Goal: Task Accomplishment & Management: Manage account settings

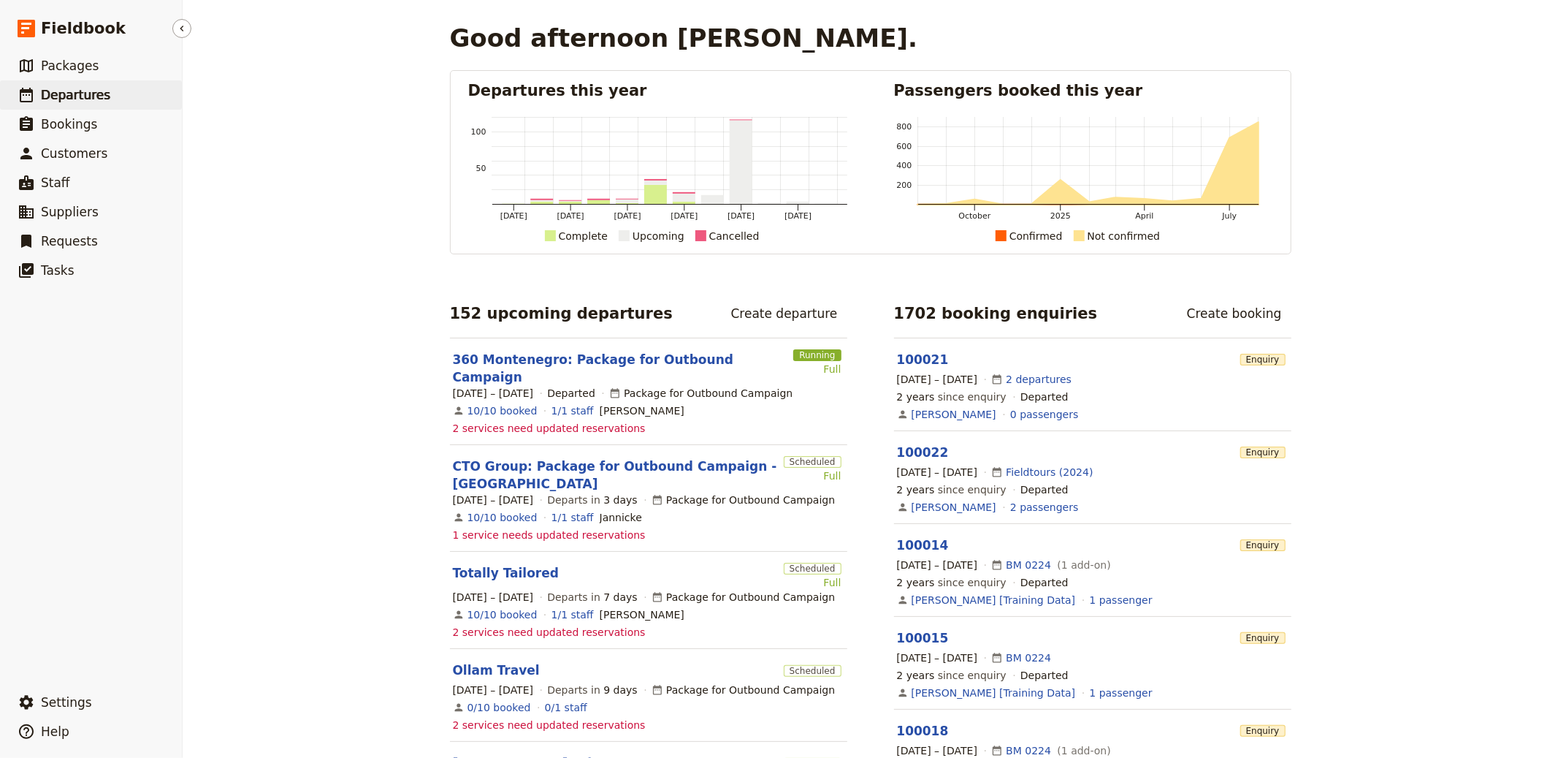
click at [69, 107] on link "​ Departures" at bounding box center [91, 94] width 182 height 29
select select "CREATED_AT"
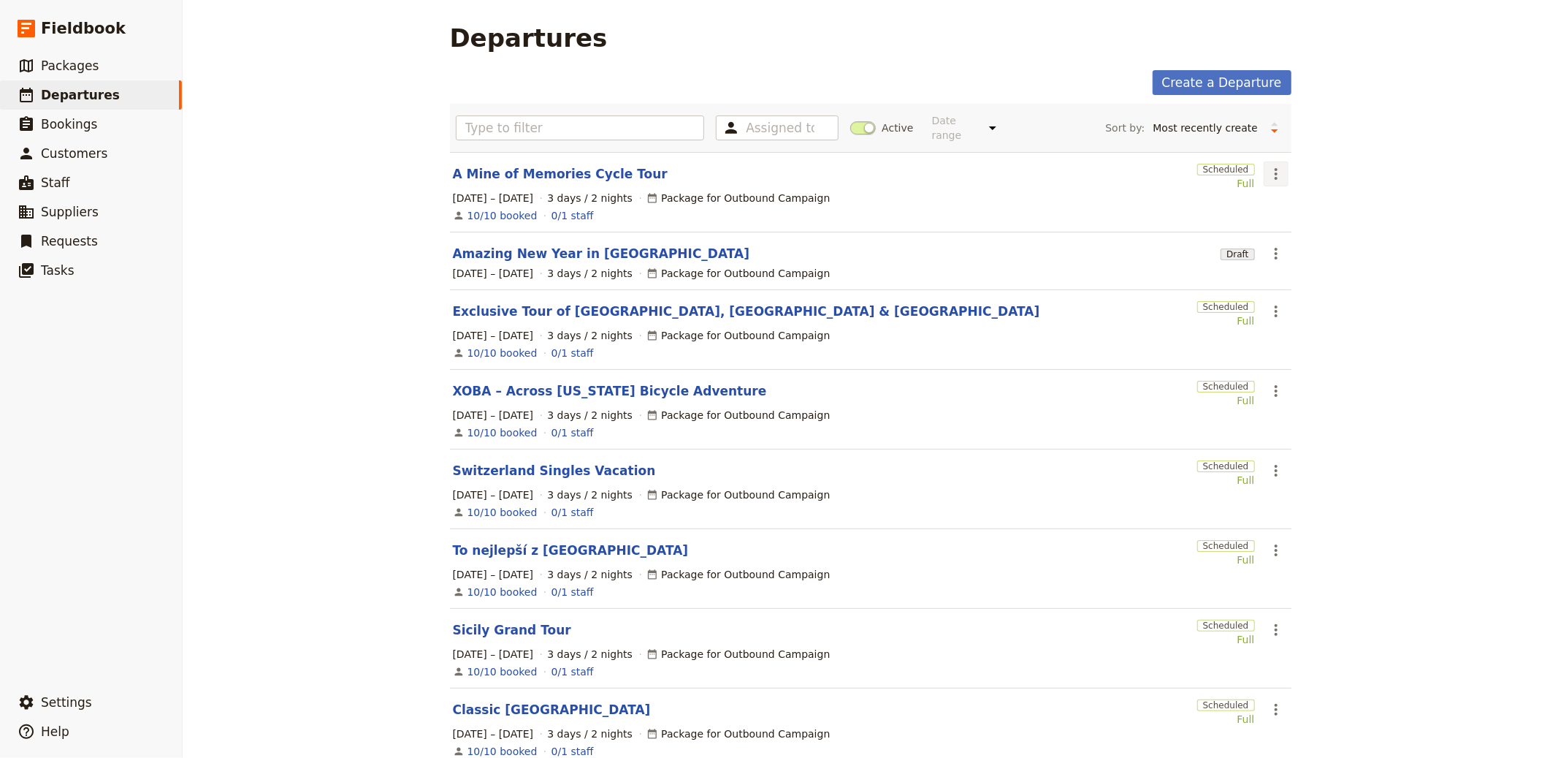
click at [1269, 164] on button "​" at bounding box center [1276, 173] width 25 height 25
click at [1287, 220] on span "Clone this departure" at bounding box center [1319, 227] width 104 height 15
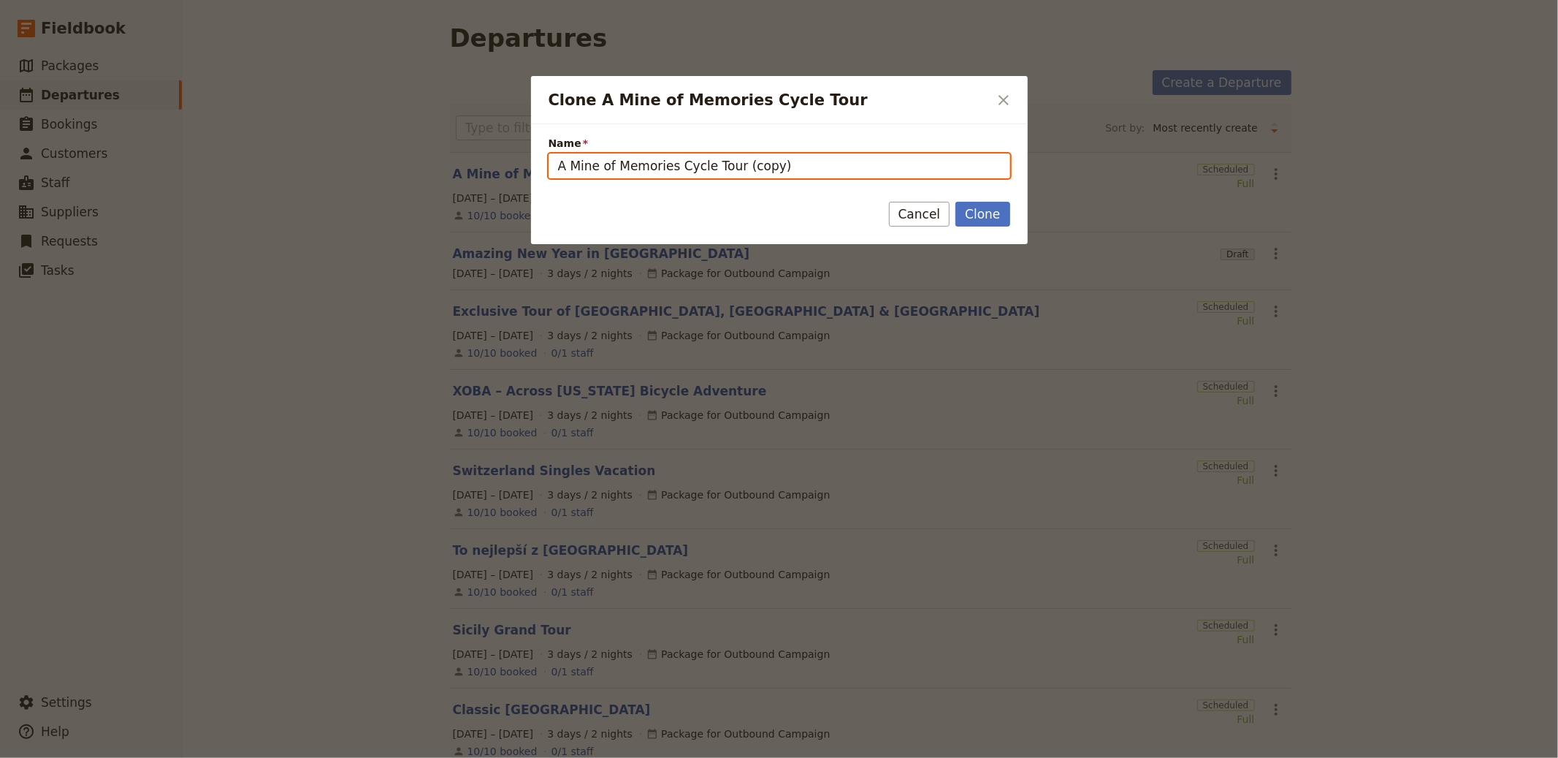
drag, startPoint x: 663, startPoint y: 156, endPoint x: 751, endPoint y: 165, distance: 88.1
click at [664, 156] on input "A Mine of Memories Cycle Tour (copy)" at bounding box center [780, 165] width 462 height 25
paste input "Namibia, April 2026"
click at [602, 168] on input "Namibia, April 2026" at bounding box center [780, 165] width 462 height 25
type input "Namibia"
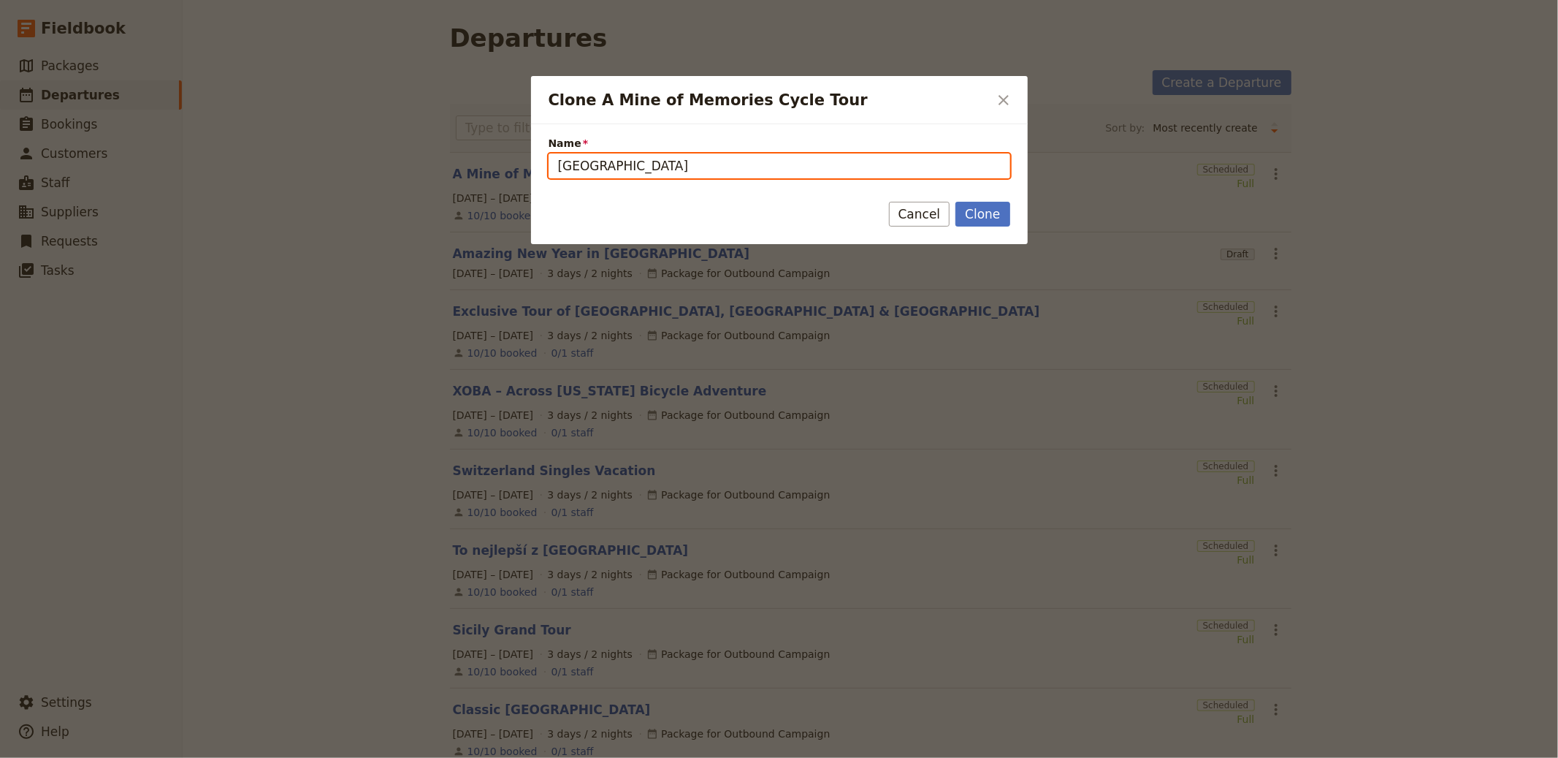
click at [956, 202] on button "Clone" at bounding box center [983, 214] width 54 height 25
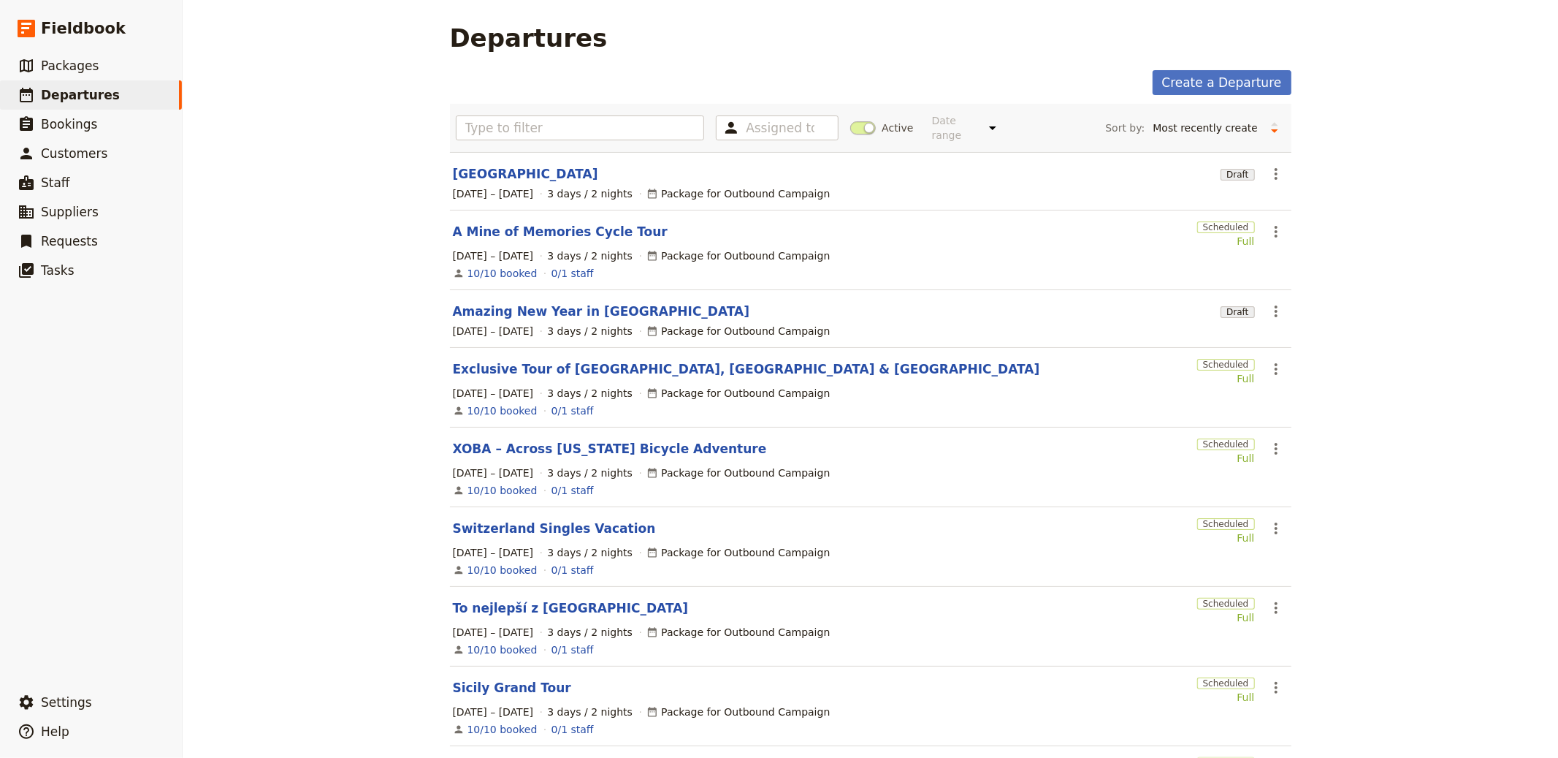
click at [500, 175] on div "Namibia" at bounding box center [834, 174] width 763 height 18
click at [461, 169] on link "Namibia" at bounding box center [525, 174] width 145 height 18
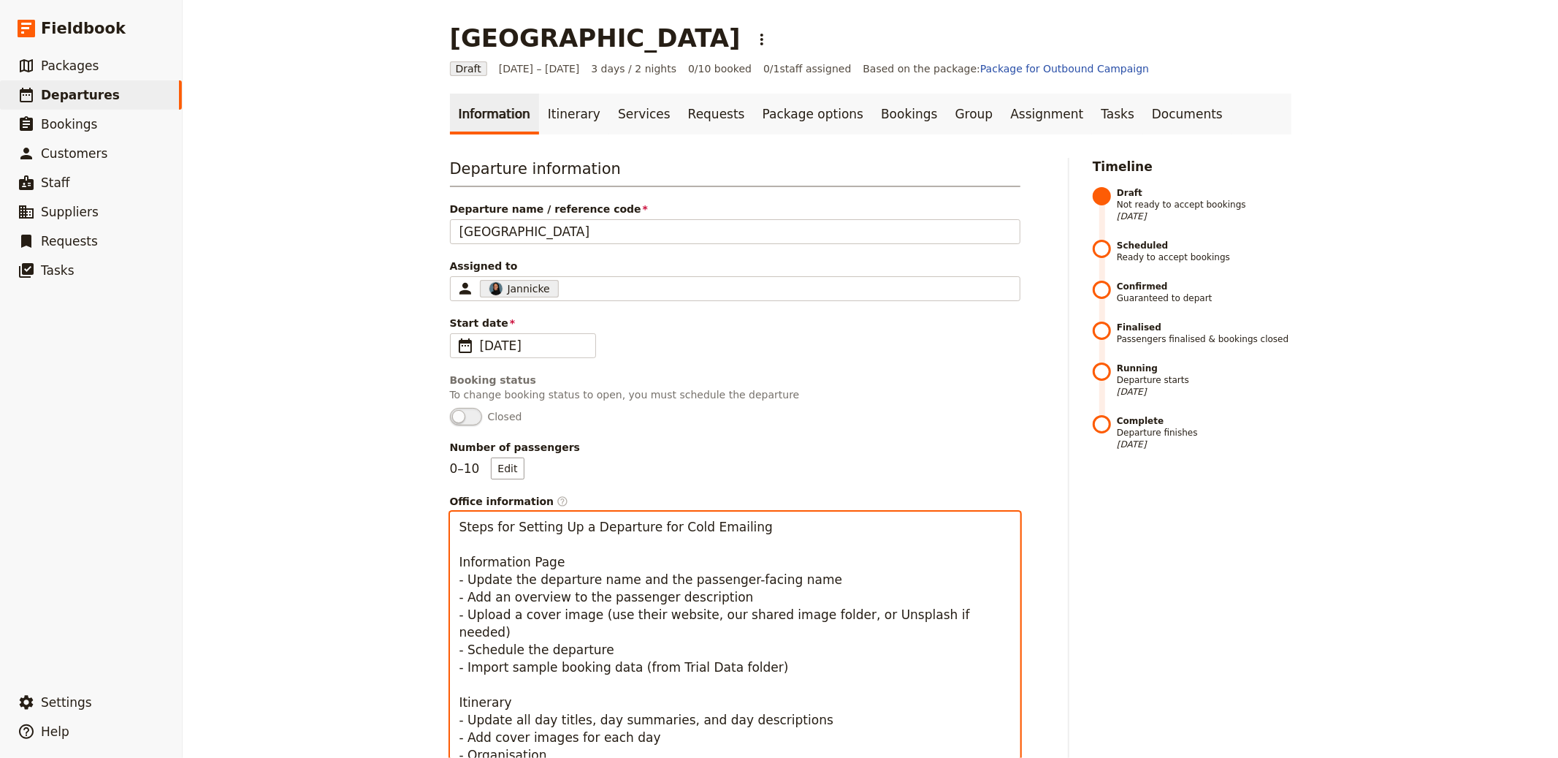
click at [652, 528] on textarea "Steps for Setting Up a Departure for Cold Emailing Information Page - Update th…" at bounding box center [735, 736] width 571 height 451
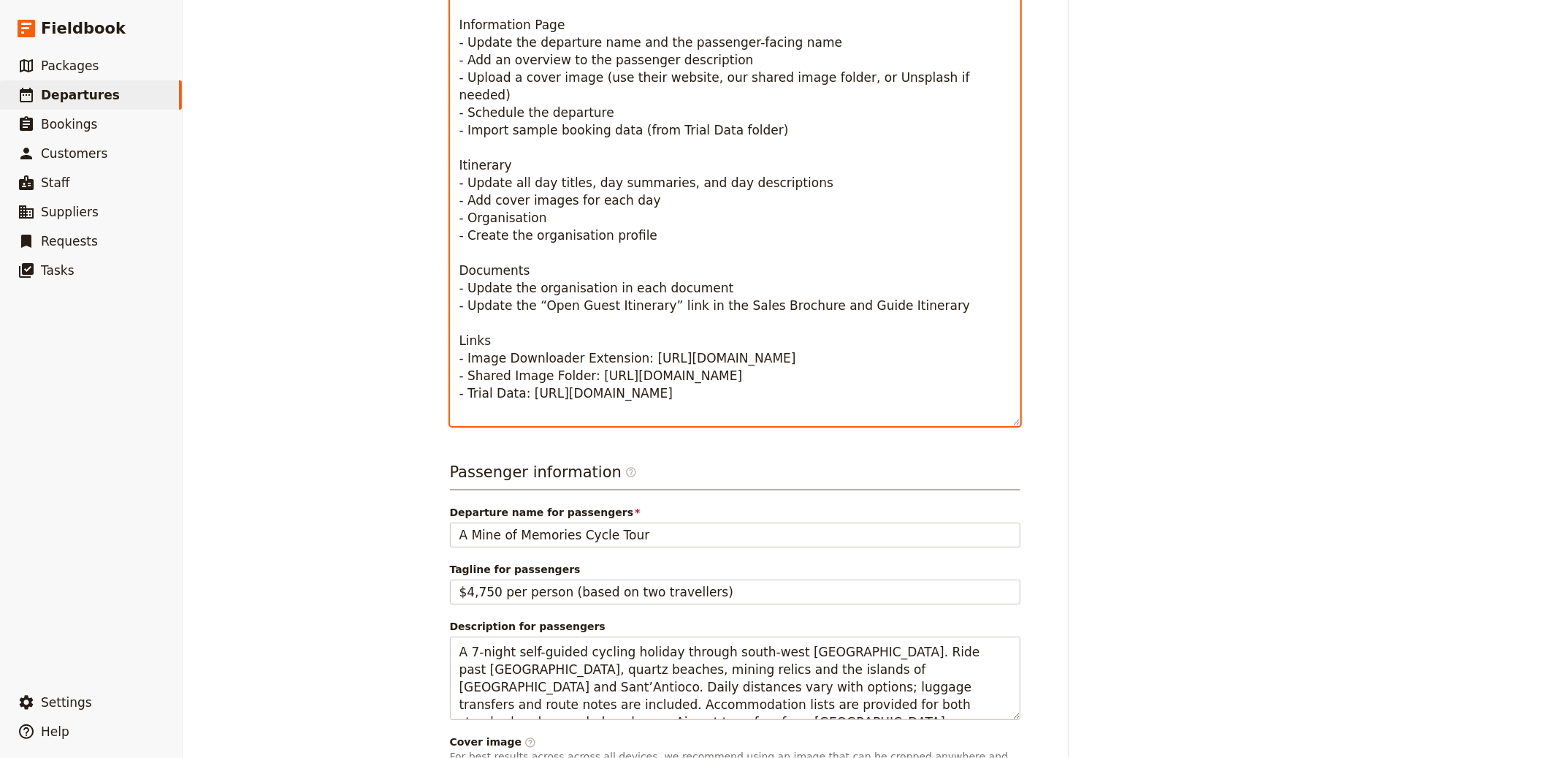
scroll to position [560, 0]
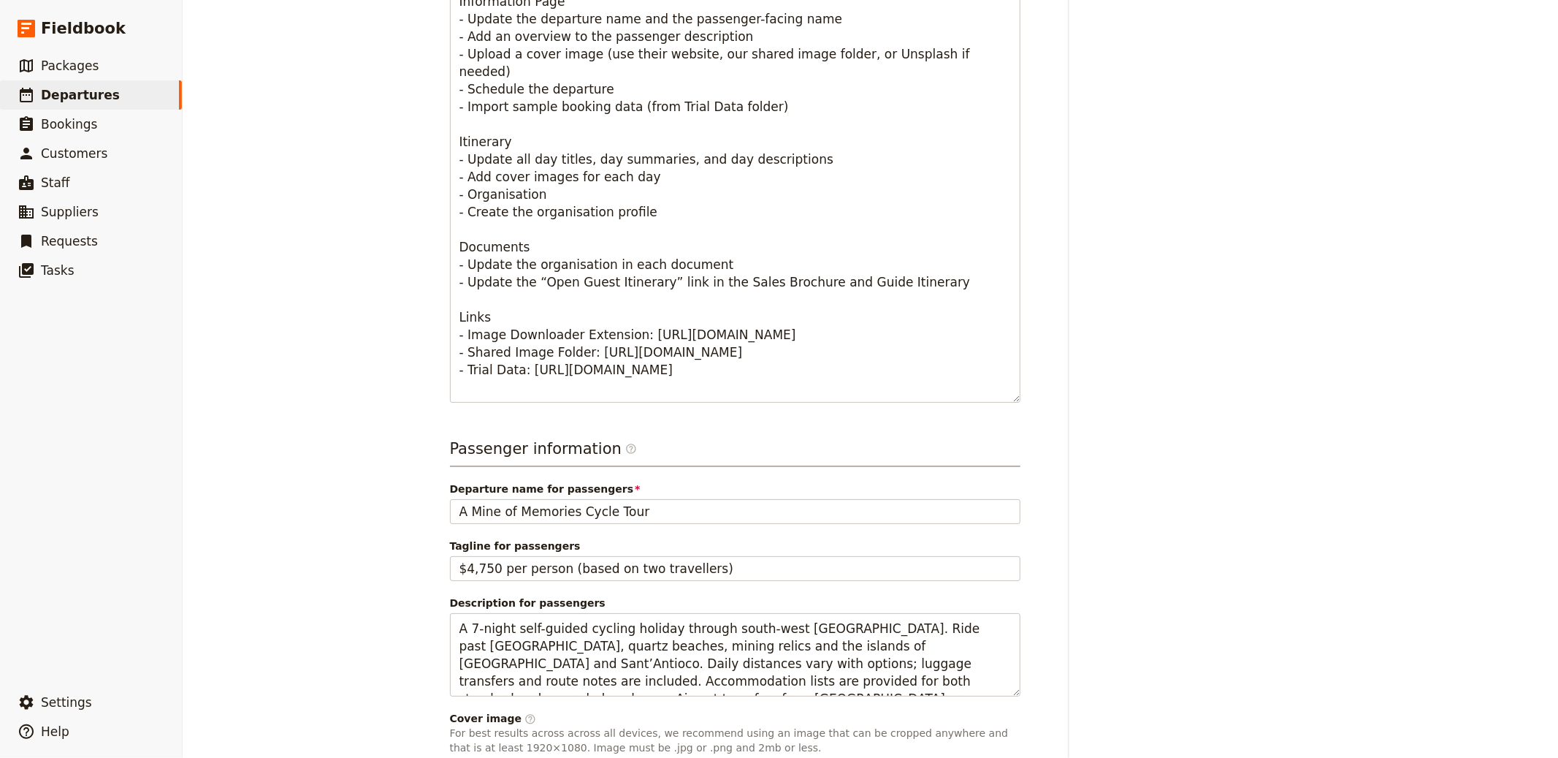
click at [609, 487] on span "Departure name for passengers" at bounding box center [735, 488] width 571 height 15
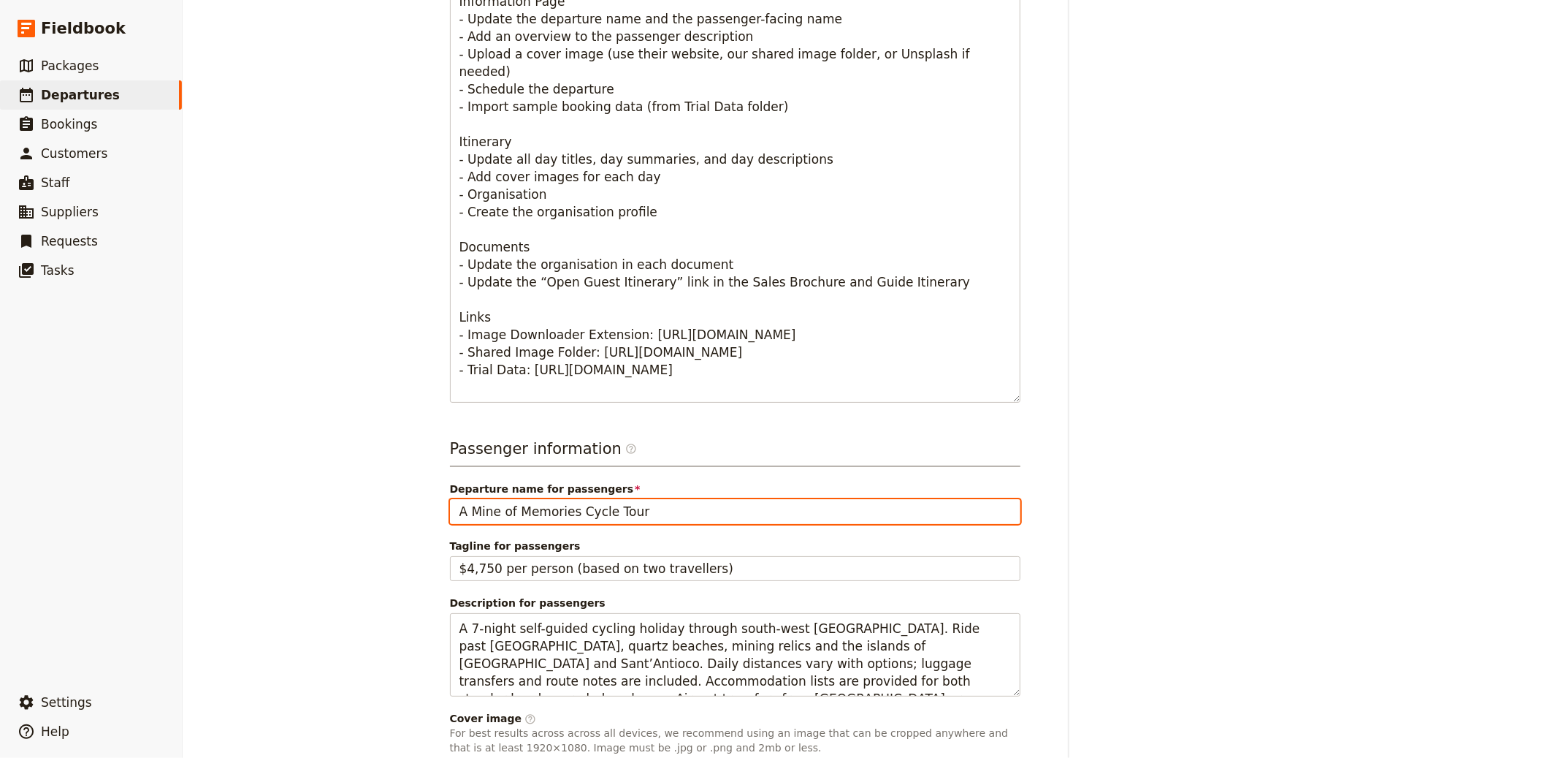
click at [609, 499] on input "A Mine of Memories Cycle Tour" at bounding box center [735, 511] width 571 height 25
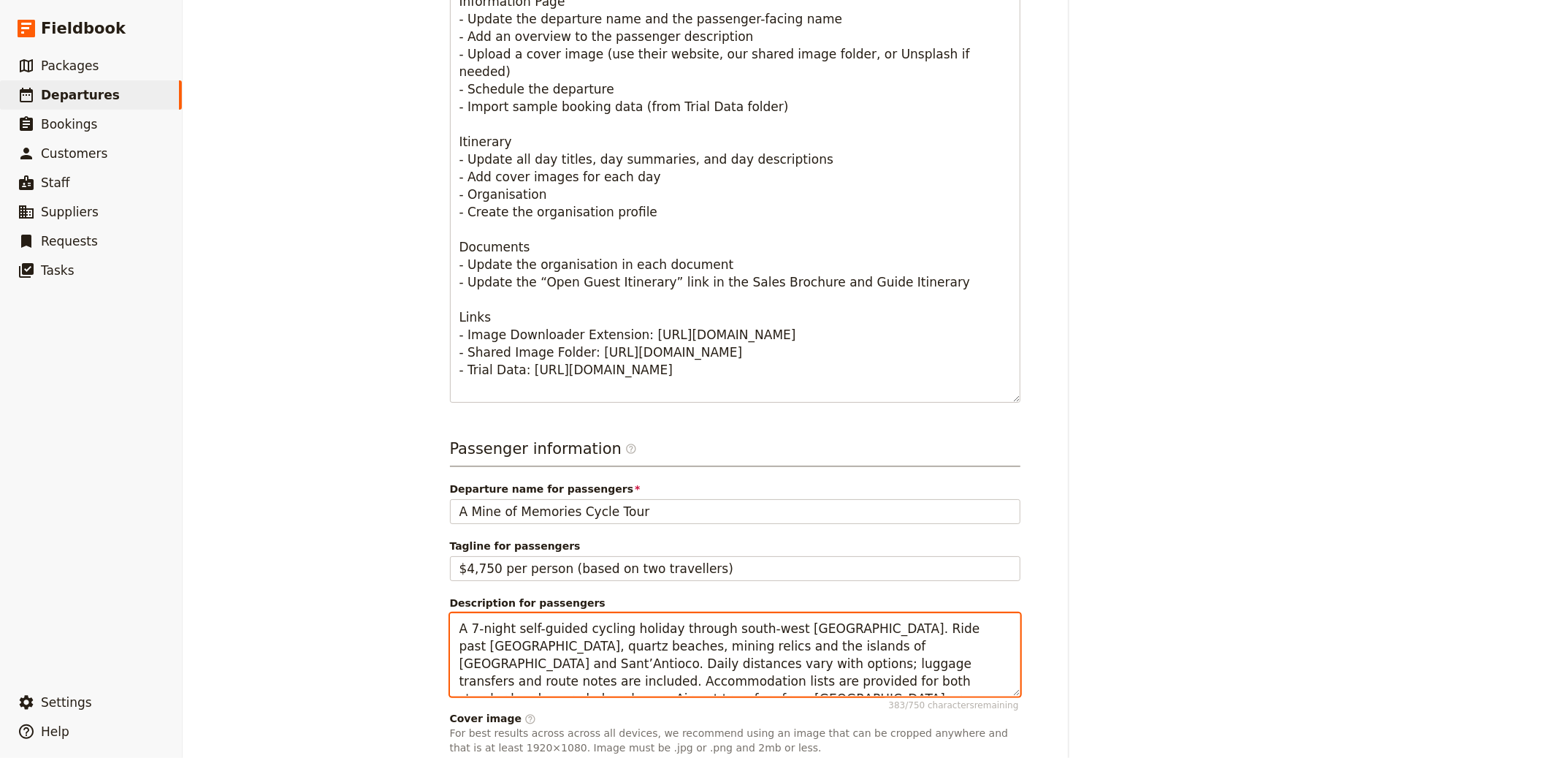
click at [592, 651] on textarea "A 7-night self-guided cycling holiday through south-west Sardinia. Ride past we…" at bounding box center [735, 654] width 571 height 83
paste textarea "n 8-night hosted, small-group flying safari across Sossusvlei, Kaokoland’s Hoan…"
type textarea "An 8-night hosted, small-group flying safari across Sossusvlei, Kaokoland’s Hoa…"
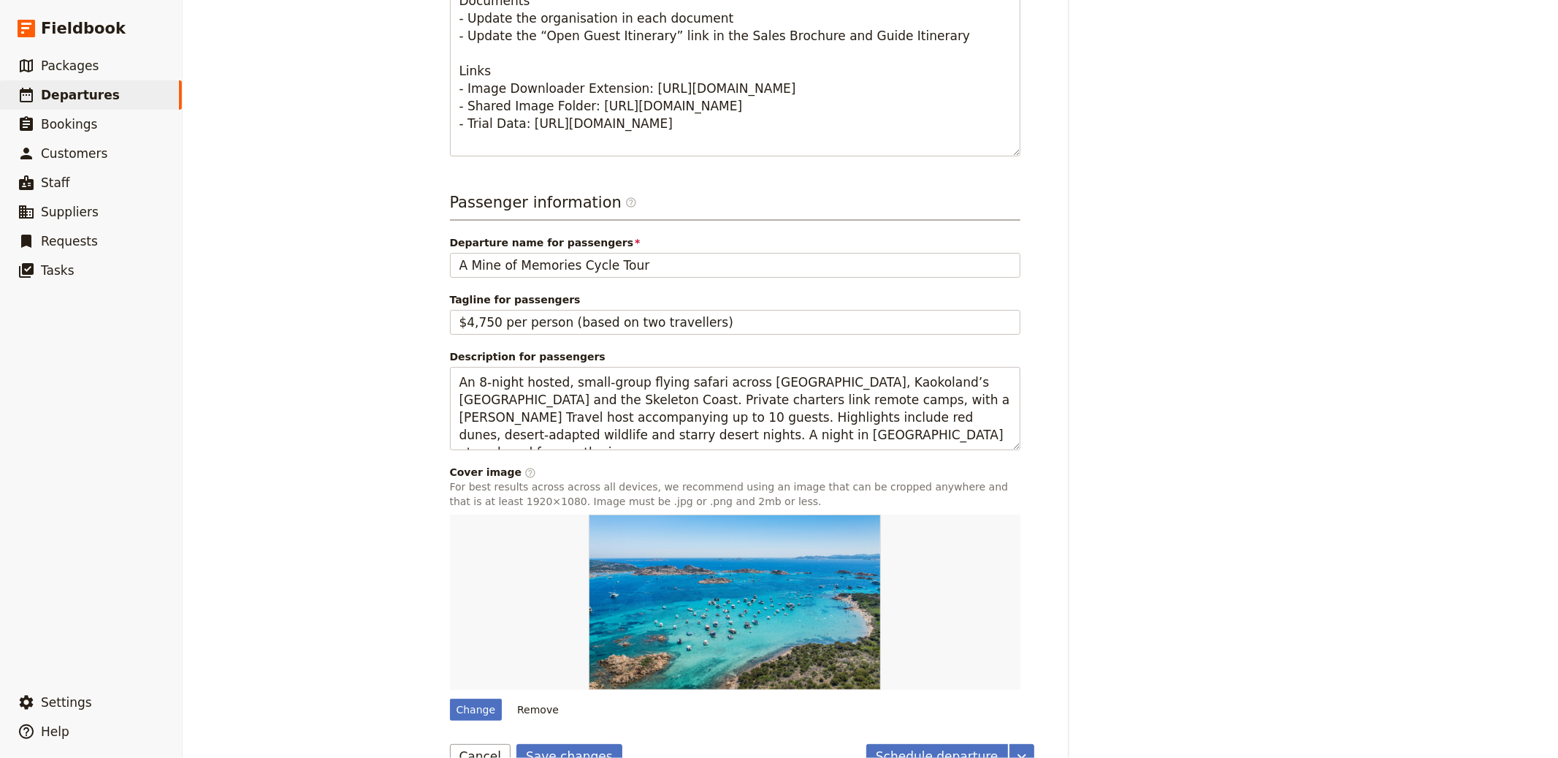
scroll to position [0, 0]
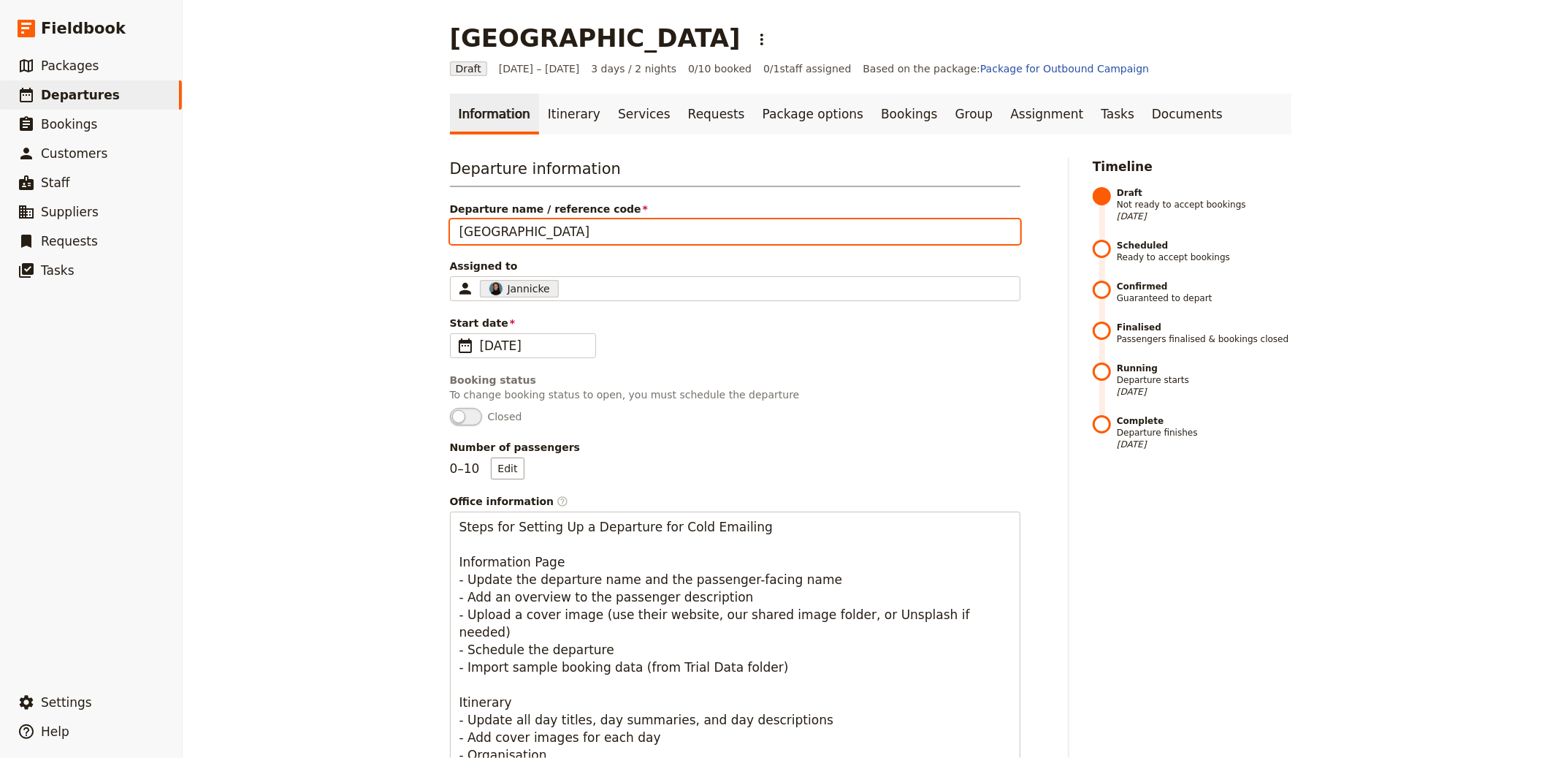
click at [506, 229] on input "Namibia" at bounding box center [735, 231] width 571 height 25
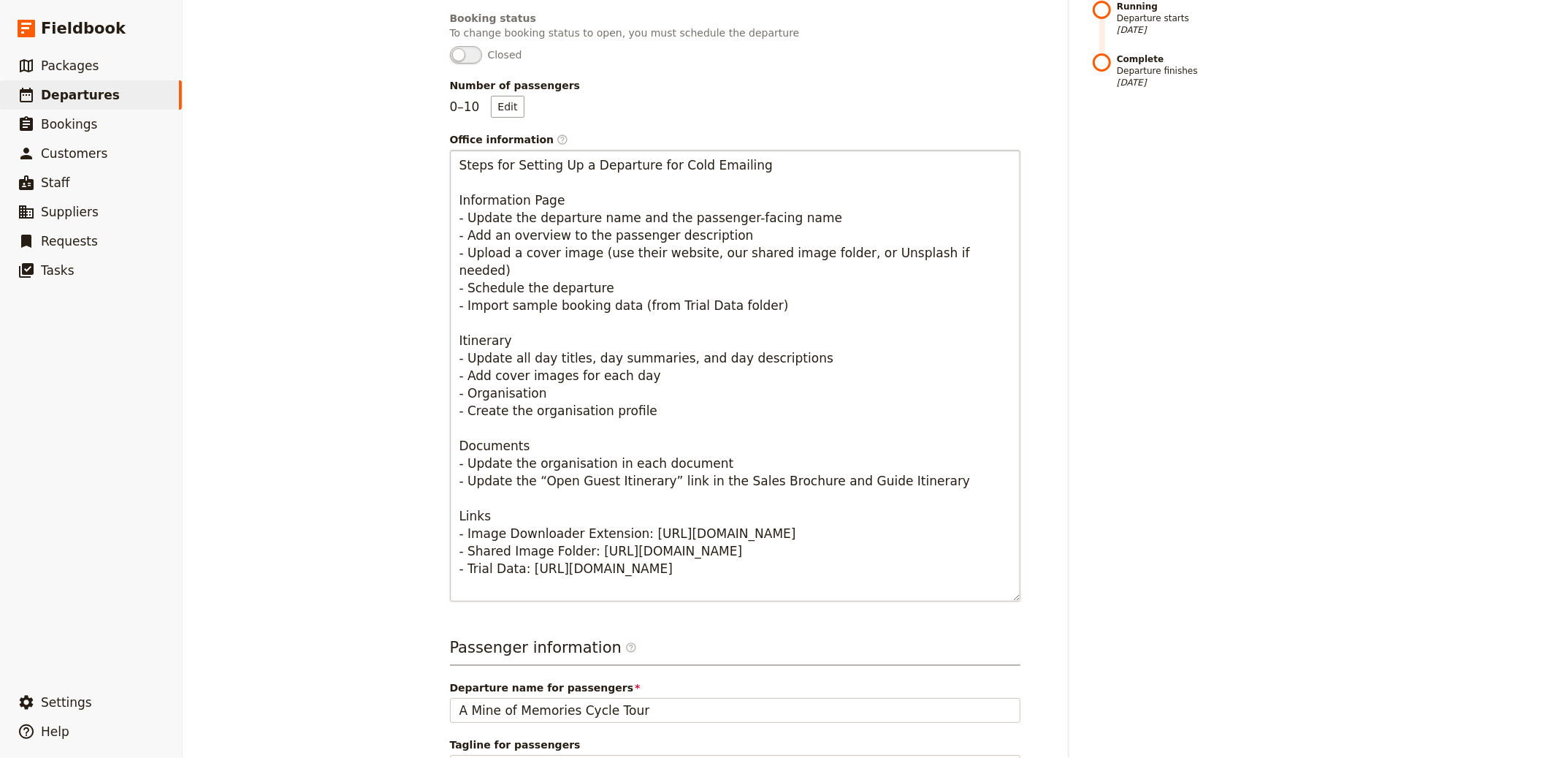
scroll to position [534, 0]
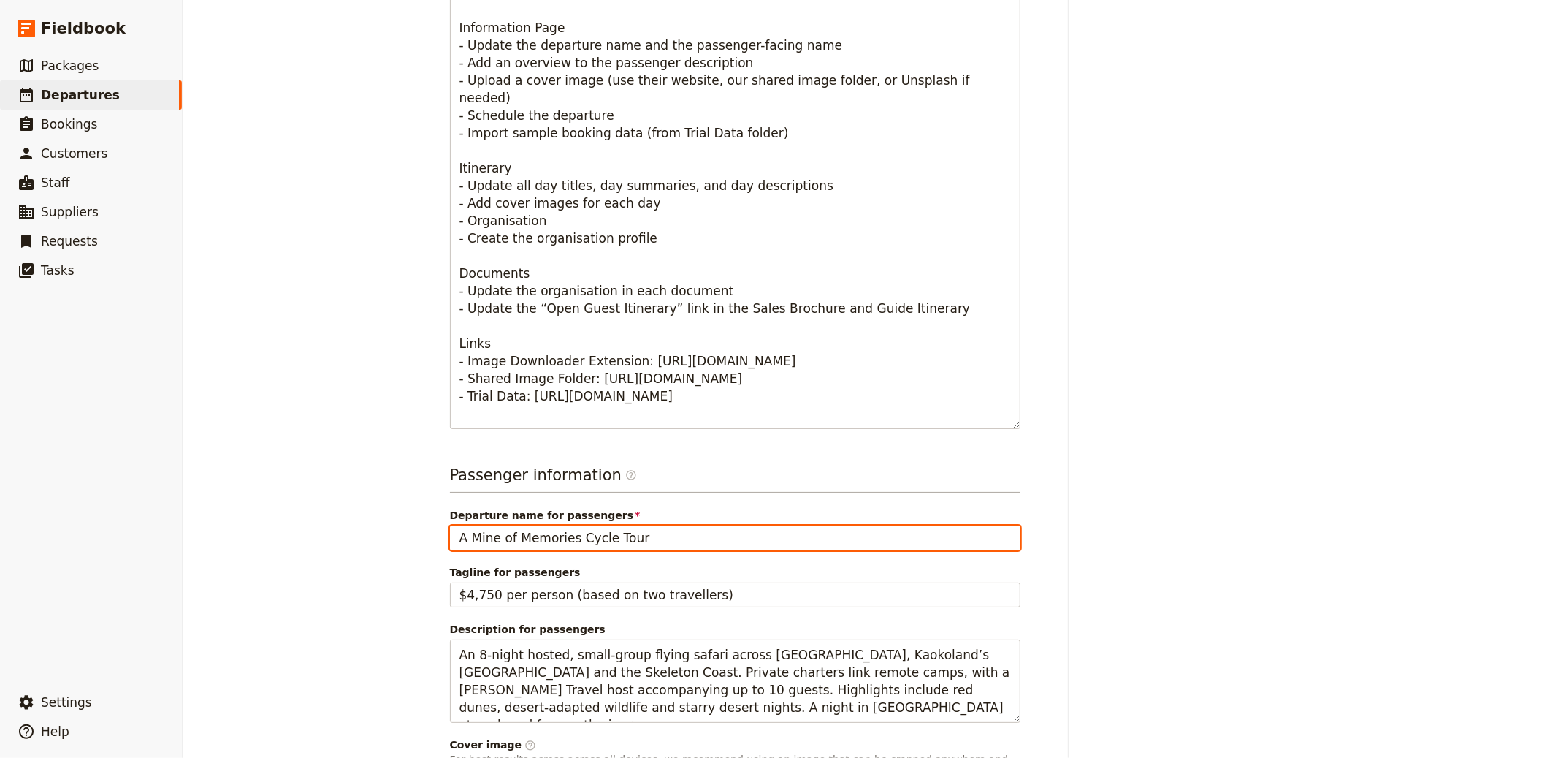
click at [544, 535] on input "A Mine of Memories Cycle Tour" at bounding box center [735, 537] width 571 height 25
paste input "Namibia"
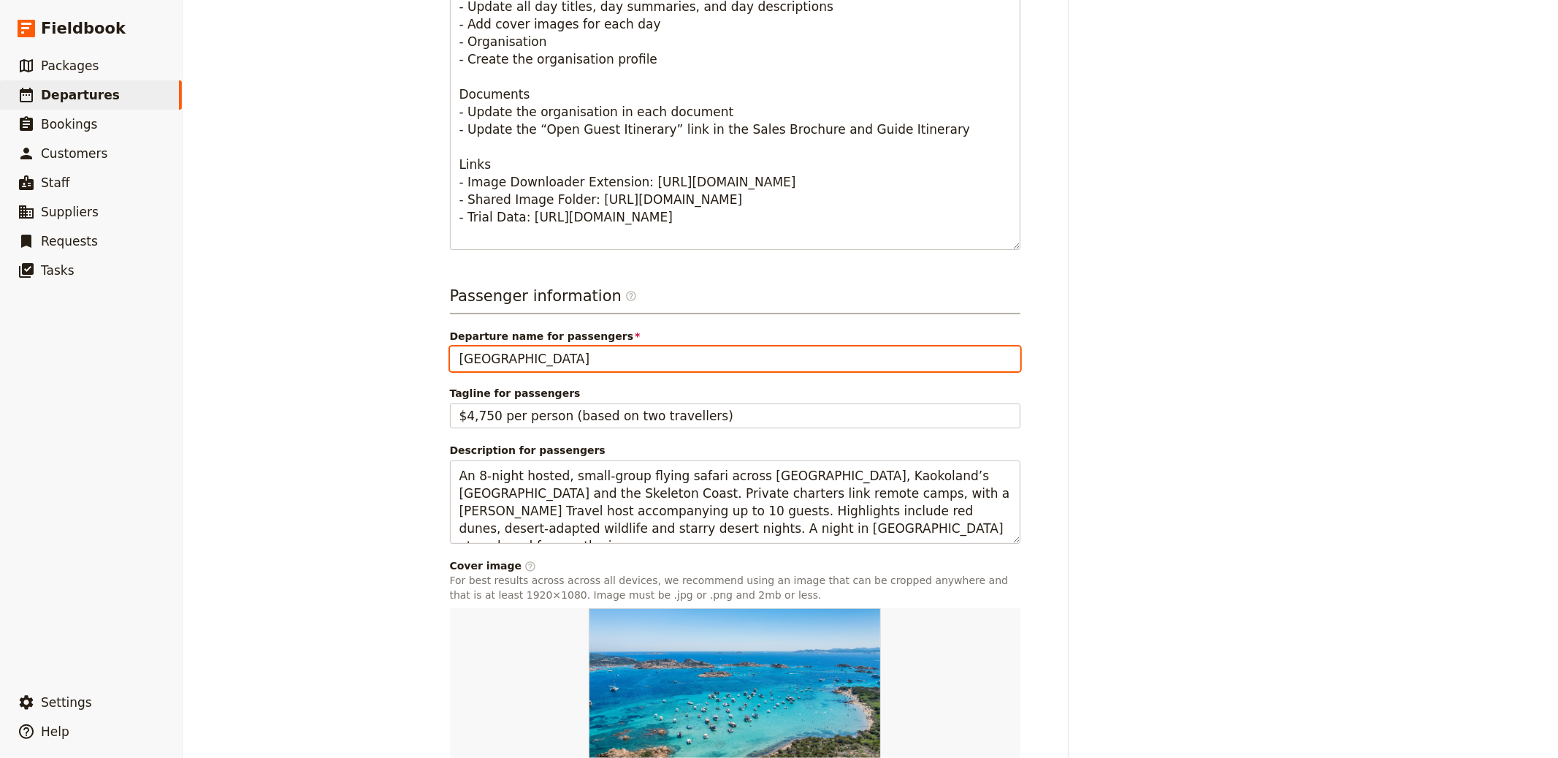
scroll to position [840, 0]
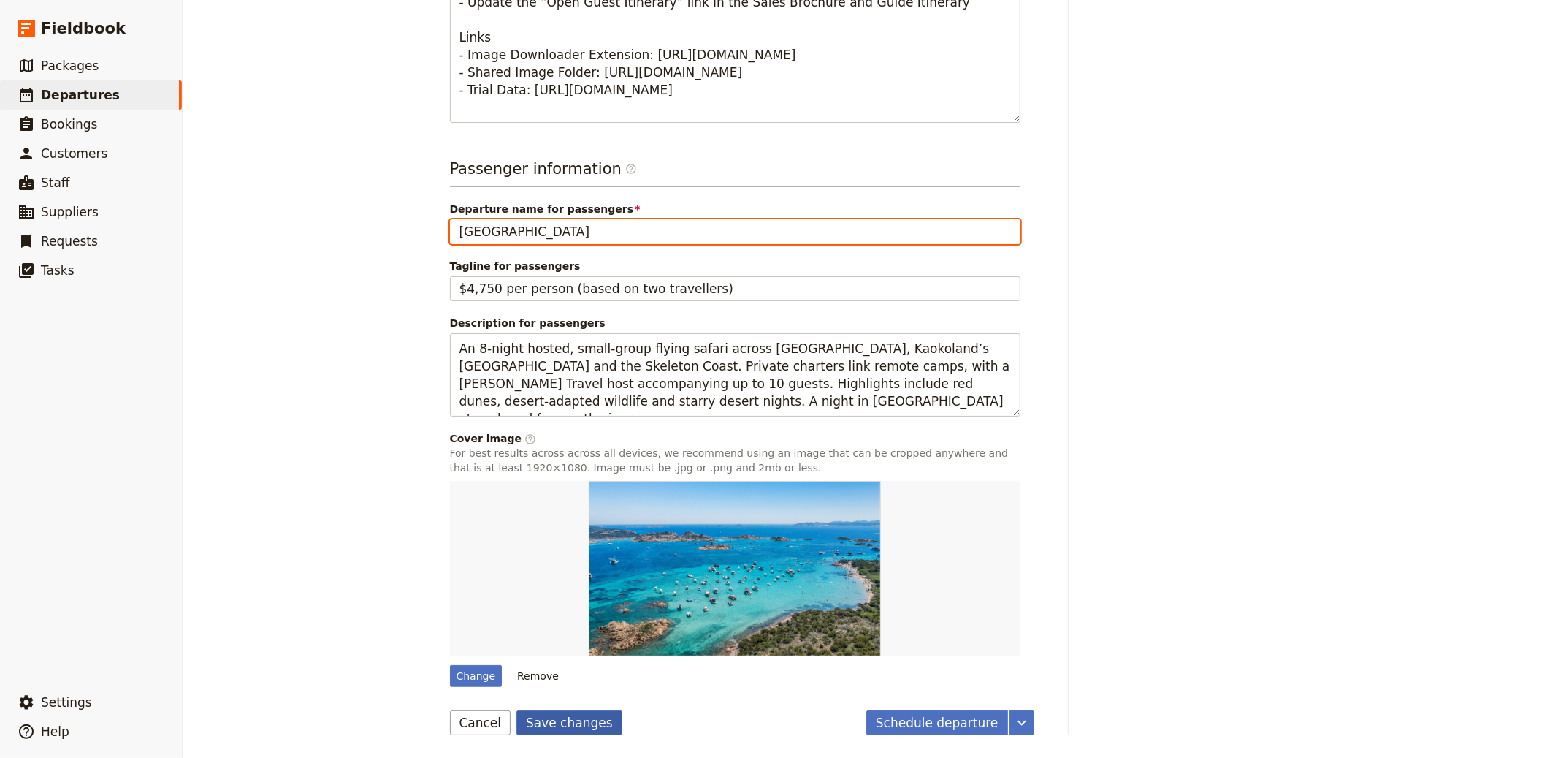
type input "Namibia"
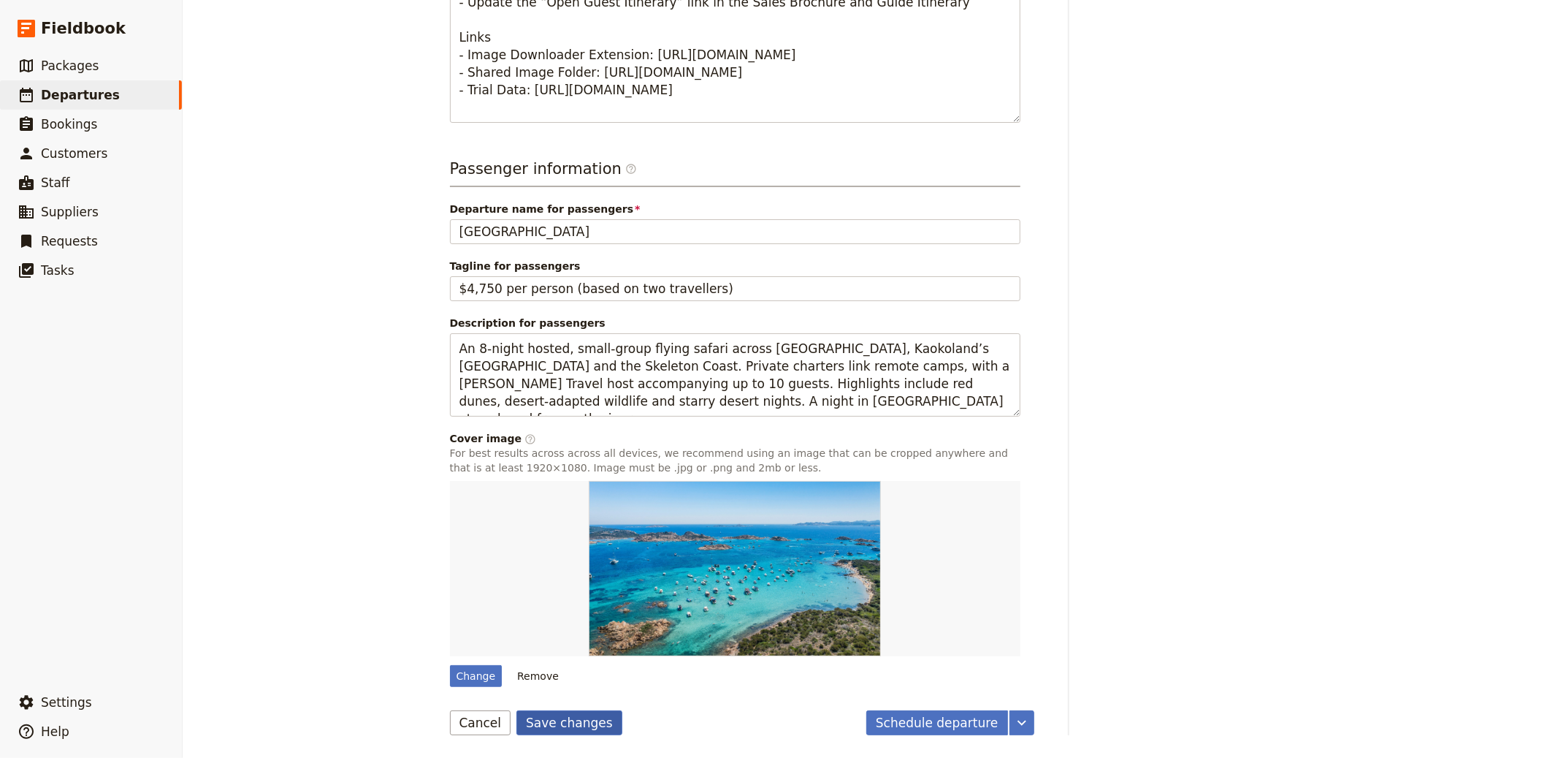
click at [564, 727] on button "Save changes" at bounding box center [569, 722] width 106 height 25
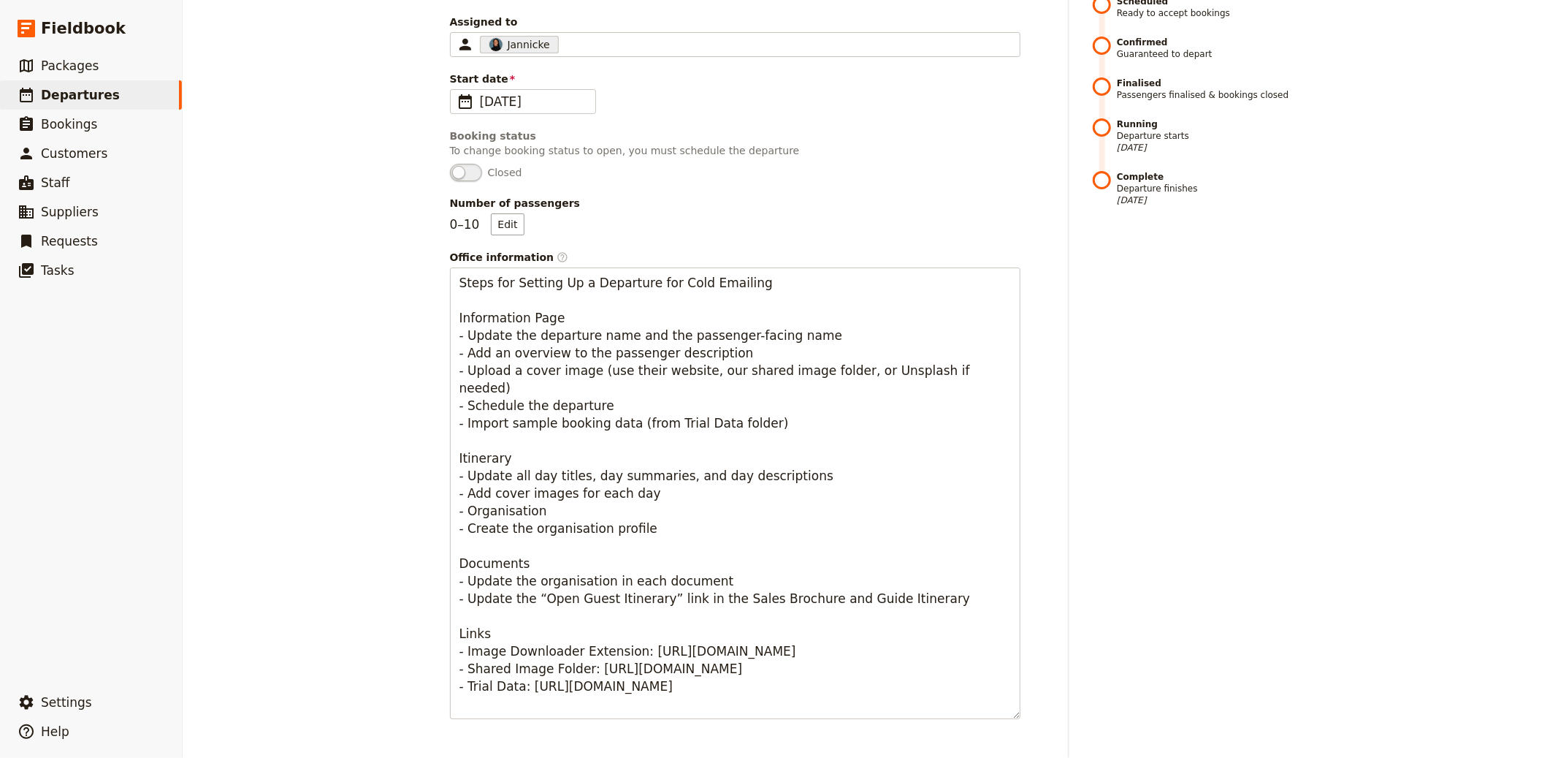
scroll to position [0, 0]
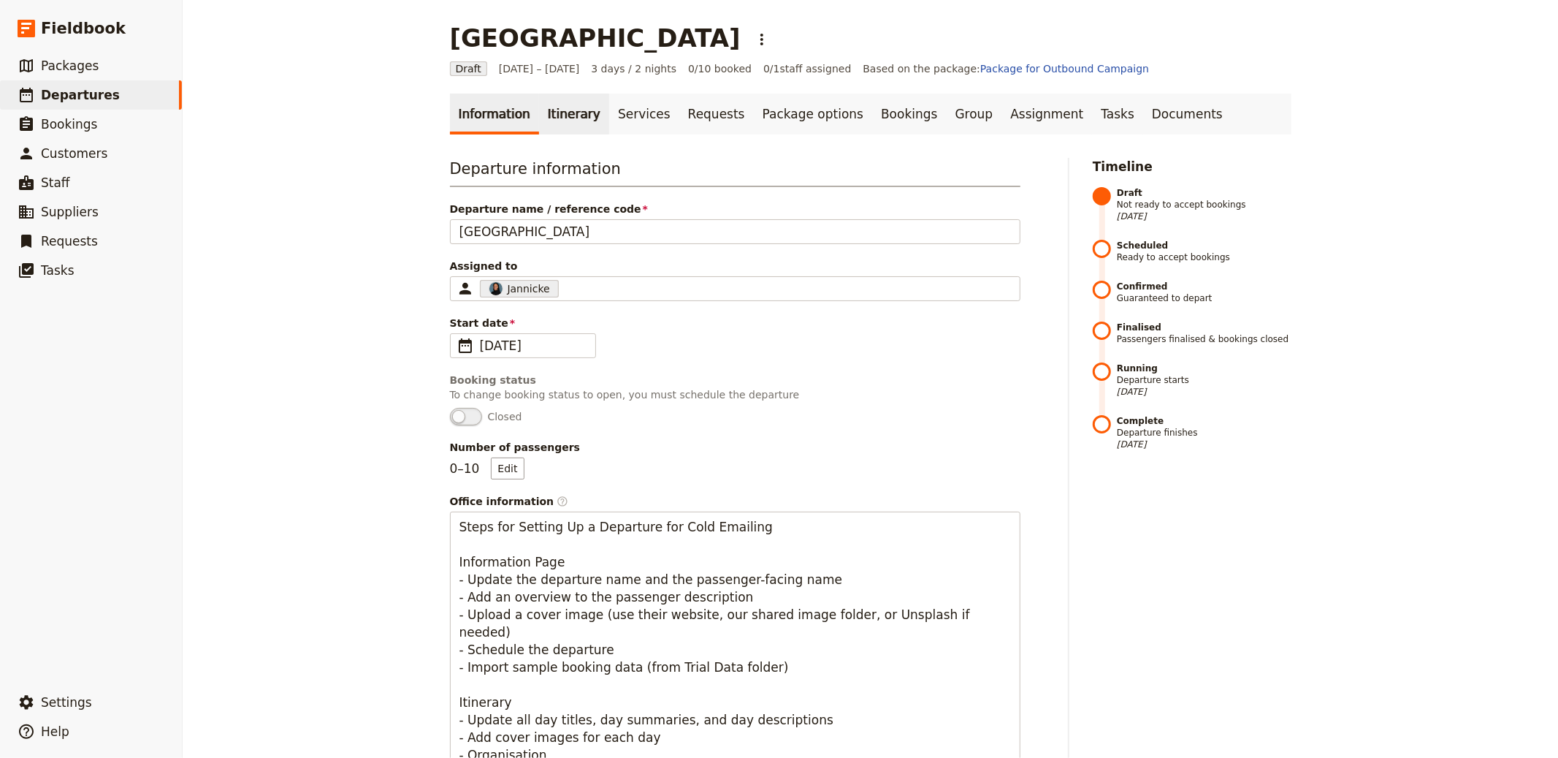
click at [541, 118] on link "Itinerary" at bounding box center [574, 114] width 70 height 41
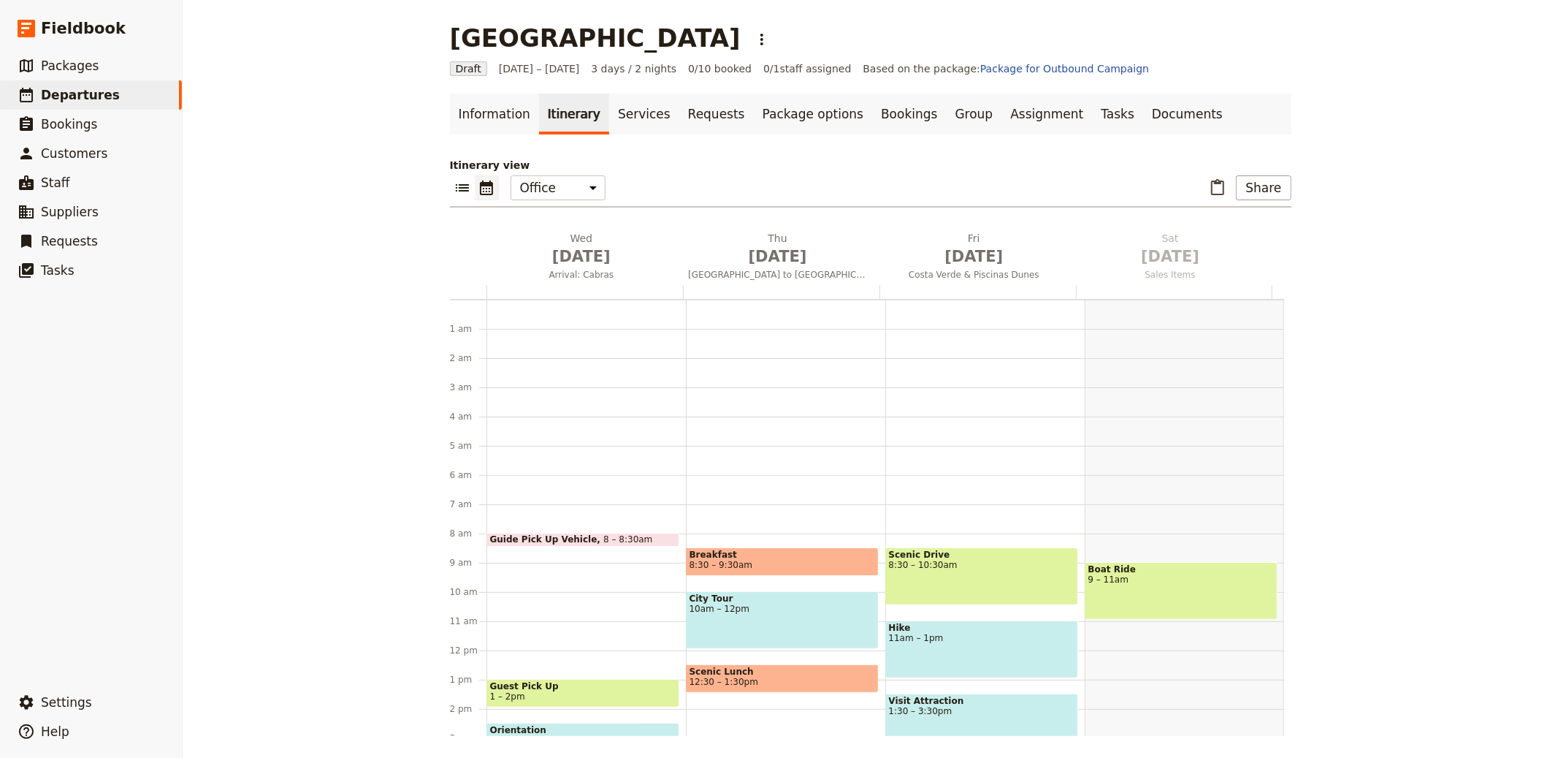
scroll to position [190, 0]
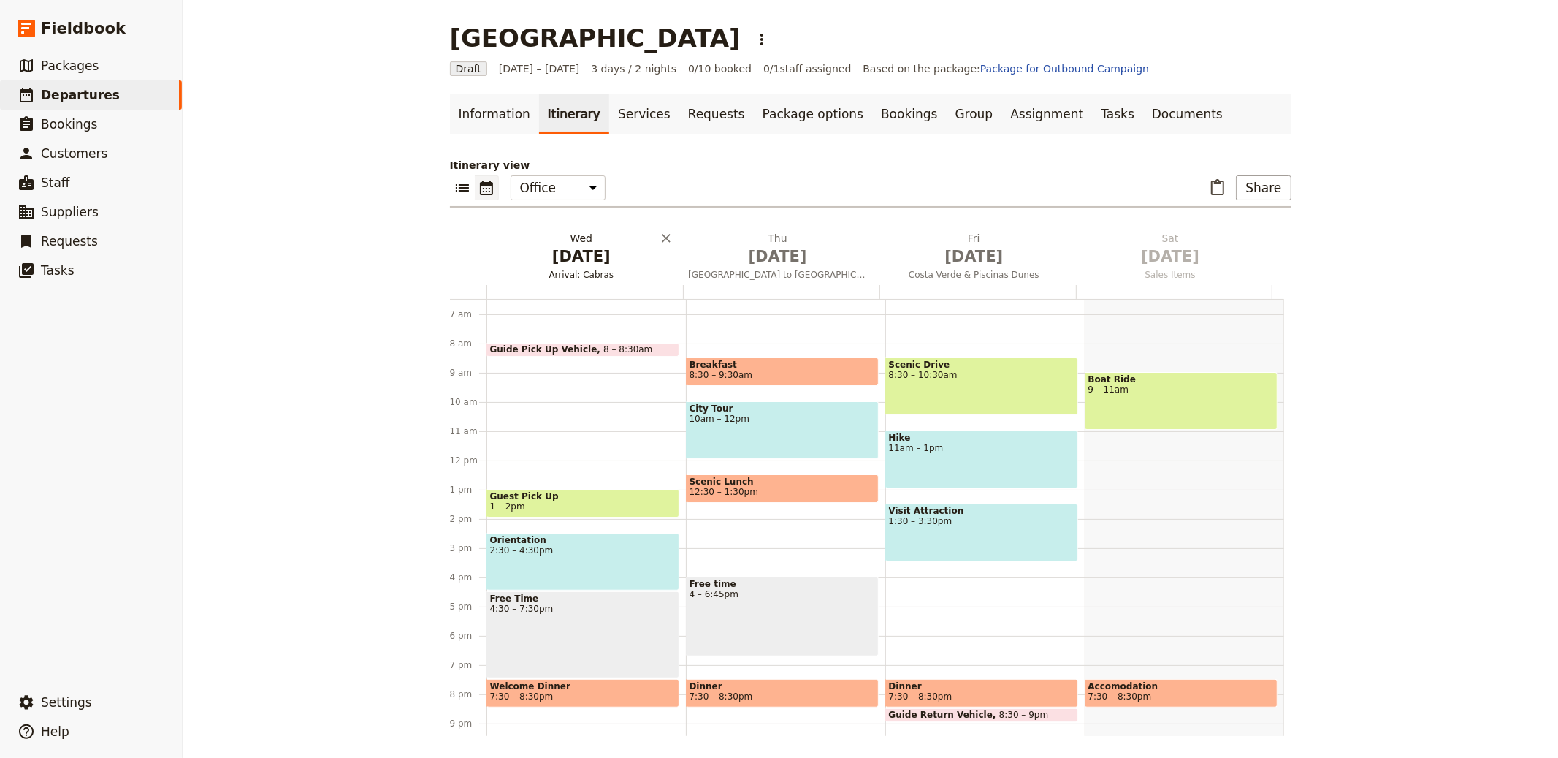
click at [561, 251] on span "[DATE]" at bounding box center [581, 256] width 179 height 22
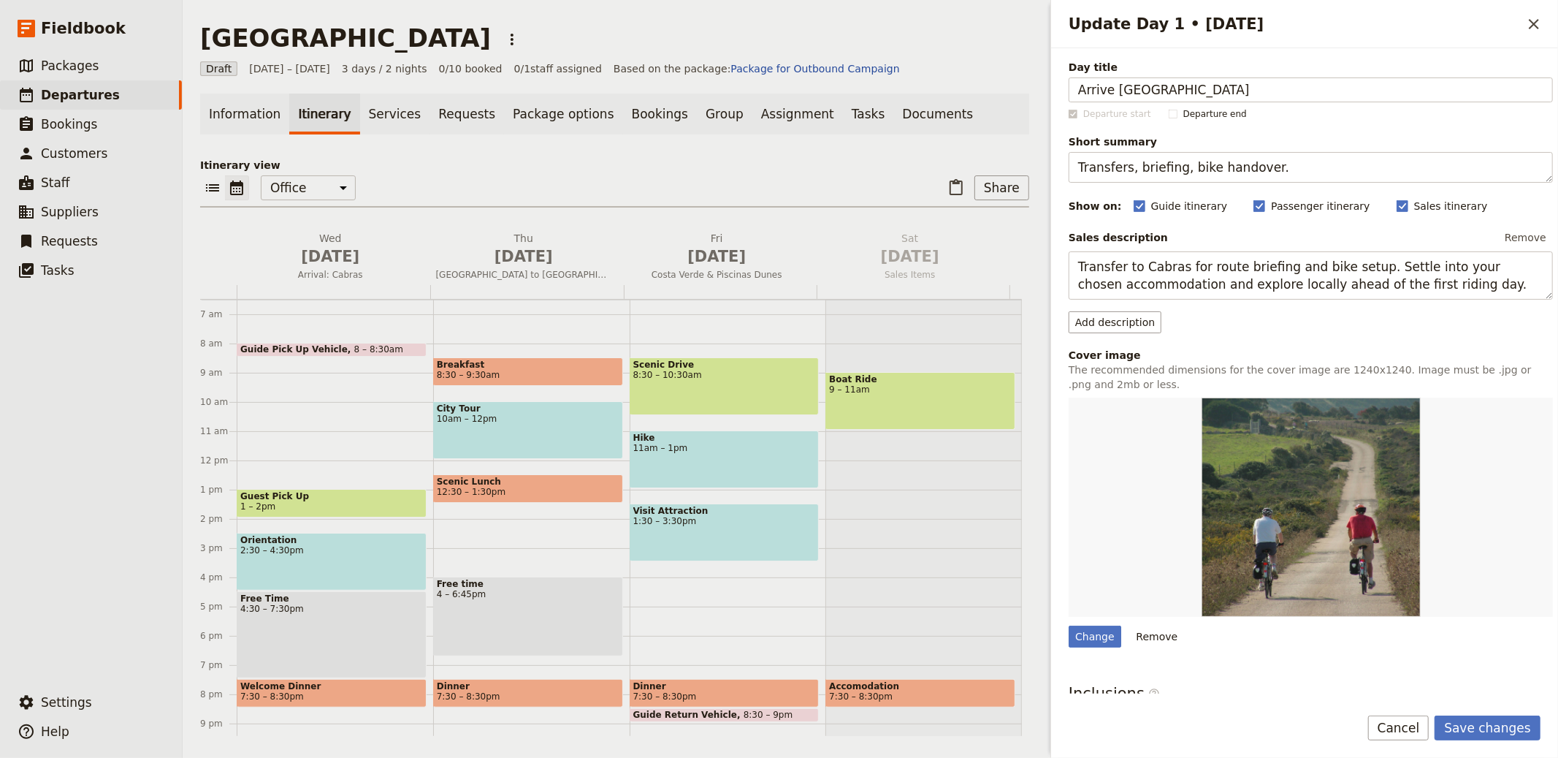
type input "Arrive Windhoek"
click at [1224, 148] on span "Short summary" at bounding box center [1311, 141] width 484 height 15
click at [1224, 152] on textarea "Transfers, briefing, bike handover." at bounding box center [1311, 167] width 484 height 31
click at [1219, 161] on textarea "Transfers, briefing, bike handover." at bounding box center [1311, 167] width 484 height 31
paste textarea "Arrival night to start the journey"
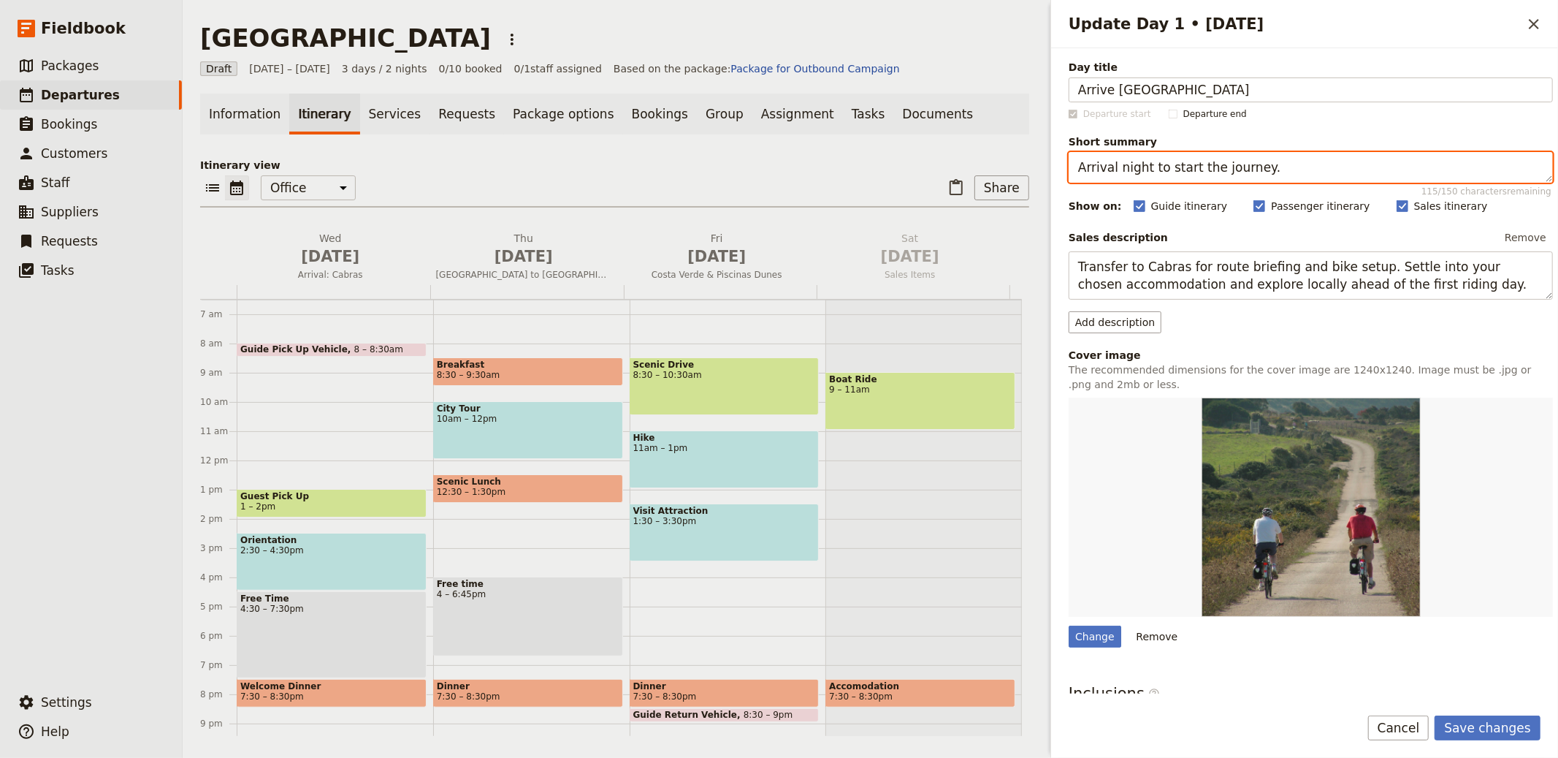
type textarea "Arrival night to start the journey."
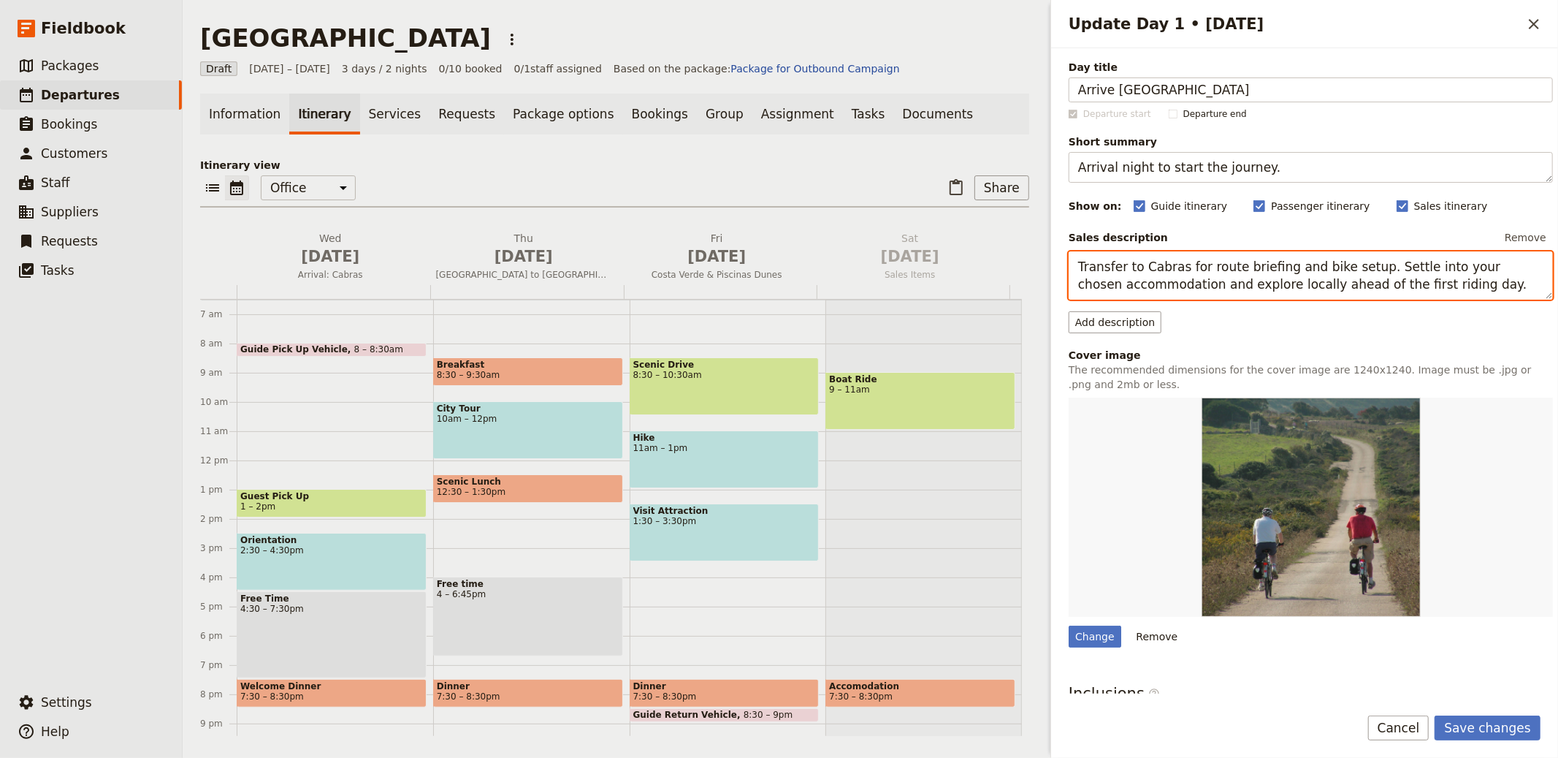
click at [1187, 275] on textarea "Transfer to Cabras for route briefing and bike setup. Settle into your chosen a…" at bounding box center [1311, 275] width 484 height 48
paste textarea "Land at Windhoek and overnight before the flying sector. Time permitting, relax…"
type textarea "Land at Windhoek and overnight before the flying sector. Time permitting, relax…"
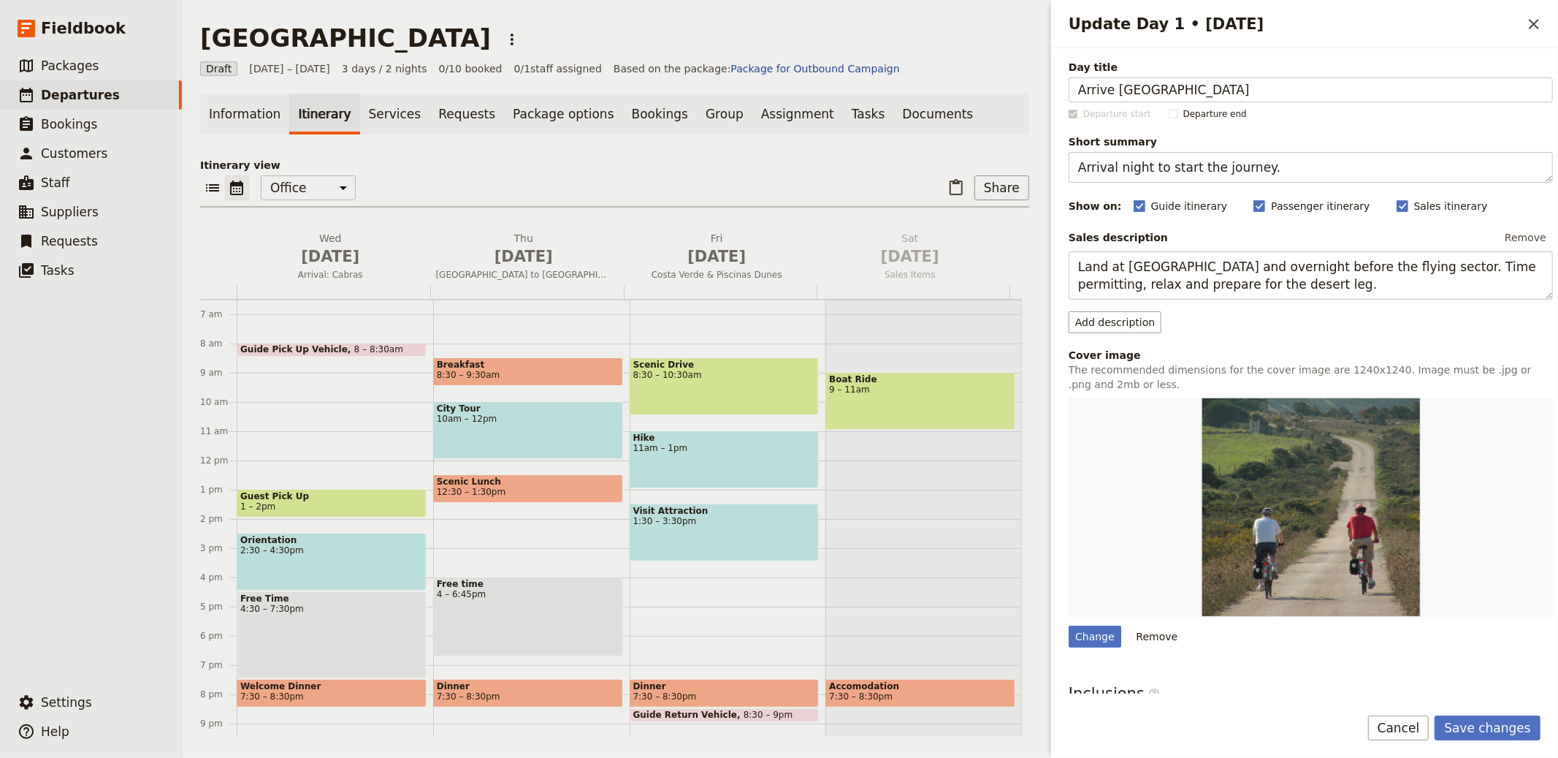
click at [1486, 722] on button "Save changes" at bounding box center [1488, 727] width 106 height 25
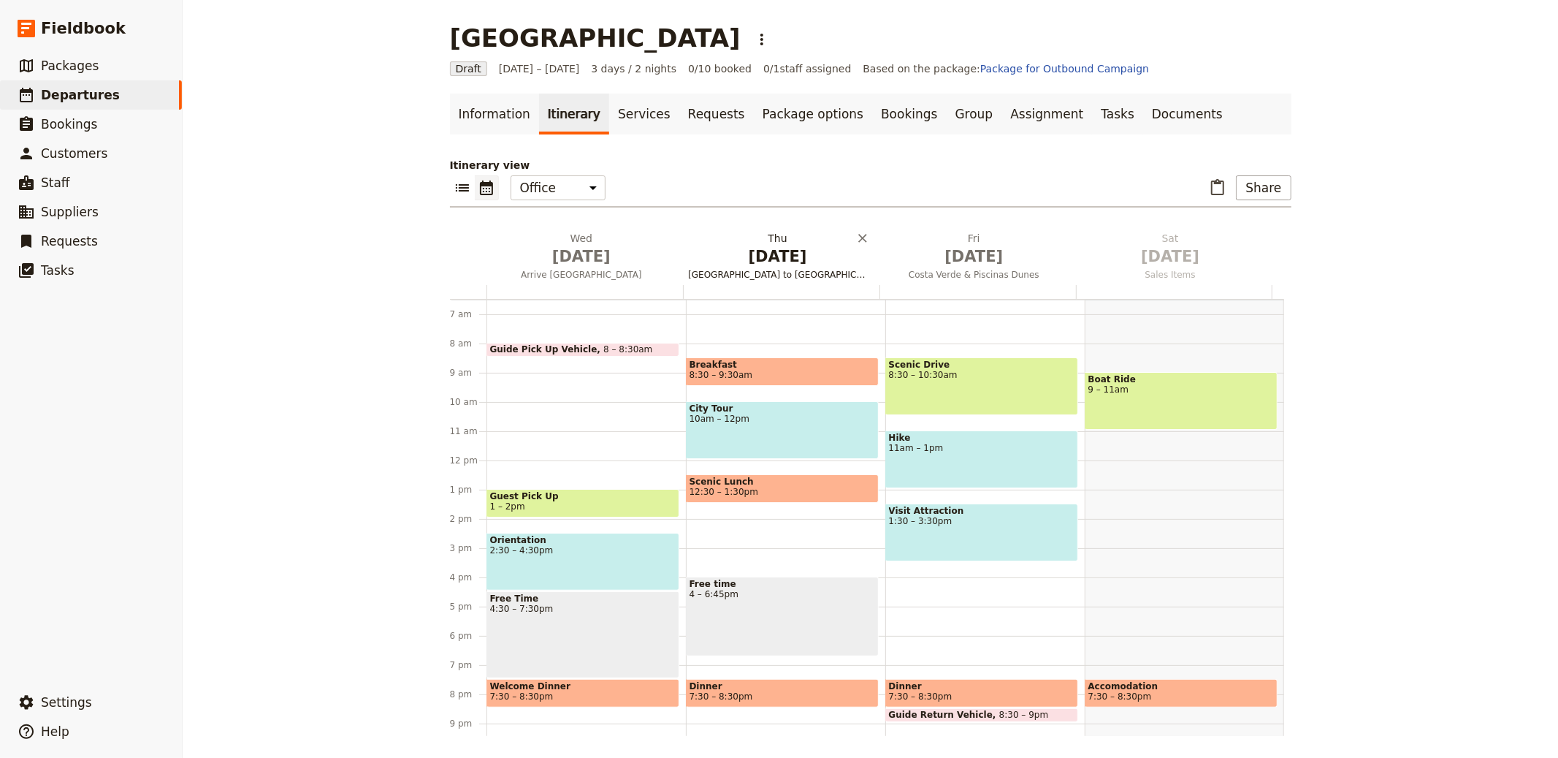
click at [782, 259] on span "[DATE]" at bounding box center [777, 256] width 179 height 22
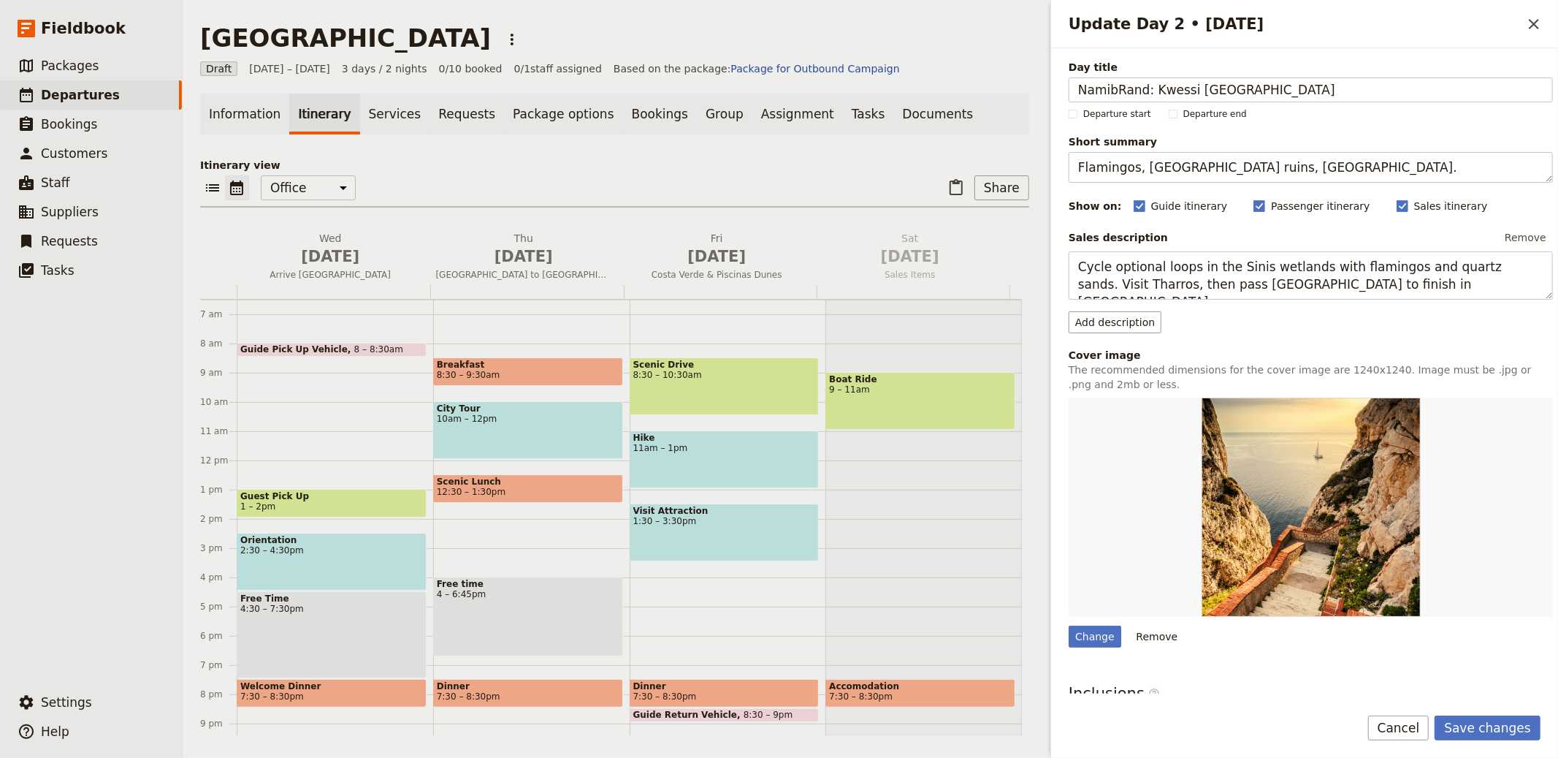
type input "NamibRand: Kwessi Dunes Lodge"
click at [1183, 163] on textarea "Flamingos, Tharros ruins, Oristano." at bounding box center [1311, 167] width 484 height 31
paste textarea "Update Day 2 • 2 Oct"
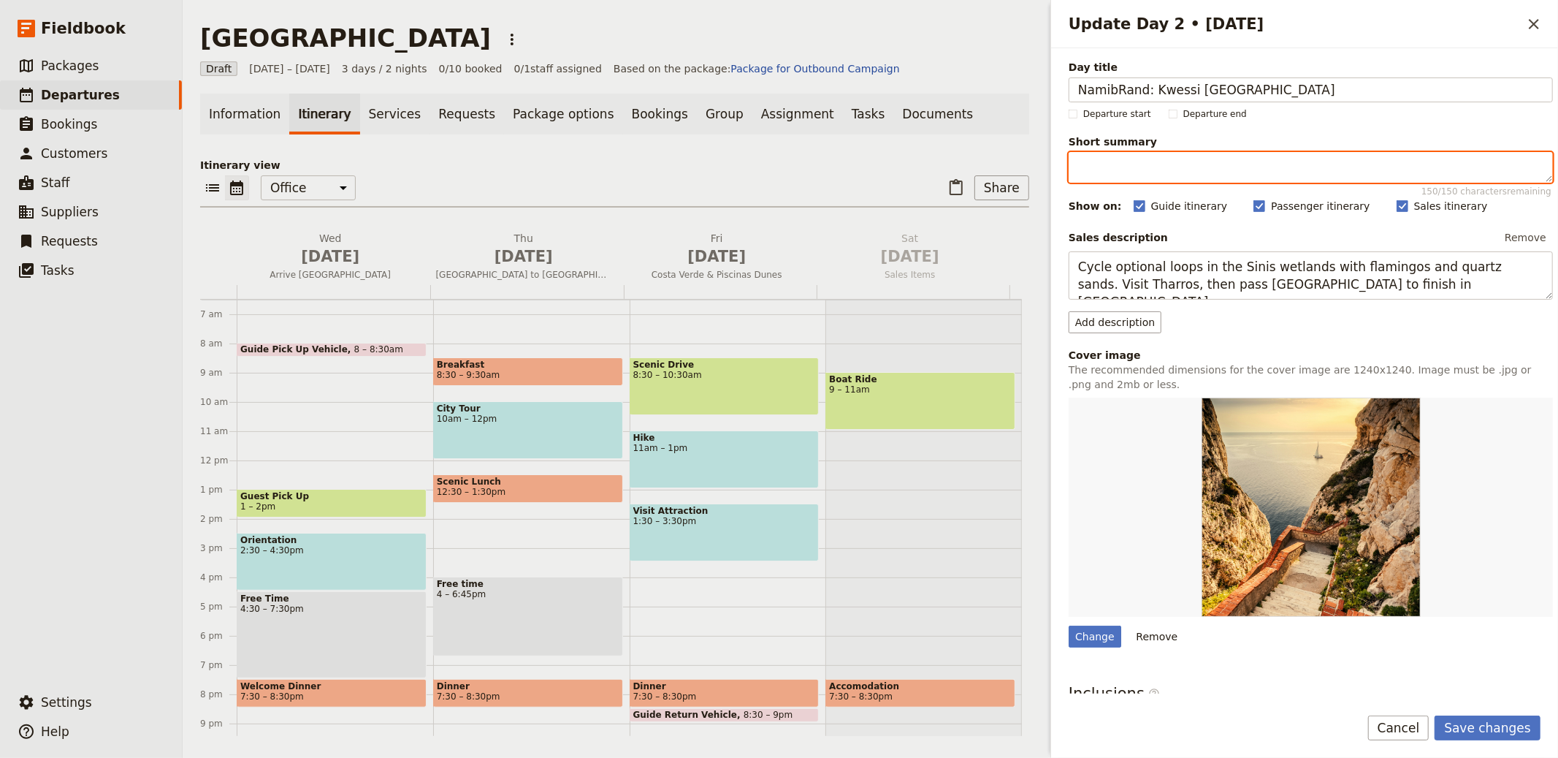
click at [1135, 167] on textarea "Short summary 150 / 150 characters remaining" at bounding box center [1311, 167] width 484 height 31
paste textarea "Dunes, nature drives & optional ballooning."
type textarea "Dunes, nature drives & optional ballooning."
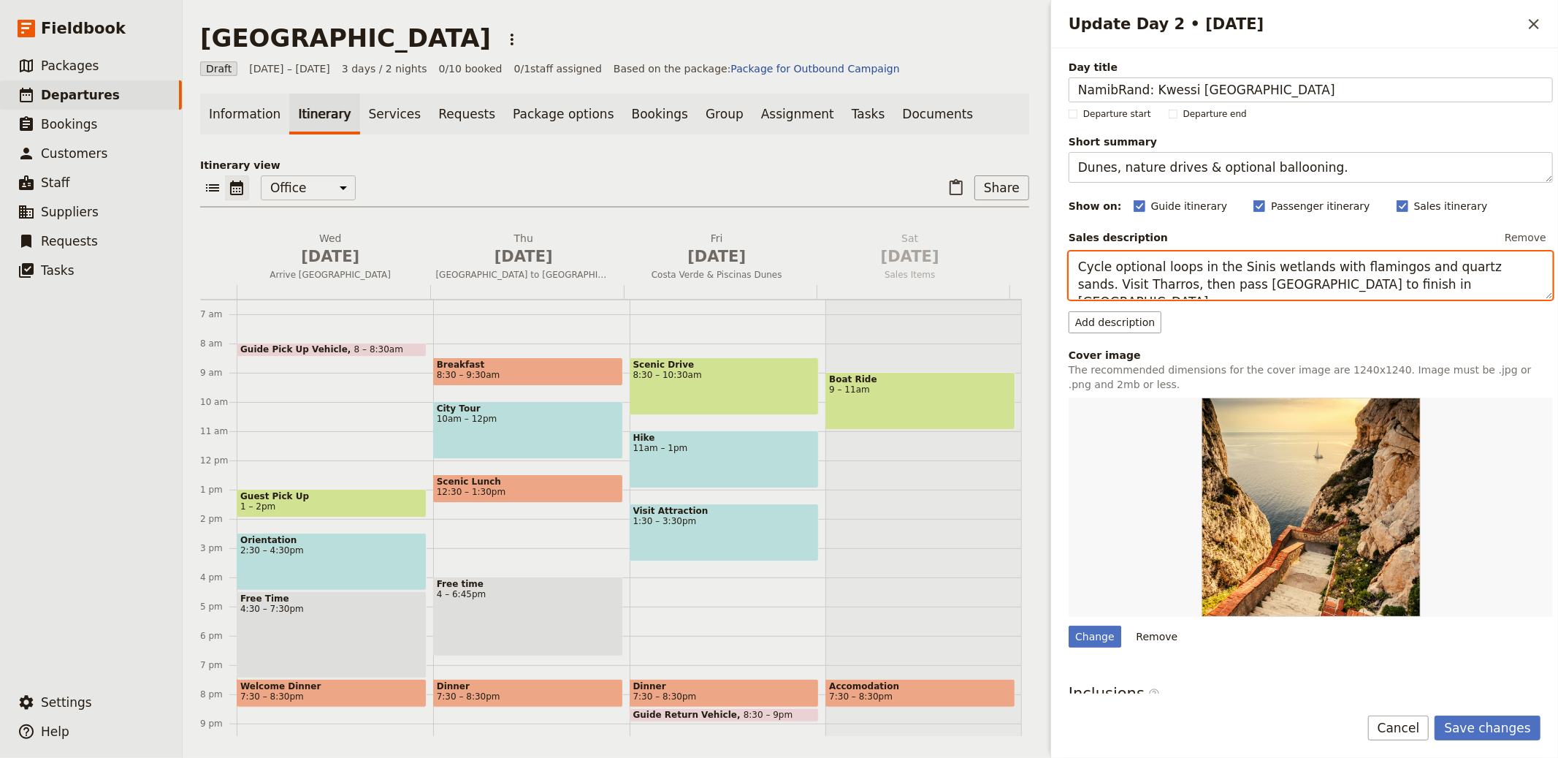
click at [1169, 291] on textarea "Cycle optional loops in the Sinis wetlands with flamingos and quartz sands. Vis…" at bounding box center [1311, 275] width 484 height 48
paste textarea "Fly south to Kwessi Dunes on the NamibRand reserve. Activities include nature d…"
type textarea "Fly south to Kwessi Dunes on the NamibRand reserve. Activities include nature d…"
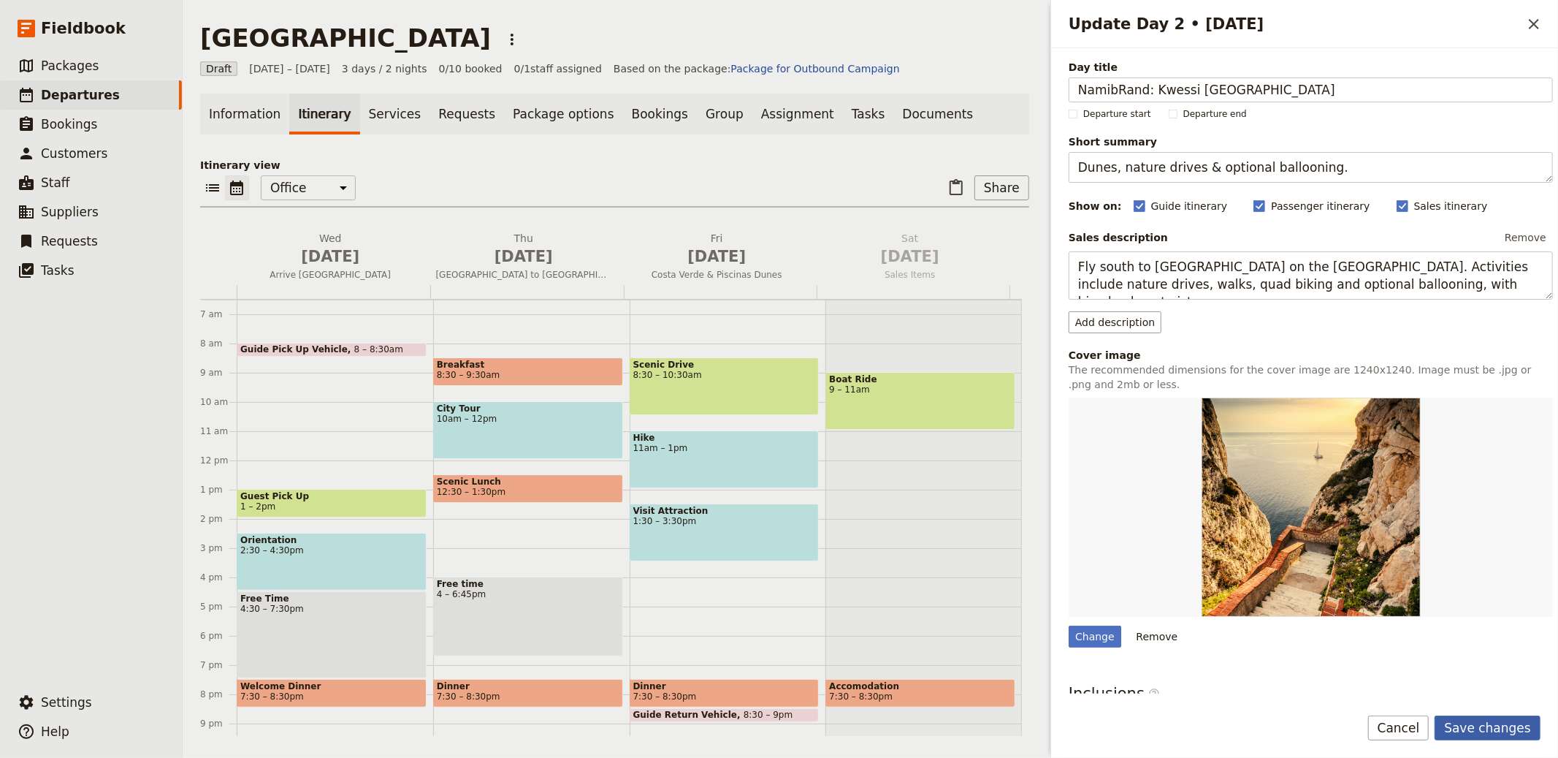
click at [1500, 715] on form "Day title NamibRand: Kwessi Dunes Lodge Departure start Departure end Short sum…" at bounding box center [1304, 402] width 507 height 709
click at [1515, 728] on button "Save changes" at bounding box center [1488, 727] width 106 height 25
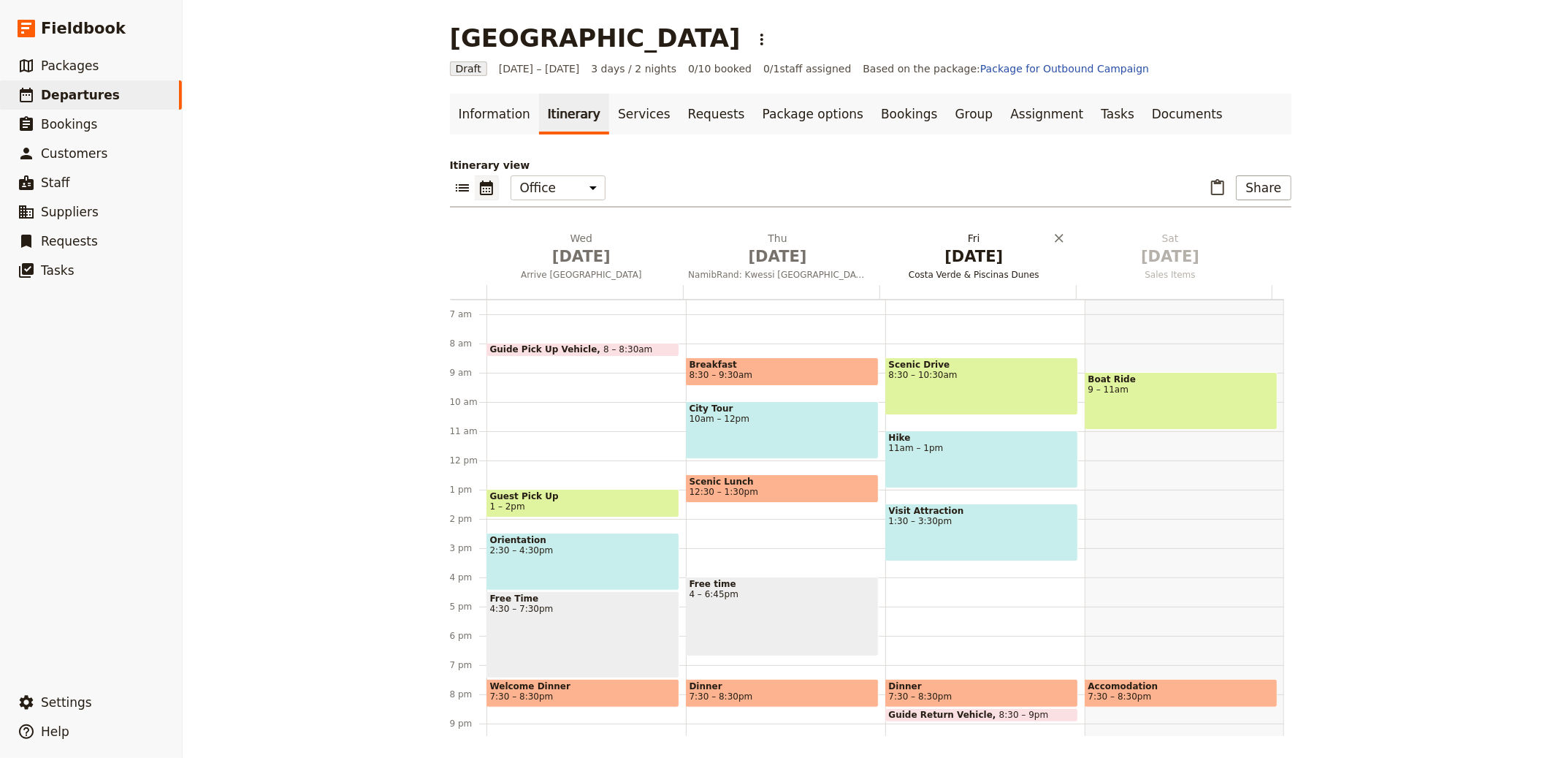
click at [931, 235] on h2 "Fri Oct 3 Costa Verde & Piscinas Dunes" at bounding box center [974, 249] width 179 height 37
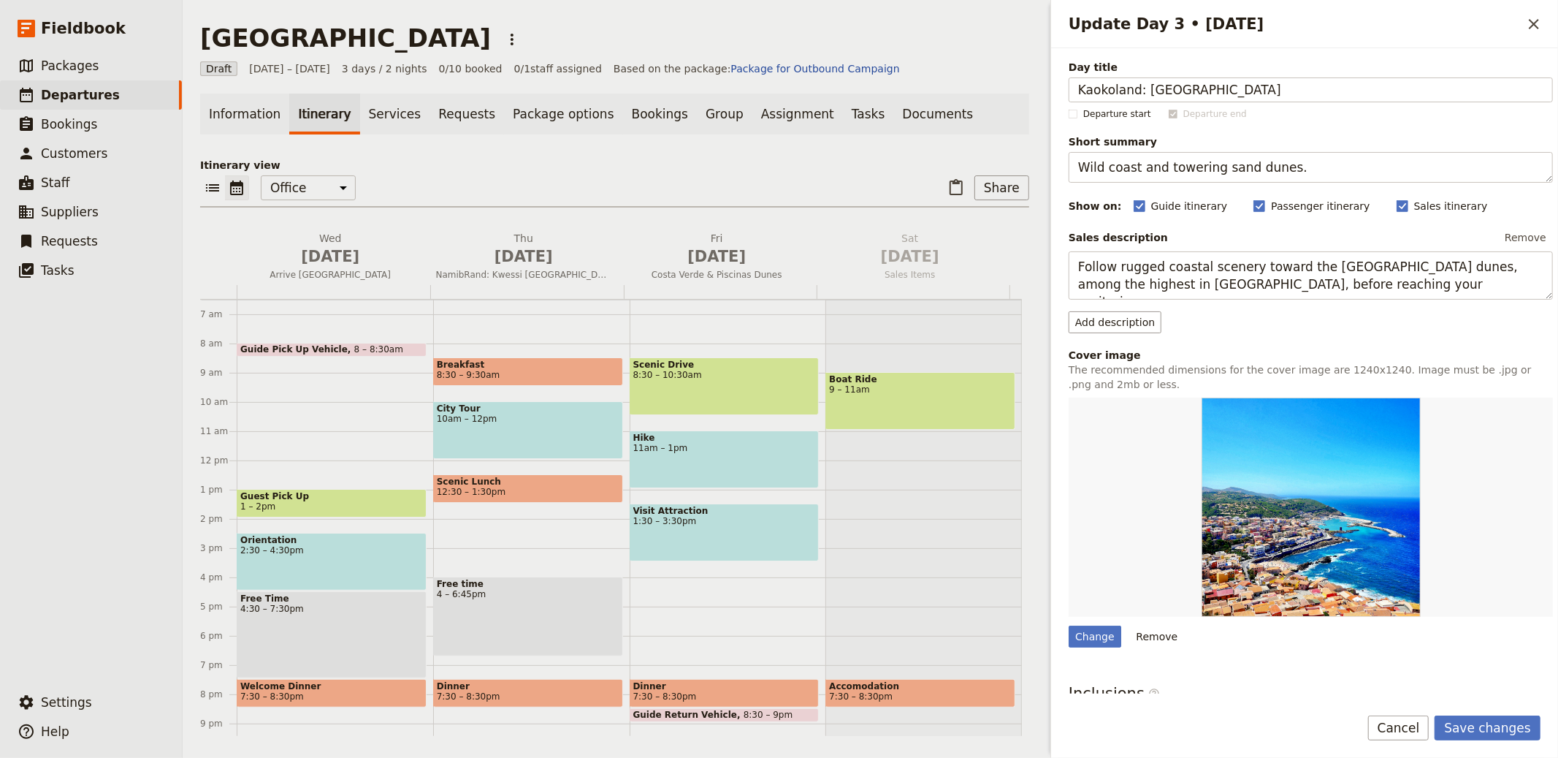
type input "Kaokoland: Hoanib Valley Camp"
click at [1301, 162] on textarea "Wild coast and towering sand dunes." at bounding box center [1311, 167] width 484 height 31
paste textarea "Remote valleys & desert wildlife"
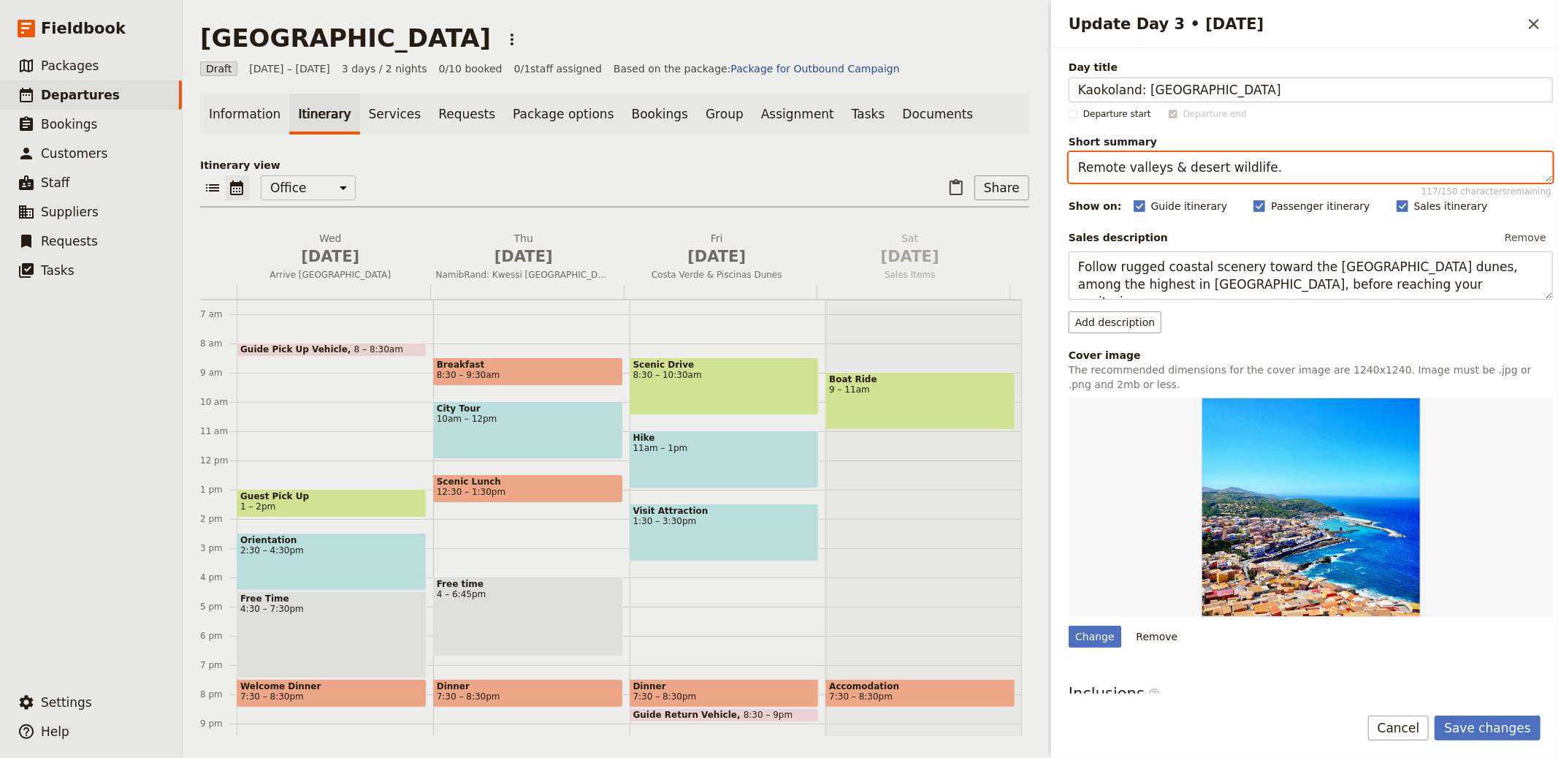
type textarea "Remote valleys & desert wildlife."
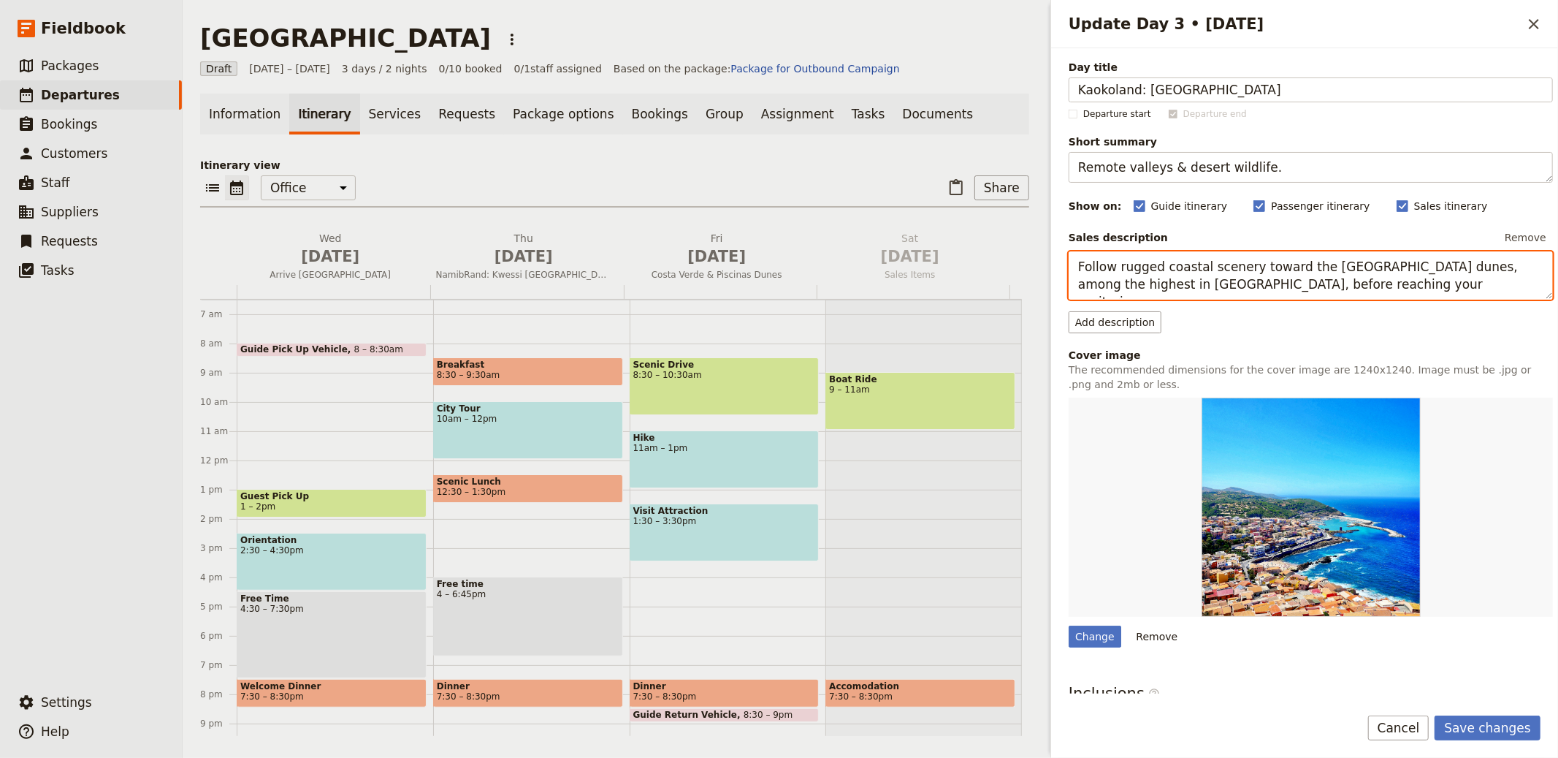
click at [1234, 262] on textarea "Follow rugged coastal scenery toward the Piscinas dunes, among the highest in E…" at bounding box center [1311, 275] width 484 height 48
paste textarea "Continue by private charter to Hoanib Valley Camp for guided drives in arid riv…"
type textarea "Continue by private charter to Hoanib Valley Camp for guided drives in arid riv…"
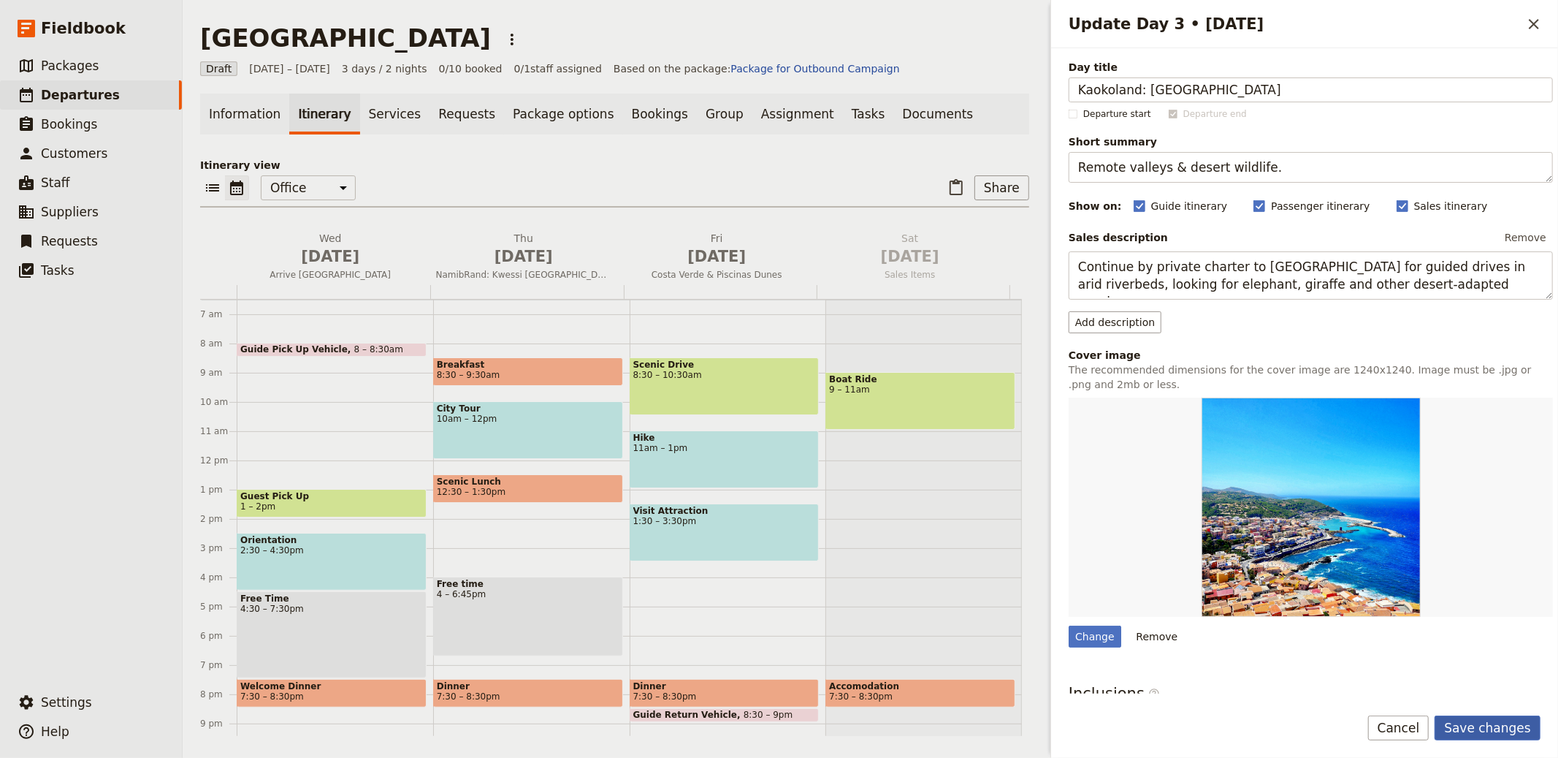
click at [1497, 729] on button "Save changes" at bounding box center [1488, 727] width 106 height 25
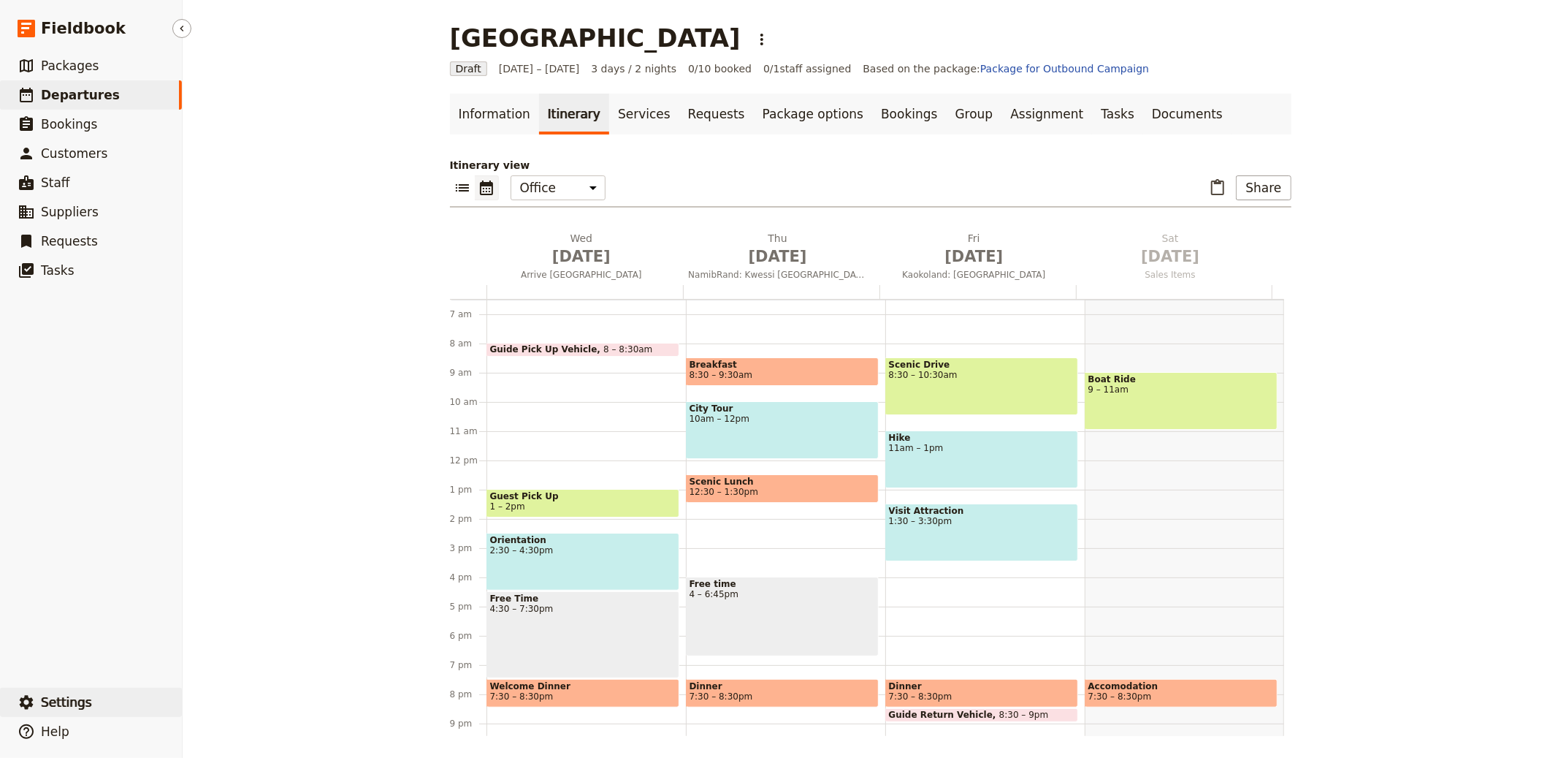
click at [89, 701] on button "​ Settings" at bounding box center [91, 701] width 182 height 29
click at [1143, 103] on link "Documents" at bounding box center [1187, 114] width 88 height 41
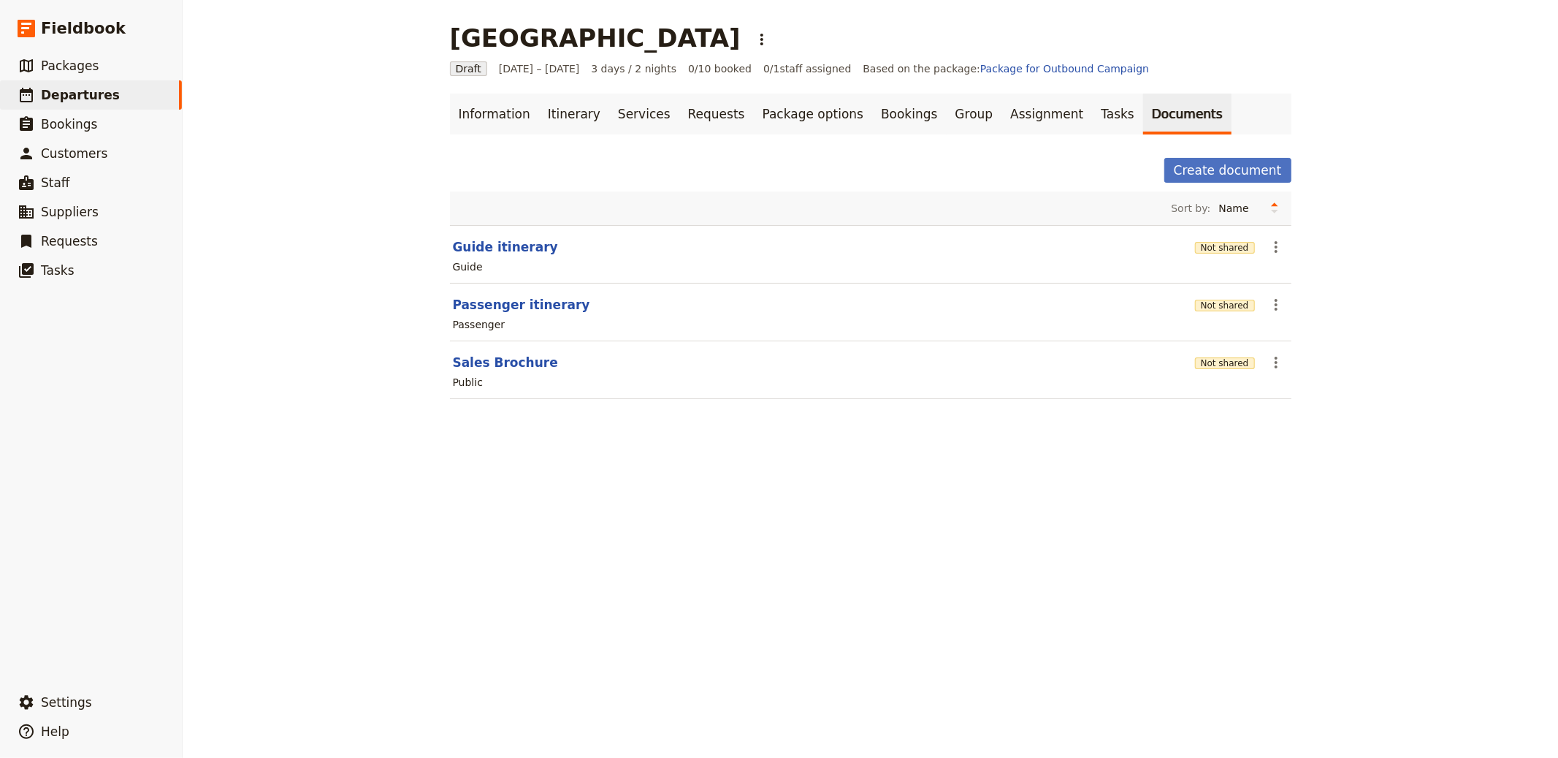
click at [509, 235] on section "Guide itinerary Not shared ​ Guide" at bounding box center [871, 254] width 842 height 58
click at [525, 245] on button "Guide itinerary" at bounding box center [505, 247] width 105 height 18
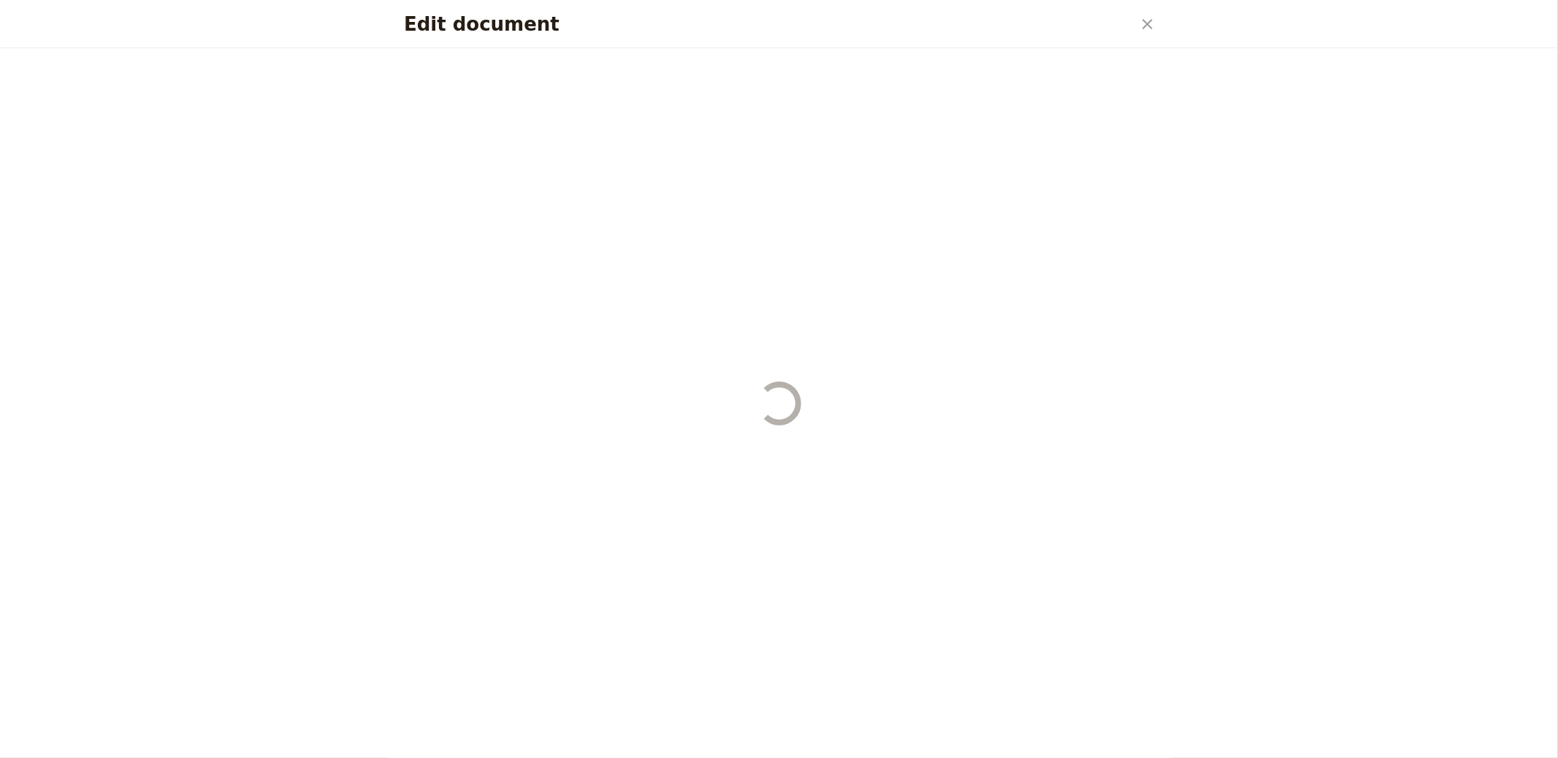
select select "STAFF"
select select "RUN_SHEET"
select select "LARGE"
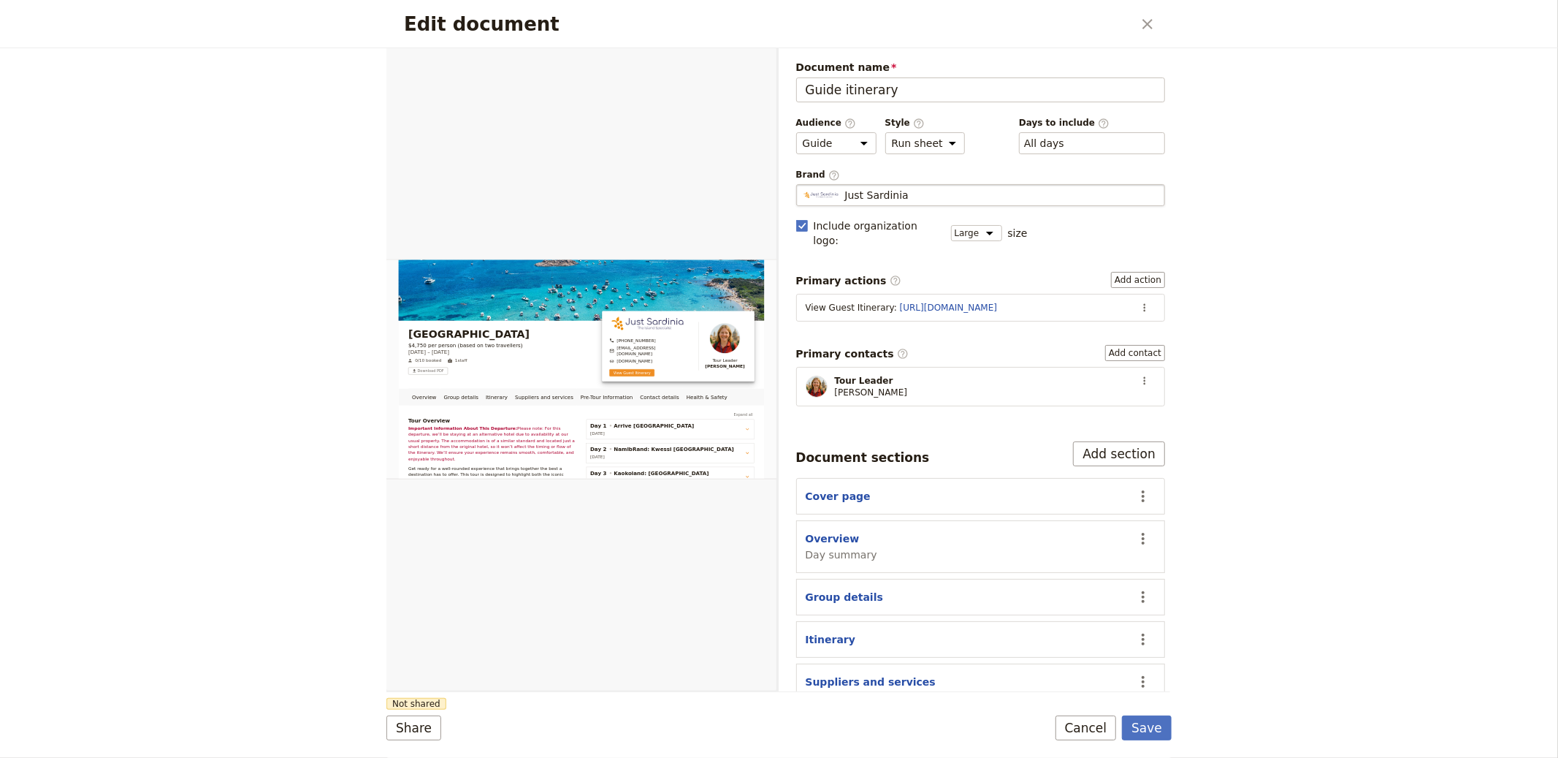
click at [920, 194] on div "Just Sardinia" at bounding box center [981, 195] width 356 height 15
click at [803, 185] on input "Just Sardinia" at bounding box center [802, 184] width 1 height 1
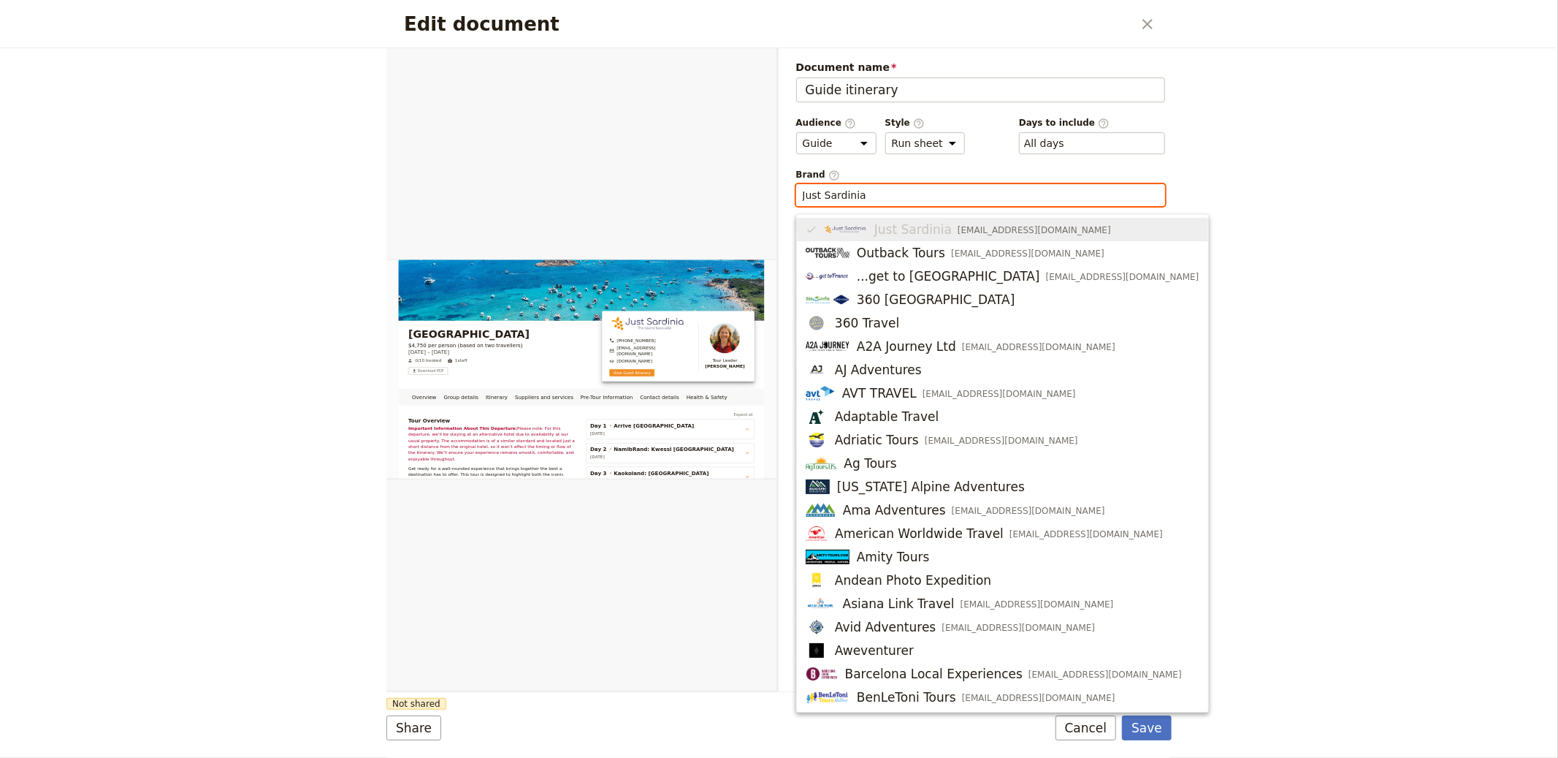
paste input "Nelson Travel"
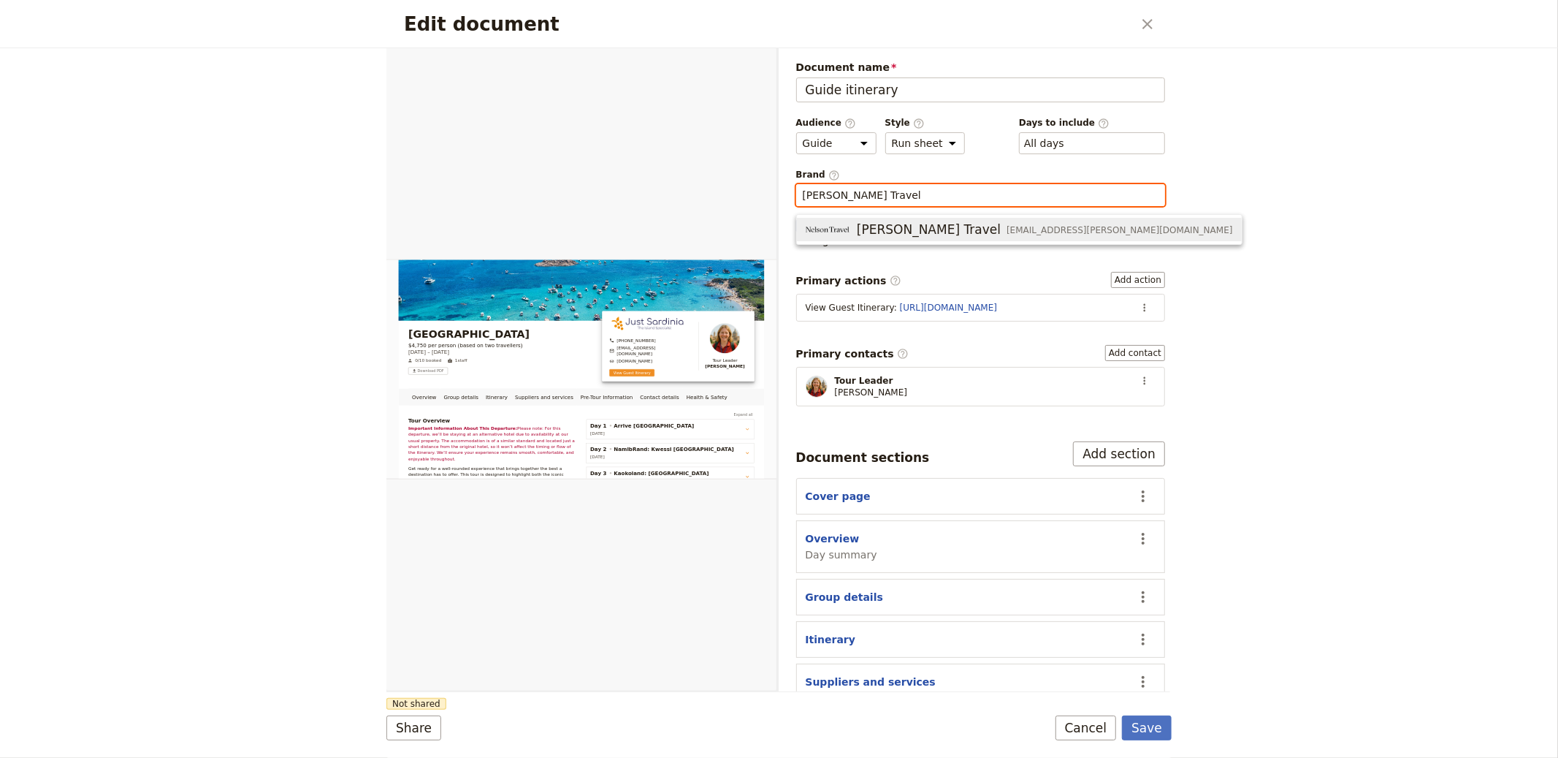
click at [887, 221] on span "Nelson Travel" at bounding box center [929, 230] width 144 height 18
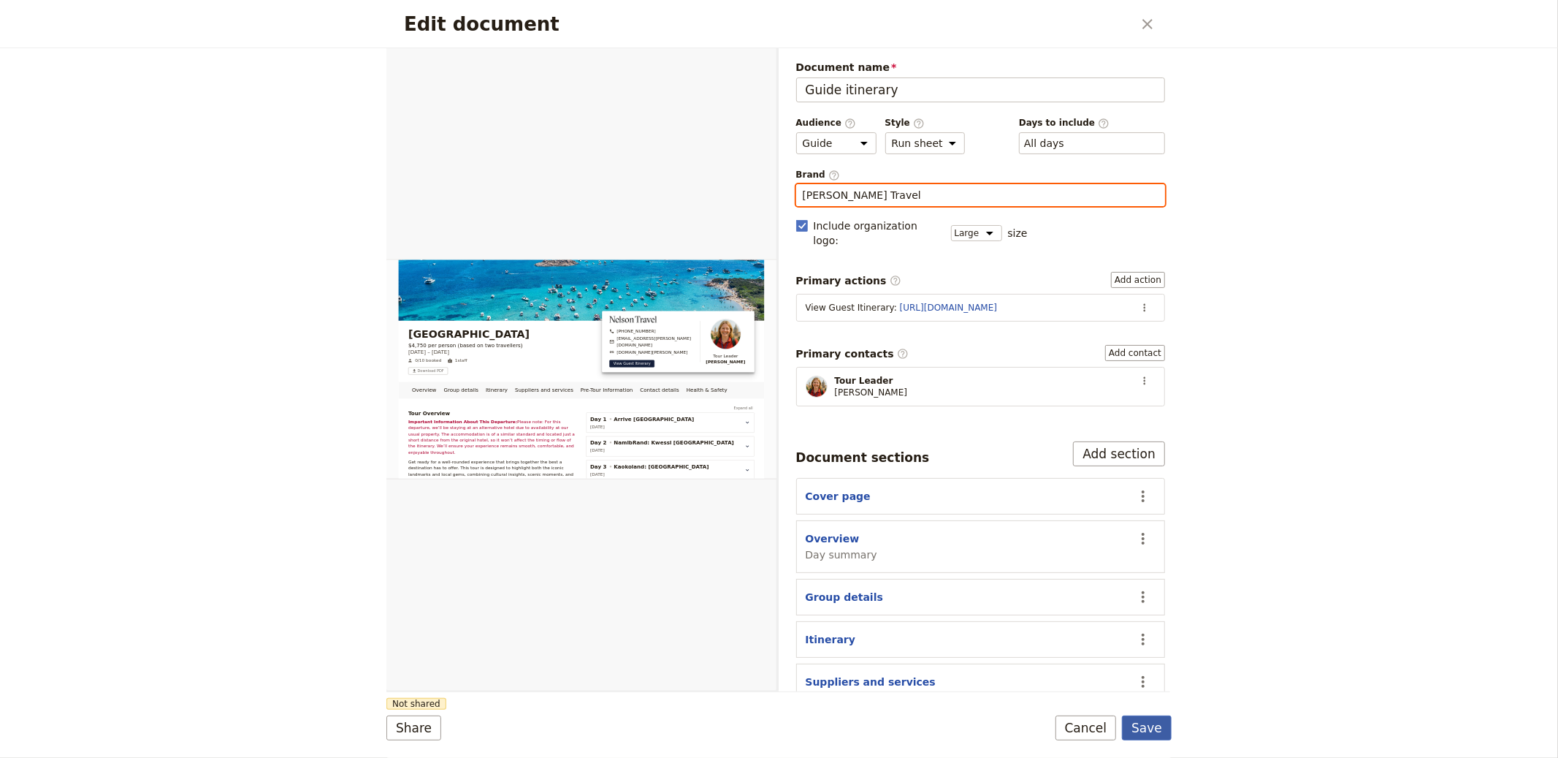
type input "Nelson Travel"
click at [1145, 733] on button "Save" at bounding box center [1147, 727] width 50 height 25
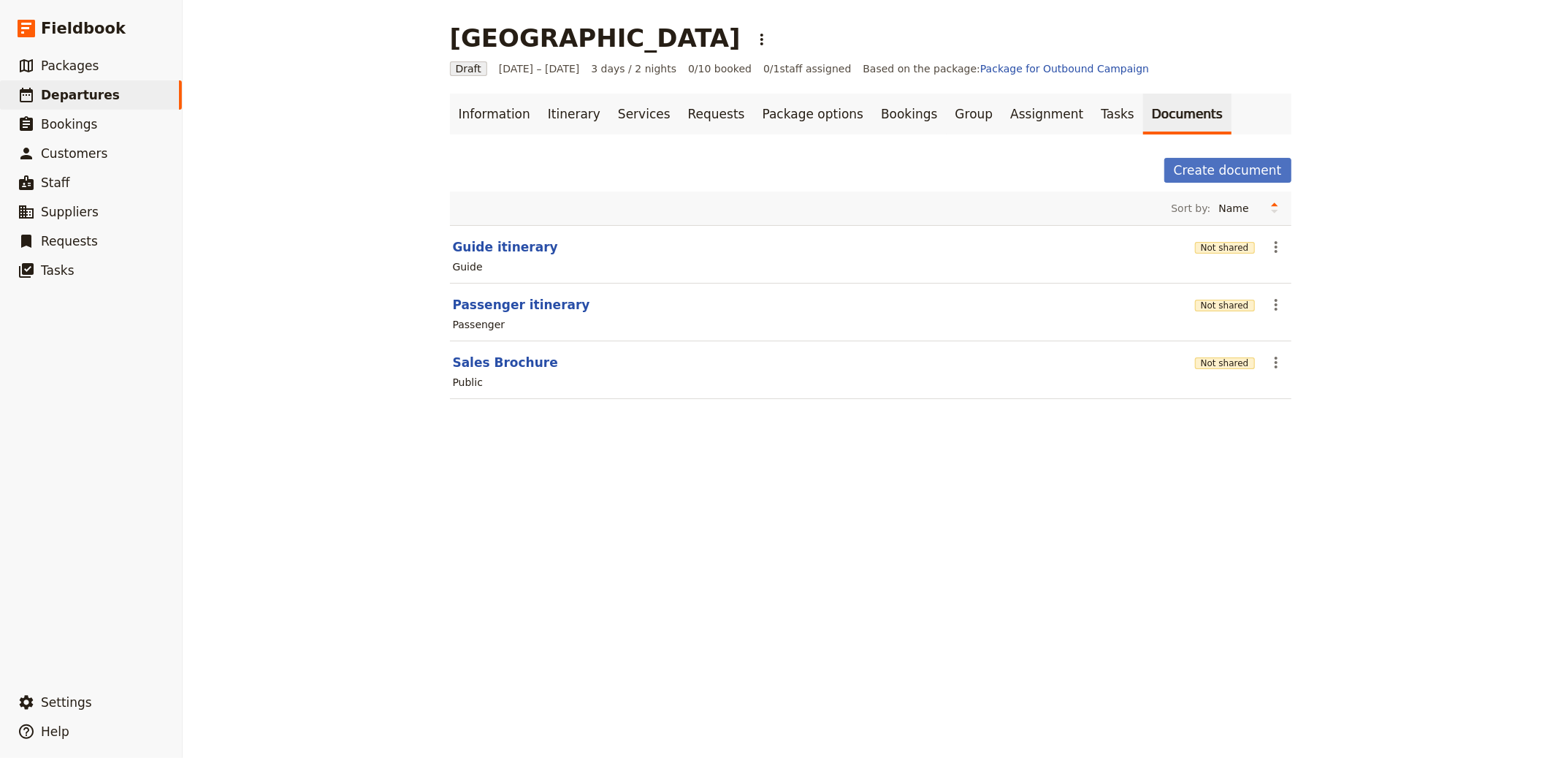
click at [488, 315] on section "Passenger itinerary Not shared ​ Passenger" at bounding box center [871, 312] width 842 height 58
click at [499, 305] on button "Passenger itinerary" at bounding box center [521, 305] width 137 height 18
select select "PASSENGER"
select select "RUN_SHEET"
select select "LARGE"
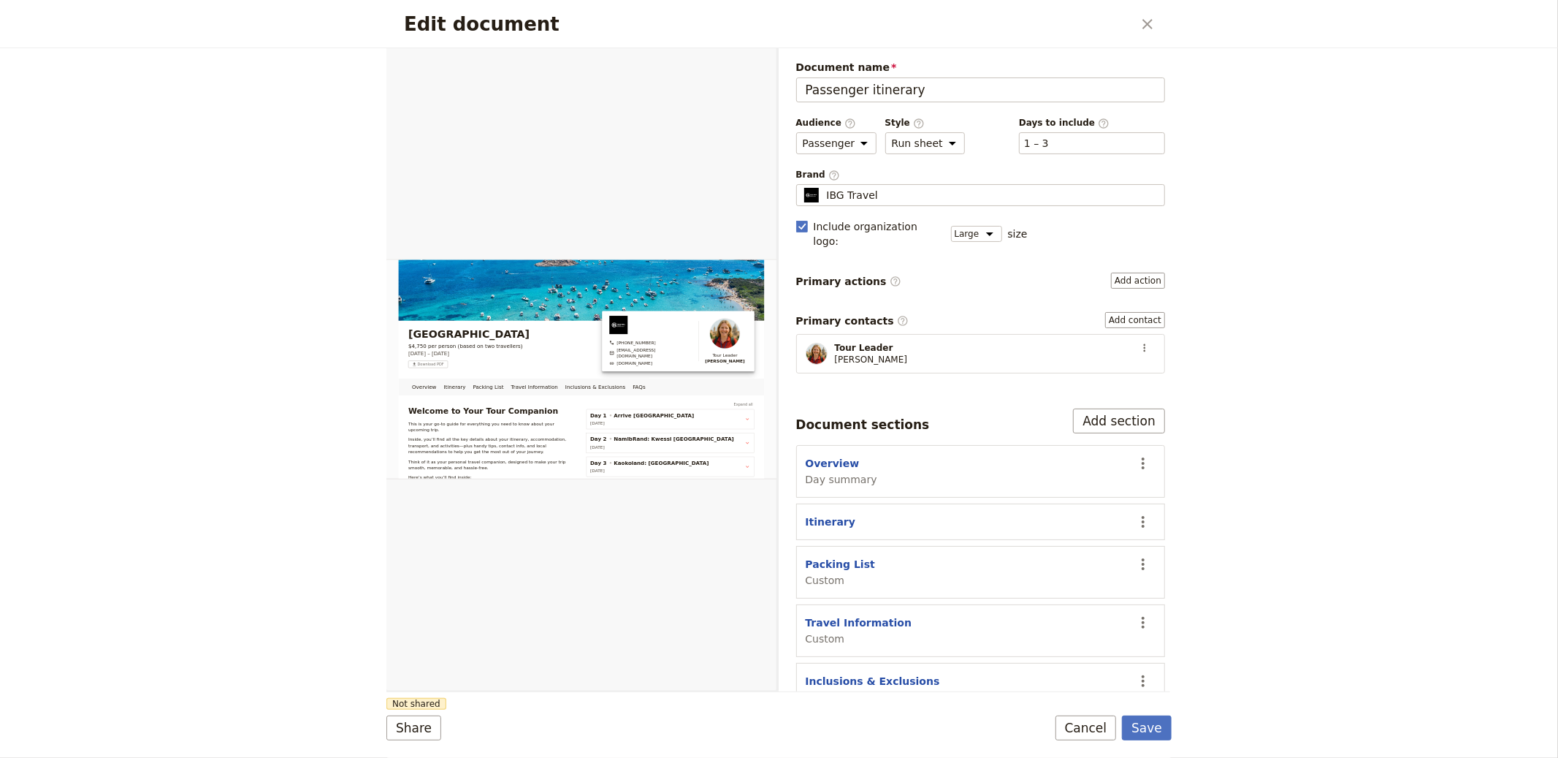
click at [858, 210] on div "Document name Passenger itinerary Preview Audience ​ Public Passenger Guide Sty…" at bounding box center [981, 417] width 370 height 714
click at [859, 194] on span "IBG Travel" at bounding box center [852, 195] width 51 height 15
click at [803, 185] on input "IBG Travel" at bounding box center [802, 184] width 1 height 1
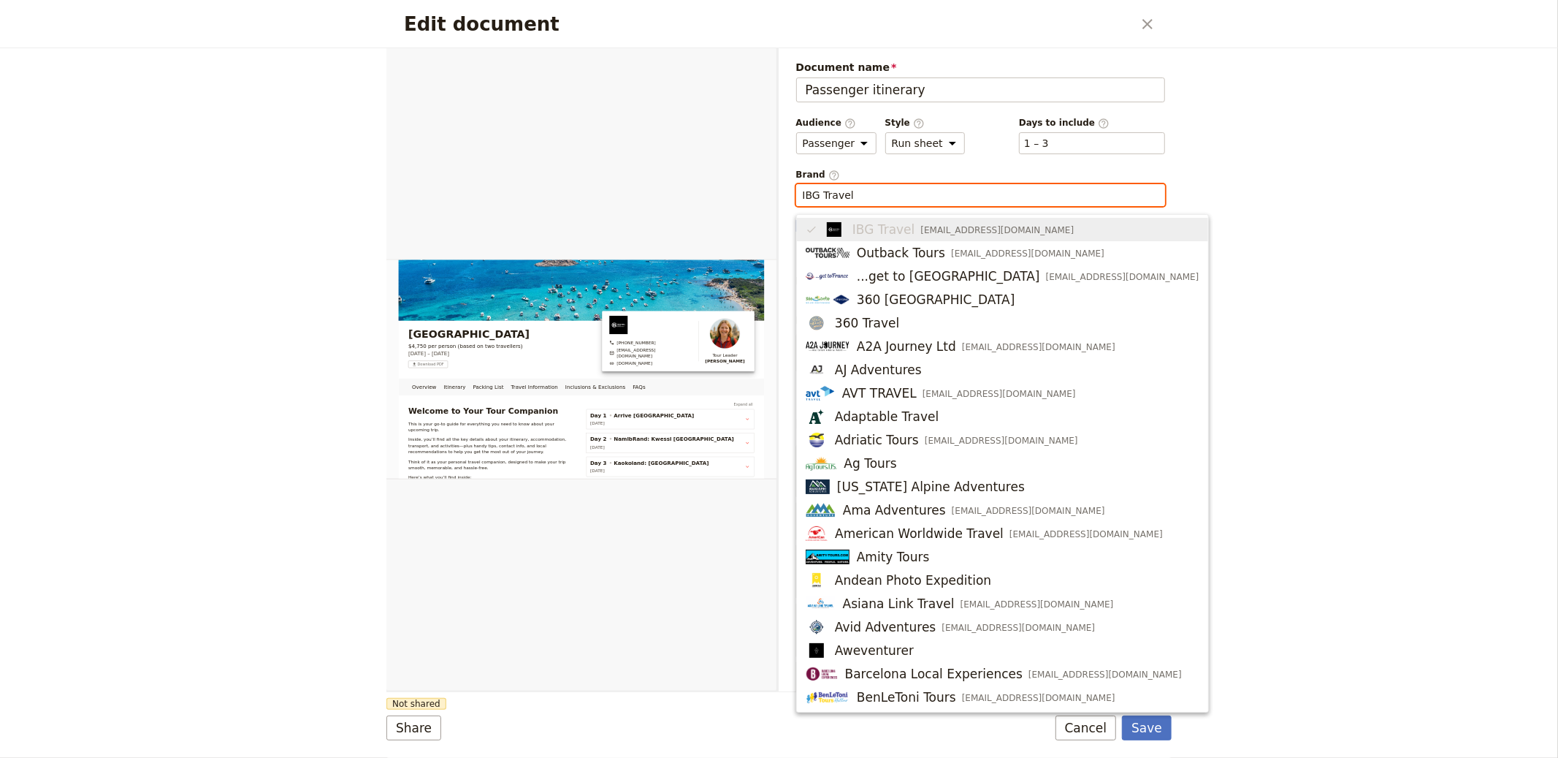
paste input "Nelson"
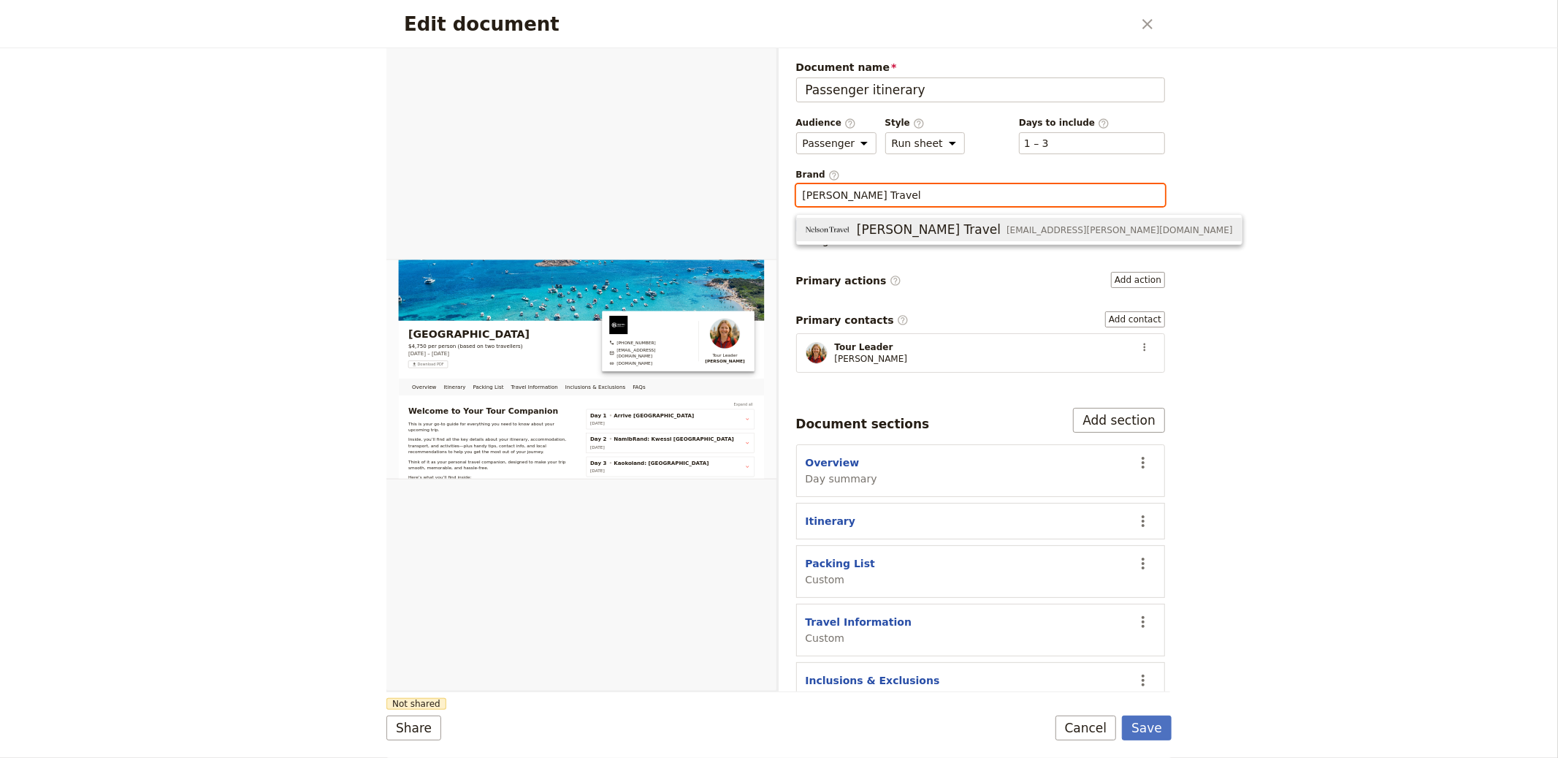
click at [858, 229] on span "Nelson Travel" at bounding box center [929, 230] width 144 height 18
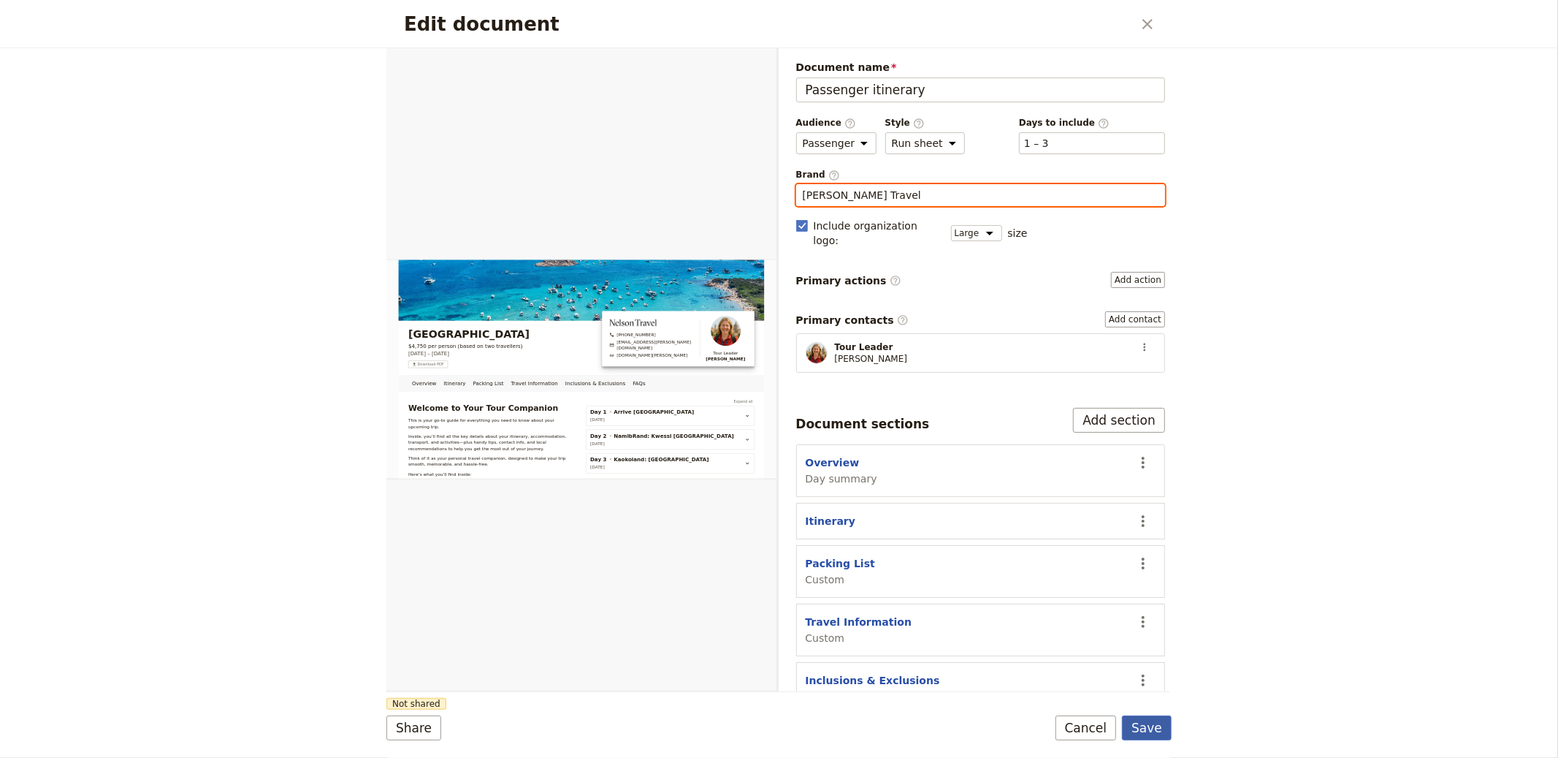
type input "Nelson Travel"
click at [1138, 721] on button "Save" at bounding box center [1147, 727] width 50 height 25
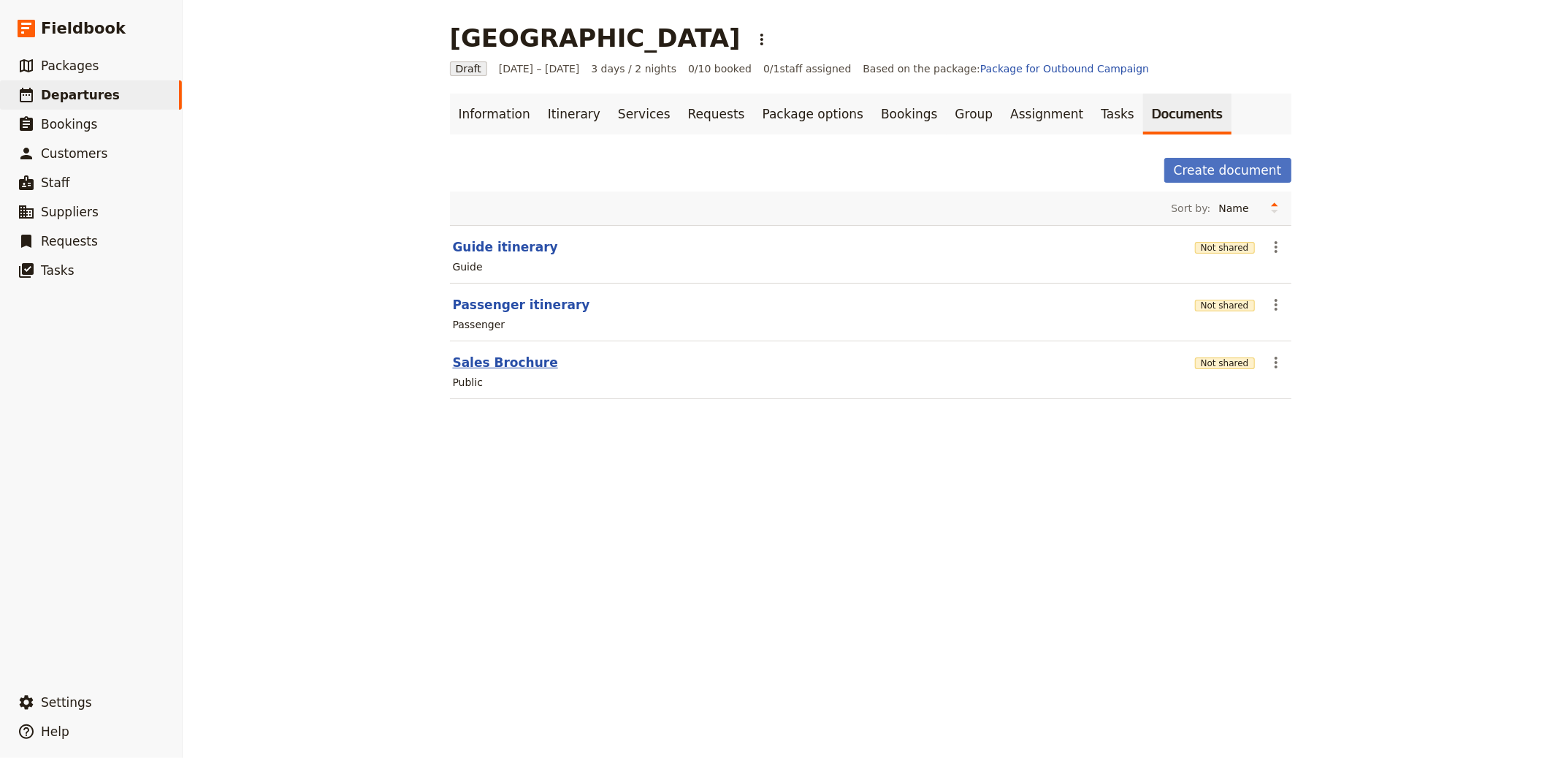
click at [524, 362] on button "Sales Brochure" at bounding box center [505, 363] width 105 height 18
select select "DEFAULT"
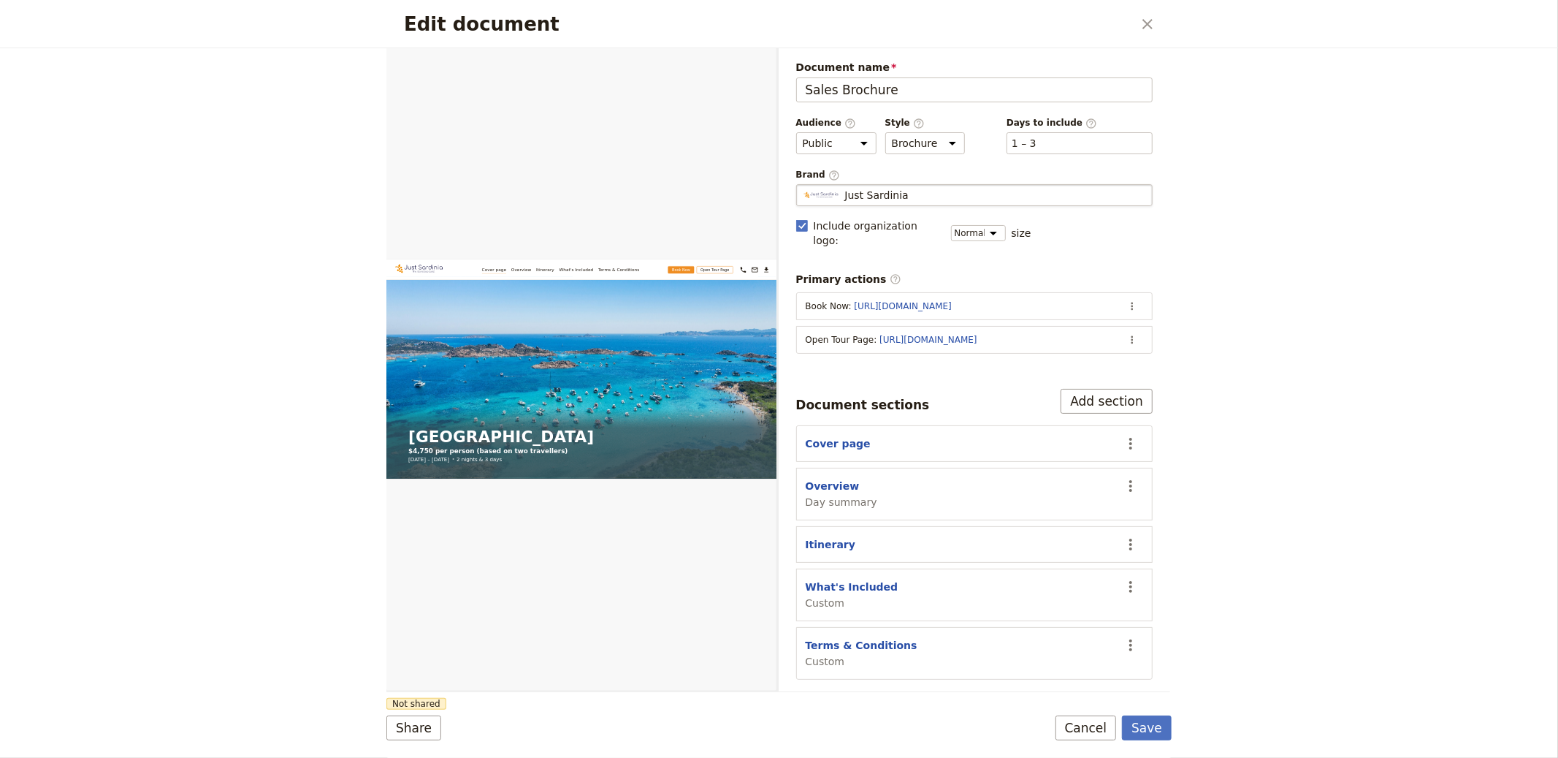
click at [886, 196] on span "Just Sardinia" at bounding box center [877, 195] width 64 height 15
click at [803, 185] on input "Just Sardinia" at bounding box center [802, 184] width 1 height 1
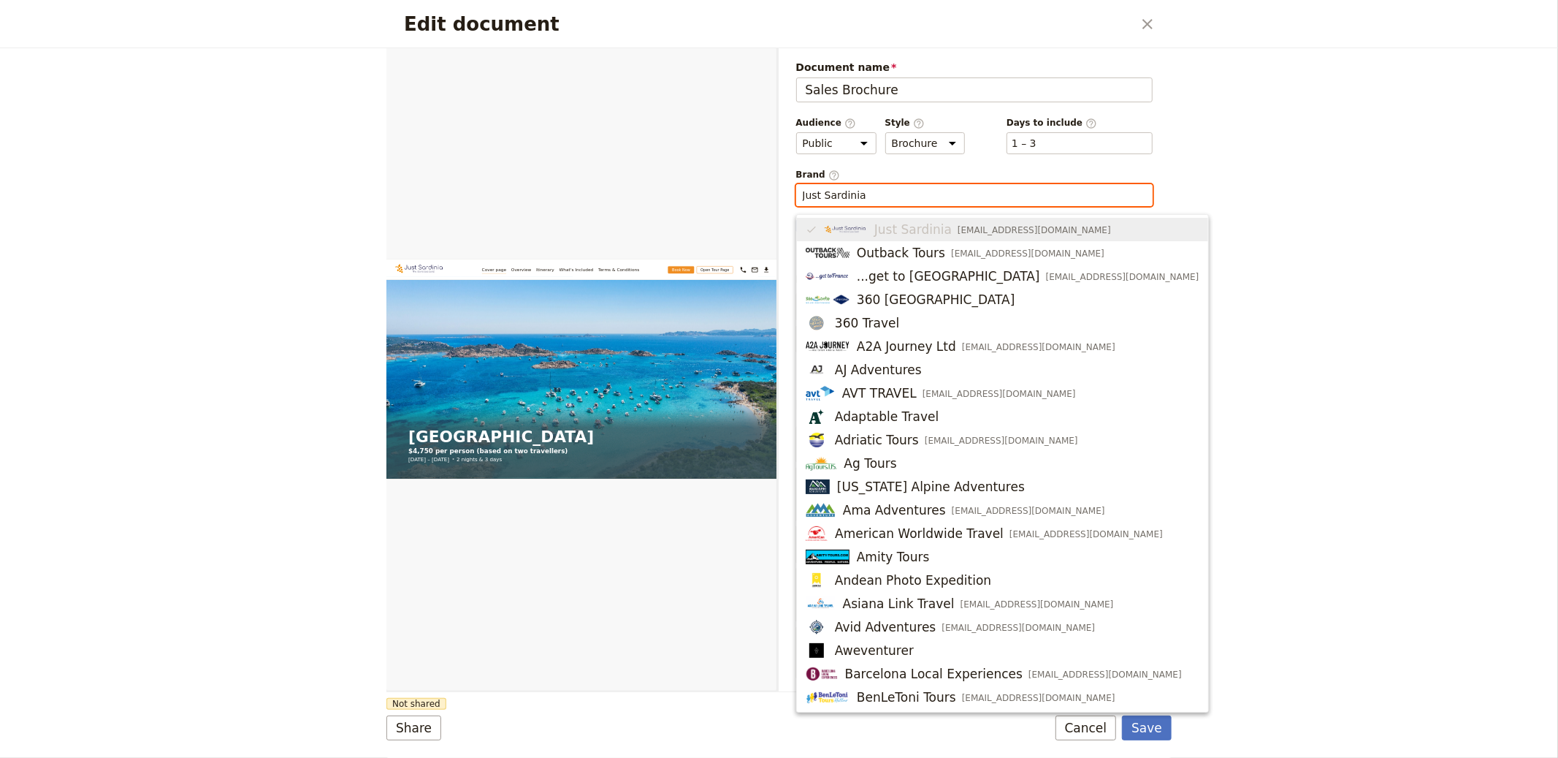
paste input "Nelson Travel"
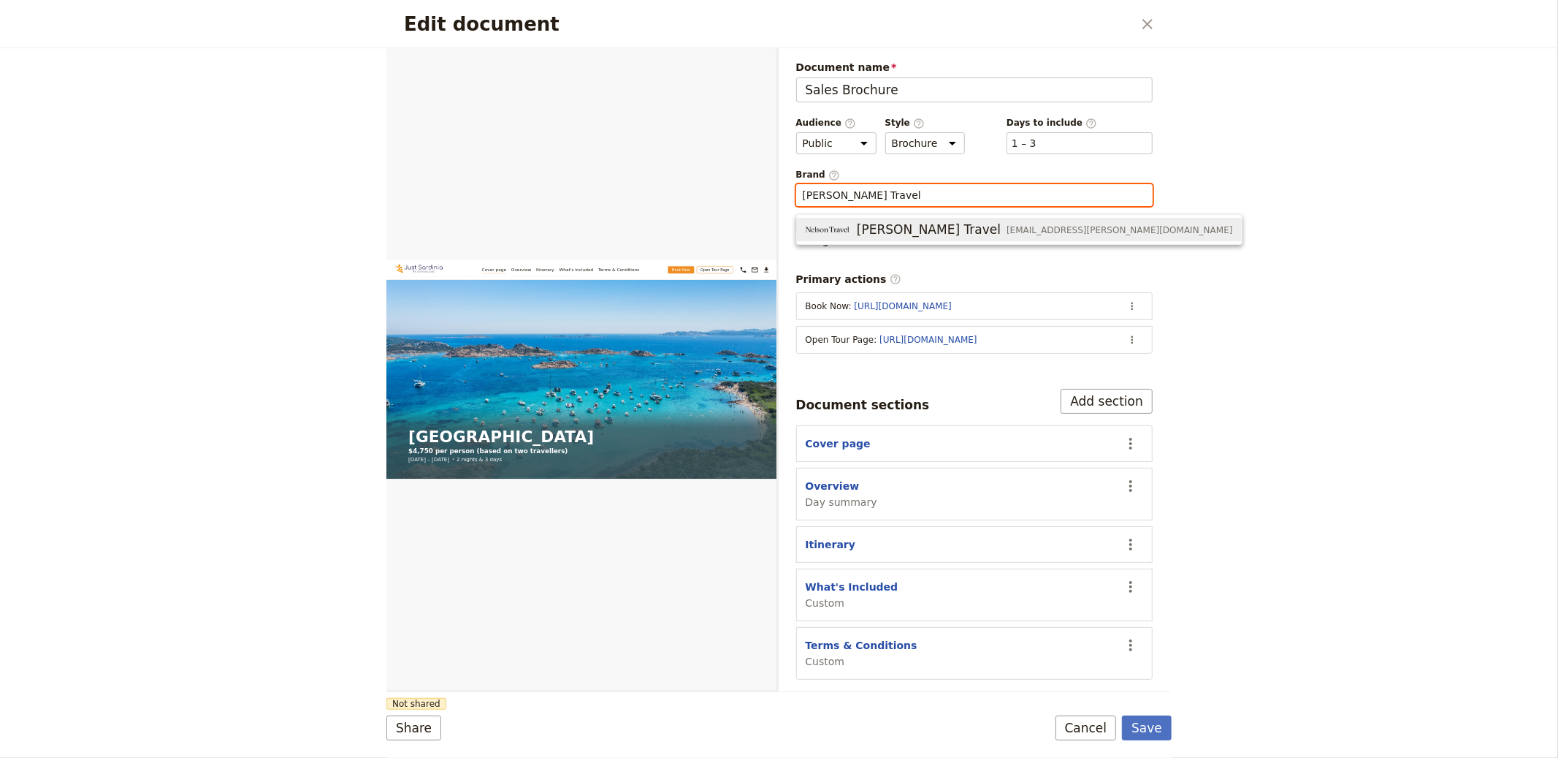
click at [1007, 224] on span "hello@nelson.travel" at bounding box center [1120, 230] width 226 height 12
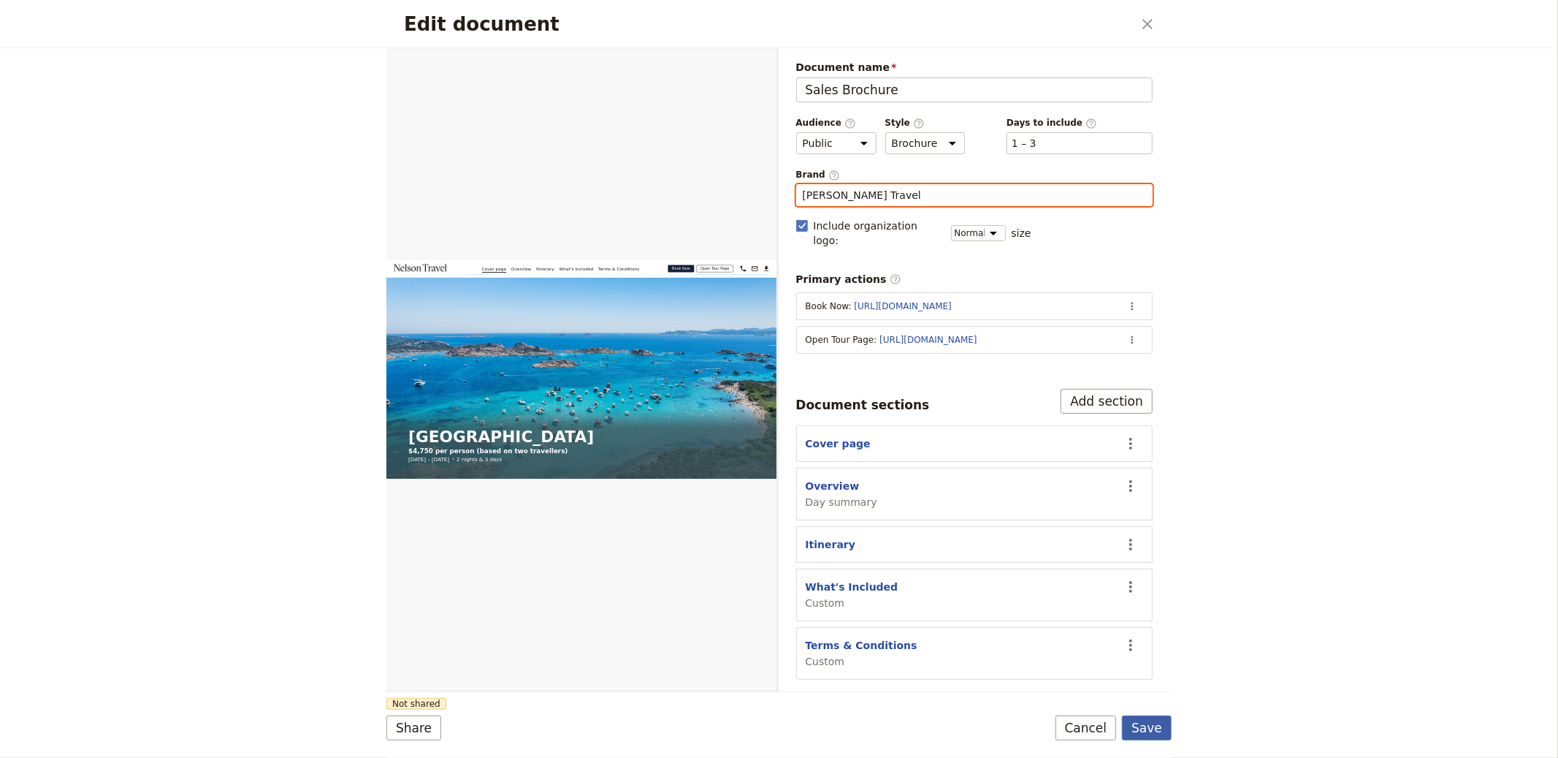
type input "Nelson Travel"
click at [1147, 732] on button "Save" at bounding box center [1147, 727] width 50 height 25
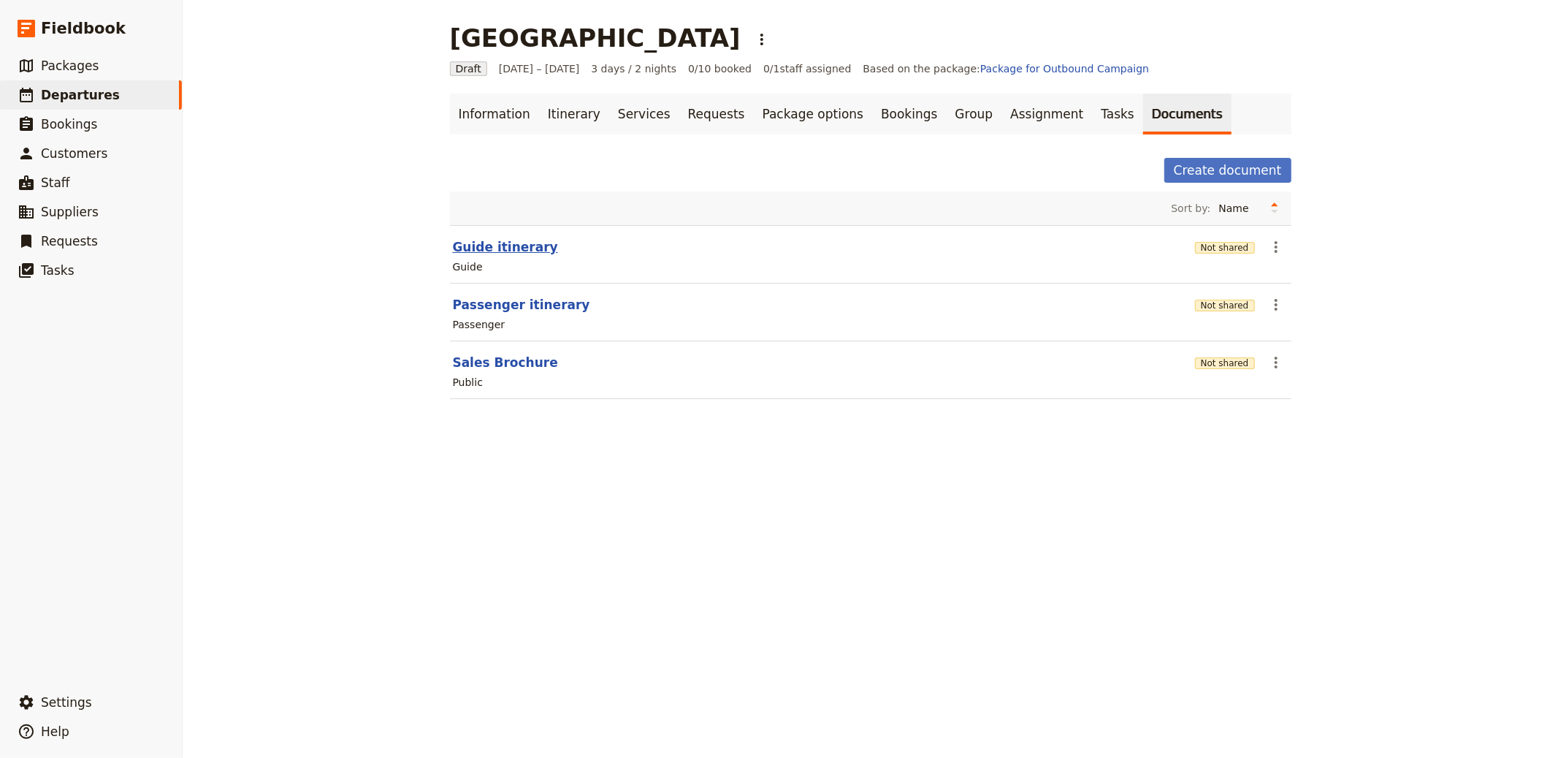
click at [492, 239] on button "Guide itinerary" at bounding box center [505, 247] width 105 height 18
select select "STAFF"
select select "RUN_SHEET"
select select "LARGE"
click at [476, 308] on button "Passenger itinerary" at bounding box center [521, 305] width 137 height 18
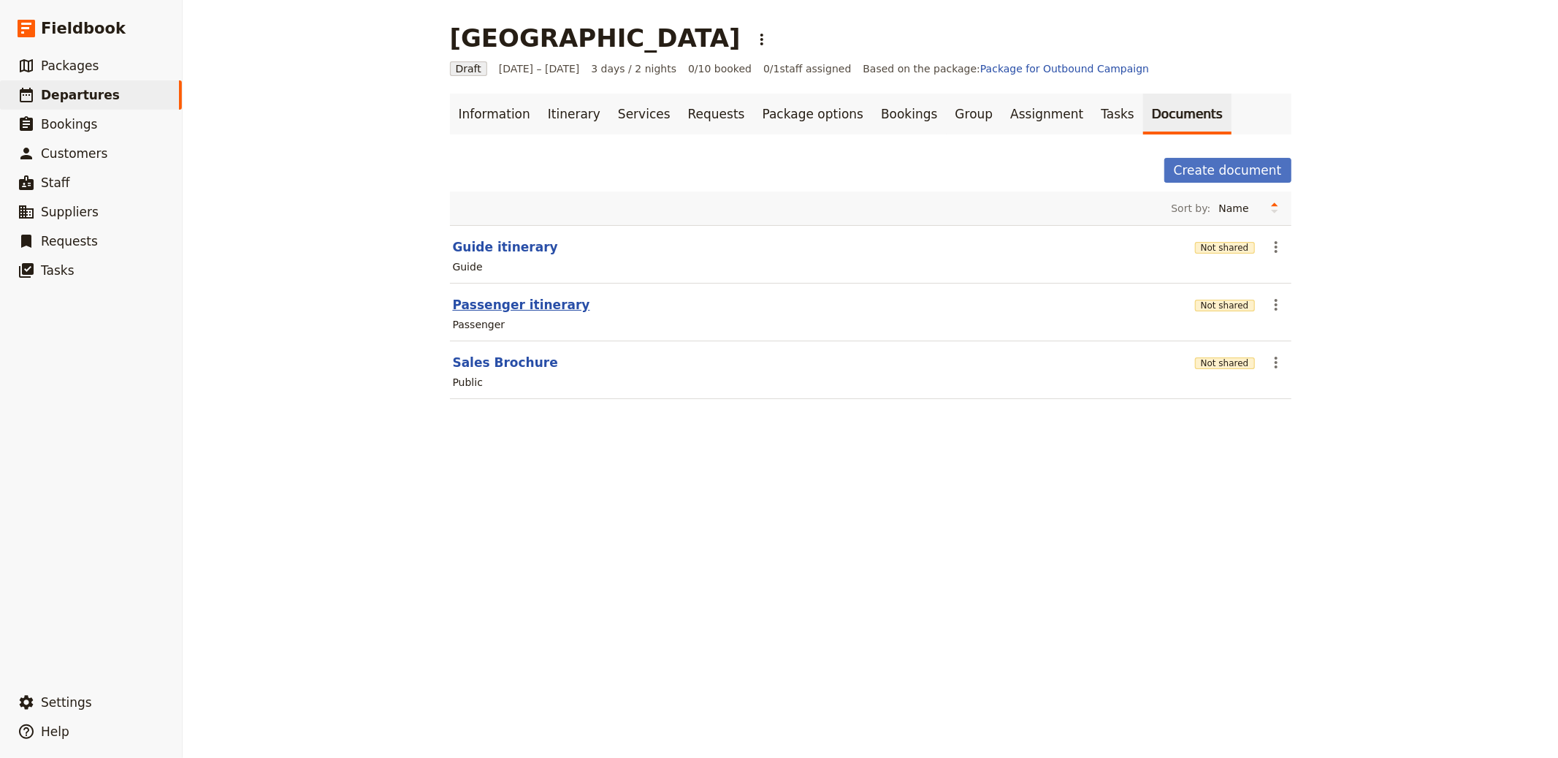
select select "PASSENGER"
select select "RUN_SHEET"
select select "LARGE"
click at [492, 366] on button "Sales Brochure" at bounding box center [505, 363] width 105 height 18
select select "DEFAULT"
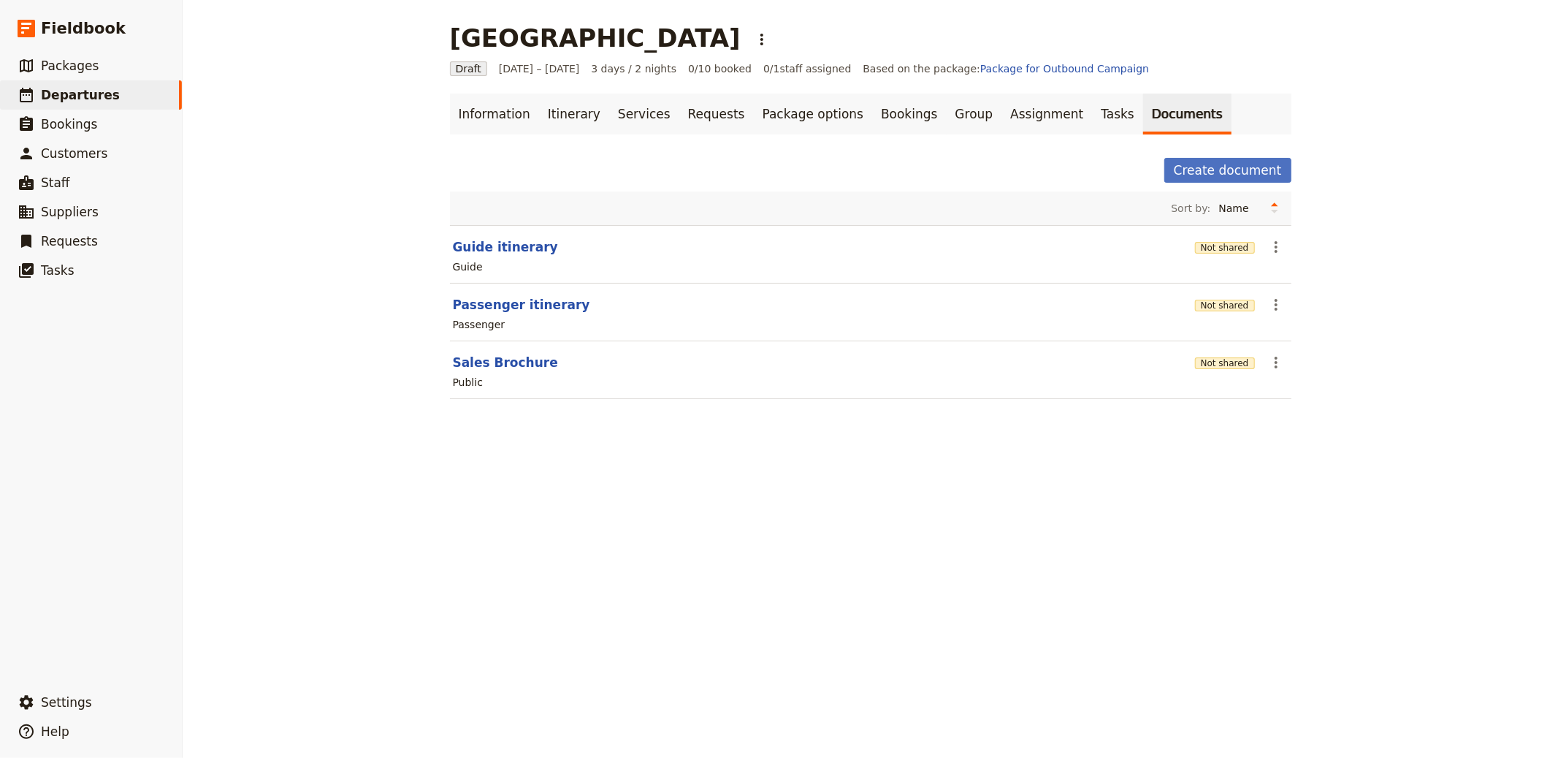
click at [505, 316] on div "Passenger" at bounding box center [870, 325] width 839 height 18
click at [1211, 302] on button "Not shared" at bounding box center [1225, 306] width 60 height 12
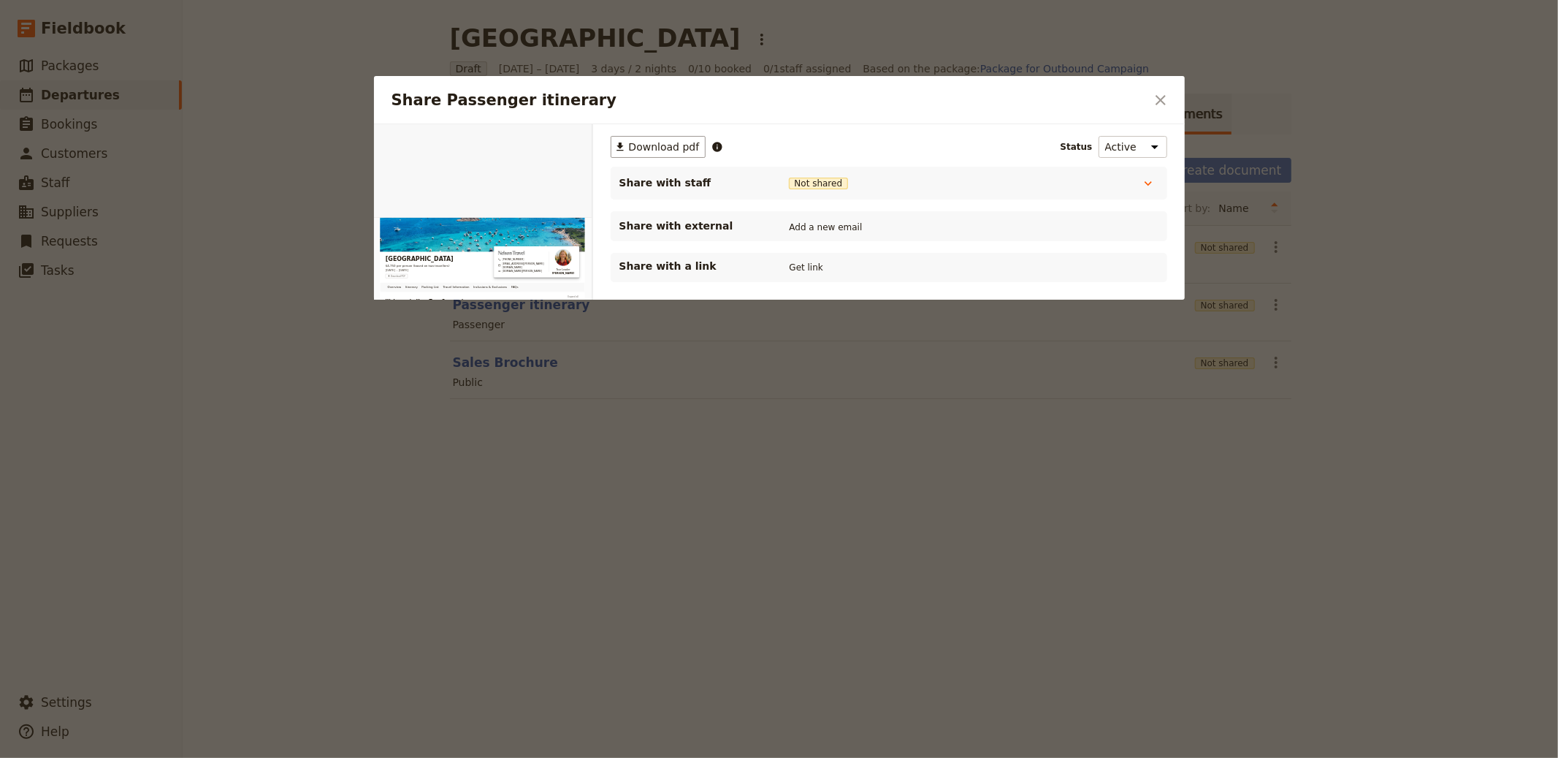
click at [817, 269] on button "Get link" at bounding box center [806, 267] width 41 height 16
click at [1163, 94] on icon "Close dialog" at bounding box center [1161, 100] width 18 height 18
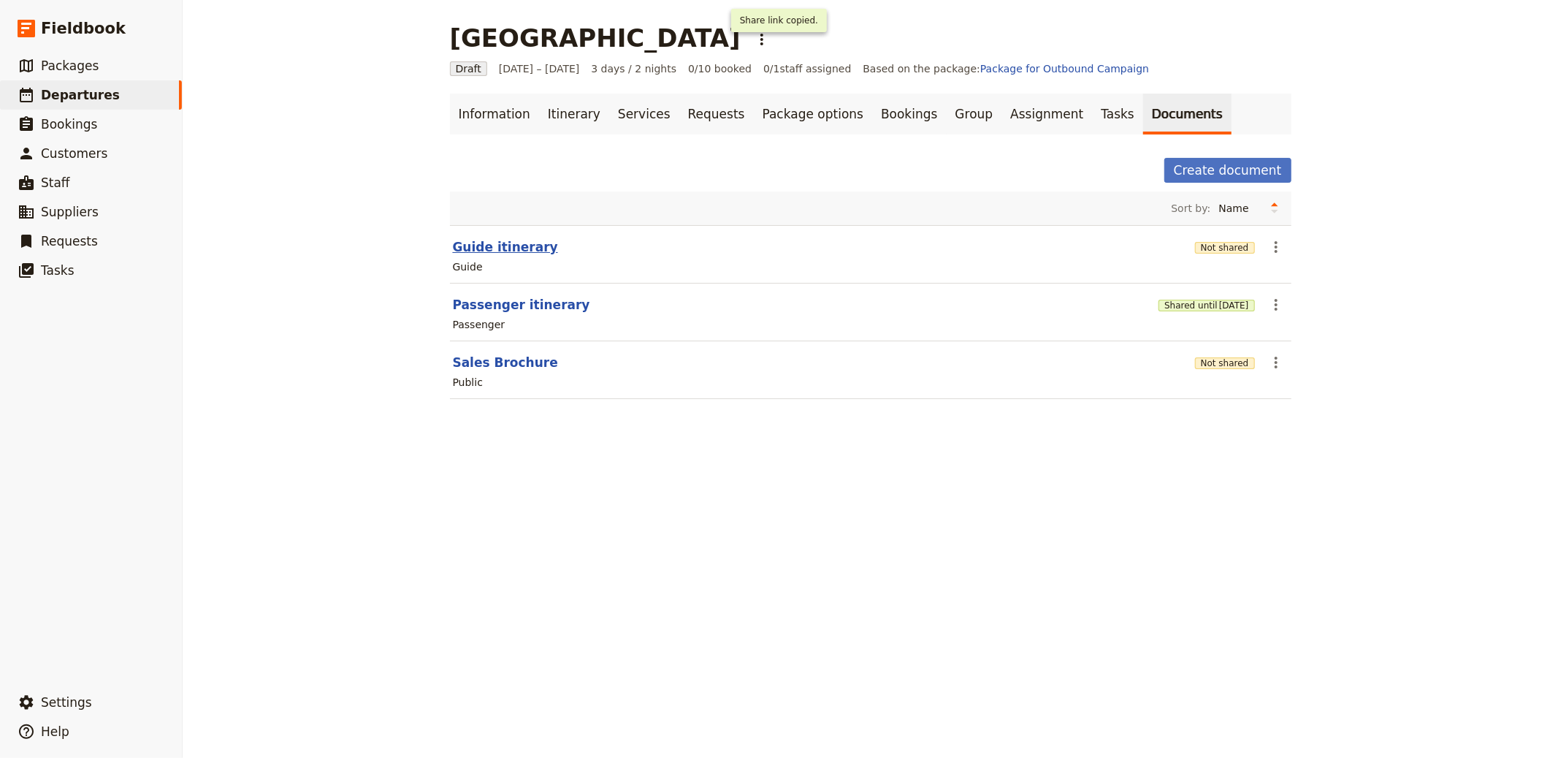
click at [473, 247] on button "Guide itinerary" at bounding box center [505, 247] width 105 height 18
select select "STAFF"
select select "RUN_SHEET"
select select "LARGE"
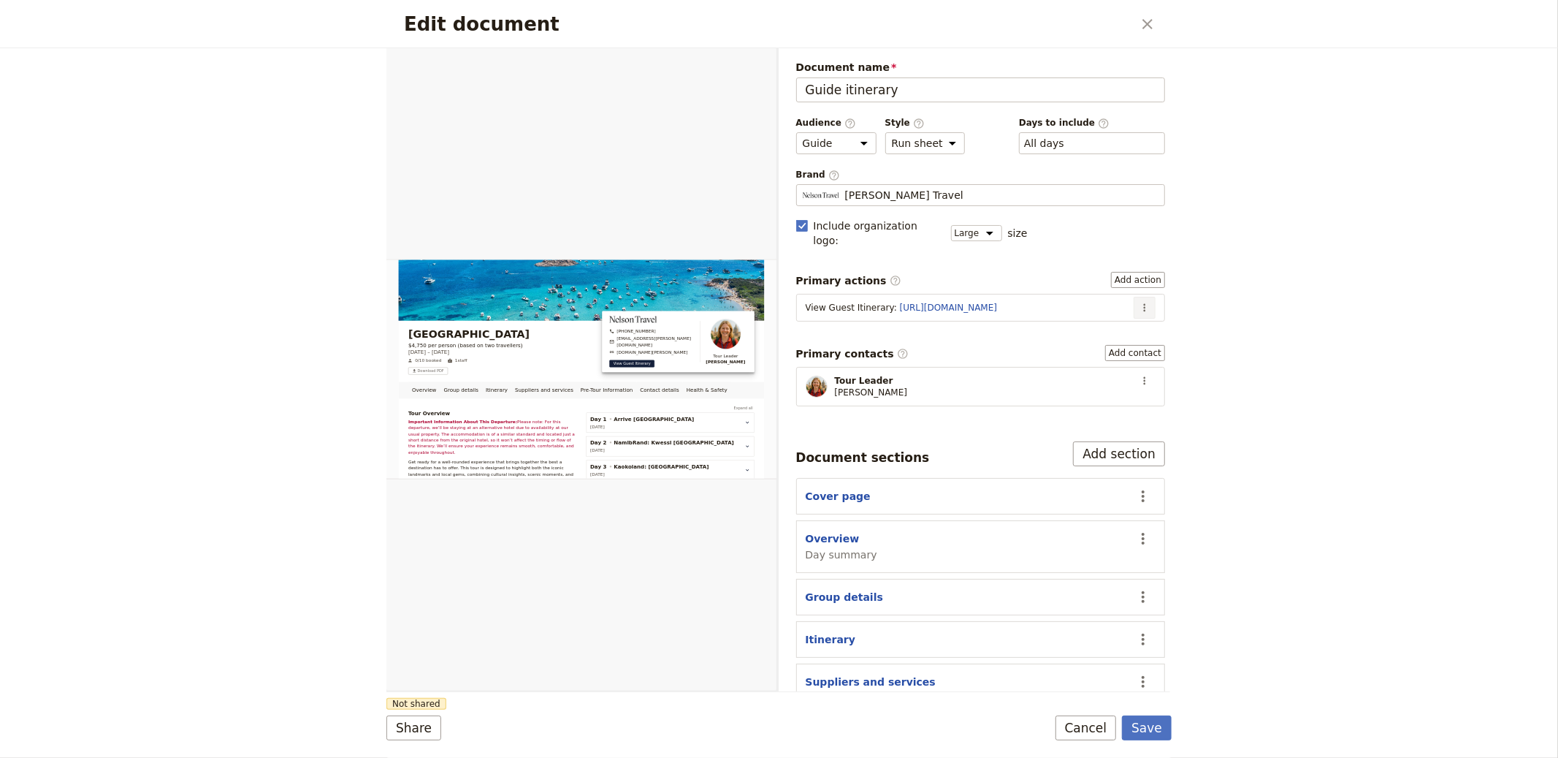
click at [1139, 302] on icon "Actions" at bounding box center [1145, 308] width 12 height 12
click at [1105, 322] on span "Edit action" at bounding box center [1085, 325] width 55 height 15
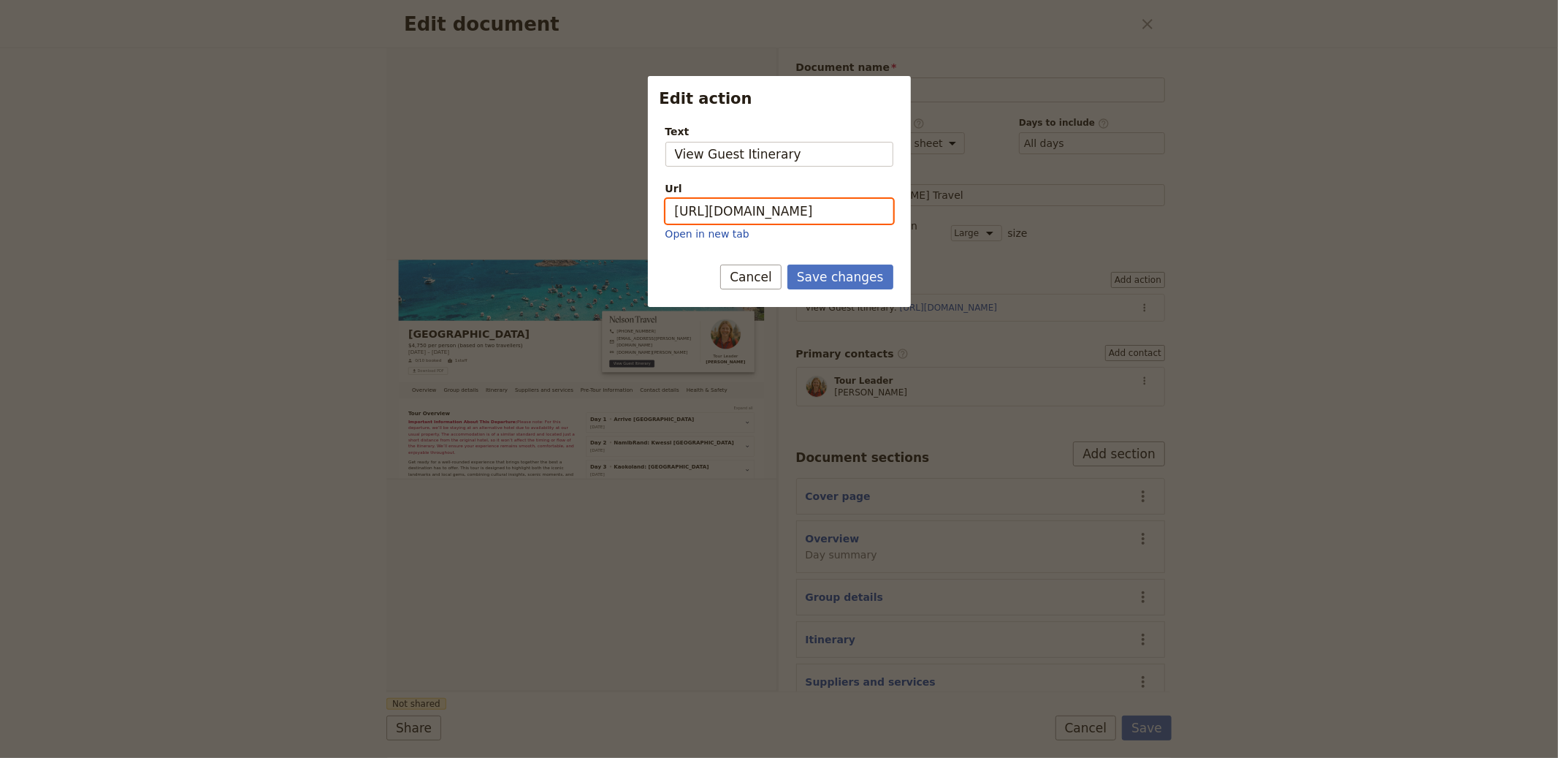
click at [817, 214] on input "https://trips.fieldbook.com/d/5ZQ3vCpeOllTHTa_L5Ex5" at bounding box center [780, 211] width 228 height 25
paste input "SM-UC3z_dfLY3OBuLqm5q"
type input "https://trips.fieldbook.com/d/SM-UC3z_dfLY3OBuLqm5q"
click at [847, 268] on button "Save changes" at bounding box center [841, 276] width 106 height 25
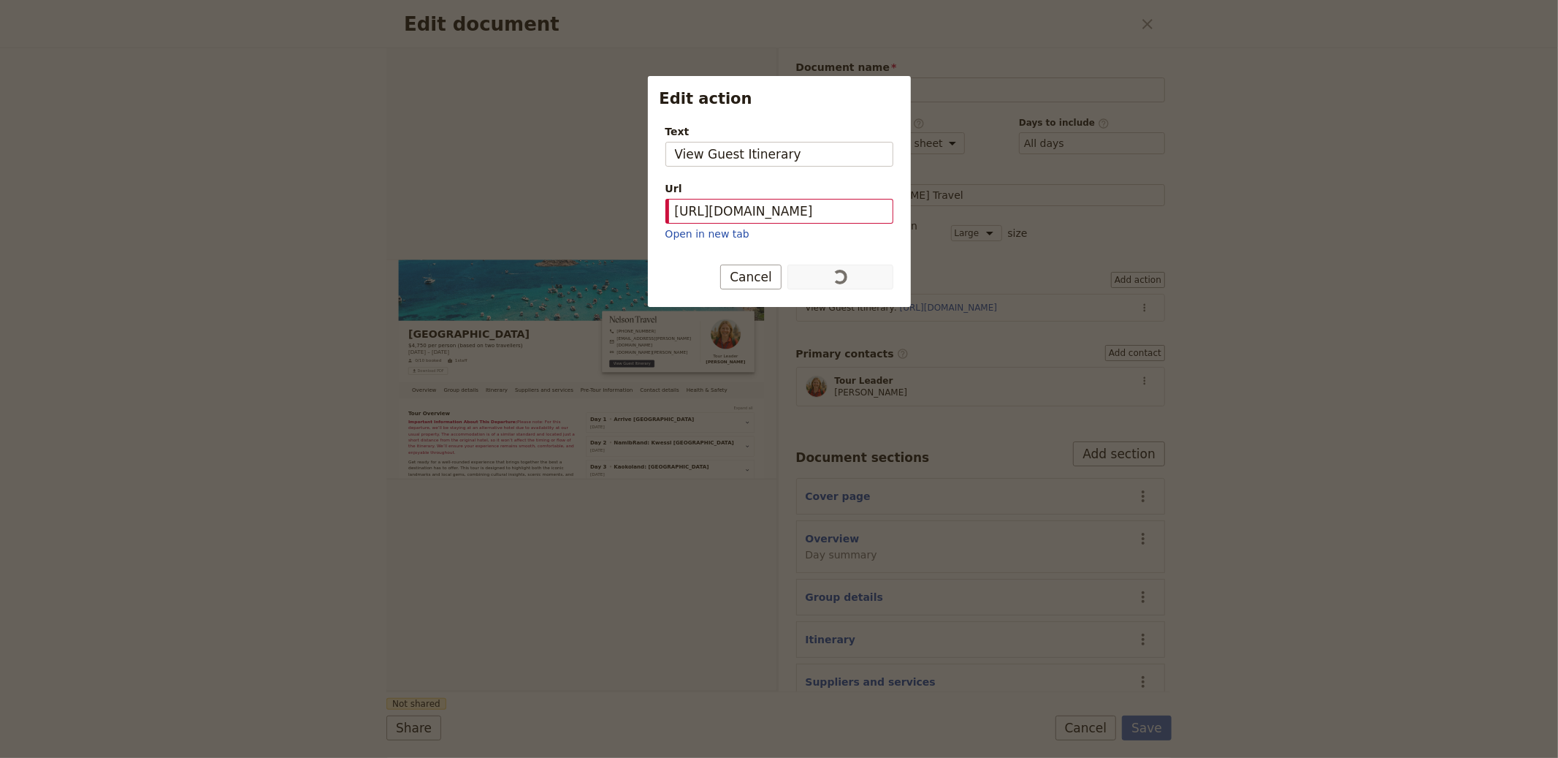
scroll to position [0, 0]
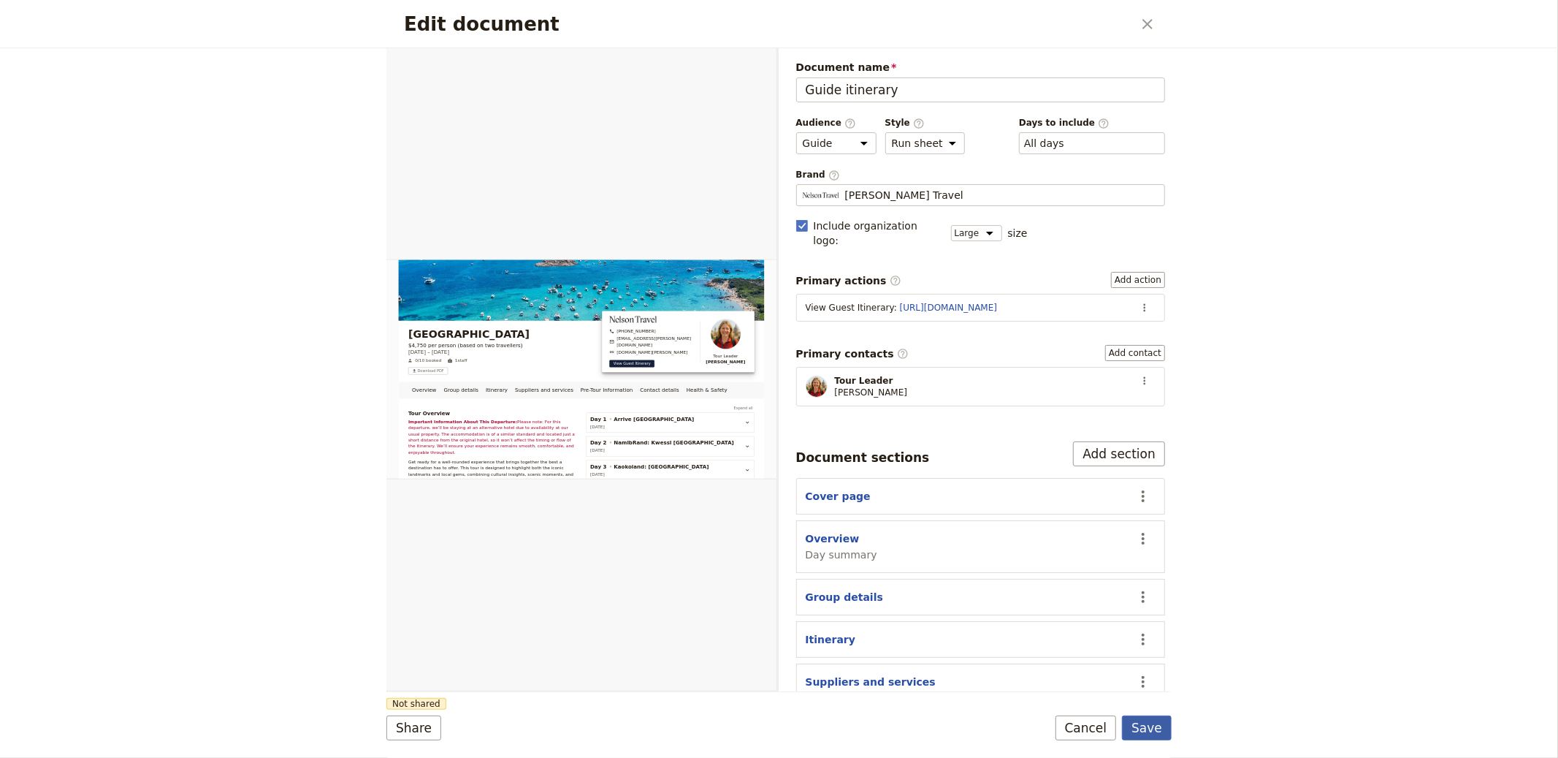
click at [1145, 721] on button "Save" at bounding box center [1147, 727] width 50 height 25
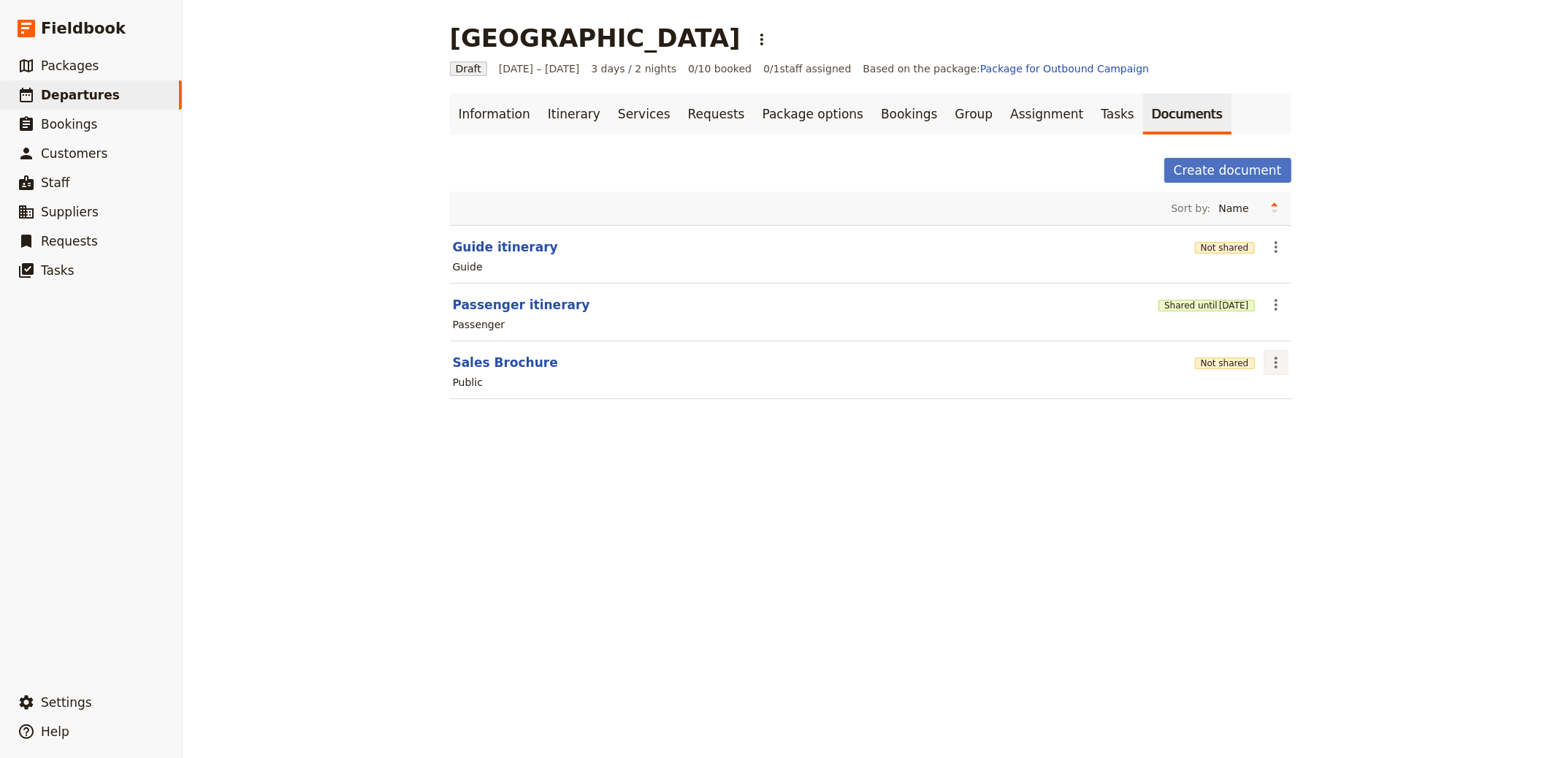
click at [1267, 366] on icon "Actions" at bounding box center [1276, 363] width 18 height 18
click at [1277, 405] on button "Edit document" at bounding box center [1311, 415] width 106 height 20
select select "DEFAULT"
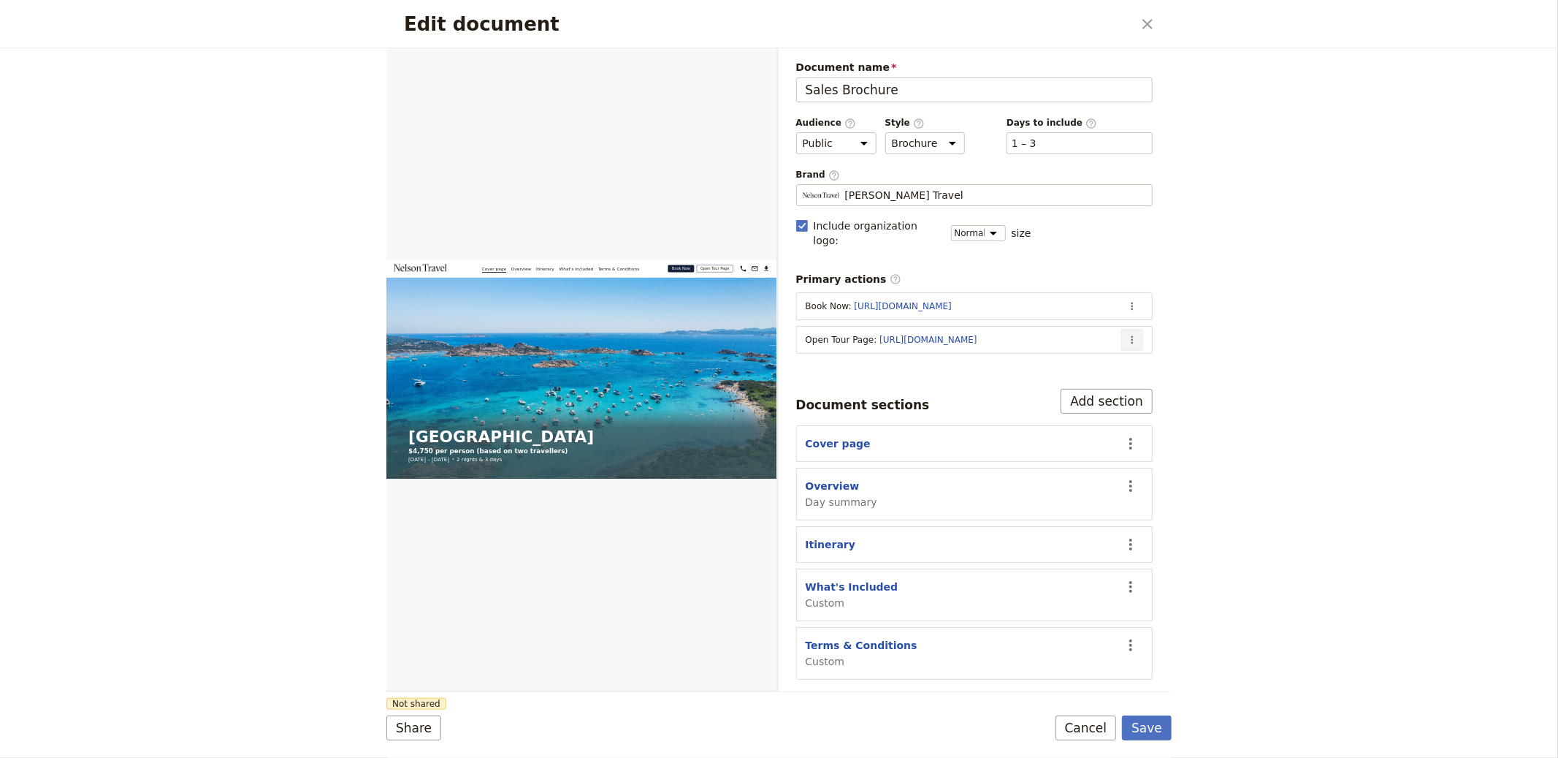
click at [1127, 334] on icon "Actions" at bounding box center [1132, 340] width 12 height 12
click at [1108, 360] on span "Edit action" at bounding box center [1074, 357] width 118 height 15
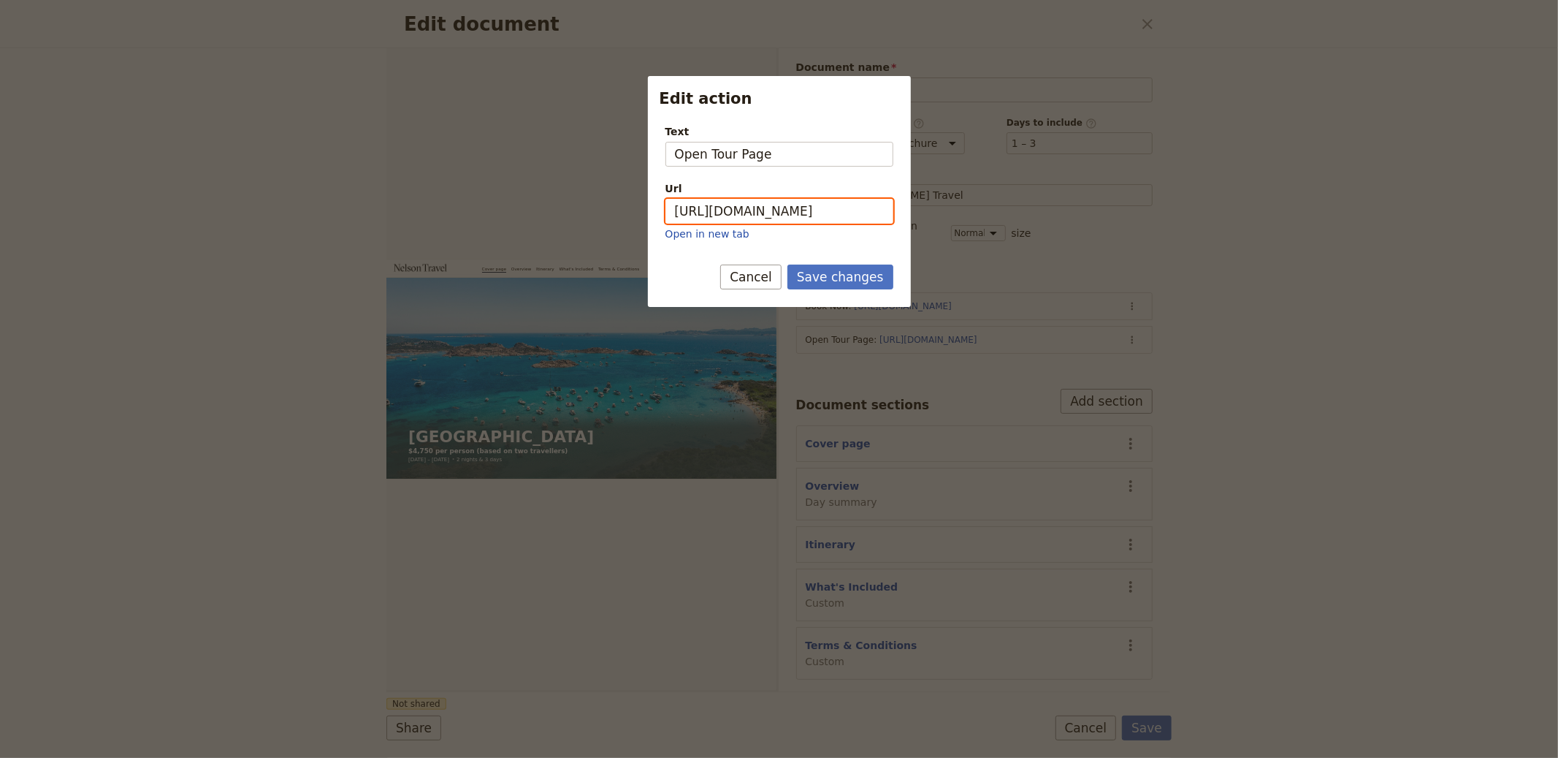
click at [782, 219] on input "https://trips.fieldbook.com/d/5ZQ3vCpeOllTHTa_L5Ex5" at bounding box center [780, 211] width 228 height 25
paste input "SM-UC3z_dfLY3OBuLqm5q"
type input "https://trips.fieldbook.com/d/SM-UC3z_dfLY3OBuLqm5q"
click at [841, 274] on button "Save changes" at bounding box center [841, 276] width 106 height 25
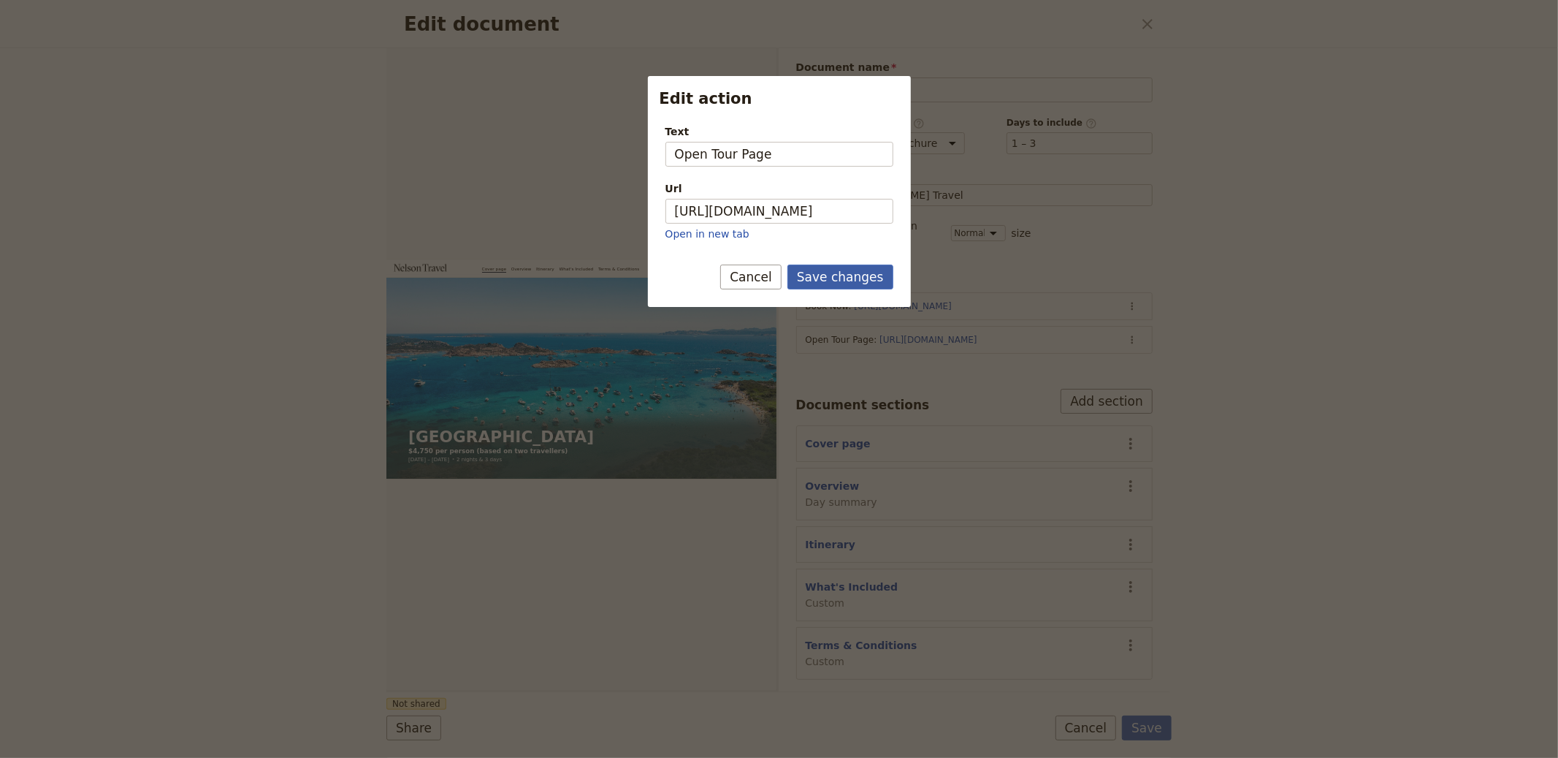
scroll to position [0, 0]
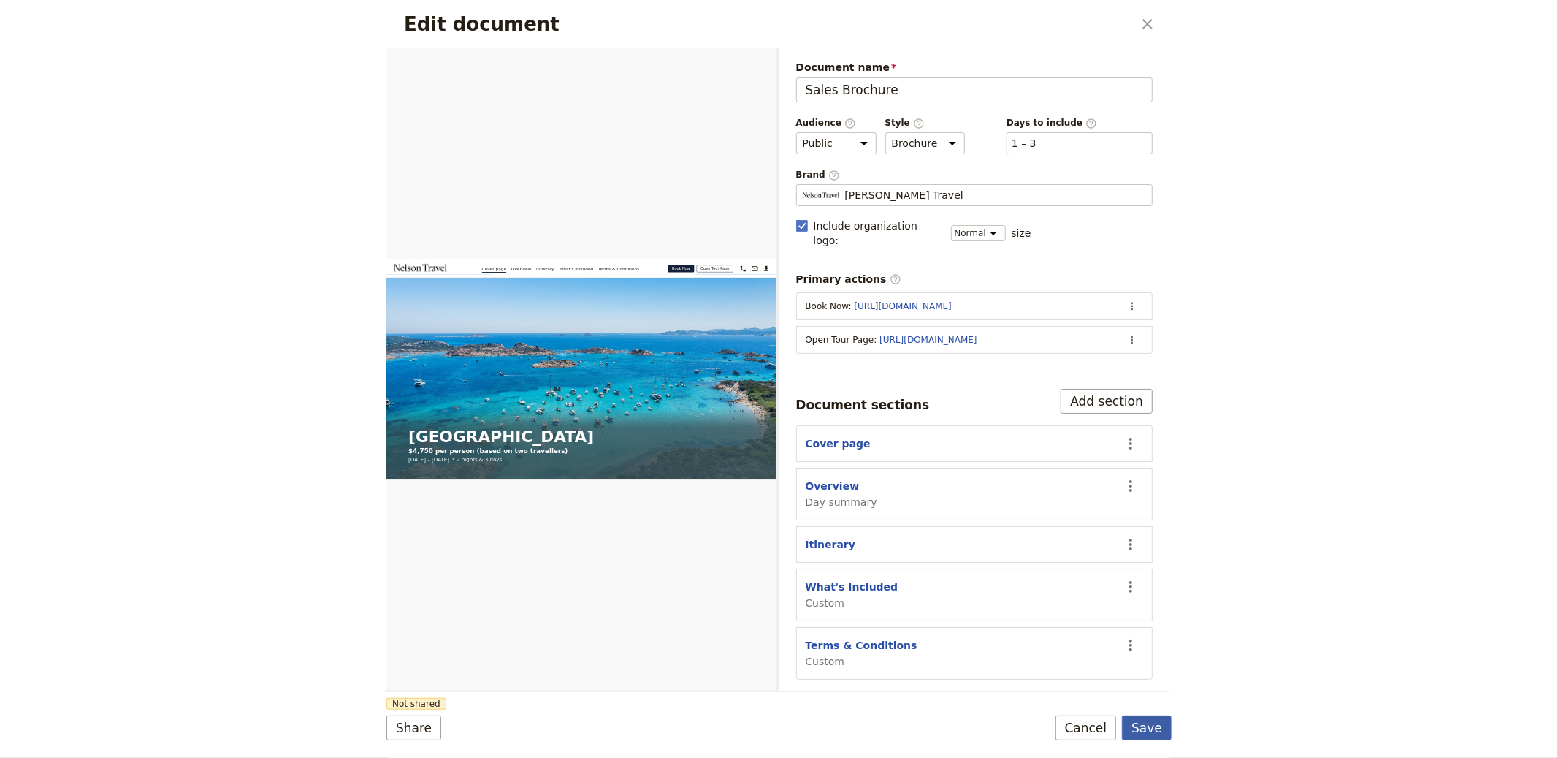
click at [1152, 717] on button "Save" at bounding box center [1147, 727] width 50 height 25
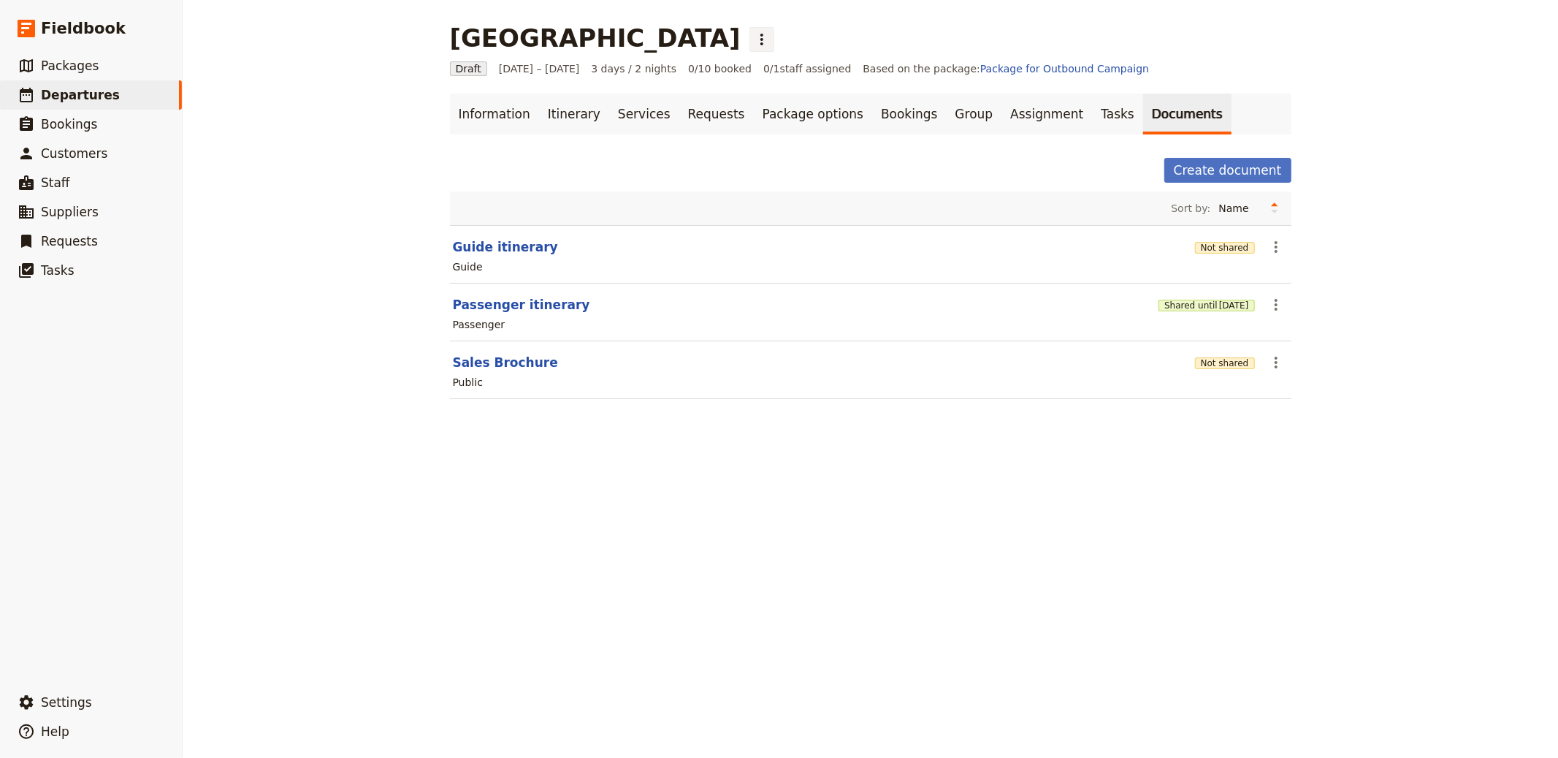
click at [753, 39] on icon "Actions" at bounding box center [762, 40] width 18 height 18
click at [600, 117] on span "Schedule departure" at bounding box center [604, 116] width 101 height 15
click at [872, 112] on link "Bookings" at bounding box center [909, 114] width 74 height 41
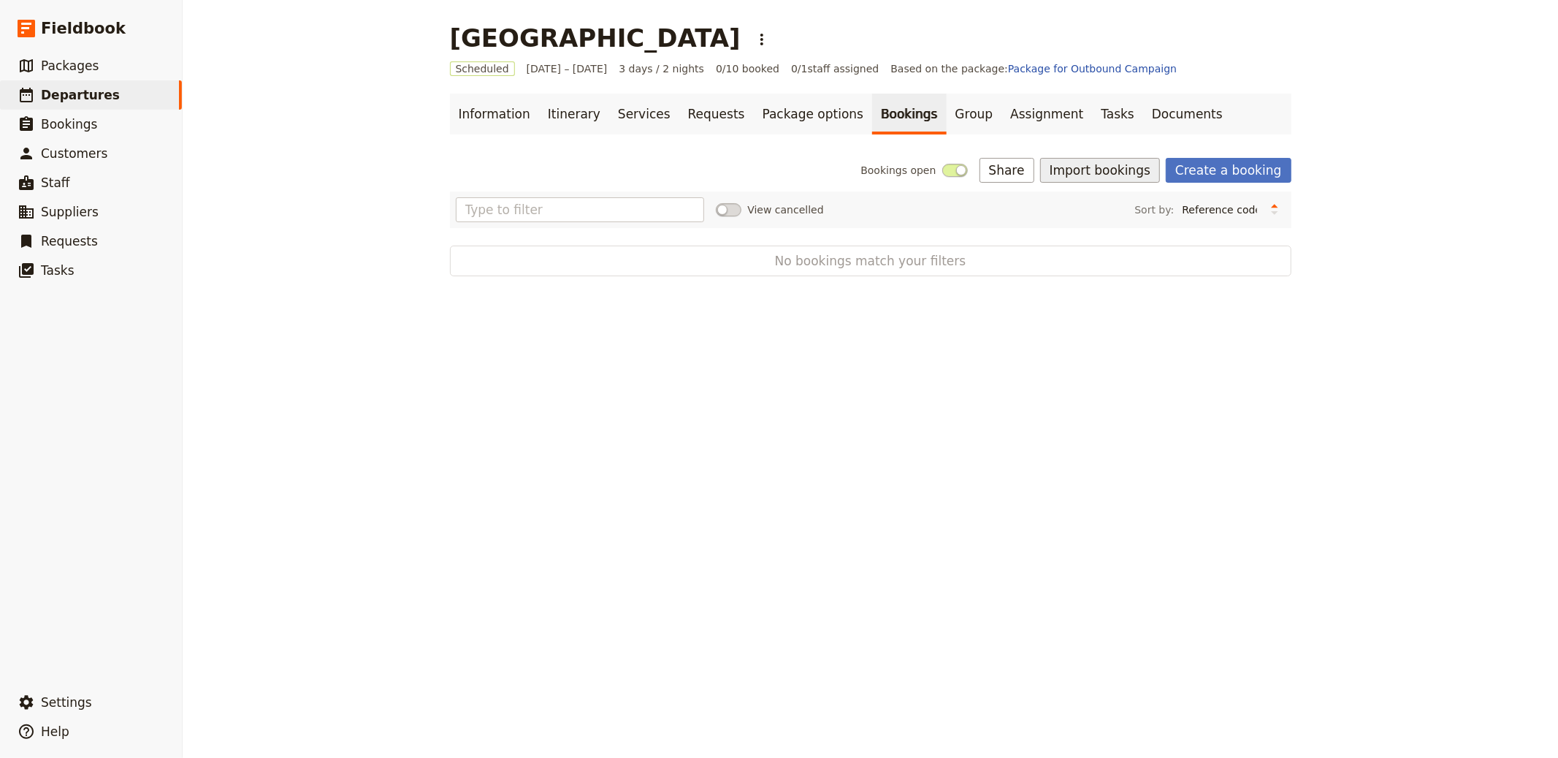
click at [1074, 170] on button "Import bookings" at bounding box center [1100, 170] width 120 height 25
click at [1123, 200] on span "Import Bookings" at bounding box center [1103, 202] width 84 height 15
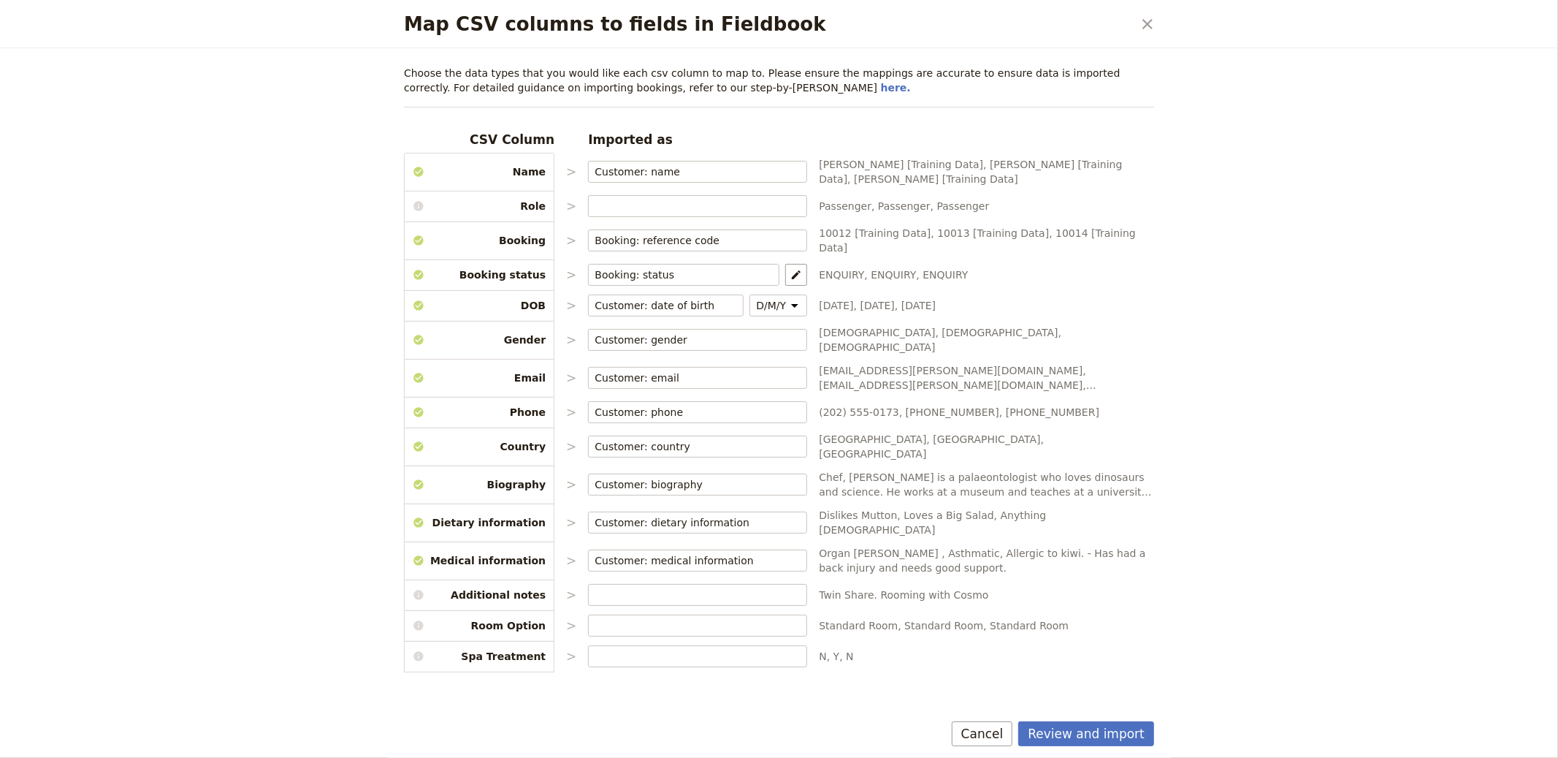
click at [1082, 716] on div "Review and import Cancel" at bounding box center [778, 736] width 785 height 42
click at [1085, 727] on button "Review and import" at bounding box center [1086, 733] width 136 height 25
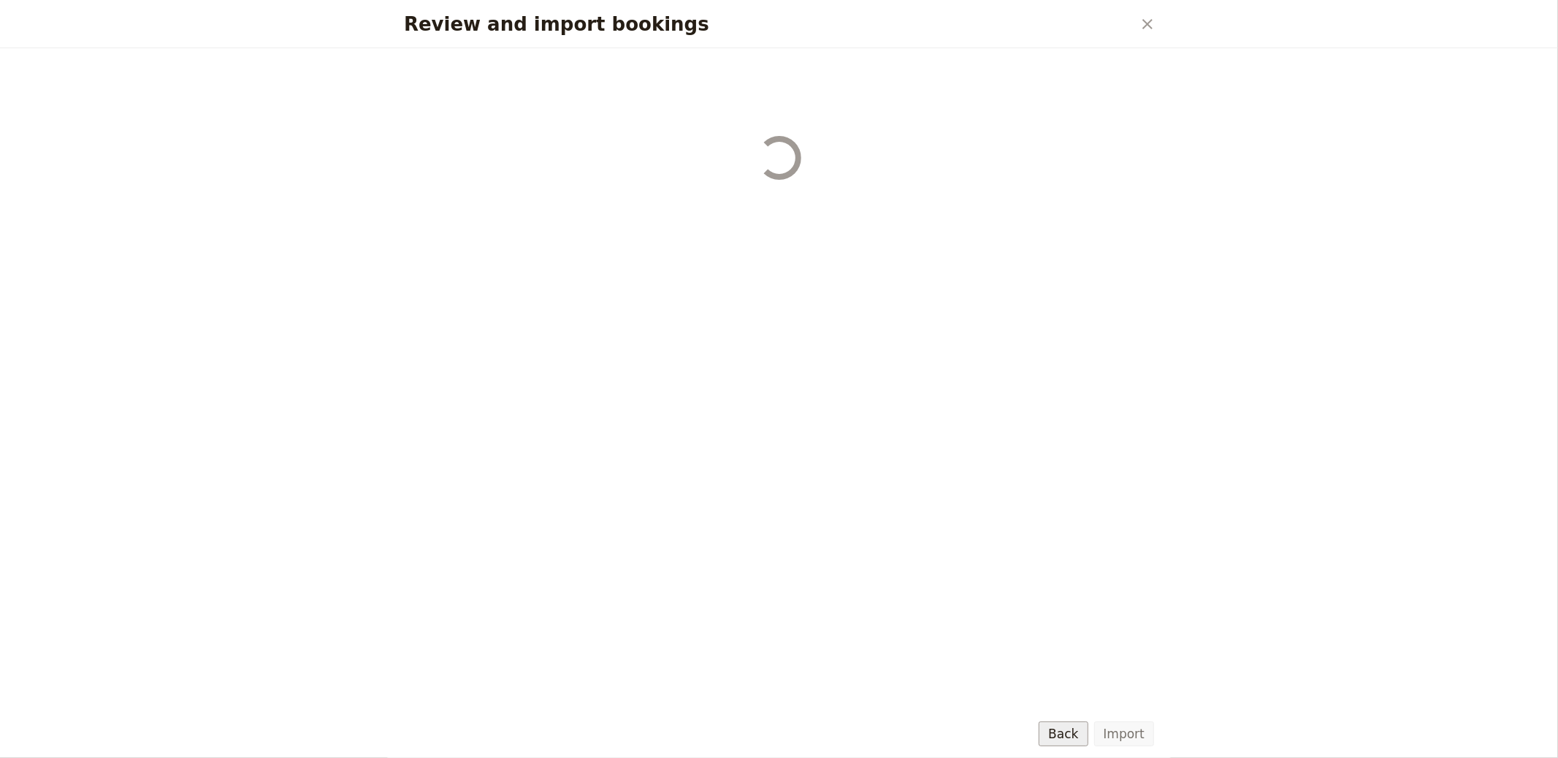
click at [1088, 727] on button "Back" at bounding box center [1063, 733] width 49 height 25
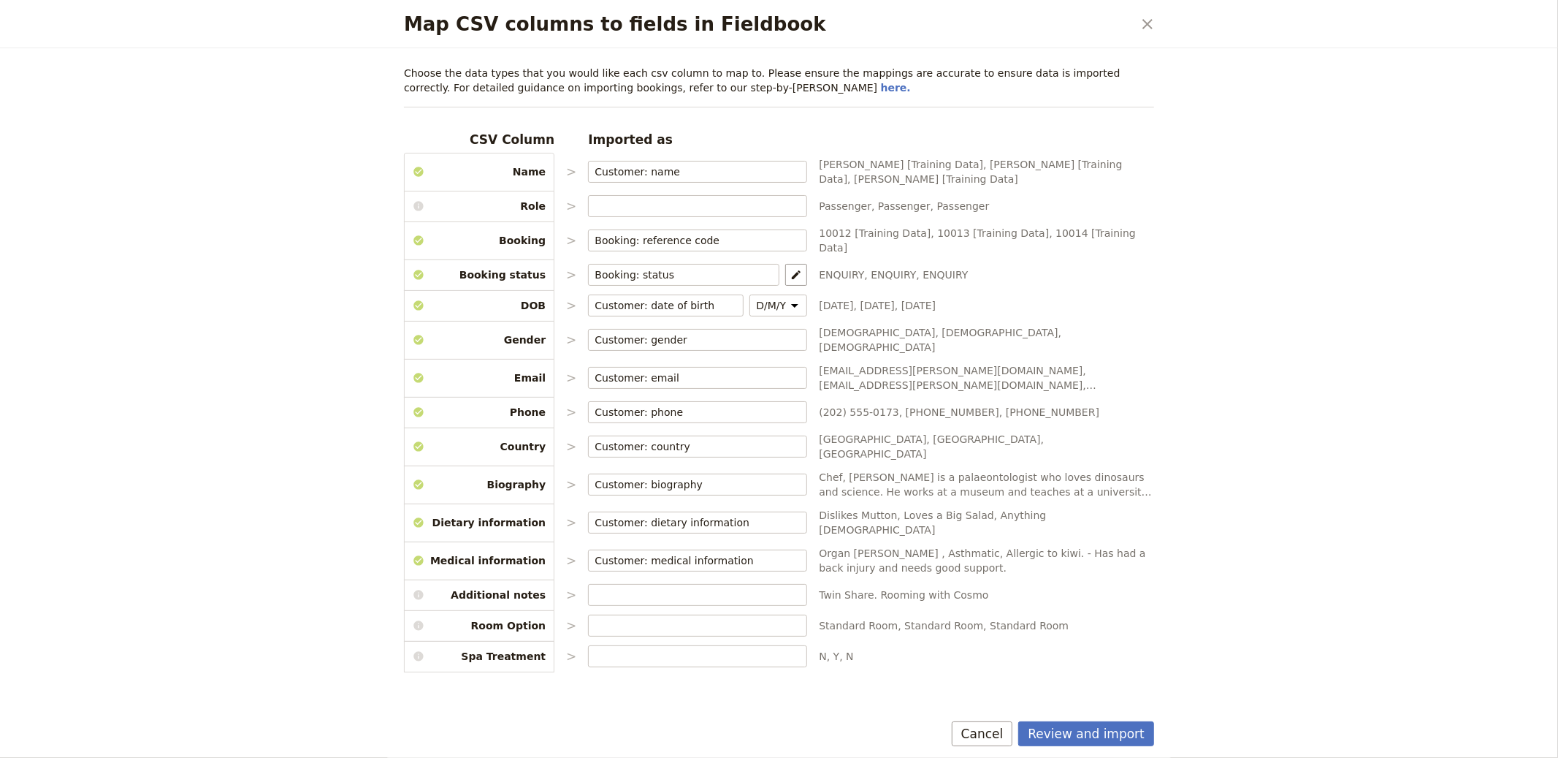
click at [1127, 727] on button "Review and import" at bounding box center [1086, 733] width 136 height 25
select select "655d56b39948720cb8e55355"
select select "655d57ca9948720cb8e553ec"
select select "655d57fa9948720cb8e553f3"
select select "655d58079948720cb8e553fa"
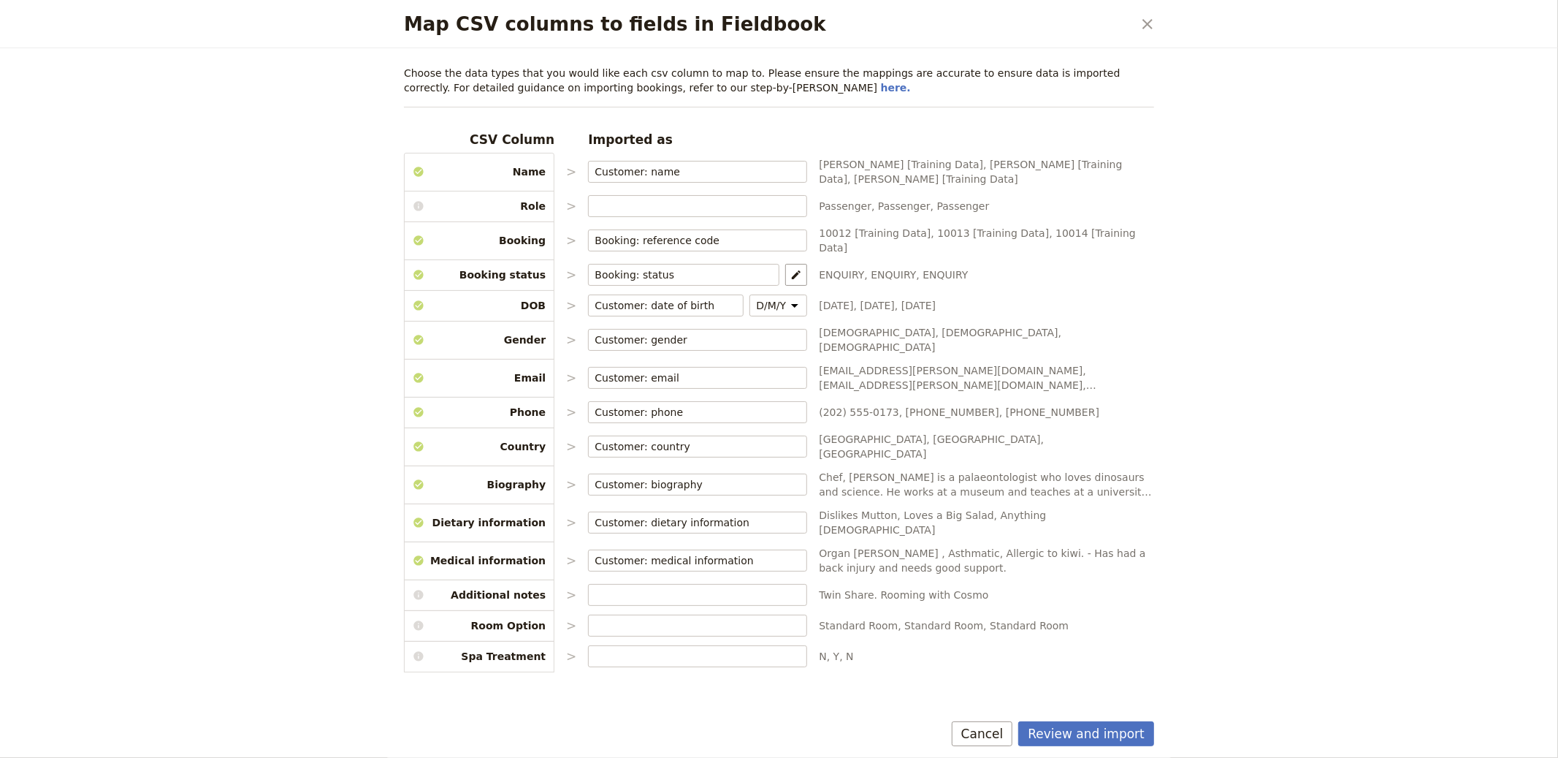
select select "655d584c9948720cb8e55401"
select select "655d58679948720cb8e5540d"
select select "650e6b6659641ed5ee156647"
select select "650e6b4b59641ed5ee156605"
select select "650e2104408bbede5b0c60fd"
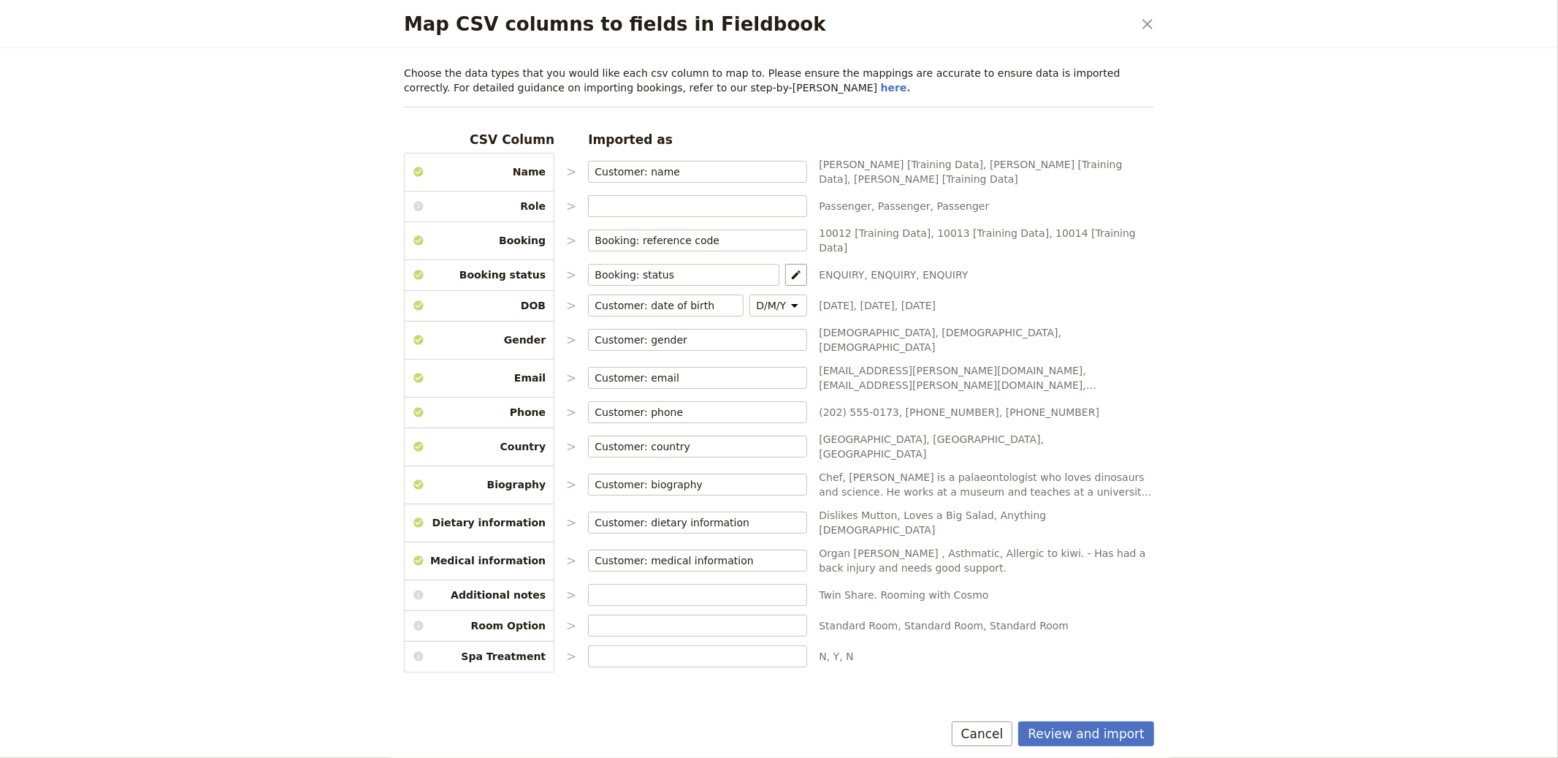
select select "650e1d73408bbede5b0c60a6"
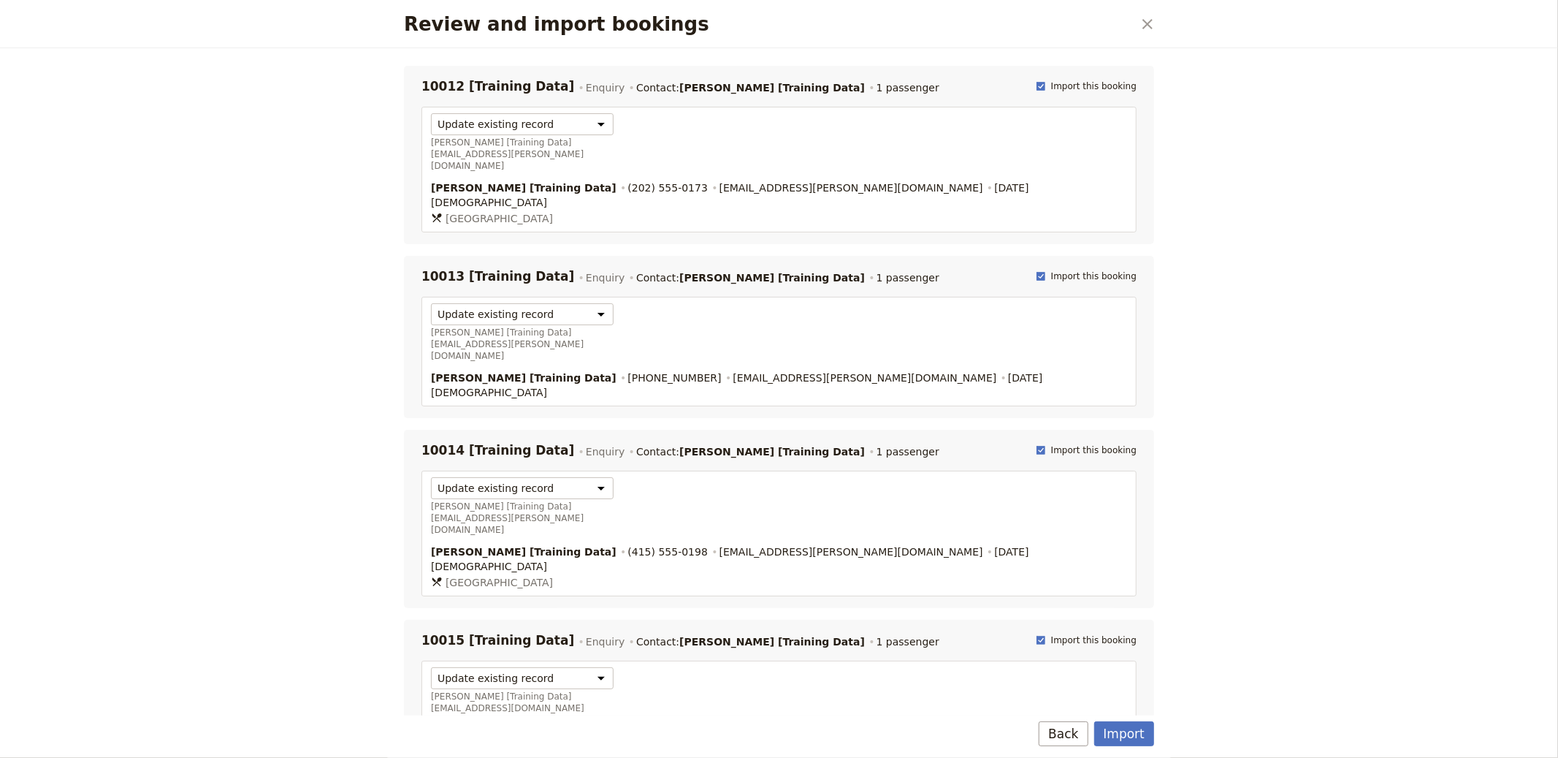
select select "655d56b39948720cb8e55355"
select select "655d57ca9948720cb8e553ec"
select select "655d57fa9948720cb8e553f3"
select select "655d58079948720cb8e553fa"
select select "655d584c9948720cb8e55401"
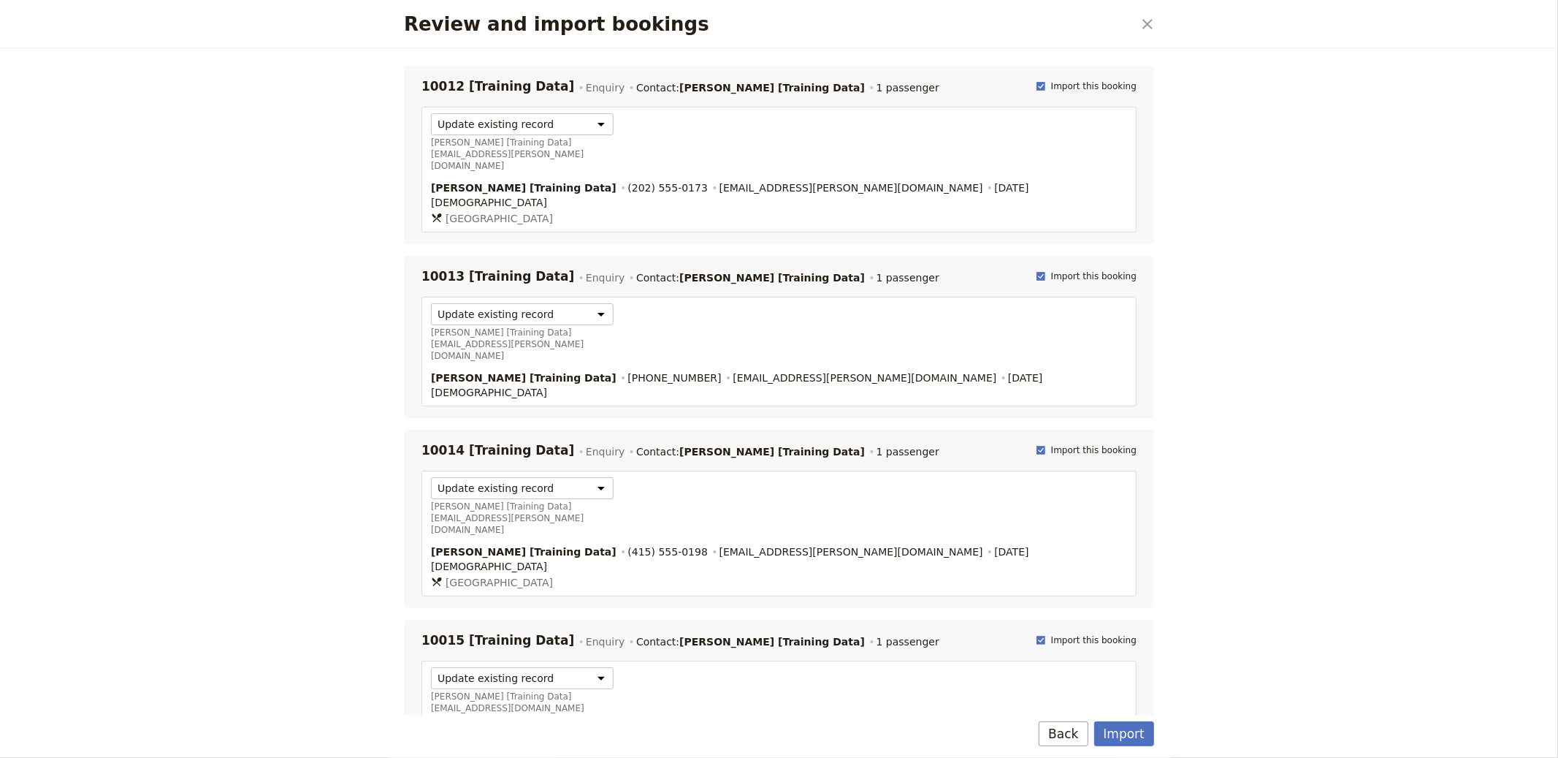
select select "655d58679948720cb8e5540d"
select select "650e6b6659641ed5ee156647"
select select "650e6b4b59641ed5ee156605"
select select "650e2104408bbede5b0c60fd"
select select "650e1d73408bbede5b0c60a6"
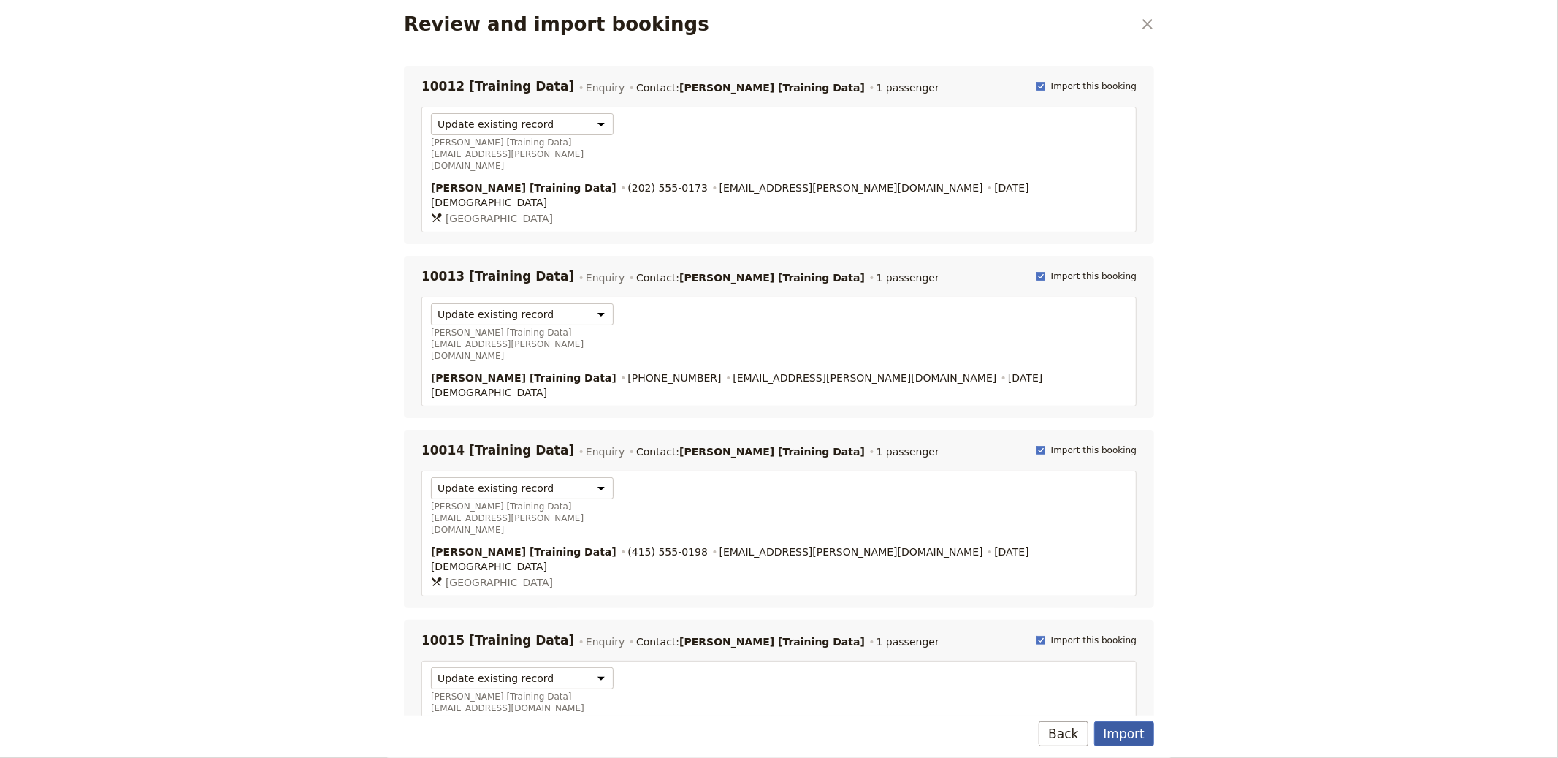
click at [1116, 731] on button "Import" at bounding box center [1124, 733] width 60 height 25
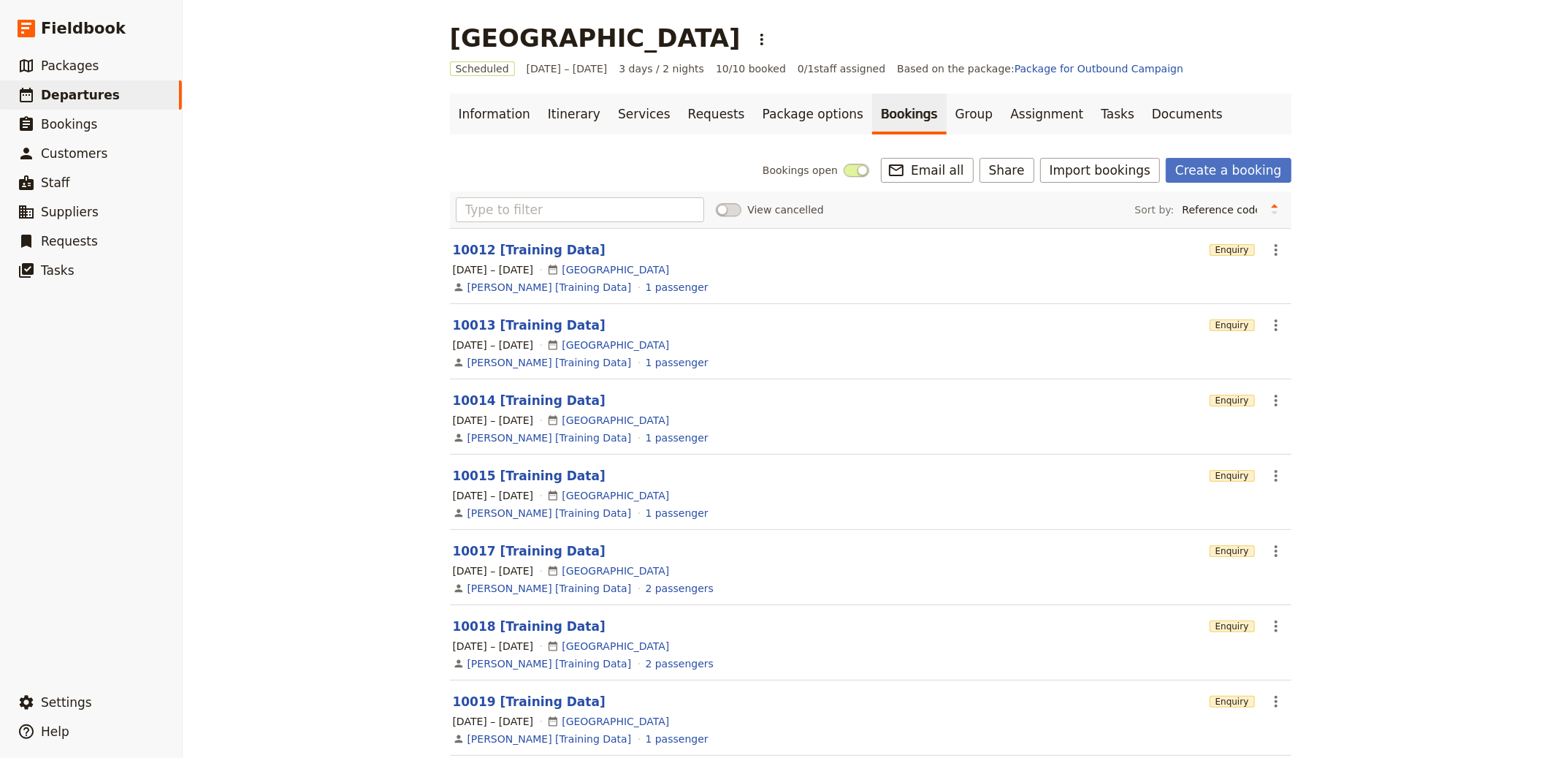
click at [285, 128] on div "Namibia ​ Scheduled 1 – 3 Oct 2025 3 days / 2 nights 10/10 booked 0 / 1 staff a…" at bounding box center [871, 379] width 1376 height 758
click at [476, 128] on link "Information" at bounding box center [494, 114] width 89 height 41
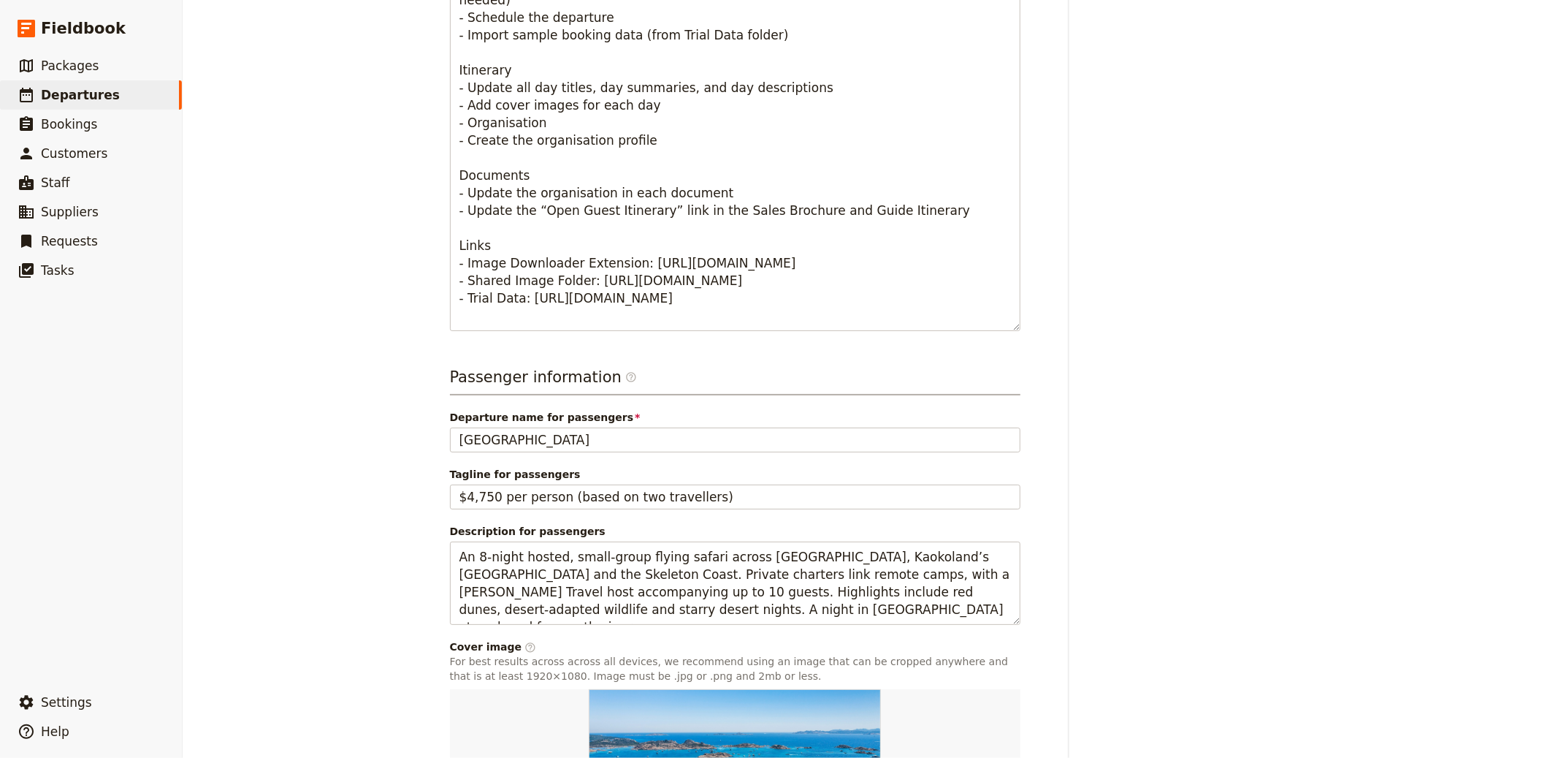
scroll to position [808, 0]
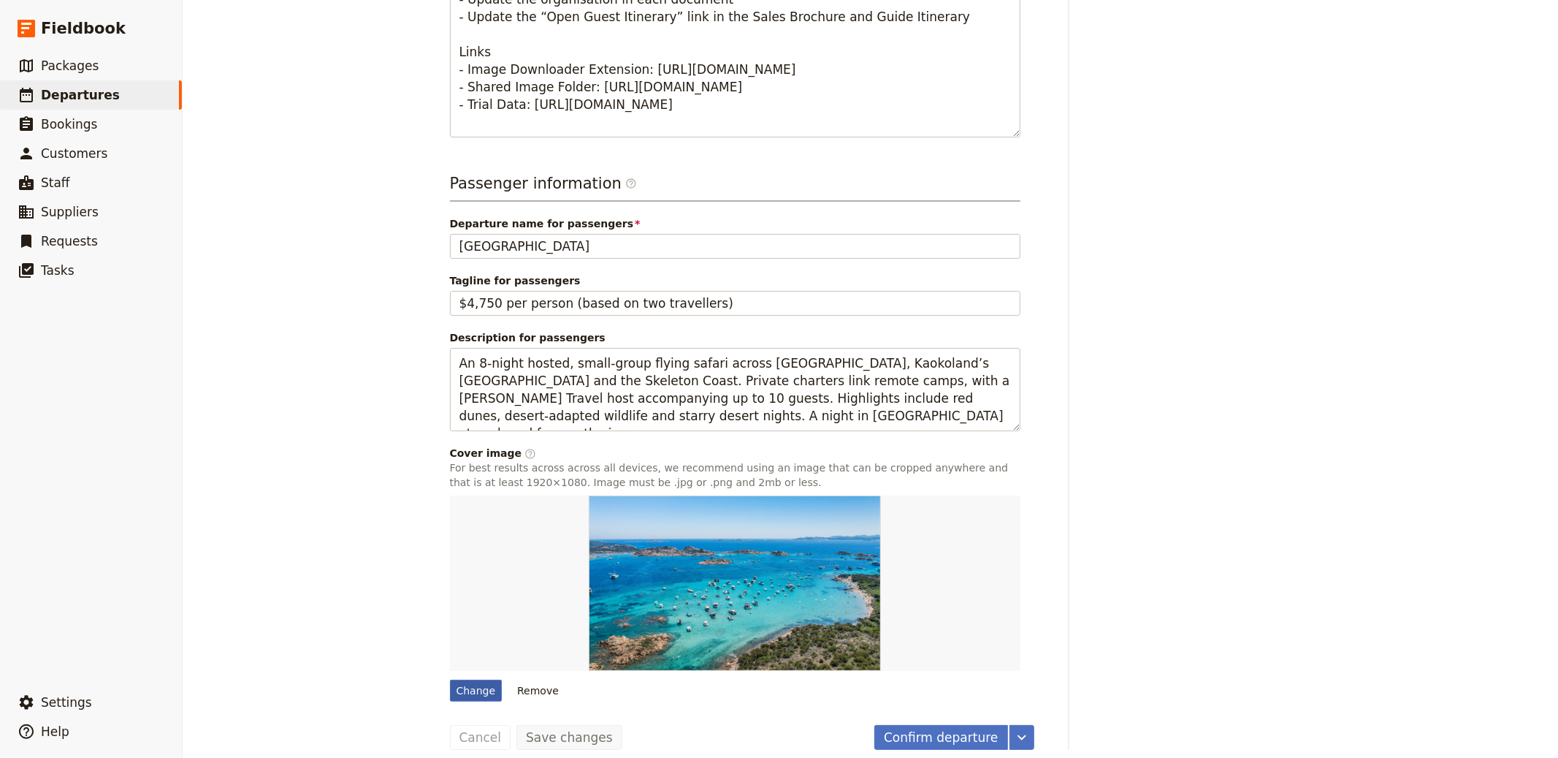
click at [455, 686] on div "Change" at bounding box center [476, 690] width 53 height 22
click at [450, 679] on input "Change" at bounding box center [449, 679] width 1 height 1
click at [1179, 197] on div "Timeline Draft Not ready to accept bookings 19 Aug 2025 Scheduled Ready to acce…" at bounding box center [1192, 50] width 199 height 1400
click at [470, 686] on div "Change" at bounding box center [476, 690] width 53 height 22
click at [450, 679] on input "Change" at bounding box center [449, 679] width 1 height 1
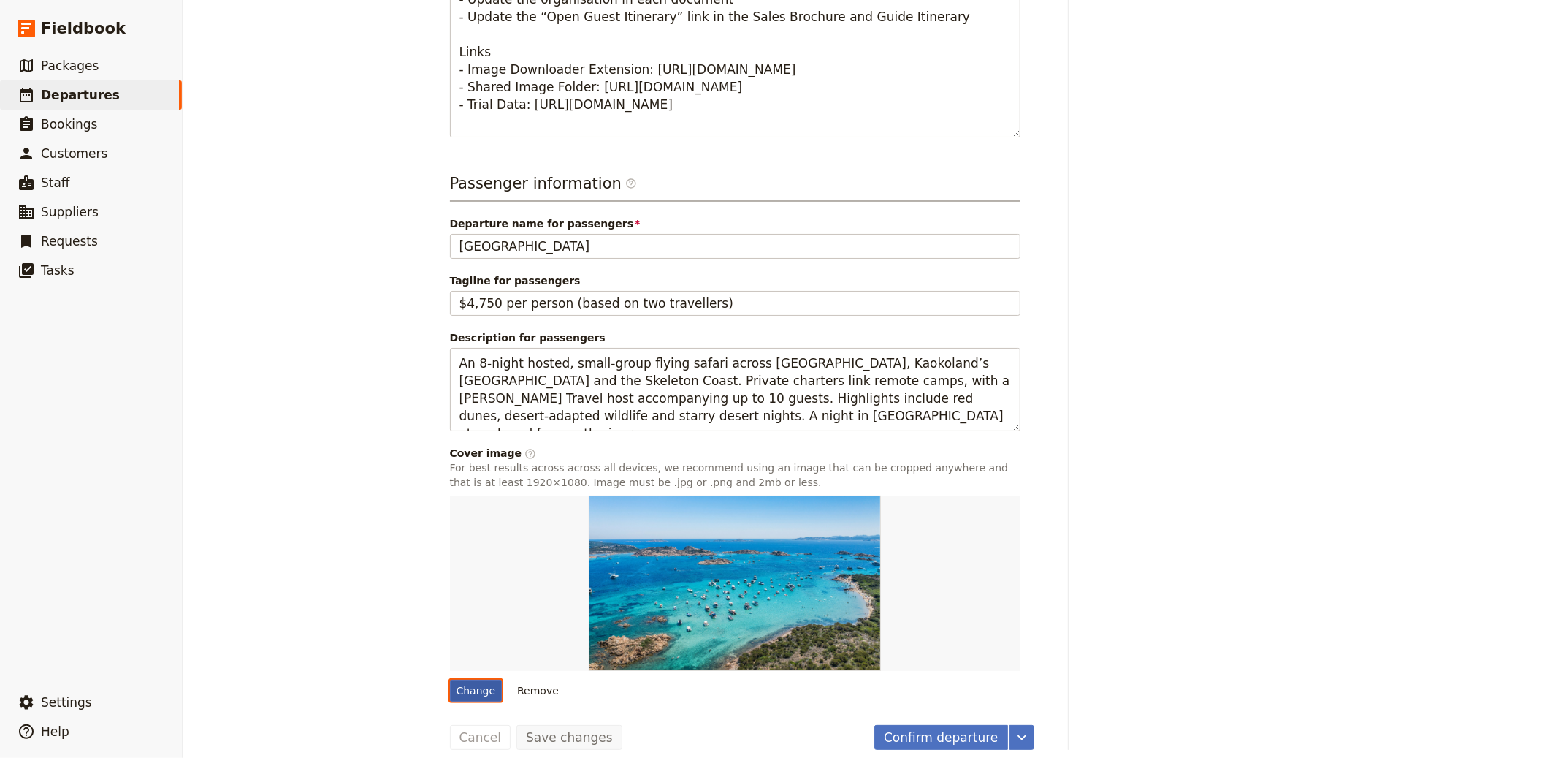
type input "C:\fakepath\65b3a4736815e66eb0c38aed_Hoanib-Valley-Camp-7.png"
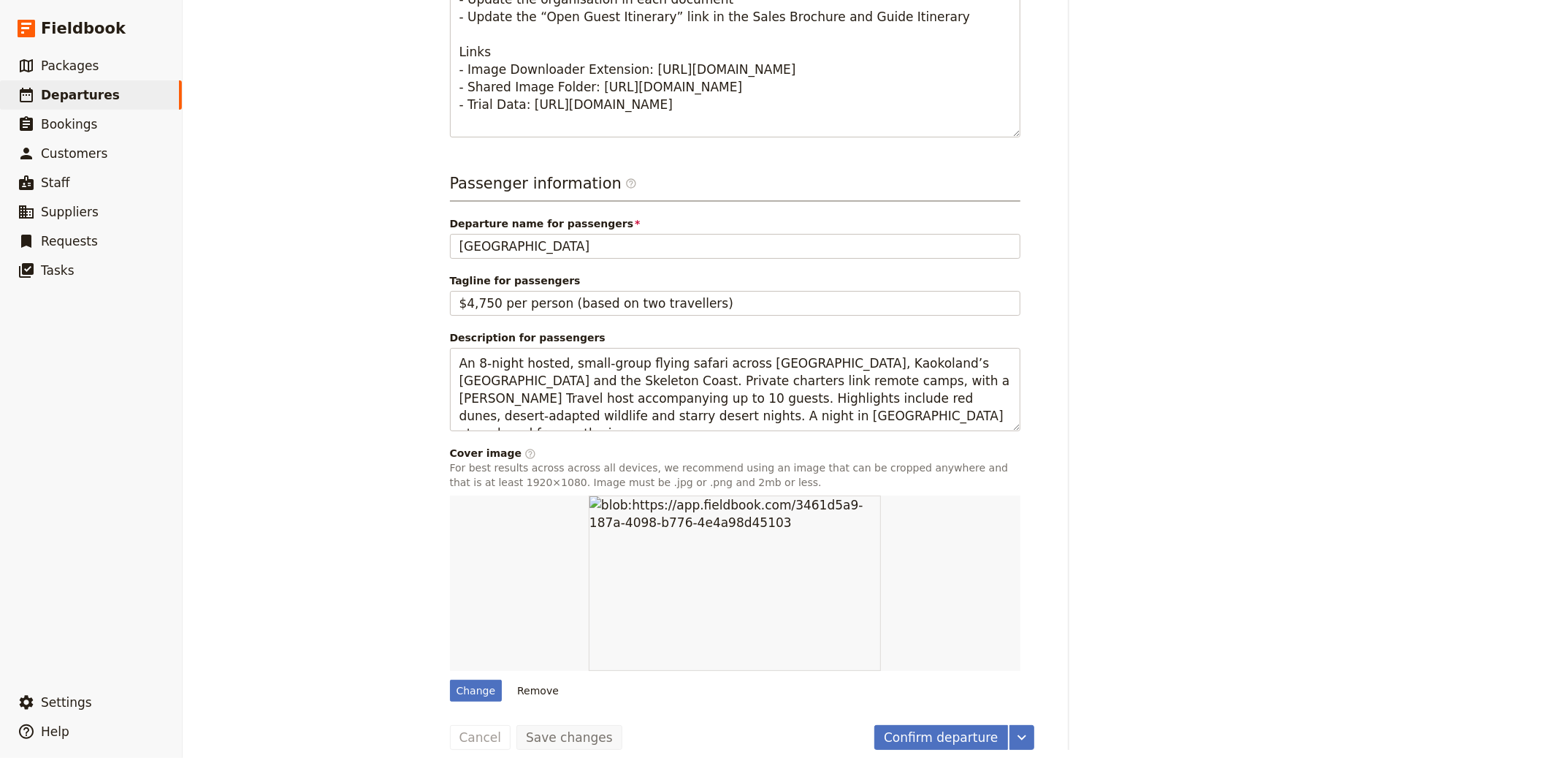
scroll to position [17, 0]
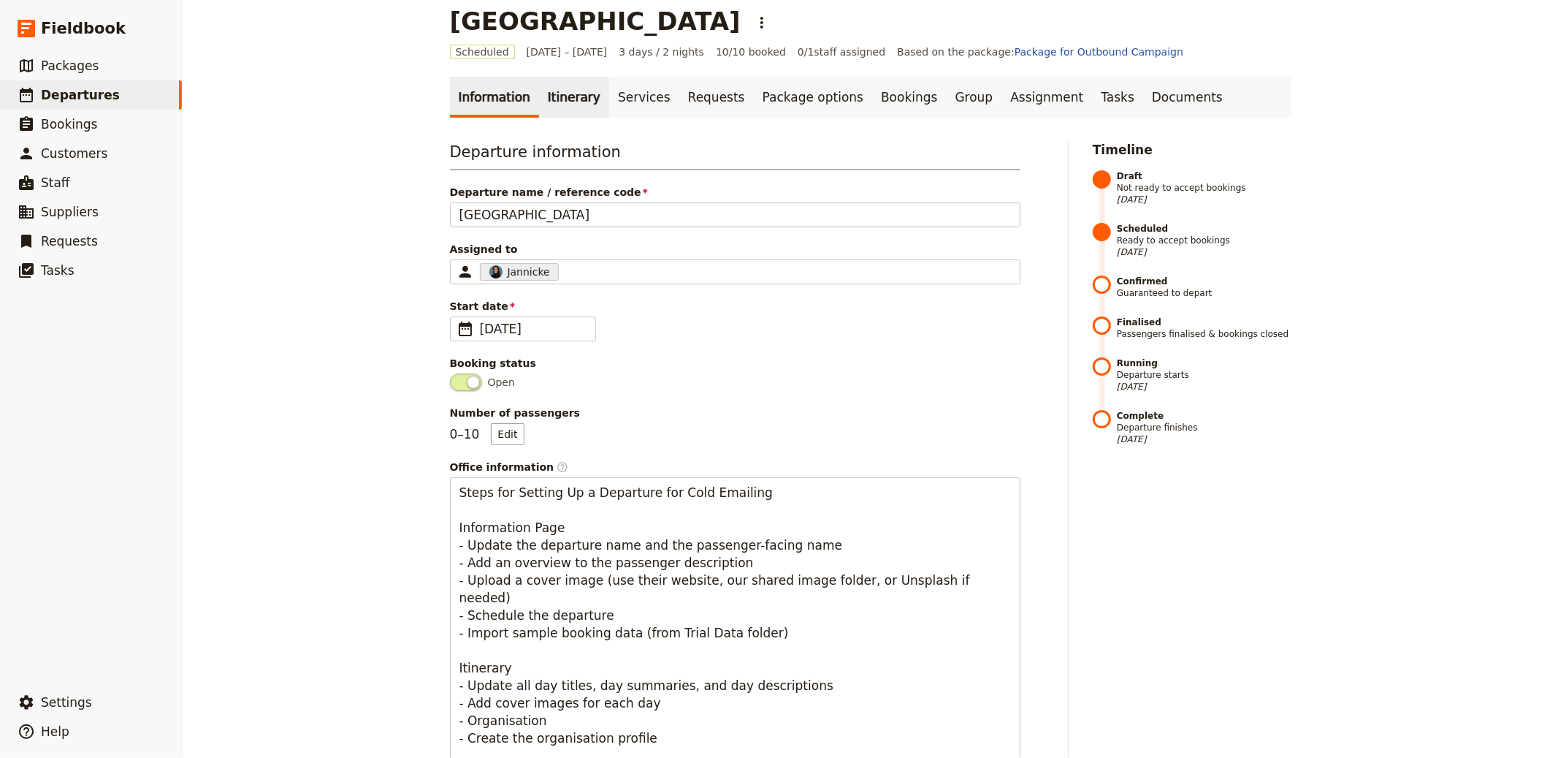
click at [553, 104] on link "Itinerary" at bounding box center [574, 97] width 70 height 41
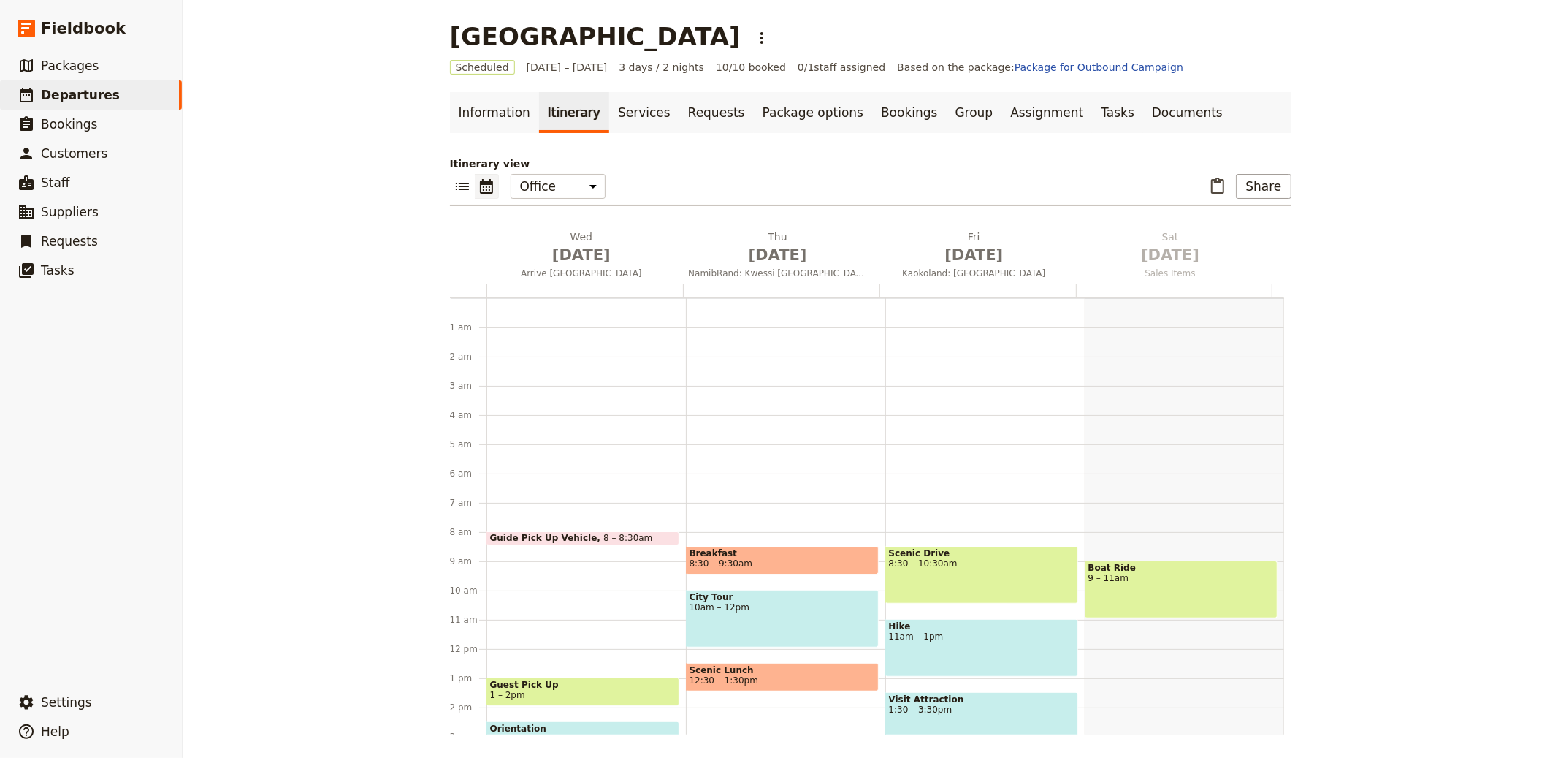
scroll to position [190, 0]
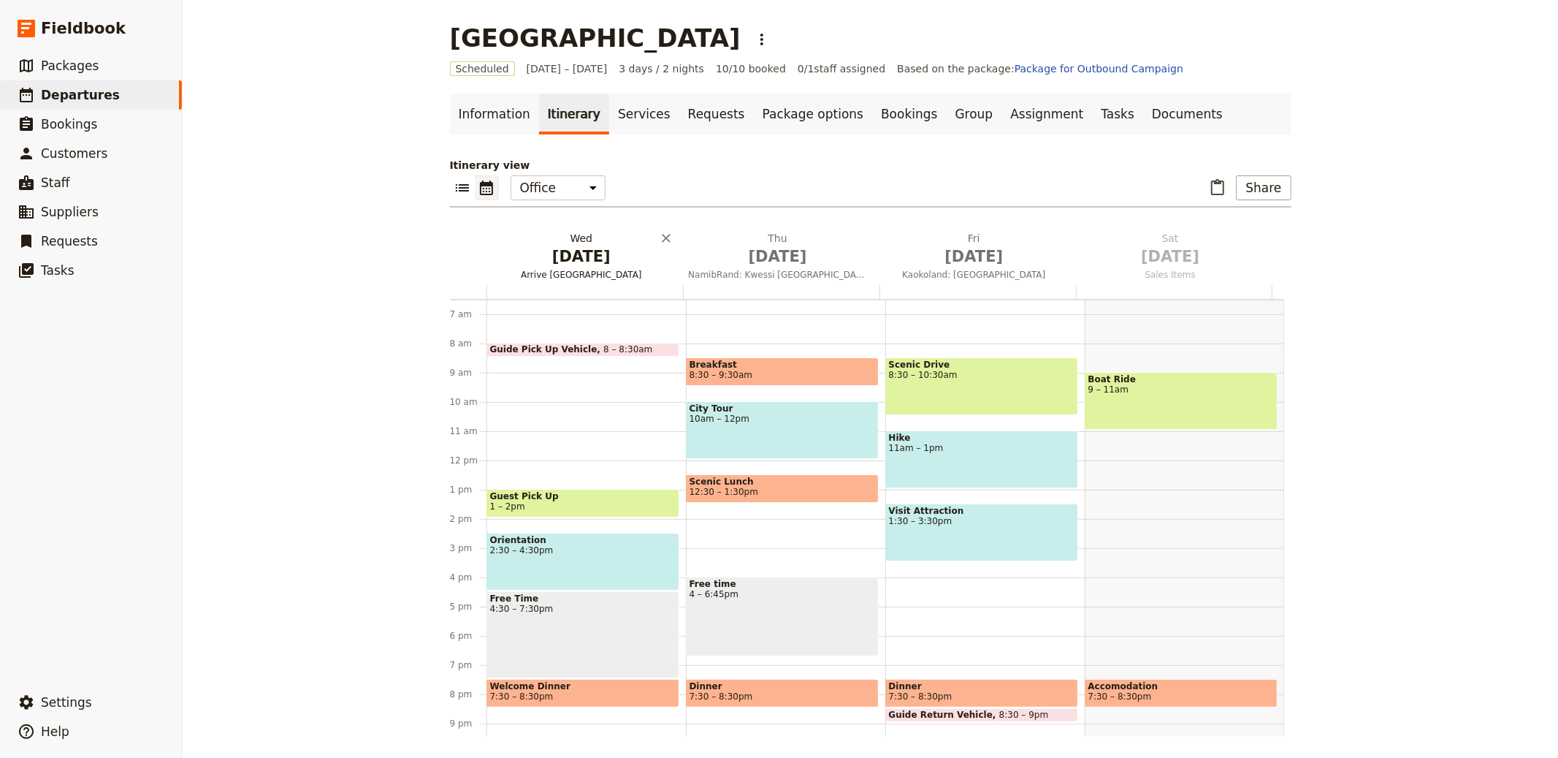
click at [589, 240] on h2 "Wed Oct 1 Arrive Windhoek" at bounding box center [581, 249] width 179 height 37
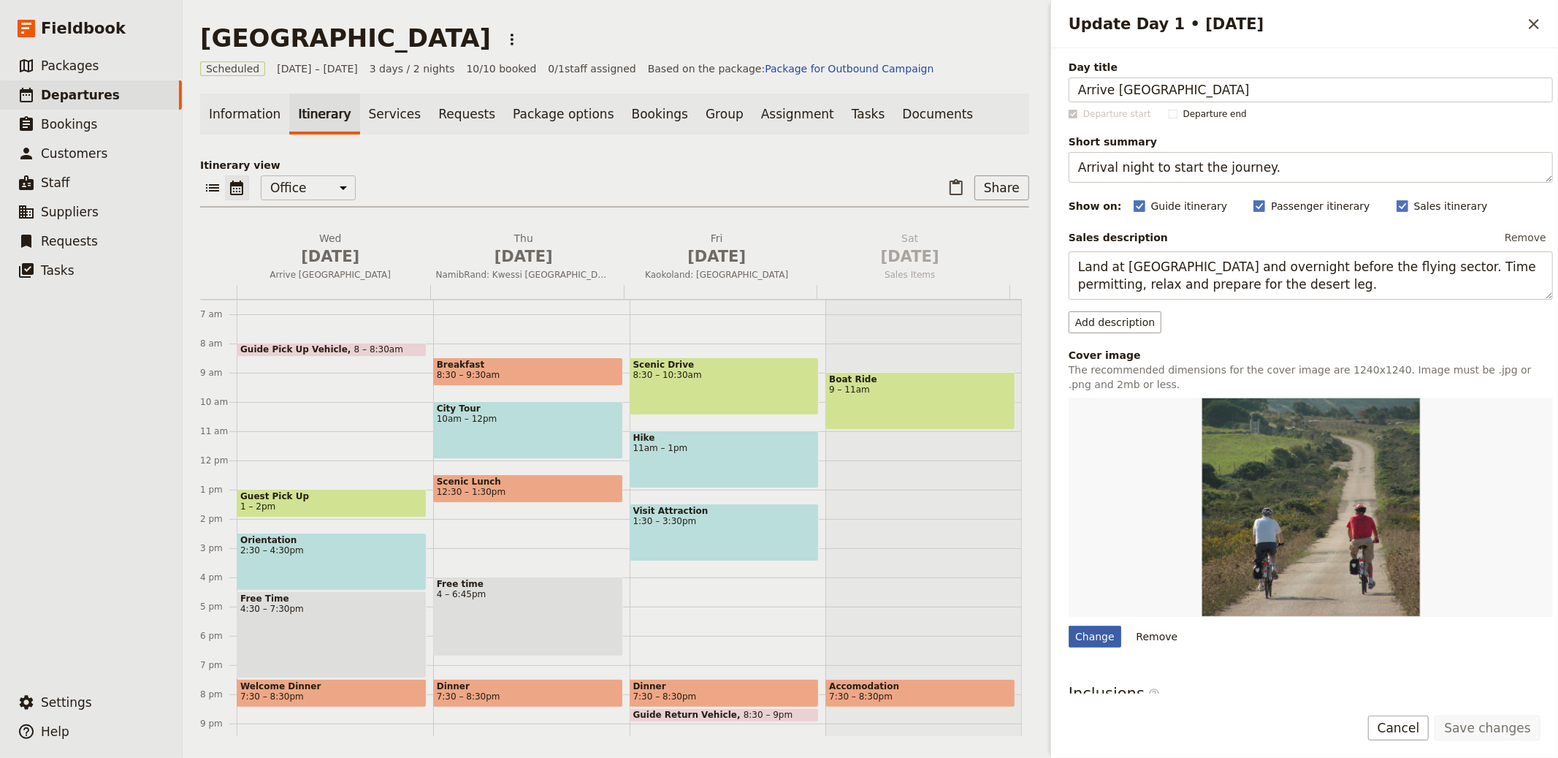
click at [1083, 625] on div "Change" at bounding box center [1095, 636] width 53 height 22
click at [1069, 625] on input "Change" at bounding box center [1068, 625] width 1 height 1
type input "C:\fakepath\66103e38745c7a8c0be637e2_65b3a3fb84718beed0af5003_Namibia-Flying-Sa…"
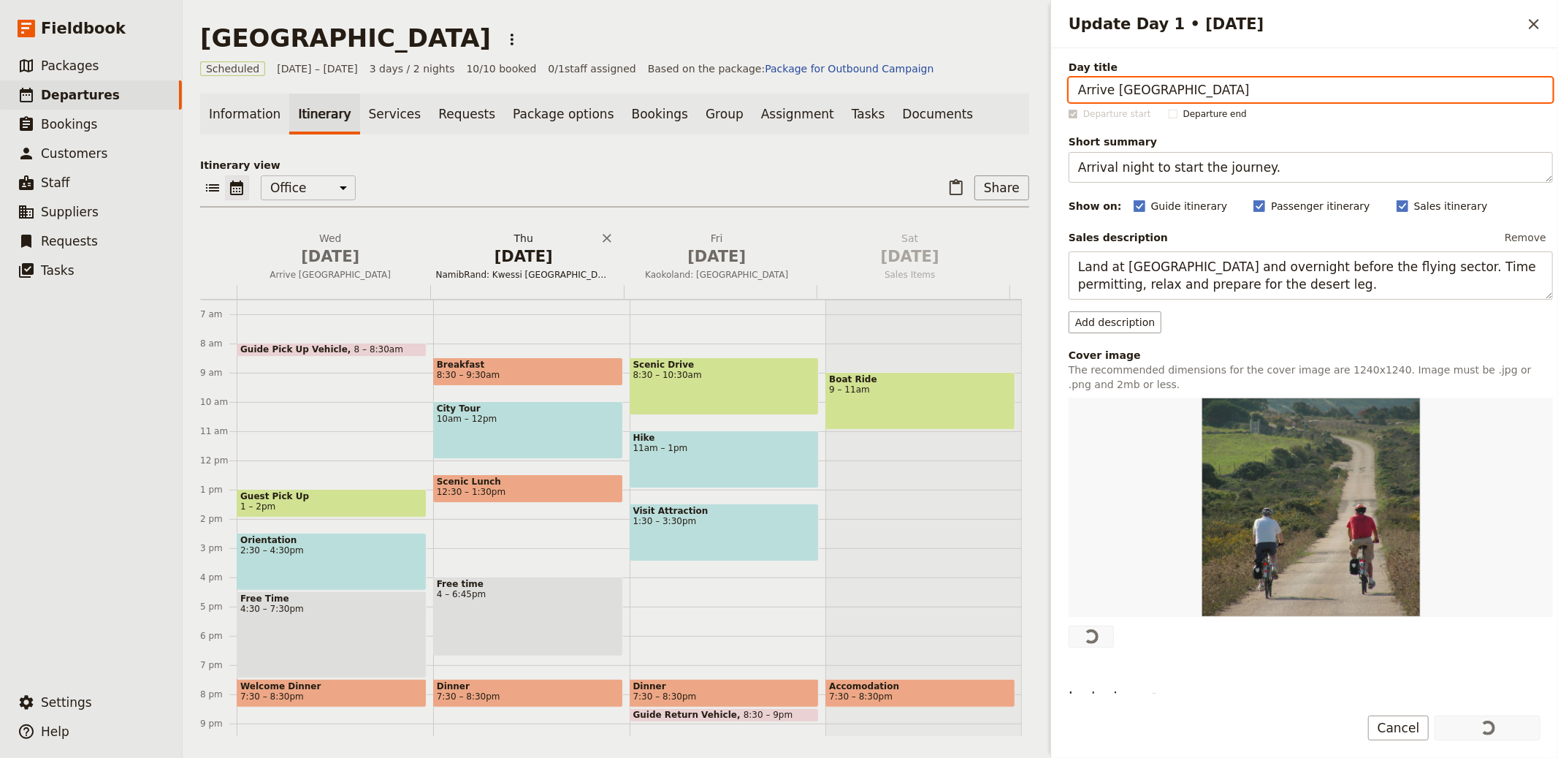
click at [501, 257] on span "Oct 2" at bounding box center [524, 256] width 176 height 22
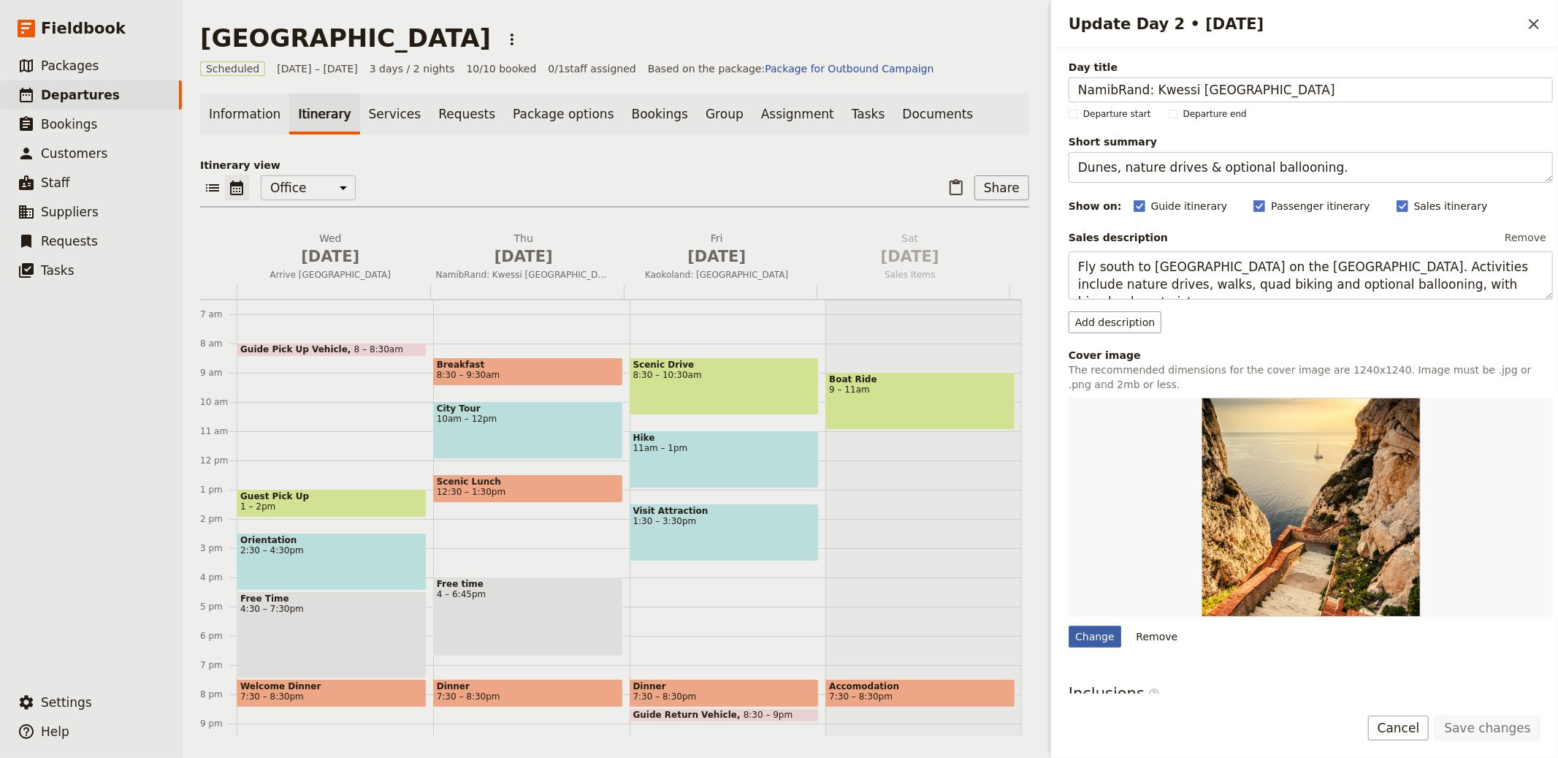
click at [1105, 633] on div "Change" at bounding box center [1095, 636] width 53 height 22
click at [1069, 625] on input "Change" at bounding box center [1068, 625] width 1 height 1
type input "C:\fakepath\66103e37ce8bcc190846449e_65b3a3fa84718beed0af4fd9_63ca68ea8ab988f8e…"
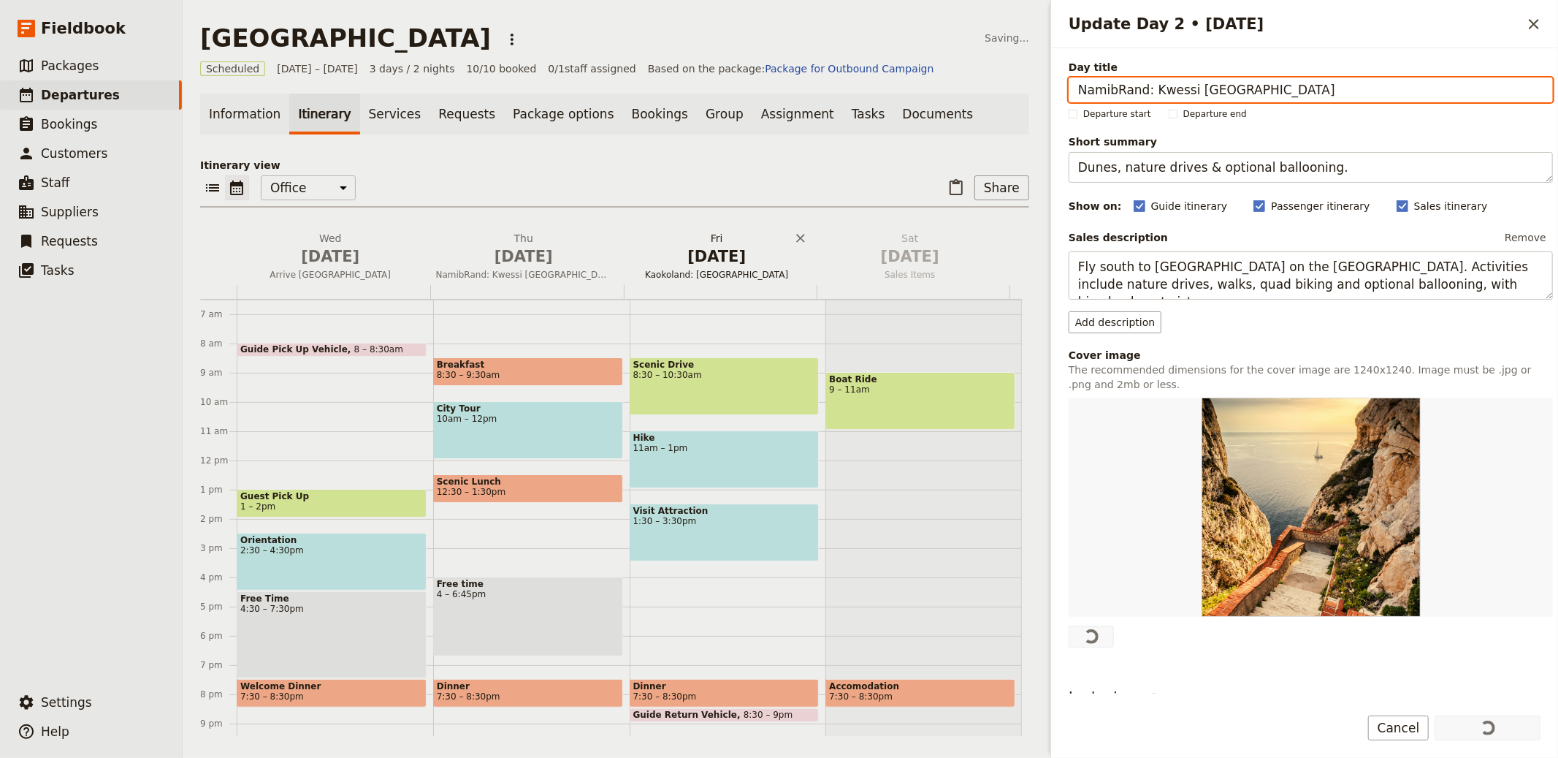
click at [693, 243] on h2 "Fri Oct 3 Kaokoland: Hoanib Valley Camp" at bounding box center [717, 249] width 176 height 37
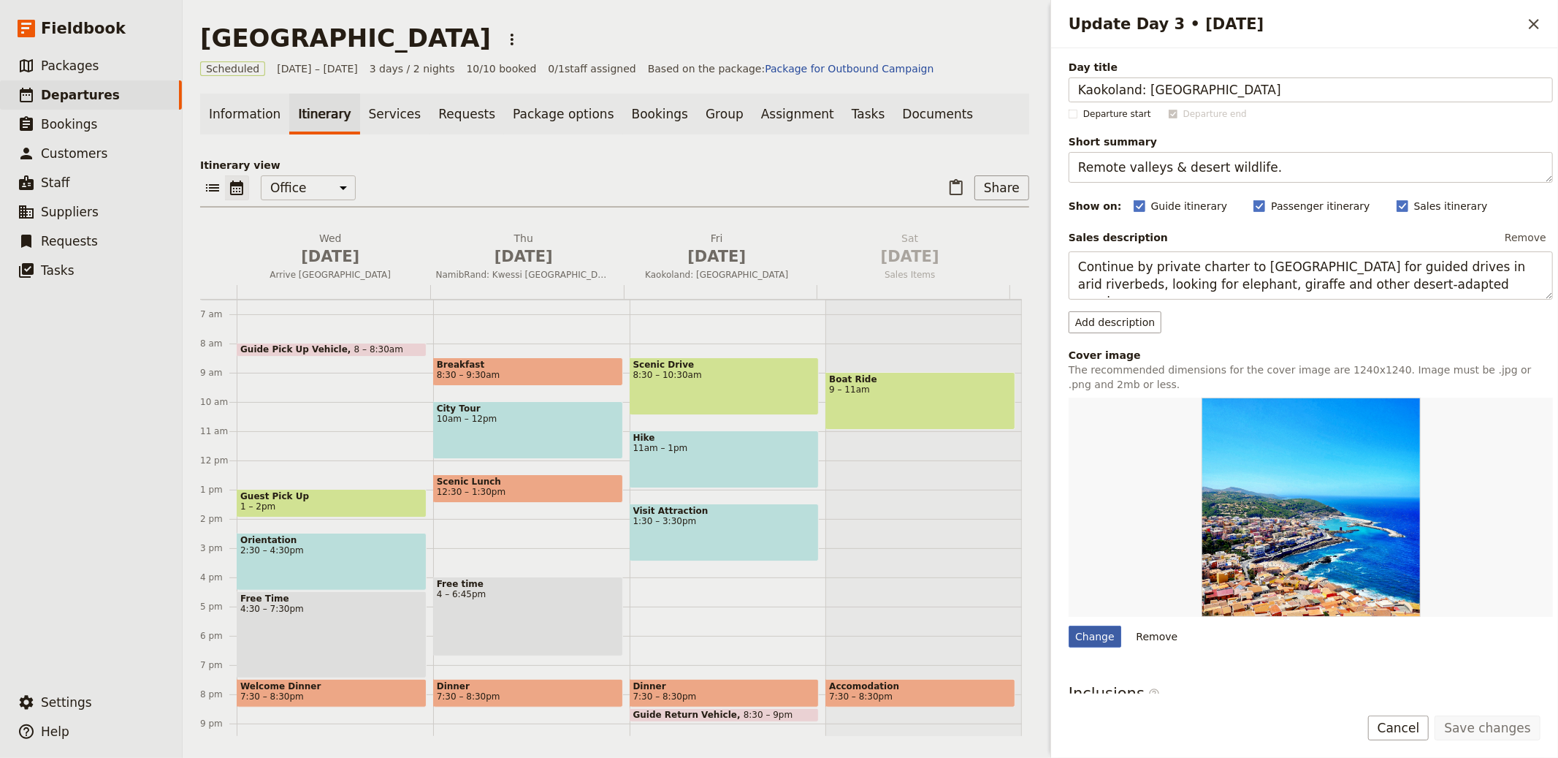
click at [1088, 636] on div "Change" at bounding box center [1095, 636] width 53 height 22
click at [1069, 625] on input "Change" at bounding box center [1068, 625] width 1 height 1
type input "C:\fakepath\66103e38745c7a8c0be637e2_65b3a3fb84718beed0af5003_Namibia-Flying-Sa…"
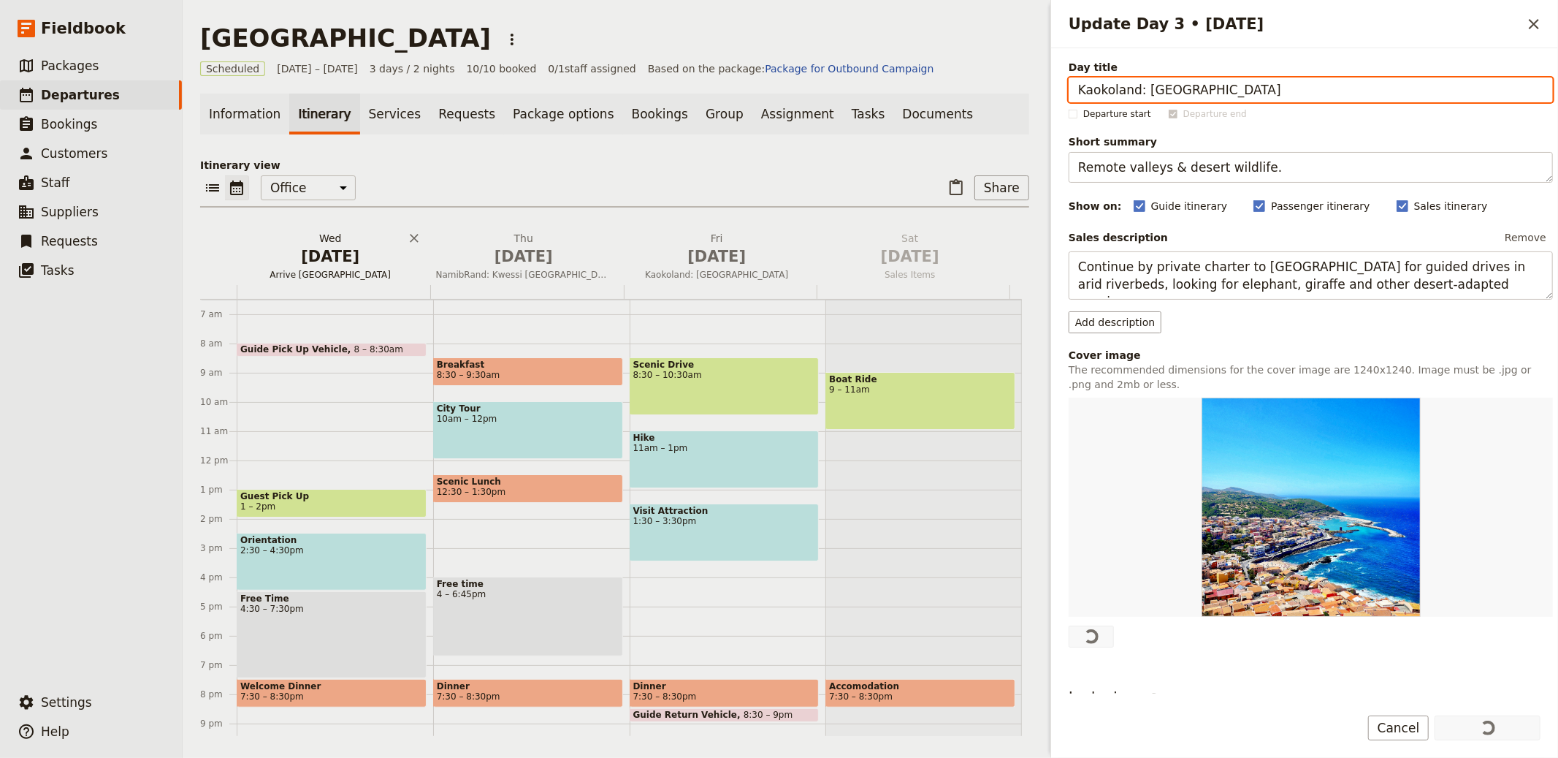
click at [292, 240] on h2 "Wed Oct 1 Arrive Windhoek" at bounding box center [331, 249] width 176 height 37
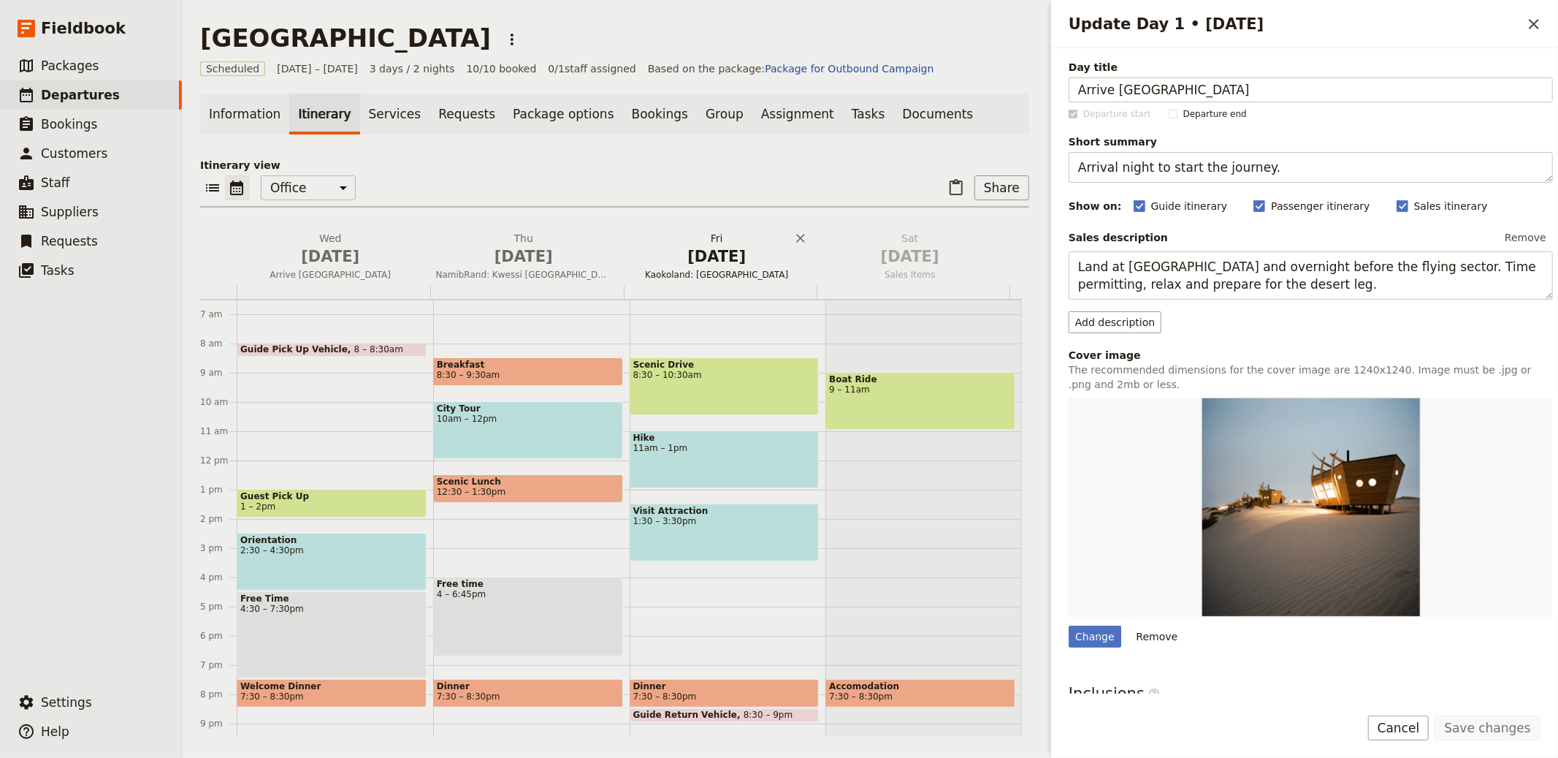
click at [733, 259] on span "Oct 3" at bounding box center [717, 256] width 176 height 22
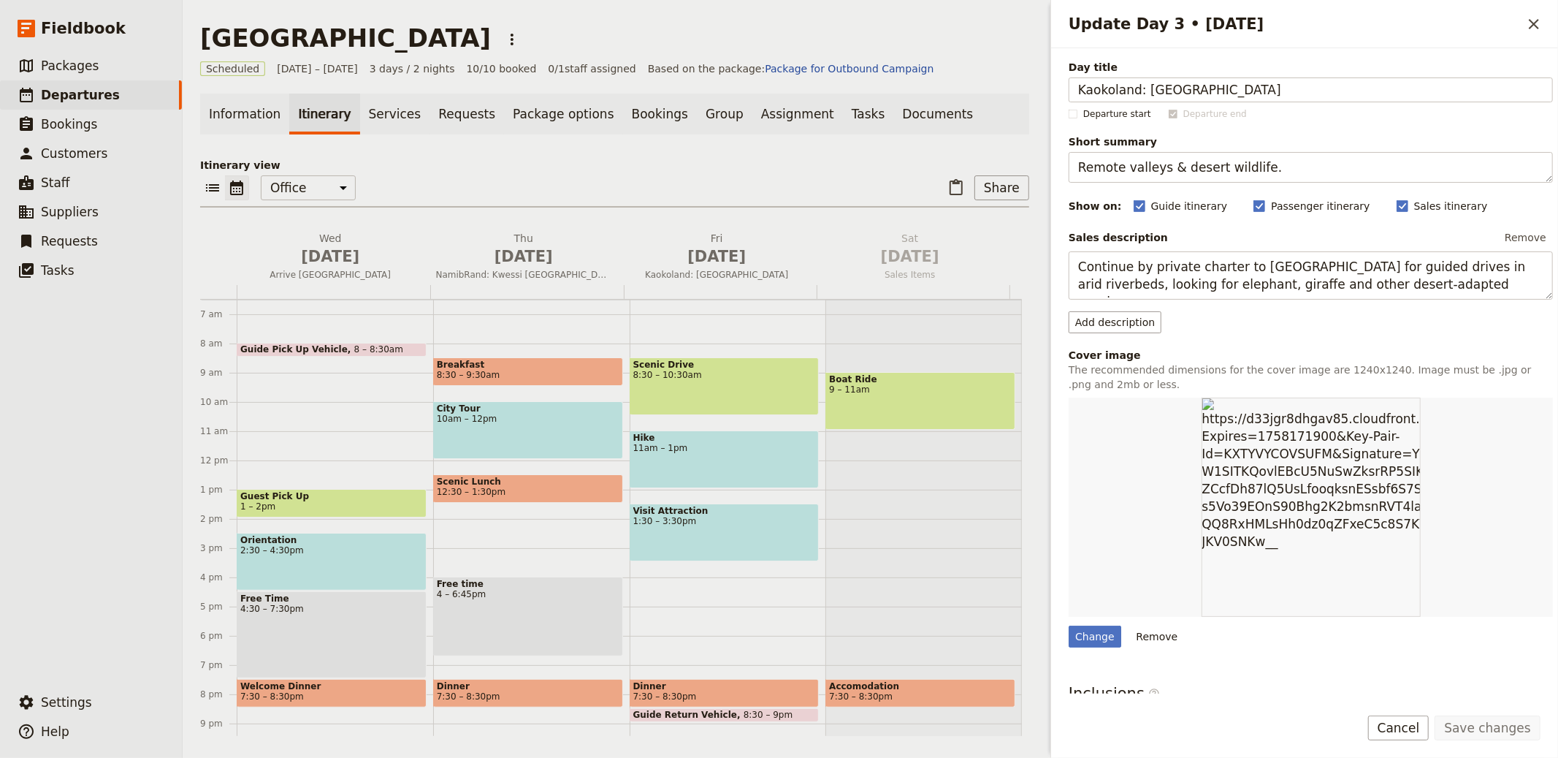
click at [1105, 651] on div "Day title Kaokoland: Hoanib Valley Camp Departure start Departure end Short sum…" at bounding box center [1311, 470] width 484 height 821
click at [1099, 636] on div "Change" at bounding box center [1095, 636] width 53 height 22
click at [1069, 625] on input "Change" at bounding box center [1068, 625] width 1 height 1
type input "C:\fakepath\65b3a4736815e66eb0c38af0_Hoanib-Valley-Camp-0.png"
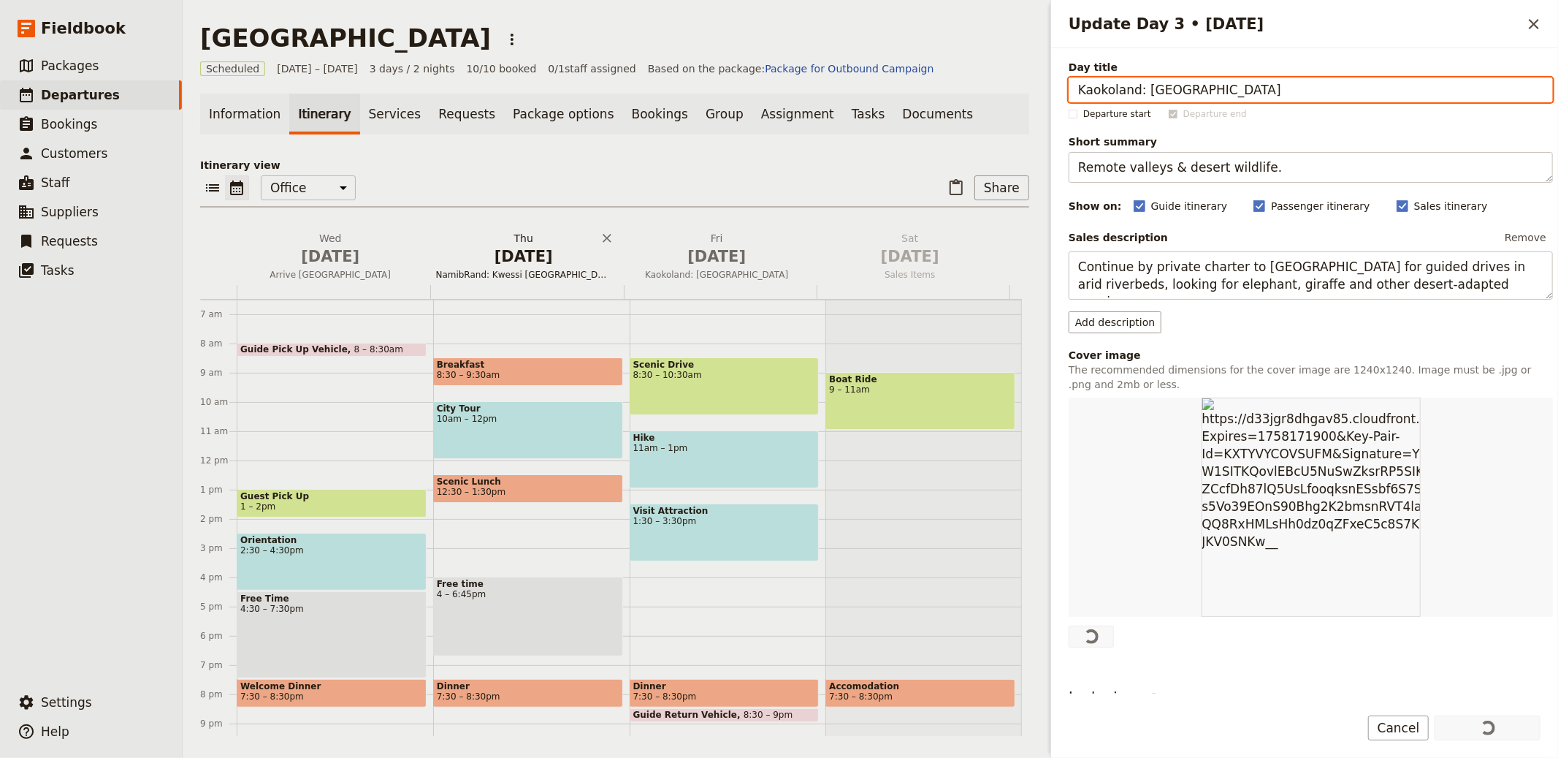
click at [538, 256] on span "Oct 2" at bounding box center [524, 256] width 176 height 22
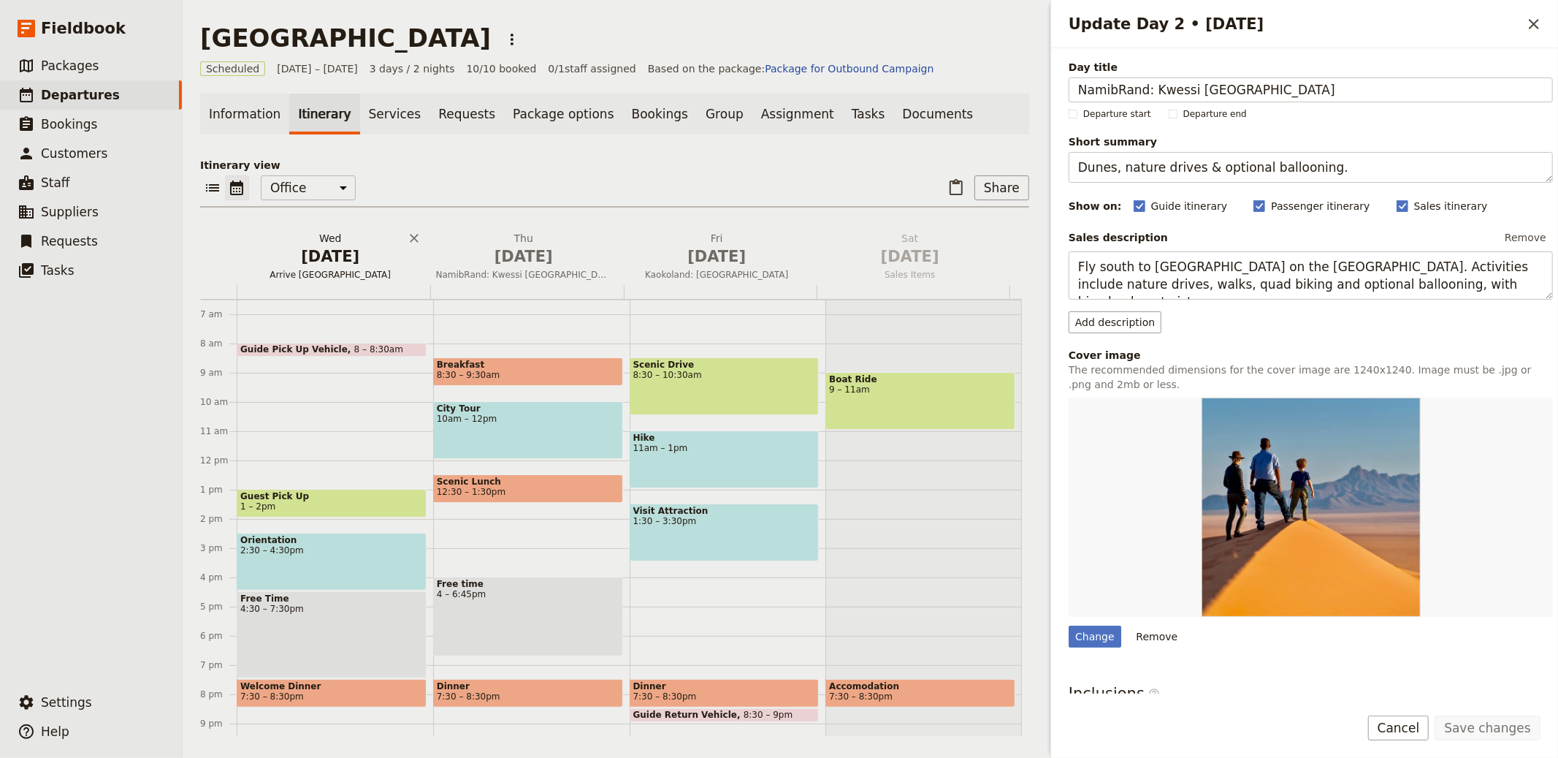
click at [340, 269] on span "Arrive Windhoek" at bounding box center [331, 275] width 188 height 12
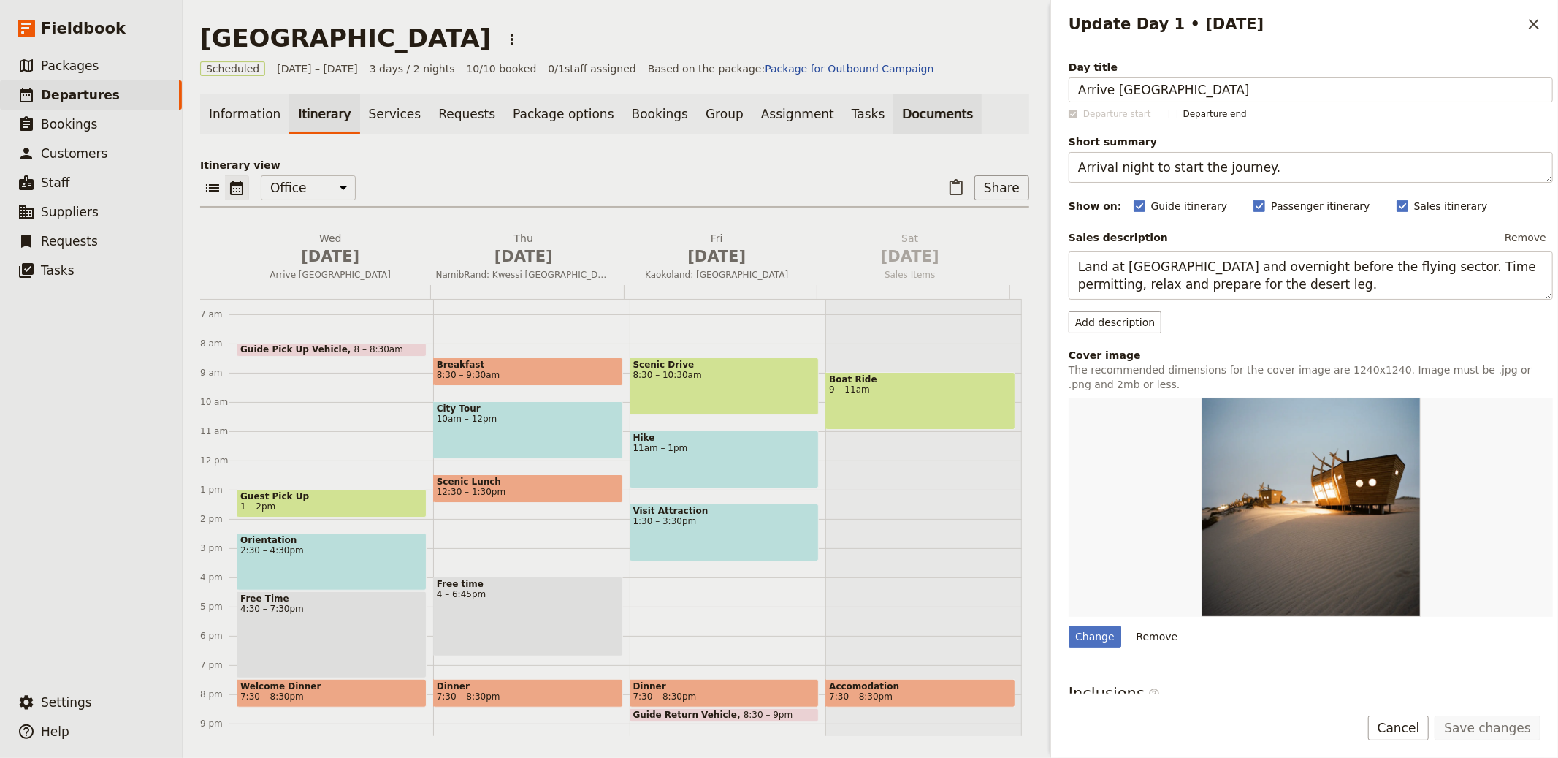
click at [894, 113] on link "Documents" at bounding box center [937, 114] width 88 height 41
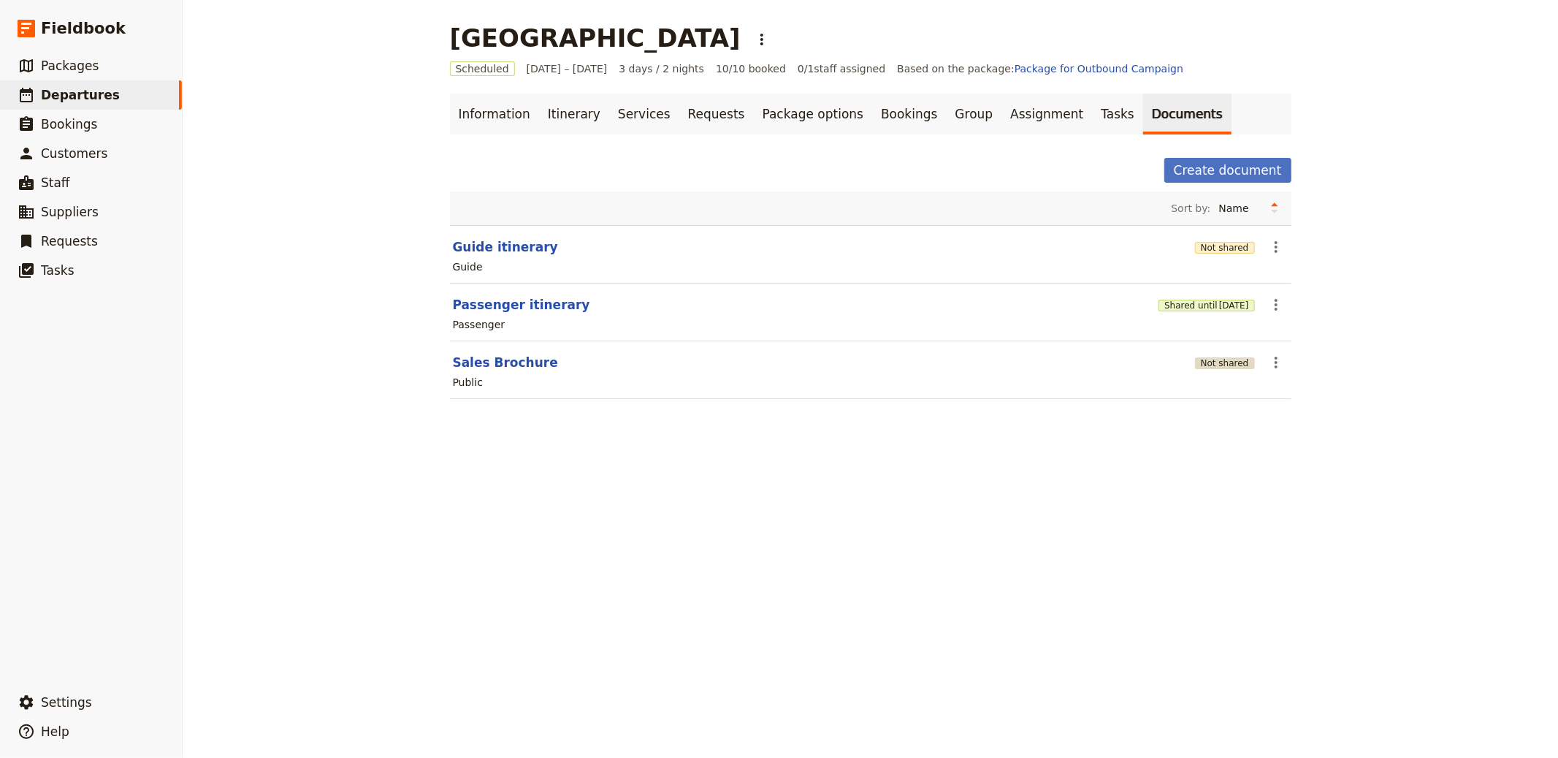
click at [1222, 364] on button "Not shared" at bounding box center [1225, 363] width 60 height 12
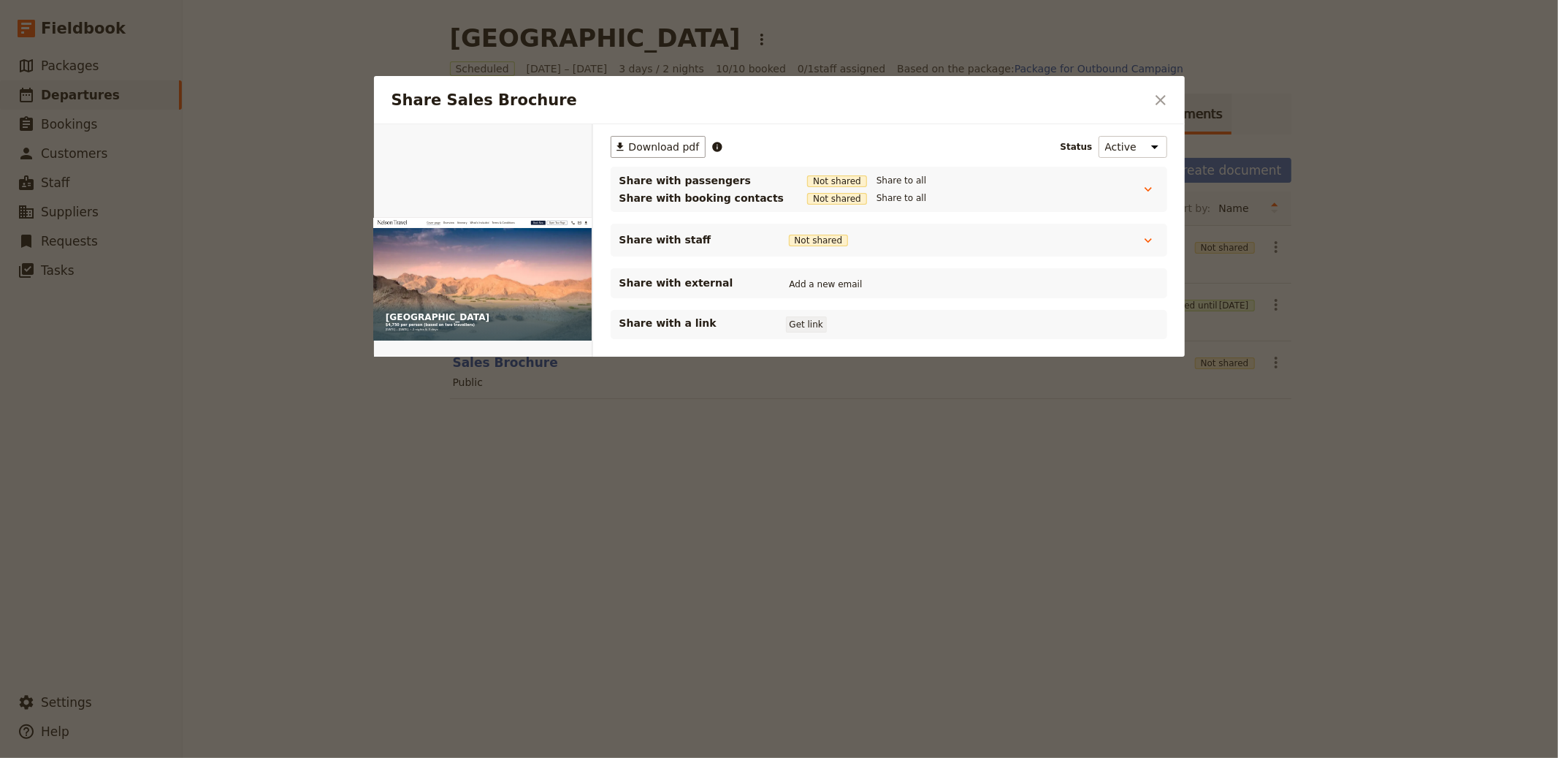
click at [815, 326] on button "Get link" at bounding box center [806, 324] width 41 height 16
click at [1219, 84] on div at bounding box center [779, 379] width 1558 height 758
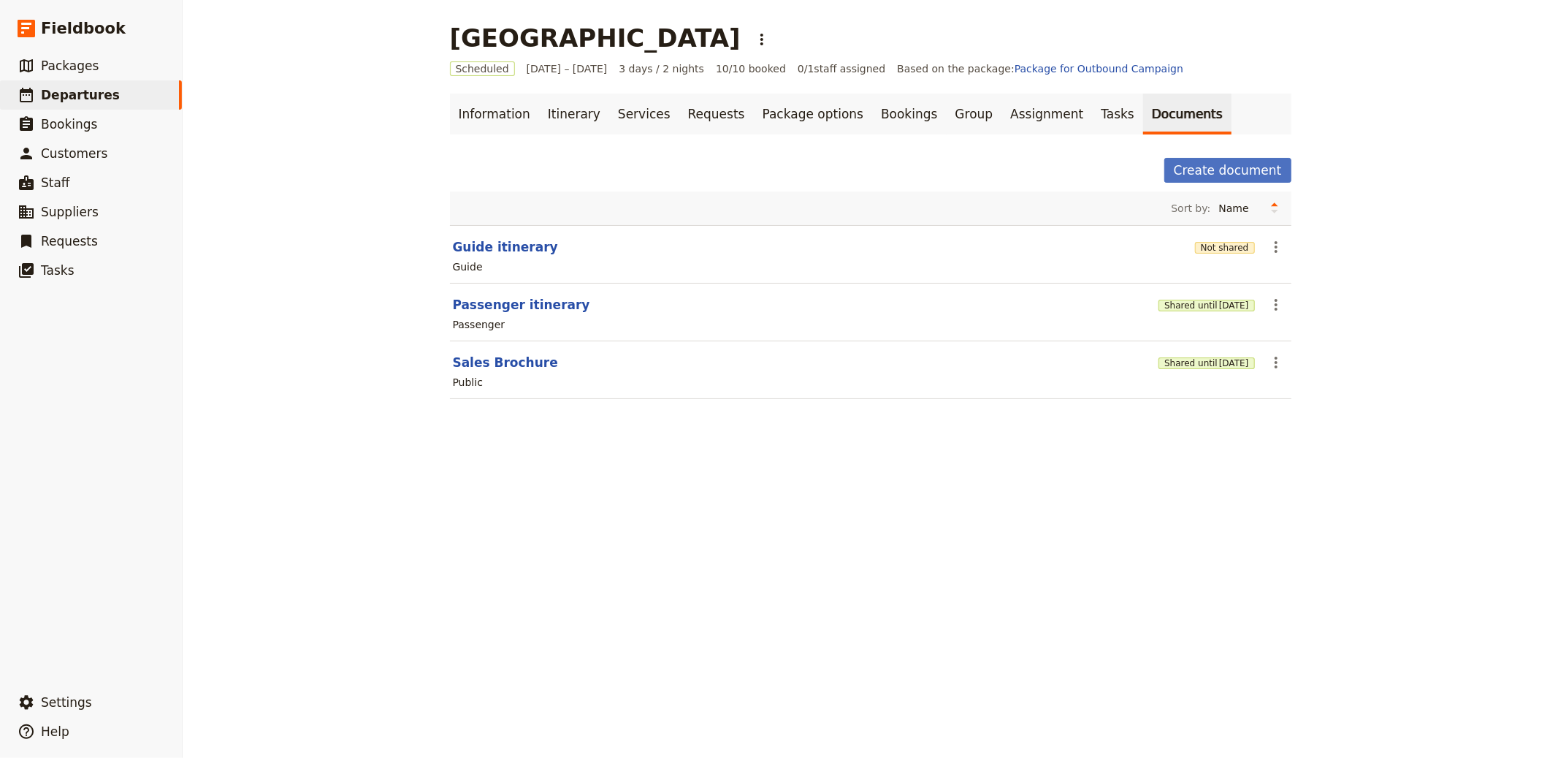
click at [1216, 236] on div "Not shared" at bounding box center [1225, 246] width 60 height 25
click at [1234, 248] on button "Not shared" at bounding box center [1225, 248] width 60 height 12
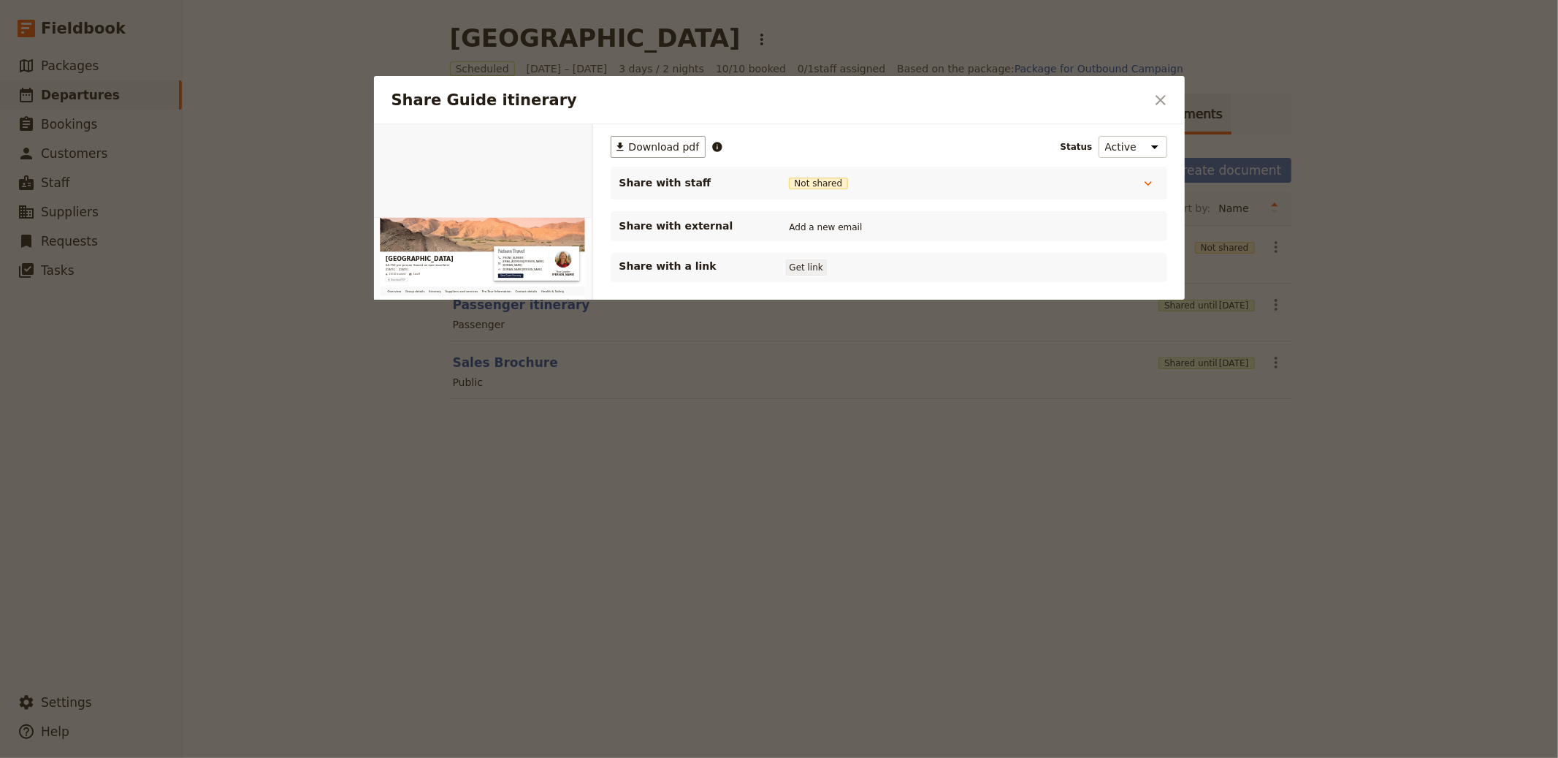
click at [804, 266] on button "Get link" at bounding box center [806, 267] width 41 height 16
click at [1161, 100] on icon "Close dialog" at bounding box center [1161, 100] width 10 height 10
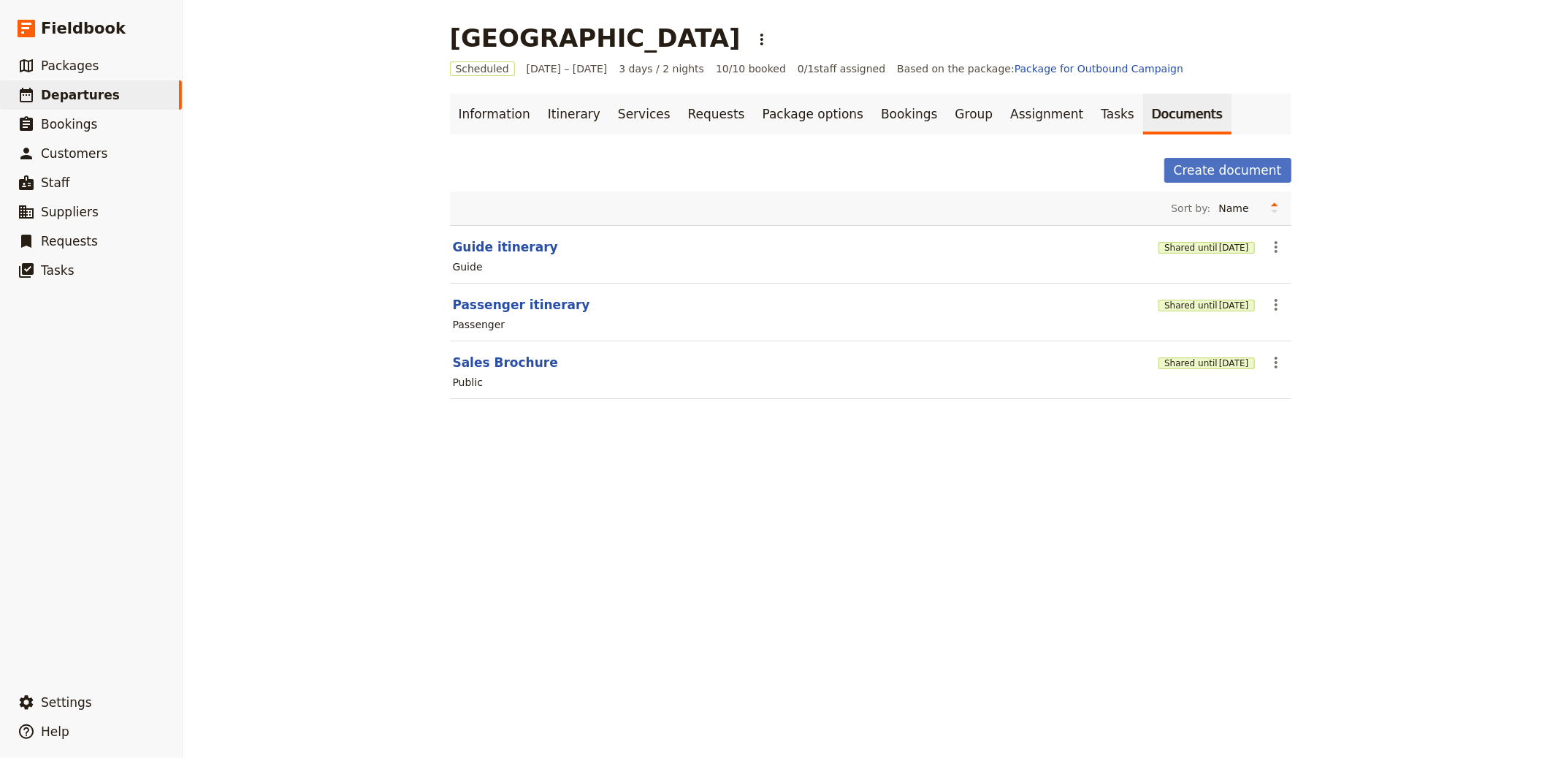
drag, startPoint x: 489, startPoint y: 117, endPoint x: 511, endPoint y: 145, distance: 35.9
click at [489, 118] on link "Information" at bounding box center [494, 114] width 89 height 41
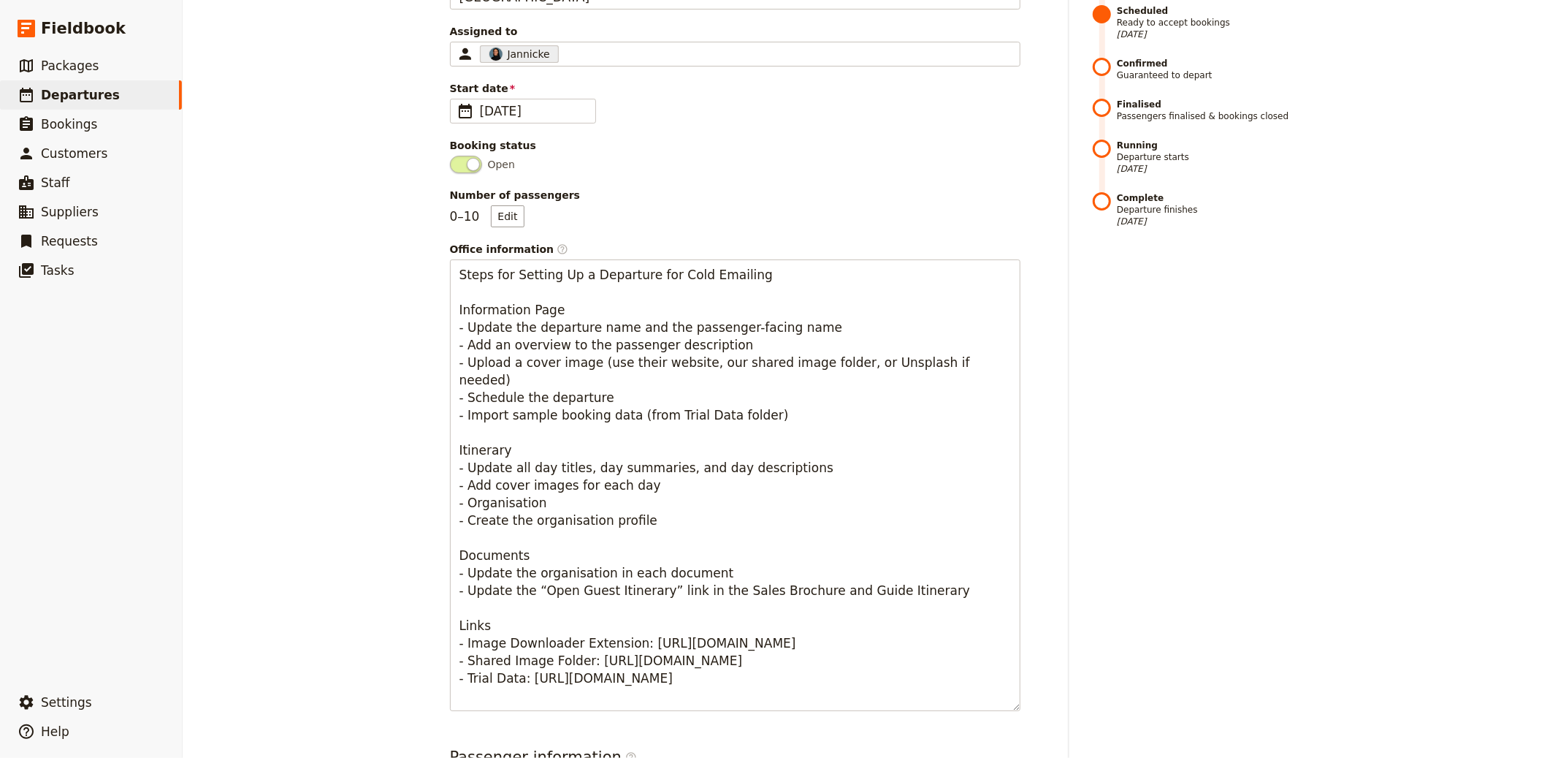
scroll to position [823, 0]
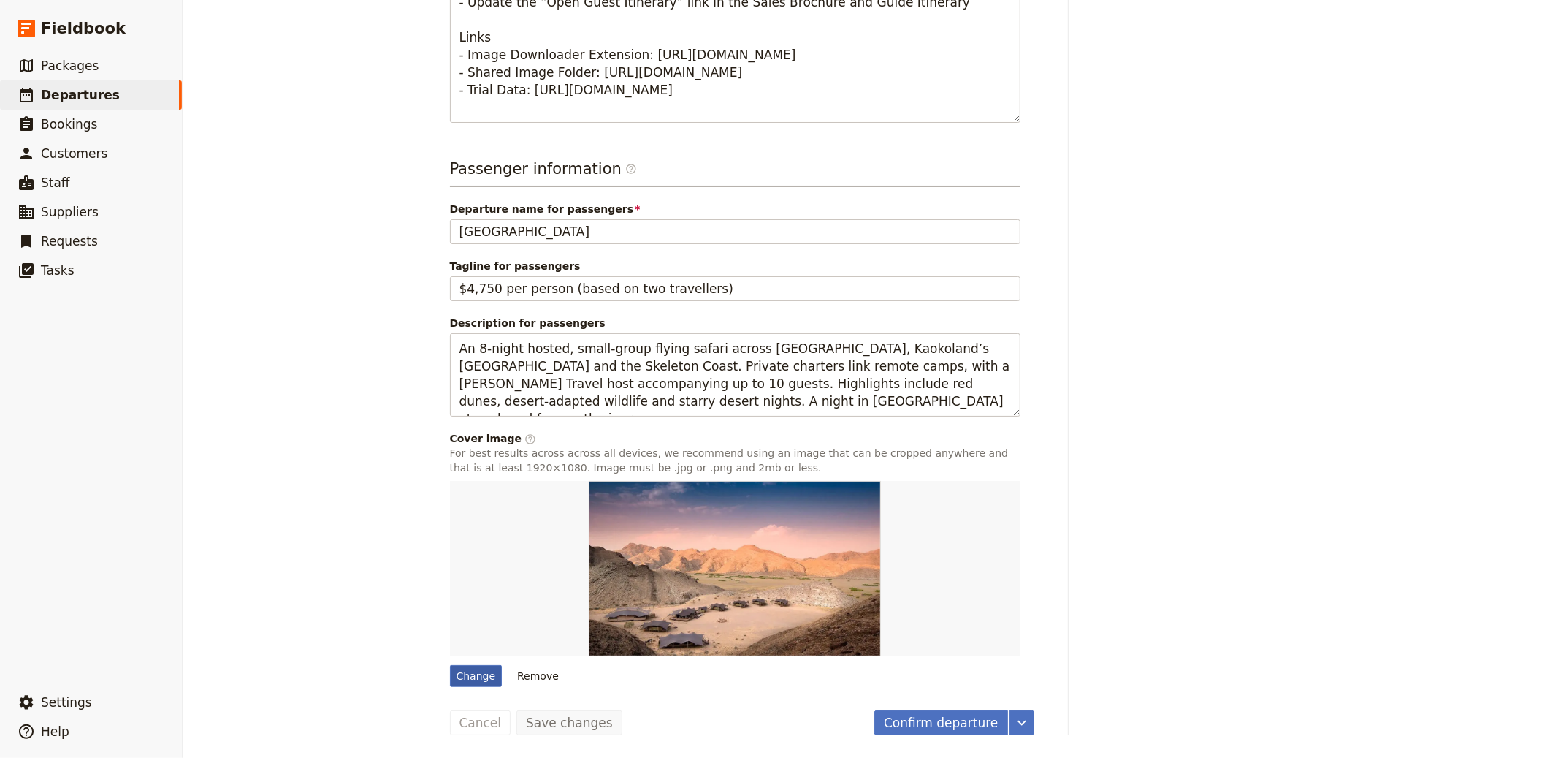
click at [484, 673] on div "Change" at bounding box center [476, 676] width 53 height 22
click at [450, 665] on input "Change" at bounding box center [449, 664] width 1 height 1
type input "C:\fakepath\sergi-ferrete-pWshkmAH4qA-unsplash.jpg"
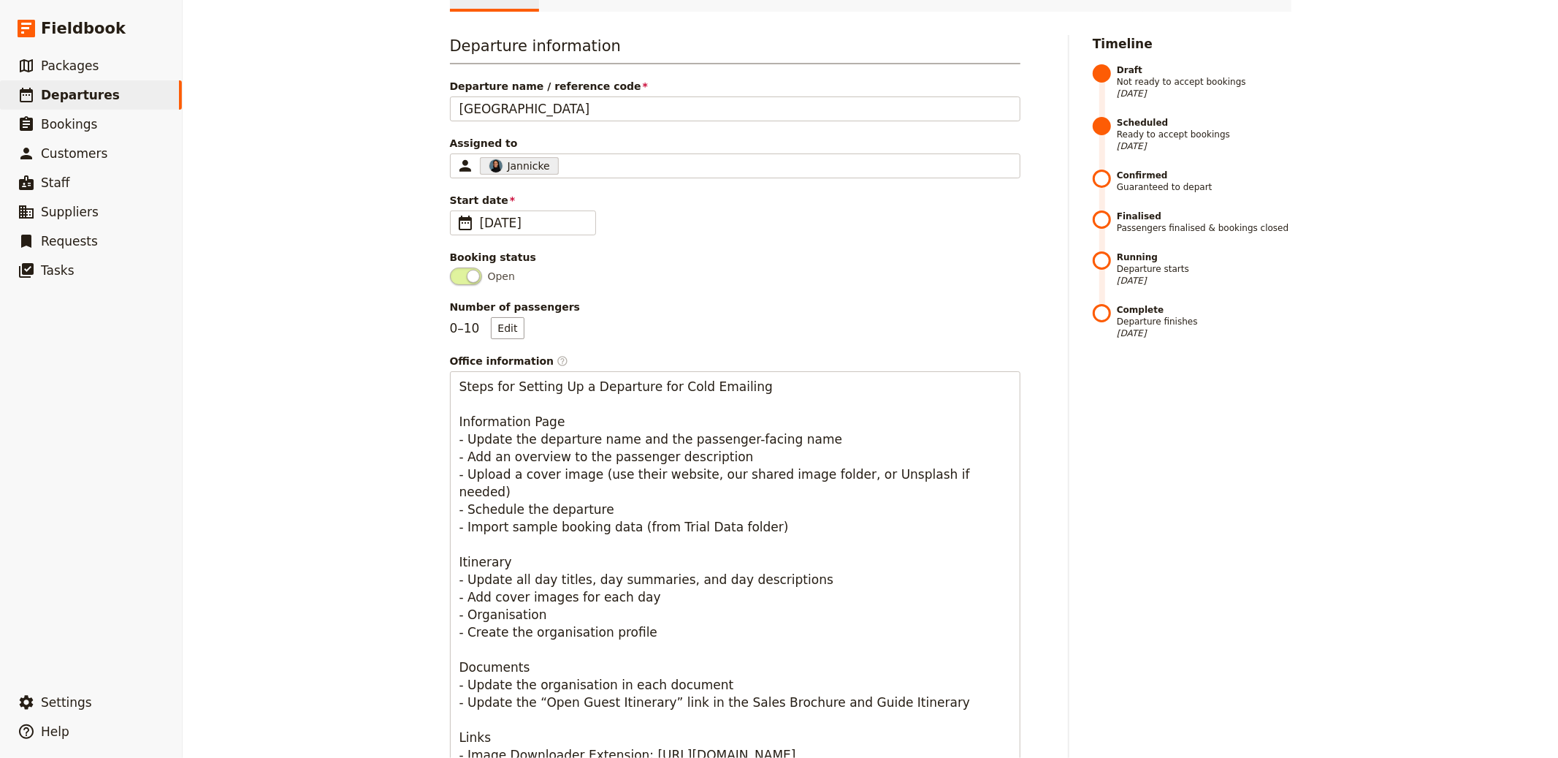
scroll to position [0, 0]
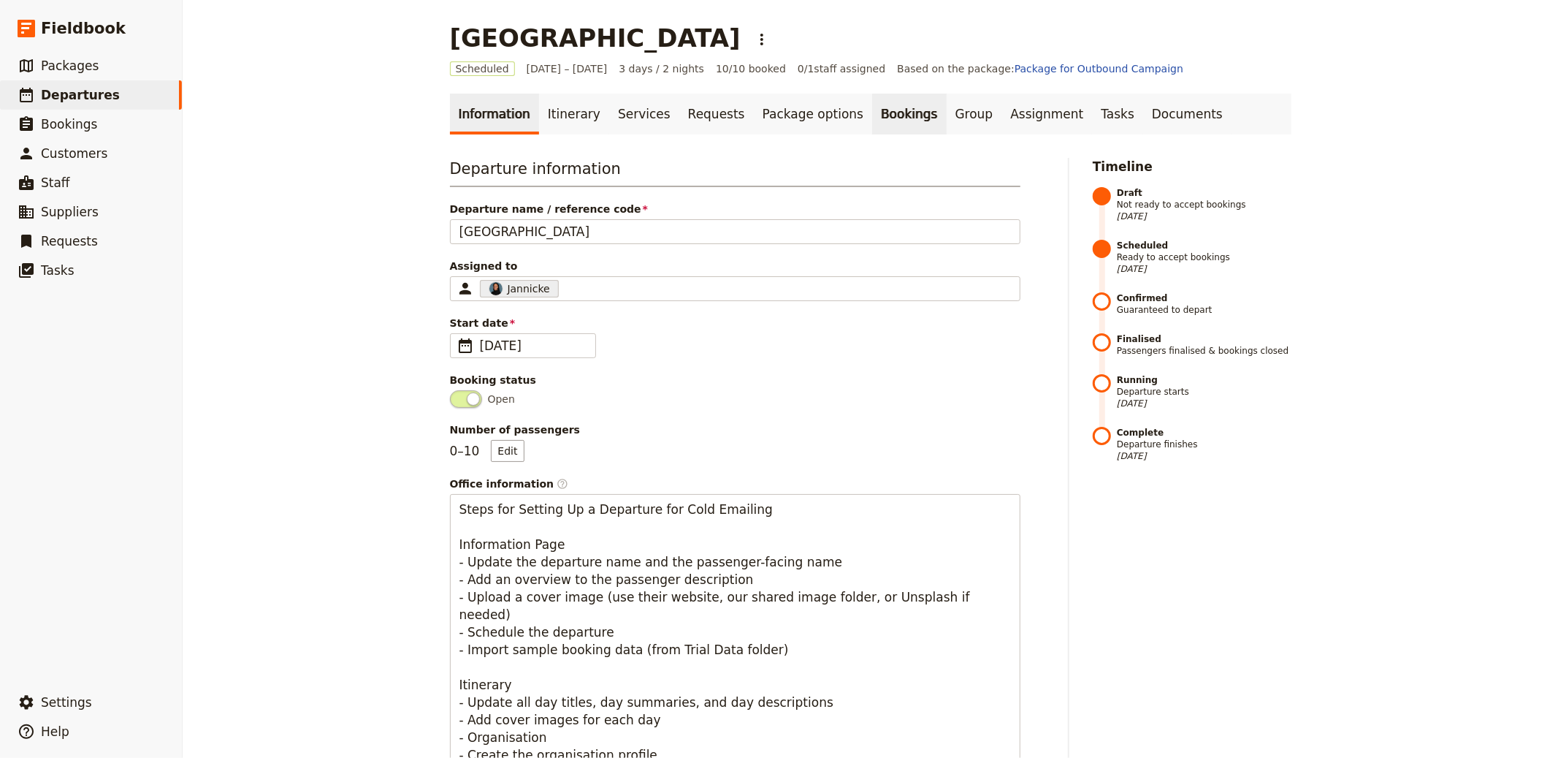
click at [872, 112] on link "Bookings" at bounding box center [909, 114] width 74 height 41
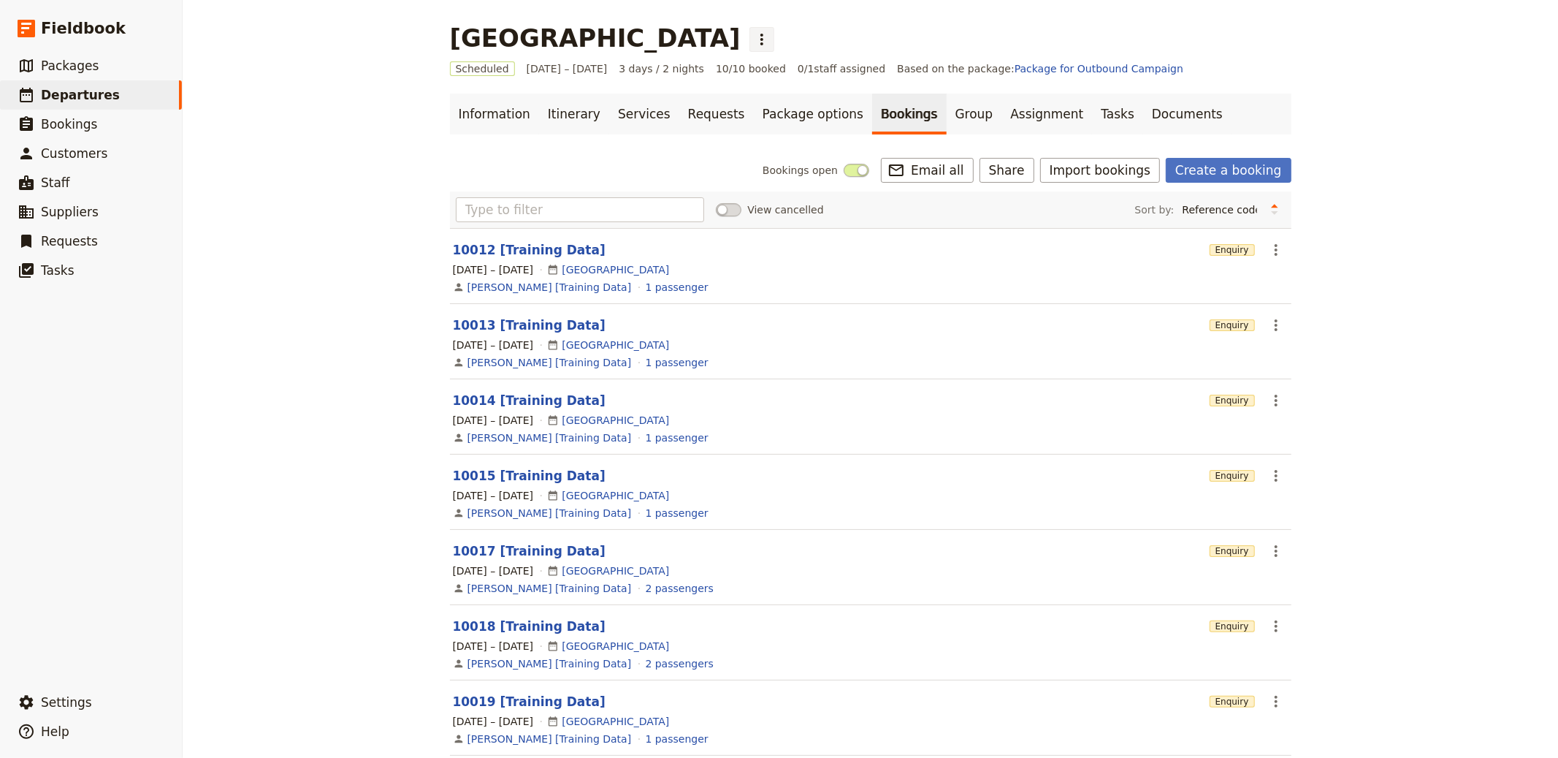
click at [750, 39] on button "​" at bounding box center [762, 39] width 25 height 25
click at [597, 66] on span "Clone this departure" at bounding box center [606, 71] width 104 height 15
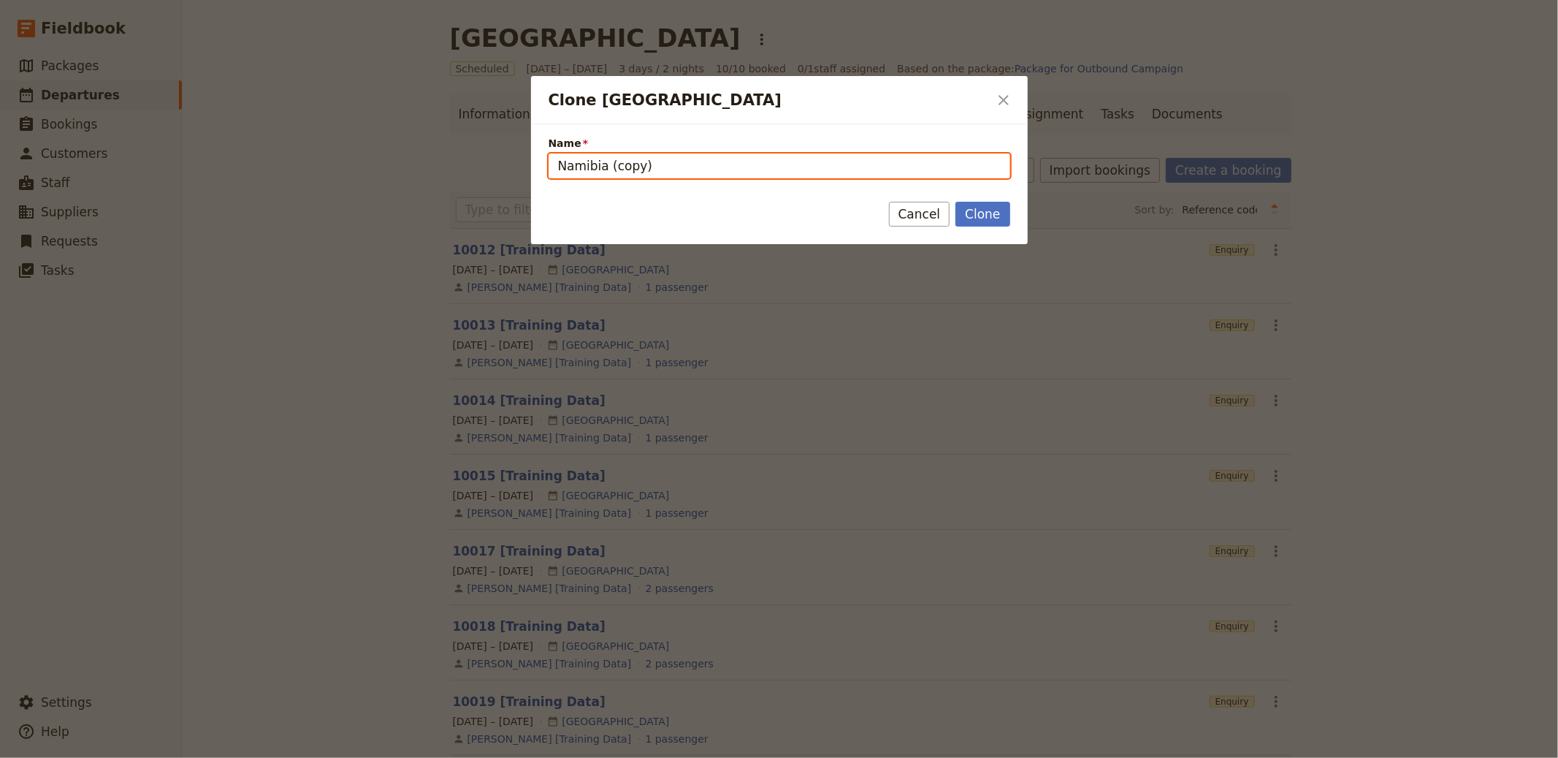
click at [659, 167] on input "Namibia (copy)" at bounding box center [780, 165] width 462 height 25
paste input "Wildlife Photography in Brazil with Paul Joynson-Hicks"
type input "Wildlife Photography in Brazil with Paul Joynson-Hicks"
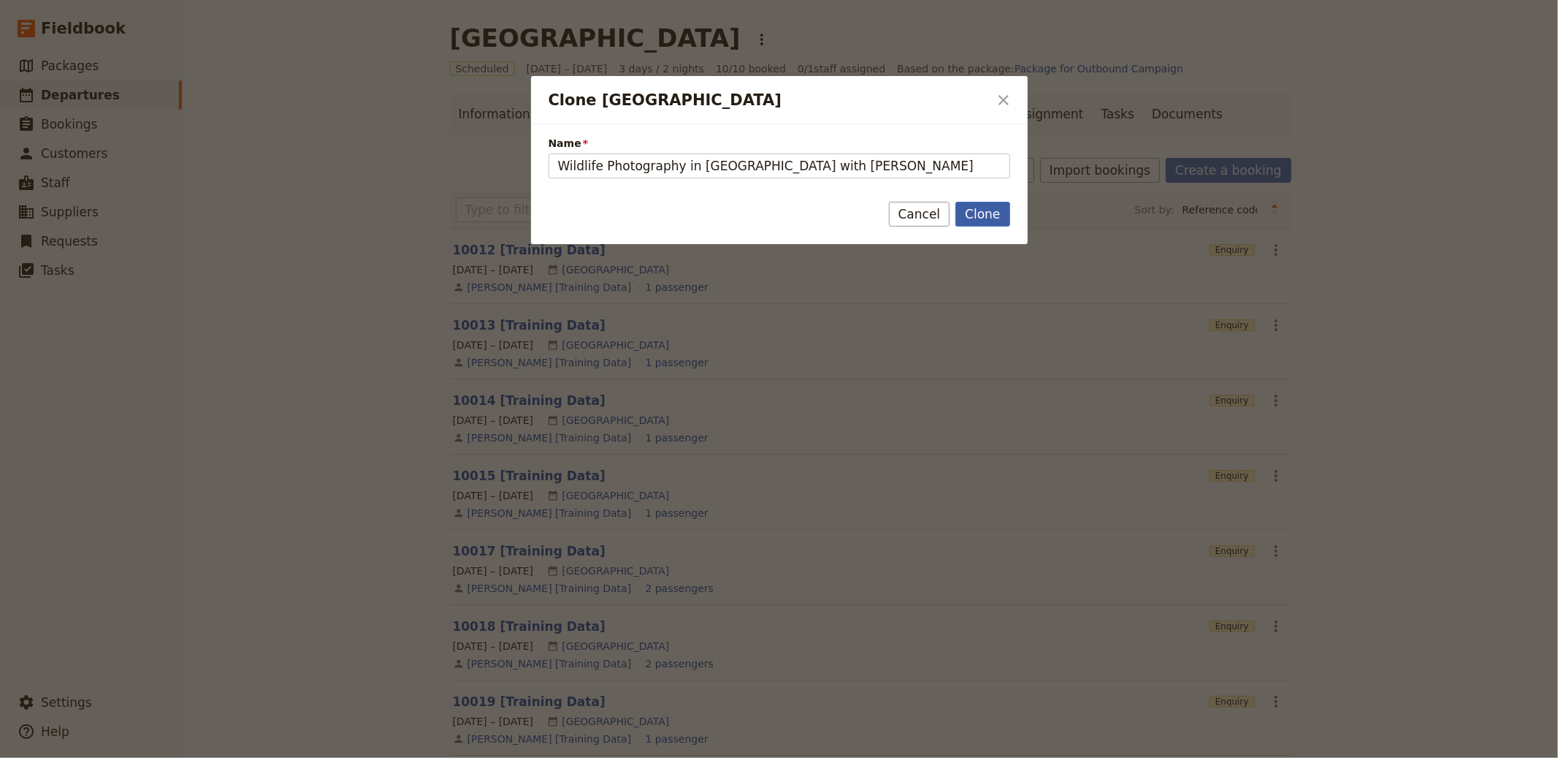
click at [994, 213] on button "Clone" at bounding box center [983, 214] width 54 height 25
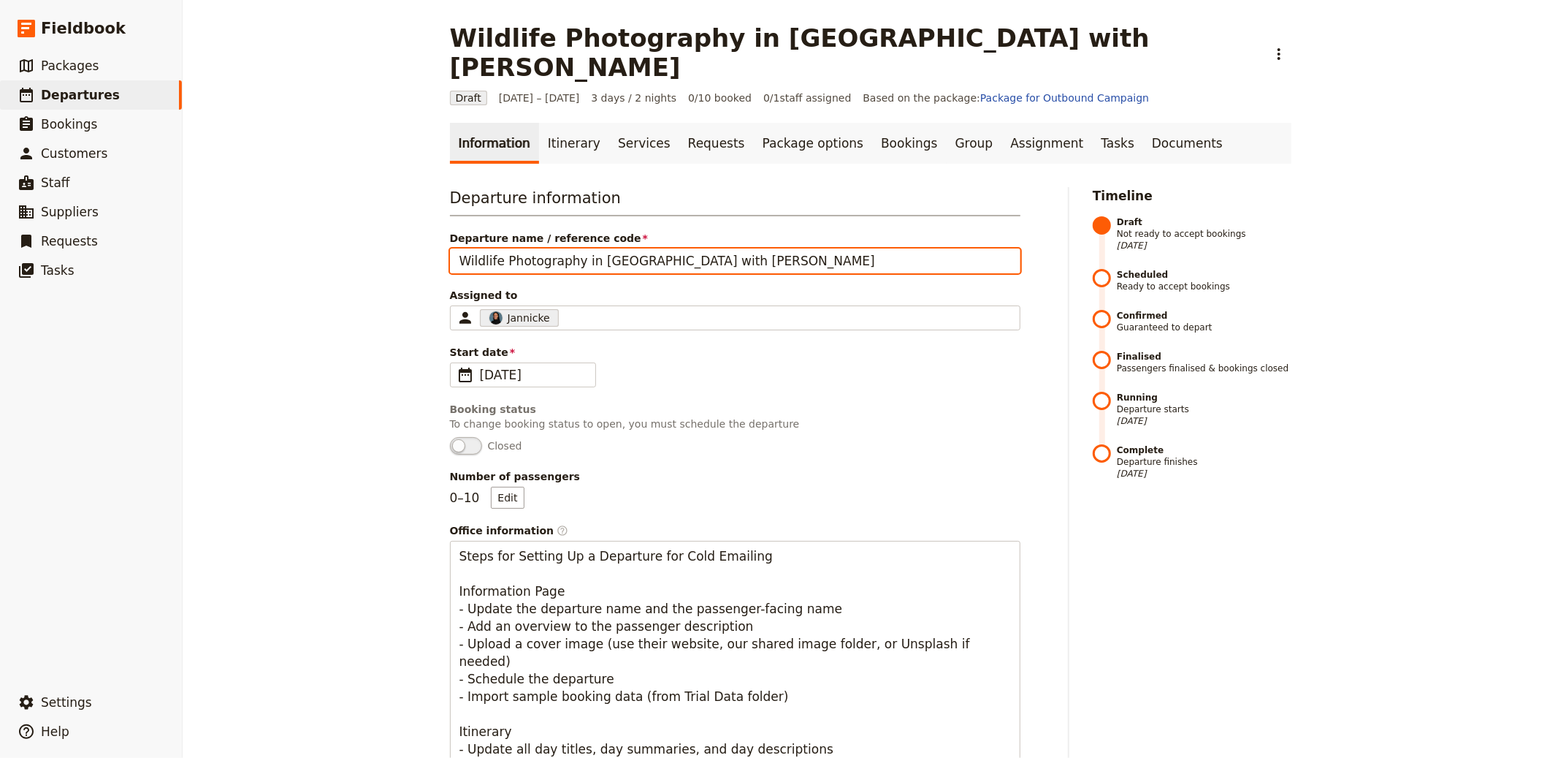
click at [693, 248] on input "Wildlife Photography in Brazil with Paul Joynson-Hicks" at bounding box center [735, 260] width 571 height 25
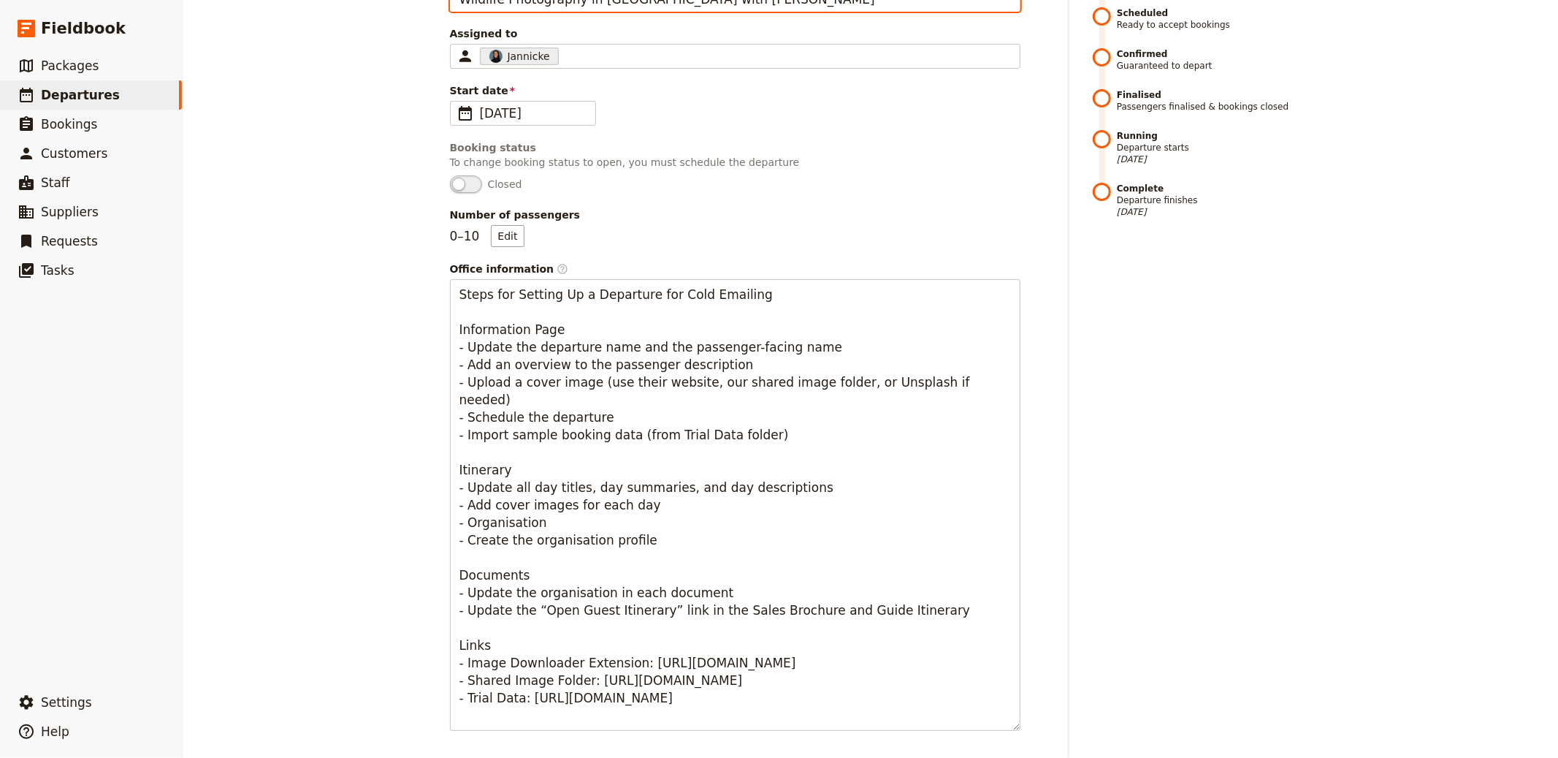
scroll to position [560, 0]
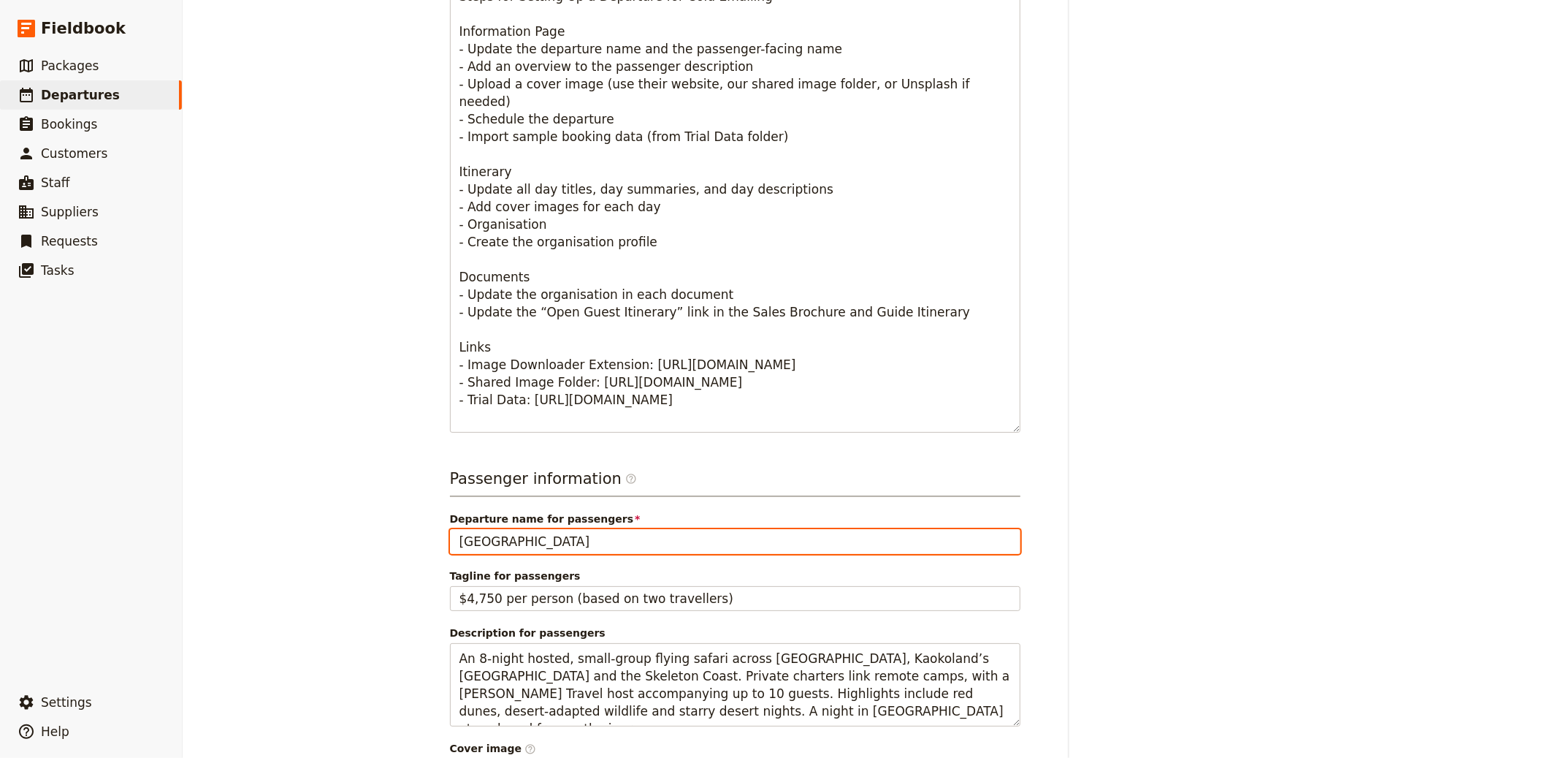
click at [569, 529] on input "Namibia" at bounding box center [735, 541] width 571 height 25
paste input "Wildlife Photography in Brazil with Paul Joynson-Hicks"
type input "Wildlife Photography in Brazil with Paul Joynson-Hicks"
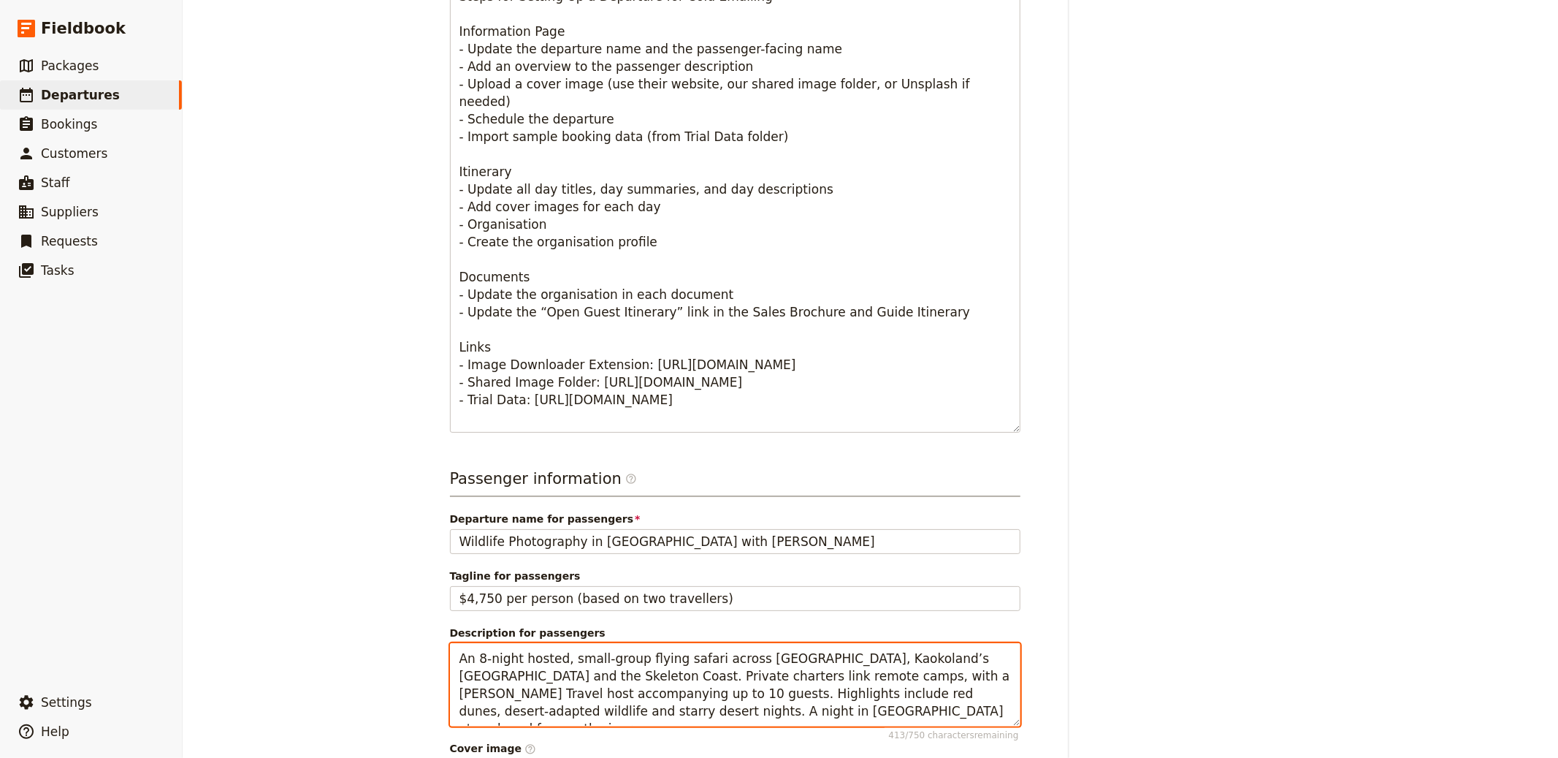
click at [568, 649] on textarea "An 8-night hosted, small-group flying safari across Sossusvlei, Kaokoland’s Hoa…" at bounding box center [735, 684] width 571 height 83
paste textarea "Small-group photography journey in Brazil’s Pantanal led by a specialist photog…"
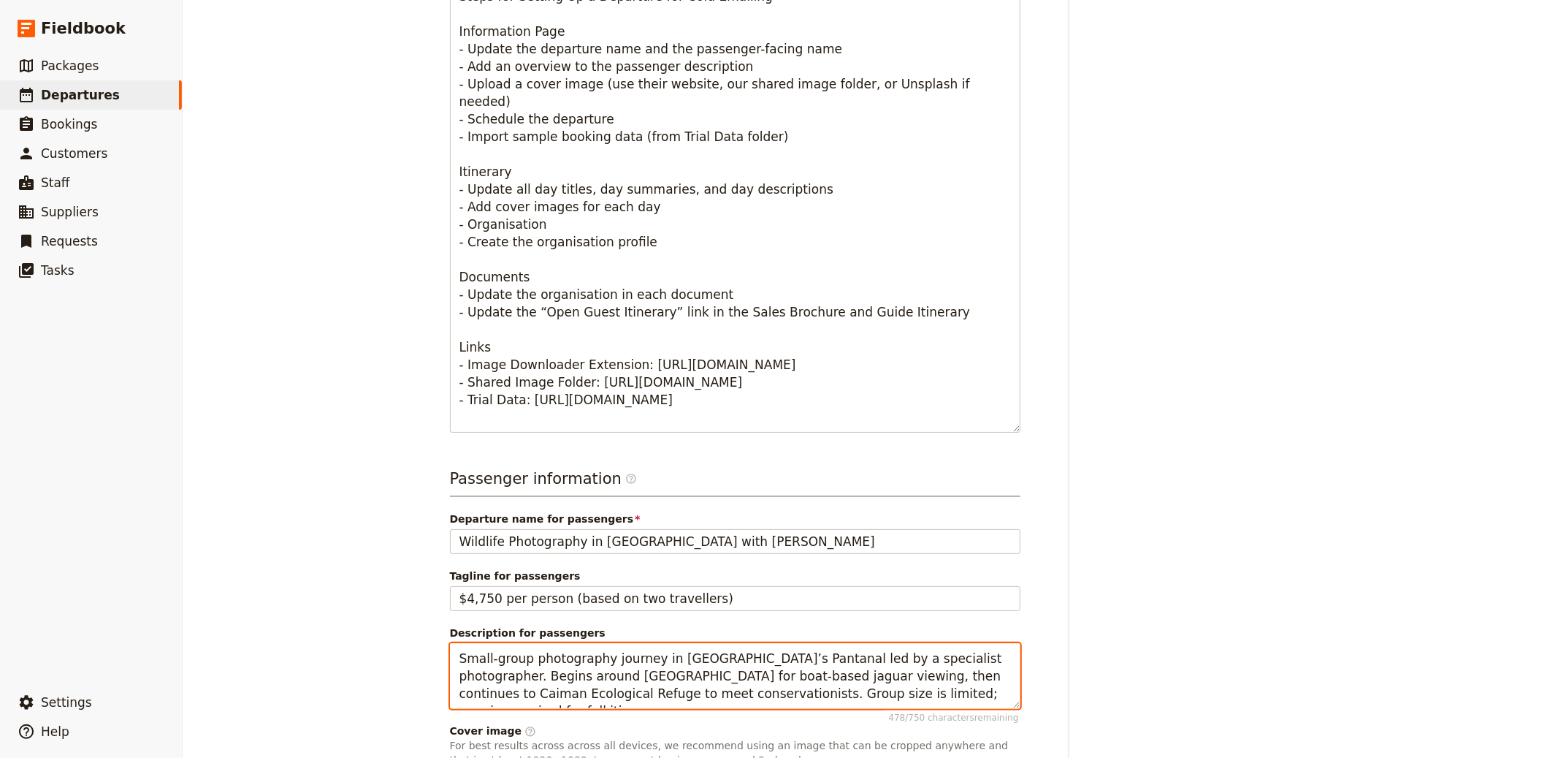
type textarea "Small-group photography journey in Brazil’s Pantanal led by a specialist photog…"
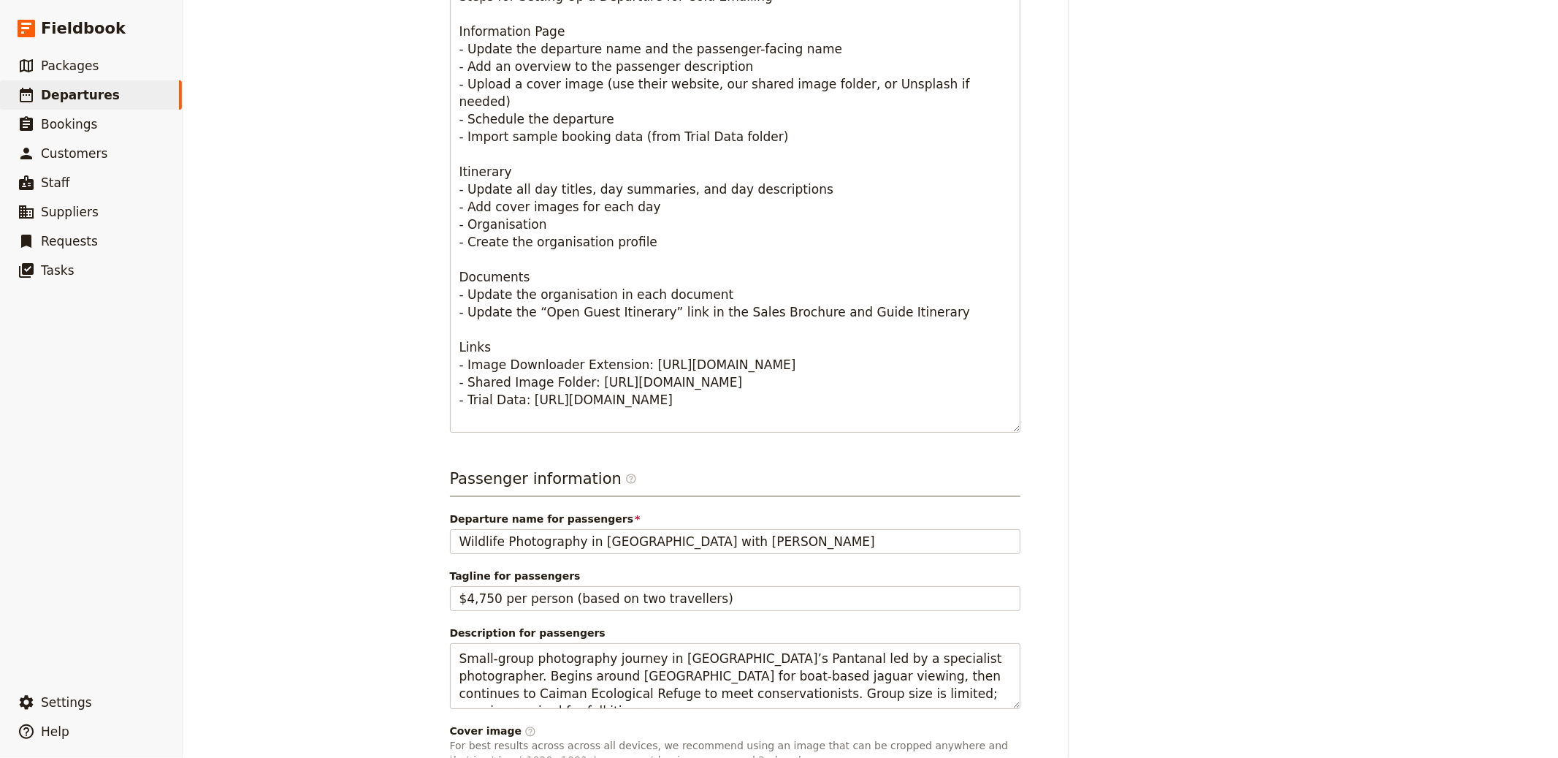
scroll to position [823, 0]
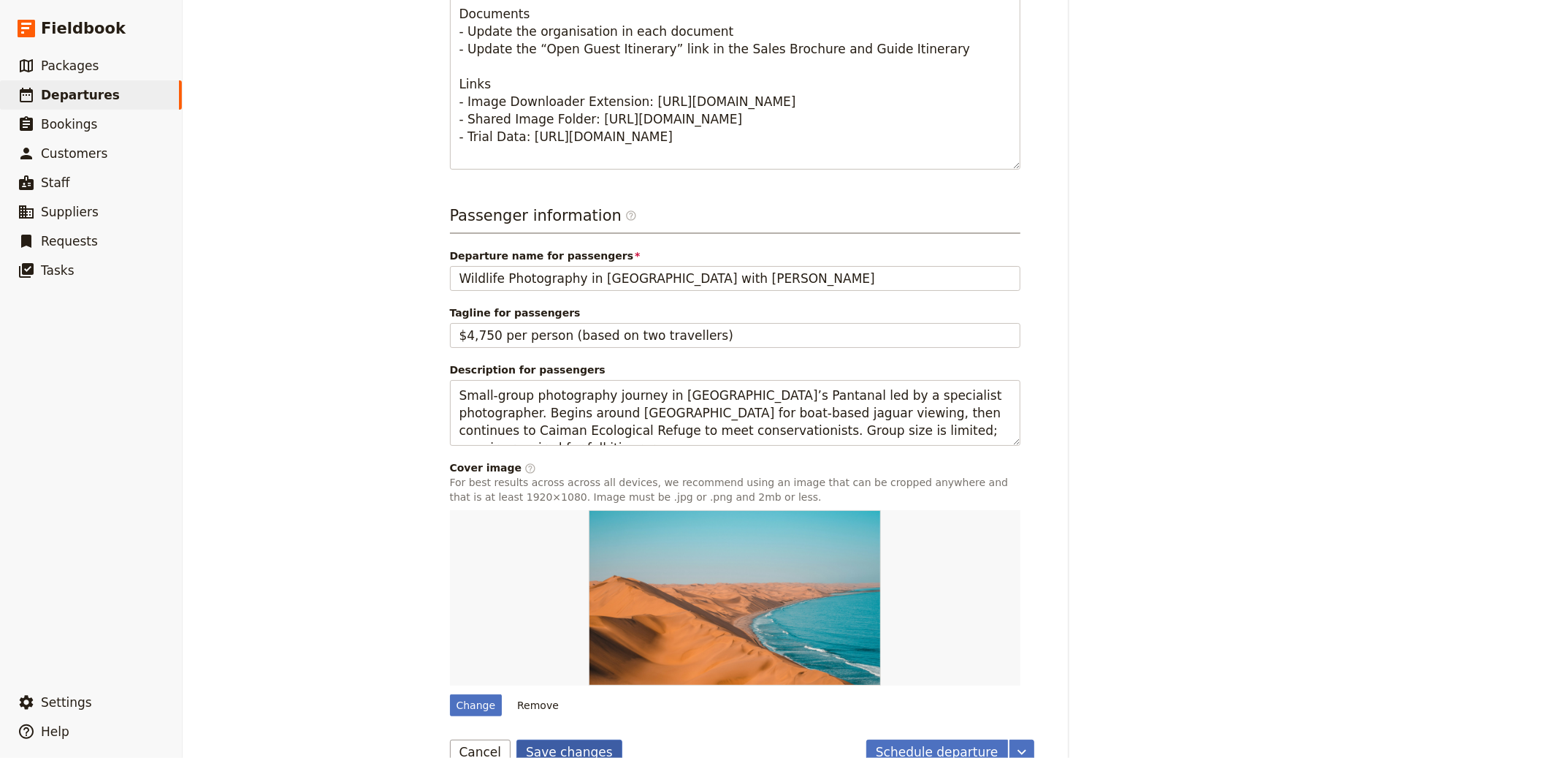
click at [548, 739] on button "Save changes" at bounding box center [569, 751] width 106 height 25
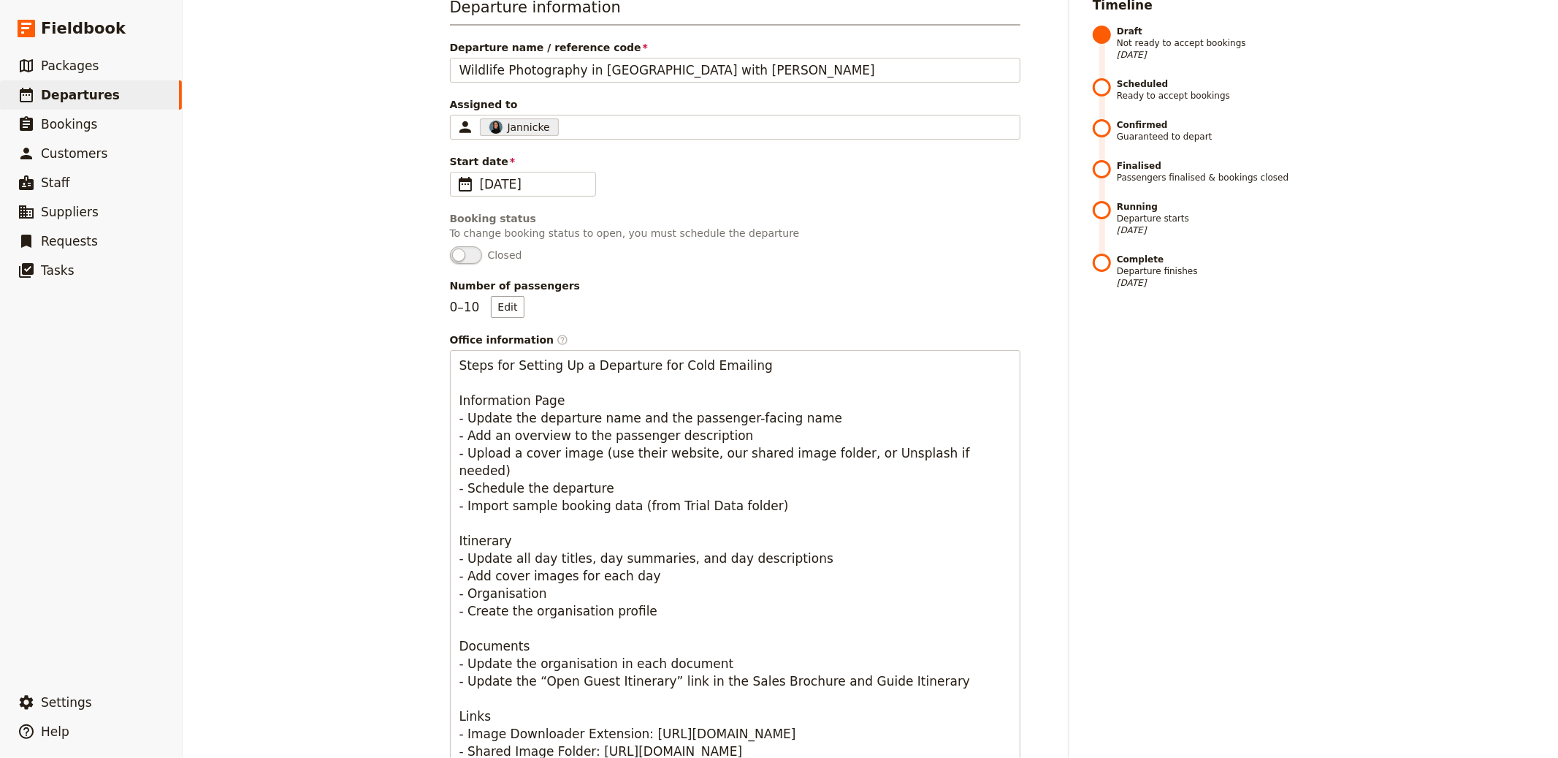
scroll to position [0, 0]
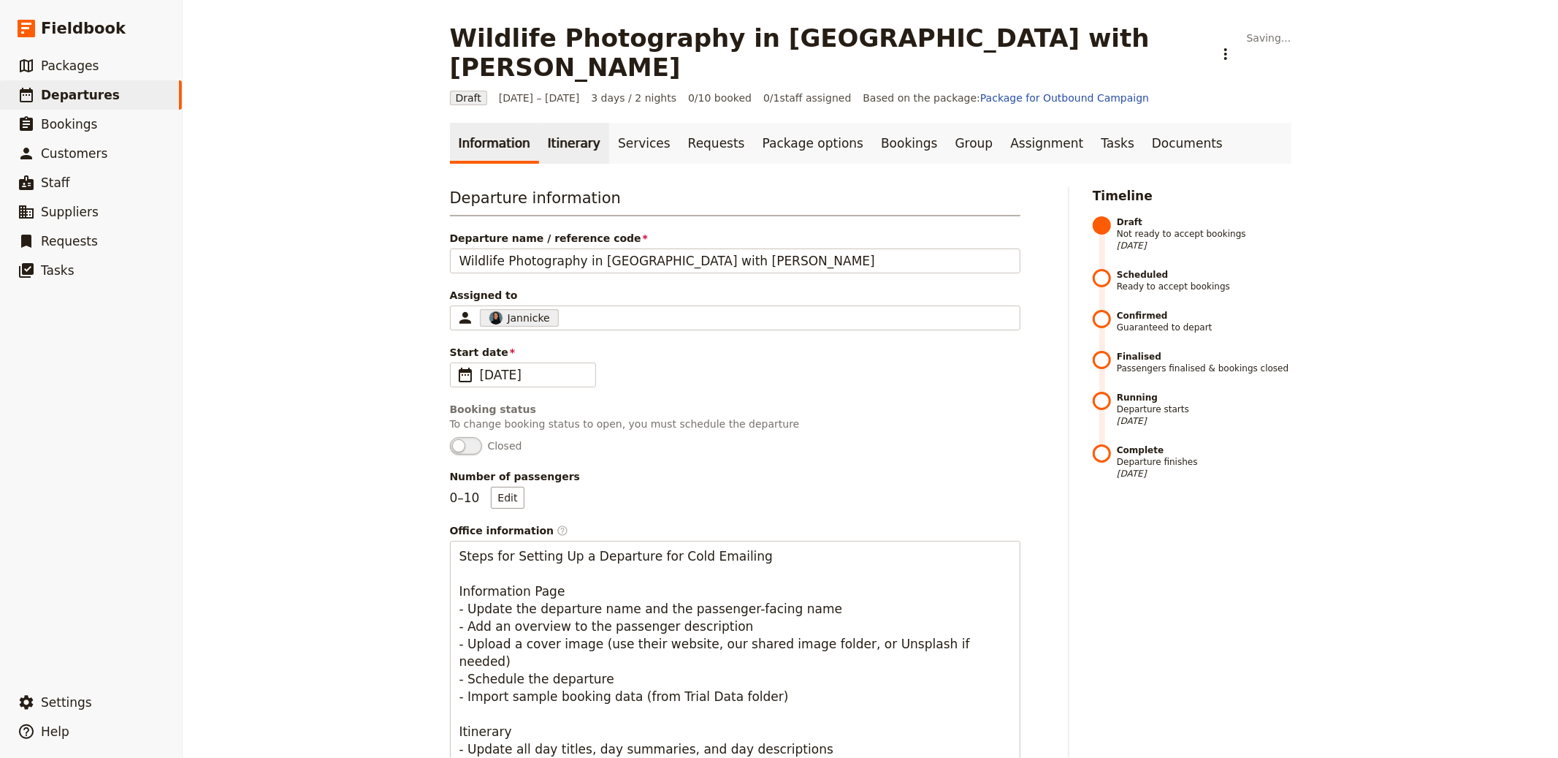
click at [551, 123] on link "Itinerary" at bounding box center [574, 143] width 70 height 41
click at [539, 123] on link "Itinerary" at bounding box center [574, 143] width 70 height 41
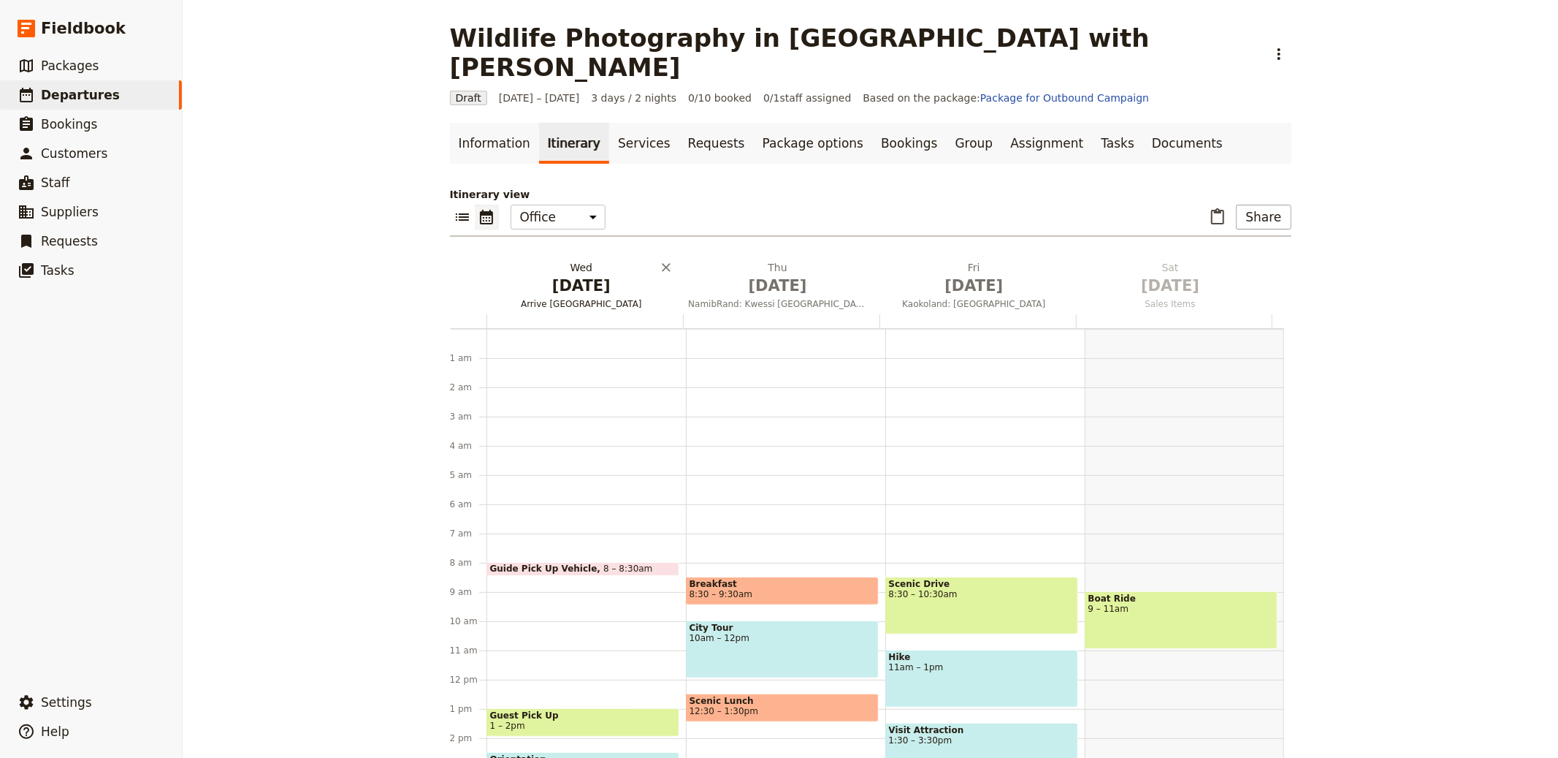
scroll to position [190, 0]
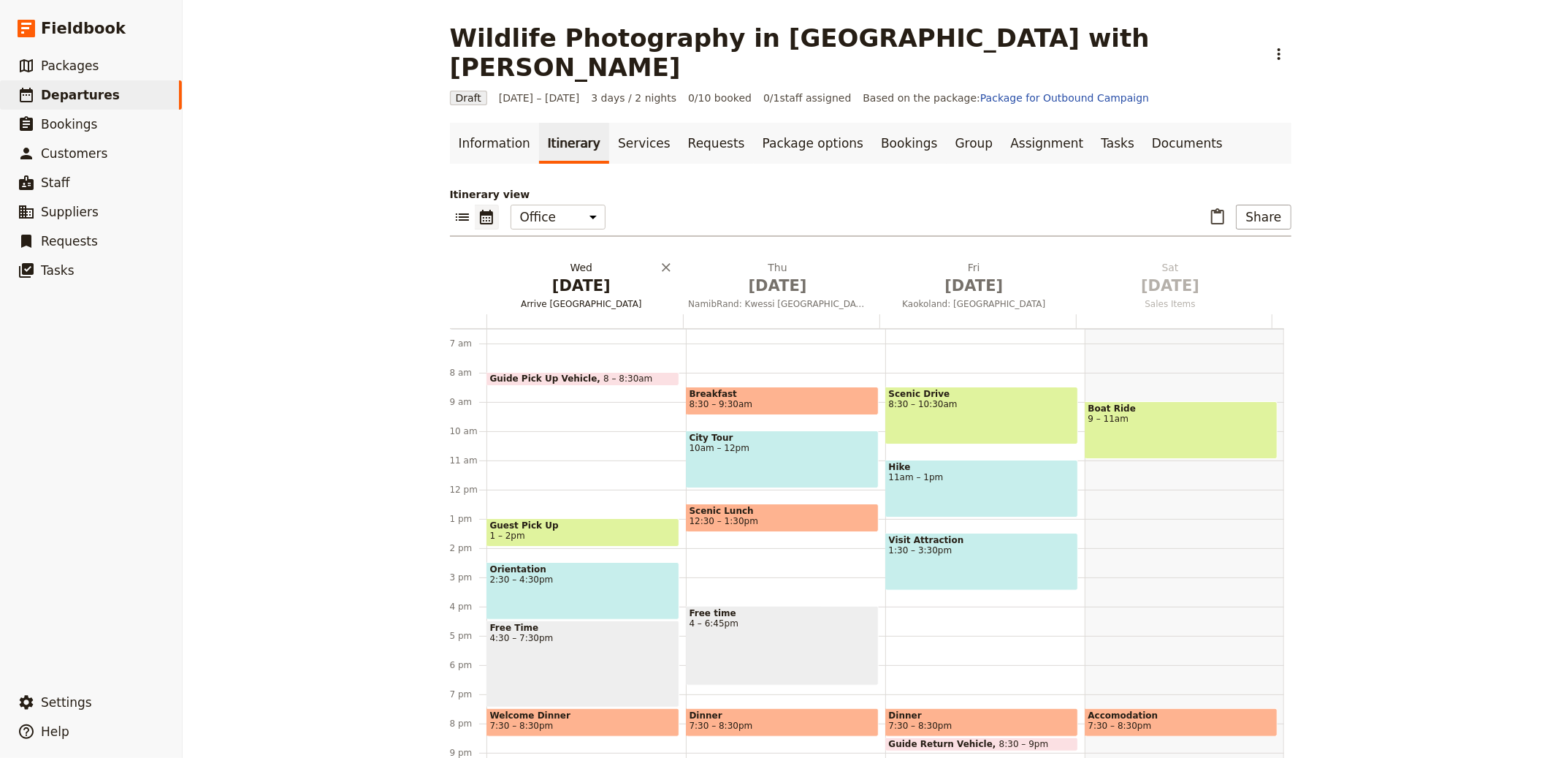
click at [553, 298] on span "Arrive Windhoek" at bounding box center [582, 304] width 191 height 12
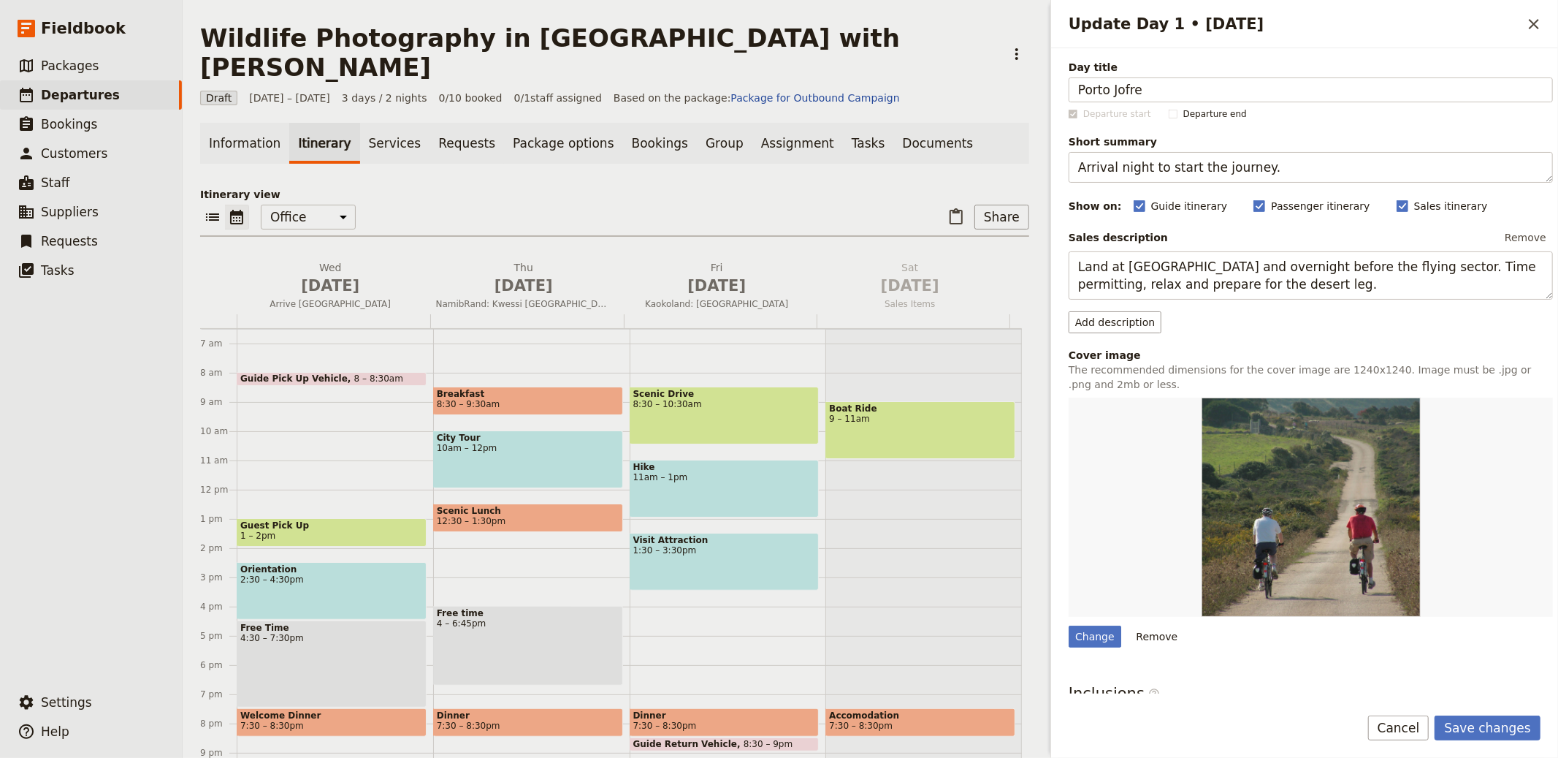
type input "Porto Jofre"
click at [1145, 169] on textarea "Arrival night to start the journey." at bounding box center [1311, 167] width 484 height 31
paste textarea "Base by prime jaguar habitat"
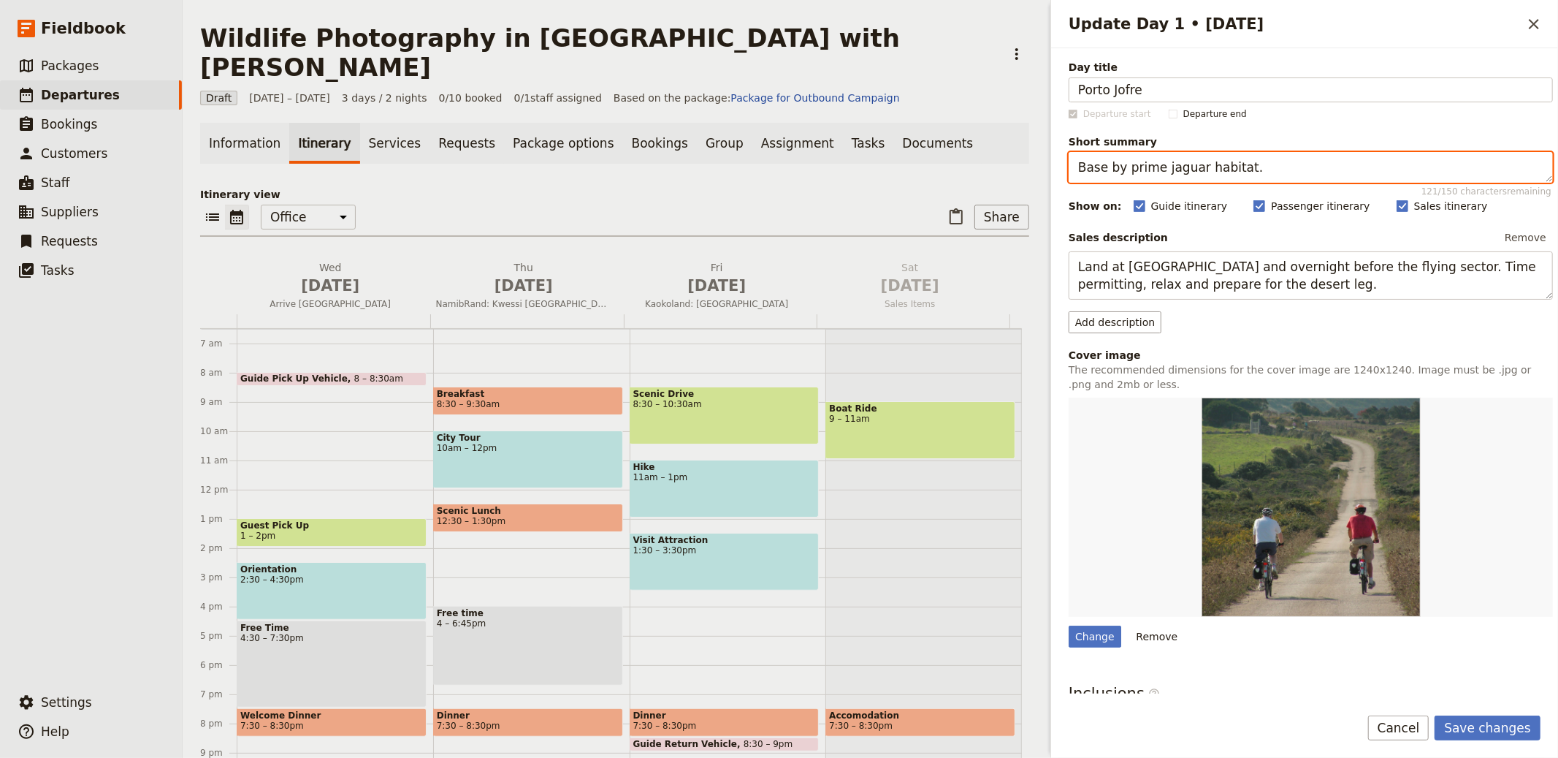
type textarea "Base by prime jaguar habitat."
click at [1158, 170] on textarea "Base by prime jaguar habitat." at bounding box center [1311, 167] width 484 height 31
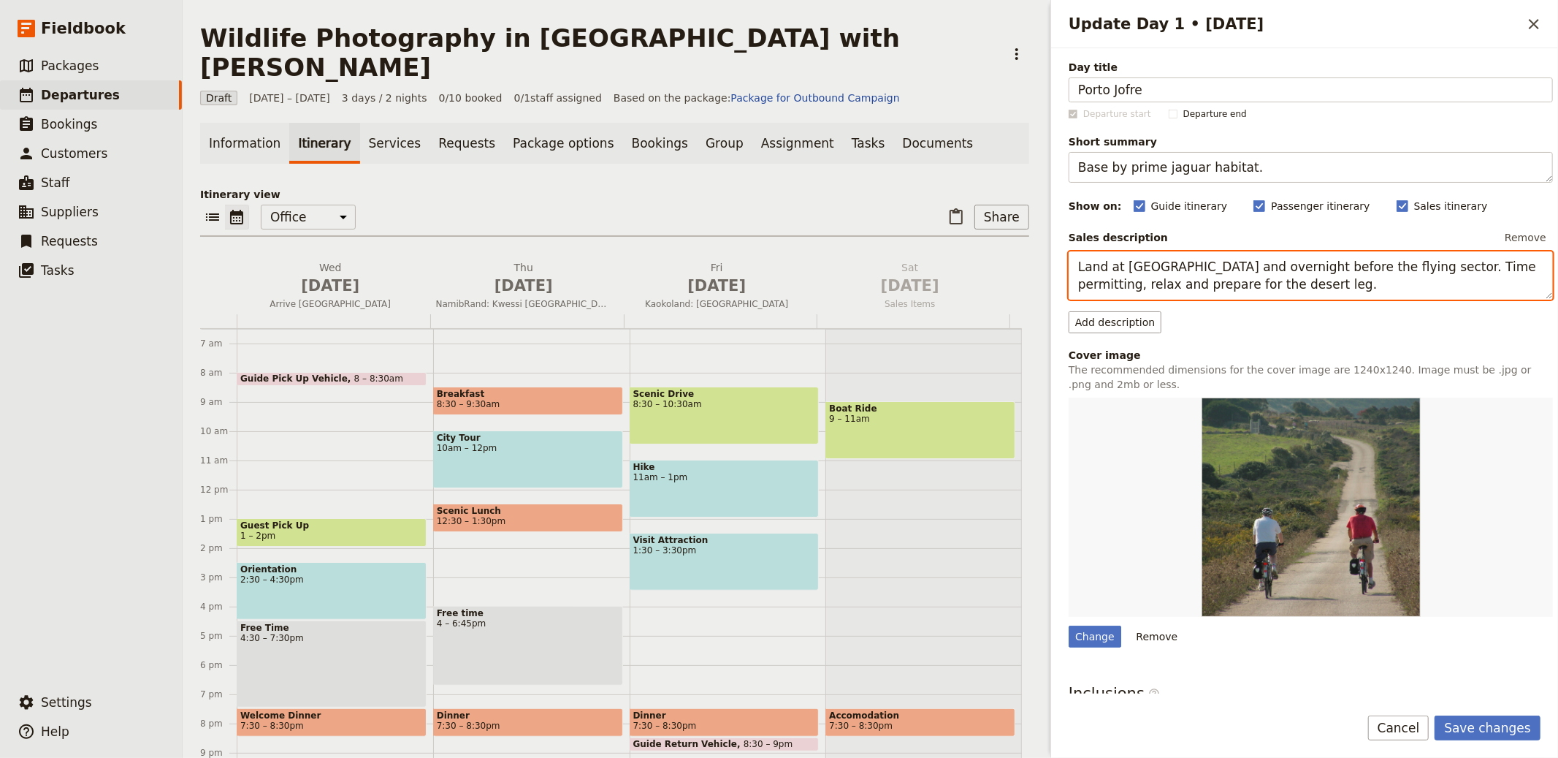
click at [1267, 288] on textarea "Land at Windhoek and overnight before the flying sector. Time permitting, relax…" at bounding box center [1311, 275] width 484 height 48
paste textarea "Arrive to a lodge near Porto Jofre and take initial boat outings on the rivers …"
type textarea "Arrive to a lodge near Porto Jofre and take initial boat outings on the rivers …"
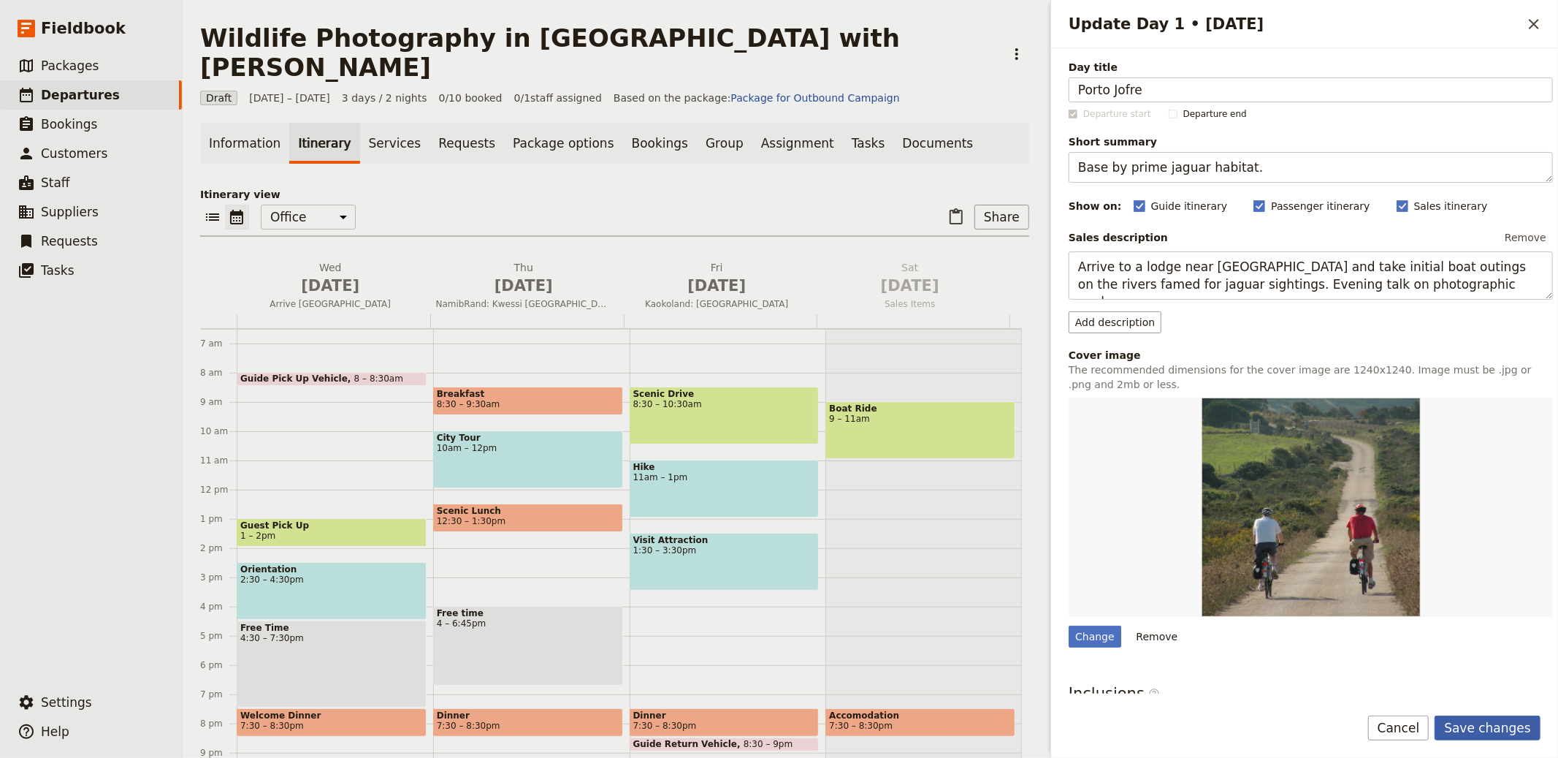
click at [1481, 733] on button "Save changes" at bounding box center [1488, 727] width 106 height 25
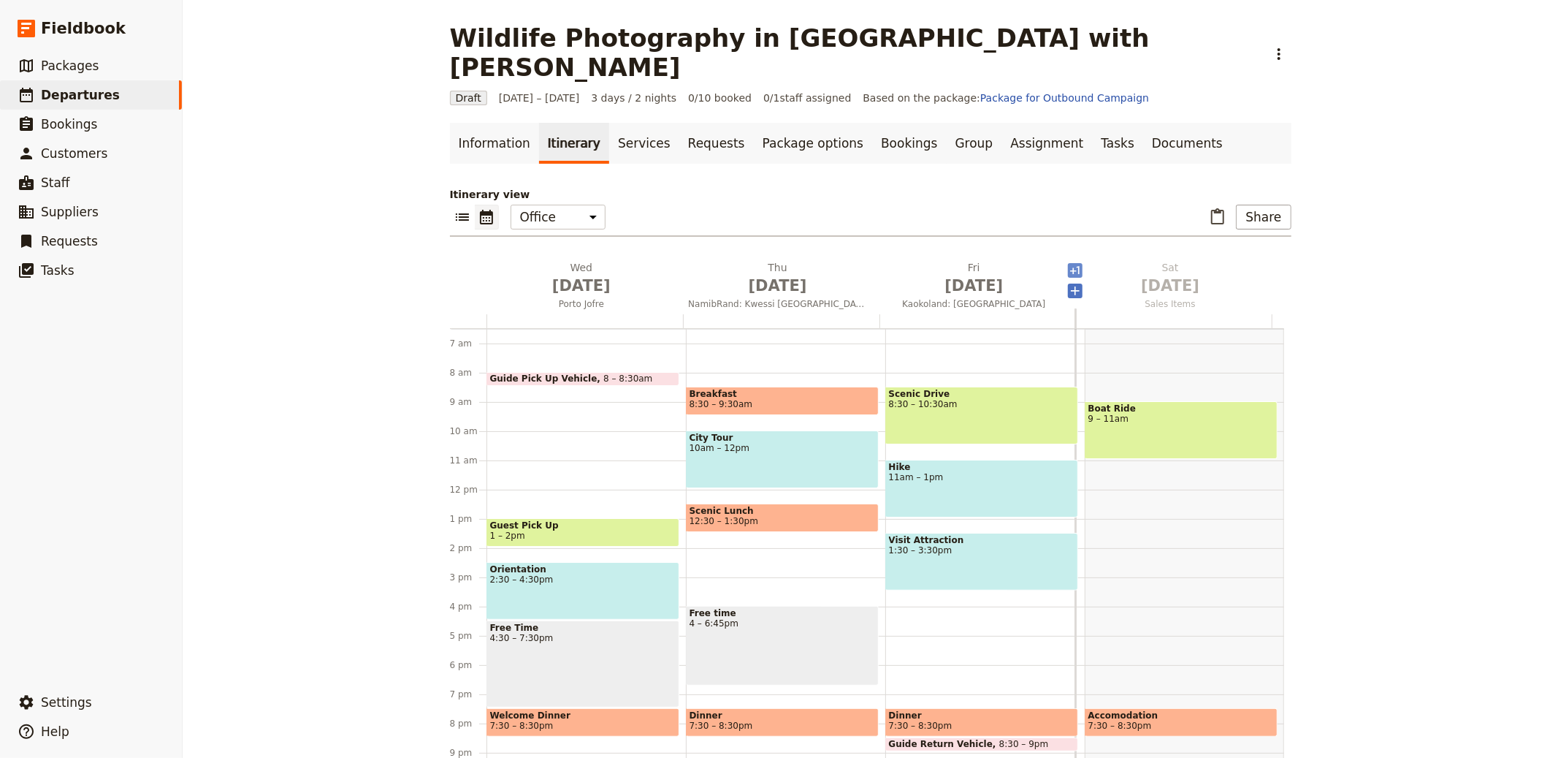
click at [757, 275] on span "[DATE]" at bounding box center [777, 286] width 179 height 22
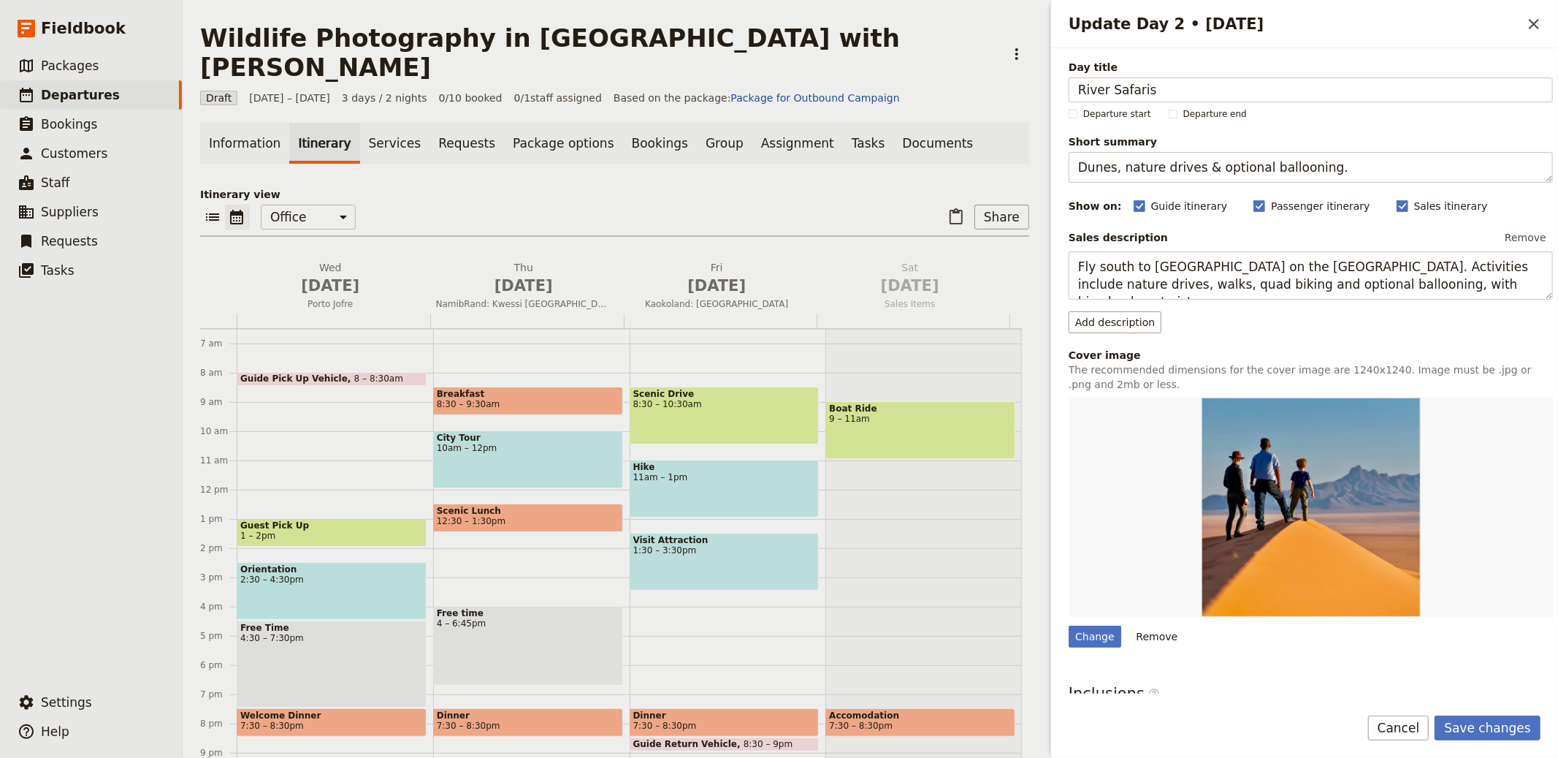
type input "River Safaris"
click at [1121, 166] on textarea "Dunes, nature drives & optional ballooning." at bounding box center [1311, 167] width 484 height 31
paste textarea "Full day tracking wildlife by boat"
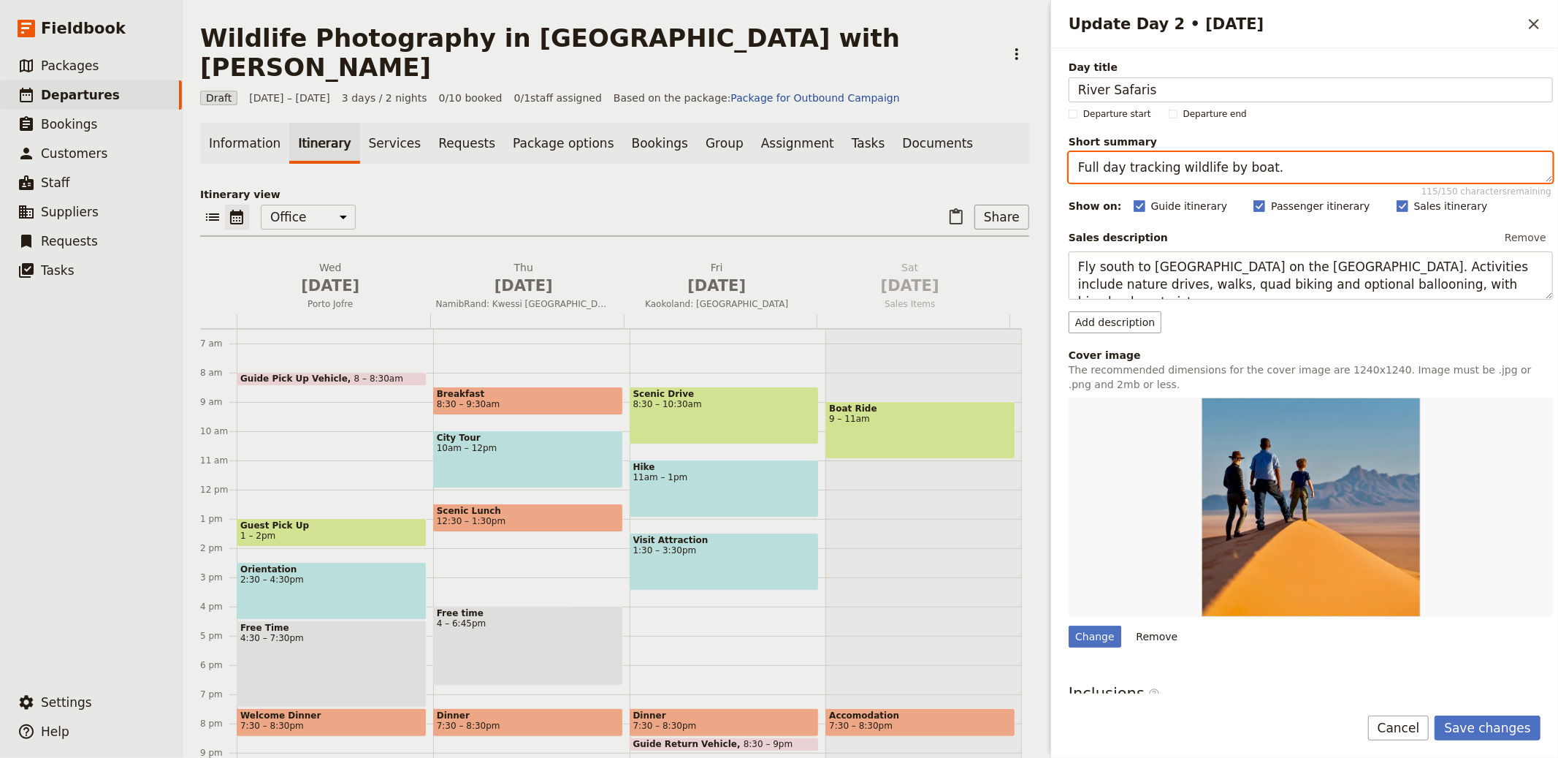
type textarea "Full day tracking wildlife by boat."
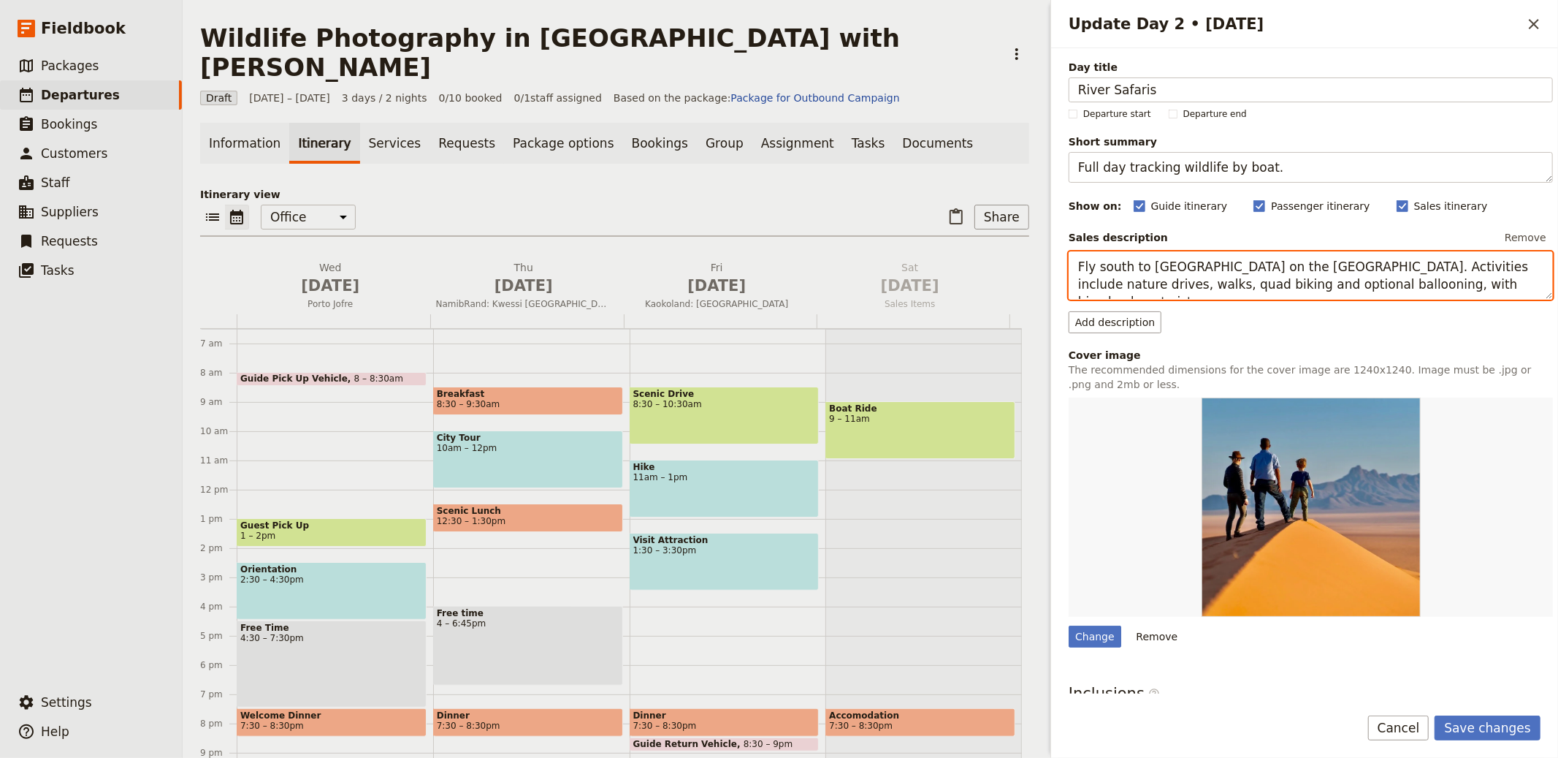
click at [1250, 272] on textarea "Fly south to Kwessi Dunes on the NamibRand reserve. Activities include nature d…" at bounding box center [1311, 275] width 484 height 48
paste textarea "Explore side channels for predators and birdlife with guidance on technique; ti…"
type textarea "Explore side channels for predators and birdlife with guidance on technique; ti…"
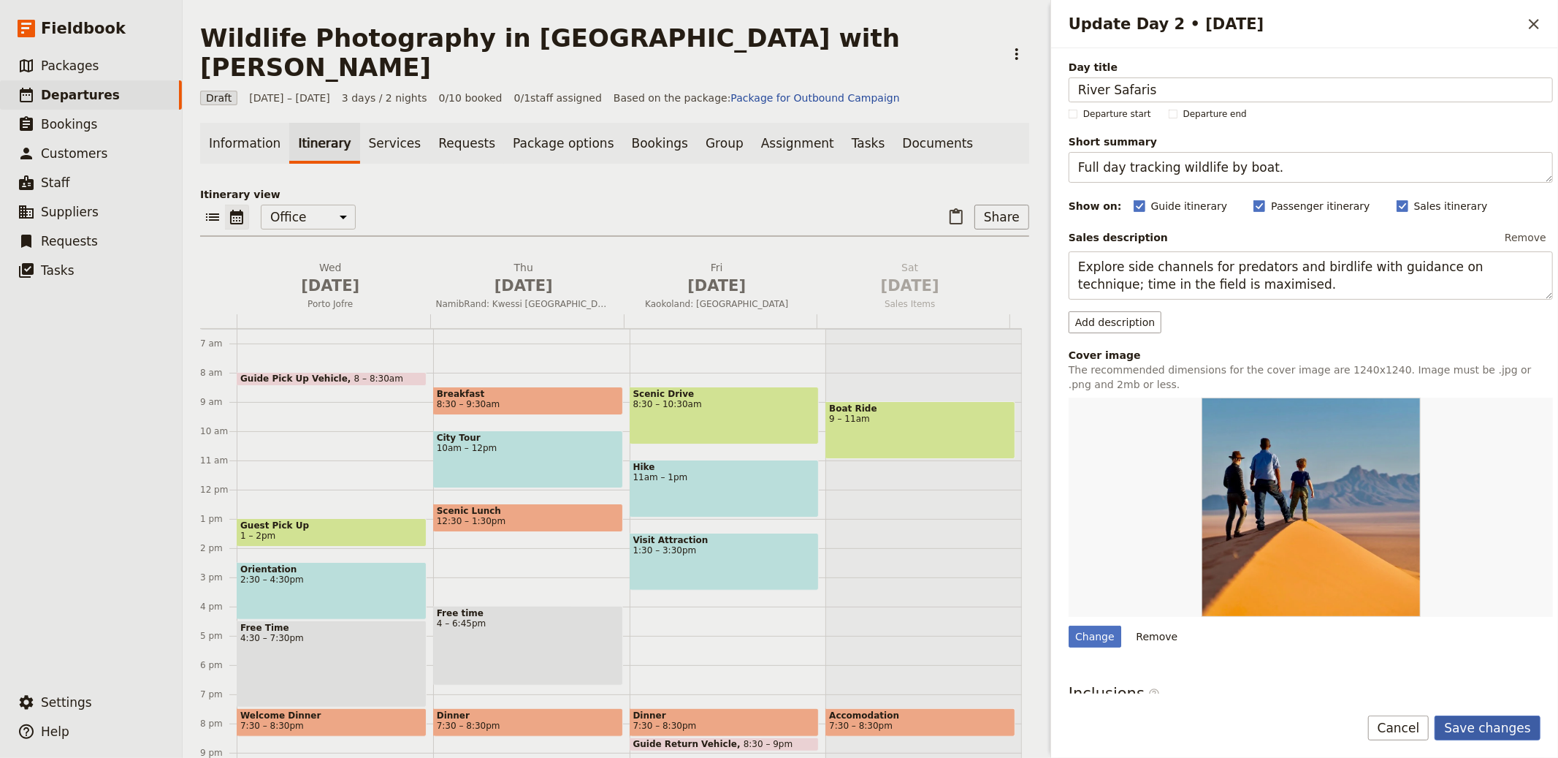
drag, startPoint x: 1509, startPoint y: 721, endPoint x: 1544, endPoint y: 702, distance: 39.9
click at [1509, 721] on button "Save changes" at bounding box center [1488, 727] width 106 height 25
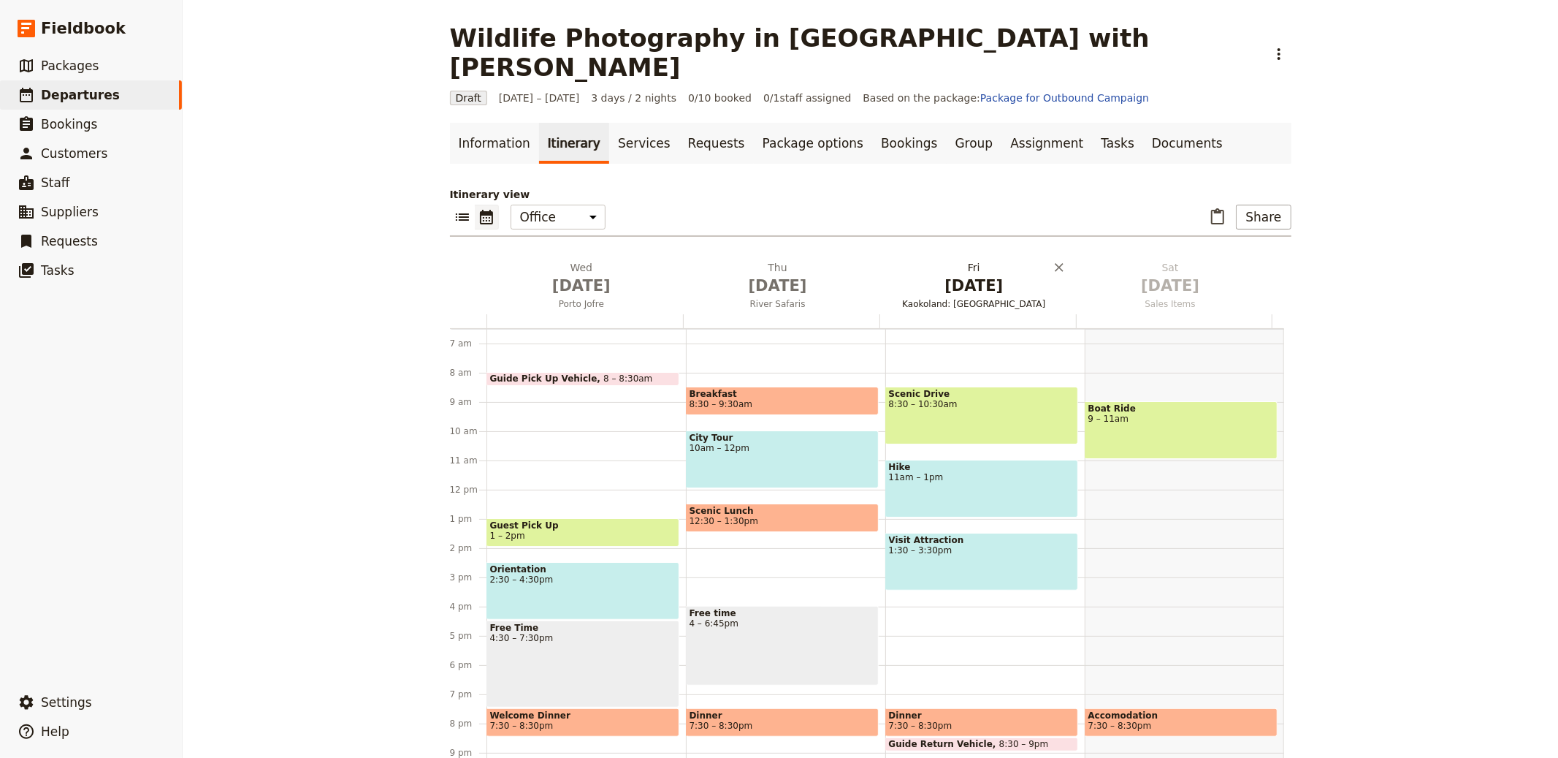
click at [984, 260] on h2 "Fri Oct 3 Kaokoland: Hoanib Valley Camp" at bounding box center [974, 278] width 179 height 37
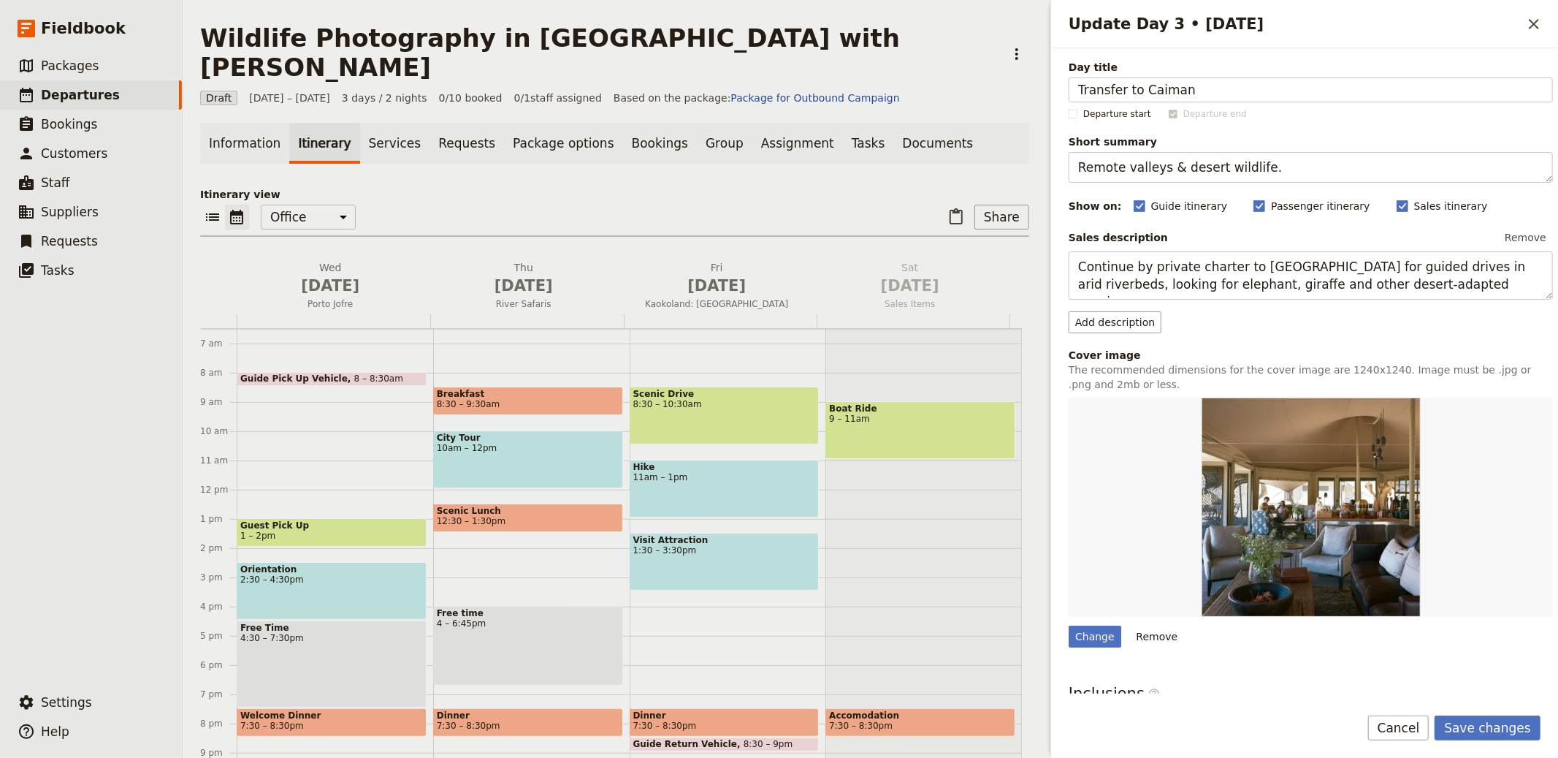
type input "Transfer to Caiman"
click at [1302, 162] on textarea "Remote valleys & desert wildlife." at bounding box center [1311, 167] width 484 height 31
paste textarea "Conservation focus & night driv"
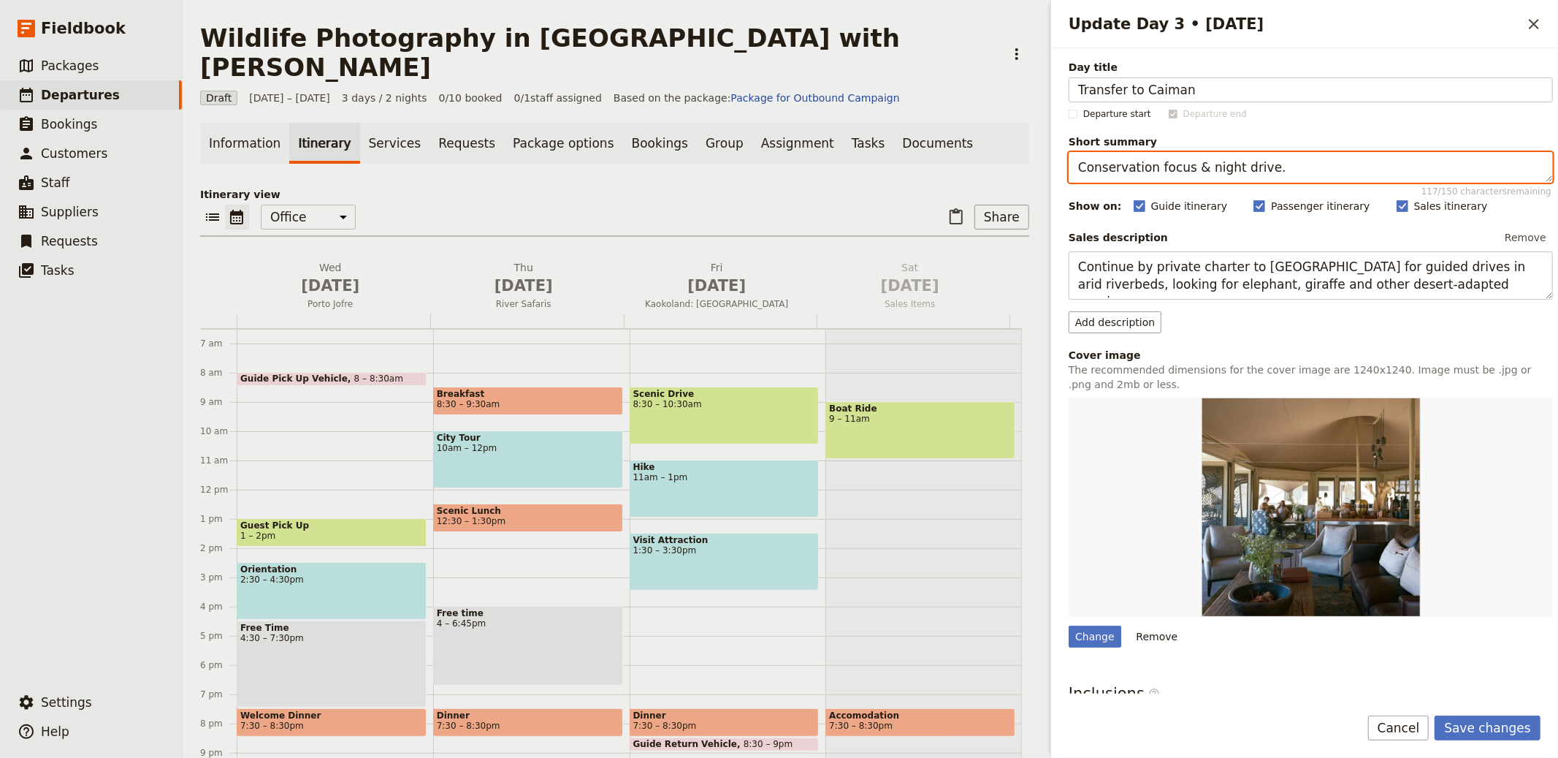
type textarea "Conservation focus & night drive."
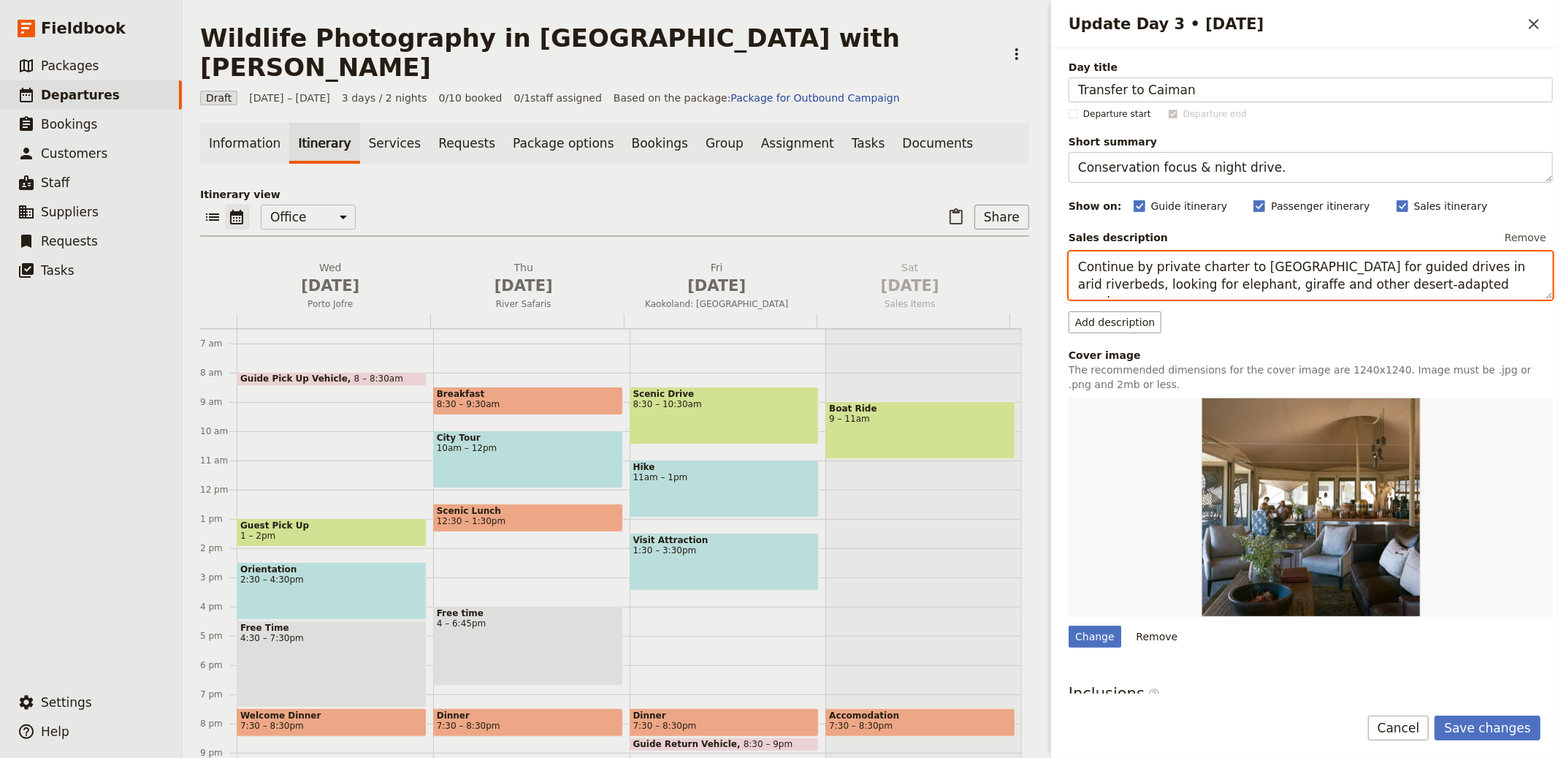
click at [1267, 269] on textarea "Continue by private charter to Hoanib Valley Camp for guided drives in arid riv…" at bounding box center [1311, 275] width 484 height 48
paste textarea "Travel to Caiman Ecological Refuge to meet the Onçafari team; learn about habit…"
type textarea "Travel to Caiman Ecological Refuge to meet the Onçafari team; learn about habit…"
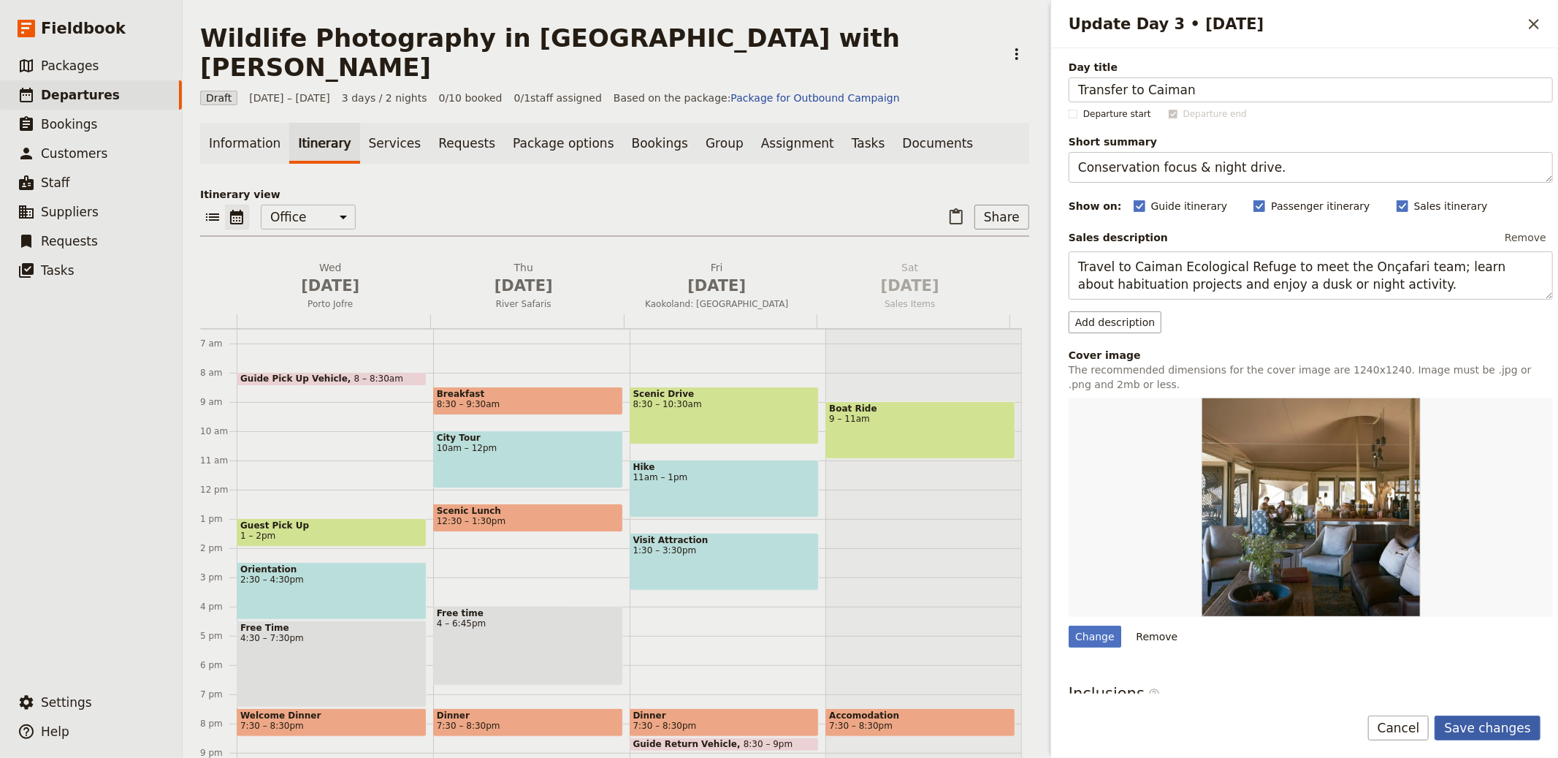
click at [1490, 726] on button "Save changes" at bounding box center [1488, 727] width 106 height 25
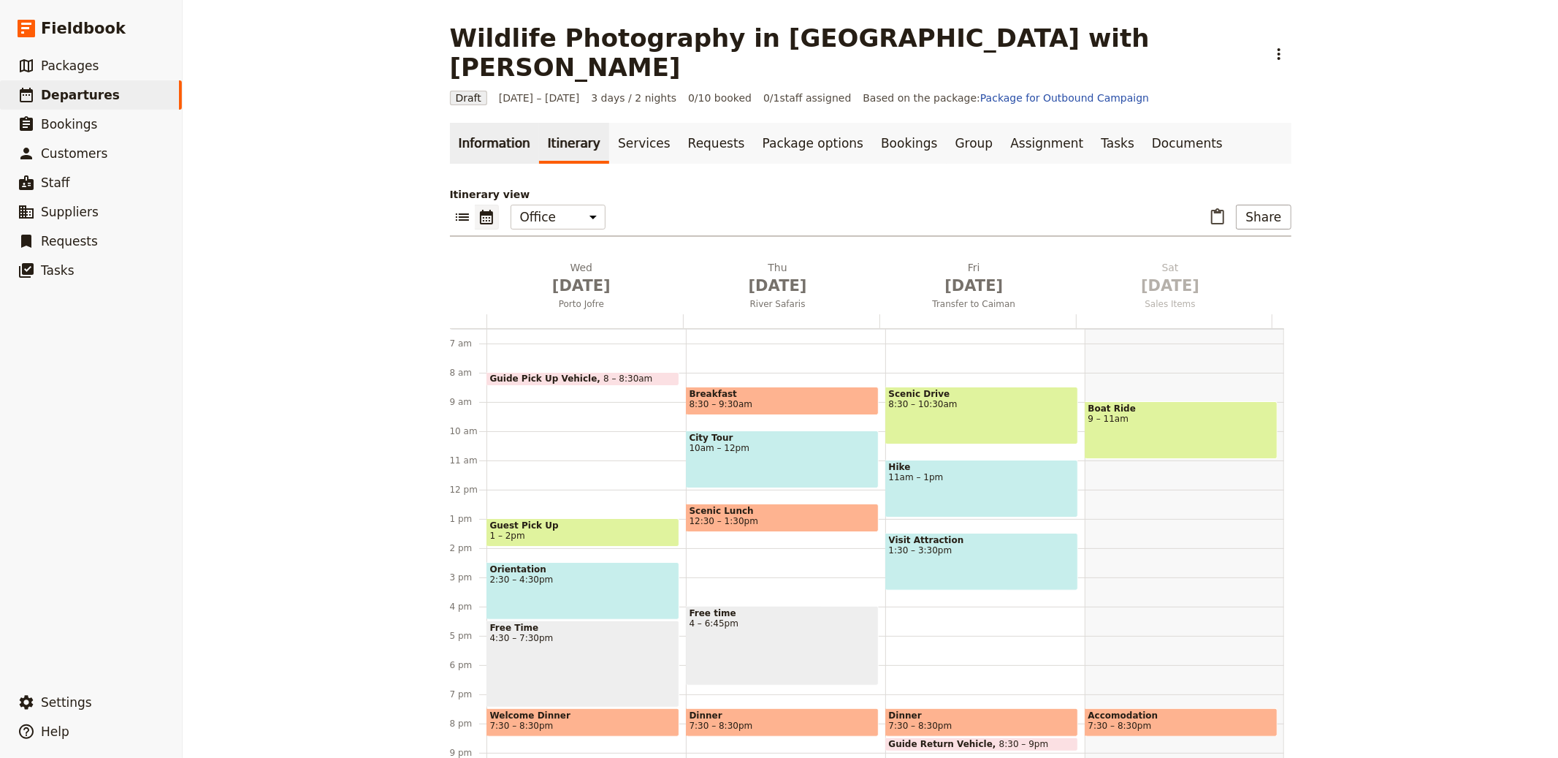
click at [488, 123] on link "Information" at bounding box center [494, 143] width 89 height 41
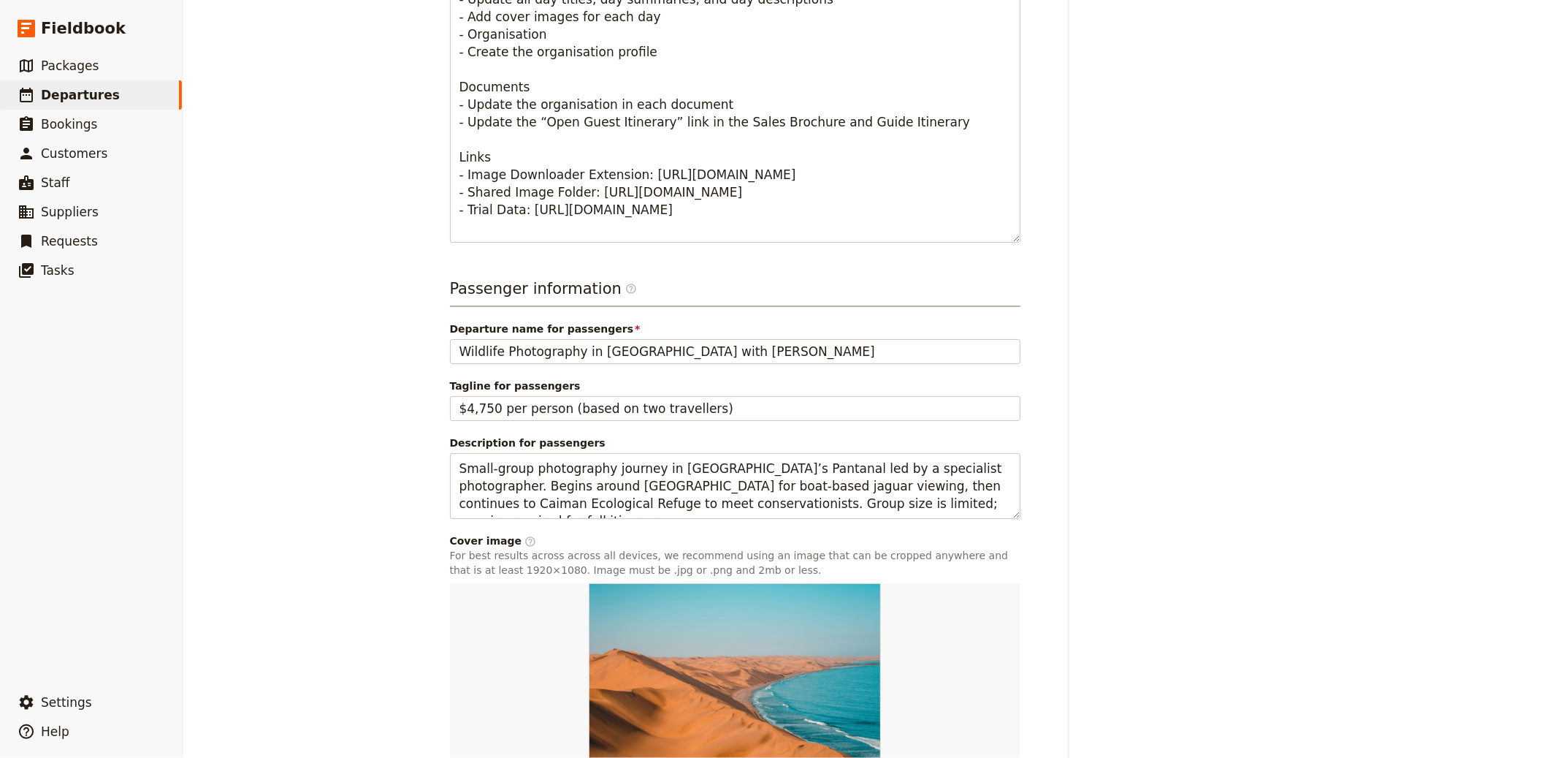
scroll to position [751, 0]
click at [450, 757] on input "Change" at bounding box center [449, 765] width 1 height 1
type input "C:\fakepath\Lead-image2.jpg"
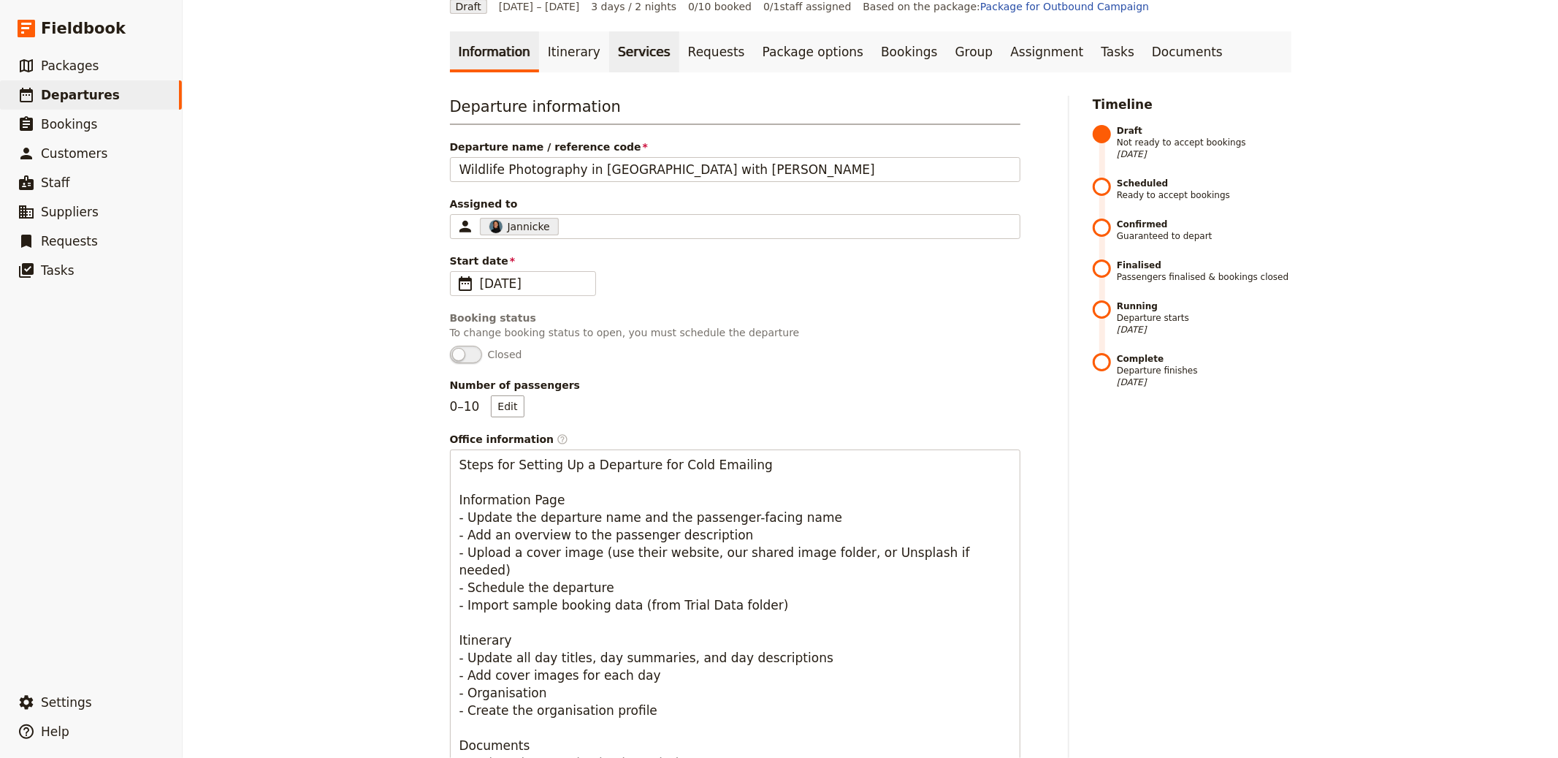
scroll to position [0, 0]
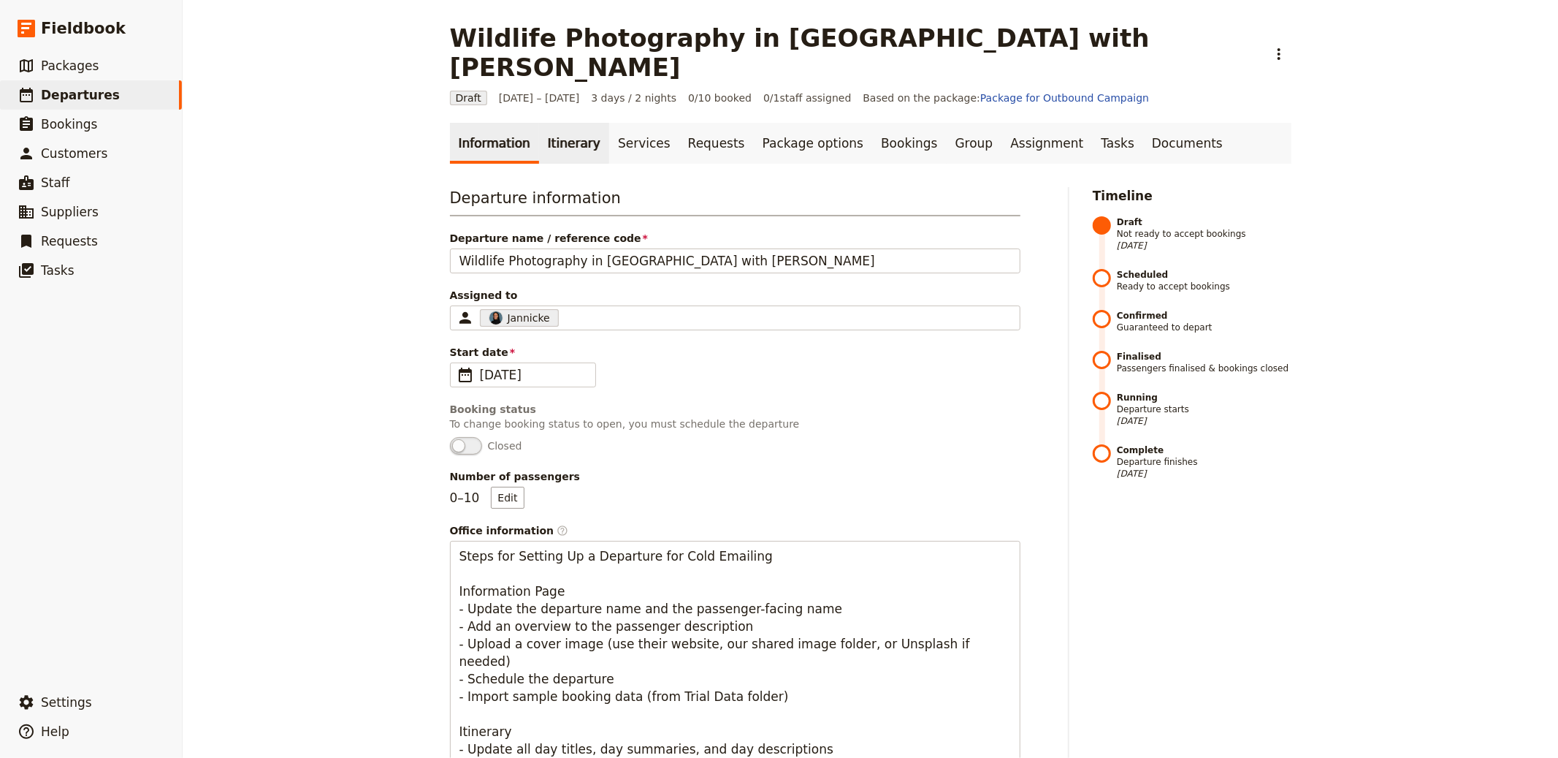
click at [555, 123] on link "Itinerary" at bounding box center [574, 143] width 70 height 41
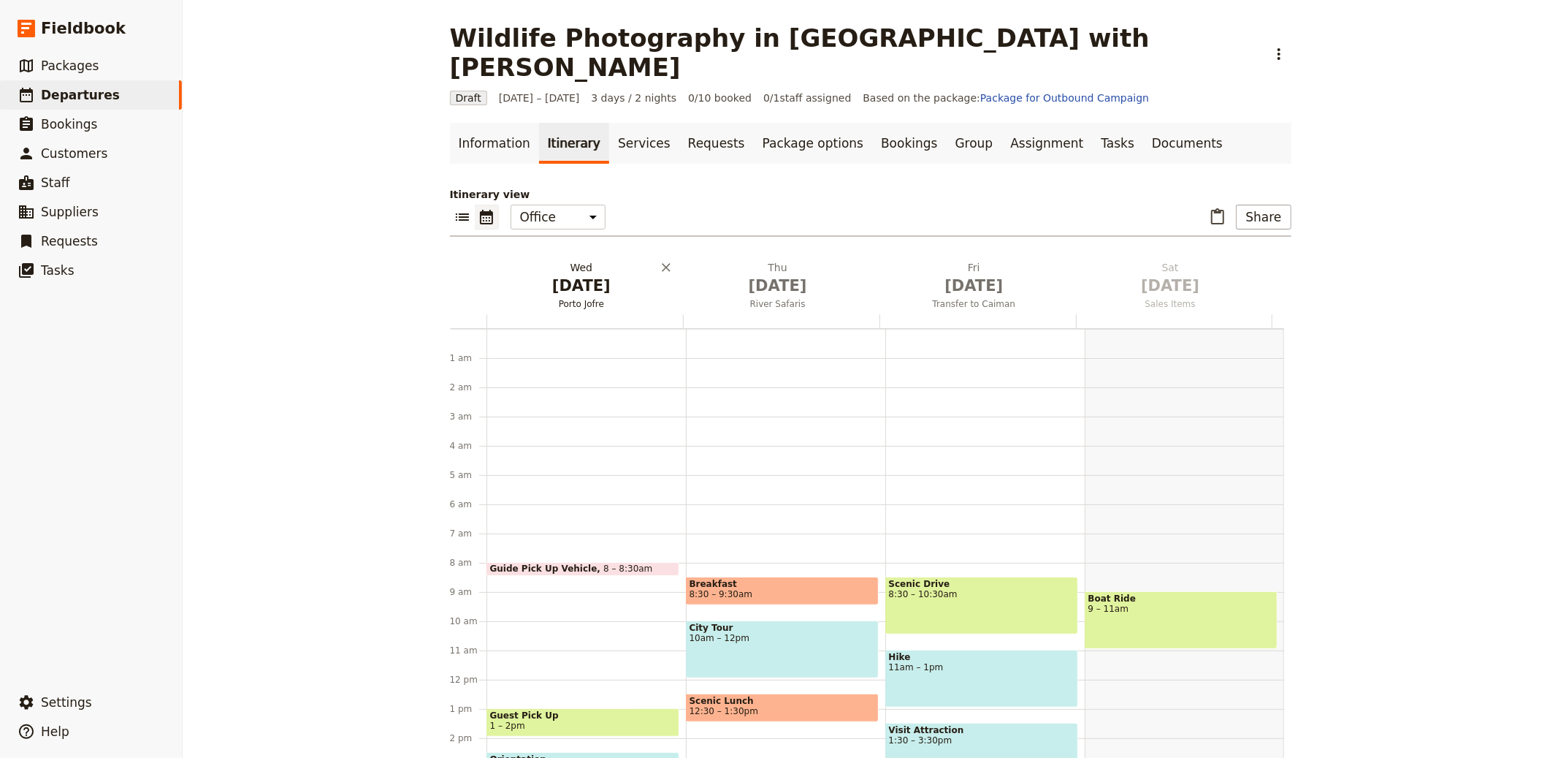
scroll to position [190, 0]
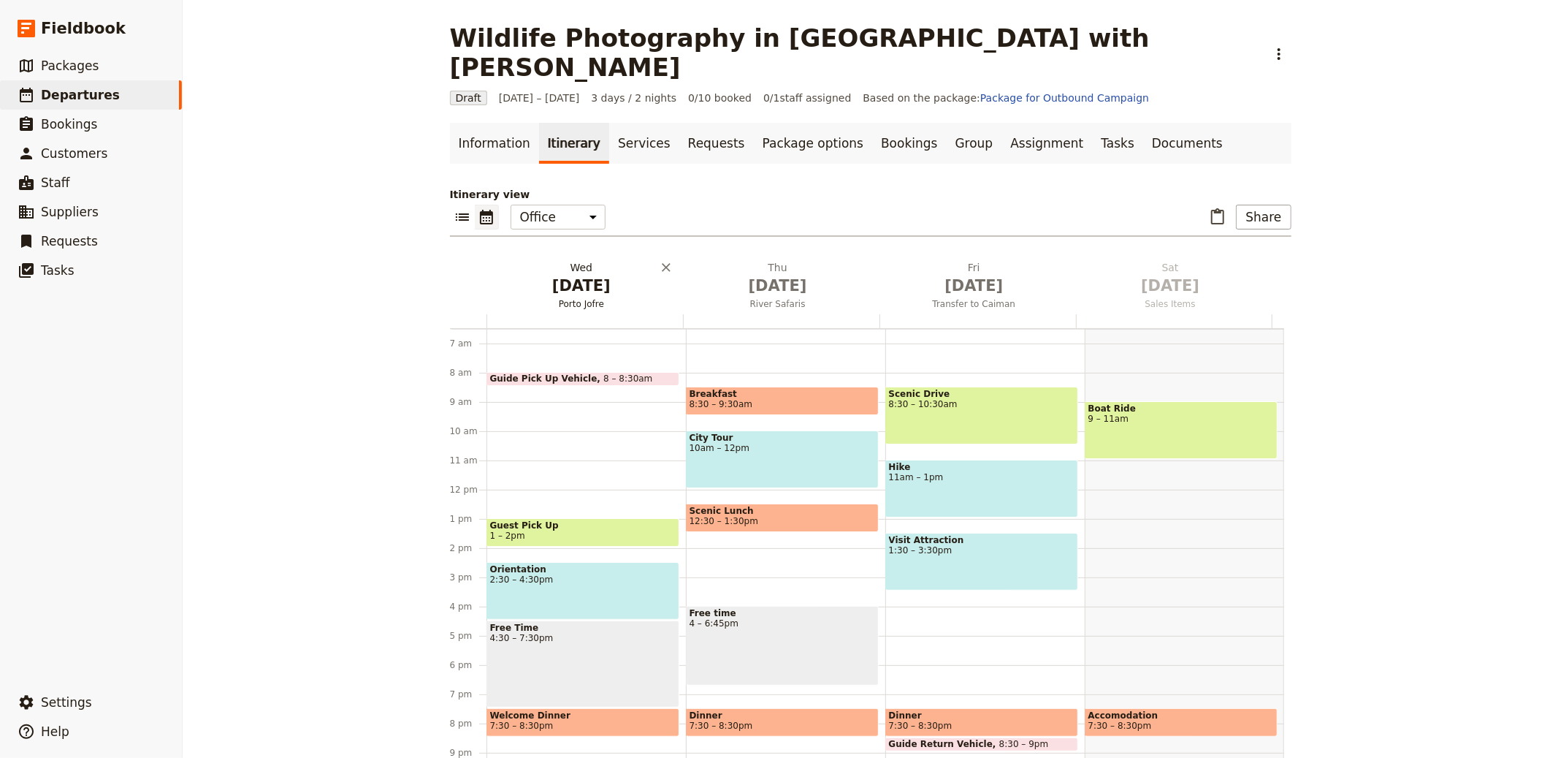
click at [593, 275] on span "[DATE]" at bounding box center [581, 286] width 179 height 22
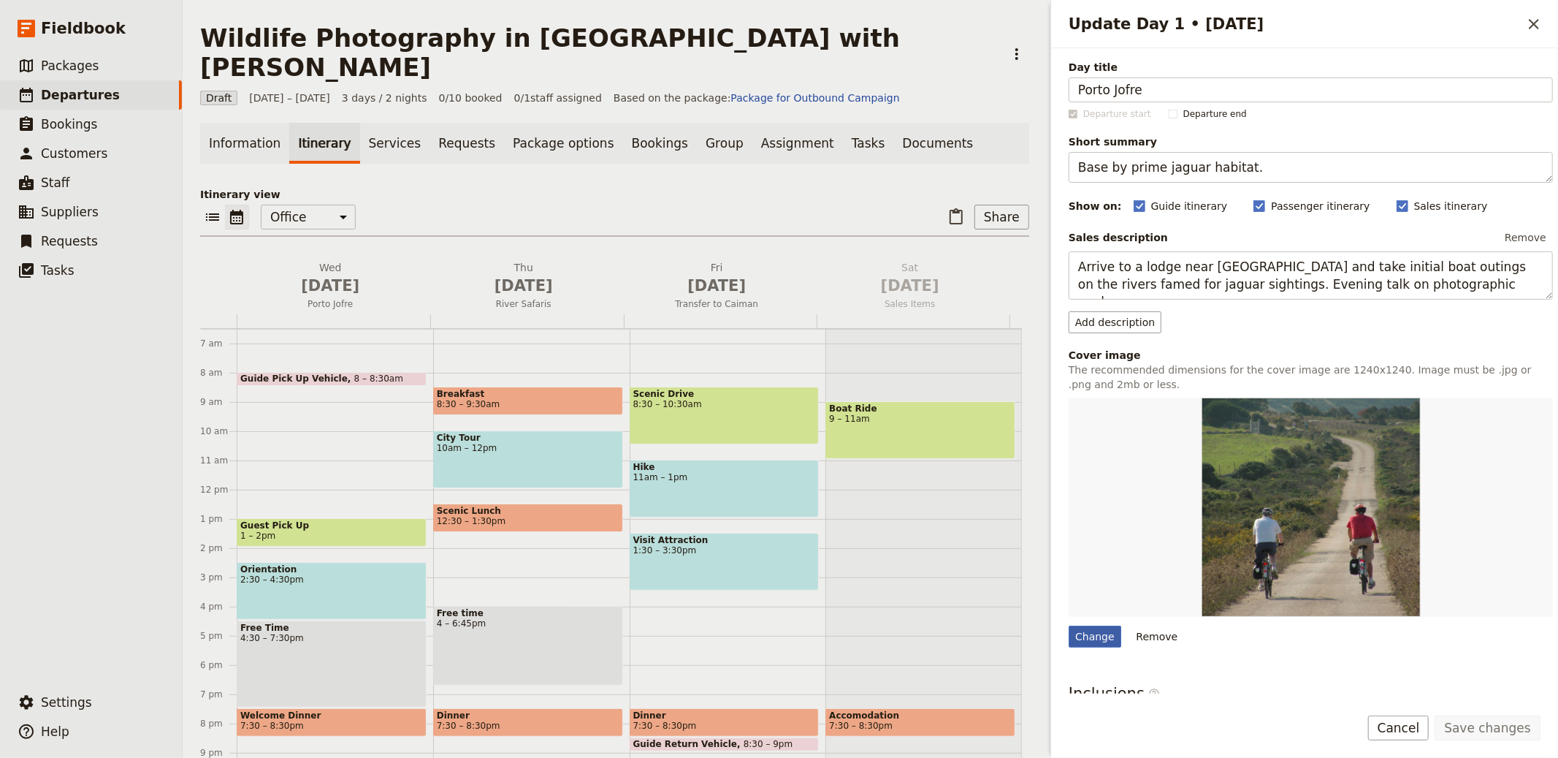
click at [1086, 637] on div "Change" at bounding box center [1095, 636] width 53 height 22
click at [1069, 625] on input "Change" at bounding box center [1068, 625] width 1 height 1
type input "C:\fakepath\Chiawa-Credit-2.jpg"
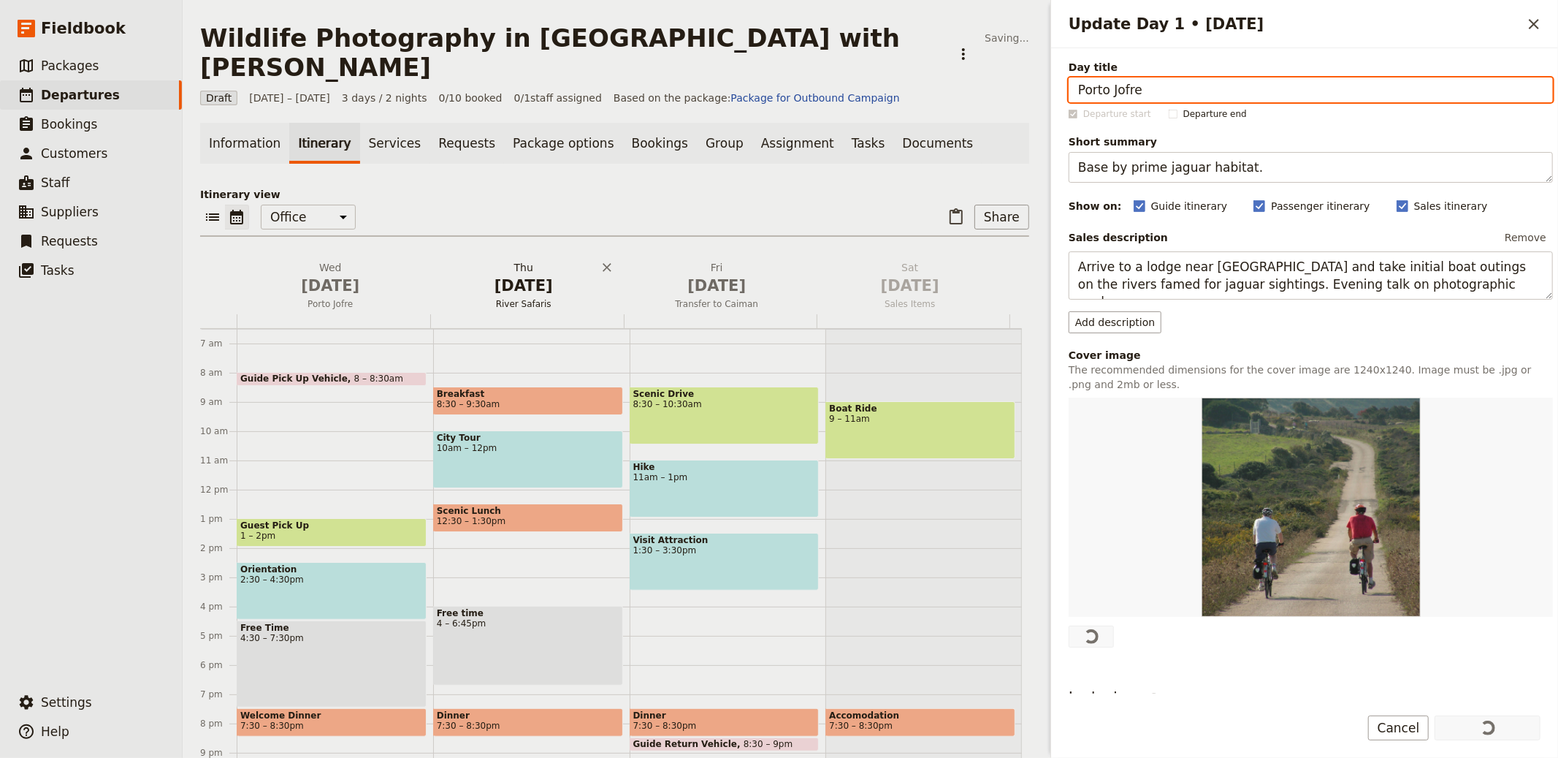
click at [503, 275] on span "[DATE]" at bounding box center [524, 286] width 176 height 22
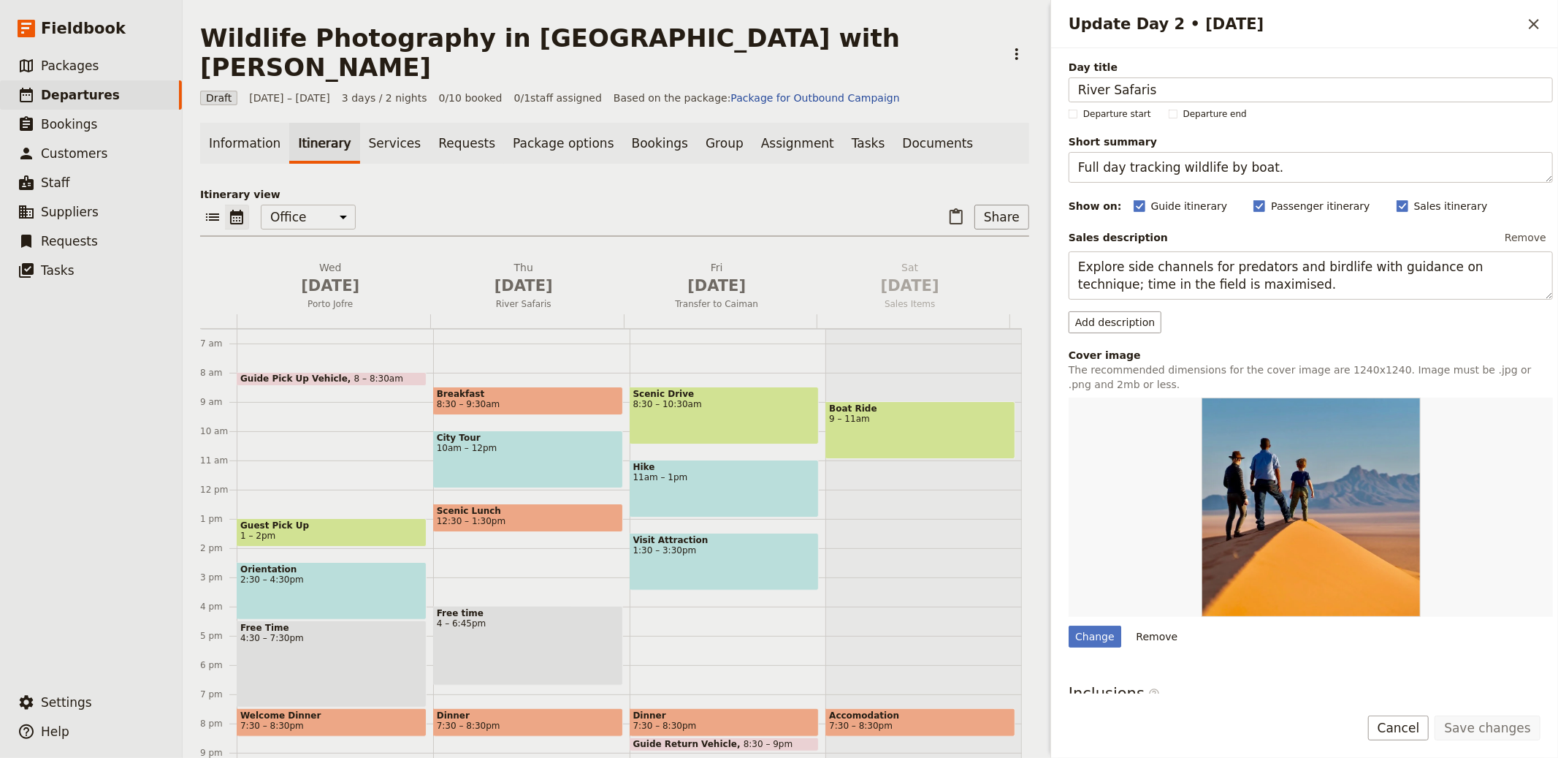
click at [1110, 624] on div "Change Remove" at bounding box center [1311, 522] width 484 height 250
click at [1097, 631] on div "Change" at bounding box center [1095, 636] width 53 height 22
click at [1069, 625] on input "Change" at bounding box center [1068, 625] width 1 height 1
type input "C:\fakepath\Main-Banner-Ocean-Sole.png"
click at [688, 275] on span "[DATE]" at bounding box center [717, 286] width 176 height 22
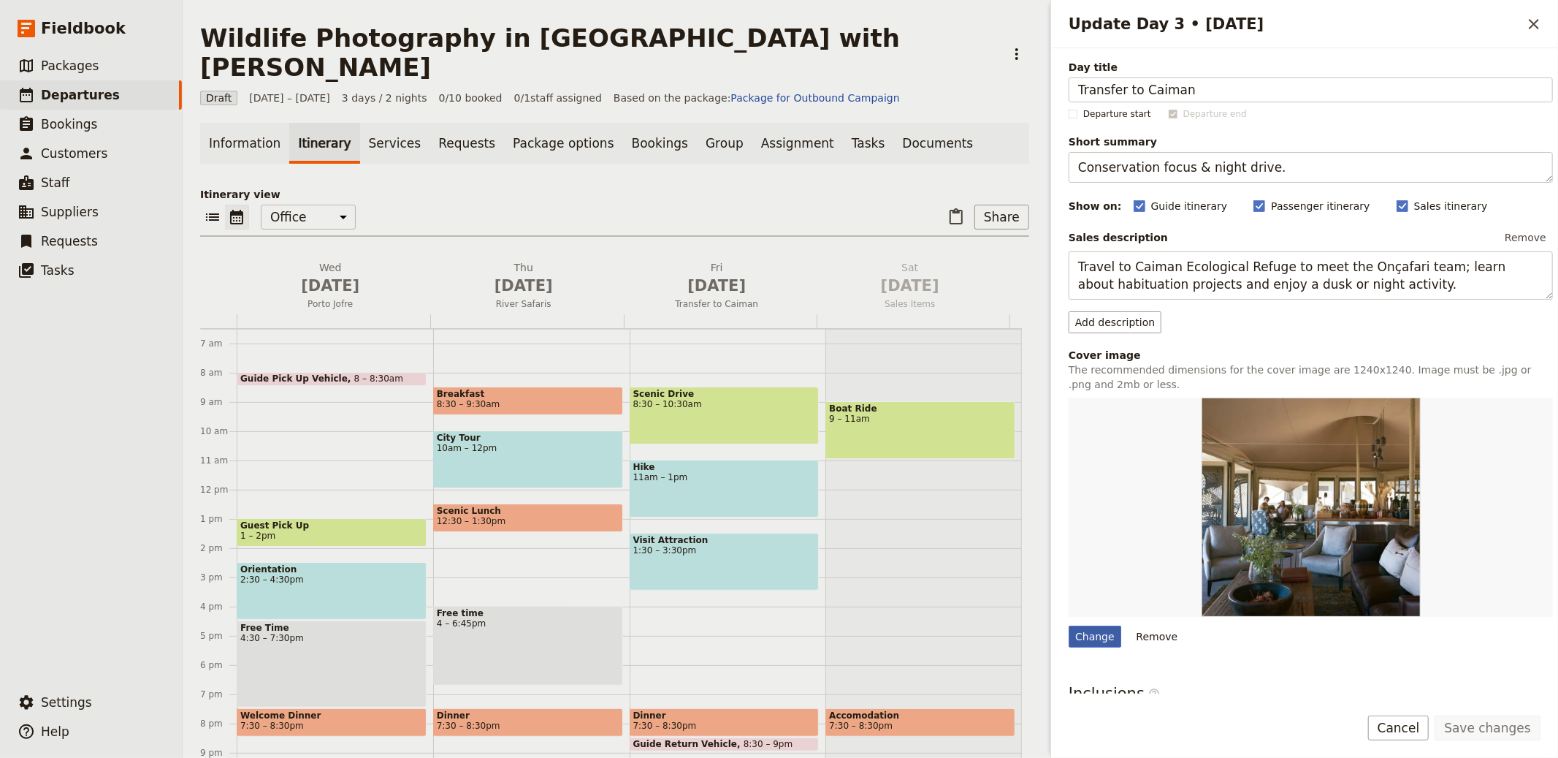
click at [1088, 632] on div "Change" at bounding box center [1095, 636] width 53 height 22
click at [1069, 625] on input "Change" at bounding box center [1068, 625] width 1 height 1
type input "C:\fakepath\date-2-1024x682.jpg"
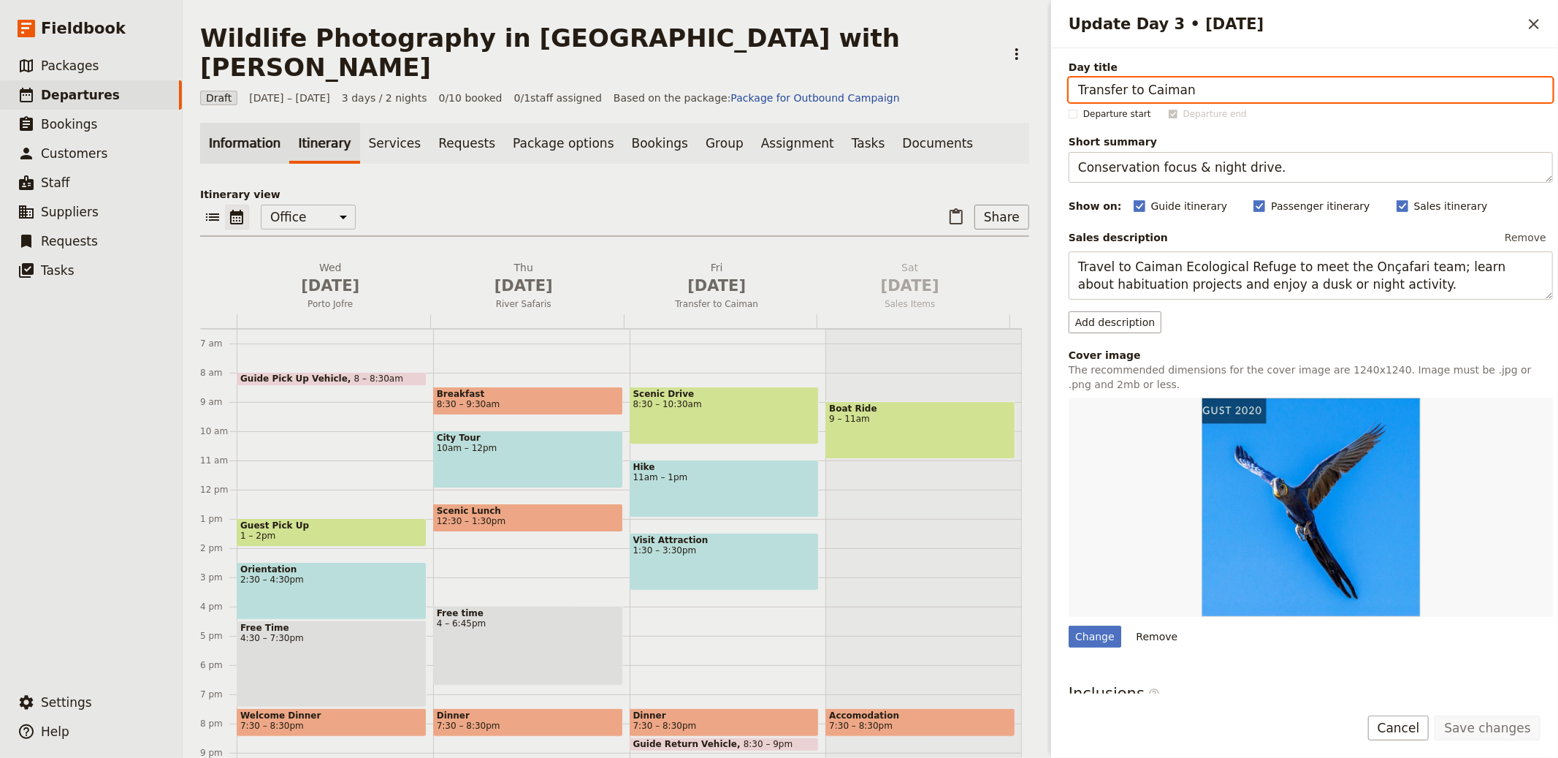
click at [231, 123] on link "Information" at bounding box center [244, 143] width 89 height 41
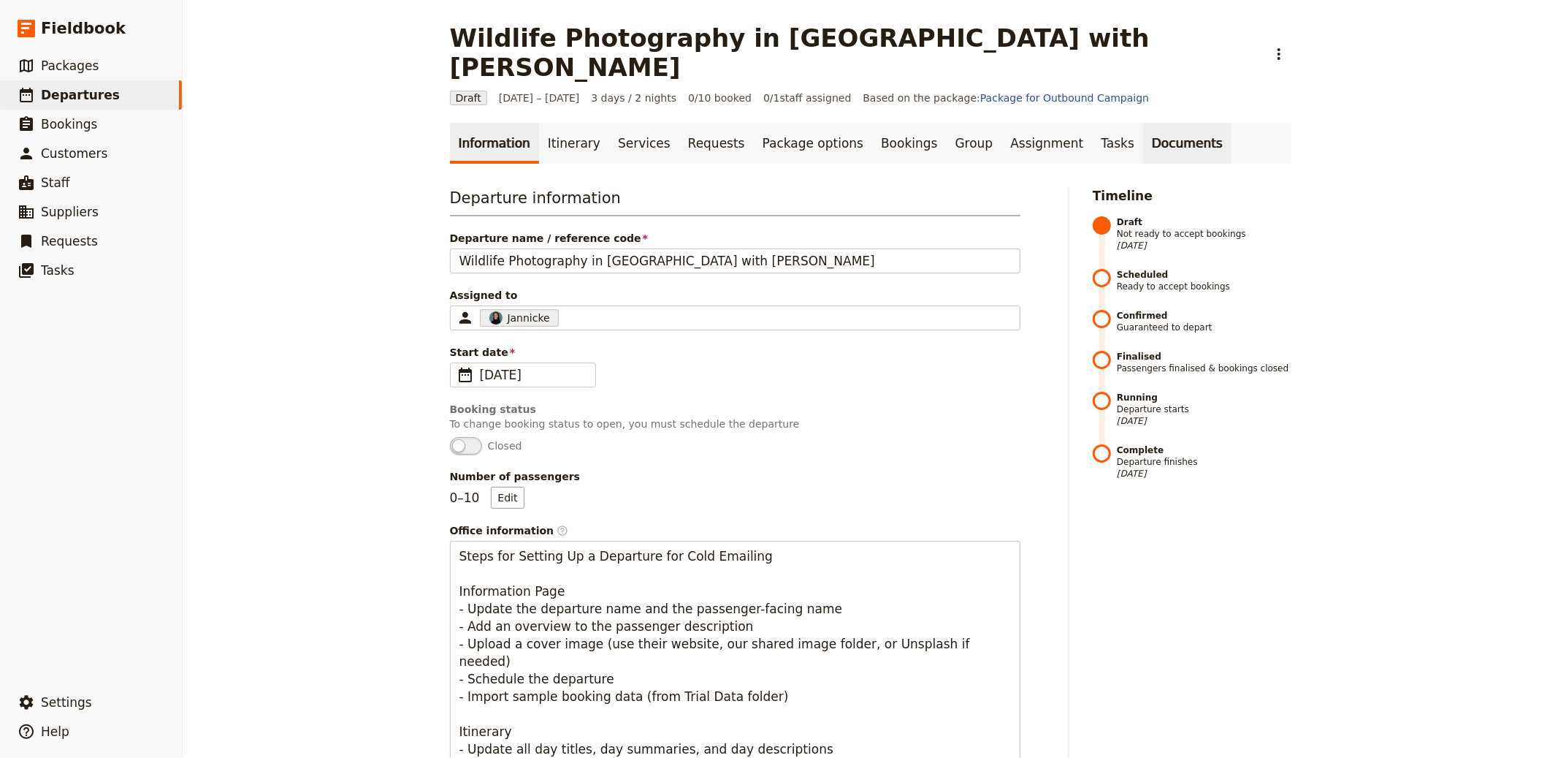
click at [1143, 123] on link "Documents" at bounding box center [1187, 143] width 88 height 41
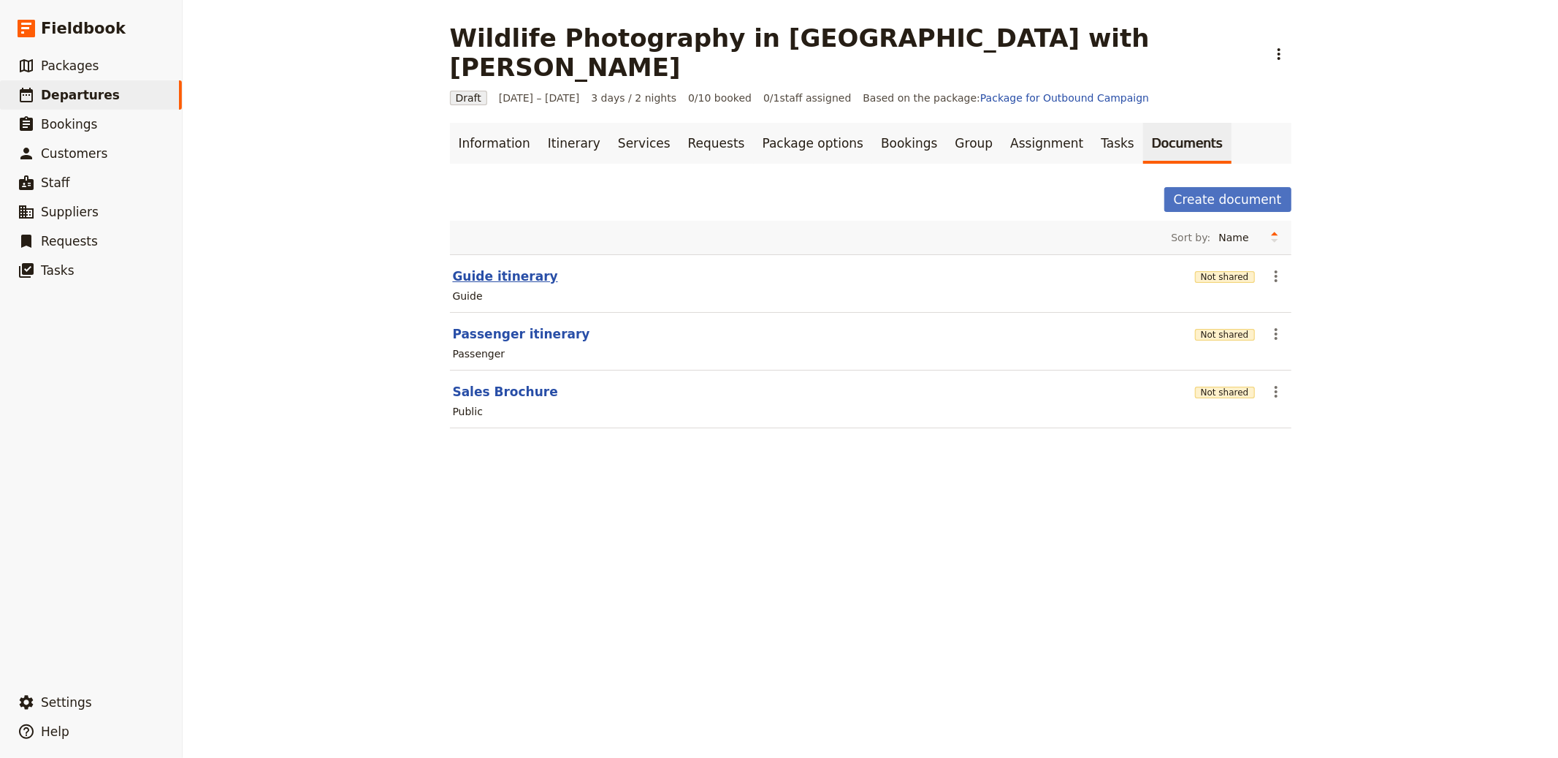
click at [505, 267] on button "Guide itinerary" at bounding box center [505, 276] width 105 height 18
select select "STAFF"
select select "RUN_SHEET"
select select "LARGE"
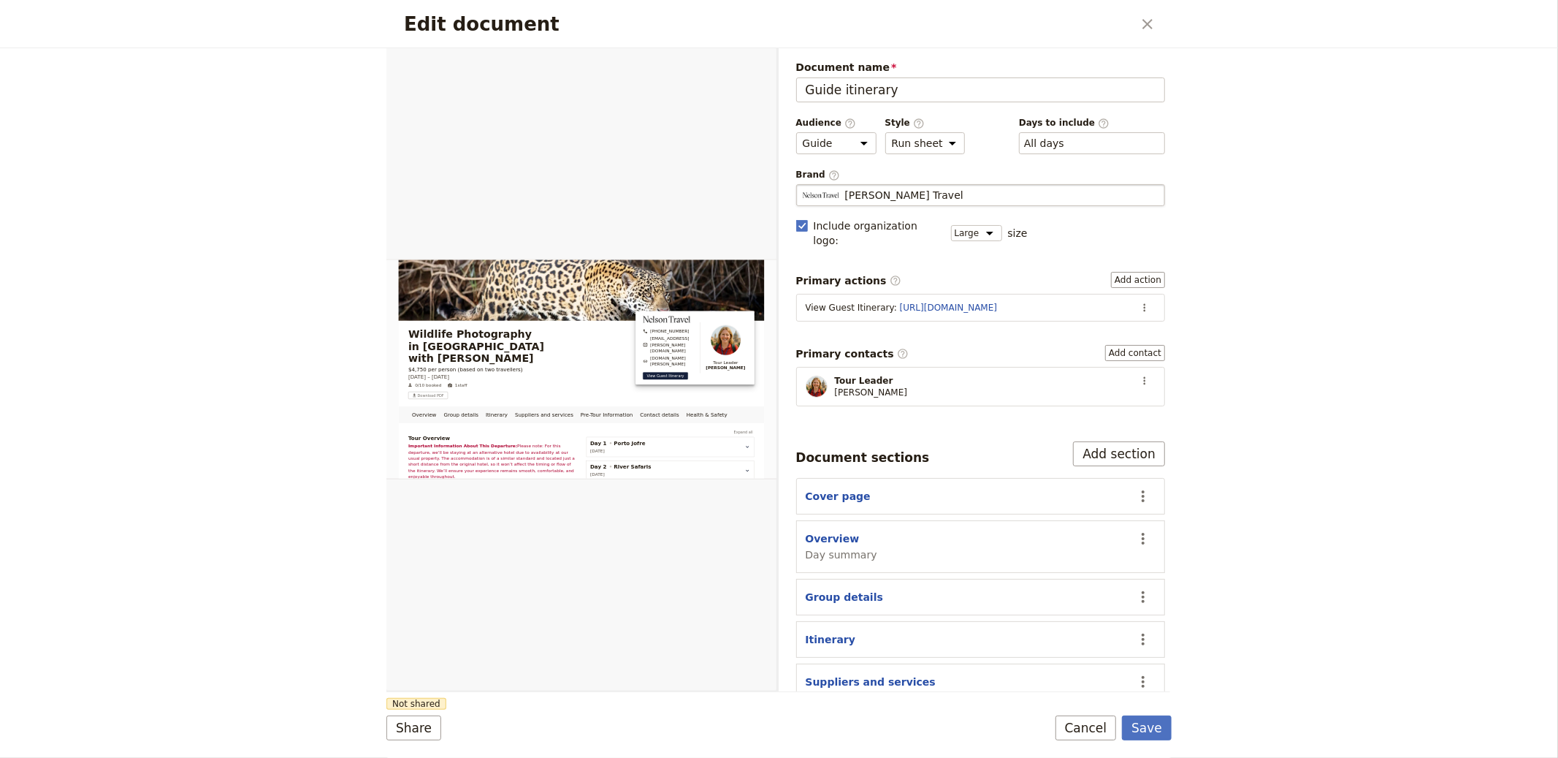
click at [937, 201] on div "Nelson Travel" at bounding box center [981, 195] width 356 height 15
click at [803, 185] on input "Nelson Travel" at bounding box center [802, 184] width 1 height 1
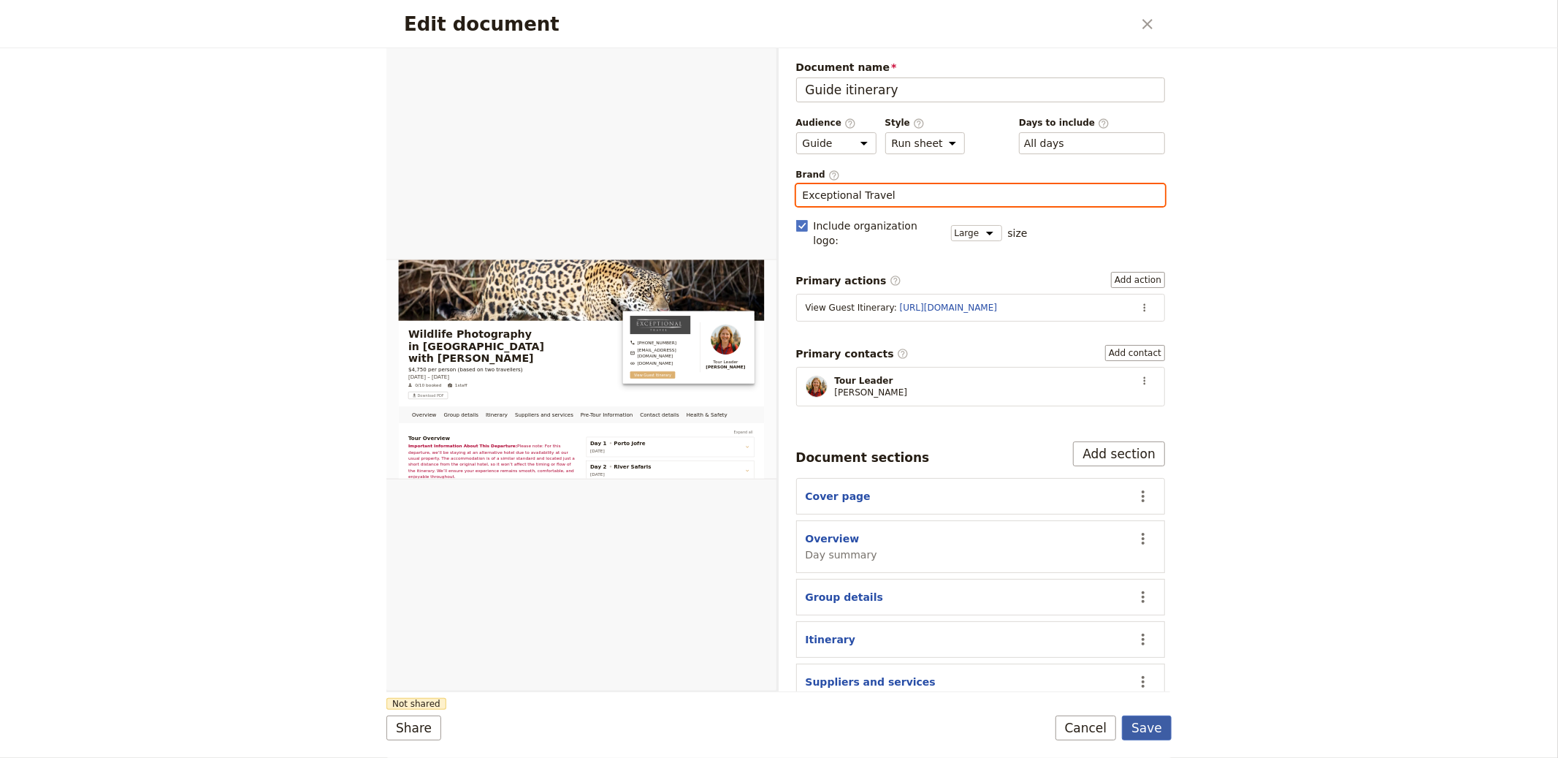
type input "Exceptional Travel"
click at [1157, 722] on button "Save" at bounding box center [1147, 727] width 50 height 25
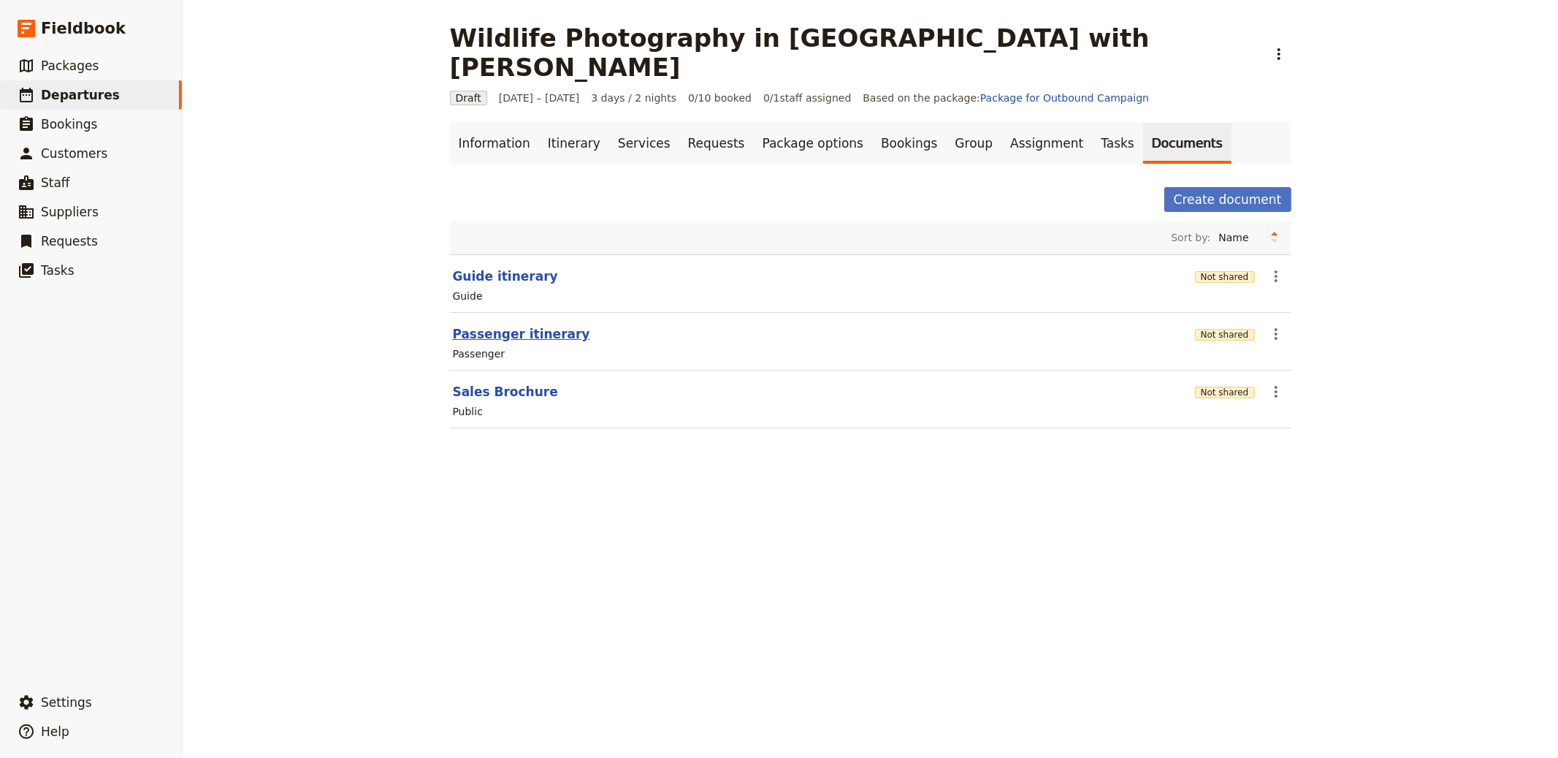
click at [486, 325] on button "Passenger itinerary" at bounding box center [521, 334] width 137 height 18
select select "PASSENGER"
select select "RUN_SHEET"
select select "LARGE"
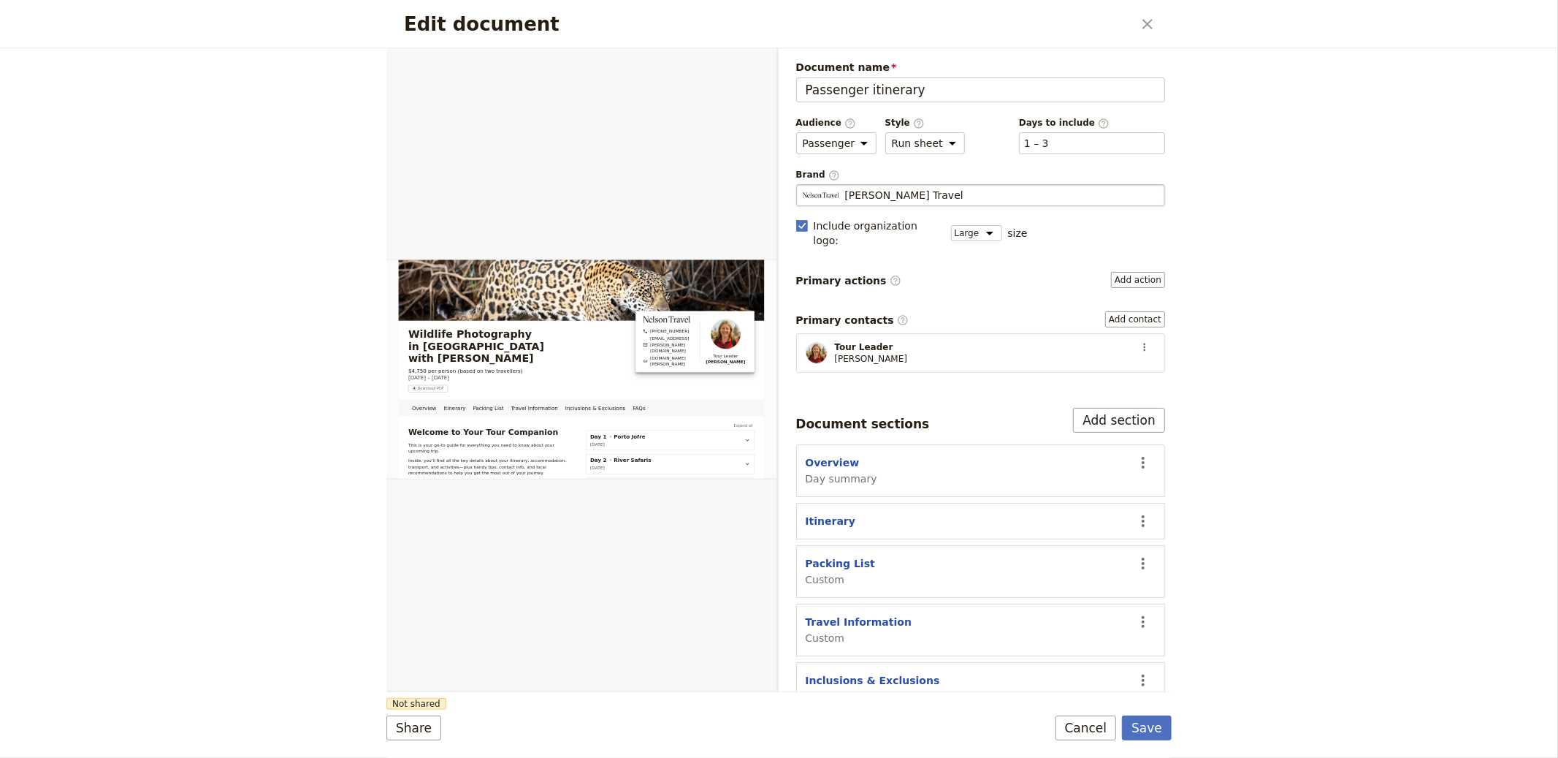
click at [929, 206] on fieldset "Nelson Travel Nelson Travel" at bounding box center [981, 195] width 370 height 22
click at [803, 185] on input "Nelson Travel" at bounding box center [802, 184] width 1 height 1
type input "Exceptional Travel"
click at [1122, 715] on button "Save" at bounding box center [1147, 727] width 50 height 25
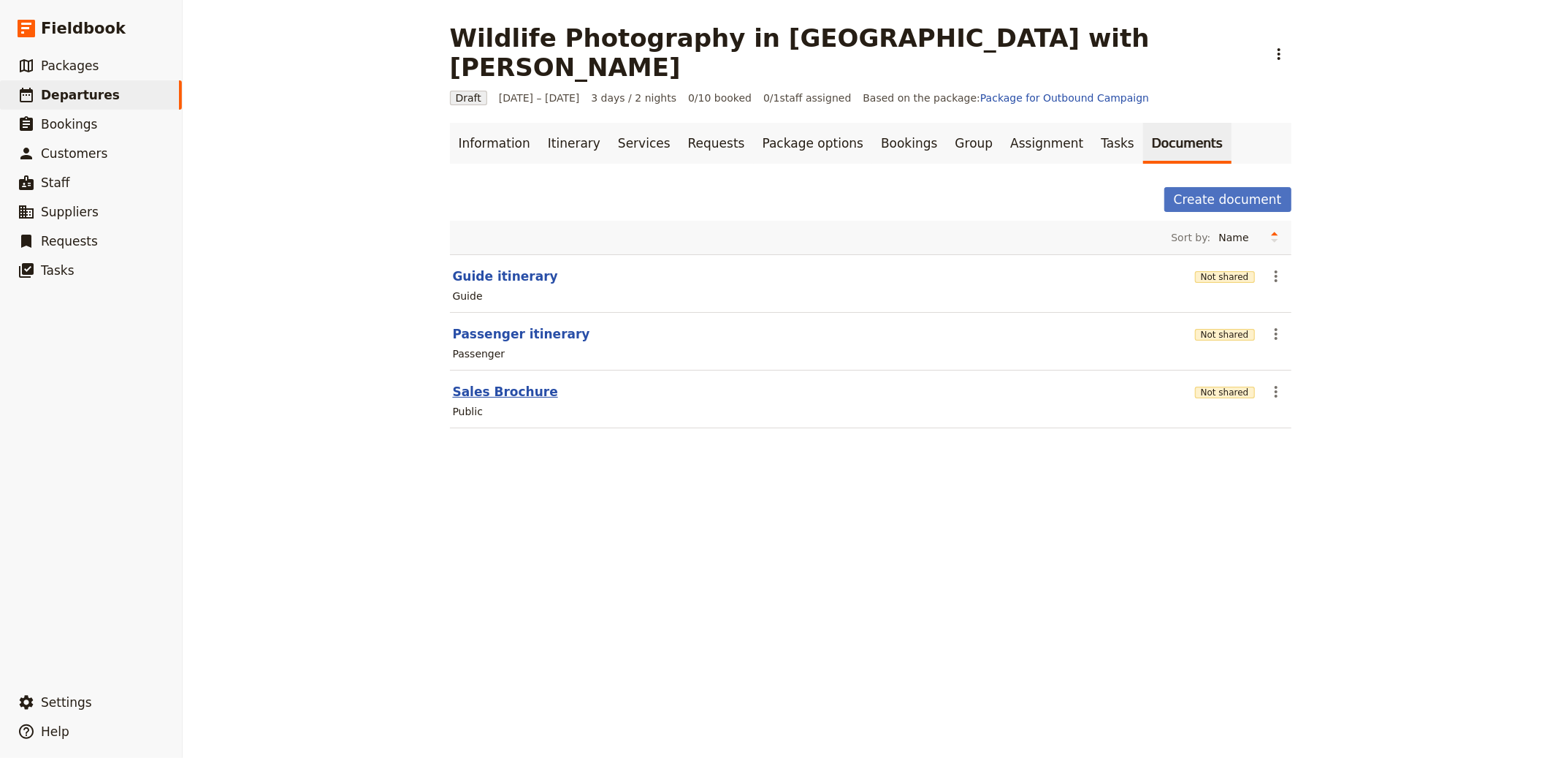
click at [510, 383] on button "Sales Brochure" at bounding box center [505, 392] width 105 height 18
select select "DEFAULT"
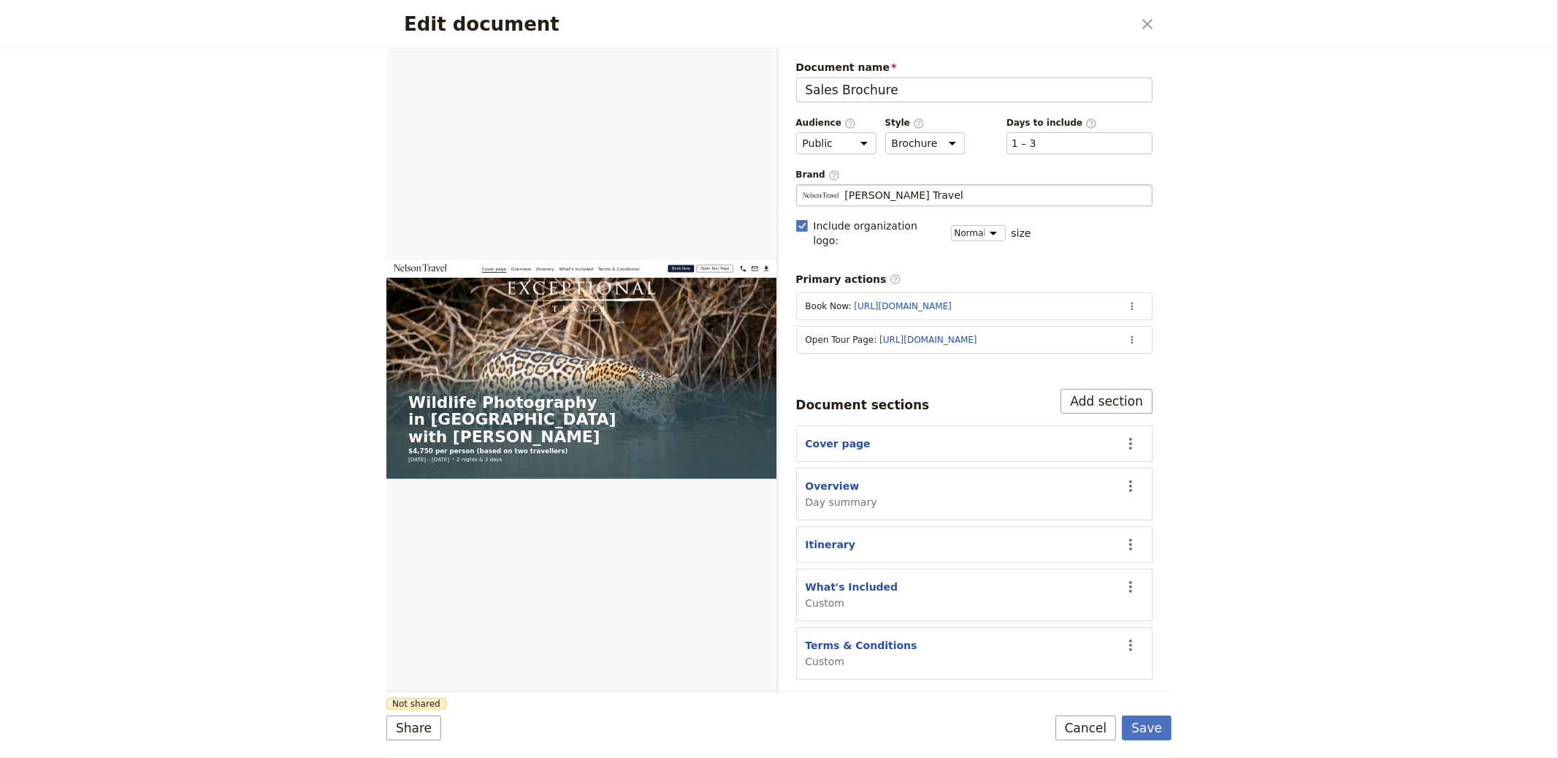
click at [912, 185] on fieldset "Nelson Travel Nelson Travel" at bounding box center [974, 195] width 357 height 22
click at [803, 185] on input "Nelson Travel" at bounding box center [802, 184] width 1 height 1
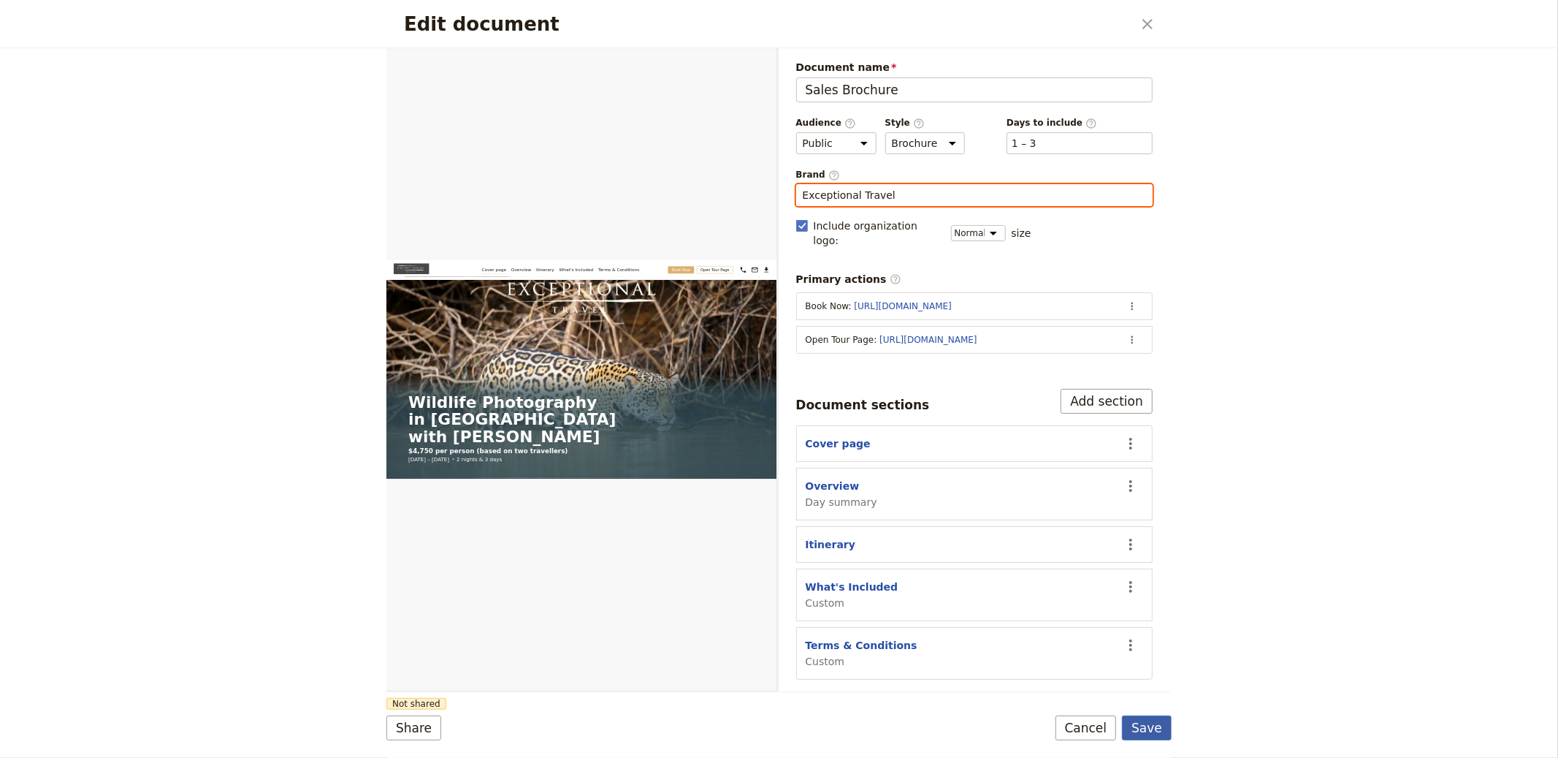
type input "Exceptional Travel"
click at [1157, 715] on button "Save" at bounding box center [1147, 727] width 50 height 25
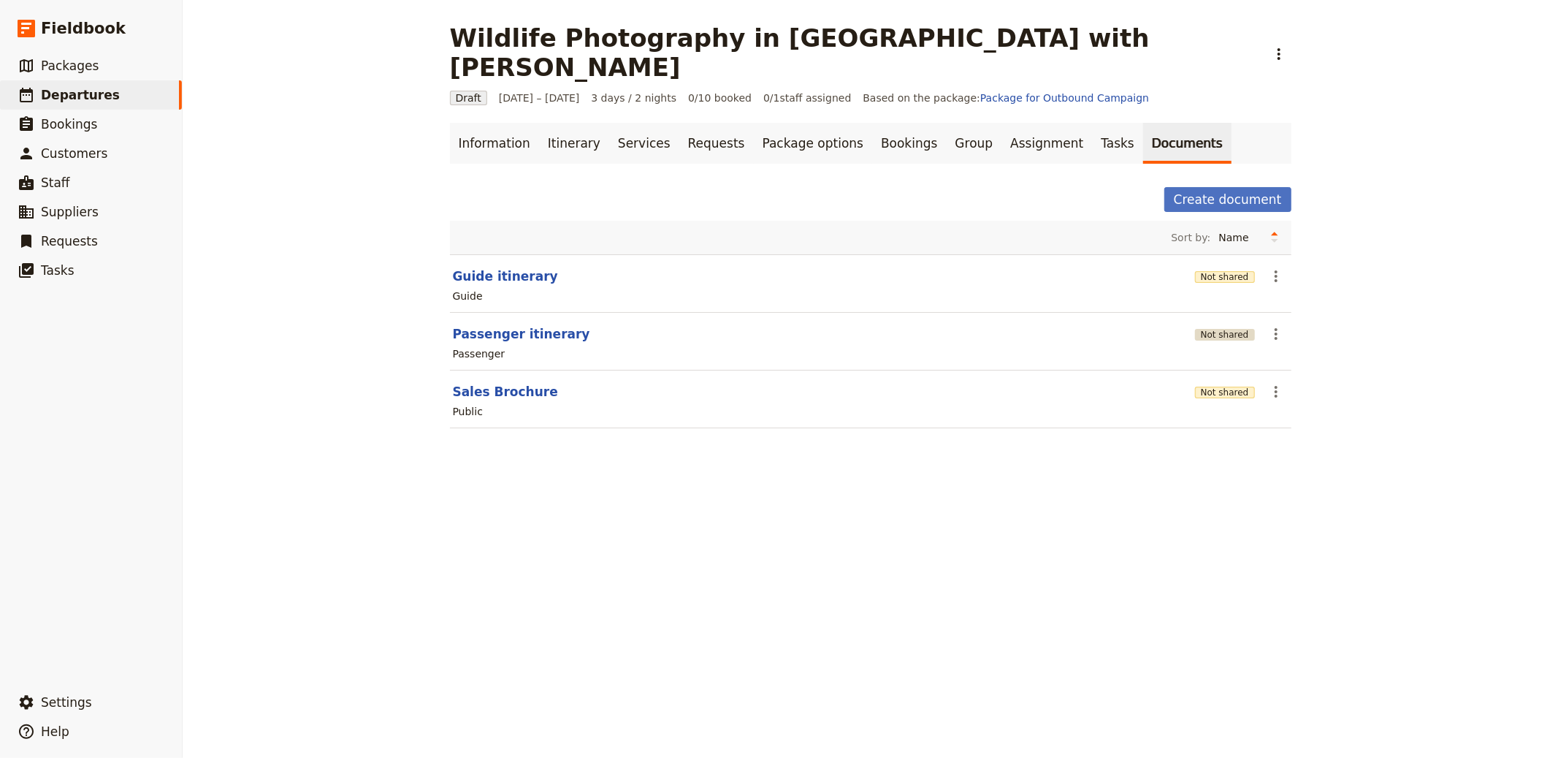
click at [1221, 329] on button "Not shared" at bounding box center [1225, 335] width 60 height 12
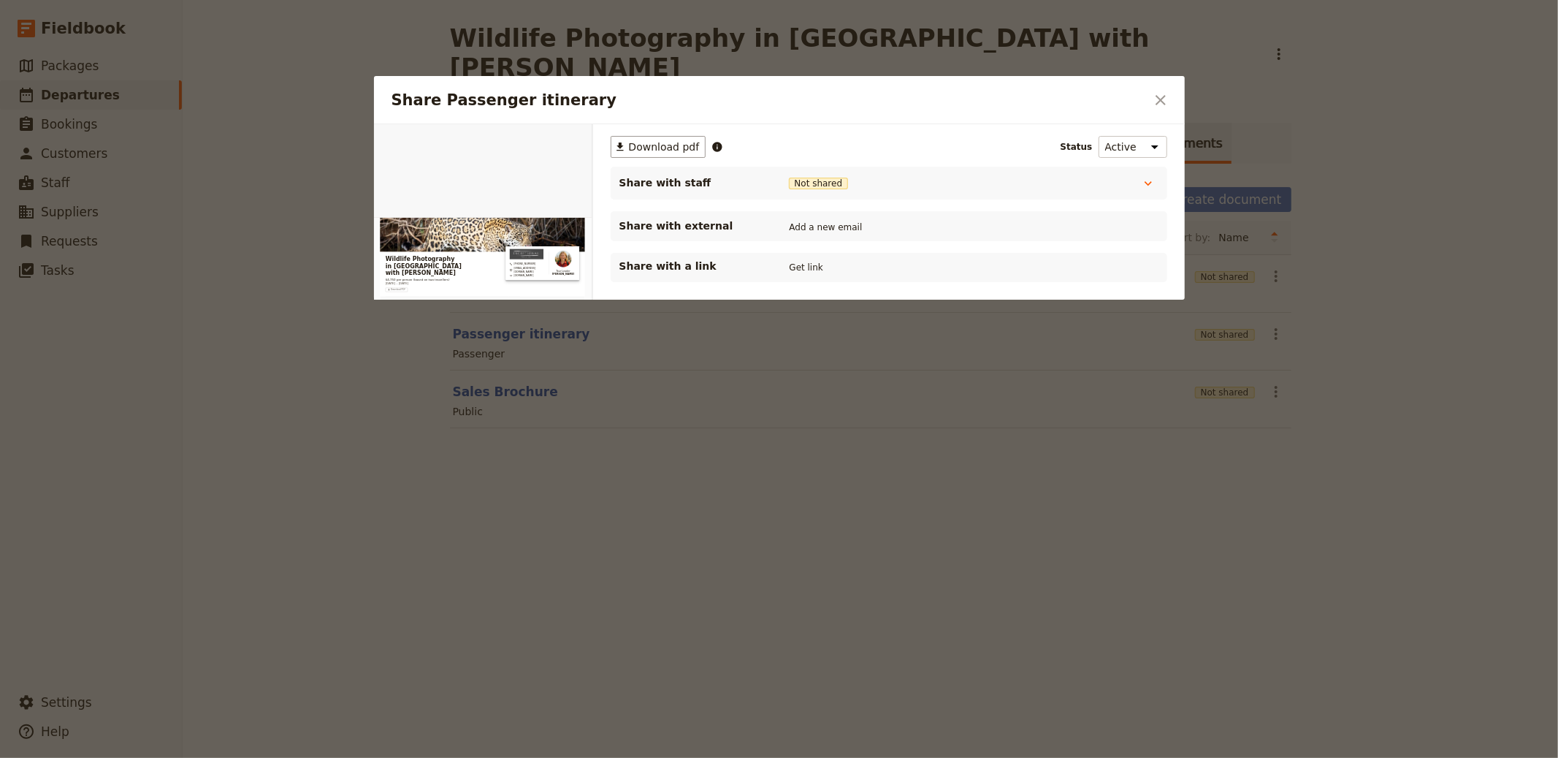
click at [794, 253] on div "Share with a link Get link" at bounding box center [889, 267] width 557 height 29
click at [798, 267] on button "Get link" at bounding box center [806, 267] width 41 height 16
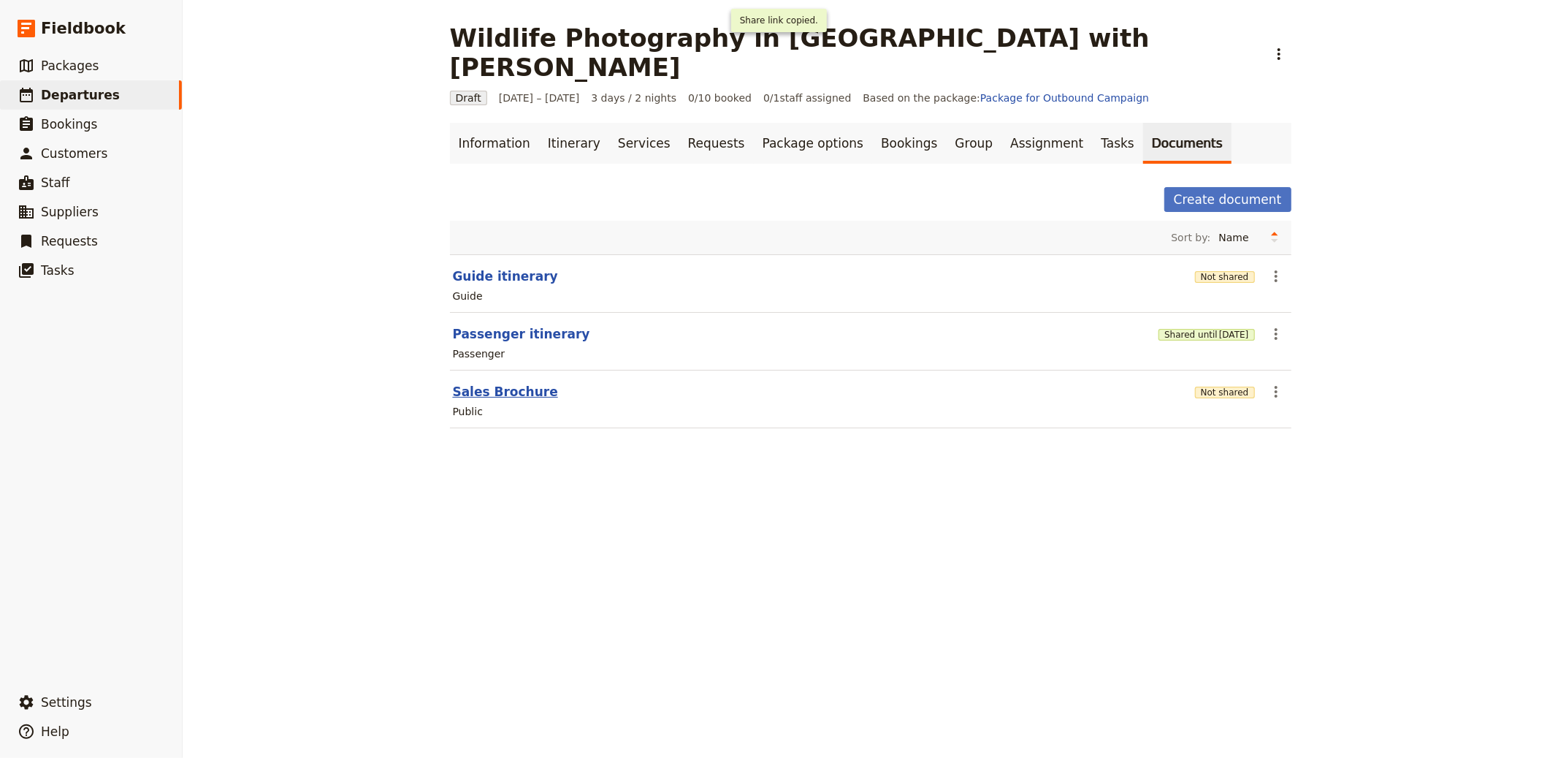
click at [505, 383] on button "Sales Brochure" at bounding box center [505, 392] width 105 height 18
select select "DEFAULT"
click at [1213, 269] on div "Not shared" at bounding box center [1225, 276] width 60 height 15
click at [1232, 264] on div "Not shared" at bounding box center [1225, 276] width 60 height 25
click at [468, 267] on button "Guide itinerary" at bounding box center [505, 276] width 105 height 18
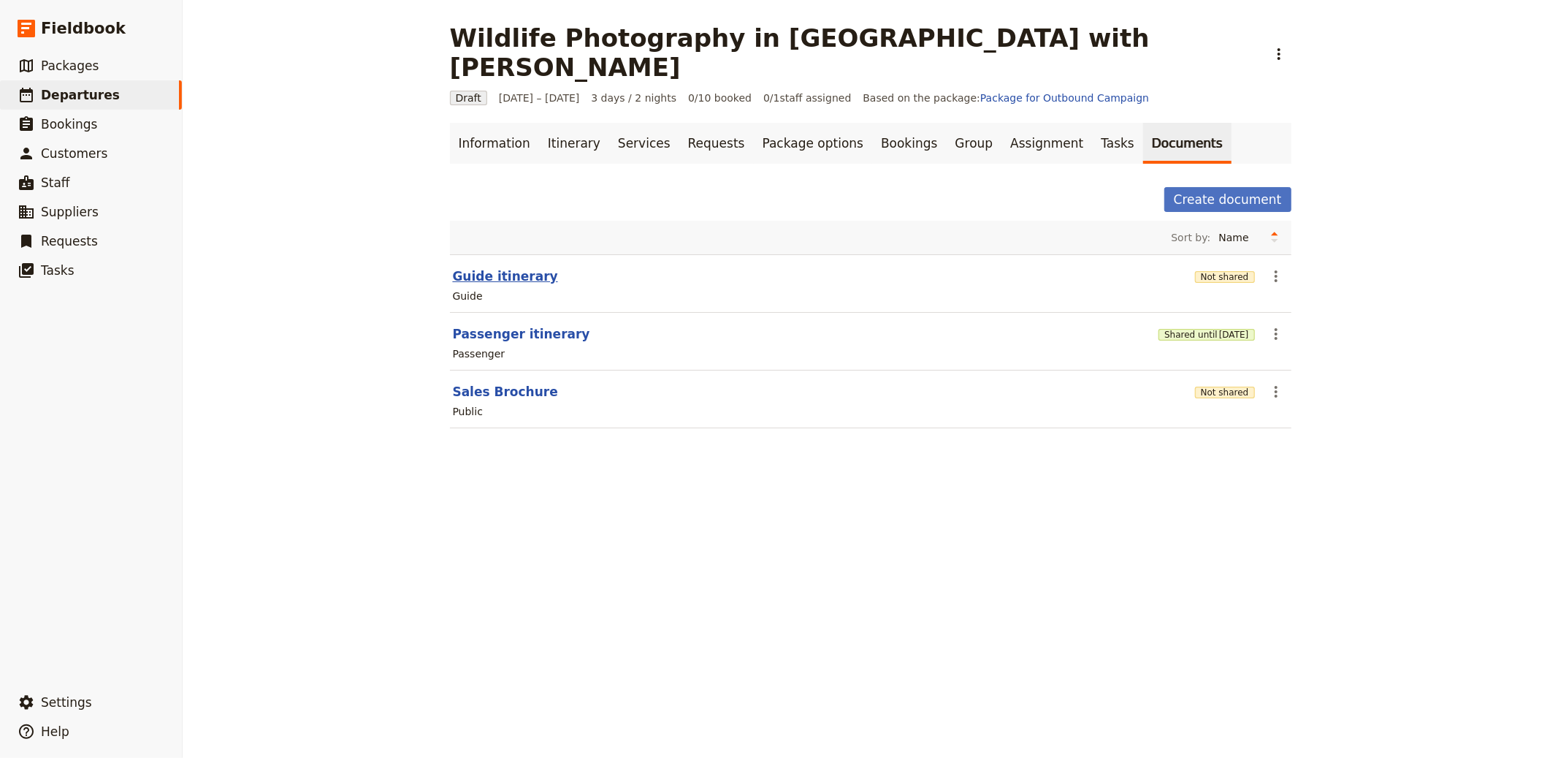
select select "STAFF"
select select "RUN_SHEET"
select select "LARGE"
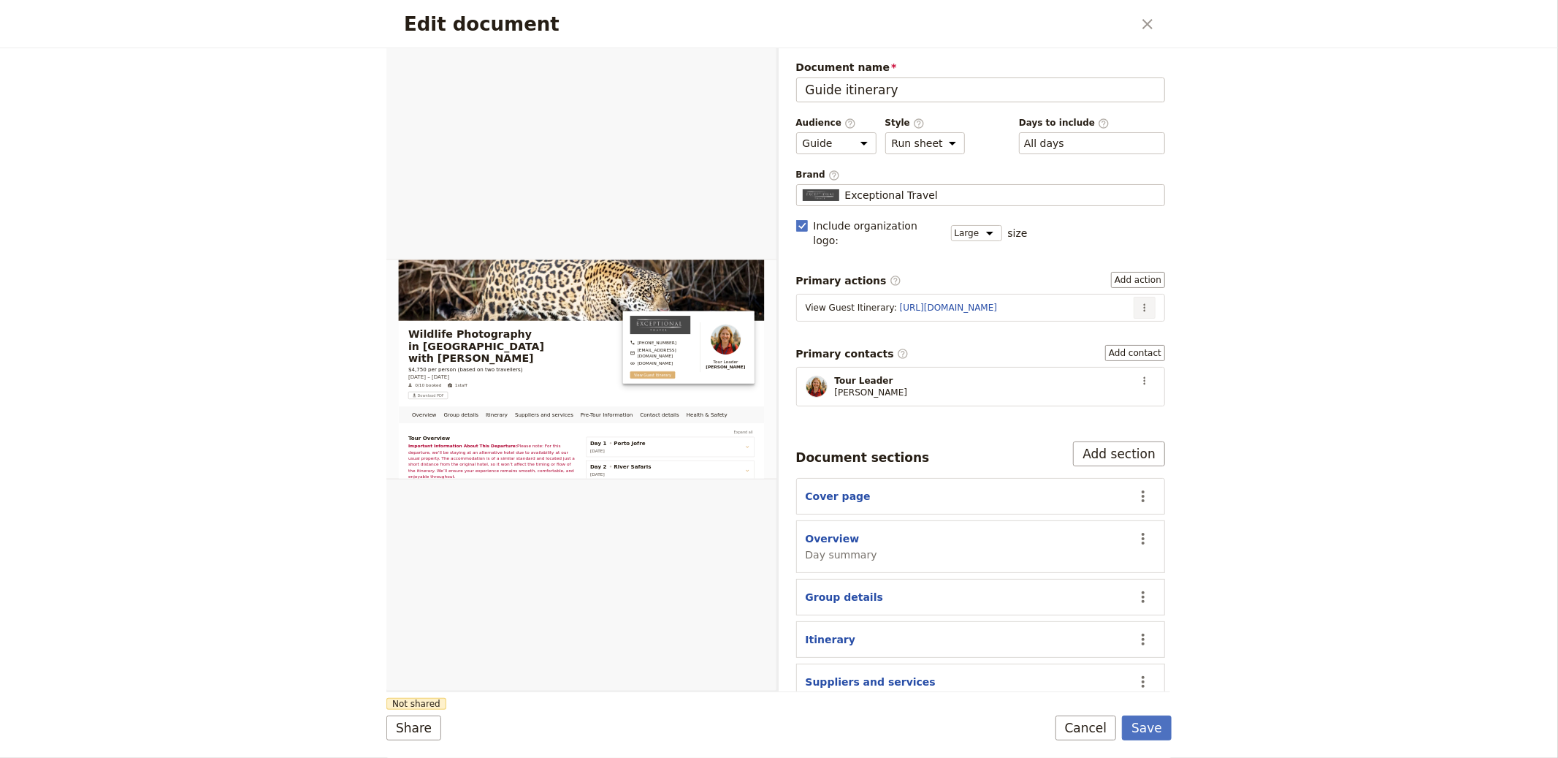
click at [1139, 302] on icon "Actions" at bounding box center [1145, 308] width 12 height 12
click at [1121, 325] on span "Edit action" at bounding box center [1096, 325] width 76 height 15
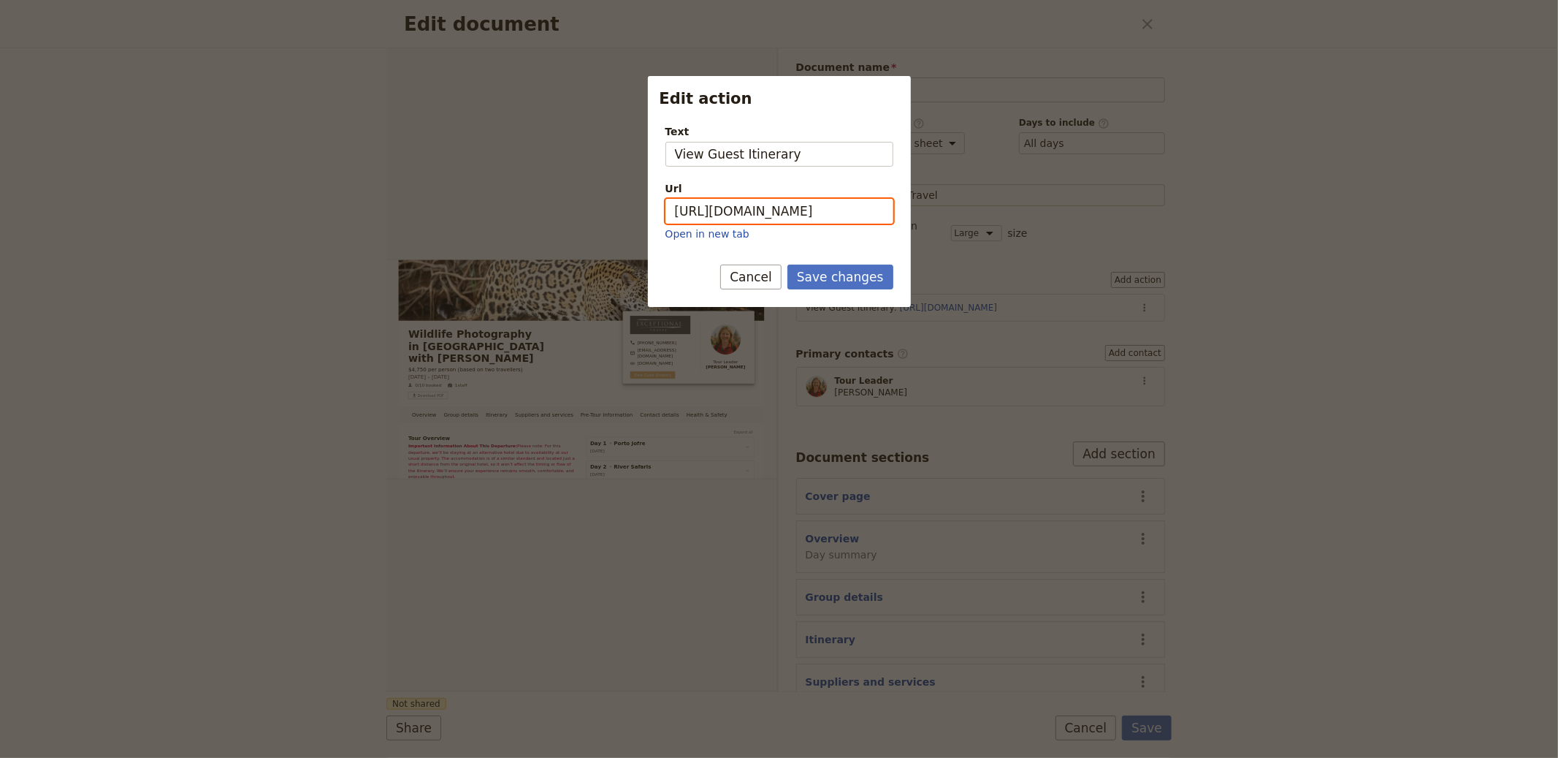
click at [837, 221] on input "https://trips.fieldbook.com/d/SM-UC3z_dfLY3OBuLqm5q" at bounding box center [780, 211] width 228 height 25
paste input "POAh-DS2z_adSe4A5Bkun"
type input "https://trips.fieldbook.com/d/POAh-DS2z_adSe4A5Bkun"
click at [788, 264] on button "Save changes" at bounding box center [841, 276] width 106 height 25
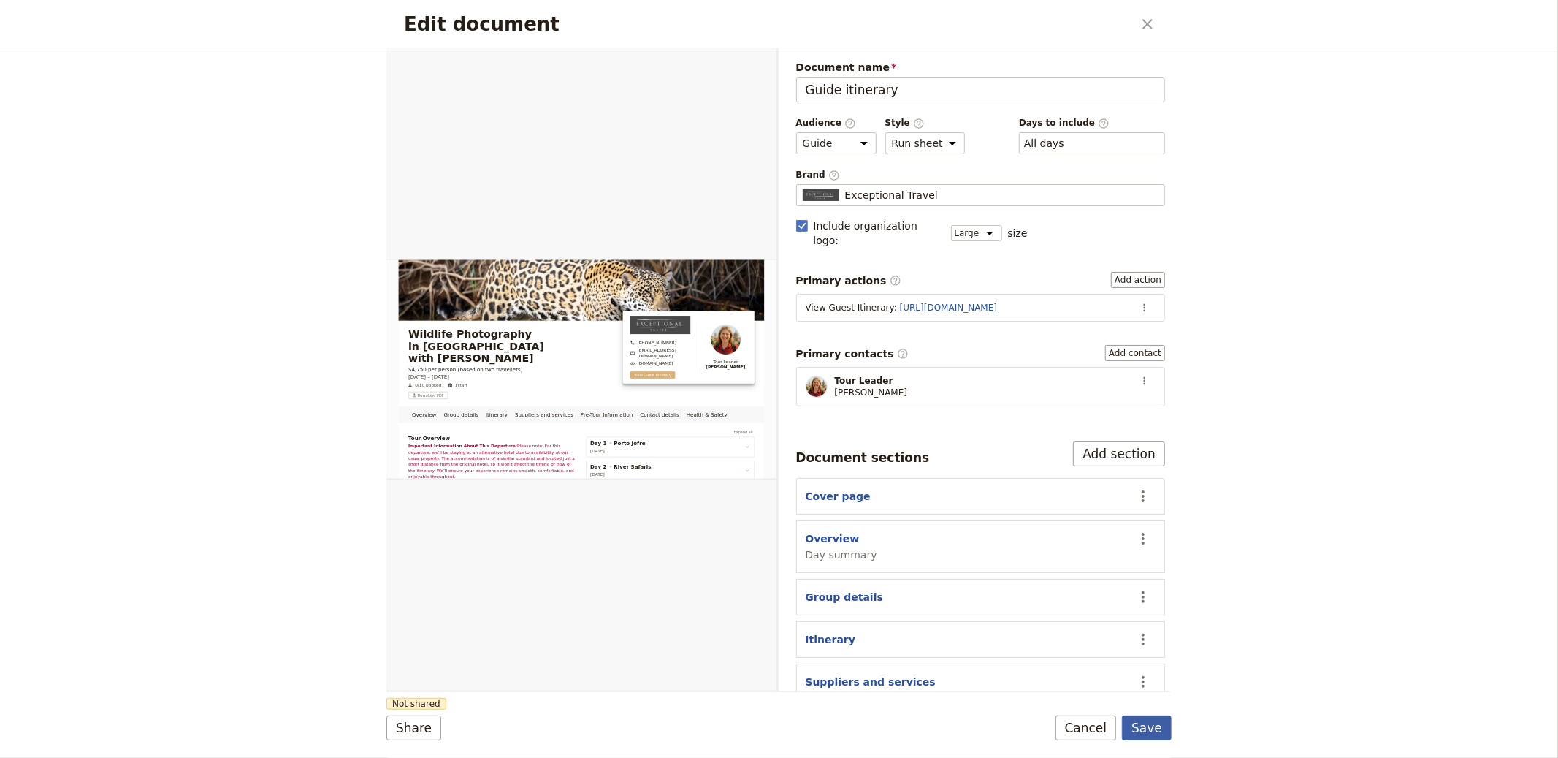
click at [1156, 727] on button "Save" at bounding box center [1147, 727] width 50 height 25
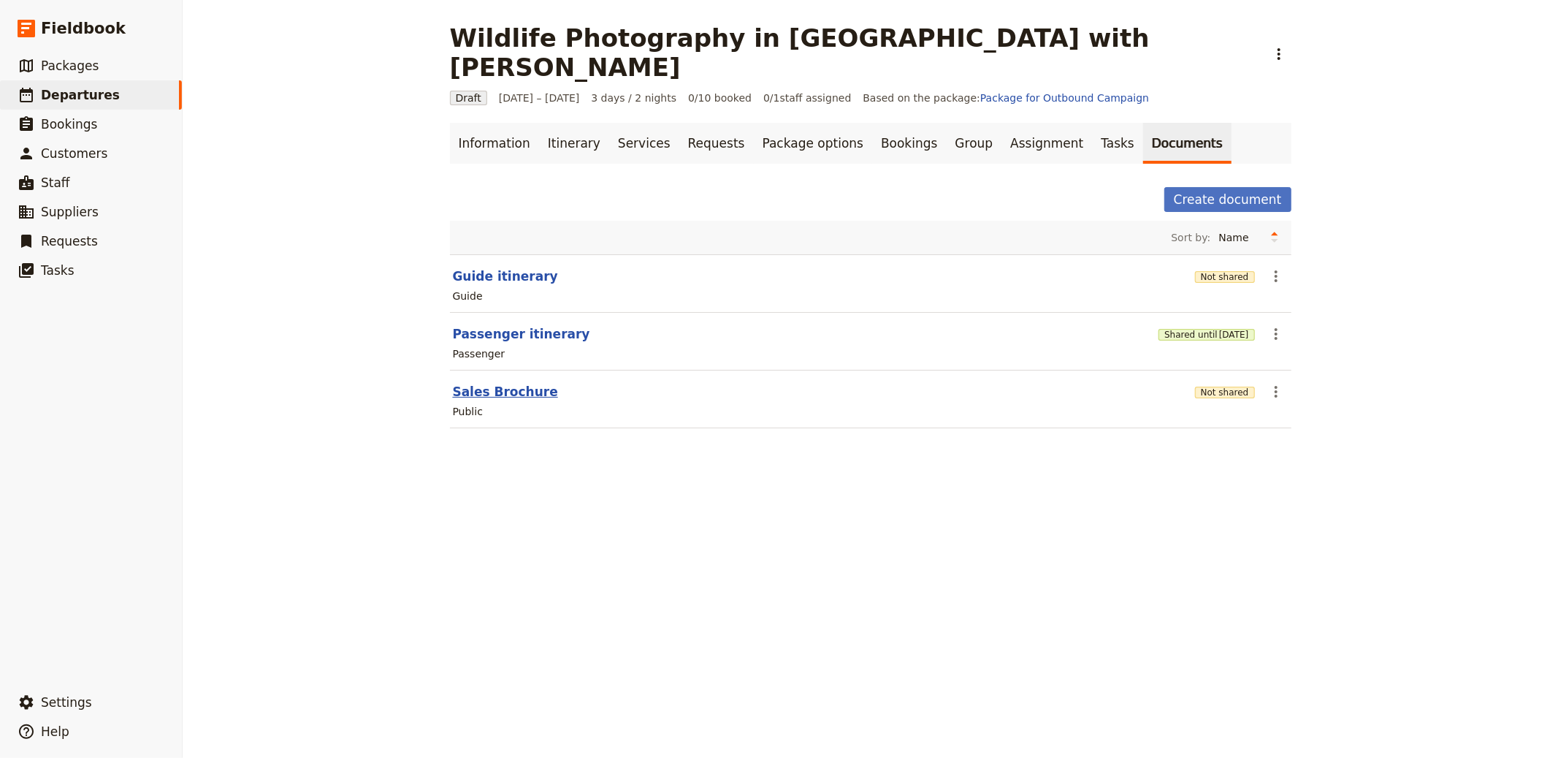
click at [525, 383] on button "Sales Brochure" at bounding box center [505, 392] width 105 height 18
select select "DEFAULT"
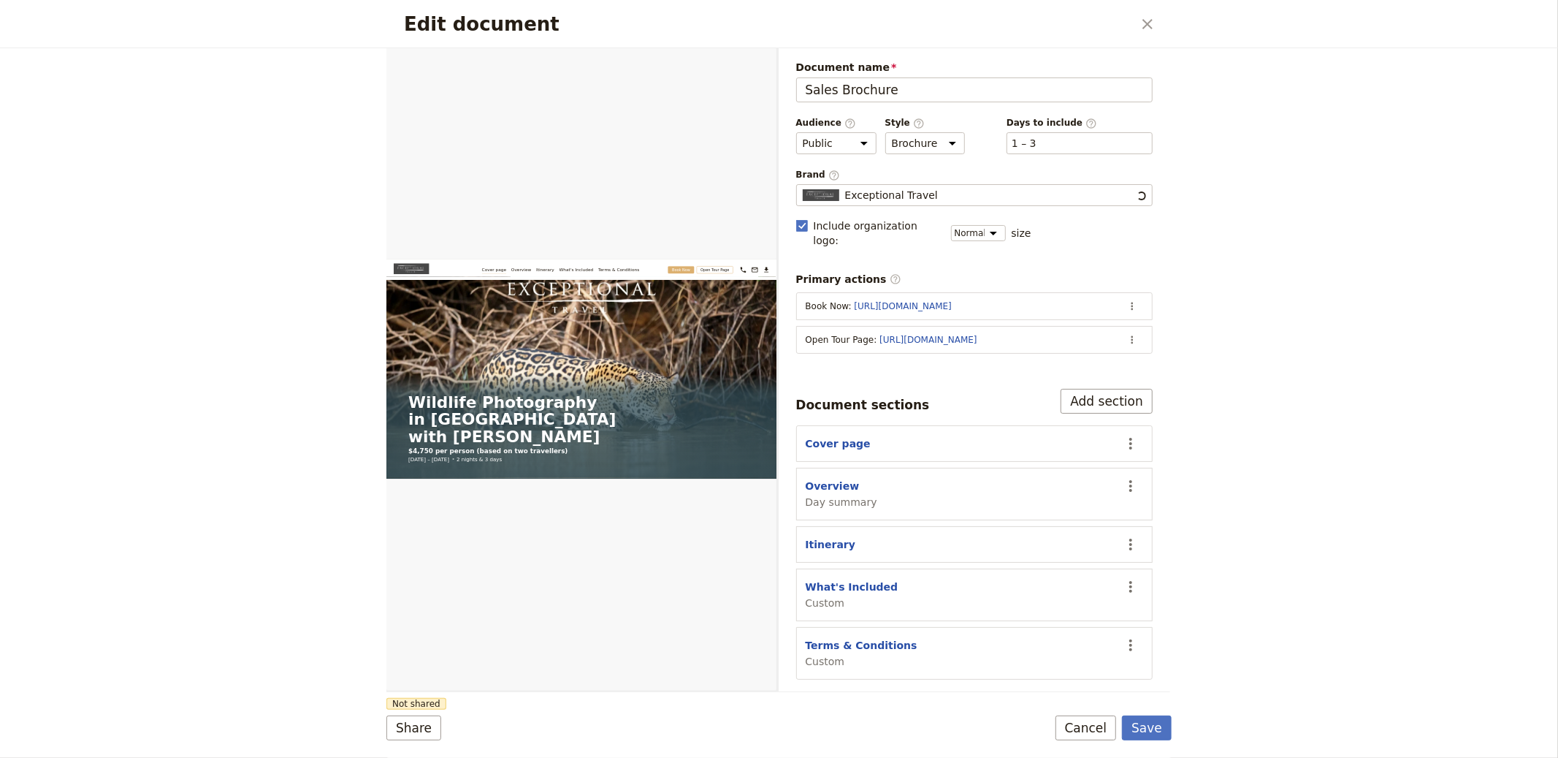
scroll to position [0, 0]
click at [1135, 334] on icon "Actions" at bounding box center [1132, 340] width 12 height 12
click at [1121, 347] on button "Edit action" at bounding box center [1075, 357] width 136 height 20
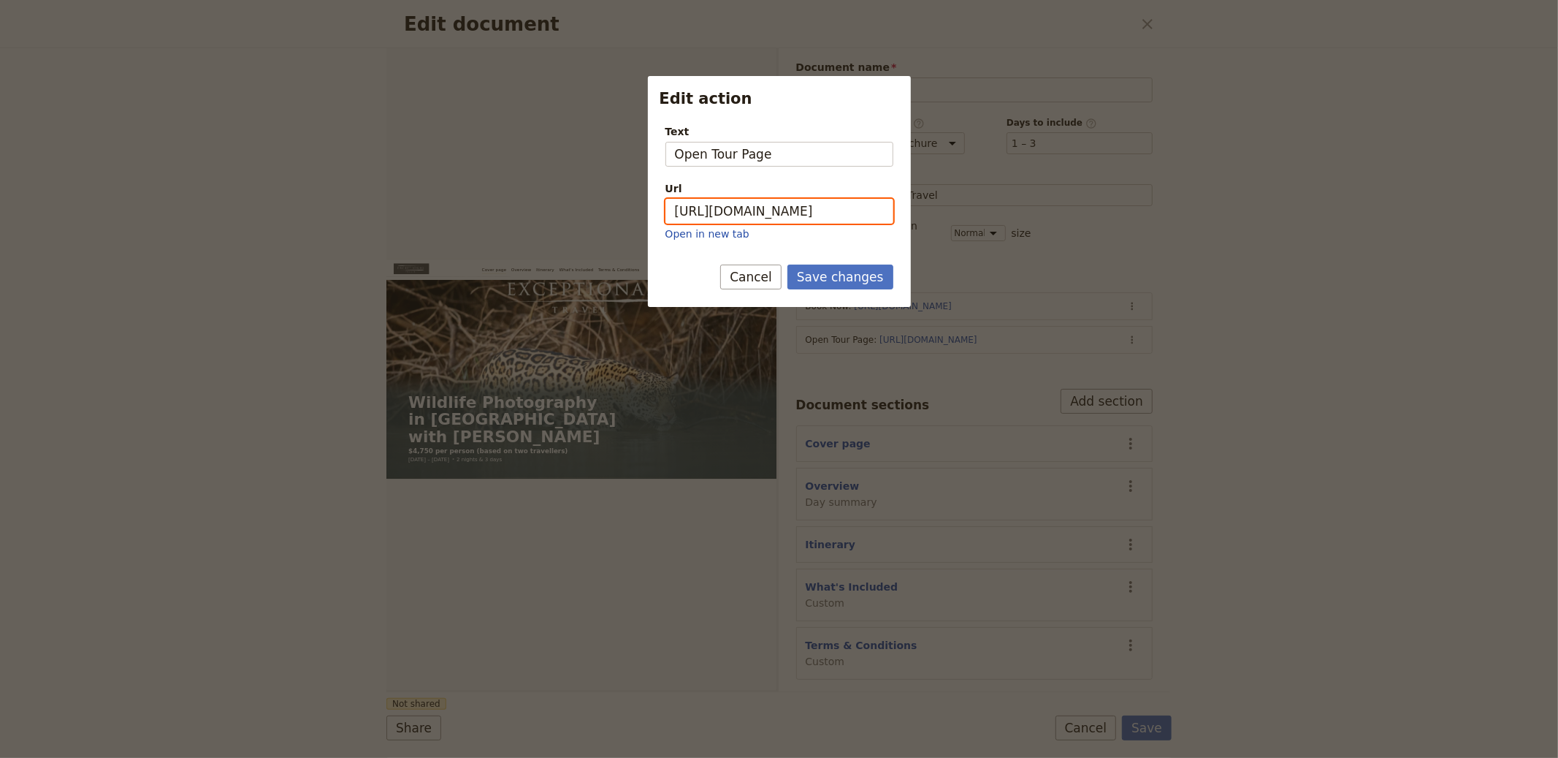
click at [823, 216] on input "https://trips.fieldbook.com/d/SM-UC3z_dfLY3OBuLqm5q" at bounding box center [780, 211] width 228 height 25
paste input "POAh-DS2z_adSe4A5Bkun"
type input "https://trips.fieldbook.com/d/POAh-DS2z_adSe4A5Bkun"
click at [834, 271] on button "Save changes" at bounding box center [841, 276] width 106 height 25
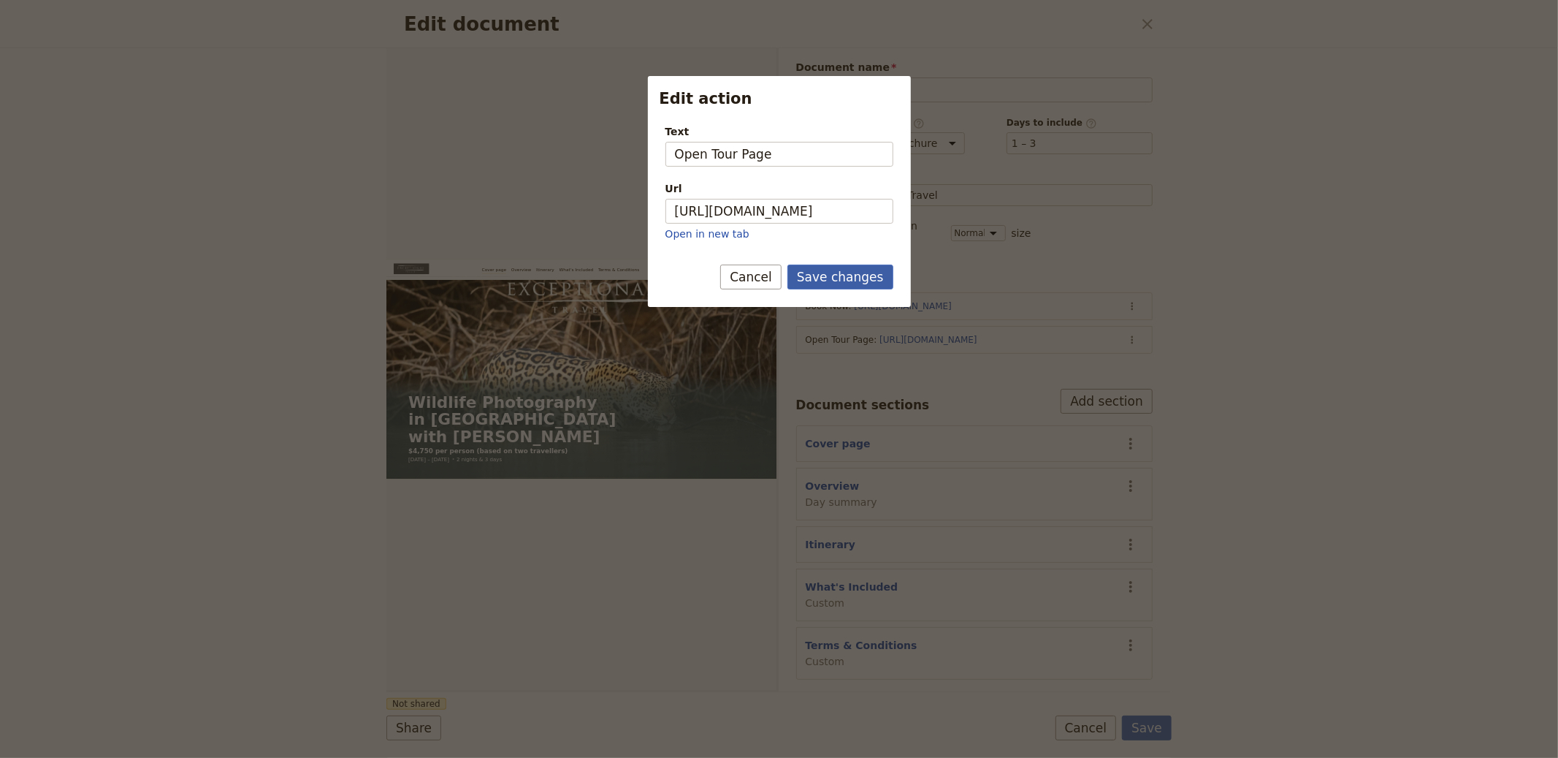
scroll to position [0, 0]
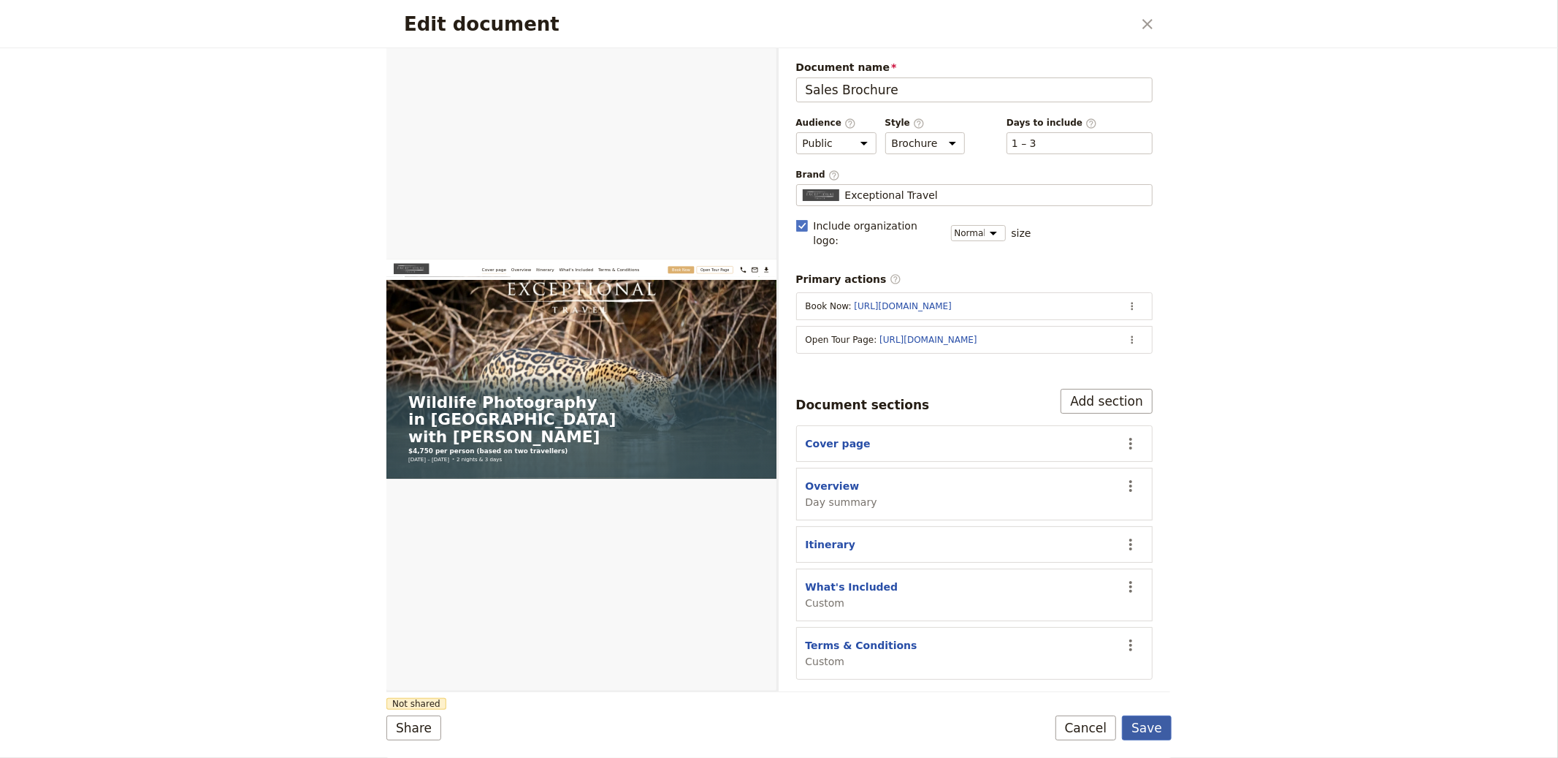
click at [1129, 716] on button "Save" at bounding box center [1147, 727] width 50 height 25
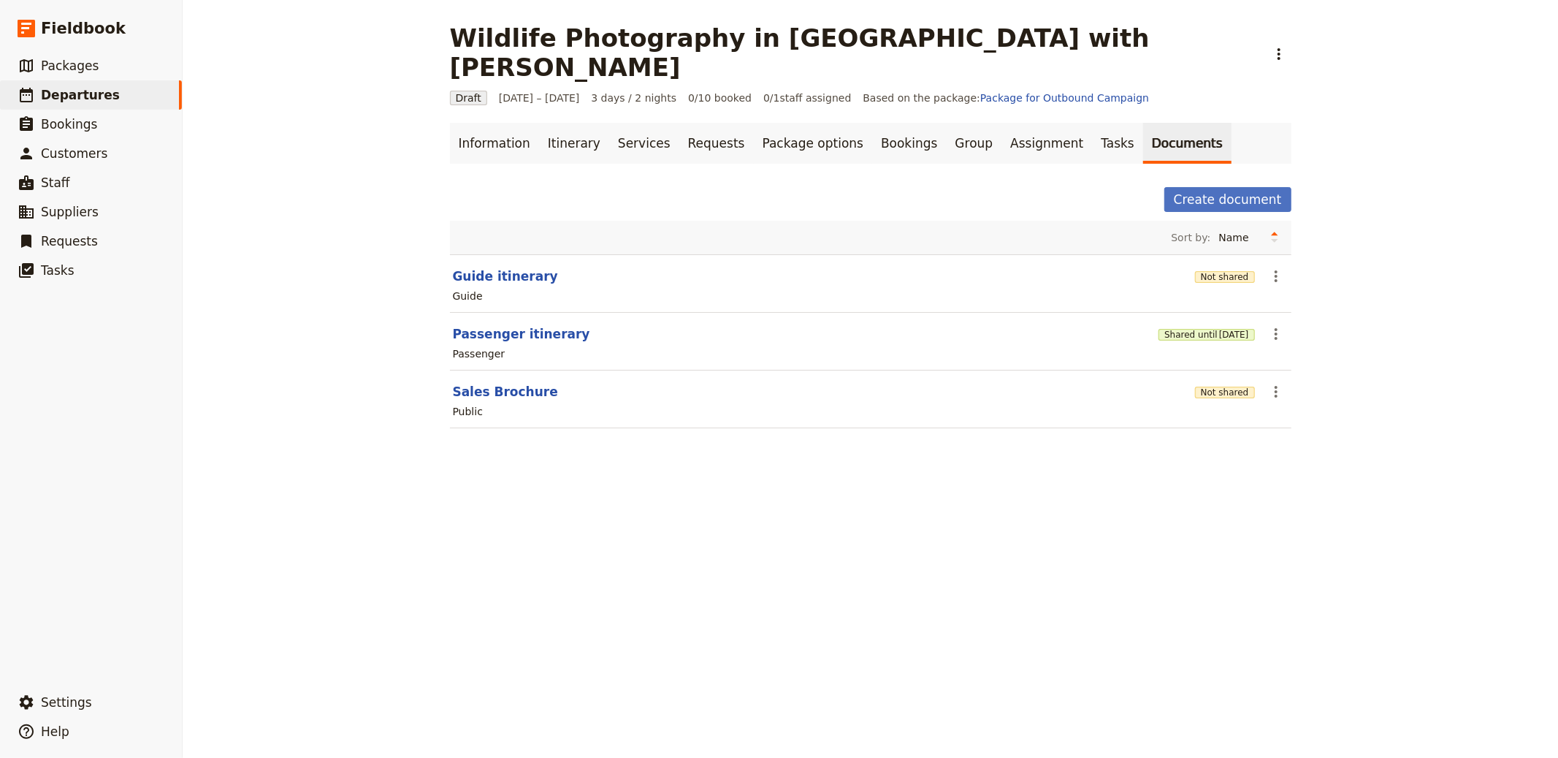
click at [1216, 379] on div "Not shared" at bounding box center [1225, 391] width 60 height 25
click at [1219, 386] on button "Not shared" at bounding box center [1225, 392] width 60 height 12
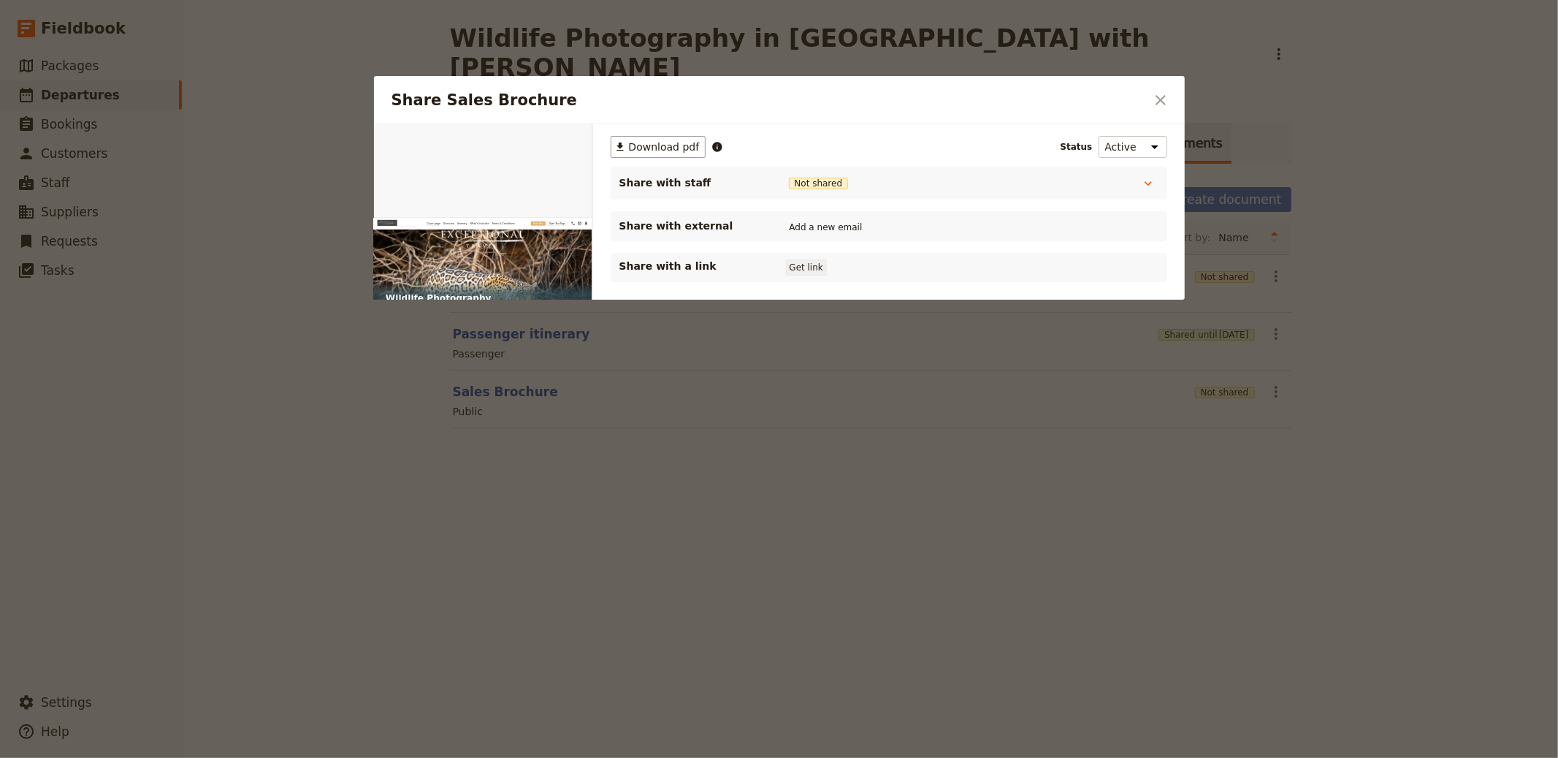
click at [809, 268] on button "Get link" at bounding box center [806, 267] width 41 height 16
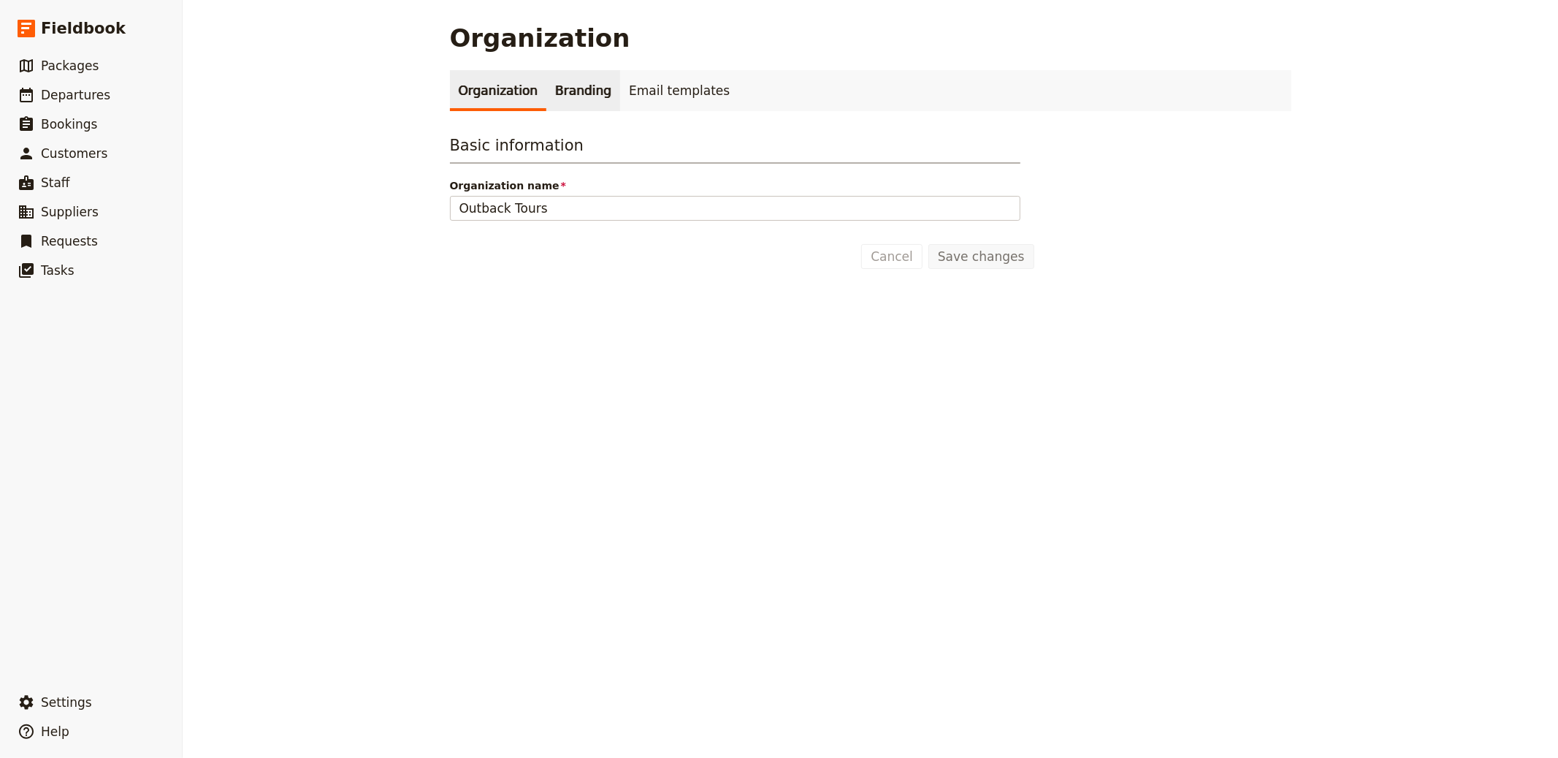
click at [558, 102] on link "Branding" at bounding box center [583, 90] width 74 height 41
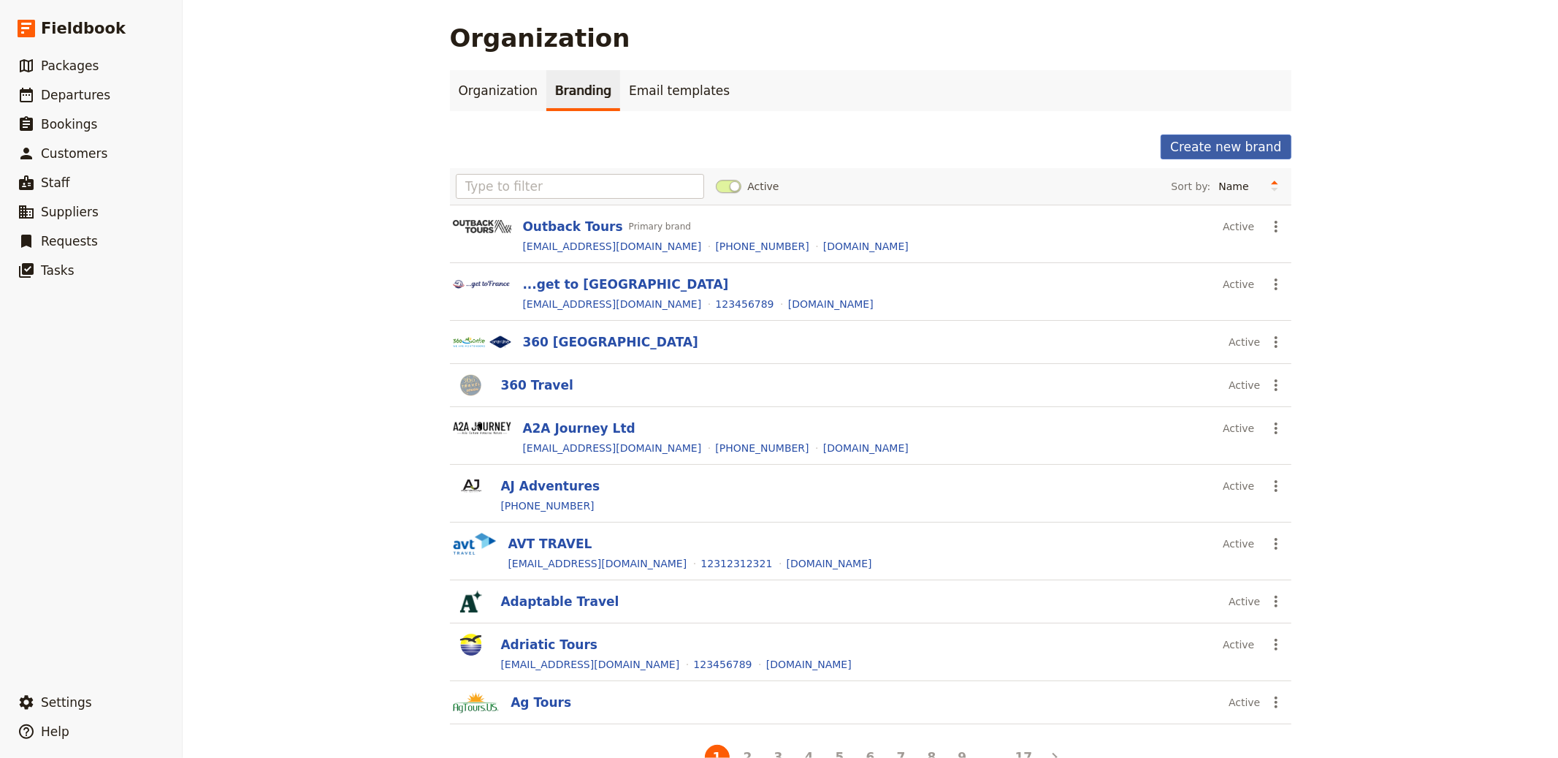
click at [1212, 155] on button "Create new brand" at bounding box center [1226, 146] width 130 height 25
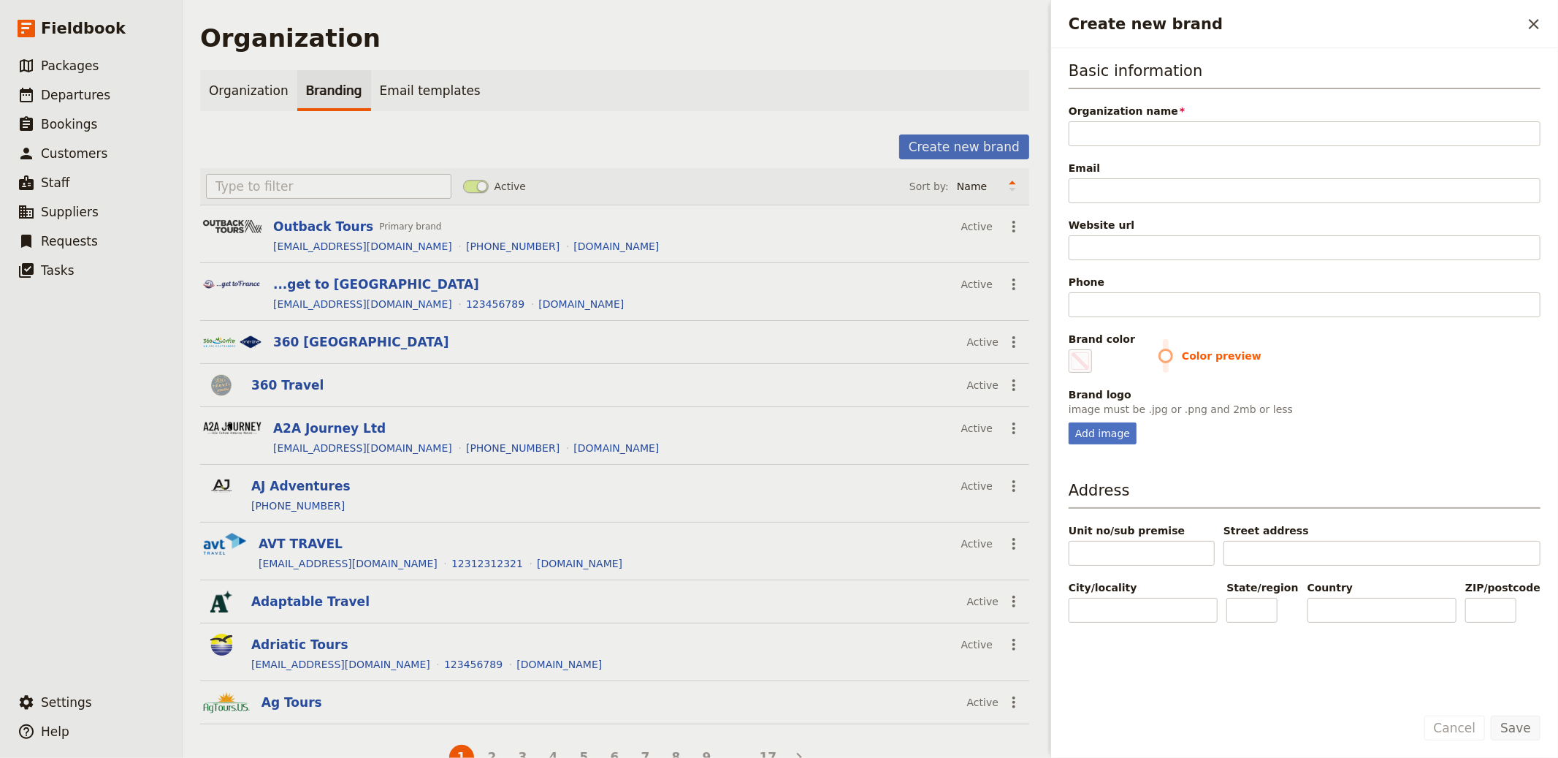
click at [1221, 150] on div "Basic information Organization name Please fill in this field. Email Website ur…" at bounding box center [1305, 252] width 472 height 384
click at [1201, 136] on input "Organization name" at bounding box center [1305, 133] width 472 height 25
paste input "Nelson Travel"
type input "Nelson Travel"
type input "#000000"
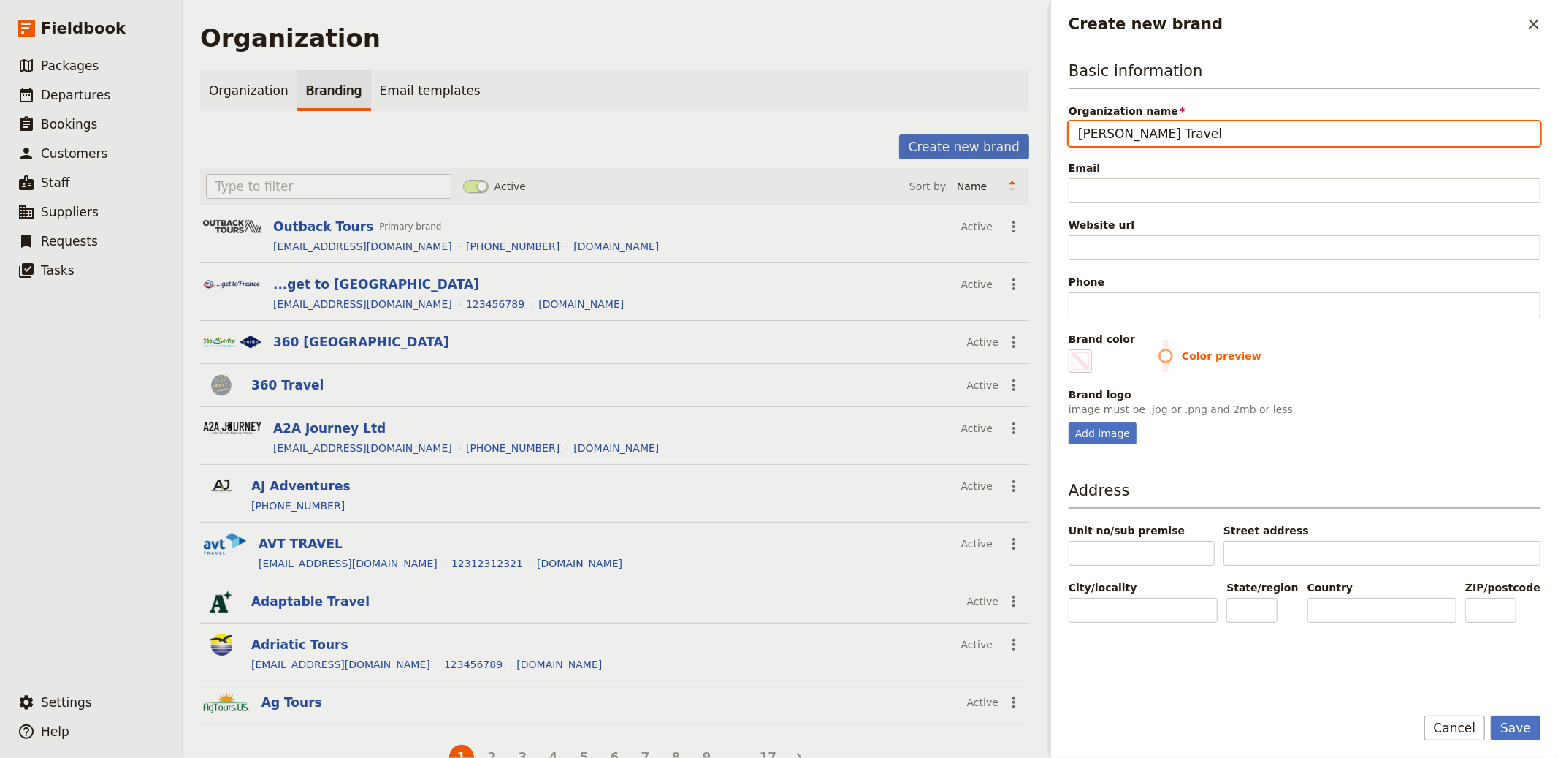
type input "Nelson Travel"
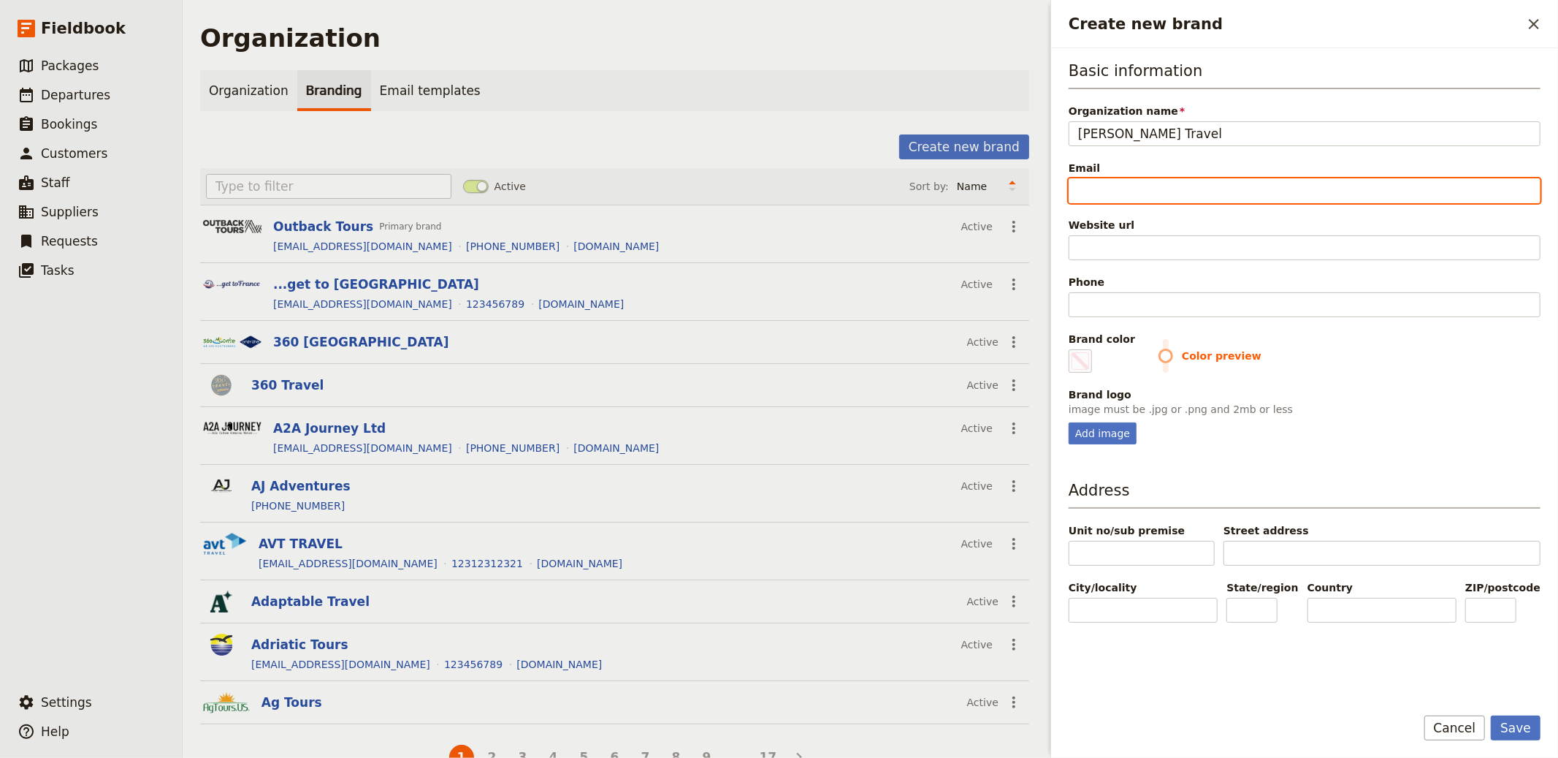
click at [1167, 180] on input "Email" at bounding box center [1305, 190] width 472 height 25
paste input "hello@nelson.travel"
type input "hello@nelson.travel"
type input "#000000"
type input "hello@nelson.travel"
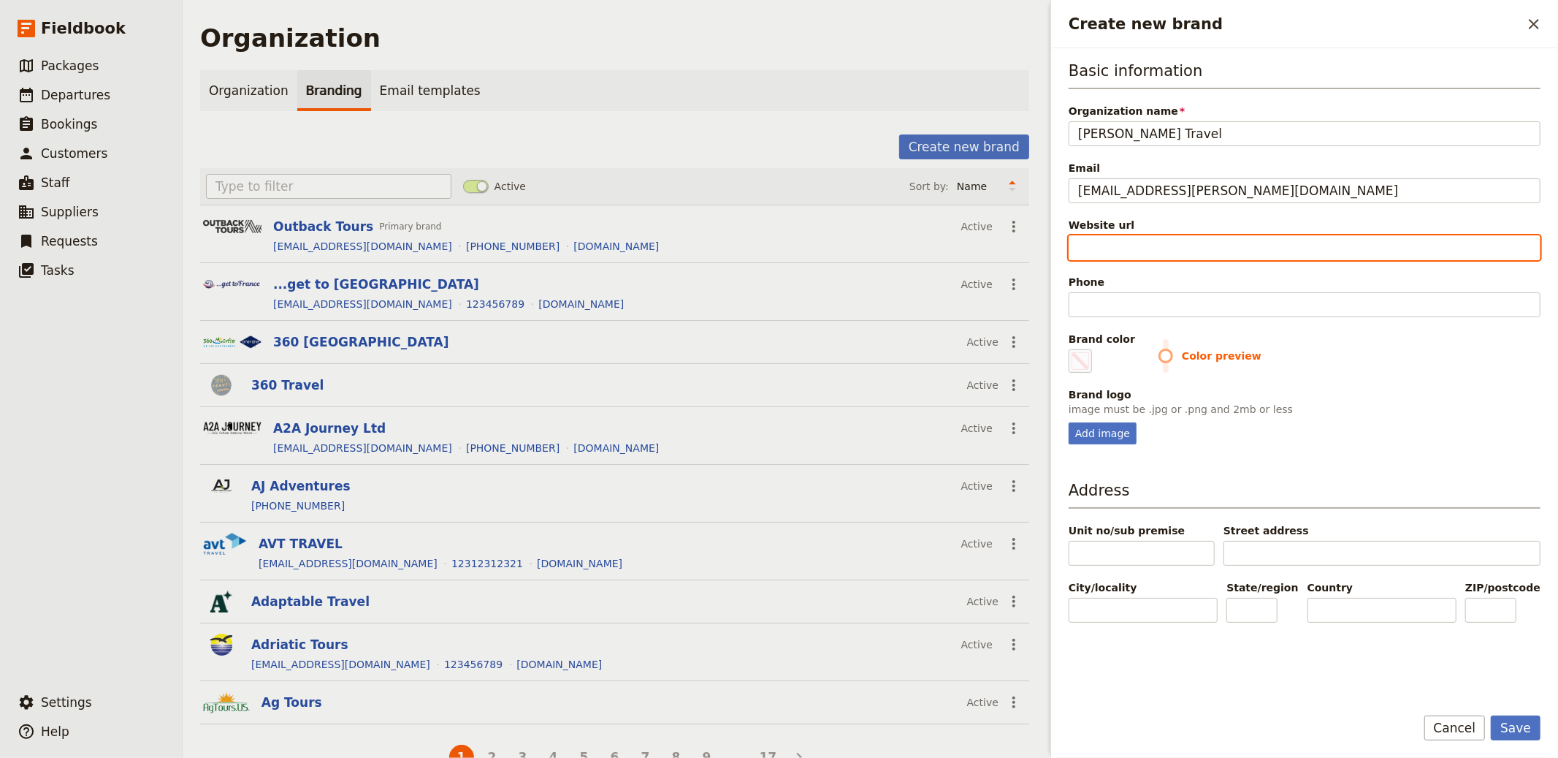
click at [1159, 249] on input "Website url" at bounding box center [1305, 247] width 472 height 25
paste input "https://www.nelson.travel/"
type input "https://www.nelson.travel/"
type input "#000000"
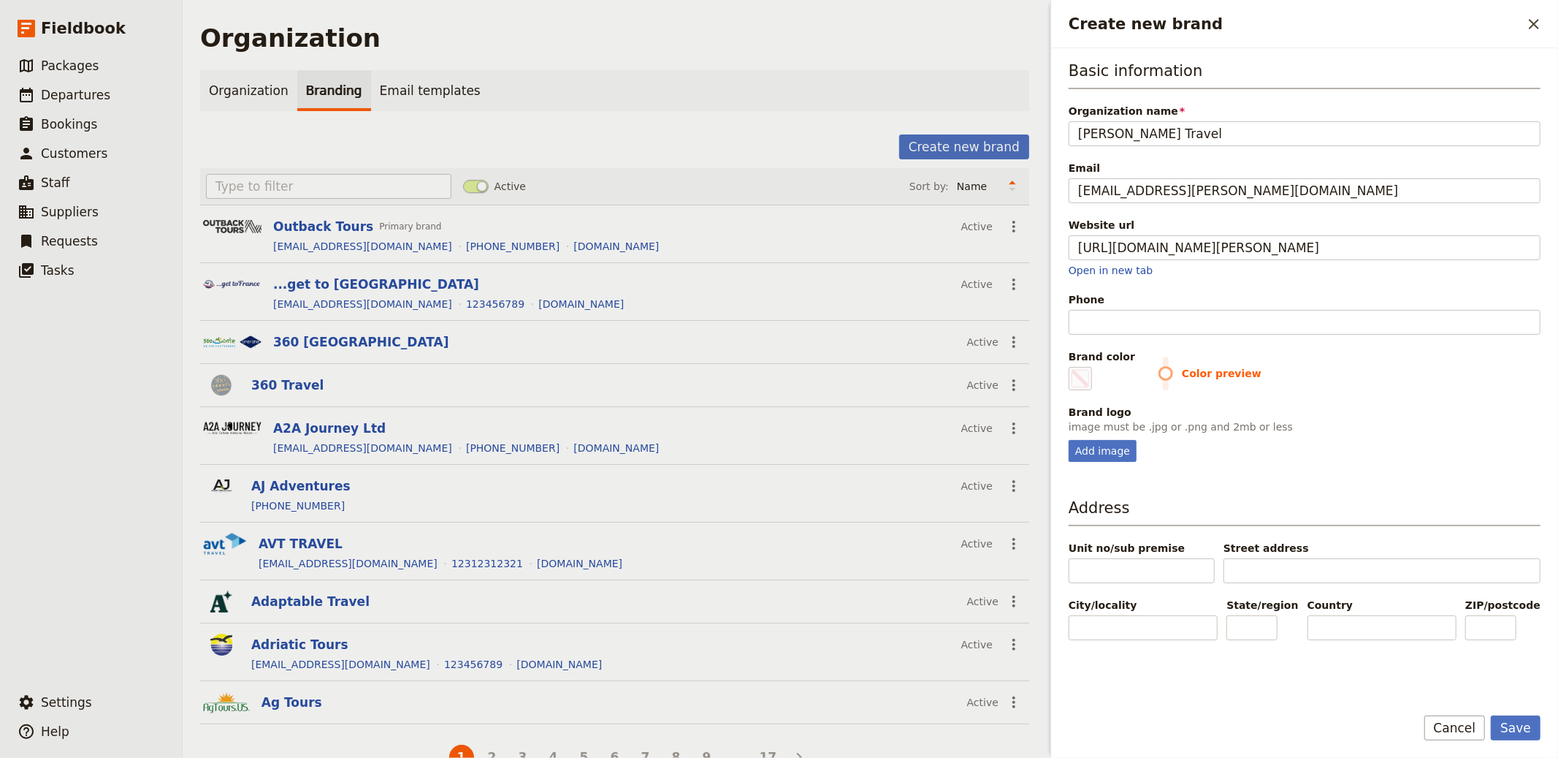
type input "https://www.nelson.travel"
click at [1122, 318] on input "Phone" at bounding box center [1305, 322] width 472 height 25
type input "#000000"
click at [1122, 318] on input "Phone" at bounding box center [1305, 322] width 472 height 25
paste input "(UK) +44 1235 635749"
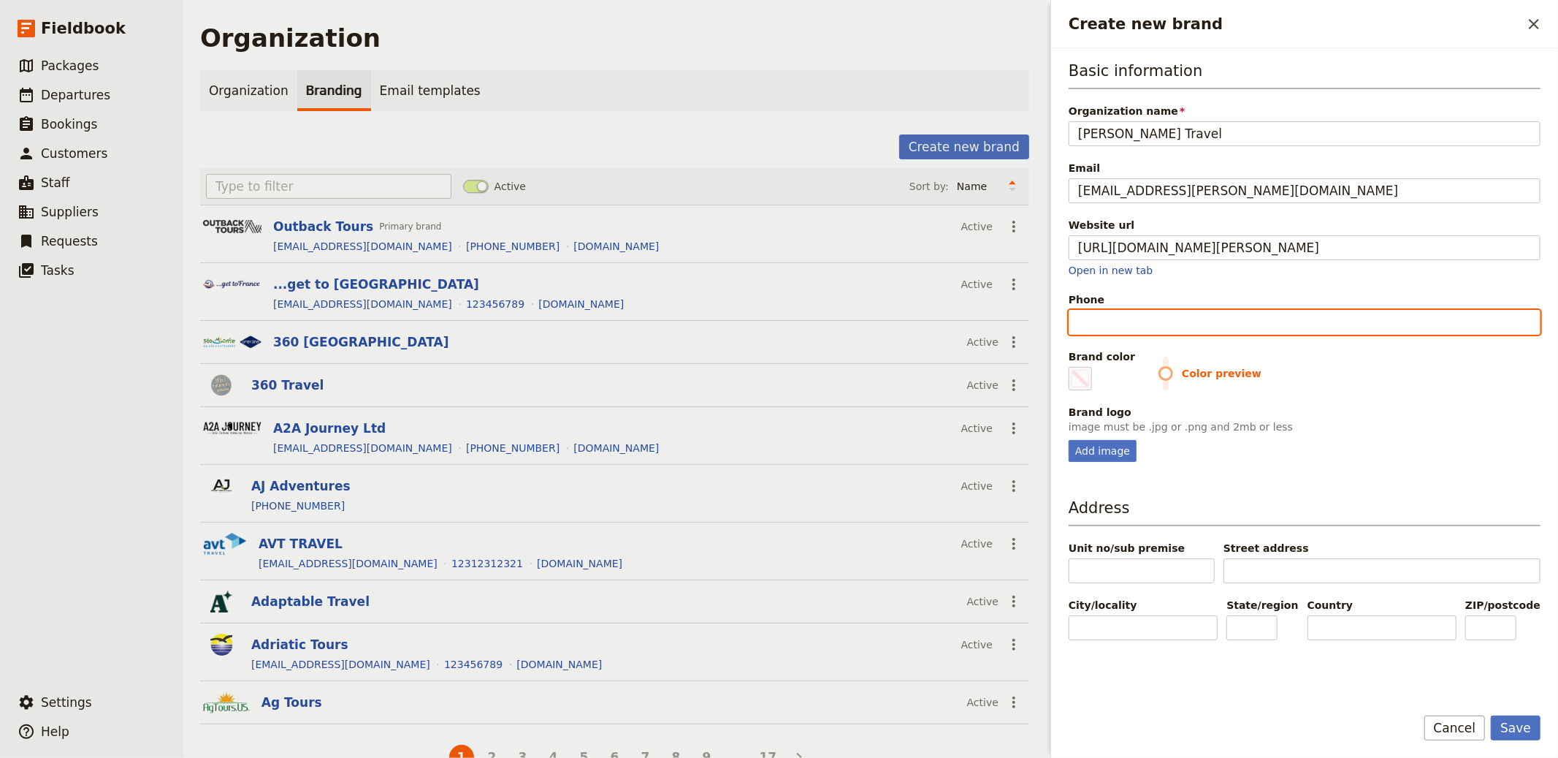
type input "(UK) +44 1235 635749"
type input "#000000"
type input "+44 1235 635749"
type input "#000000"
type input "+44 1235 635749"
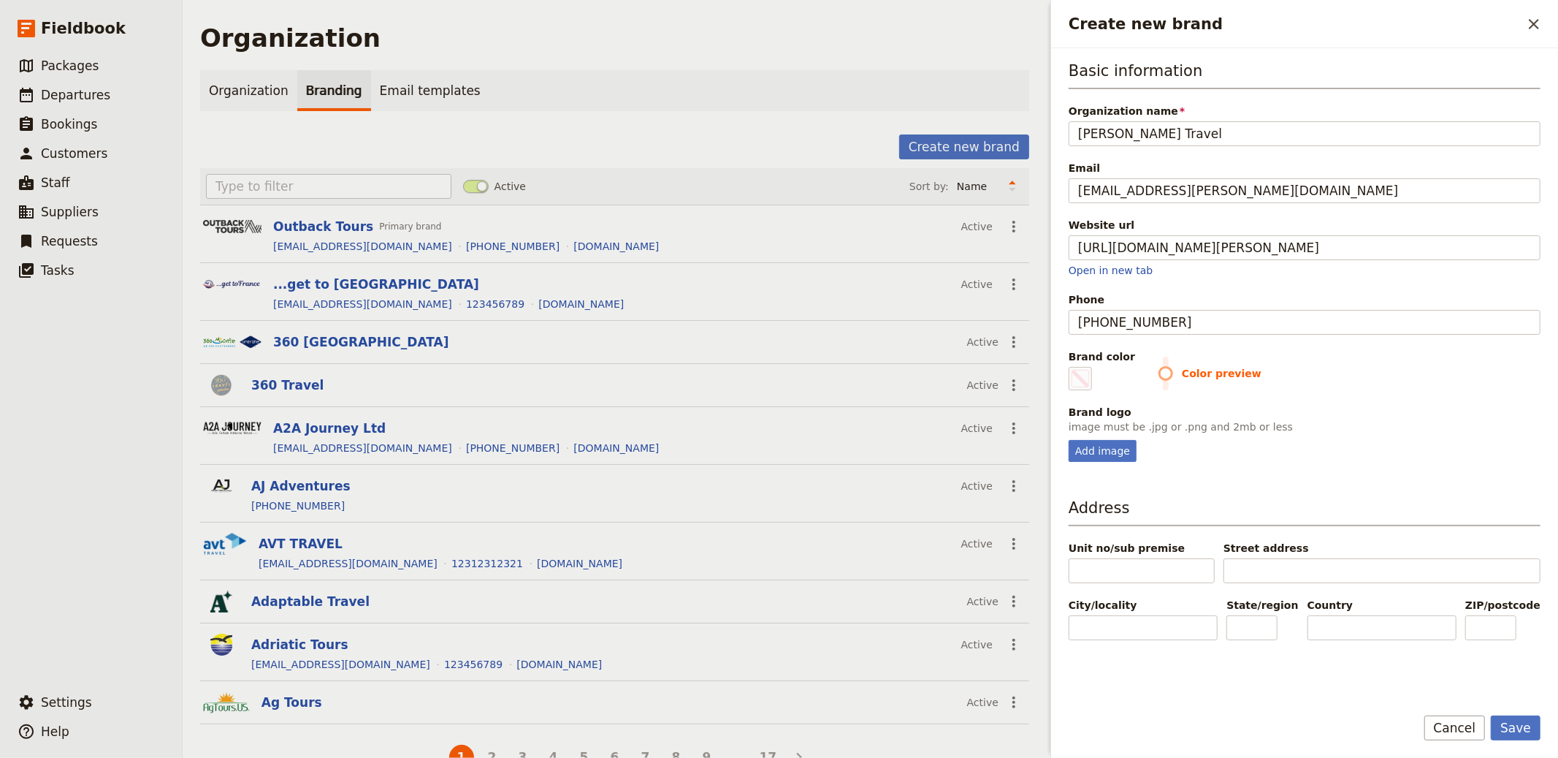
click at [1319, 409] on div "Brand logo" at bounding box center [1305, 412] width 472 height 15
click at [1081, 374] on span "Create new brand" at bounding box center [1081, 379] width 18 height 18
click at [1072, 367] on input "#000000" at bounding box center [1072, 366] width 1 height 1
type input "#030922"
click at [1102, 453] on div "Add image" at bounding box center [1103, 451] width 68 height 22
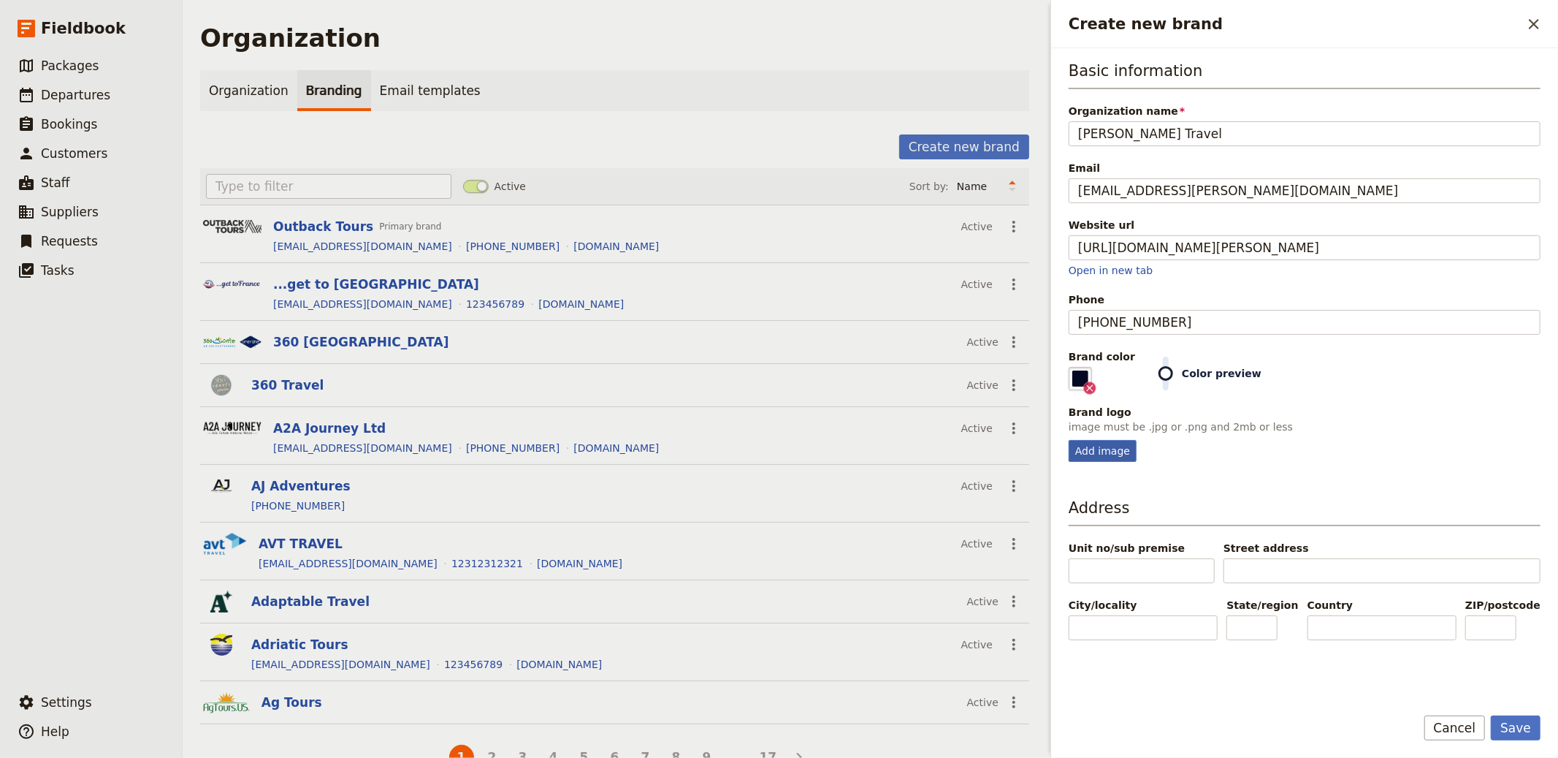
click at [1069, 440] on input "Add image" at bounding box center [1068, 439] width 1 height 1
click at [1107, 447] on div "Add image" at bounding box center [1103, 451] width 68 height 22
click at [1069, 440] on input "Add image" at bounding box center [1068, 439] width 1 height 1
type input "C:\fakepath\60e8350d777fa9bda8596122_Group (1) copy.png"
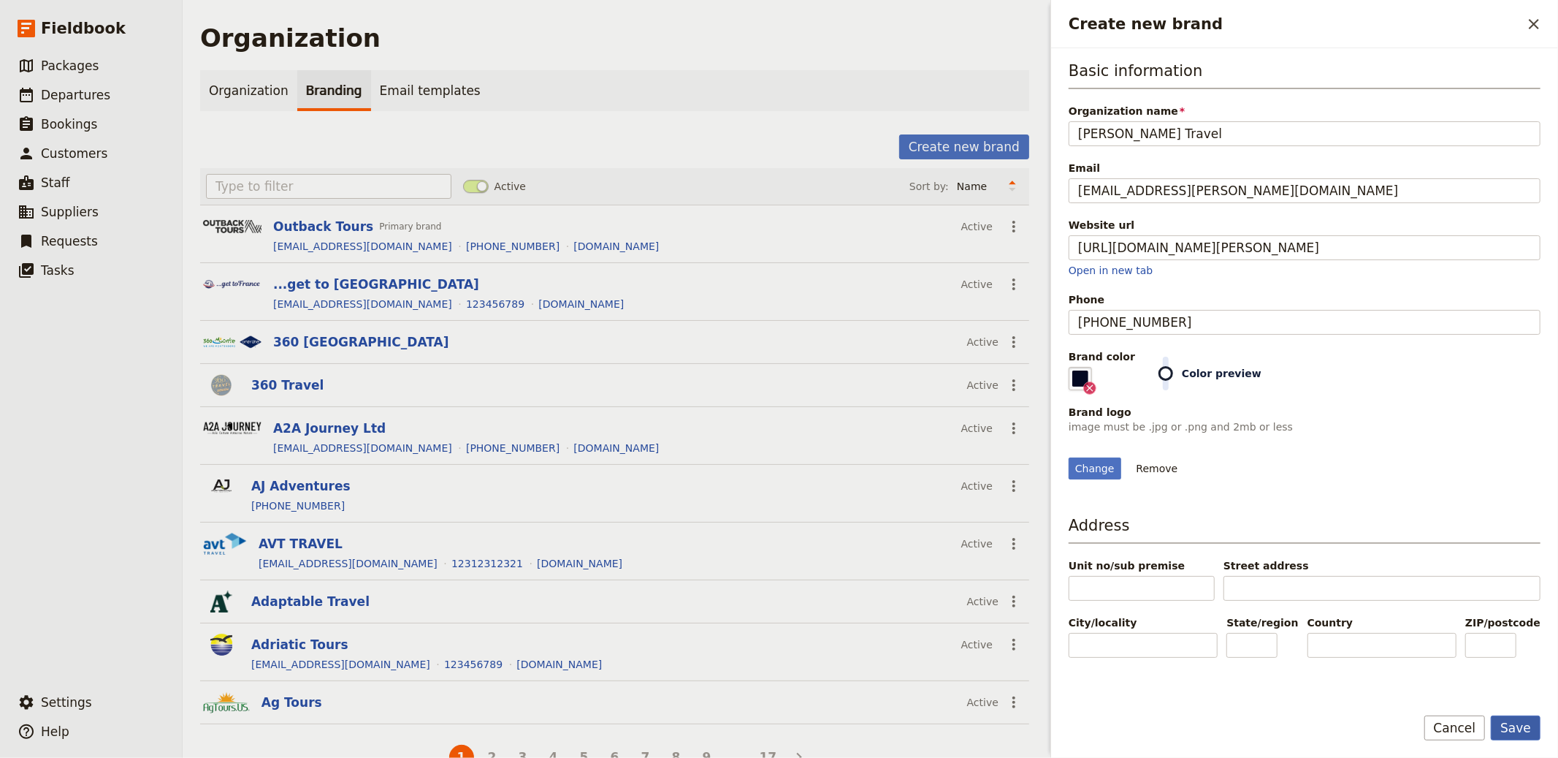
click at [1402, 682] on button "Save" at bounding box center [1516, 727] width 50 height 25
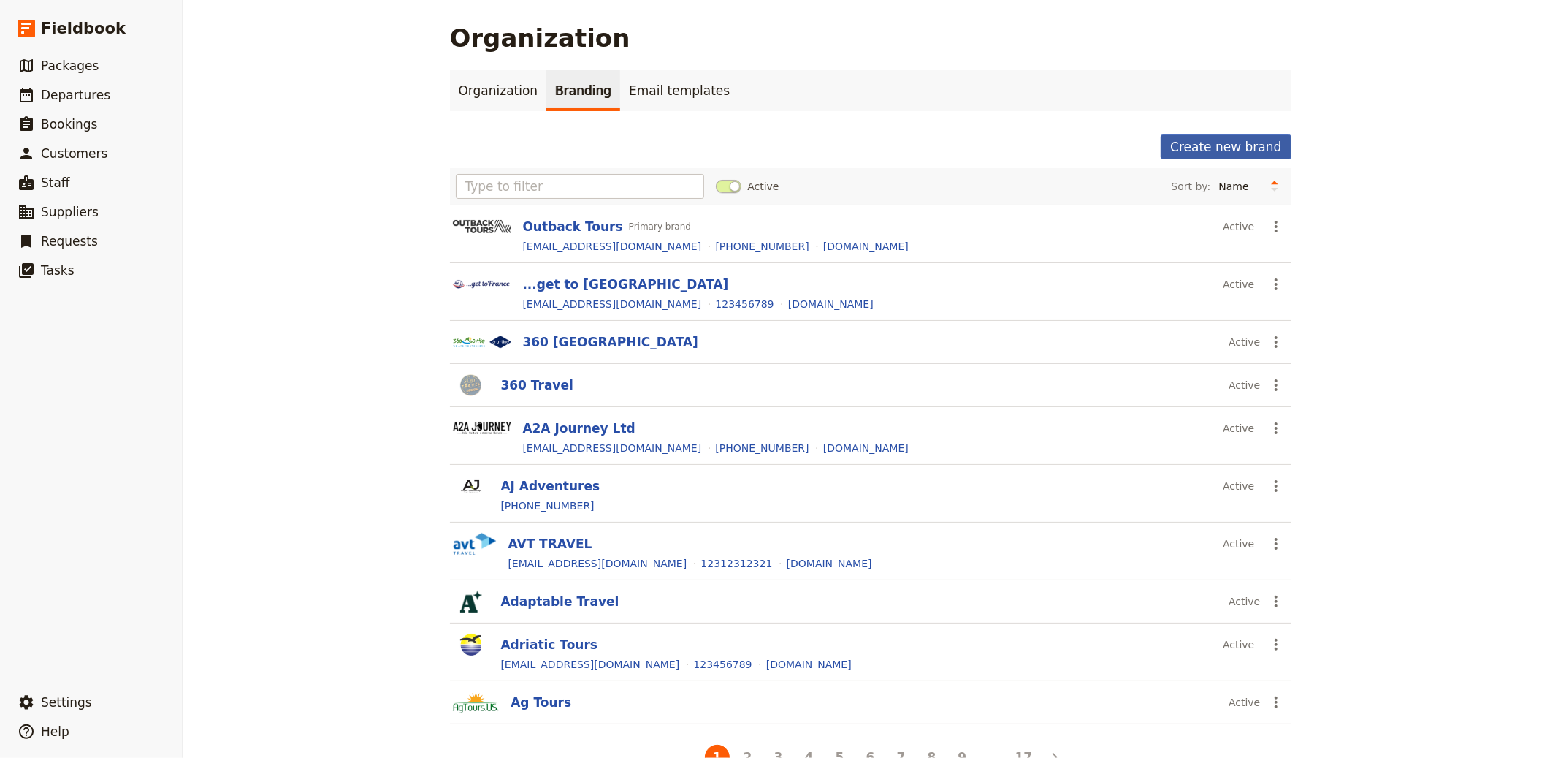
click at [1194, 147] on button "Create new brand" at bounding box center [1226, 146] width 130 height 25
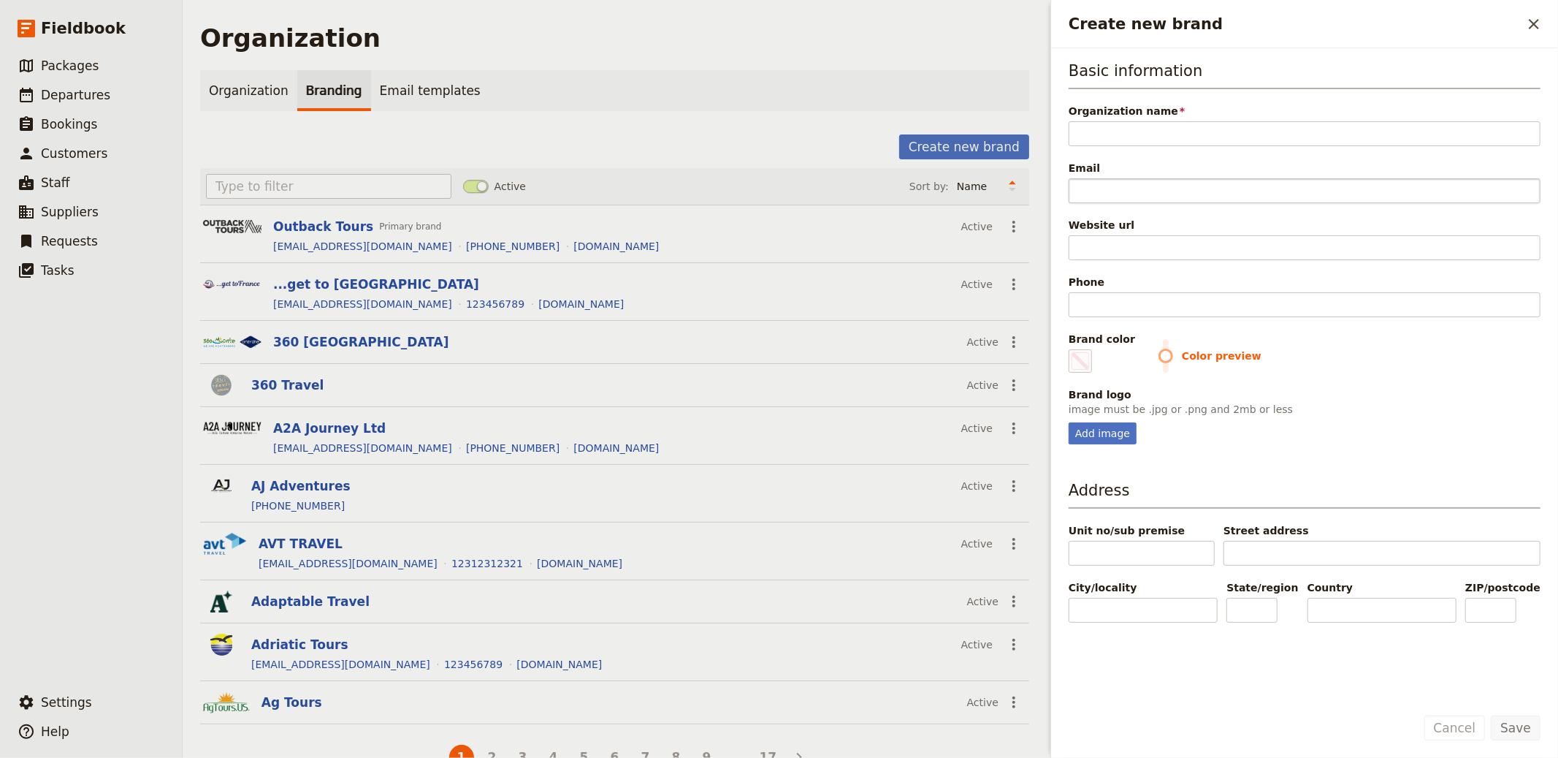
type input "Exceptional Travel"
type input "#000000"
type input "Exceptional Travel"
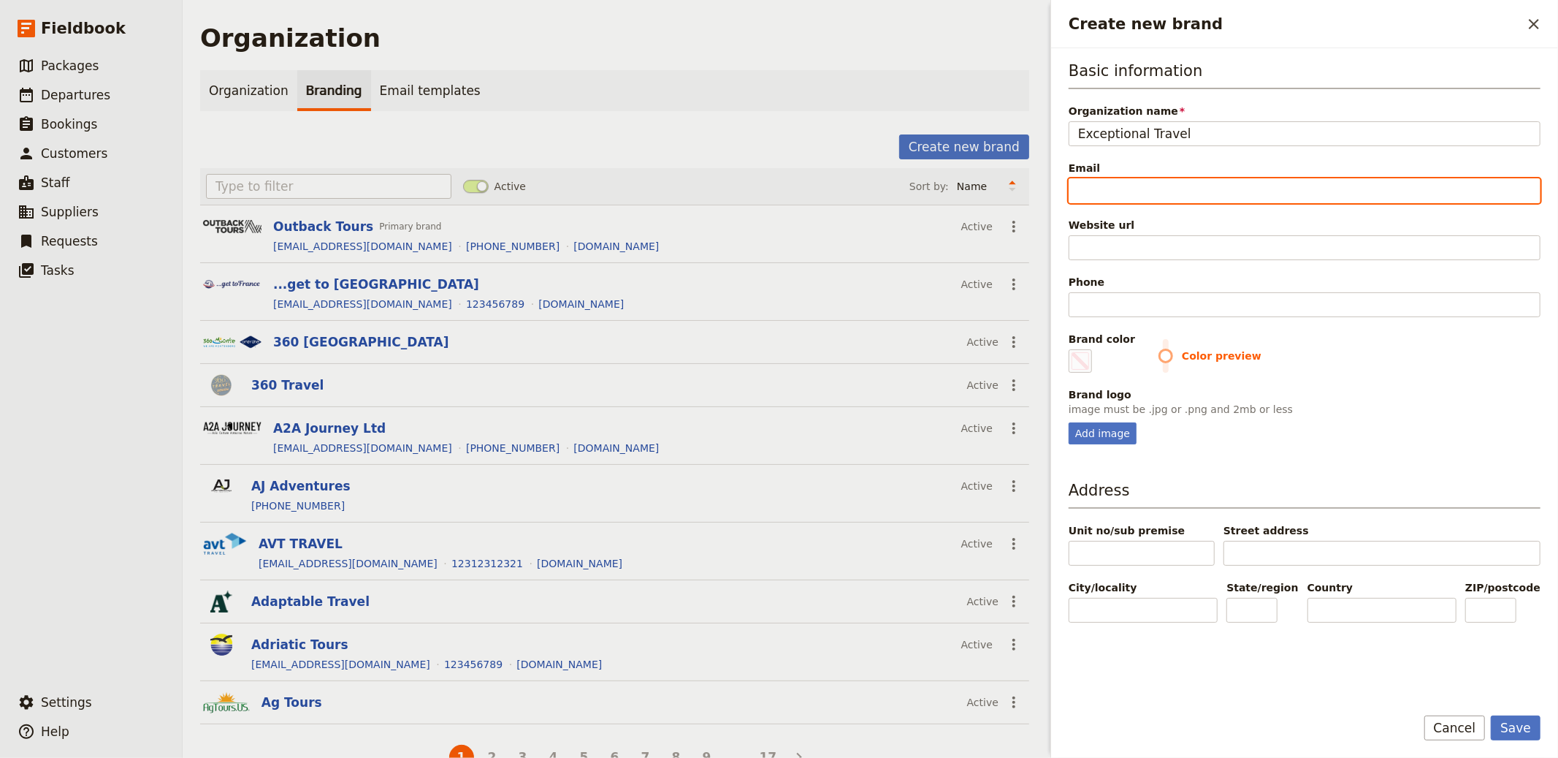
click at [1121, 193] on input "Email" at bounding box center [1305, 190] width 472 height 25
paste input "[EMAIL_ADDRESS][DOMAIN_NAME]"
type input "[EMAIL_ADDRESS][DOMAIN_NAME]"
type input "#000000"
type input "[EMAIL_ADDRESS][DOMAIN_NAME]"
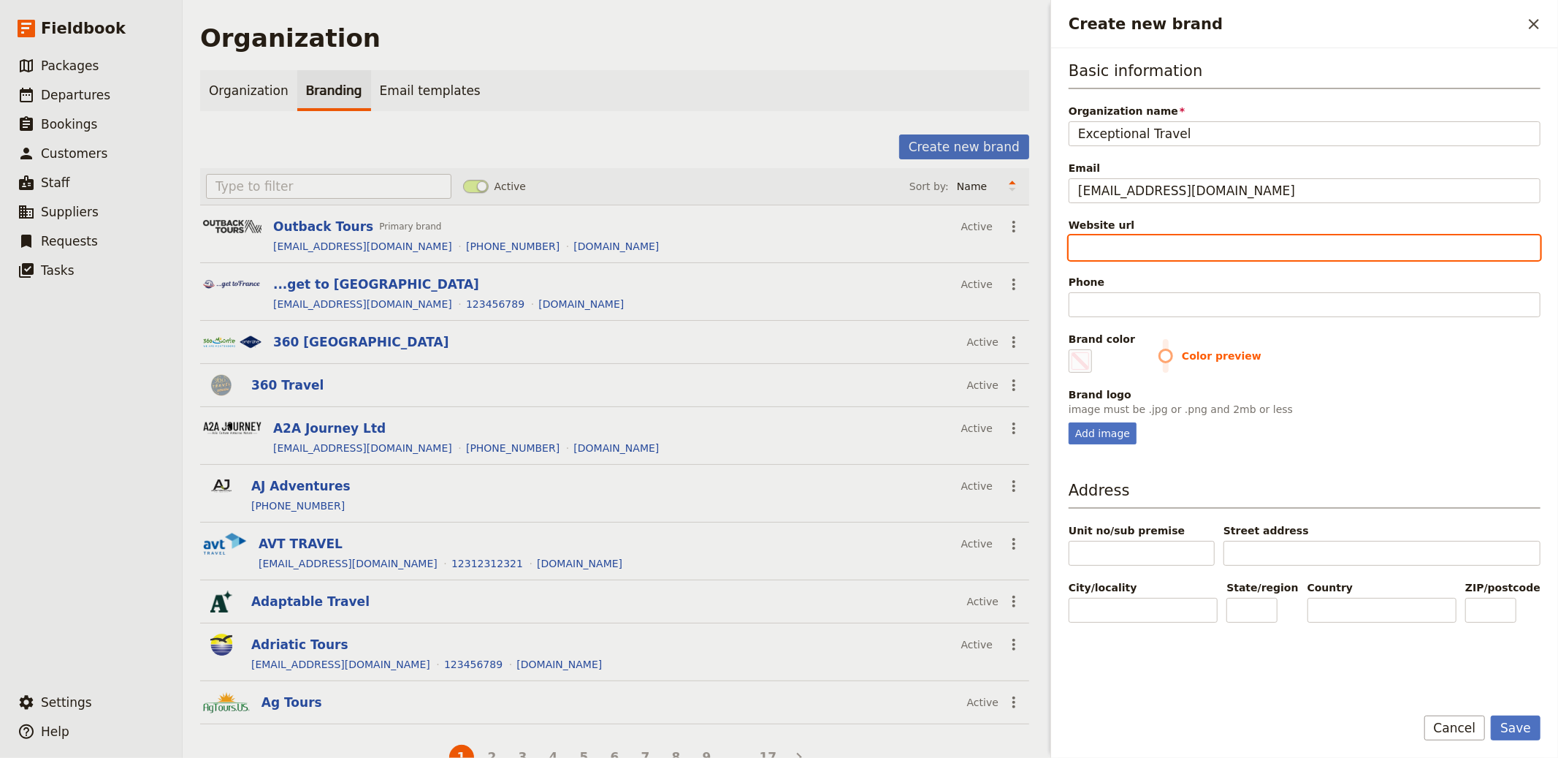
click at [1105, 244] on input "Website url" at bounding box center [1305, 247] width 472 height 25
paste input "https://exceptional-travel.com/"
type input "https://exceptional-travel.com/"
type input "#000000"
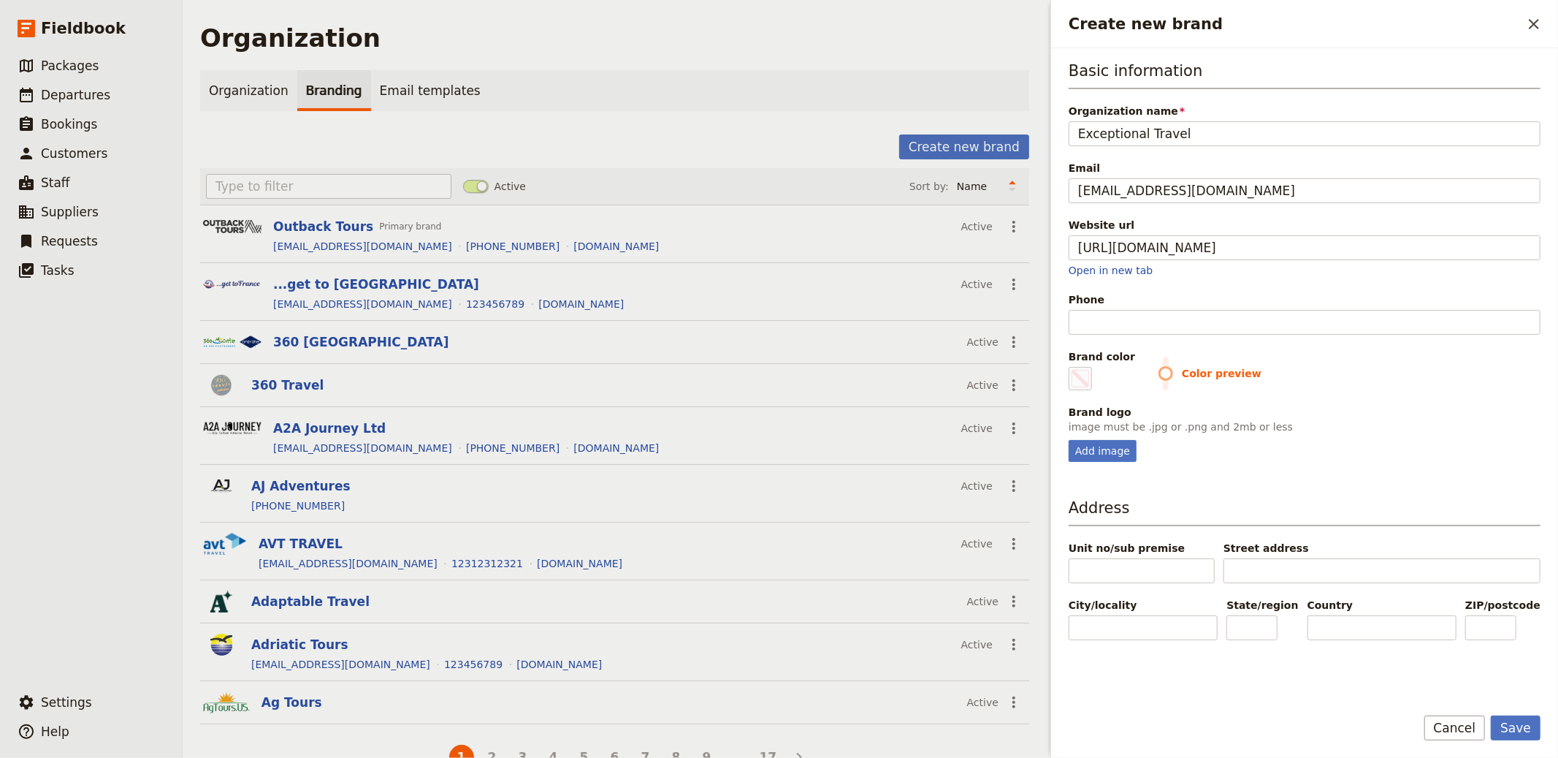
type input "https://exceptional-travel.com"
type input "#000000"
click at [1140, 319] on input "Phone" at bounding box center [1305, 322] width 472 height 25
paste input "(UK) +44 1608 638777"
type input "(UK) +44 1608 638777"
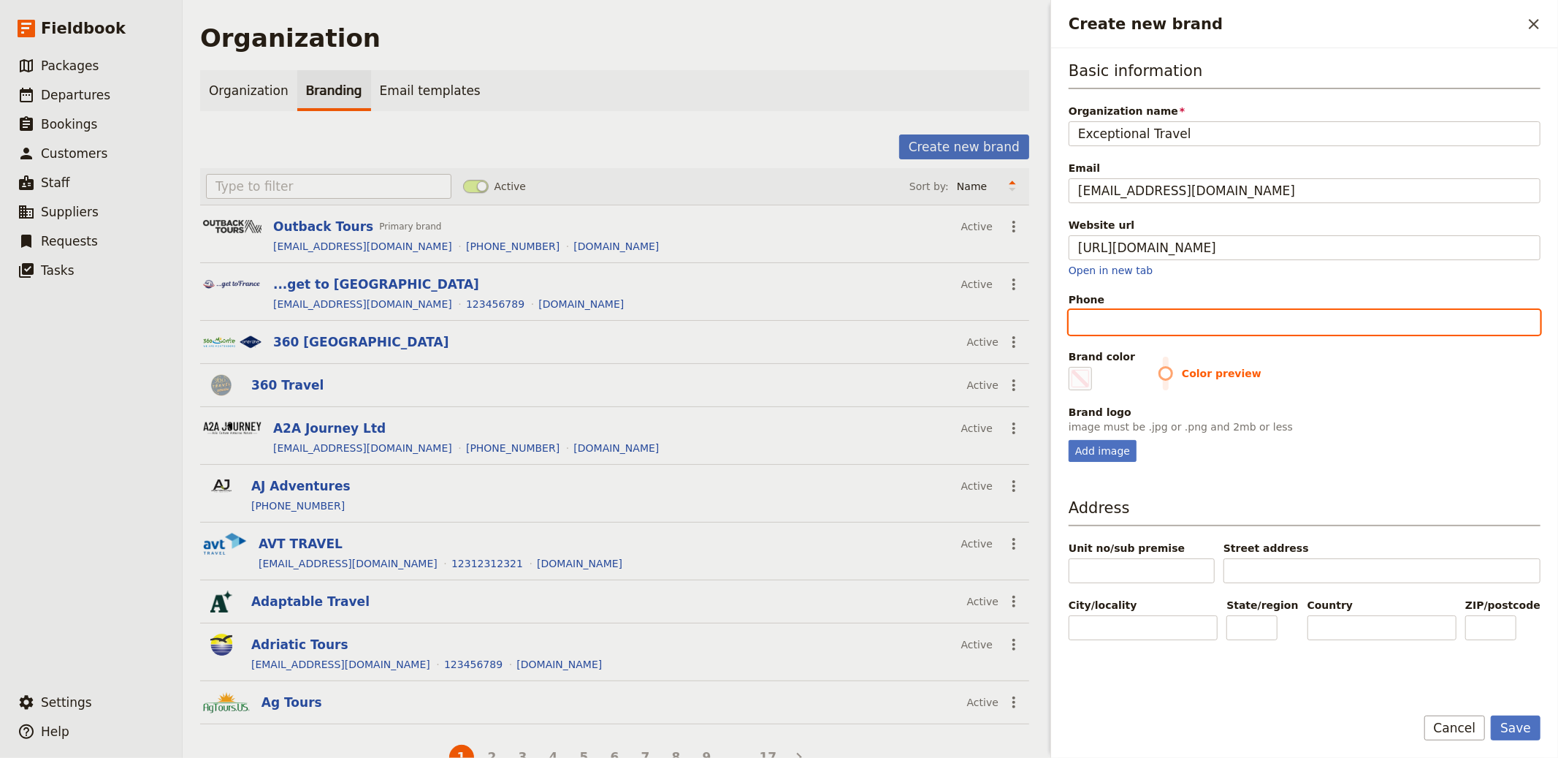
type input "#000000"
drag, startPoint x: 1101, startPoint y: 322, endPoint x: 956, endPoint y: 308, distance: 145.4
click at [956, 308] on div "Organization Organization Branding Email templates Create new brand Active Sort…" at bounding box center [871, 379] width 1376 height 758
type input ") +44 1608 638777"
type input "#000000"
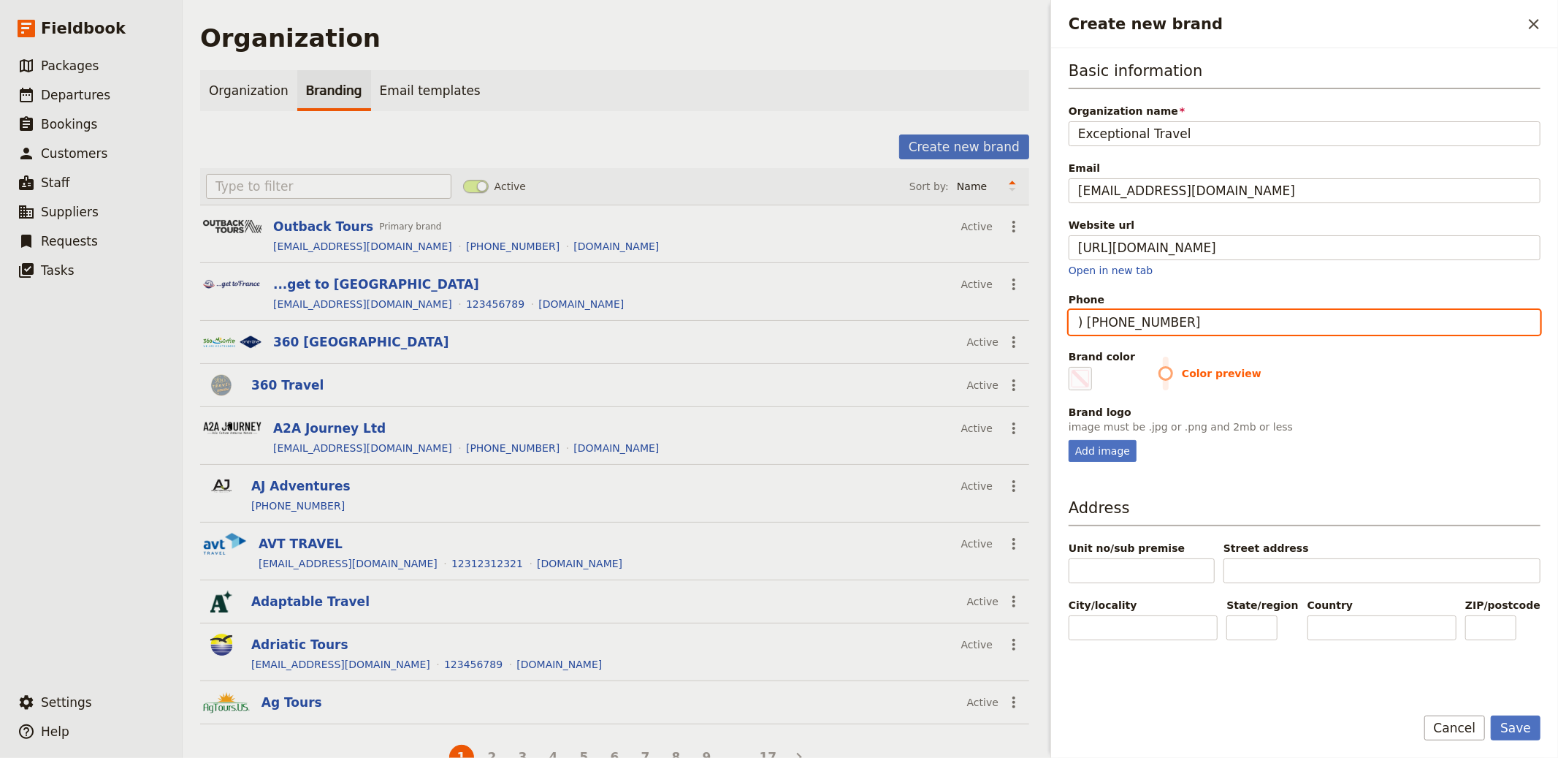
type input "[PHONE_NUMBER]"
type input "#000000"
type input "[PHONE_NUMBER]"
type input "#000000"
type input "[PHONE_NUMBER]"
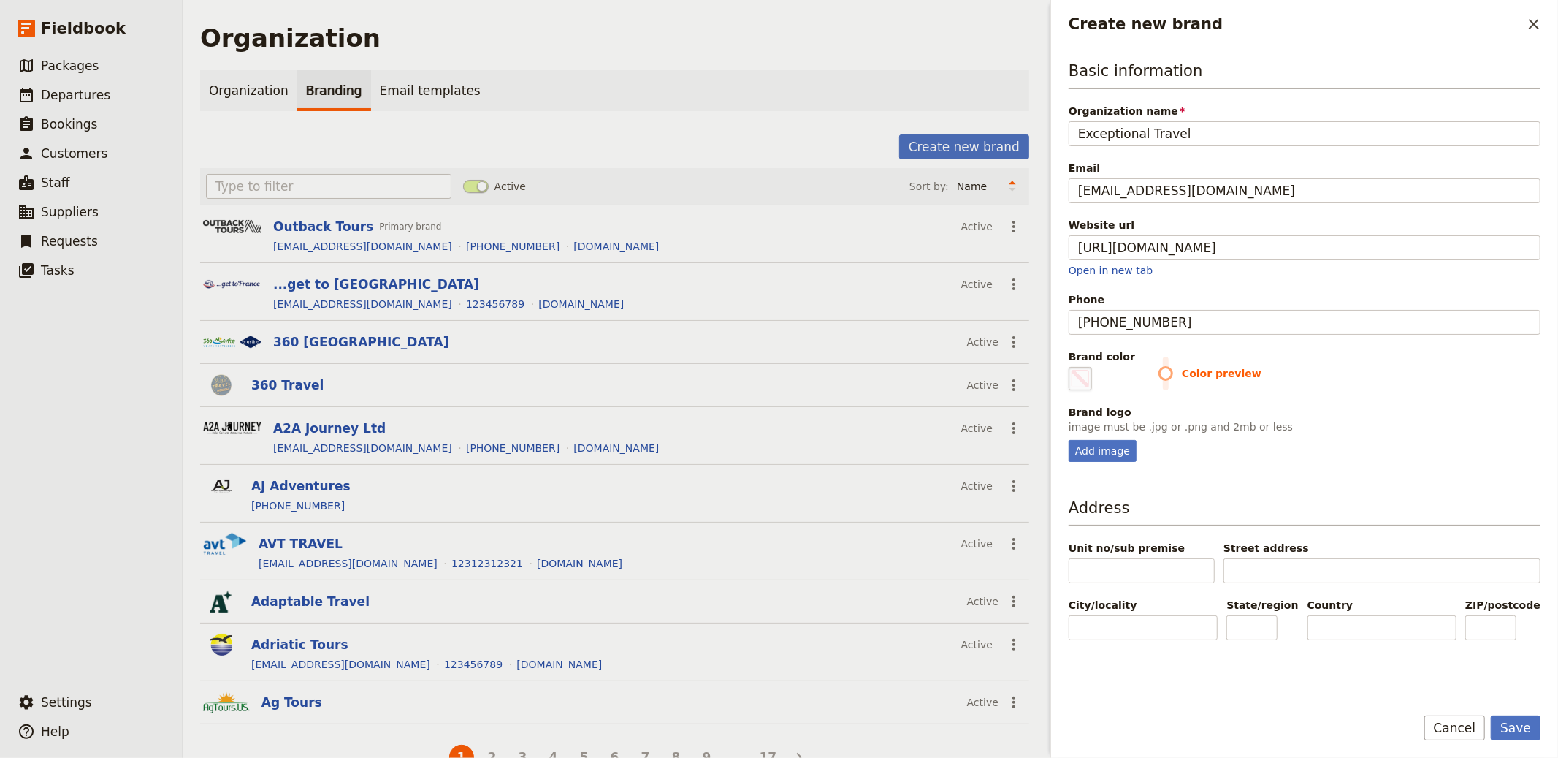
click at [1089, 380] on fieldset "#000000" at bounding box center [1080, 378] width 23 height 23
click at [1072, 367] on input "#000000" at bounding box center [1072, 366] width 1 height 1
type input "#dcb070"
click at [1402, 397] on div "Basic information Organization name Exceptional Travel Email info@exceptional-t…" at bounding box center [1305, 261] width 472 height 402
click at [1113, 449] on div "Add image" at bounding box center [1103, 451] width 68 height 22
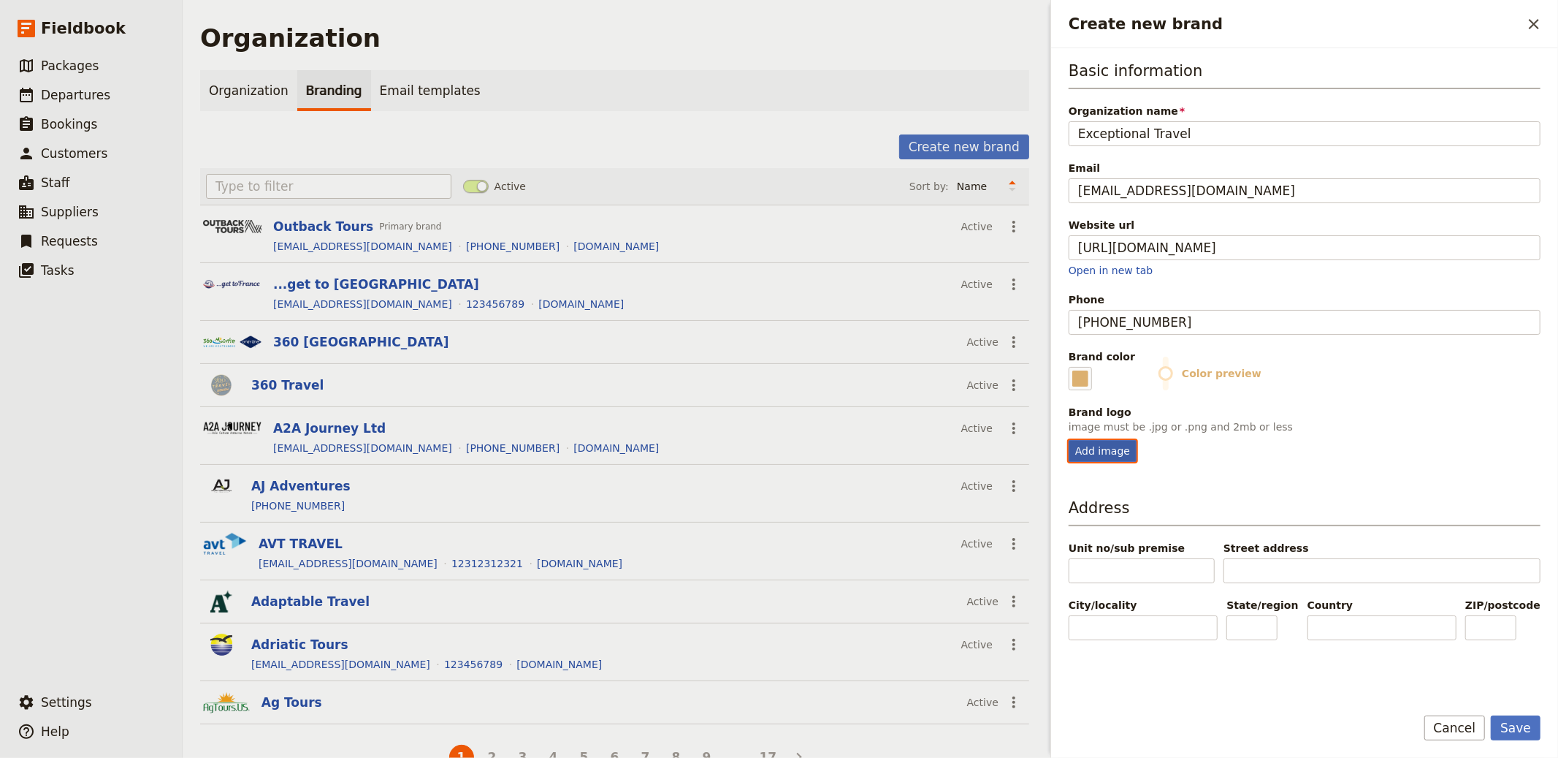
click at [1069, 440] on input "Add image" at bounding box center [1068, 439] width 1 height 1
type input "C:\fakepath\Screenshot 2025-08-19 at 3.07.02 PM.png"
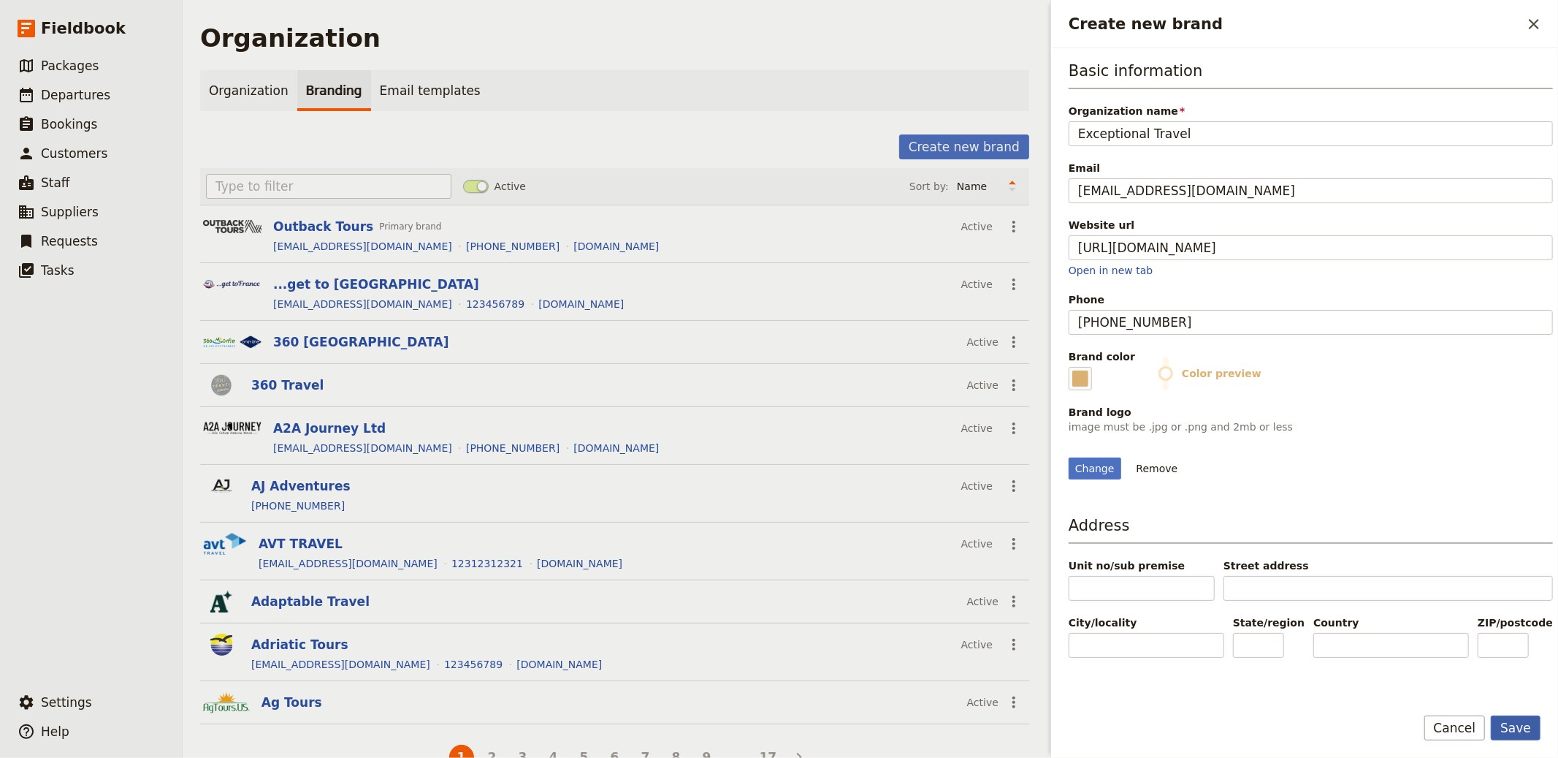
click at [1402, 682] on button "Save" at bounding box center [1516, 727] width 50 height 25
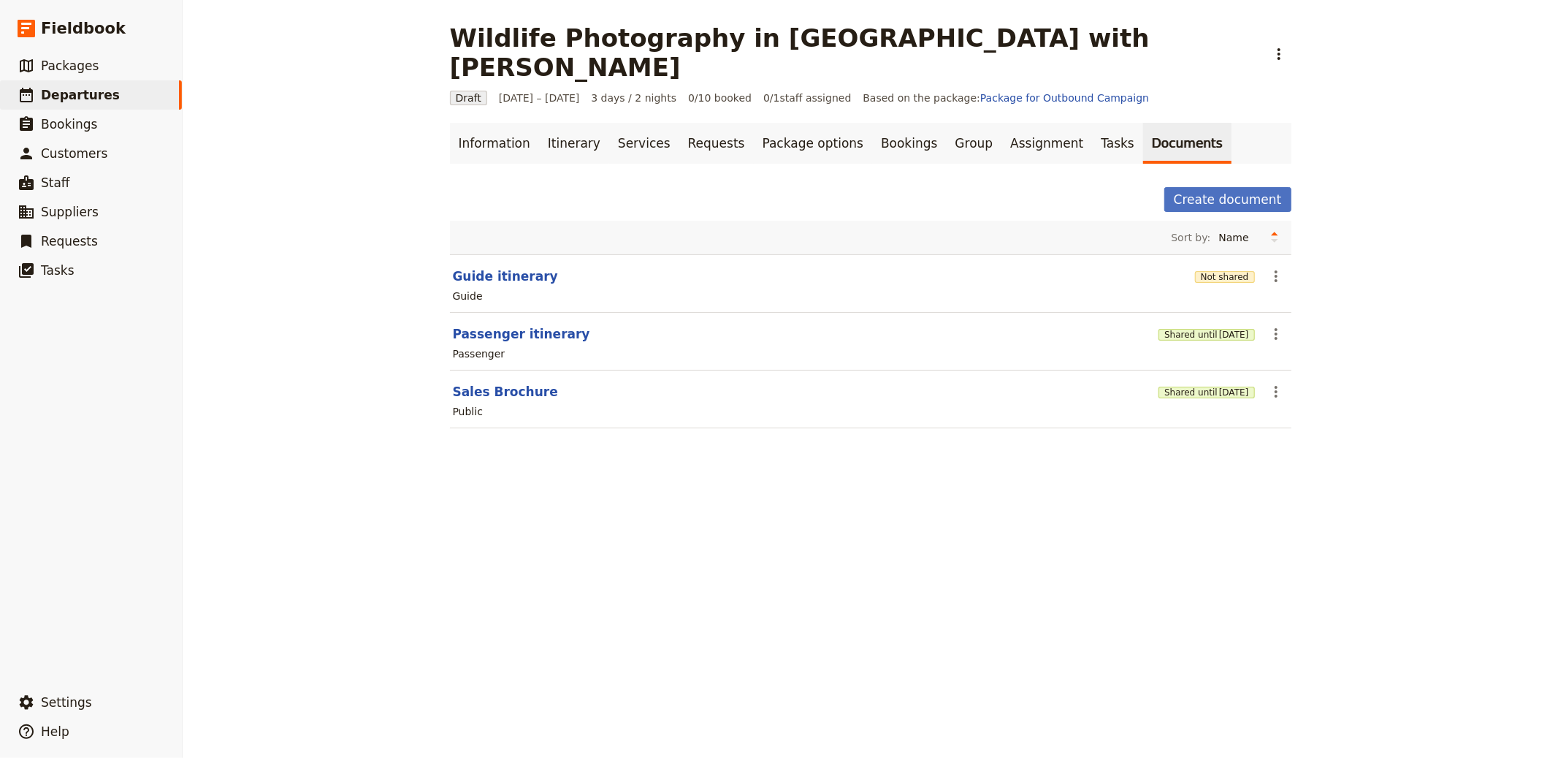
click at [1213, 269] on div "Not shared" at bounding box center [1225, 276] width 60 height 15
click at [1218, 271] on button "Not shared" at bounding box center [1225, 277] width 60 height 12
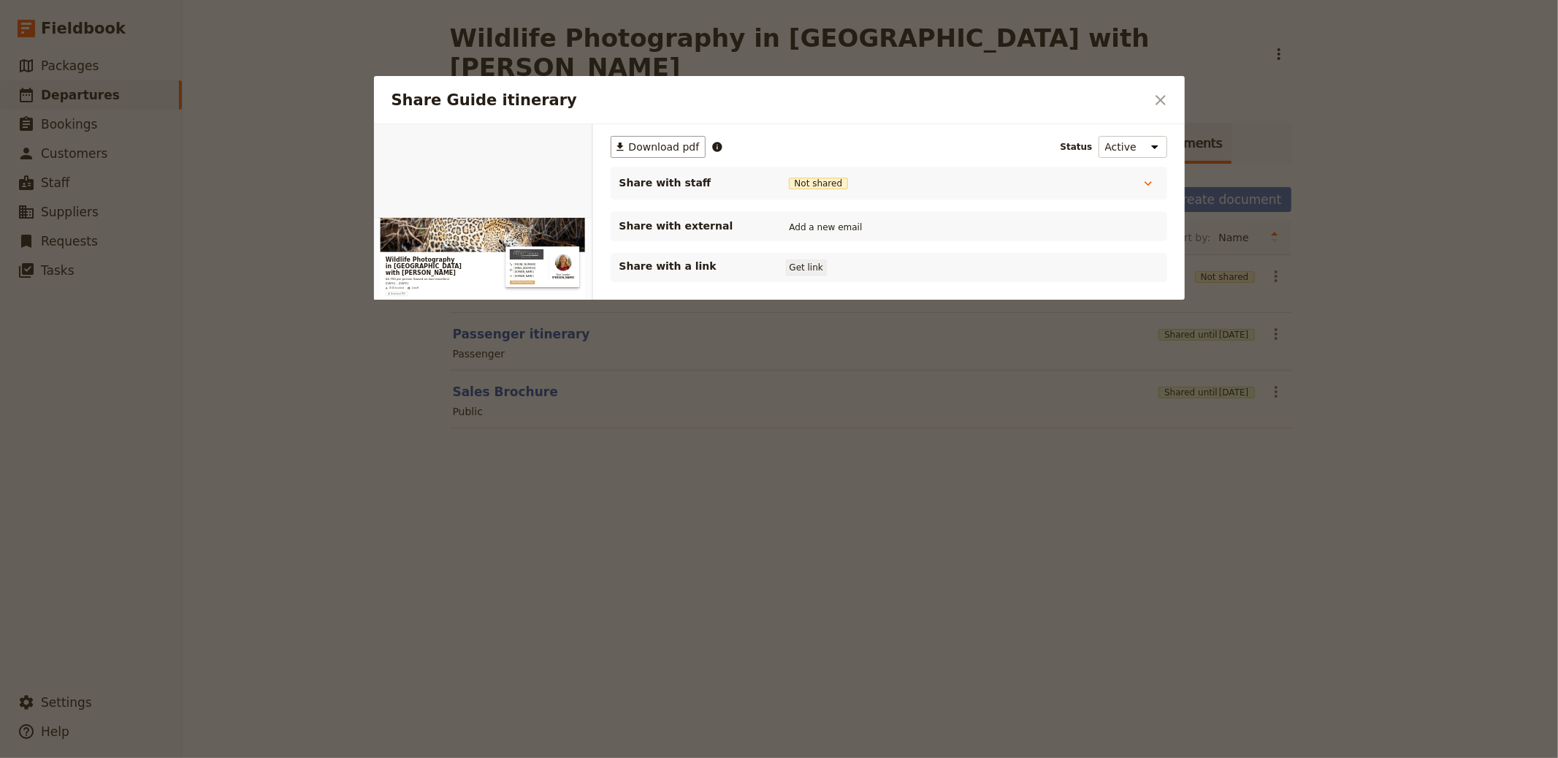
click at [817, 267] on button "Get link" at bounding box center [806, 267] width 41 height 16
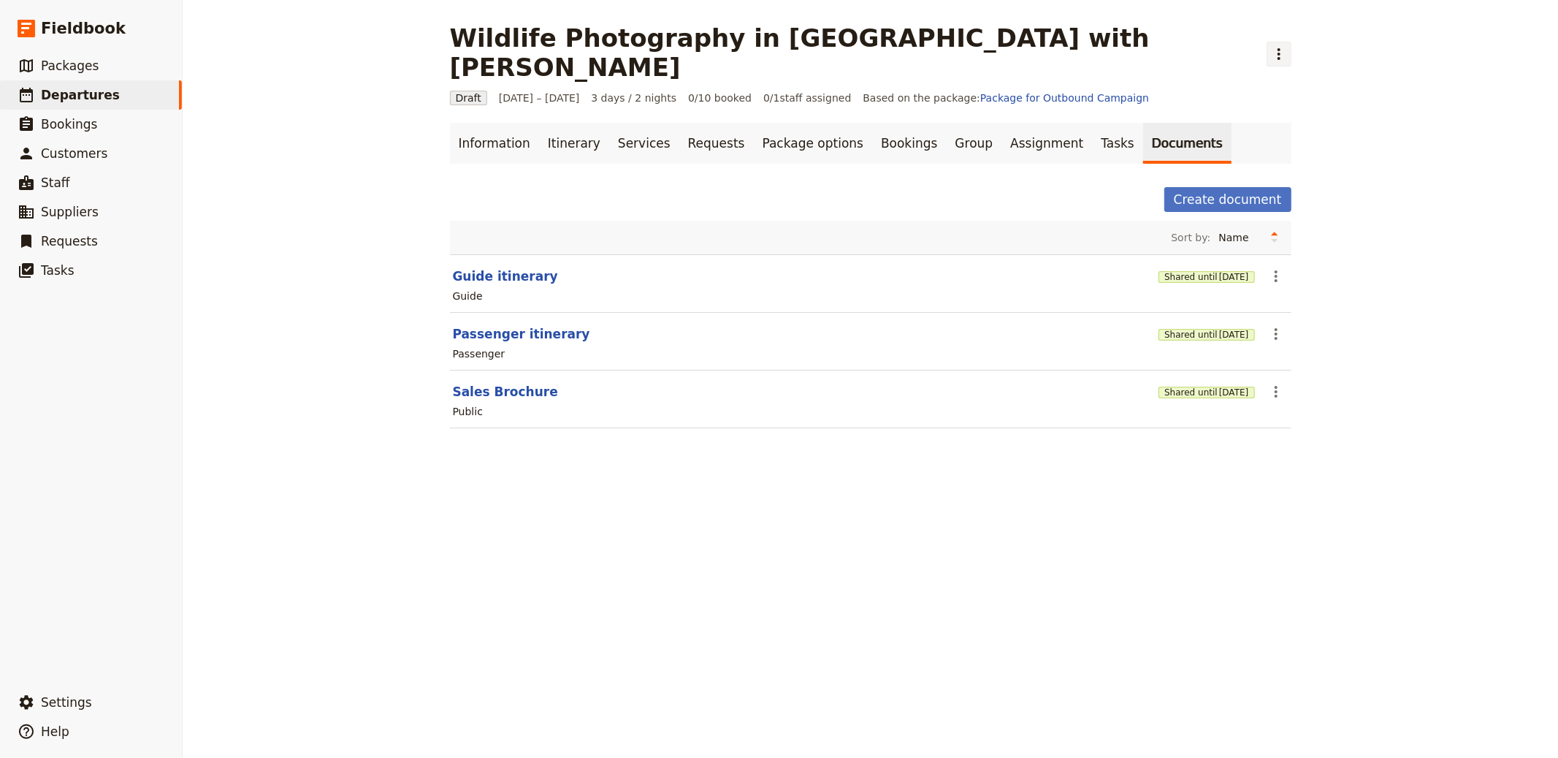
click at [1270, 45] on icon "Actions" at bounding box center [1279, 54] width 18 height 18
click at [1117, 68] on span "Clone this departure" at bounding box center [1124, 71] width 104 height 15
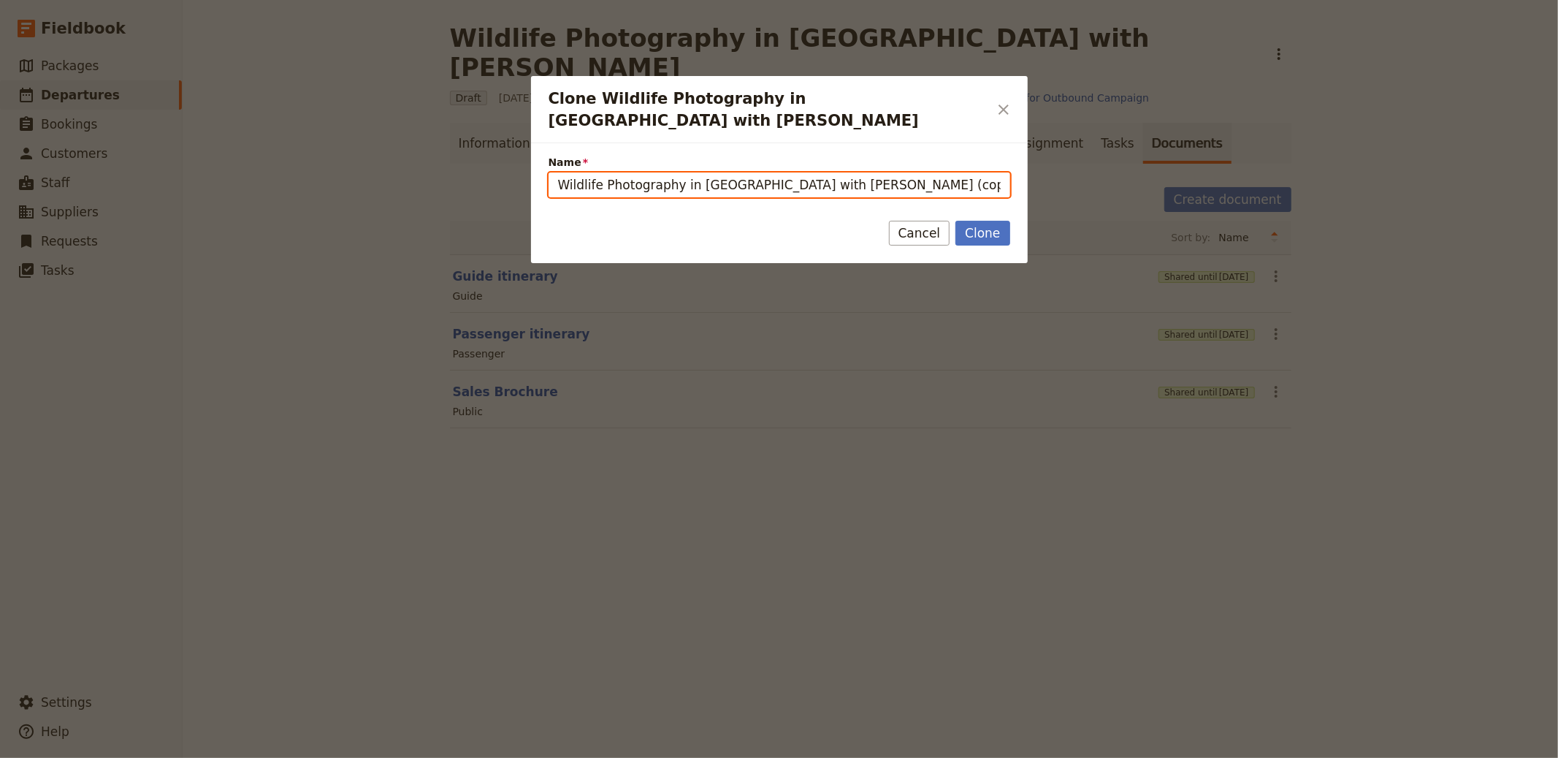
click at [683, 172] on input "Wildlife Photography in [GEOGRAPHIC_DATA] with [PERSON_NAME] (copy)" at bounding box center [780, 184] width 462 height 25
paste input "3-Day Tuscany E-Bike Tour: the Francigena path from [GEOGRAPHIC_DATA] to [GEOGR…"
type input "3-Day Tuscany E-Bike Tour: the Francigena path from [GEOGRAPHIC_DATA] to [GEOGR…"
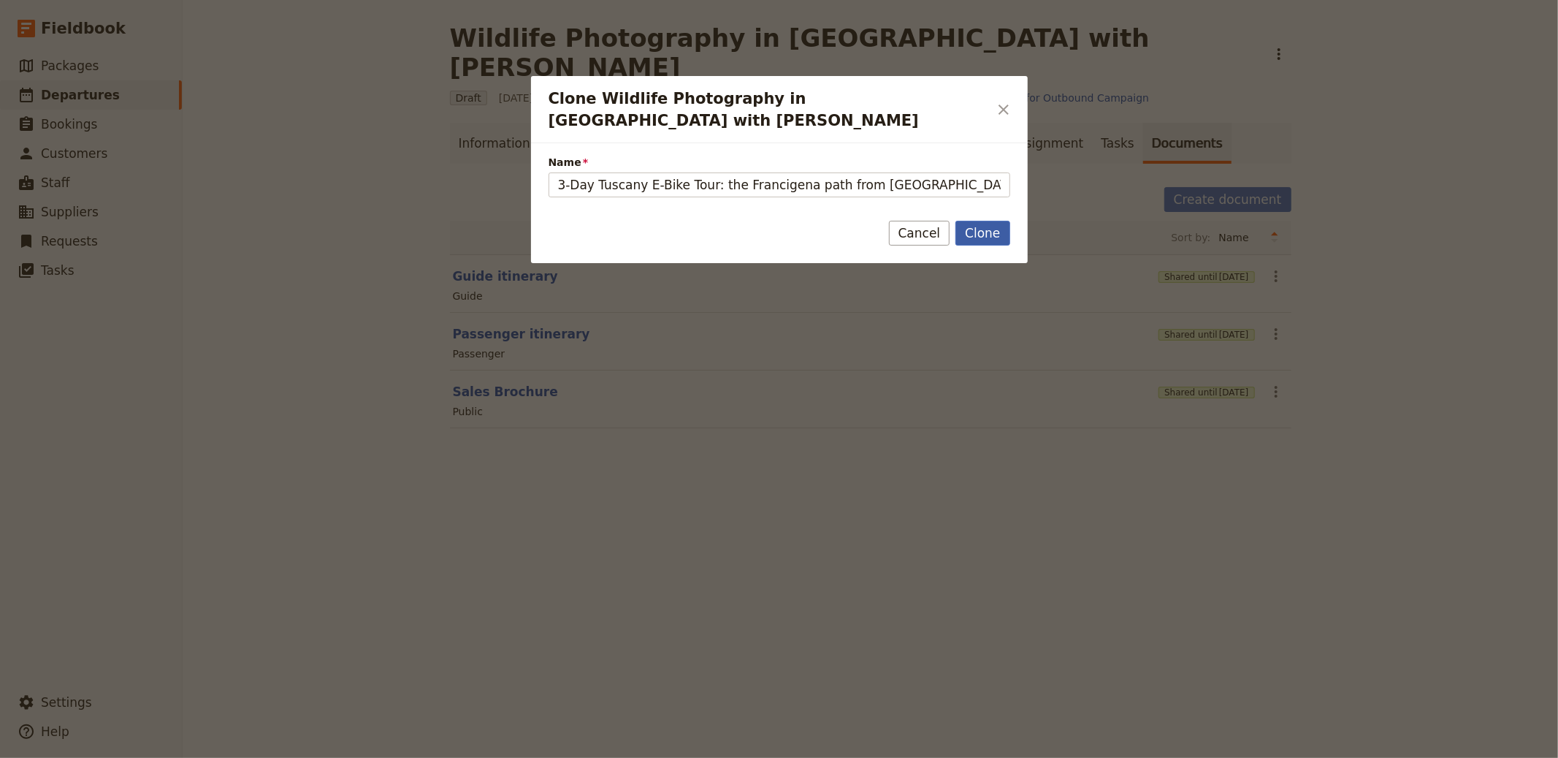
click at [983, 221] on button "Clone" at bounding box center [983, 233] width 54 height 25
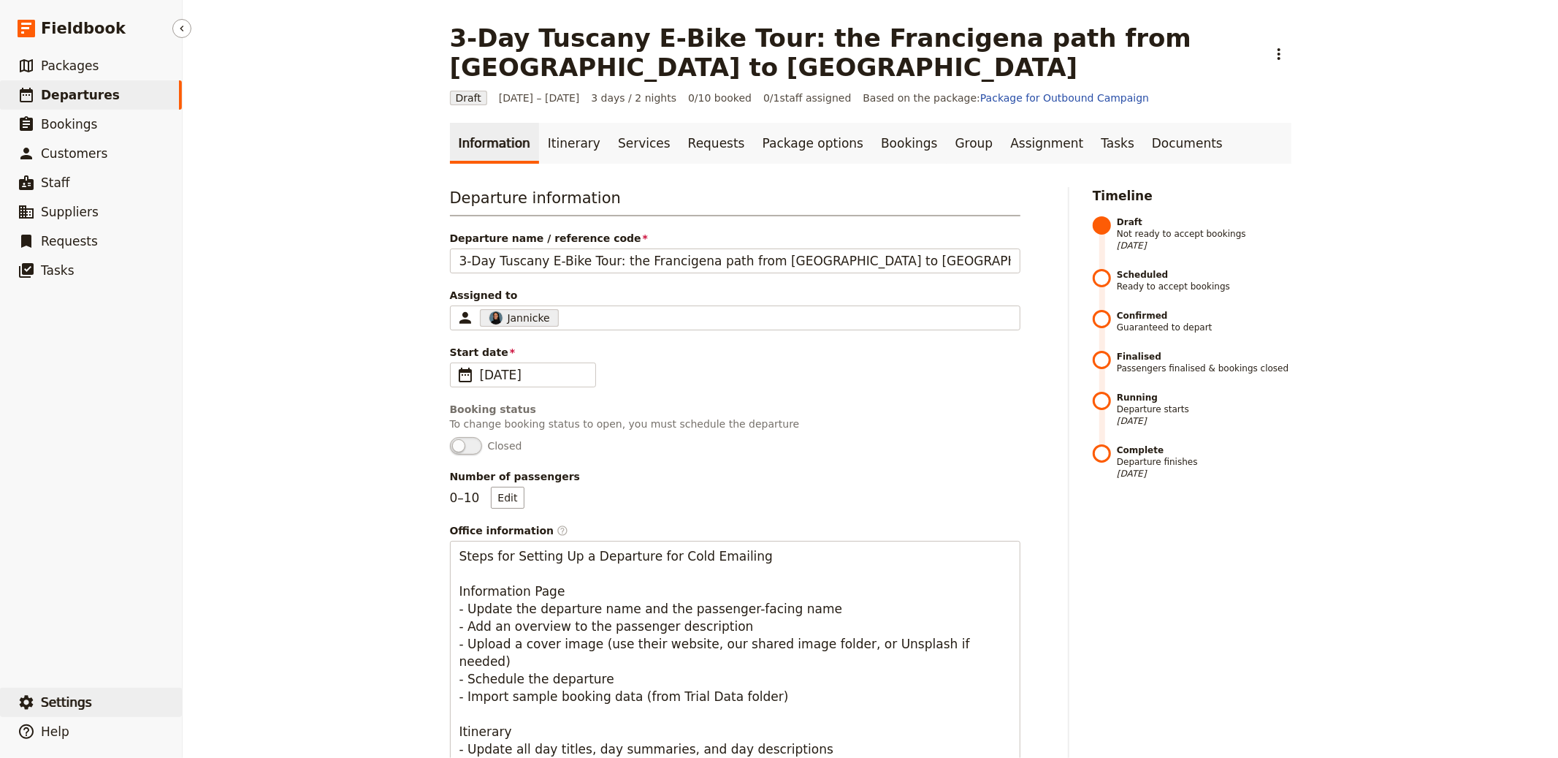
click at [90, 700] on button "​ Settings" at bounding box center [91, 701] width 182 height 29
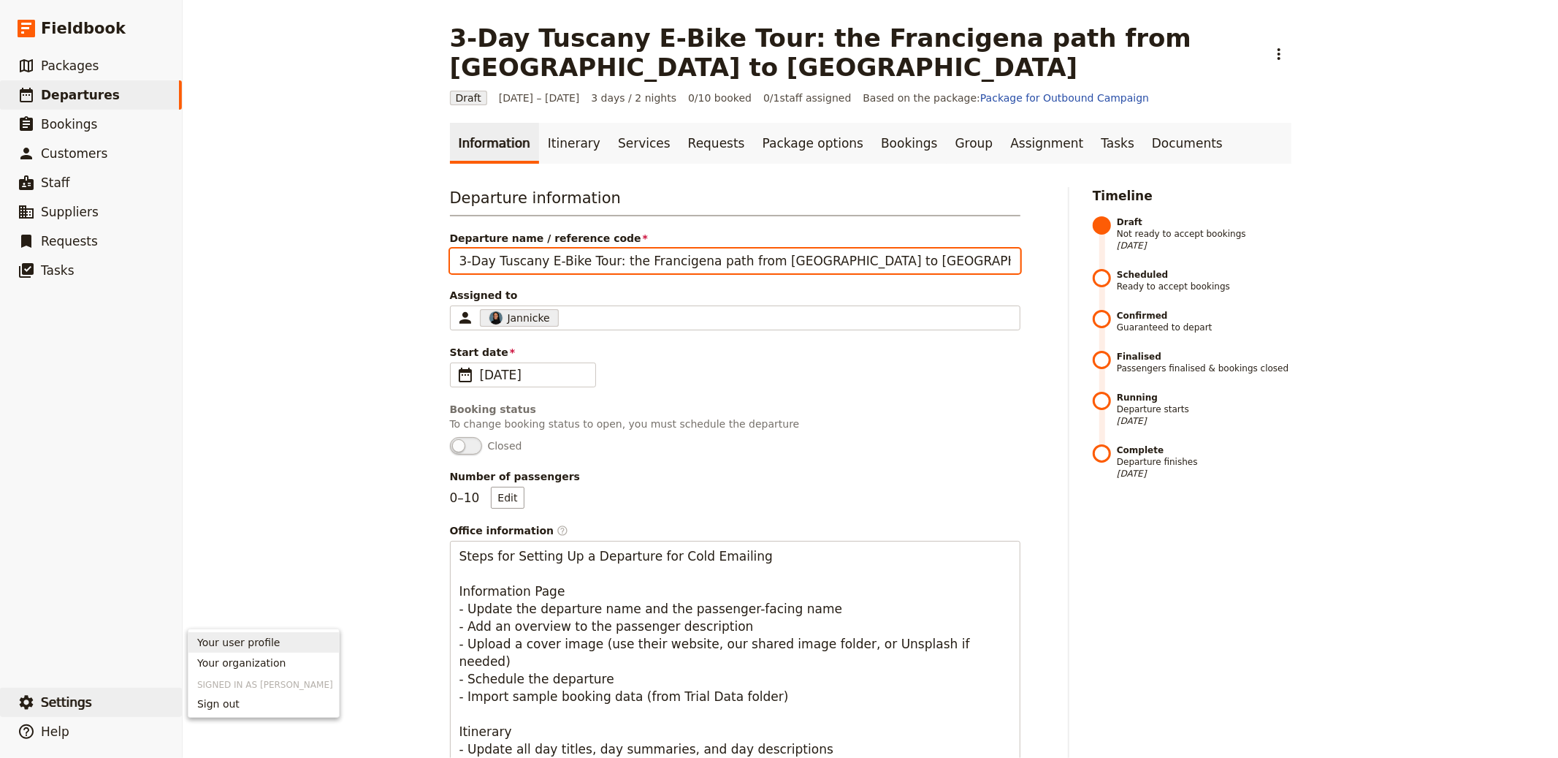
click at [722, 248] on input "3-Day Tuscany E-Bike Tour: the Francigena path from [GEOGRAPHIC_DATA] to [GEOGR…" at bounding box center [735, 260] width 571 height 25
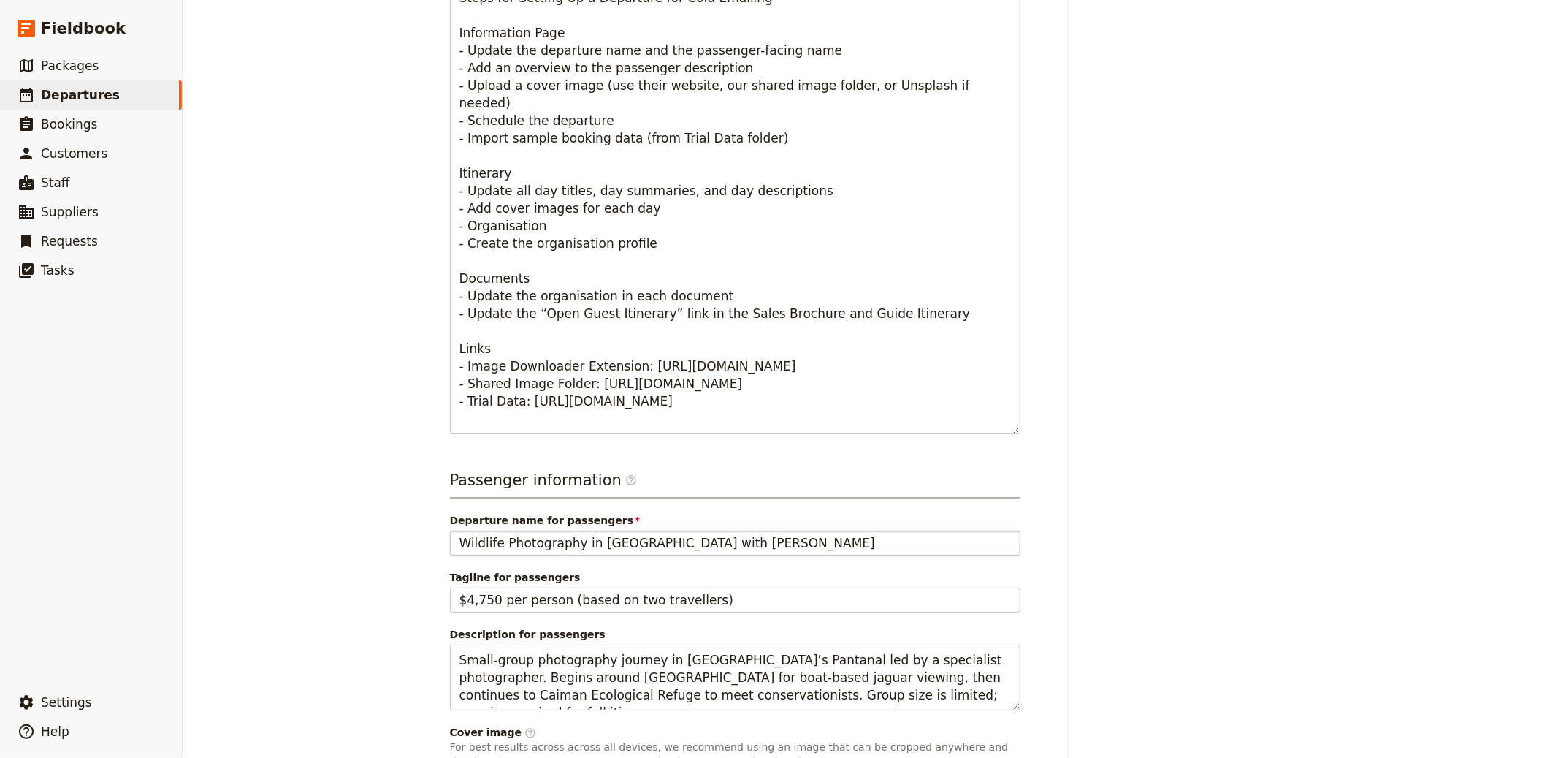
scroll to position [555, 0]
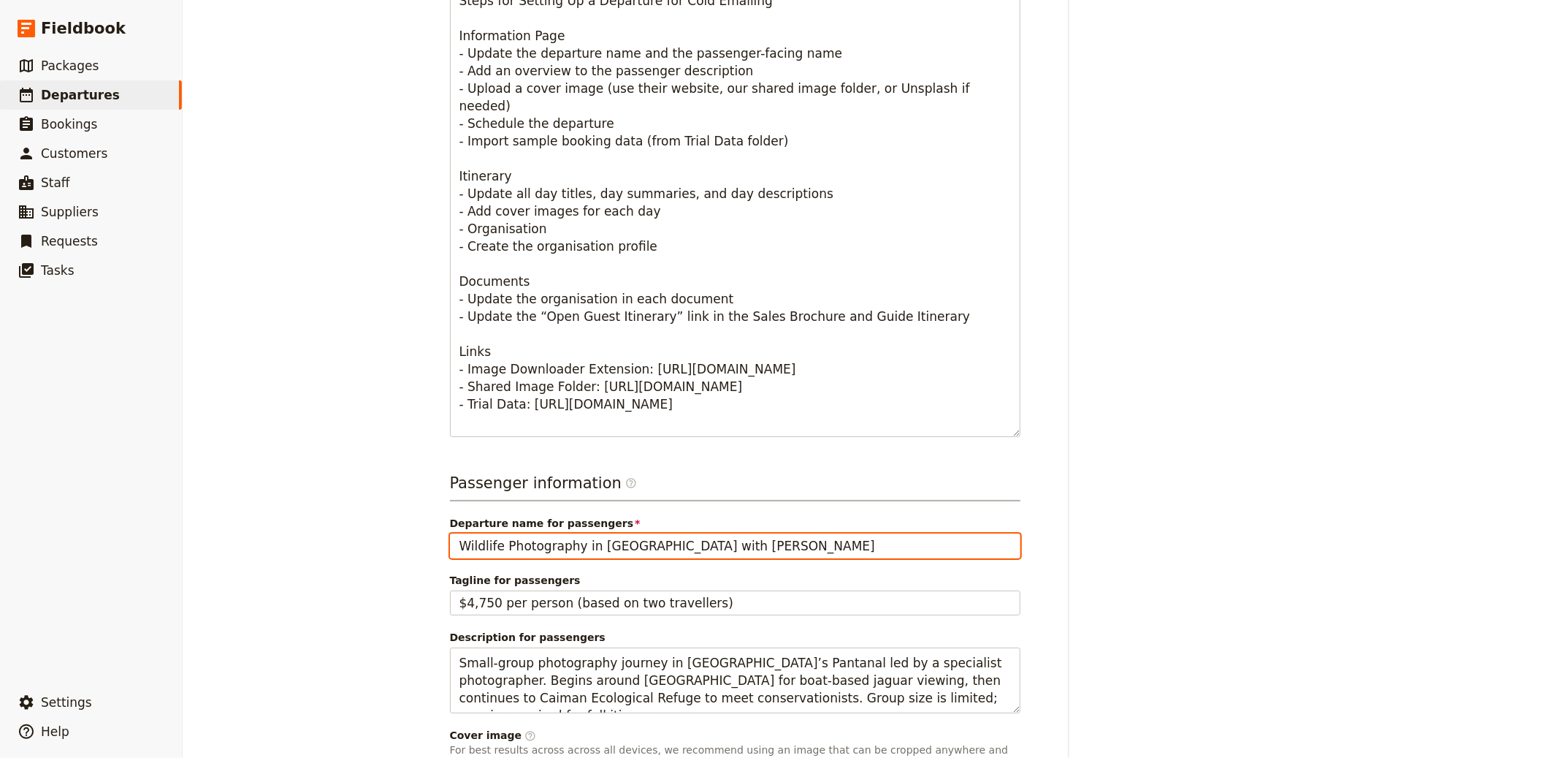
click at [596, 533] on input "Wildlife Photography in [GEOGRAPHIC_DATA] with [PERSON_NAME]" at bounding box center [735, 545] width 571 height 25
click at [598, 533] on input "Wildlife Photography in [GEOGRAPHIC_DATA] with [PERSON_NAME]" at bounding box center [735, 545] width 571 height 25
paste input "3-Day Tuscany E-Bike Tour: the Francigena path from [GEOGRAPHIC_DATA] to [GEOGR…"
type input "3-Day Tuscany E-Bike Tour: the Francigena path from [GEOGRAPHIC_DATA] to [GEOGR…"
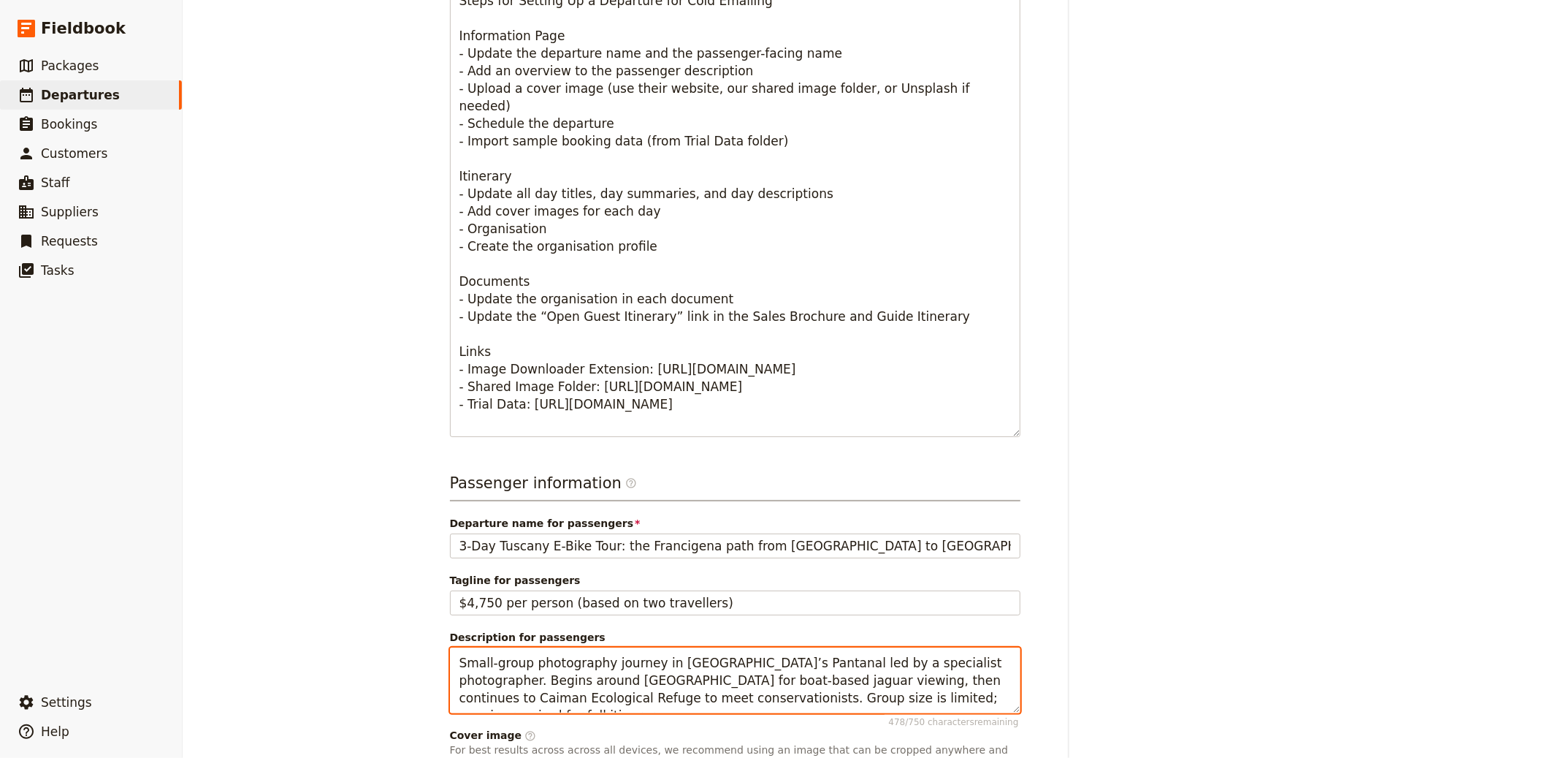
click at [628, 647] on textarea "Small-group photography journey in [GEOGRAPHIC_DATA]’s Pantanal led by a specia…" at bounding box center [735, 680] width 571 height 66
paste textarea "[PERSON_NAME] to [GEOGRAPHIC_DATA]"
click at [763, 654] on textarea "Small-group photography journey in [GEOGRAPHIC_DATA]’s Pantanal led by a specia…" at bounding box center [735, 680] width 571 height 66
paste textarea "A guided, all-inclusive e-bike journey from [GEOGRAPHIC_DATA] through [GEOGRAPH…"
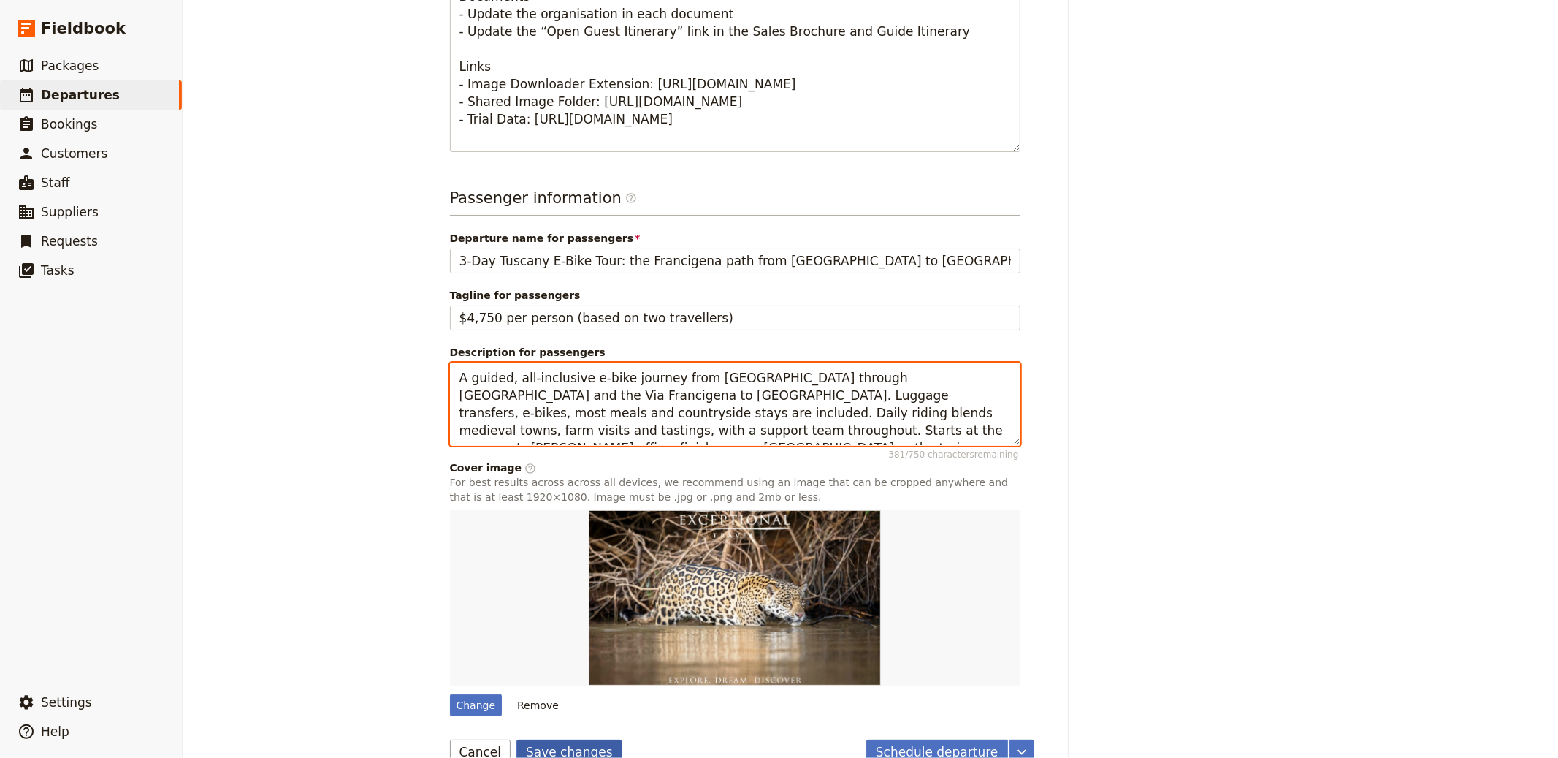
type textarea "A guided, all-inclusive e-bike journey from [GEOGRAPHIC_DATA] through [GEOGRAPH…"
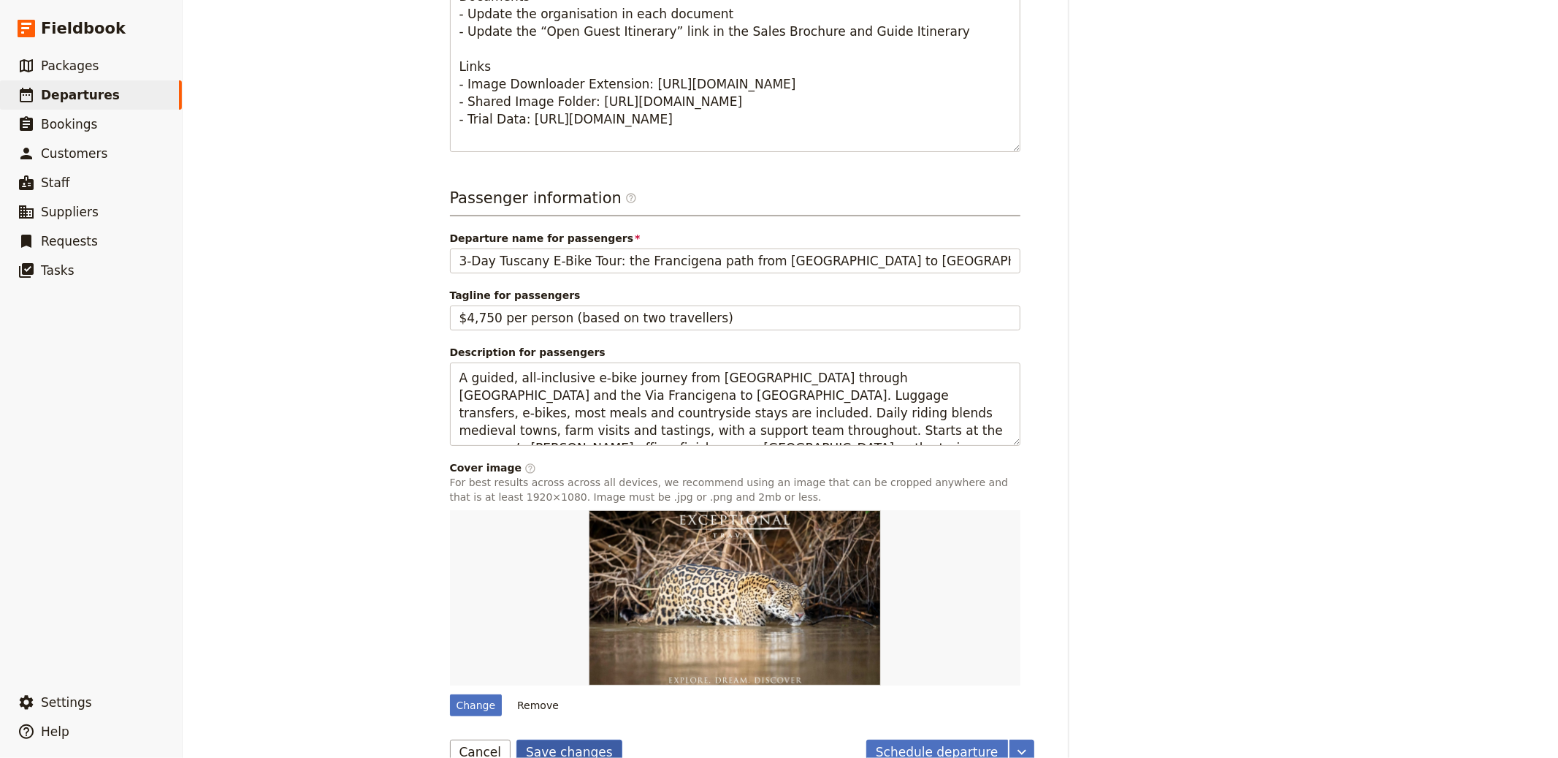
click at [544, 739] on button "Save changes" at bounding box center [569, 751] width 106 height 25
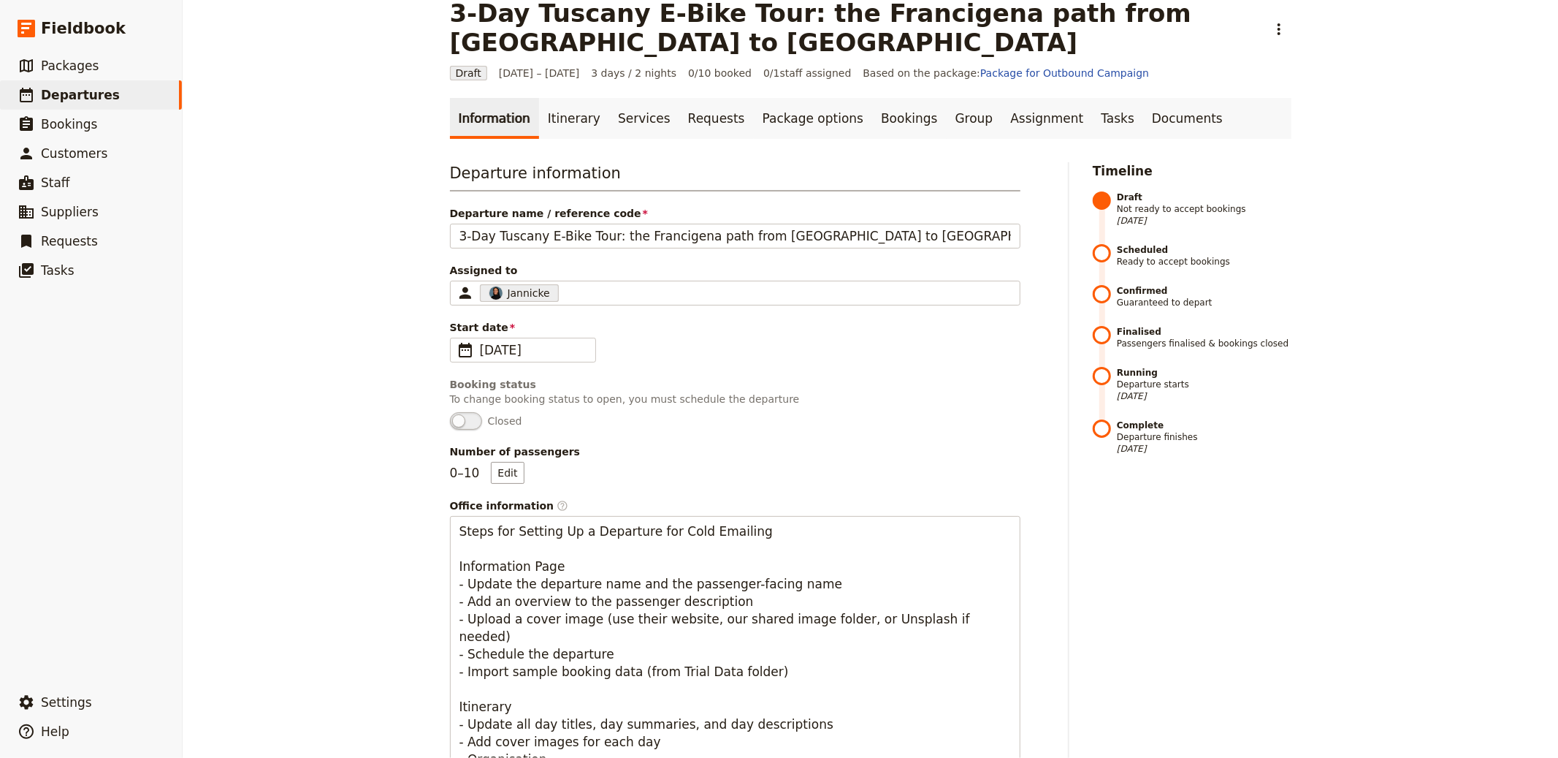
scroll to position [0, 0]
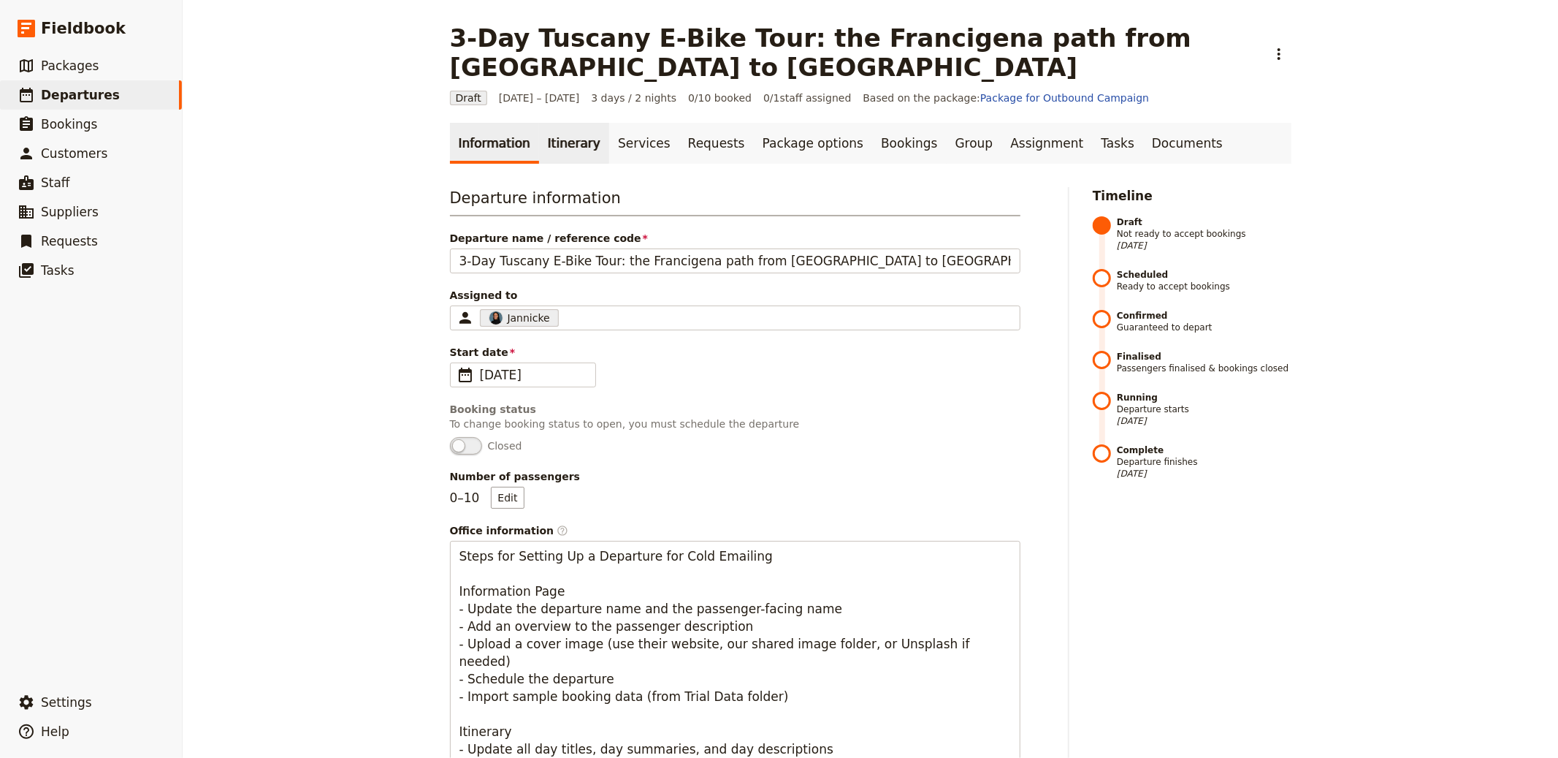
click at [580, 123] on link "Itinerary" at bounding box center [574, 143] width 70 height 41
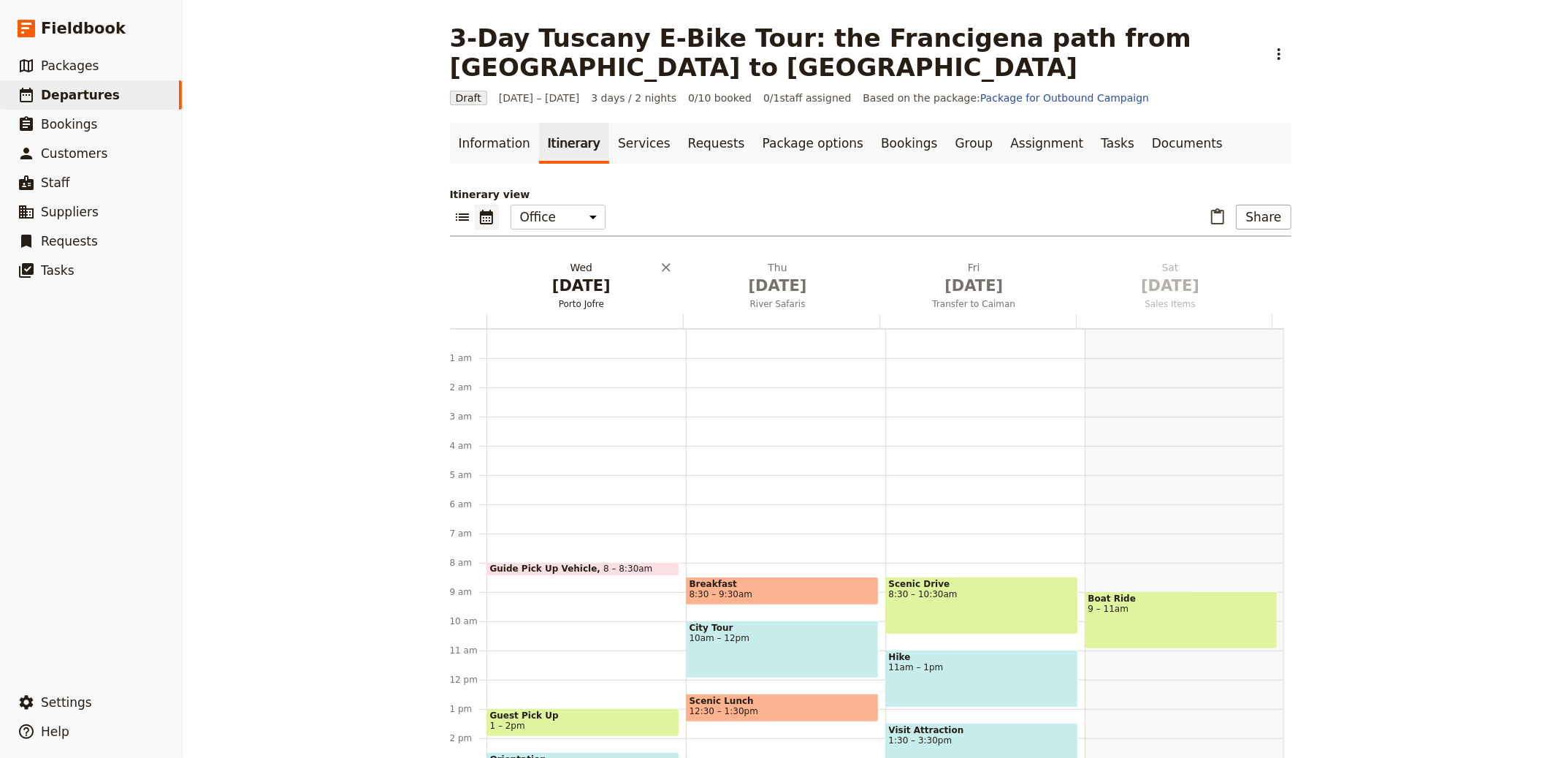
scroll to position [190, 0]
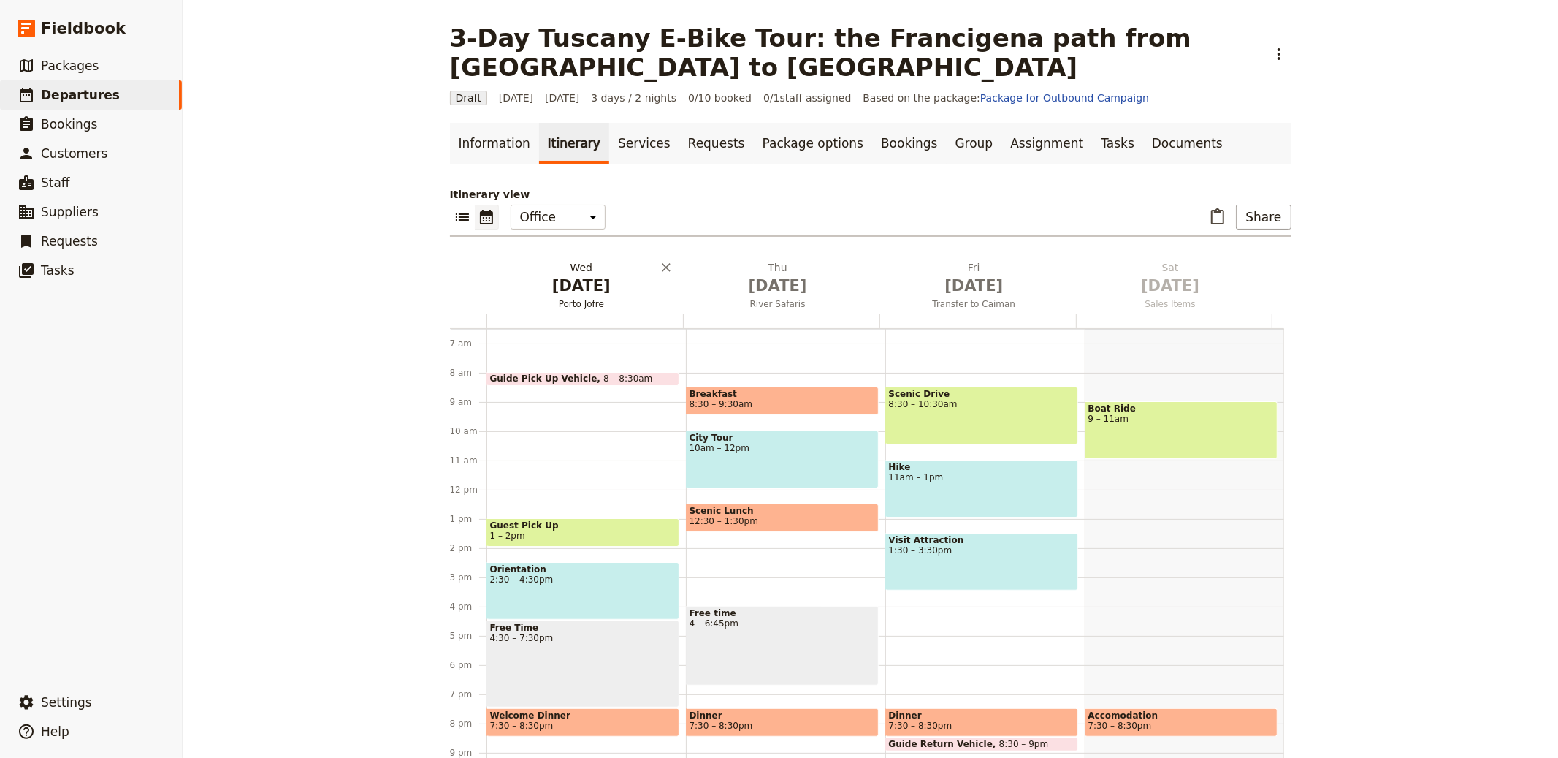
click at [563, 275] on span "[DATE]" at bounding box center [581, 286] width 179 height 22
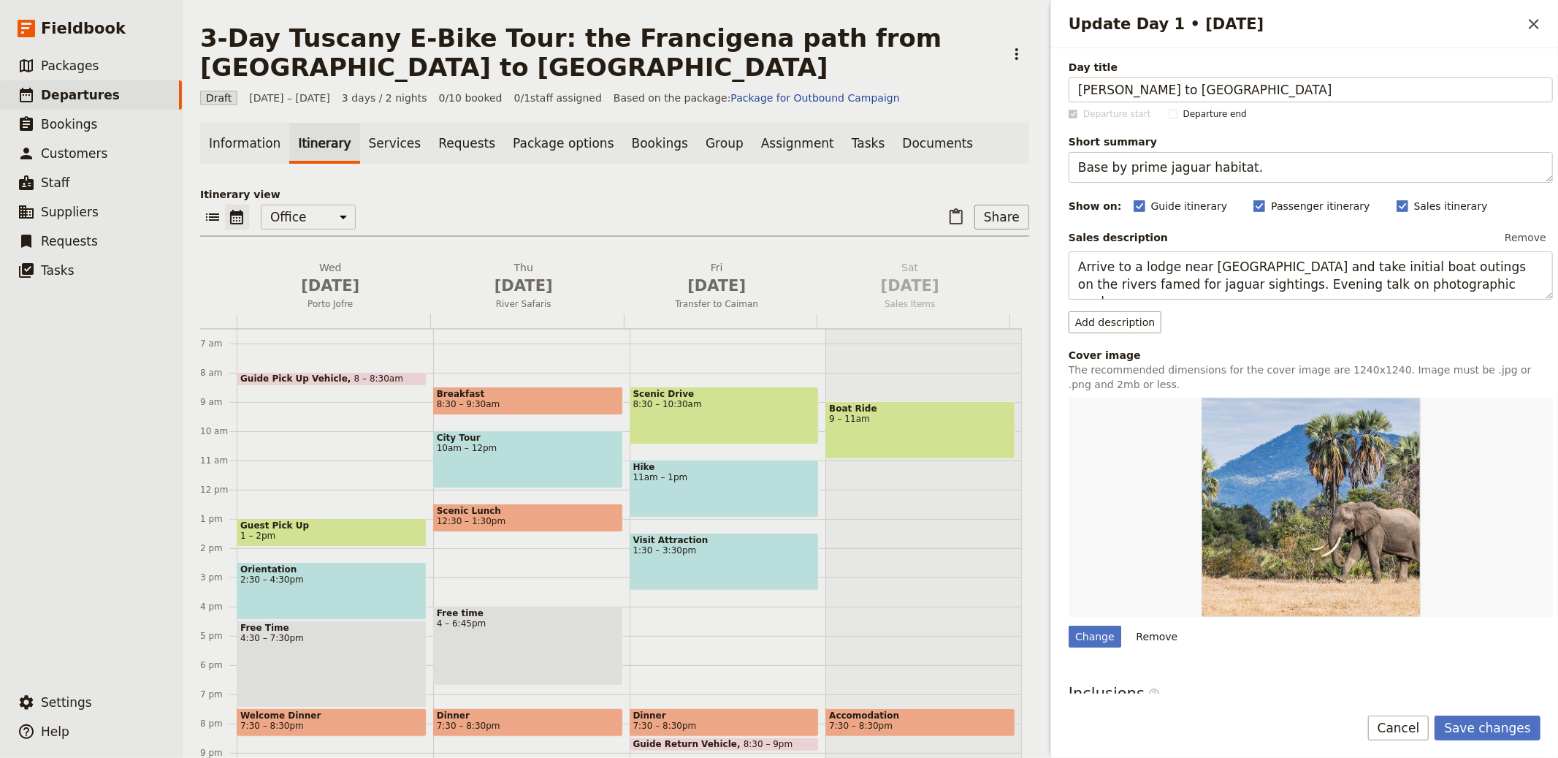
type input "[PERSON_NAME] to [GEOGRAPHIC_DATA]"
click at [1189, 166] on textarea "Base by prime jaguar habitat." at bounding box center [1311, 167] width 484 height 31
paste textarea "Hills, [GEOGRAPHIC_DATA], farm lunch & tastings"
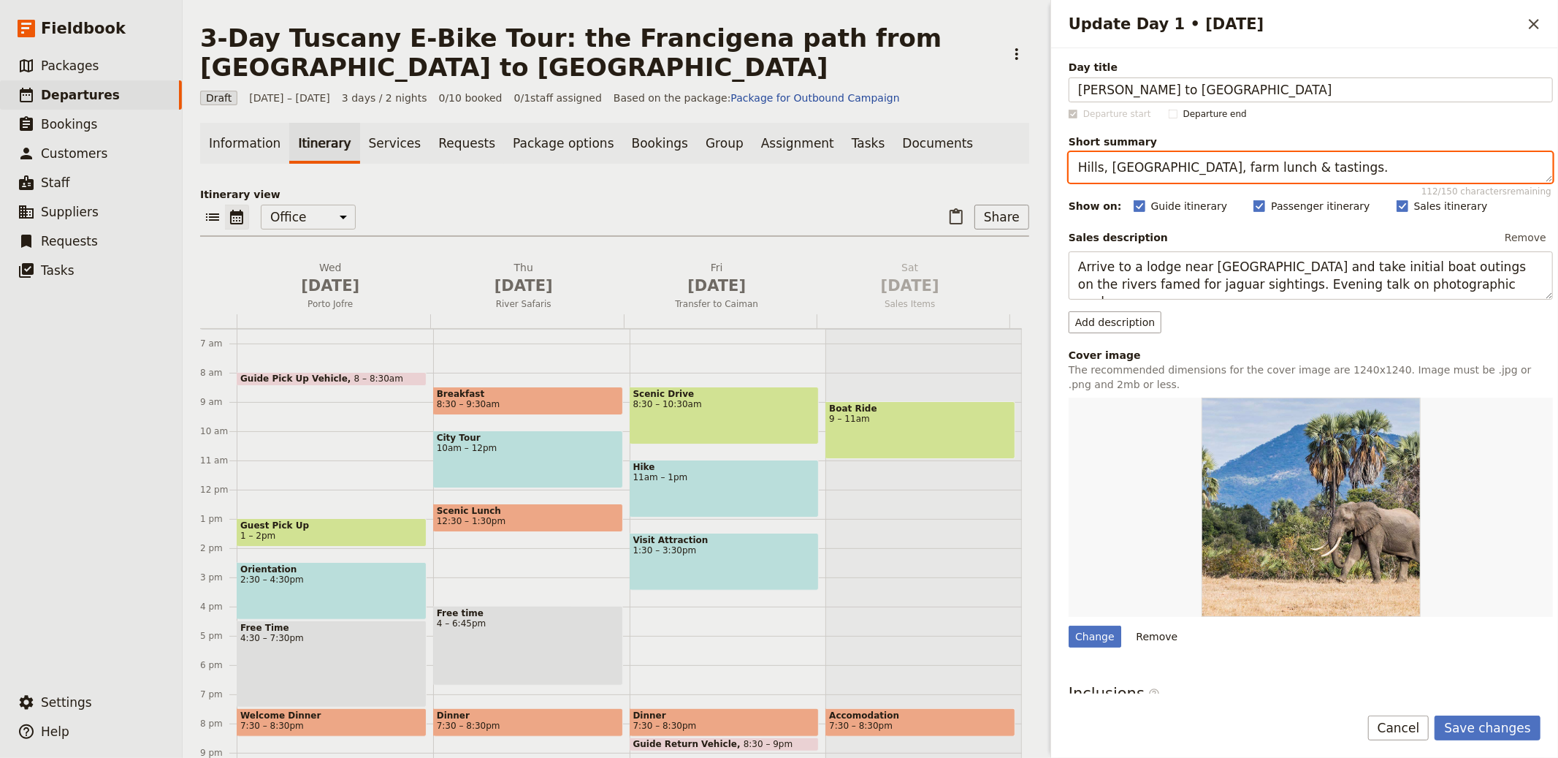
type textarea "Hills, [GEOGRAPHIC_DATA], farm lunch & tastings."
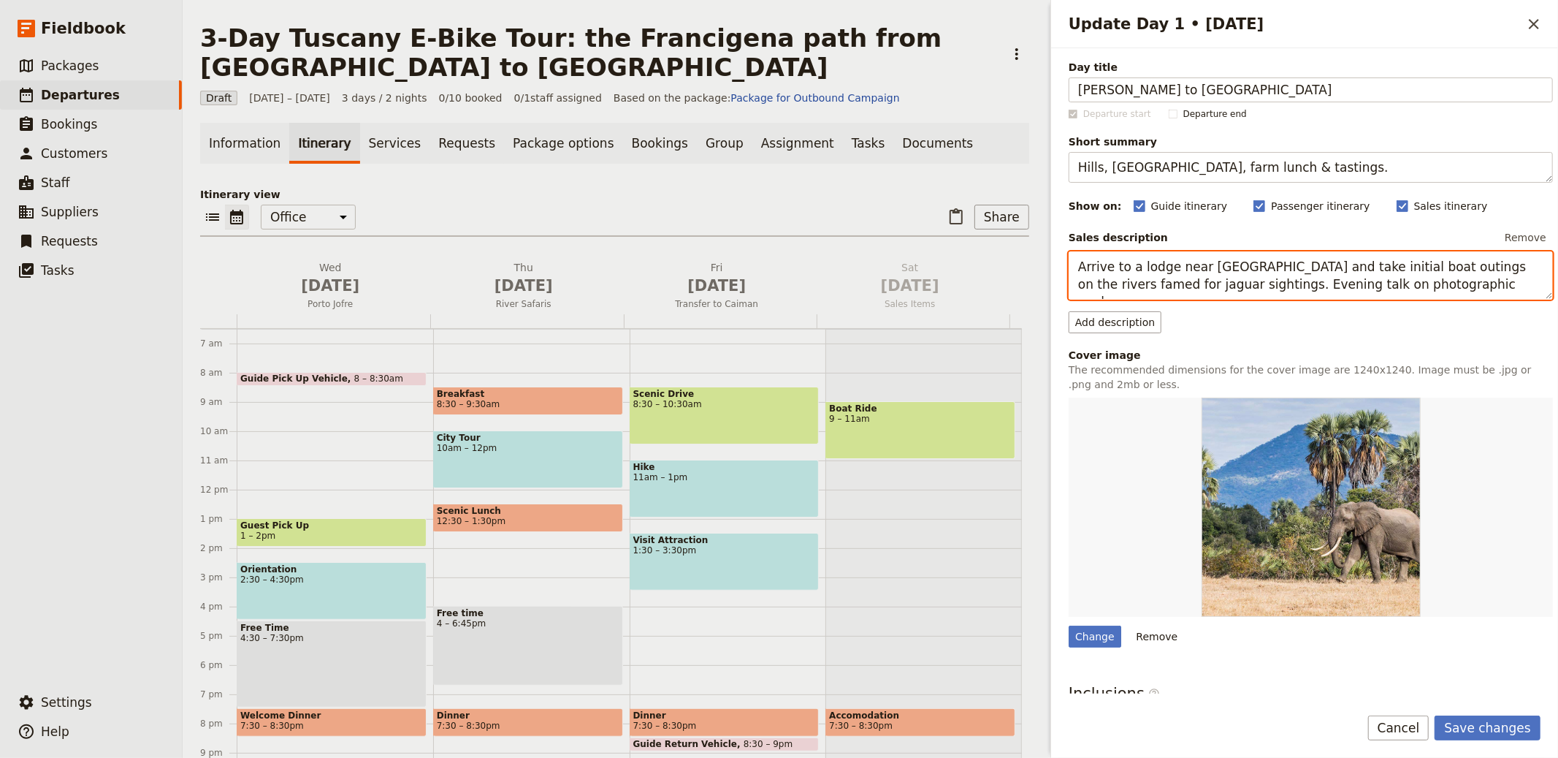
click at [1241, 258] on textarea "Arrive to a lodge near [GEOGRAPHIC_DATA] and take initial boat outings on the r…" at bounding box center [1311, 275] width 484 height 48
paste textarea "Meet in [GEOGRAPHIC_DATA] for bike fitting, then ride the [GEOGRAPHIC_DATA] tow…"
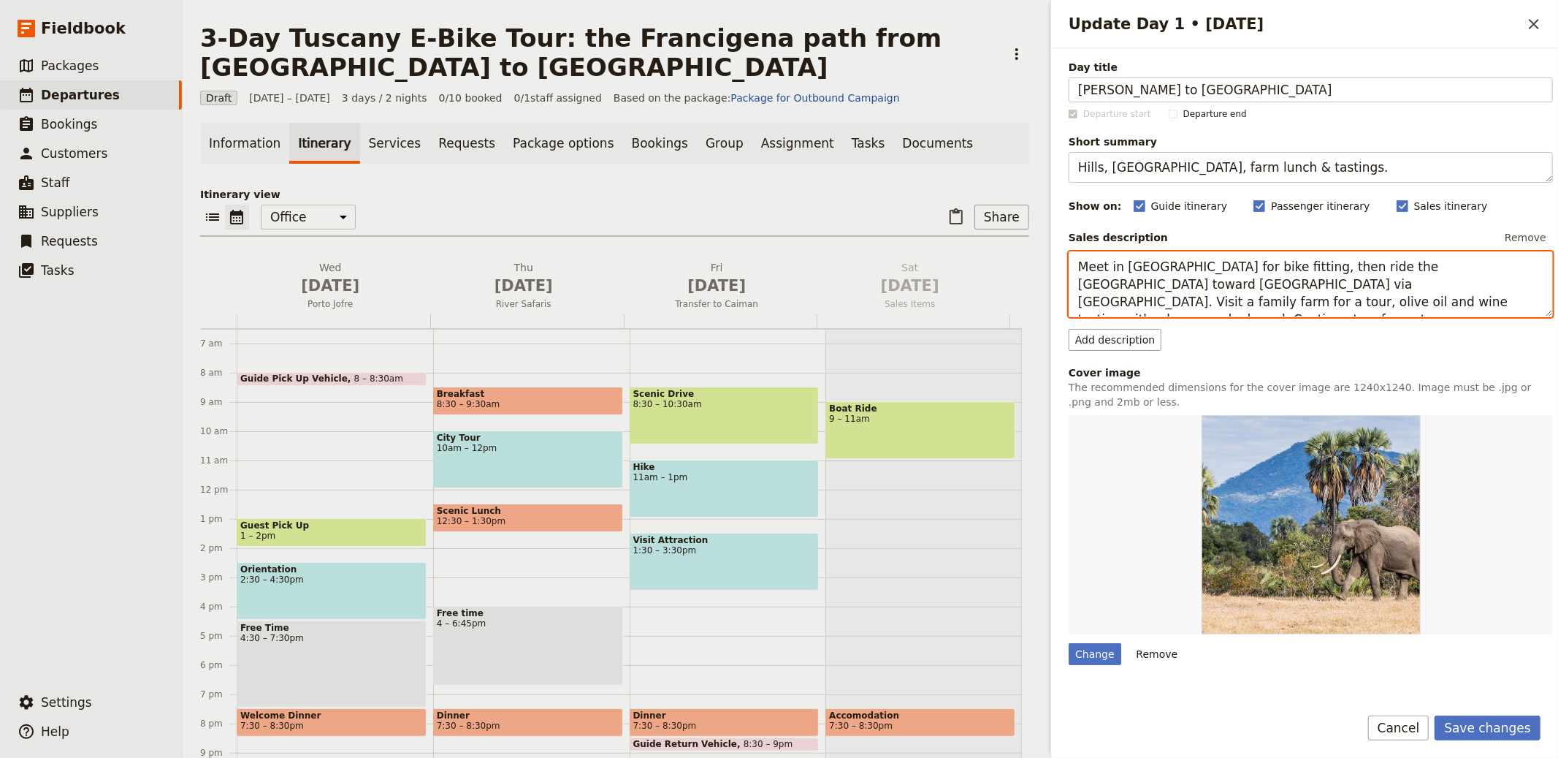
type textarea "Meet in [GEOGRAPHIC_DATA] for bike fitting, then ride the [GEOGRAPHIC_DATA] tow…"
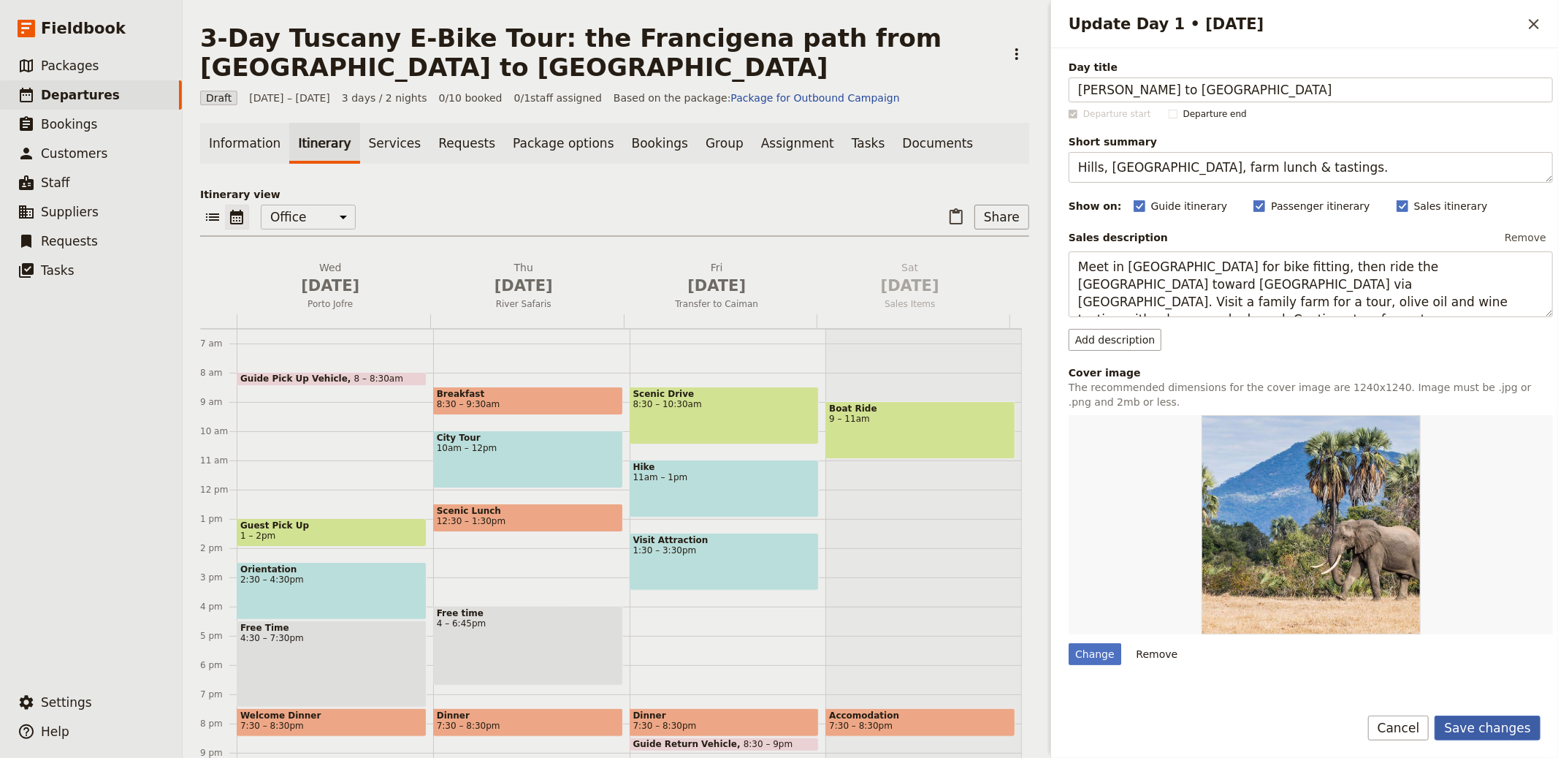
click at [1470, 717] on button "Save changes" at bounding box center [1488, 727] width 106 height 25
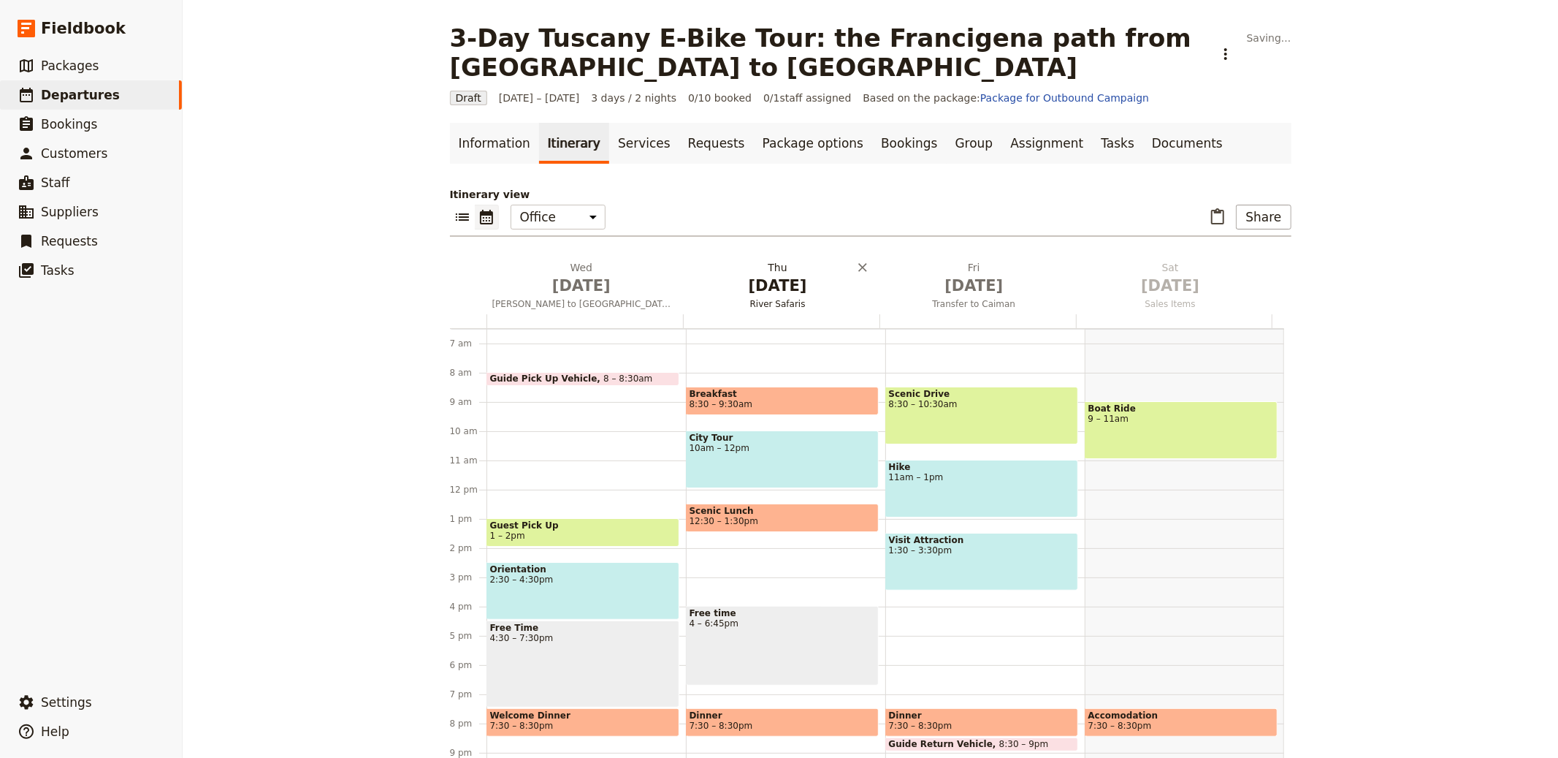
click at [723, 286] on div "[DATE] [PERSON_NAME] to [GEOGRAPHIC_DATA] [DATE] River Safaris [DATE] Transfer …" at bounding box center [871, 512] width 842 height 505
click at [797, 260] on h2 "[DATE] River Safaris" at bounding box center [777, 278] width 179 height 37
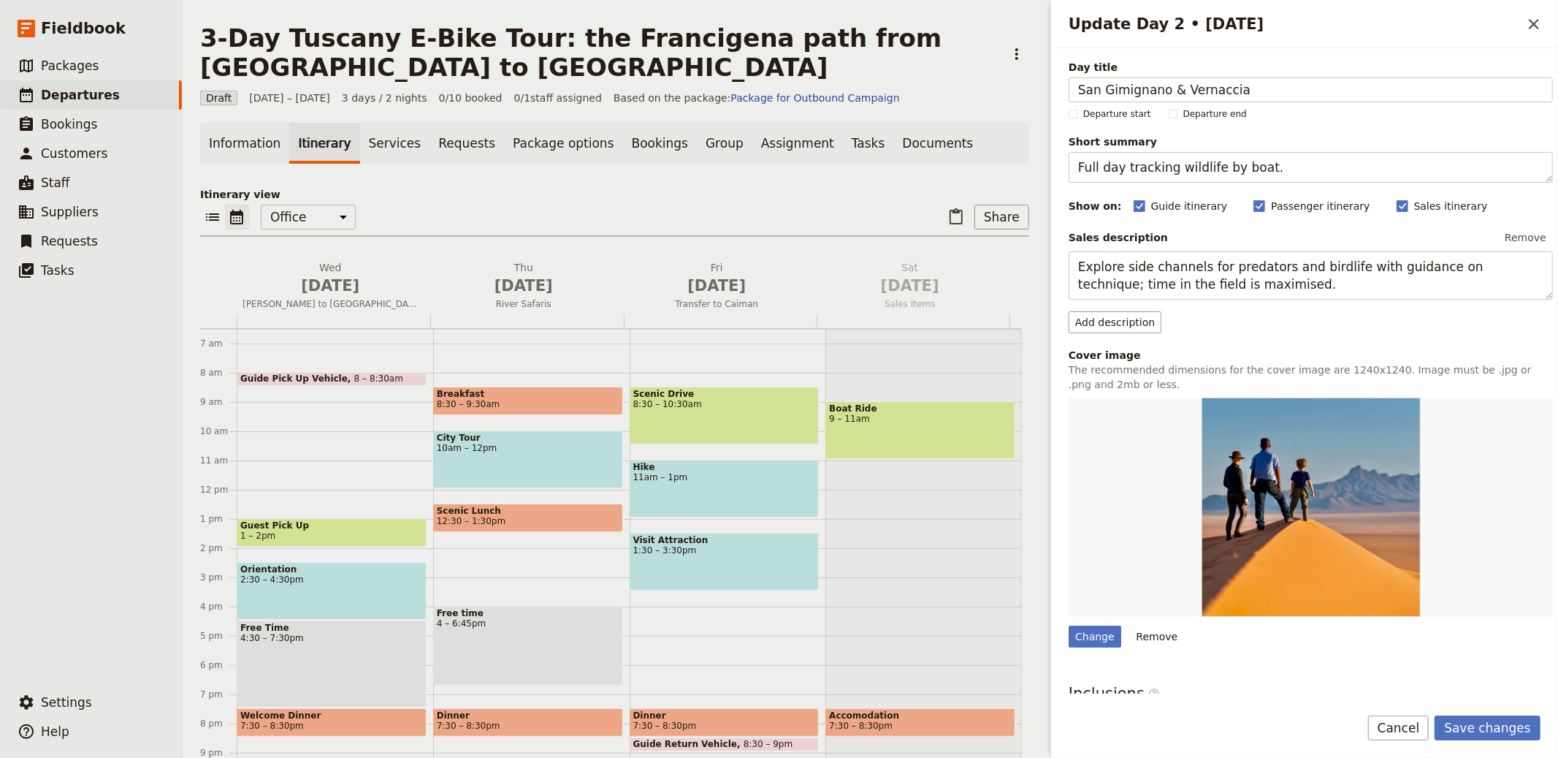
type input "San Gimignano & Vernaccia"
click at [1297, 165] on textarea "Full day tracking wildlife by boat." at bounding box center [1311, 167] width 484 height 31
paste textarea "Towers, town time and local winery"
type textarea "Towers, town time and local winery."
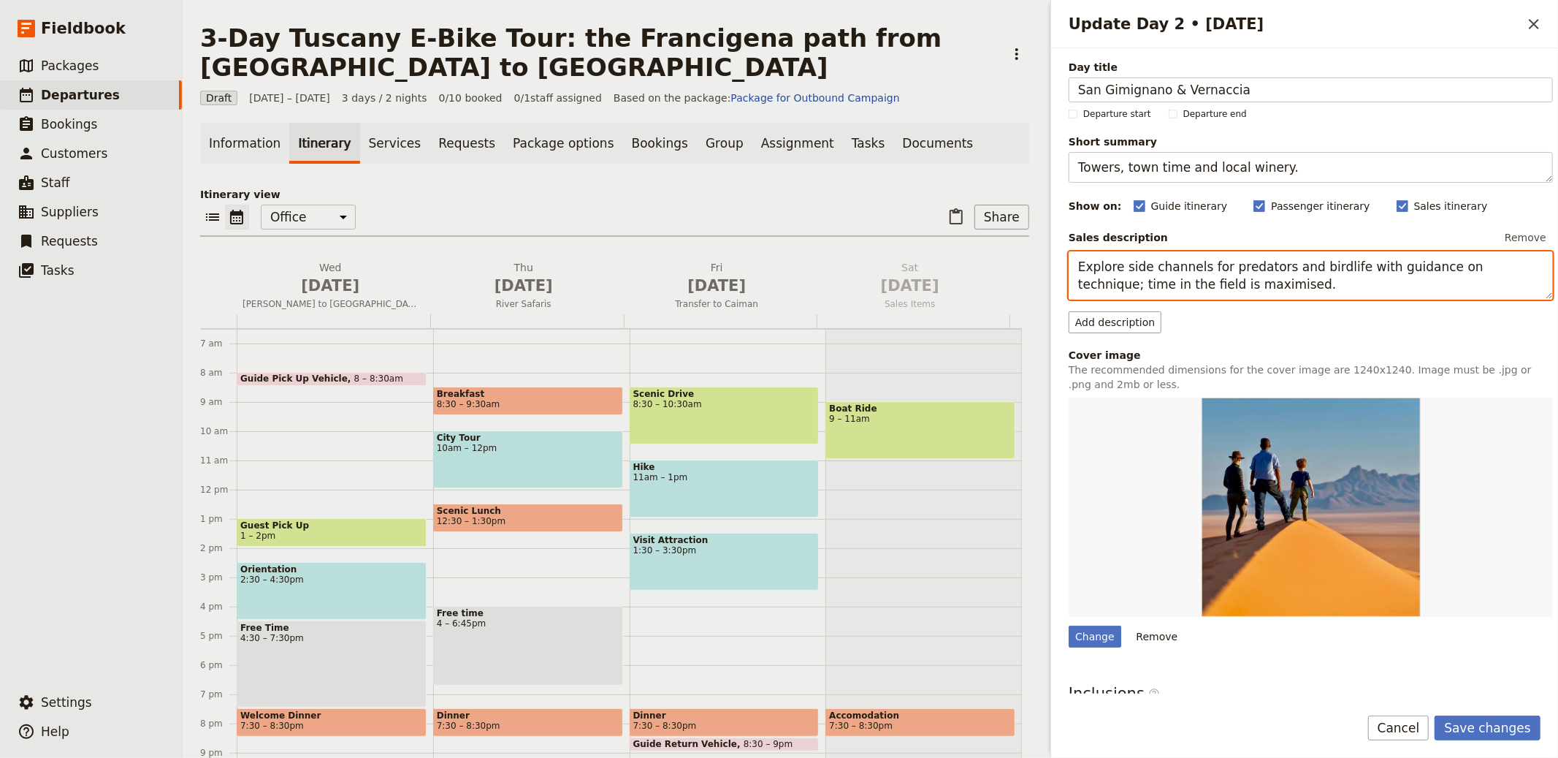
click at [1180, 278] on textarea "Explore side channels for predators and birdlife with guidance on technique; ti…" at bounding box center [1311, 275] width 484 height 48
paste textarea "Connect to the Francigena, reach [GEOGRAPHIC_DATA] for sightseeing, then enjoy …"
type textarea "Connect to the Francigena, reach [GEOGRAPHIC_DATA] for sightseeing, then enjoy …"
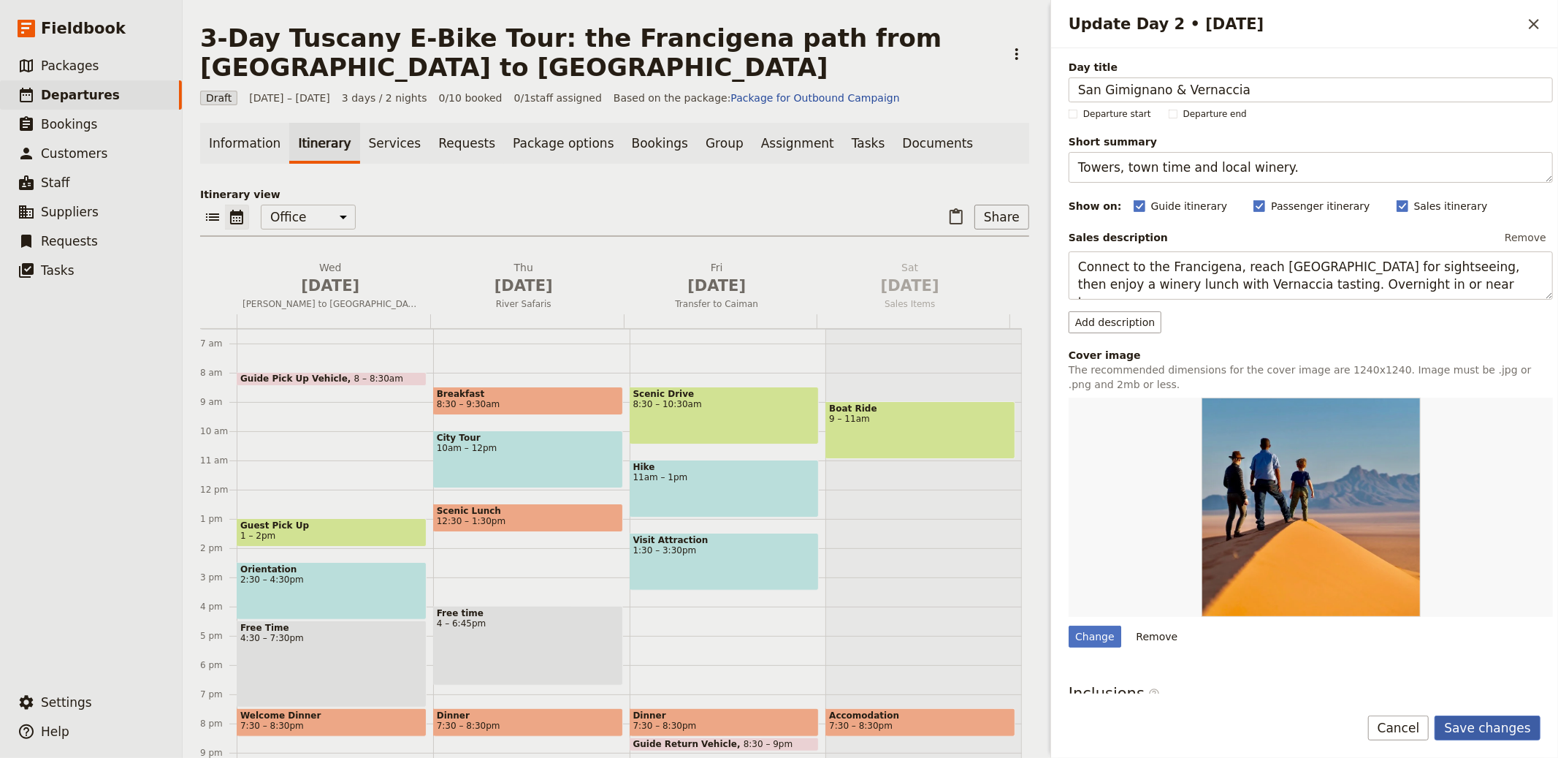
click at [1479, 730] on button "Save changes" at bounding box center [1488, 727] width 106 height 25
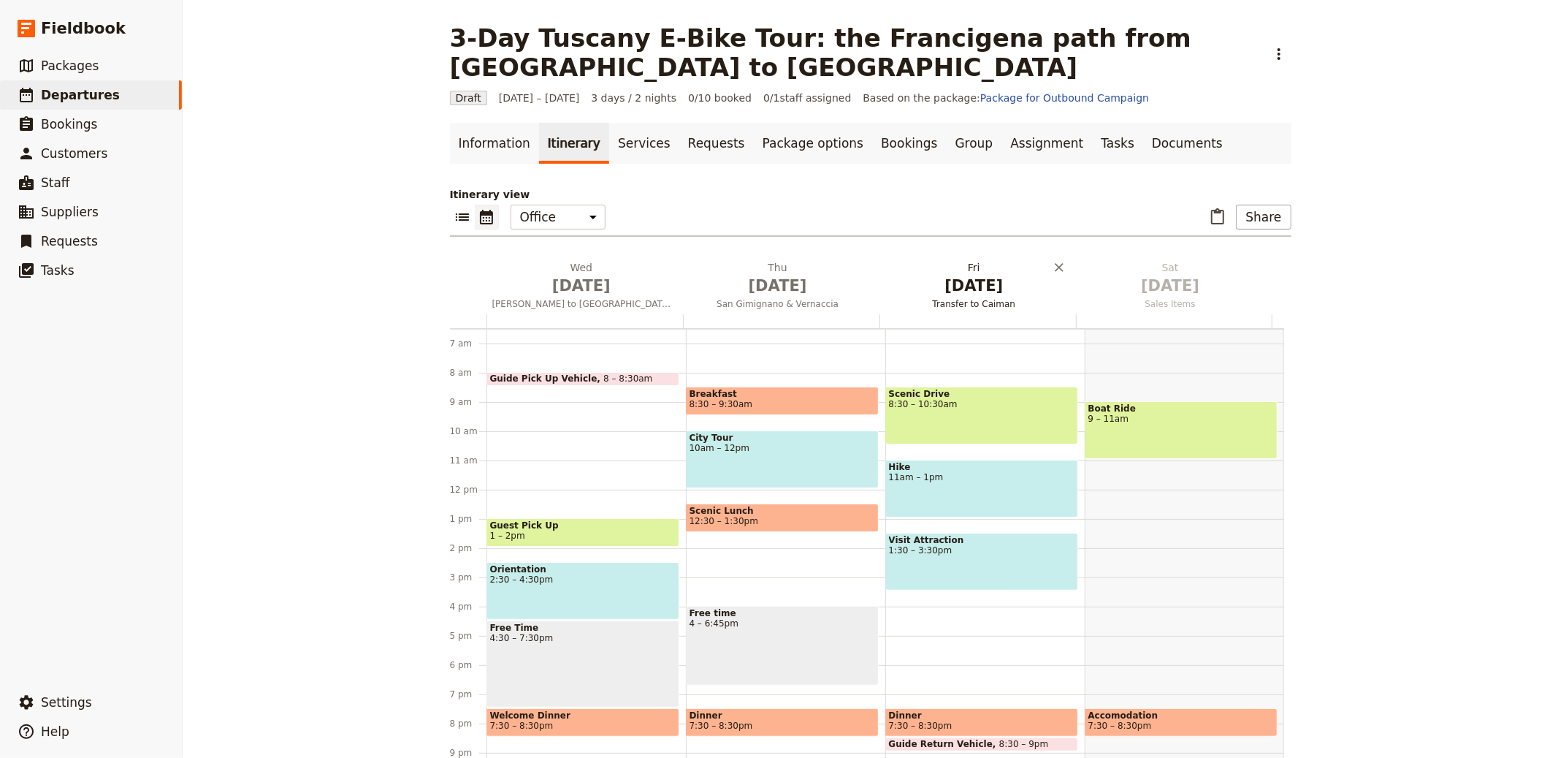
click at [962, 275] on span "[DATE]" at bounding box center [974, 286] width 179 height 22
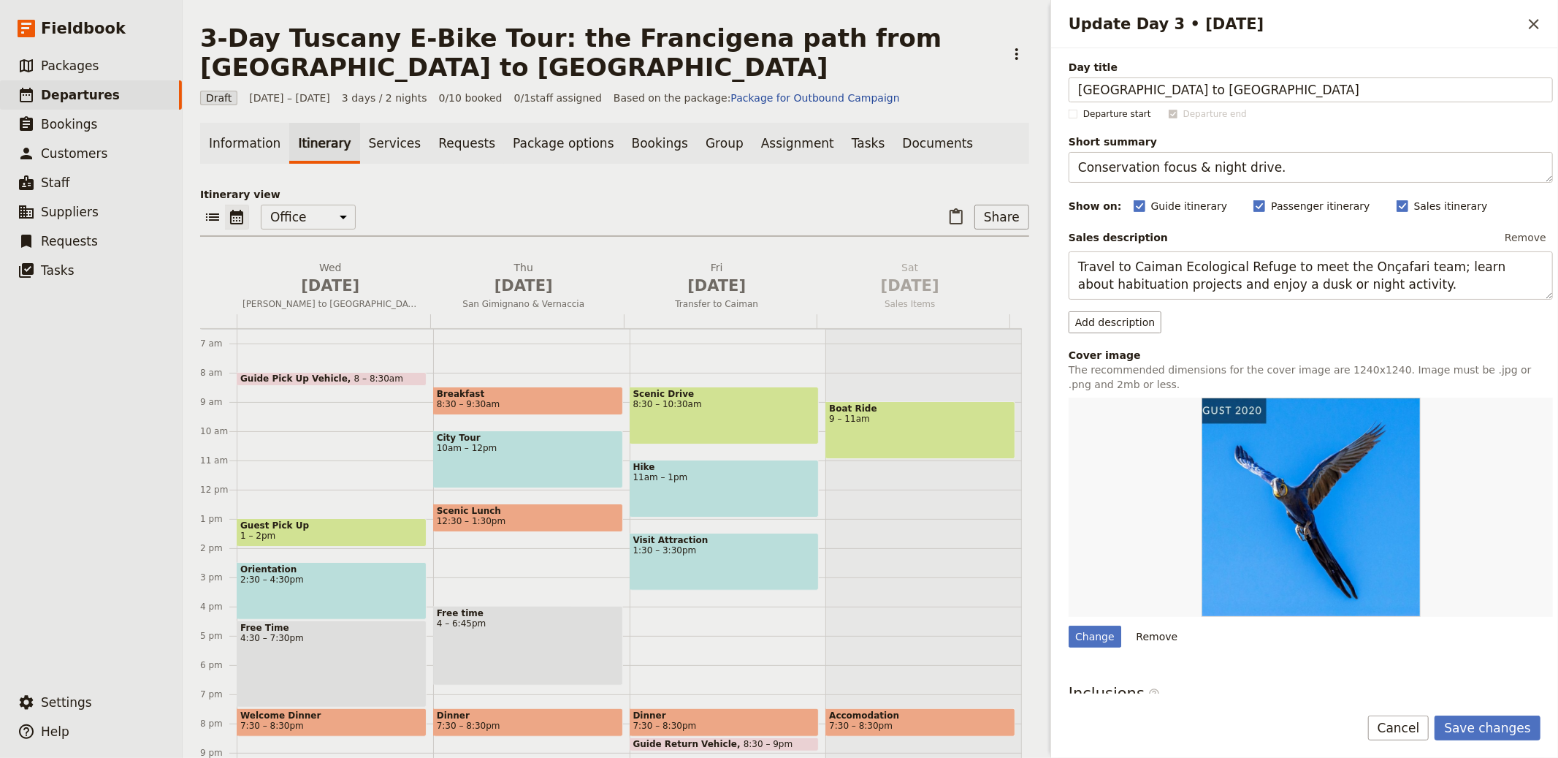
type input "[GEOGRAPHIC_DATA] to [GEOGRAPHIC_DATA]"
click at [1328, 167] on textarea "Conservation focus & night drive." at bounding box center [1311, 167] width 484 height 31
paste textarea "UNESCO-to-UNESCO ride & river path"
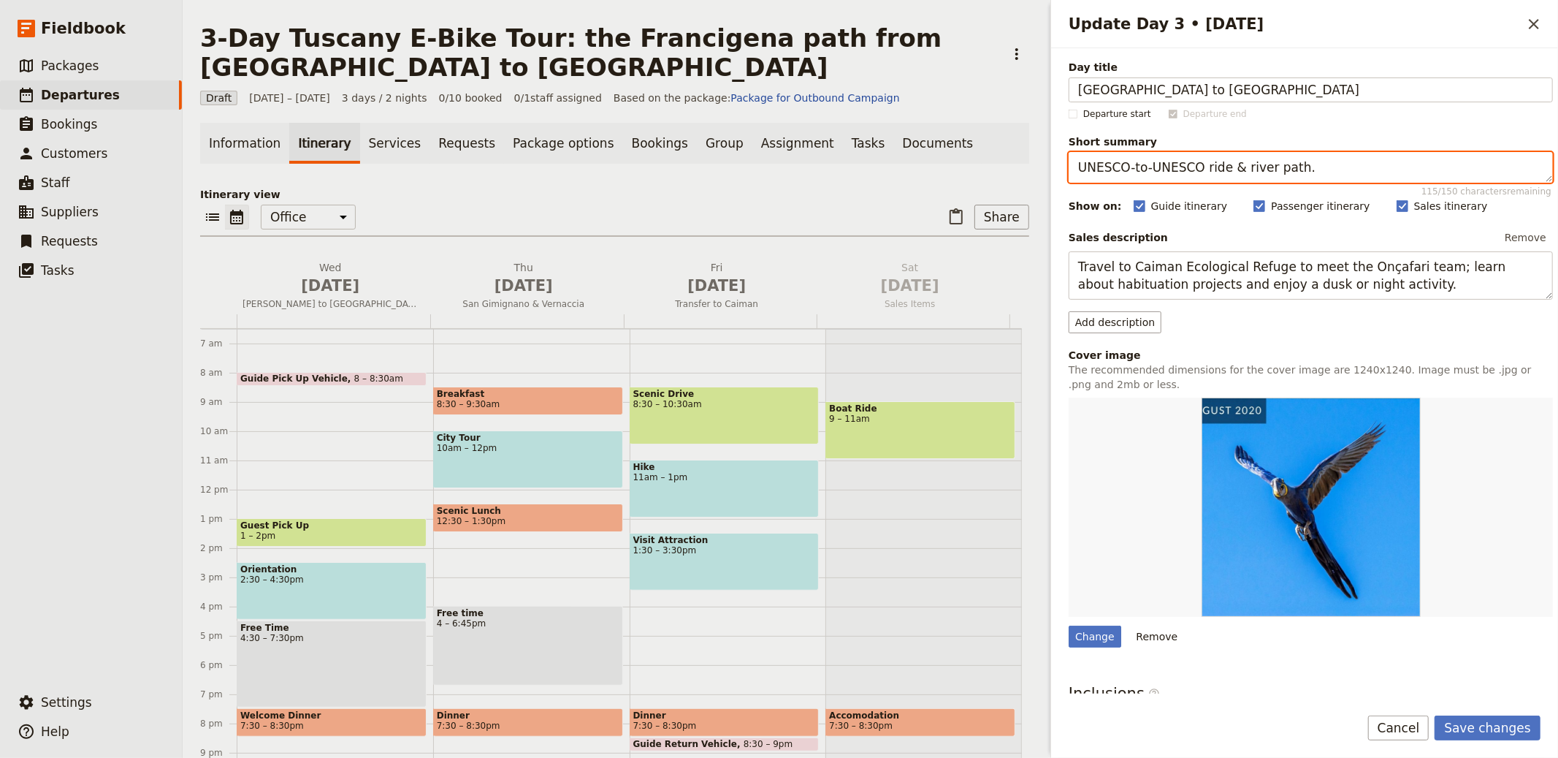
type textarea "UNESCO-to-UNESCO ride & river path."
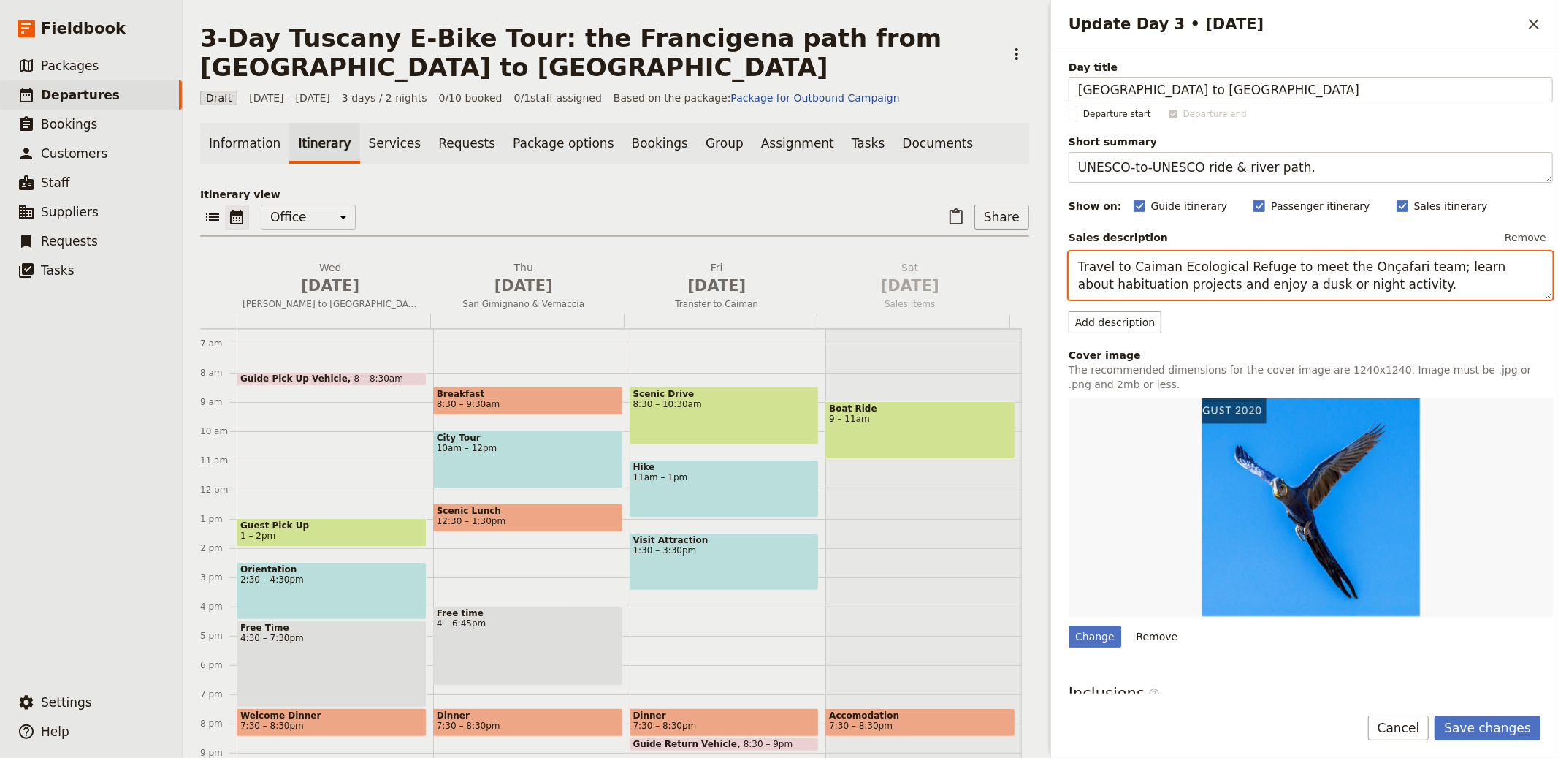
click at [1116, 268] on textarea "Travel to Caiman Ecological Refuge to meet the Onçafari team; learn about habit…" at bounding box center [1311, 275] width 484 height 48
paste textarea "Follow the [PERSON_NAME] River path via [GEOGRAPHIC_DATA][PERSON_NAME] and Roma…"
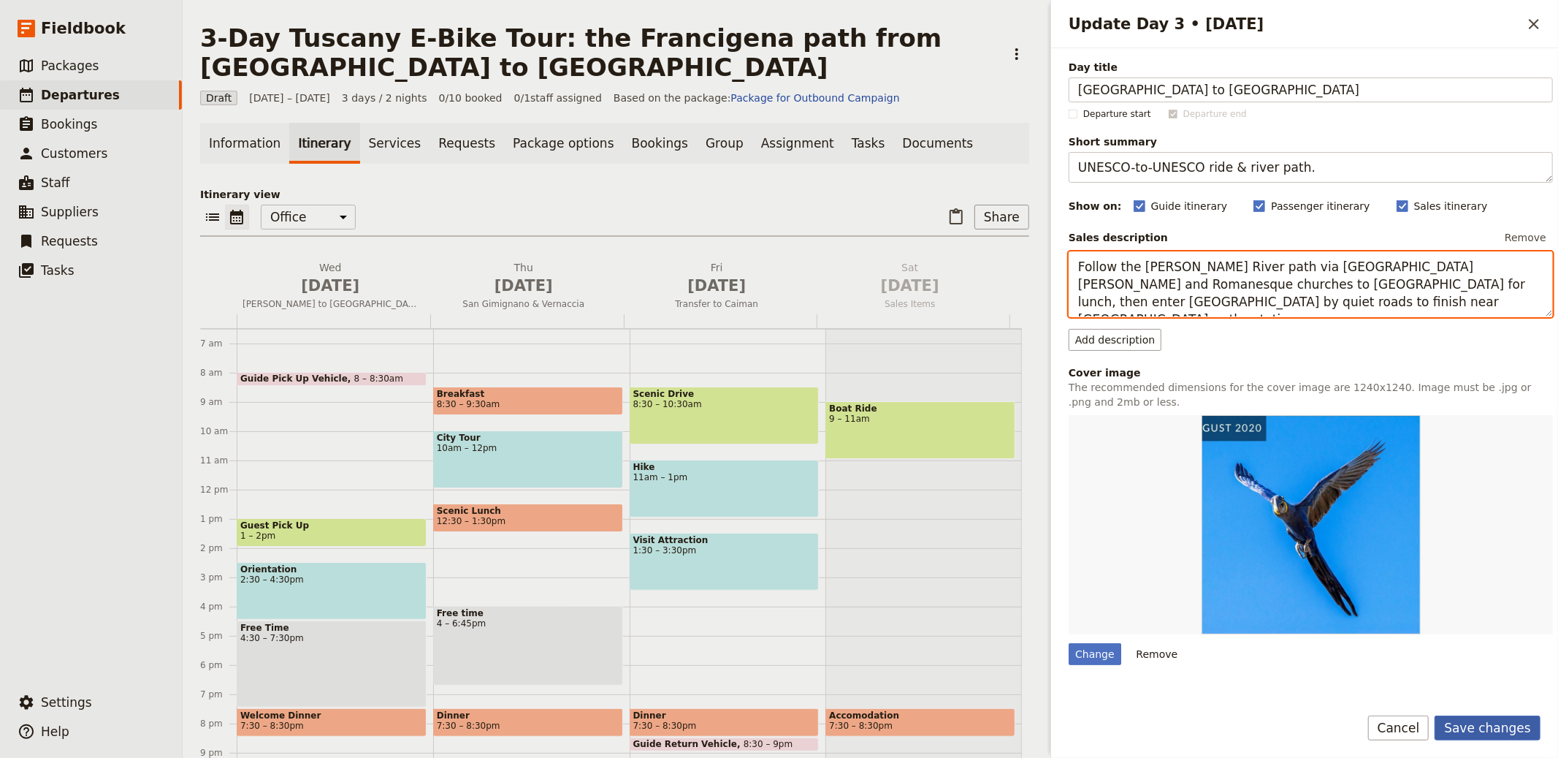
type textarea "Follow the [PERSON_NAME] River path via [GEOGRAPHIC_DATA][PERSON_NAME] and Roma…"
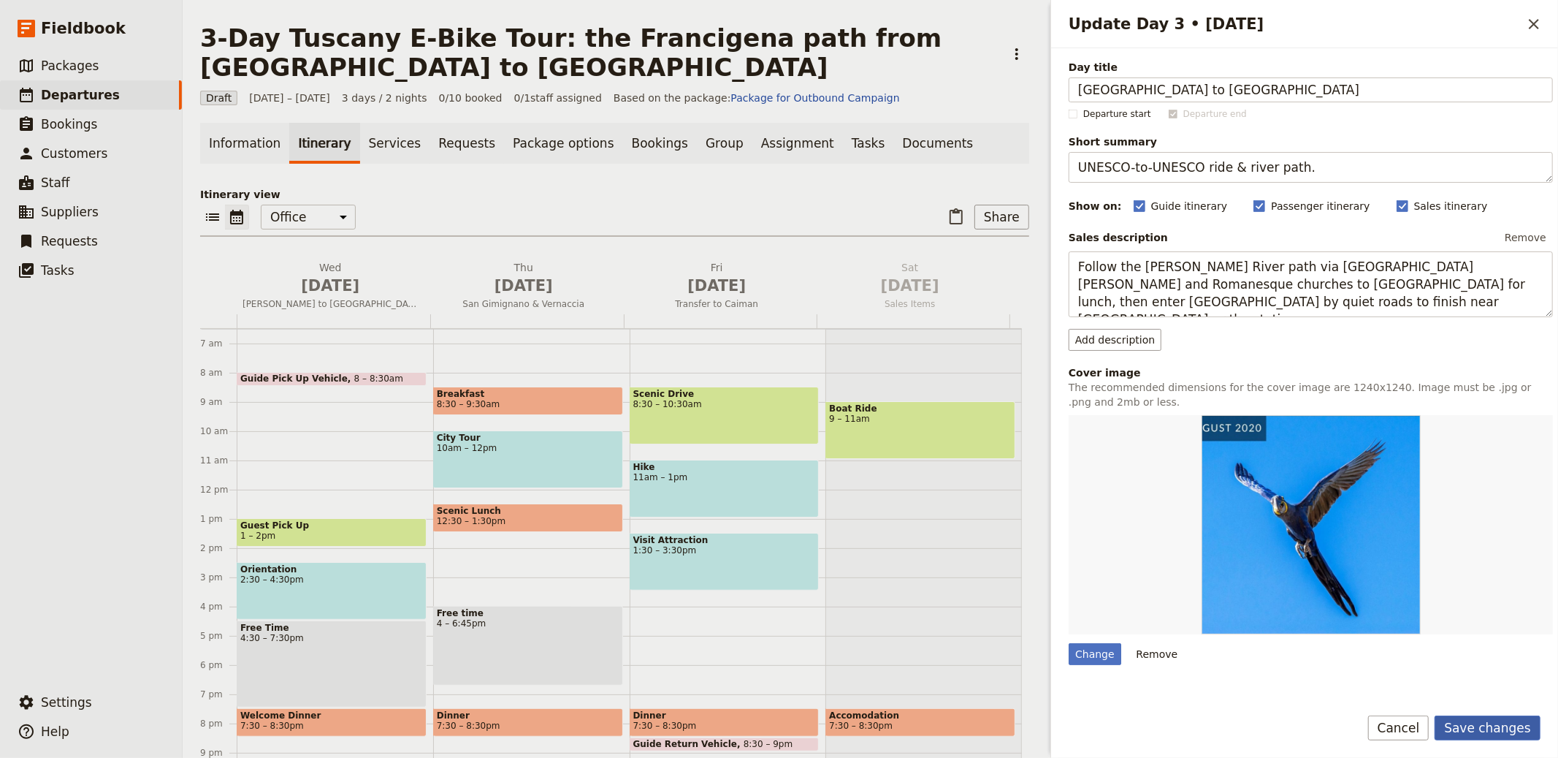
click at [1488, 730] on button "Save changes" at bounding box center [1488, 727] width 106 height 25
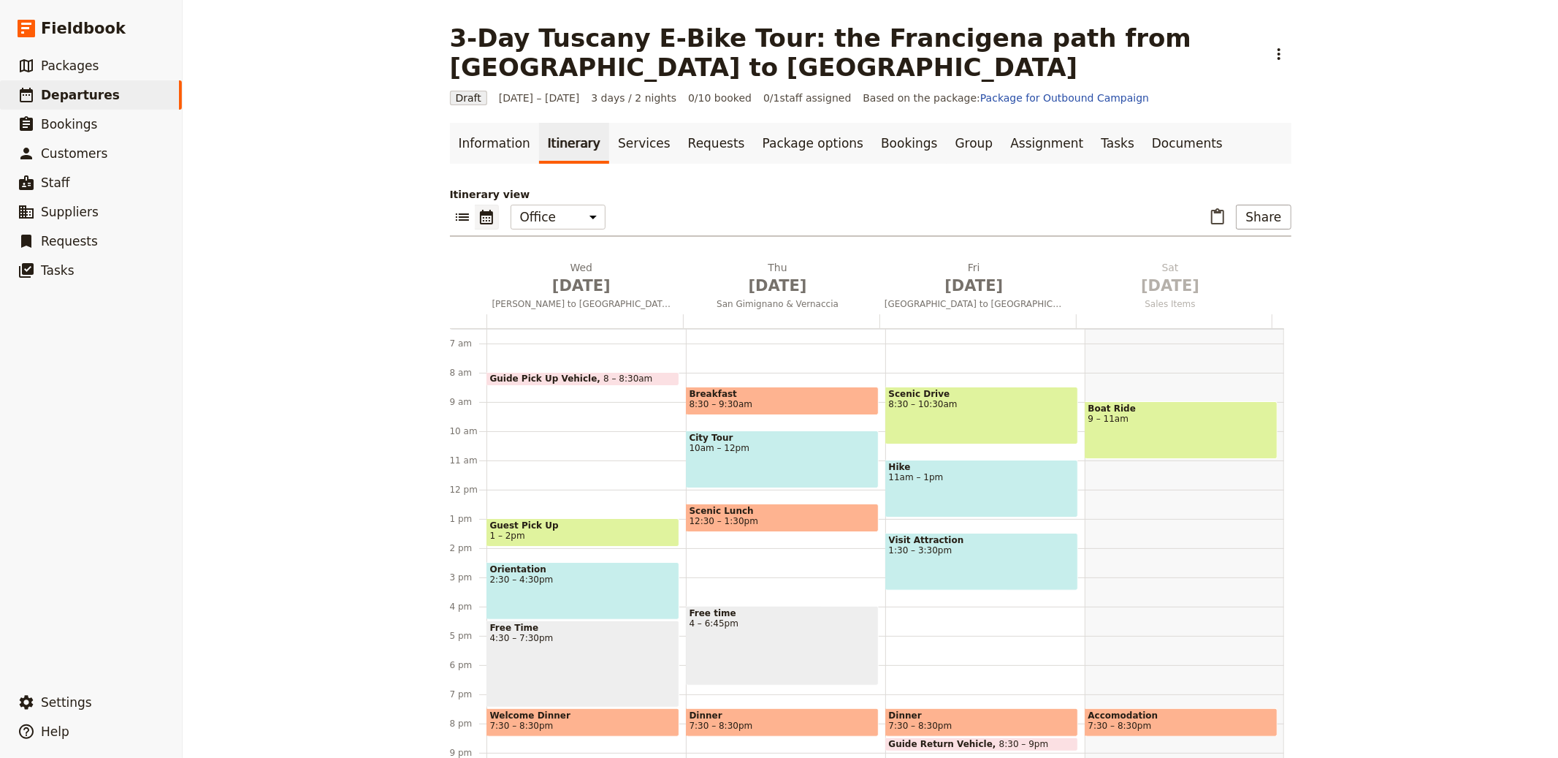
click at [504, 125] on link "Information" at bounding box center [494, 143] width 89 height 41
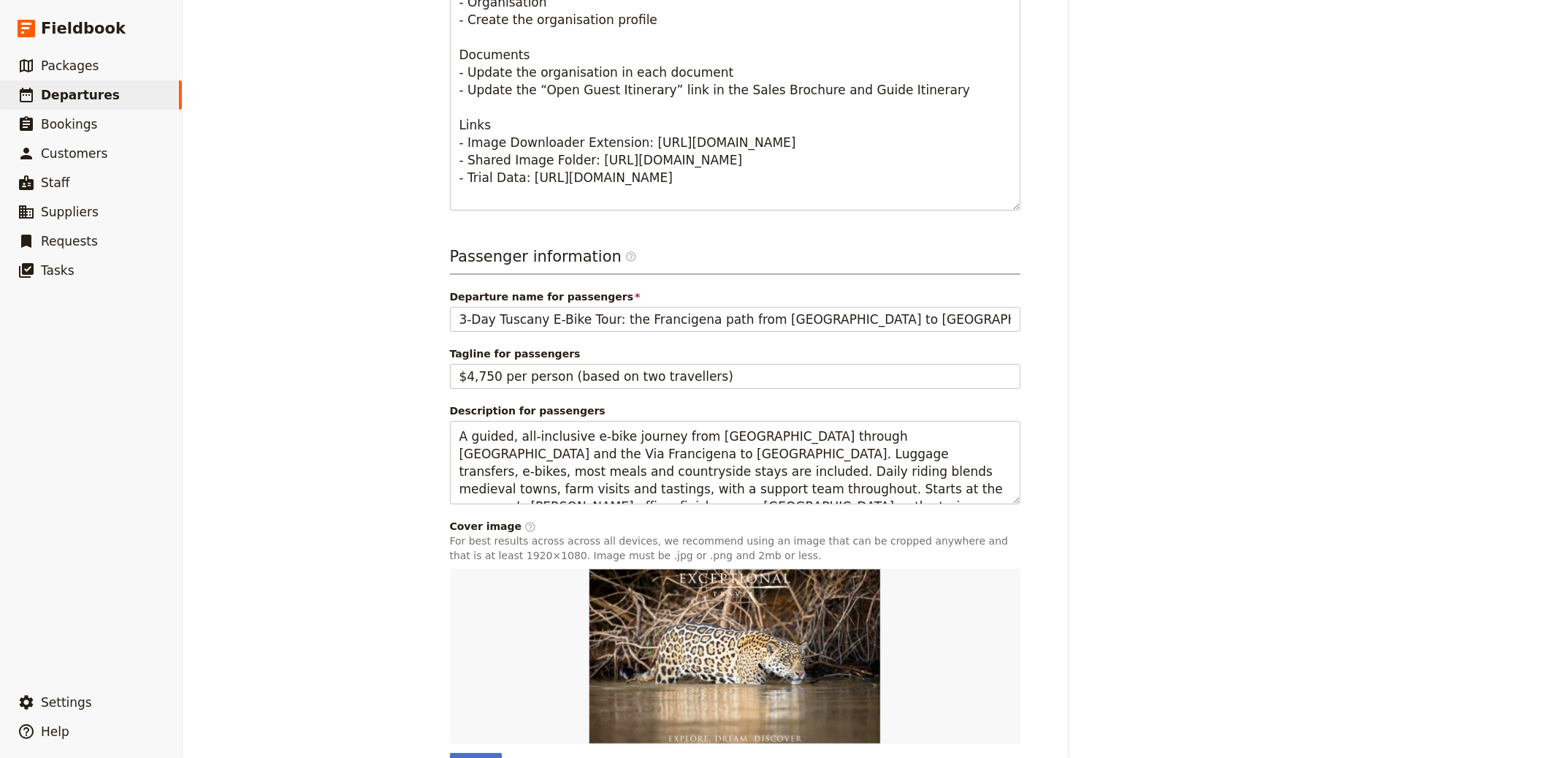
scroll to position [840, 0]
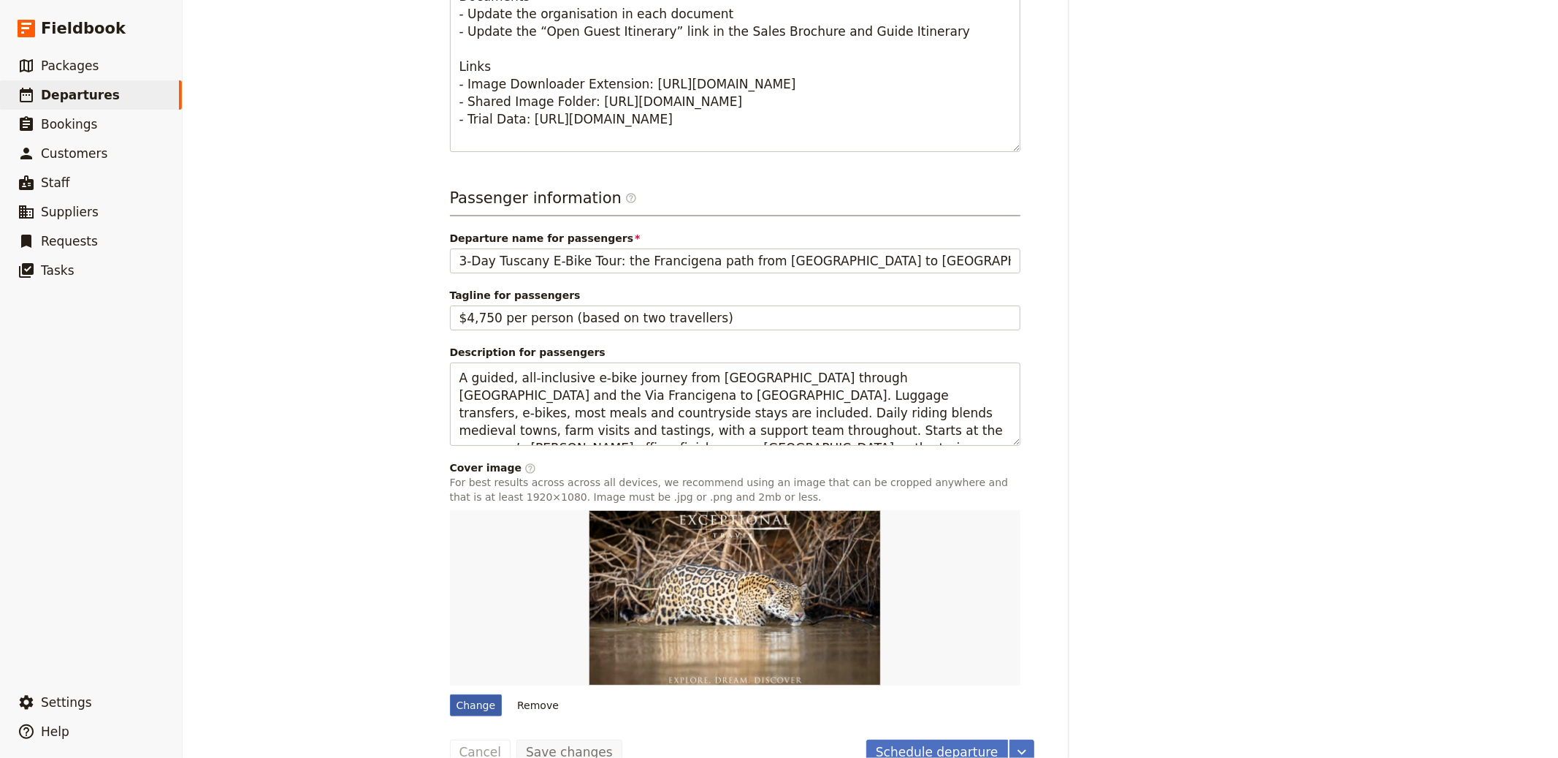
click at [453, 694] on div "Change" at bounding box center [476, 705] width 53 height 22
click at [450, 693] on input "Change" at bounding box center [449, 693] width 1 height 1
click at [450, 694] on div "Change" at bounding box center [476, 705] width 53 height 22
click at [449, 693] on input "Change" at bounding box center [449, 693] width 1 height 1
click at [479, 694] on div "Change" at bounding box center [476, 705] width 53 height 22
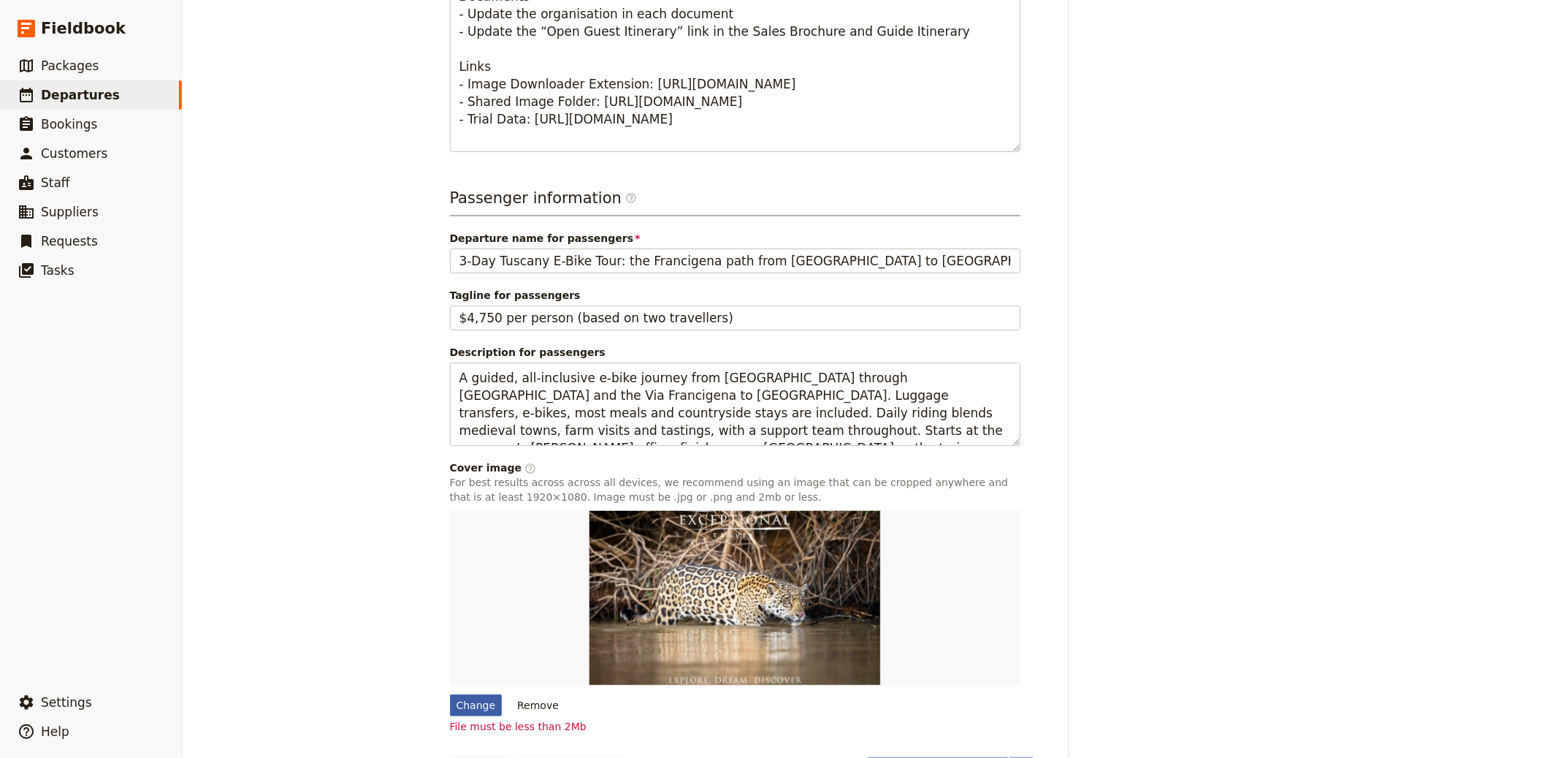
click at [450, 693] on input "Change" at bounding box center [449, 693] width 1 height 1
type input "C:\fakepath\IMG_0194-2 (1).png"
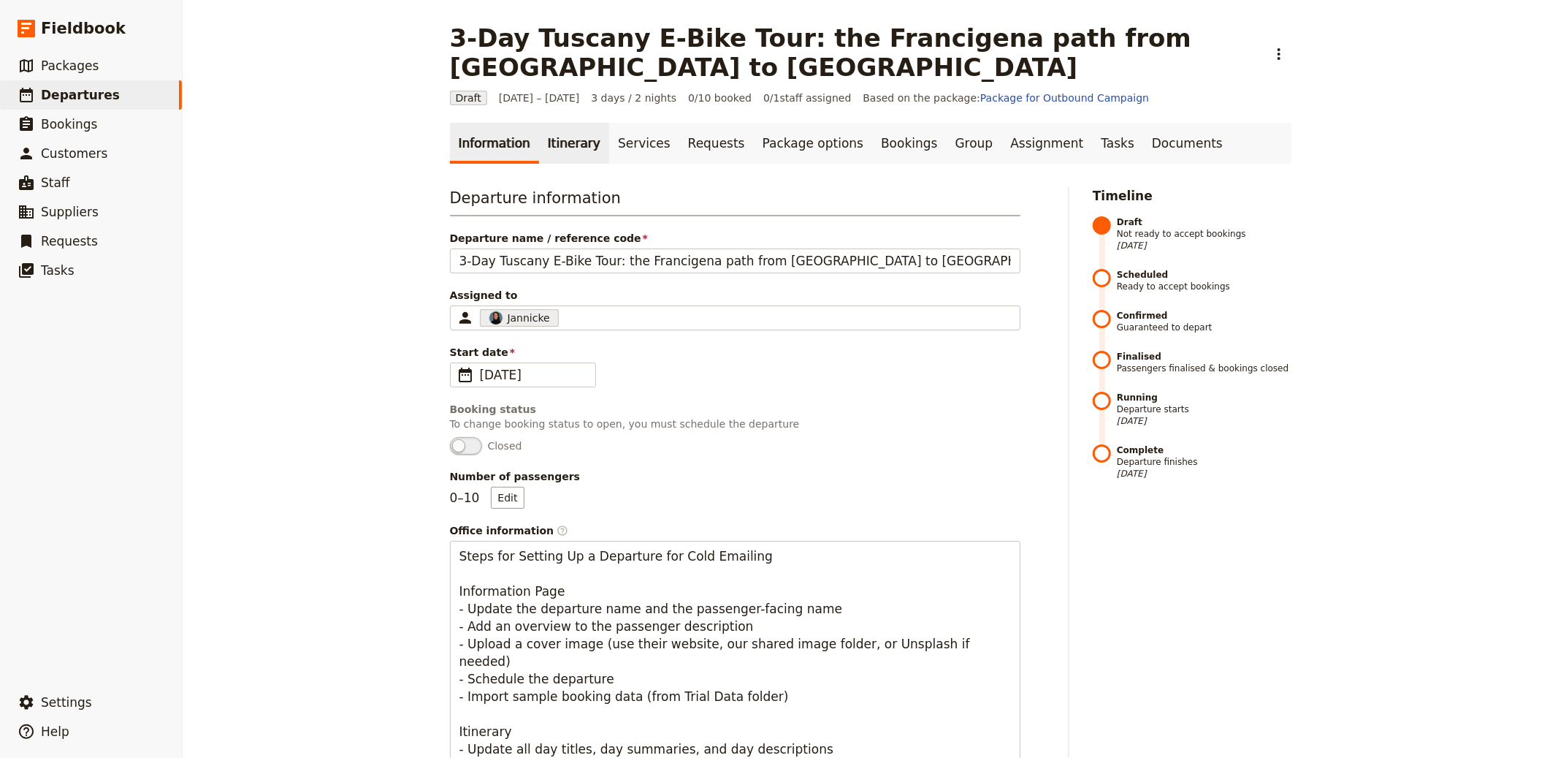
click at [554, 124] on link "Itinerary" at bounding box center [574, 143] width 70 height 41
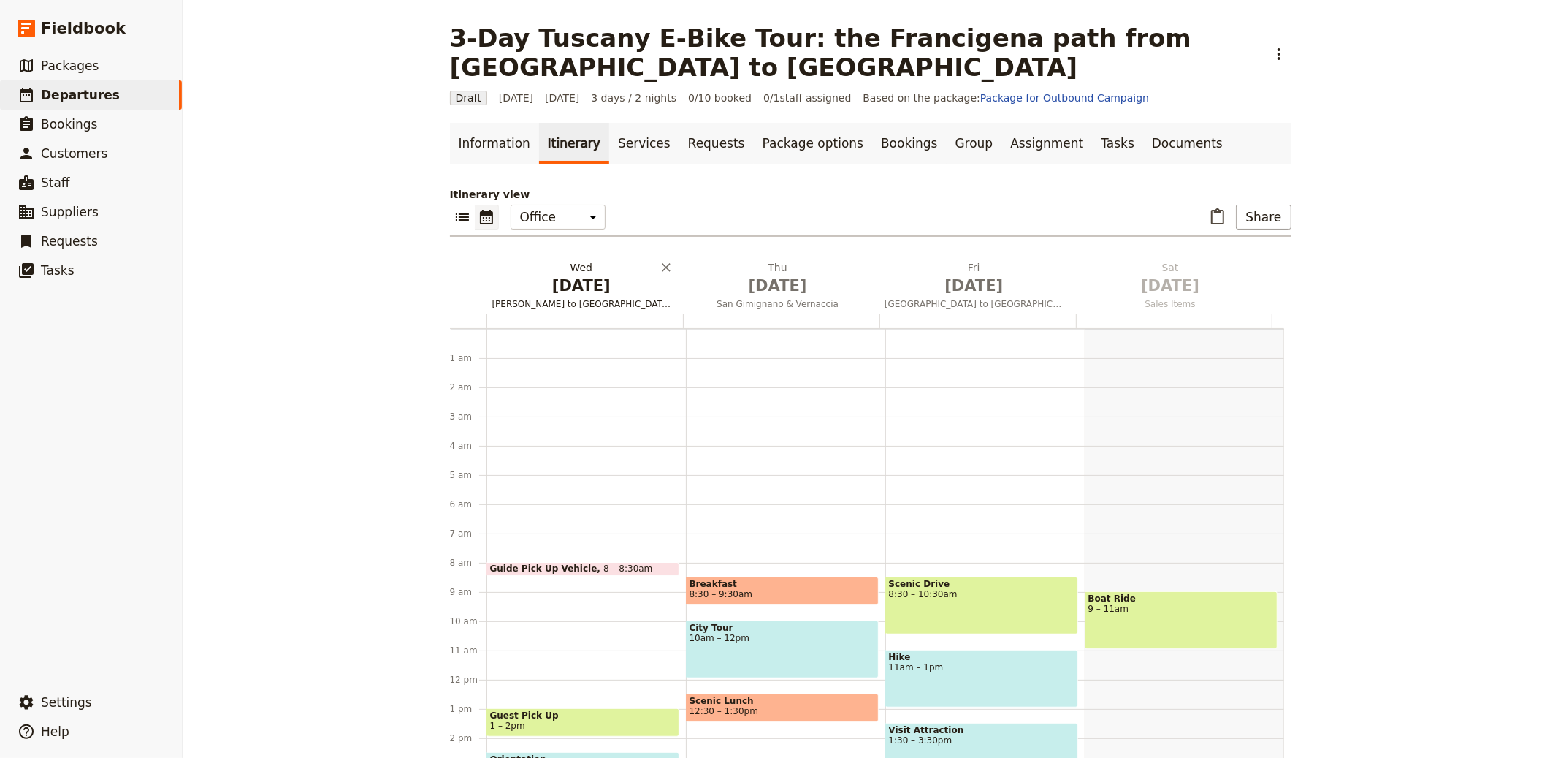
scroll to position [190, 0]
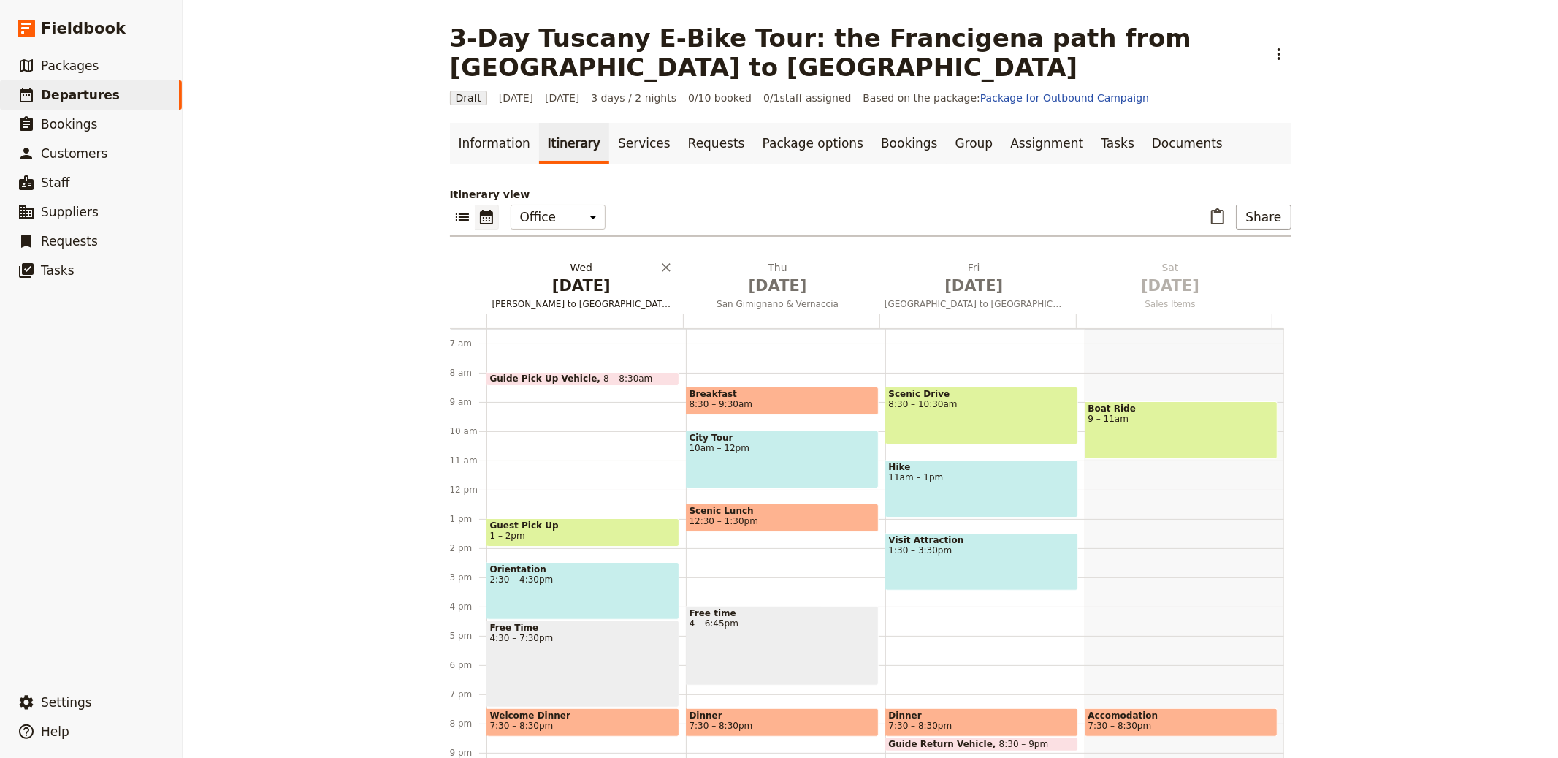
click at [549, 298] on span "Florence to Chianti" at bounding box center [582, 304] width 191 height 12
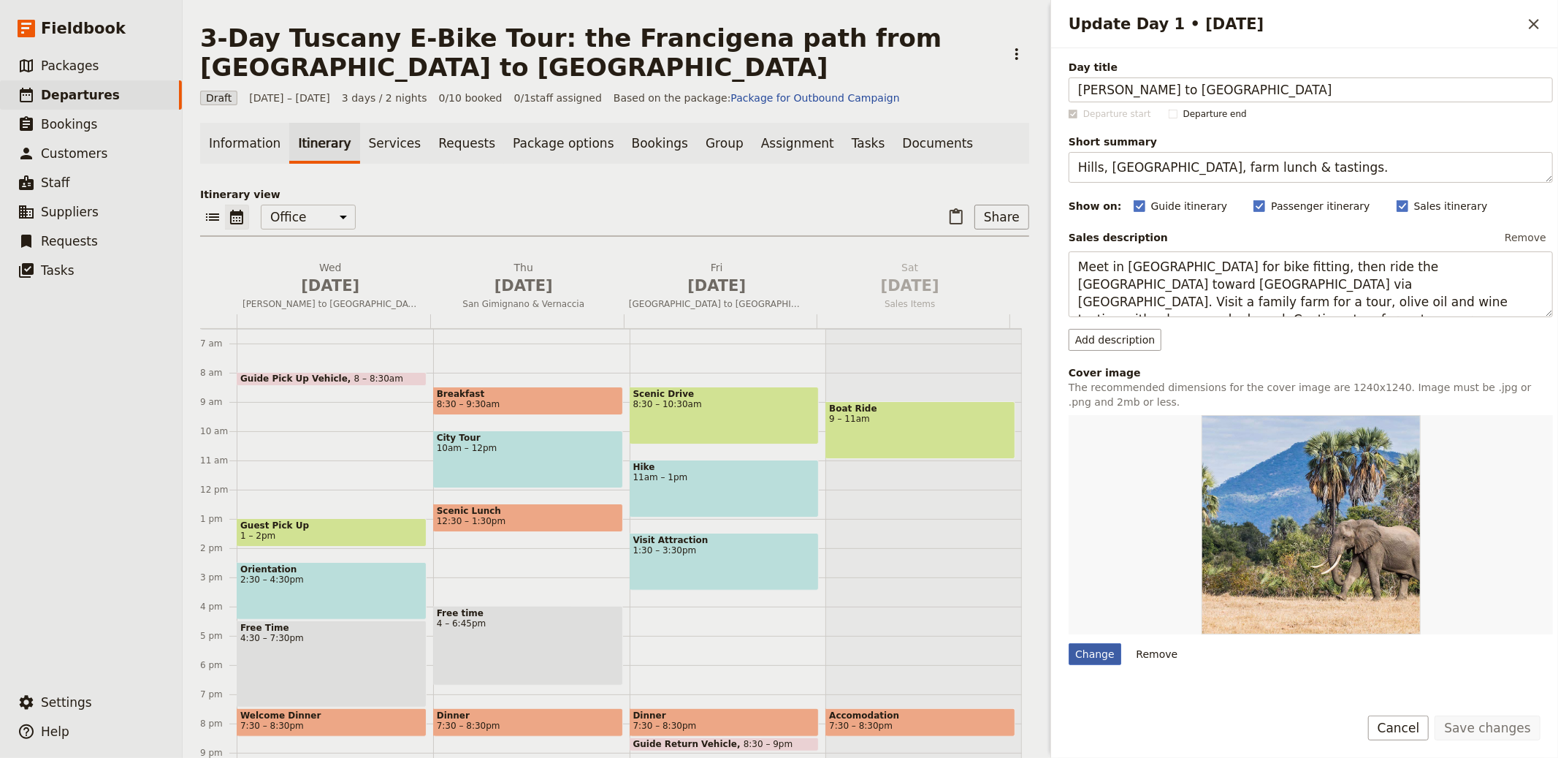
click at [1087, 649] on div "Change" at bounding box center [1095, 654] width 53 height 22
click at [1069, 643] on input "Change" at bounding box center [1068, 642] width 1 height 1
type input "C:\fakepath\ba69e72c-e86d-4716-8610-c3f641685005.png"
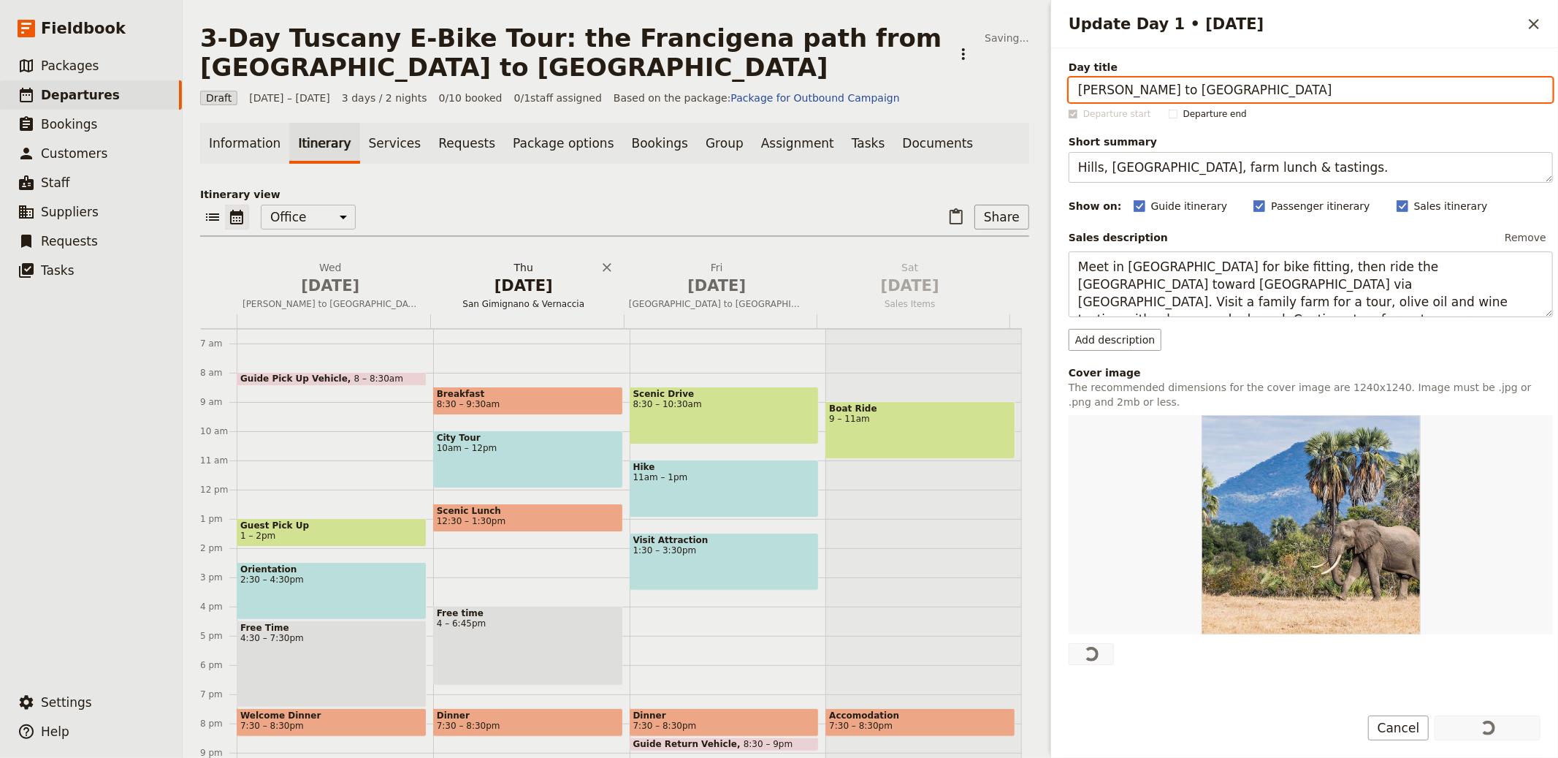
click at [527, 292] on span "Oct 2" at bounding box center [524, 286] width 176 height 22
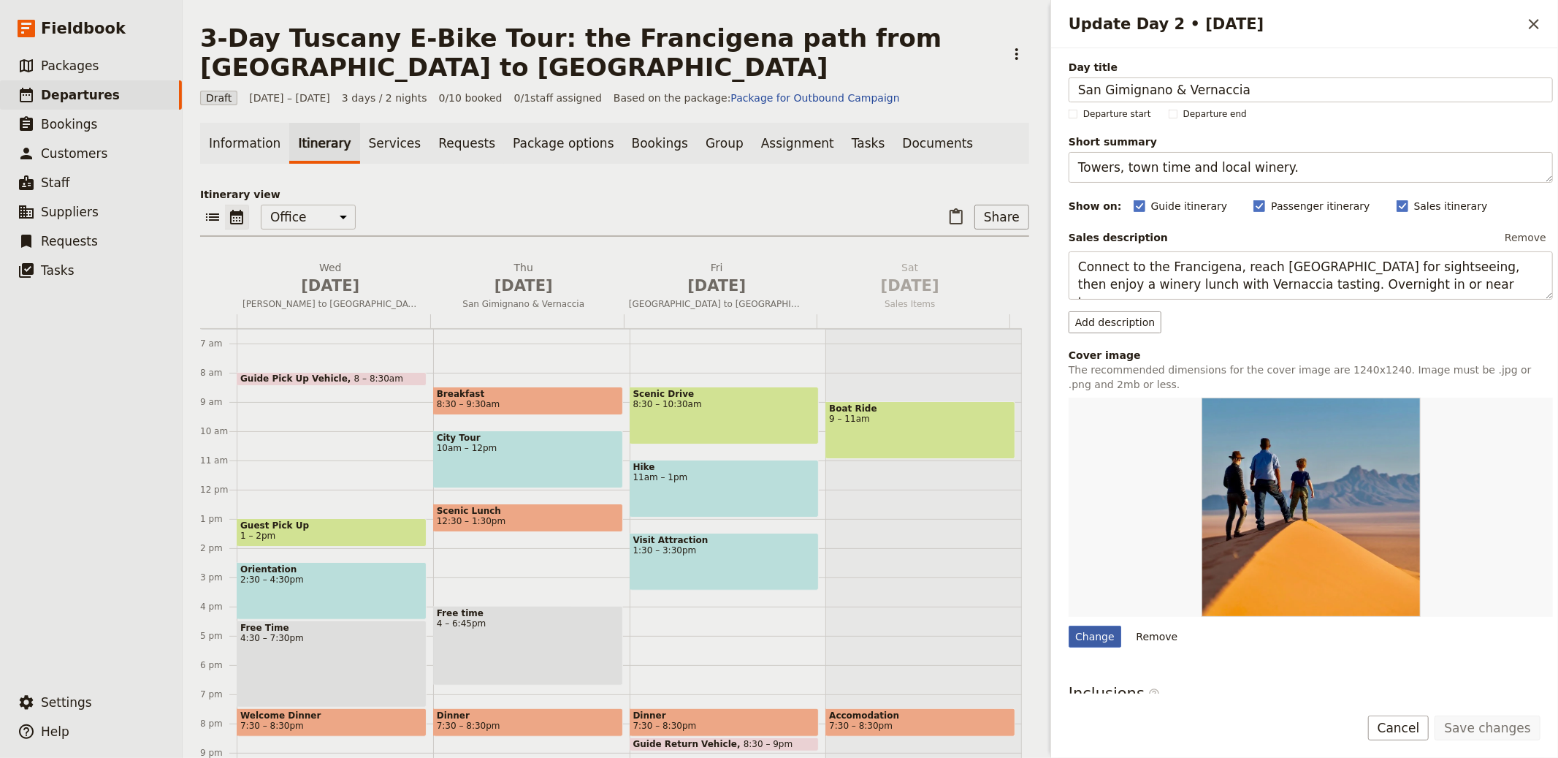
click at [1080, 643] on div "Change" at bounding box center [1095, 636] width 53 height 22
click at [1069, 625] on input "Change" at bounding box center [1068, 625] width 1 height 1
type input "C:\fakepath\53d69caf-0486-4856-aae3-479ecd4a5af0.png"
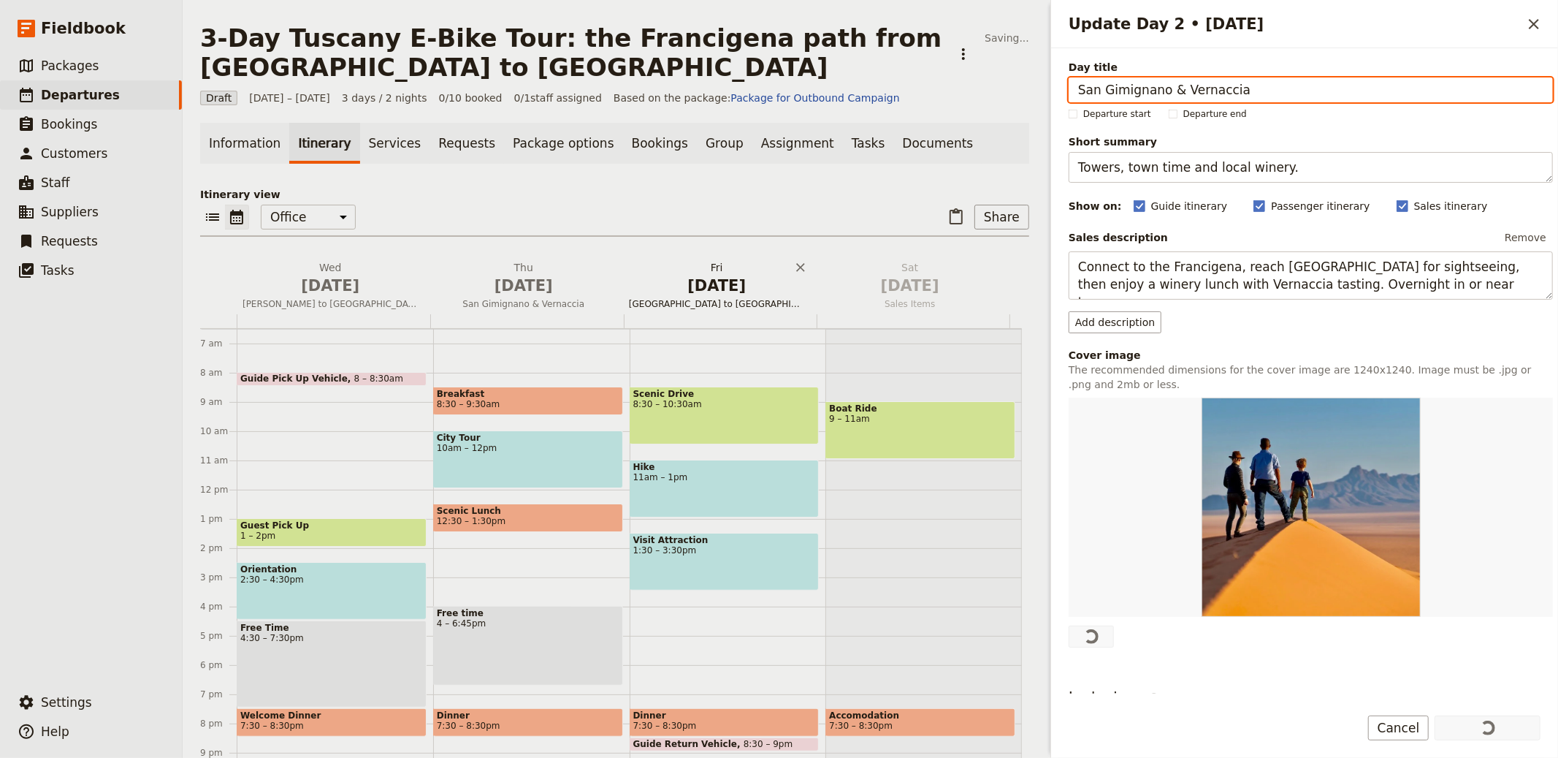
click at [690, 300] on span "San Gimignano to Siena" at bounding box center [717, 304] width 188 height 12
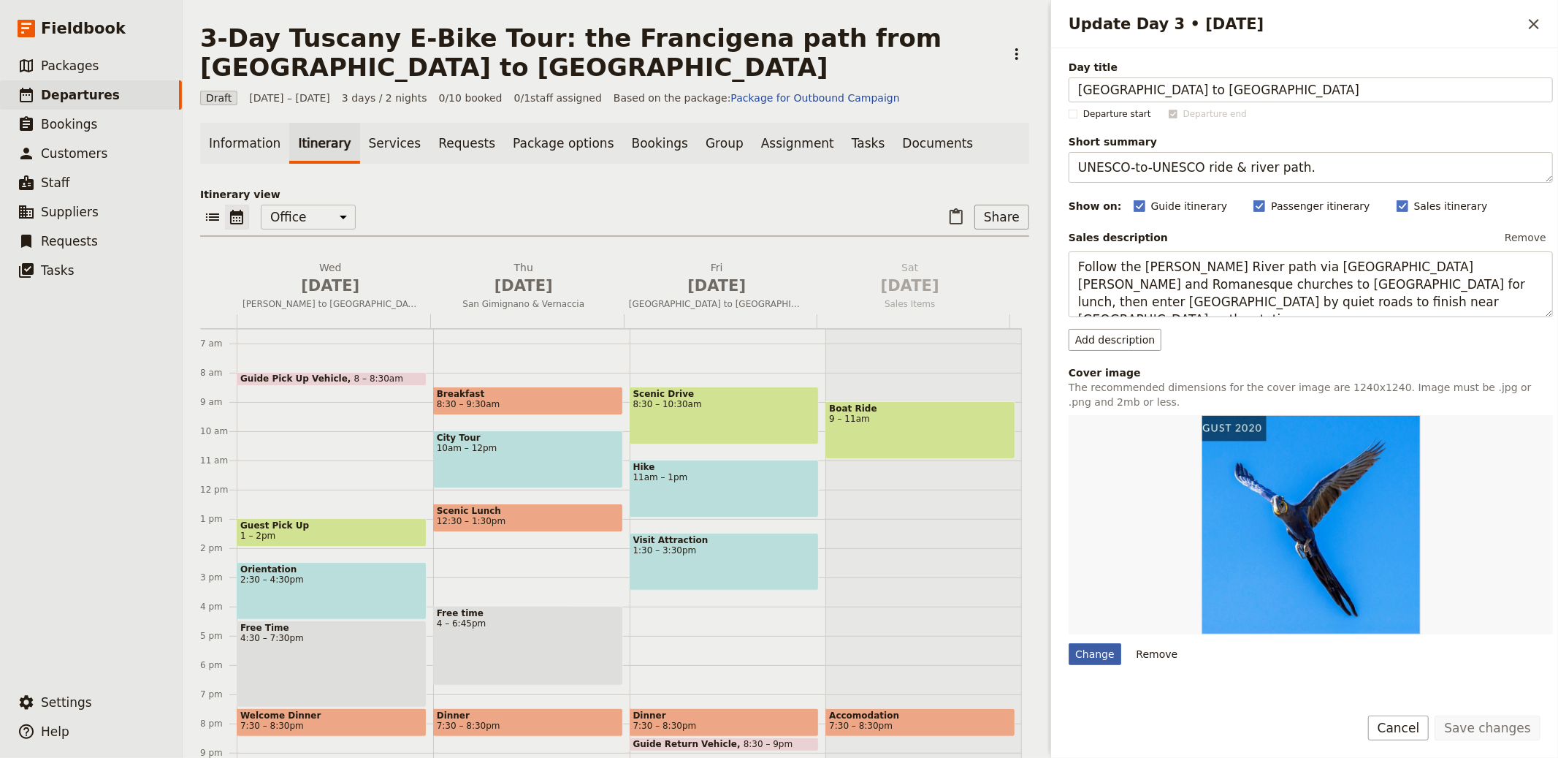
click at [1099, 651] on div "Change" at bounding box center [1095, 654] width 53 height 22
click at [1069, 643] on input "Change" at bounding box center [1068, 642] width 1 height 1
type input "C:\fakepath\IMG-20220411-WA0044.png"
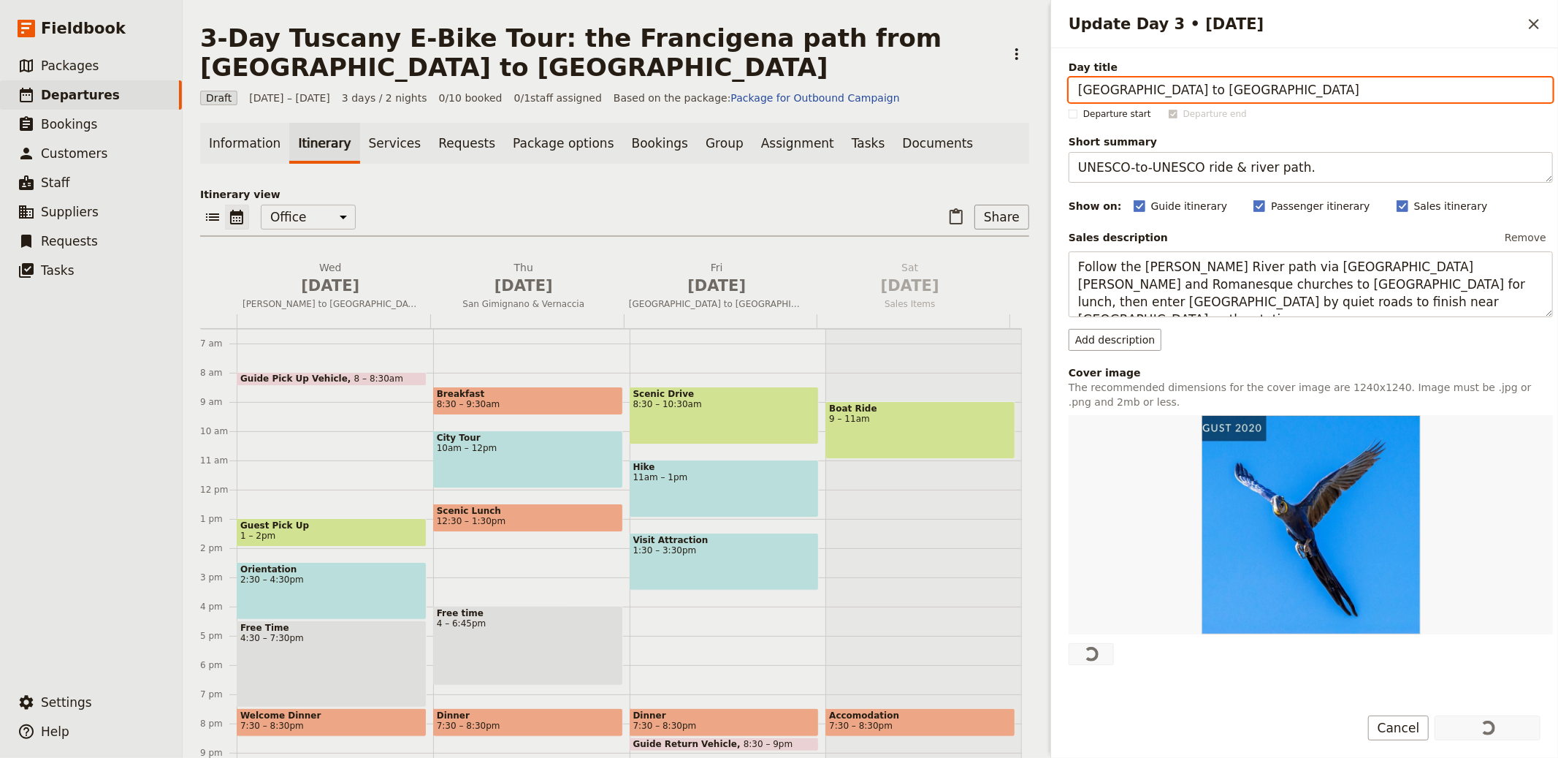
click at [553, 185] on div "Information Itinerary Services Requests Package options Bookings Group Assignme…" at bounding box center [614, 444] width 829 height 642
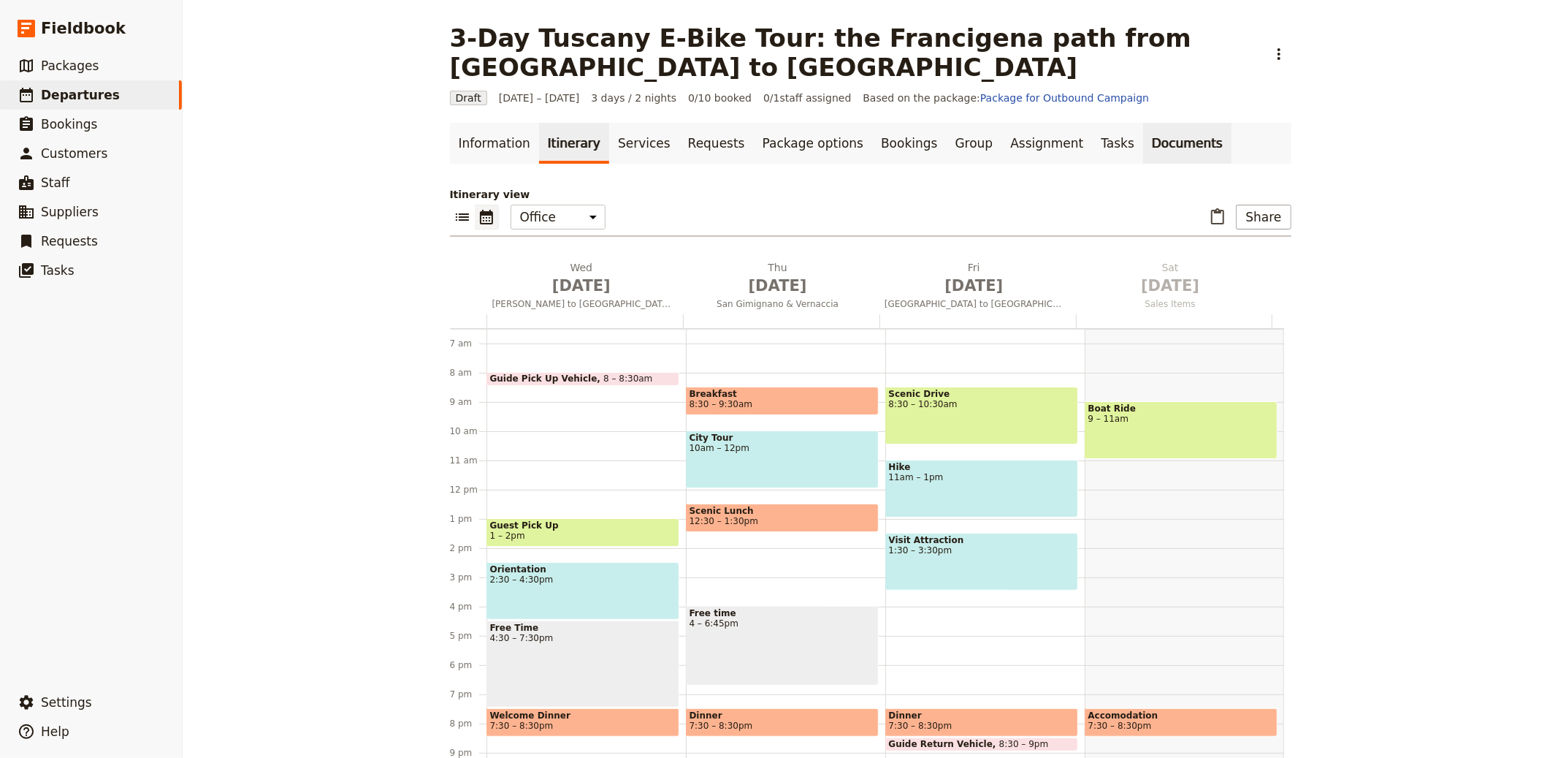
click at [1143, 123] on link "Documents" at bounding box center [1187, 143] width 88 height 41
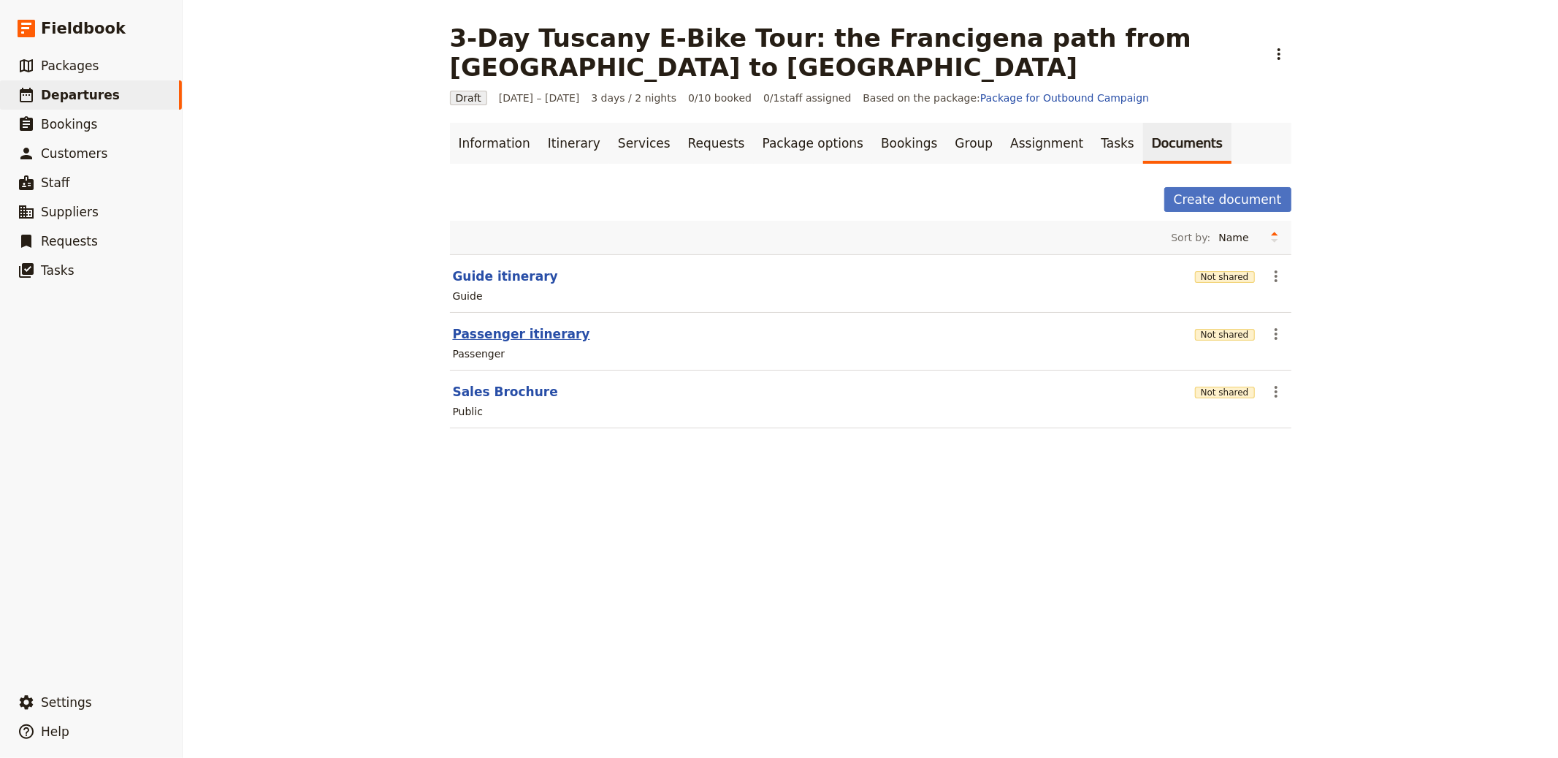
click at [516, 325] on button "Passenger itinerary" at bounding box center [521, 334] width 137 height 18
select select "PASSENGER"
select select "RUN_SHEET"
select select "LARGE"
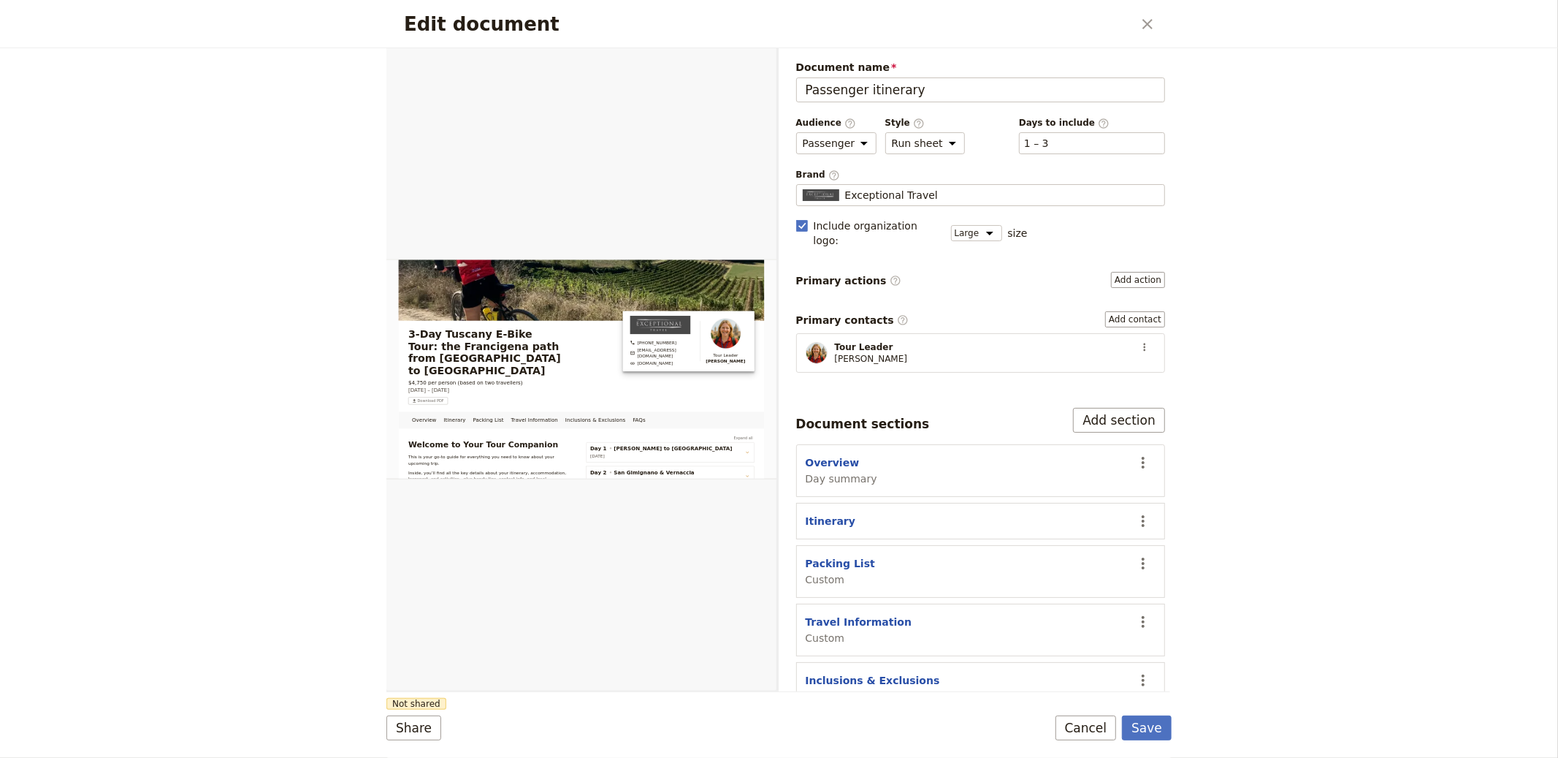
click at [939, 207] on div "Document name Passenger itinerary Preview Audience ​ Public Passenger Guide Sty…" at bounding box center [981, 416] width 370 height 713
click at [937, 197] on div "Exceptional Travel" at bounding box center [981, 195] width 356 height 15
click at [803, 185] on input "Exceptional Travel" at bounding box center [802, 184] width 1 height 1
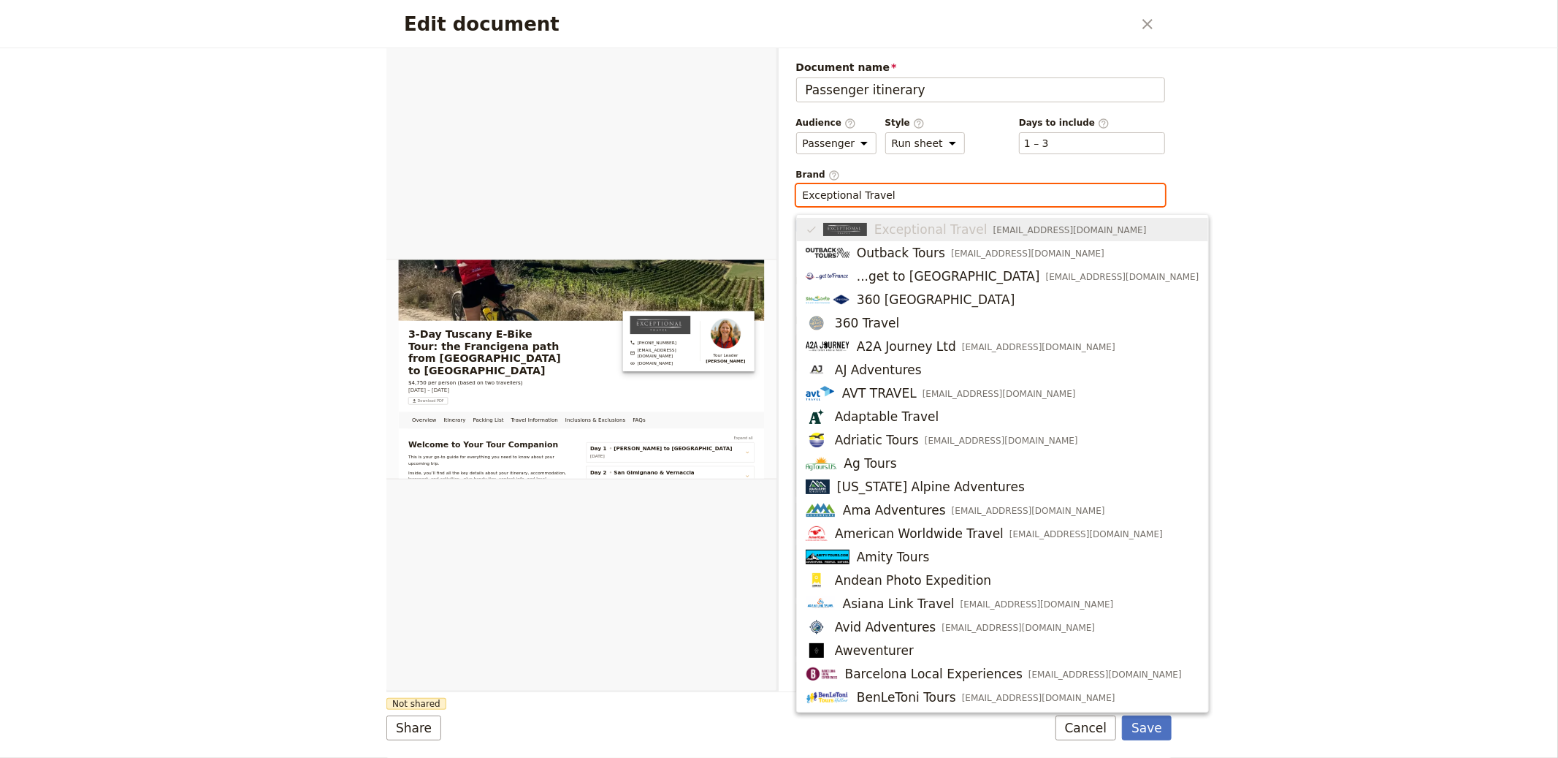
paste input "We Like Tuscany"
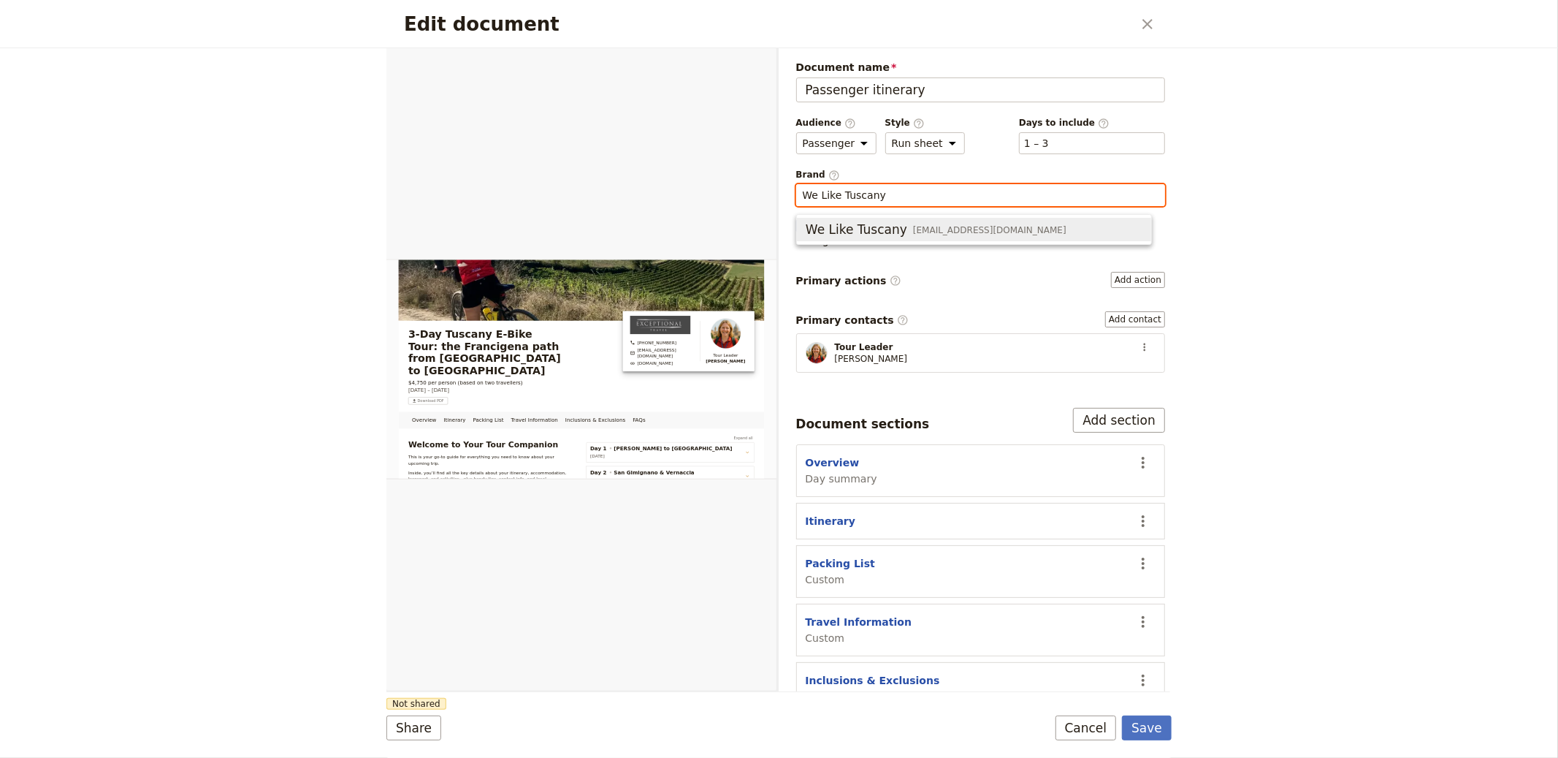
click at [862, 228] on span "We Like Tuscany" at bounding box center [857, 230] width 102 height 18
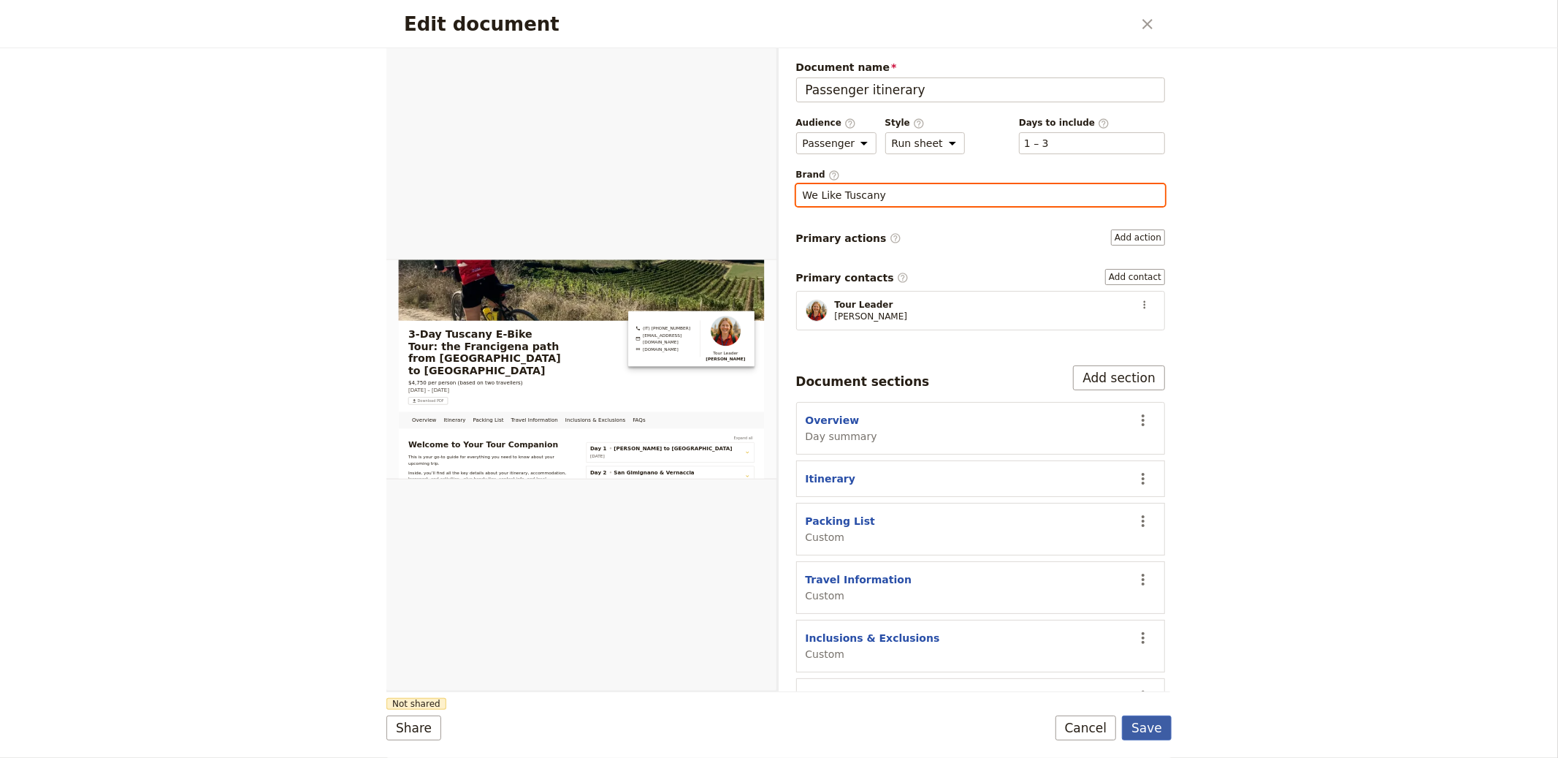
type input "We Like Tuscany"
click at [1137, 724] on button "Save" at bounding box center [1147, 727] width 50 height 25
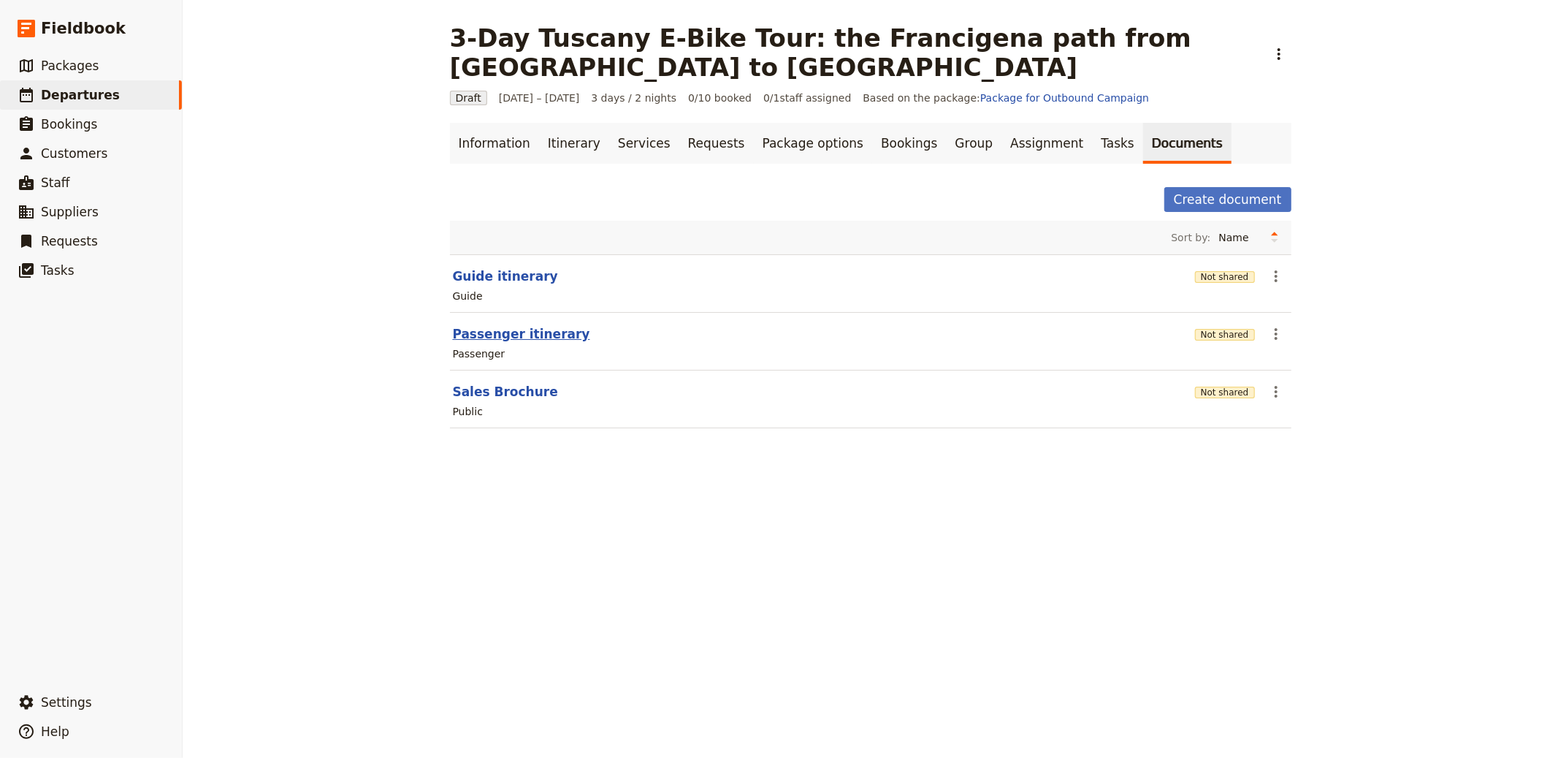
click at [515, 325] on button "Passenger itinerary" at bounding box center [521, 334] width 137 height 18
select select "PASSENGER"
select select "RUN_SHEET"
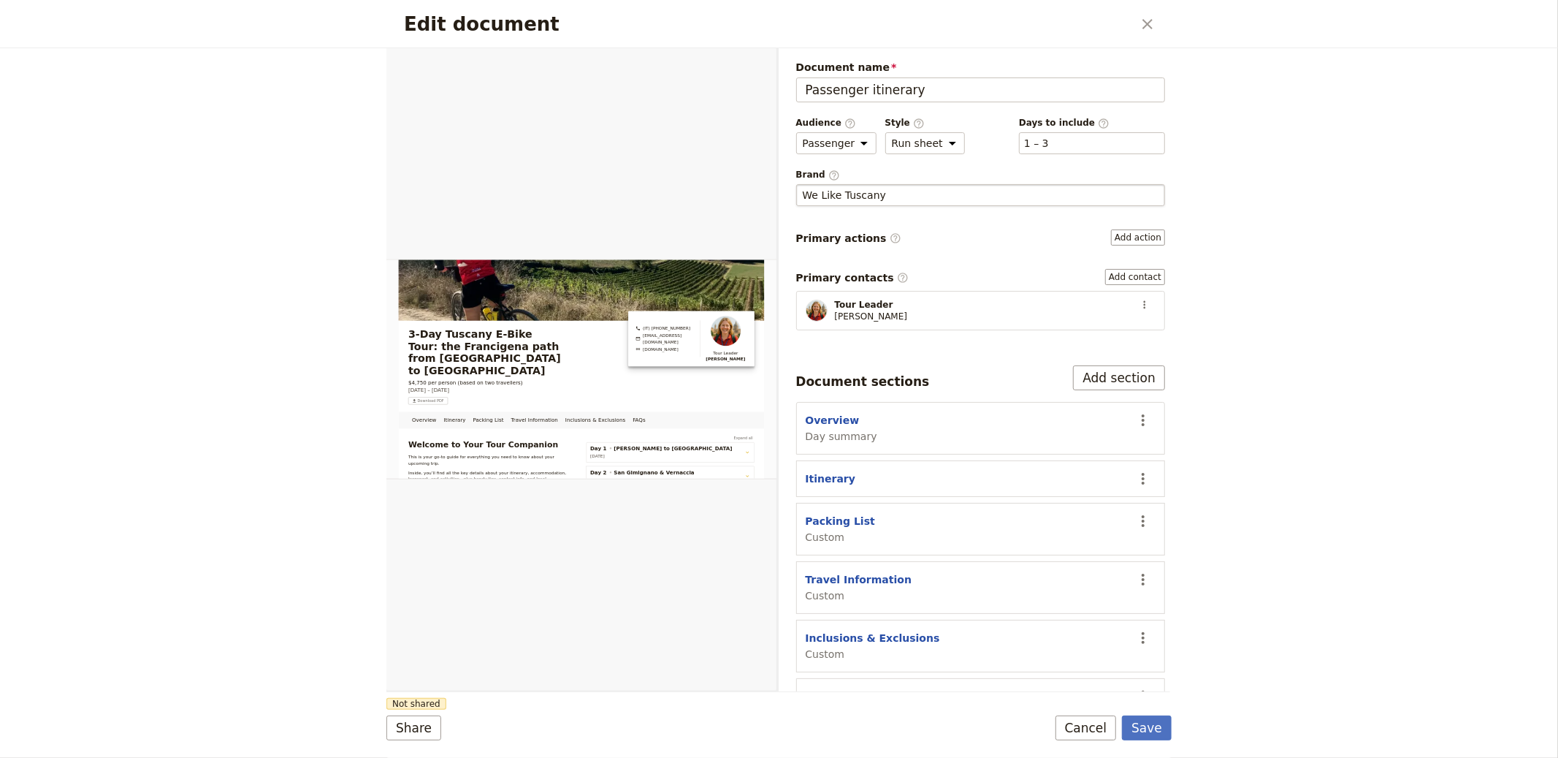
click at [870, 193] on span "We Like Tuscany" at bounding box center [844, 195] width 83 height 15
click at [803, 185] on input "We Like Tuscany" at bounding box center [802, 184] width 1 height 1
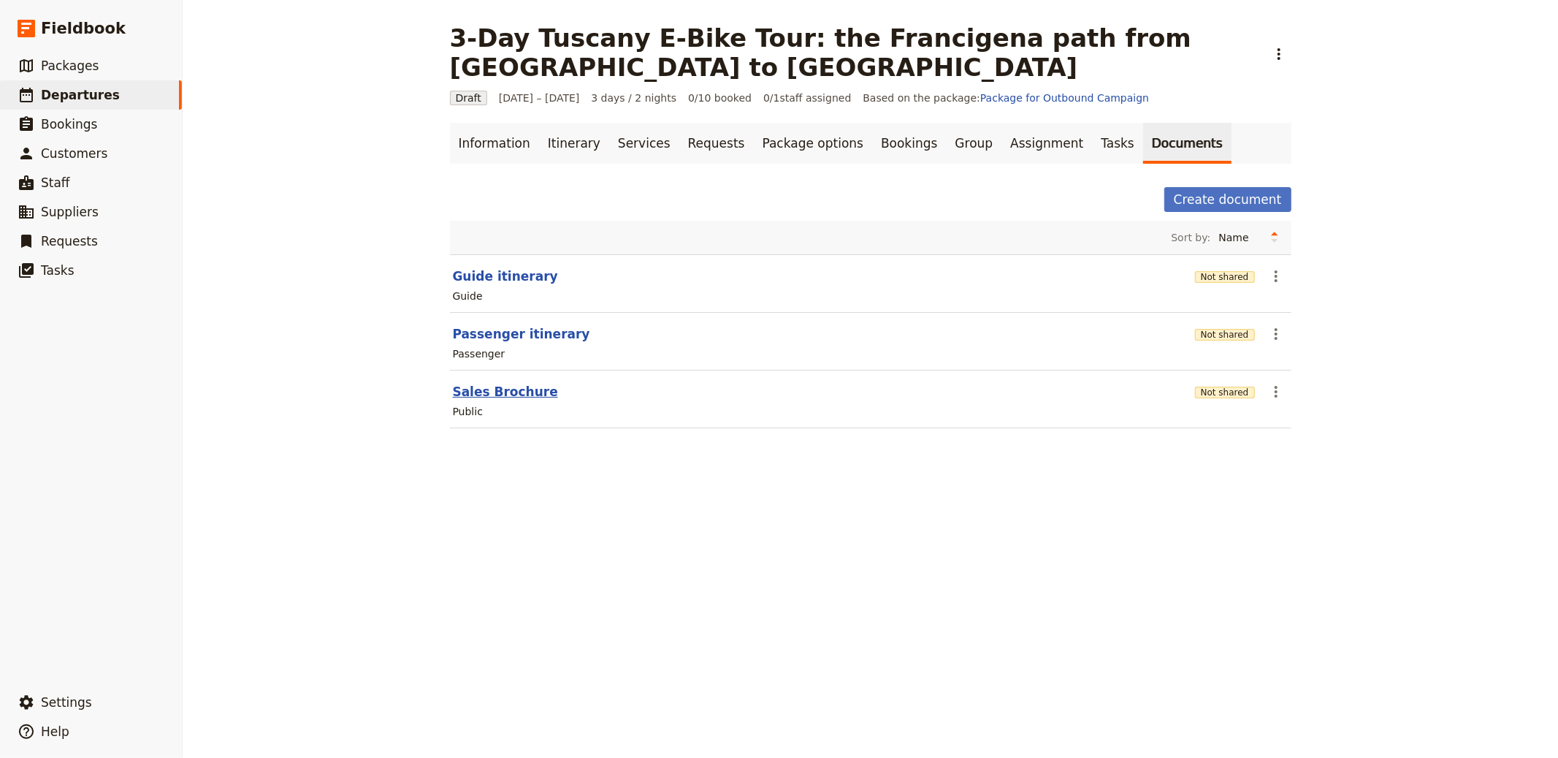
click at [473, 383] on button "Sales Brochure" at bounding box center [505, 392] width 105 height 18
select select "DEFAULT"
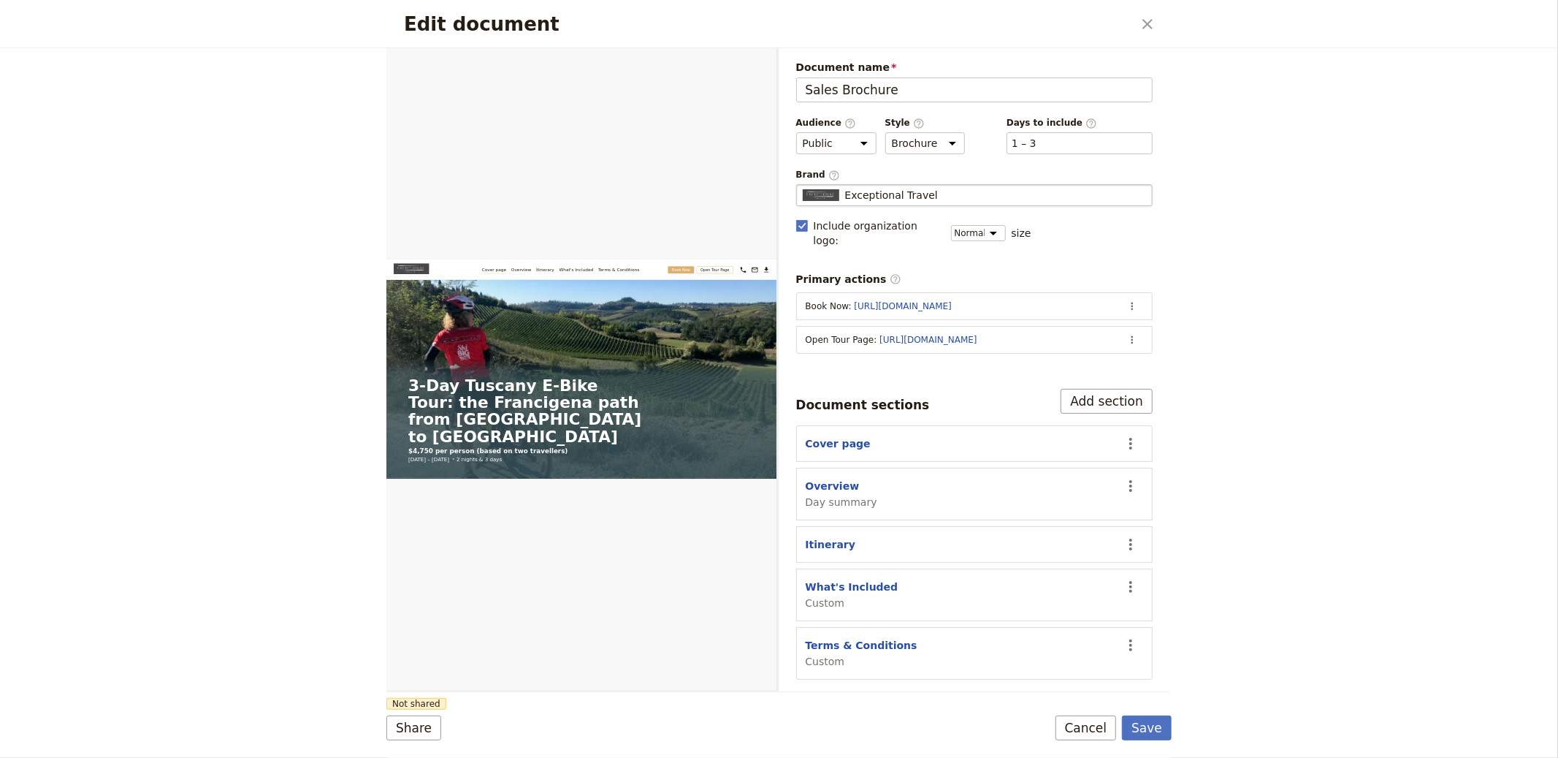
click at [851, 193] on span "Exceptional Travel" at bounding box center [891, 195] width 93 height 15
click at [803, 185] on input "Exceptional Travel" at bounding box center [802, 184] width 1 height 1
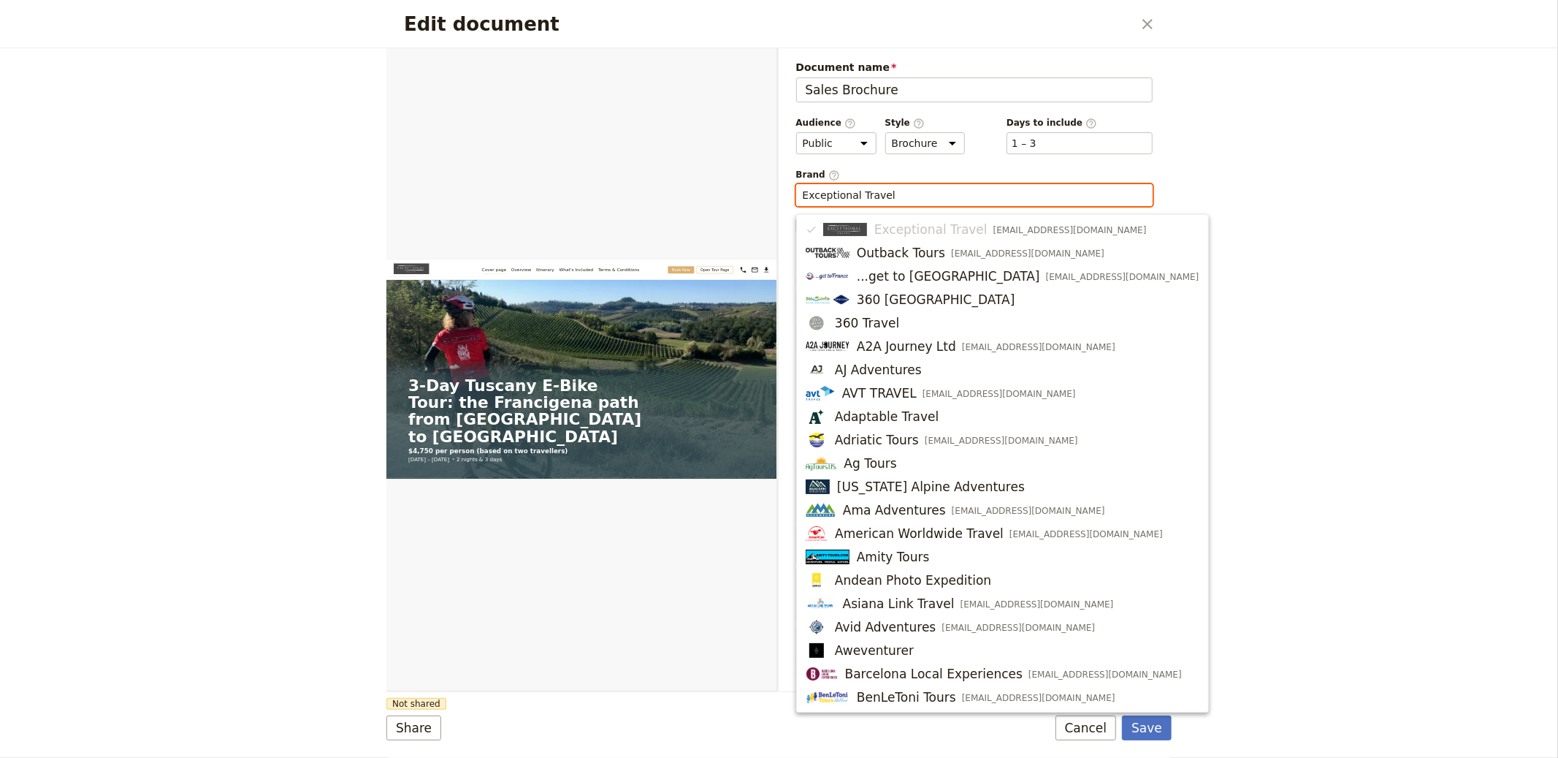
paste input "We Like Tuscany"
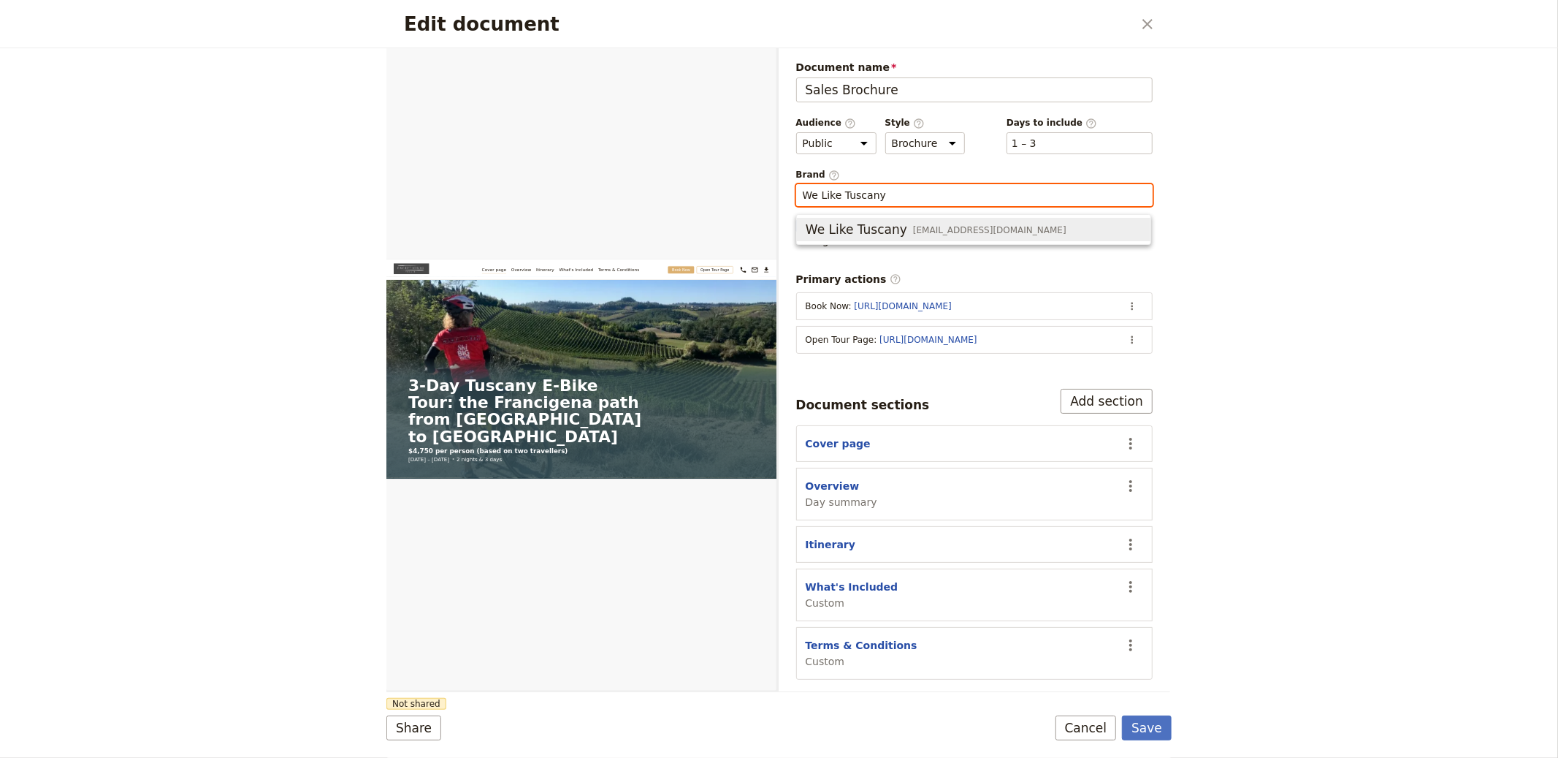
click at [908, 216] on ul "We Like Tuscany info@weliketuscany.it" at bounding box center [973, 229] width 355 height 31
click at [901, 222] on div "We Like Tuscany info@weliketuscany.it" at bounding box center [936, 230] width 261 height 18
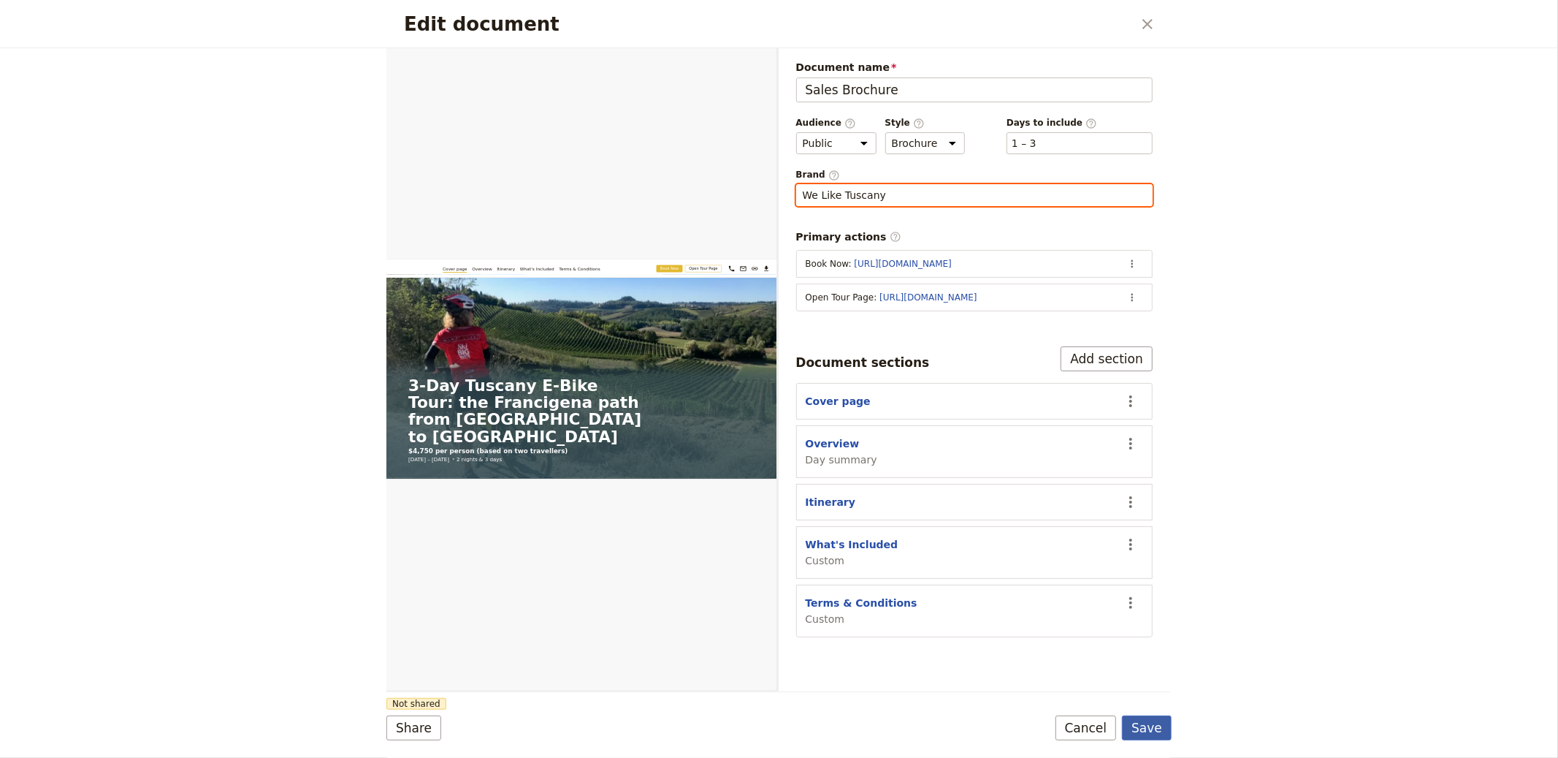
type input "We Like Tuscany"
click at [1140, 726] on button "Save" at bounding box center [1147, 727] width 50 height 25
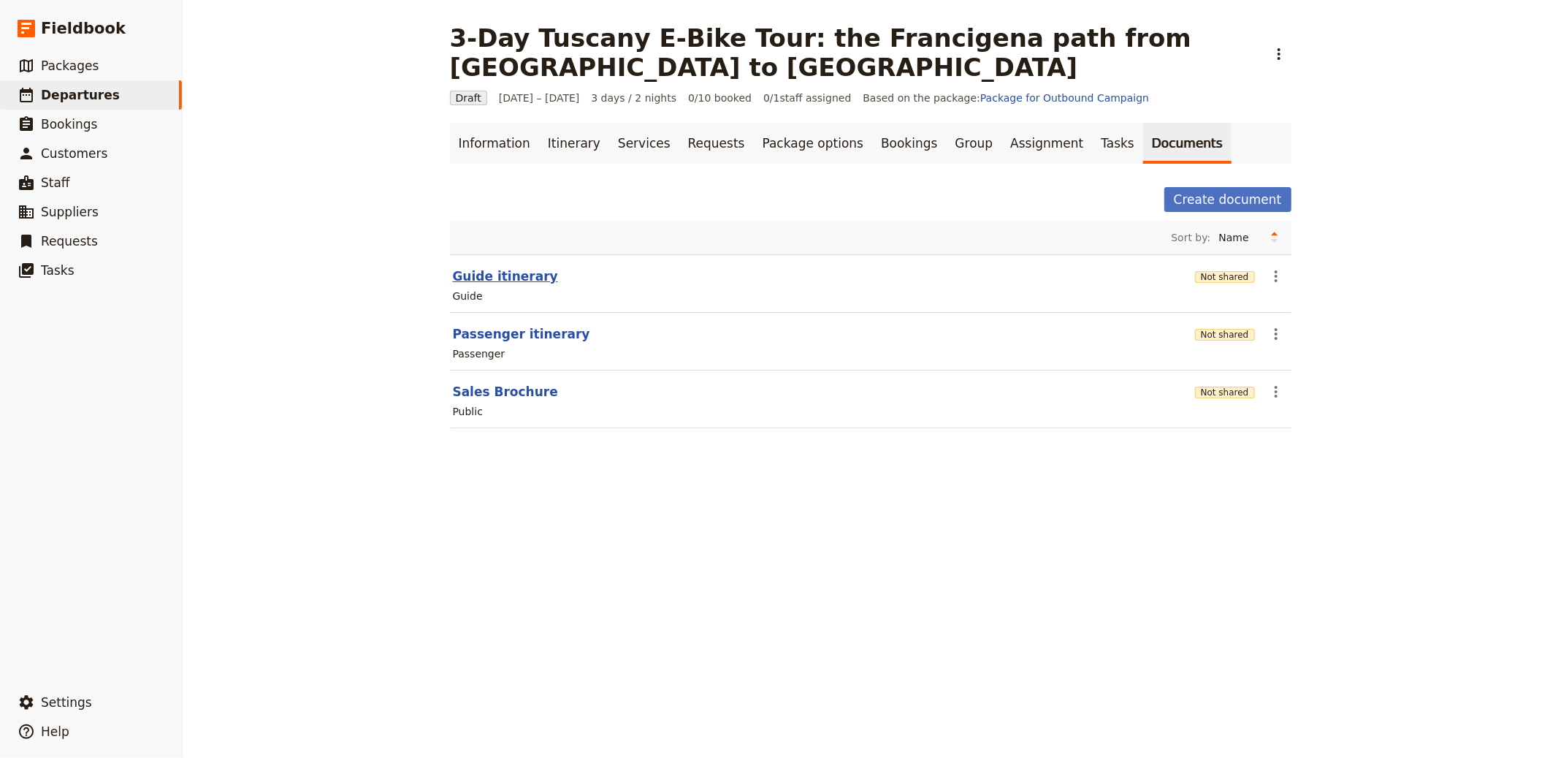
click at [491, 267] on button "Guide itinerary" at bounding box center [505, 276] width 105 height 18
select select "STAFF"
select select "RUN_SHEET"
select select "LARGE"
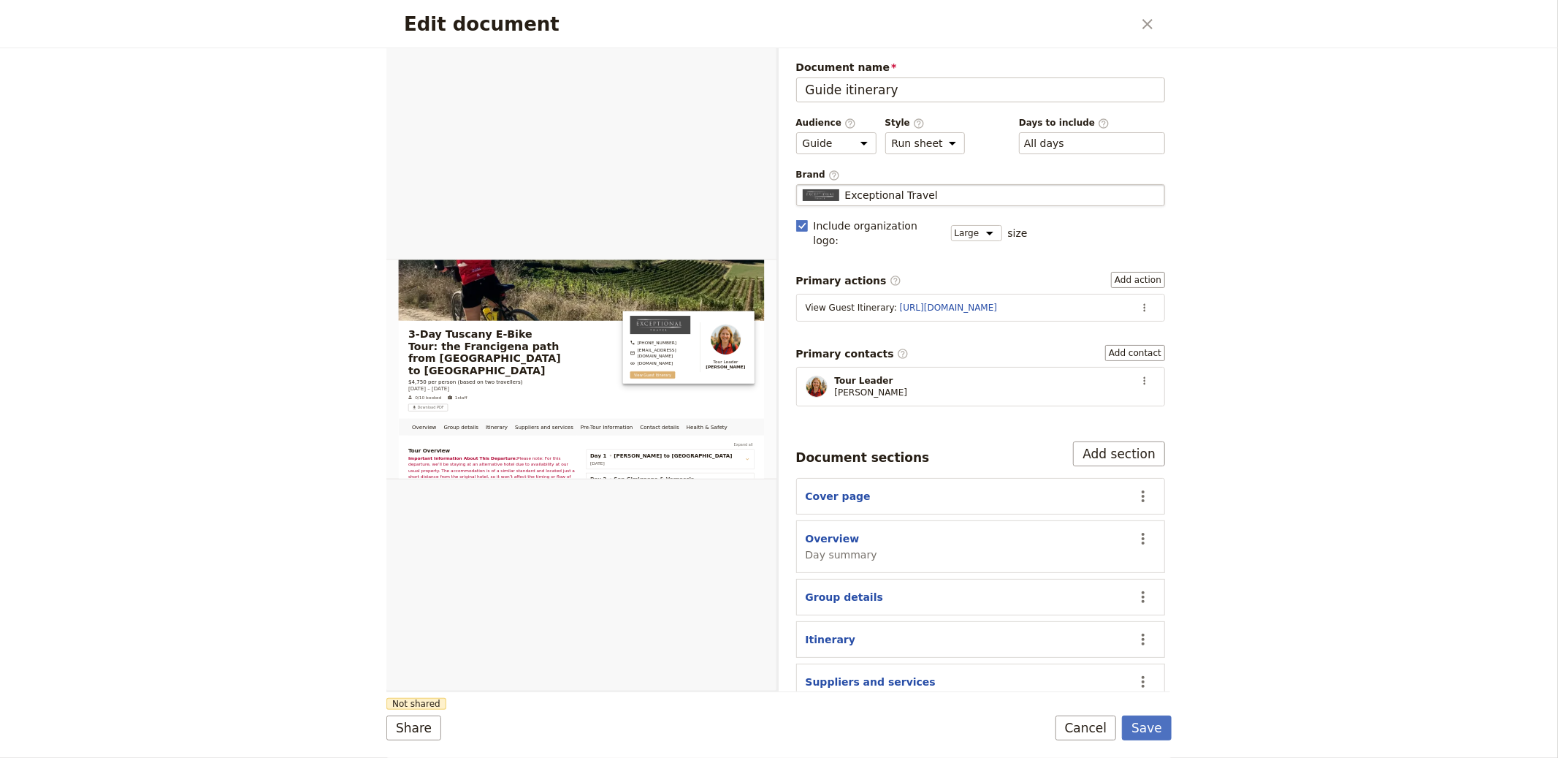
click at [902, 188] on span "Exceptional Travel" at bounding box center [891, 195] width 93 height 15
click at [803, 185] on input "Exceptional Travel" at bounding box center [802, 184] width 1 height 1
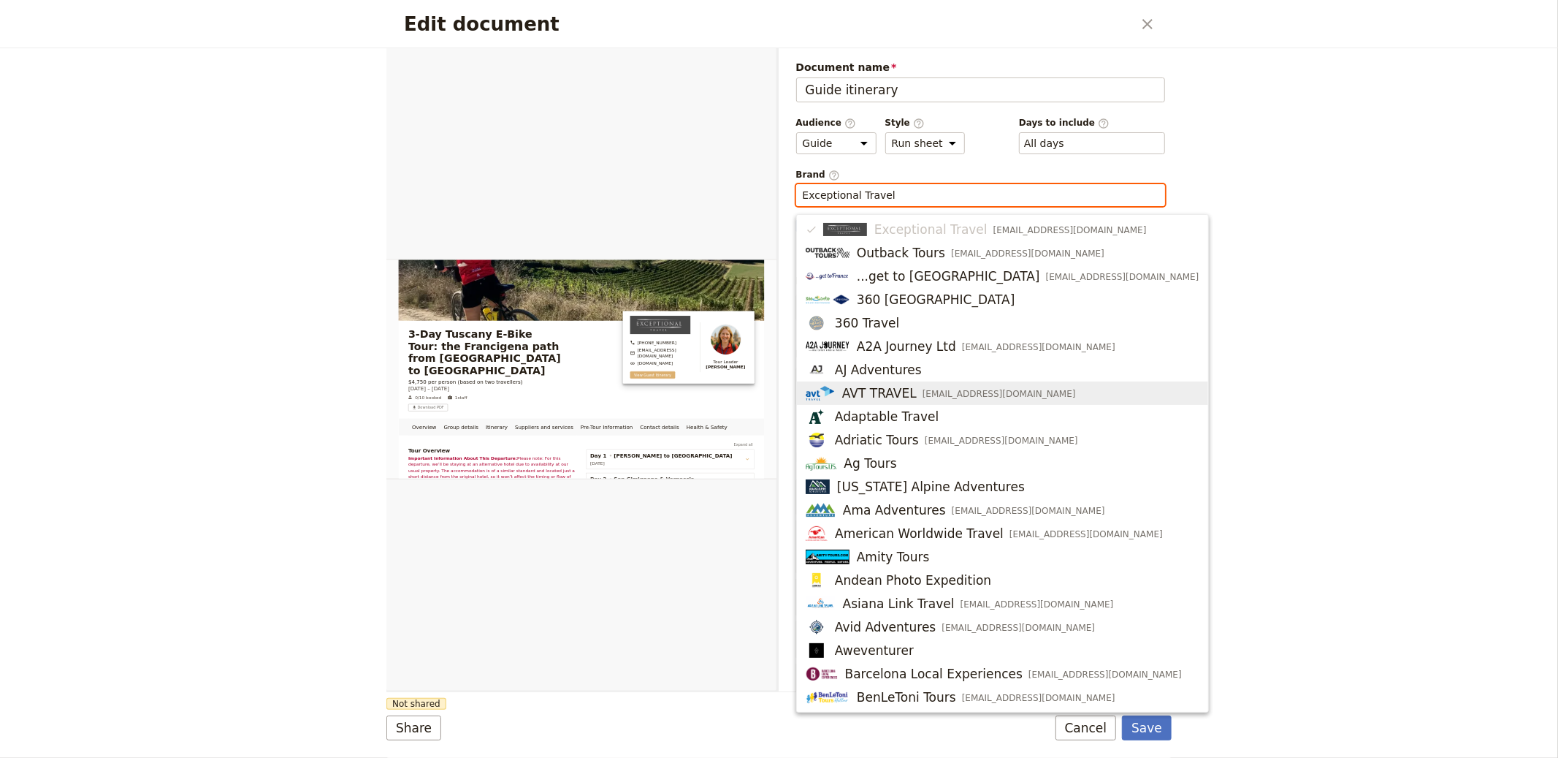
paste input "We Like Tuscany"
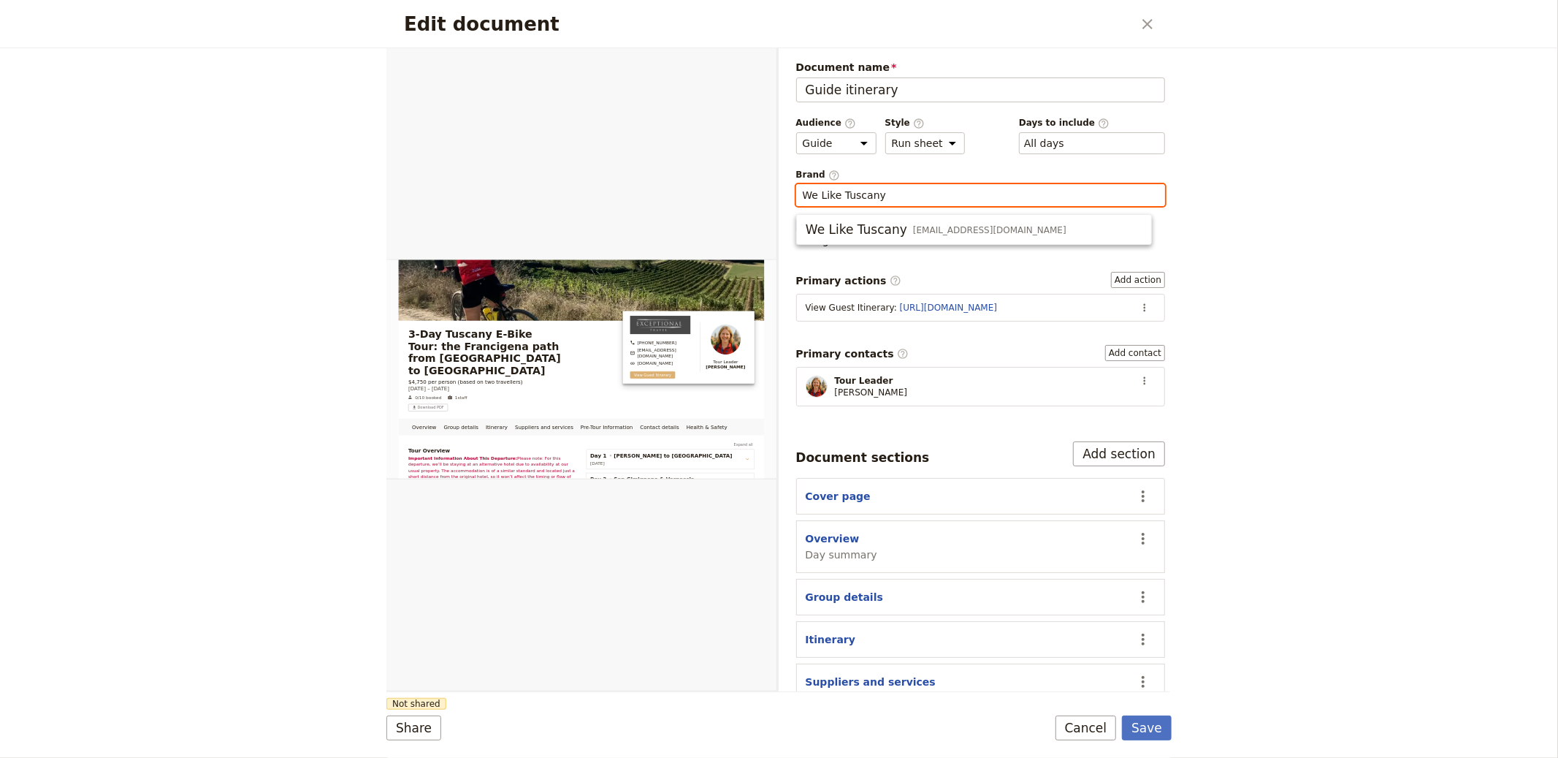
click at [903, 243] on ul "We Like Tuscany info@weliketuscany.it" at bounding box center [974, 229] width 356 height 31
drag, startPoint x: 903, startPoint y: 234, endPoint x: 938, endPoint y: 254, distance: 40.6
click at [903, 234] on div "We Like Tuscany info@weliketuscany.it" at bounding box center [936, 230] width 261 height 18
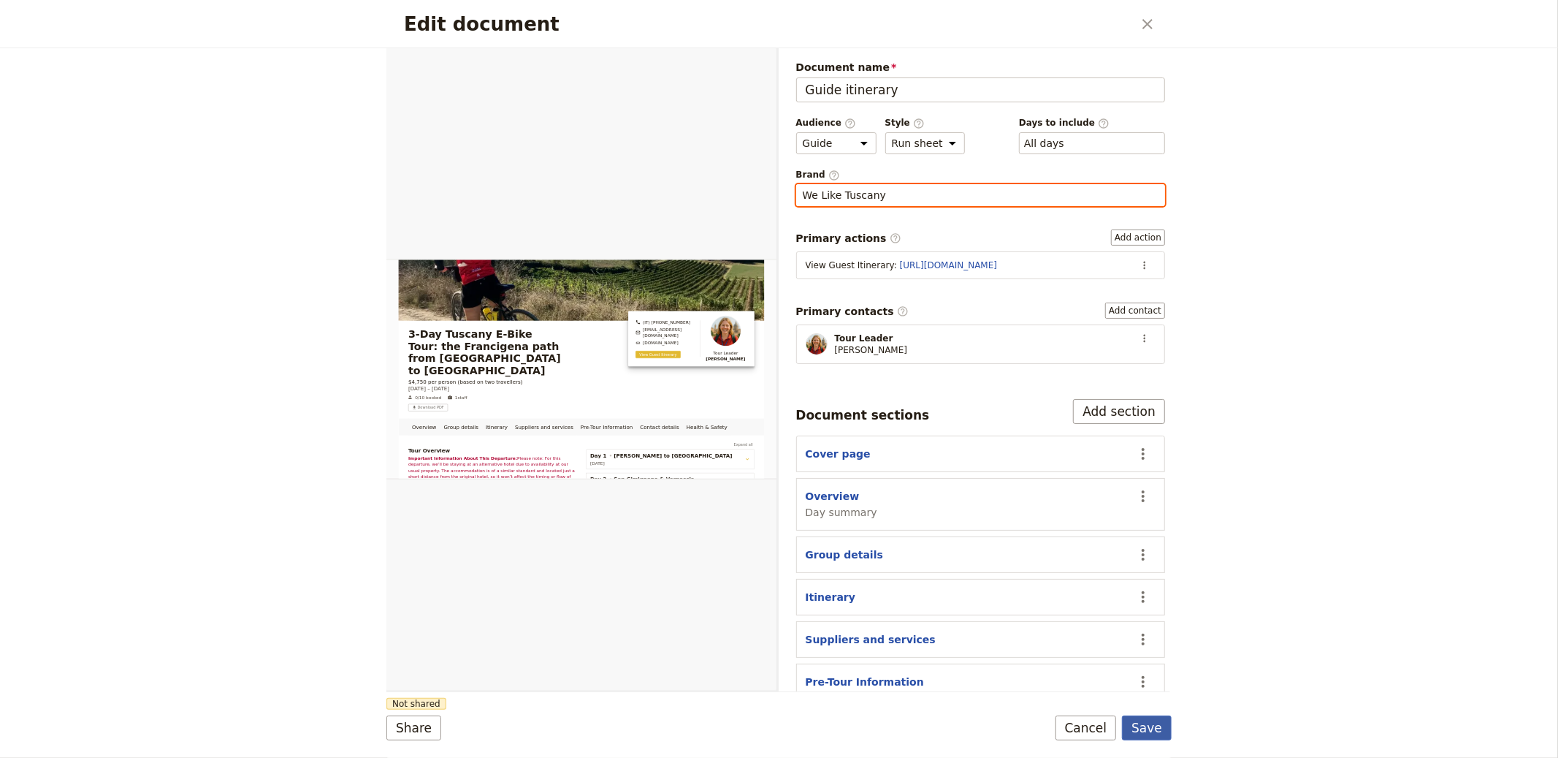
type input "We Like Tuscany"
click at [1138, 728] on button "Save" at bounding box center [1147, 727] width 50 height 25
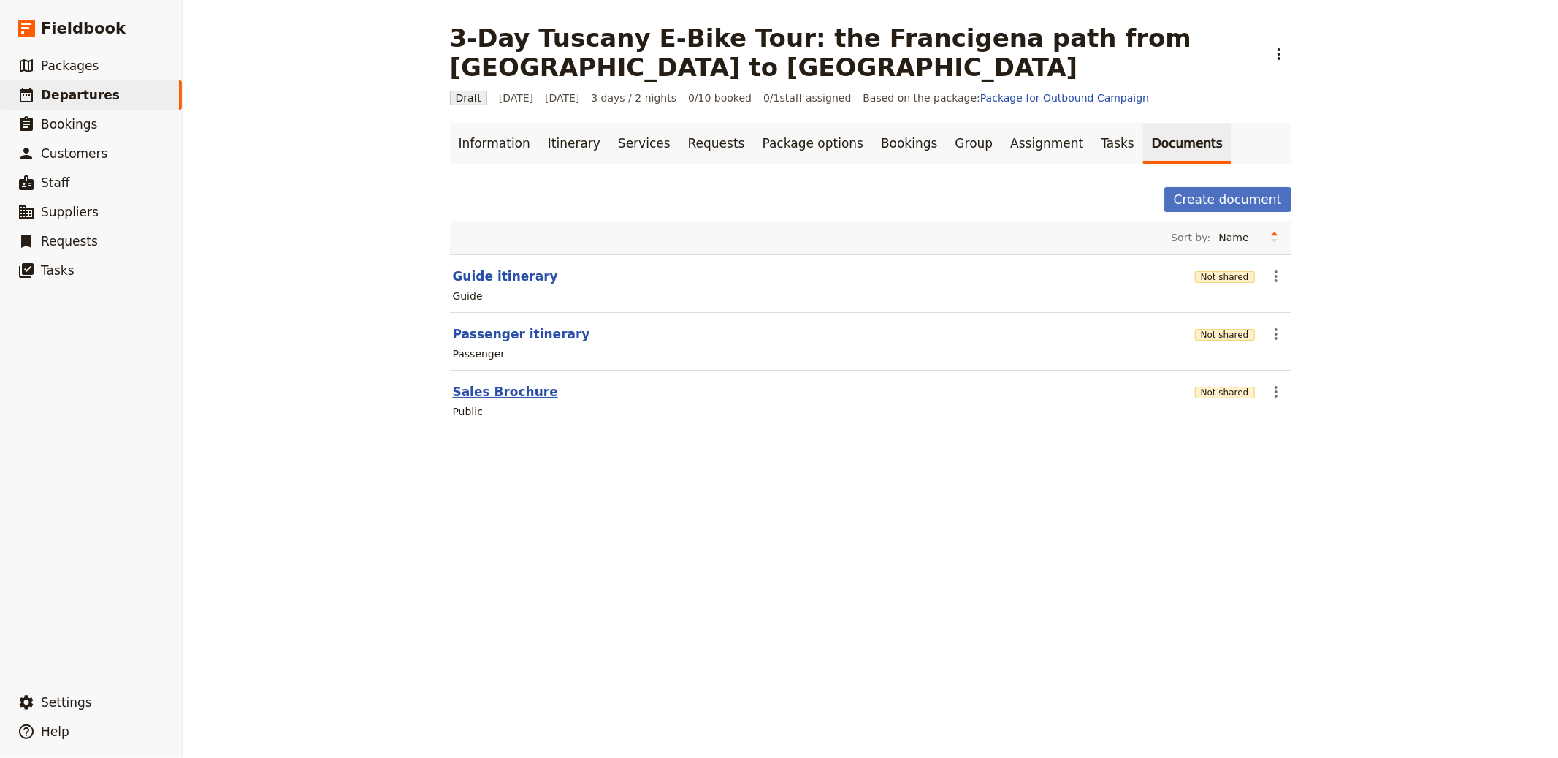
click at [495, 383] on button "Sales Brochure" at bounding box center [505, 392] width 105 height 18
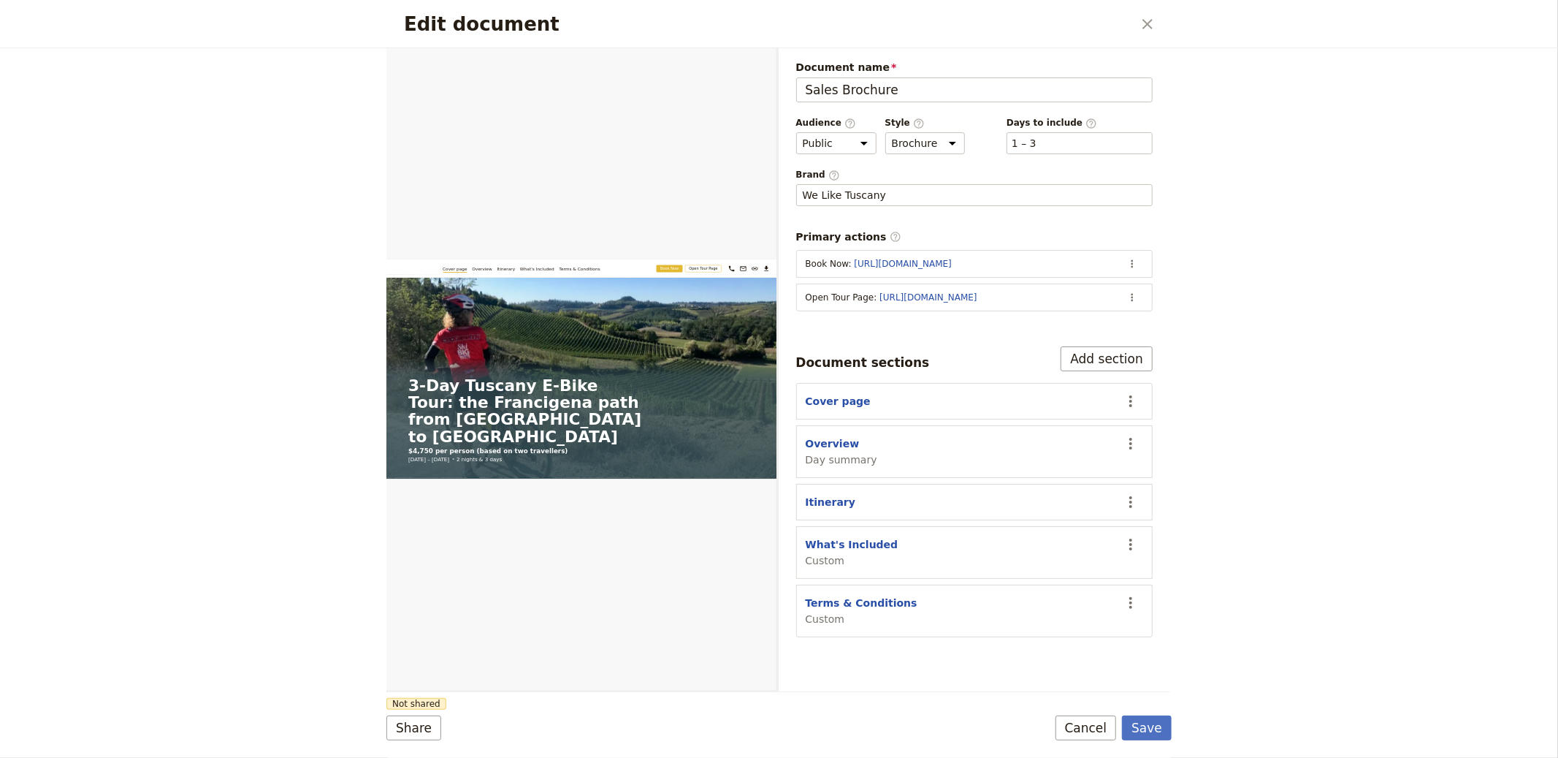
click at [1058, 214] on div "Document name Sales Brochure Preview Audience ​ Public Passenger Guide Style ​ …" at bounding box center [974, 348] width 357 height 577
click at [1083, 203] on fieldset "We Like Tuscany We Like Tuscany" at bounding box center [974, 195] width 357 height 22
click at [803, 185] on input "We Like Tuscany" at bounding box center [802, 184] width 1 height 1
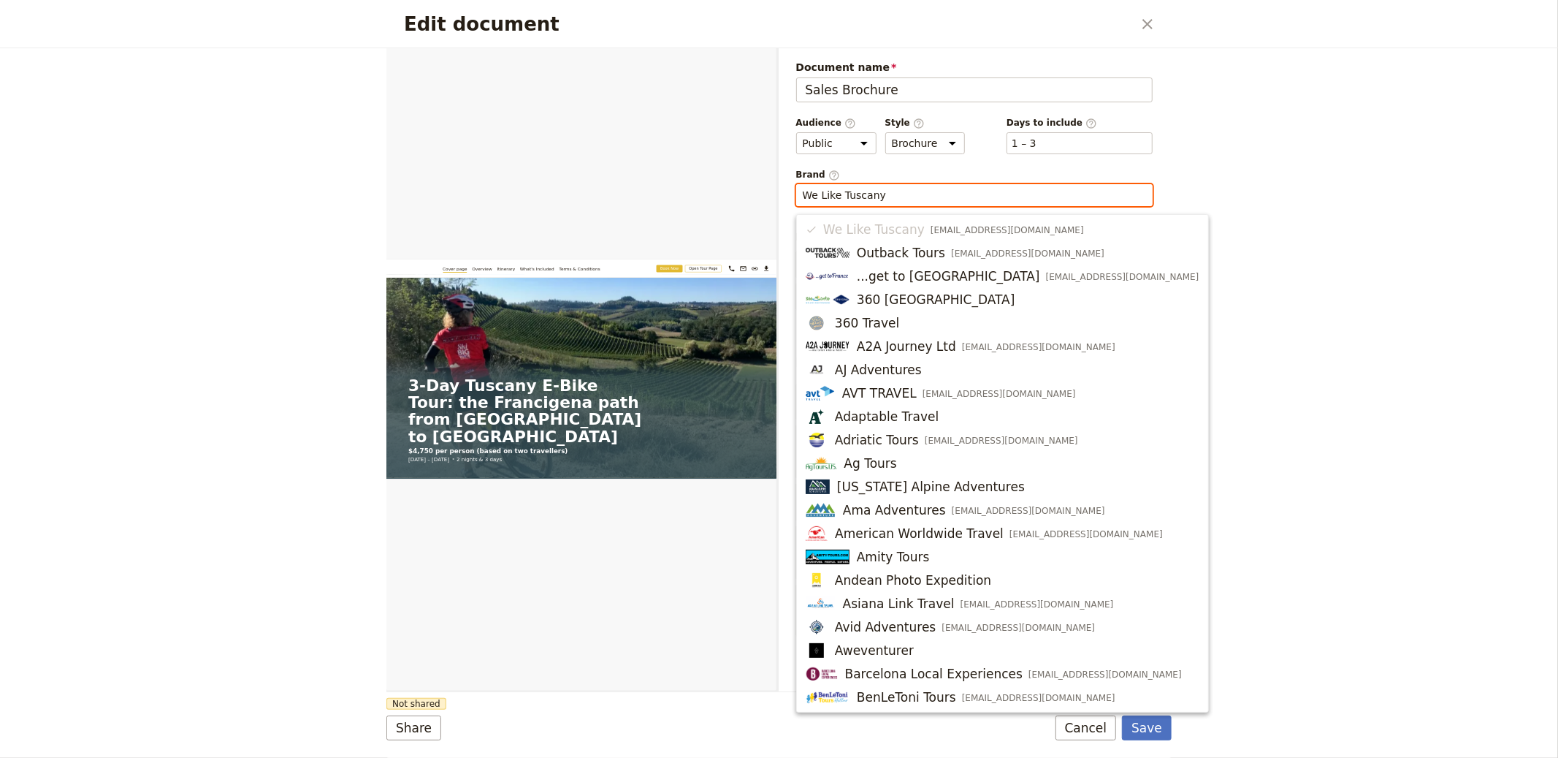
click at [925, 231] on li "We Like Tuscany info@weliketuscany.it" at bounding box center [1002, 229] width 411 height 23
click at [1071, 182] on div "Brand ​ We Like Tuscany" at bounding box center [974, 187] width 357 height 37
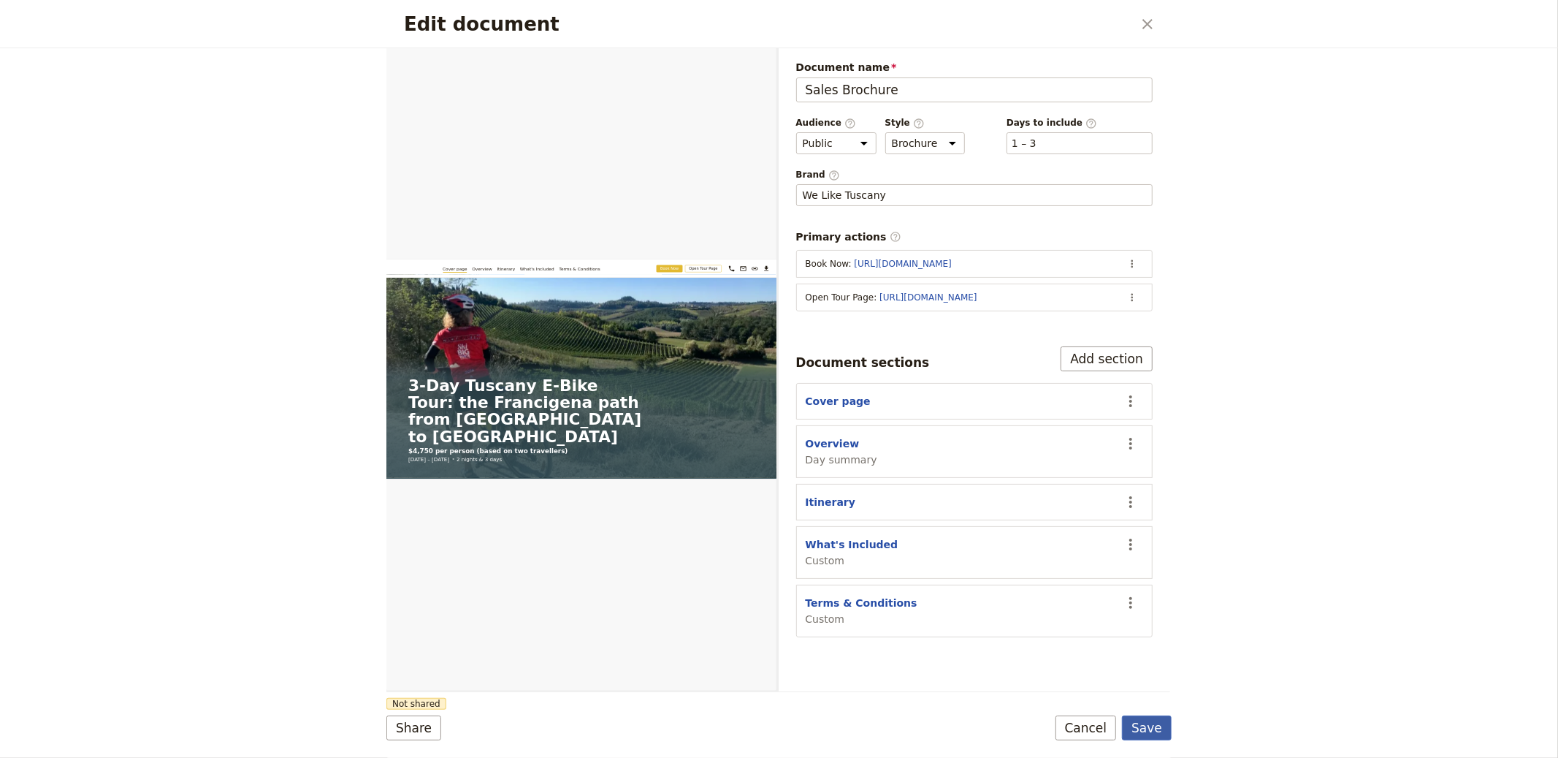
click at [1142, 718] on button "Save" at bounding box center [1147, 727] width 50 height 25
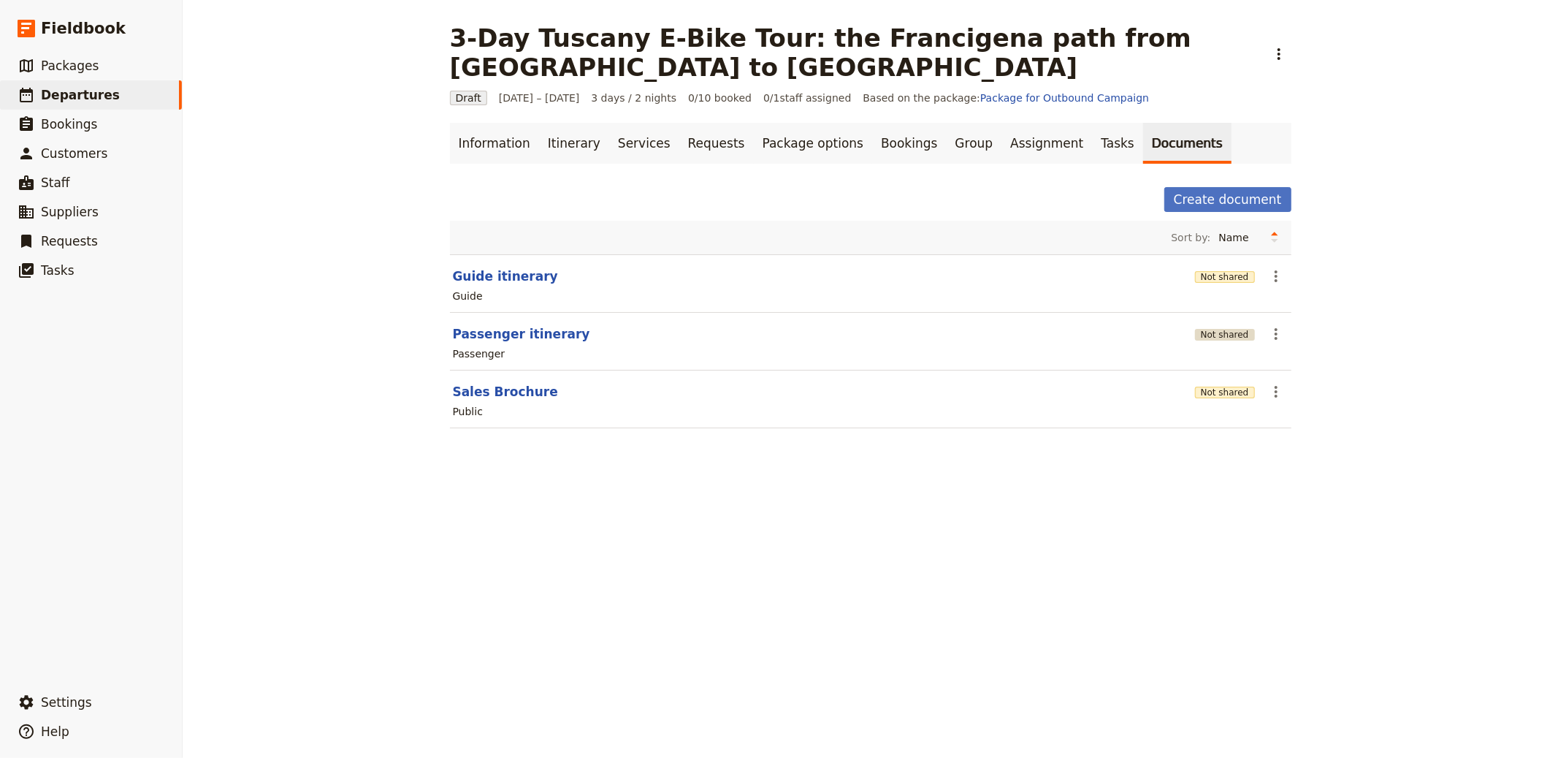
click at [1204, 329] on button "Not shared" at bounding box center [1225, 335] width 60 height 12
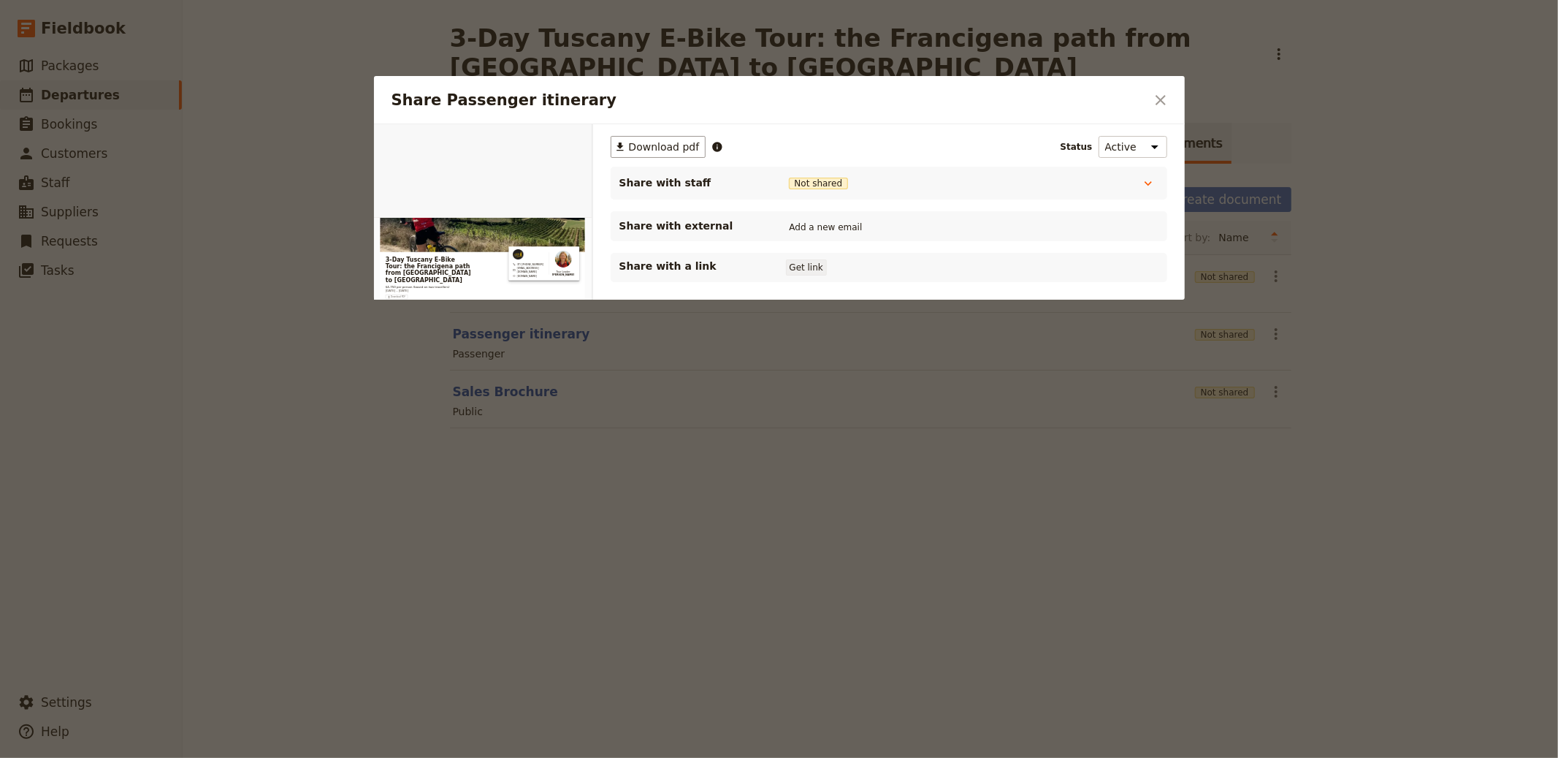
click at [806, 269] on button "Get link" at bounding box center [806, 267] width 41 height 16
click at [1152, 99] on icon "Close dialog" at bounding box center [1161, 100] width 18 height 18
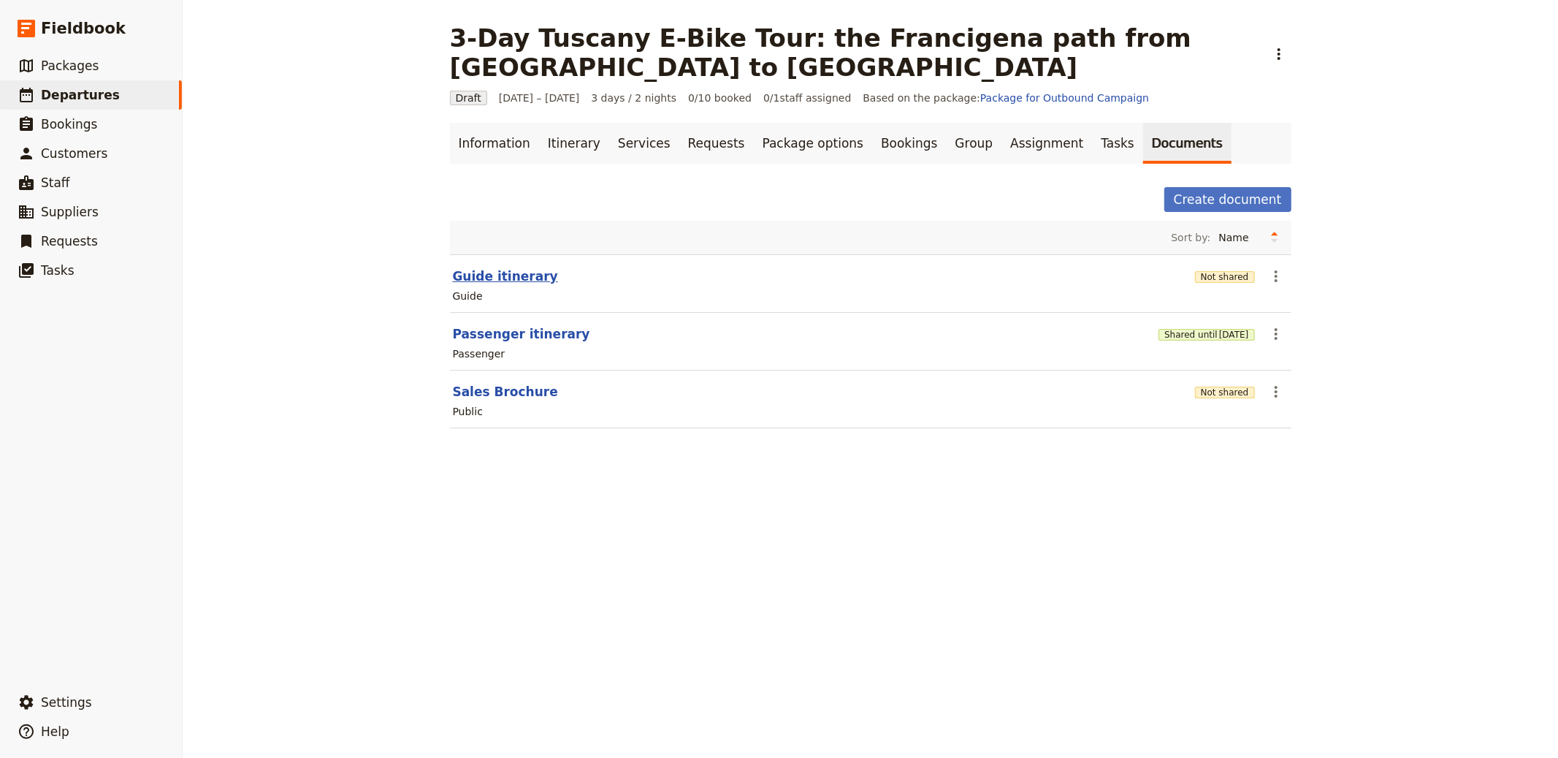
click at [471, 267] on button "Guide itinerary" at bounding box center [505, 276] width 105 height 18
select select "STAFF"
select select "RUN_SHEET"
select select "LARGE"
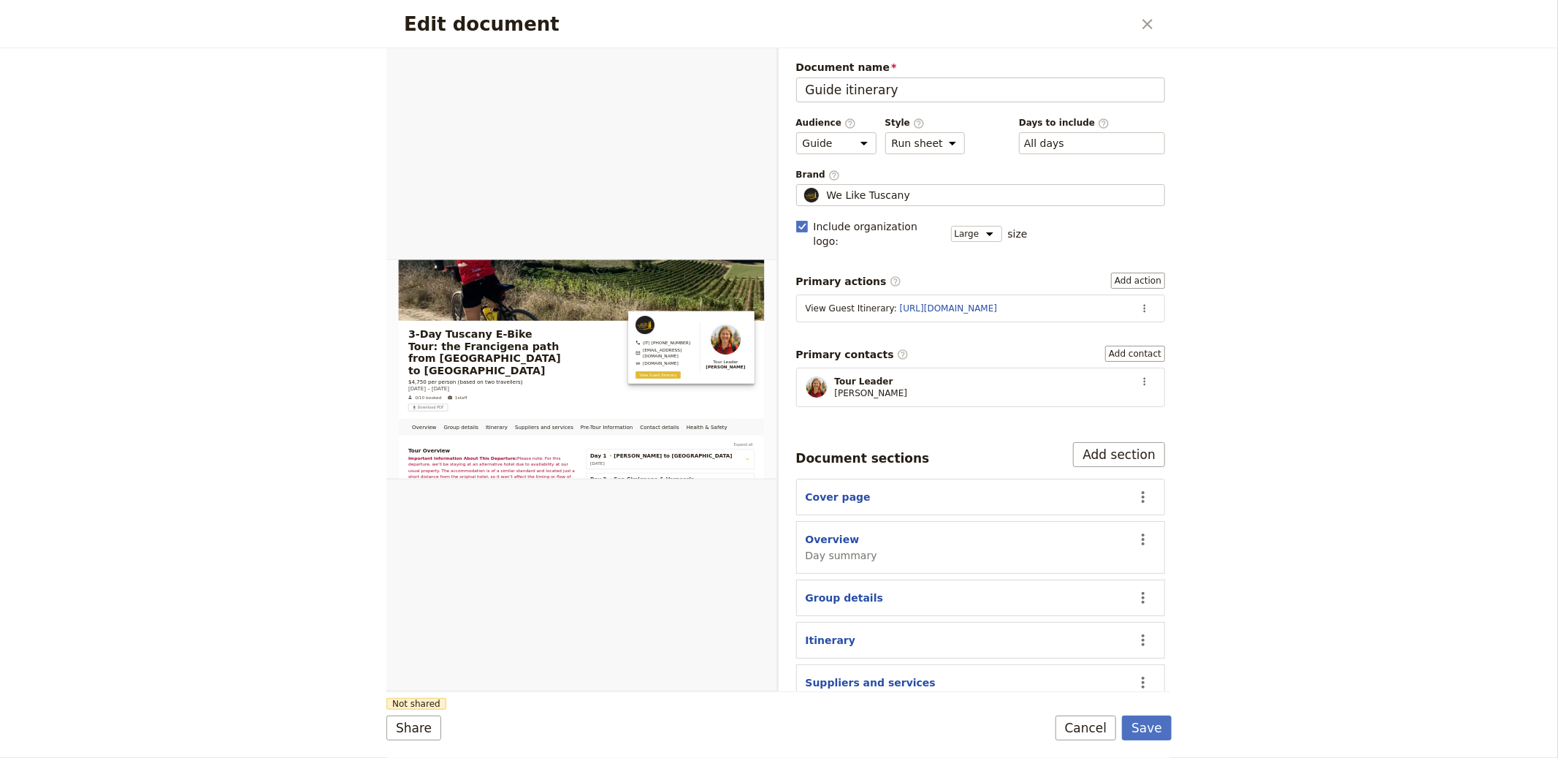
click at [1144, 294] on section "View Guest Itinerary : https://trips.fieldbook.com/d/POAh-DS2z_adSe4A5Bkun ​" at bounding box center [981, 308] width 370 height 28
click at [1139, 302] on icon "Actions" at bounding box center [1145, 308] width 12 height 12
click at [1112, 329] on span "Edit action" at bounding box center [1085, 326] width 55 height 15
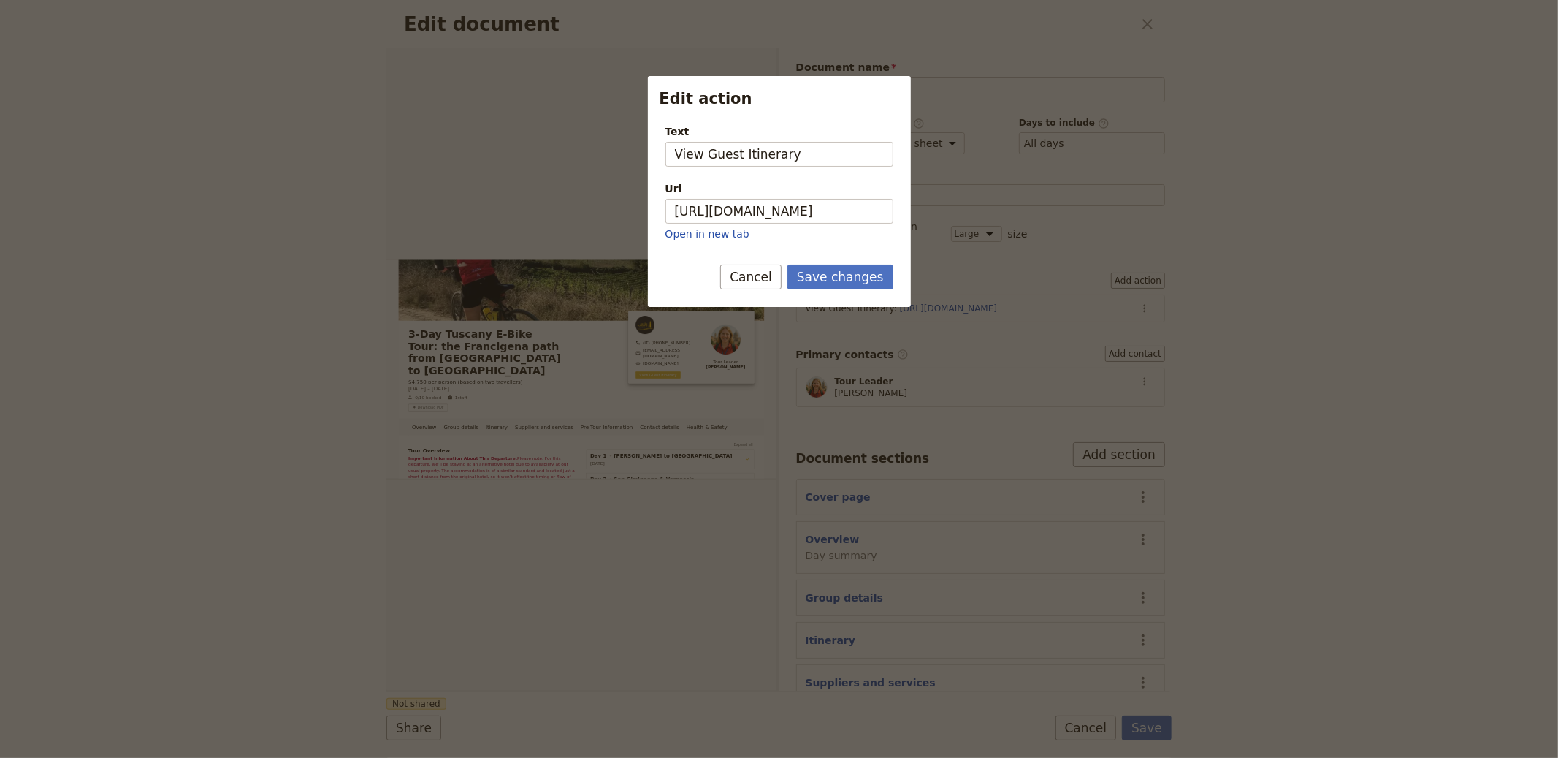
click at [753, 195] on div "Url" at bounding box center [780, 188] width 228 height 15
click at [753, 199] on input "https://trips.fieldbook.com/d/POAh-DS2z_adSe4A5Bkun" at bounding box center [780, 211] width 228 height 25
click at [748, 216] on input "https://trips.fieldbook.com/d/POAh-DS2z_adSe4A5Bkun" at bounding box center [780, 211] width 228 height 25
paste input "ZuwOdo6IeKmXETtCn-vei"
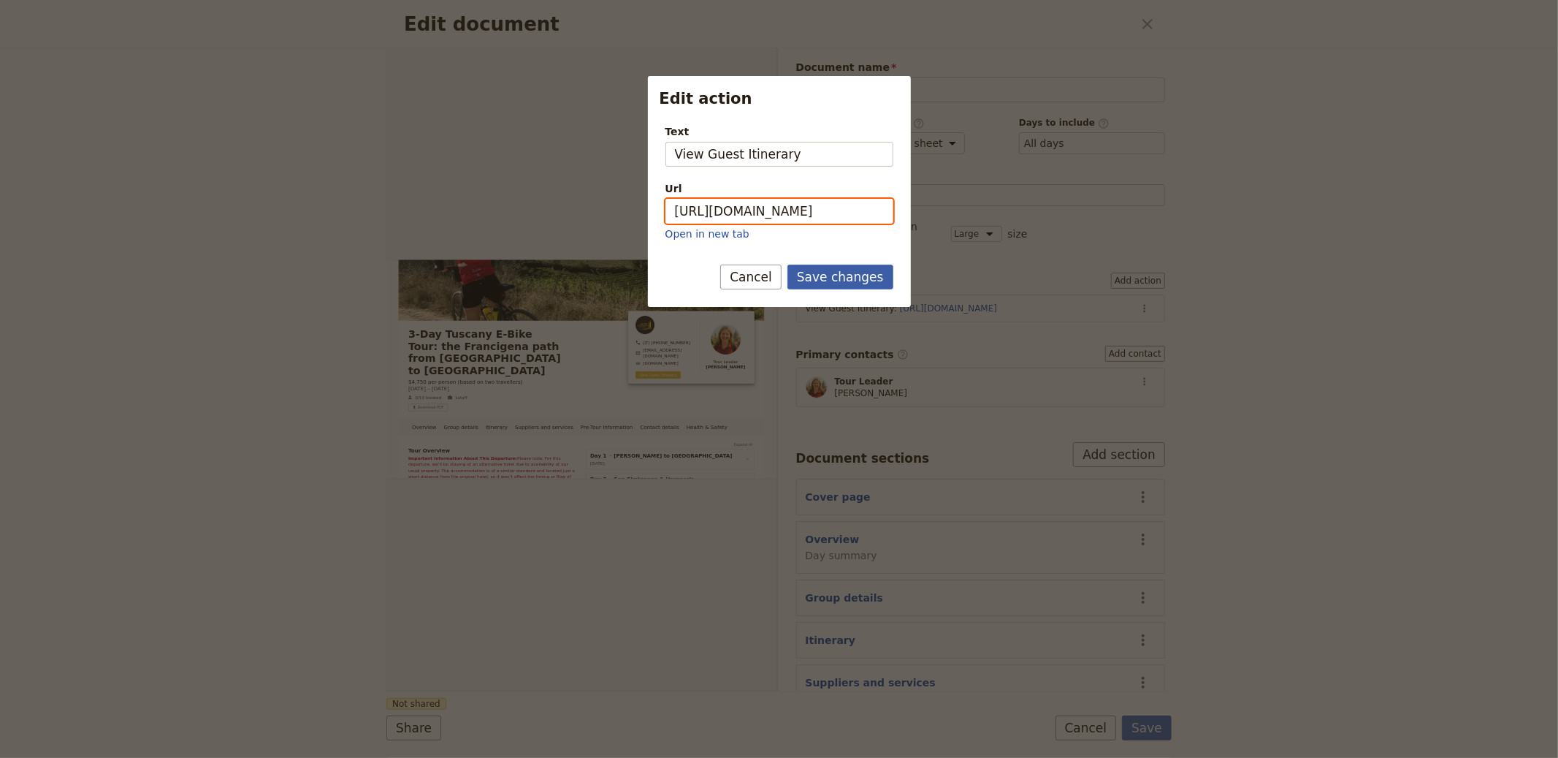
type input "https://trips.fieldbook.com/d/ZuwOdo6IeKmXETtCn-vei"
click at [840, 279] on button "Save changes" at bounding box center [841, 276] width 106 height 25
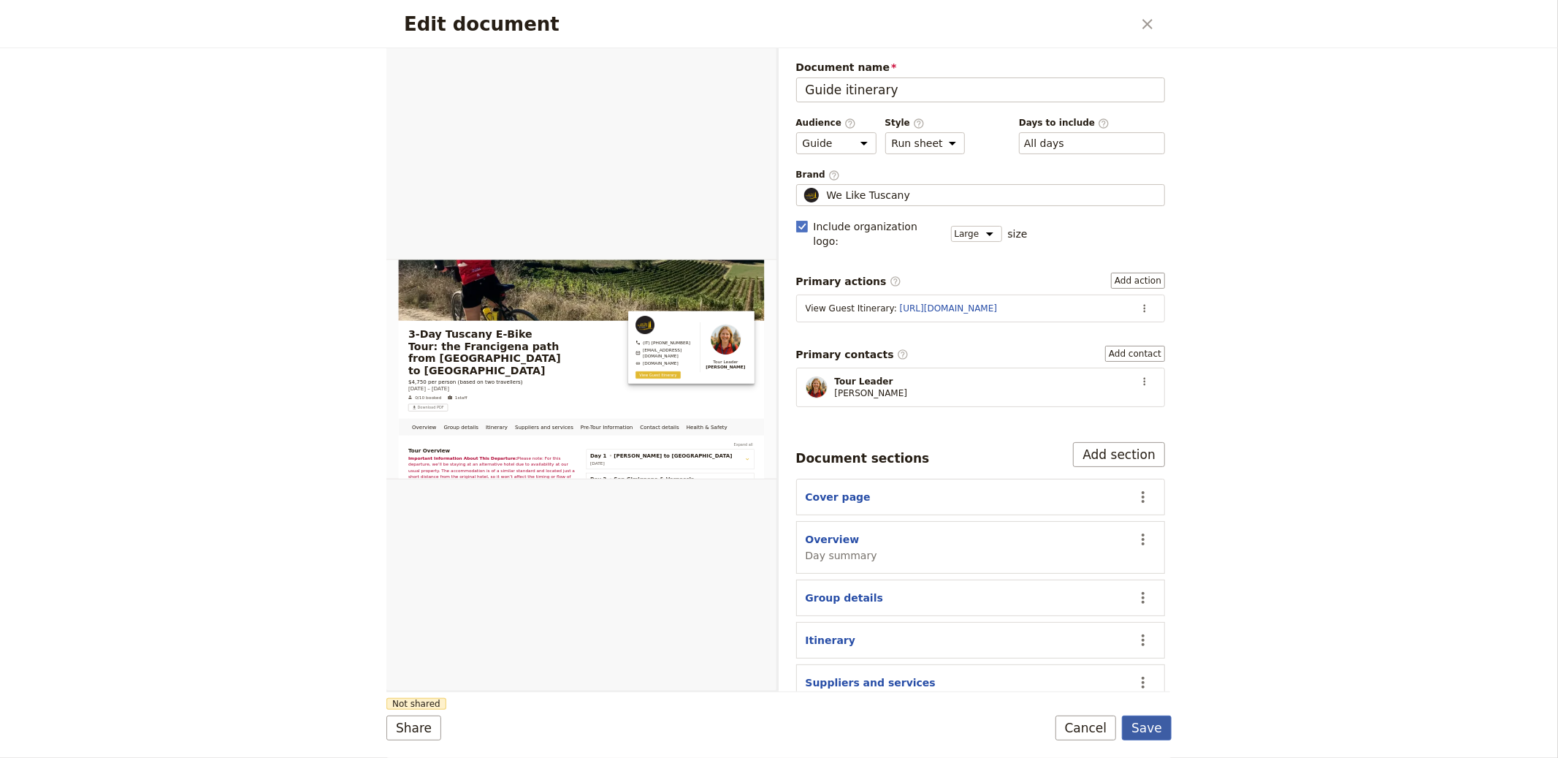
click at [1152, 727] on button "Save" at bounding box center [1147, 727] width 50 height 25
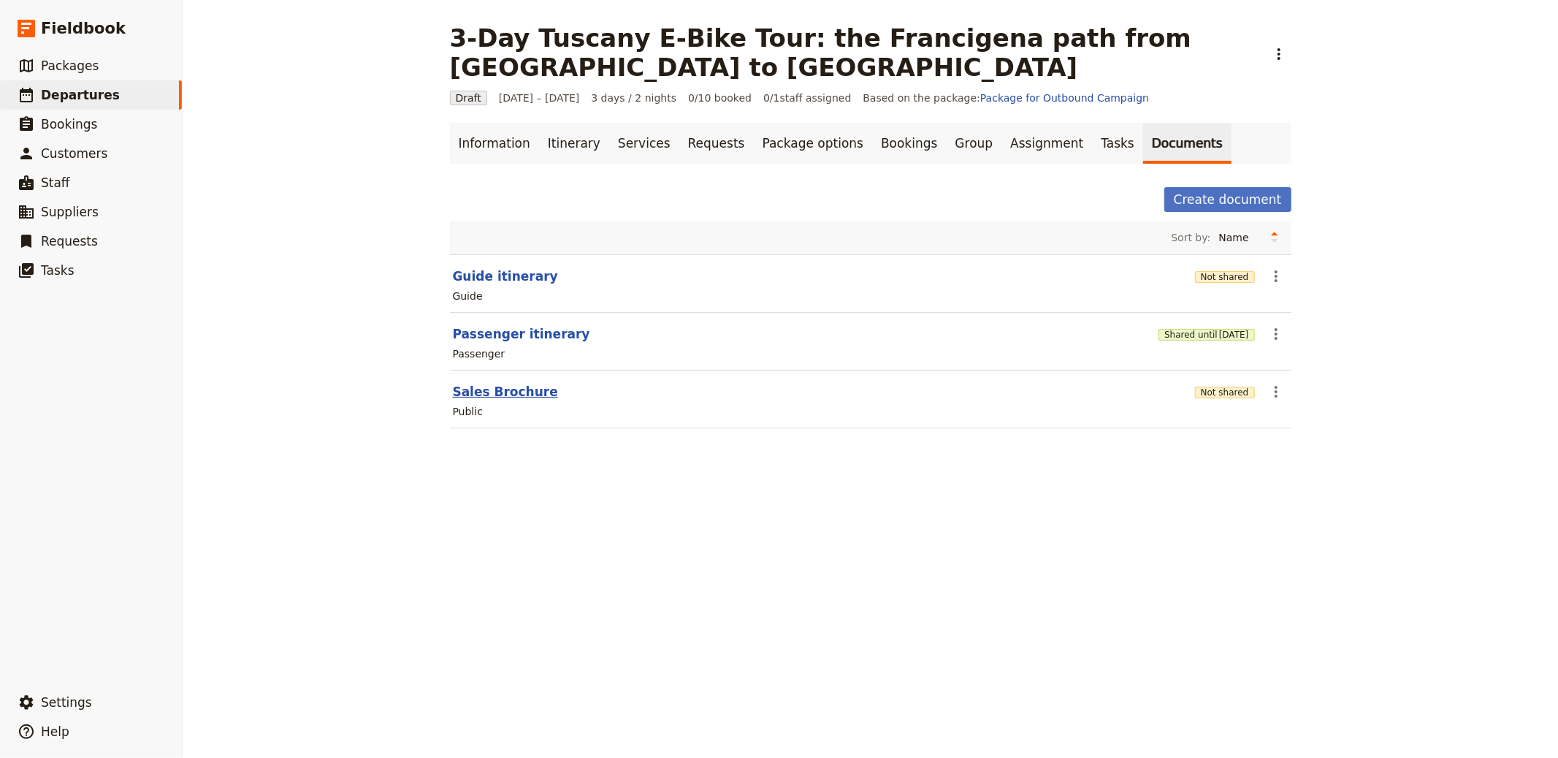
click at [511, 383] on button "Sales Brochure" at bounding box center [505, 392] width 105 height 18
select select "DEFAULT"
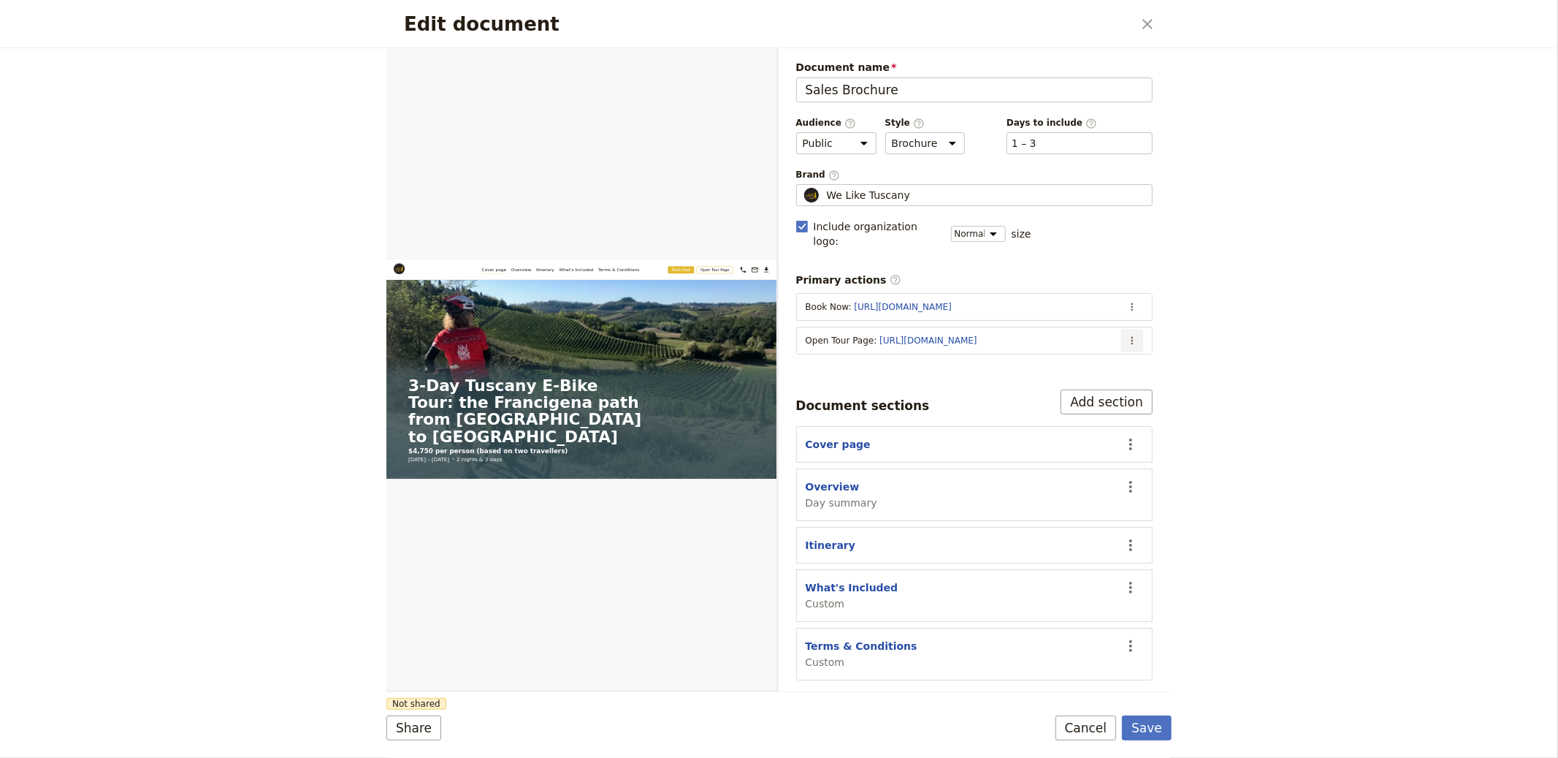
click at [1136, 335] on icon "Actions" at bounding box center [1132, 341] width 12 height 12
click at [1114, 357] on span "Edit action" at bounding box center [1074, 358] width 118 height 15
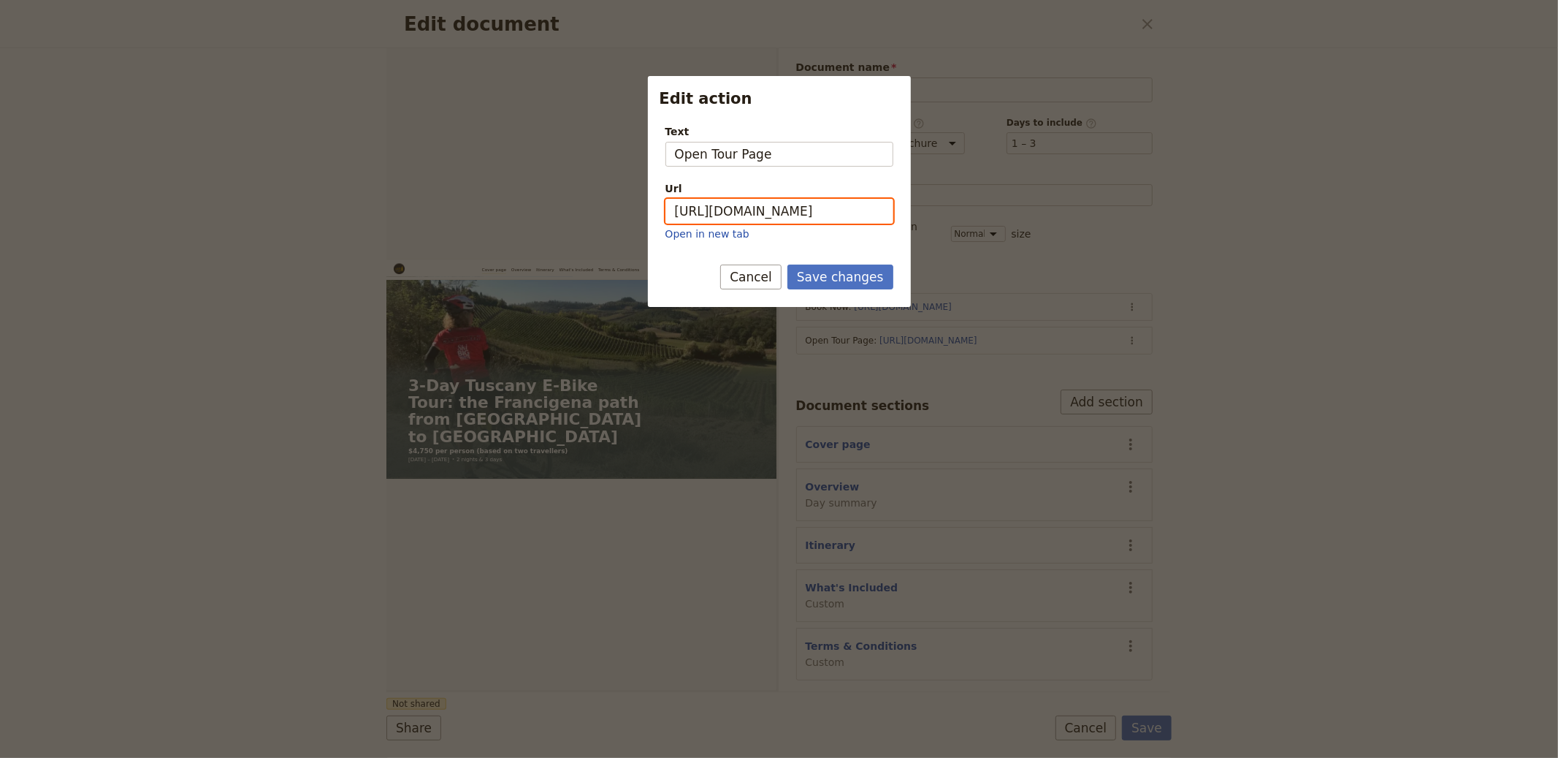
click at [774, 220] on input "https://trips.fieldbook.com/d/POAh-DS2z_adSe4A5Bkun" at bounding box center [780, 211] width 228 height 25
paste input "ZuwOdo6IeKmXETtCn-vei"
type input "https://trips.fieldbook.com/d/ZuwOdo6IeKmXETtCn-vei"
click at [866, 282] on button "Save changes" at bounding box center [841, 276] width 106 height 25
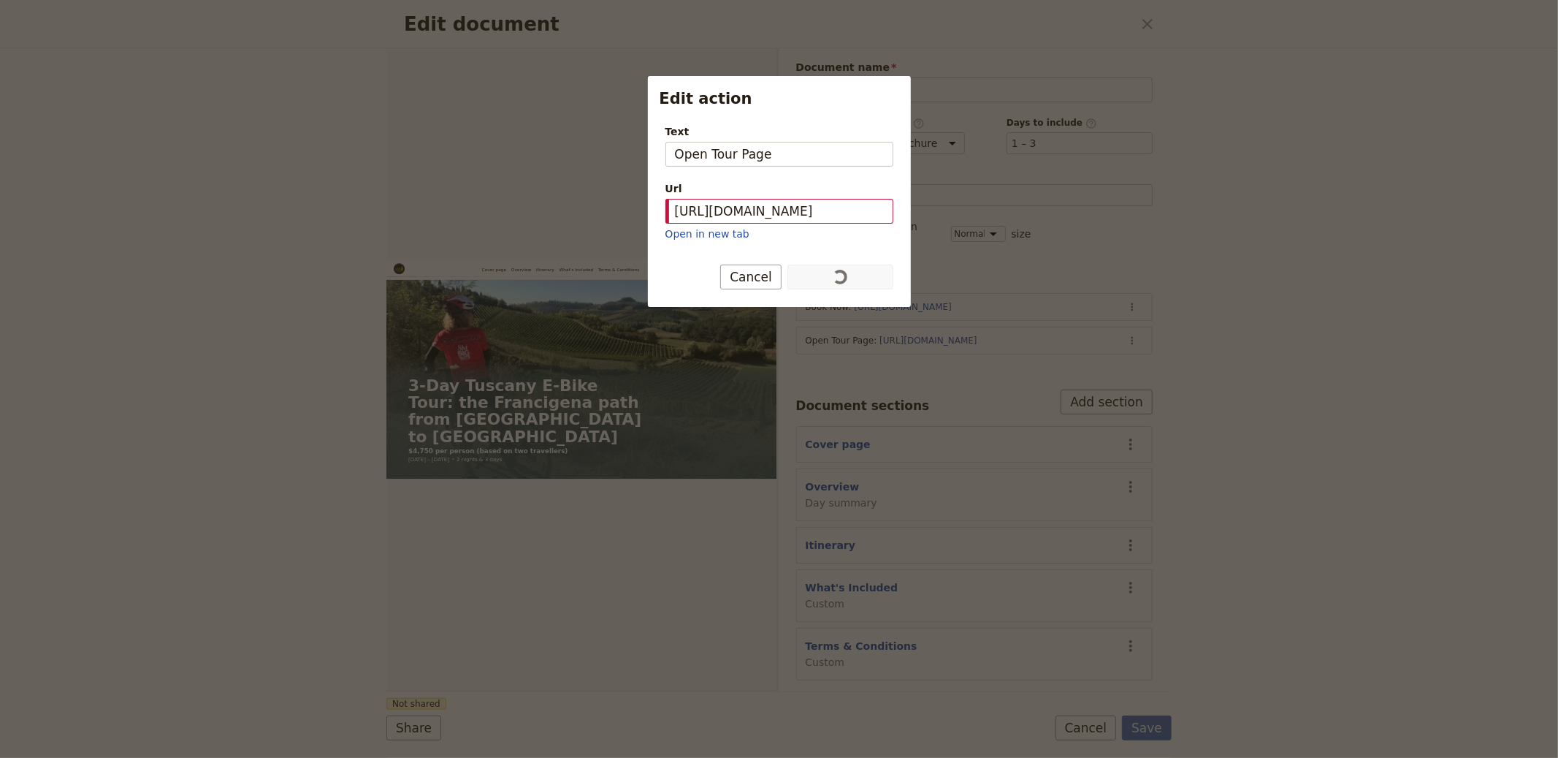
scroll to position [0, 0]
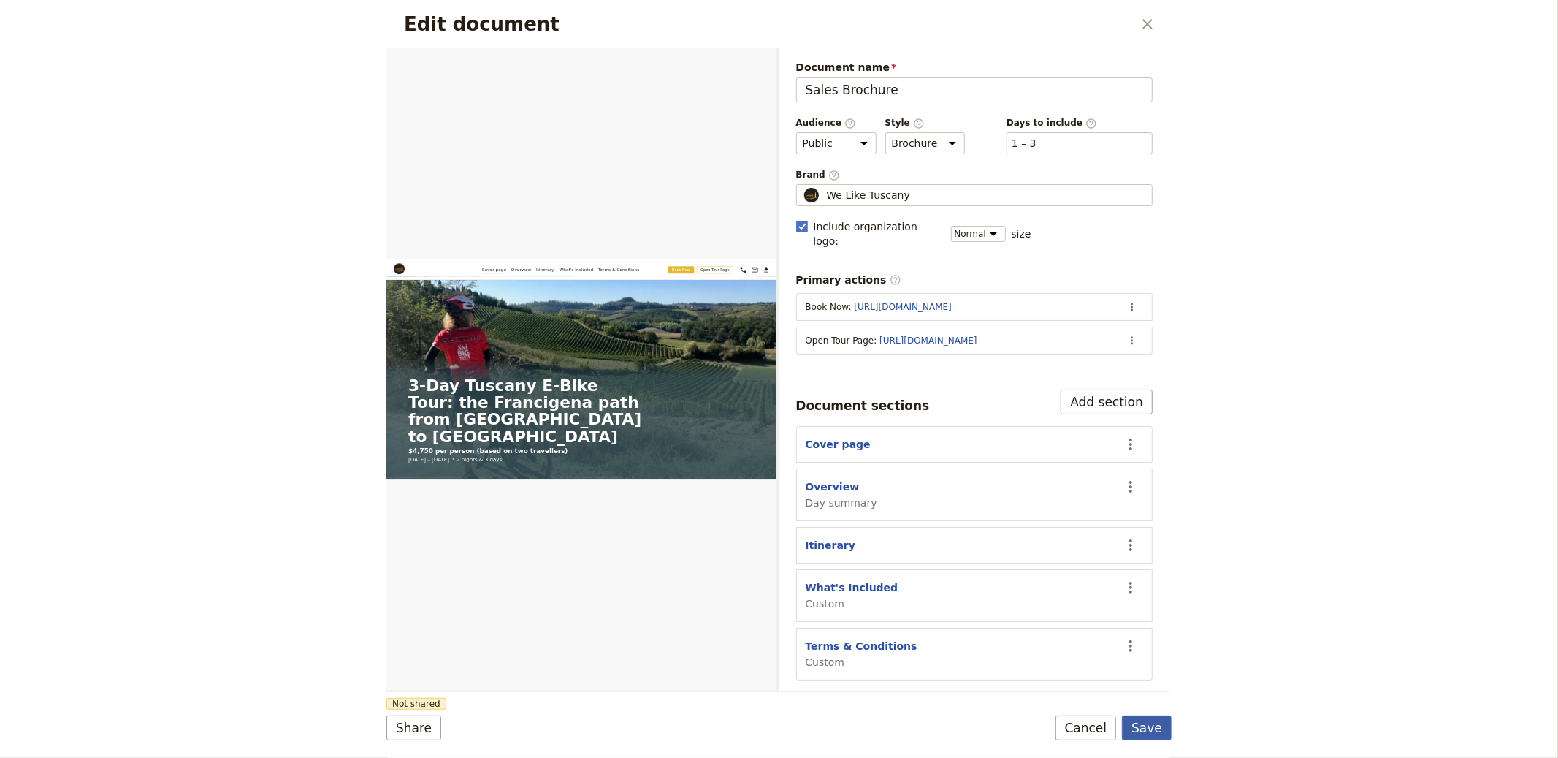
click at [1141, 720] on button "Save" at bounding box center [1147, 727] width 50 height 25
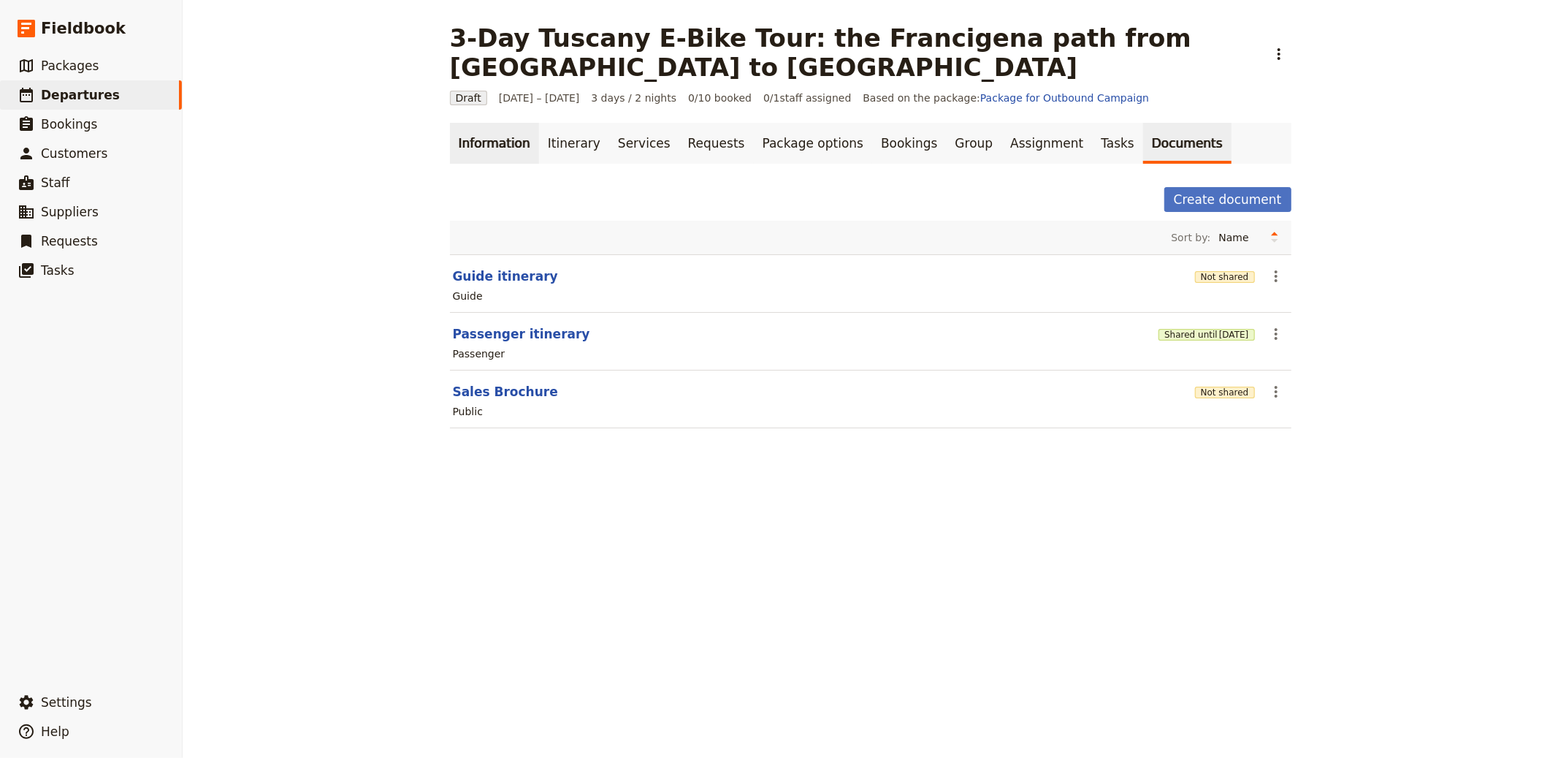
click at [497, 123] on link "Information" at bounding box center [494, 143] width 89 height 41
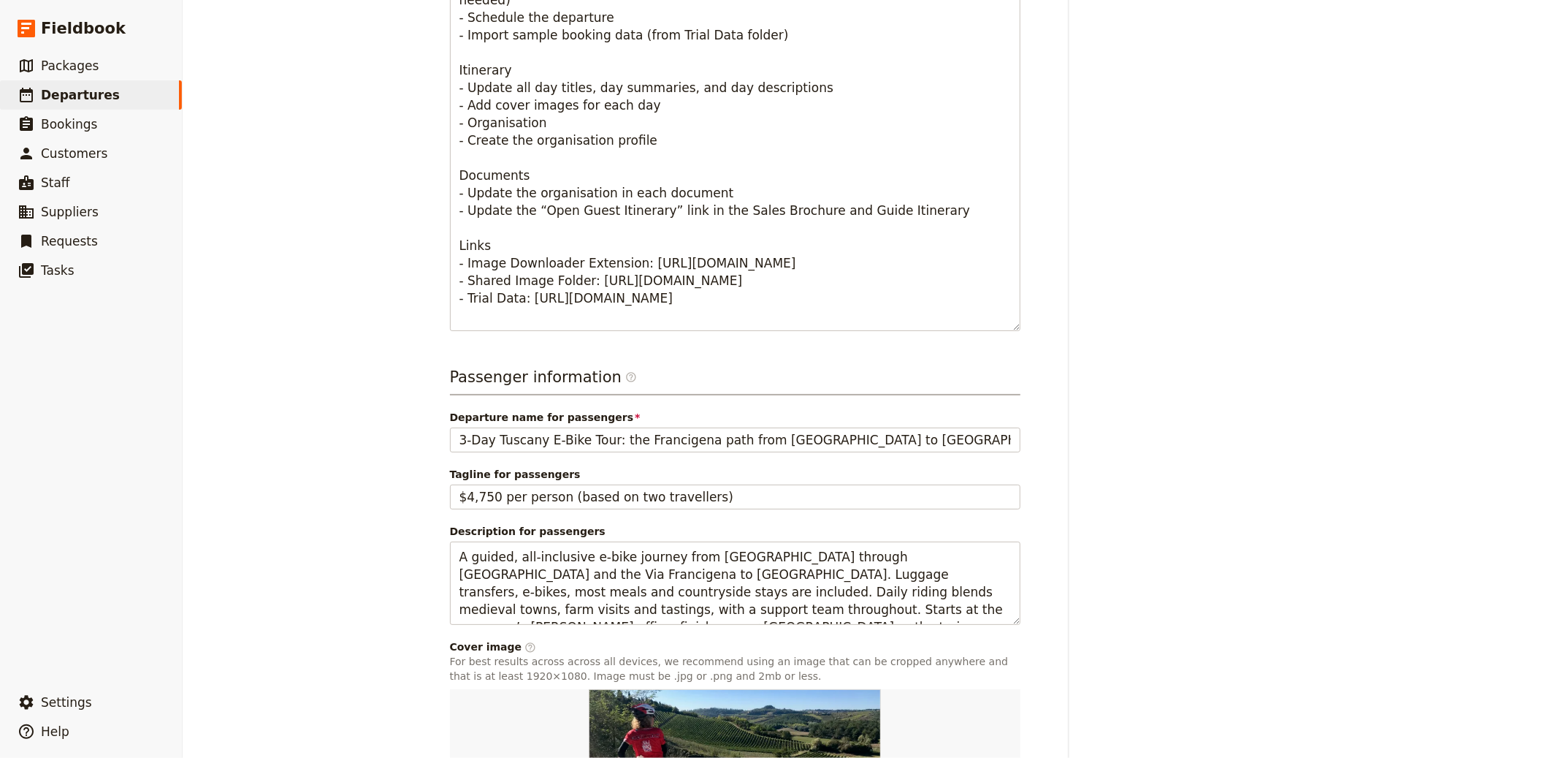
scroll to position [840, 0]
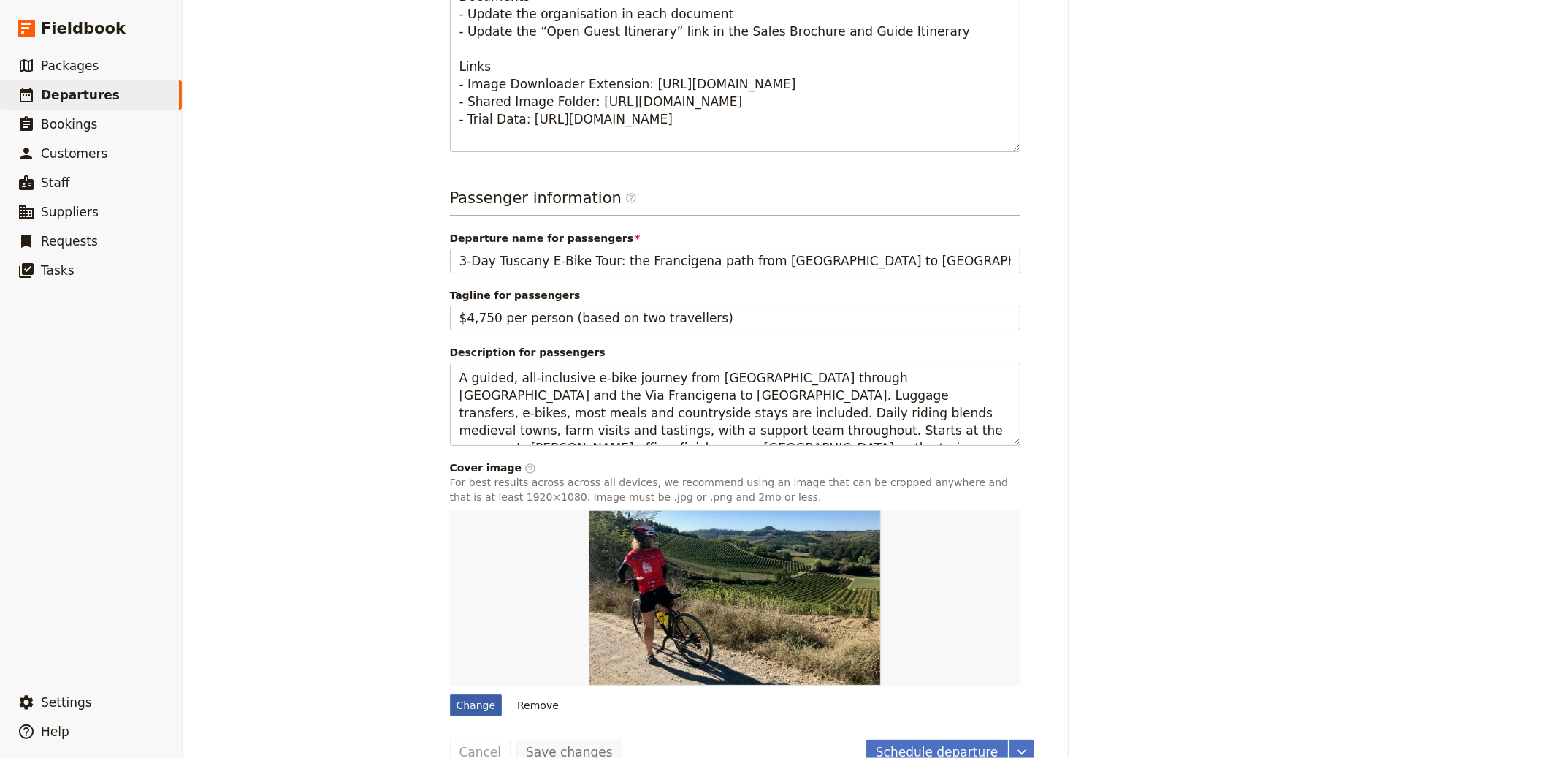
click at [466, 694] on div "Change" at bounding box center [476, 705] width 53 height 22
click at [450, 693] on input "Change" at bounding box center [449, 693] width 1 height 1
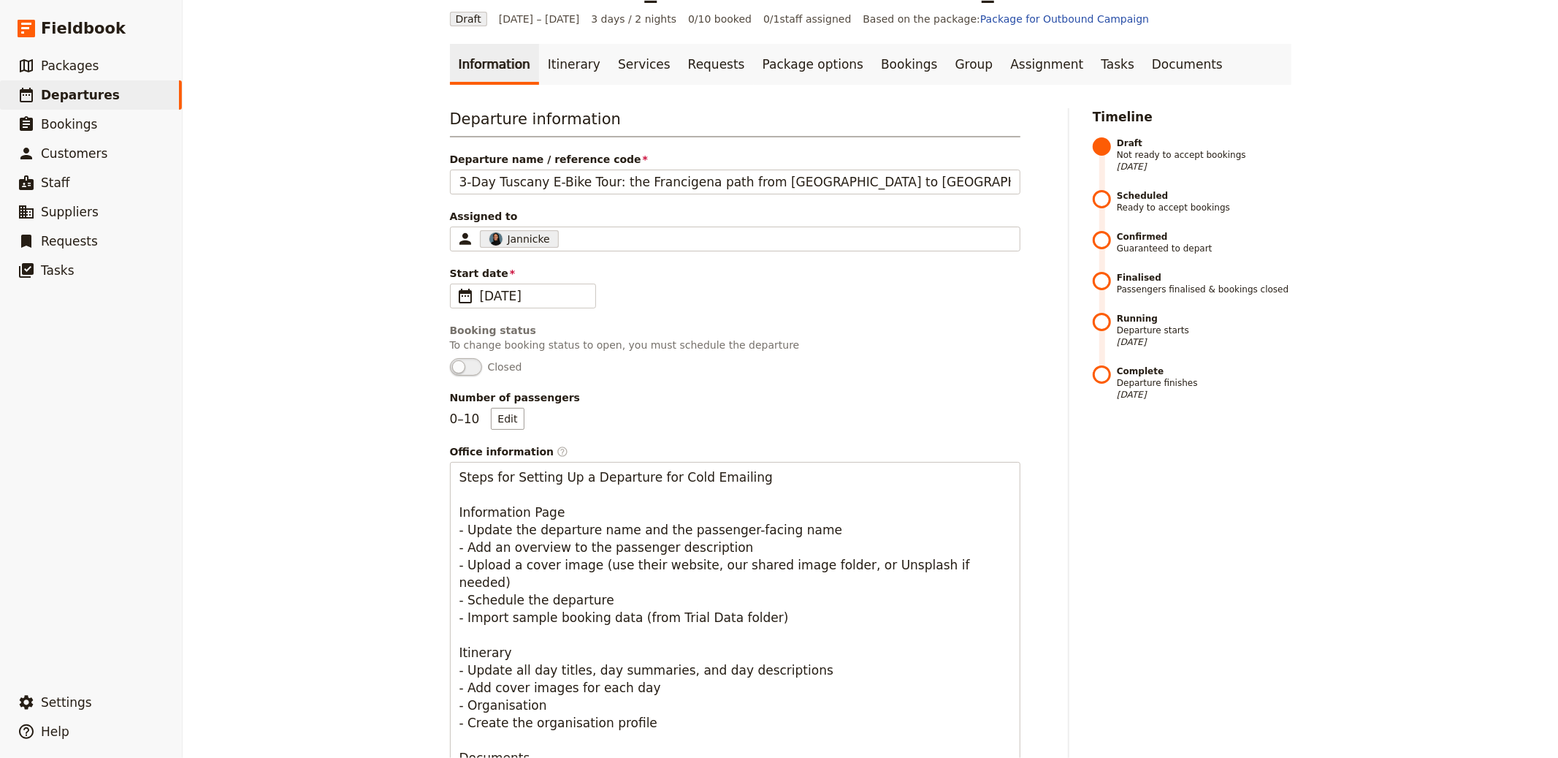
scroll to position [77, 0]
click at [1185, 45] on ul "Information Itinerary Services Requests Package options Bookings Group Assignme…" at bounding box center [871, 65] width 842 height 41
click at [1143, 45] on link "Documents" at bounding box center [1187, 65] width 88 height 41
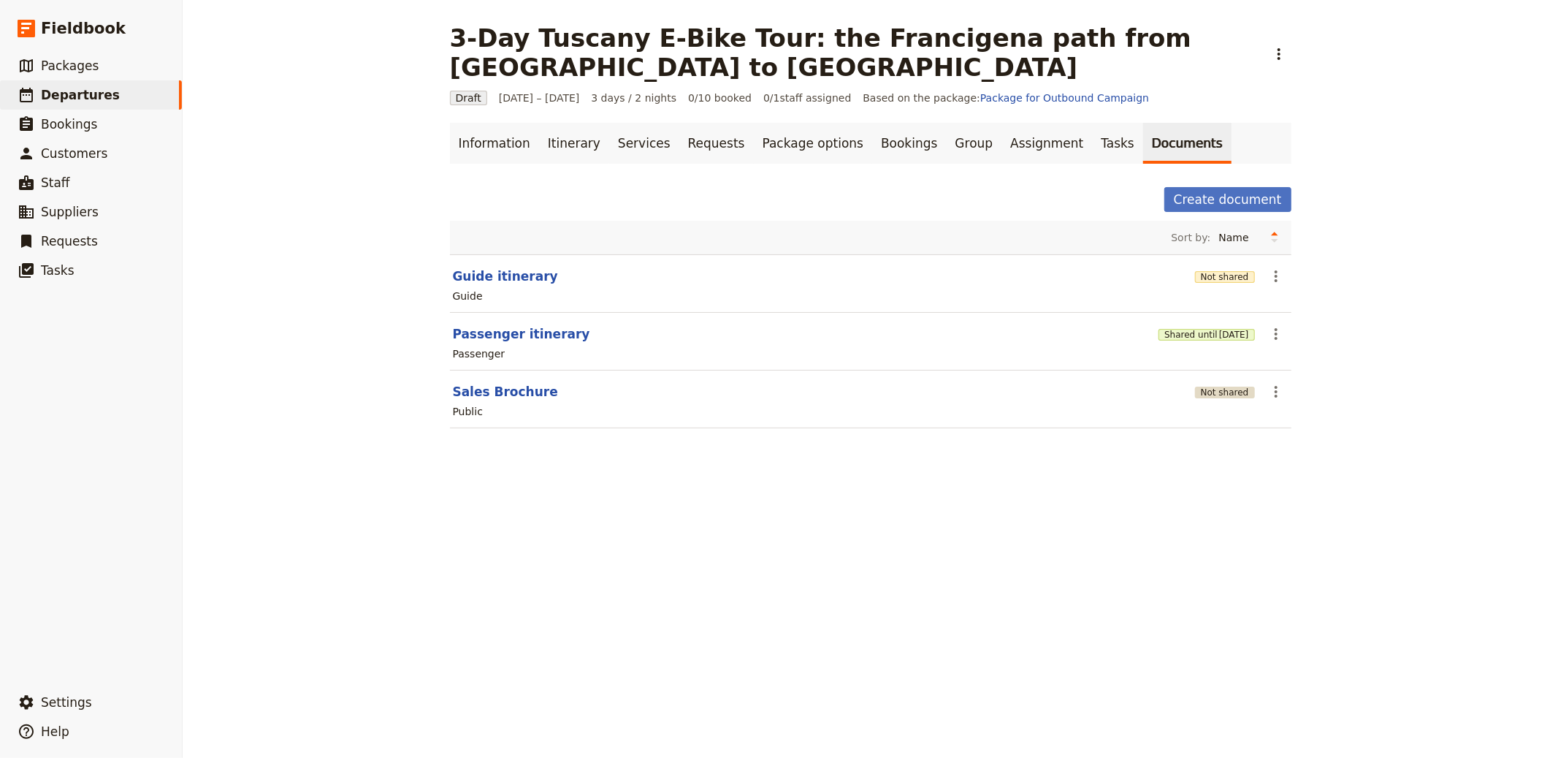
click at [1220, 386] on button "Not shared" at bounding box center [1225, 392] width 60 height 12
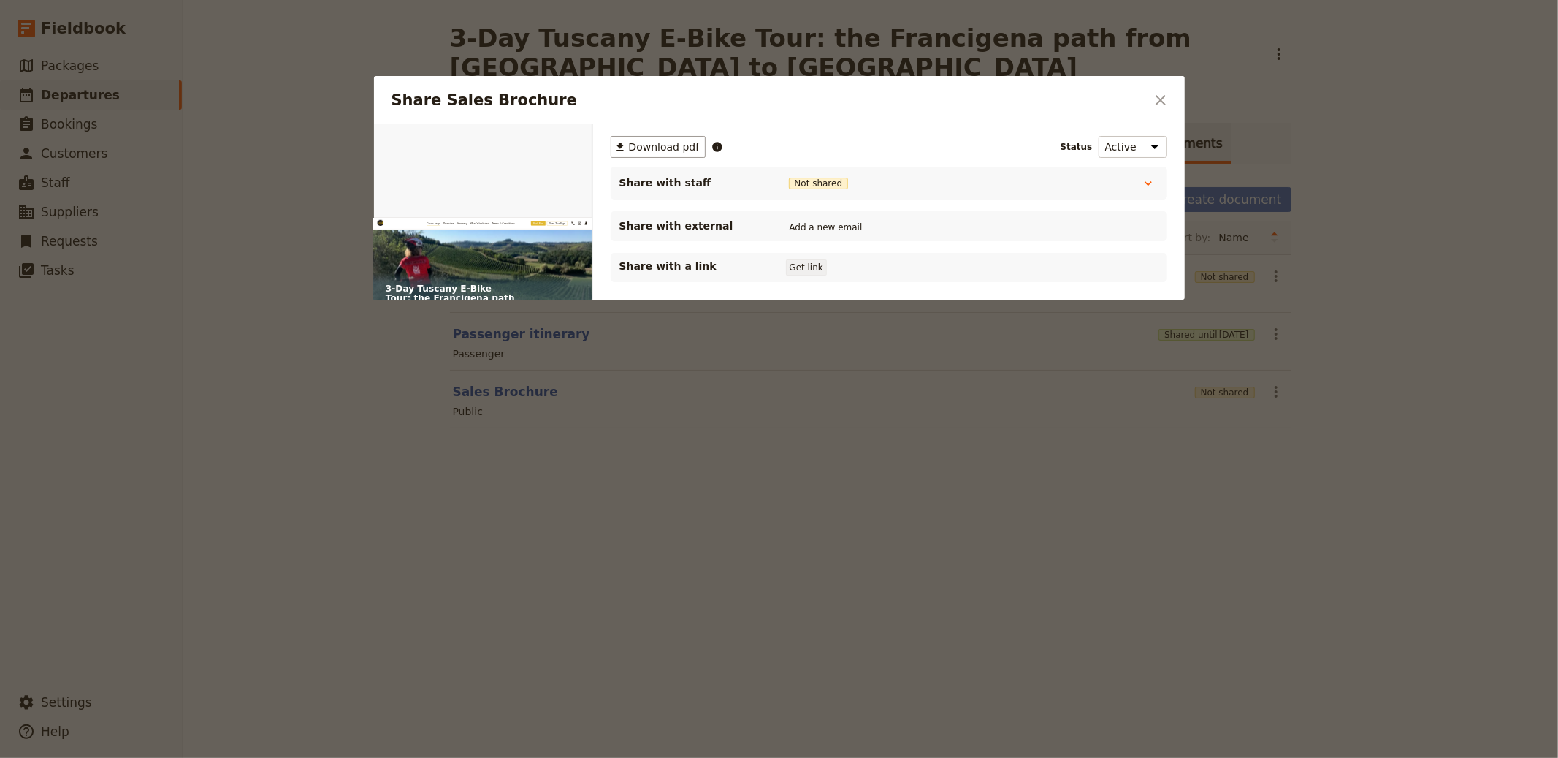
click at [817, 268] on button "Get link" at bounding box center [806, 267] width 41 height 16
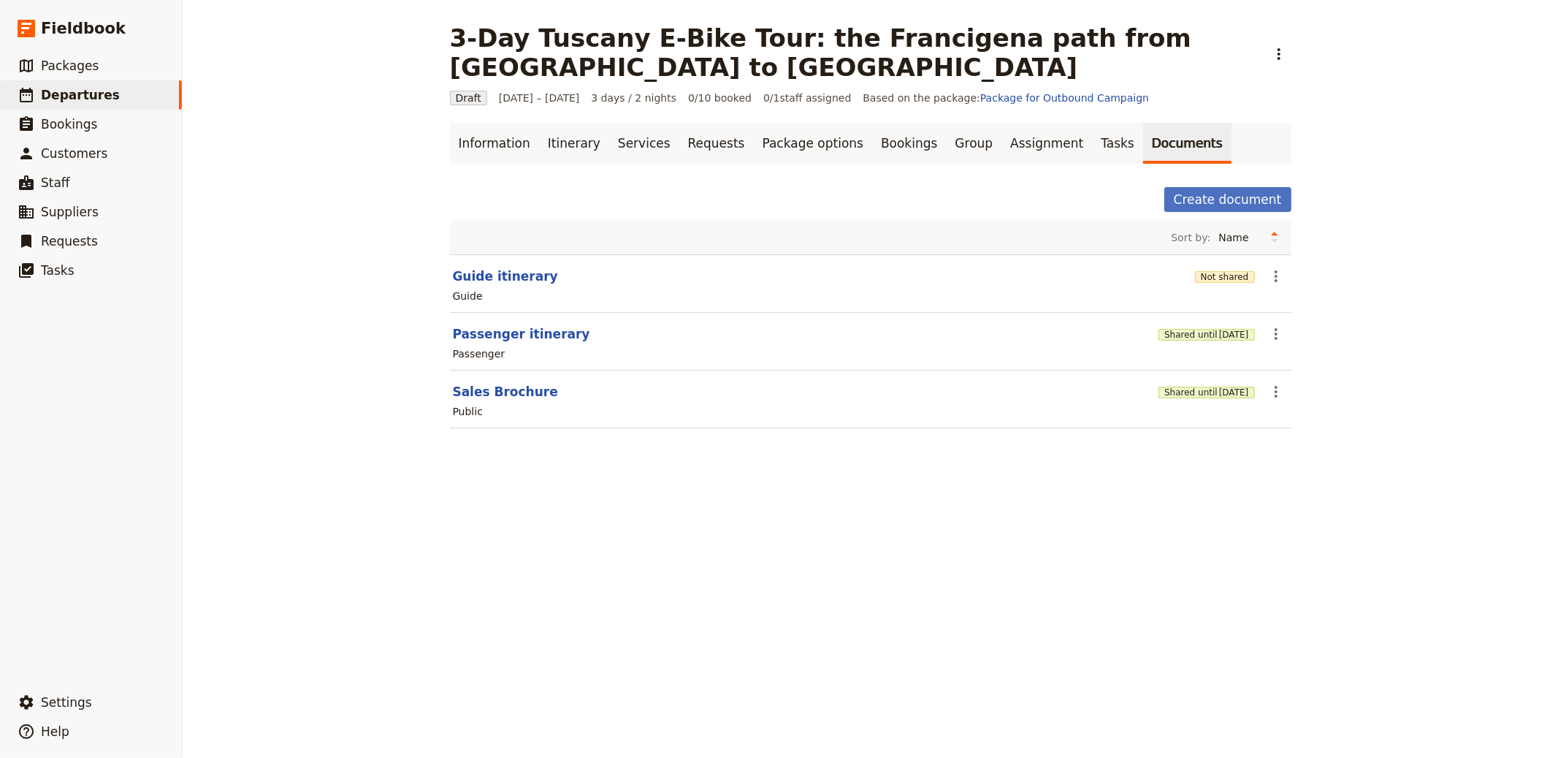
click at [438, 252] on main "3-Day Tuscany E-Bike Tour: the Francigena path from Florence to Siena ​ Draft 1…" at bounding box center [870, 234] width 877 height 469
click at [459, 267] on button "Guide itinerary" at bounding box center [505, 276] width 105 height 18
select select "STAFF"
select select "RUN_SHEET"
select select "LARGE"
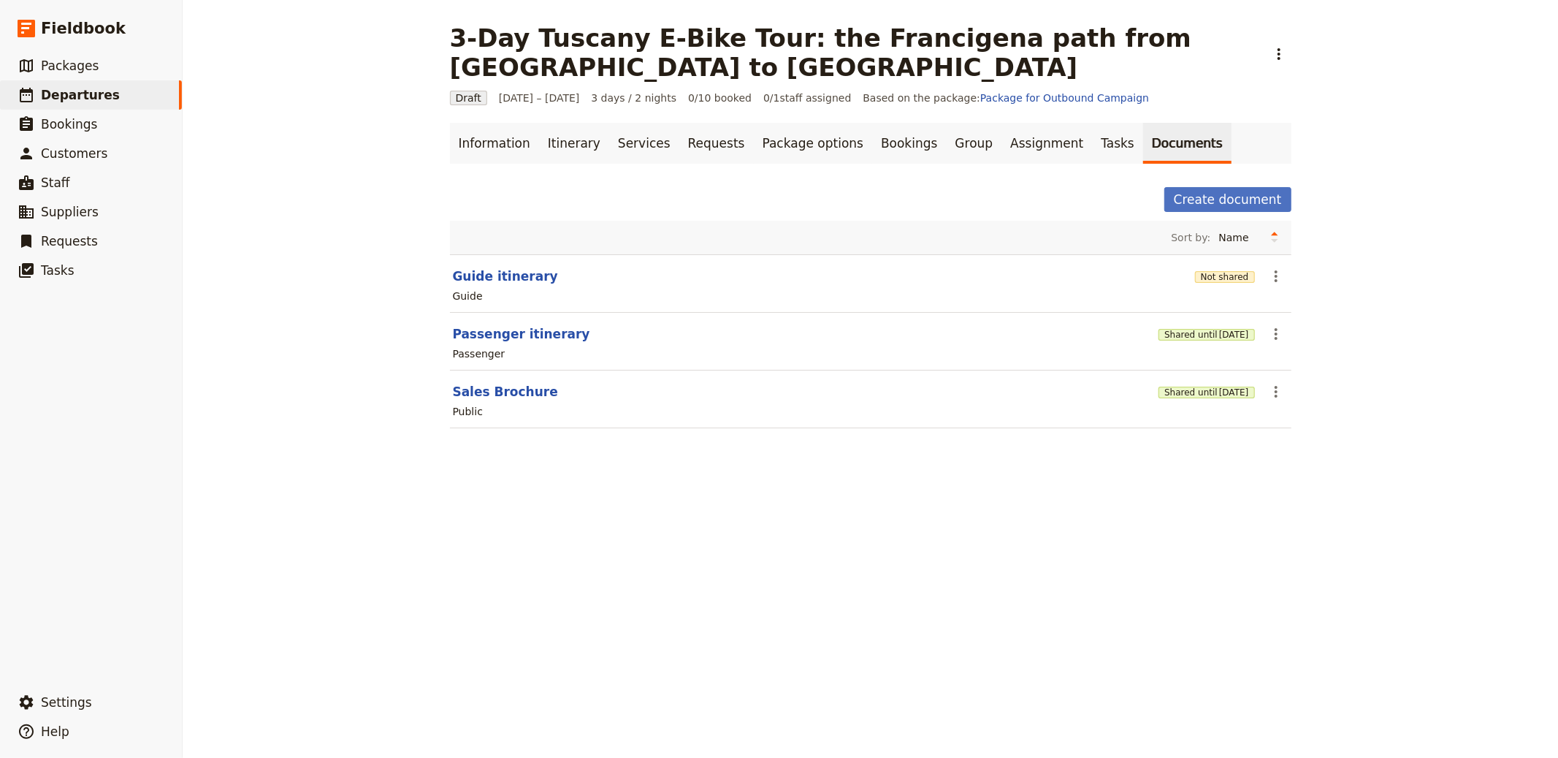
click at [1209, 287] on div "Guide" at bounding box center [870, 296] width 839 height 18
click at [1212, 271] on button "Not shared" at bounding box center [1225, 277] width 60 height 12
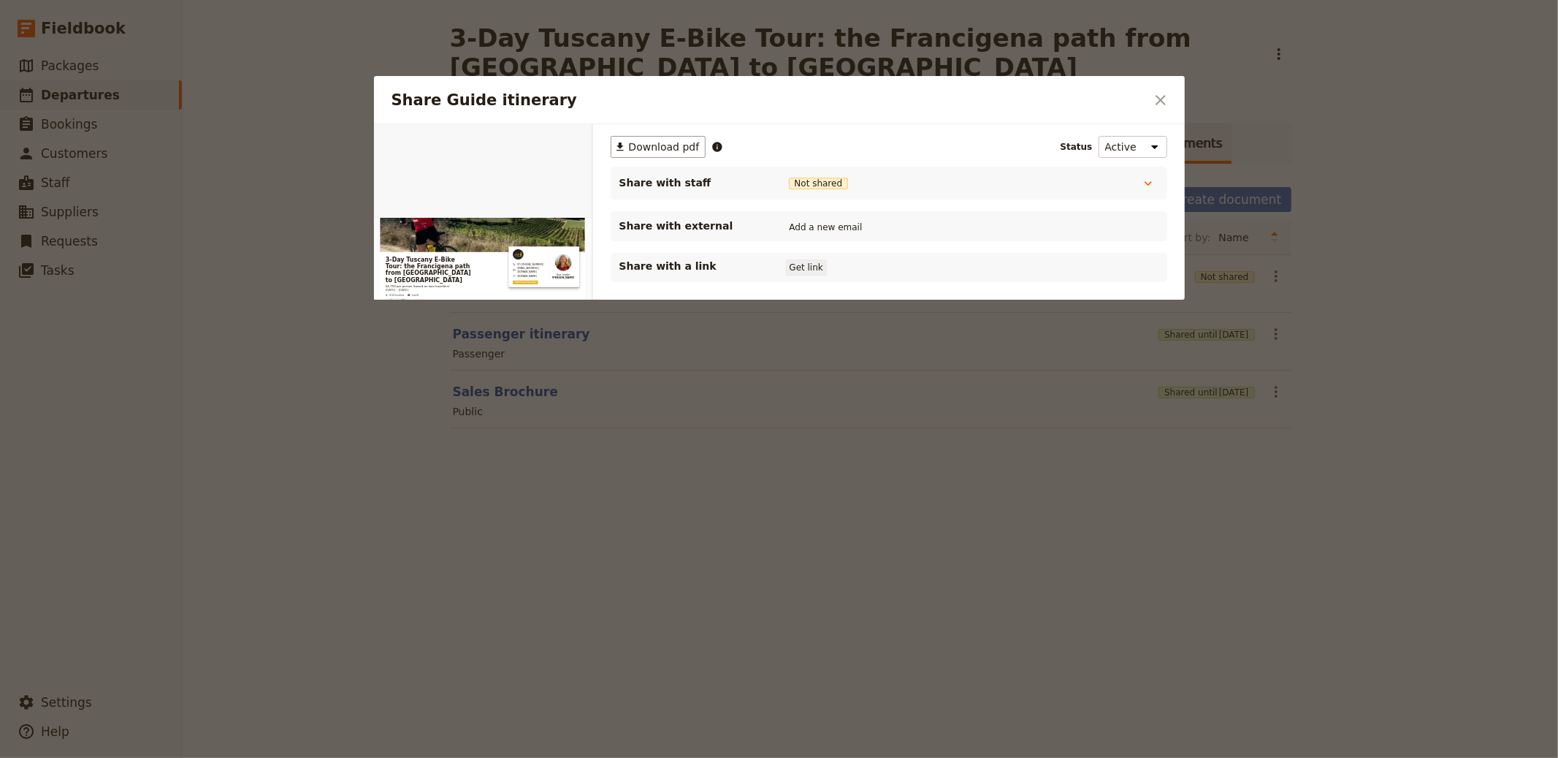
click at [816, 272] on button "Get link" at bounding box center [806, 267] width 41 height 16
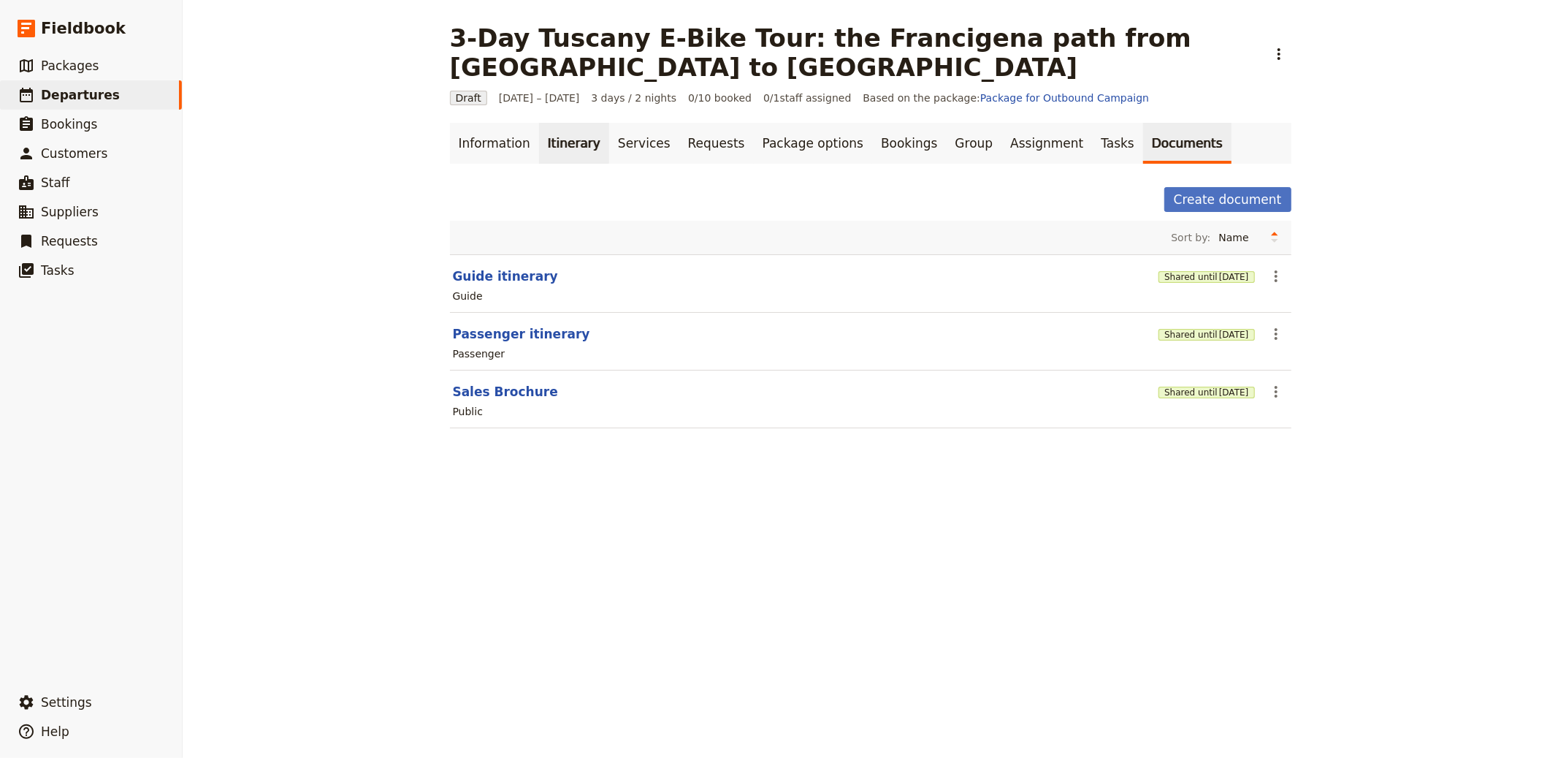
click at [557, 123] on link "Itinerary" at bounding box center [574, 143] width 70 height 41
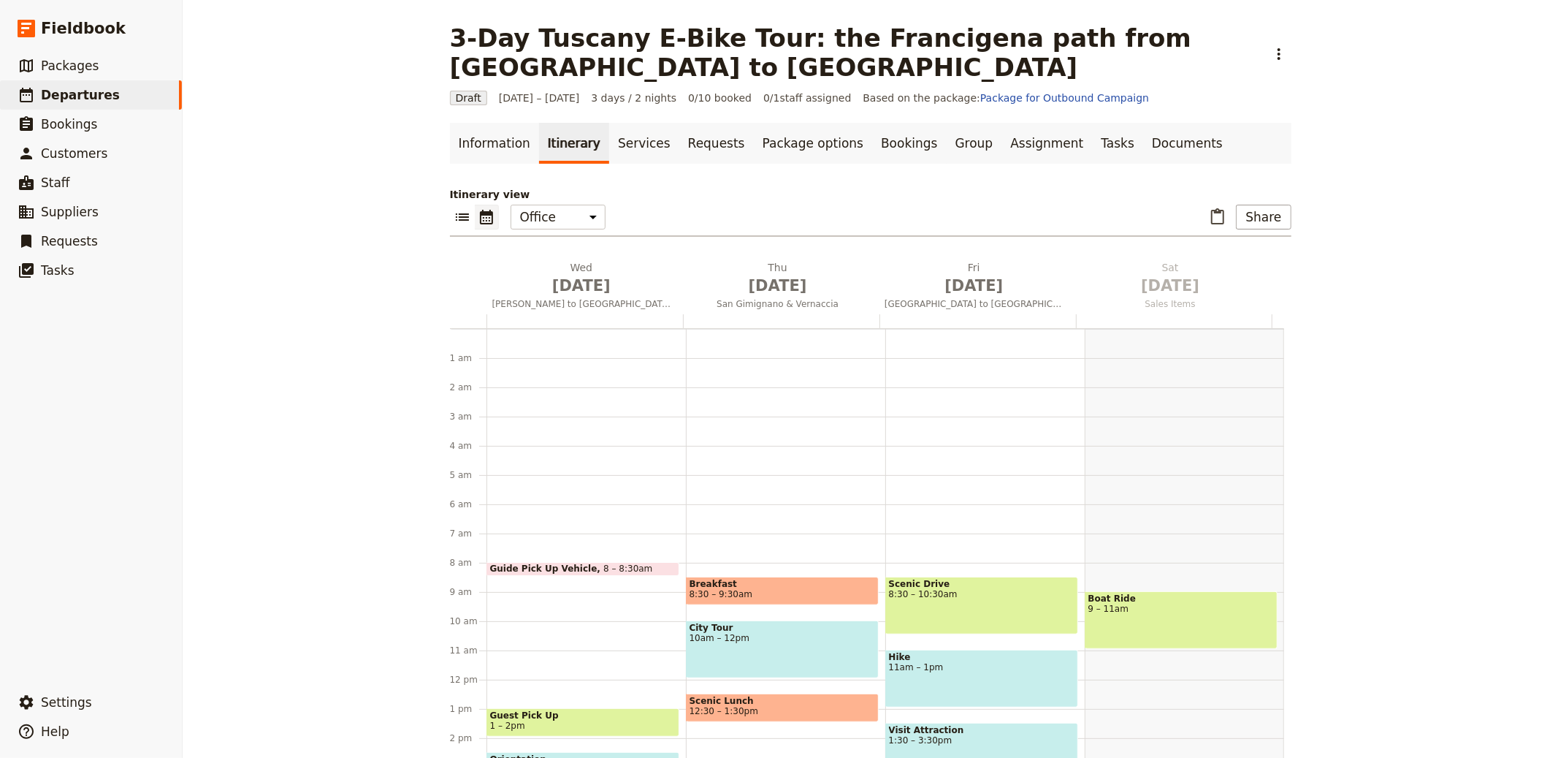
scroll to position [190, 0]
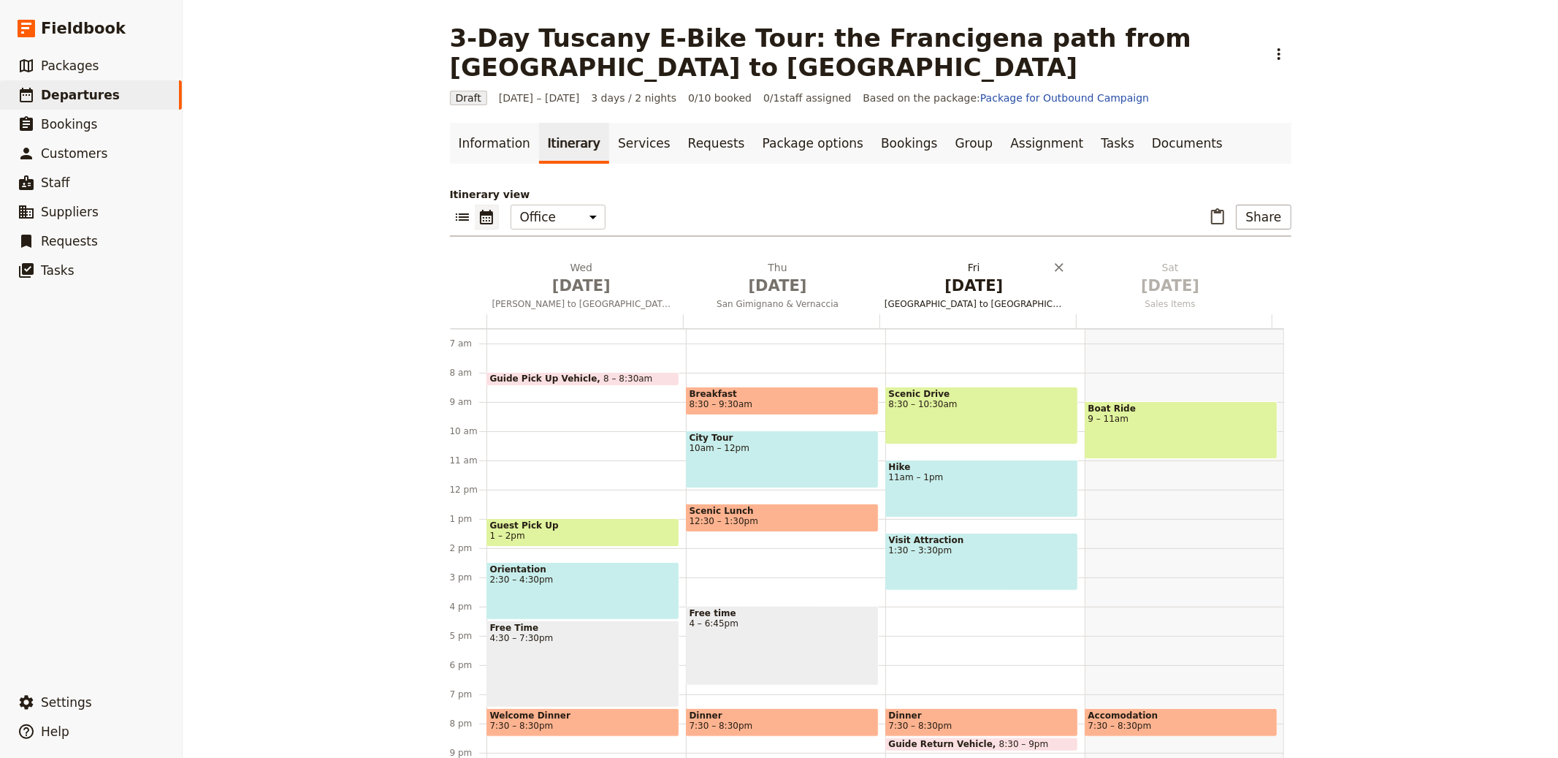
click at [739, 275] on span "Oct 2" at bounding box center [777, 286] width 179 height 22
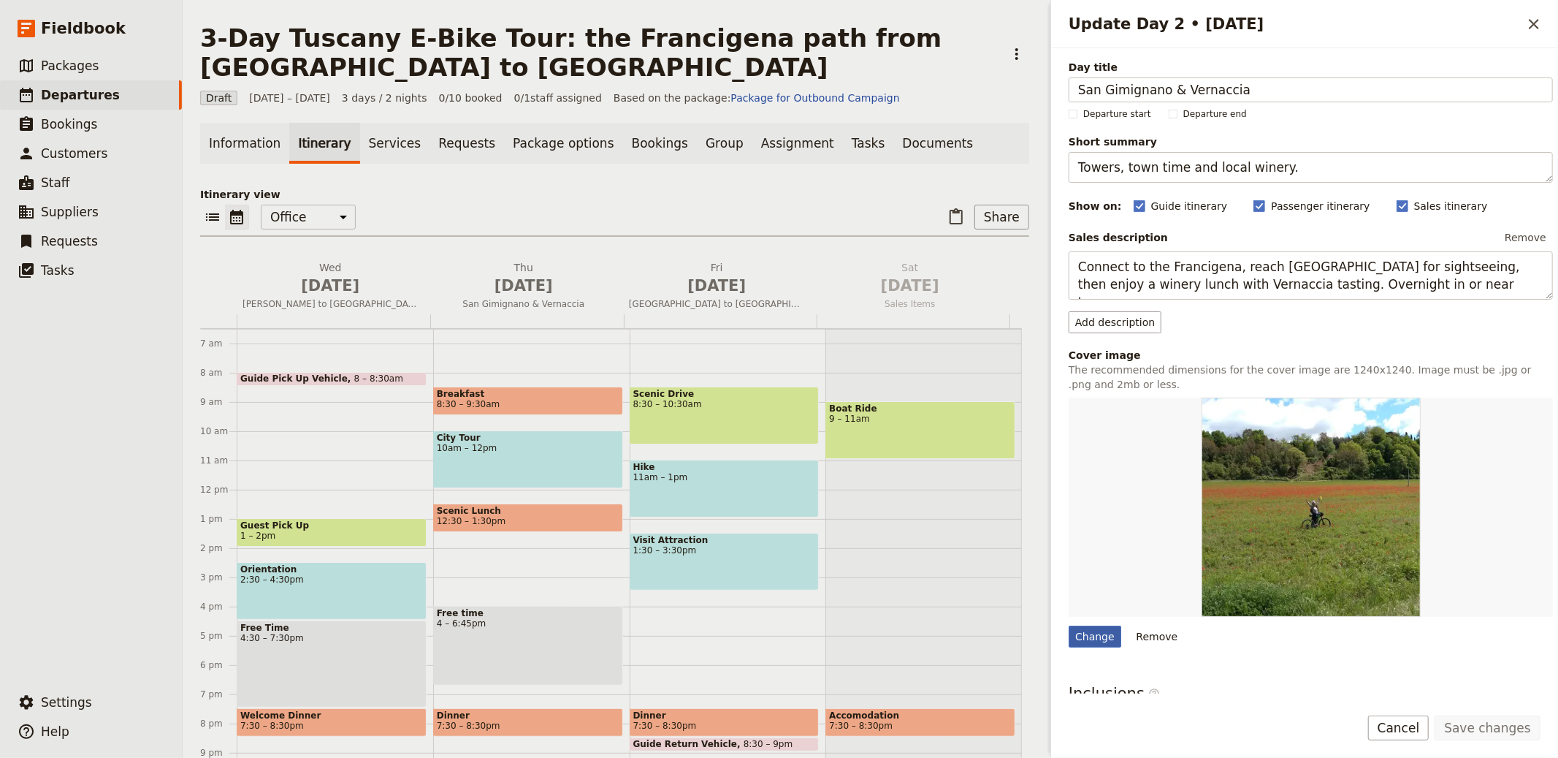
click at [1098, 630] on div "Change" at bounding box center [1095, 636] width 53 height 22
click at [1069, 625] on input "Change" at bounding box center [1068, 625] width 1 height 1
click at [237, 142] on link "Information" at bounding box center [244, 143] width 89 height 41
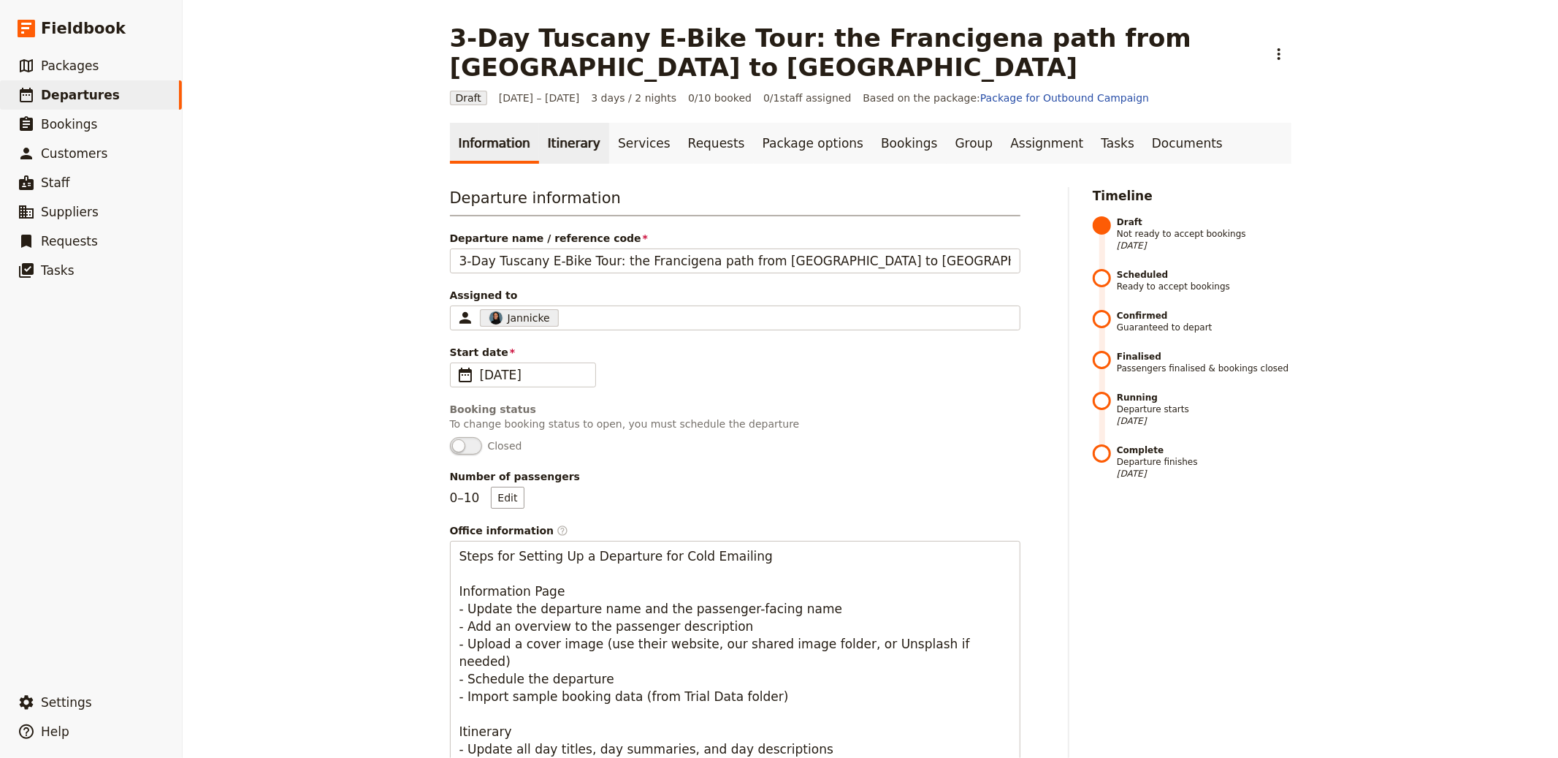
click at [553, 123] on link "Itinerary" at bounding box center [574, 143] width 70 height 41
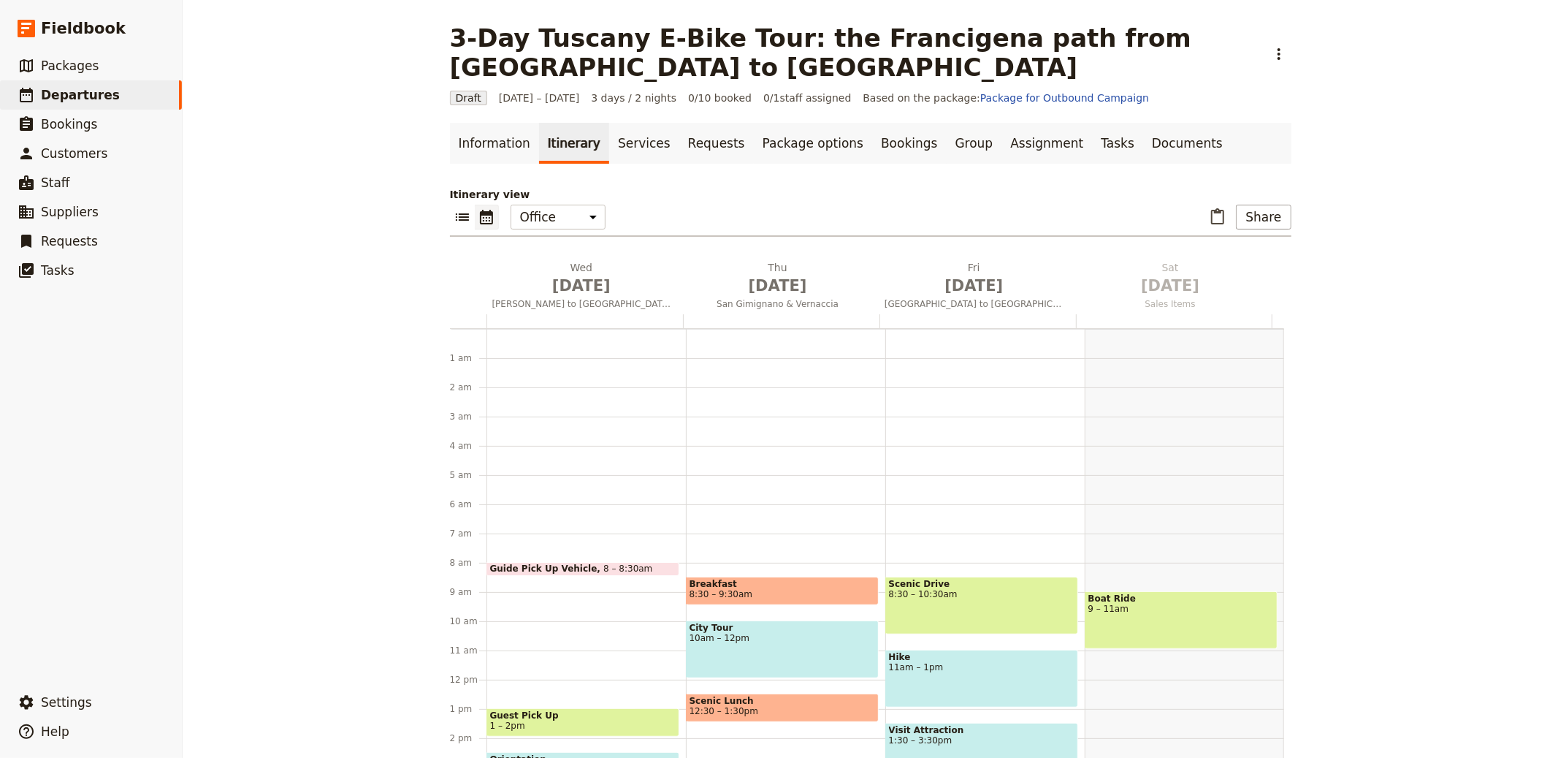
scroll to position [190, 0]
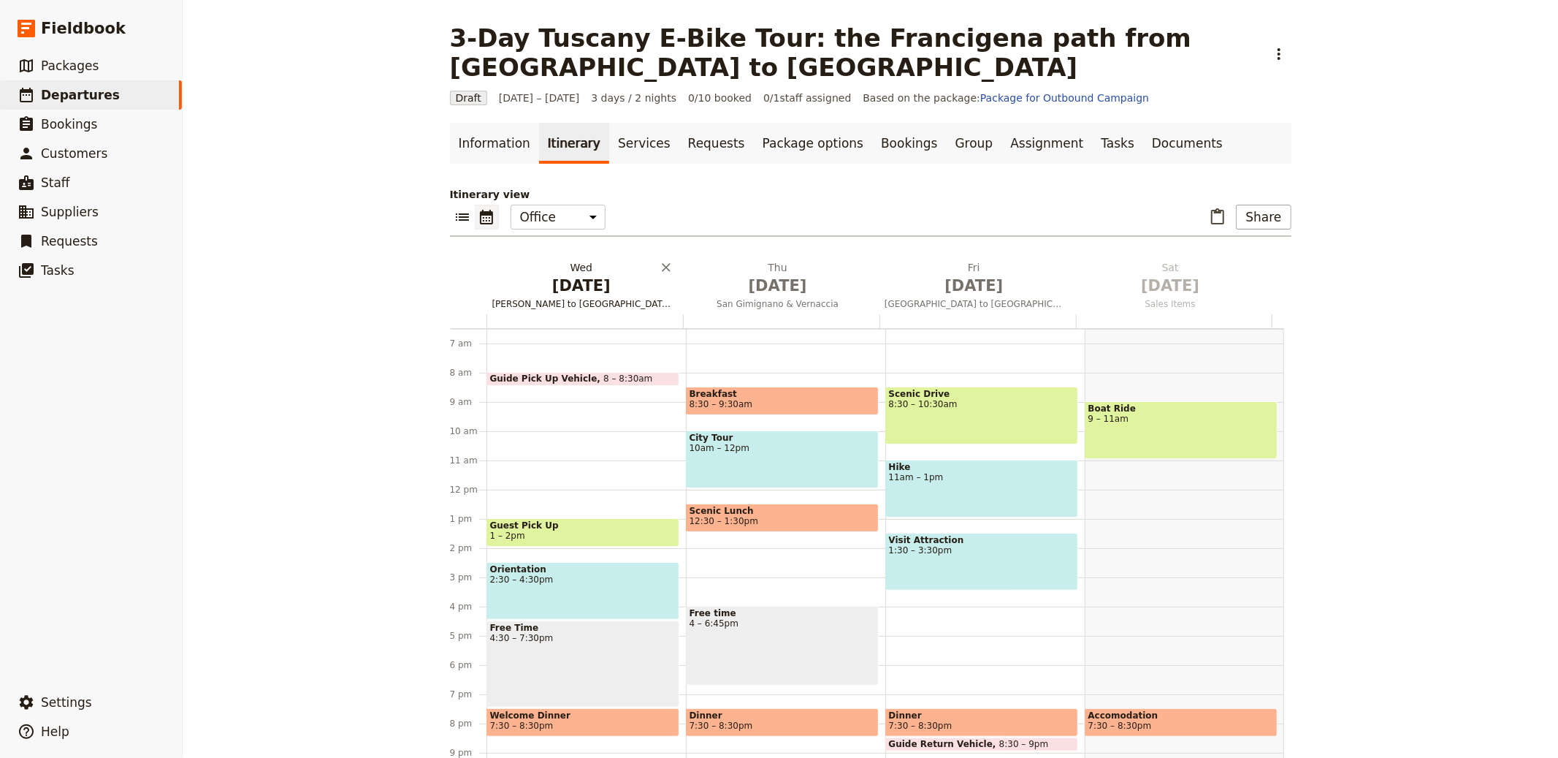
click at [599, 298] on span "Florence to Chianti" at bounding box center [582, 304] width 191 height 12
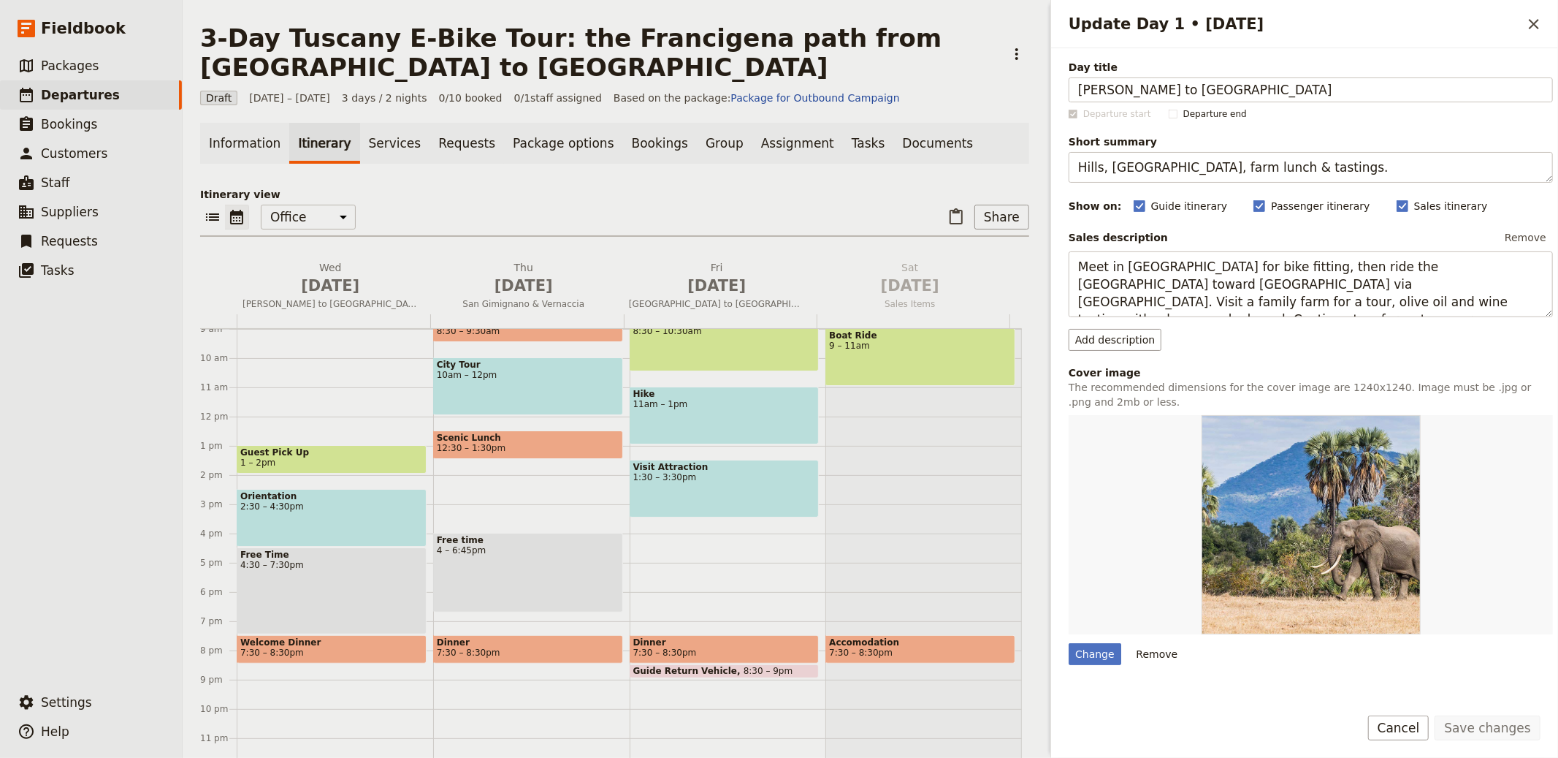
scroll to position [264, 0]
click at [1088, 659] on div "Change" at bounding box center [1095, 654] width 53 height 22
click at [1069, 643] on input "Change" at bounding box center [1068, 642] width 1 height 1
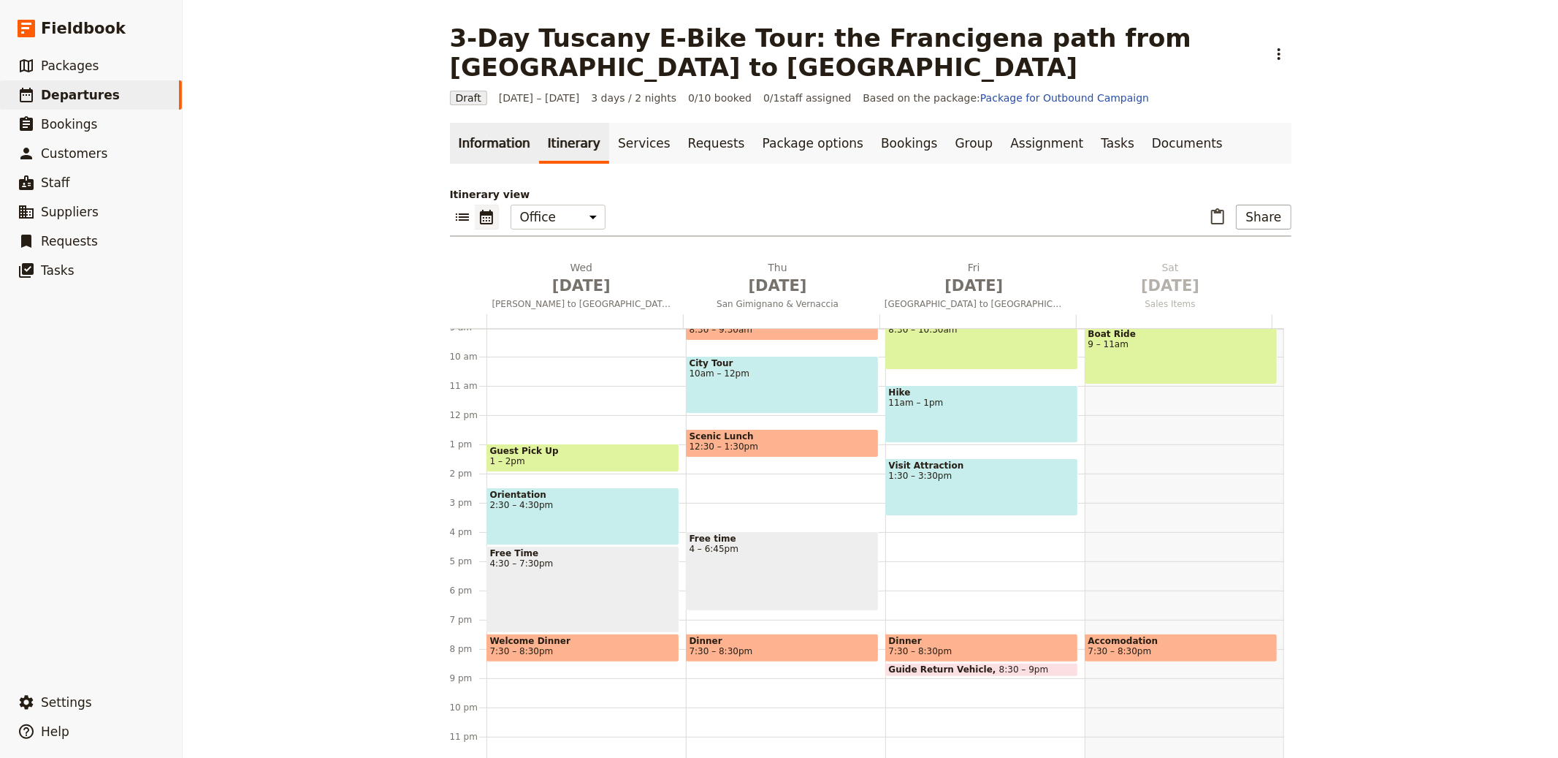
click at [492, 134] on link "Information" at bounding box center [494, 143] width 89 height 41
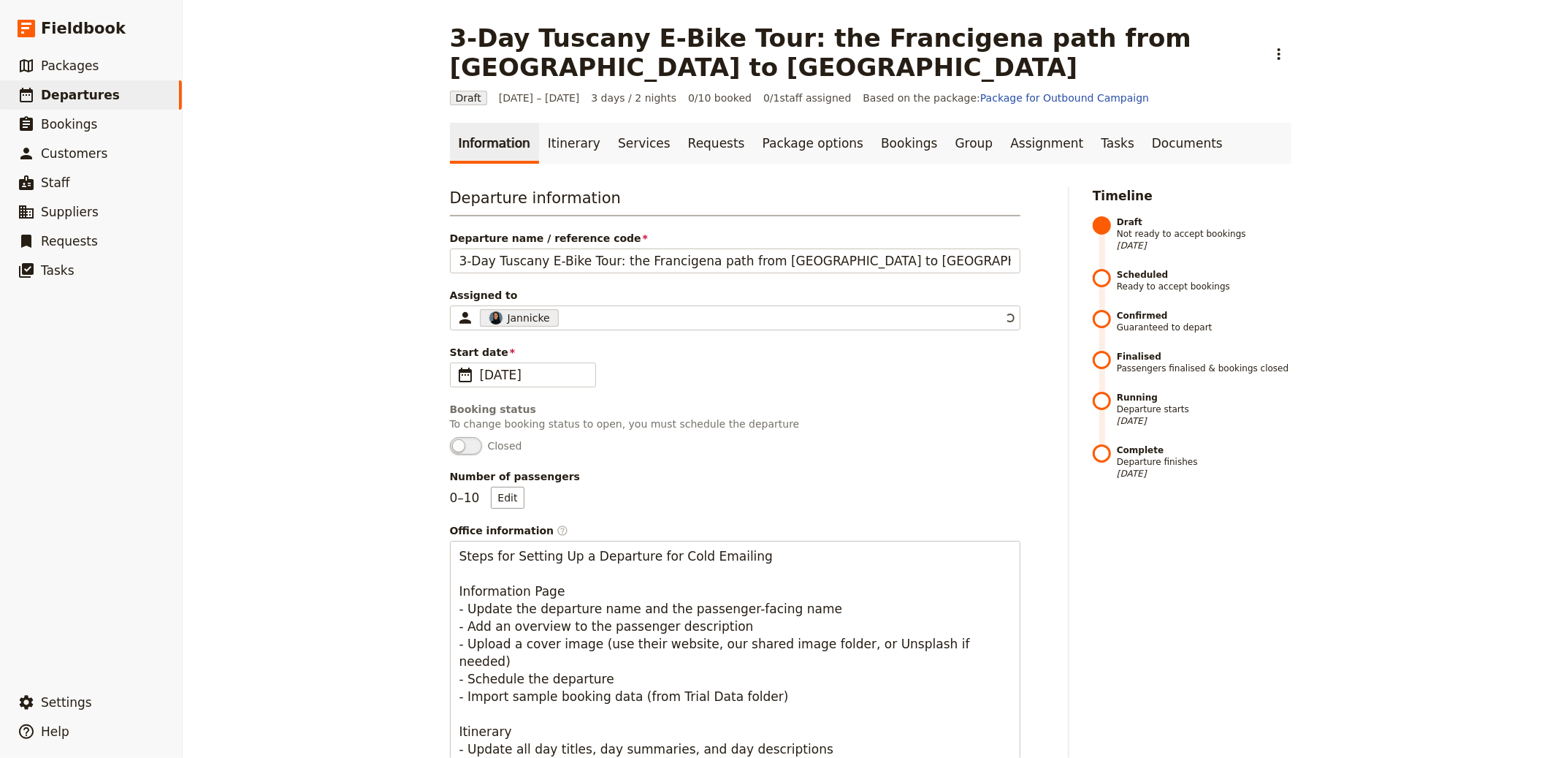
click at [492, 126] on link "Information" at bounding box center [494, 143] width 89 height 41
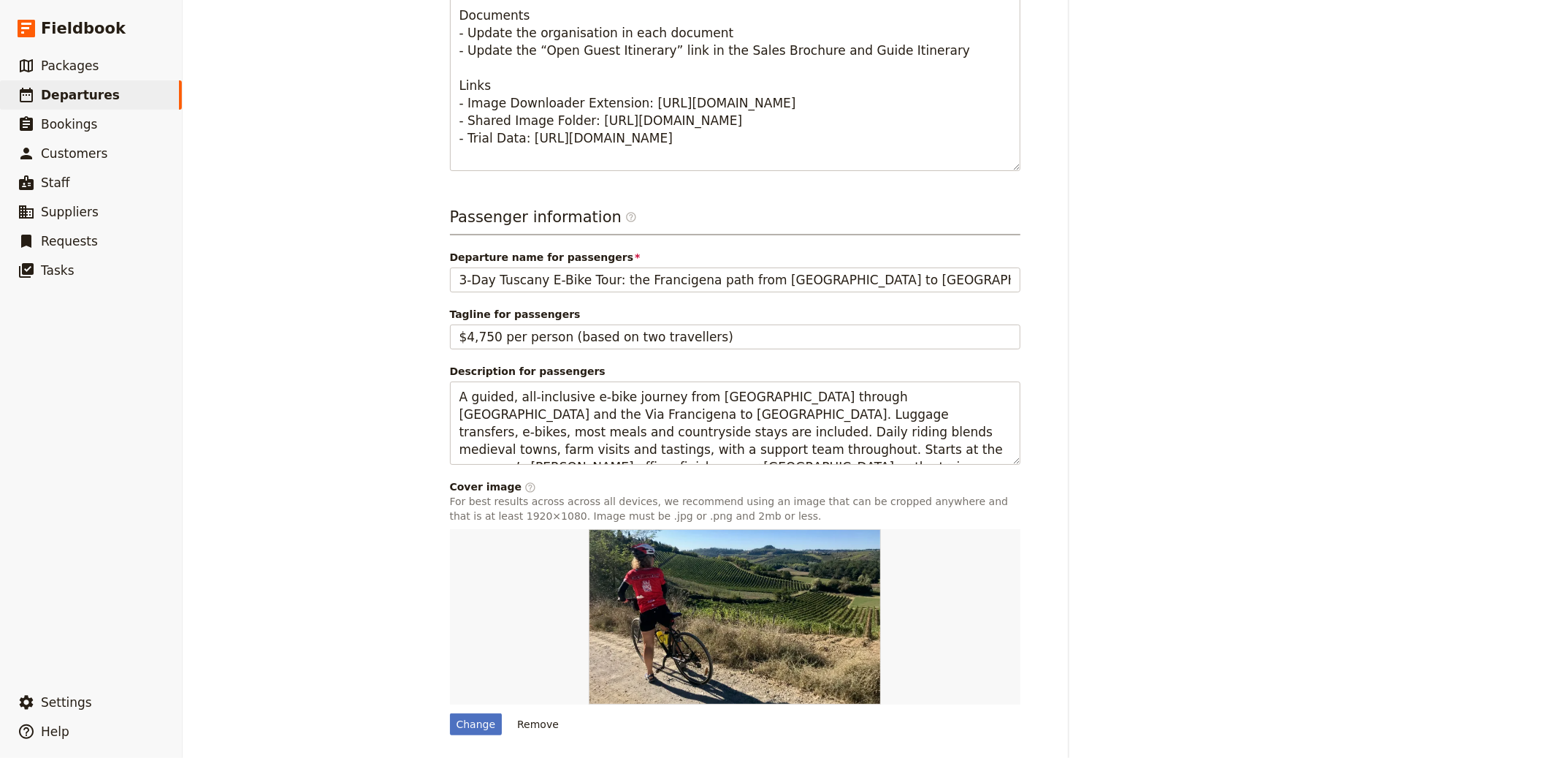
scroll to position [840, 0]
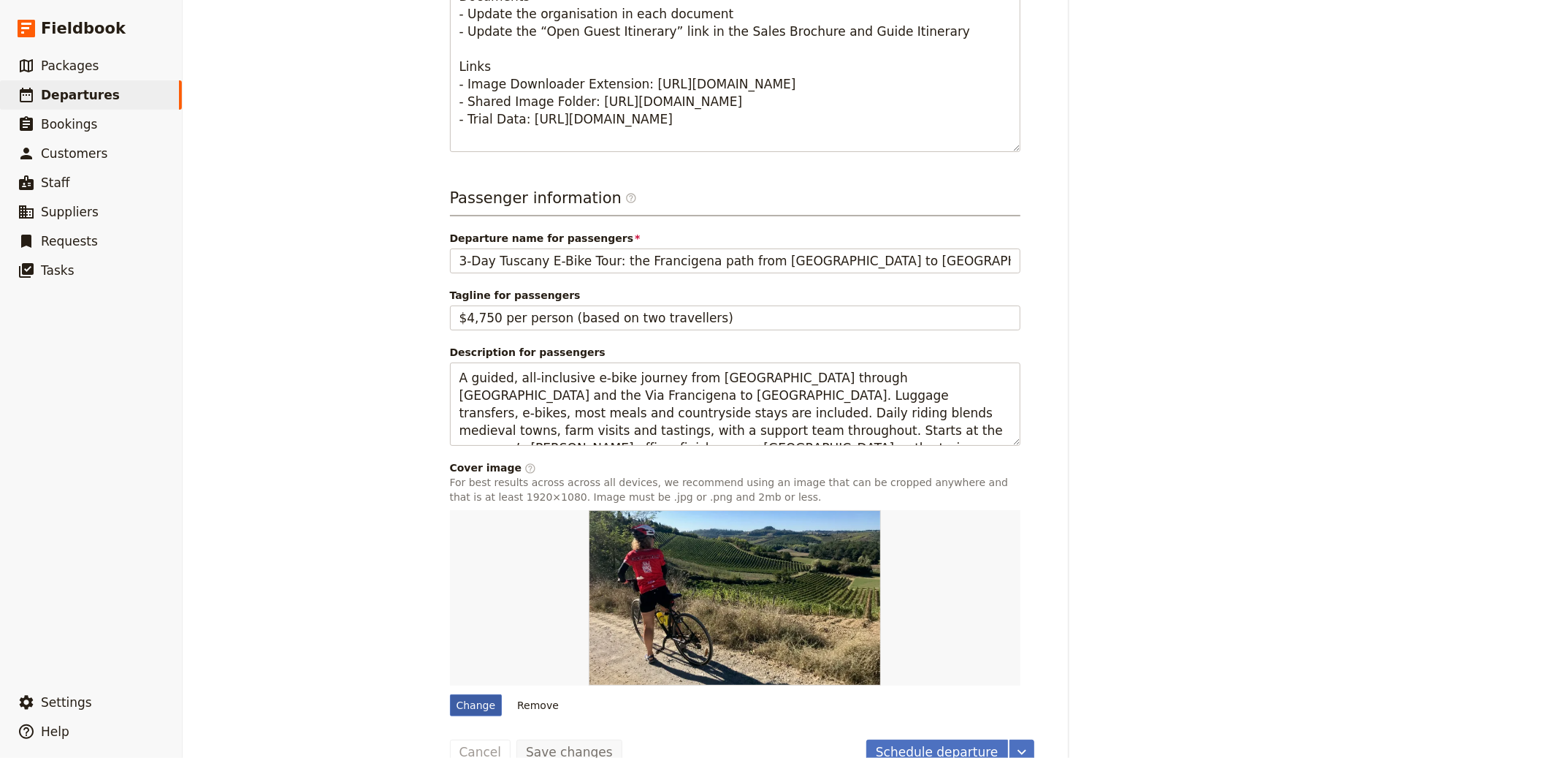
click at [467, 694] on div "Change" at bounding box center [476, 705] width 53 height 22
click at [450, 693] on input "Change" at bounding box center [449, 693] width 1 height 1
click at [478, 694] on div "Change" at bounding box center [476, 705] width 53 height 22
click at [450, 693] on input "Change" at bounding box center [449, 693] width 1 height 1
type input "C:\fakepath\IT - Tuscany 2.jpg.jpg"
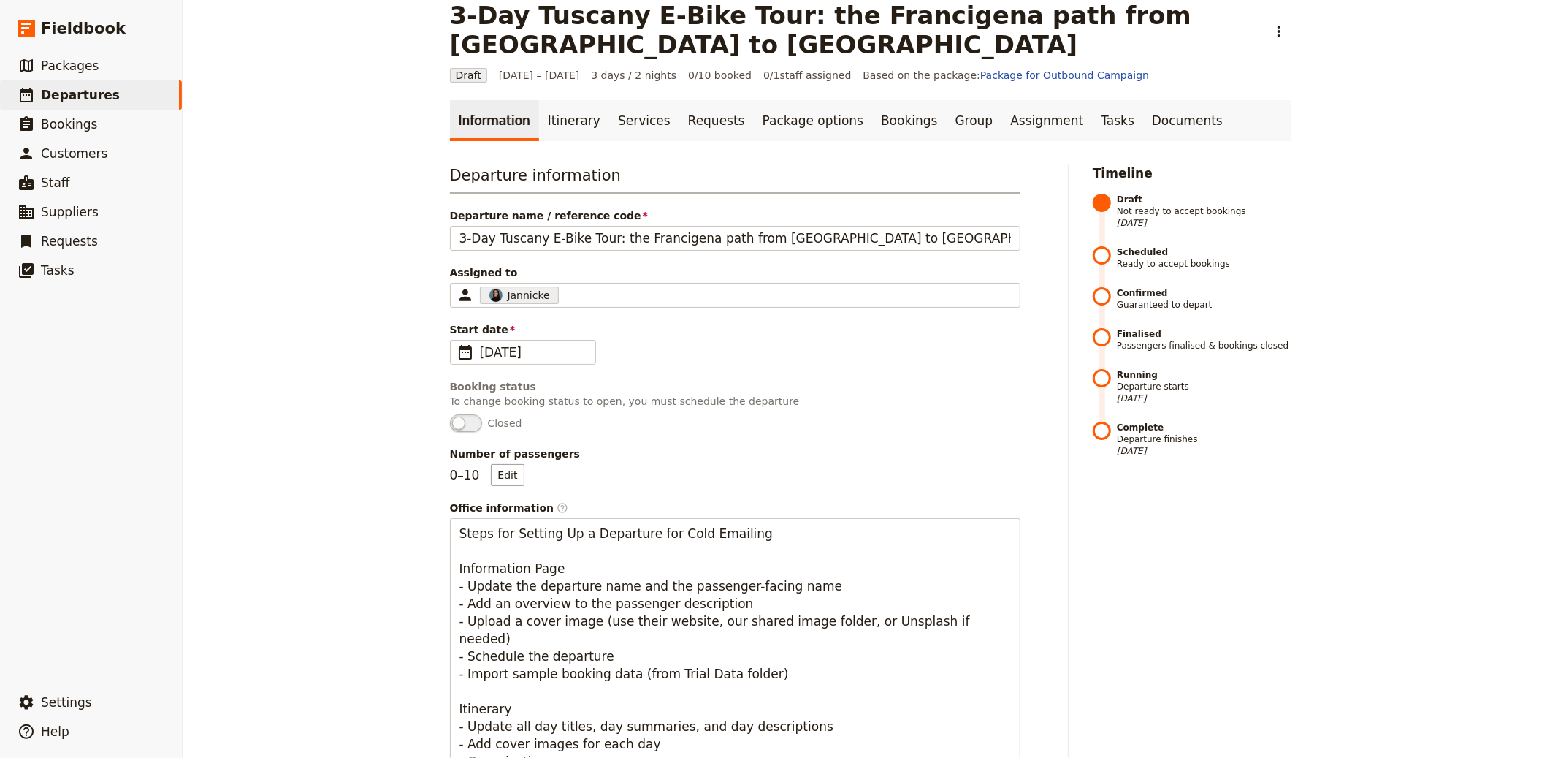
scroll to position [0, 0]
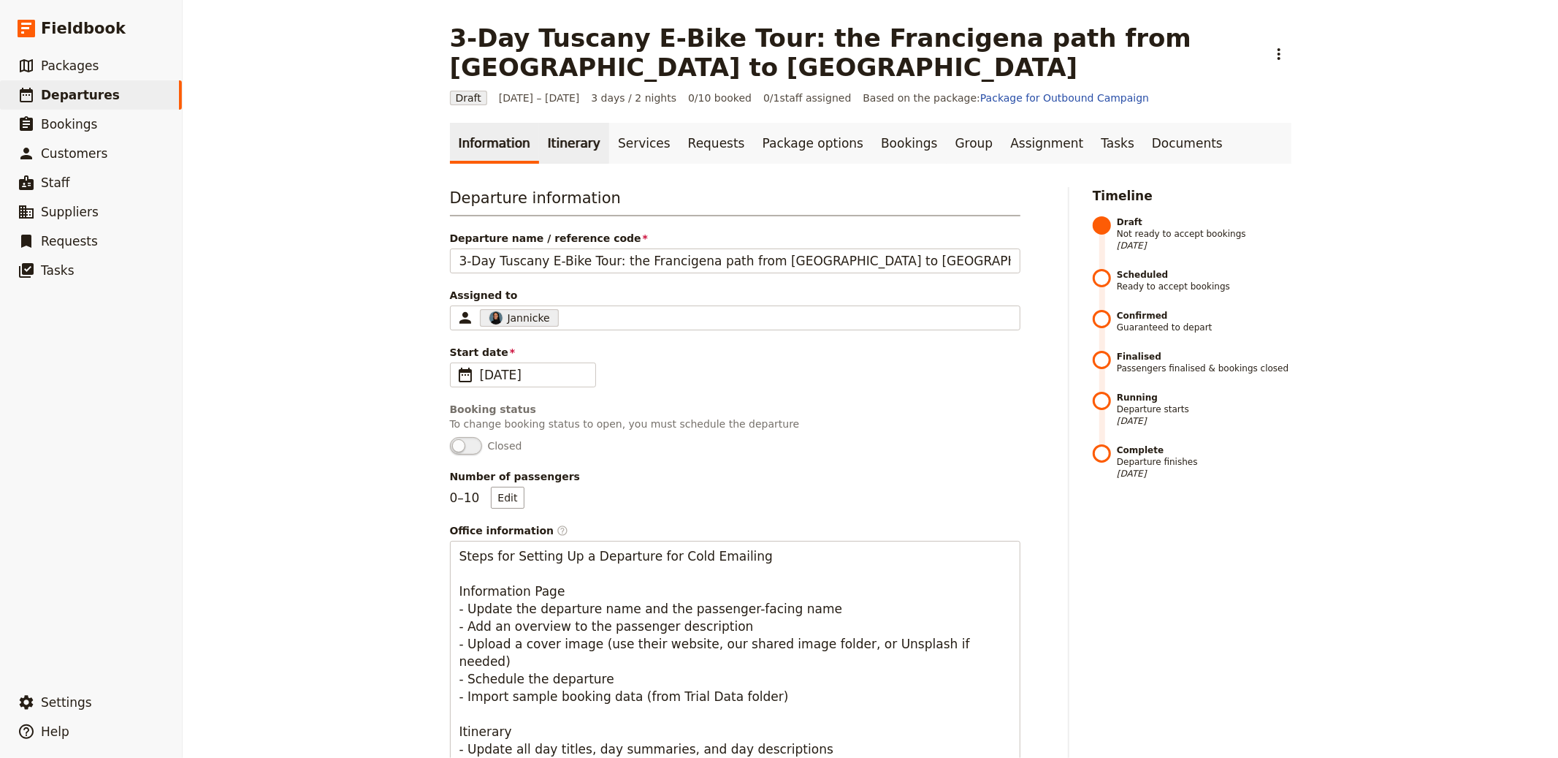
click at [569, 123] on link "Itinerary" at bounding box center [574, 143] width 70 height 41
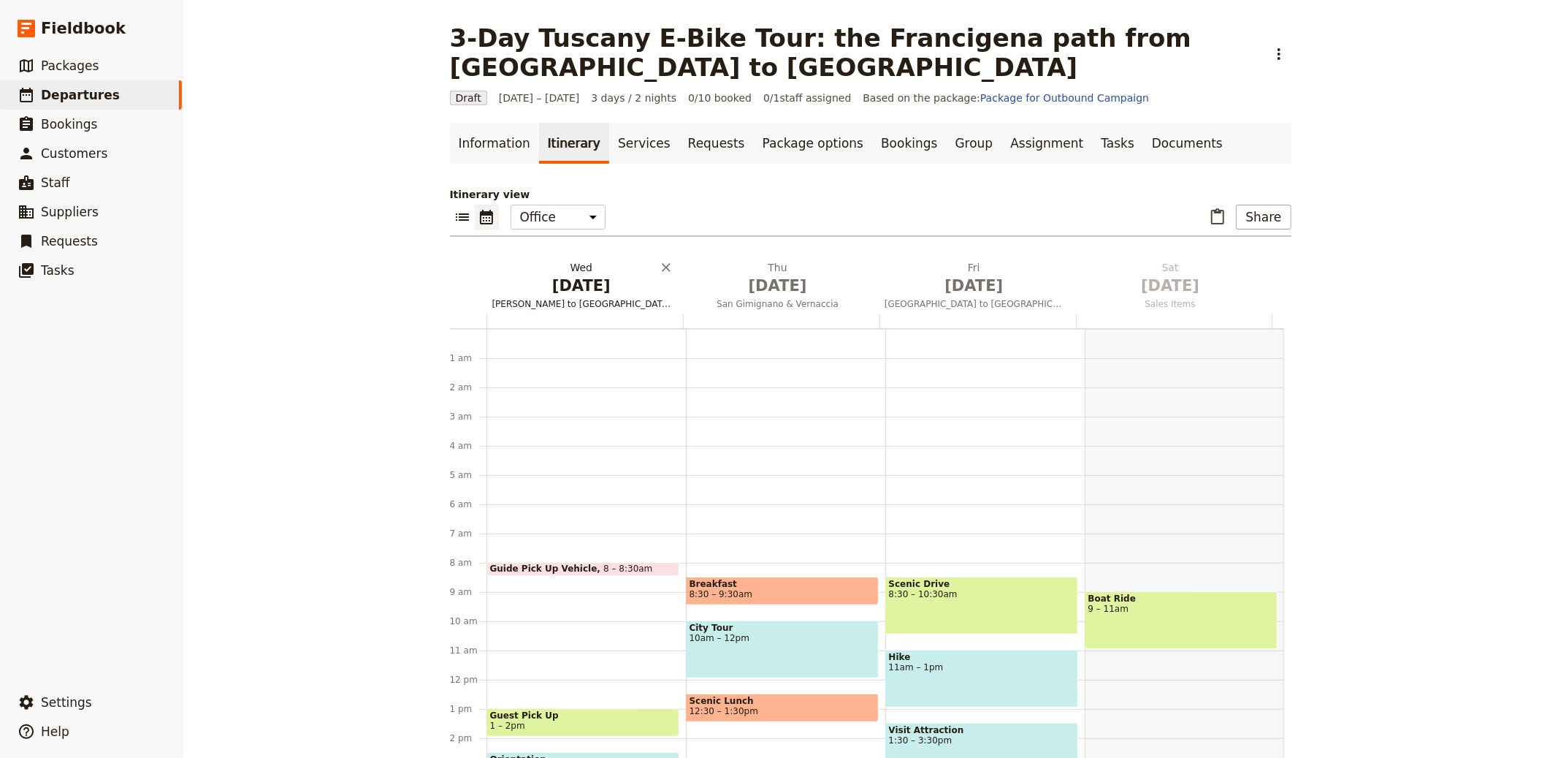
scroll to position [190, 0]
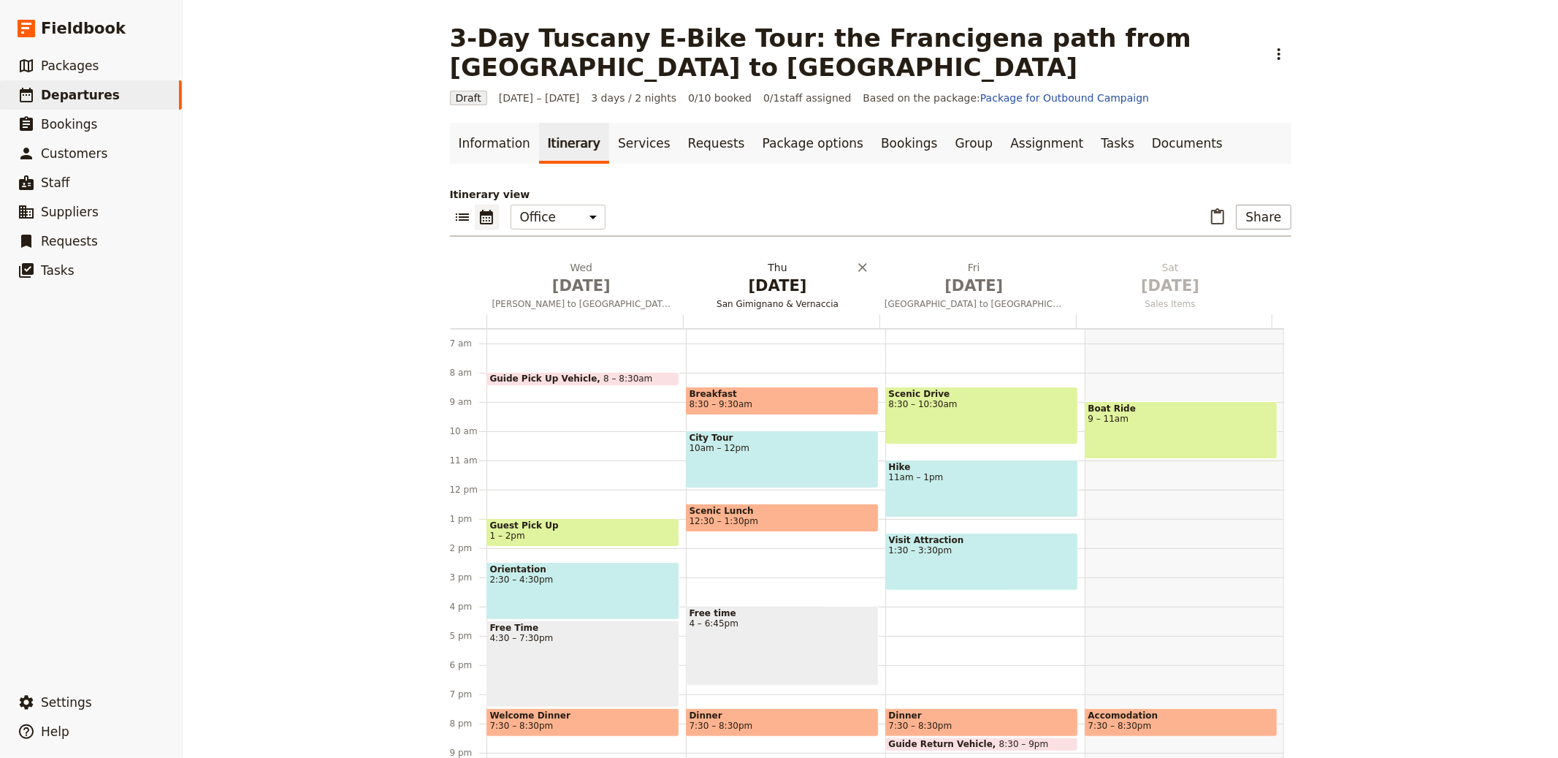
click at [557, 275] on span "Oct 1" at bounding box center [581, 286] width 179 height 22
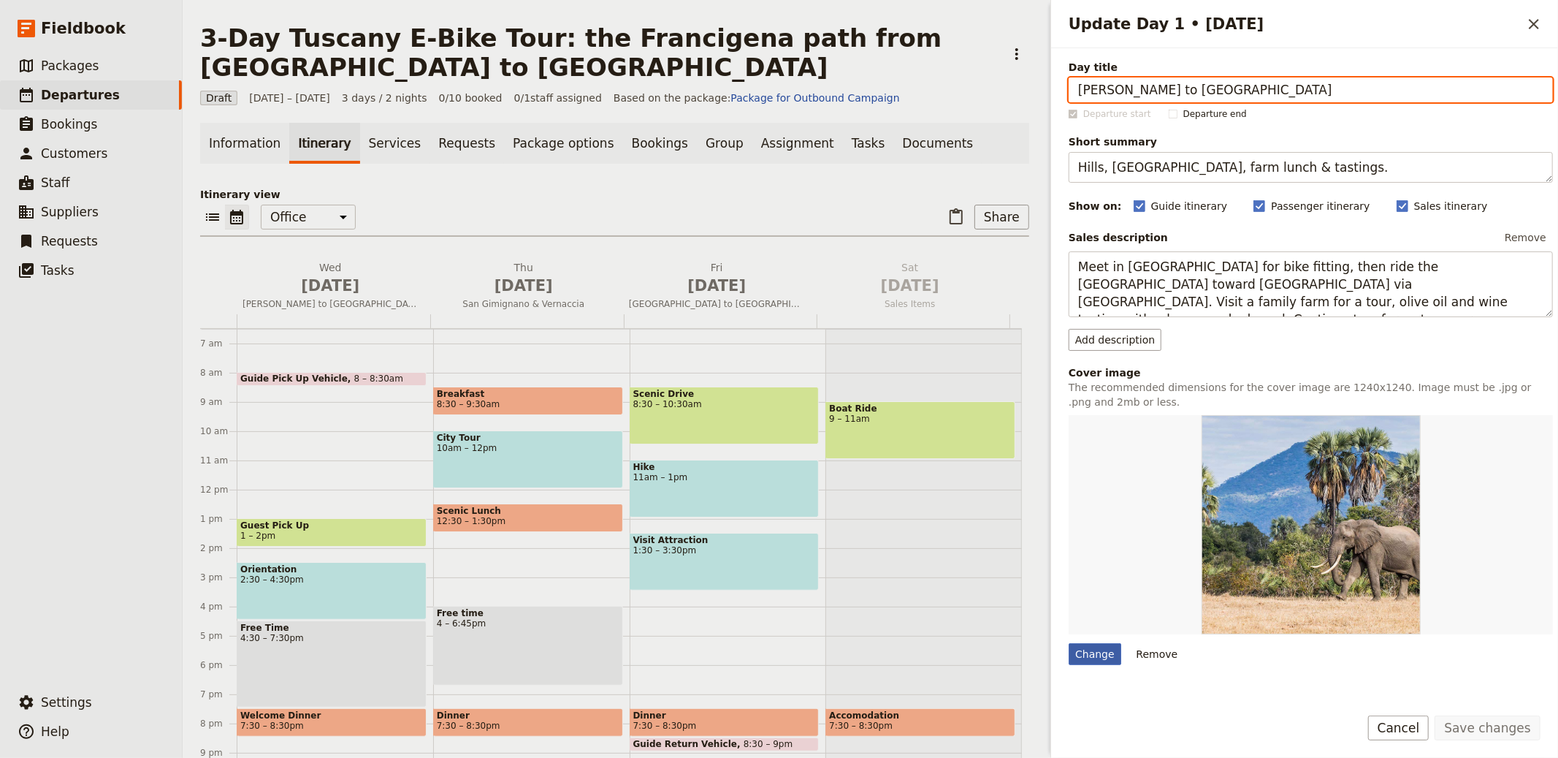
click at [1071, 655] on div "Change" at bounding box center [1095, 654] width 53 height 22
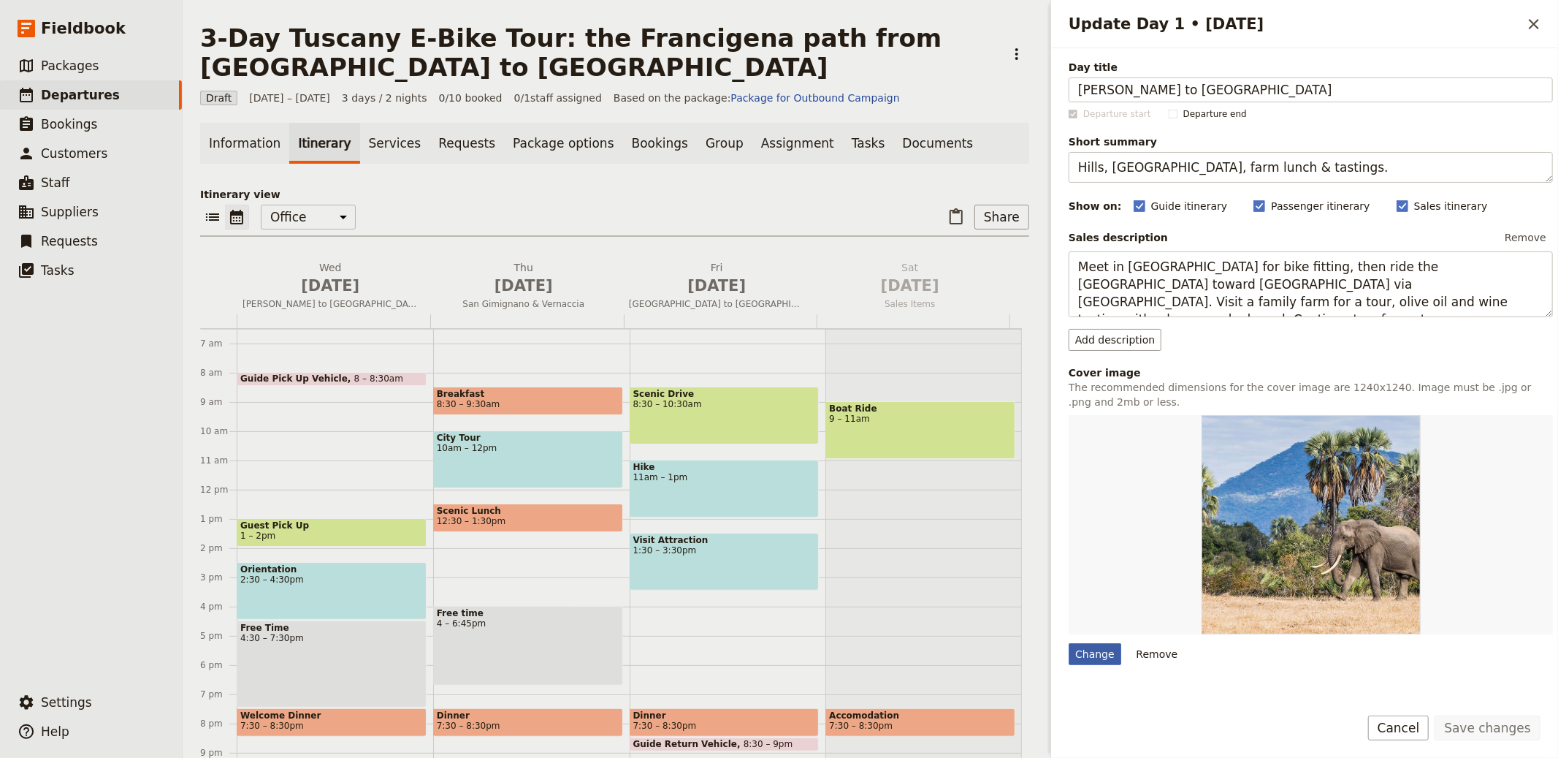
click at [1069, 643] on input "Change" at bounding box center [1068, 642] width 1 height 1
type input "C:\fakepath\IT - Tuscany 1.jpg"
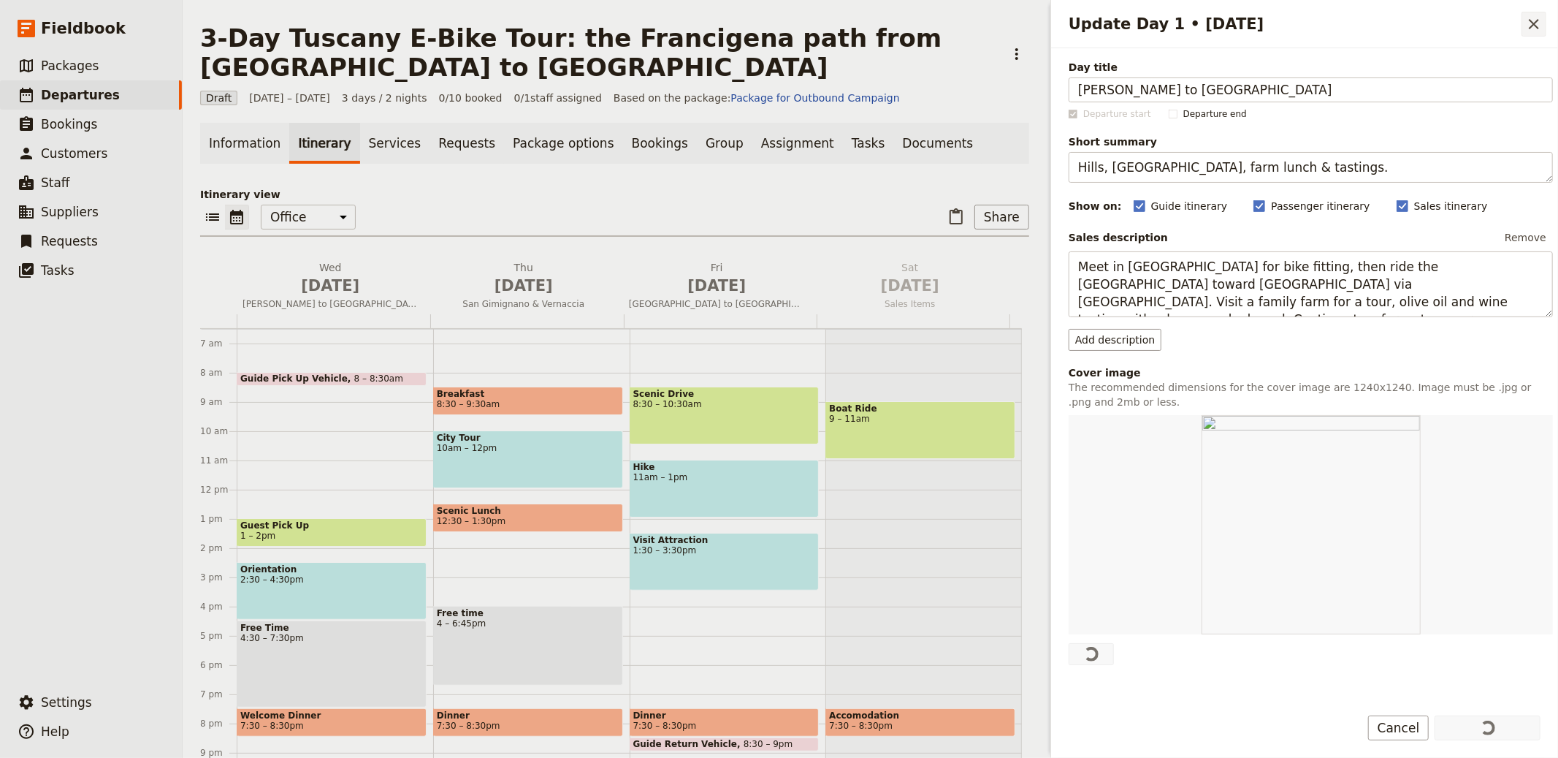
click at [1527, 21] on icon "Close drawer" at bounding box center [1534, 24] width 18 height 18
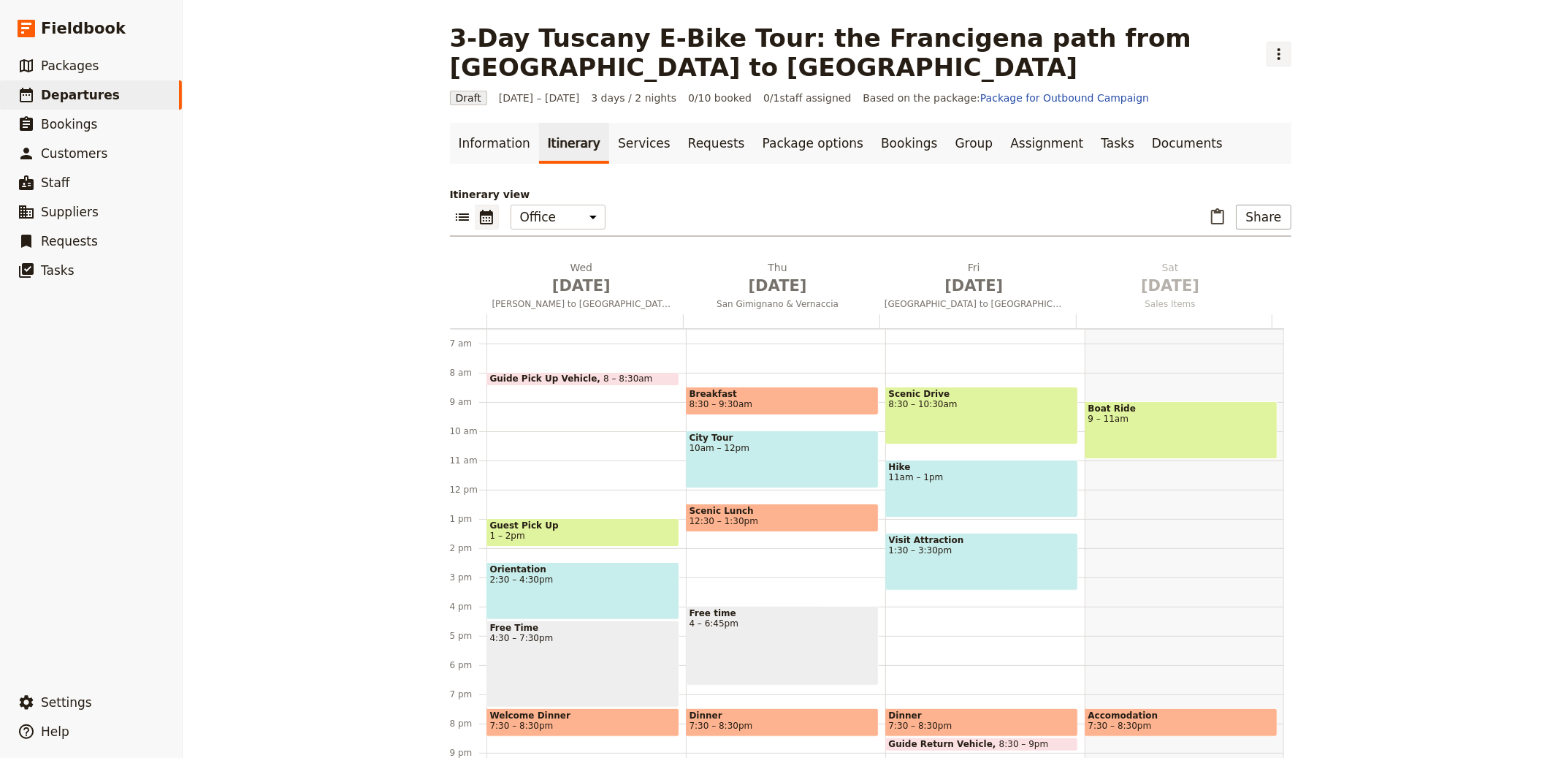
click at [1270, 45] on icon "Actions" at bounding box center [1279, 54] width 18 height 18
click at [1282, 70] on span "Clone this departure" at bounding box center [1309, 71] width 104 height 15
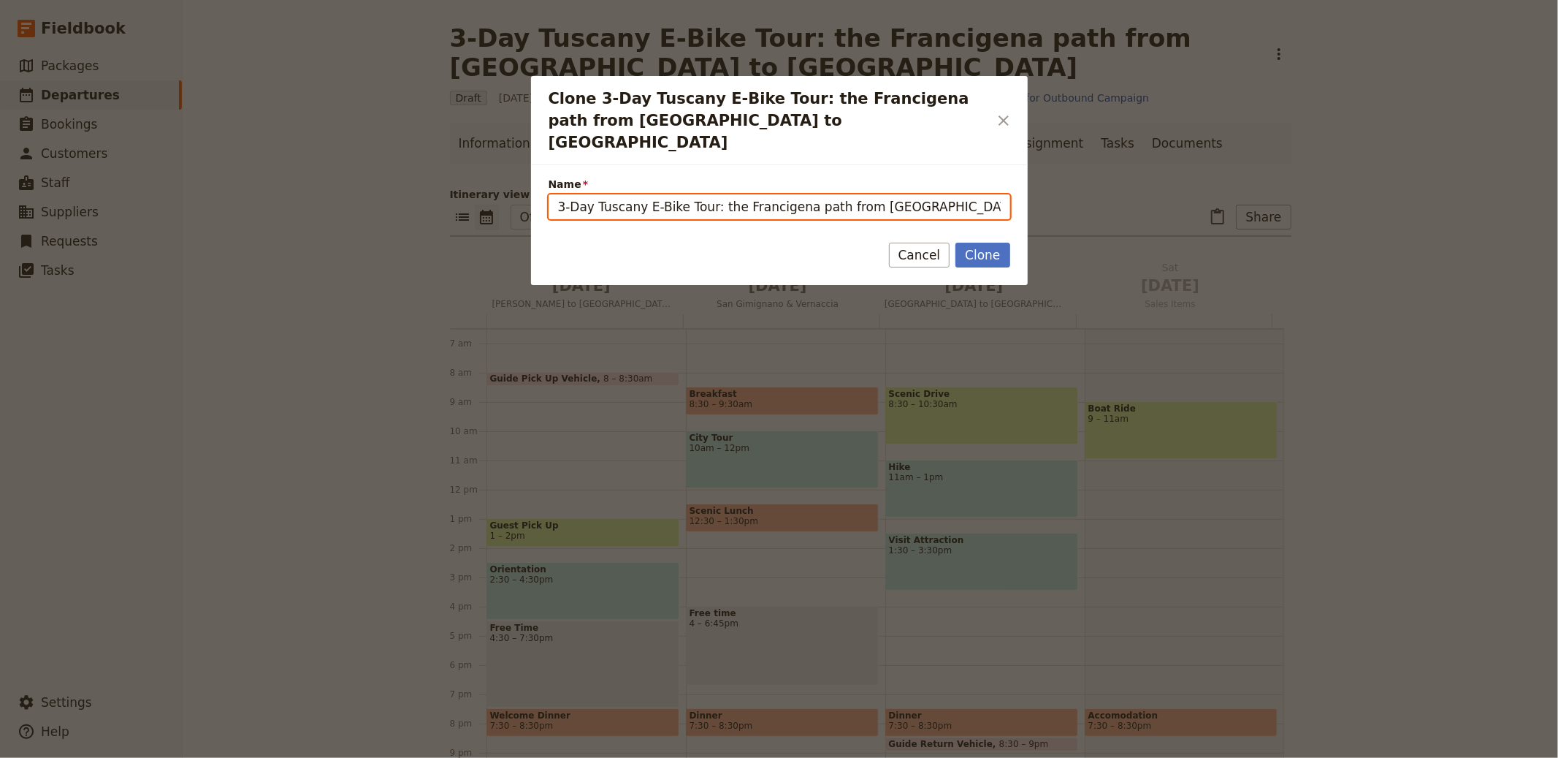
click at [716, 195] on input "3-Day Tuscany E-Bike Tour: the Francigena path from Florence to Siena (copy)" at bounding box center [780, 206] width 462 height 25
paste input "Baltic panorama with ethnic meals & drinks"
type input "Baltic panorama with ethnic meals & drinks"
click at [998, 243] on button "Clone" at bounding box center [983, 255] width 54 height 25
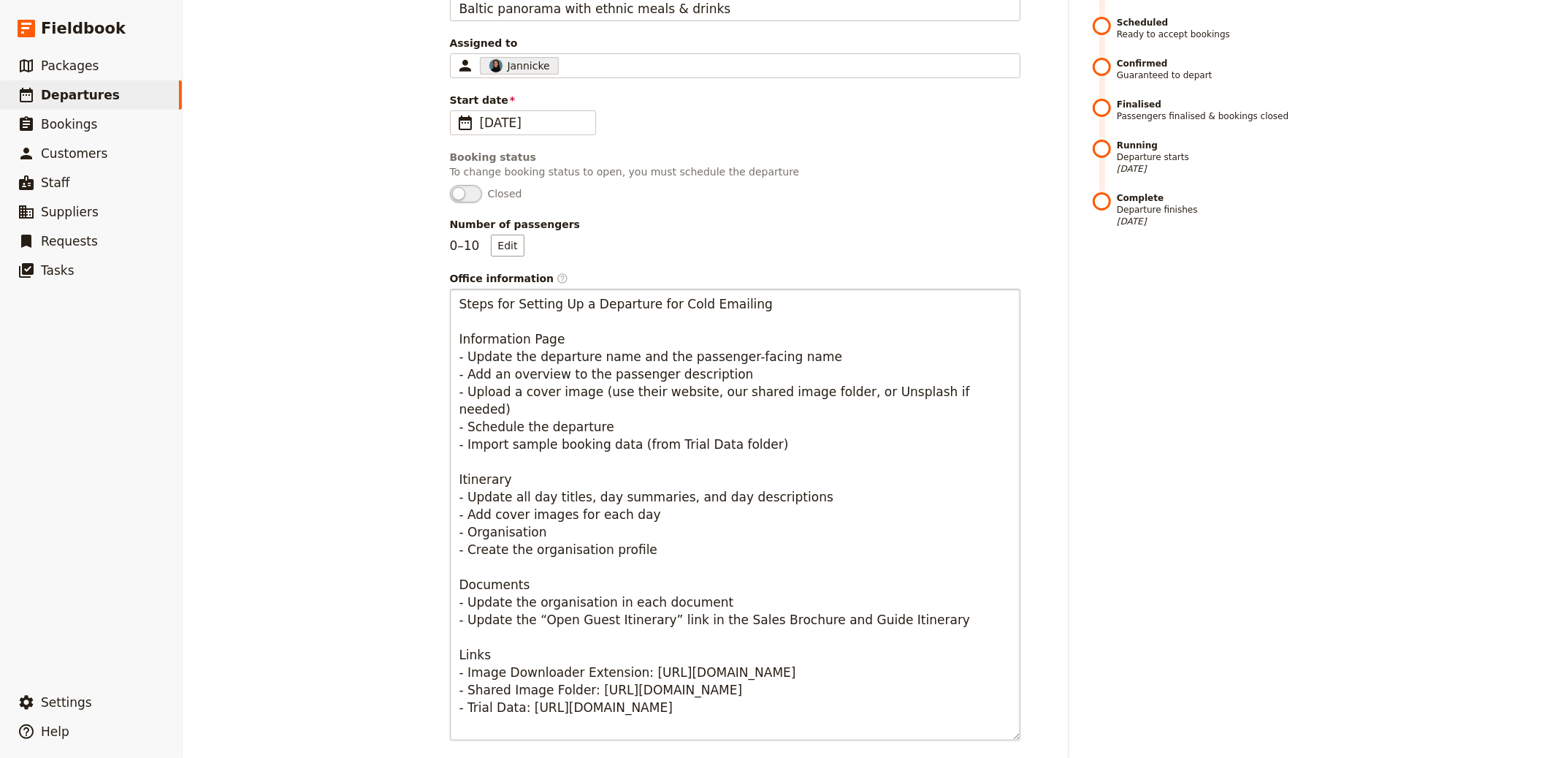
scroll to position [335, 0]
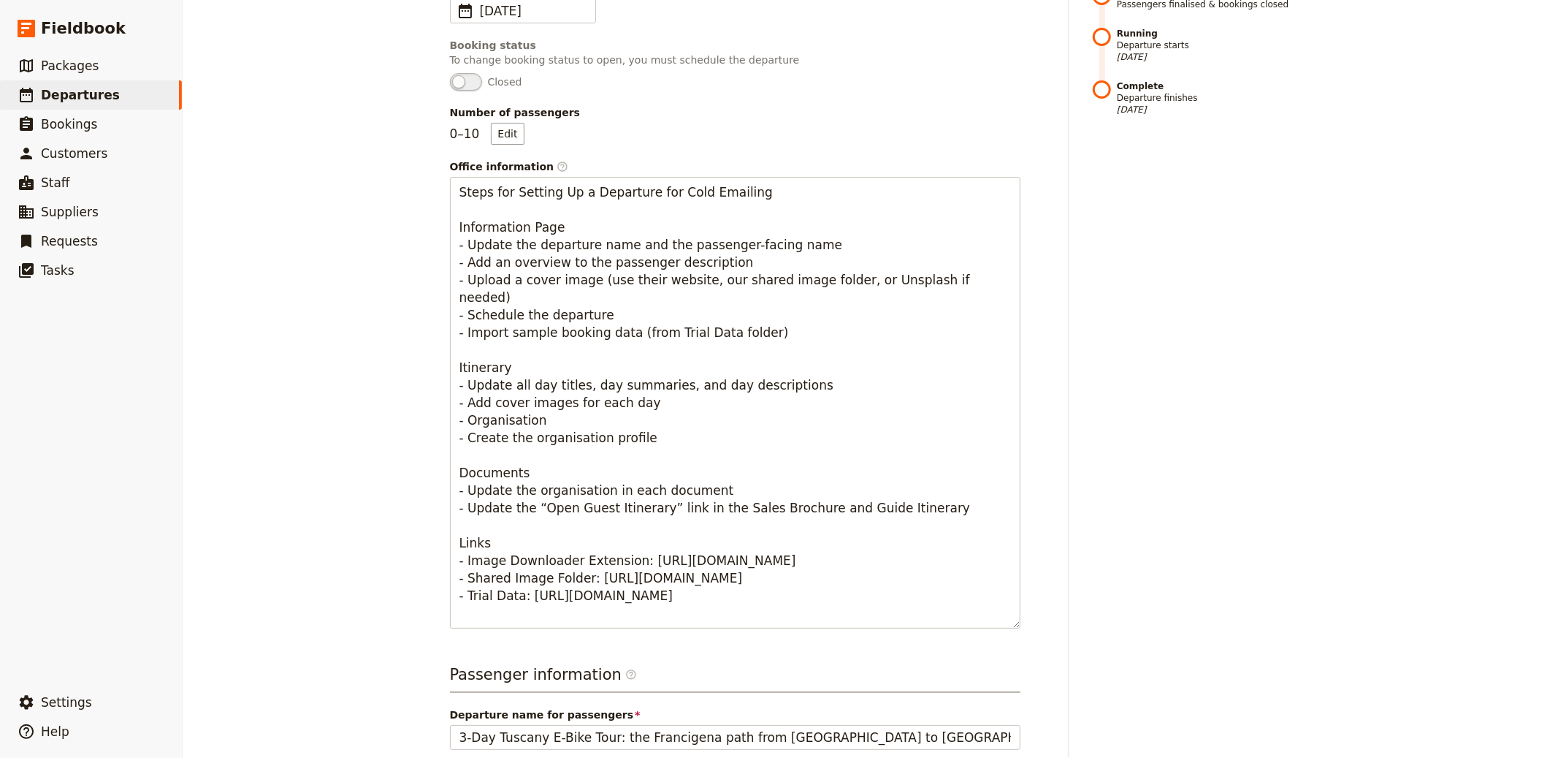
click at [603, 718] on span "Departure name for passengers" at bounding box center [735, 714] width 571 height 15
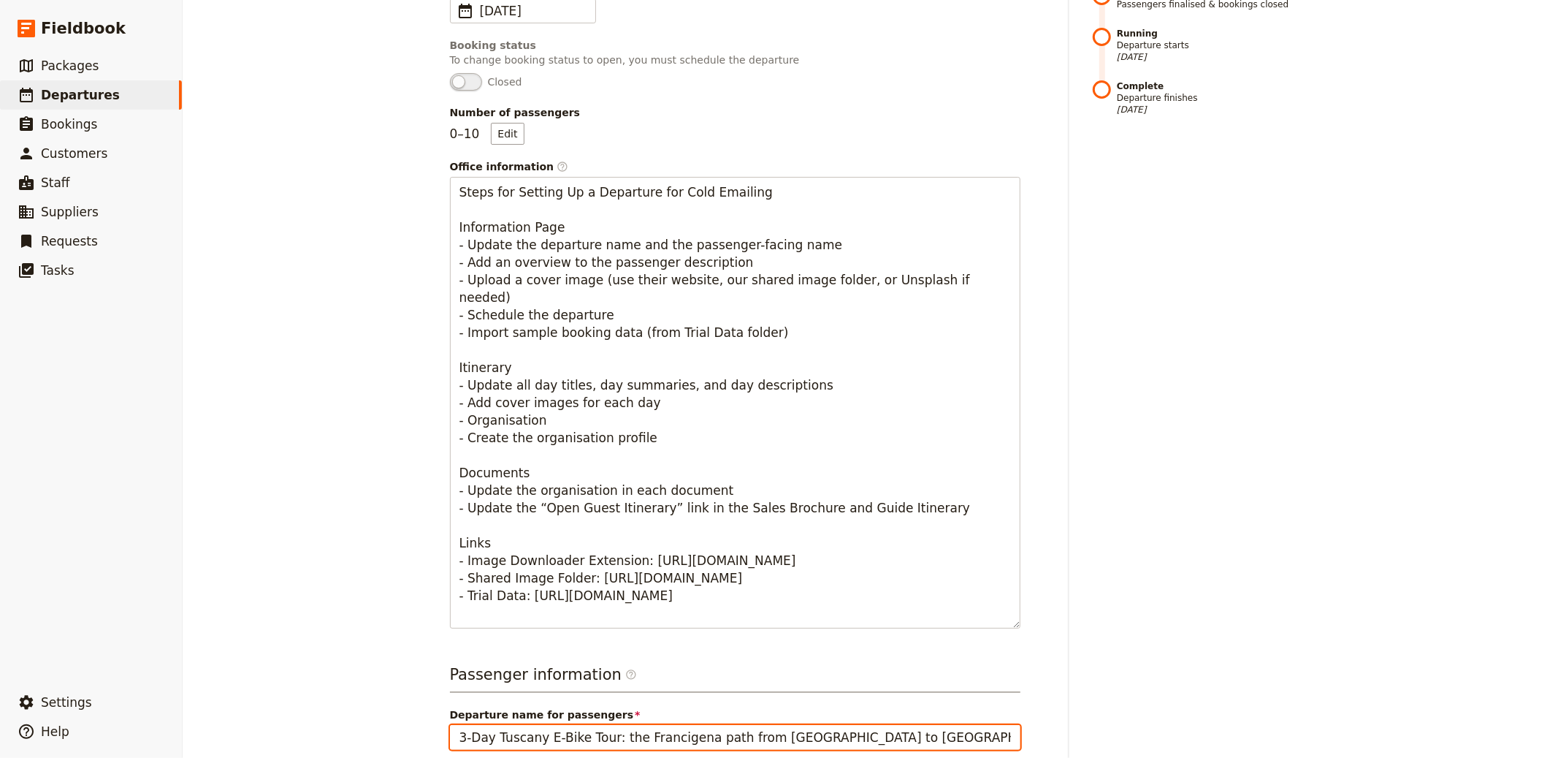
click at [603, 725] on input "3-Day Tuscany E-Bike Tour: the Francigena path from Florence to Siena" at bounding box center [735, 737] width 571 height 25
click at [614, 736] on input "3-Day Tuscany E-Bike Tour: the Francigena path from Florence to Siena" at bounding box center [735, 737] width 571 height 25
paste input "Baltic panorama with ethnic meals & drinks"
type input "Baltic panorama with ethnic meals & drinks"
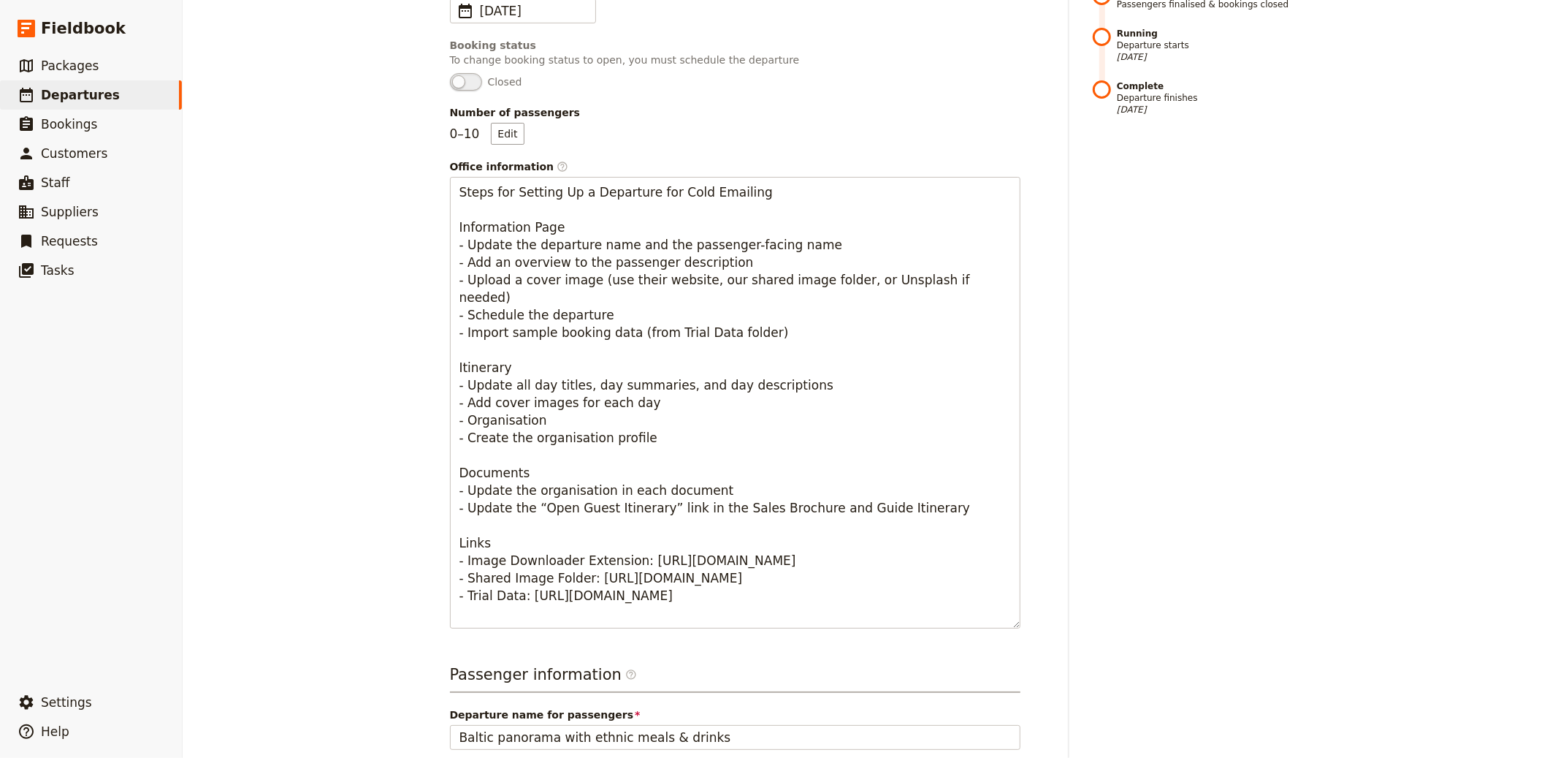
scroll to position [653, 0]
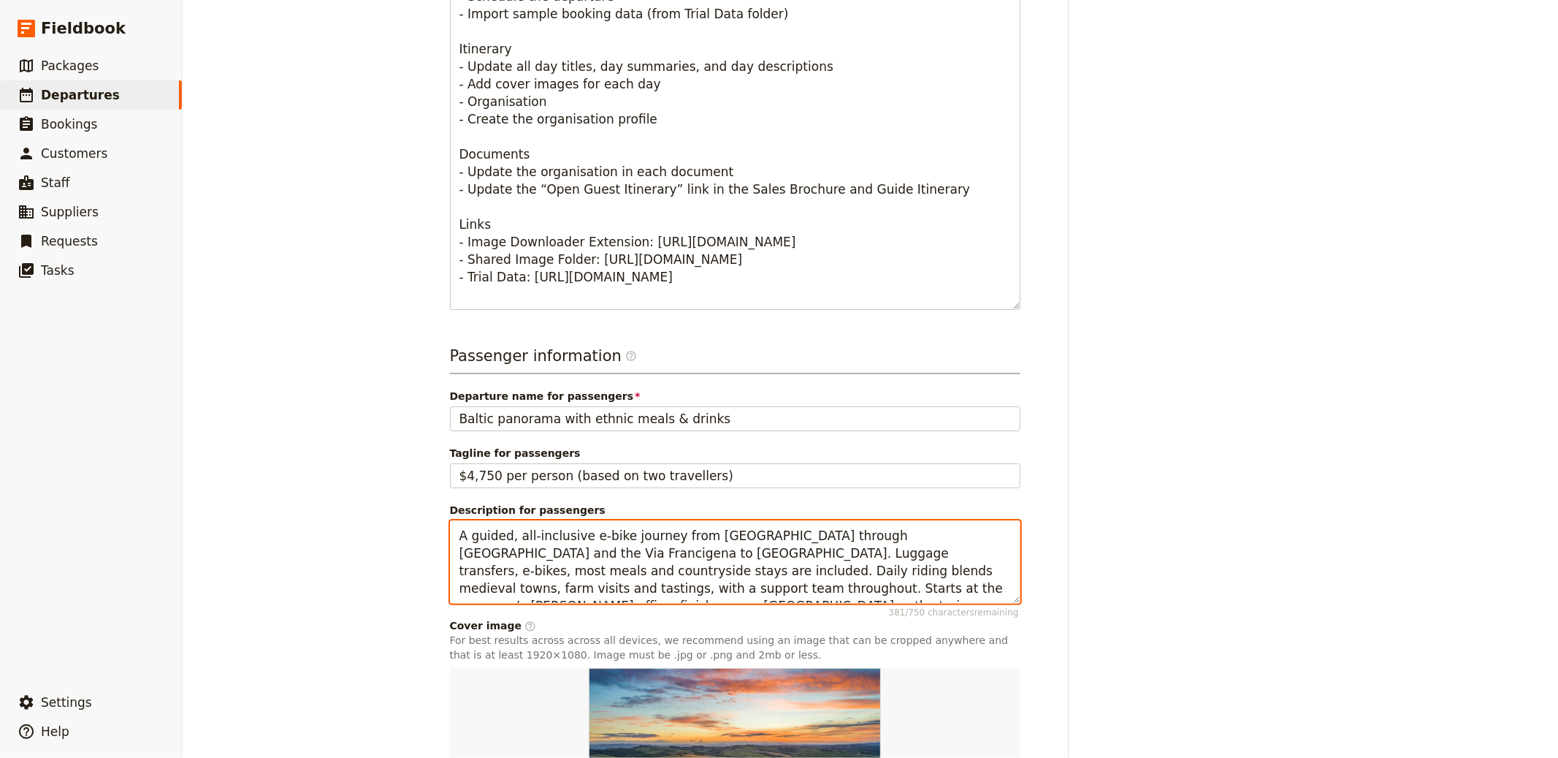
click at [559, 577] on textarea "A guided, all-inclusive e-bike journey from Florence through Chianti and the Vi…" at bounding box center [735, 561] width 571 height 83
paste textarea "7-day escorted tour through Lithuania, Latvia and Estonia combining medieval ol…"
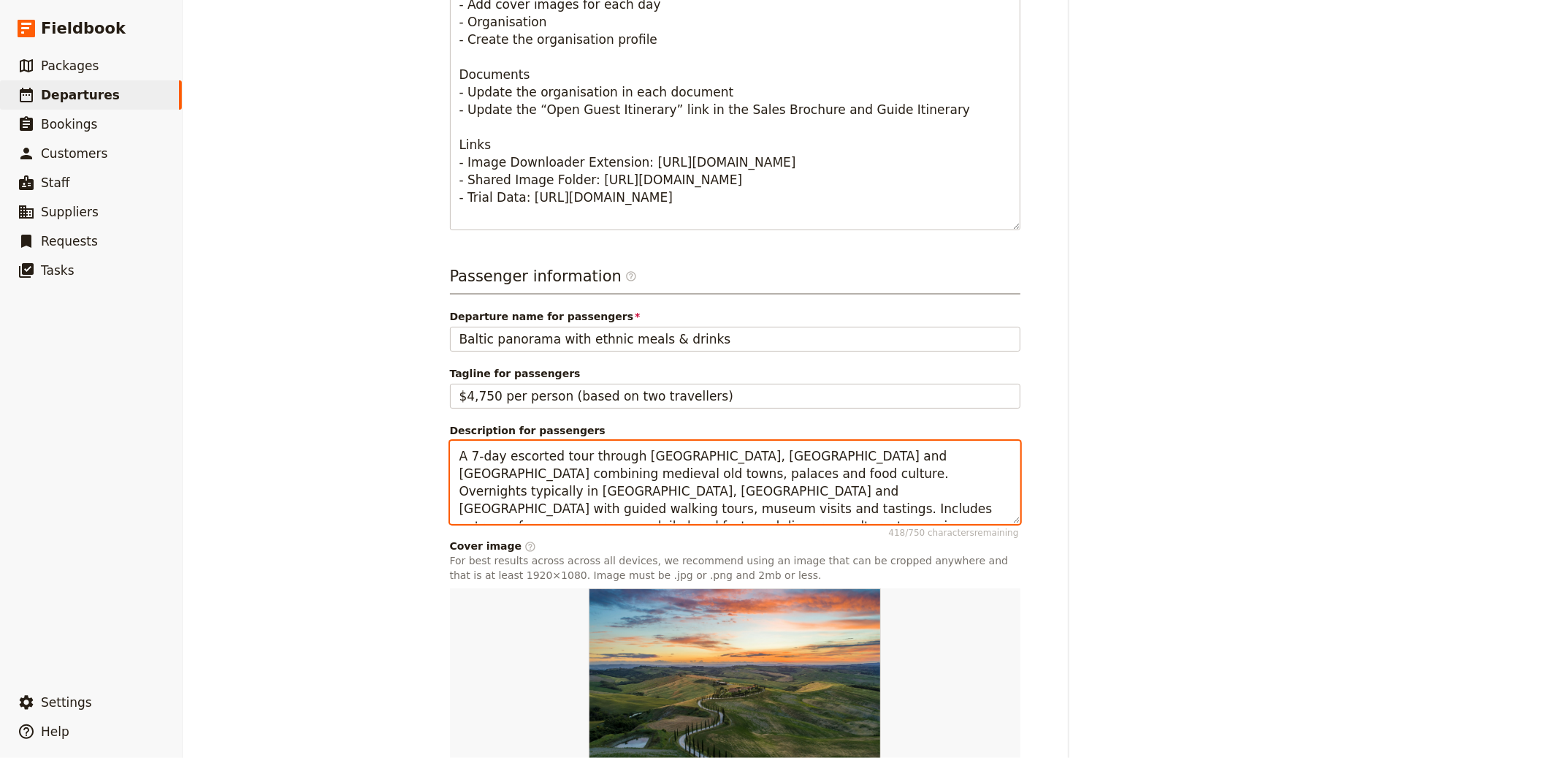
scroll to position [840, 0]
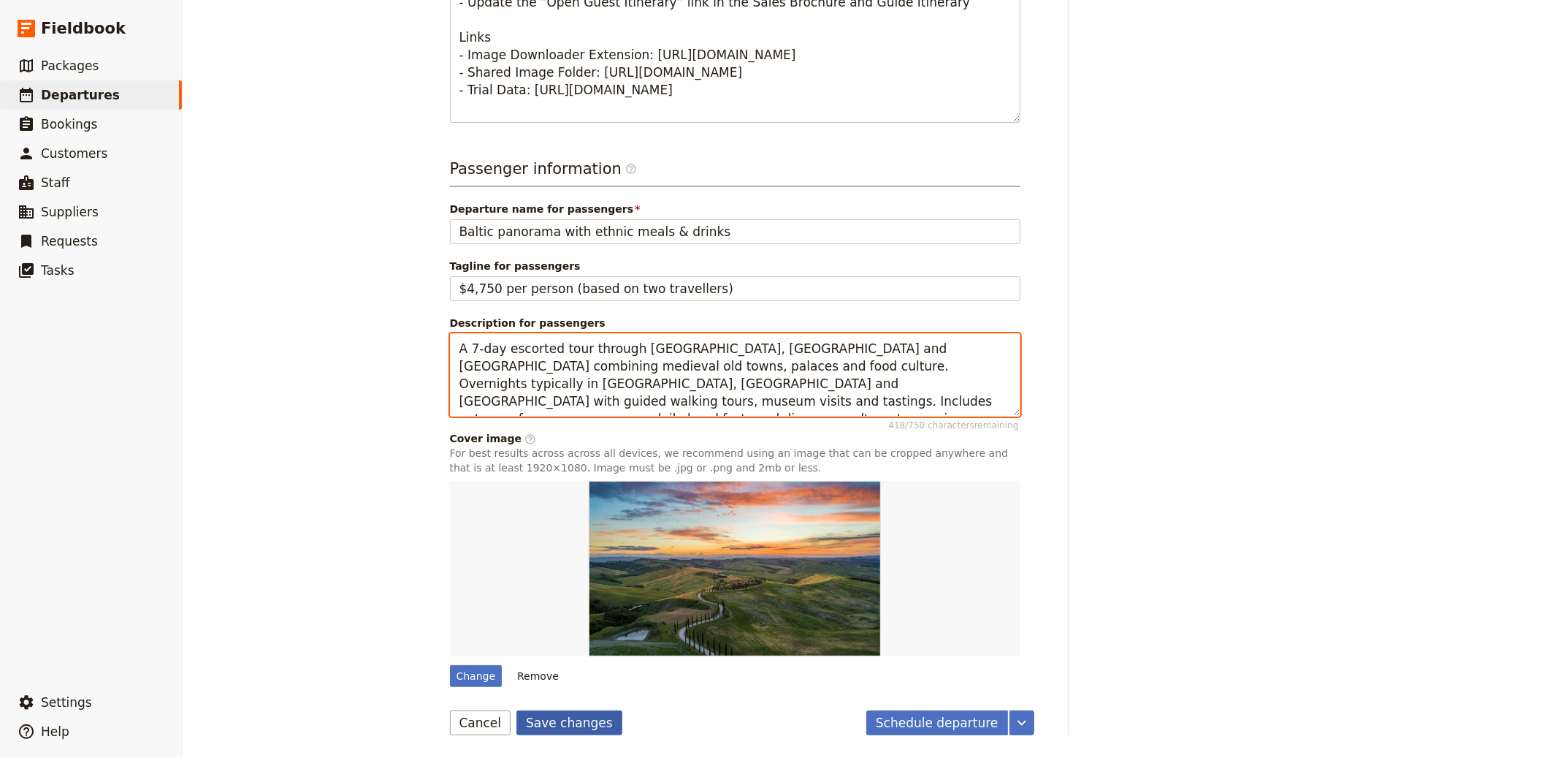
type textarea "A 7-day escorted tour through Lithuania, Latvia and Estonia combining medieval …"
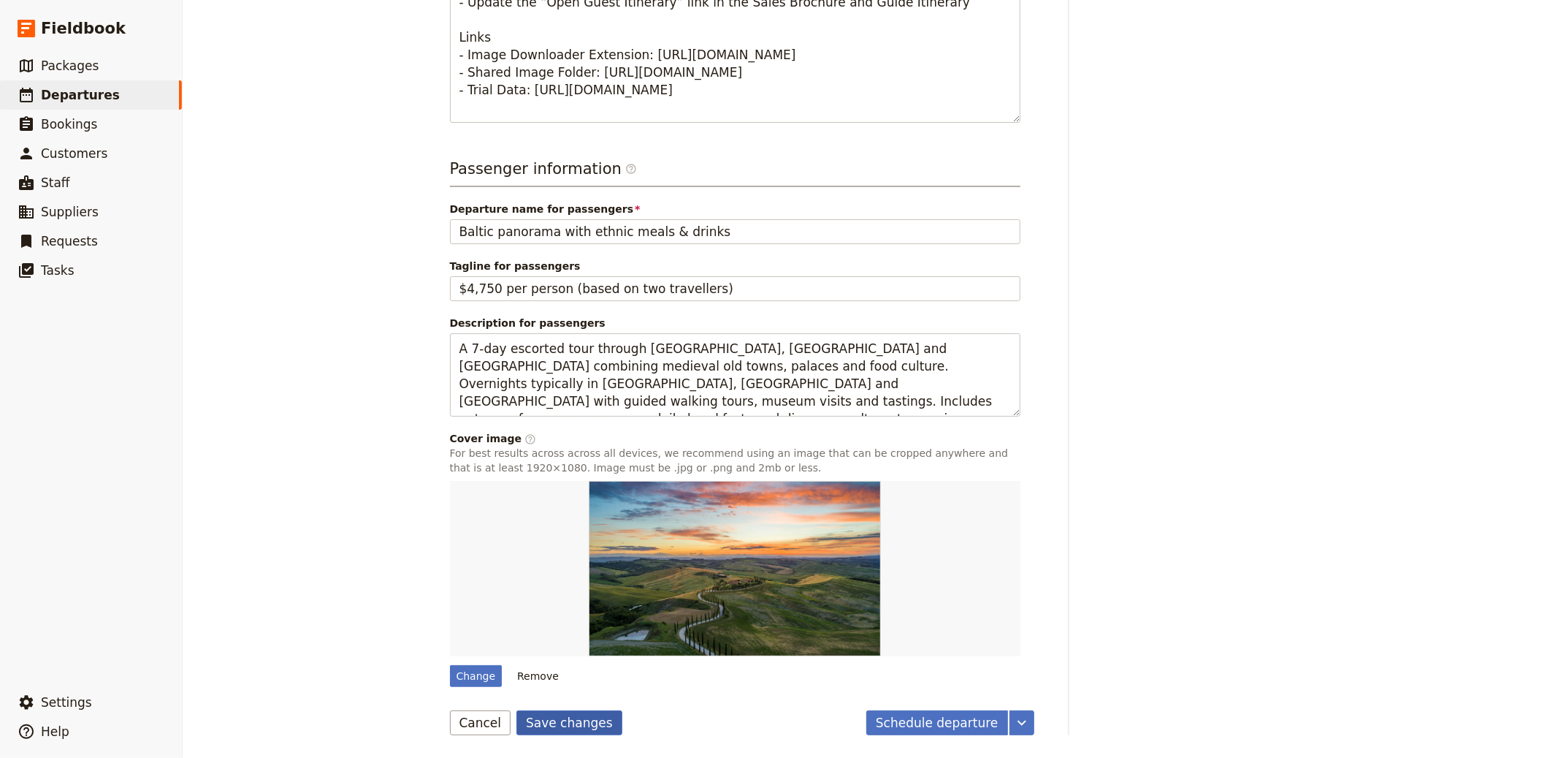
click at [564, 722] on button "Save changes" at bounding box center [569, 722] width 106 height 25
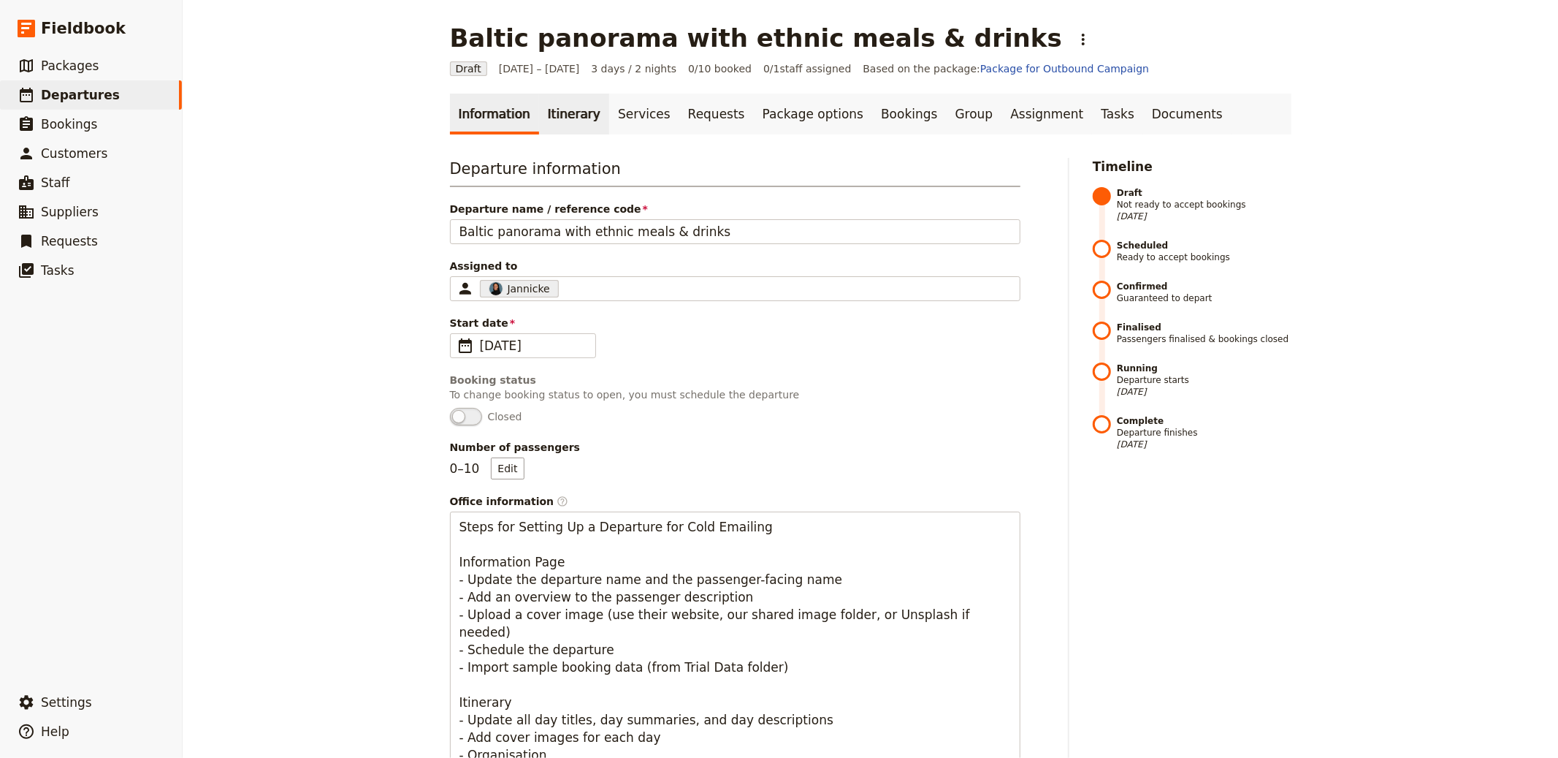
click at [551, 104] on link "Itinerary" at bounding box center [574, 114] width 70 height 41
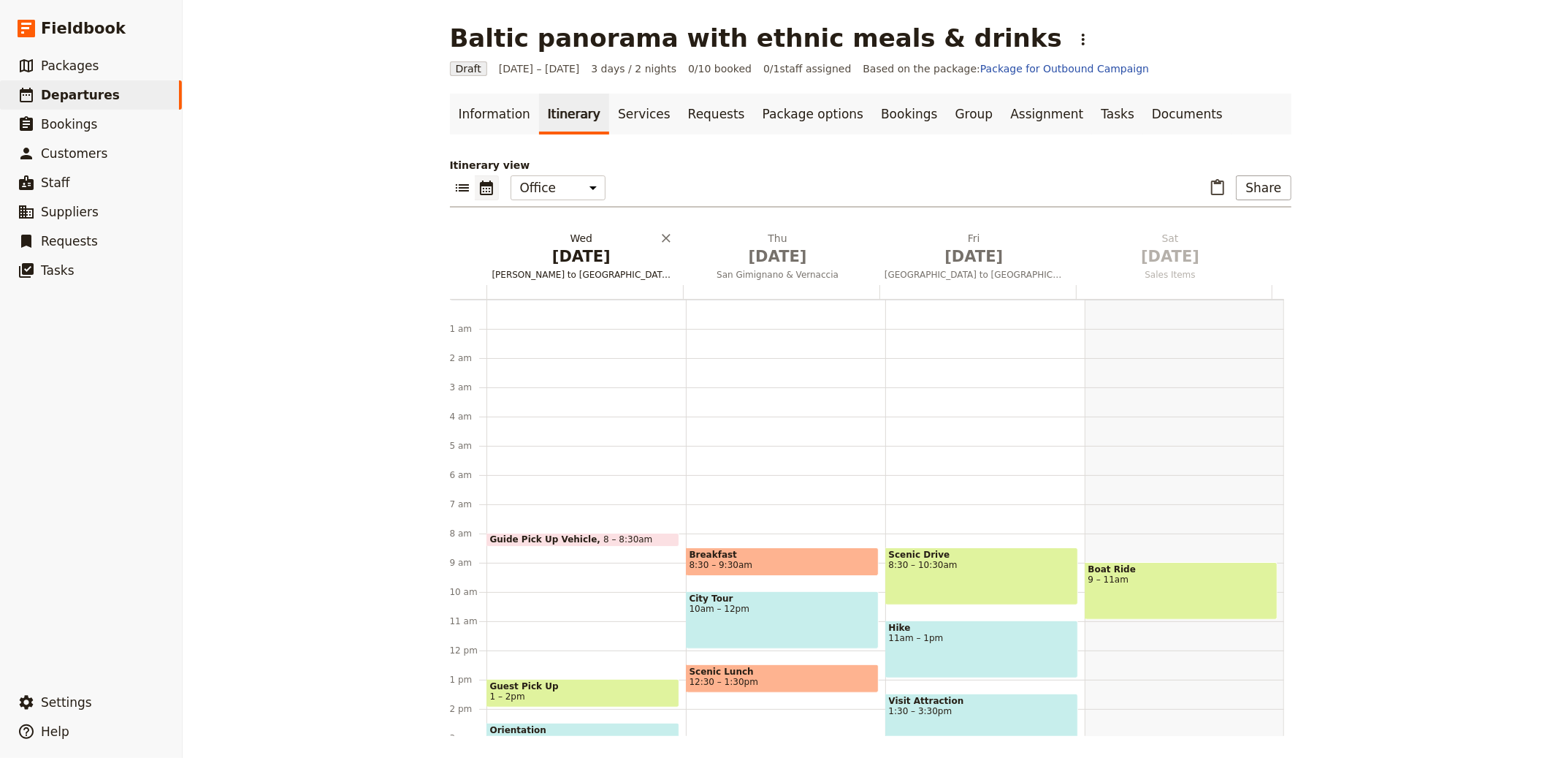
scroll to position [190, 0]
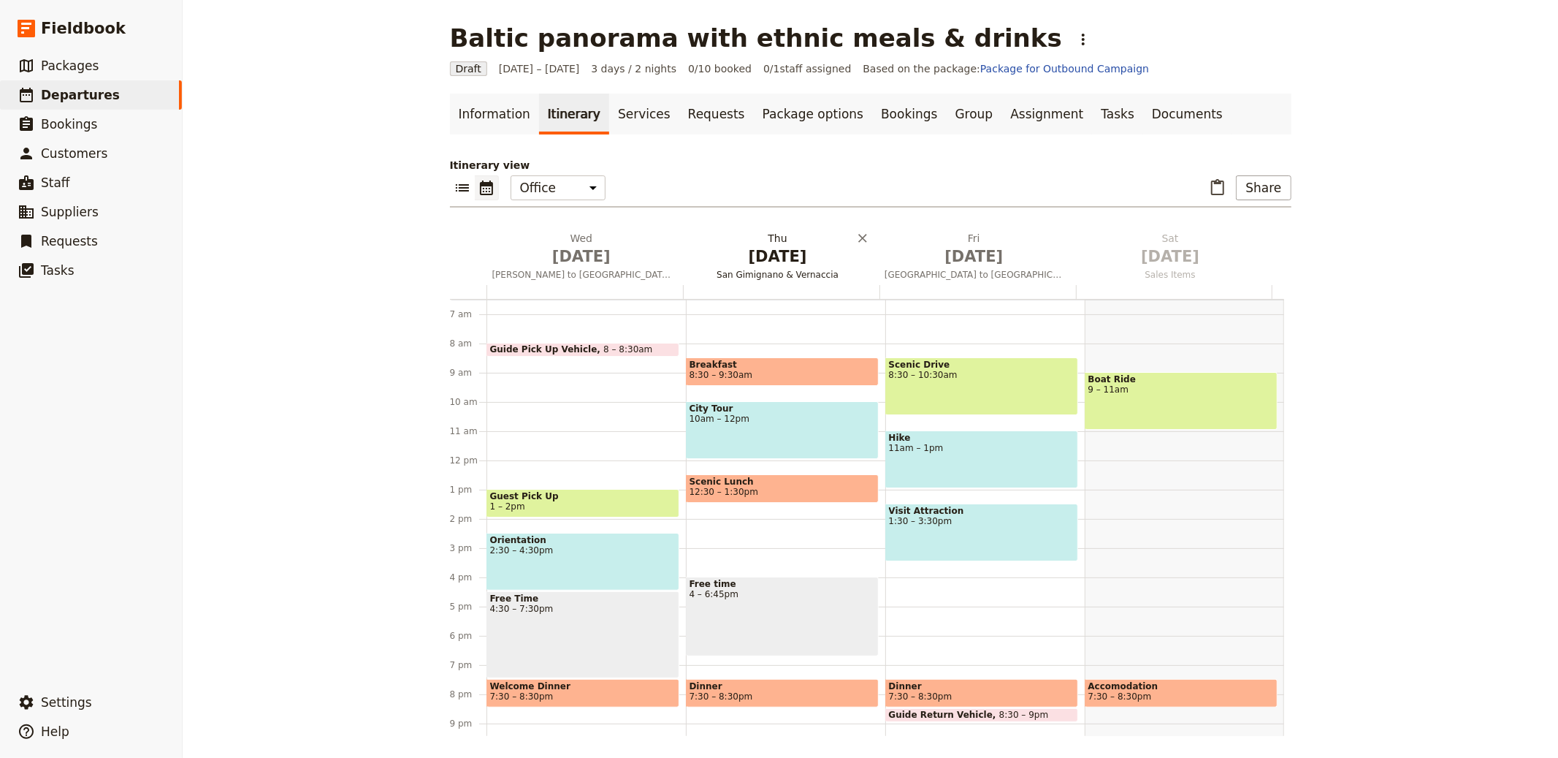
click at [552, 245] on span "Oct 1" at bounding box center [581, 256] width 179 height 22
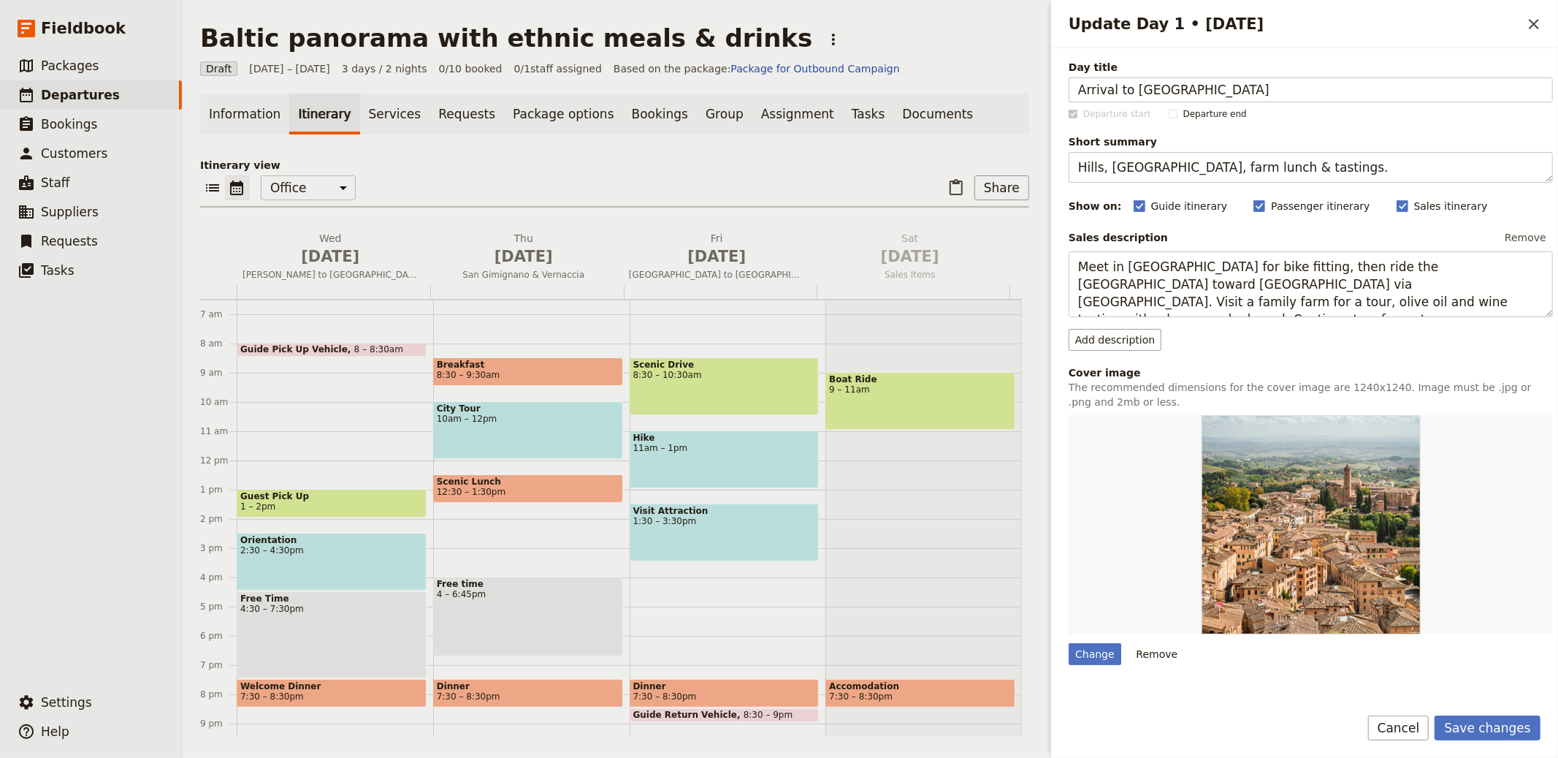
type input "Arrival to Vilnius"
click at [1143, 174] on textarea "Hills, Certosa, farm lunch & tastings." at bounding box center [1311, 167] width 484 height 31
paste textarea "Arrivals and hotel check-in in Vilniu"
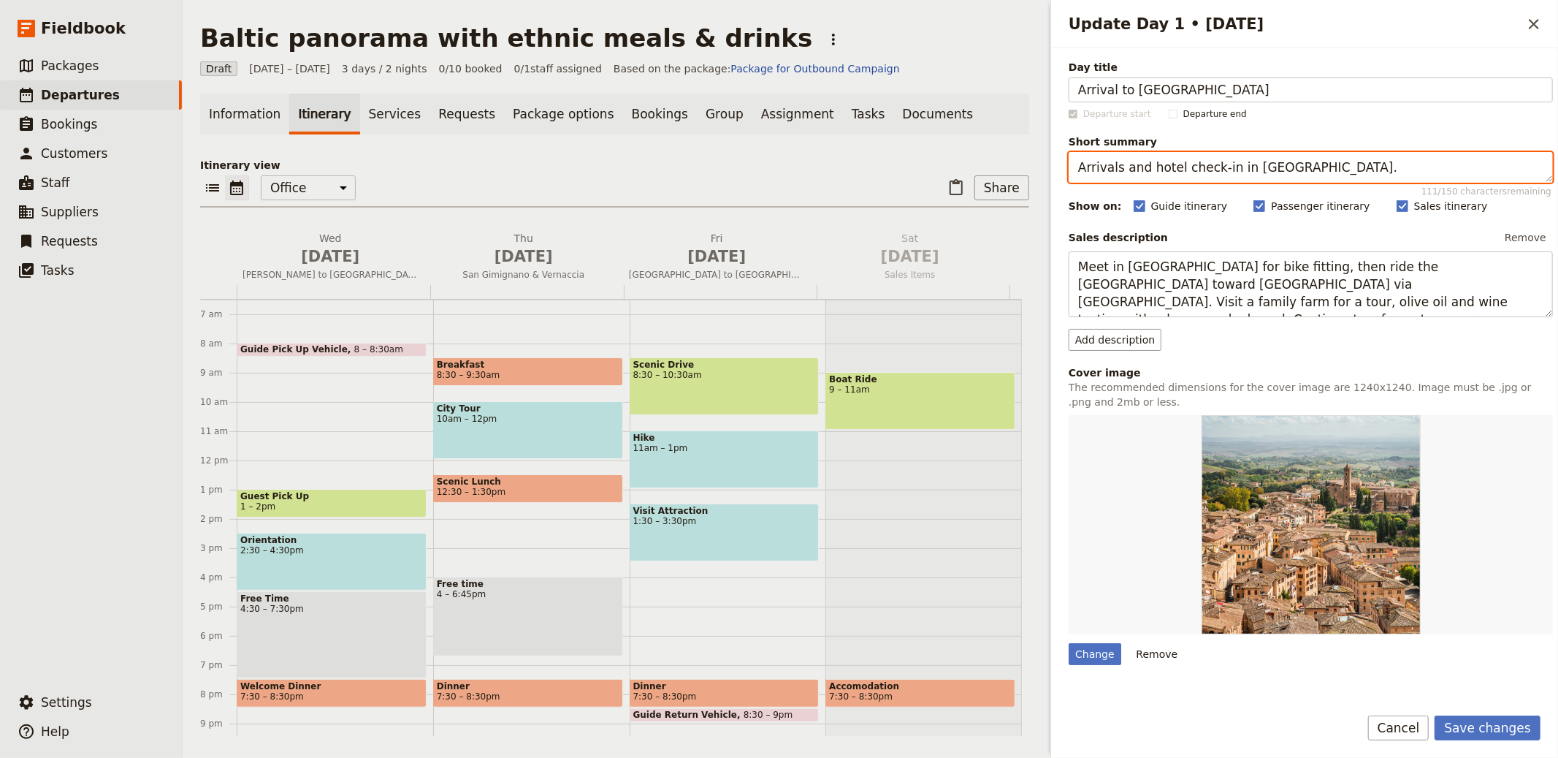
type textarea "Arrivals and hotel check-in in Vilnius."
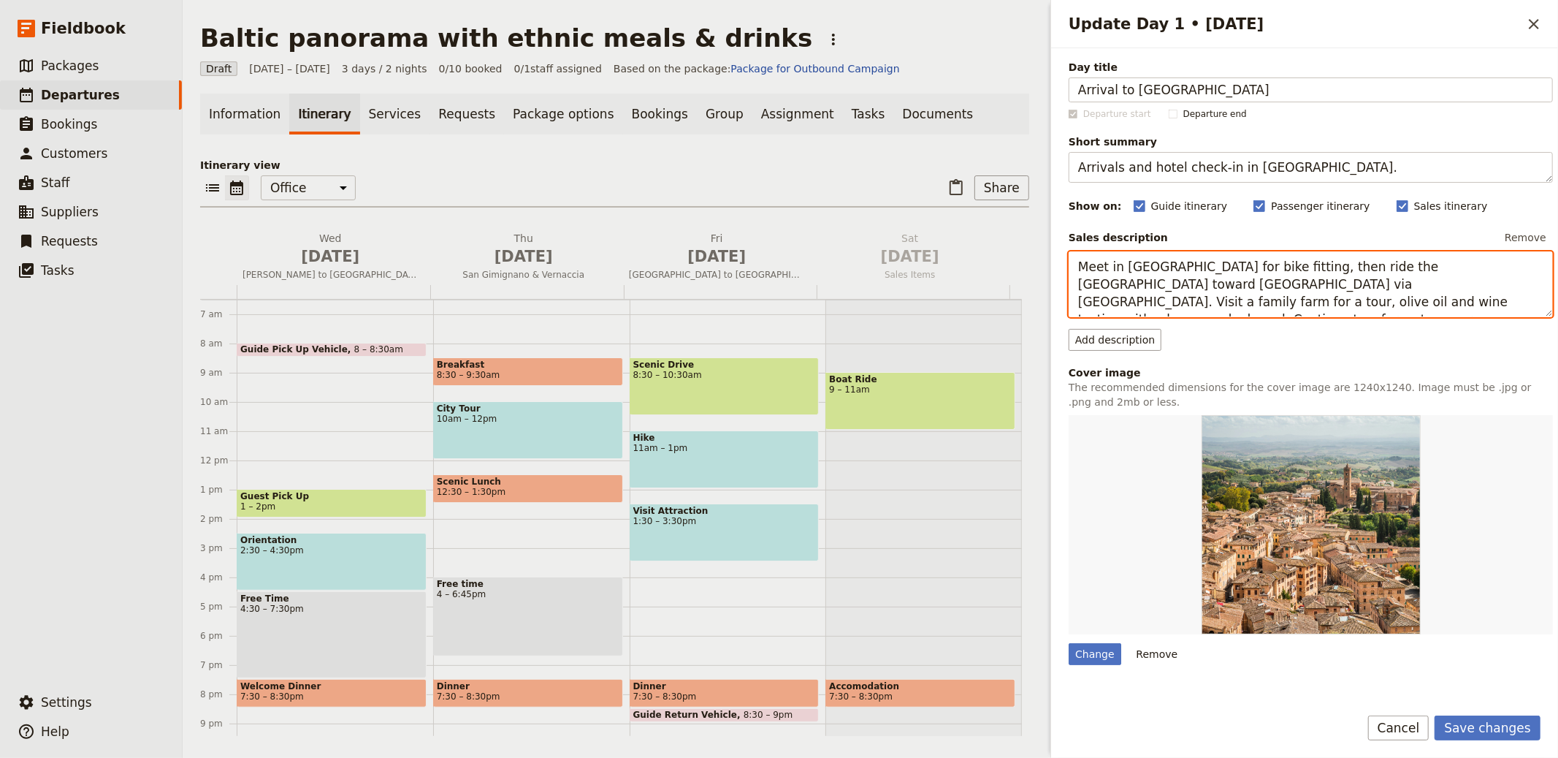
click at [1206, 282] on textarea "Meet in Florence for bike fitting, then ride the Florentine hills toward Chiant…" at bounding box center [1311, 284] width 484 height 66
paste textarea "Arrive in Vilnius, meet the guide and transfer to the hotel. Settle in and get …"
type textarea "Arrive in Vilnius, meet the guide and transfer to the hotel. Settle in and get …"
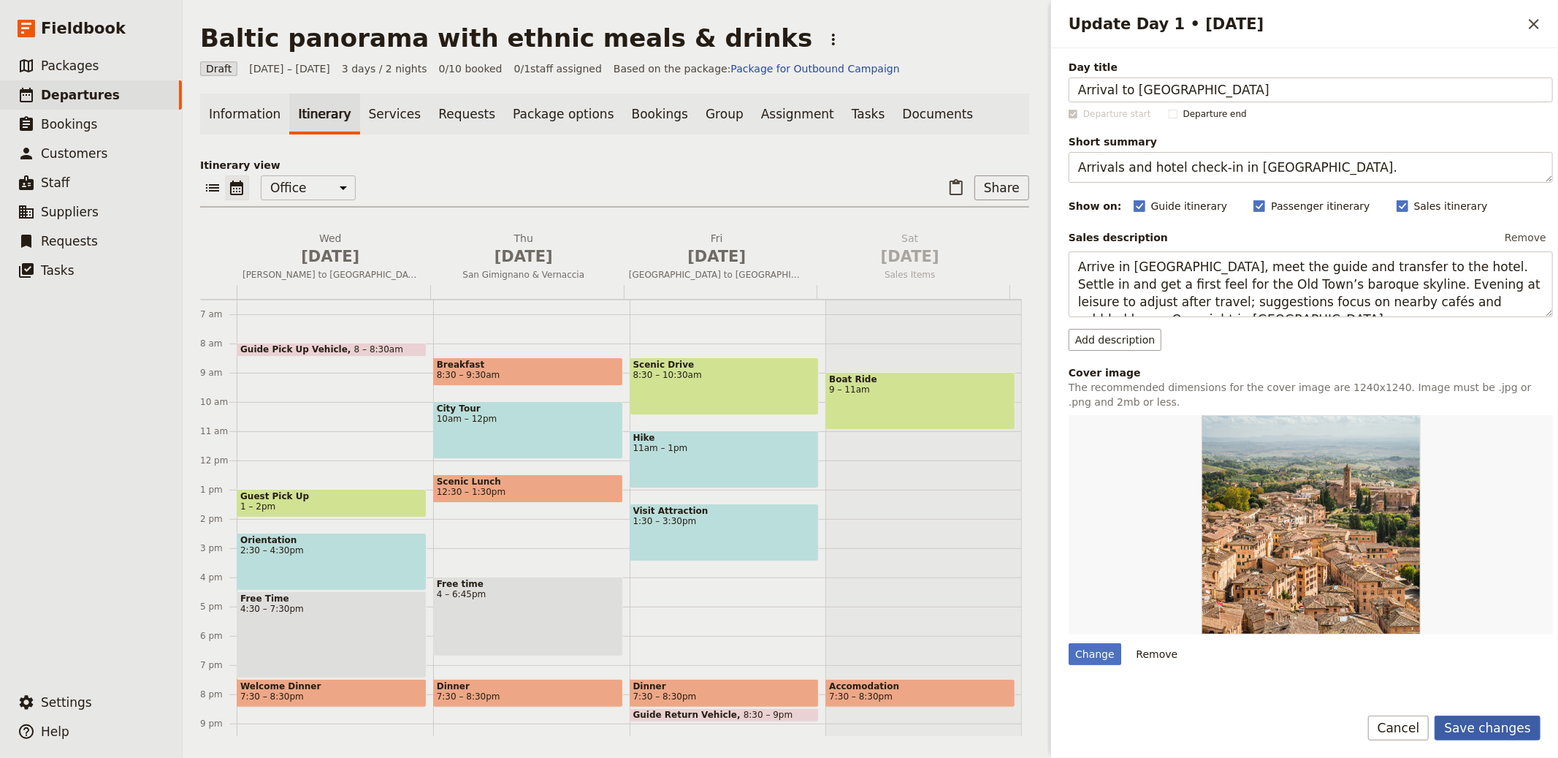
click at [1492, 725] on button "Save changes" at bounding box center [1488, 727] width 106 height 25
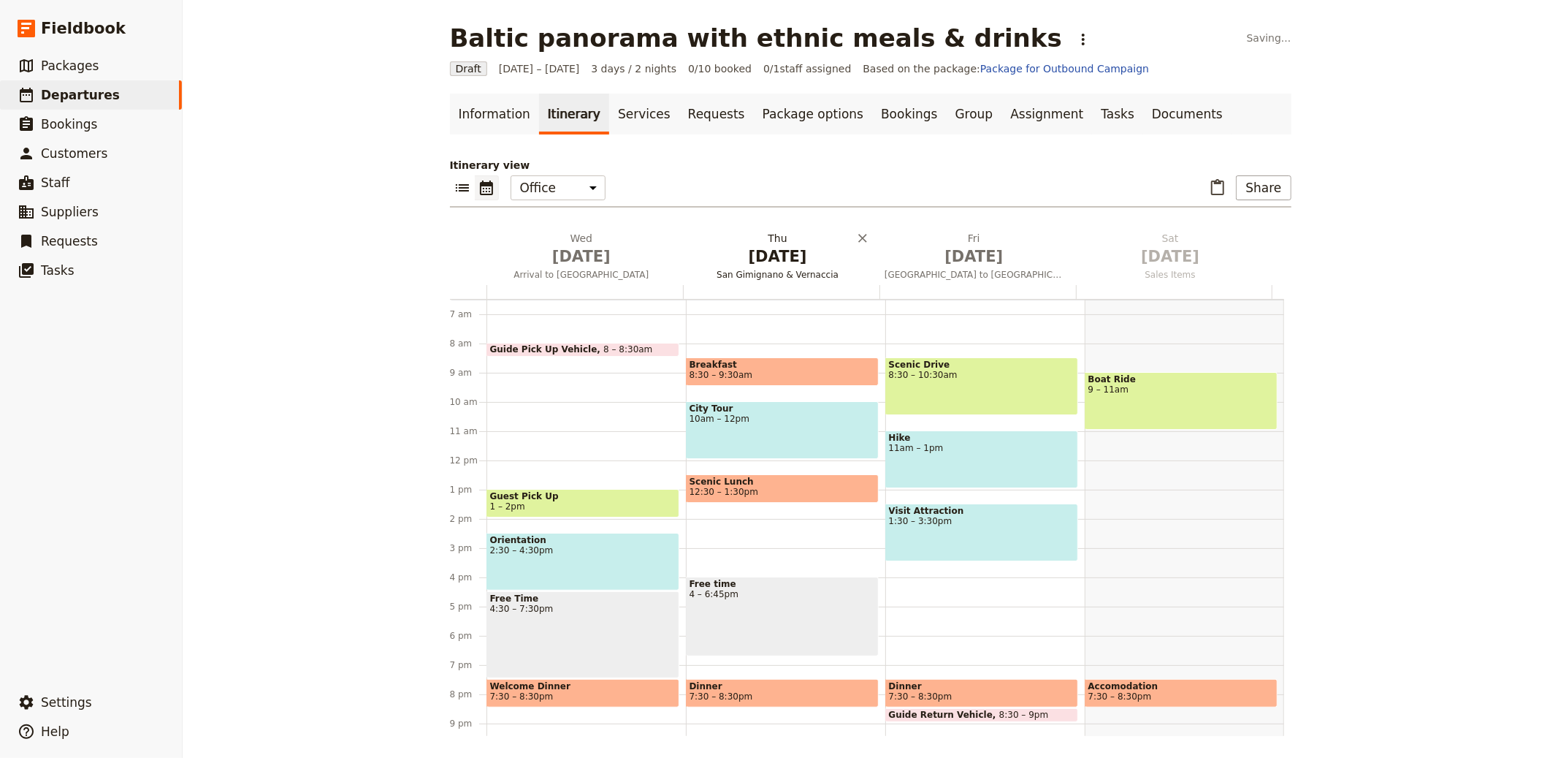
click at [765, 256] on span "Oct 2" at bounding box center [777, 256] width 179 height 22
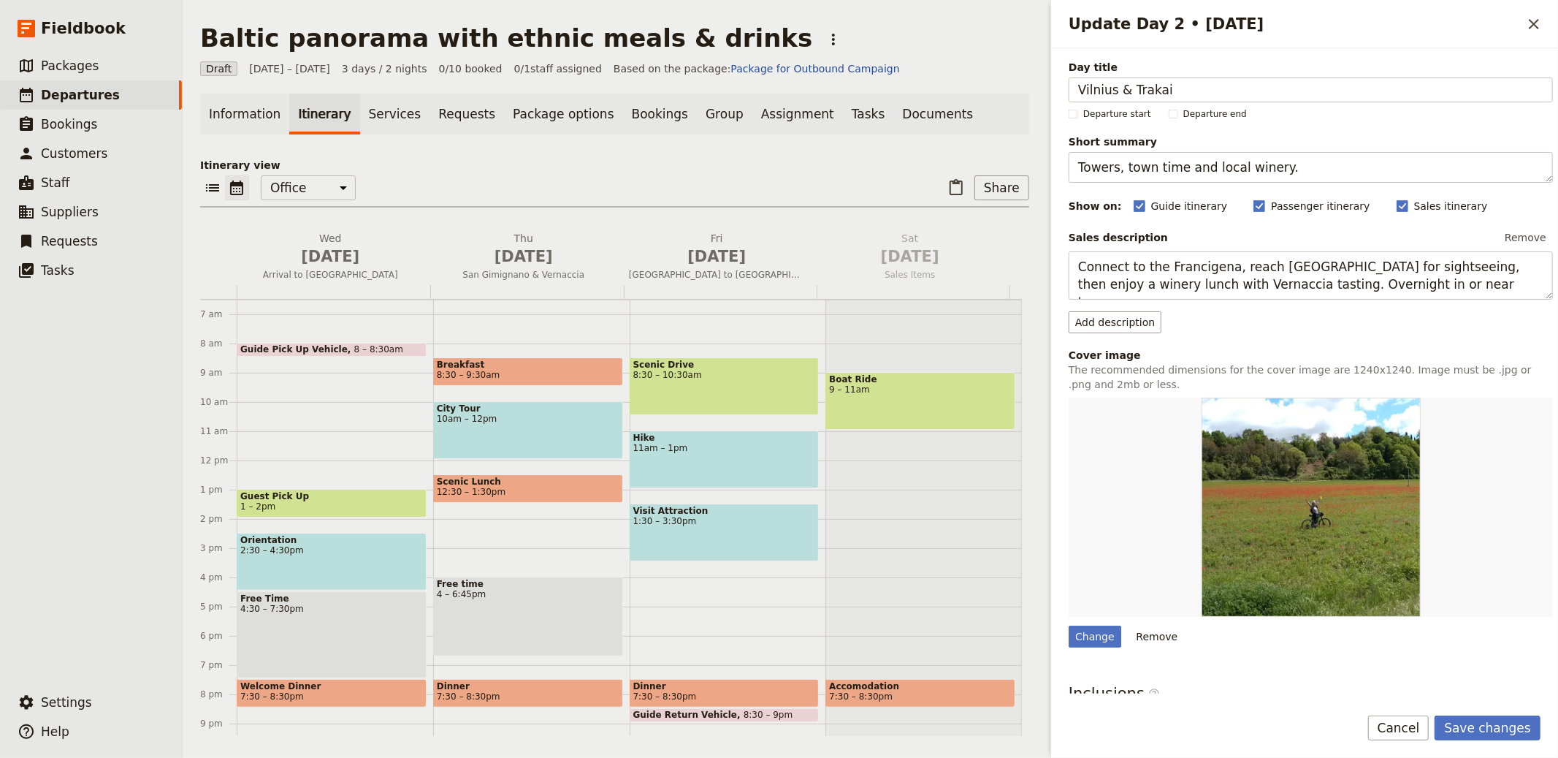
type input "Vilnius & Trakai"
click at [1236, 166] on textarea "Towers, town time and local winery." at bounding box center [1311, 167] width 484 height 31
paste textarea "Guided Vilnius tour plus Trakai visit"
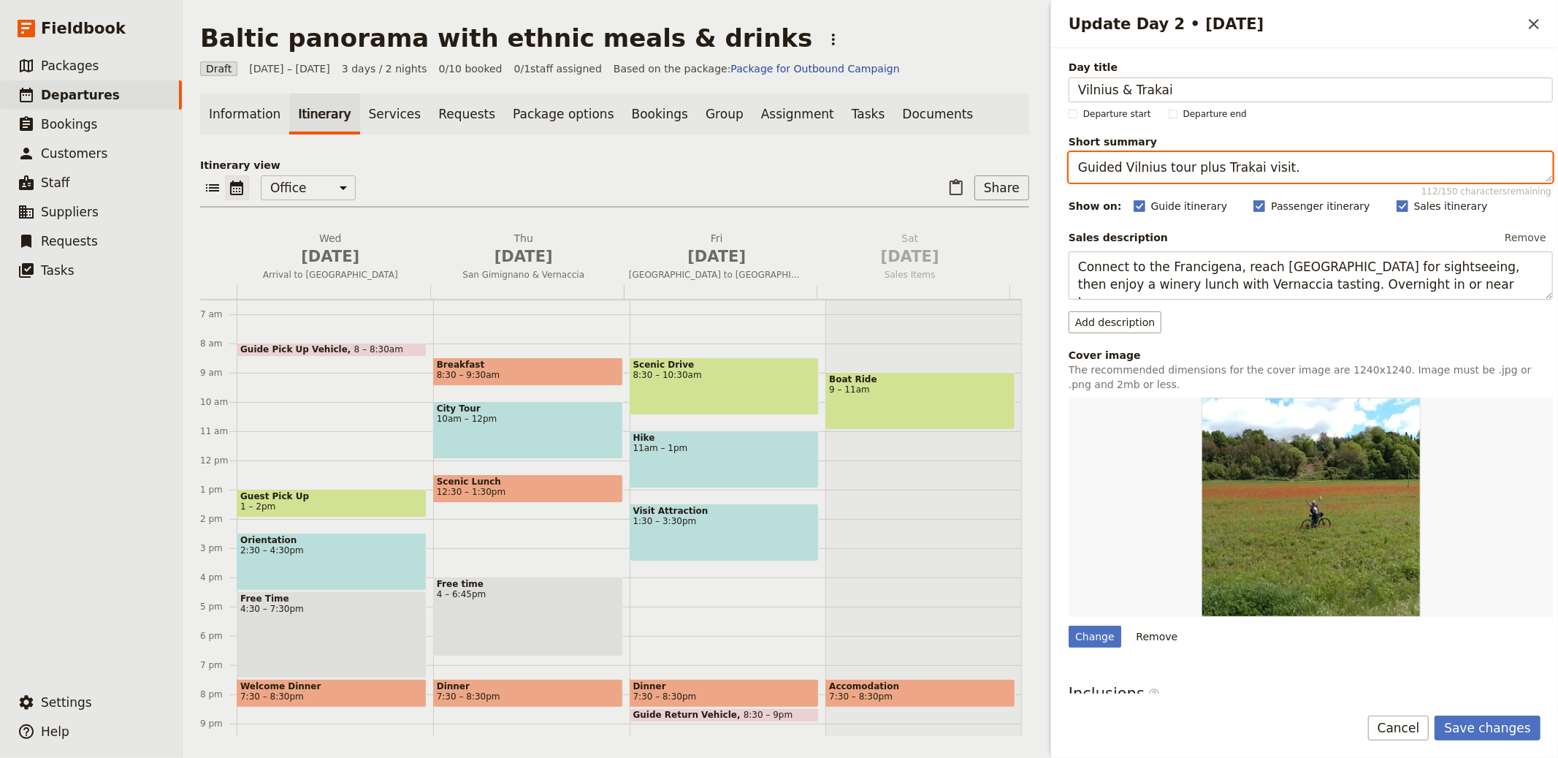
type textarea "Guided Vilnius tour plus Trakai visit."
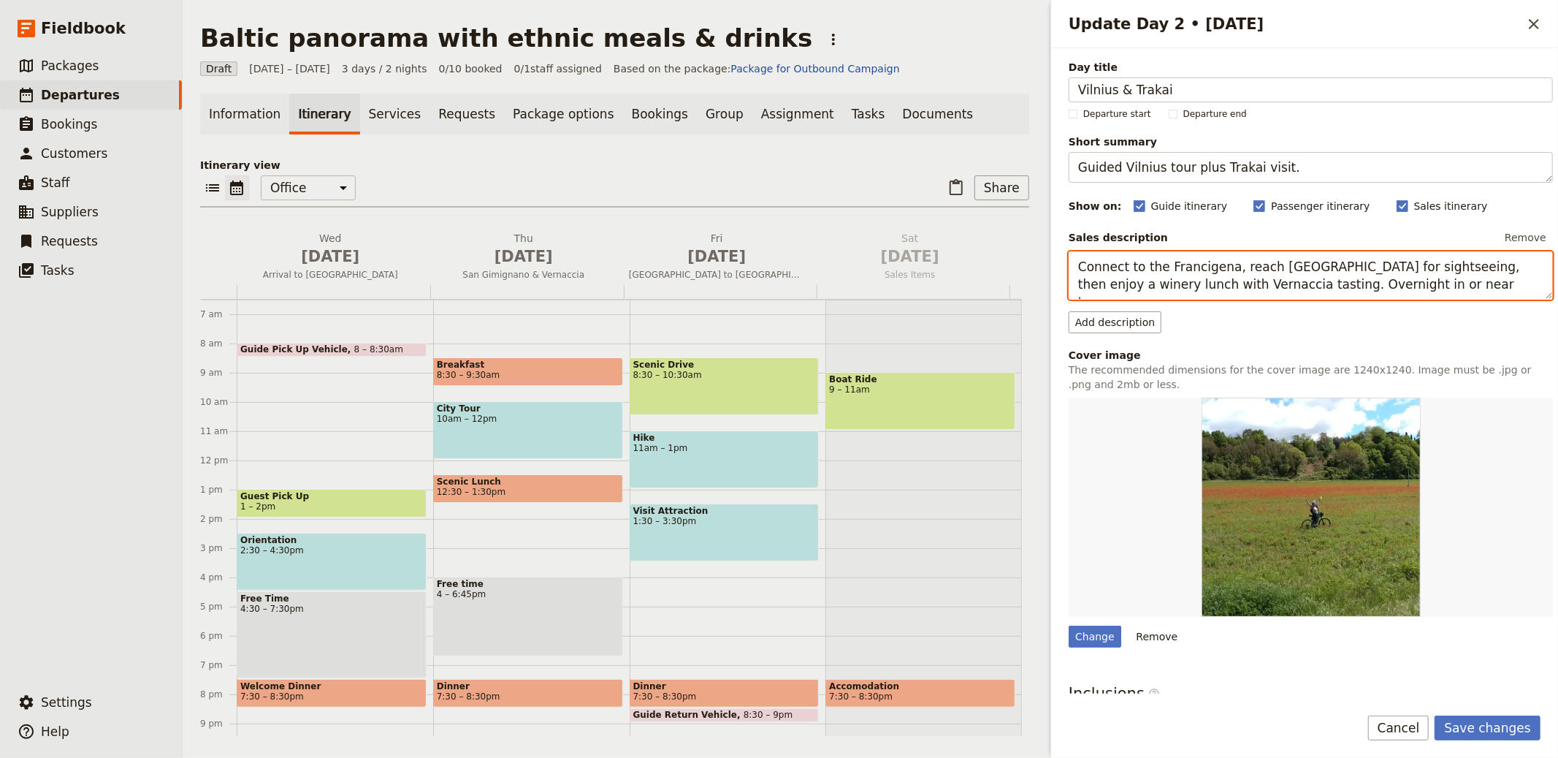
click at [1132, 283] on textarea "Connect to the Francigena, reach San Gimignano for sightseeing, then enjoy a wi…" at bounding box center [1311, 275] width 484 height 48
paste textarea "Morning walking tour takes in the Cathedral, Gediminas Tower, St Anne’s and Uni…"
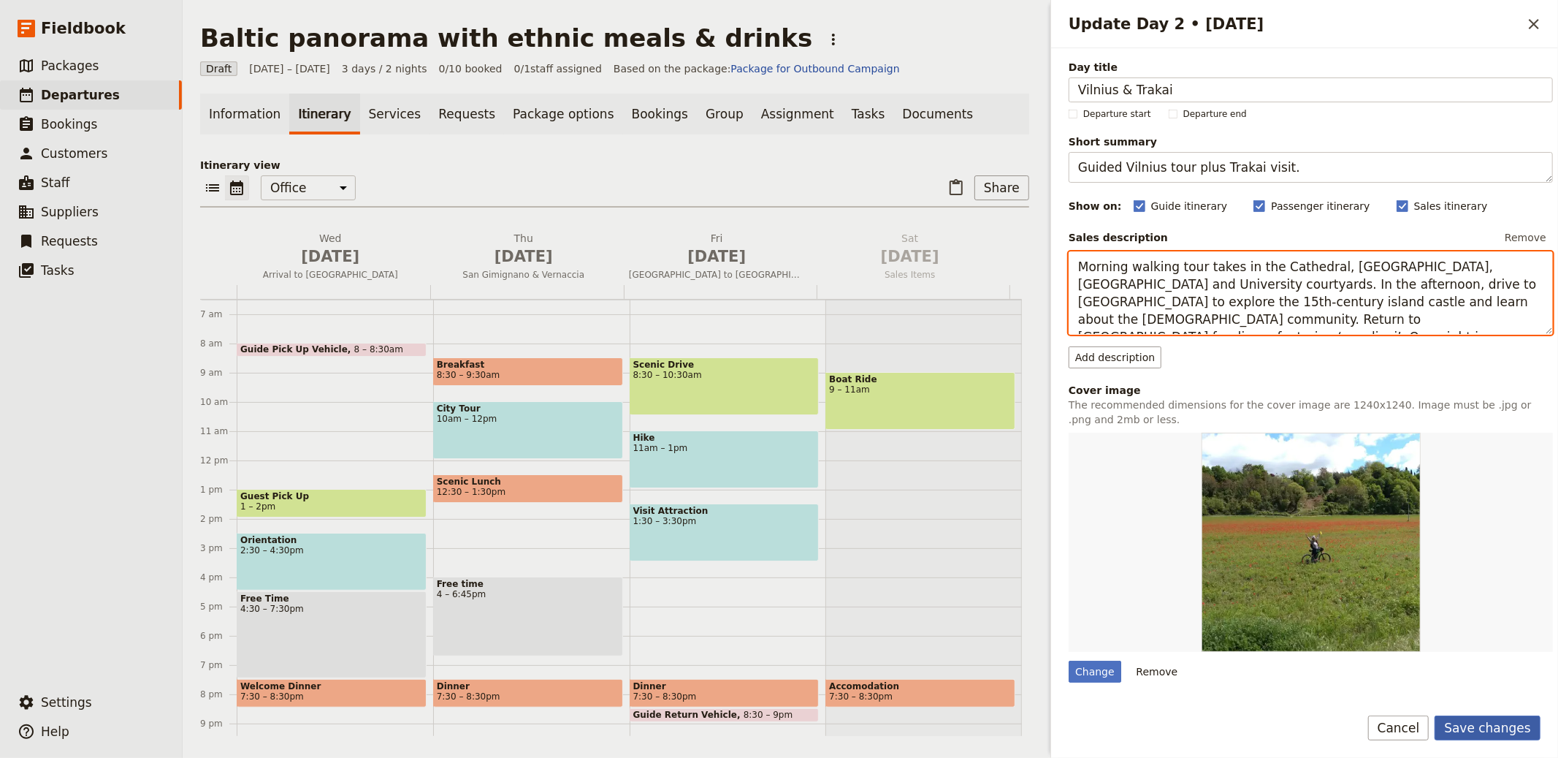
type textarea "Morning walking tour takes in the Cathedral, Gediminas Tower, St Anne’s and Uni…"
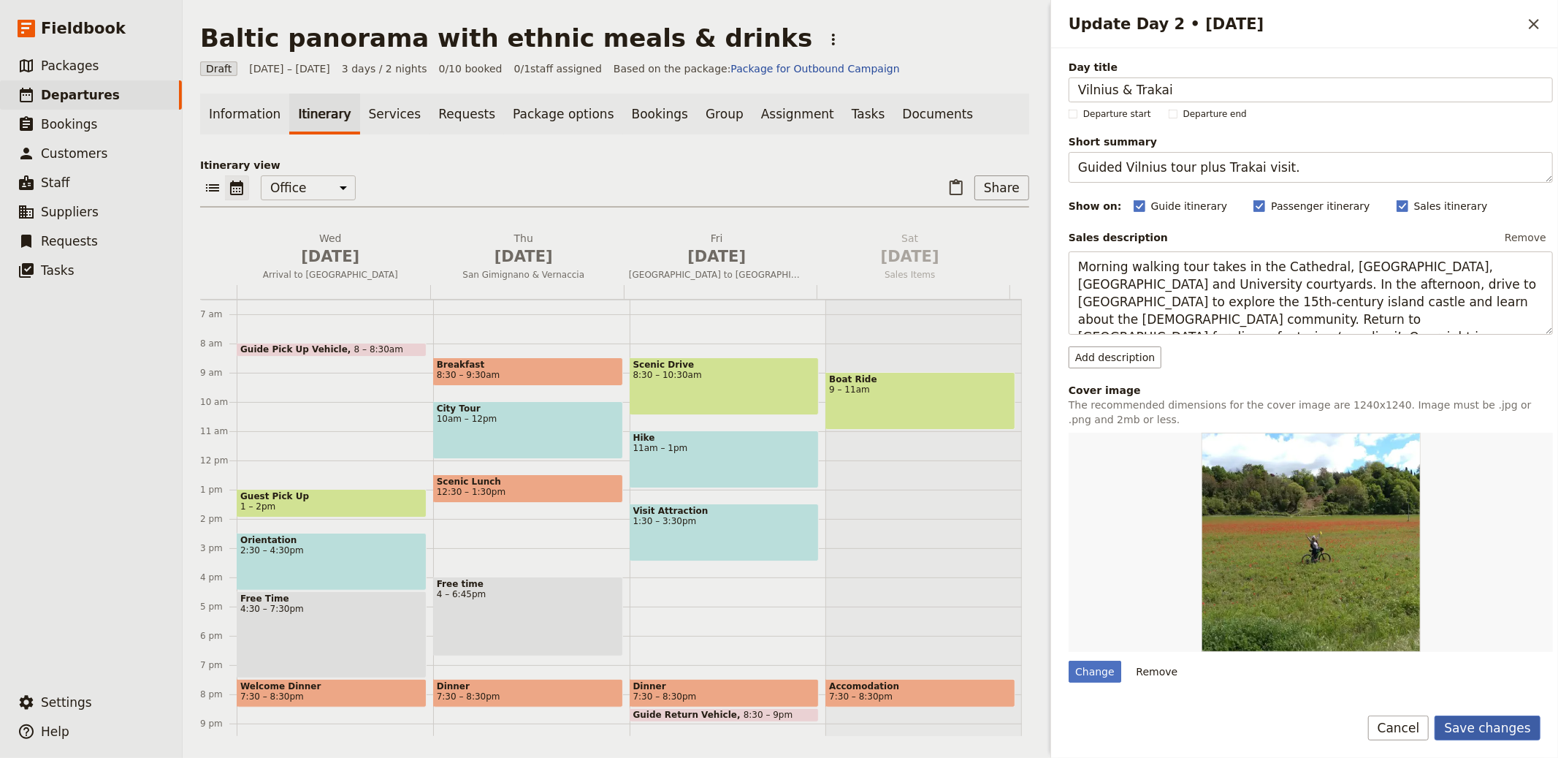
click at [1492, 731] on button "Save changes" at bounding box center [1488, 727] width 106 height 25
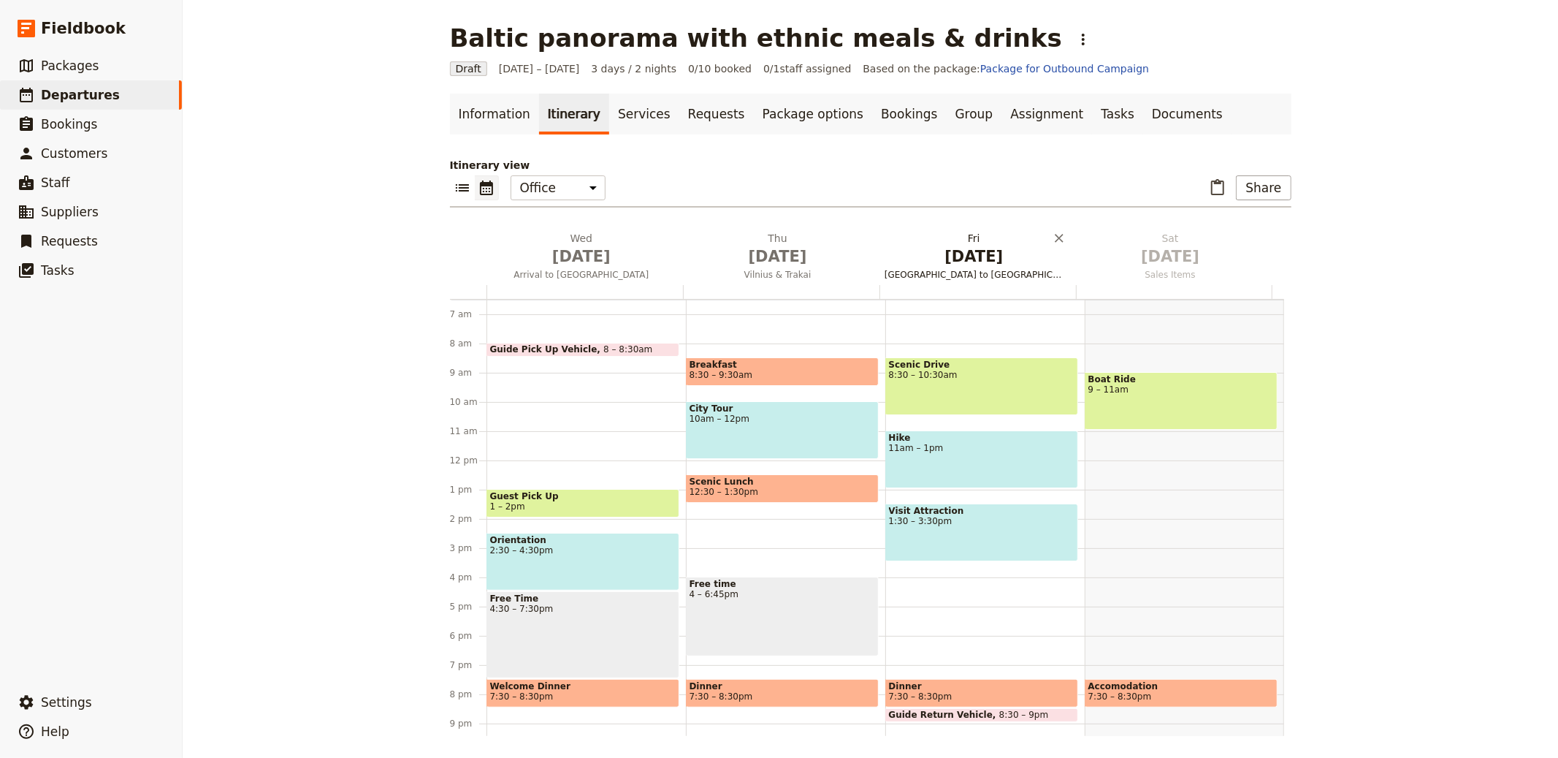
click at [972, 253] on span "Oct 3" at bounding box center [974, 256] width 179 height 22
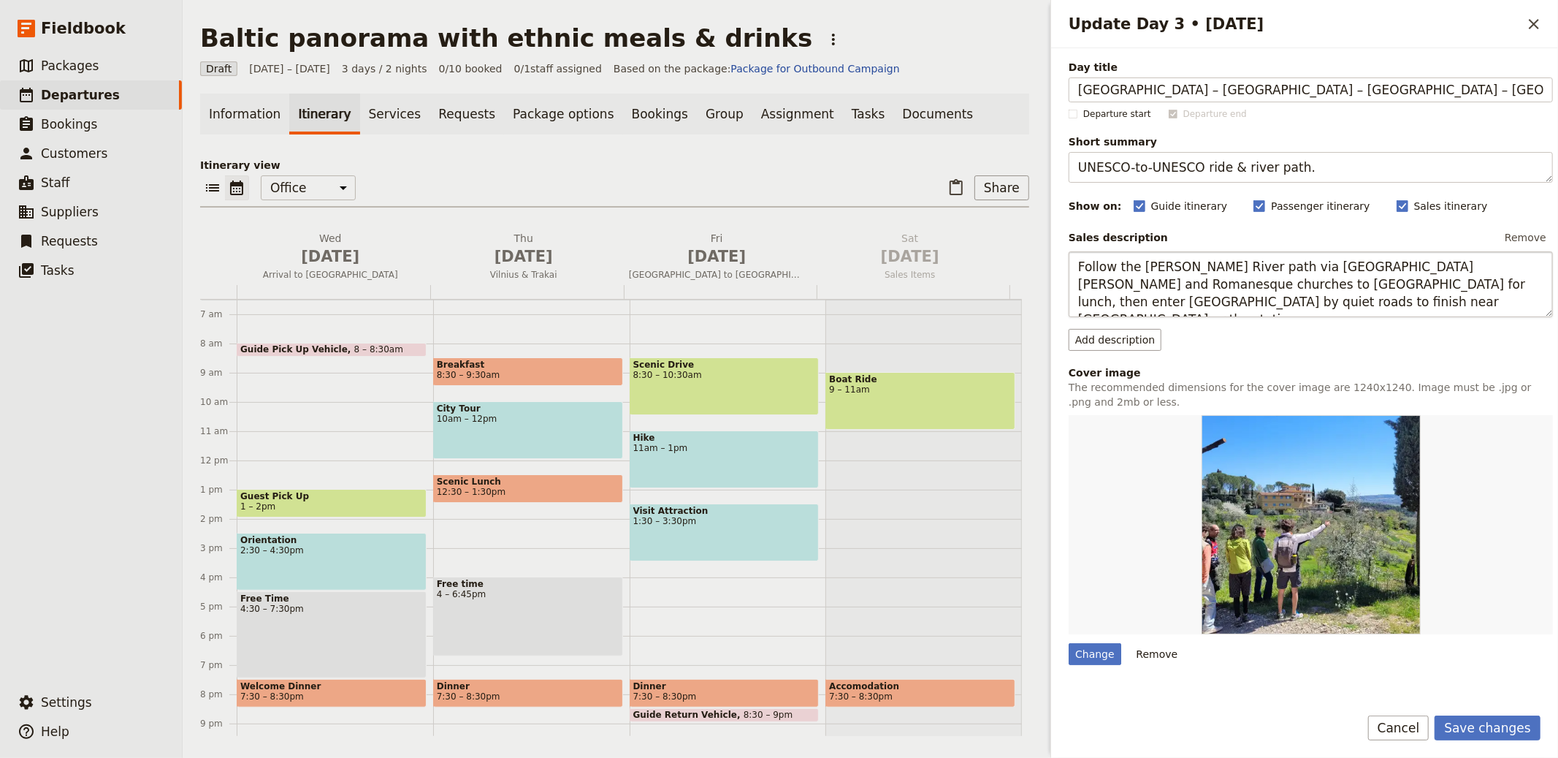
type input "Vilnius – Hill of Crosses – Rundāle – Riga"
click at [1156, 161] on textarea "UNESCO-to-UNESCO ride & river path." at bounding box center [1311, 167] width 484 height 31
paste textarea "Scenic transfer via key Baltic sites"
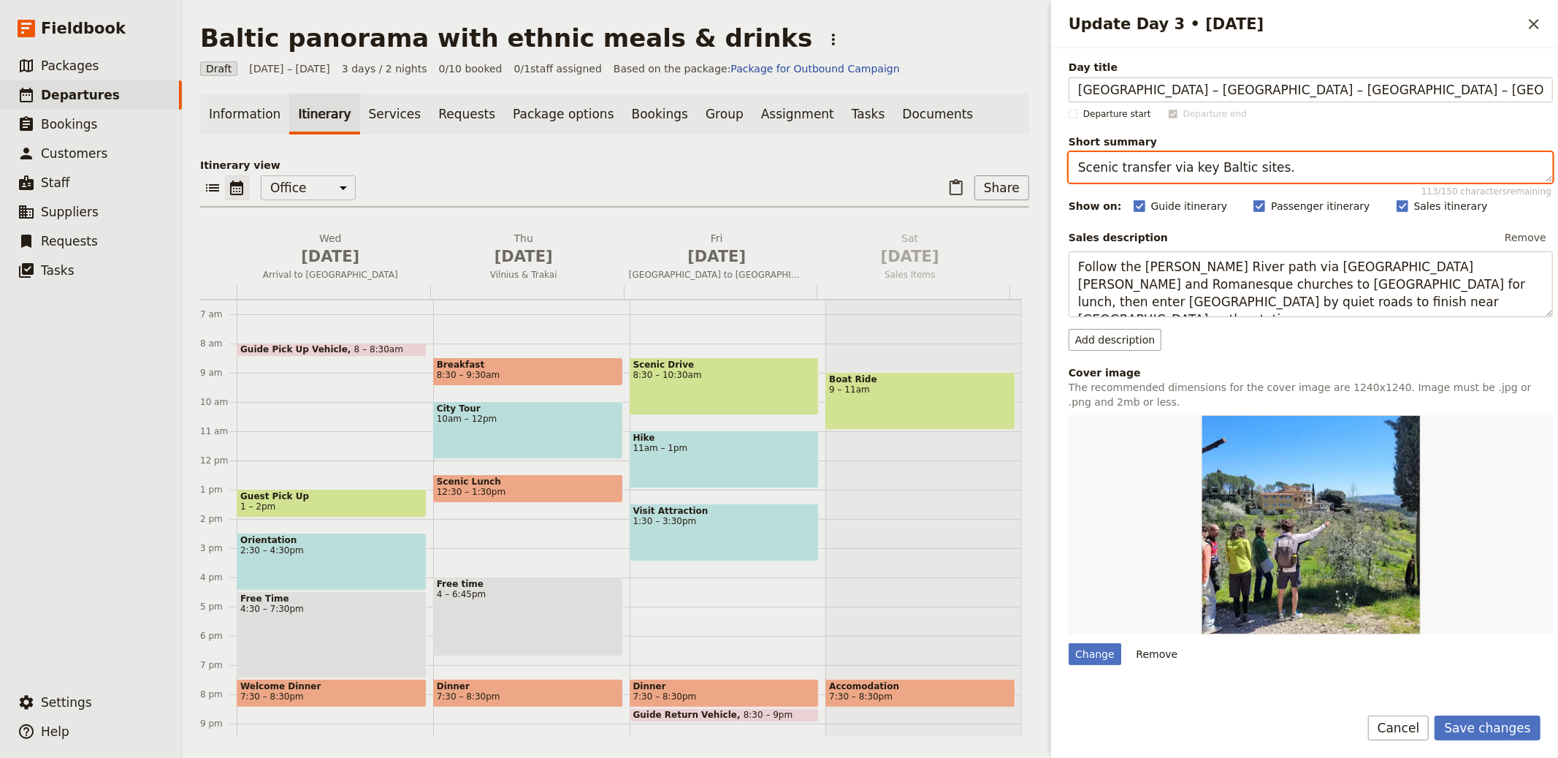
type textarea "Scenic transfer via key Baltic sites."
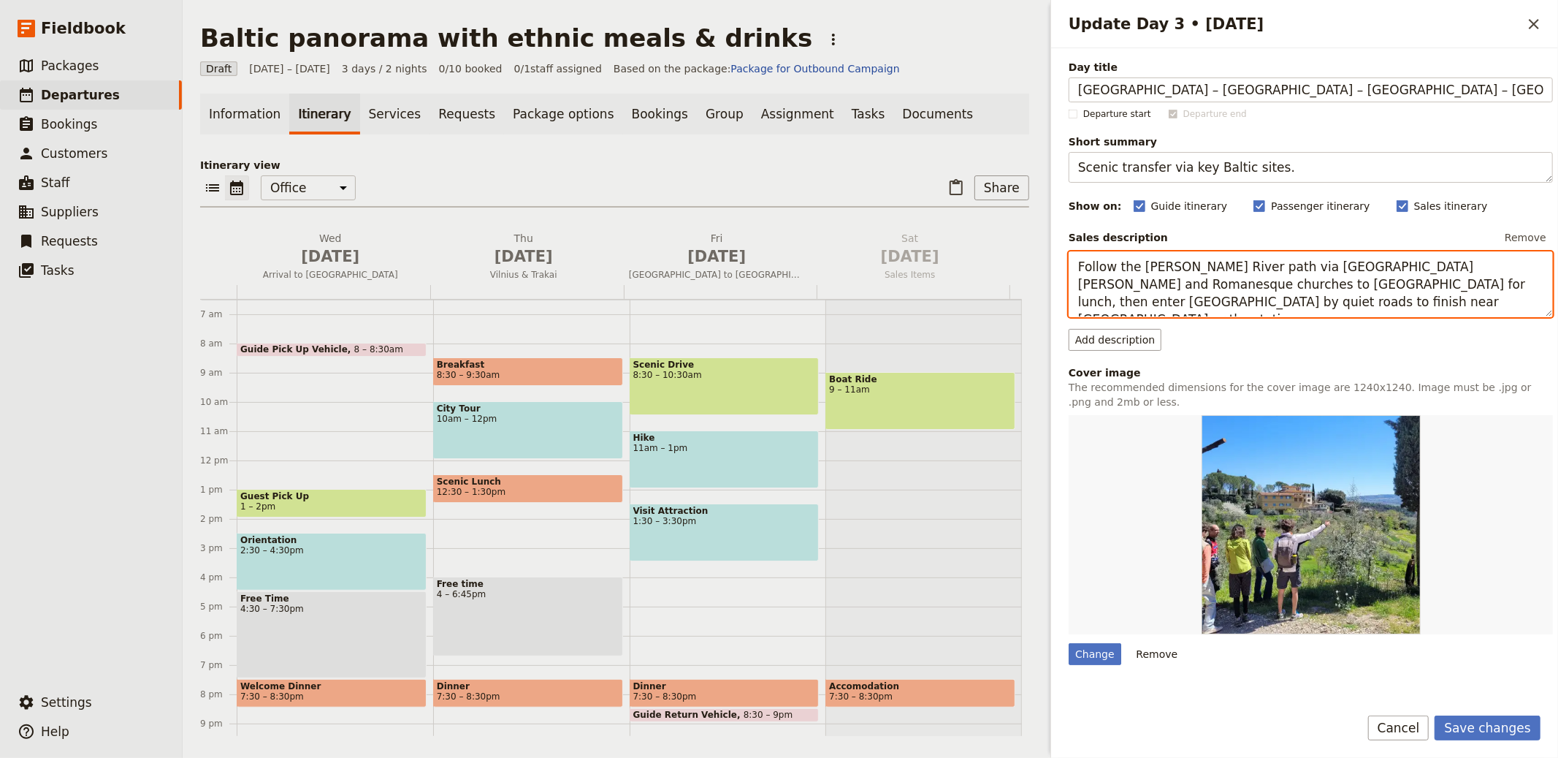
click at [1183, 284] on textarea "Follow the Elsa River path via Colle di Val d’Elsa and Romanesque churches to M…" at bounding box center [1311, 284] width 484 height 66
paste textarea "Drive north via the Hill of Crosses, a pilgrimage site layered with thousands o…"
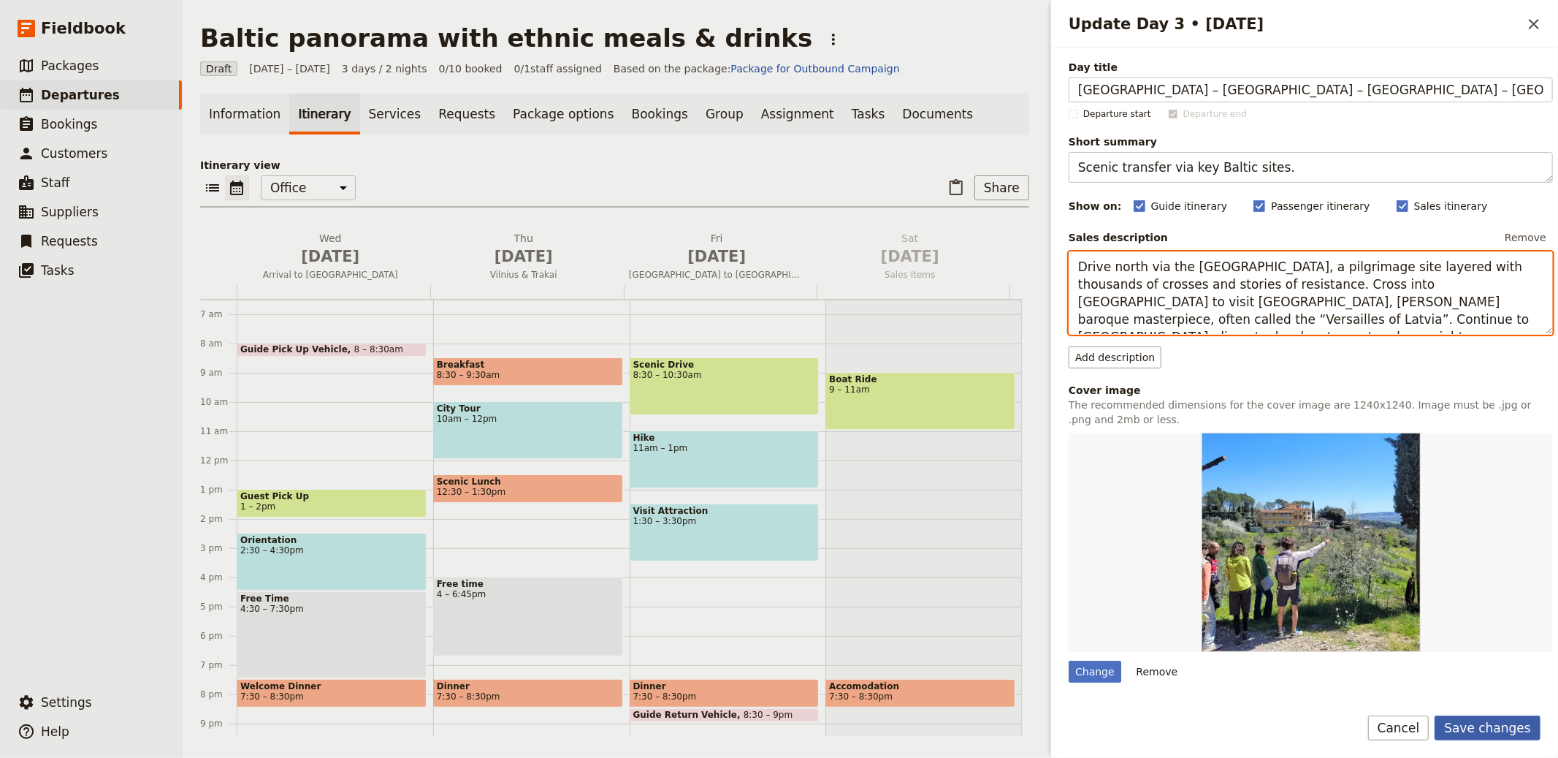
type textarea "Drive north via the Hill of Crosses, a pilgrimage site layered with thousands o…"
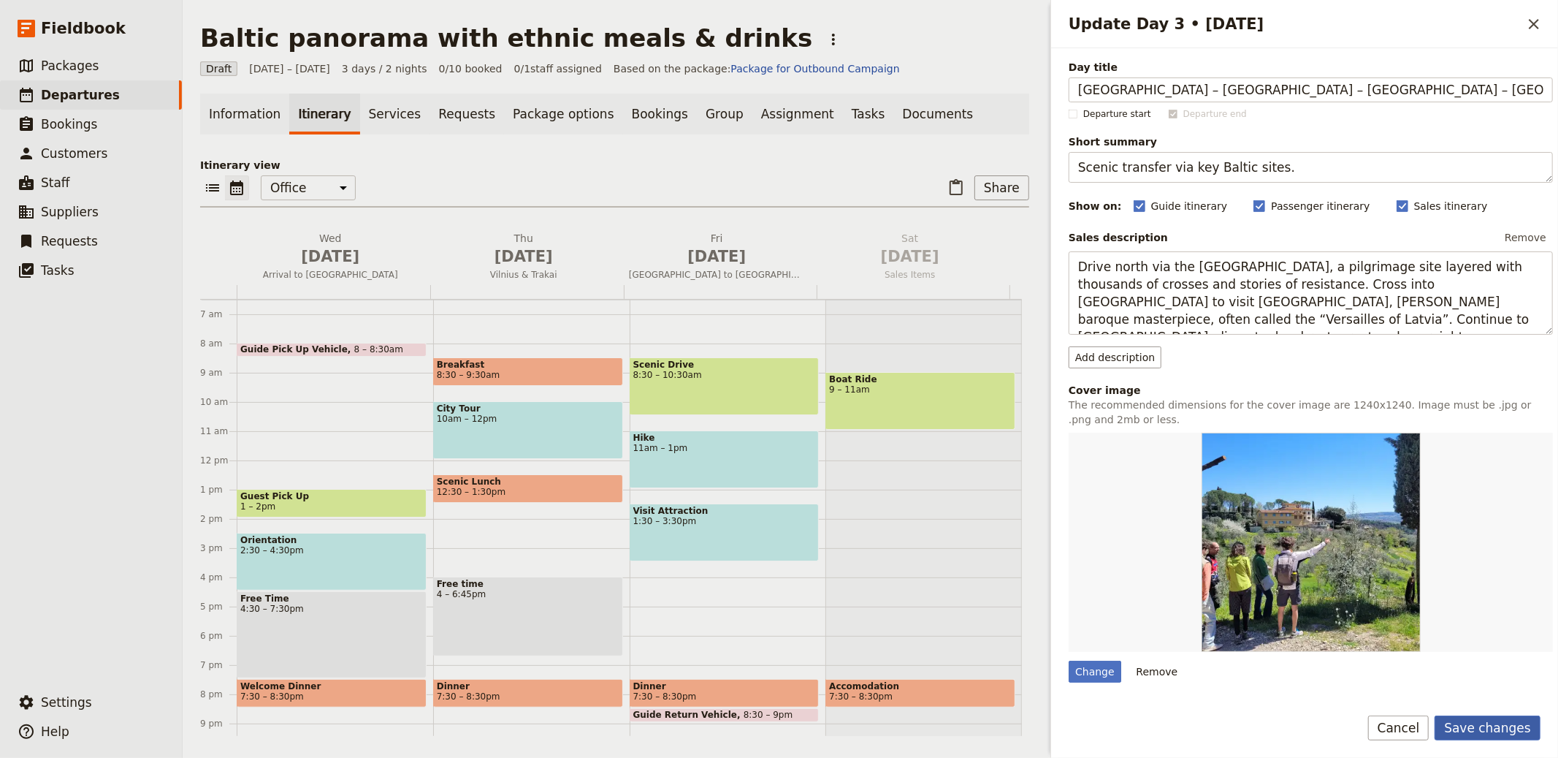
click at [1473, 733] on button "Save changes" at bounding box center [1488, 727] width 106 height 25
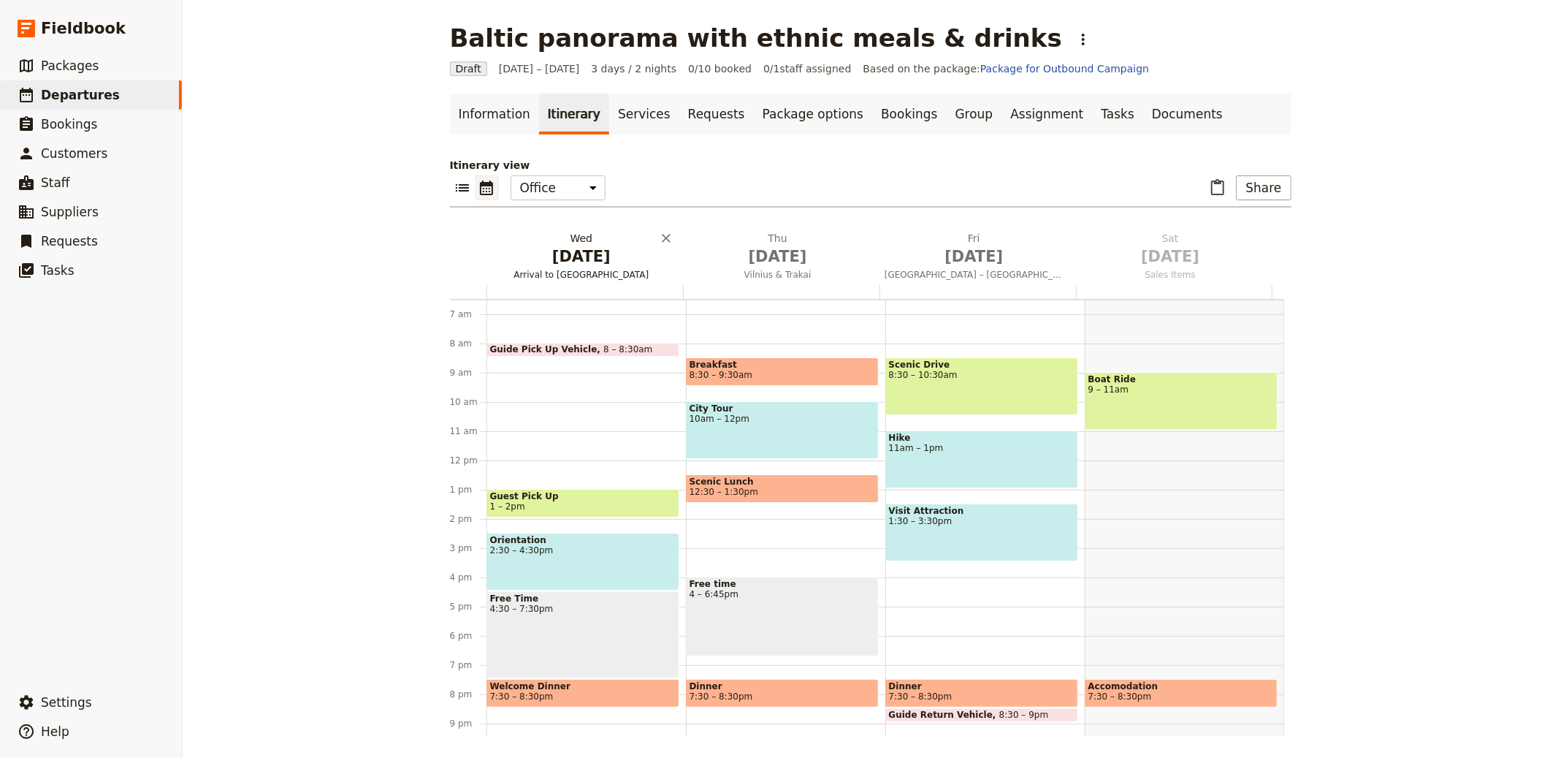
click at [580, 253] on span "Oct 1" at bounding box center [581, 256] width 179 height 22
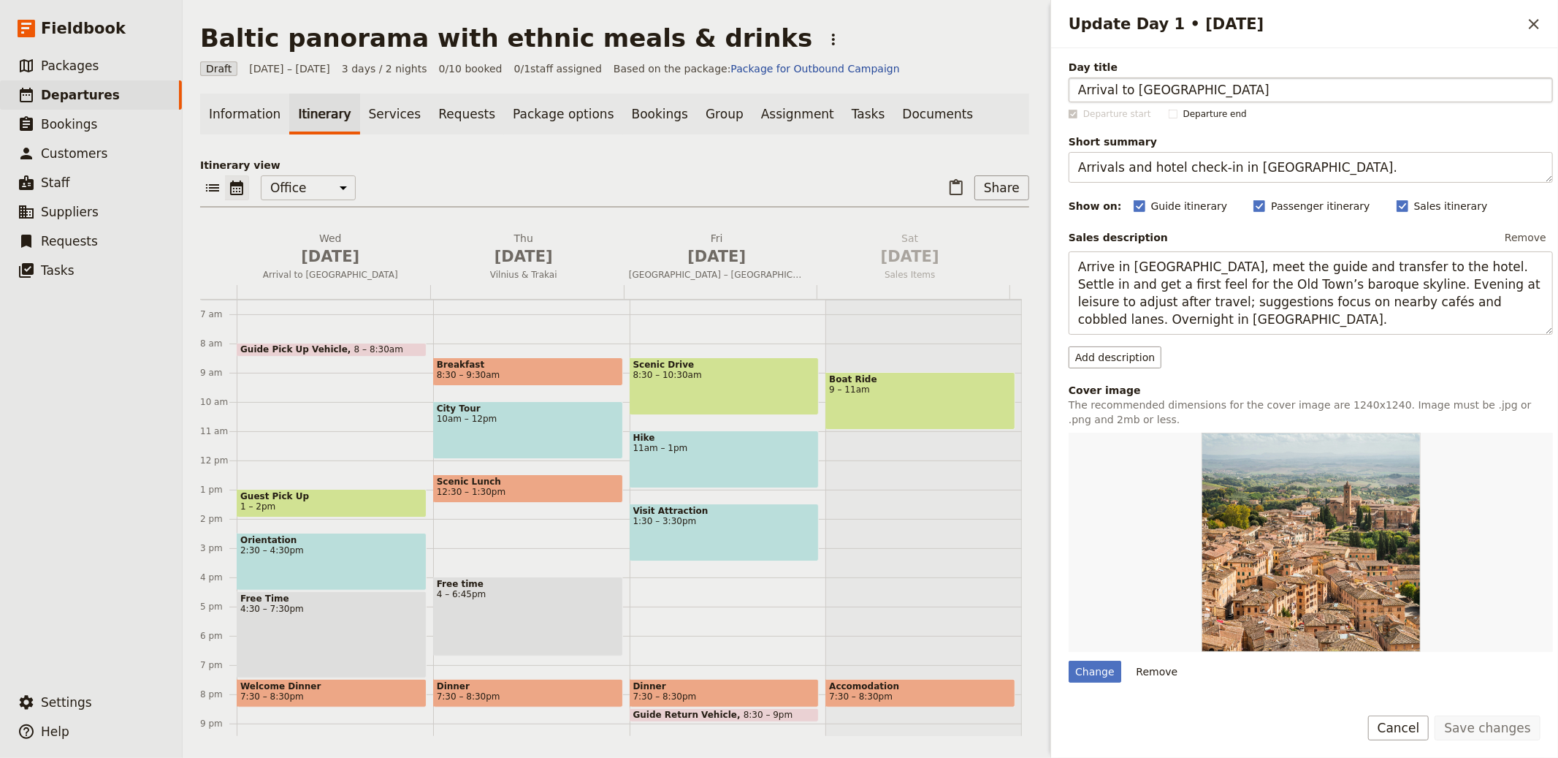
click at [1142, 90] on input "Arrival to Vilnius" at bounding box center [1311, 89] width 484 height 25
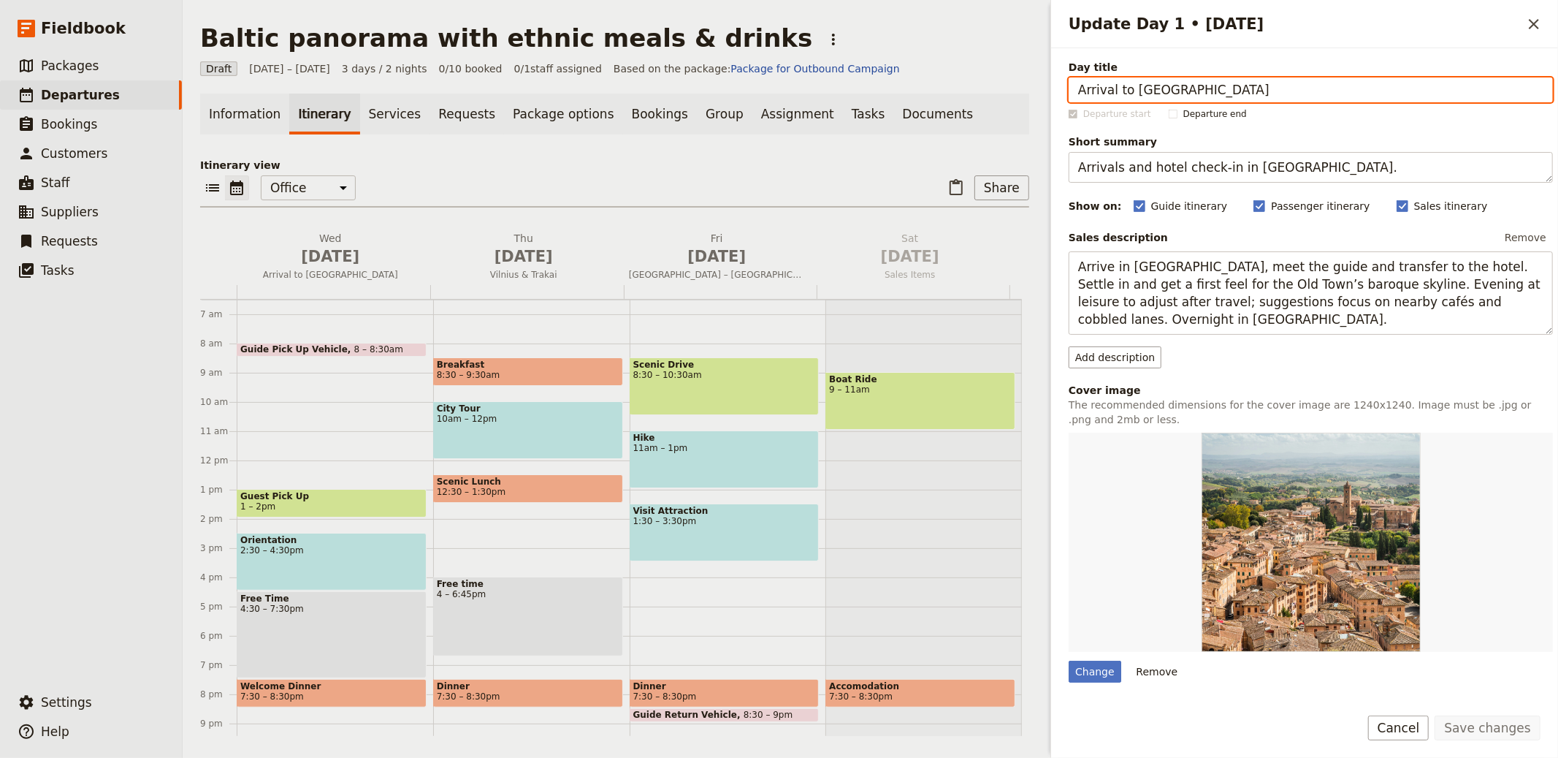
click at [248, 142] on div "Information Itinerary Services Requests Package options Bookings Group Assignme…" at bounding box center [614, 415] width 829 height 642
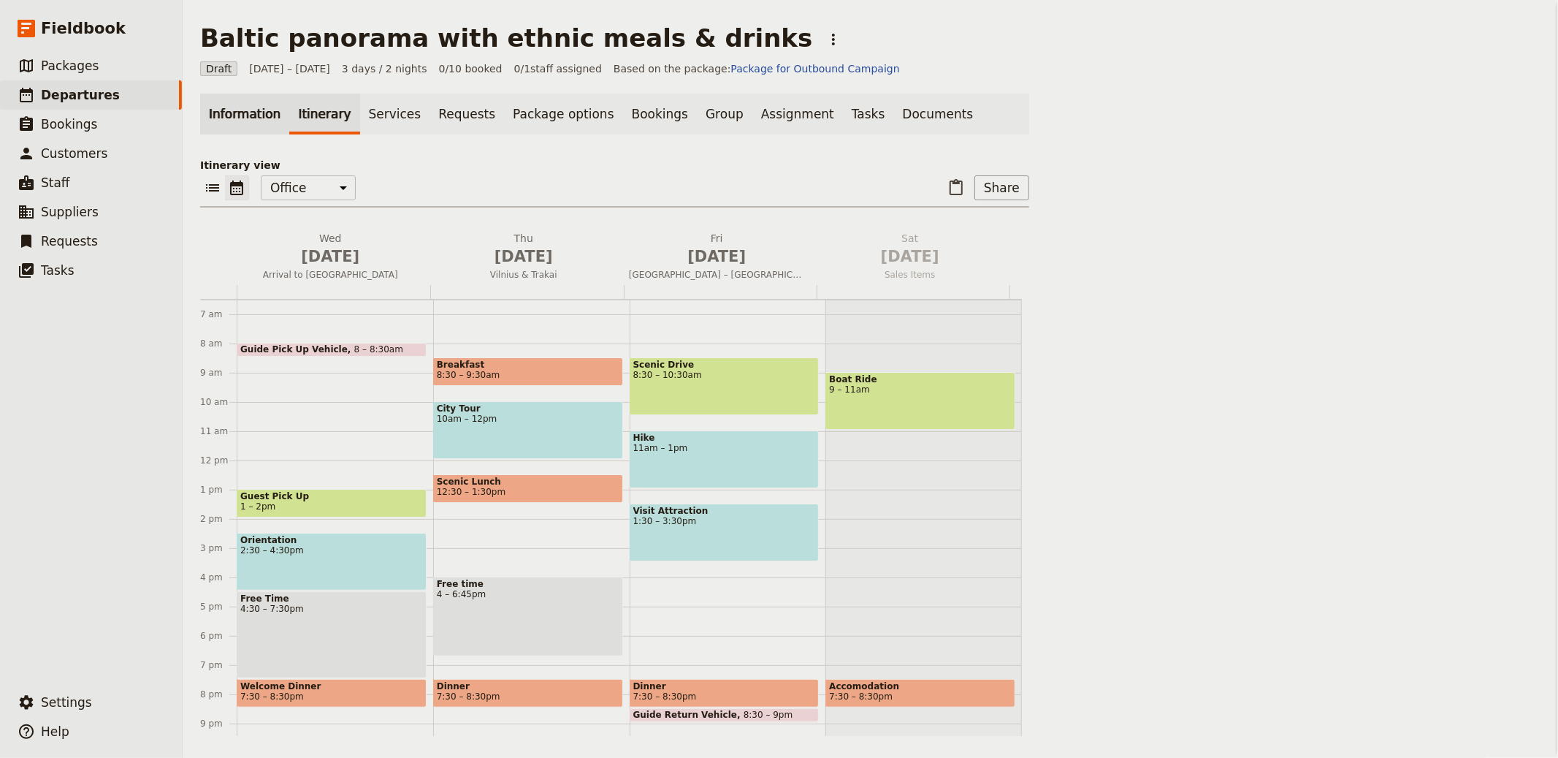
click at [233, 120] on link "Information" at bounding box center [244, 114] width 89 height 41
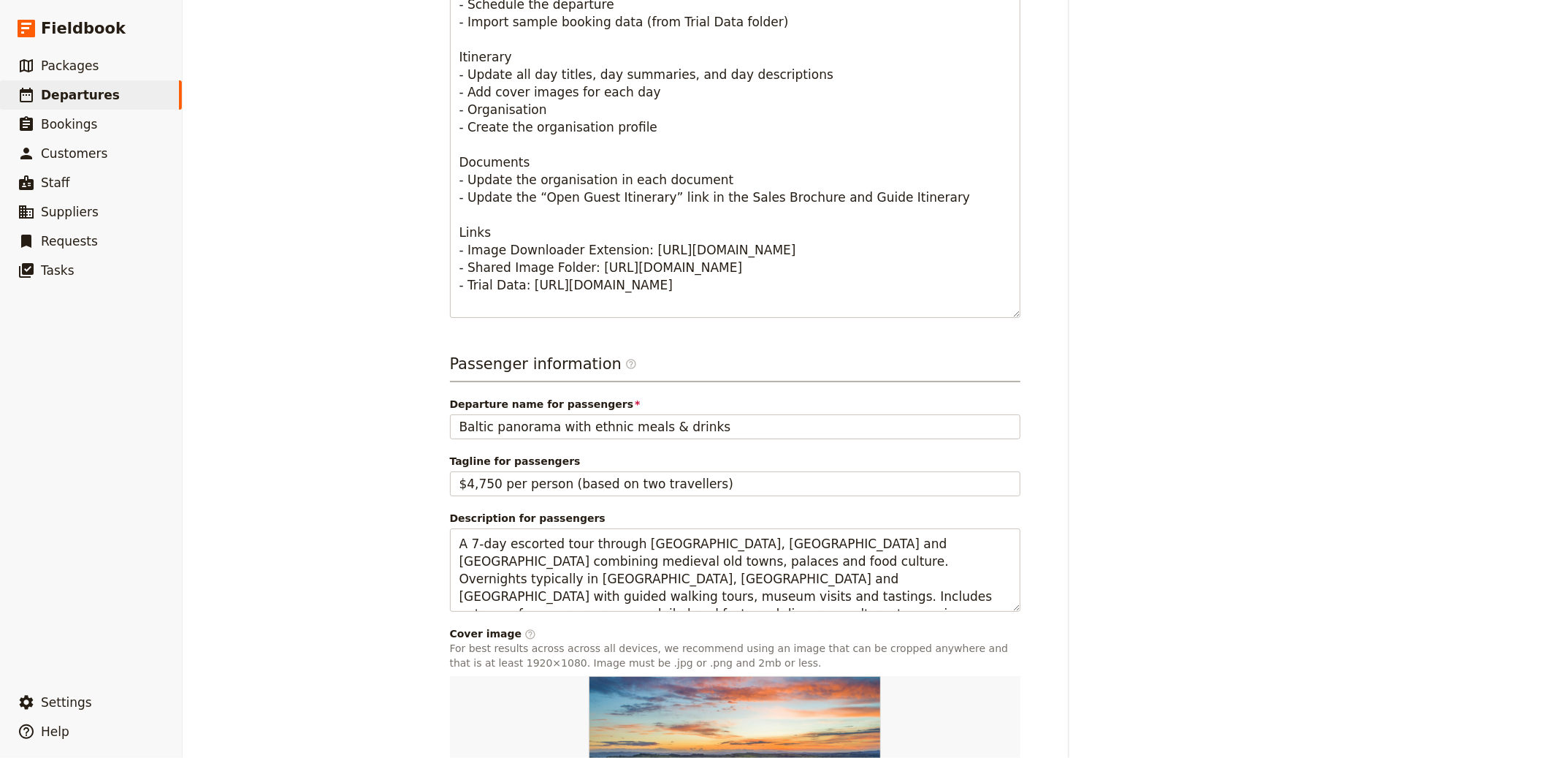
scroll to position [800, 0]
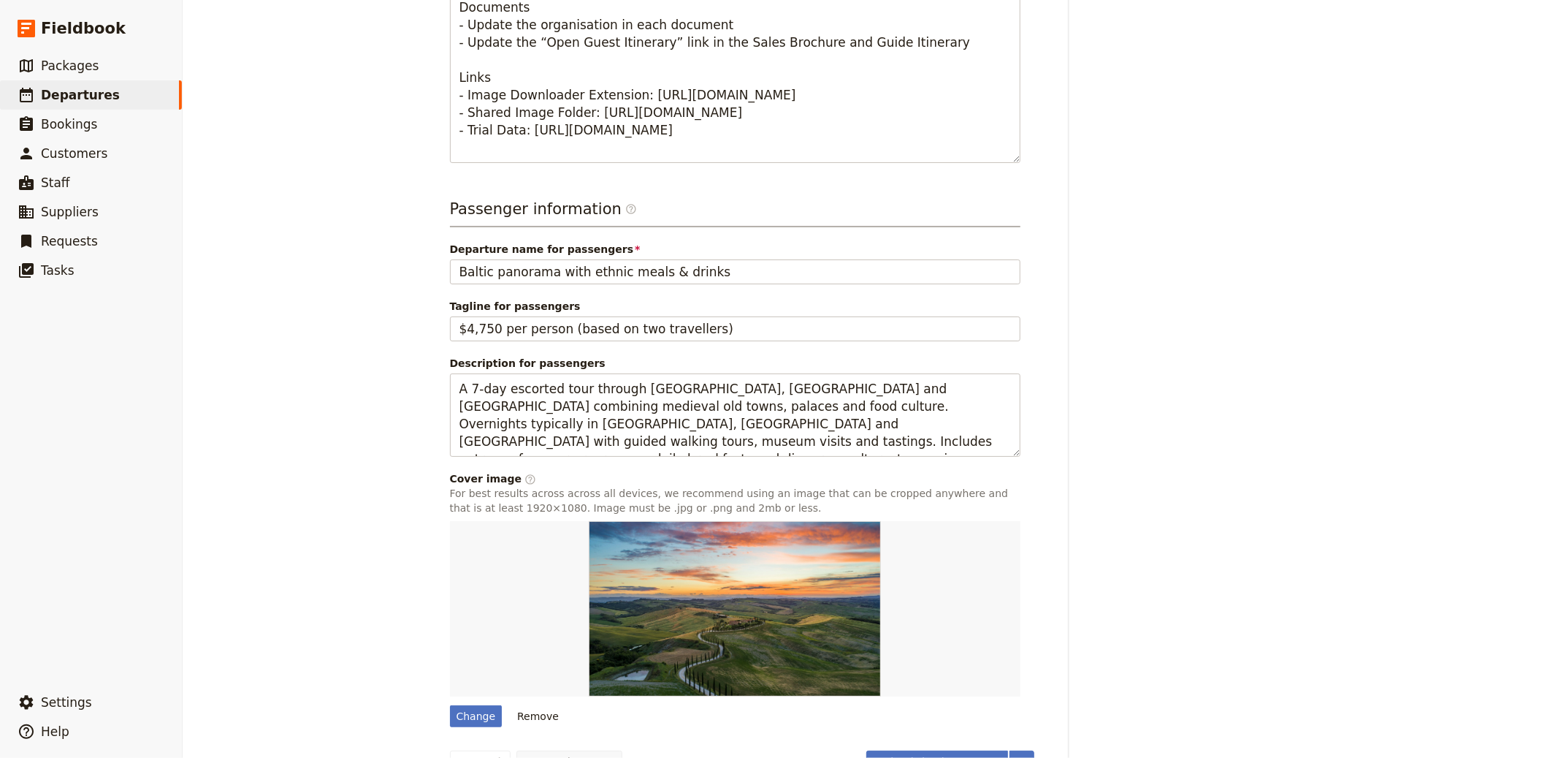
click at [455, 716] on div "Change" at bounding box center [476, 716] width 53 height 22
click at [450, 705] on input "Change" at bounding box center [449, 704] width 1 height 1
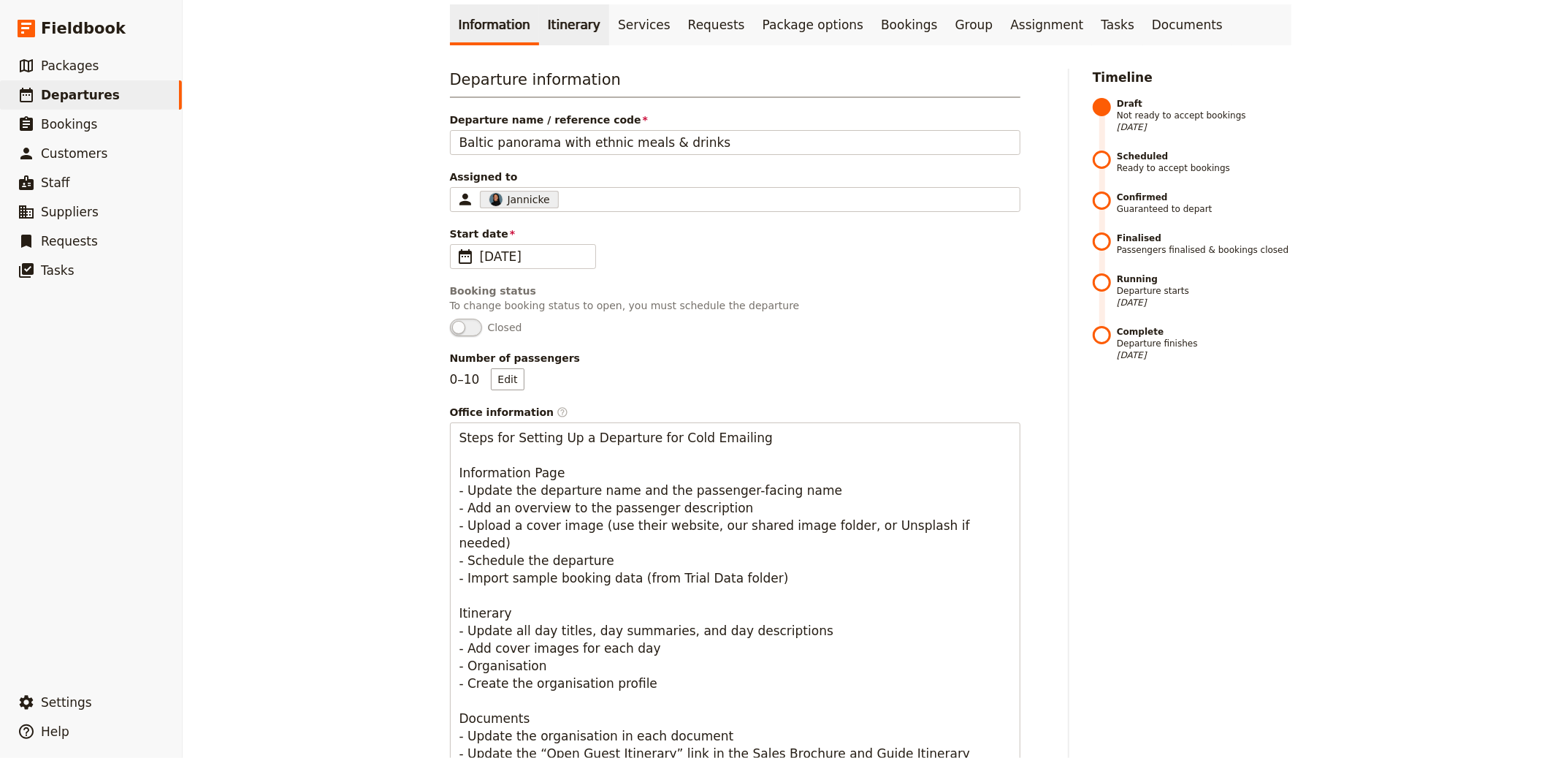
scroll to position [0, 0]
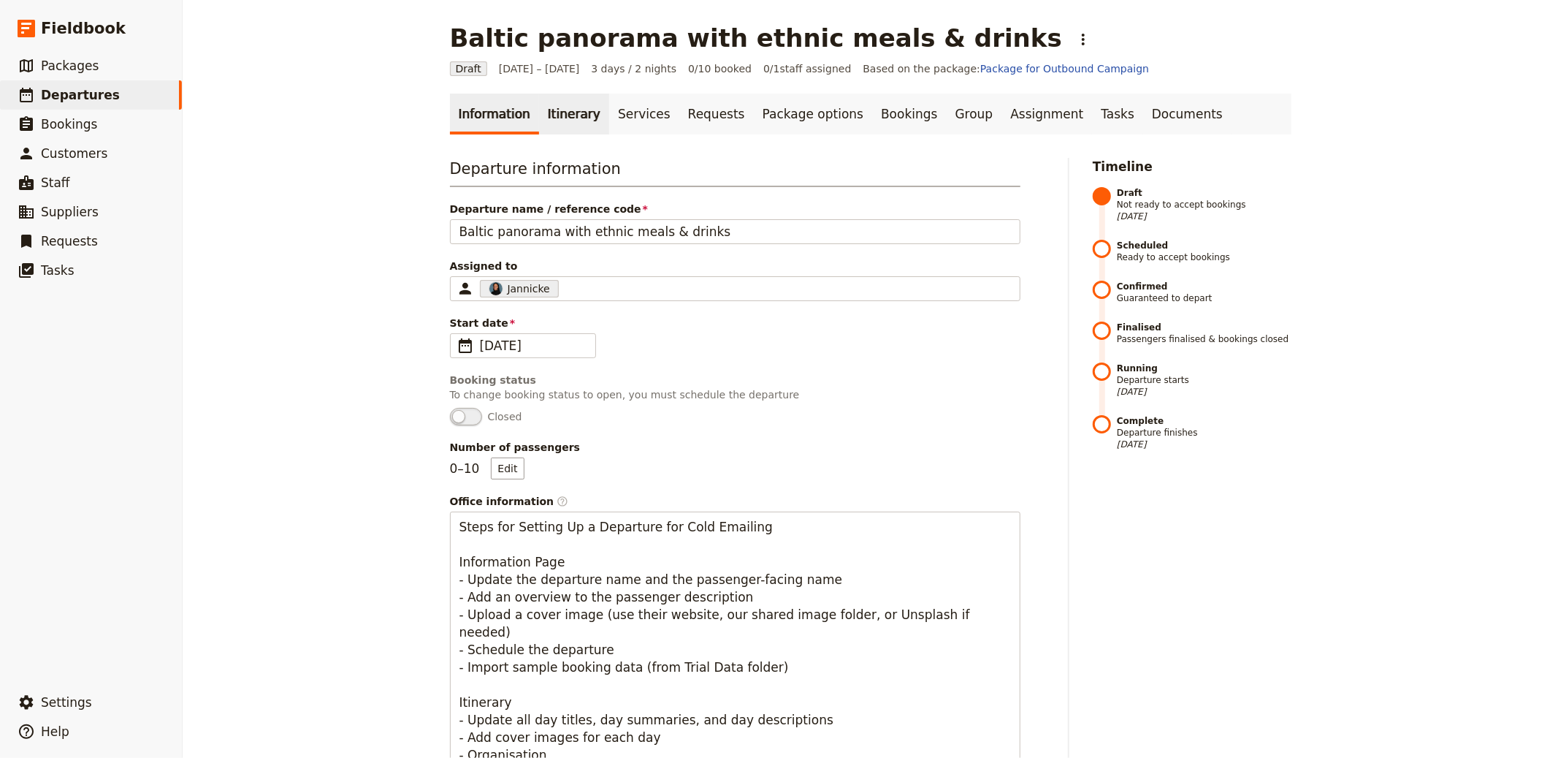
click at [552, 100] on link "Itinerary" at bounding box center [574, 114] width 70 height 41
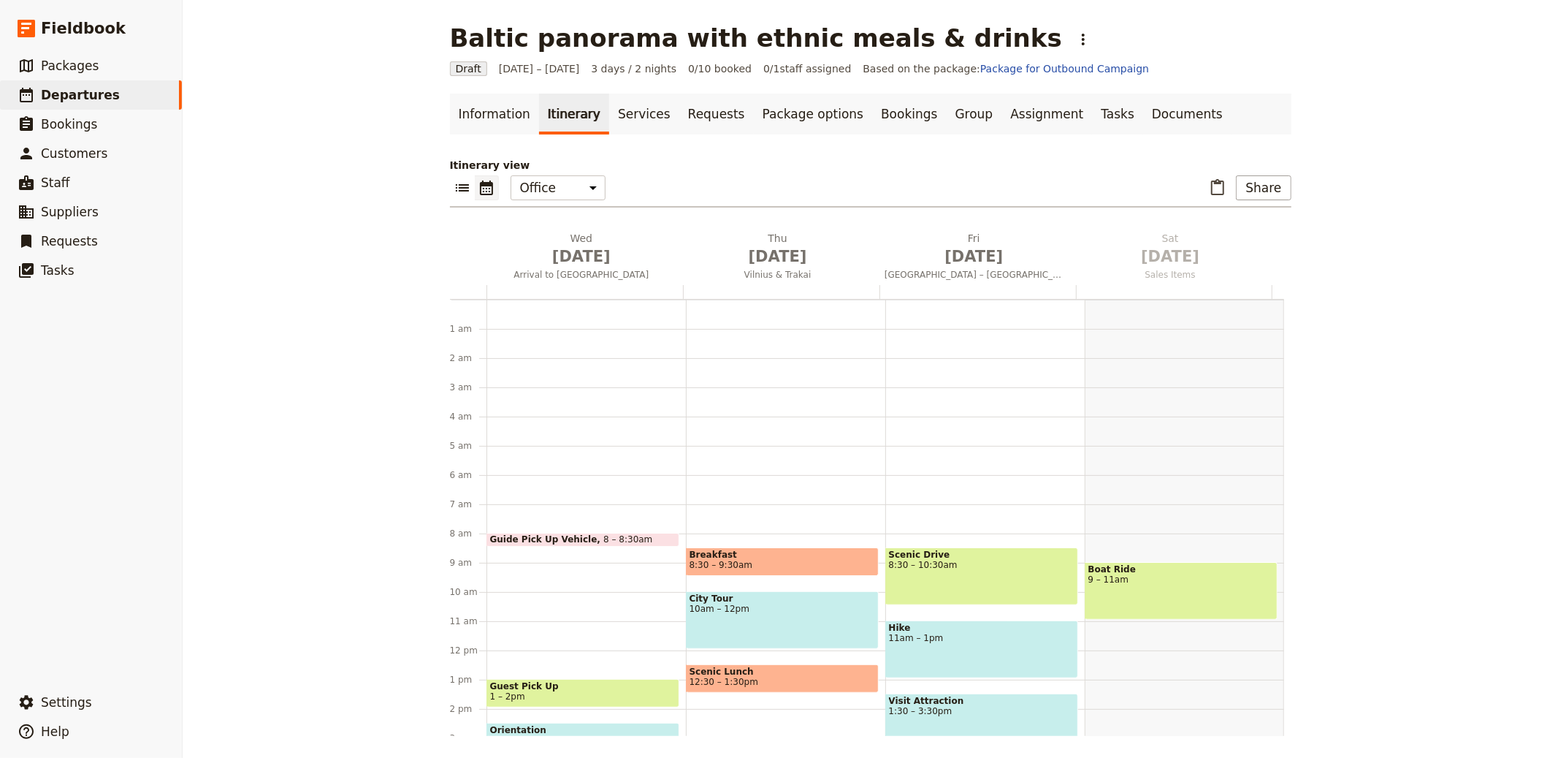
scroll to position [190, 0]
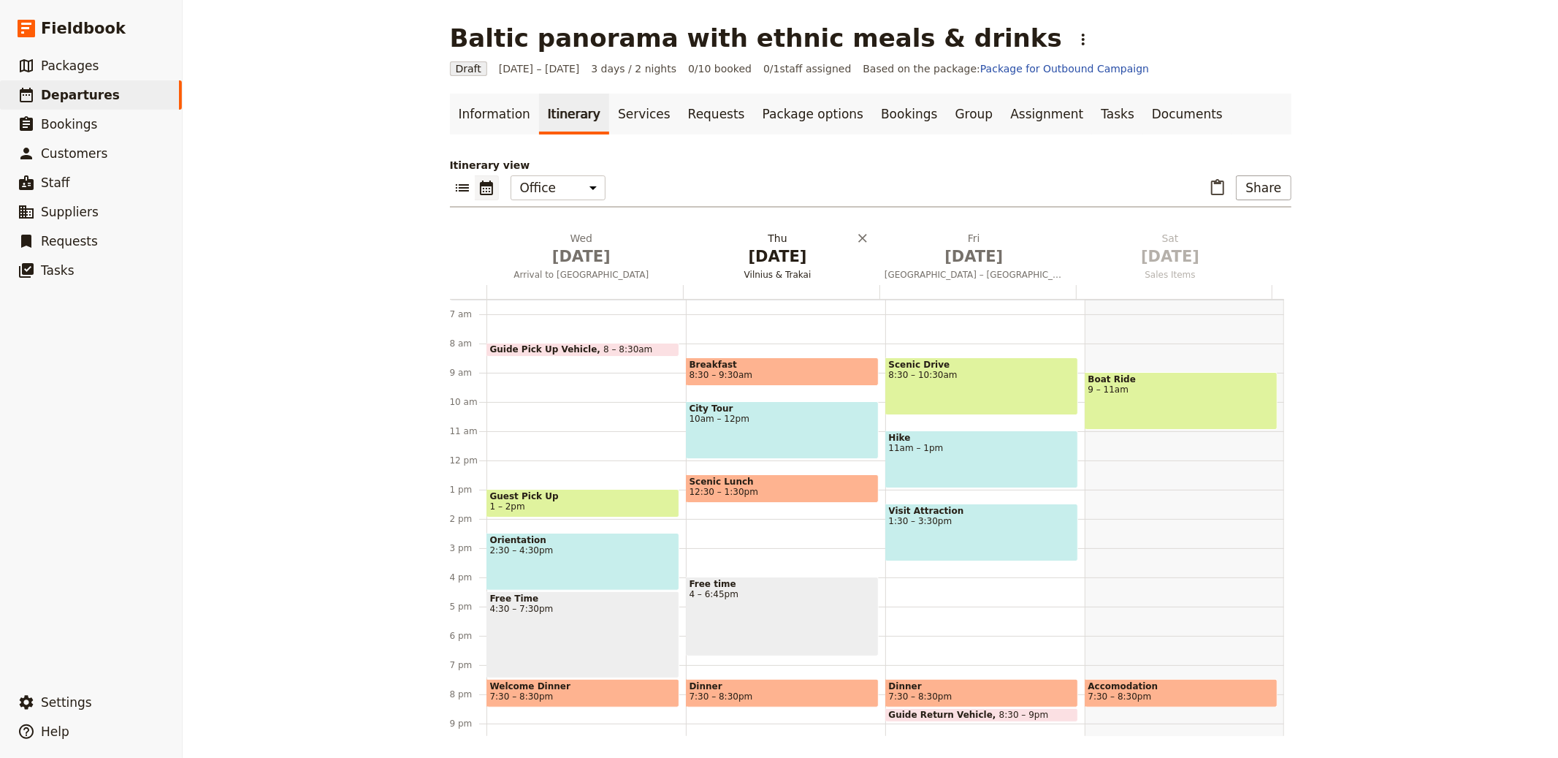
click at [757, 240] on h2 "Thu Oct 2 Vilnius & Trakai" at bounding box center [777, 249] width 179 height 37
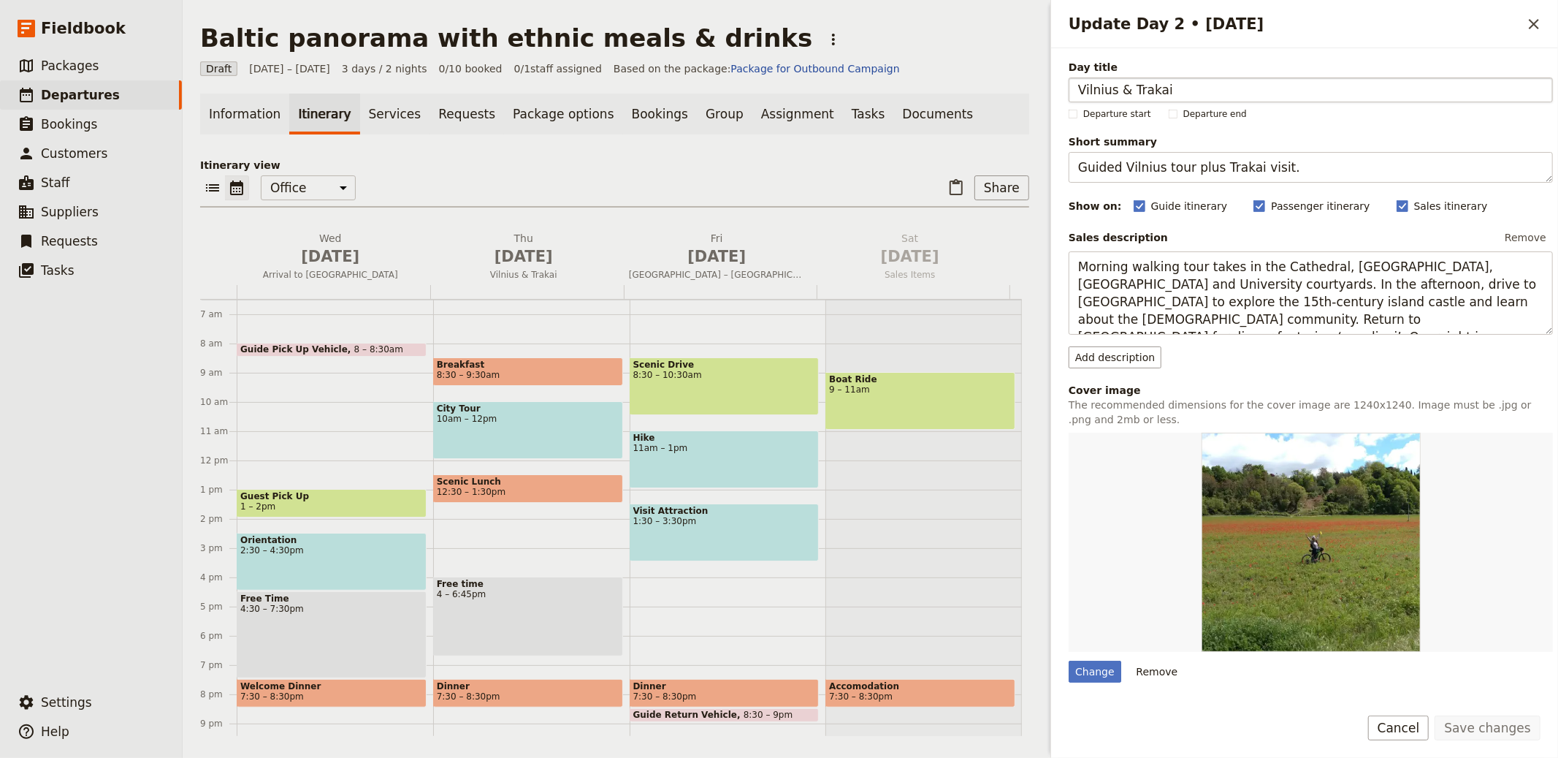
click at [1153, 87] on input "Vilnius & Trakai" at bounding box center [1311, 89] width 484 height 25
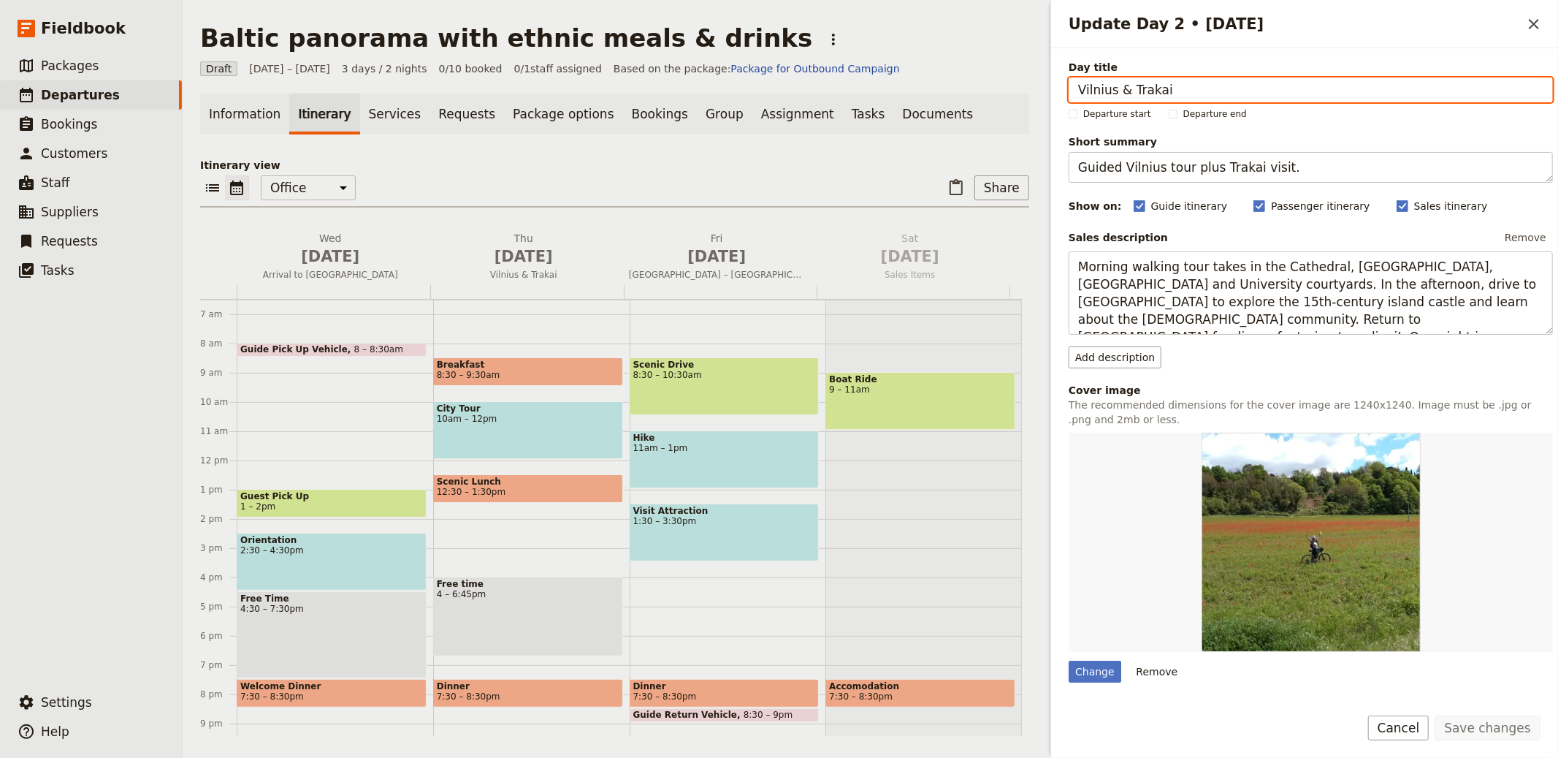
click at [1157, 80] on input "Vilnius & Trakai" at bounding box center [1311, 89] width 484 height 25
click at [1100, 85] on input "Vilnius & Trakai" at bounding box center [1311, 89] width 484 height 25
click at [1148, 92] on input "Vilnius & Trakai" at bounding box center [1311, 89] width 484 height 25
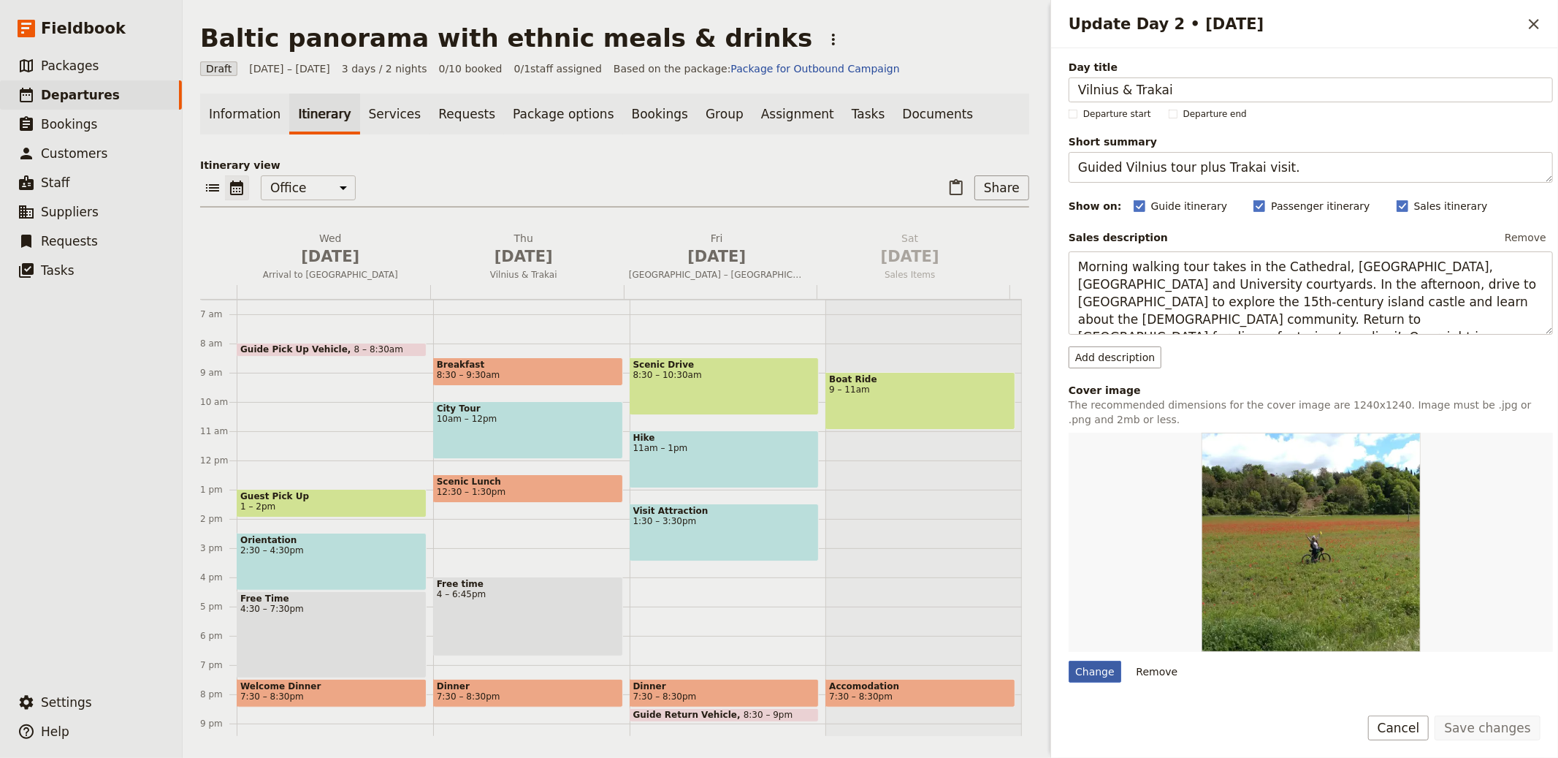
click at [1088, 674] on div "Change" at bounding box center [1095, 671] width 53 height 22
click at [1069, 660] on input "Change" at bounding box center [1068, 660] width 1 height 1
type input "C:\fakepath\LI - 3.jpg"
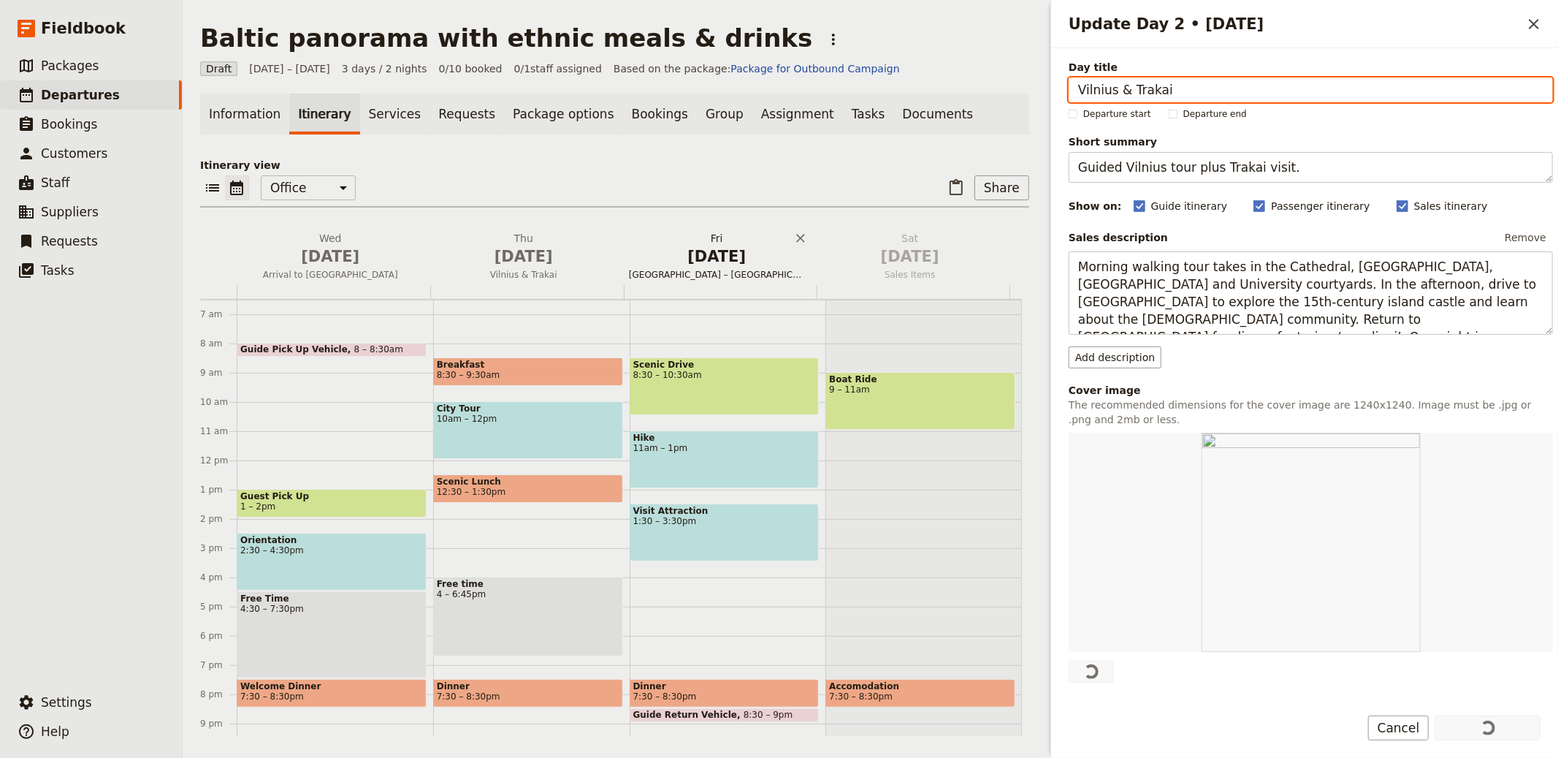
click at [713, 256] on span "Oct 3" at bounding box center [717, 256] width 176 height 22
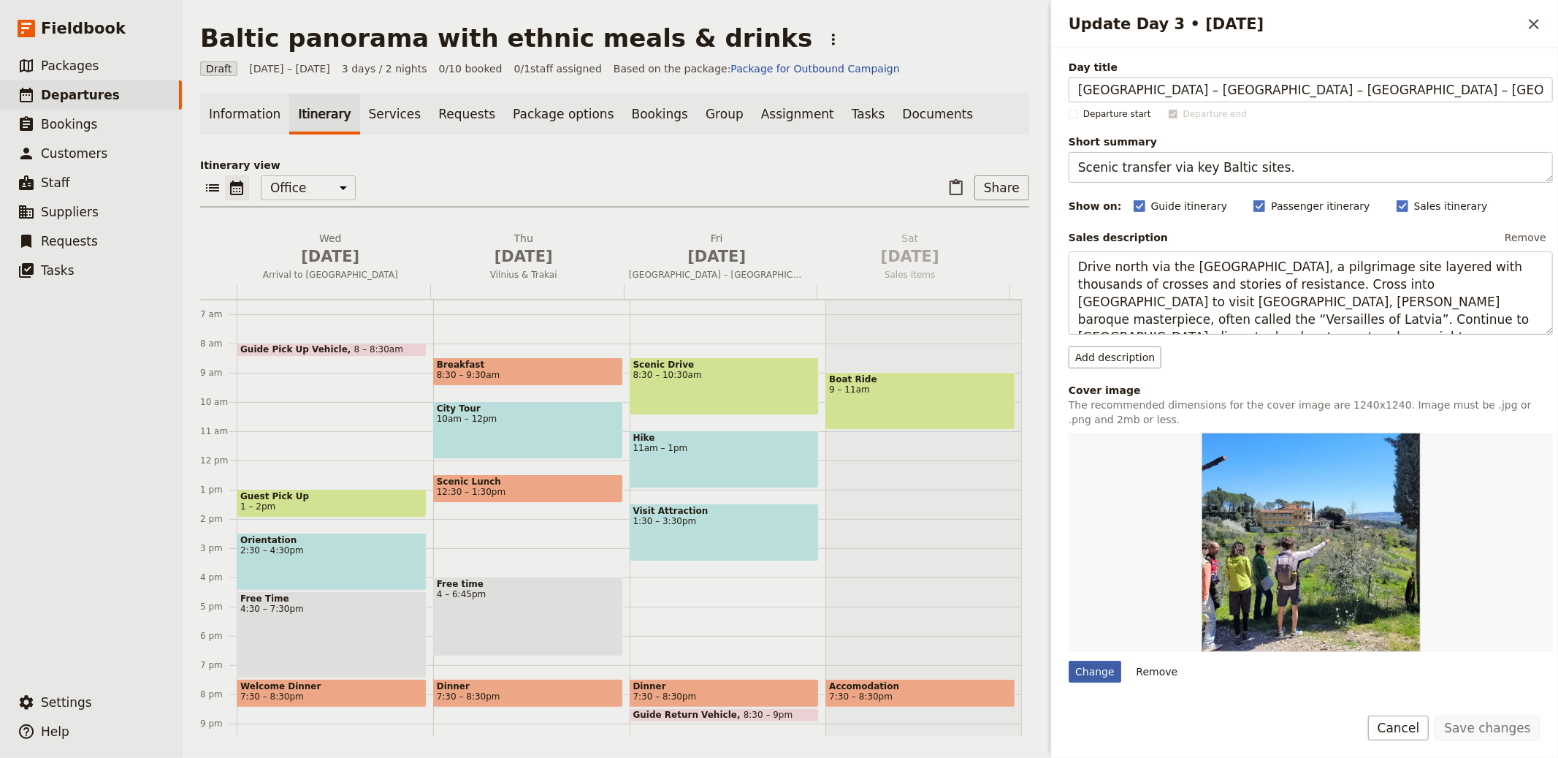
click at [1096, 676] on div "Change" at bounding box center [1095, 671] width 53 height 22
click at [1069, 660] on input "Change" at bounding box center [1068, 660] width 1 height 1
type input "C:\fakepath\LI - 2.jpg"
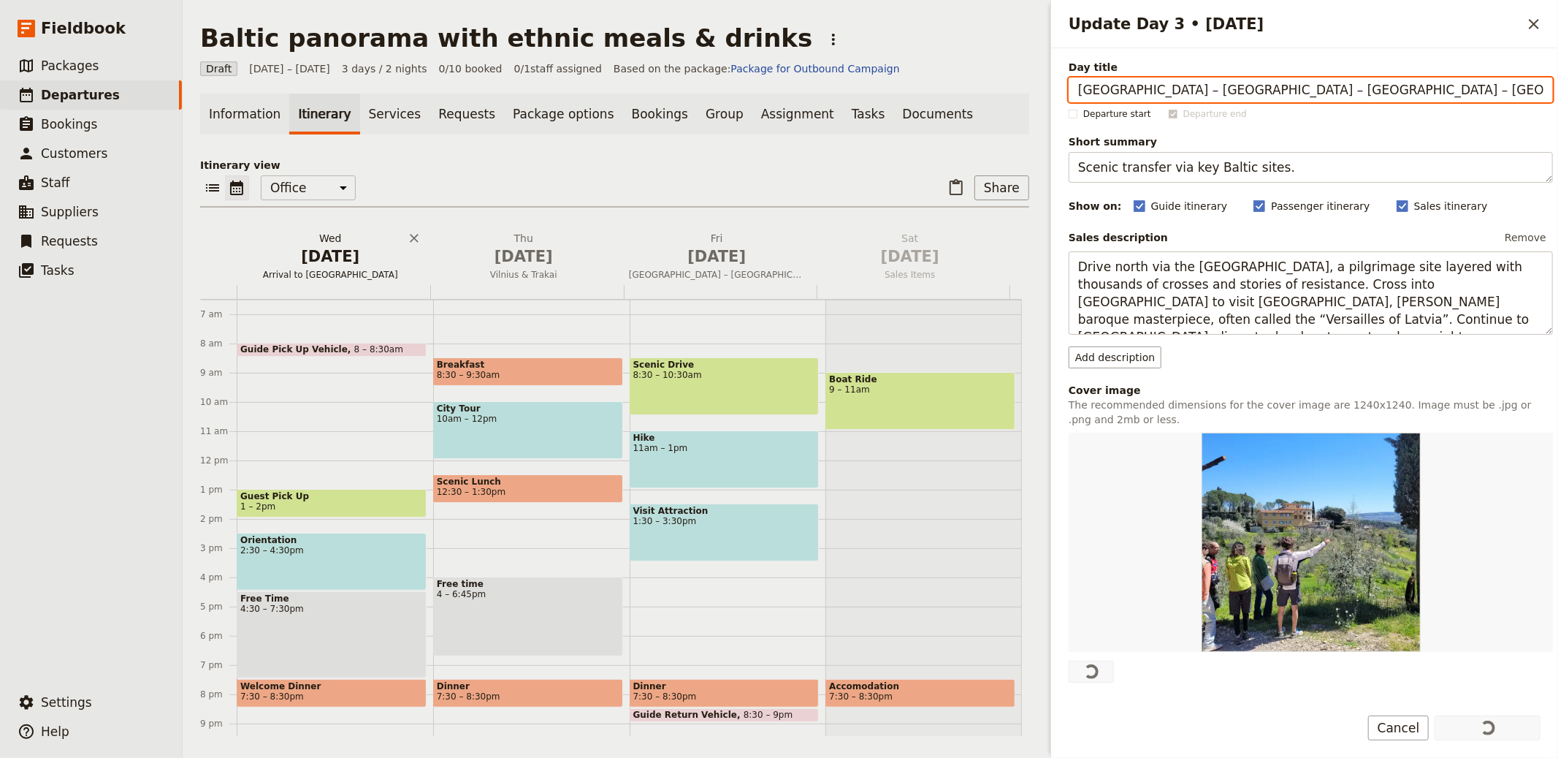
click at [322, 253] on span "Oct 1" at bounding box center [331, 256] width 176 height 22
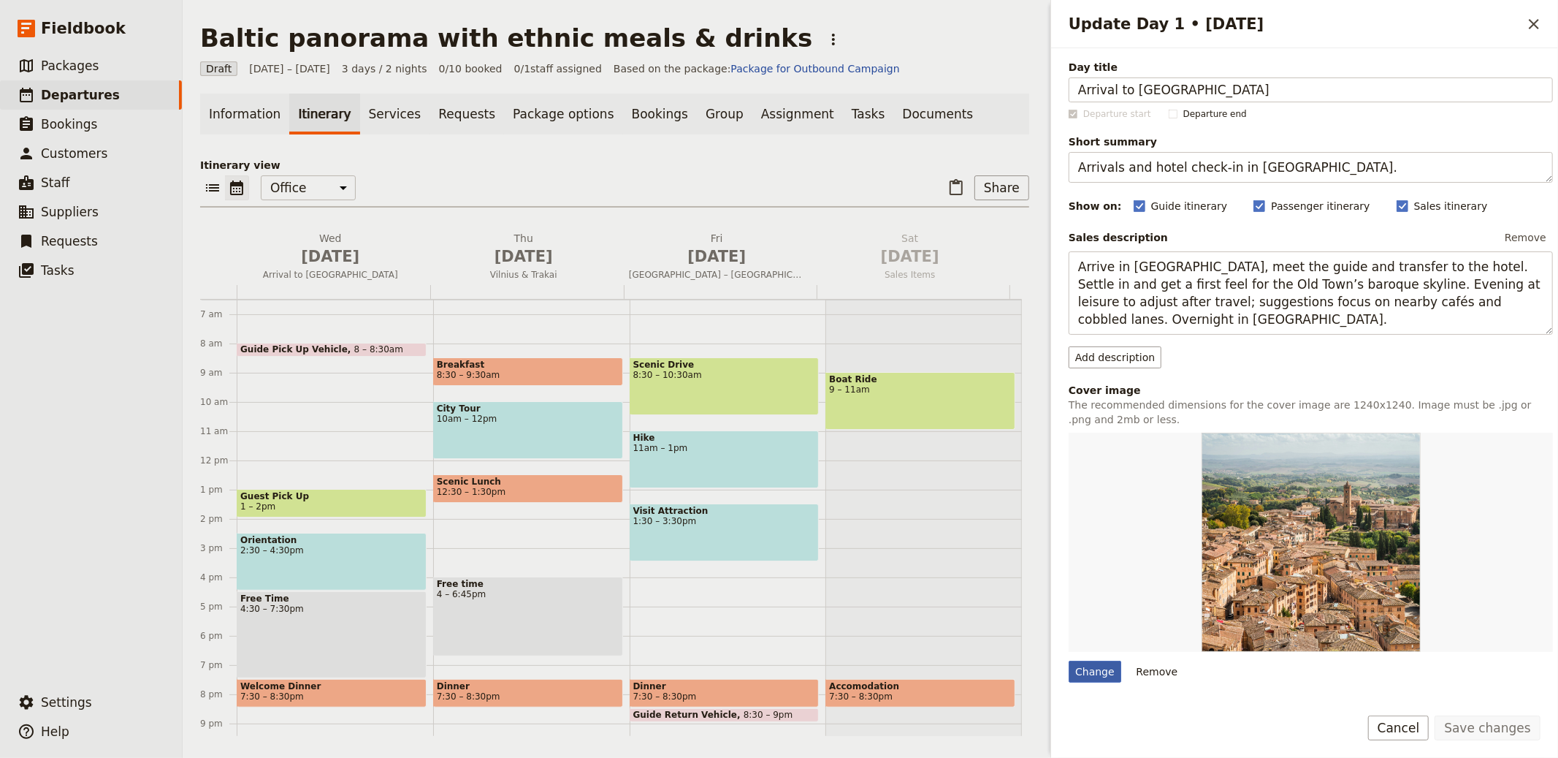
click at [1075, 676] on div "Change" at bounding box center [1095, 671] width 53 height 22
click at [1069, 660] on input "Change" at bounding box center [1068, 660] width 1 height 1
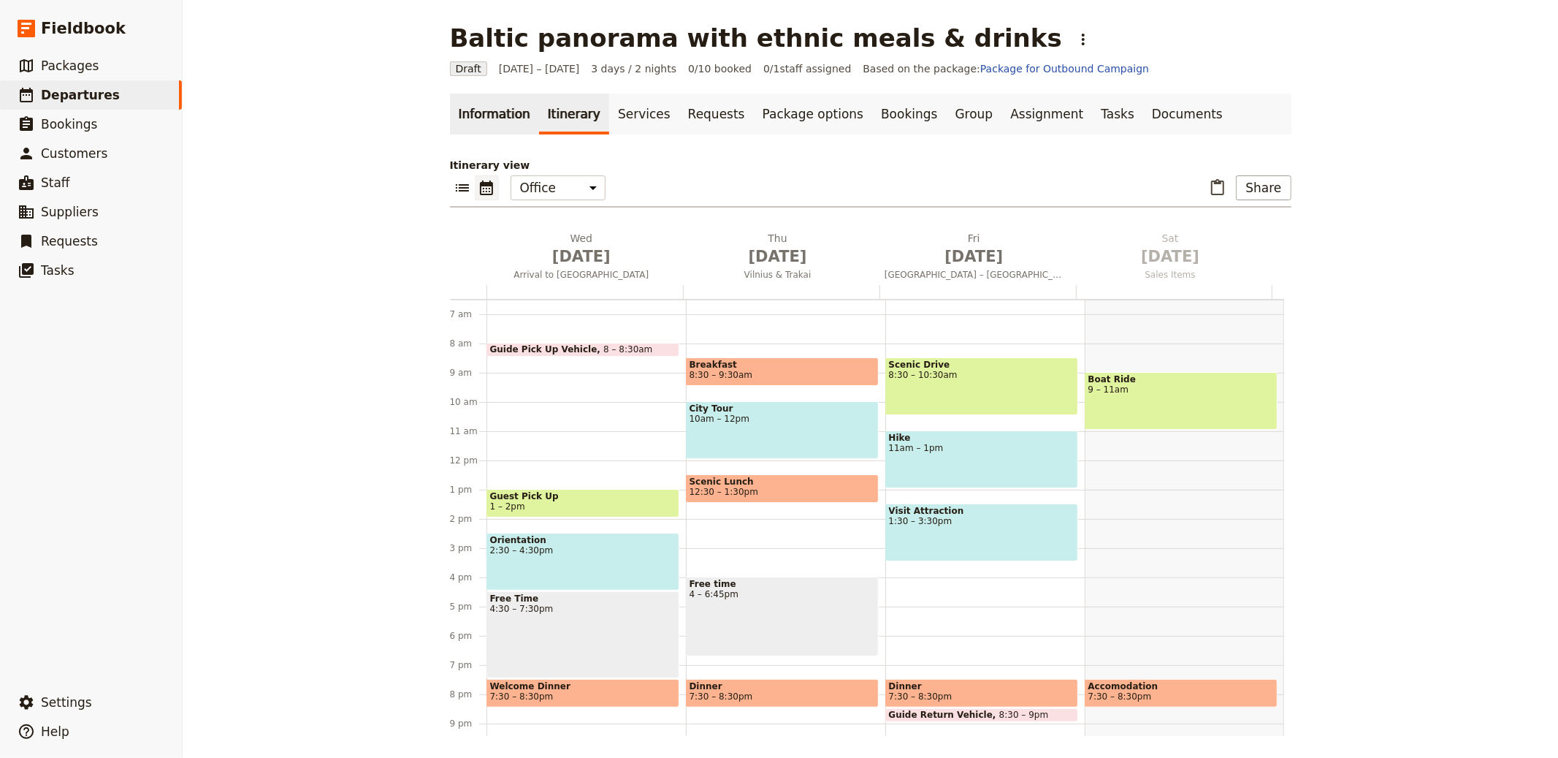
click at [250, 108] on div "Baltic panorama with ethnic meals & drinks ​ Draft 1 – 3 Oct 2025 3 days / 2 ni…" at bounding box center [871, 379] width 1376 height 758
click at [467, 131] on link "Information" at bounding box center [494, 114] width 89 height 41
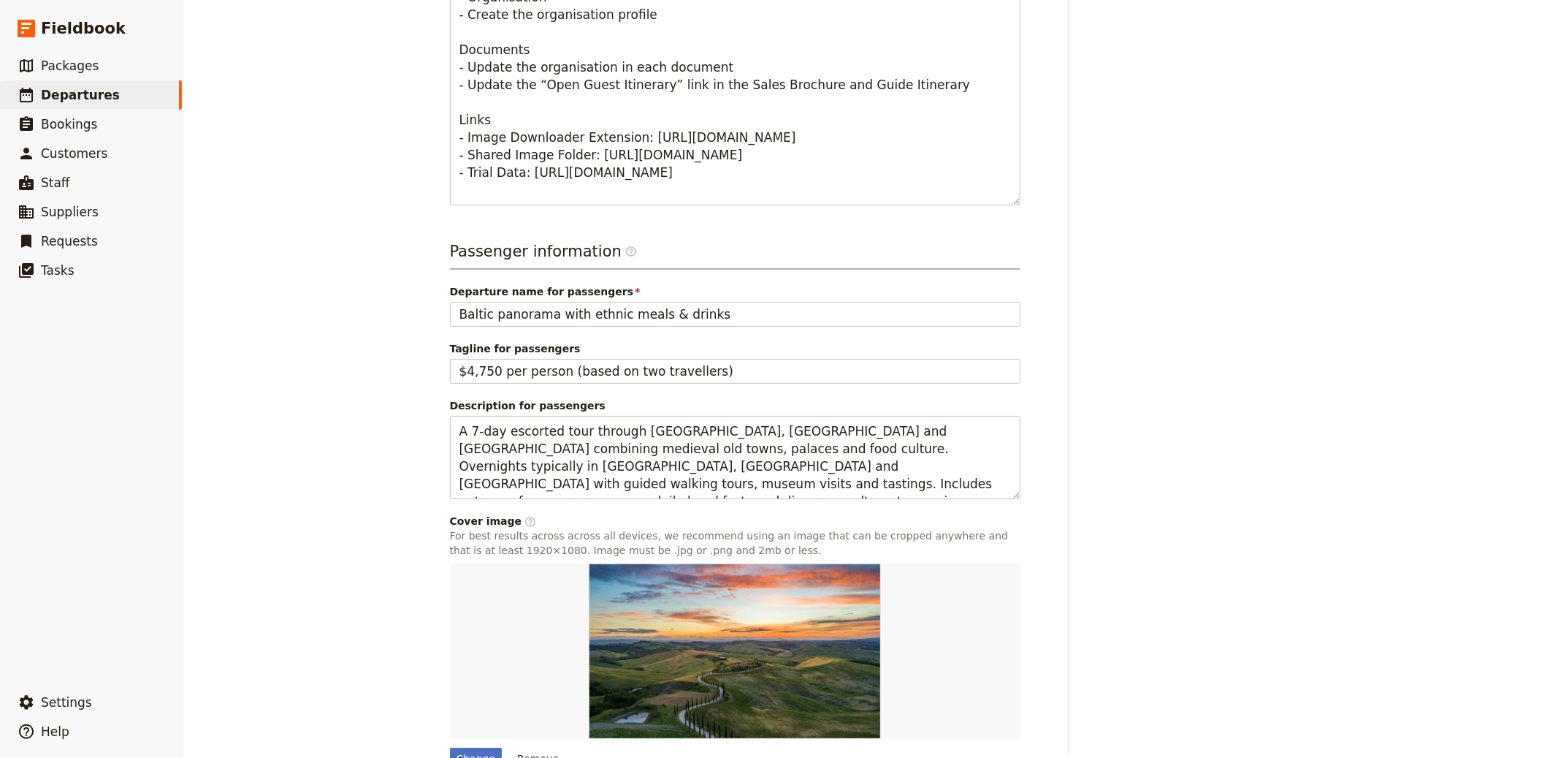
scroll to position [840, 0]
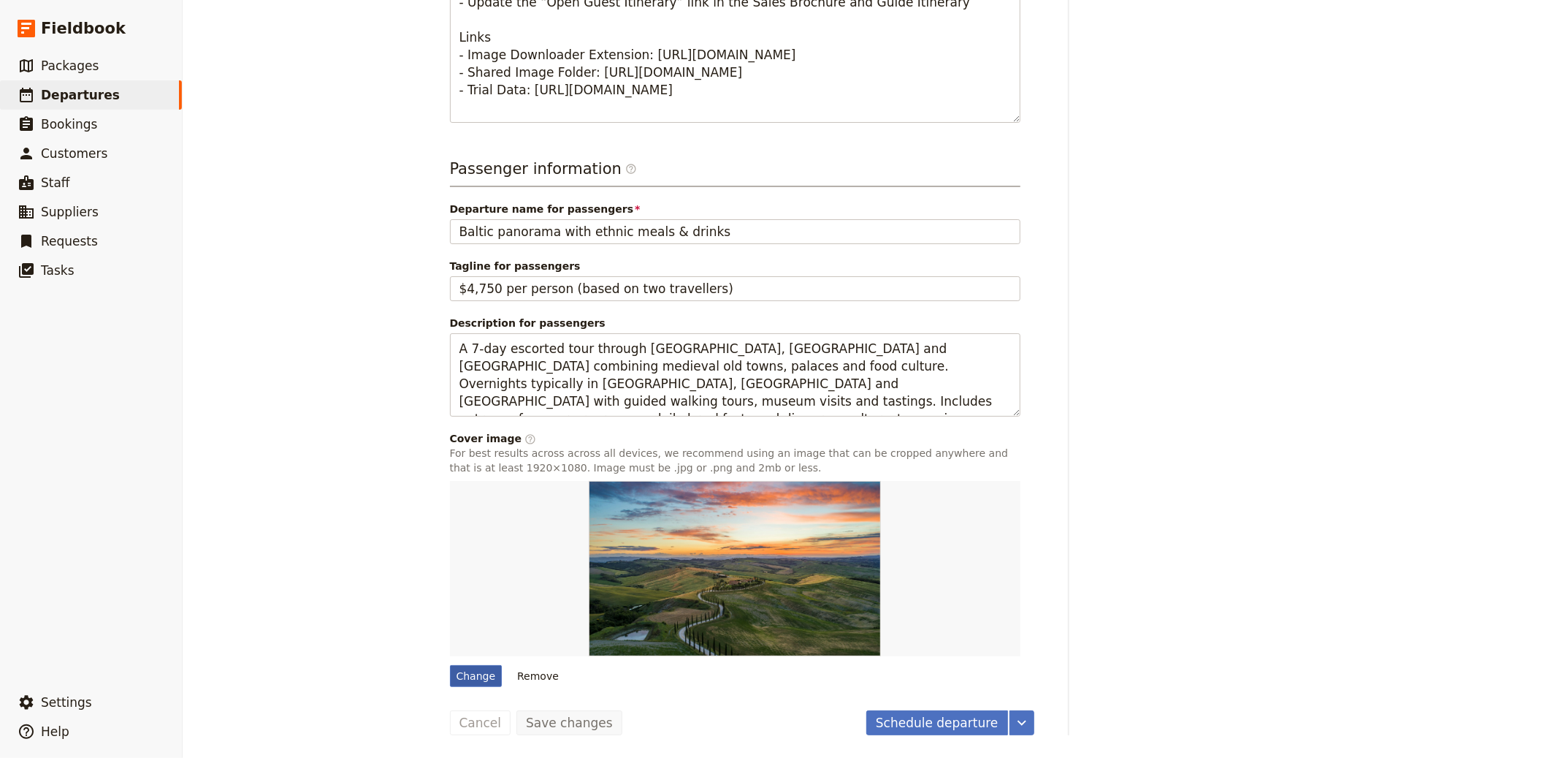
click at [468, 666] on div "Change" at bounding box center [476, 676] width 53 height 22
click at [450, 665] on input "Change" at bounding box center [449, 664] width 1 height 1
type input "C:\fakepath\LI - 2.jpg"
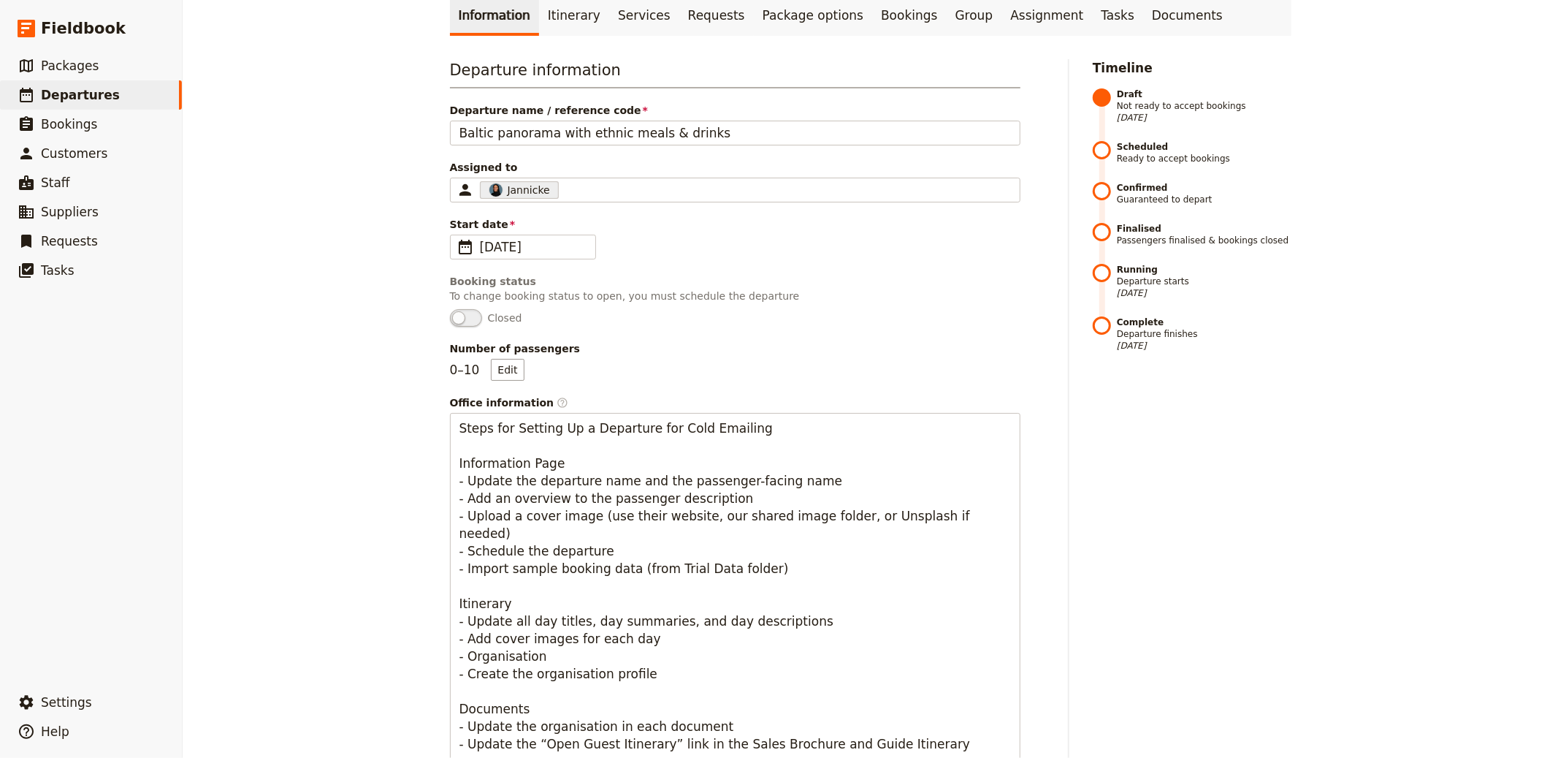
scroll to position [0, 0]
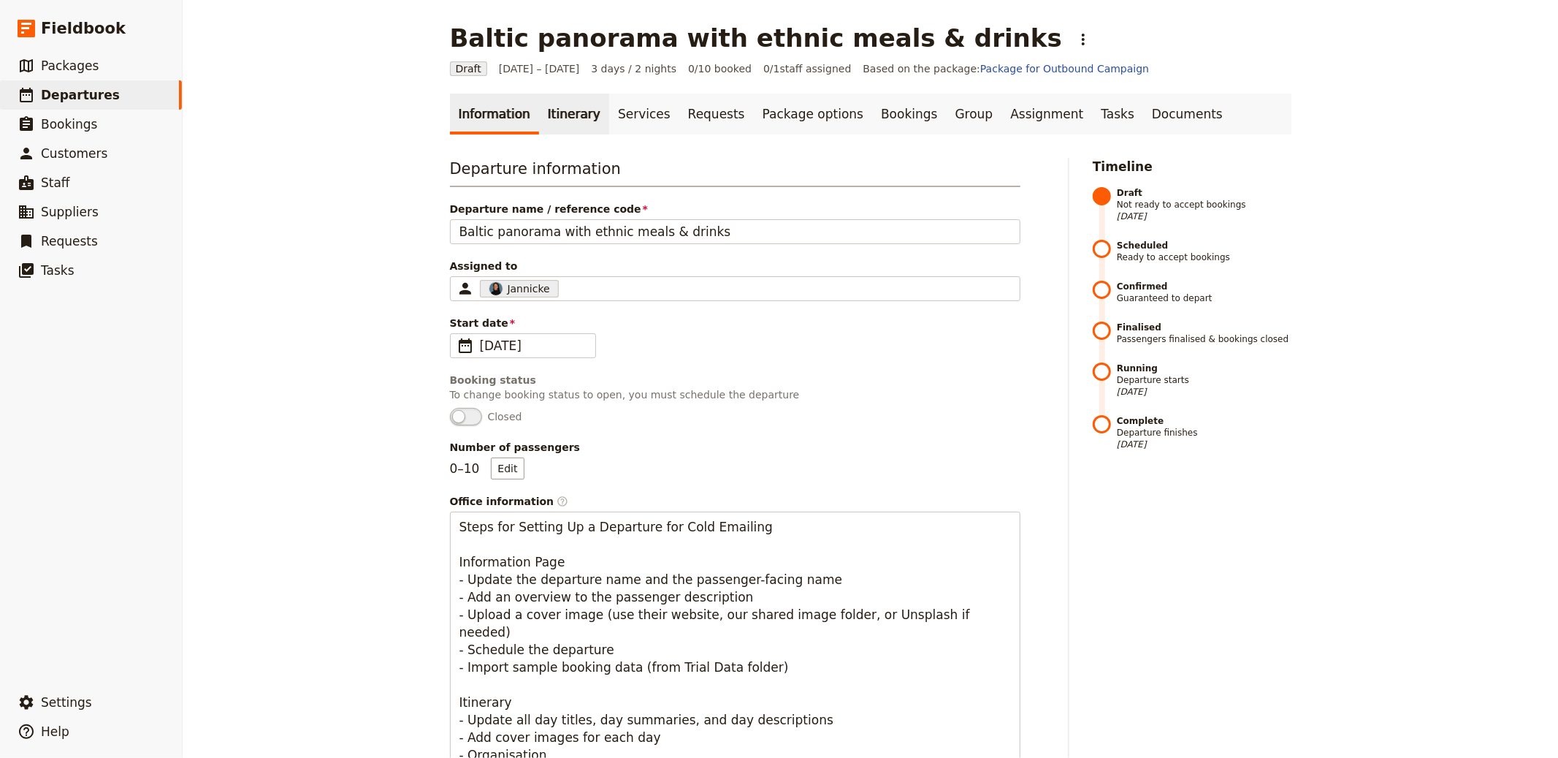
click at [541, 103] on link "Itinerary" at bounding box center [574, 114] width 70 height 41
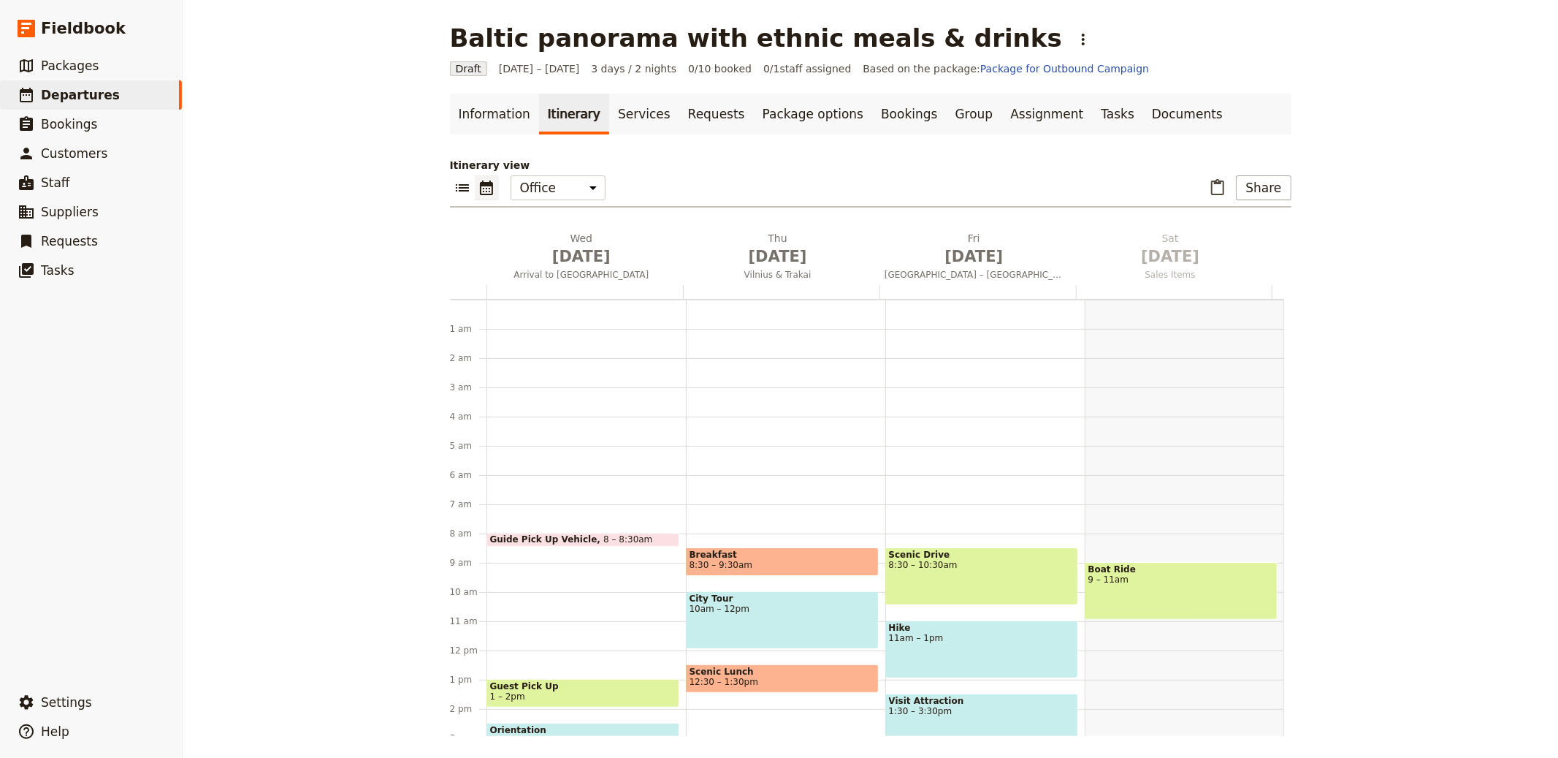
scroll to position [190, 0]
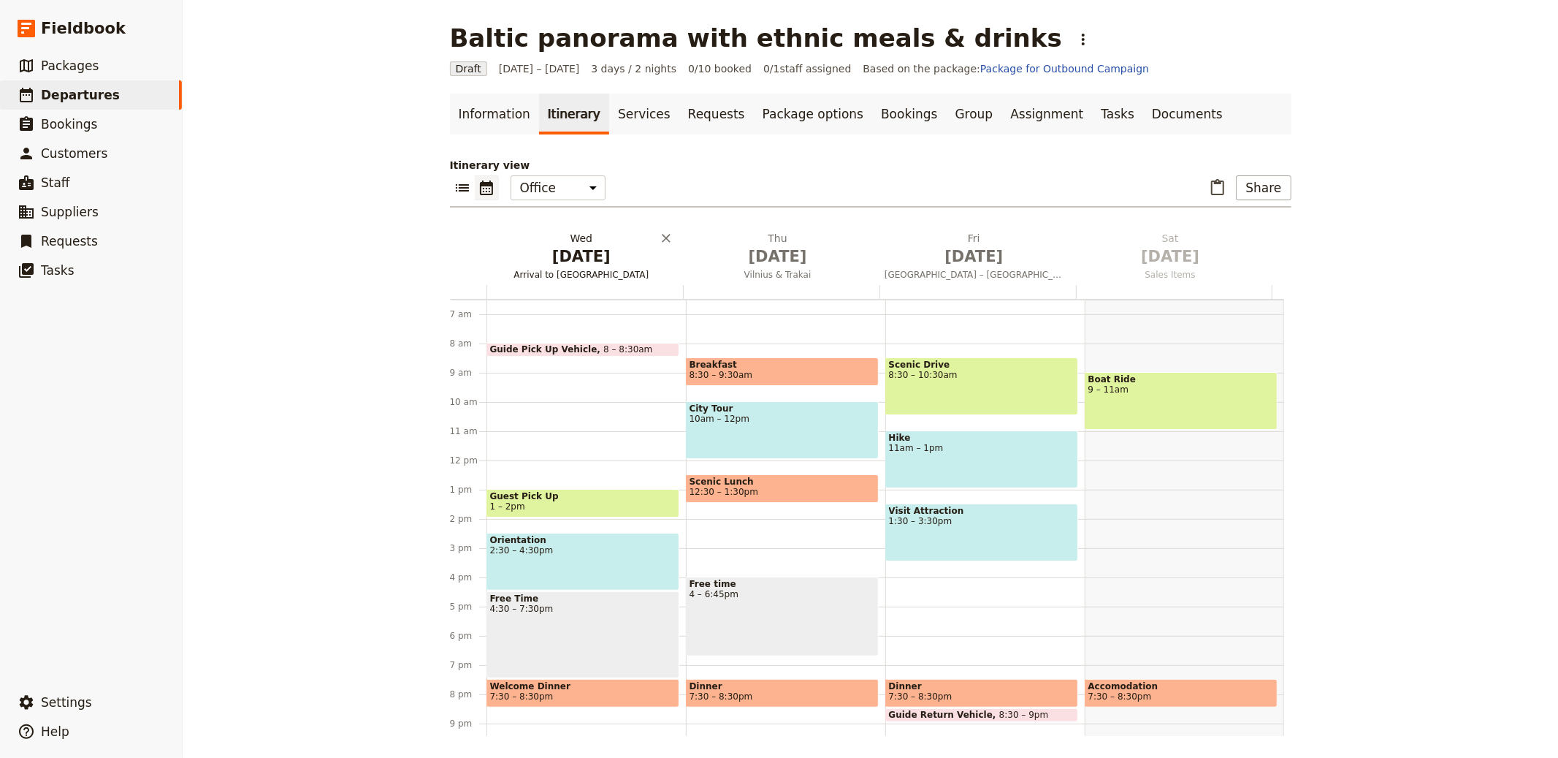
click at [557, 234] on h2 "Wed Oct 1 Arrival to Vilnius" at bounding box center [581, 249] width 179 height 37
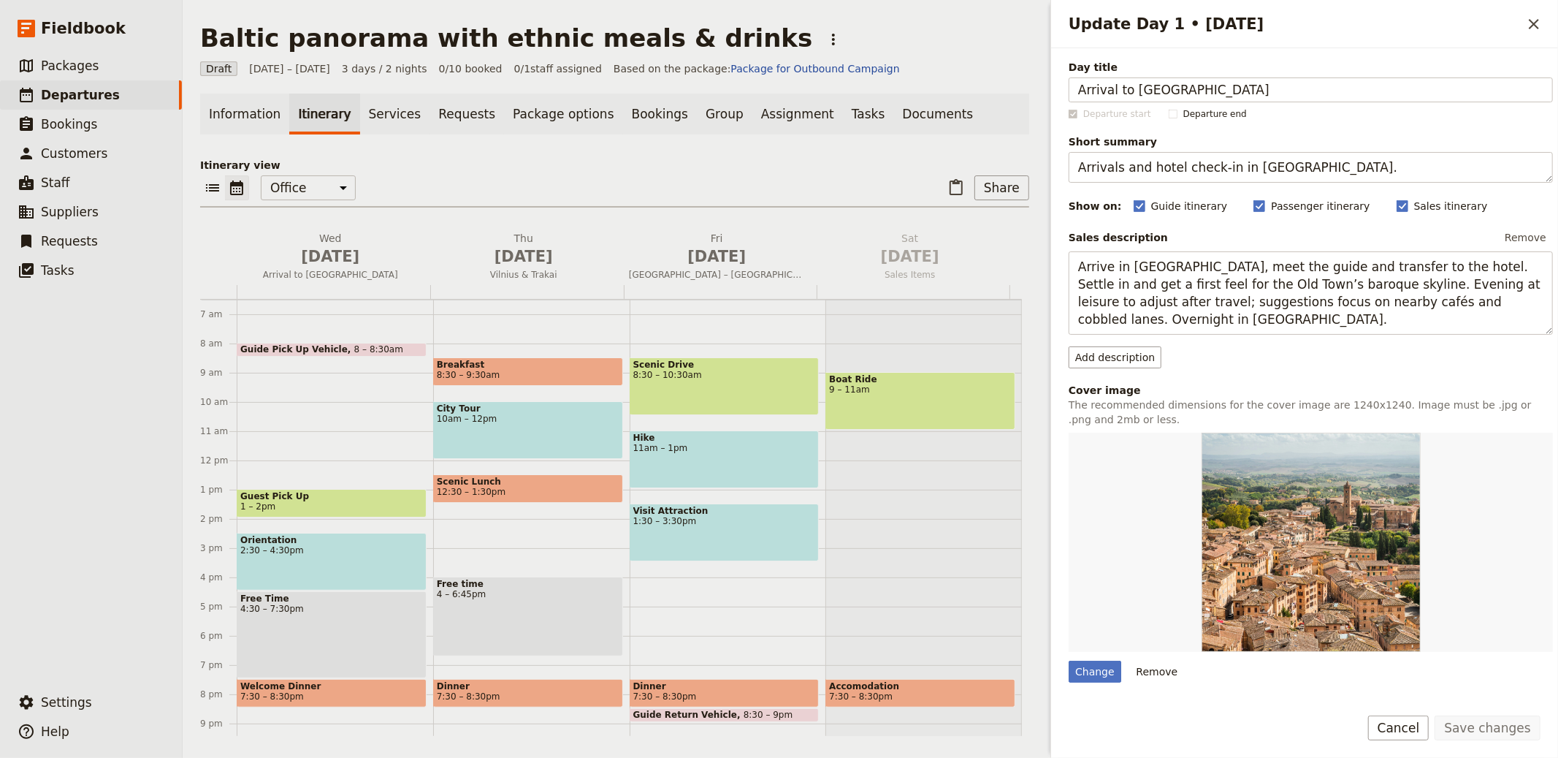
click at [1066, 670] on div "Day title Arrival to Vilnius Departure start Departure end Short summary Arriva…" at bounding box center [1304, 370] width 507 height 645
click at [1068, 671] on div "Day title Arrival to Vilnius Departure start Departure end Short summary Arriva…" at bounding box center [1304, 370] width 507 height 645
click at [1101, 690] on div "Day title Arrival to Vilnius Departure start Departure end Short summary Arriva…" at bounding box center [1311, 479] width 484 height 839
click at [1099, 662] on div "Change" at bounding box center [1095, 671] width 53 height 22
click at [1069, 660] on input "Change" at bounding box center [1068, 660] width 1 height 1
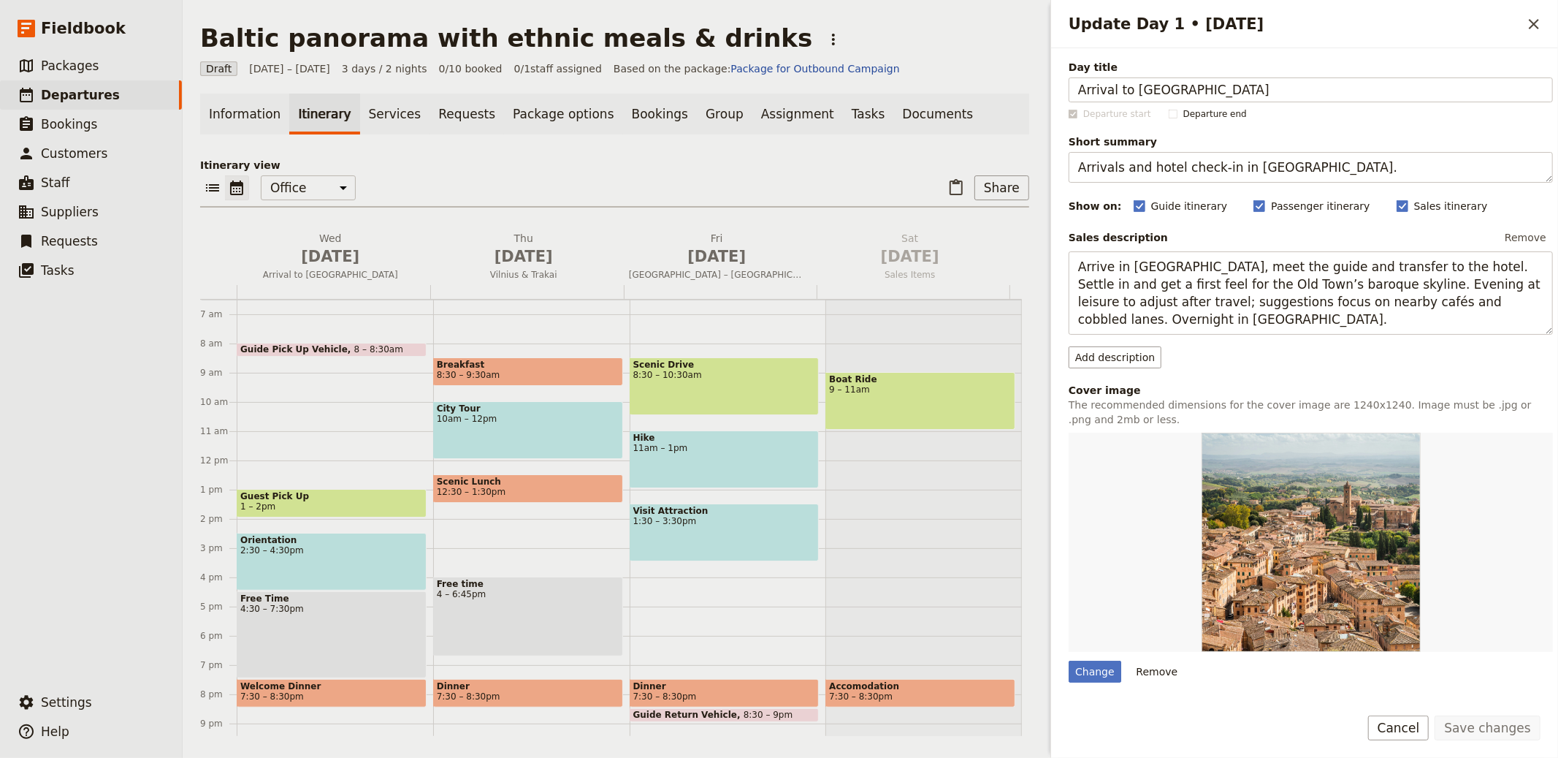
click at [1096, 687] on div "Day title Arrival to Vilnius Departure start Departure end Short summary Arriva…" at bounding box center [1311, 479] width 484 height 839
click at [1099, 682] on div "Change" at bounding box center [1095, 671] width 53 height 22
click at [1069, 660] on input "Change" at bounding box center [1068, 660] width 1 height 1
type input "C:\fakepath\dan-marian-stefan-doroghi-yMyFR4UggNI-unsplash.jpg"
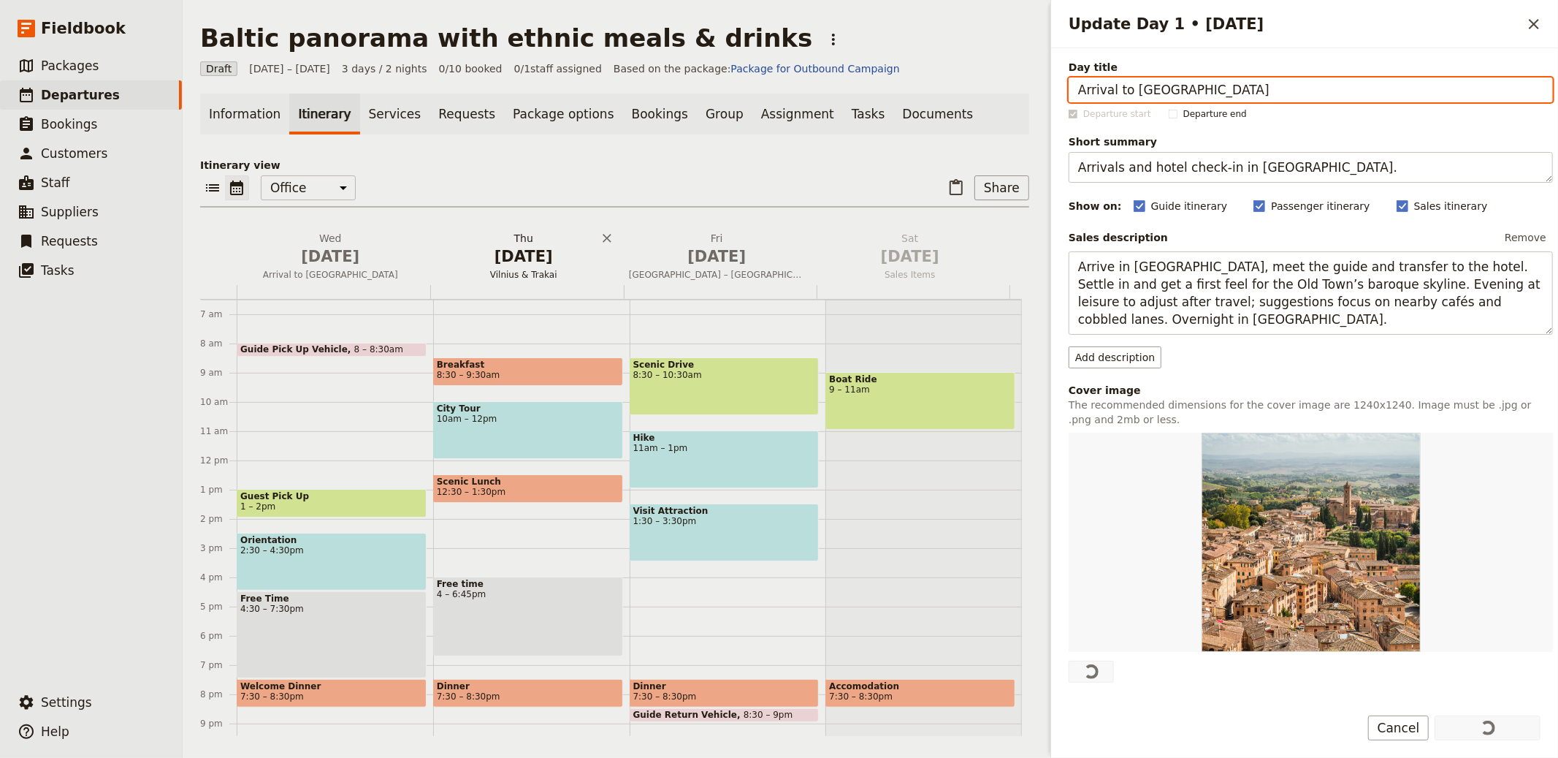
click at [504, 262] on span "Oct 2" at bounding box center [524, 256] width 176 height 22
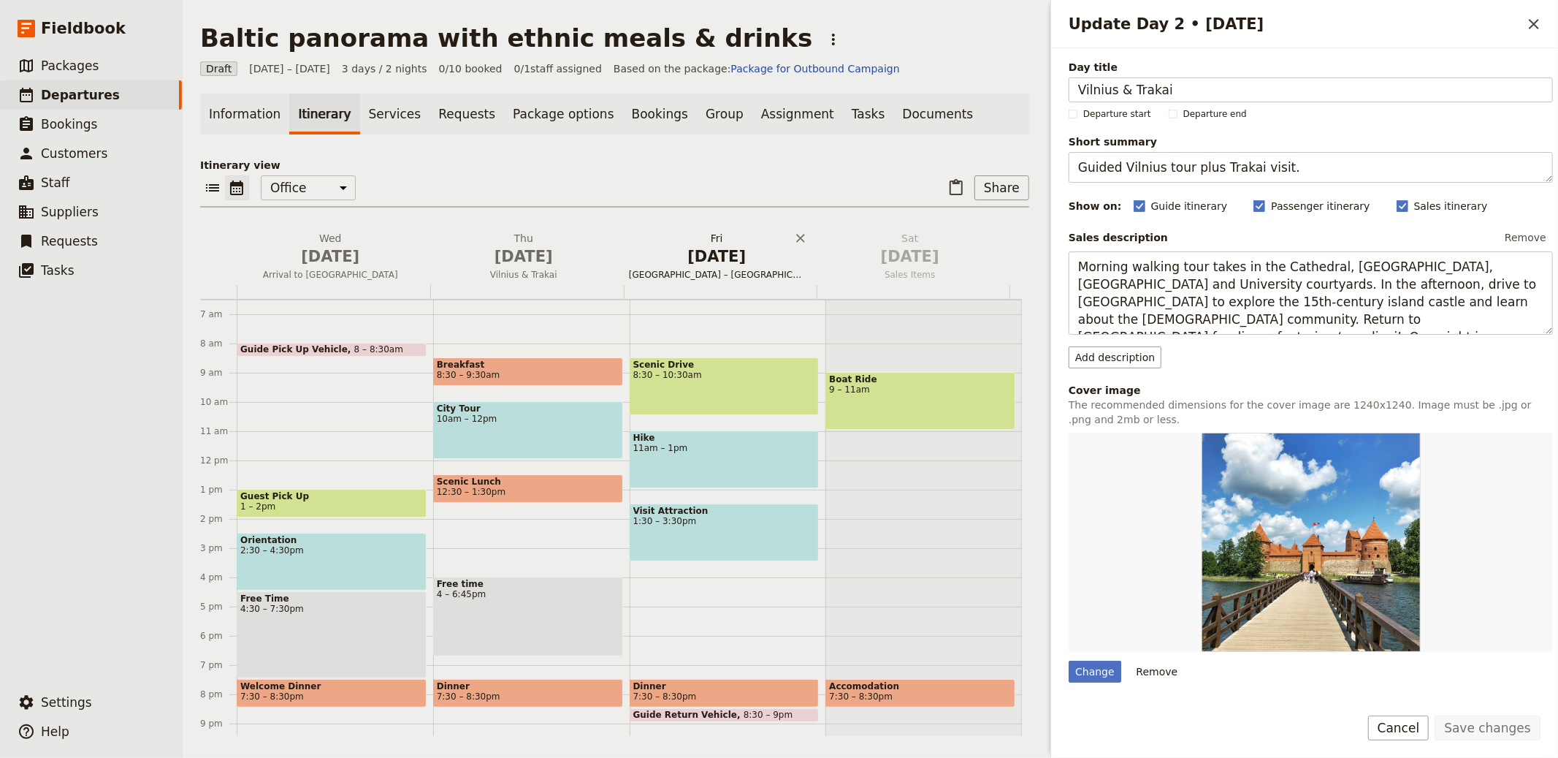
click at [692, 252] on span "Oct 3" at bounding box center [717, 256] width 176 height 22
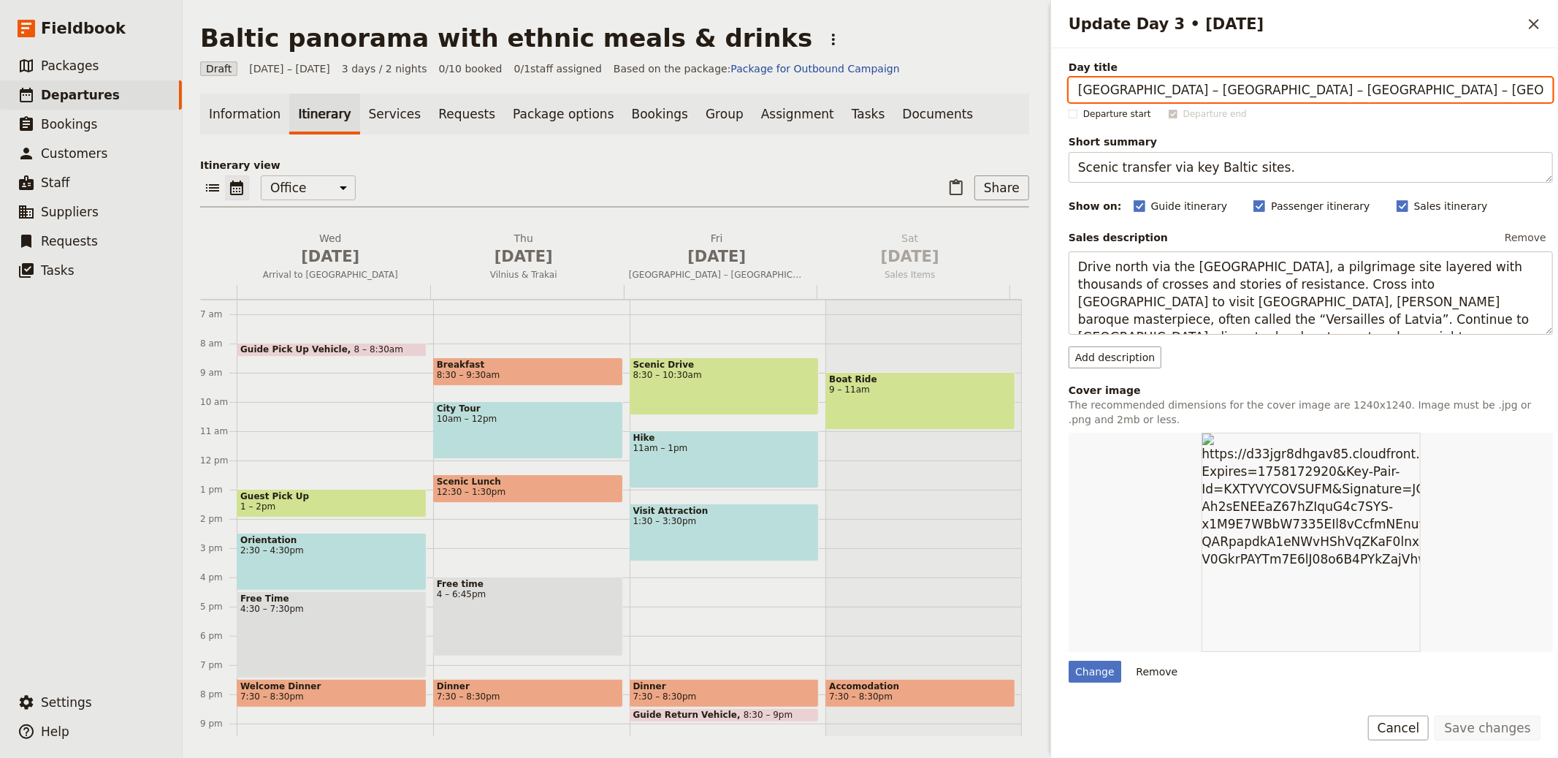
click at [853, 152] on div "Information Itinerary Services Requests Package options Bookings Group Assignme…" at bounding box center [614, 415] width 829 height 642
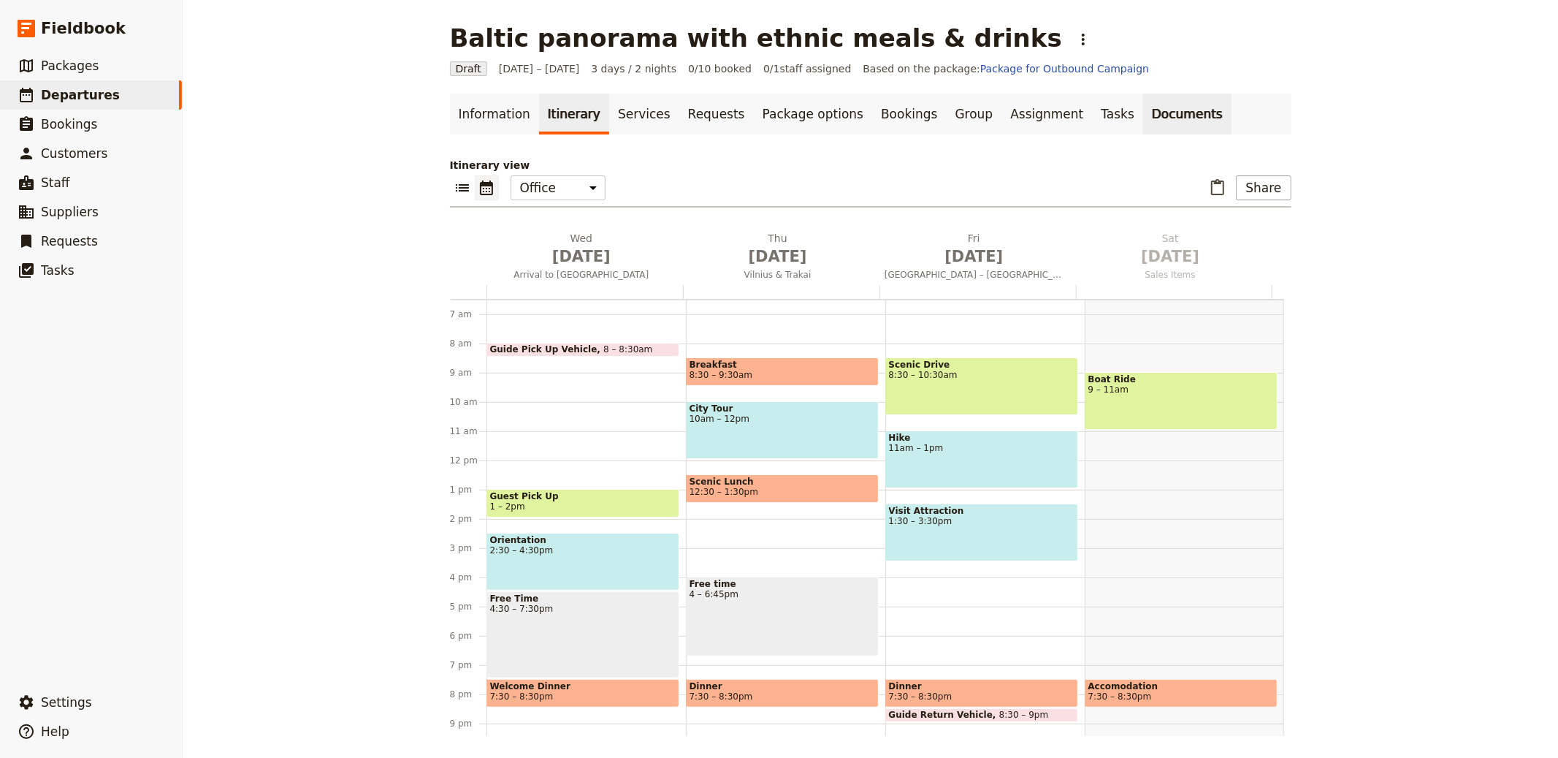
click at [1143, 110] on link "Documents" at bounding box center [1187, 114] width 88 height 41
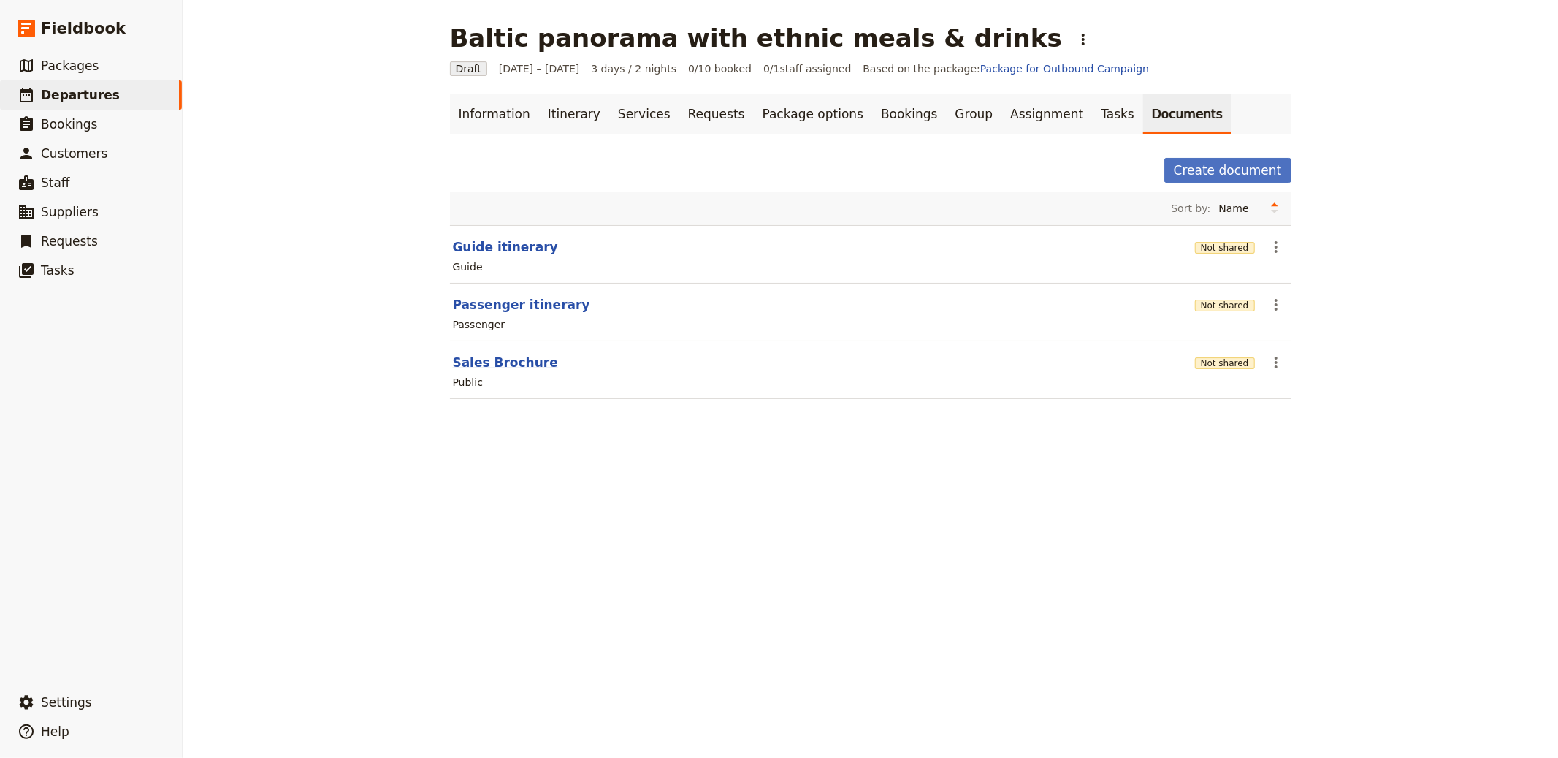
click at [483, 362] on button "Sales Brochure" at bounding box center [505, 363] width 105 height 18
select select "DEFAULT"
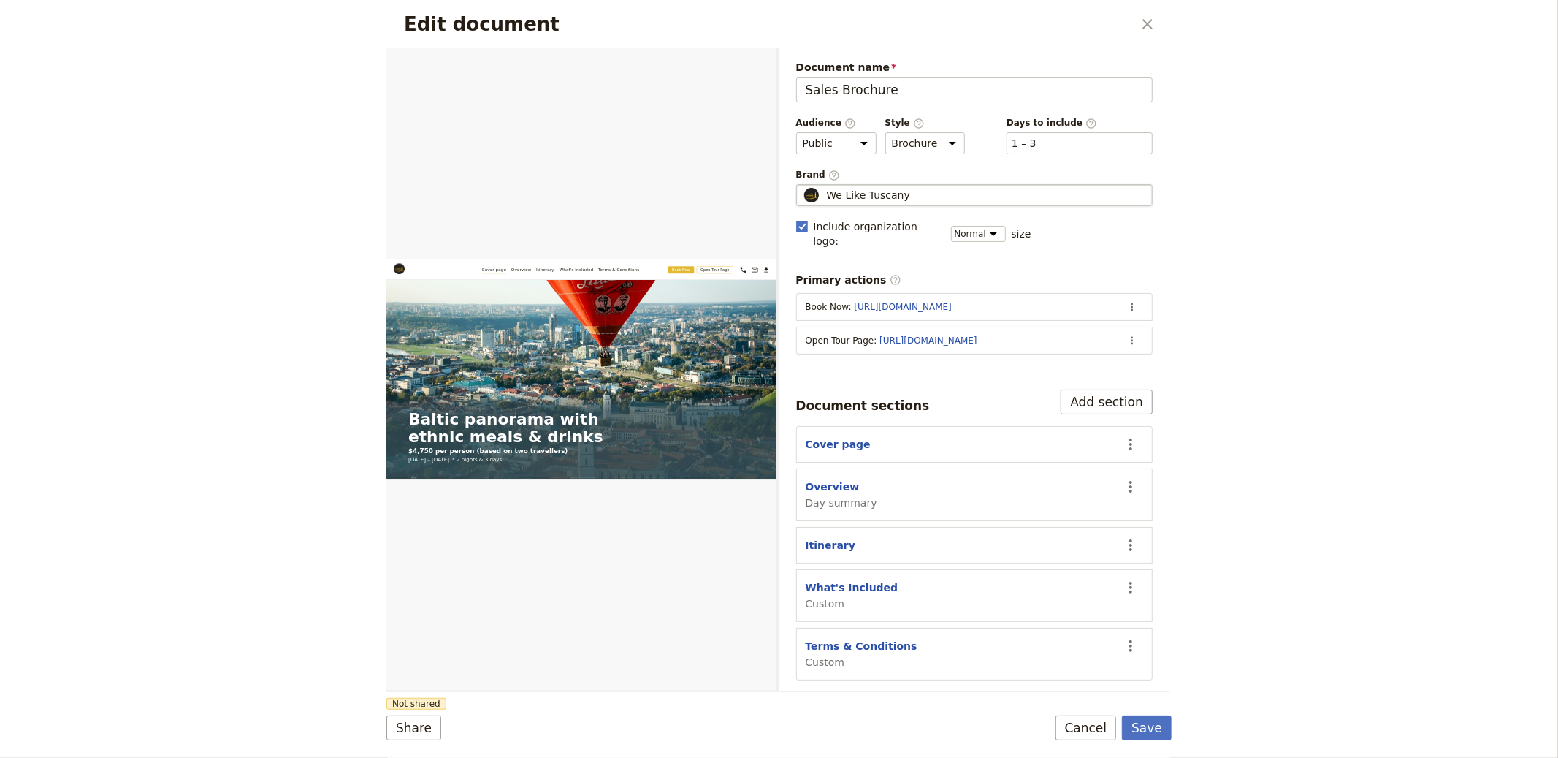
click at [953, 193] on div "We Like Tuscany" at bounding box center [975, 195] width 344 height 15
click at [803, 185] on input "We Like Tuscany" at bounding box center [802, 184] width 1 height 1
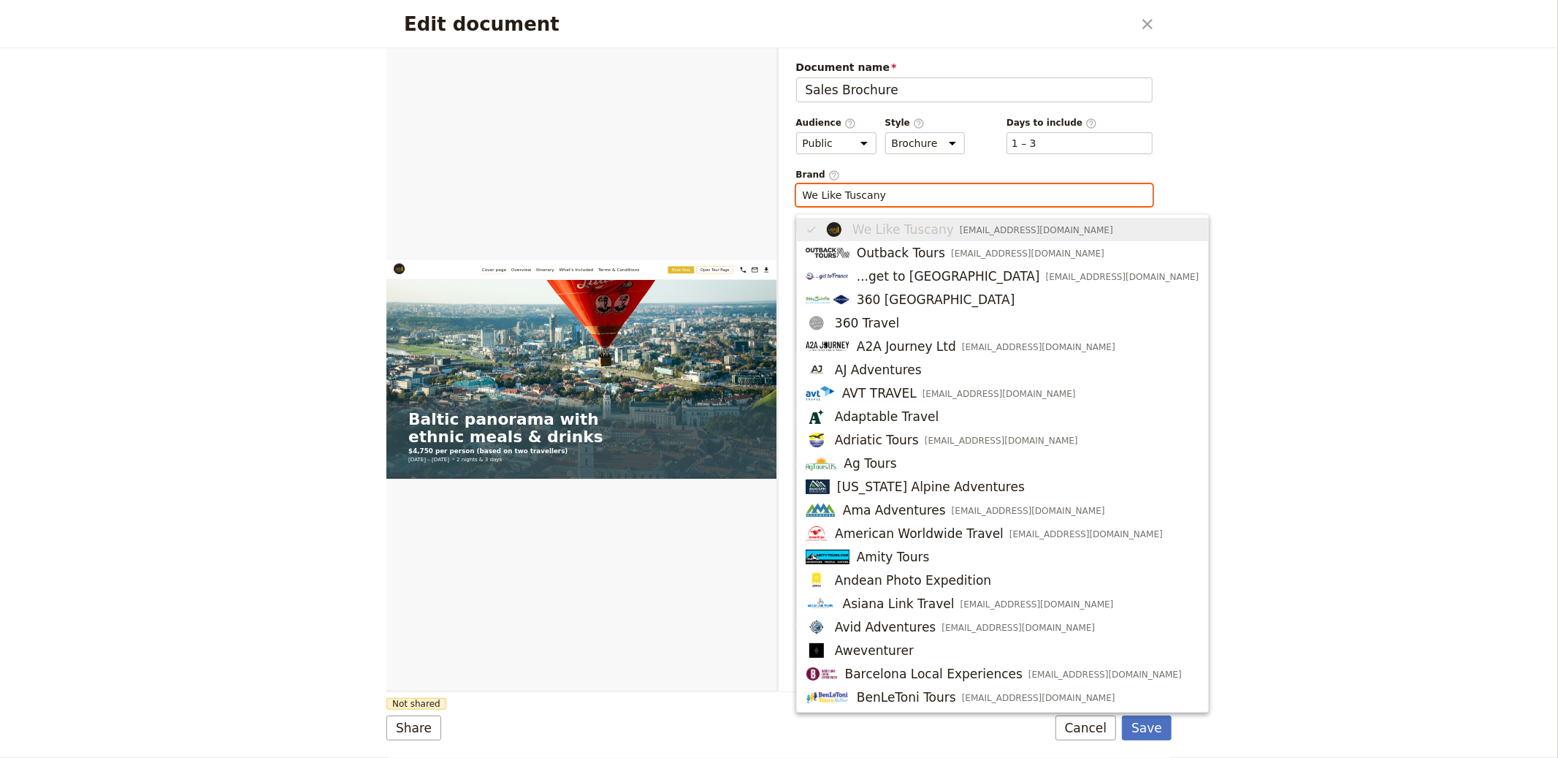
paste input "Lithuanian Holidays (Lithuanian Holidays, UAB)"
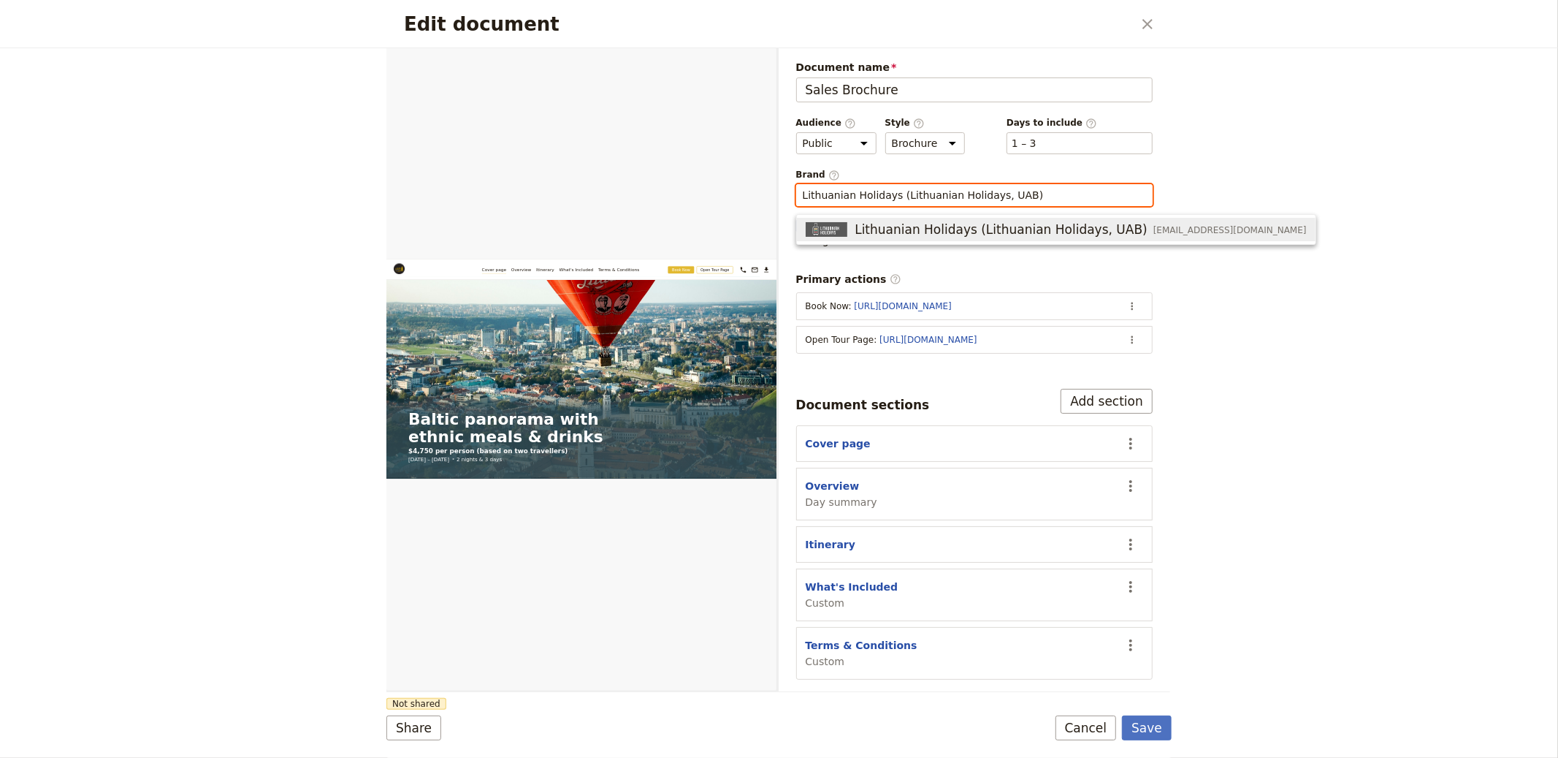
click at [1049, 226] on span "Lithuanian Holidays (Lithuanian Holidays, UAB)" at bounding box center [1001, 230] width 293 height 18
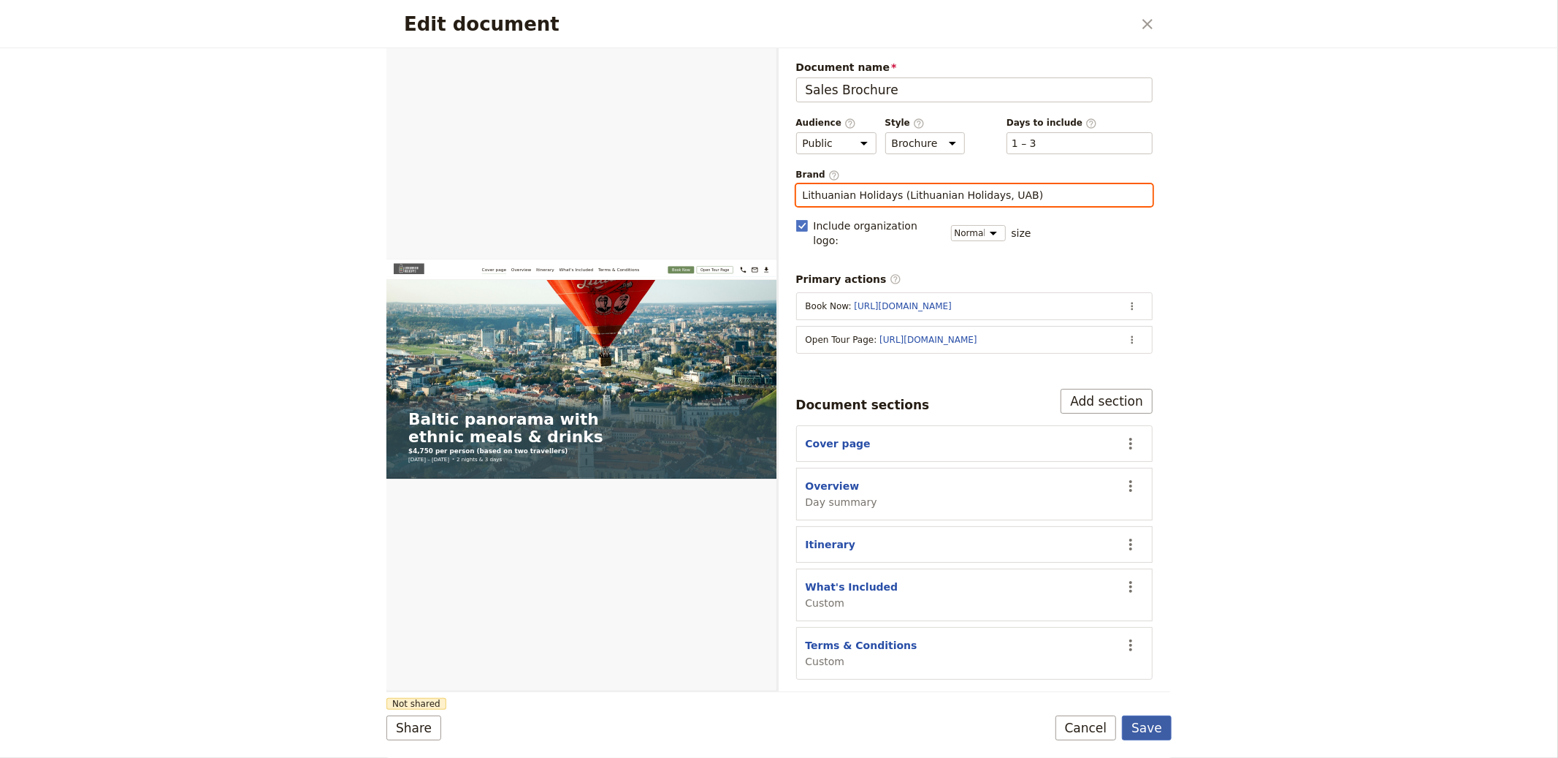
type input "Lithuanian Holidays (Lithuanian Holidays, UAB)"
click at [1156, 730] on button "Save" at bounding box center [1147, 727] width 50 height 25
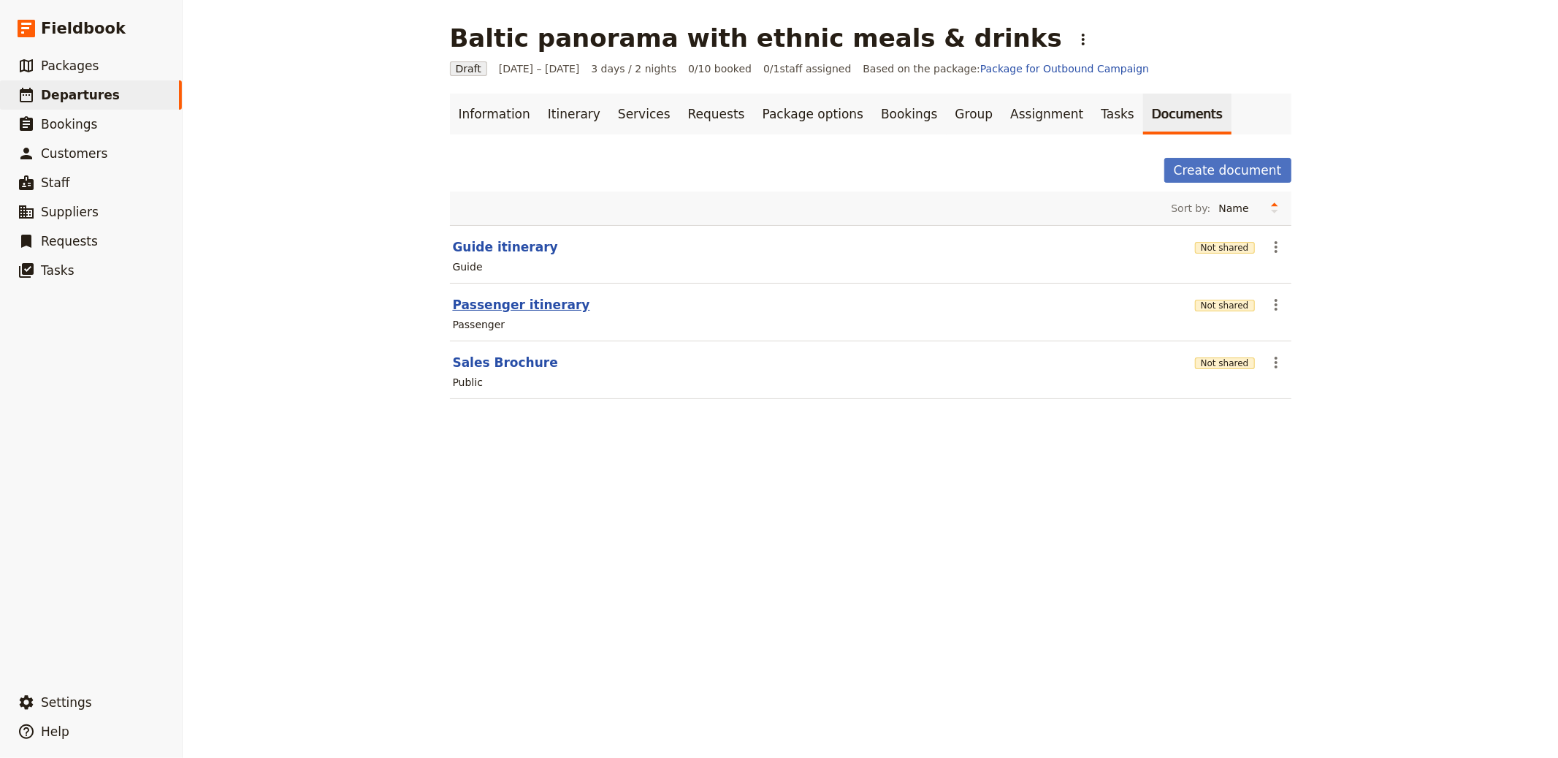
click at [475, 297] on button "Passenger itinerary" at bounding box center [521, 305] width 137 height 18
select select "PASSENGER"
select select "RUN_SHEET"
select select "LARGE"
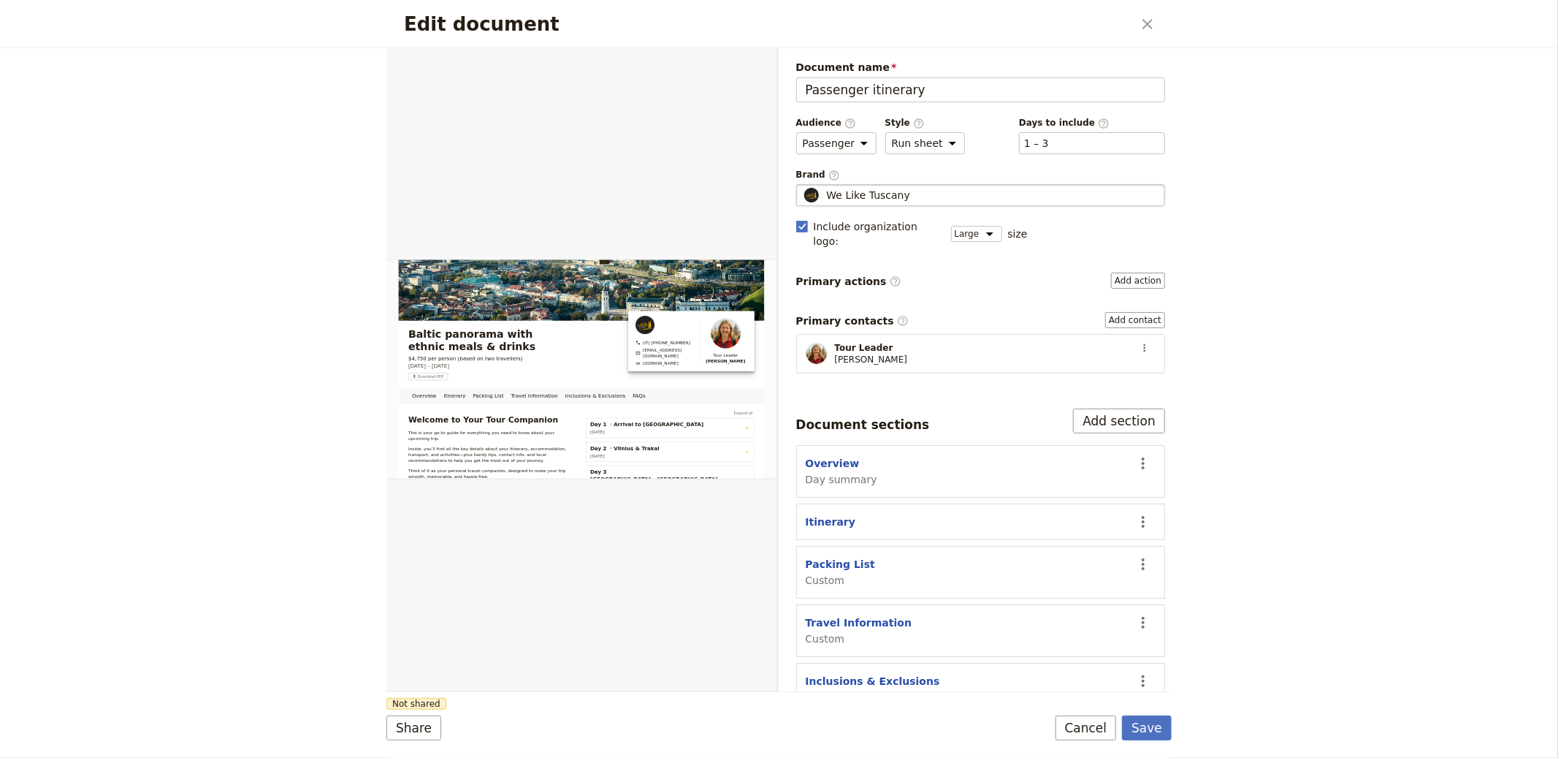
click at [886, 188] on span "We Like Tuscany" at bounding box center [868, 195] width 83 height 15
click at [803, 185] on input "We Like Tuscany" at bounding box center [802, 184] width 1 height 1
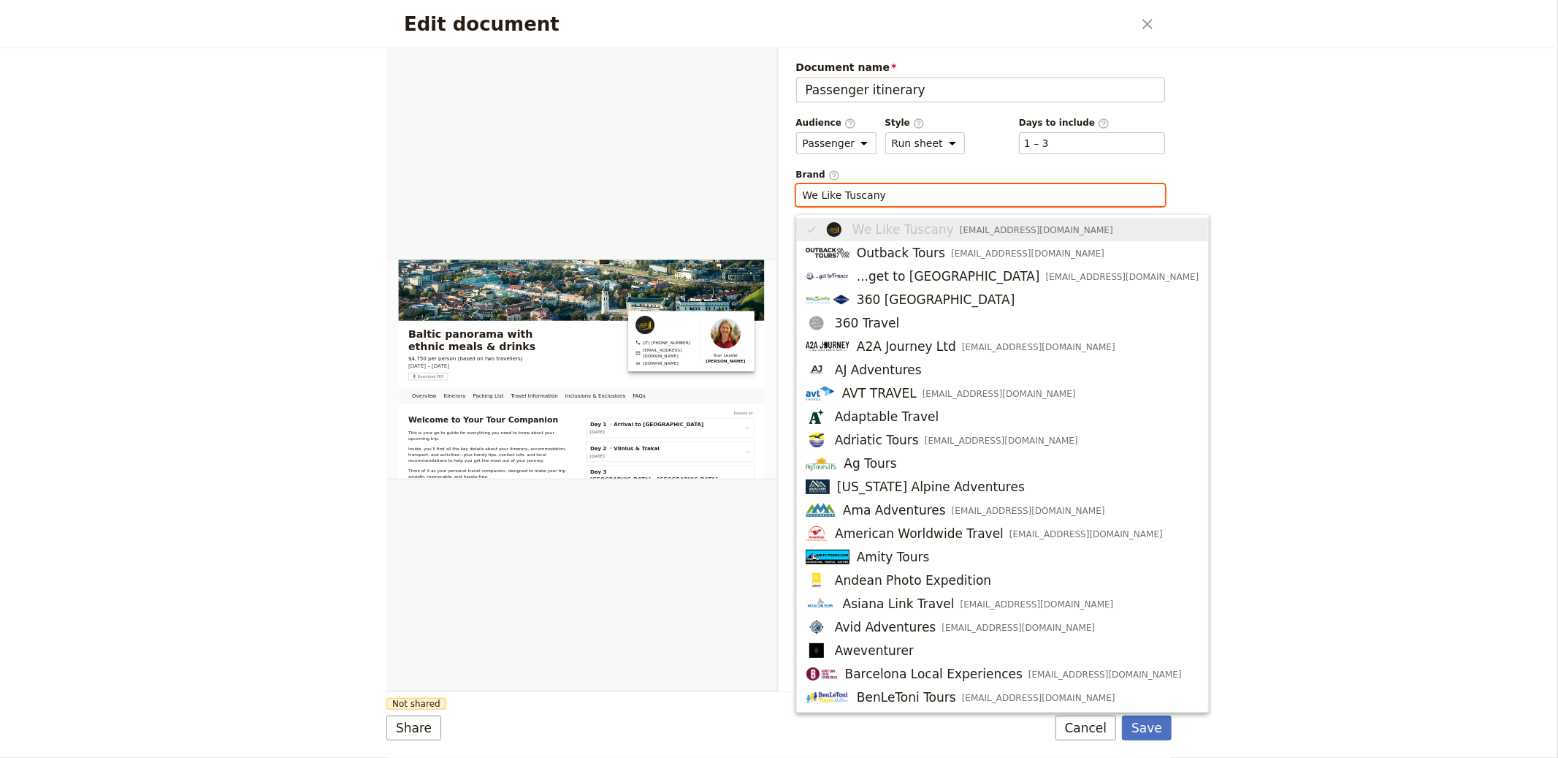
paste input "Lithuanian Holidays (Lithuanian Holidays, UAB)"
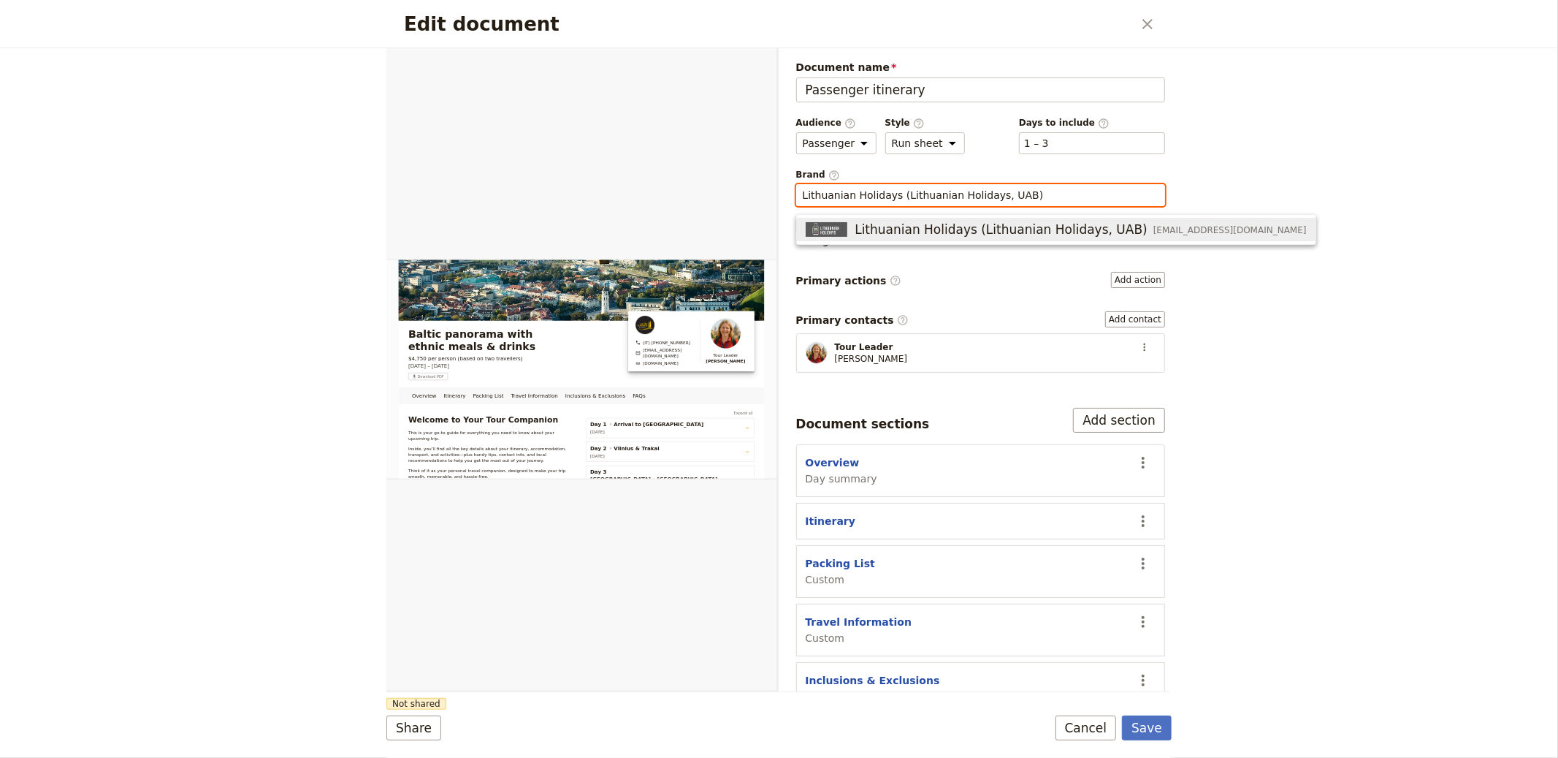
click at [994, 226] on span "Lithuanian Holidays (Lithuanian Holidays, UAB)" at bounding box center [1001, 230] width 293 height 18
type input "Lithuanian Holidays (Lithuanian Holidays, UAB)"
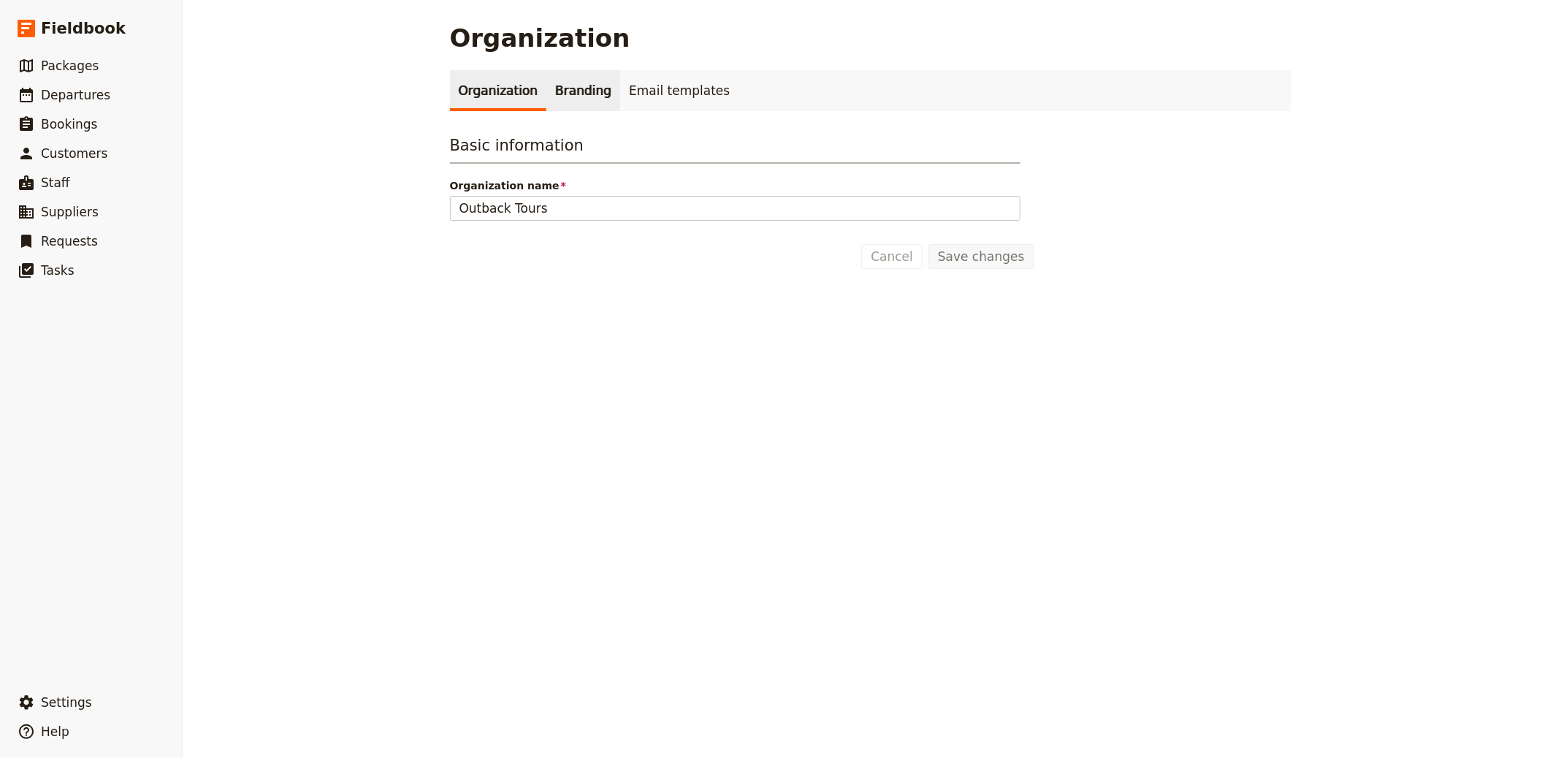
click at [574, 82] on link "Branding" at bounding box center [583, 90] width 74 height 41
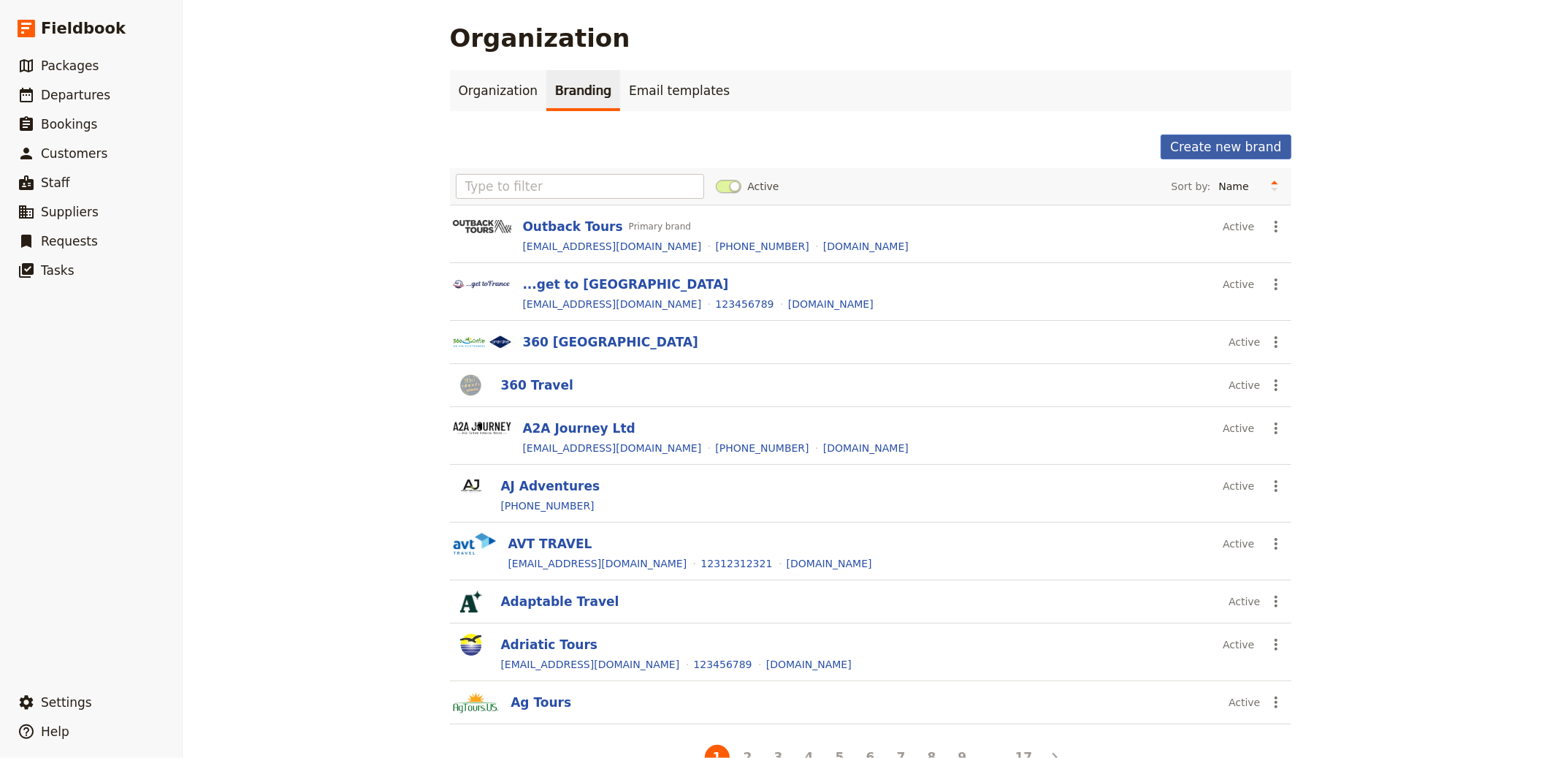
click at [1231, 148] on button "Create new brand" at bounding box center [1226, 146] width 130 height 25
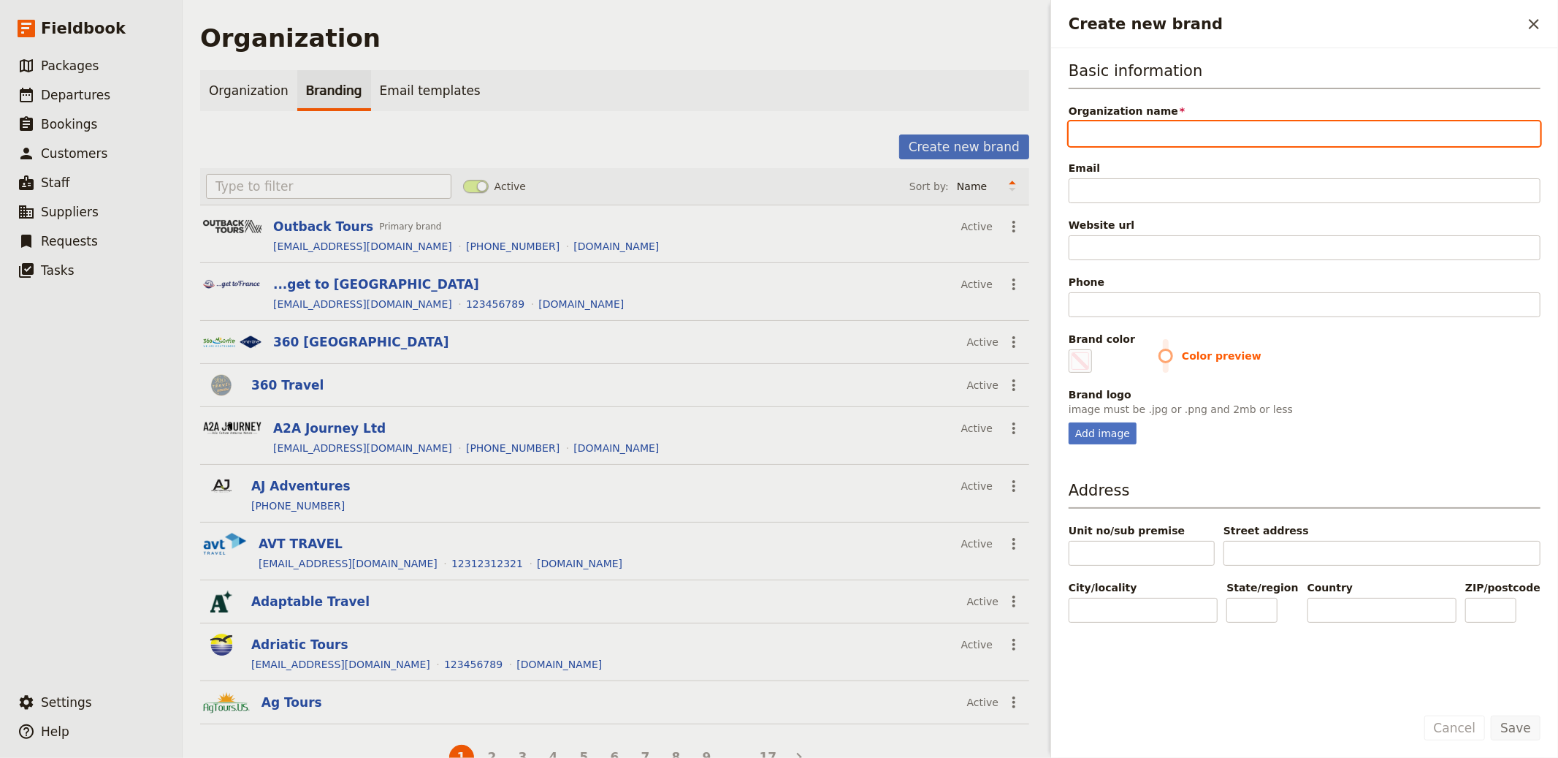
click at [1118, 136] on input "Organization name" at bounding box center [1305, 133] width 472 height 25
paste input "We Like Tuscany"
type input "We Like Tuscany"
type input "#000000"
type input "We Like Tuscany"
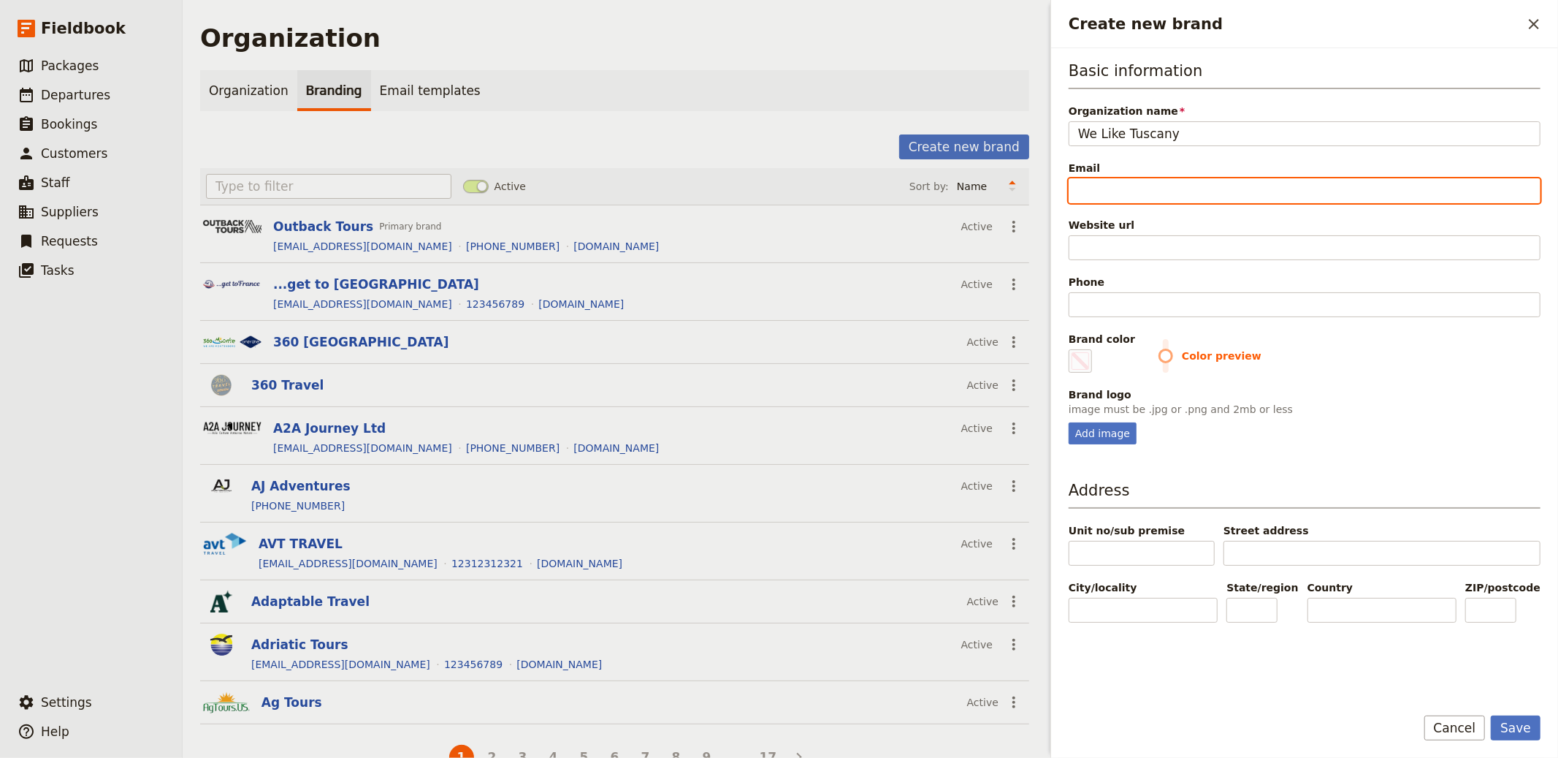
drag, startPoint x: 1162, startPoint y: 179, endPoint x: 1164, endPoint y: 187, distance: 8.6
click at [1161, 179] on input "Email" at bounding box center [1305, 190] width 472 height 25
paste input "[EMAIL_ADDRESS][DOMAIN_NAME]"
type input "[EMAIL_ADDRESS][DOMAIN_NAME]"
type input "#000000"
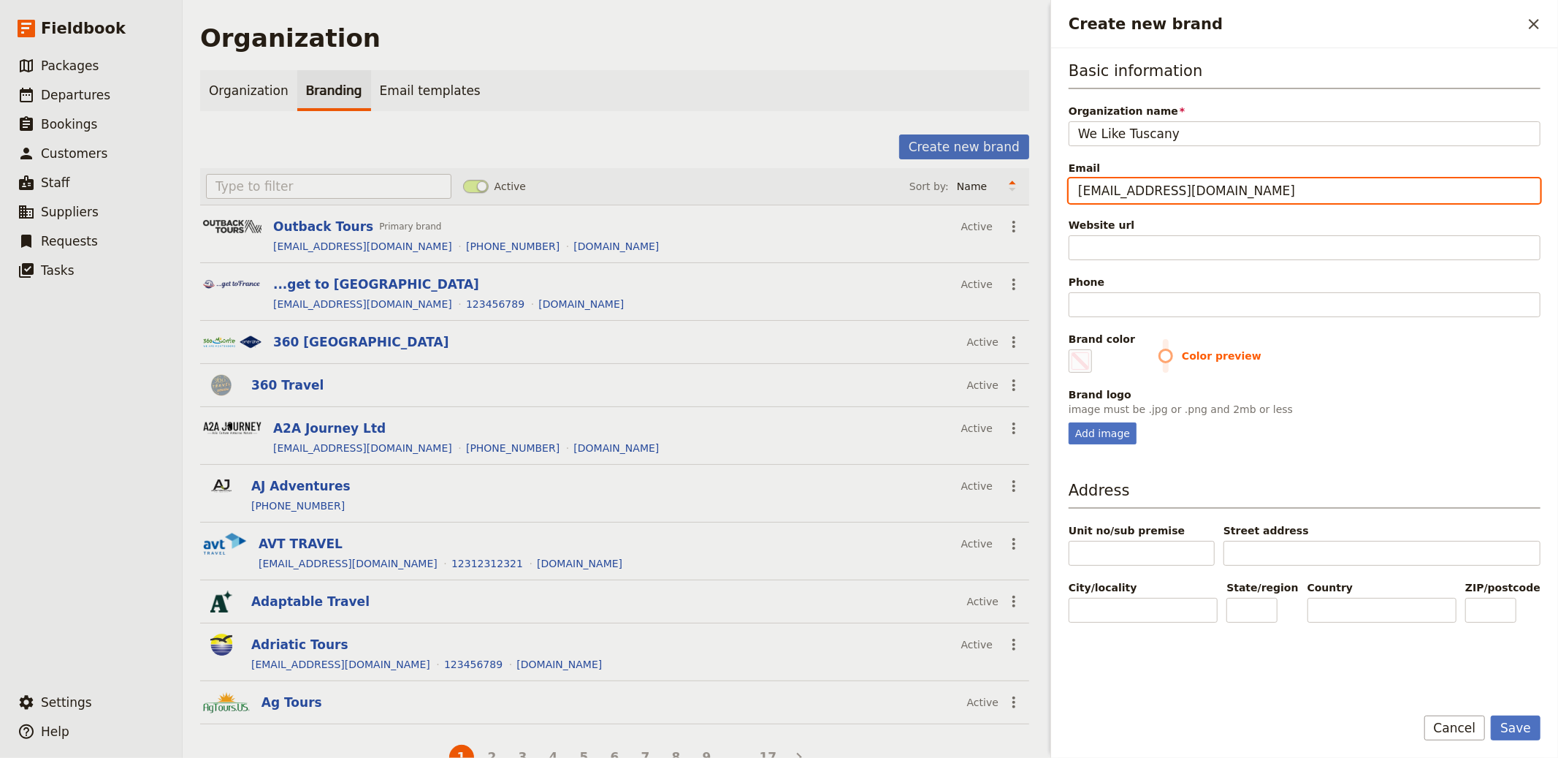
type input "[EMAIL_ADDRESS][DOMAIN_NAME]"
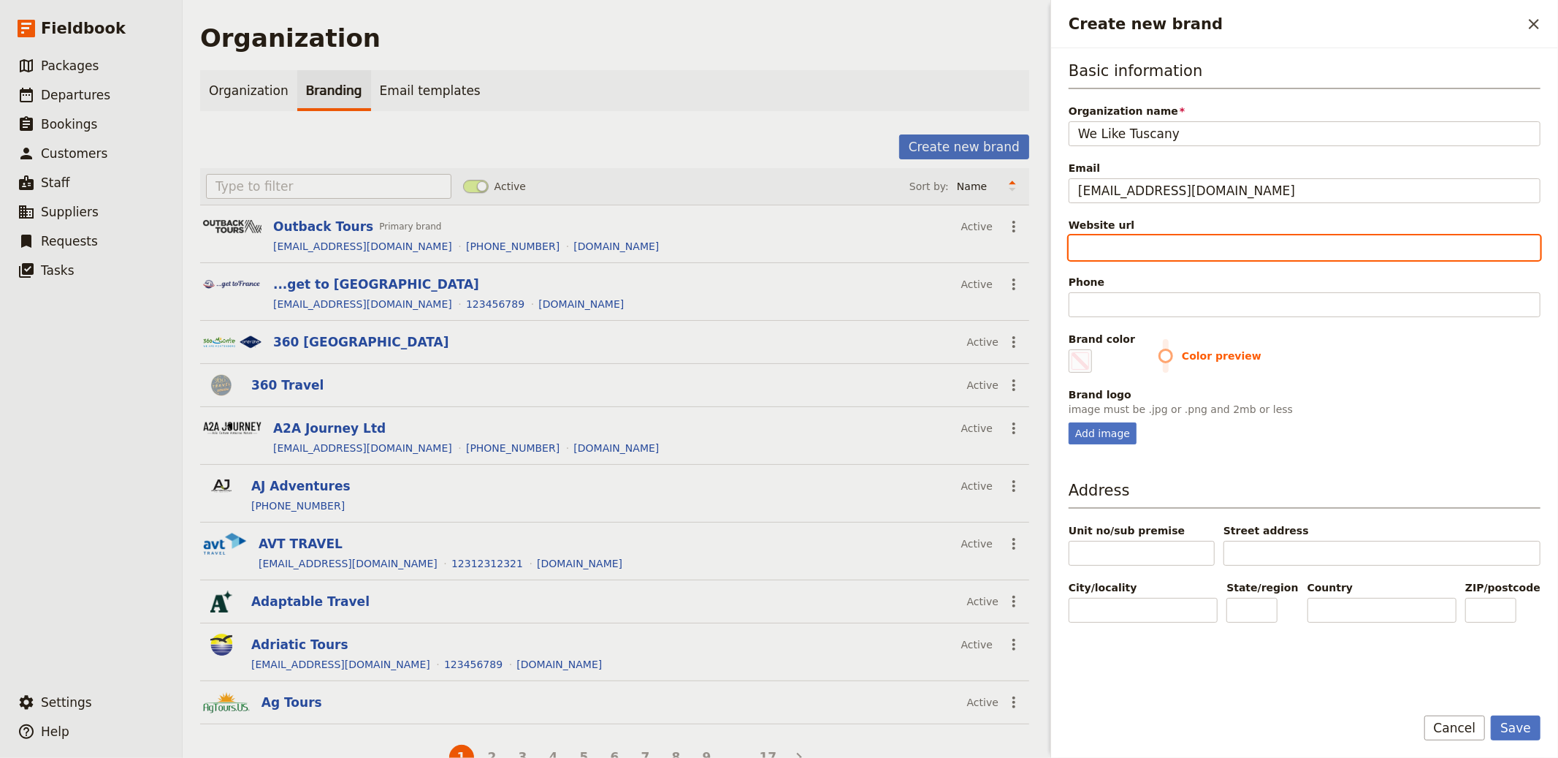
click at [1149, 242] on input "Website url" at bounding box center [1305, 247] width 472 height 25
paste input "https://weliketuscany.it/"
type input "https://weliketuscany.it/"
type input "#000000"
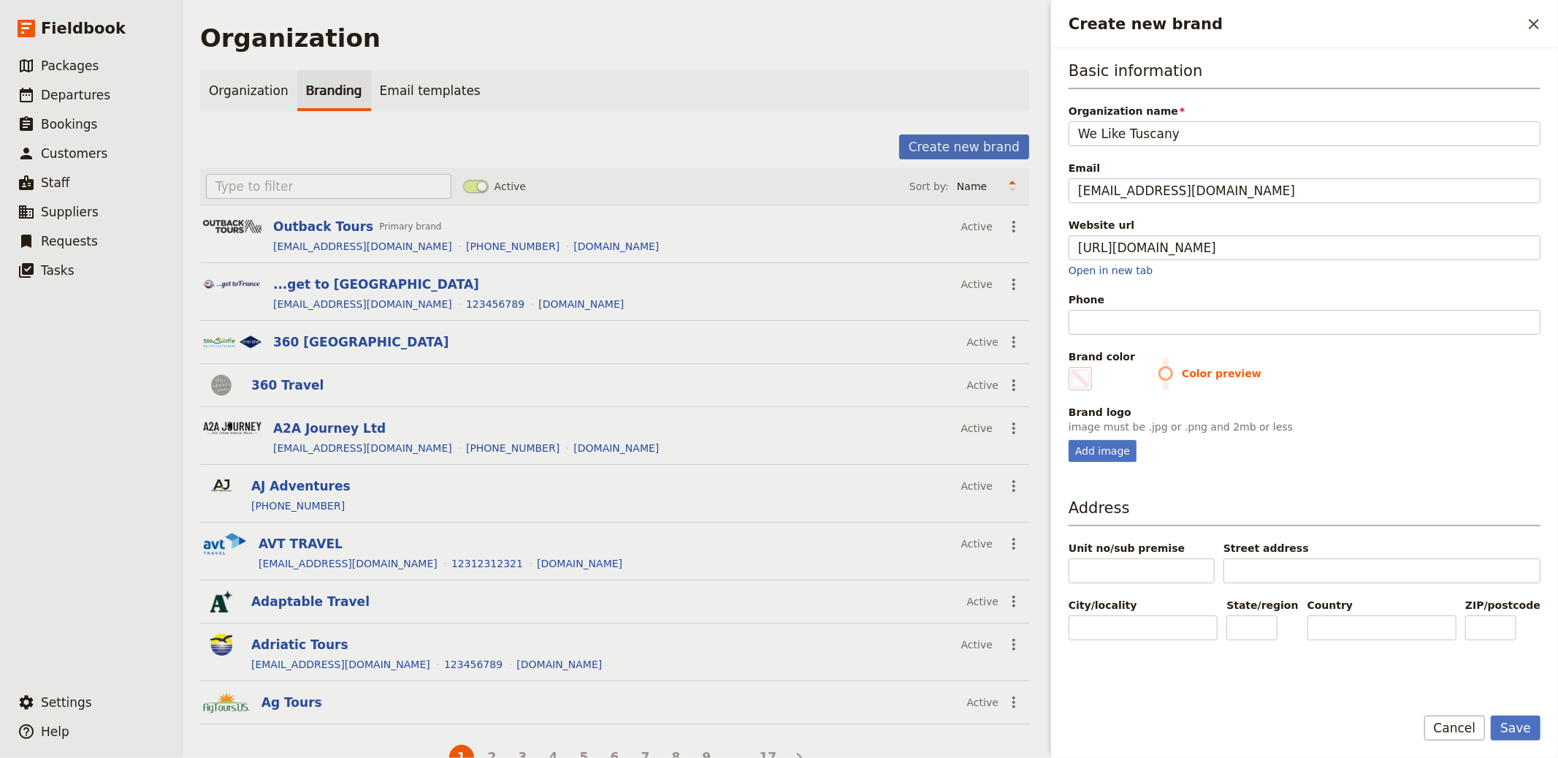
type input "https://weliketuscany.it"
type input "#000000"
click at [1124, 314] on input "Phone" at bounding box center [1305, 322] width 472 height 25
paste input "(IT) [PHONE_NUMBER]"
type input "(IT) [PHONE_NUMBER]"
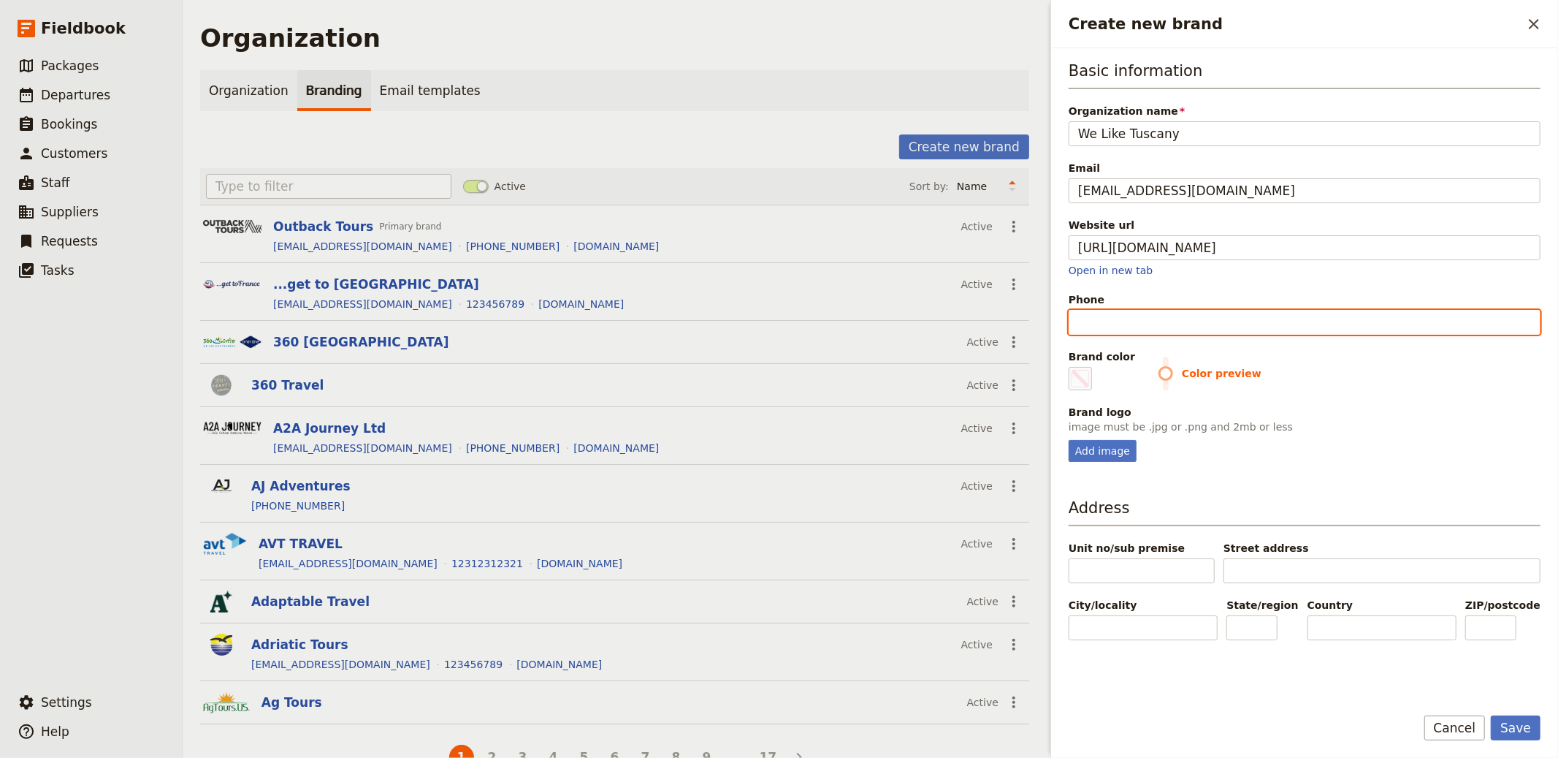
type input "#000000"
type input "(IT) [PHONE_NUMBER]"
click at [1067, 363] on div "Basic information Organization name We Like Tuscany Email info@weliketuscany.it…" at bounding box center [1304, 370] width 507 height 645
click at [1074, 376] on span "Create new brand" at bounding box center [1081, 379] width 18 height 18
click at [1072, 367] on input "#000000" at bounding box center [1072, 366] width 1 height 1
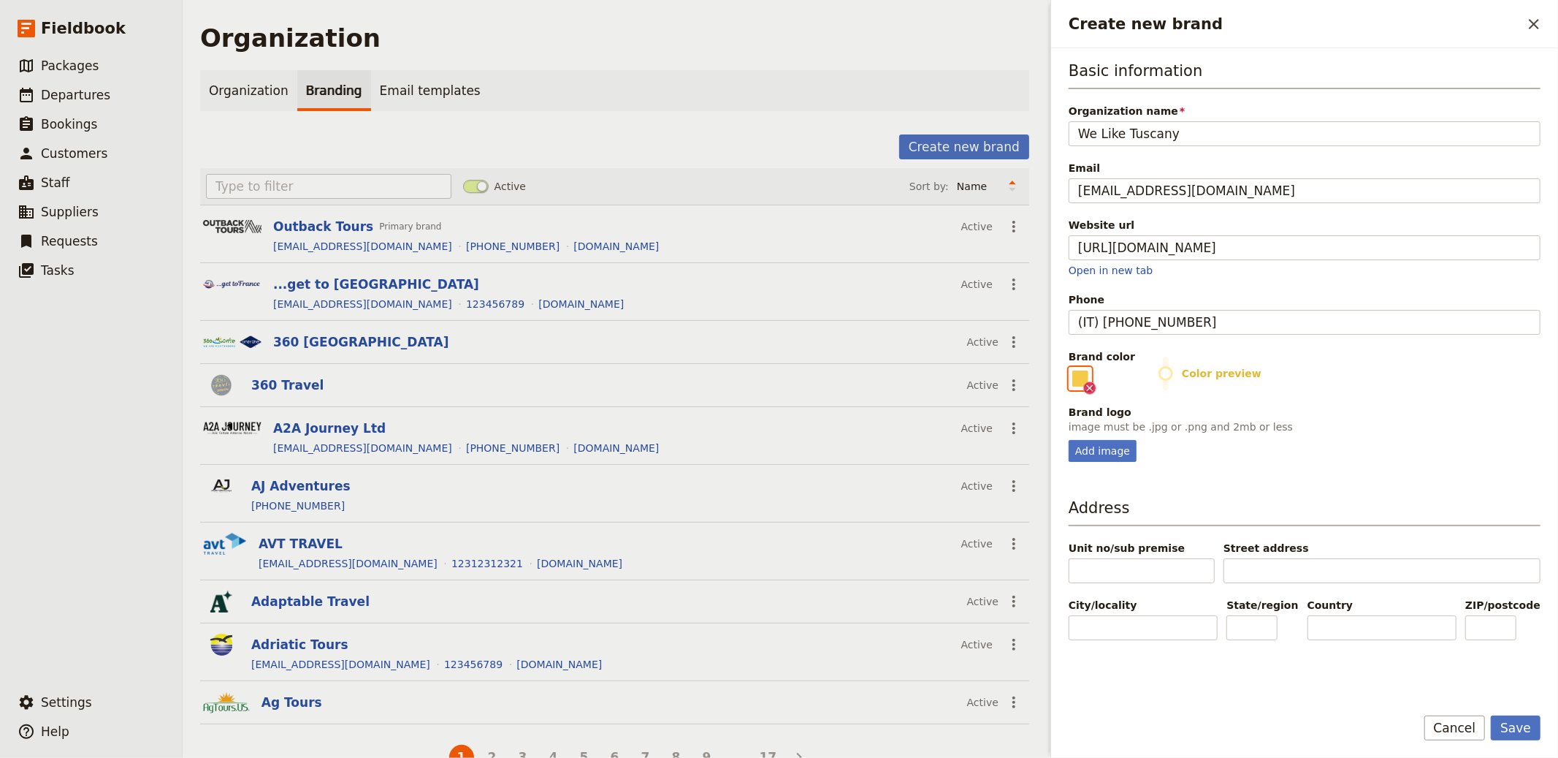
type input "#f4ca48"
click at [1402, 682] on button "Save" at bounding box center [1516, 727] width 50 height 25
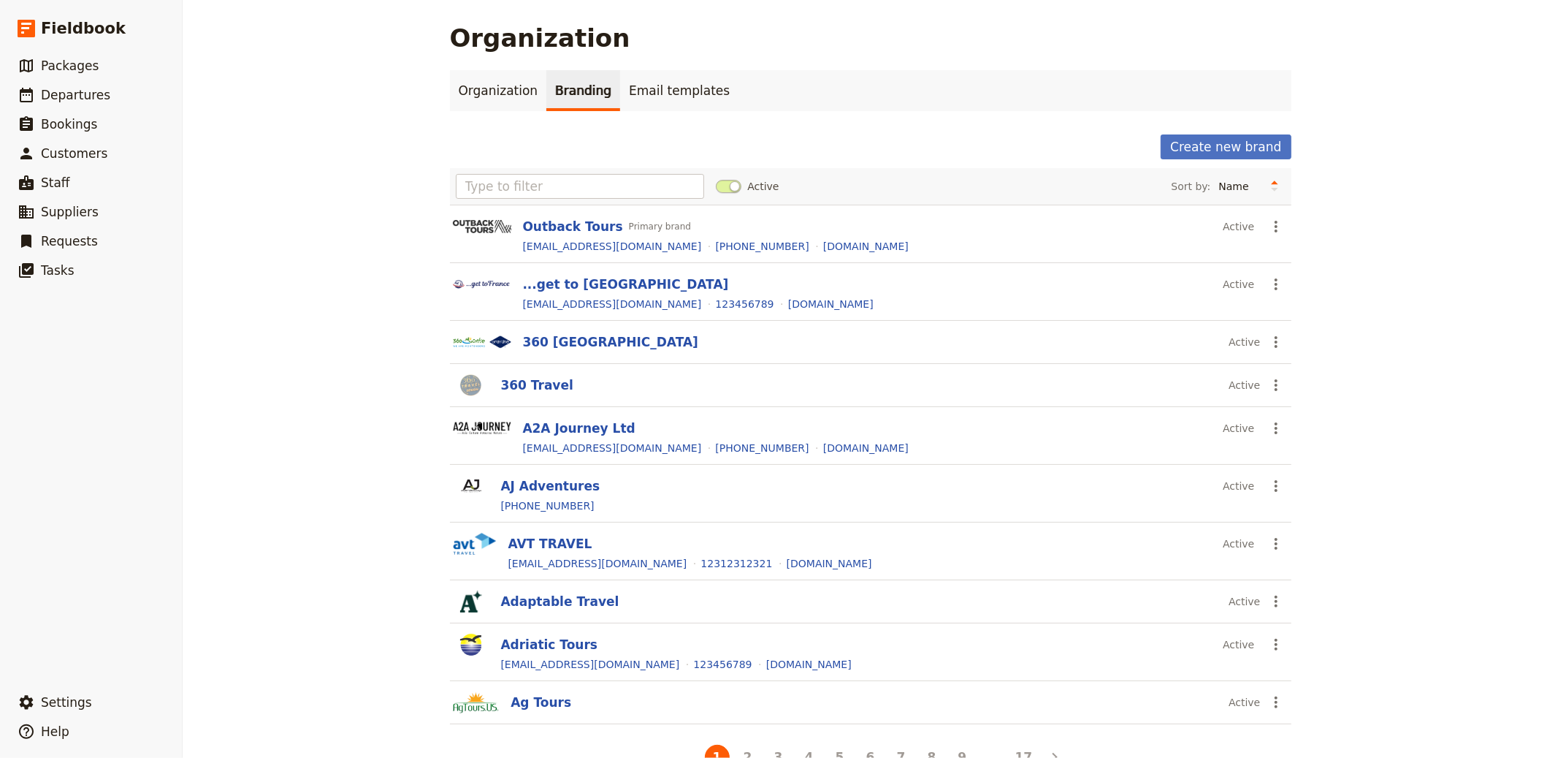
click at [503, 165] on div "Create new brand Active Sort by: Name Most recently updated Most recently creat…" at bounding box center [871, 453] width 842 height 638
click at [492, 196] on input "text" at bounding box center [580, 186] width 249 height 25
paste input "We Like Tuscany"
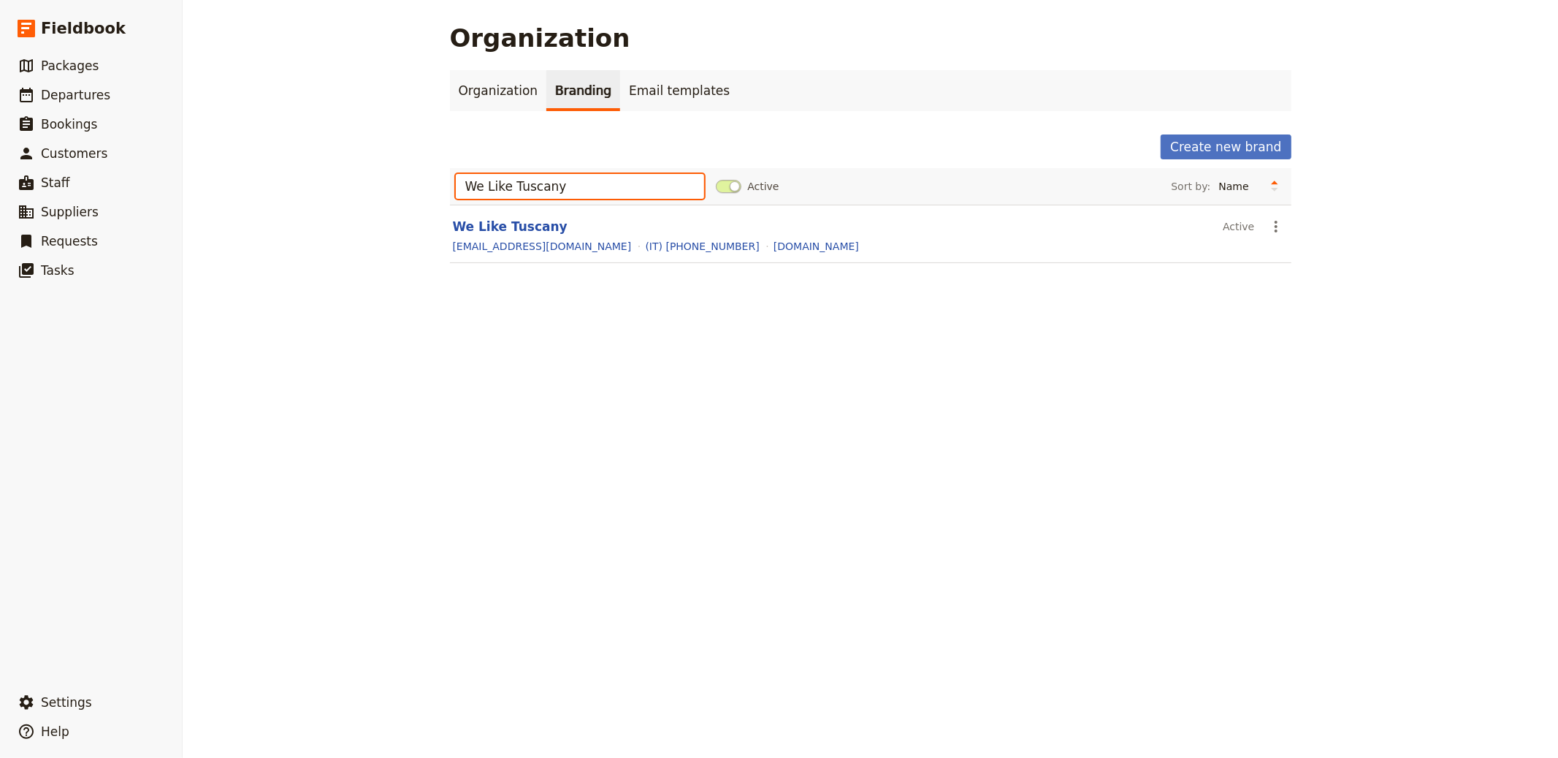
type input "We Like Tuscany"
click at [525, 223] on button "We Like Tuscany" at bounding box center [510, 227] width 115 height 18
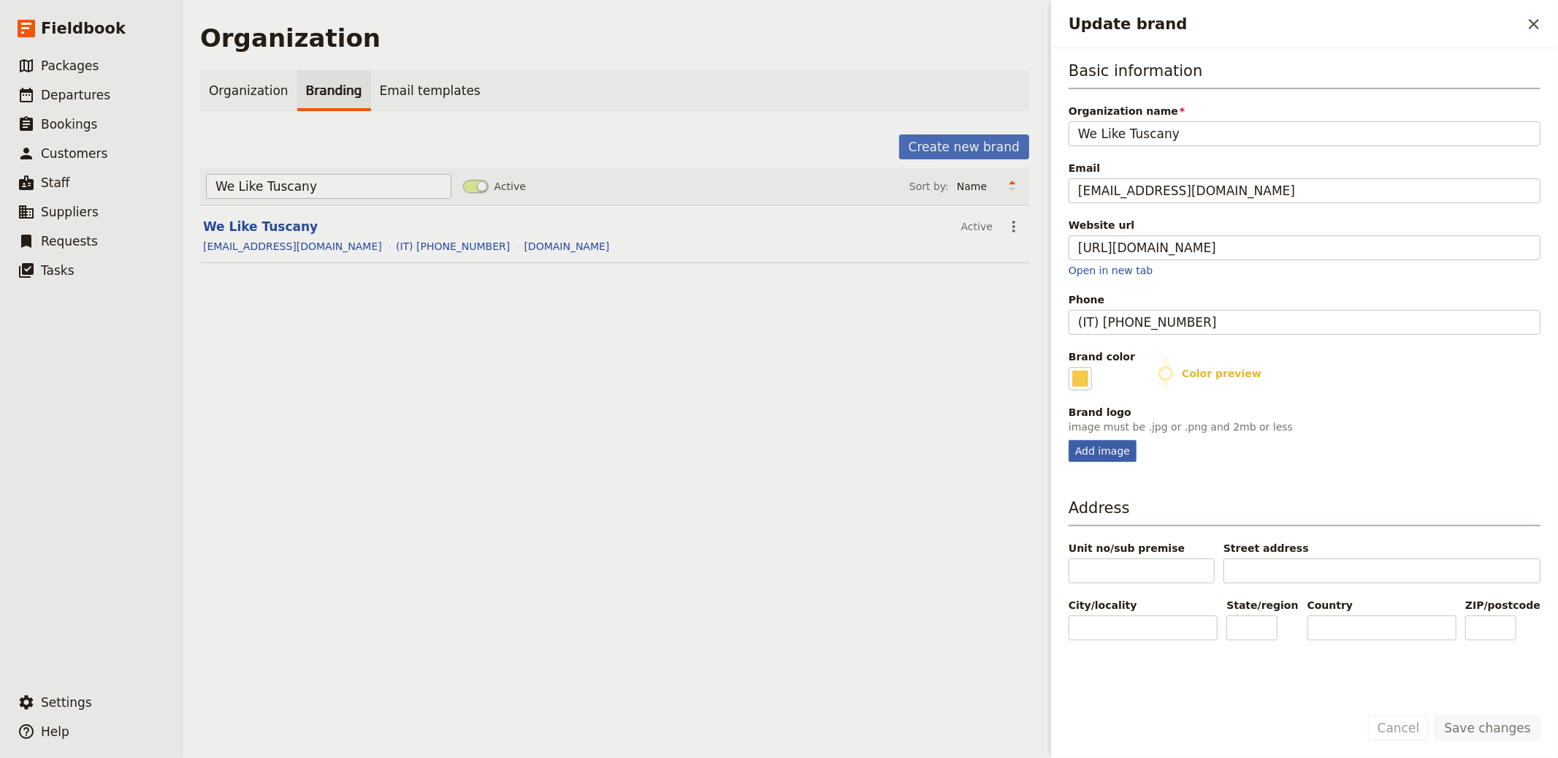
click at [1102, 451] on div "Add image" at bounding box center [1103, 451] width 68 height 22
click at [1069, 440] on input "Add image" at bounding box center [1068, 439] width 1 height 1
click at [1119, 462] on div "Add image" at bounding box center [1103, 451] width 68 height 22
click at [1069, 440] on input "Add image" at bounding box center [1068, 439] width 1 height 1
type input "C:\fakepath\ezgif-120780860946cf.png"
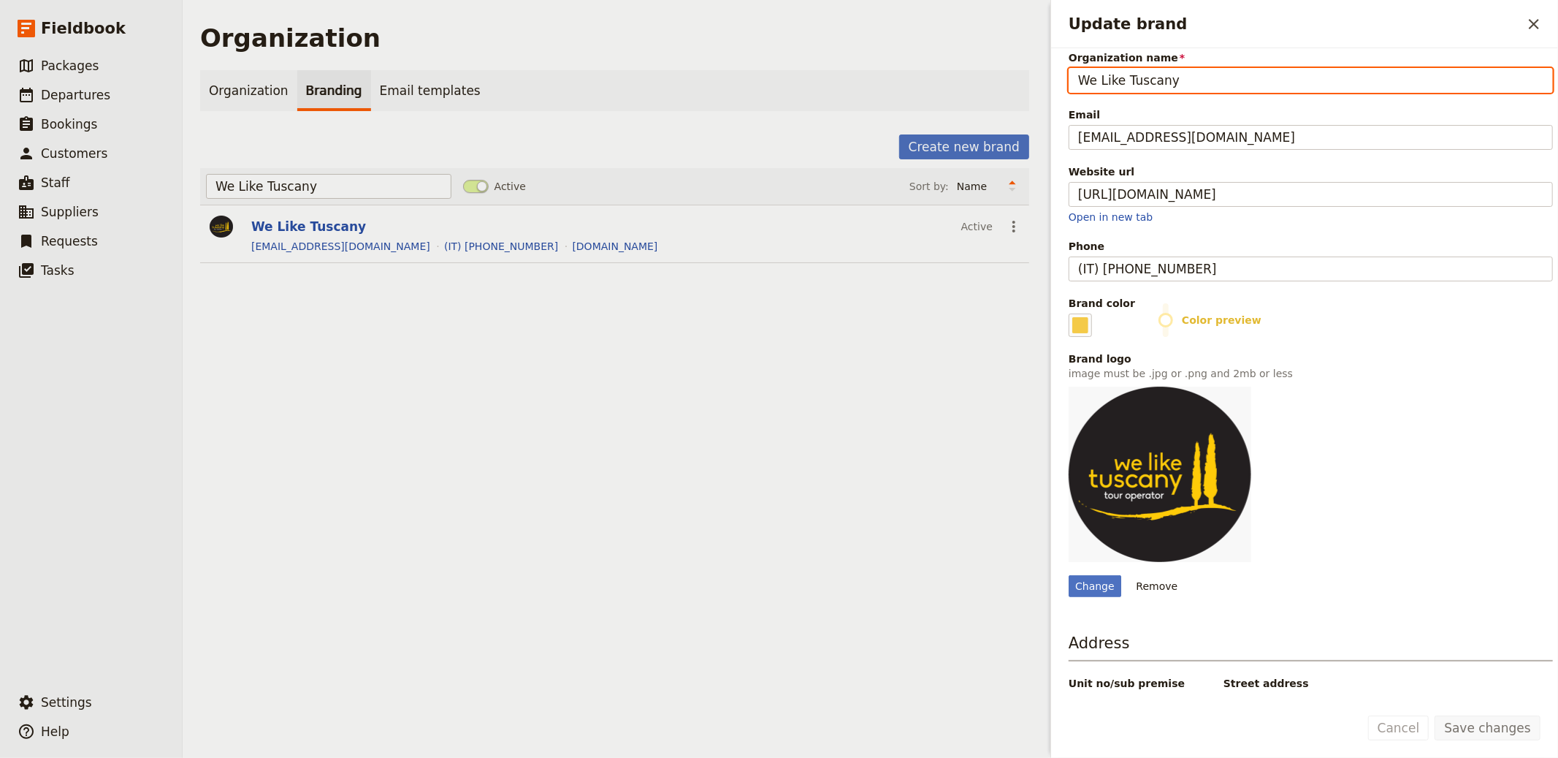
scroll to position [134, 0]
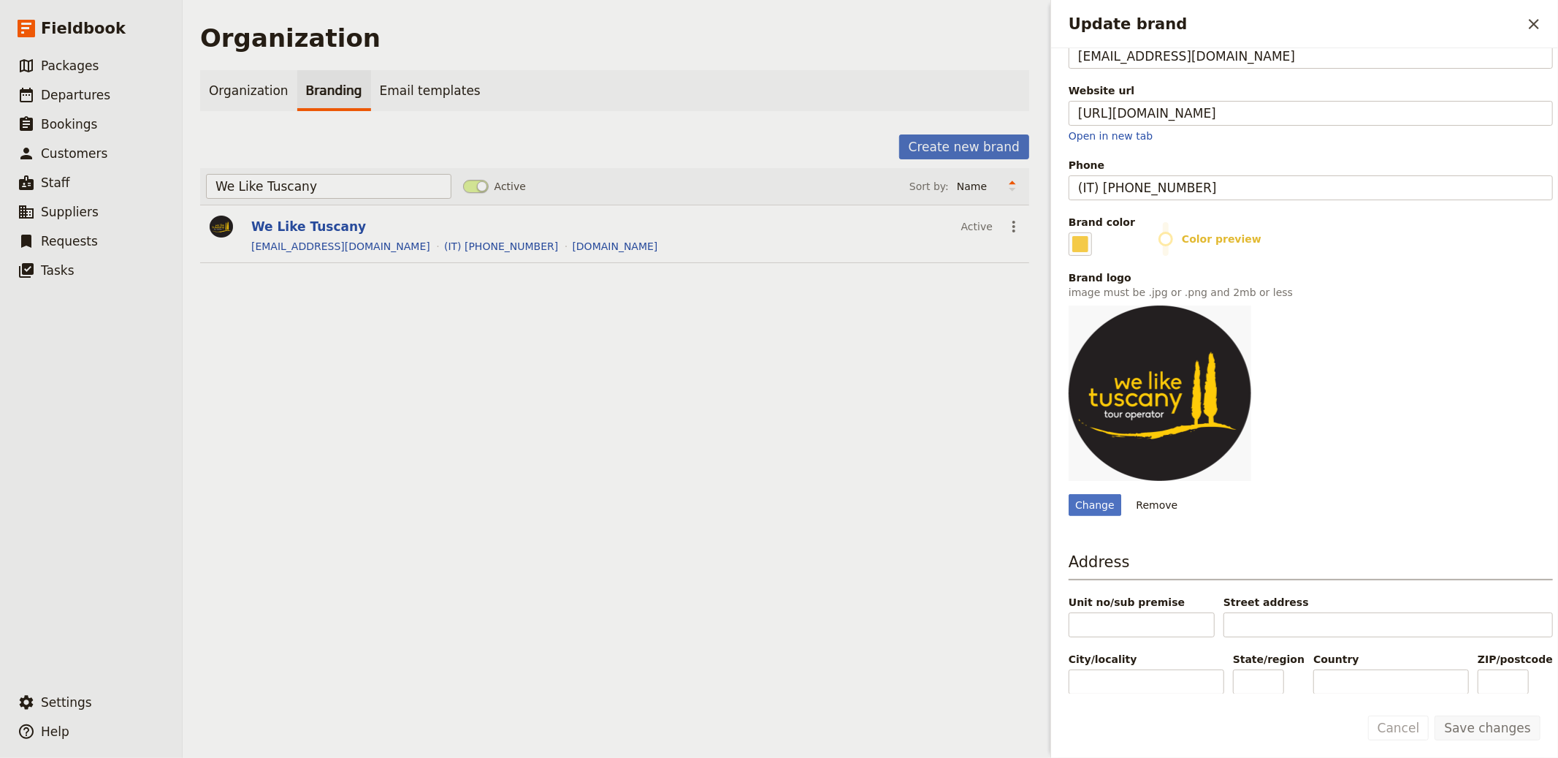
click at [607, 109] on ul "Organization Branding Email templates" at bounding box center [614, 90] width 829 height 41
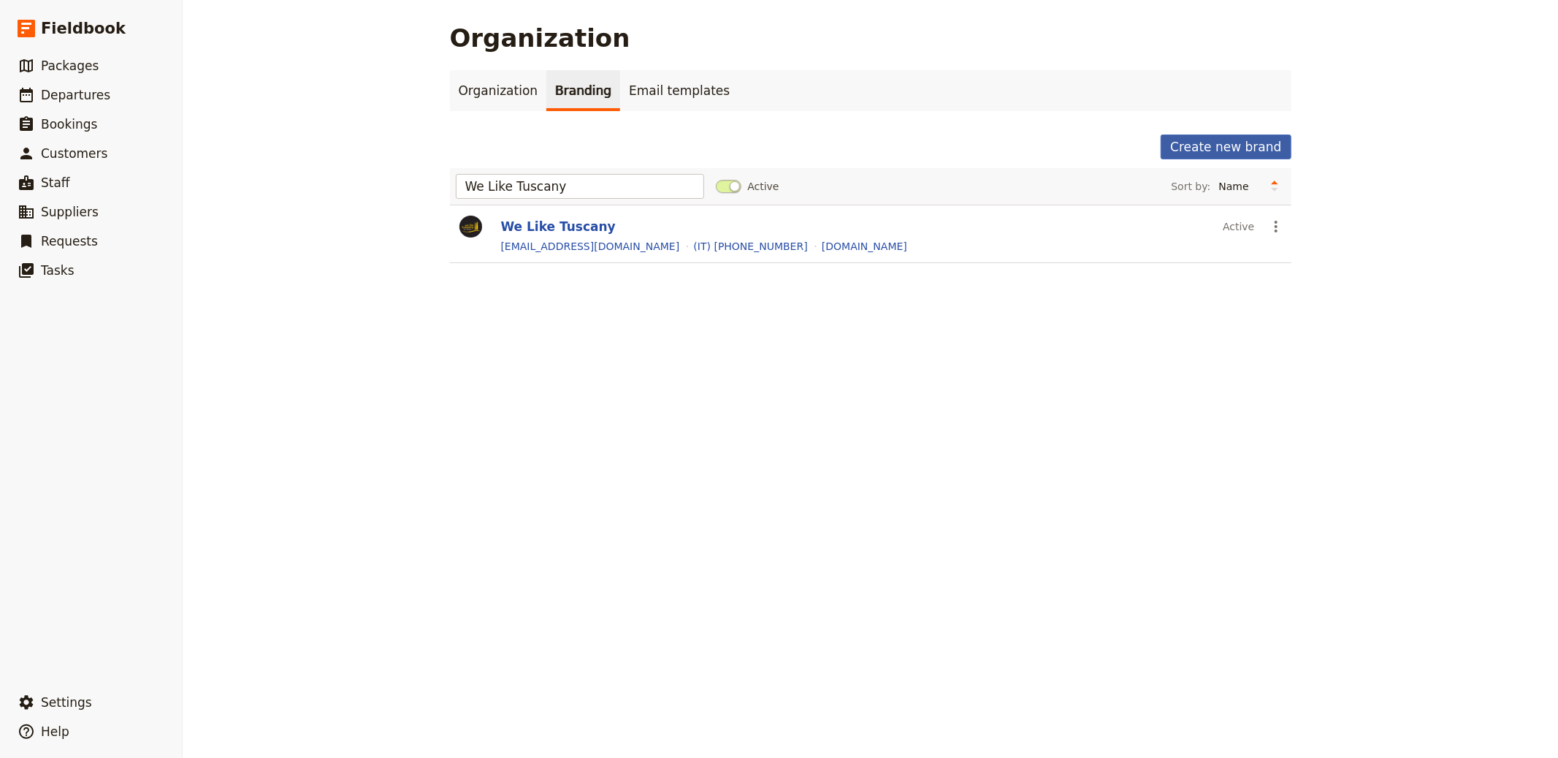
click at [1250, 150] on button "Create new brand" at bounding box center [1226, 146] width 130 height 25
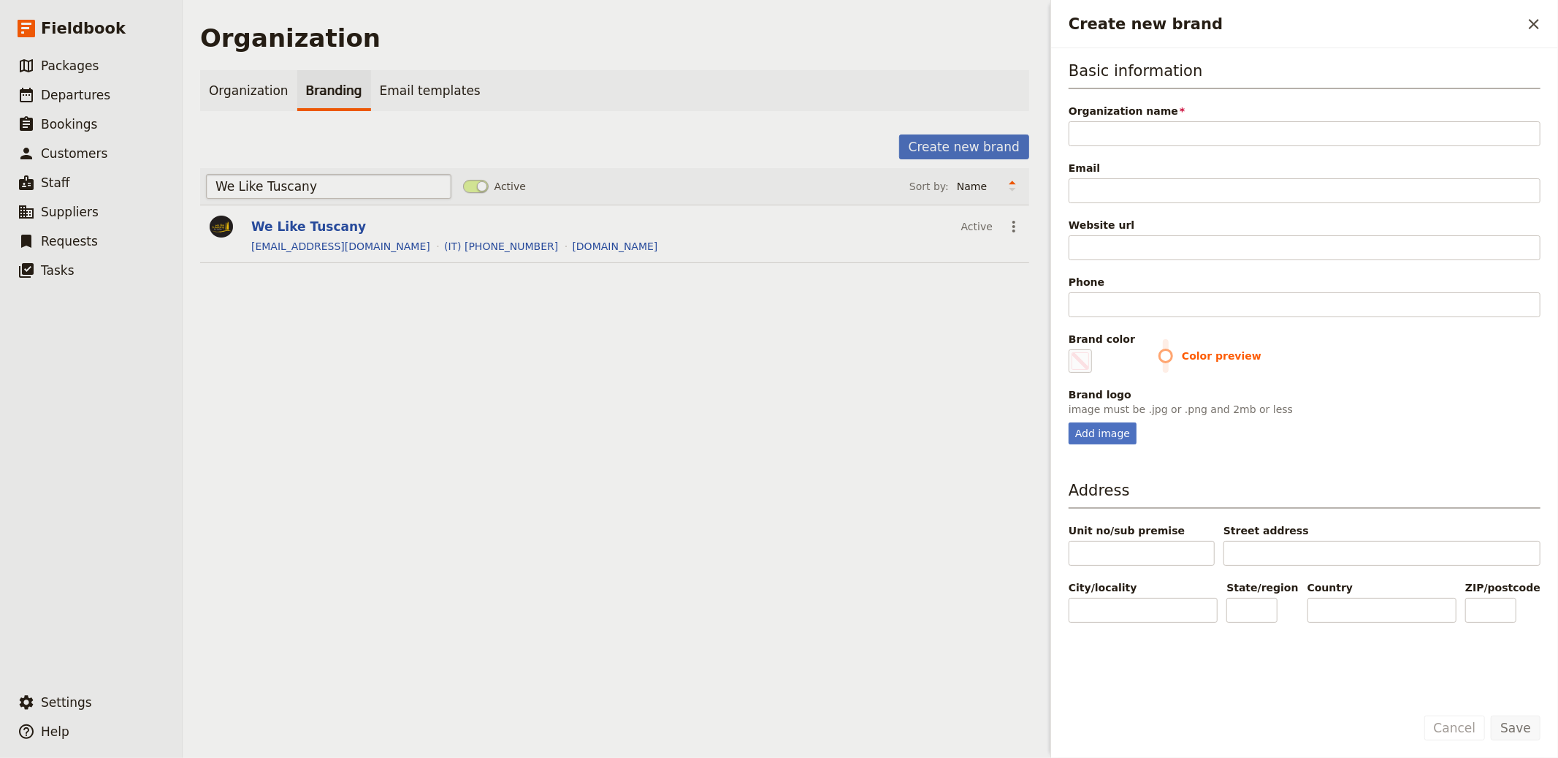
click at [326, 197] on input "We Like Tuscany" at bounding box center [328, 186] width 245 height 25
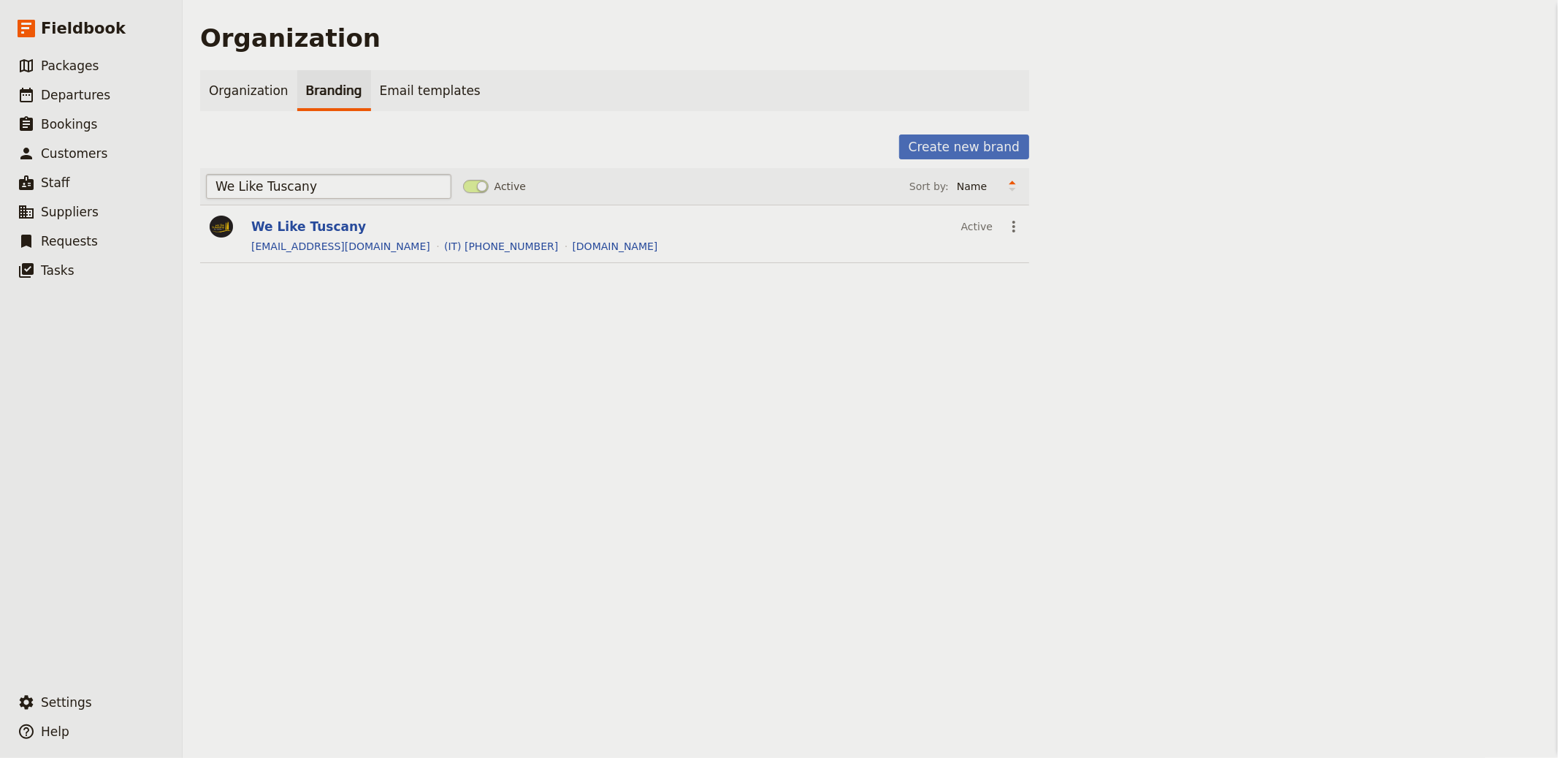
click at [335, 196] on input "We Like Tuscany" at bounding box center [328, 186] width 245 height 25
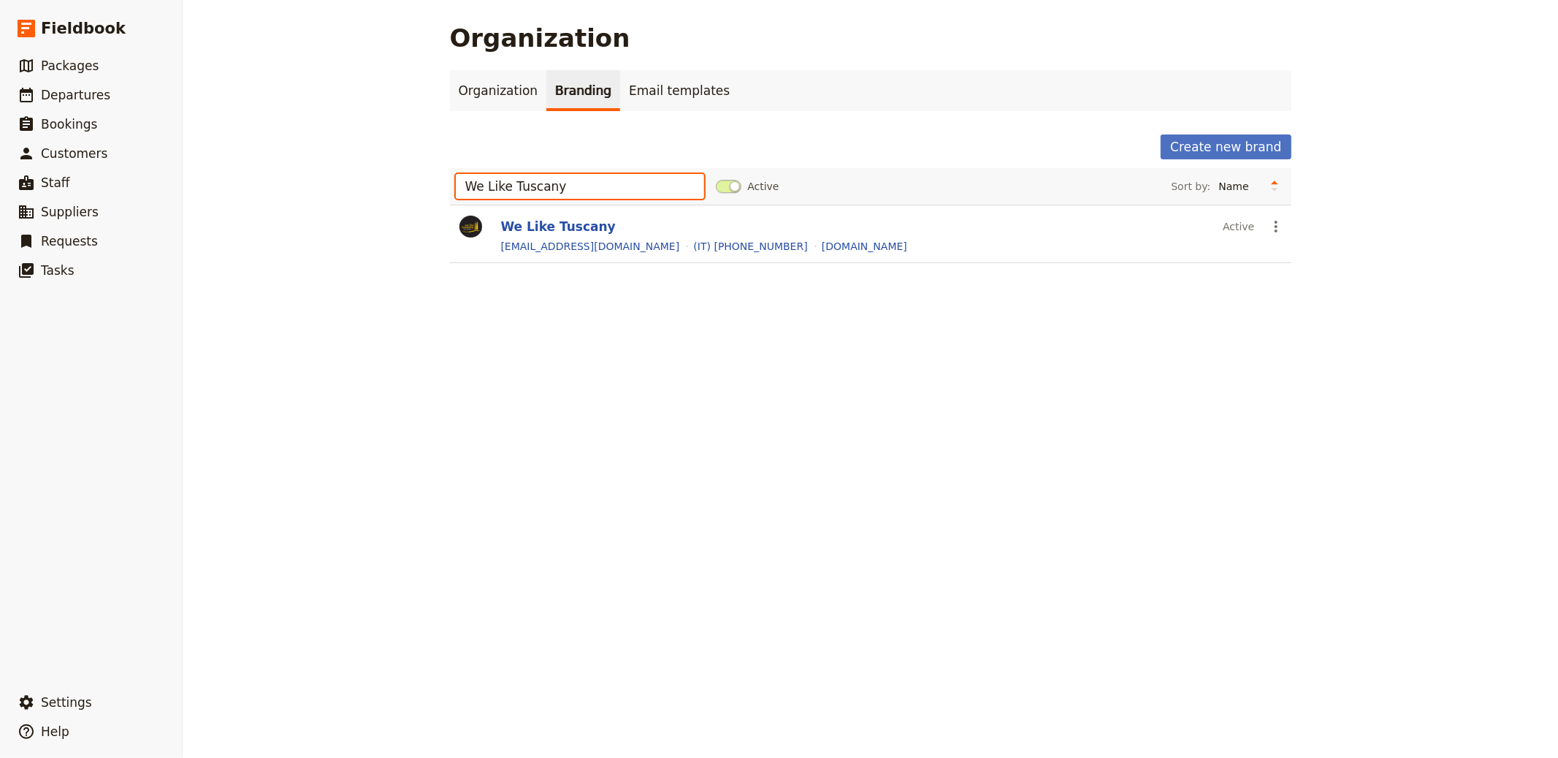
click at [619, 191] on input "We Like Tuscany" at bounding box center [580, 186] width 249 height 25
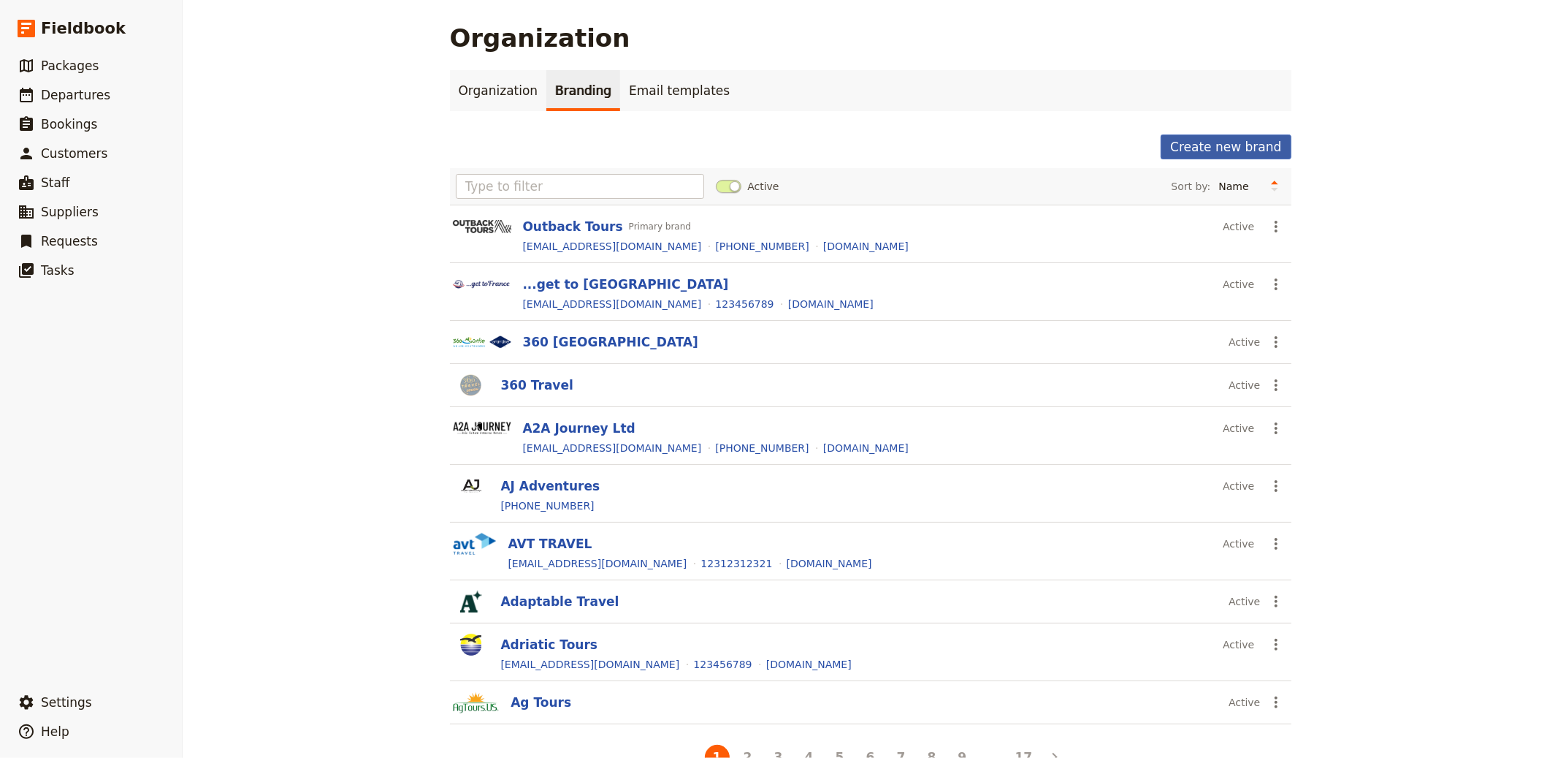
click at [1234, 138] on button "Create new brand" at bounding box center [1226, 146] width 130 height 25
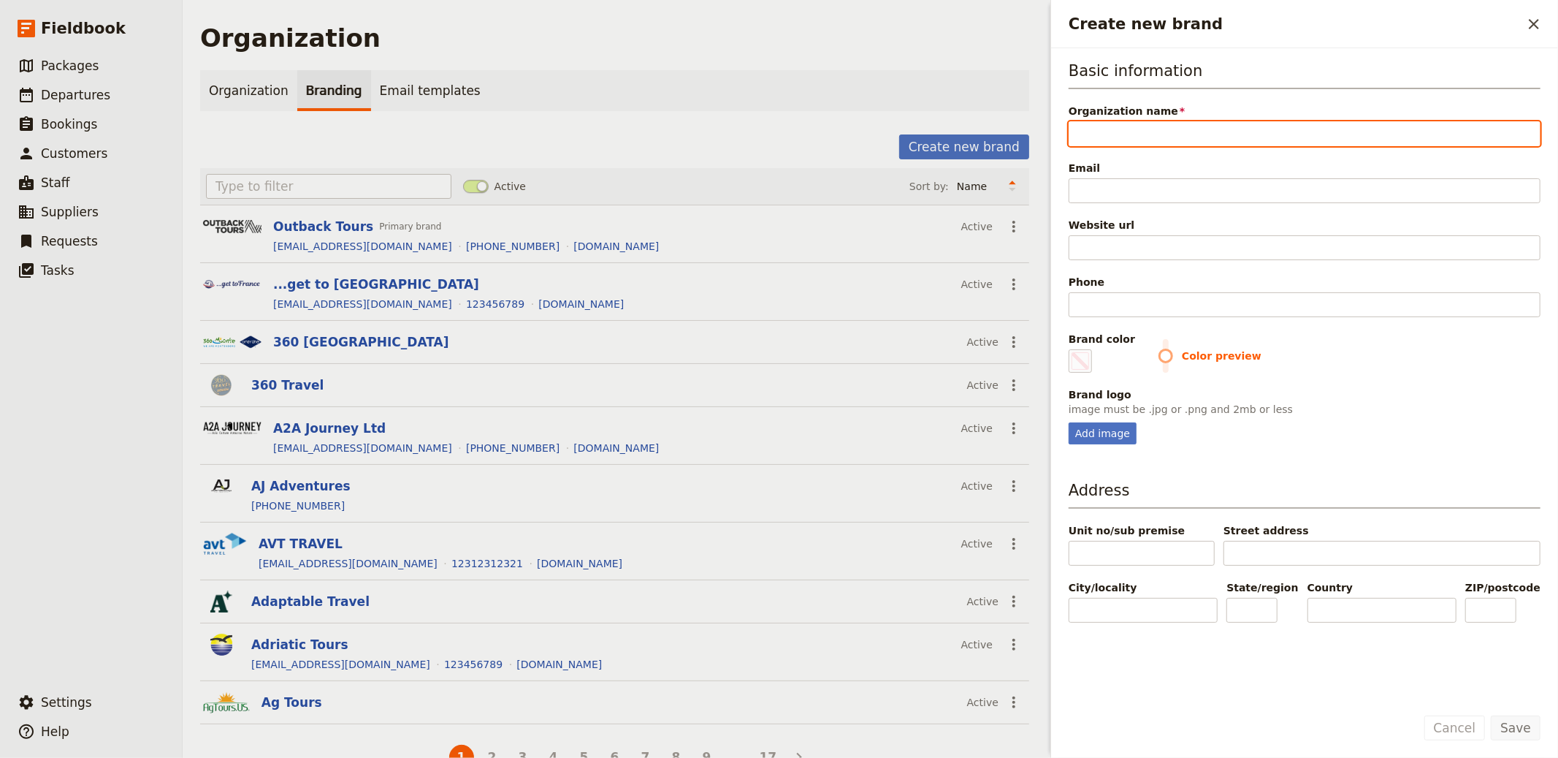
click at [1103, 124] on input "Organization name" at bounding box center [1305, 133] width 472 height 25
paste input "Lithuanian Holidays (Lithuanian Holidays, UAB)"
type input "Lithuanian Holidays (Lithuanian Holidays, UAB)"
type input "#000000"
type input "Lithuanian Holidays (Lithuanian Holidays, UAB)"
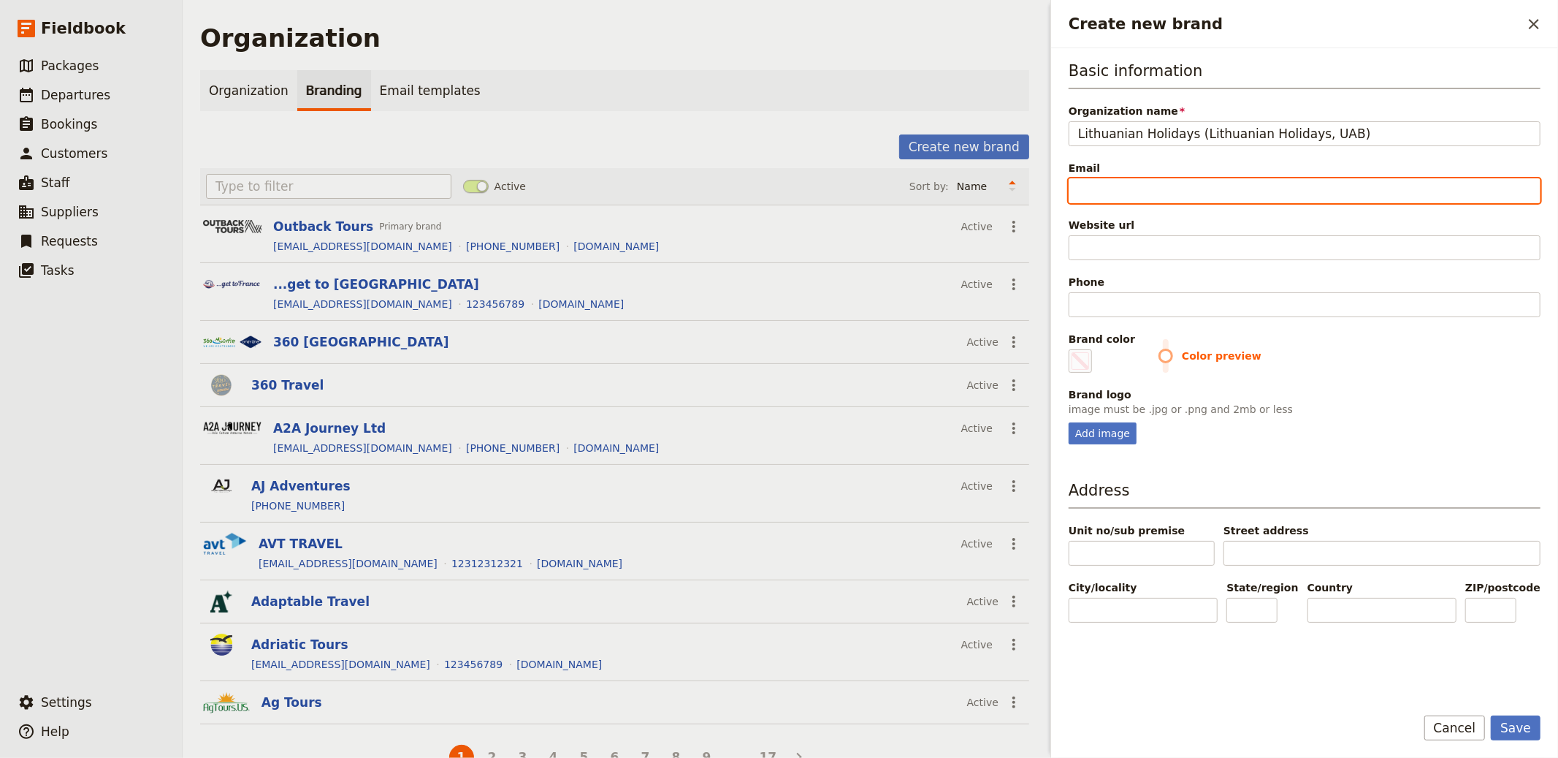
click at [1194, 188] on input "Email" at bounding box center [1305, 190] width 472 height 25
paste input "[EMAIL_ADDRESS][DOMAIN_NAME]"
type input "[EMAIL_ADDRESS][DOMAIN_NAME]"
type input "#000000"
type input "[EMAIL_ADDRESS][DOMAIN_NAME]"
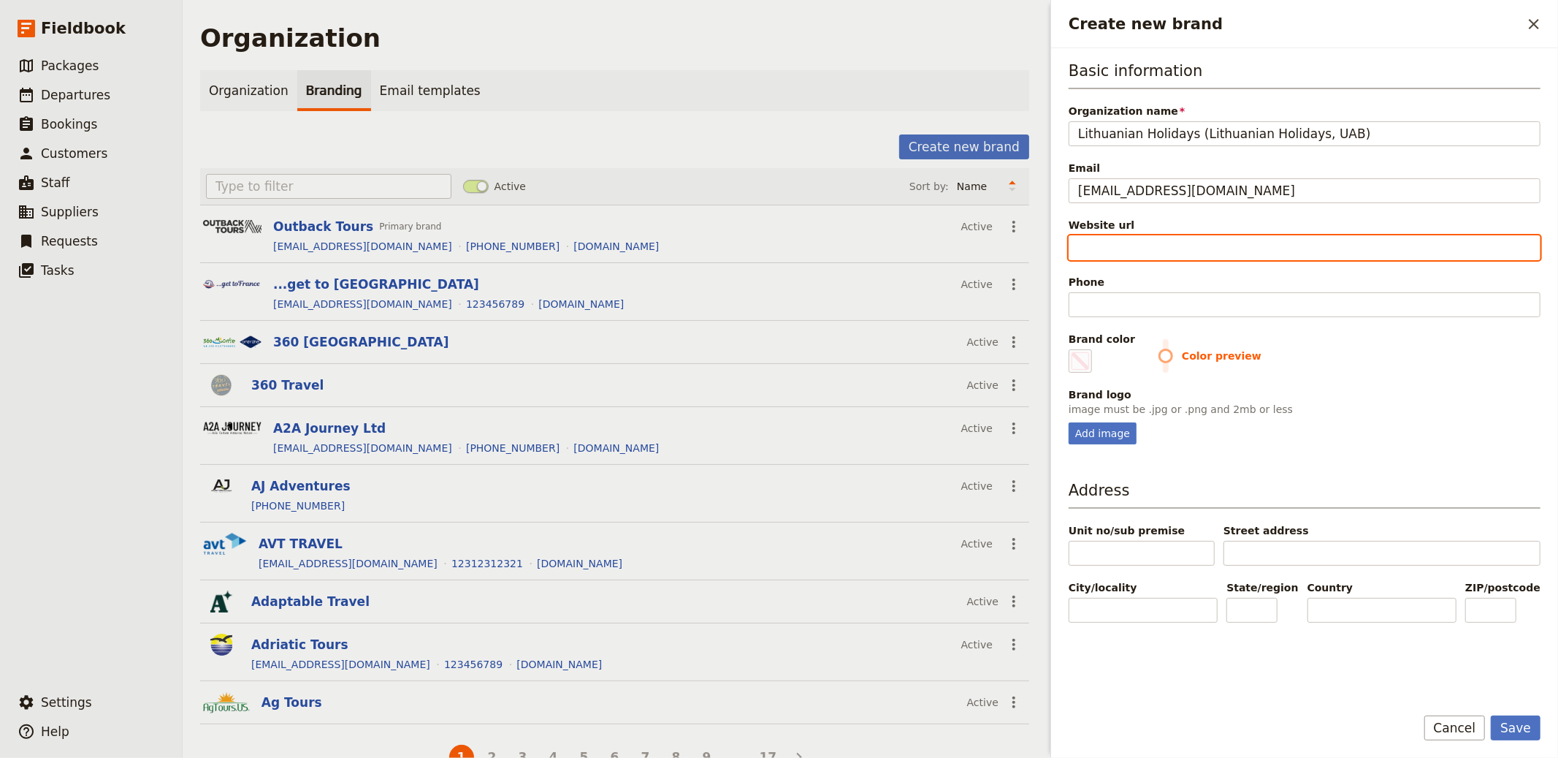
click at [1136, 251] on input "Website url" at bounding box center [1305, 247] width 472 height 25
paste input "https://lithuanianholidays.lt"
type input "https://lithuanianholidays.lt"
type input "#000000"
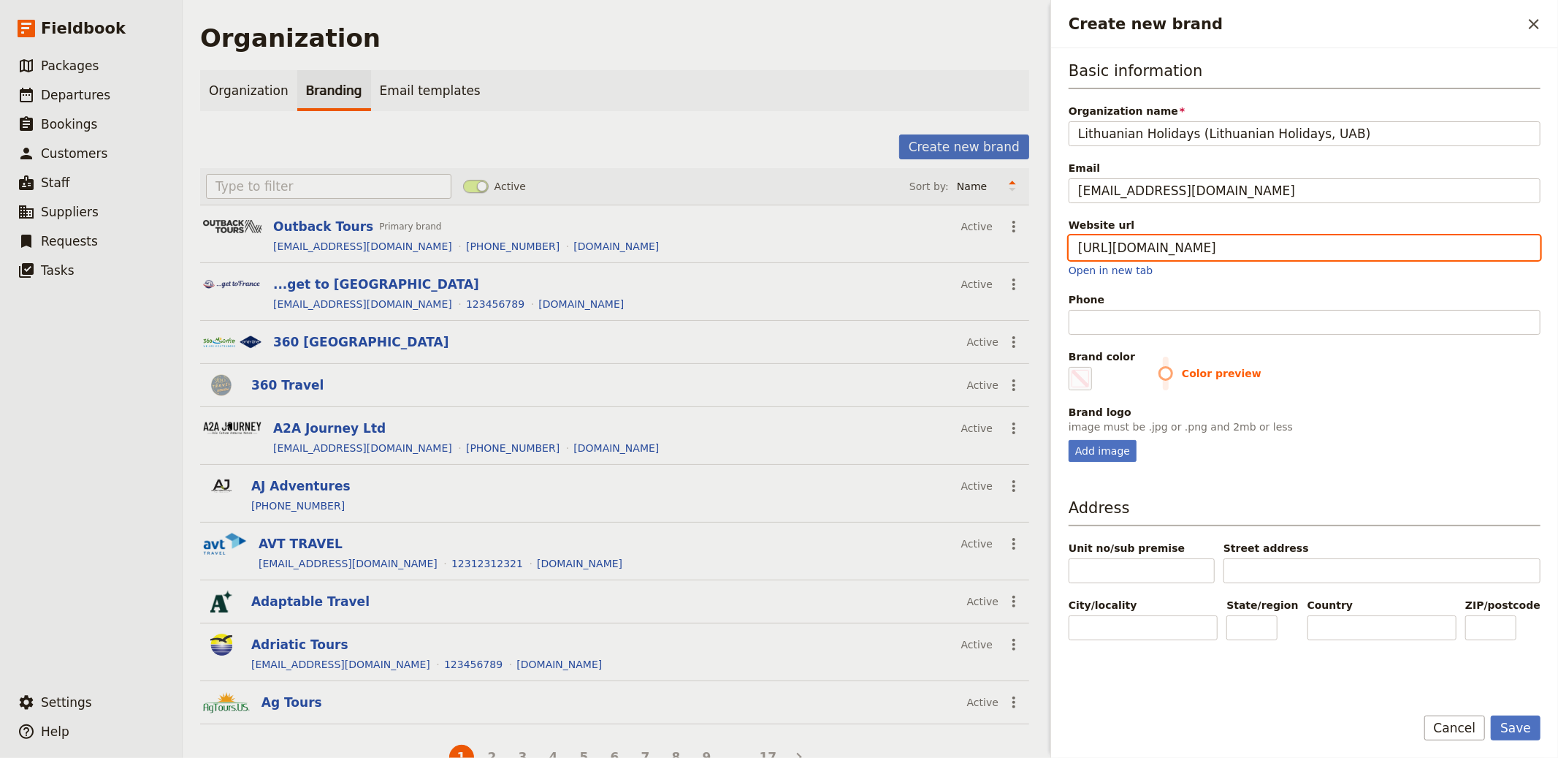
type input "https://lithuanianholidays.lt"
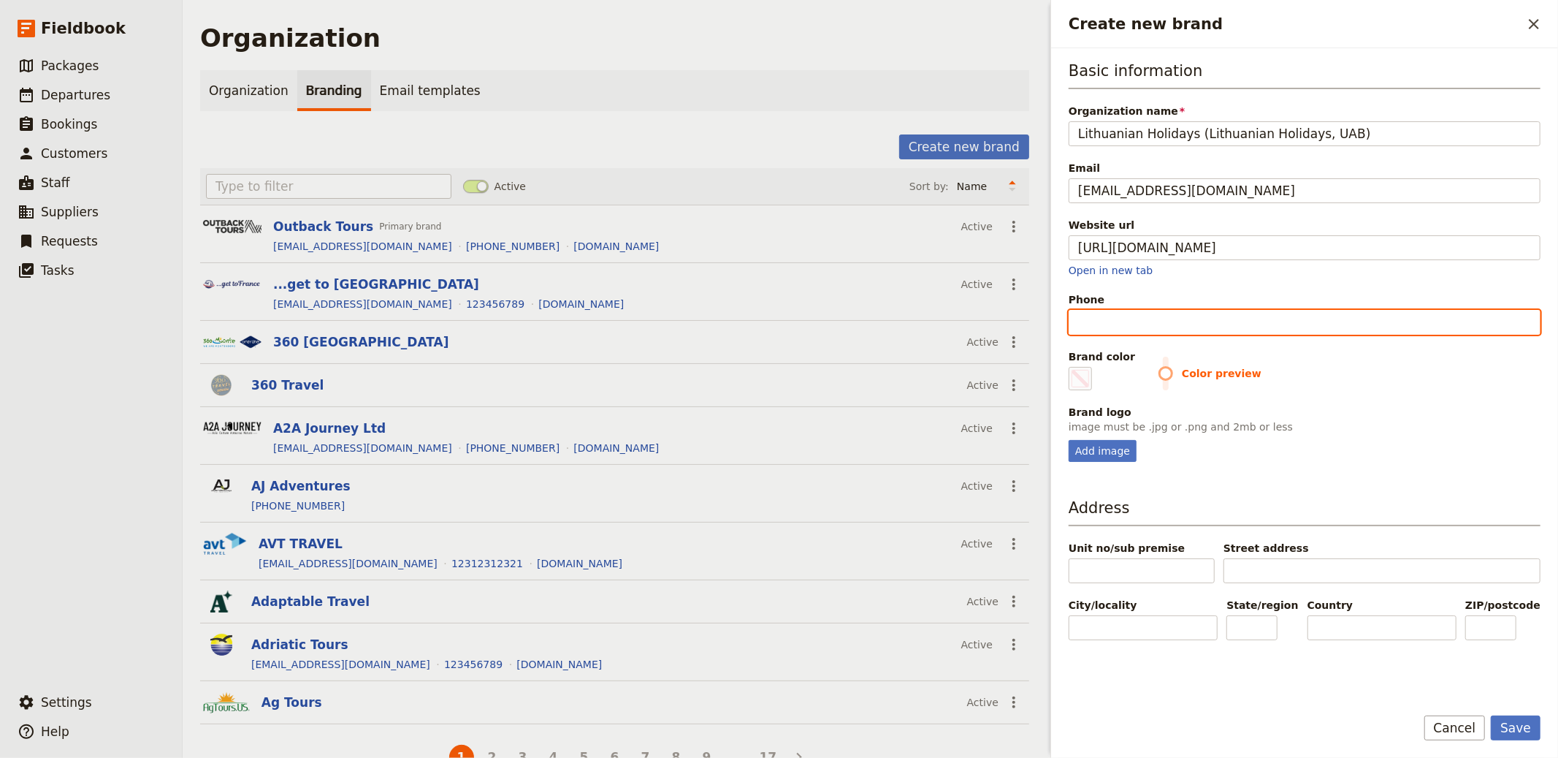
type input "#000000"
click at [1189, 327] on input "Phone" at bounding box center [1305, 322] width 472 height 25
paste input "[PHONE_NUMBER]; [PHONE_NUMBER]"
type input "[PHONE_NUMBER]; [PHONE_NUMBER]"
type input "#000000"
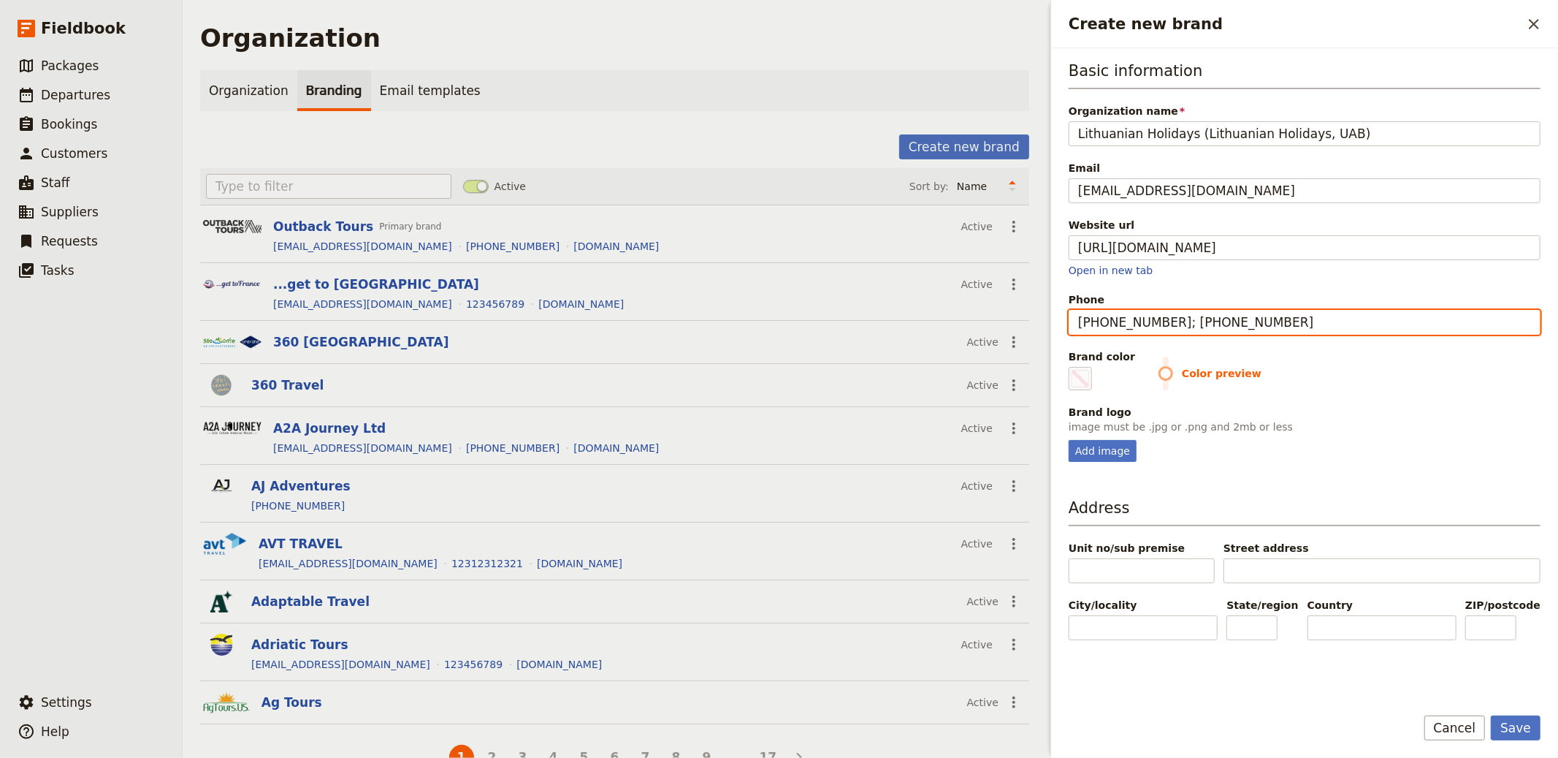
type input "[PHONE_NUMBER]; [PHONE_NUMBER]"
click at [1091, 374] on fieldset "#000000" at bounding box center [1080, 378] width 23 height 23
click at [1072, 367] on input "#000000" at bounding box center [1072, 366] width 1 height 1
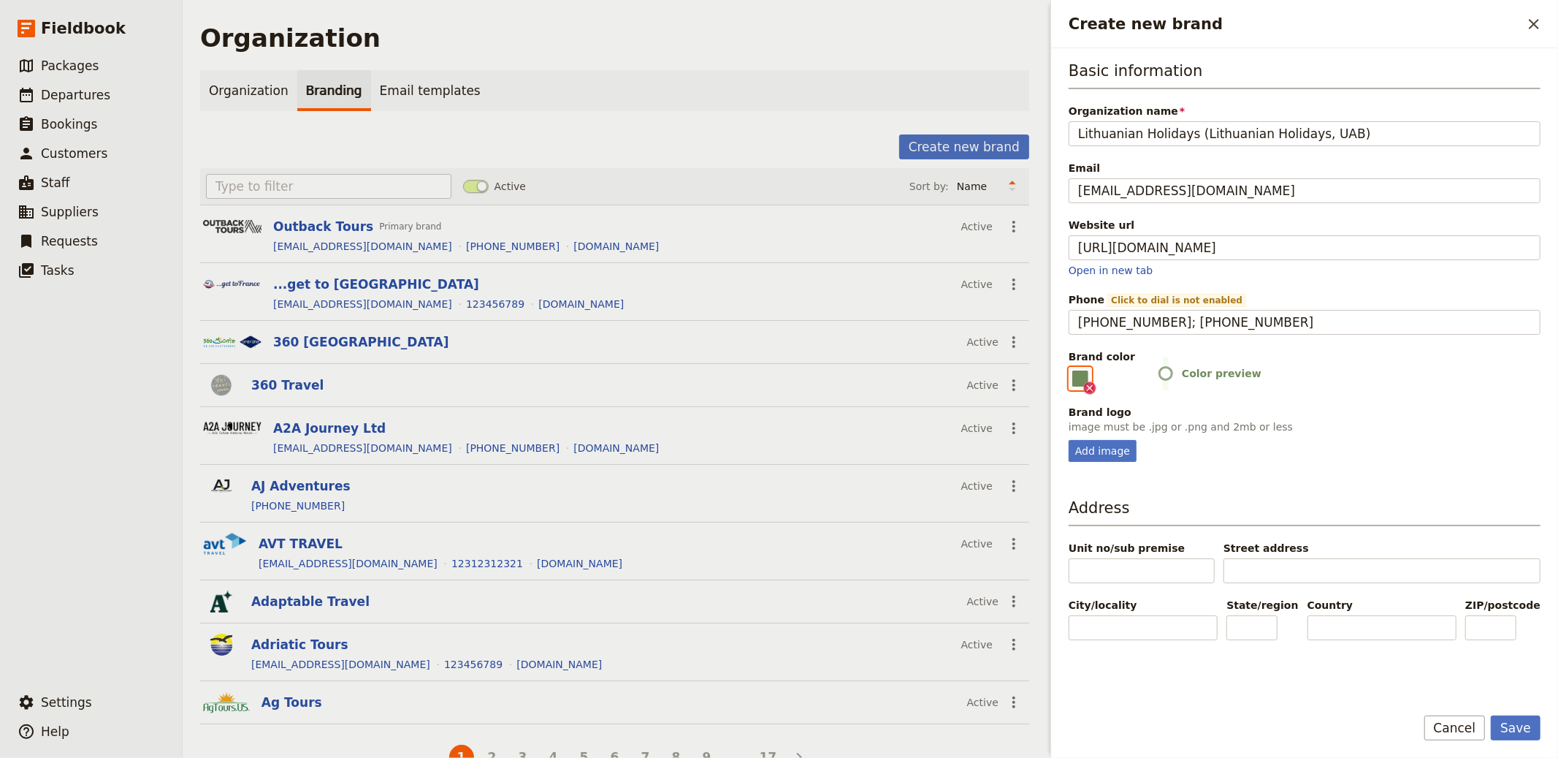
type input "#708b5c"
click at [1086, 450] on div "Add image" at bounding box center [1103, 451] width 68 height 22
click at [1069, 440] on input "Add image" at bounding box center [1068, 439] width 1 height 1
click at [1144, 442] on div "Add image" at bounding box center [1305, 451] width 472 height 22
click at [1095, 451] on div "Add image" at bounding box center [1103, 451] width 68 height 22
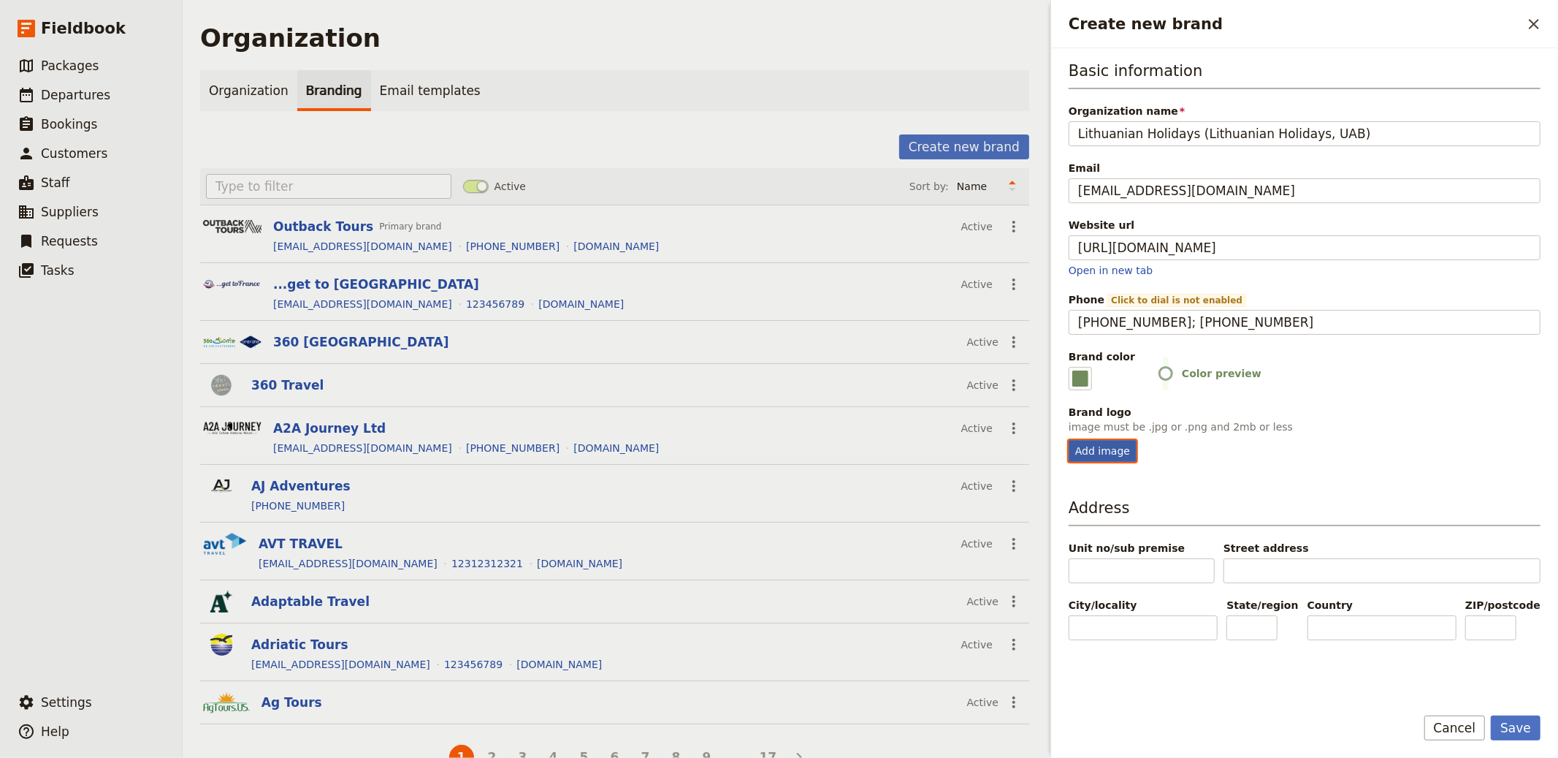
click at [1069, 440] on input "Add image" at bounding box center [1068, 439] width 1 height 1
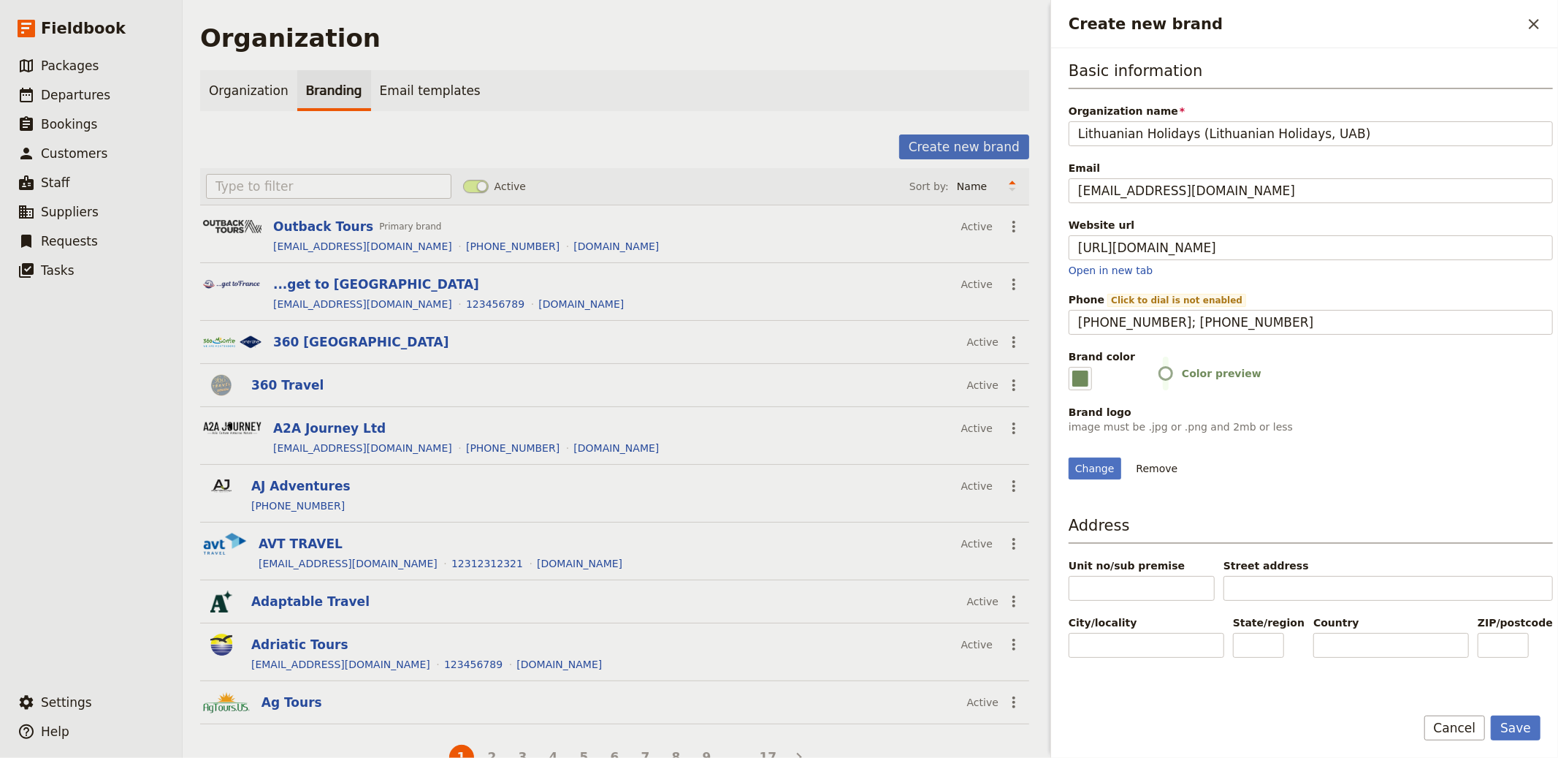
click at [1126, 479] on div "Change Remove" at bounding box center [1311, 468] width 484 height 22
click at [1088, 479] on div "Change" at bounding box center [1095, 468] width 53 height 22
click at [1069, 457] on input "Change" at bounding box center [1068, 457] width 1 height 1
type input "C:\fakepath\Screenshot 2025-08-19 at 3.16.38 PM.png"
click at [1402, 682] on button "Save" at bounding box center [1516, 727] width 50 height 25
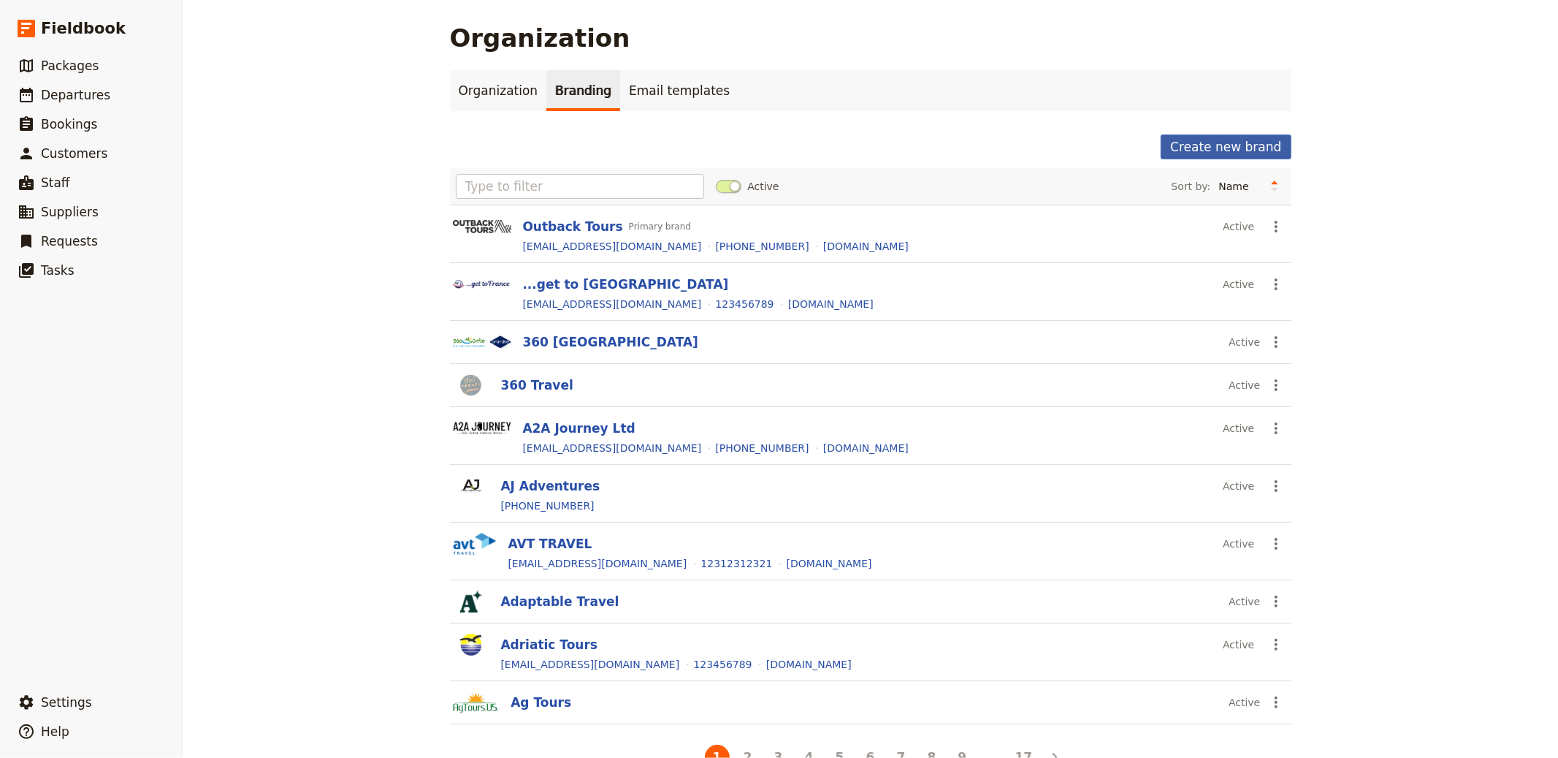
click at [1217, 144] on button "Create new brand" at bounding box center [1226, 146] width 130 height 25
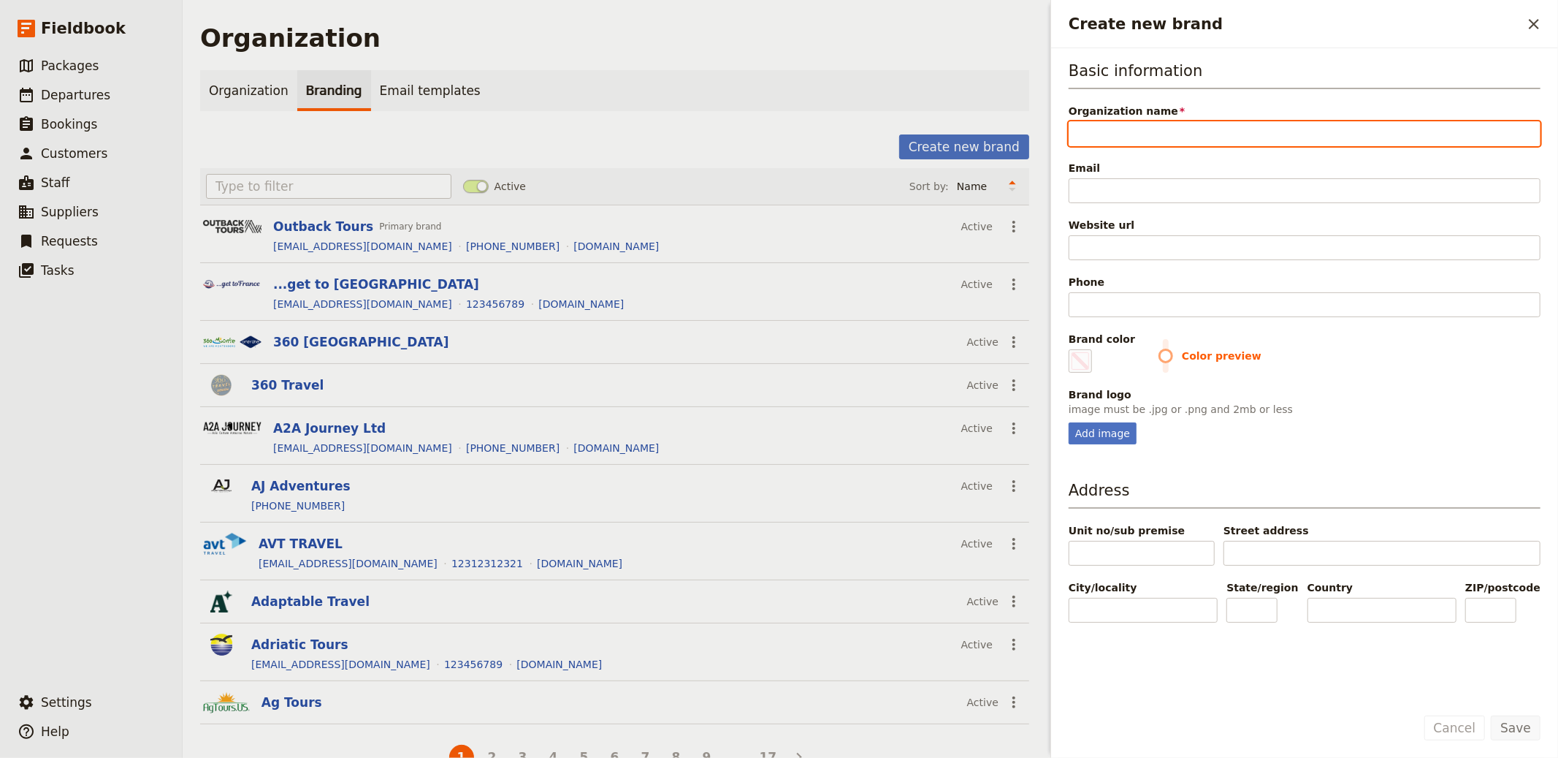
click at [1262, 131] on input "Organization name" at bounding box center [1305, 133] width 472 height 25
paste input "Dimensione Sicilia (Dimsi Incoming Operator SRL)"
type input "Dimensione Sicilia (Dimsi Incoming Operator SRL)"
type input "#000000"
type input "Dimensione Sicilia (Dimsi Incoming Operator SRL)"
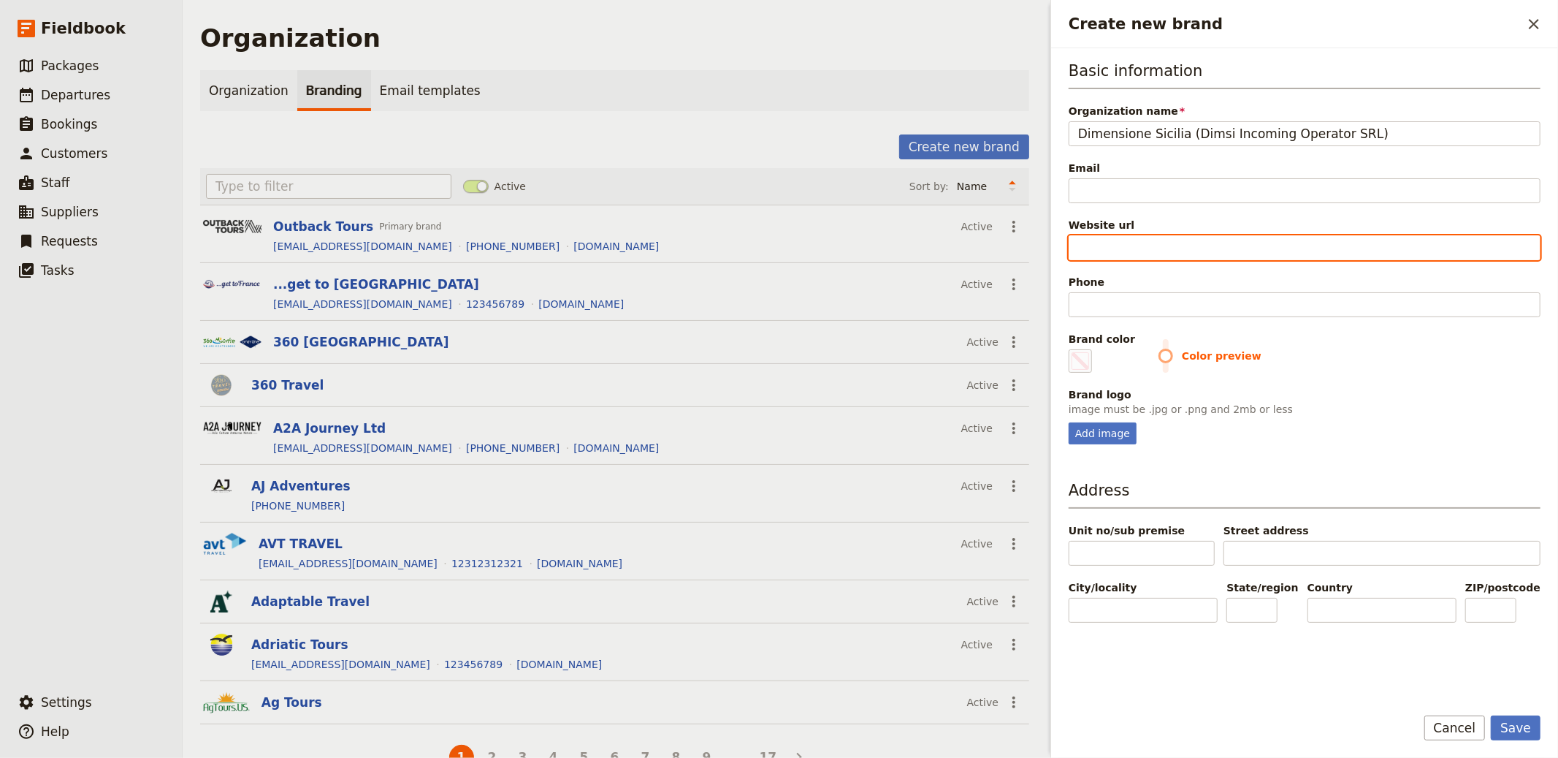
click at [1153, 235] on input "Website url" at bounding box center [1305, 247] width 472 height 25
paste input "https://www.dimensionesicilia.com"
type input "https://www.dimensionesicilia.com"
type input "#000000"
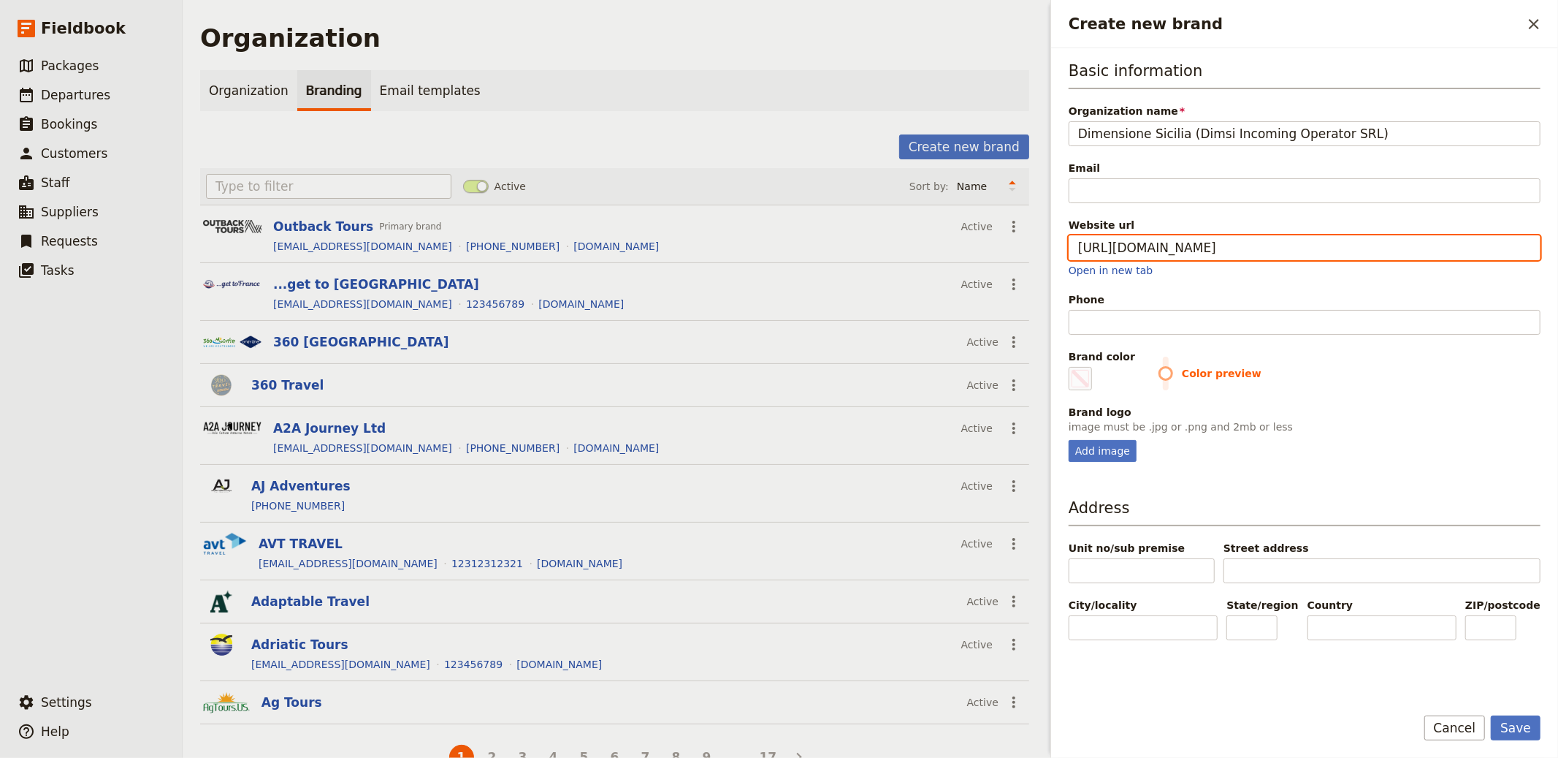
type input "https://www.dimensionesicilia.com"
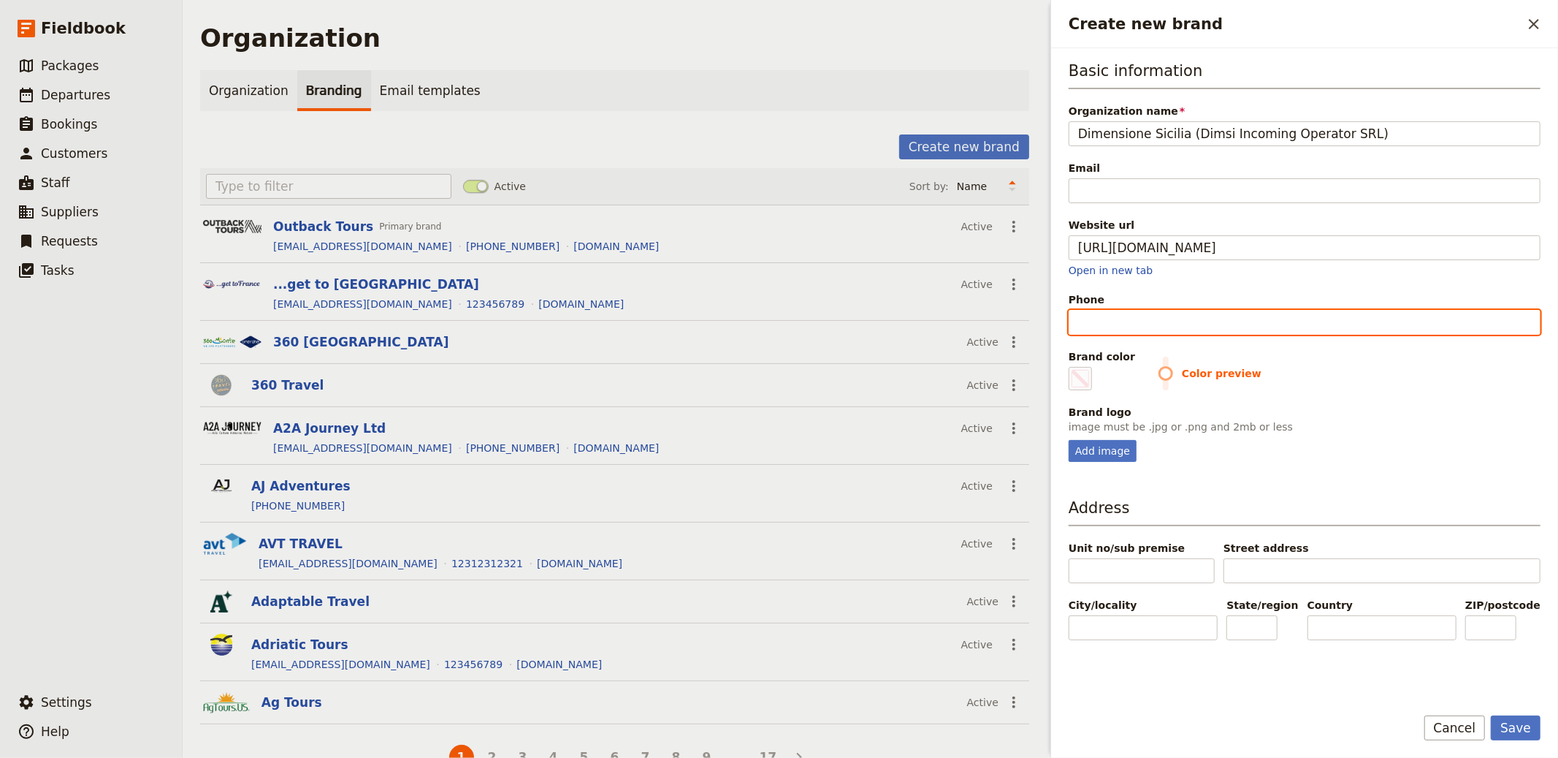
type input "#000000"
drag, startPoint x: 1128, startPoint y: 313, endPoint x: 1092, endPoint y: 302, distance: 37.4
click at [1129, 313] on input "Phone" at bounding box center [1305, 322] width 472 height 25
type input "1"
type input "#000000"
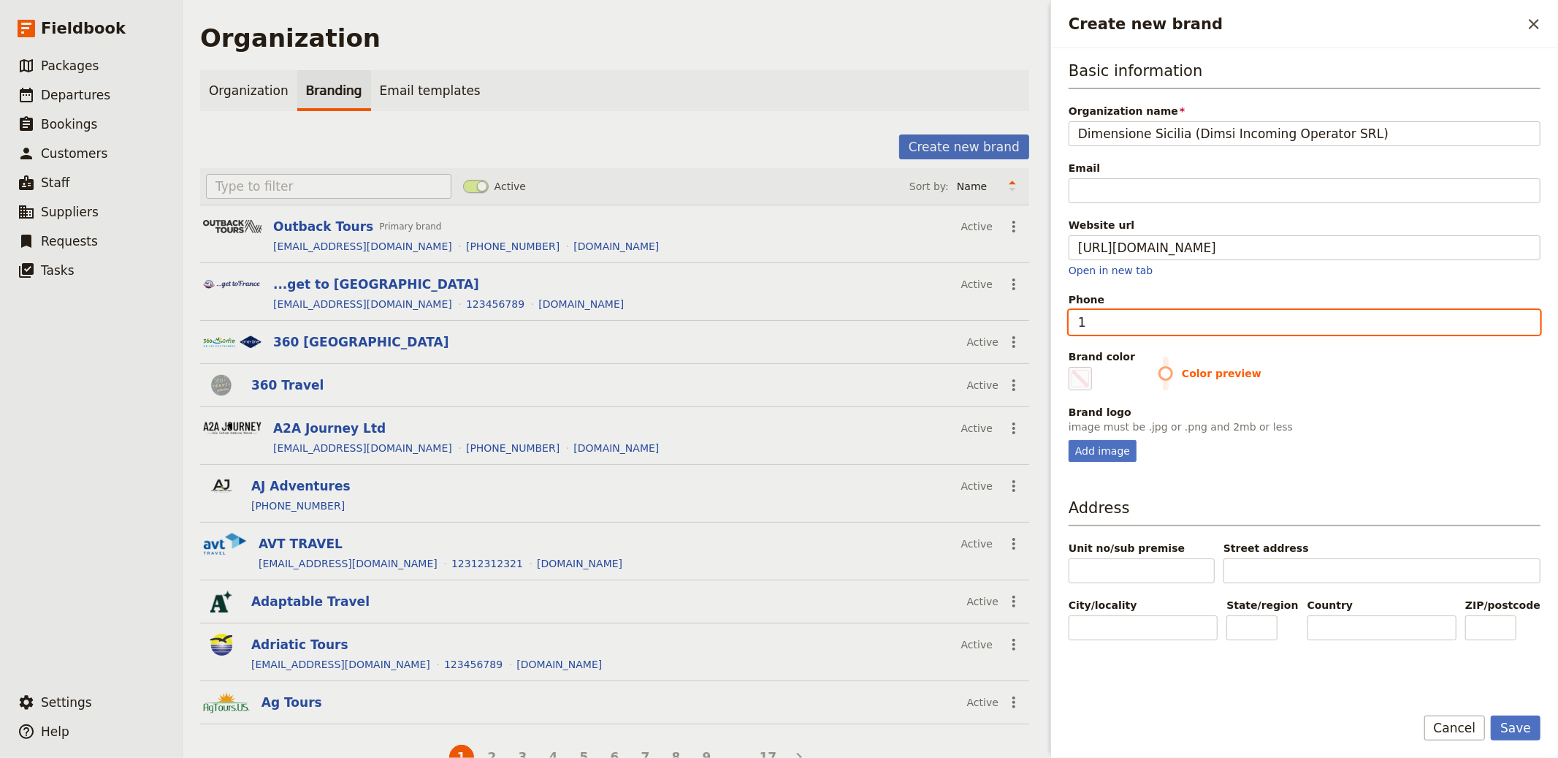
type input "12"
type input "#000000"
type input "123"
type input "#000000"
type input "1234"
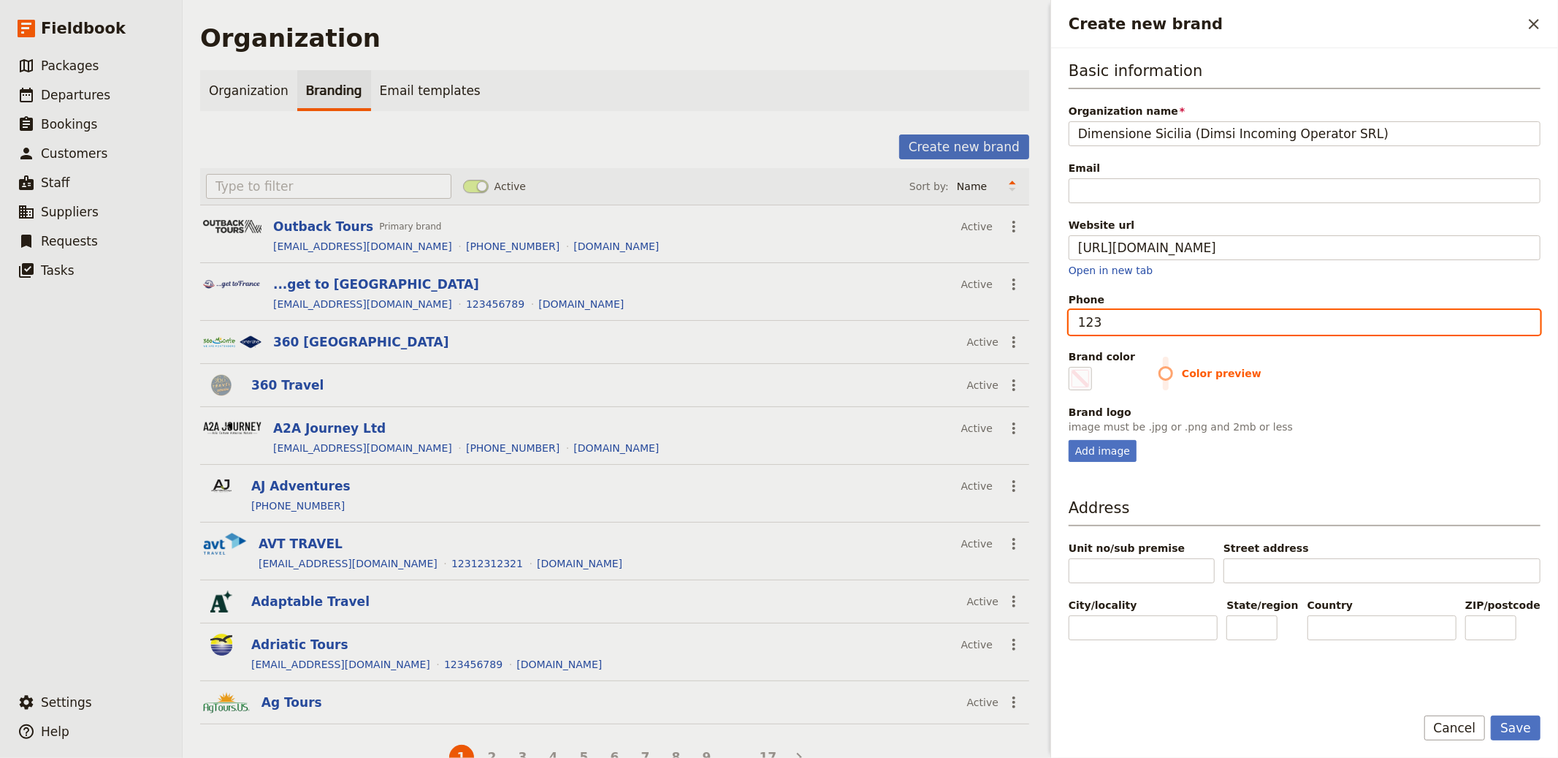
type input "#000000"
type input "12345"
type input "#000000"
type input "123456"
type input "#000000"
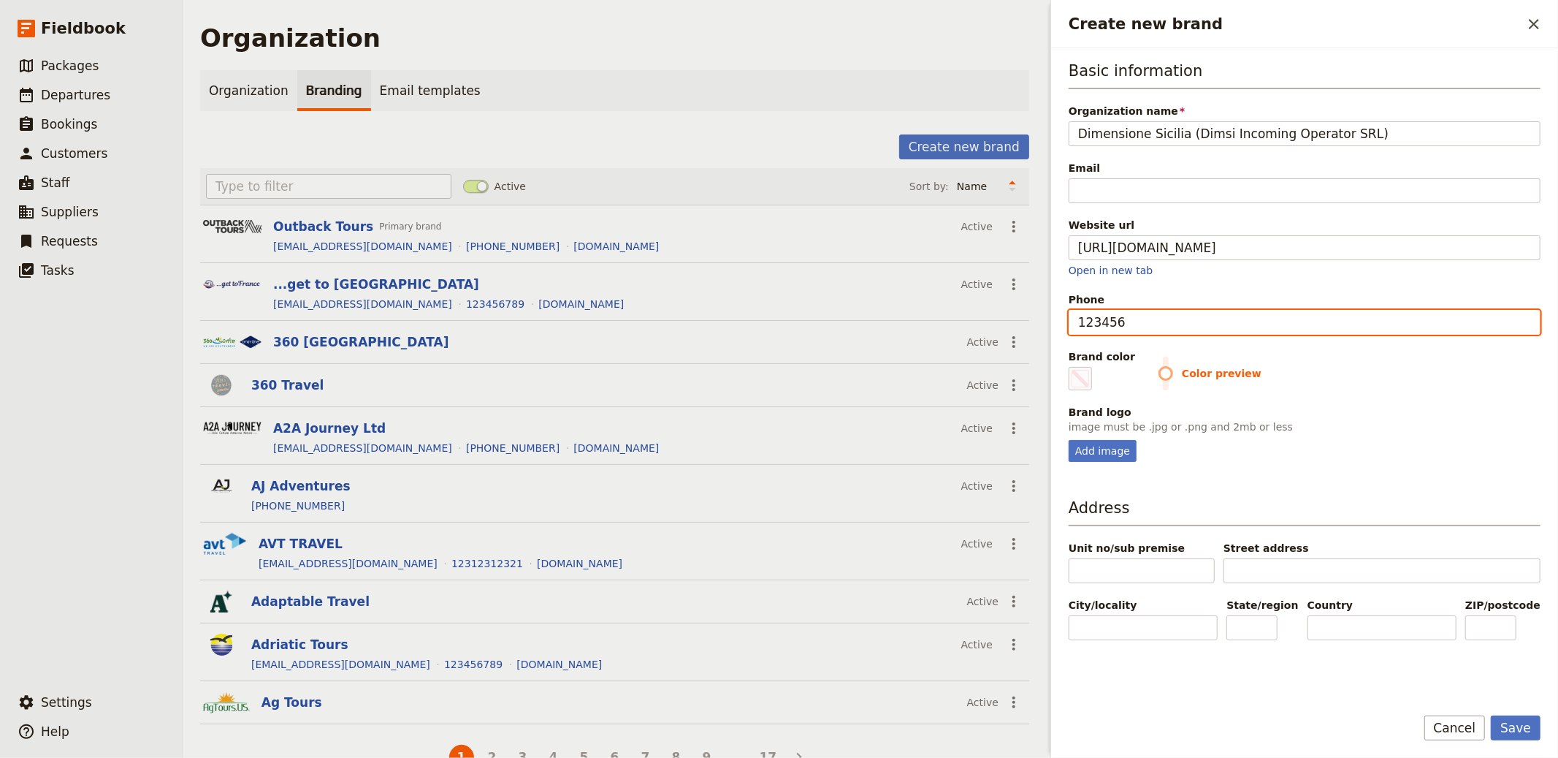
type input "1234567"
type input "#000000"
type input "12345678"
type input "#000000"
type input "123456789"
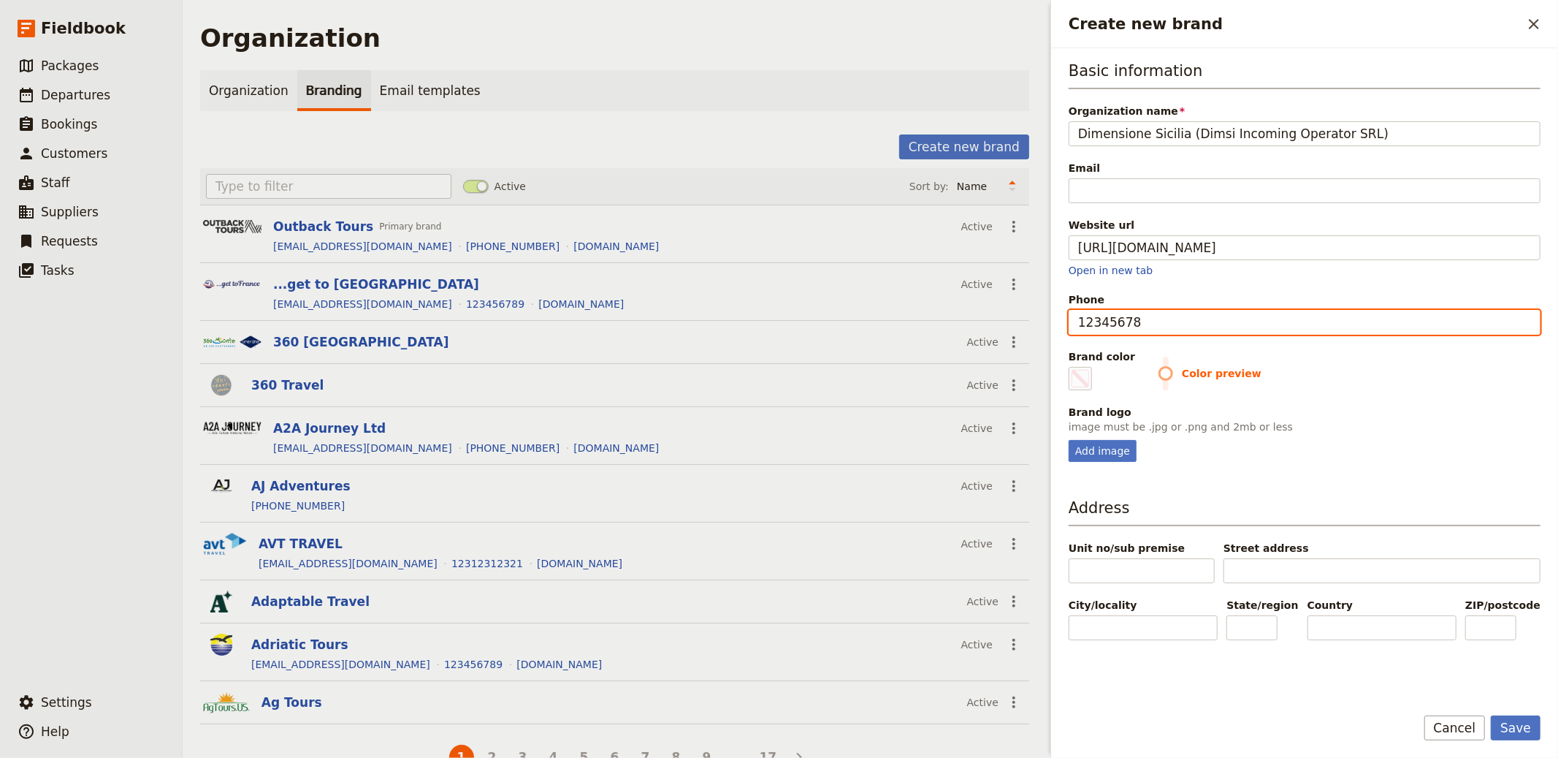
type input "#000000"
type input "123456789"
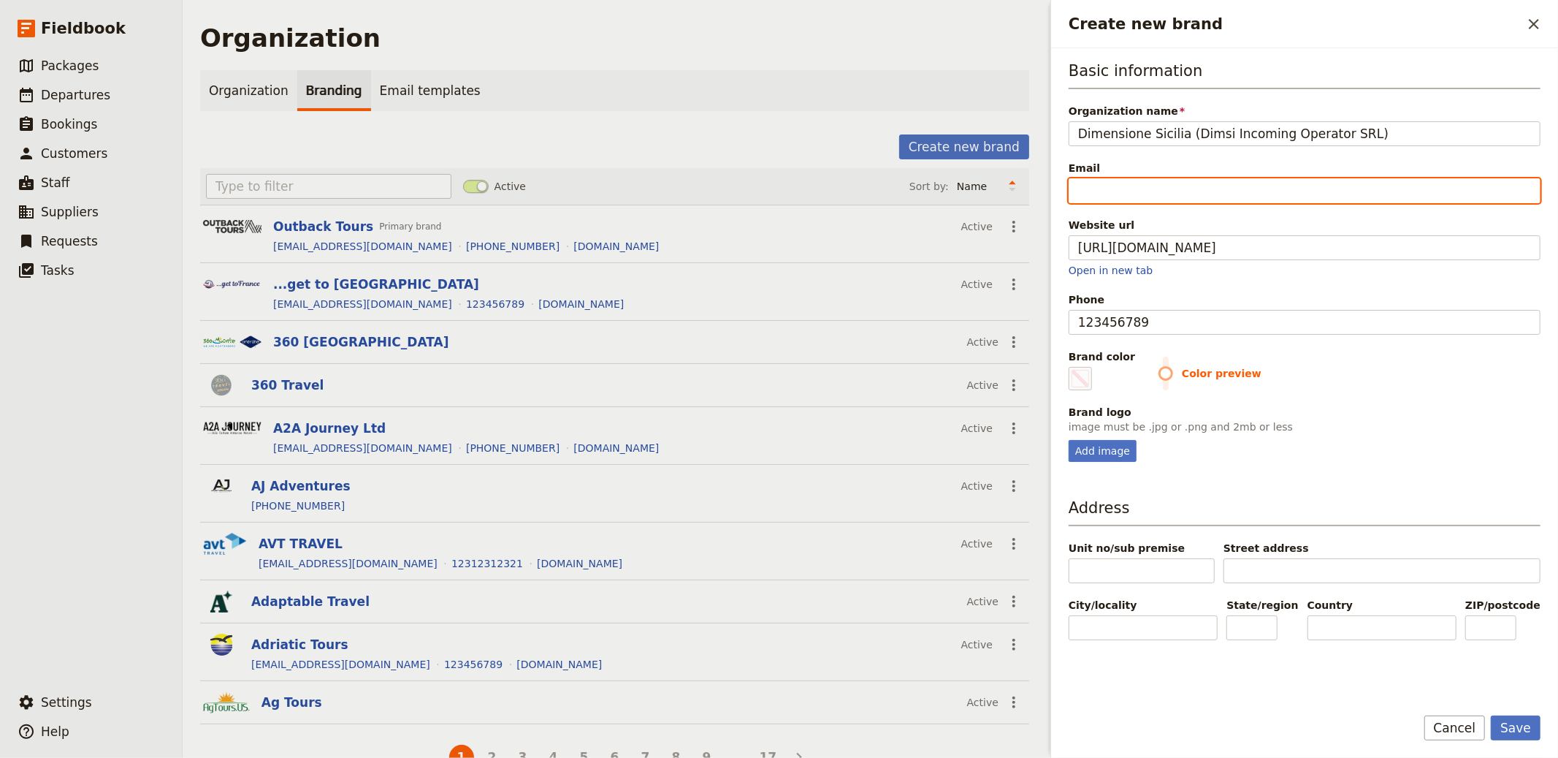
click at [1109, 190] on input "Email" at bounding box center [1305, 190] width 472 height 25
type input "i"
type input "#000000"
type input "in"
type input "#000000"
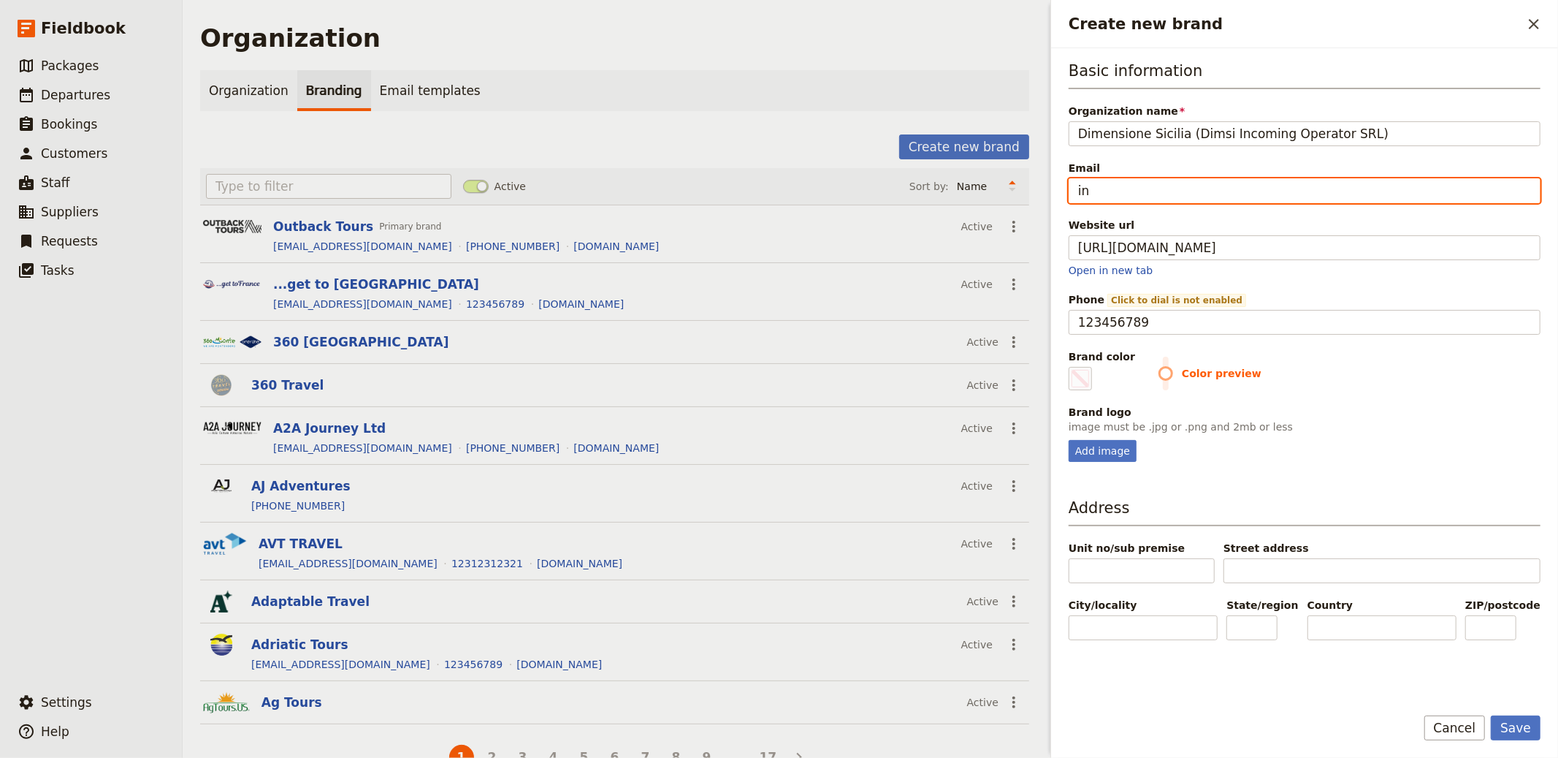
type input "inf"
type input "#000000"
type input "info"
type input "#000000"
type input "info@"
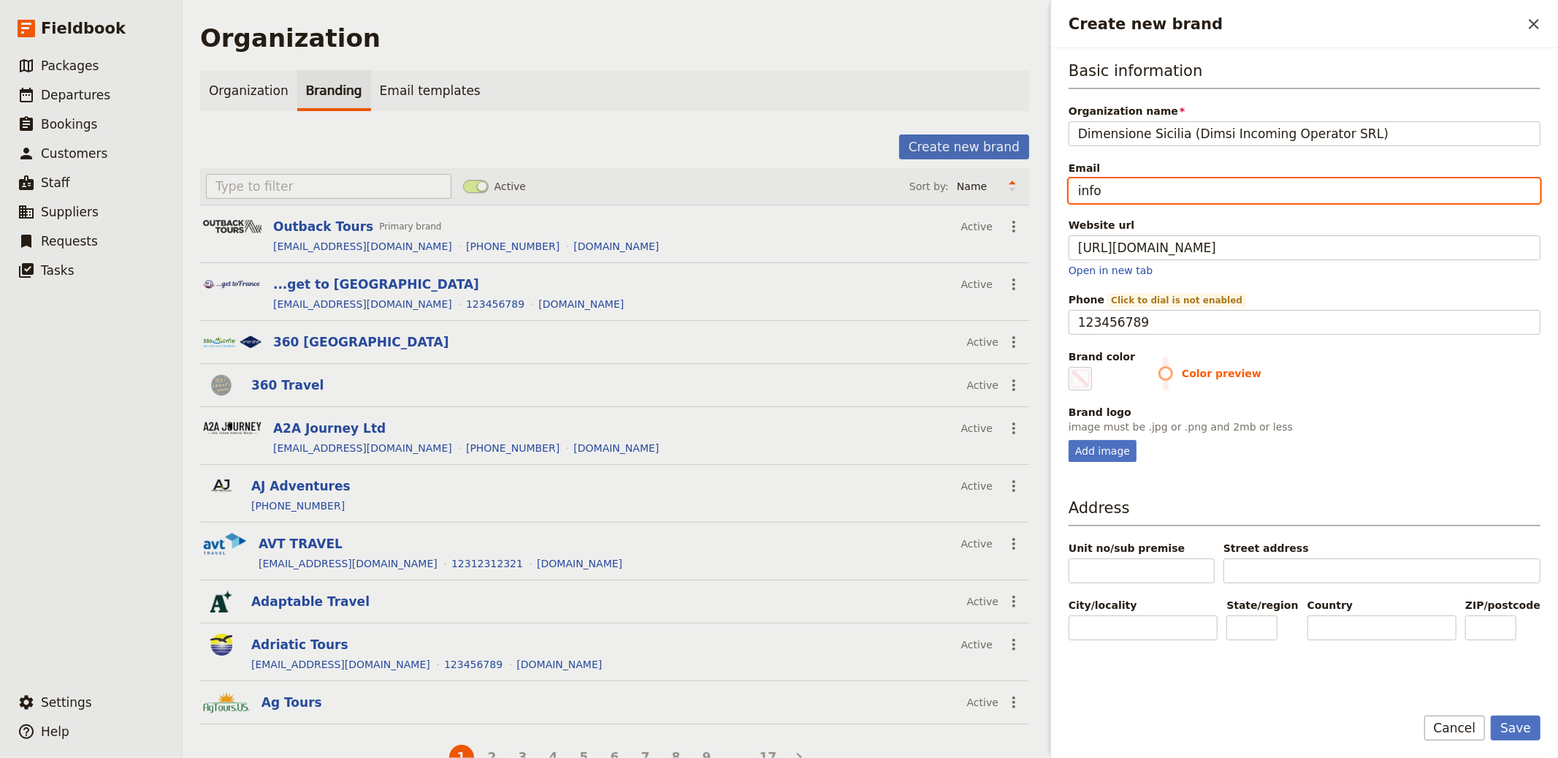
type input "#000000"
type input "info@e"
type input "#000000"
type input "info@em"
type input "#000000"
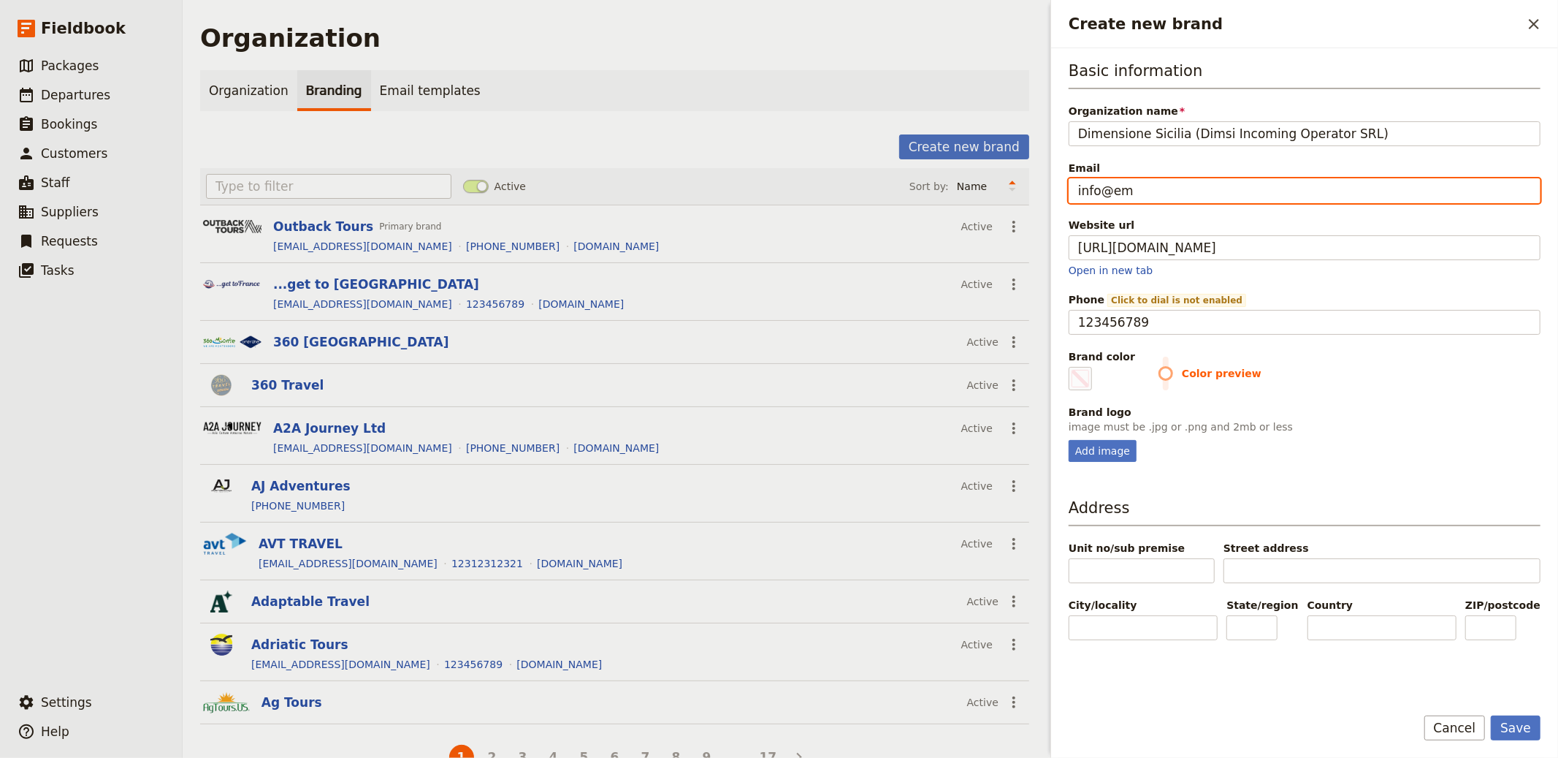
type input "info@ema"
type input "#000000"
type input "info@emai"
type input "#000000"
type input "info@email"
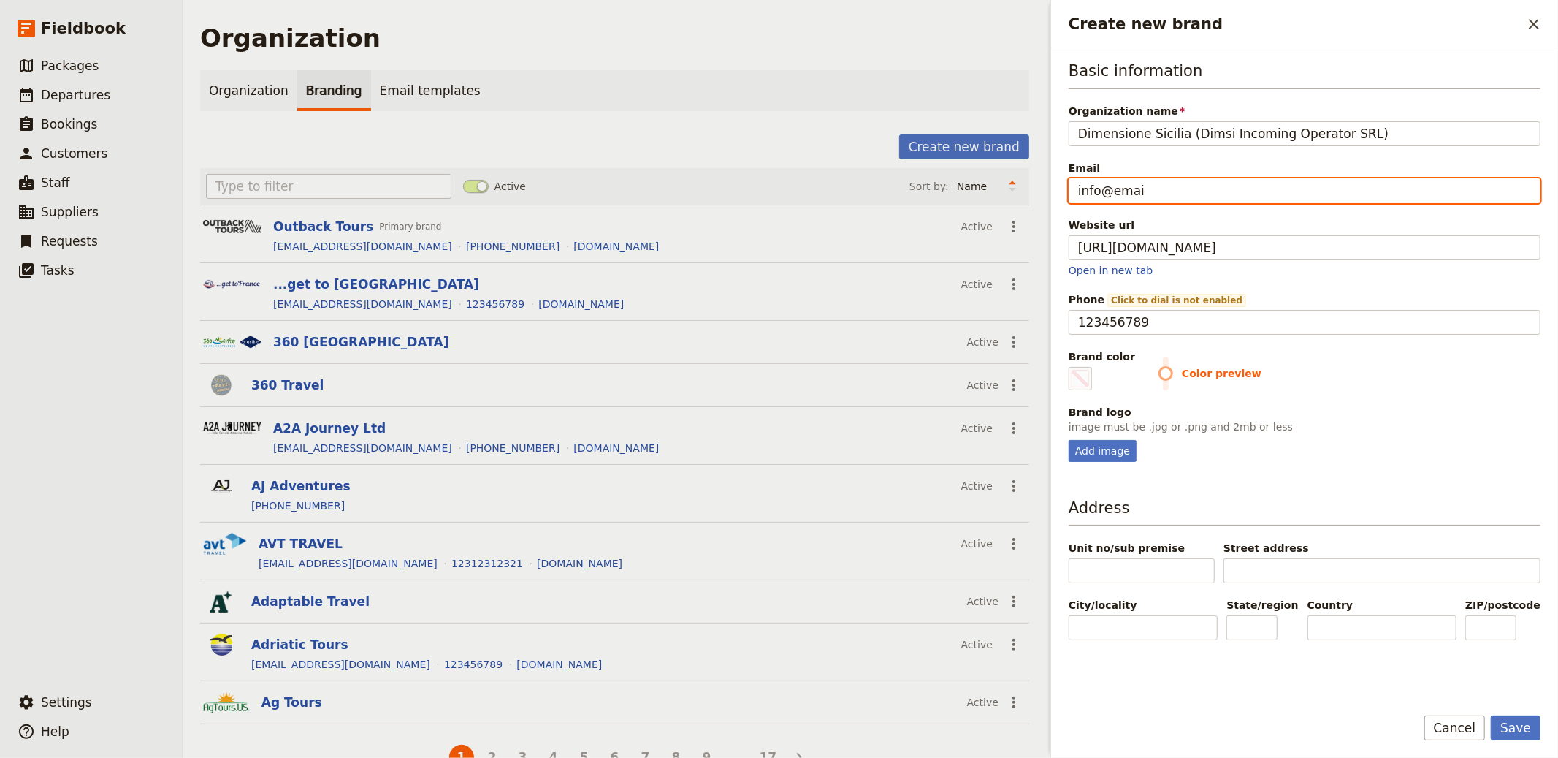
type input "#000000"
type input "info@email."
type input "#000000"
type input "info@email.c"
type input "#000000"
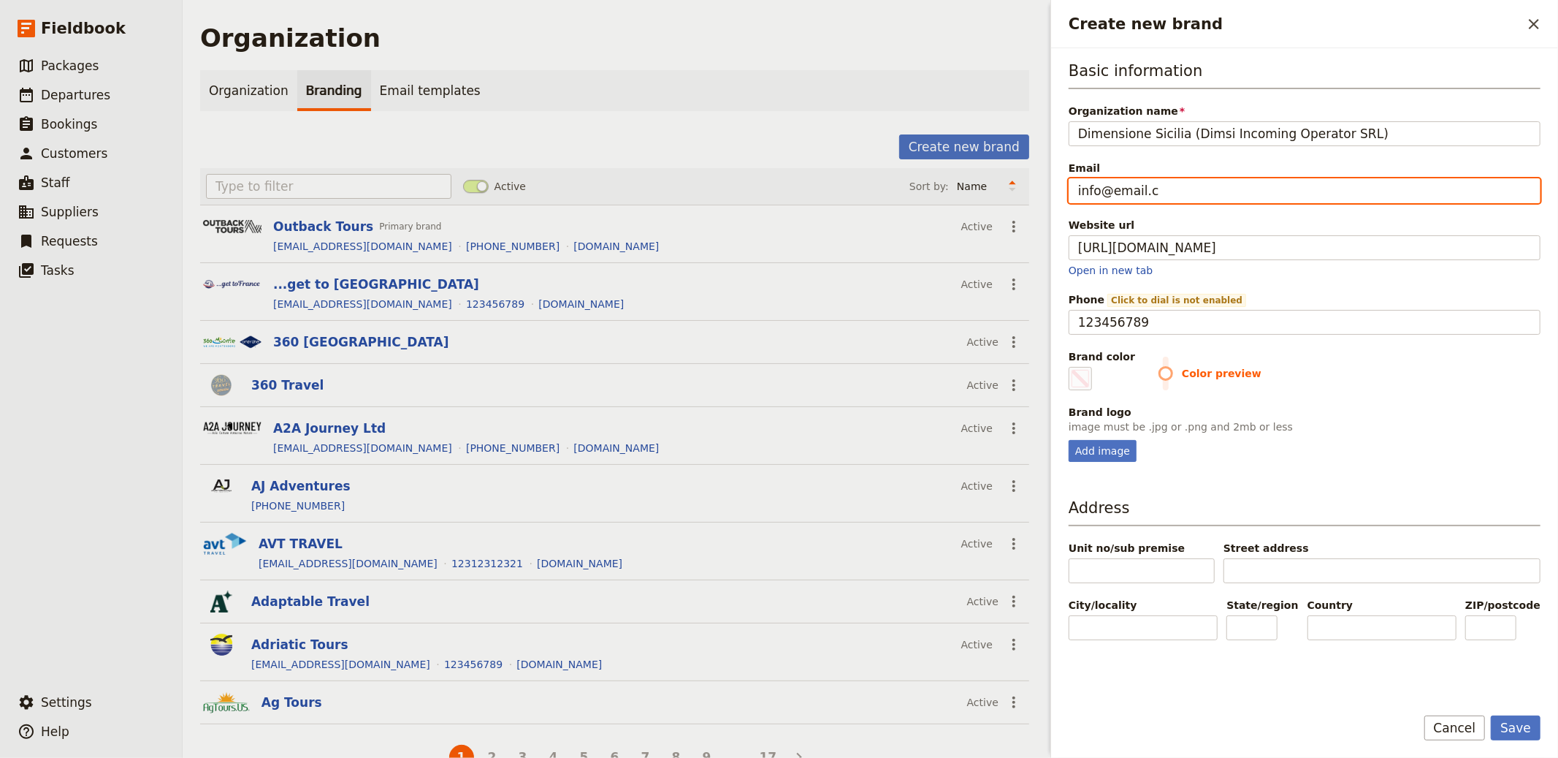
type input "info@email.co"
type input "#000000"
type input "info@email.com"
type input "#000000"
type input "info@email.com"
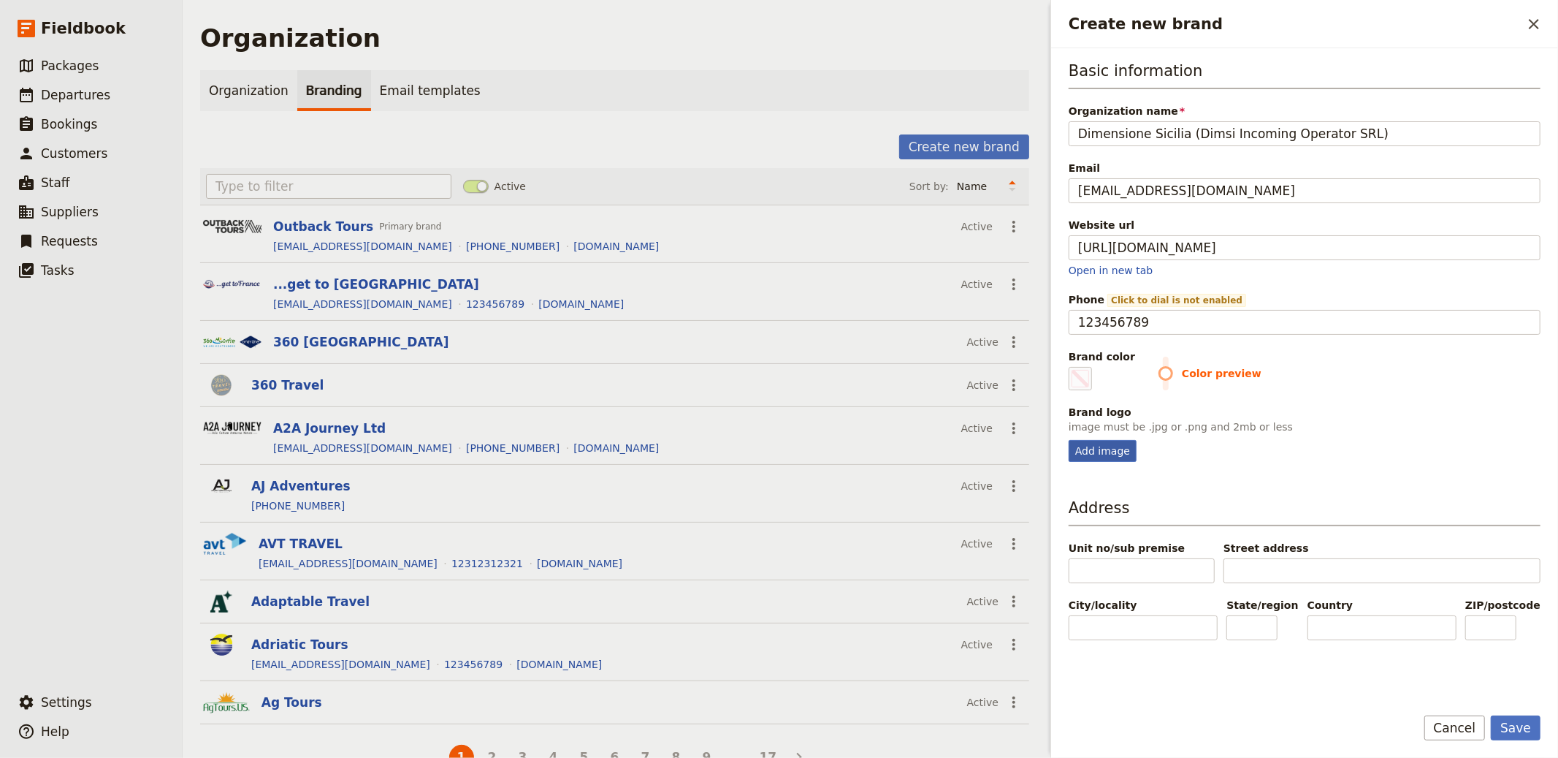
click at [1123, 446] on div "Add image" at bounding box center [1103, 451] width 68 height 22
click at [1069, 440] on input "Add image" at bounding box center [1068, 439] width 1 height 1
click at [1065, 454] on div "Basic information Organization name Dimensione Sicilia (Dimsi Incoming Operator…" at bounding box center [1304, 370] width 507 height 645
click at [1113, 450] on div "Add image" at bounding box center [1103, 451] width 68 height 22
click at [1069, 440] on input "Add image" at bounding box center [1068, 439] width 1 height 1
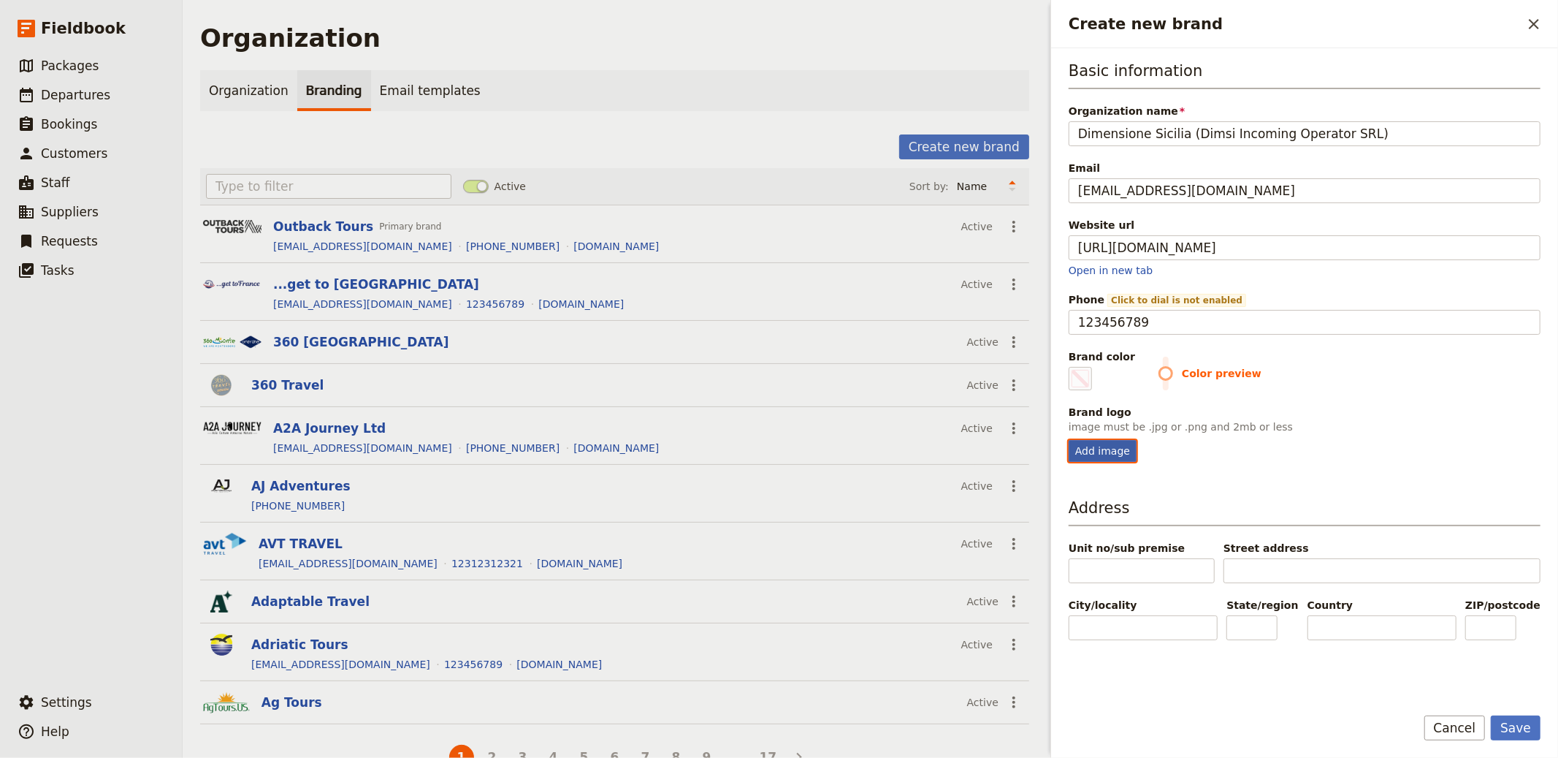
type input "C:\fakepath\ezgif-1be750e8c08030.png"
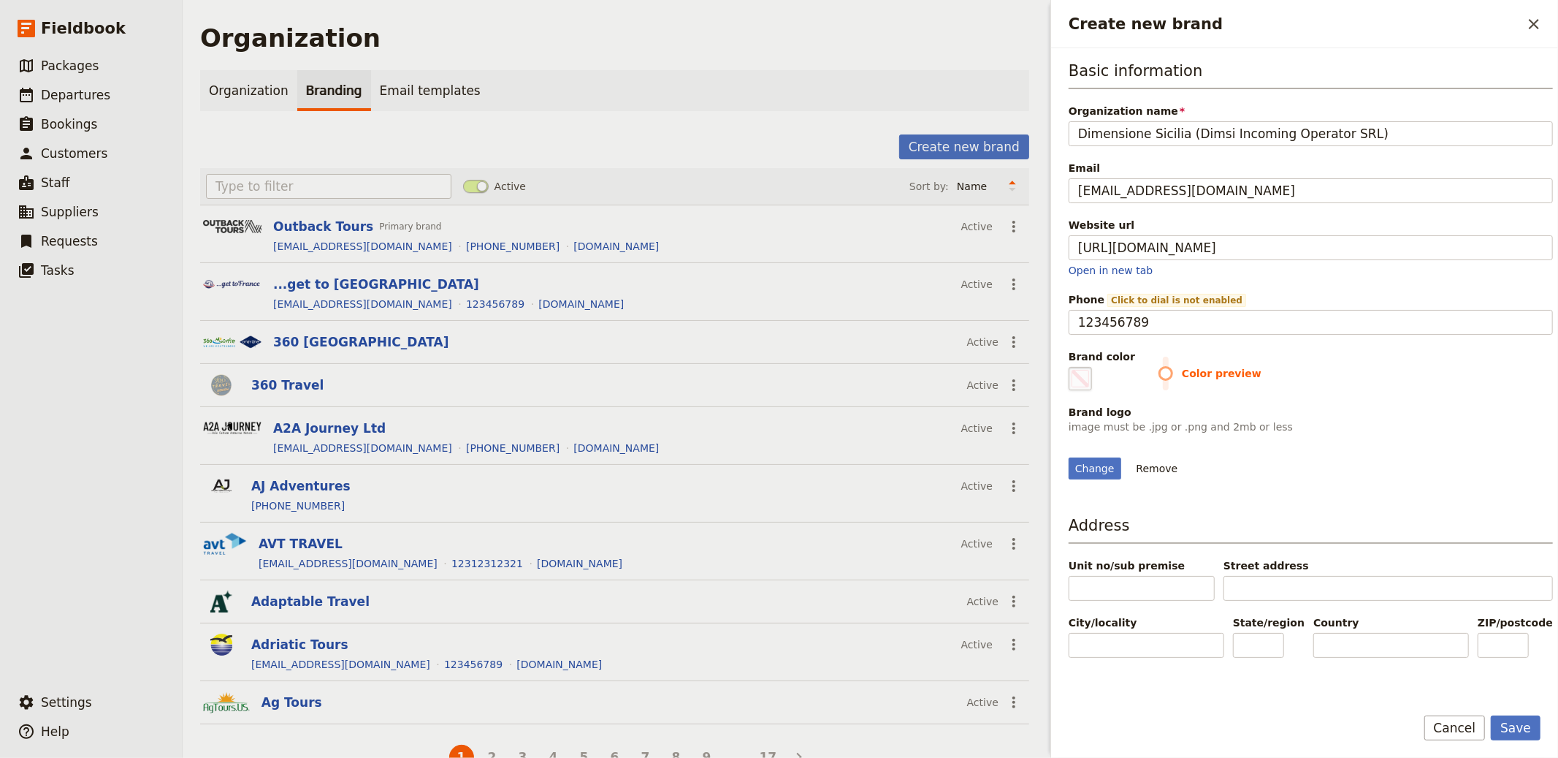
click at [1069, 375] on fieldset "#000000" at bounding box center [1080, 378] width 23 height 23
click at [1072, 367] on input "#000000" at bounding box center [1072, 366] width 1 height 1
type input "#005591"
click at [1402, 682] on button "Save" at bounding box center [1516, 727] width 50 height 25
click at [1149, 150] on div "Basic information Organization name Dimensione Sicilia (Dimsi Incoming Operator…" at bounding box center [1311, 269] width 484 height 419
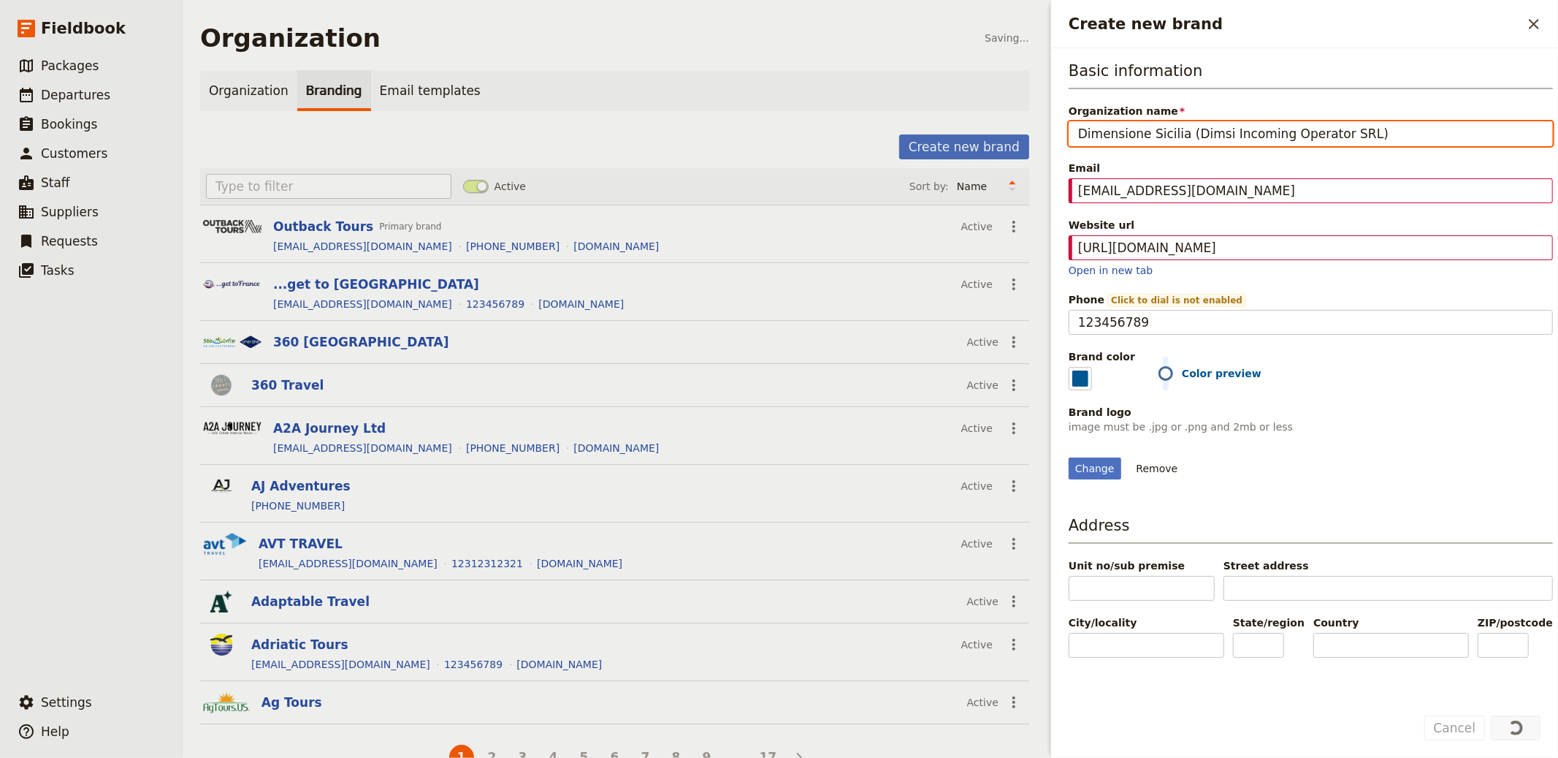
drag, startPoint x: 1174, startPoint y: 134, endPoint x: 1181, endPoint y: 134, distance: 7.3
click at [1175, 134] on input "Dimensione Sicilia (Dimsi Incoming Operator SRL)" at bounding box center [1311, 133] width 484 height 25
drag, startPoint x: 1181, startPoint y: 134, endPoint x: 1453, endPoint y: 132, distance: 271.8
click at [1402, 132] on input "Dimensione Sicilia (Dimsi Incoming Operator SRL)" at bounding box center [1311, 133] width 484 height 25
type input "Dimensione Sicilia"
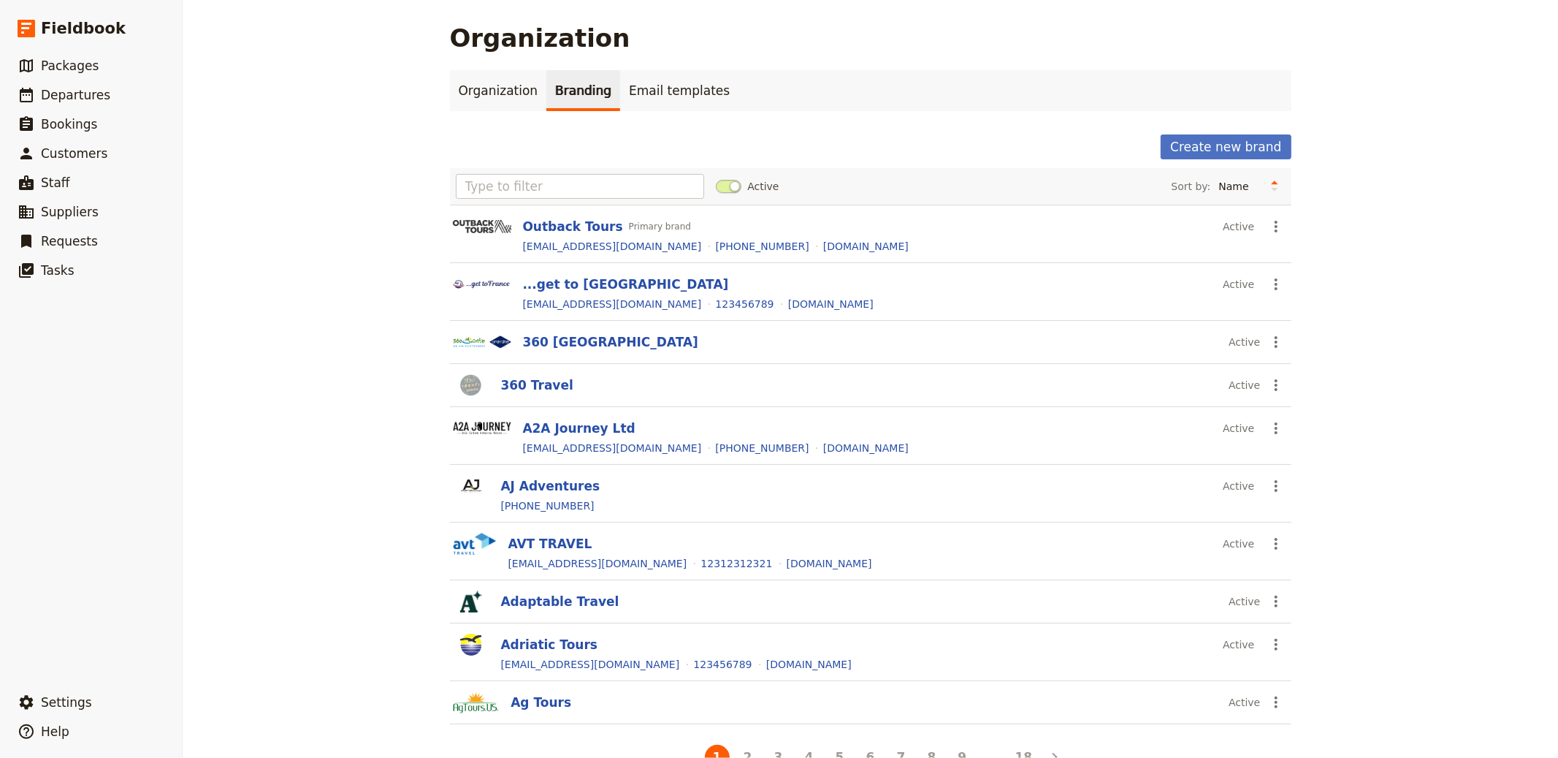
drag, startPoint x: 756, startPoint y: 175, endPoint x: 868, endPoint y: 178, distance: 111.8
click at [757, 175] on div "Active Sort by: Name Most recently updated Most recently created" at bounding box center [871, 186] width 830 height 25
click at [581, 175] on input "text" at bounding box center [580, 186] width 249 height 25
click at [1265, 142] on button "Create new brand" at bounding box center [1226, 146] width 130 height 25
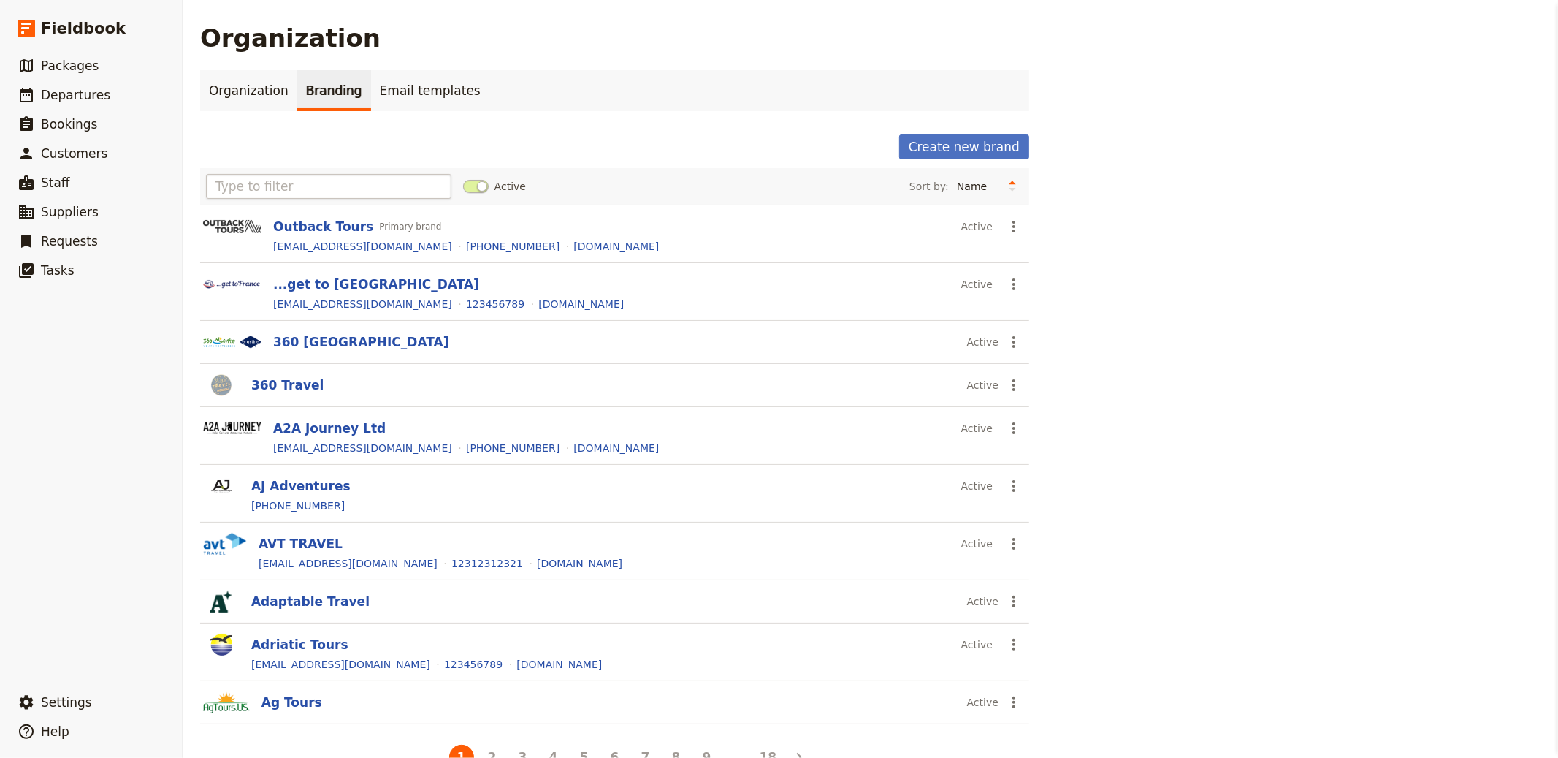
click at [364, 188] on input "text" at bounding box center [328, 186] width 245 height 25
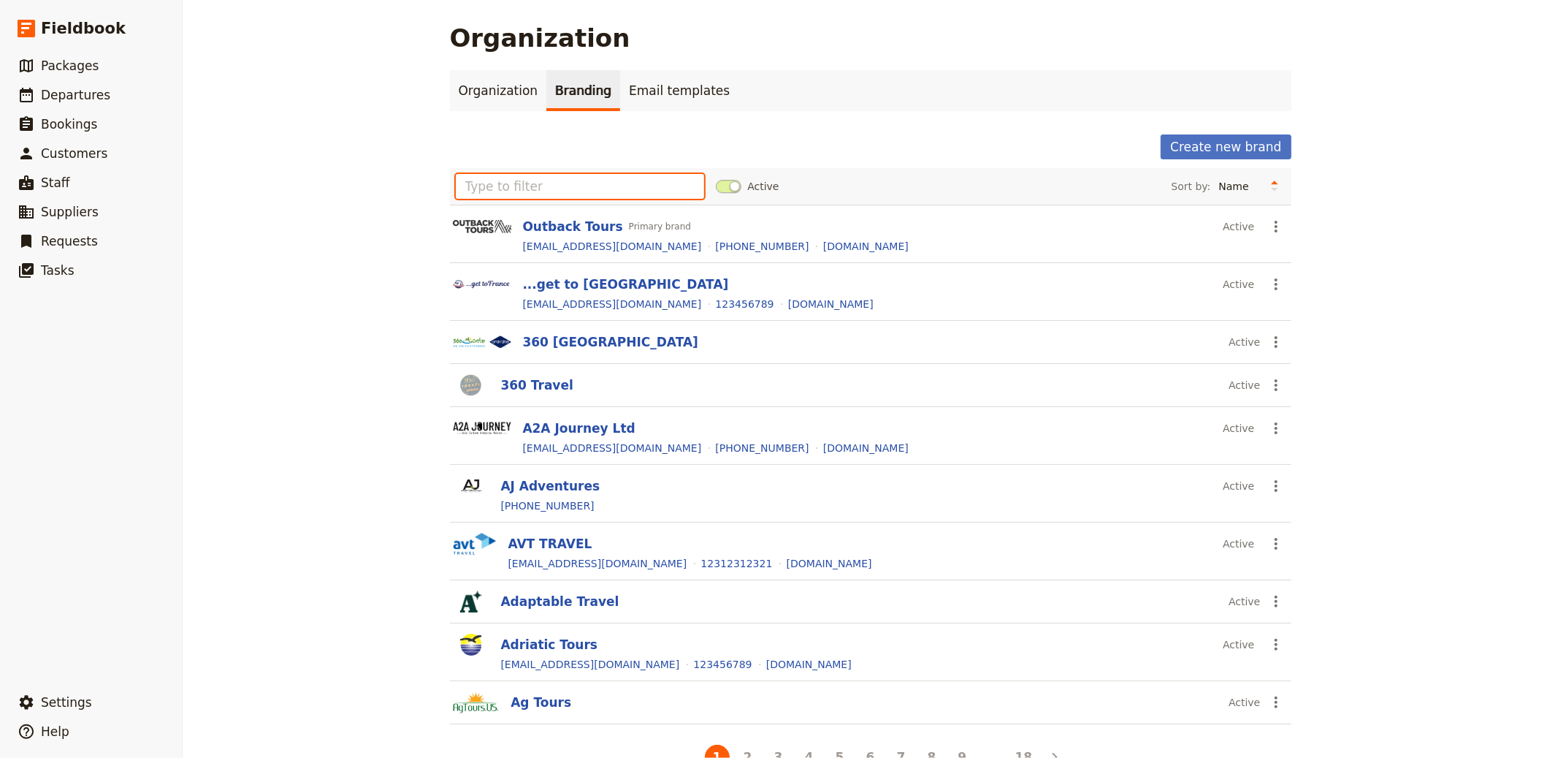
click at [564, 181] on input "text" at bounding box center [580, 186] width 249 height 25
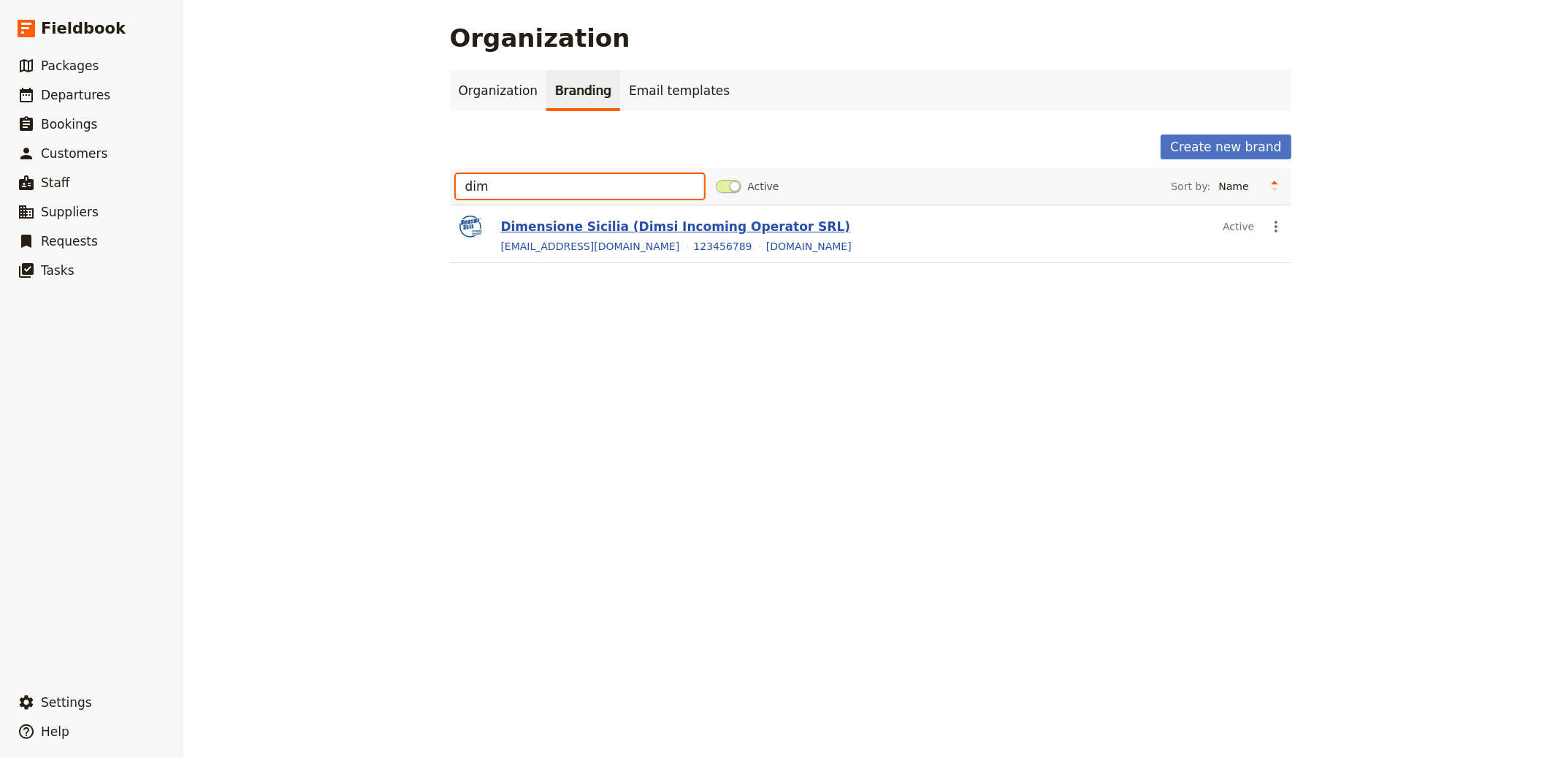
type input "dim"
click at [622, 218] on button "Dimensione Sicilia (Dimsi Incoming Operator SRL)" at bounding box center [676, 227] width 350 height 18
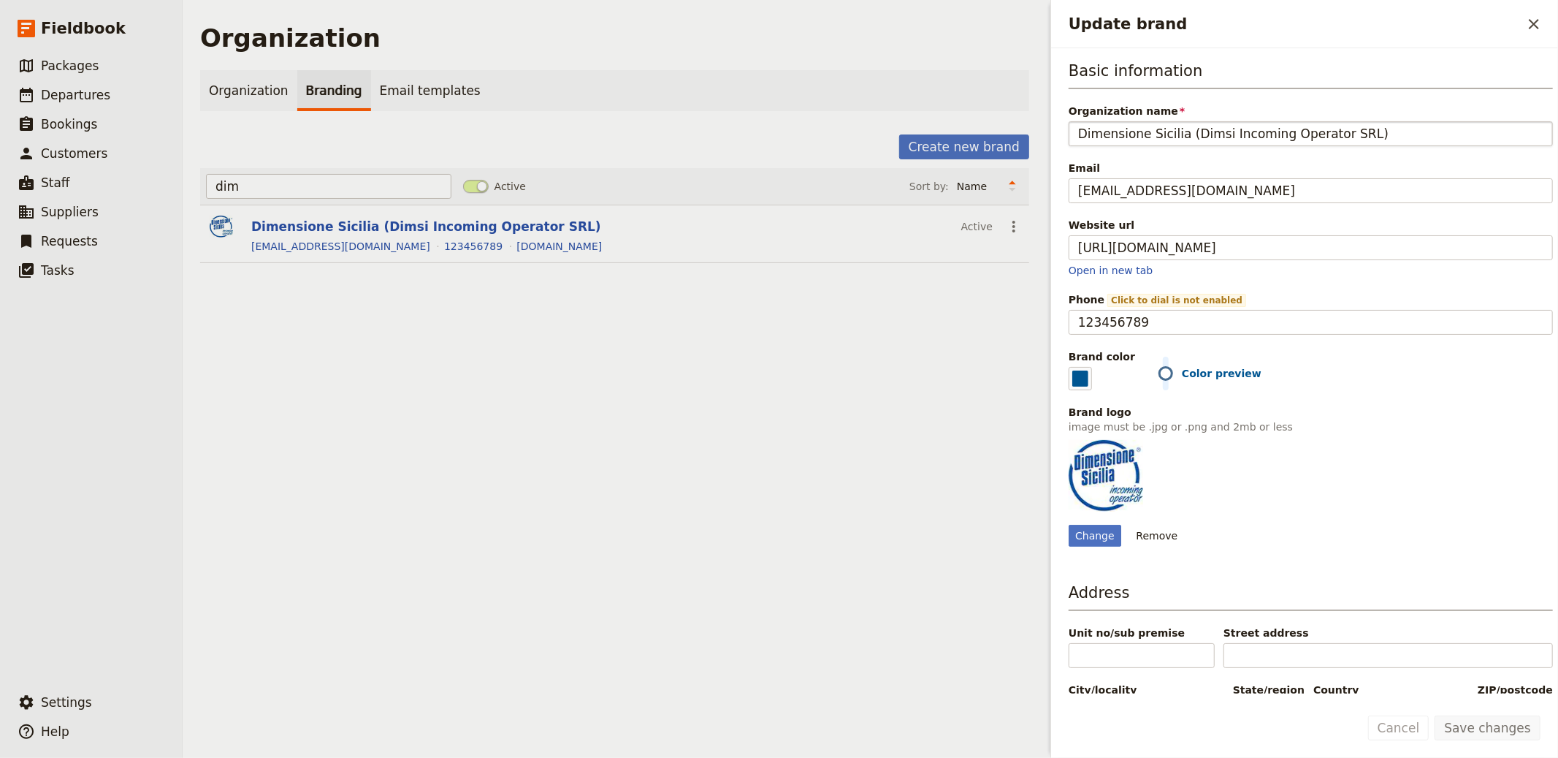
drag, startPoint x: 1181, startPoint y: 134, endPoint x: 1468, endPoint y: 137, distance: 287.8
click at [1402, 137] on input "Dimensione Sicilia (Dimsi Incoming Operator SRL)" at bounding box center [1311, 133] width 484 height 25
drag, startPoint x: 1415, startPoint y: 129, endPoint x: 1178, endPoint y: 140, distance: 237.7
click at [1178, 140] on input "Dimensione Sicilia (Dimsi Incoming Operator SRL)" at bounding box center [1311, 133] width 484 height 25
type input "Dimensione Sicilia"
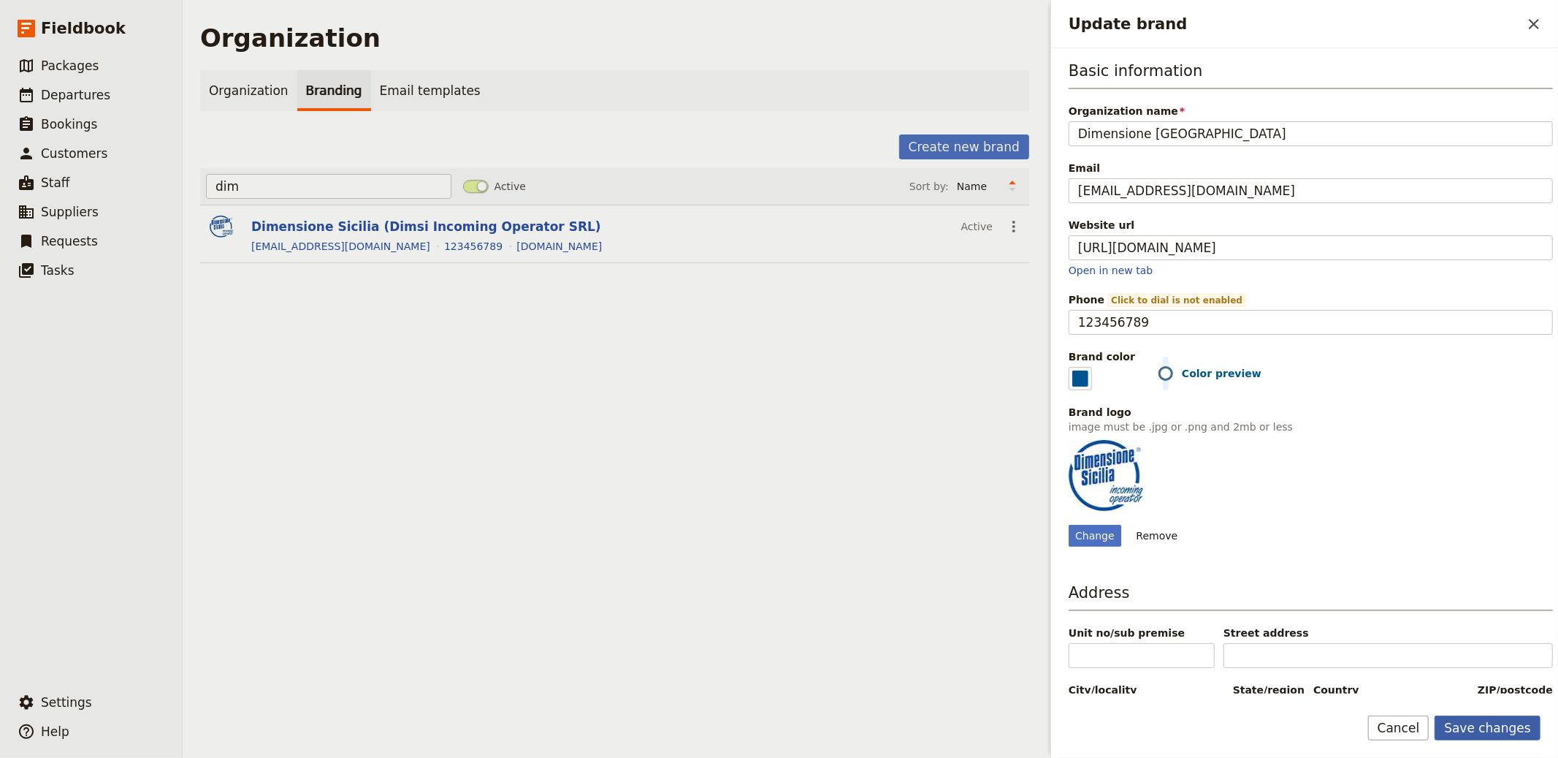
click at [1402, 682] on button "Save changes" at bounding box center [1488, 727] width 106 height 25
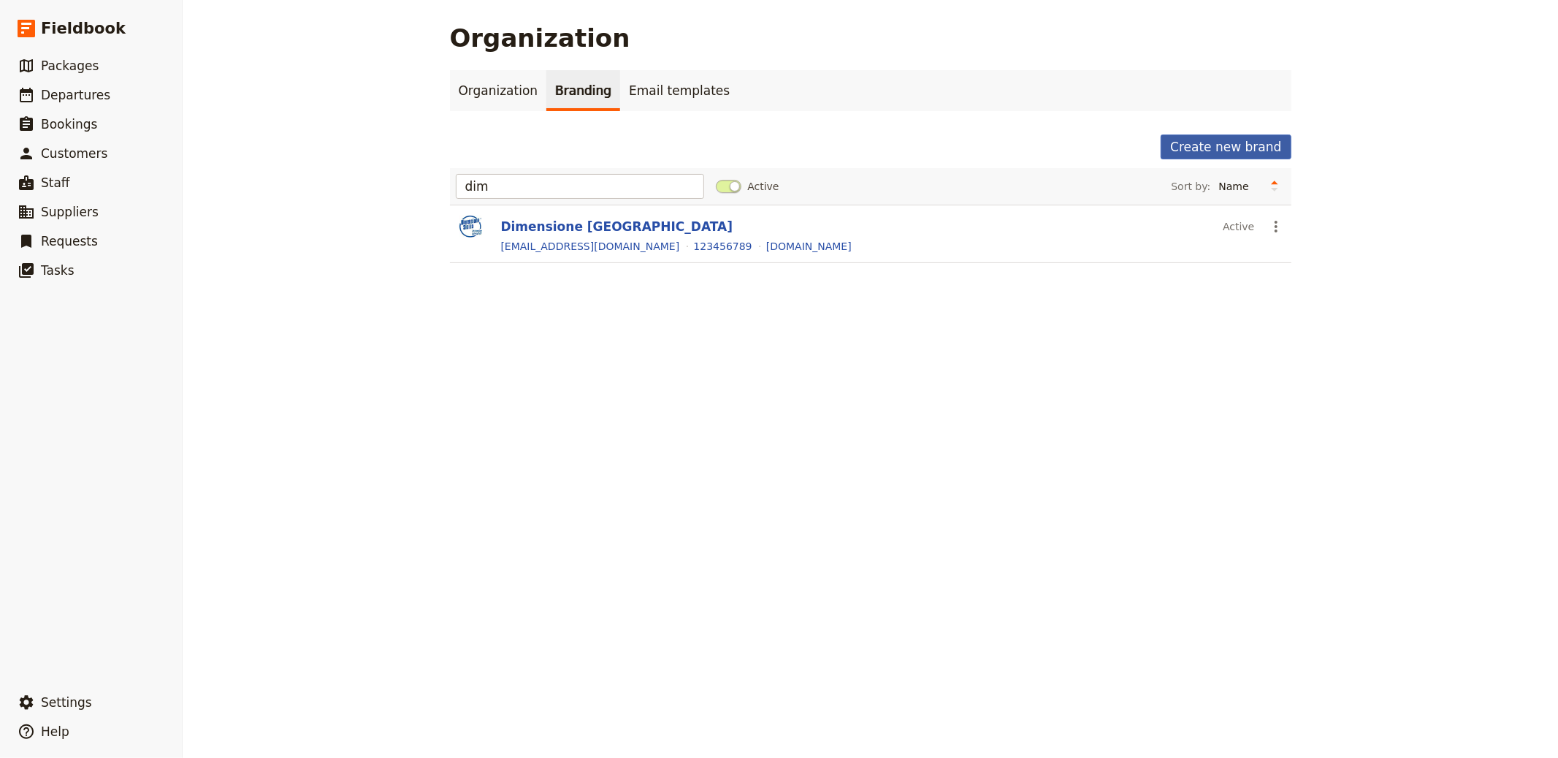
click at [1186, 145] on button "Create new brand" at bounding box center [1226, 146] width 130 height 25
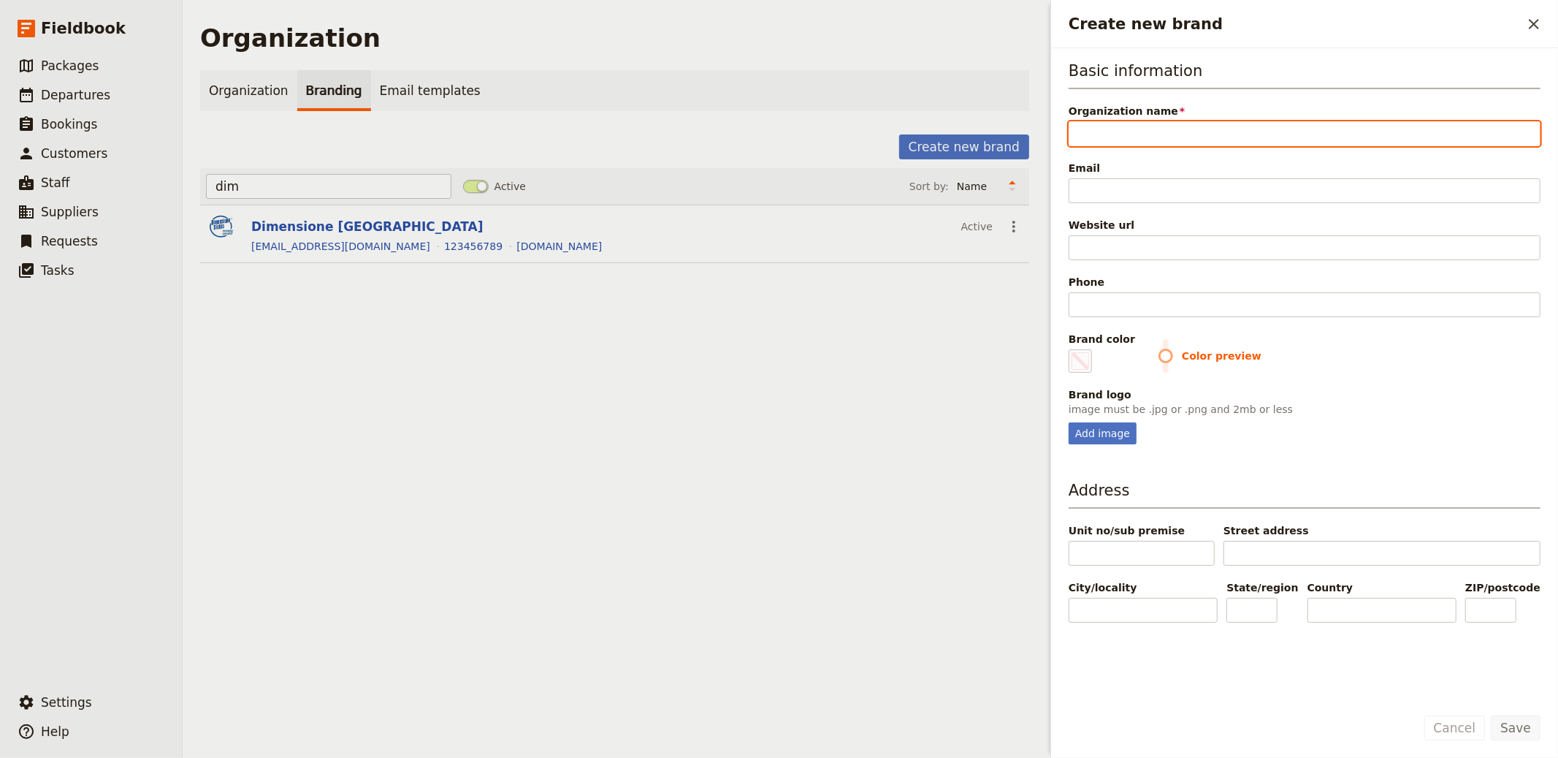
click at [1124, 142] on input "Organization name" at bounding box center [1305, 133] width 472 height 25
paste input "Panter Rejser"
type input "Panter Rejser"
type input "#000000"
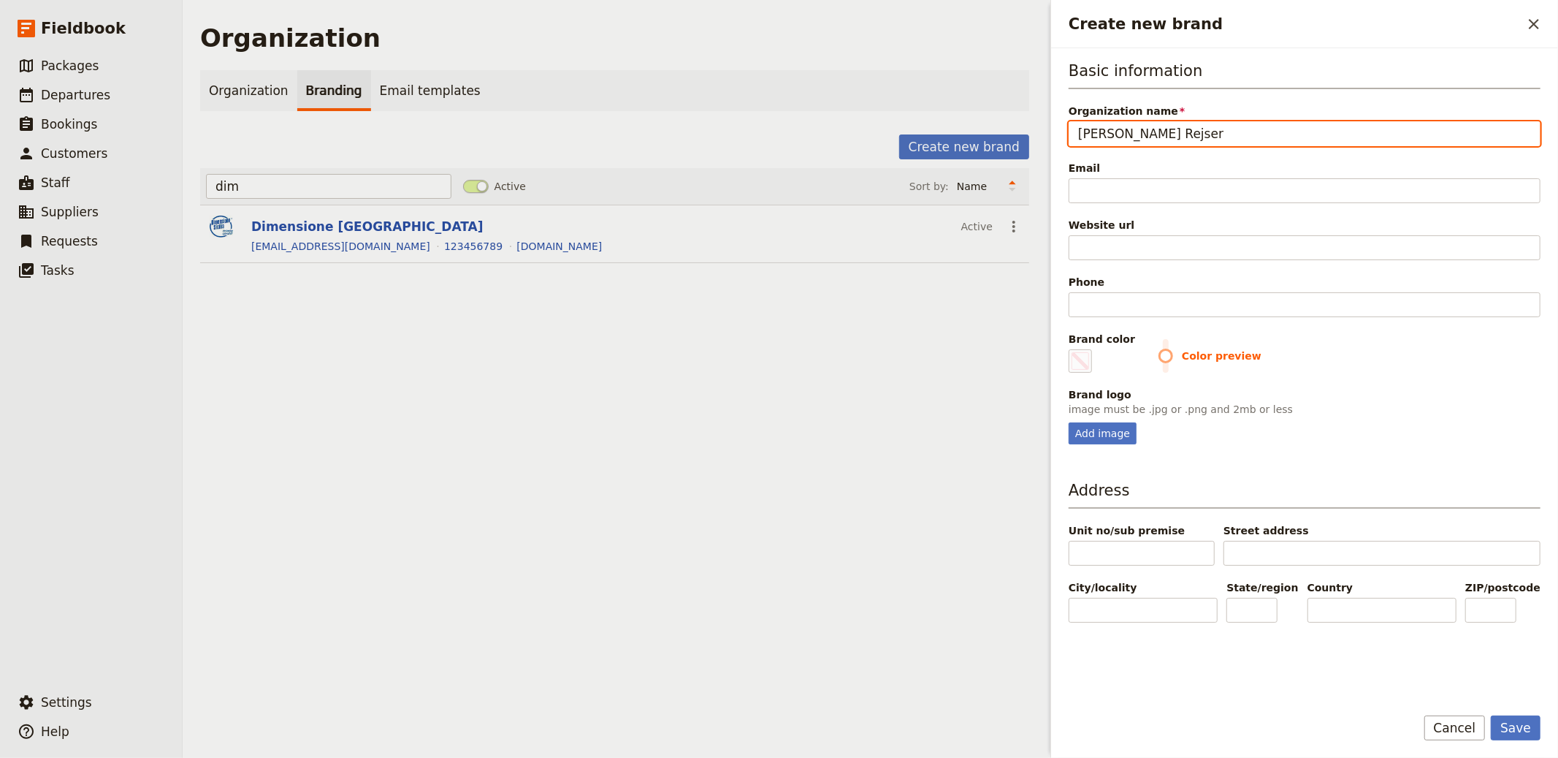
type input "Panter Rejser"
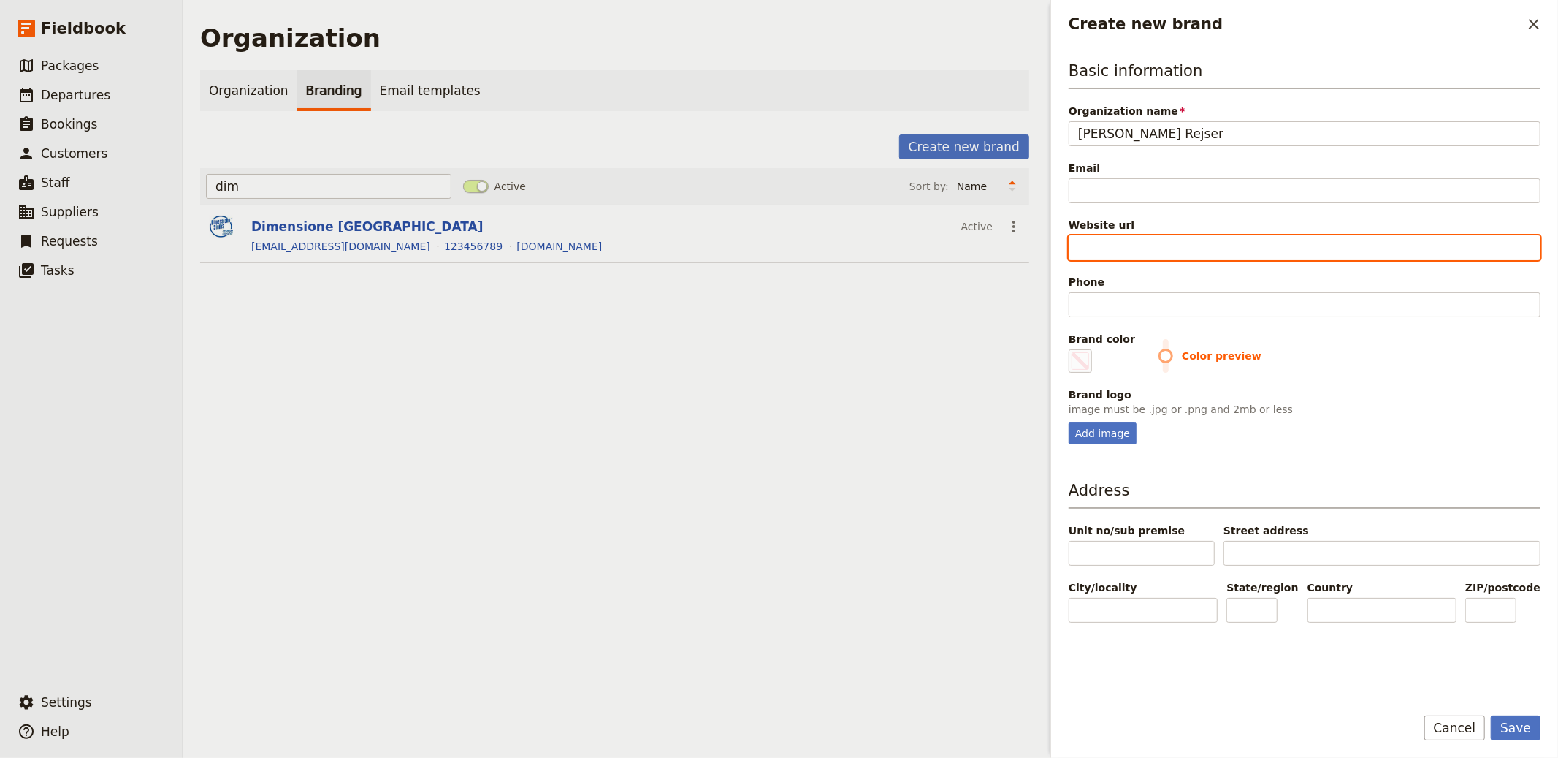
click at [1120, 238] on input "Website url" at bounding box center [1305, 247] width 472 height 25
paste input "https://www.panterrejser.dk"
type input "https://www.panterrejser.dk"
type input "#000000"
type input "https://www.panterrejser.dk"
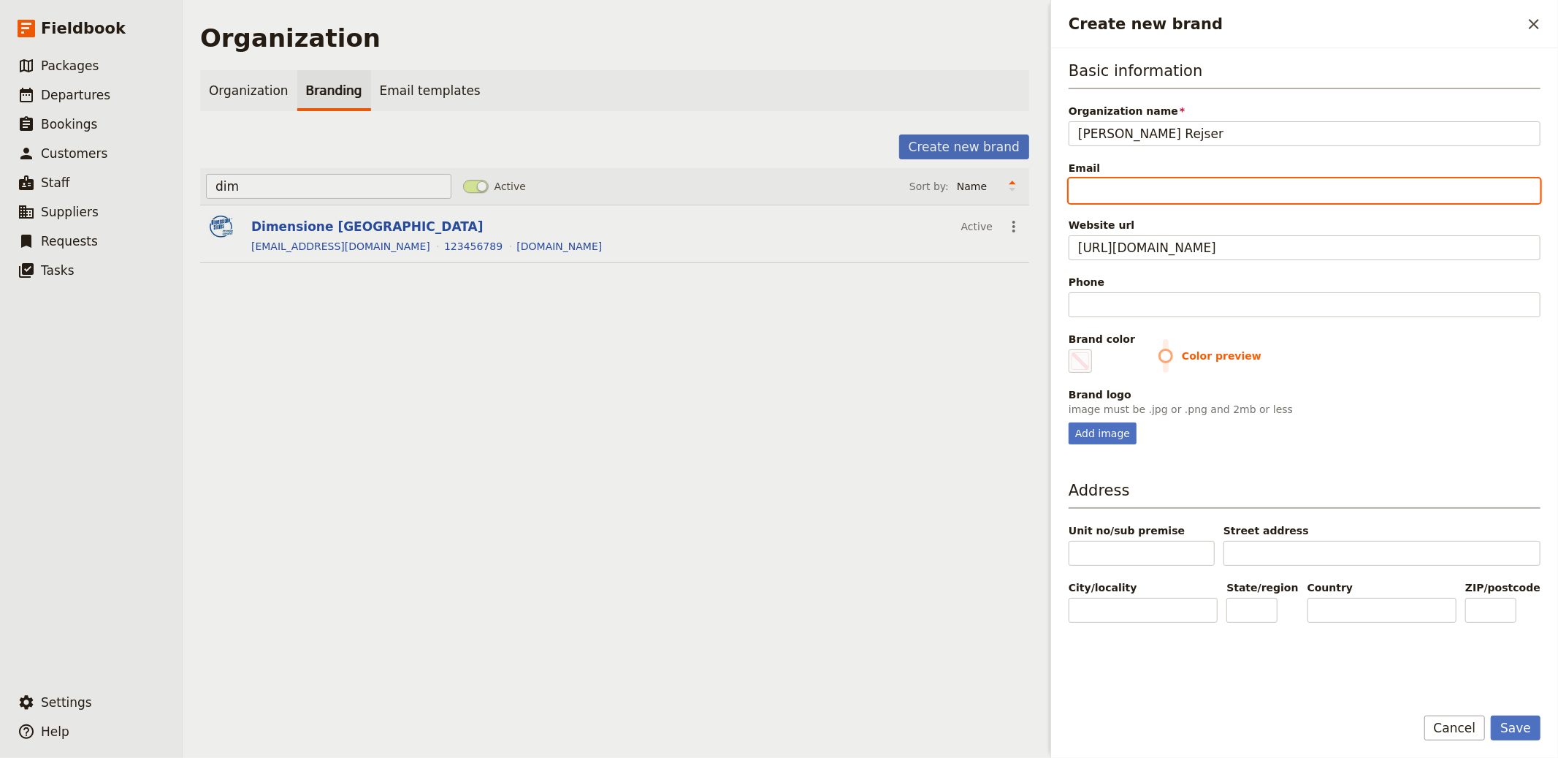
type input "#000000"
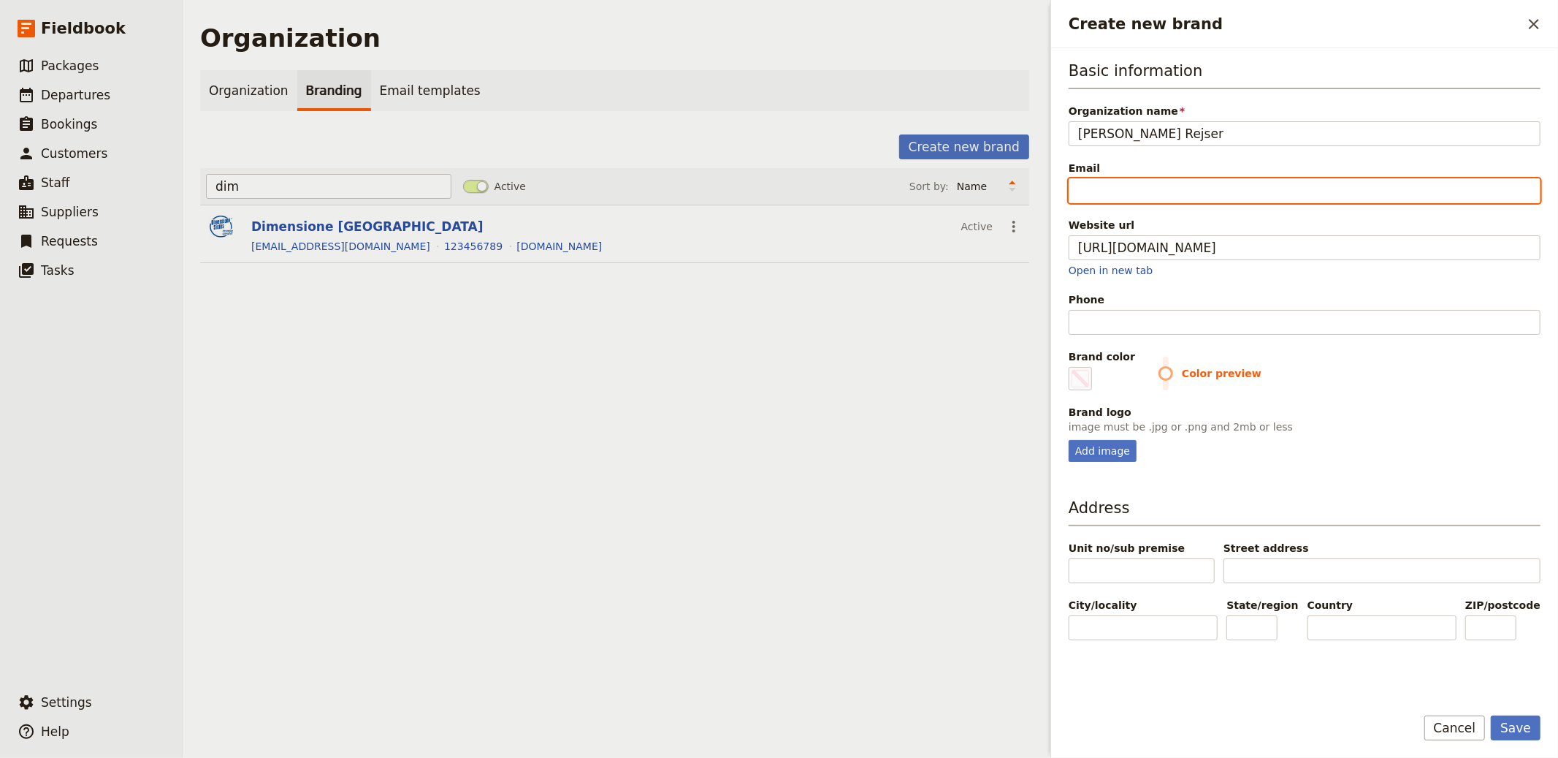
click at [1113, 191] on input "Email" at bounding box center [1305, 190] width 472 height 25
type input "i"
type input "#000000"
type input "in"
type input "#000000"
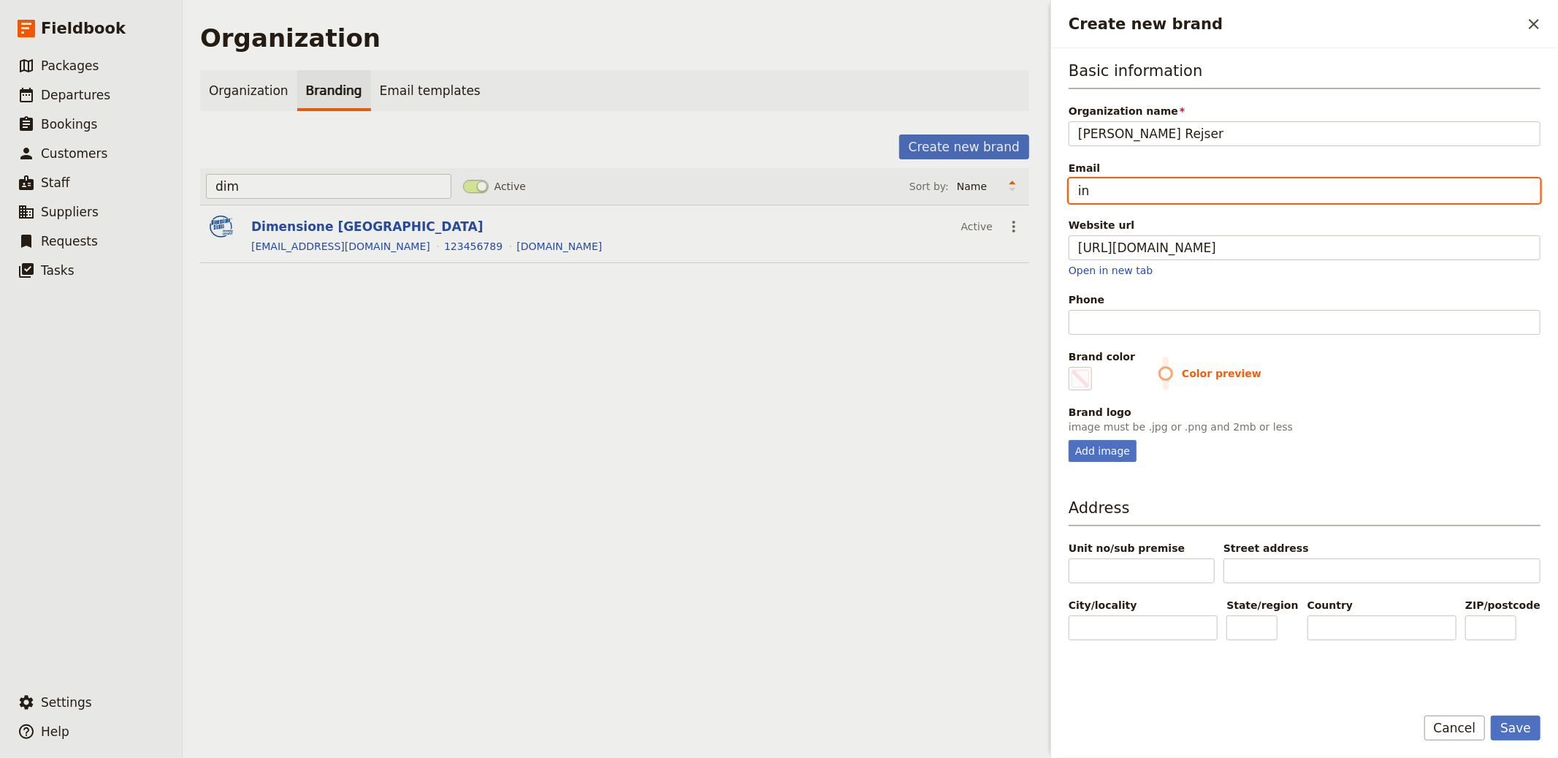
type input "inf"
type input "#000000"
type input "info"
type input "#000000"
type input "info@"
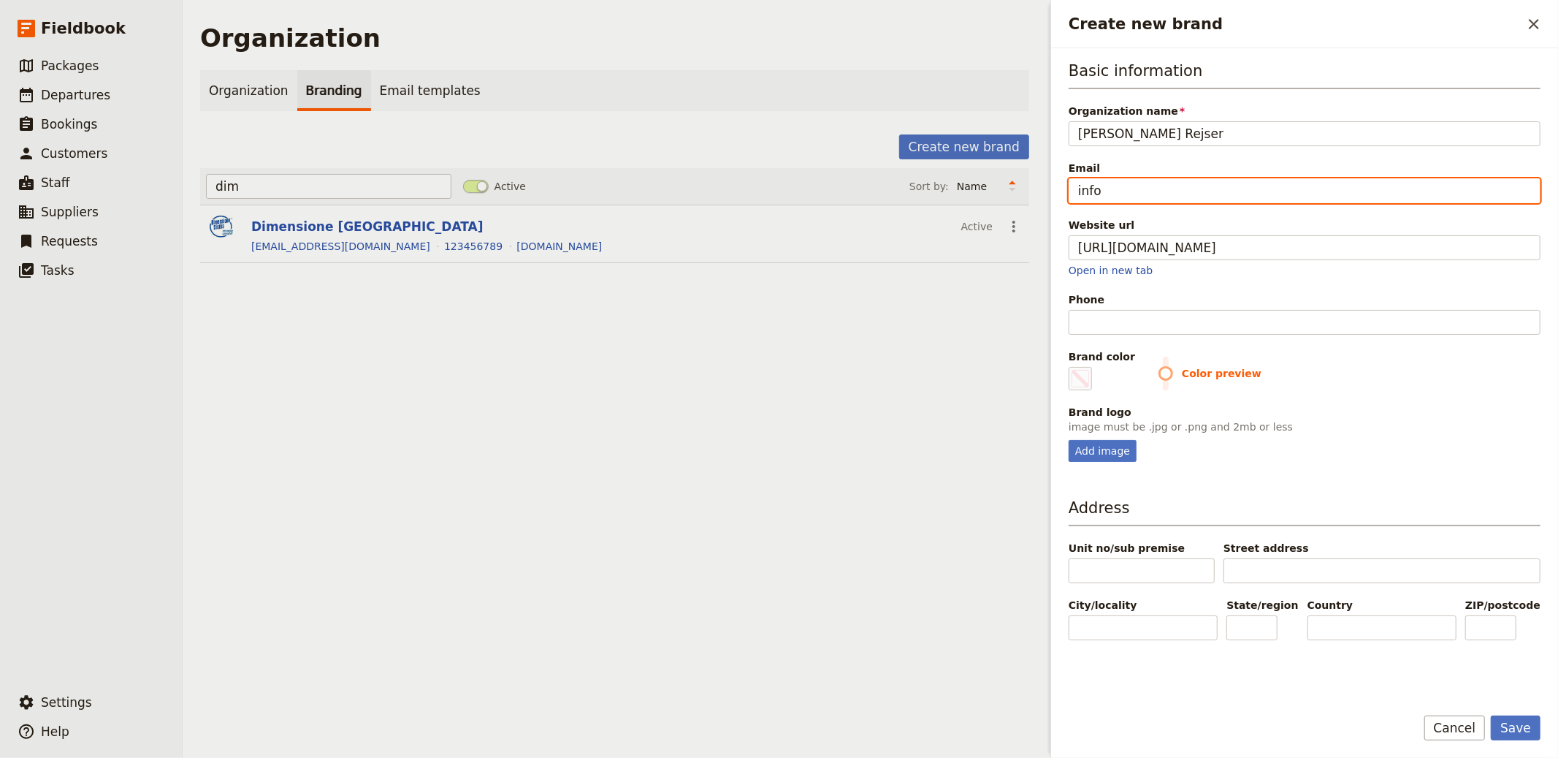
type input "#000000"
type input "info@e"
type input "#000000"
type input "info@em"
type input "#000000"
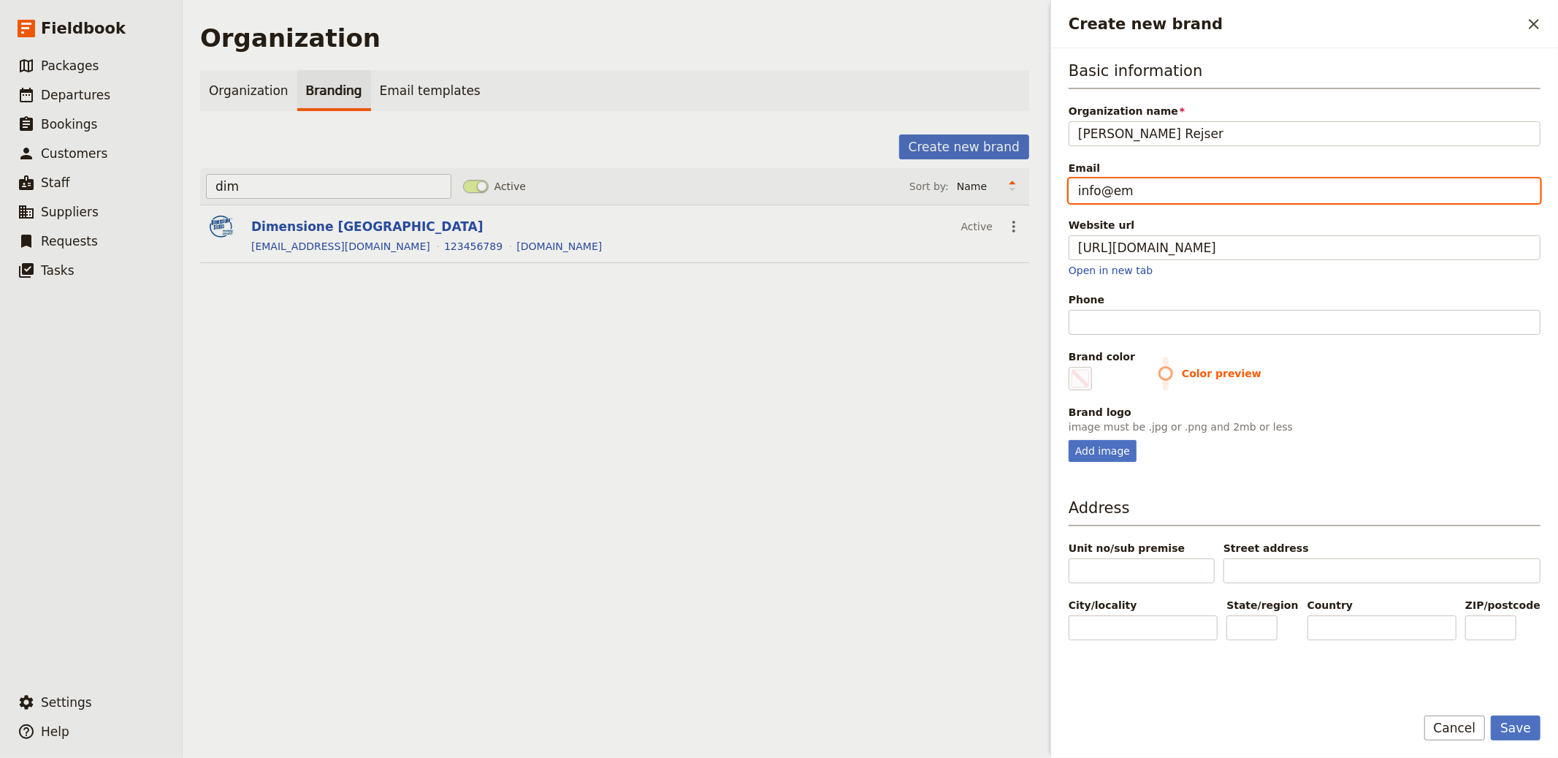
type input "info@ema"
type input "#000000"
type input "info@emai"
type input "#000000"
type input "info@emai;"
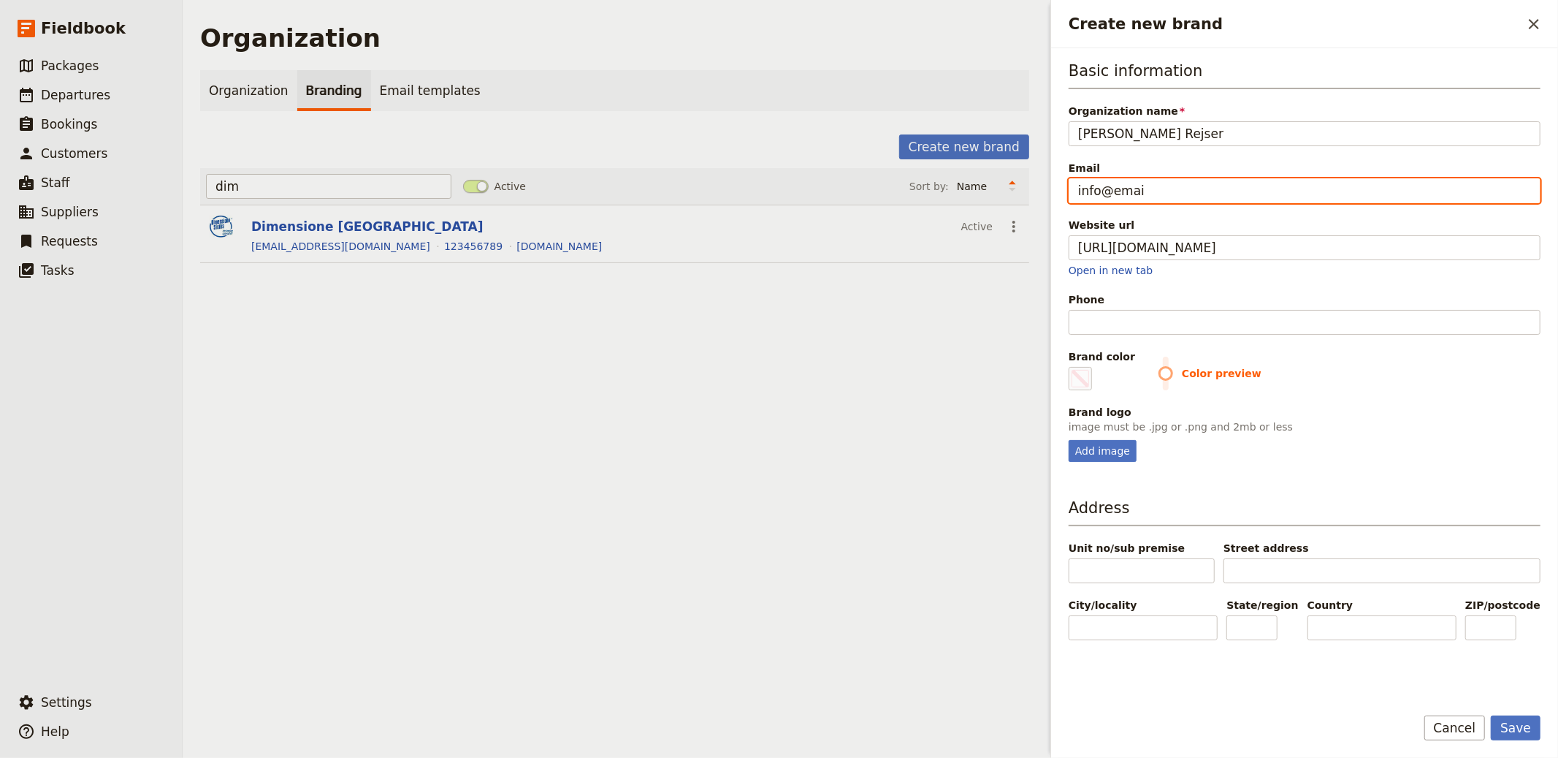
type input "#000000"
type input "info@emai;l"
type input "#000000"
type input "info@emai;l."
type input "#000000"
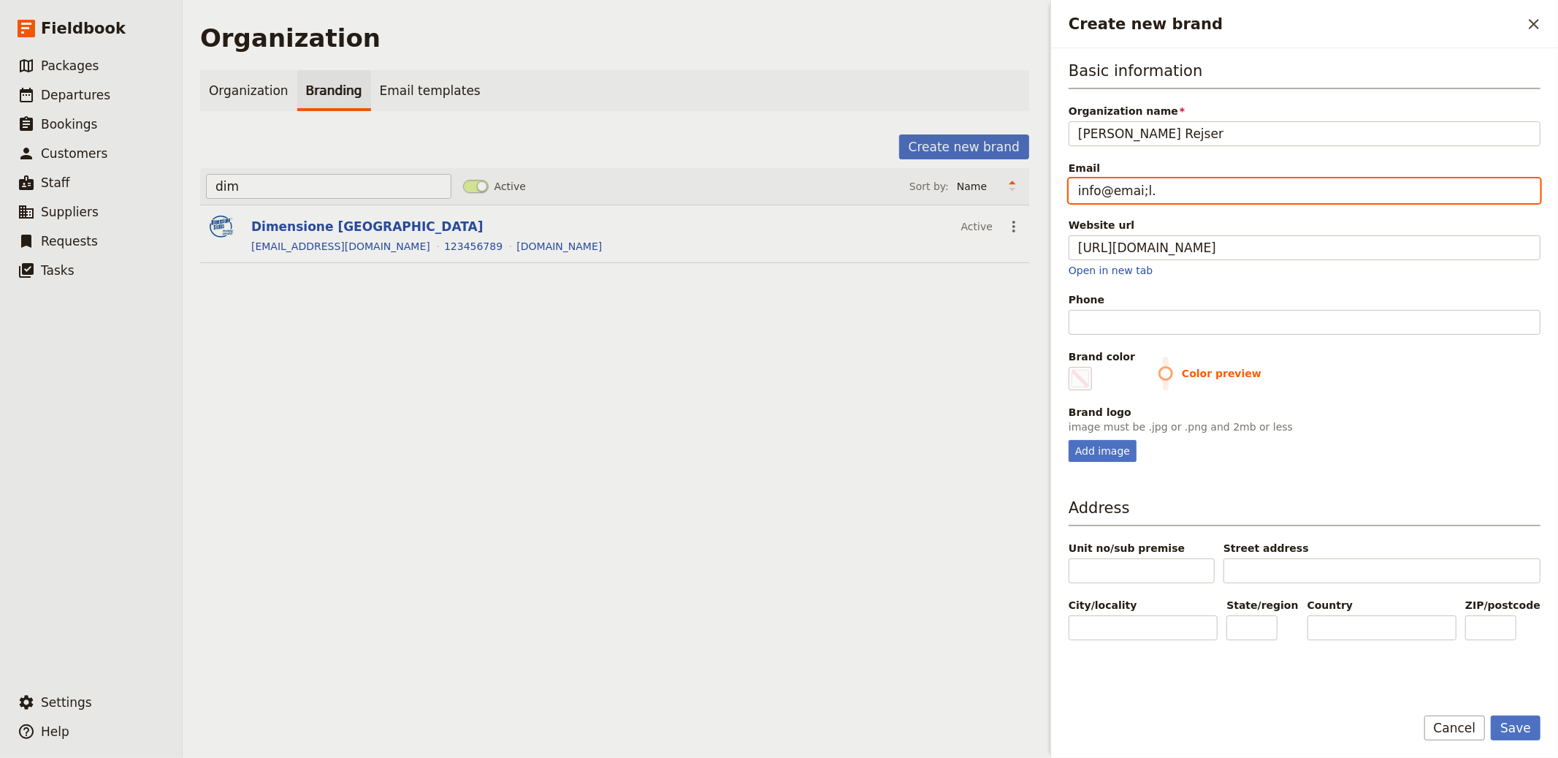
type input "info@emai;l.c"
type input "#000000"
type input "info@emai;l."
type input "#000000"
type input "info@emai;l"
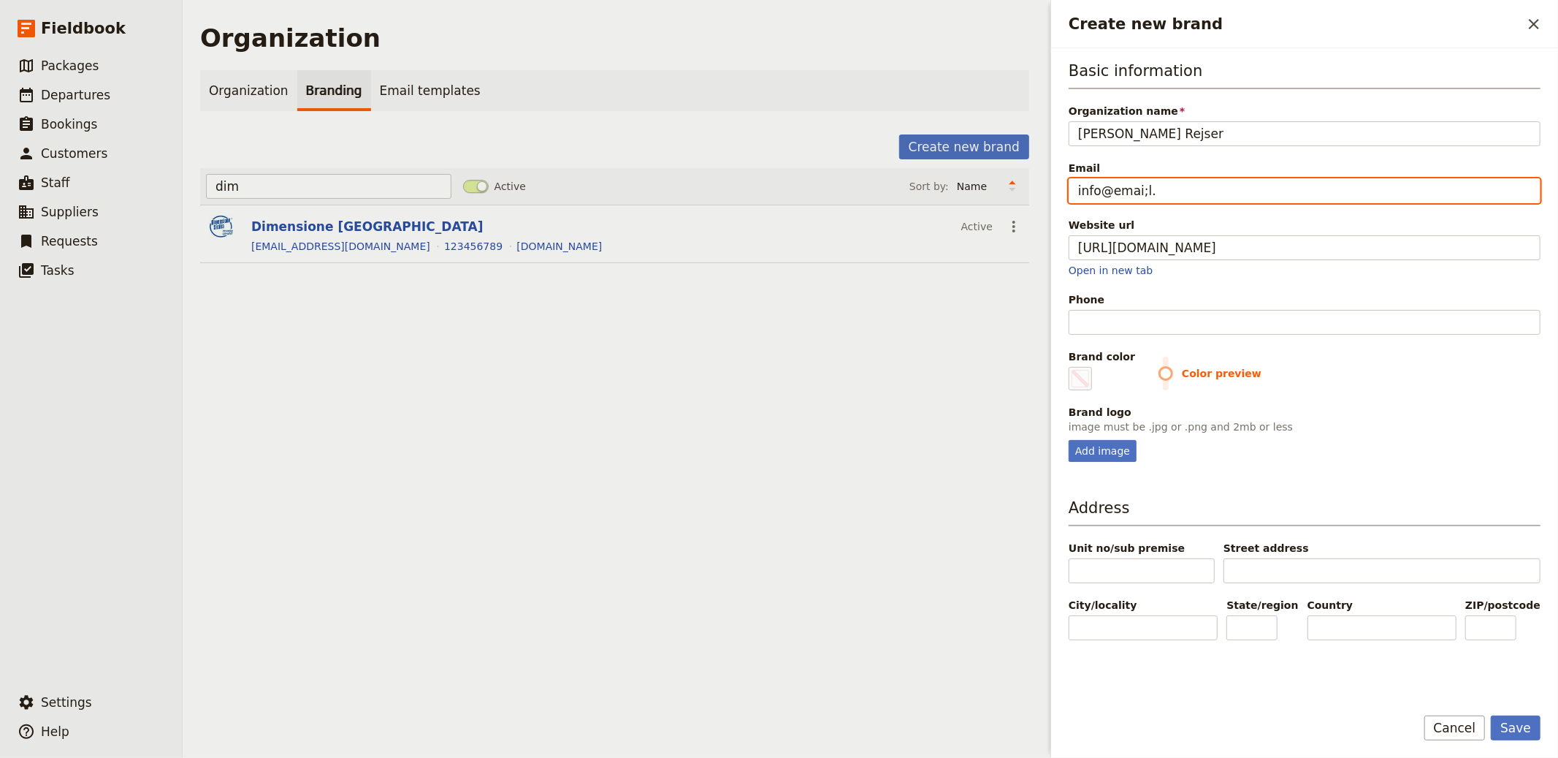
type input "#000000"
type input "info@emai;"
type input "#000000"
type input "info@emai"
type input "#000000"
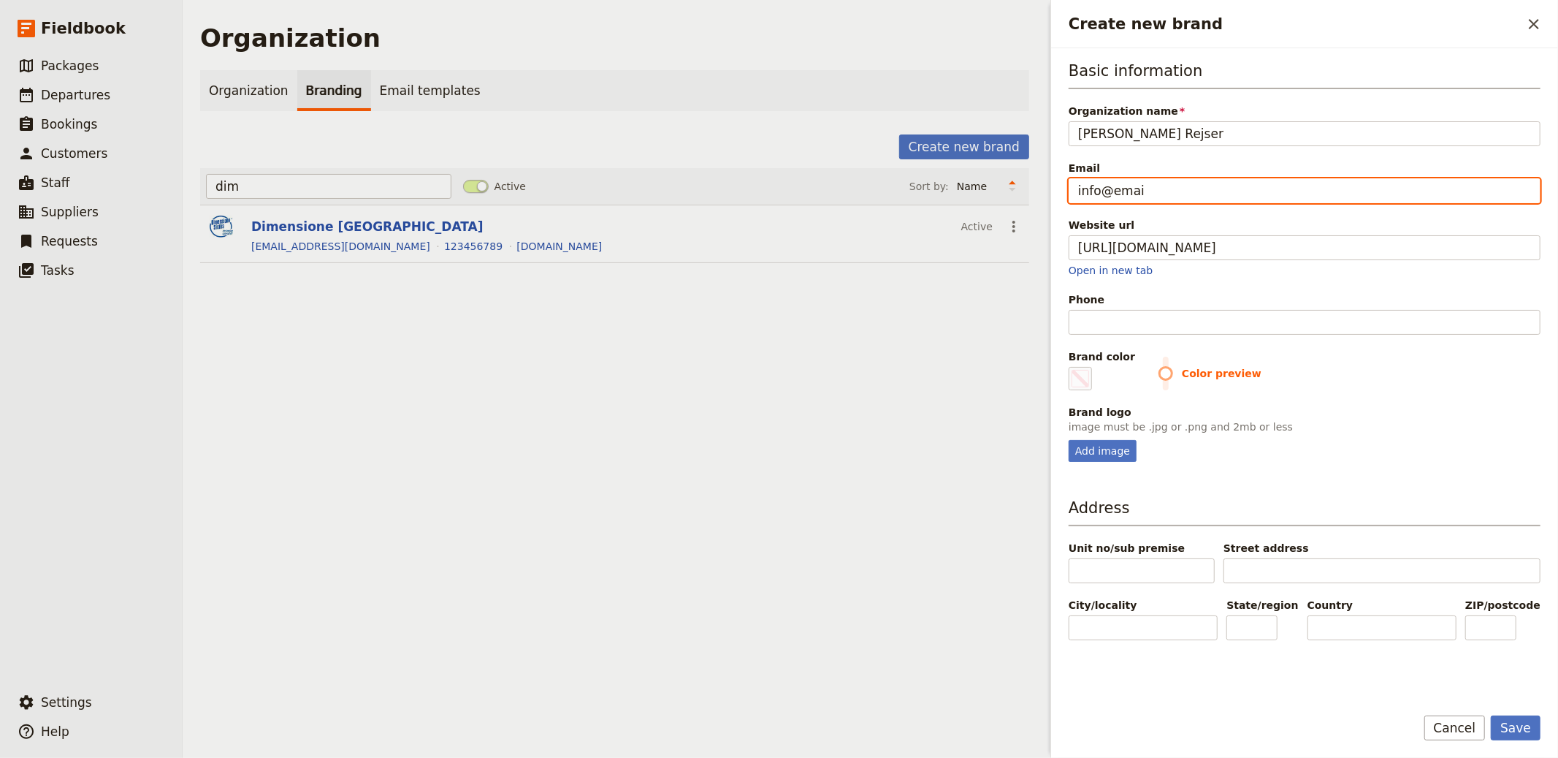
type input "info@email"
type input "#000000"
type input "info@email."
type input "#000000"
type input "info@email.c"
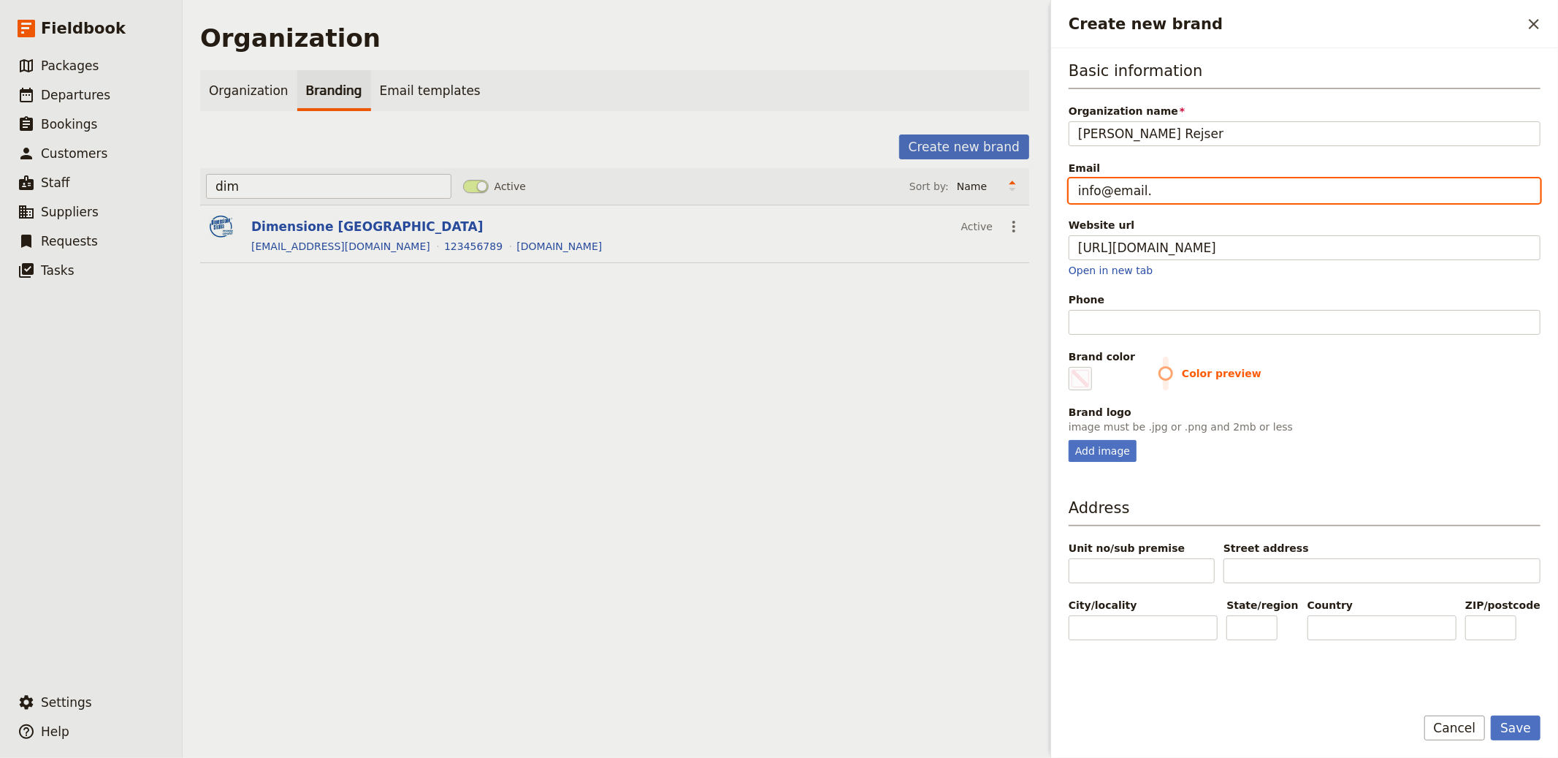
type input "#000000"
type input "[EMAIL_ADDRESS][DOMAIN_NAME]"
type input "#000000"
type input "[EMAIL_ADDRESS][DOMAIN_NAME]"
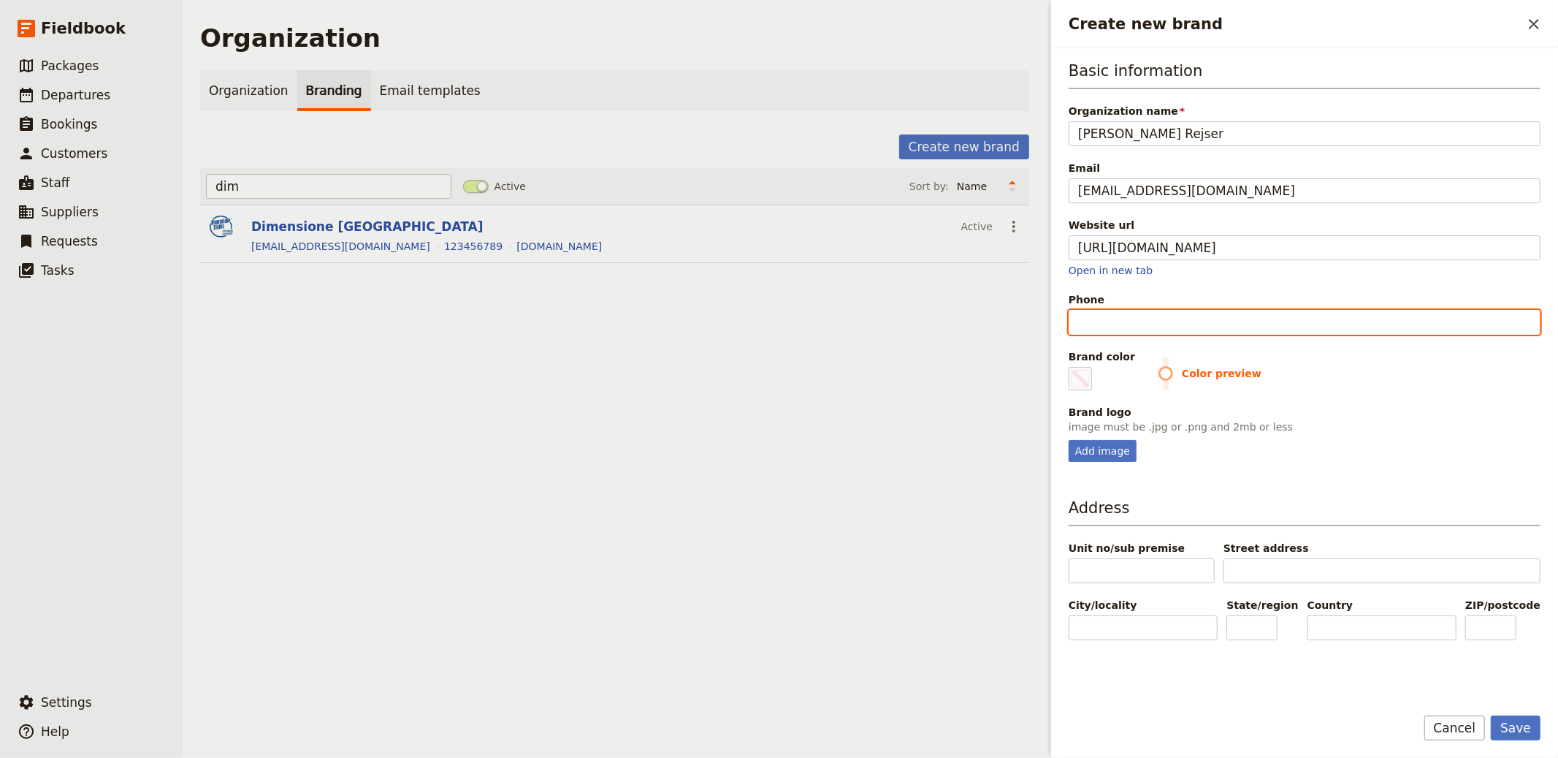
type input "#000000"
click at [1175, 332] on input "Phone" at bounding box center [1305, 322] width 472 height 25
type input "1"
type input "#000000"
type input "12"
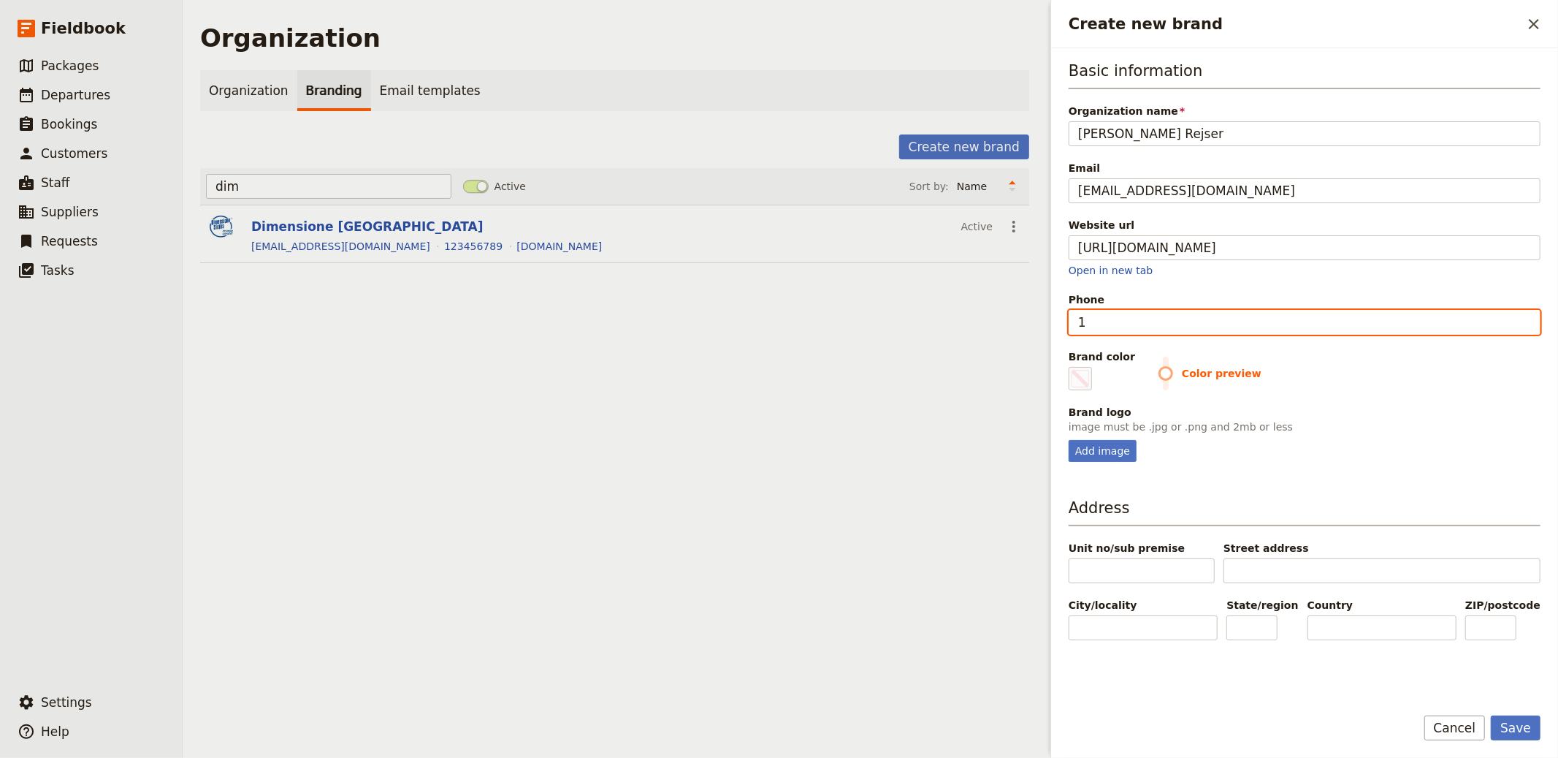
type input "#000000"
type input "123"
type input "#000000"
type input "1234"
type input "#000000"
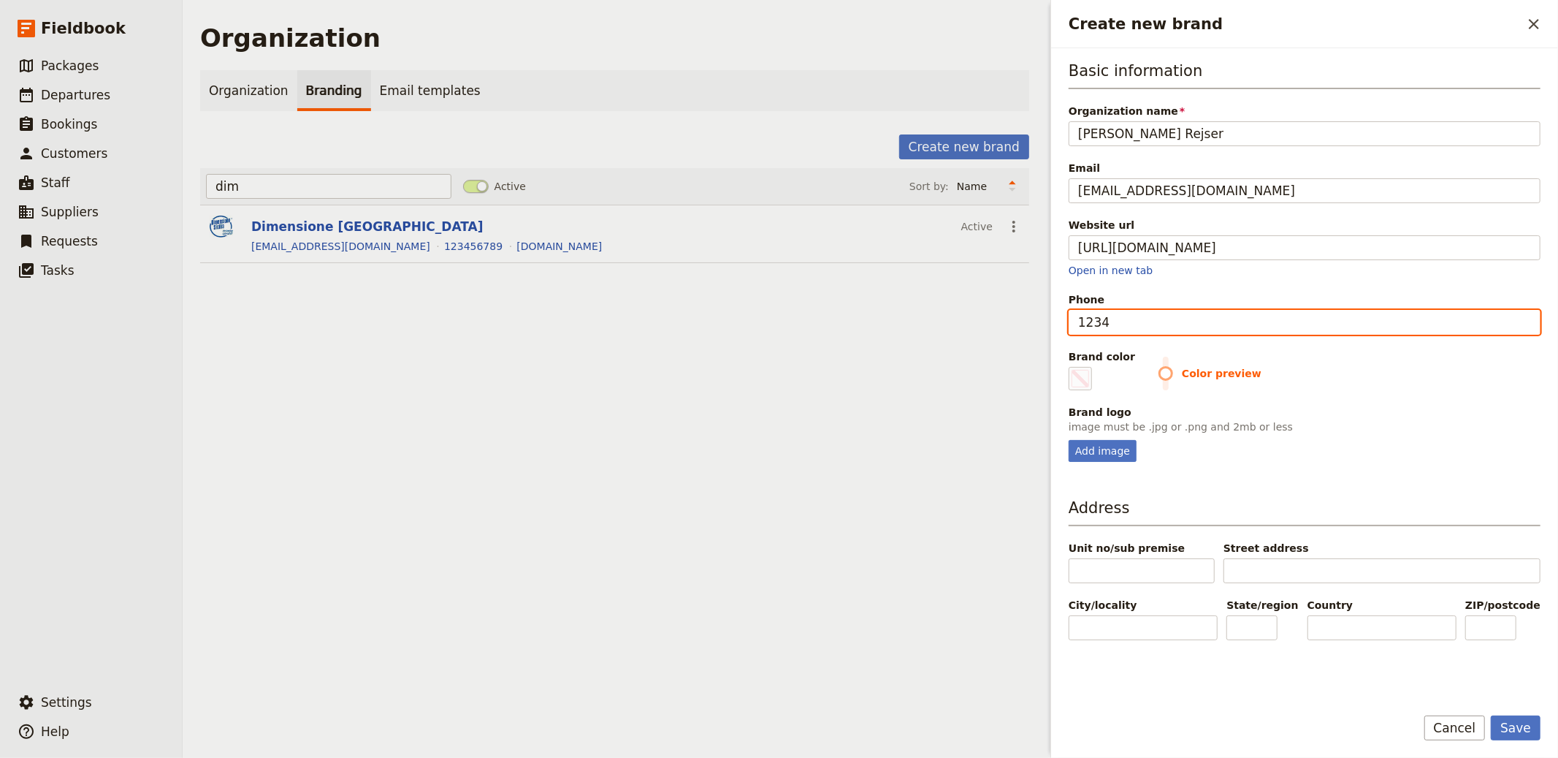
type input "12345"
type input "#000000"
type input "123456"
type input "#000000"
type input "1234567"
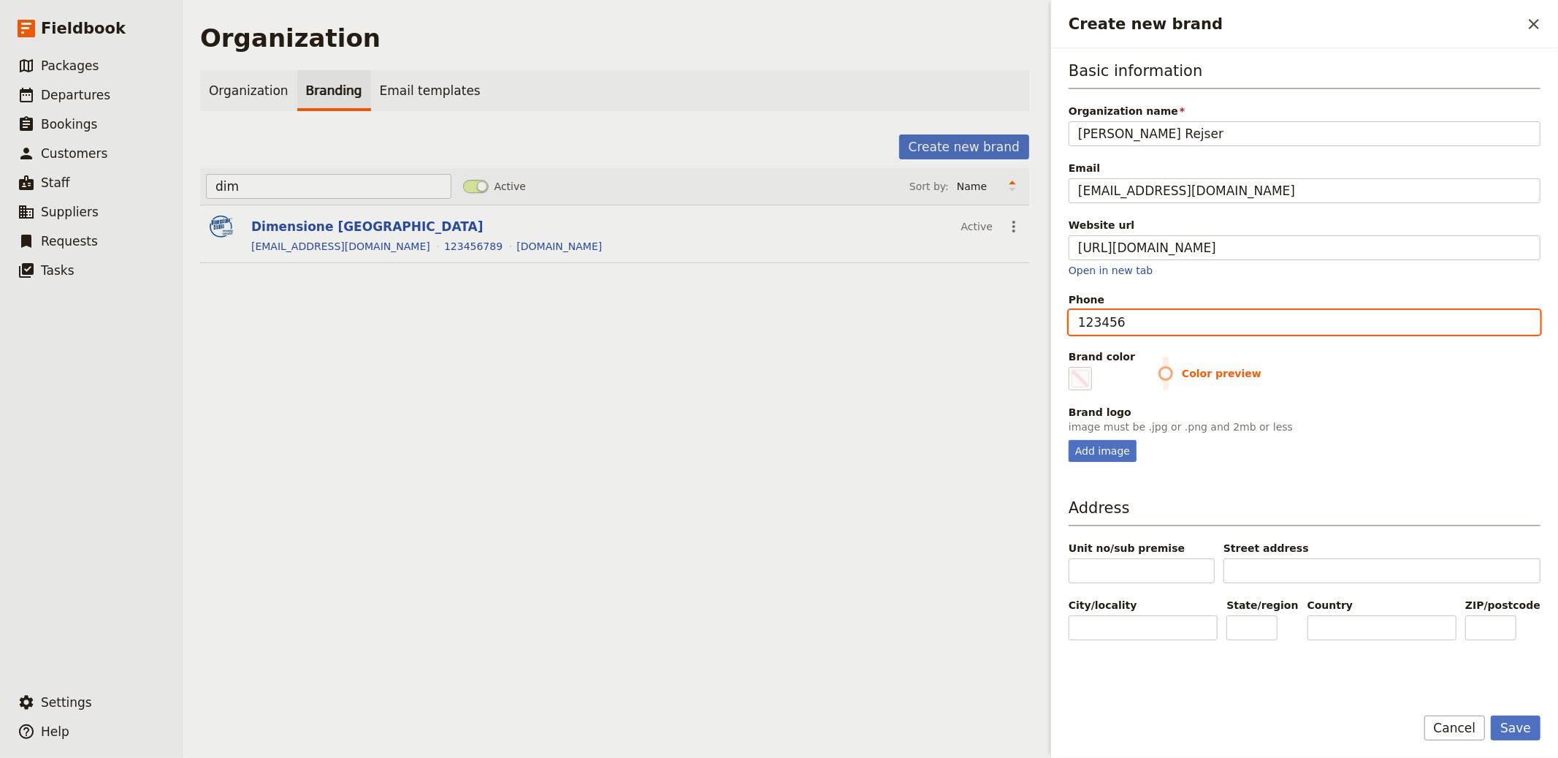
type input "#000000"
type input "12345678"
type input "#000000"
type input "123456789"
type input "#000000"
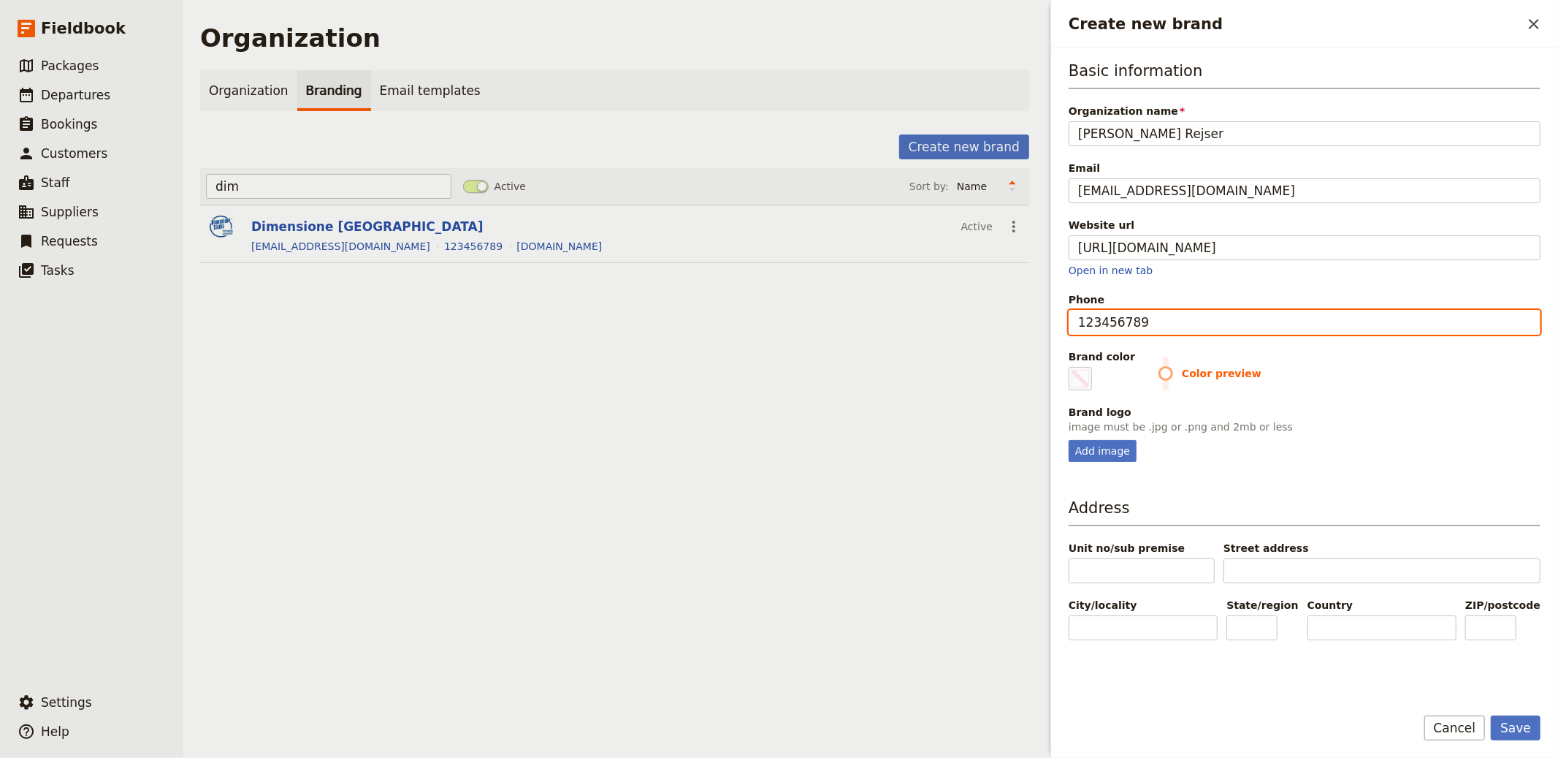
type input "123456789"
click at [1156, 427] on p "image must be .jpg or .png and 2mb or less" at bounding box center [1305, 426] width 472 height 15
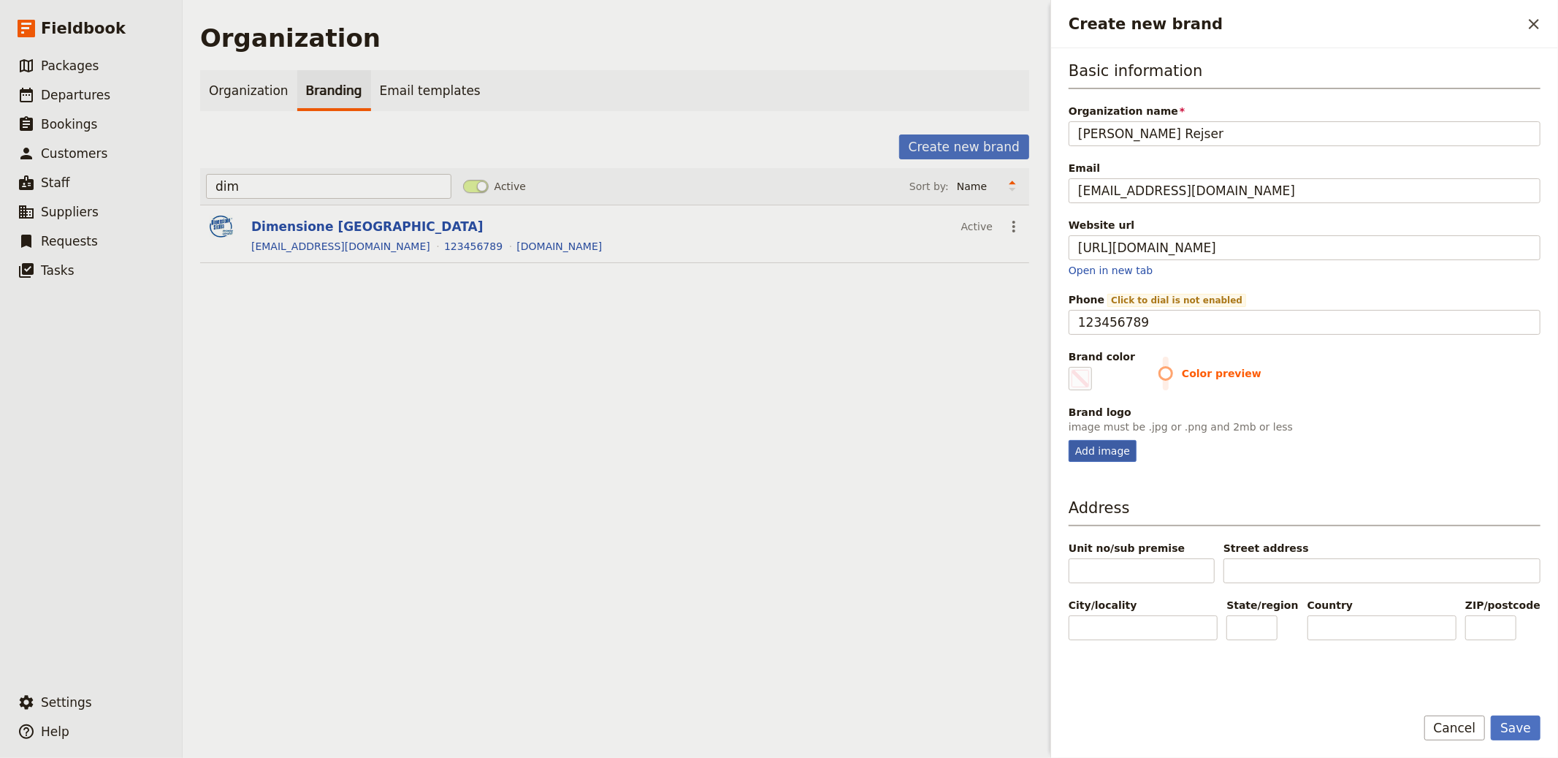
click at [1118, 440] on div "Add image" at bounding box center [1103, 451] width 68 height 22
click at [1069, 439] on input "Add image" at bounding box center [1068, 439] width 1 height 1
click at [1083, 373] on span "Create new brand" at bounding box center [1081, 379] width 18 height 18
click at [1072, 367] on input "#000000" at bounding box center [1072, 366] width 1 height 1
type input "#a72a2a"
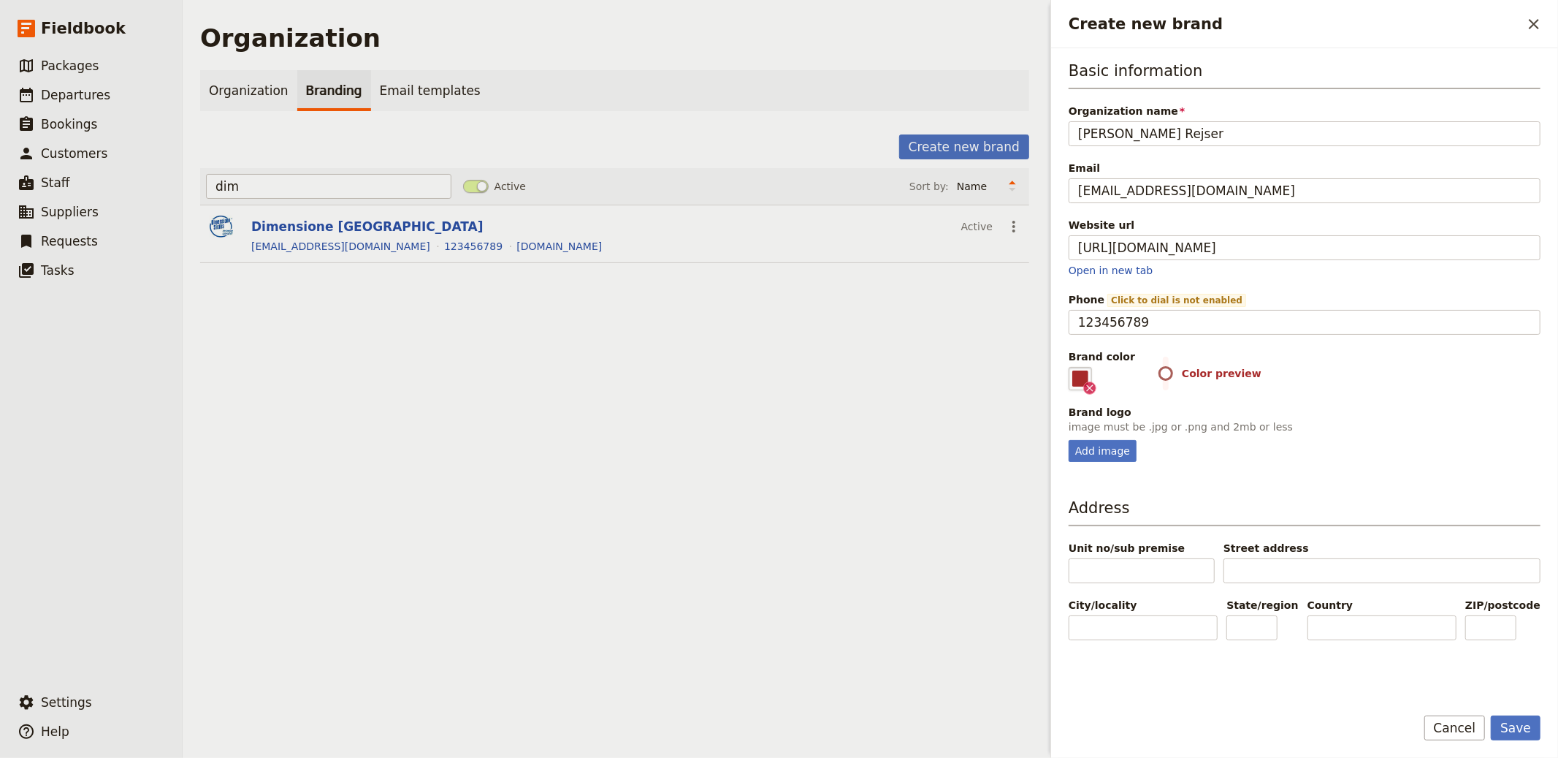
click at [1159, 349] on div "Brand color #a72a2a Color preview" at bounding box center [1305, 369] width 472 height 41
click at [1107, 453] on div "Add image" at bounding box center [1103, 451] width 68 height 22
click at [1069, 440] on input "Add image" at bounding box center [1068, 439] width 1 height 1
type input "C:\fakepath\logo (13).png"
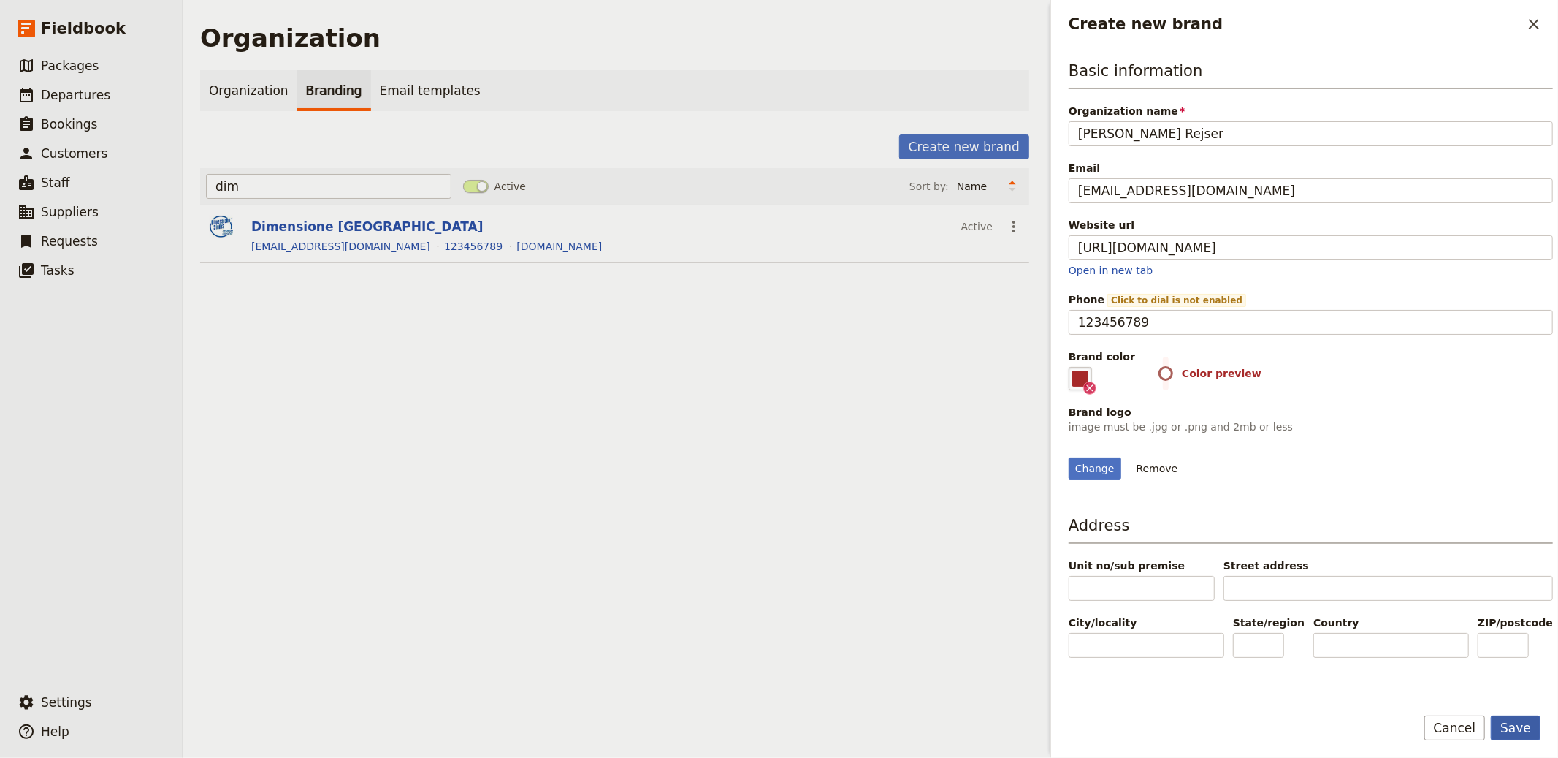
click at [1402, 682] on button "Save" at bounding box center [1516, 727] width 50 height 25
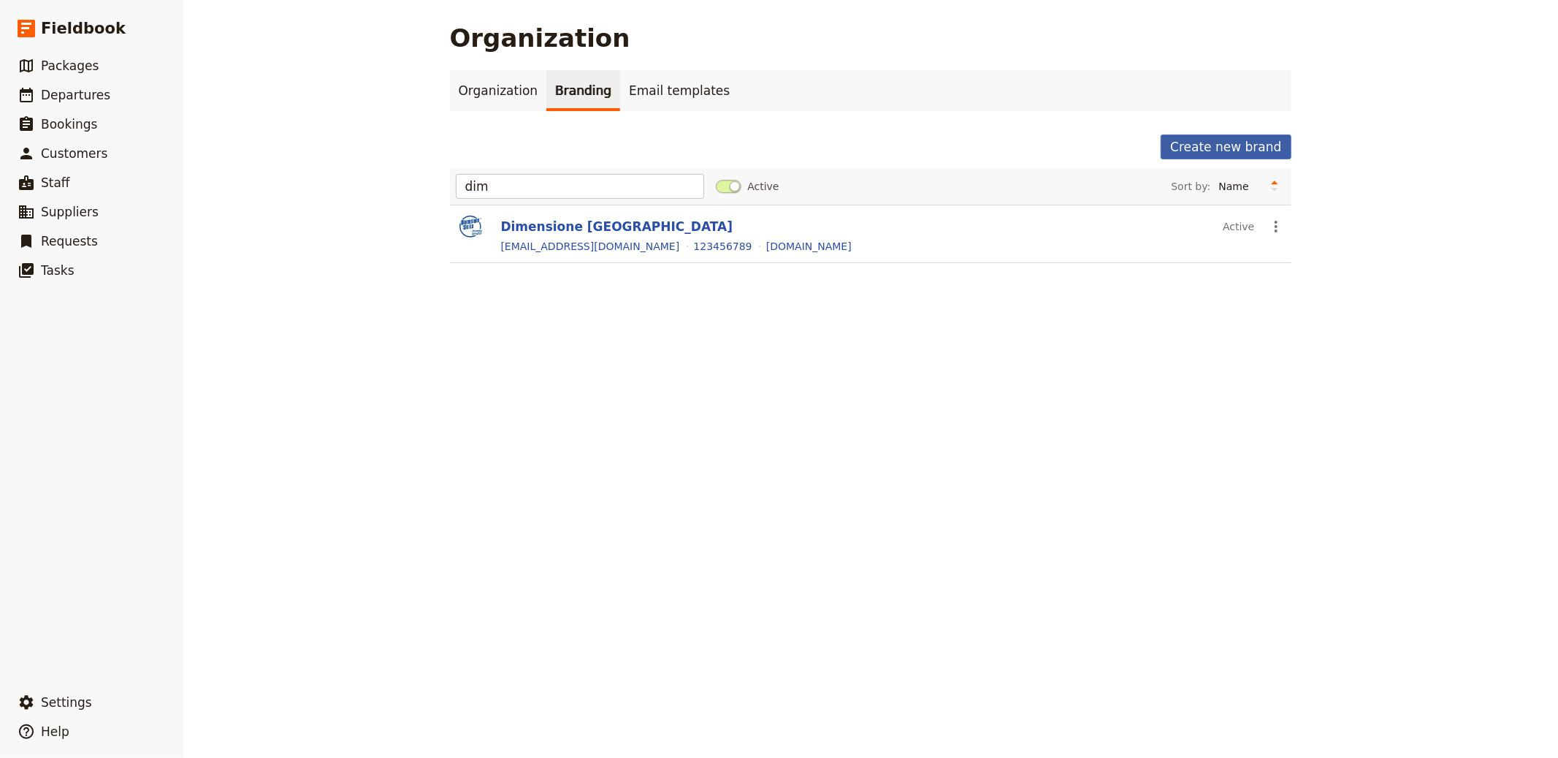
click at [1220, 138] on button "Create new brand" at bounding box center [1226, 146] width 130 height 25
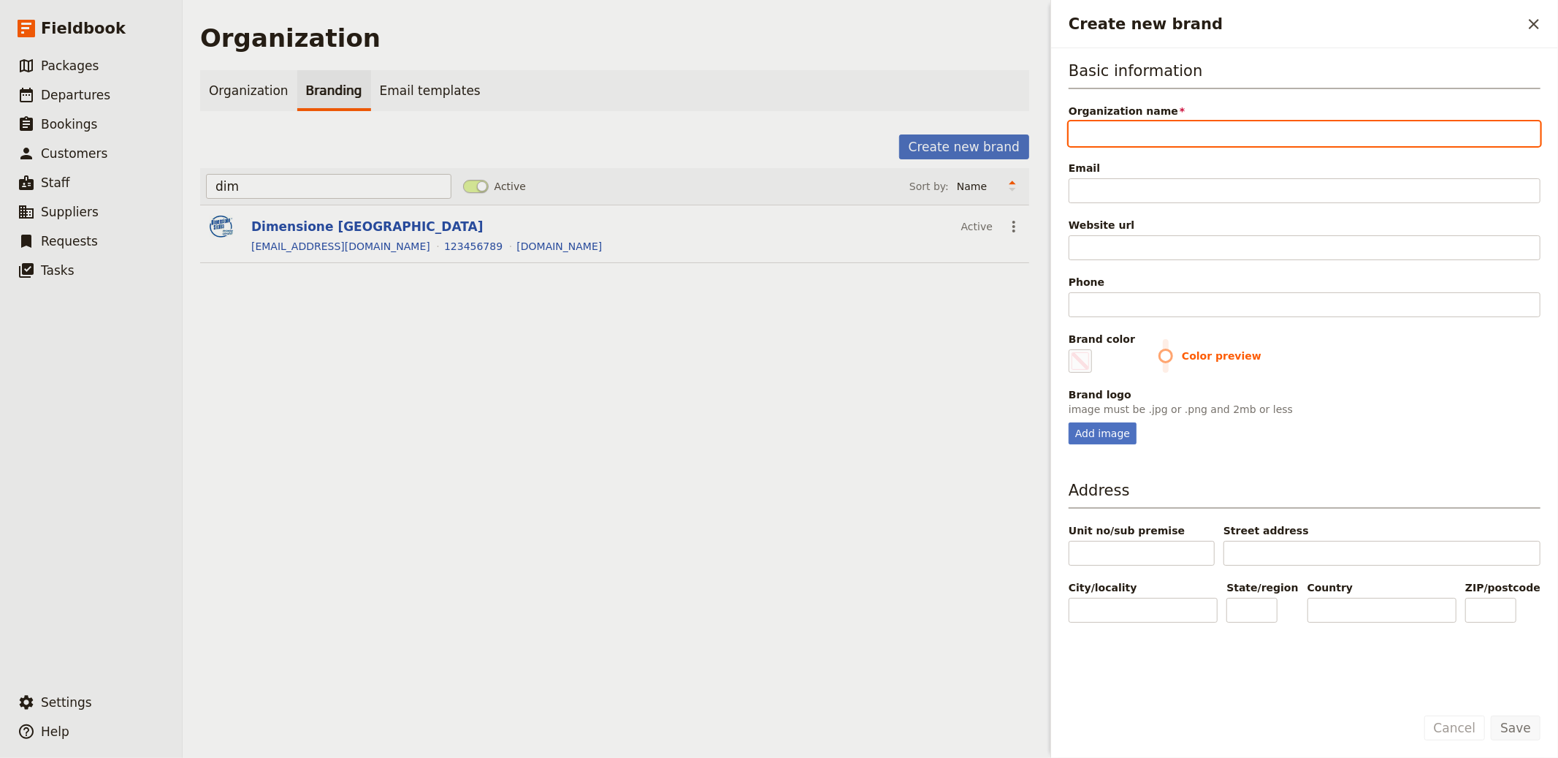
paste input "The Luxè Week"
type input "The Luxè Week"
type input "#000000"
type input "The Luxè Week"
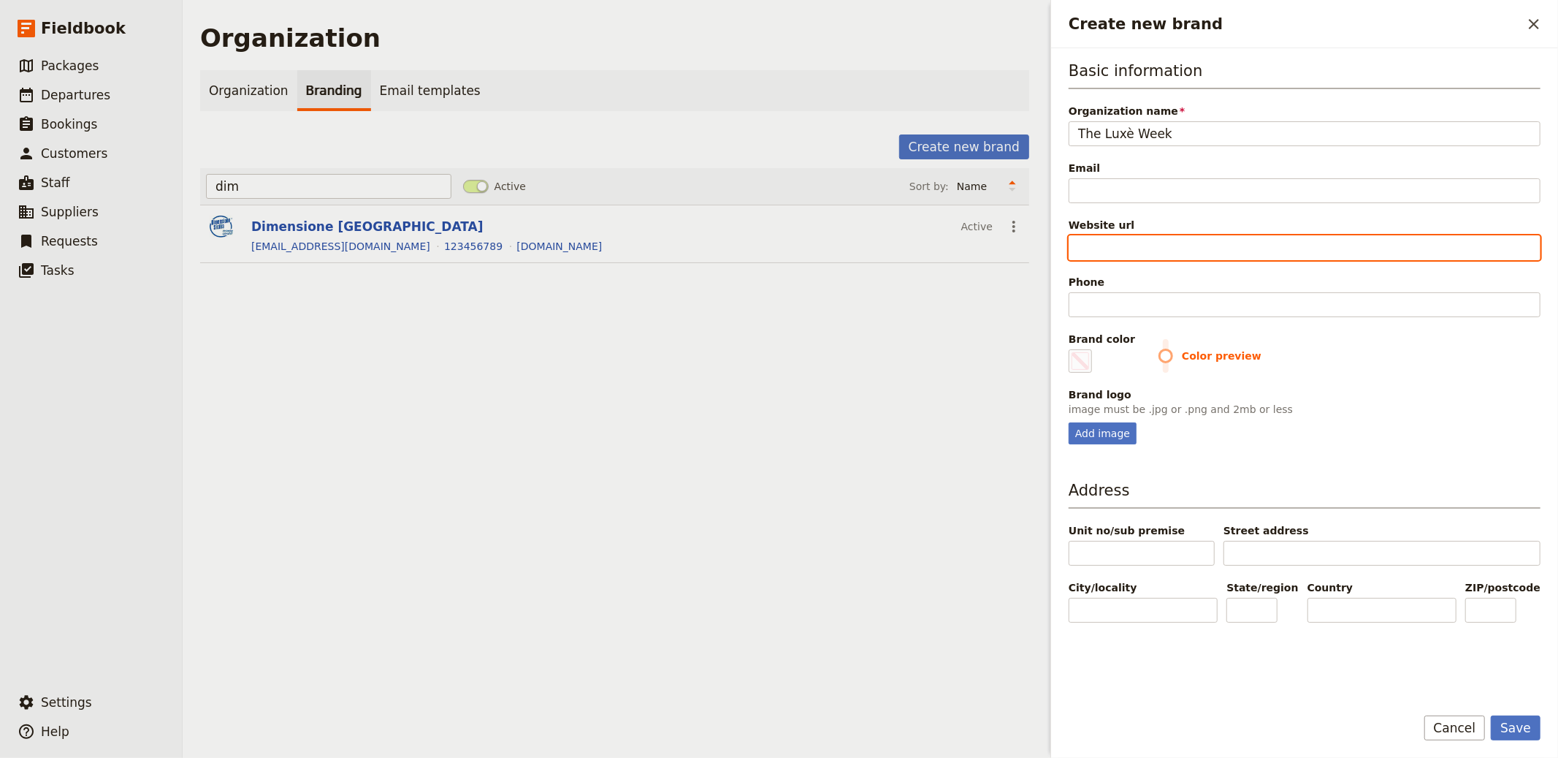
click at [1086, 239] on input "Website url" at bounding box center [1305, 247] width 472 height 25
paste input "https://www.theluxeweek.com"
type input "https://www.theluxeweek.com"
type input "#000000"
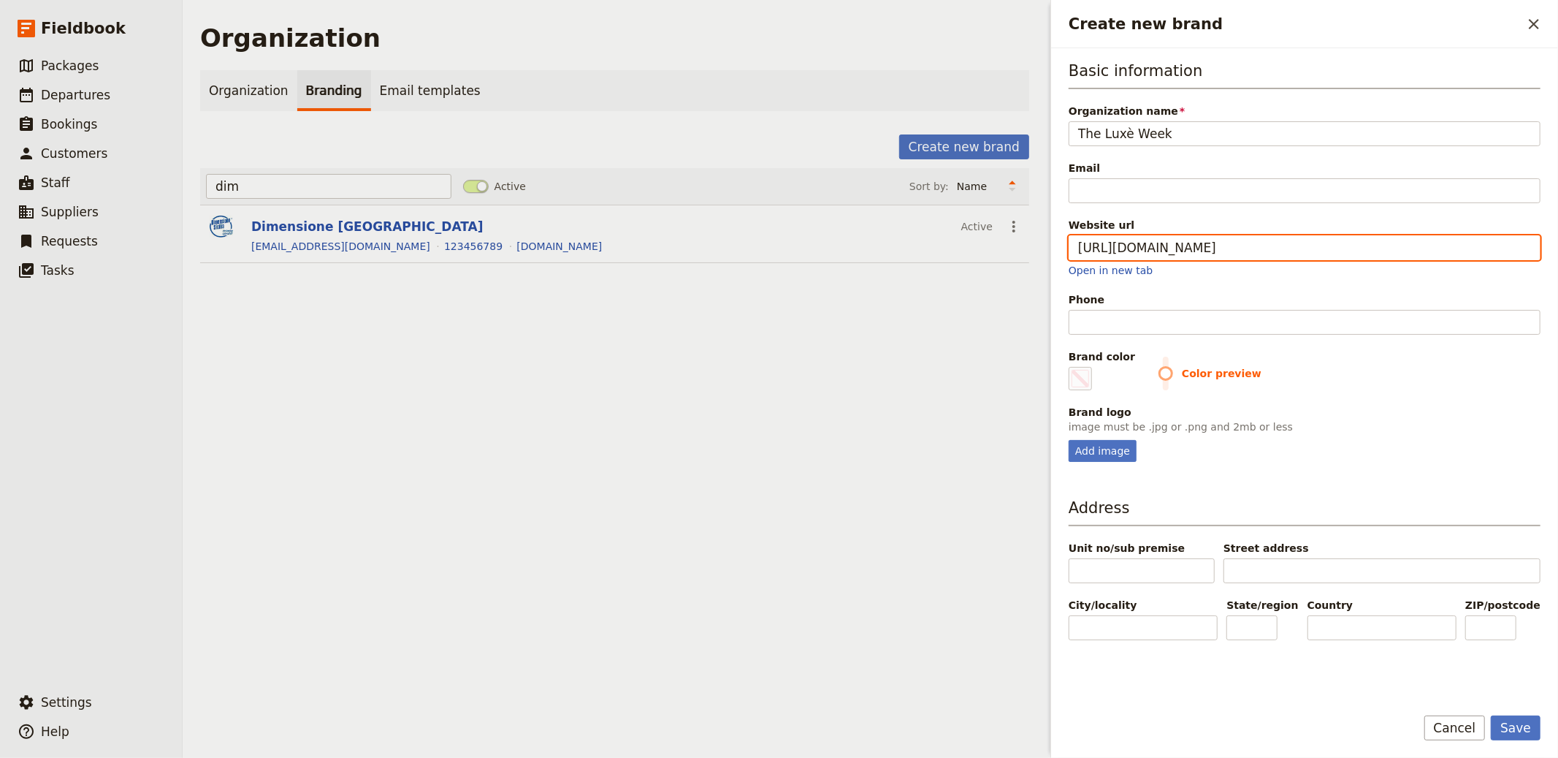
type input "https://www.theluxeweek.com"
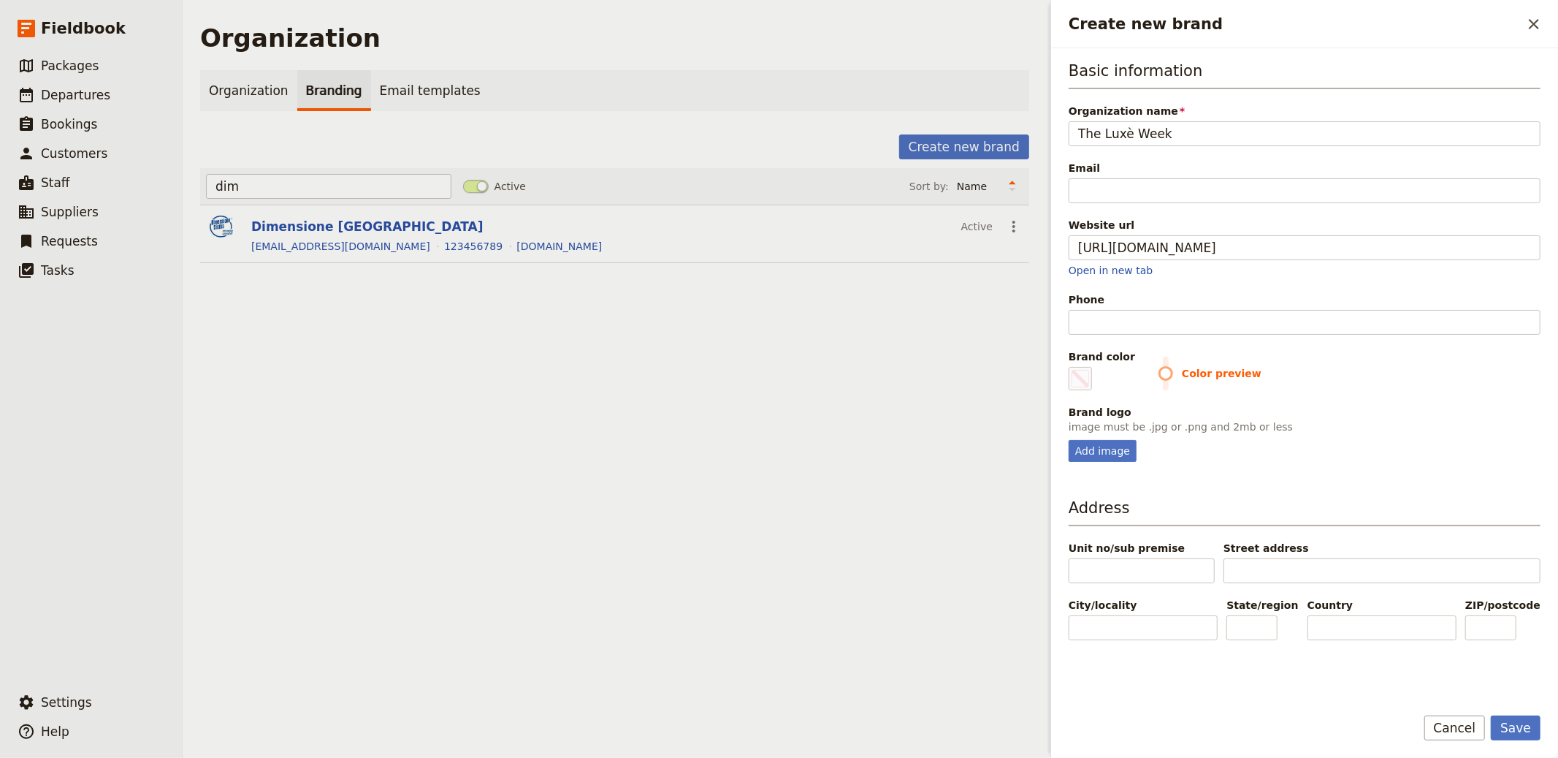
type input "#000000"
click at [1102, 169] on div "Email" at bounding box center [1305, 168] width 472 height 15
click at [1102, 178] on input "Email" at bounding box center [1305, 190] width 472 height 25
click at [1099, 188] on input "Email" at bounding box center [1305, 190] width 472 height 25
type input "i"
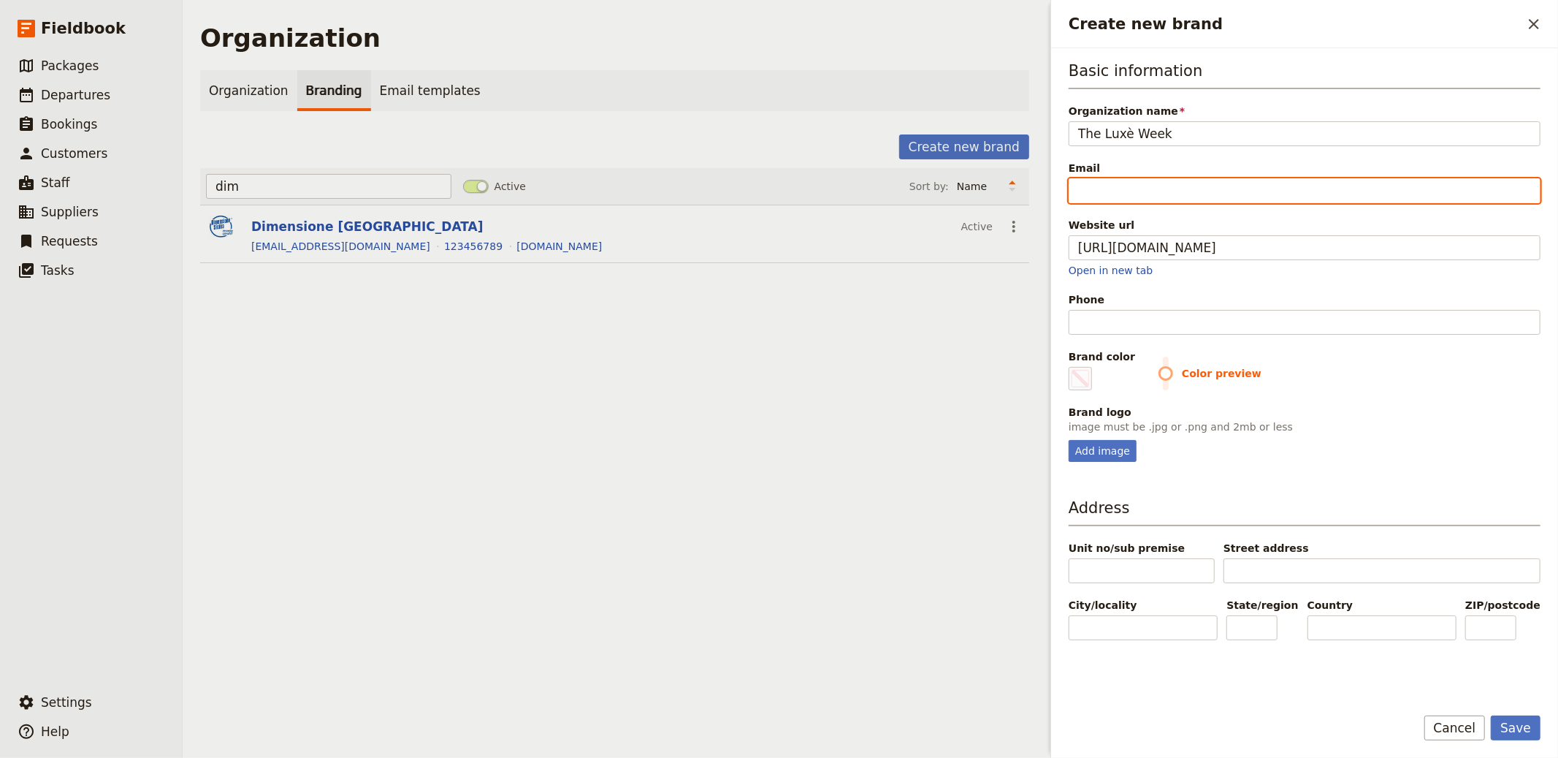
type input "#000000"
type input "in"
type input "#000000"
type input "inf"
type input "#000000"
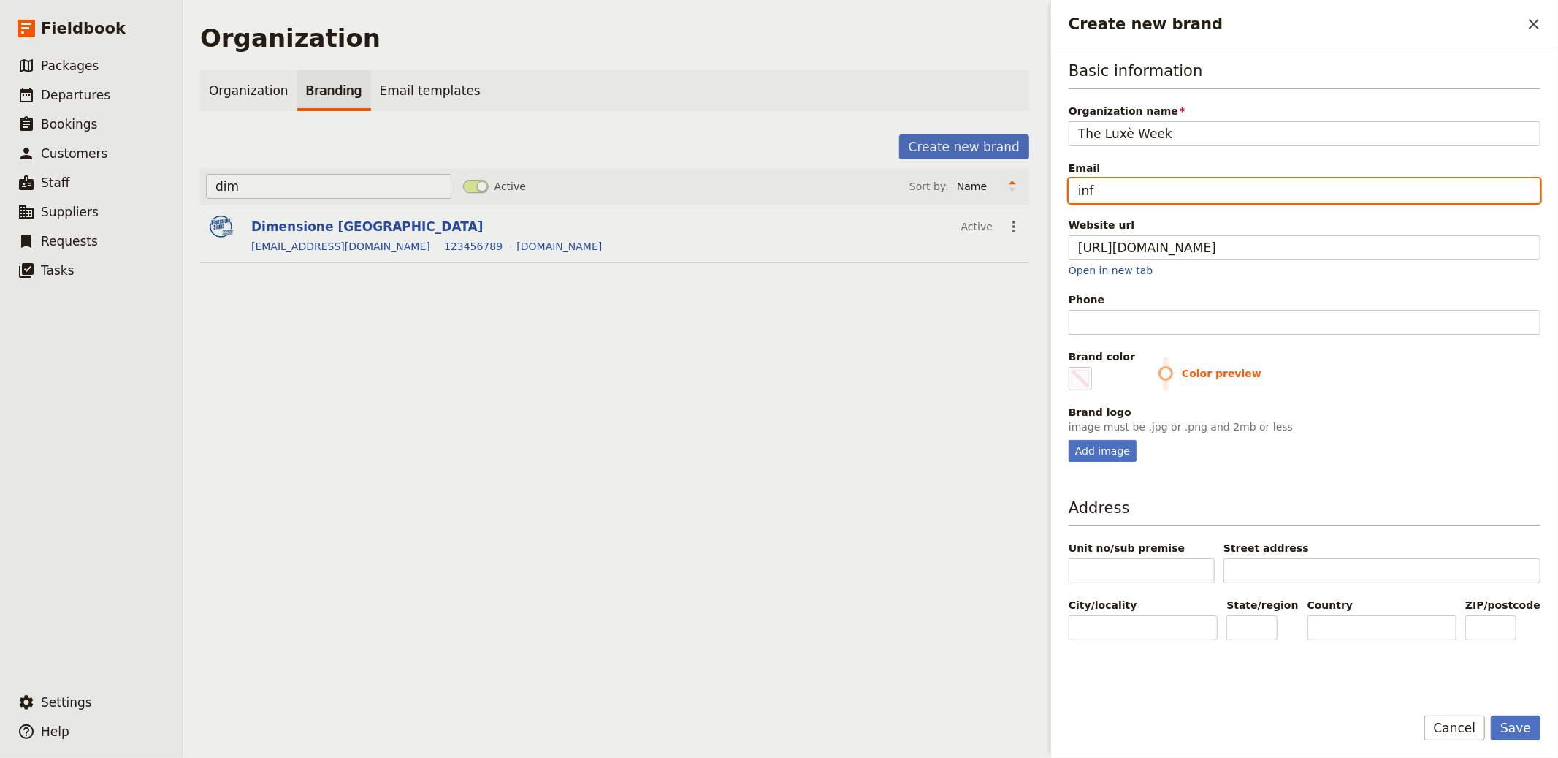
type input "info"
type input "#000000"
type input "info@"
type input "#000000"
type input "info@e"
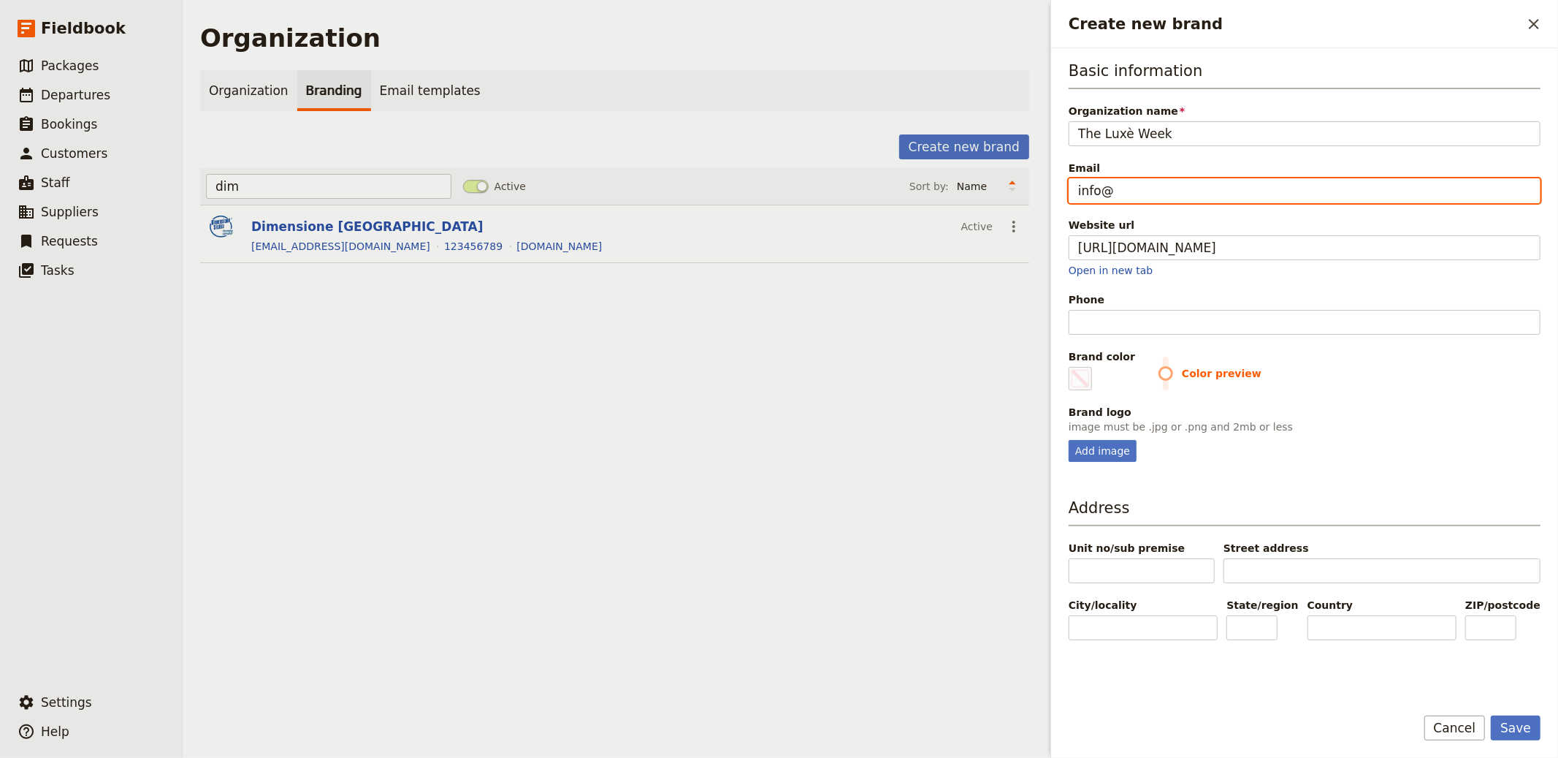
type input "#000000"
type input "info@em"
type input "#000000"
type input "info@ema"
type input "#000000"
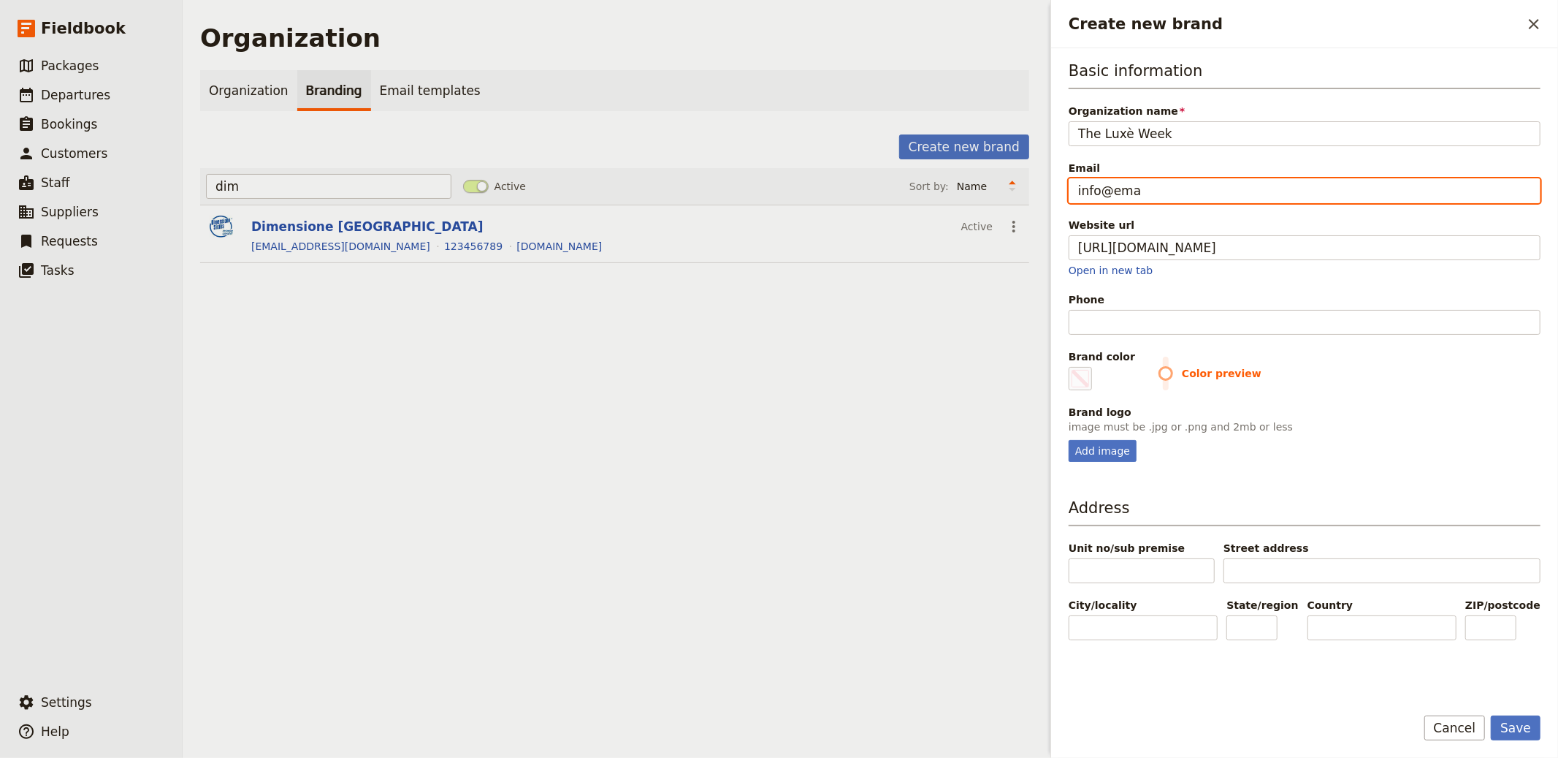
type input "info@emai"
type input "#000000"
type input "info@email"
type input "#000000"
type input "info@email."
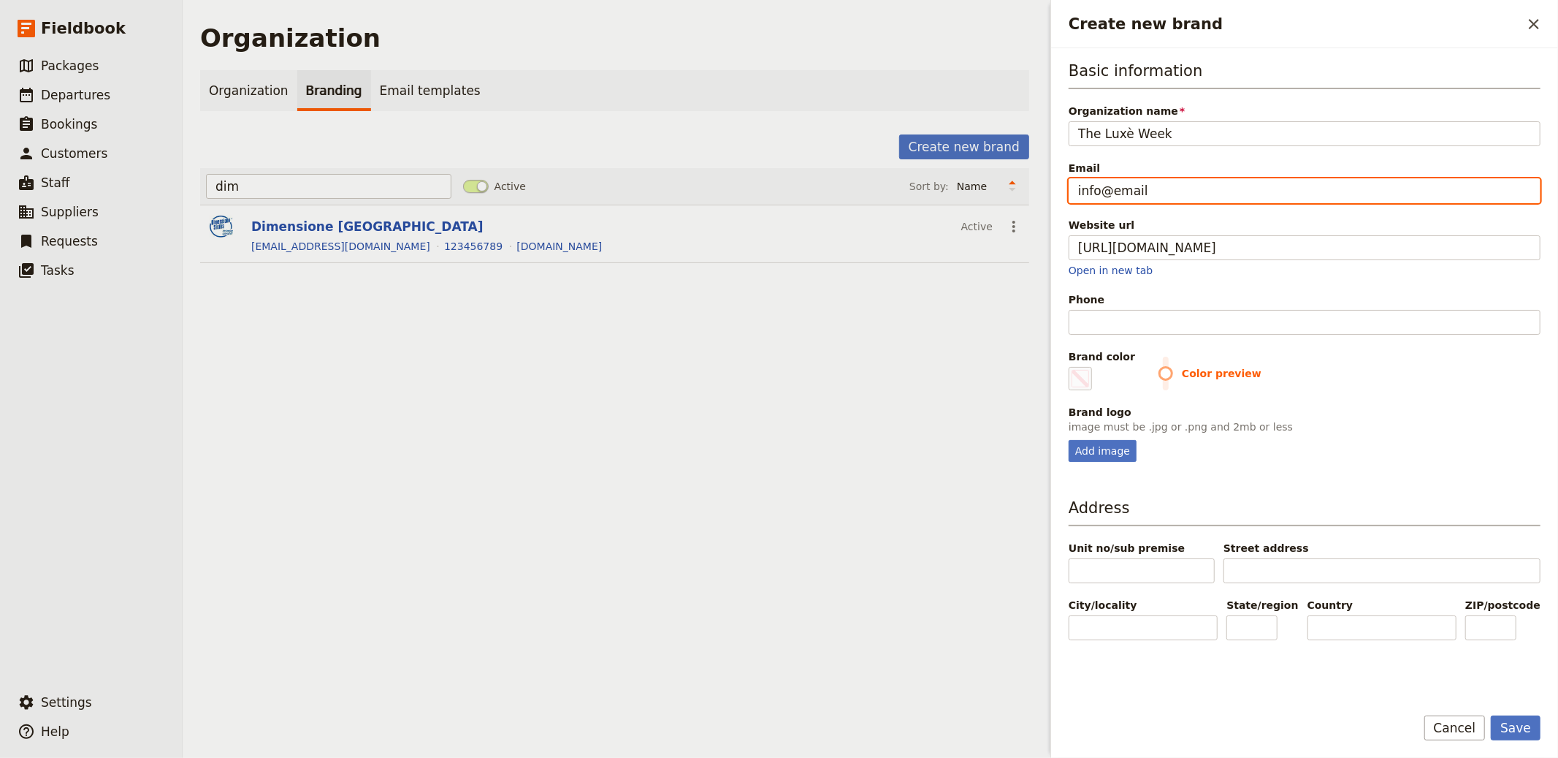
type input "#000000"
type input "info@email.c"
type input "#000000"
type input "info@email.co"
type input "#000000"
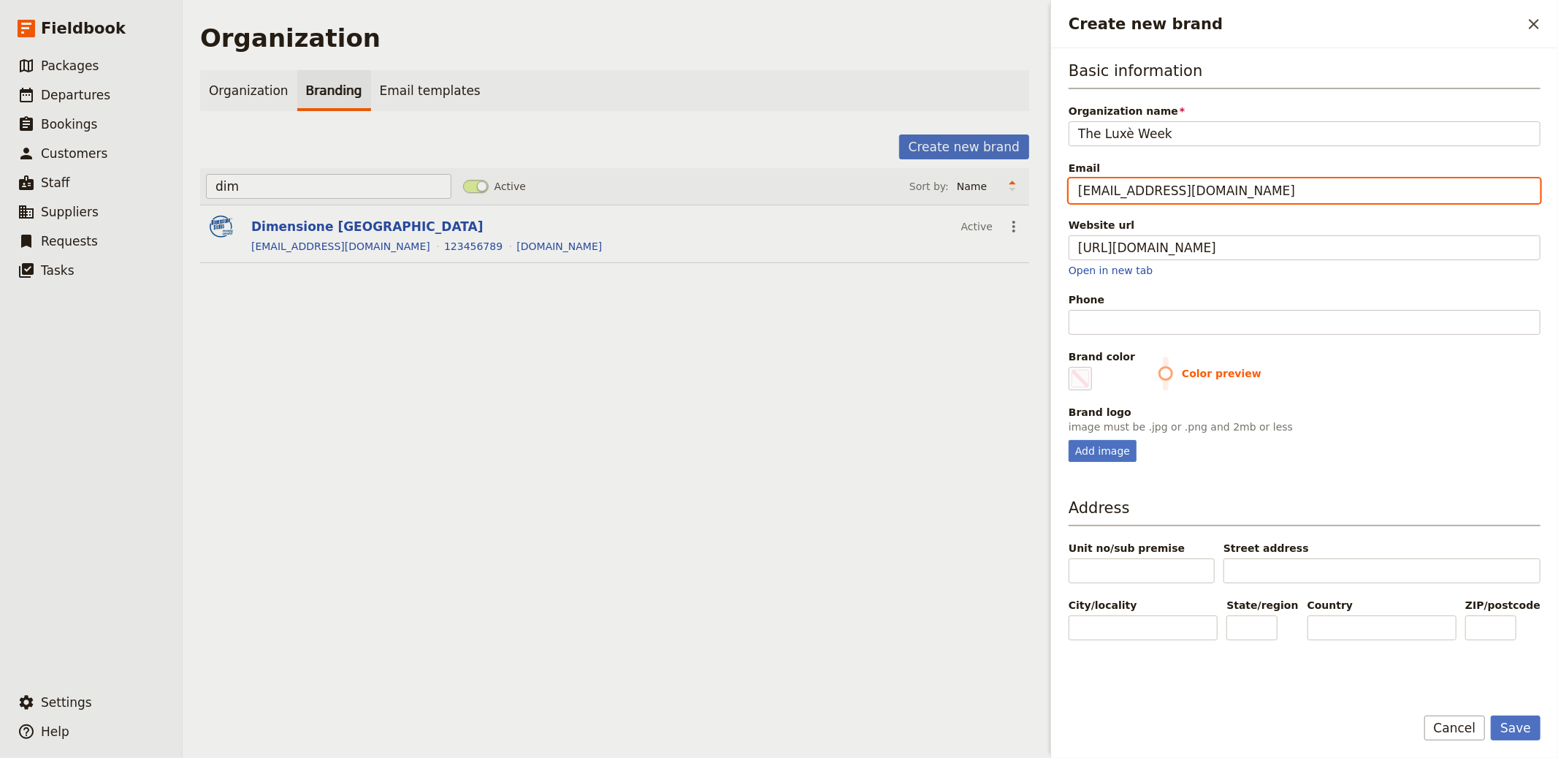
type input "[EMAIL_ADDRESS][DOMAIN_NAME]"
type input "#000000"
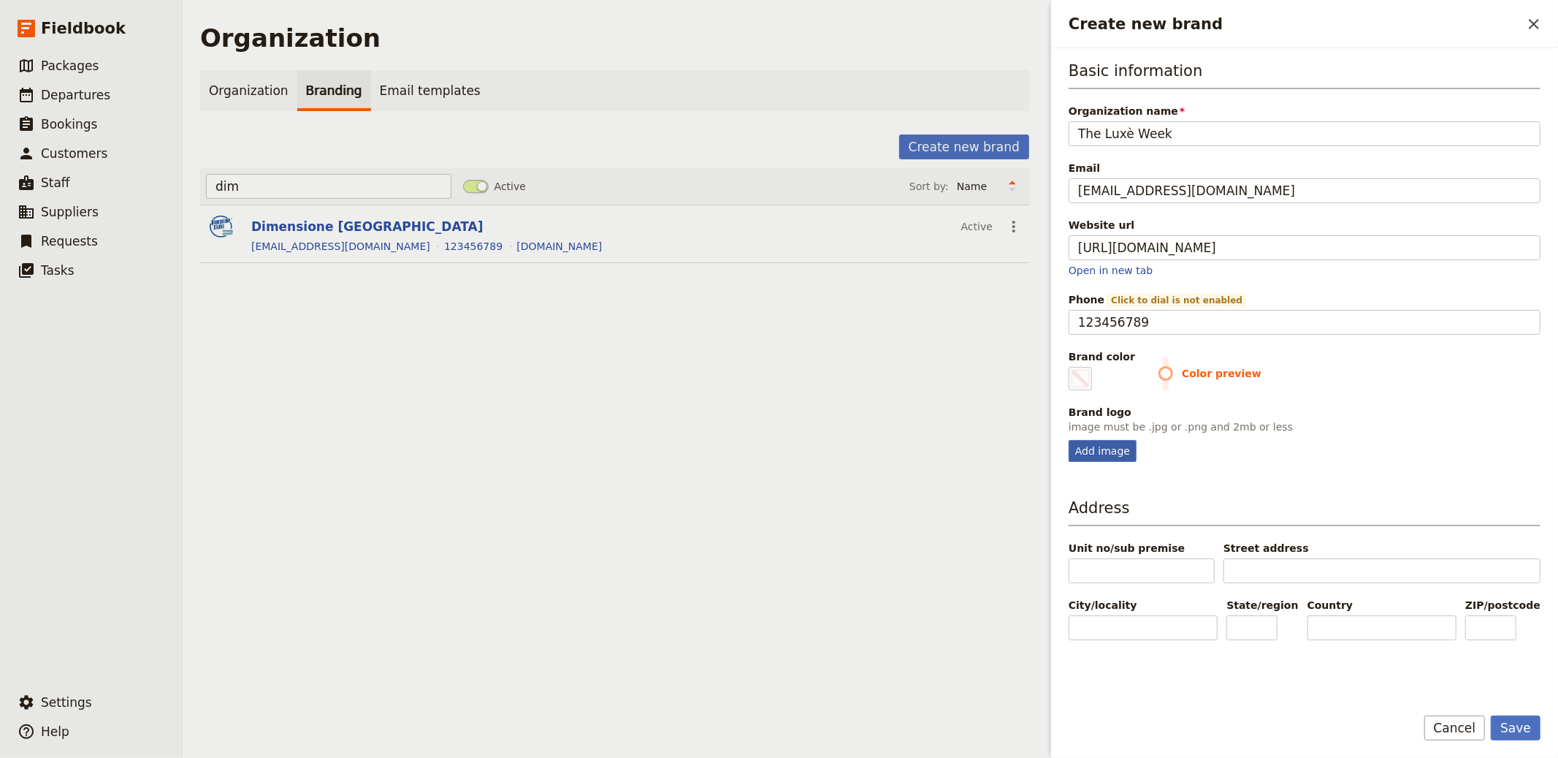
click at [1118, 450] on div "Add image" at bounding box center [1103, 451] width 68 height 22
click at [1069, 440] on input "Add image" at bounding box center [1068, 439] width 1 height 1
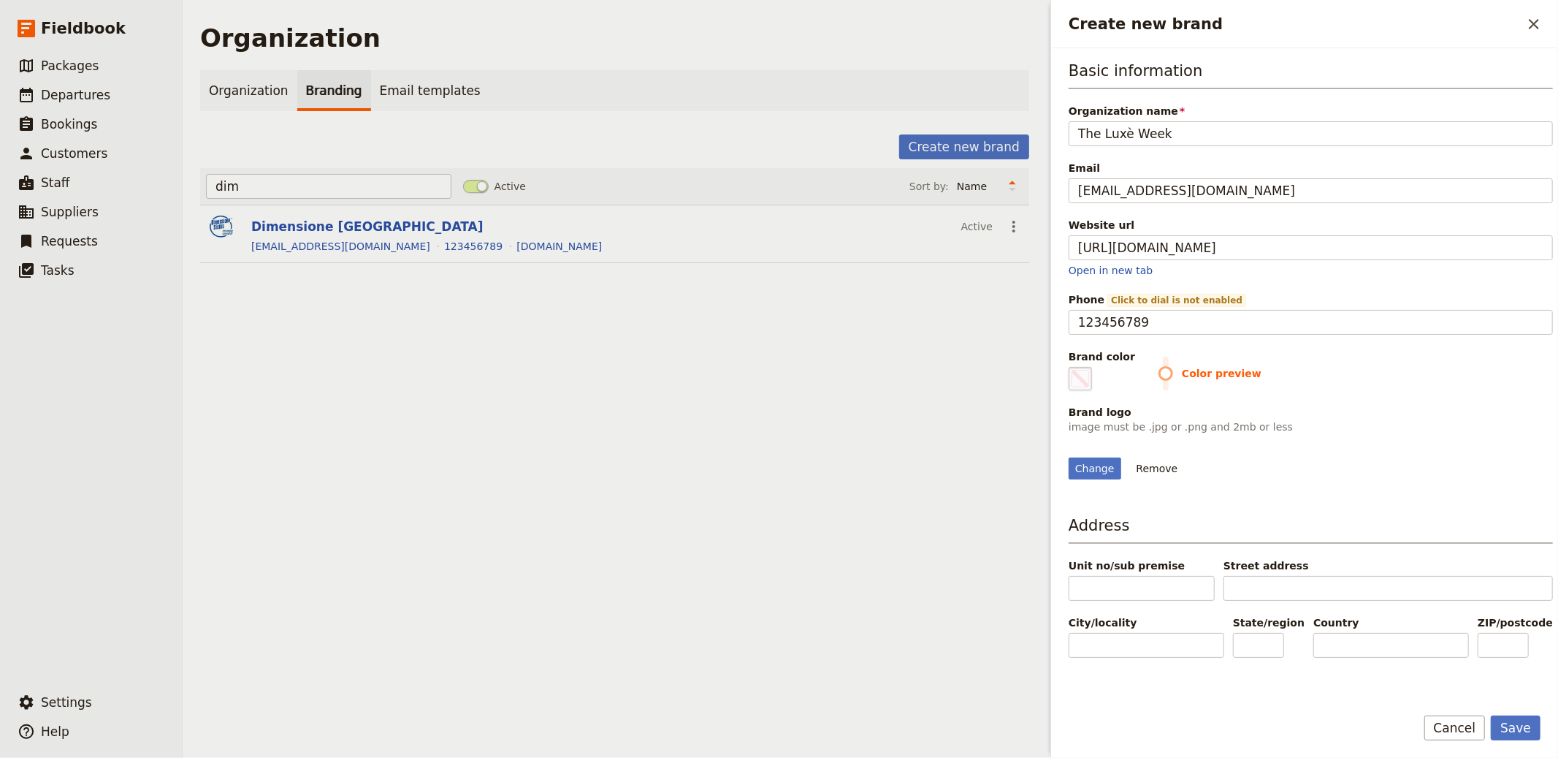
drag, startPoint x: 1080, startPoint y: 411, endPoint x: 1084, endPoint y: 386, distance: 25.1
click at [1081, 411] on div "Brand logo" at bounding box center [1311, 412] width 484 height 15
click at [1084, 384] on span "Create new brand" at bounding box center [1081, 379] width 18 height 18
click at [1072, 367] on input "#000000" at bounding box center [1072, 366] width 1 height 1
click at [1402, 479] on div "Change Remove" at bounding box center [1311, 459] width 484 height 39
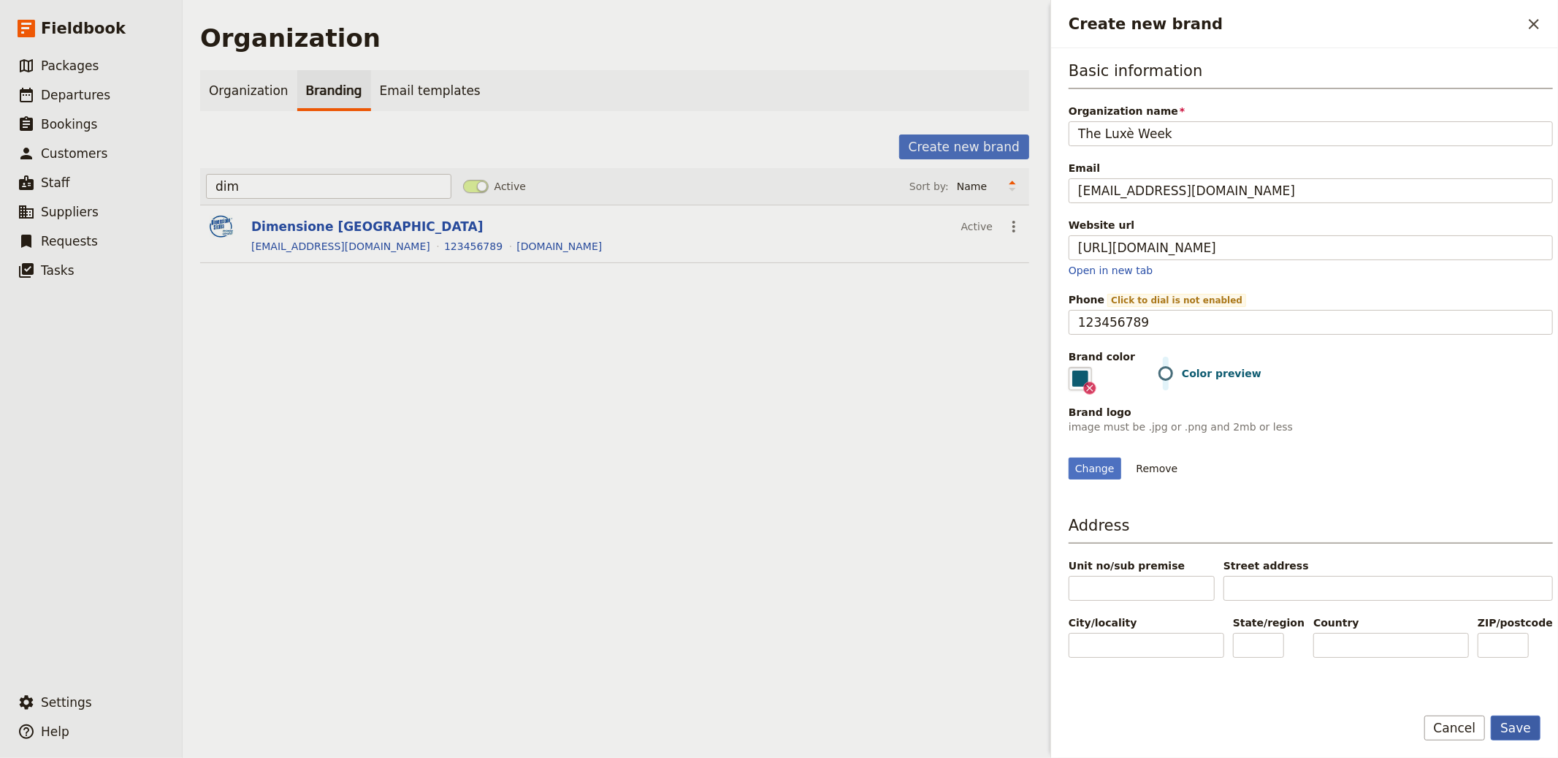
click at [1402, 682] on button "Save" at bounding box center [1516, 727] width 50 height 25
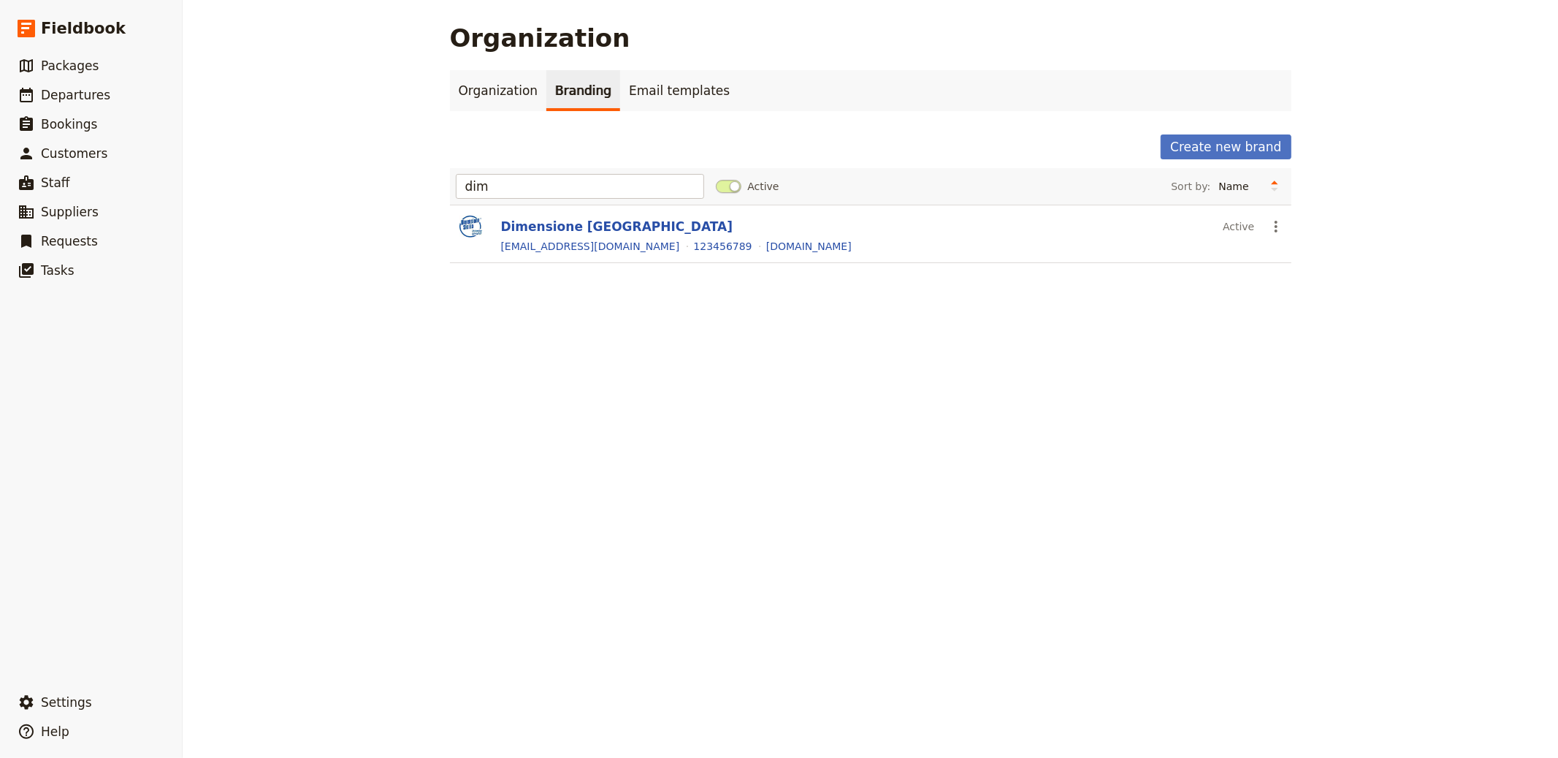
click at [1135, 540] on div "Organization Organization Branding Email templates Create new brand dim Active …" at bounding box center [871, 379] width 1376 height 758
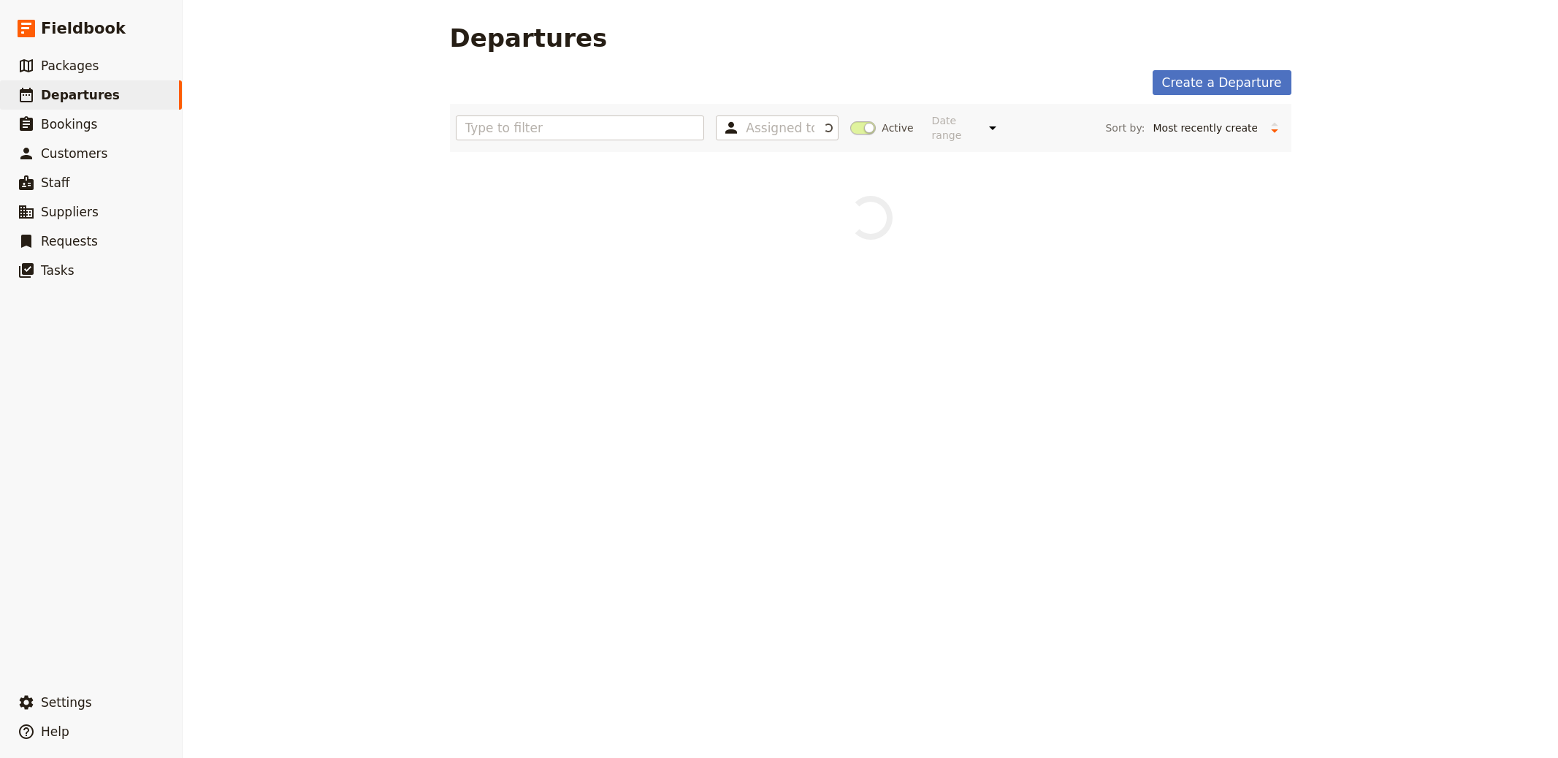
select select "CREATED_AT"
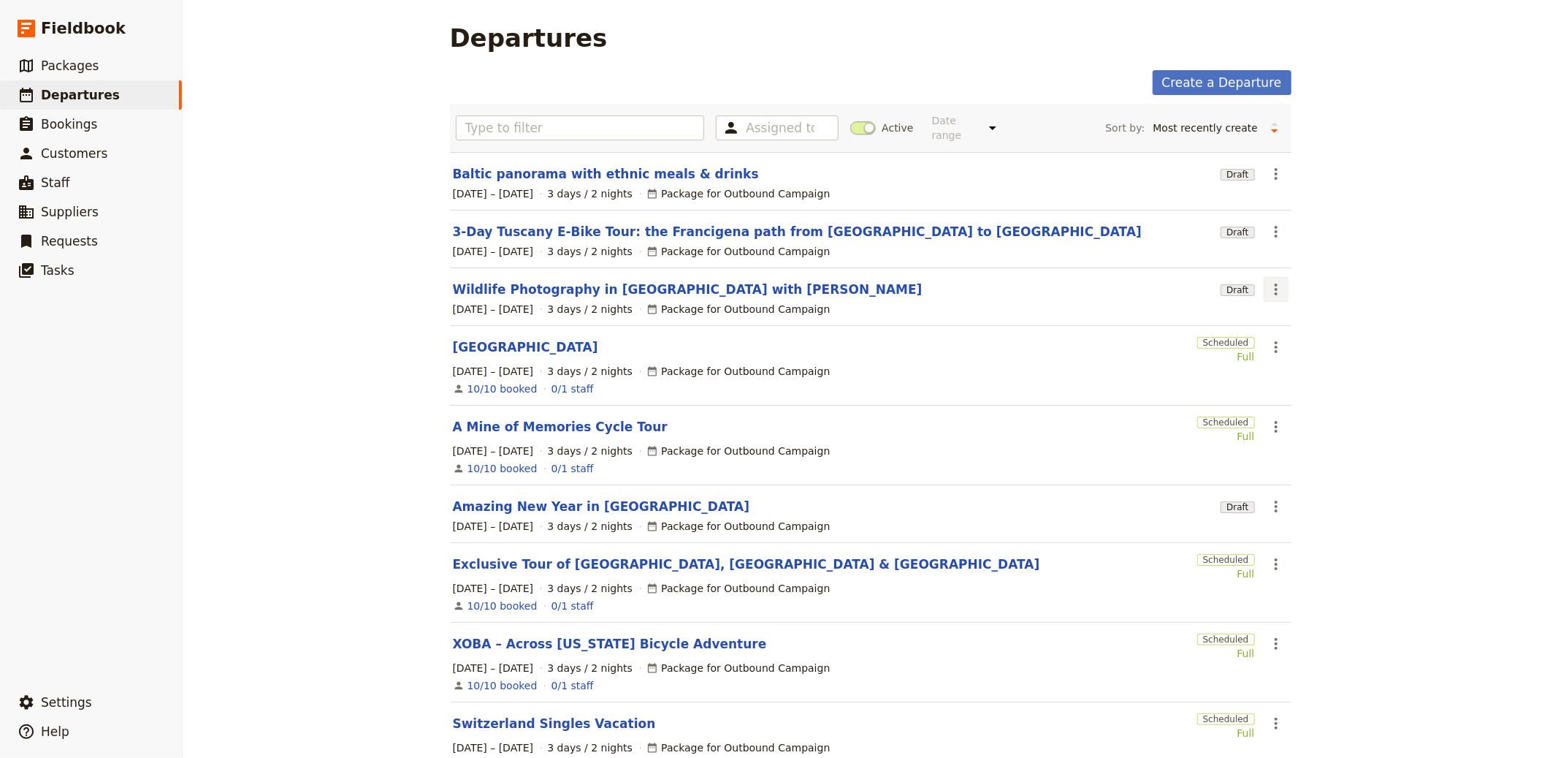
click at [1272, 286] on icon "Actions" at bounding box center [1276, 290] width 18 height 18
click at [1307, 378] on button "Schedule departure" at bounding box center [1326, 387] width 136 height 20
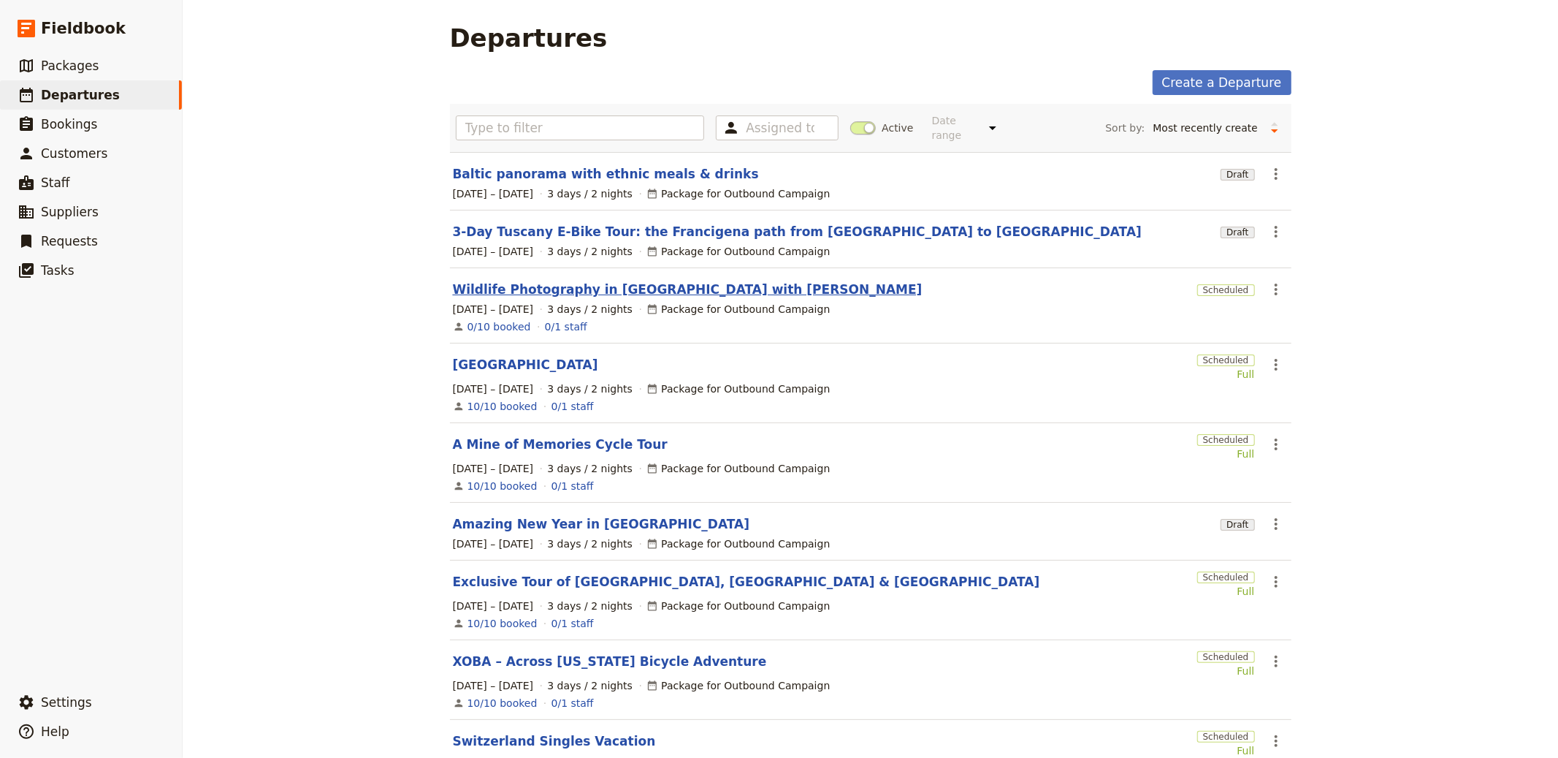
click at [551, 293] on link "Wildlife Photography in [GEOGRAPHIC_DATA] with [PERSON_NAME]" at bounding box center [688, 290] width 470 height 18
click at [609, 232] on link "3-Day Tuscany E-Bike Tour: the Francigena path from [GEOGRAPHIC_DATA] to [GEOGR…" at bounding box center [798, 232] width 690 height 18
click at [1267, 175] on icon "Actions" at bounding box center [1276, 174] width 18 height 18
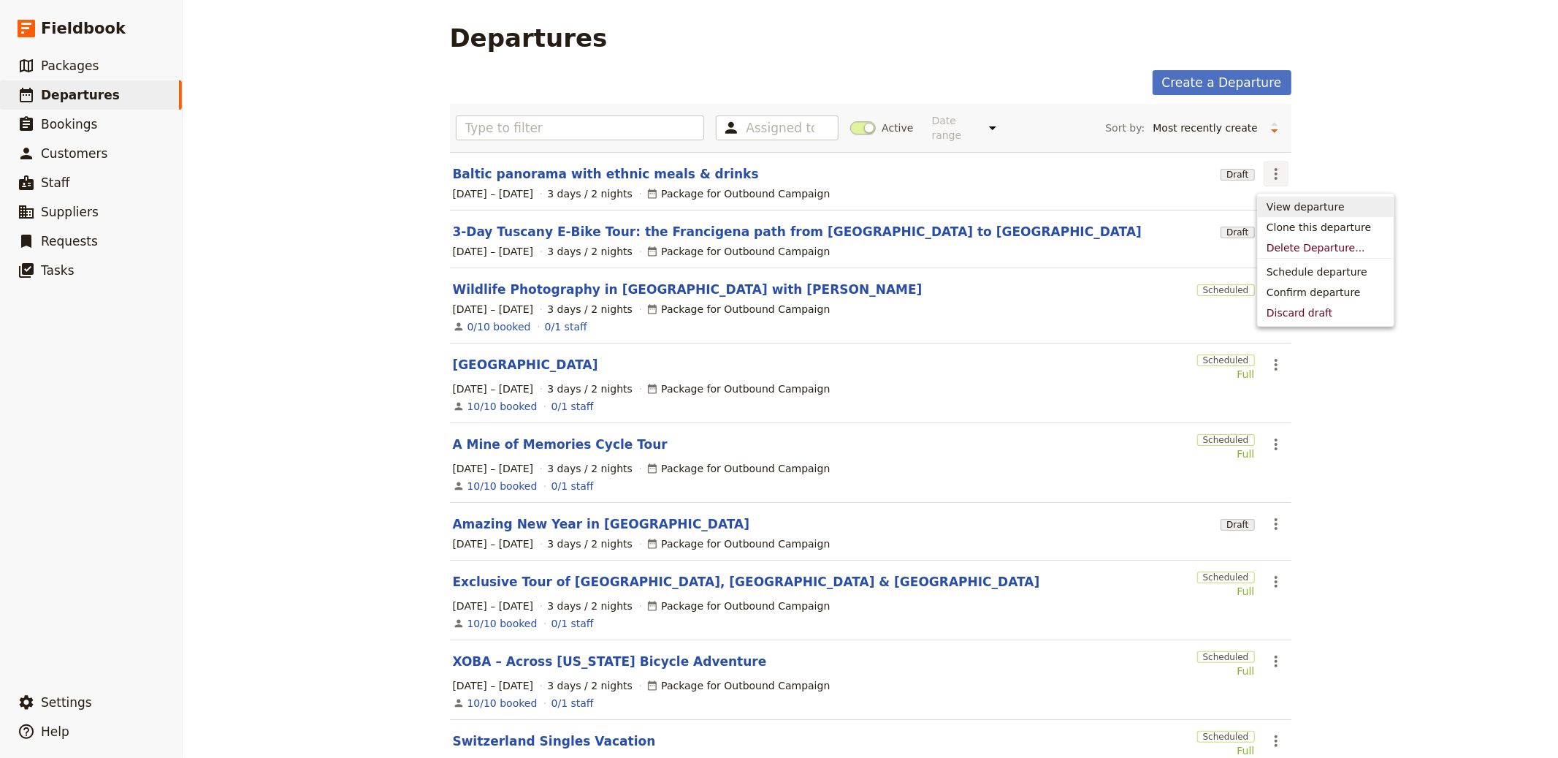
click at [590, 157] on section "Baltic panorama with ethnic meals & drinks Draft ​ [DATE] – [DATE] 3 days / 2 n…" at bounding box center [871, 181] width 842 height 58
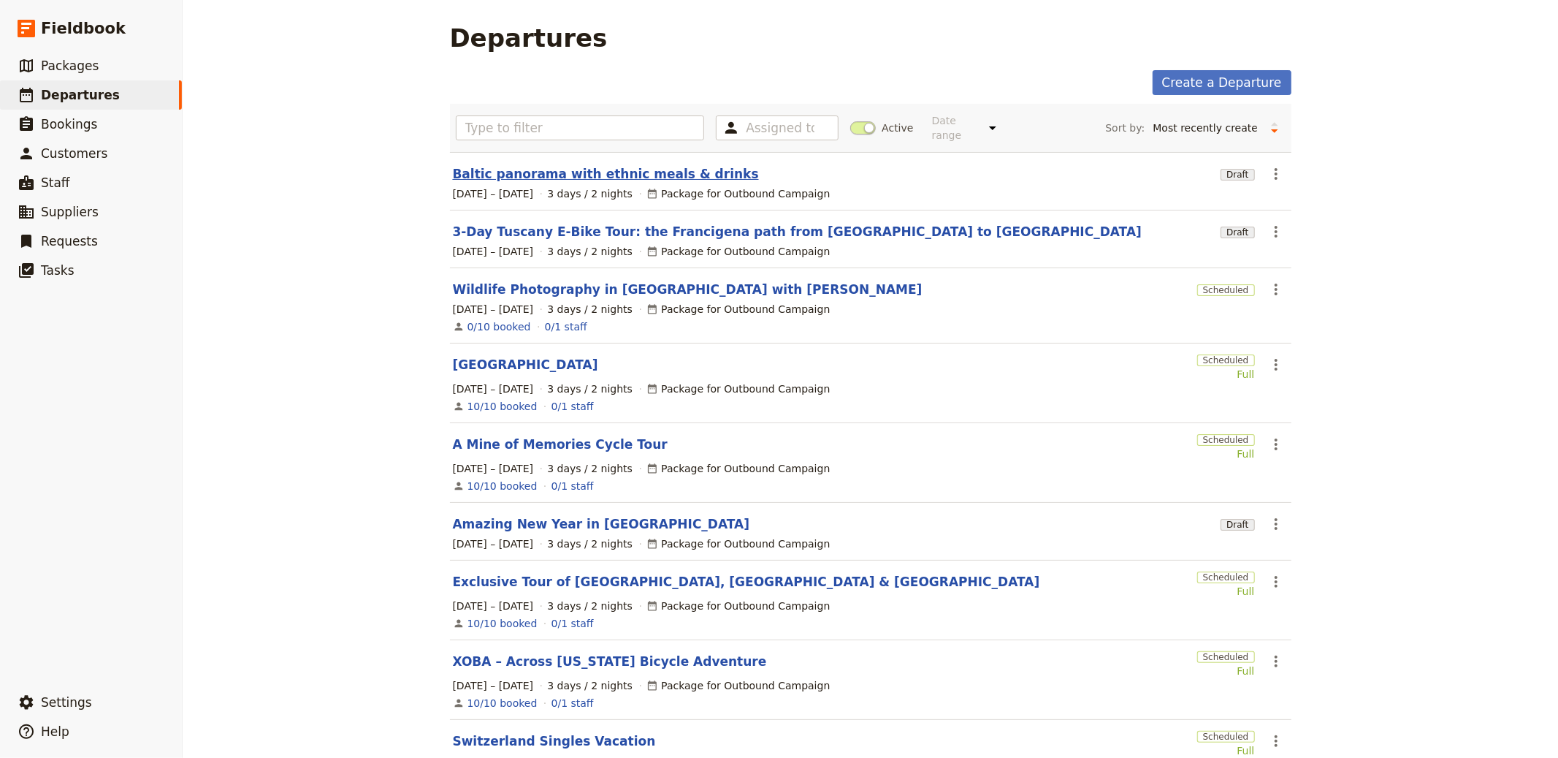
click at [587, 171] on link "Baltic panorama with ethnic meals & drinks" at bounding box center [606, 174] width 306 height 18
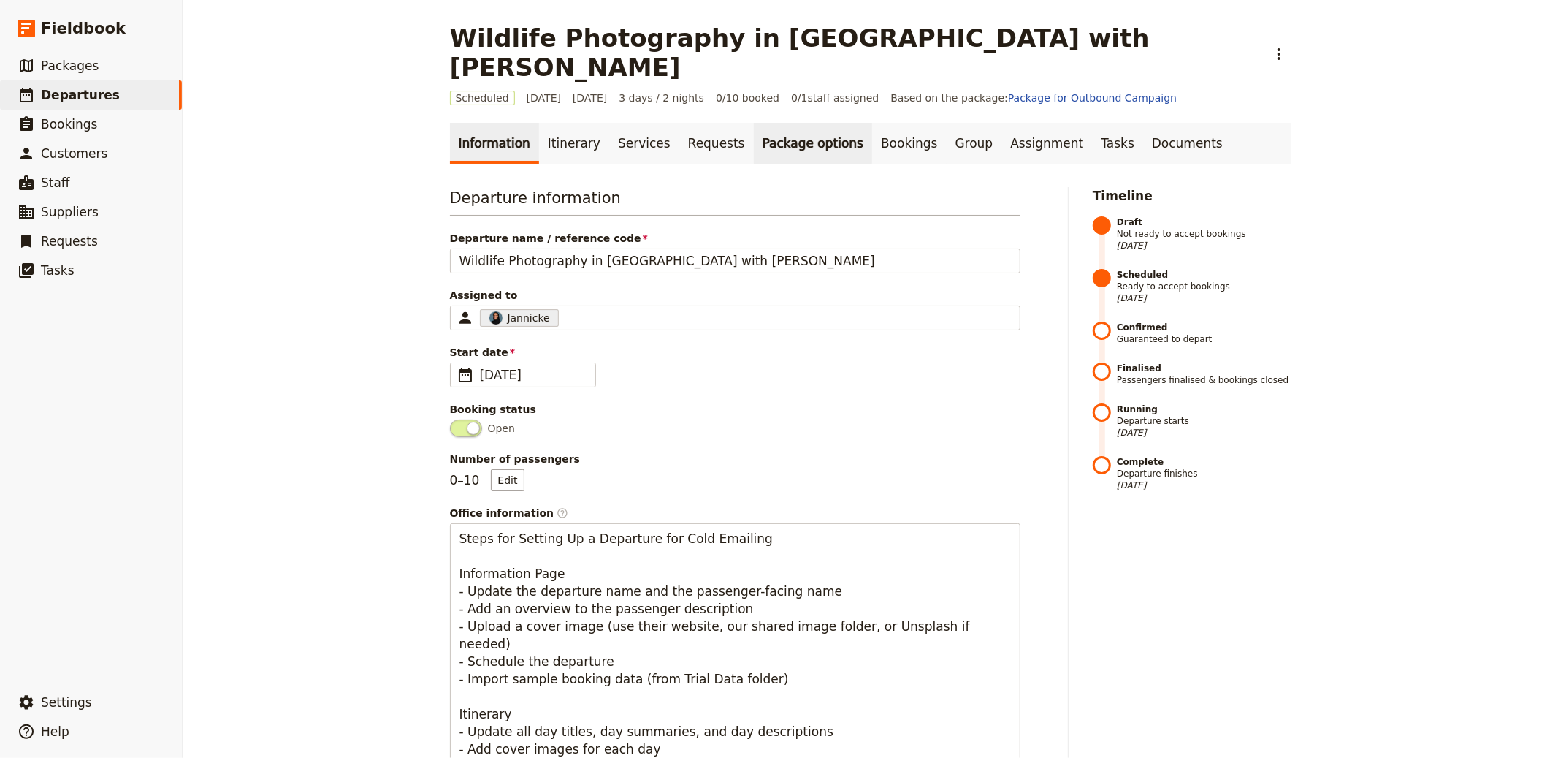
click at [787, 123] on link "Package options" at bounding box center [813, 143] width 118 height 41
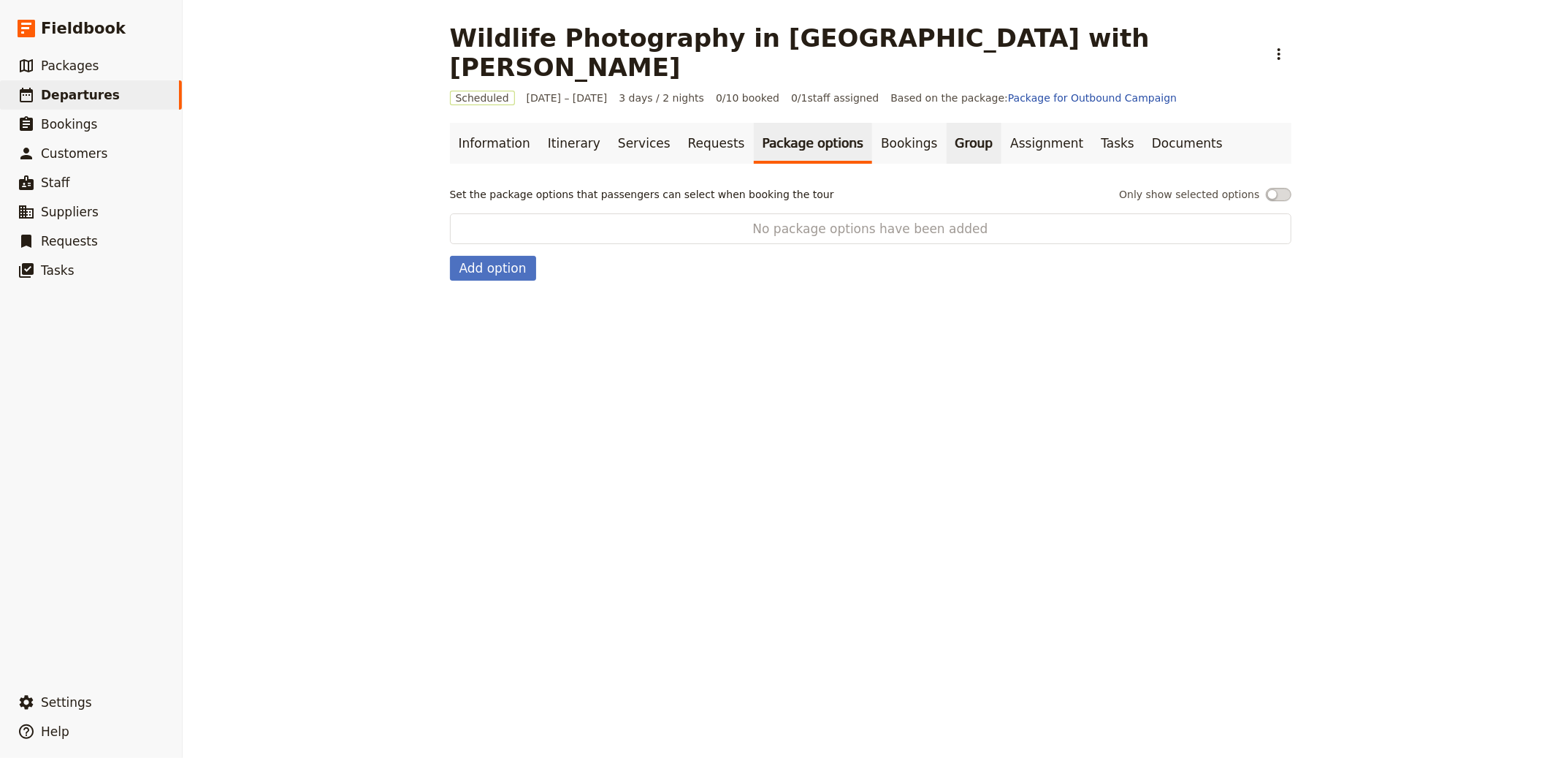
click at [947, 127] on link "Group" at bounding box center [975, 143] width 56 height 41
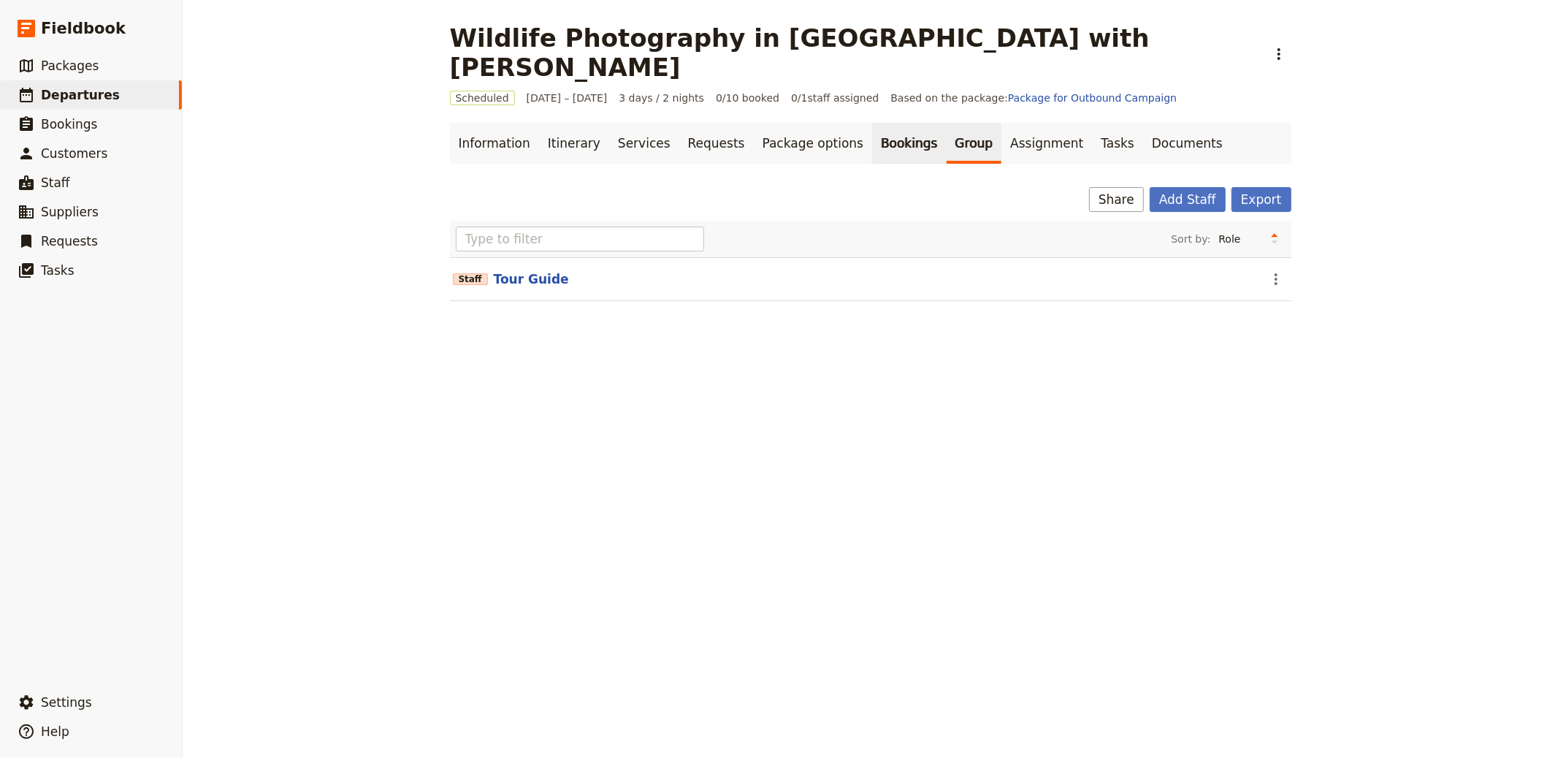
click at [891, 123] on link "Bookings" at bounding box center [909, 143] width 74 height 41
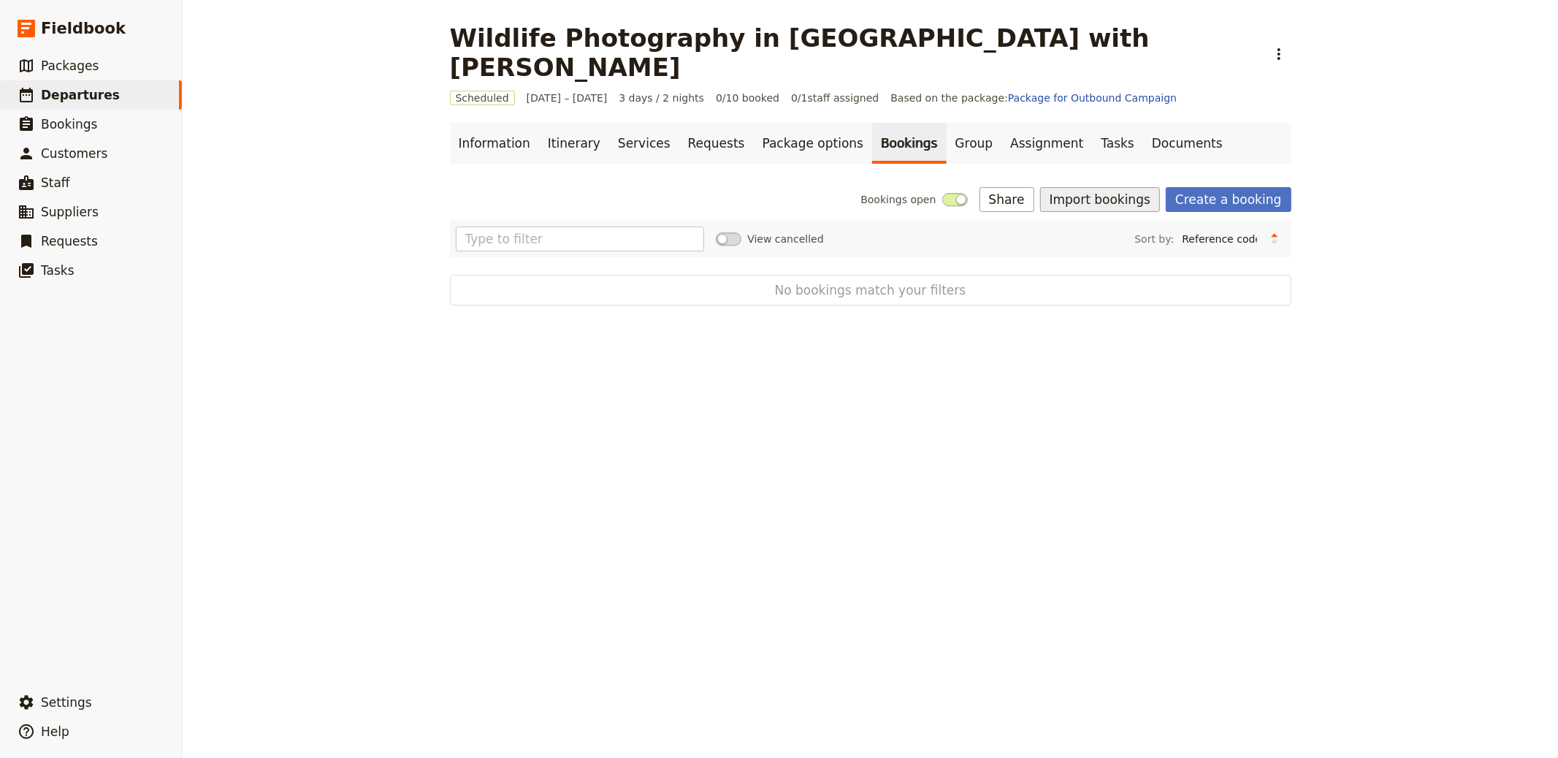
click at [1155, 187] on button "Import bookings" at bounding box center [1100, 199] width 120 height 25
click at [1156, 196] on span "Import Bookings" at bounding box center [1151, 202] width 181 height 15
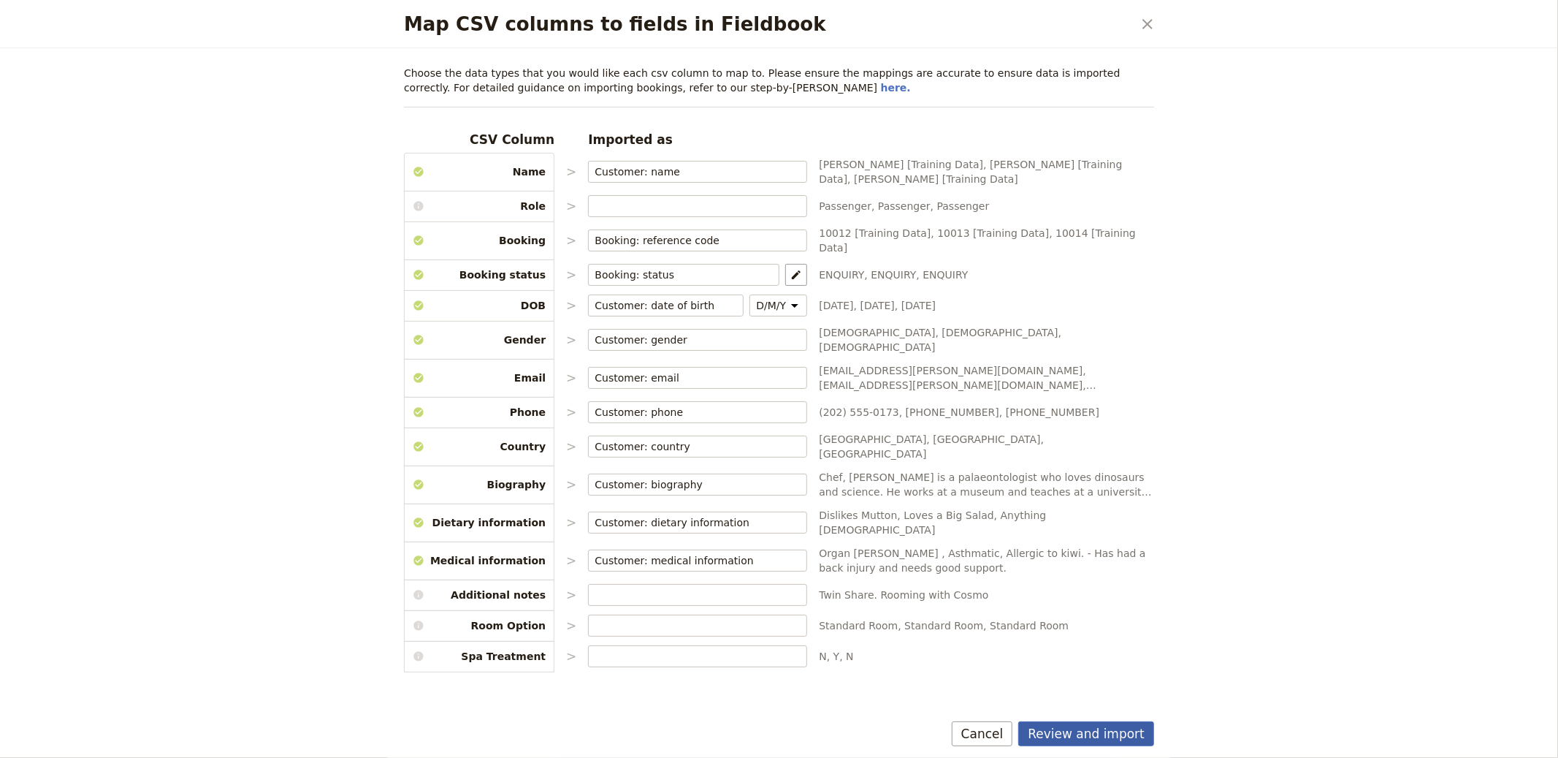
click at [1097, 733] on button "Review and import" at bounding box center [1086, 733] width 136 height 25
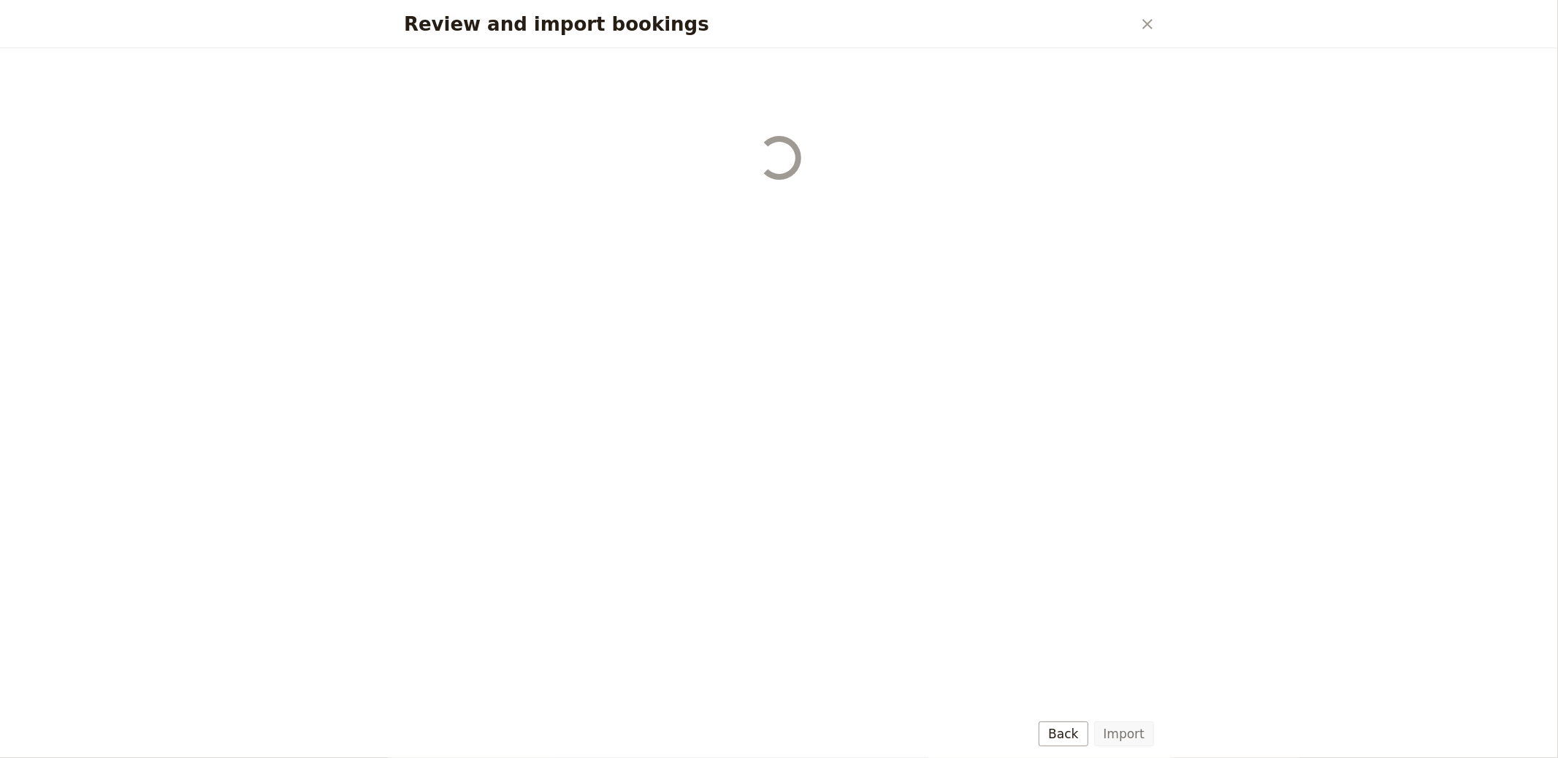
select select "655d56b39948720cb8e55355"
select select "655d57ca9948720cb8e553ec"
select select "655d57fa9948720cb8e553f3"
select select "655d58079948720cb8e553fa"
select select "655d584c9948720cb8e55401"
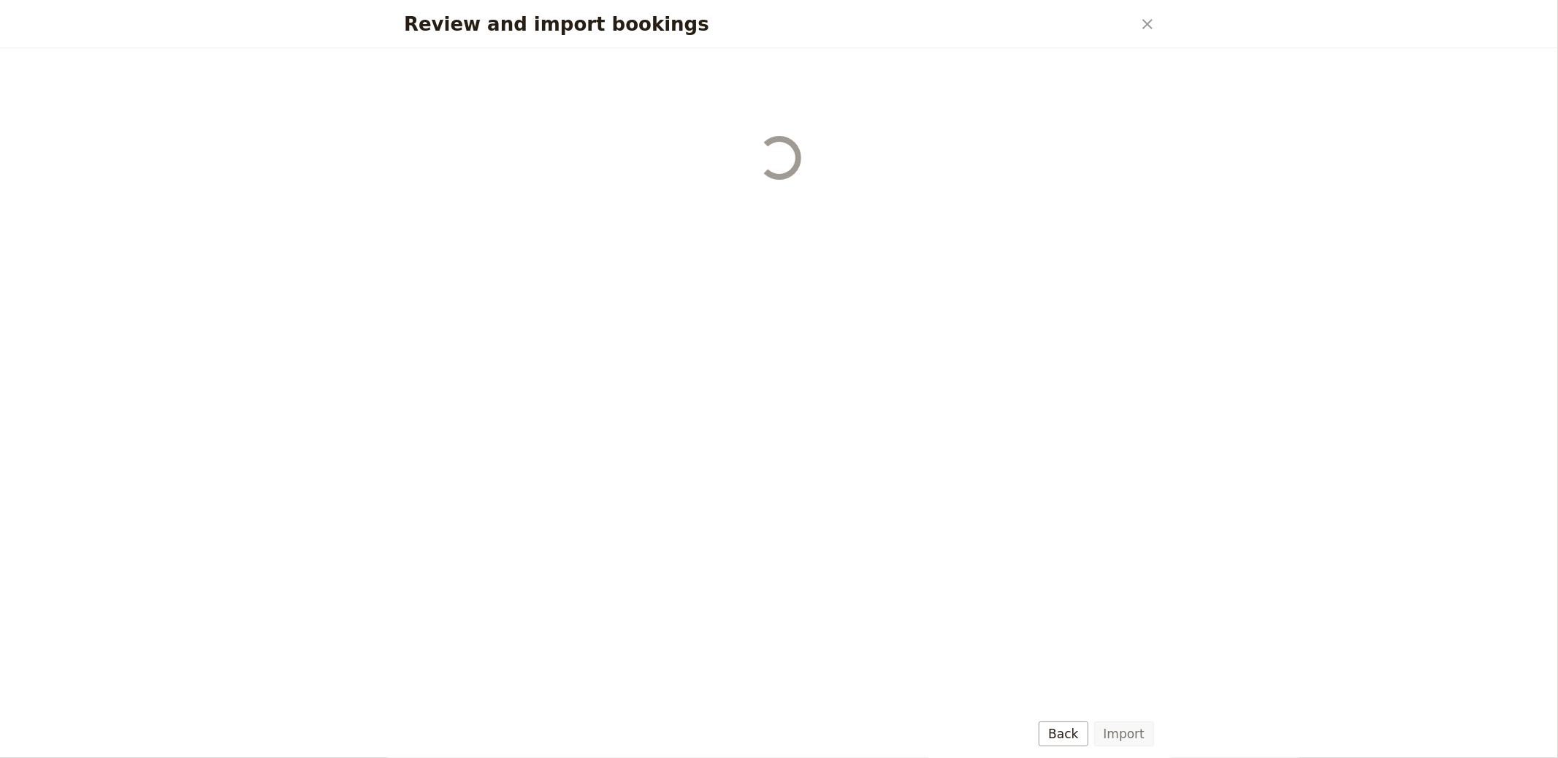
select select "655d58679948720cb8e5540d"
select select "650e6b6659641ed5ee156647"
select select "650e6b4b59641ed5ee156605"
select select "650e2104408bbede5b0c60fd"
select select "650e1d73408bbede5b0c60a6"
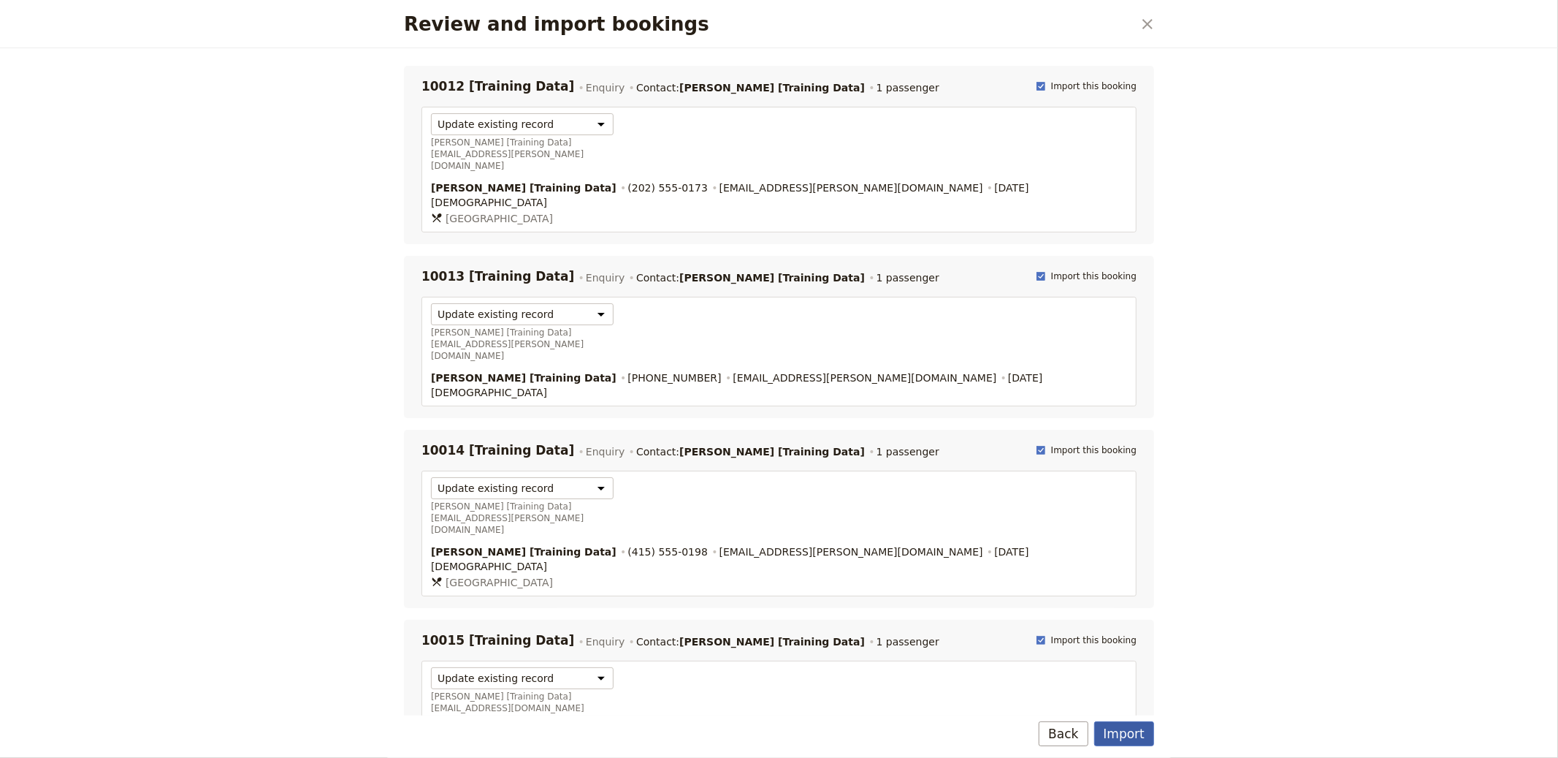
click at [1140, 732] on button "Import" at bounding box center [1124, 733] width 60 height 25
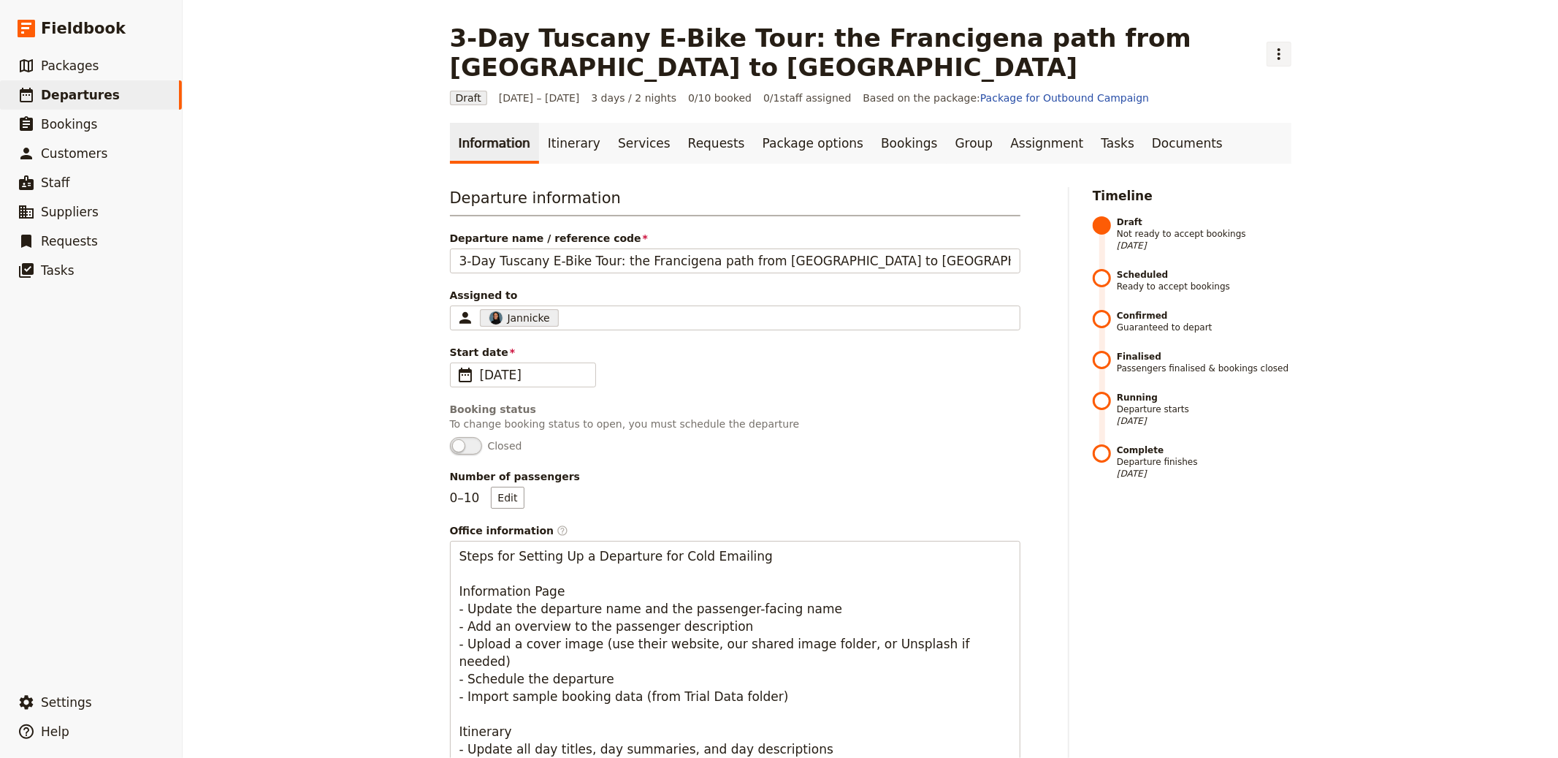
click at [1270, 45] on icon "Actions" at bounding box center [1279, 54] width 18 height 18
click at [1293, 116] on span "Schedule departure" at bounding box center [1307, 116] width 101 height 15
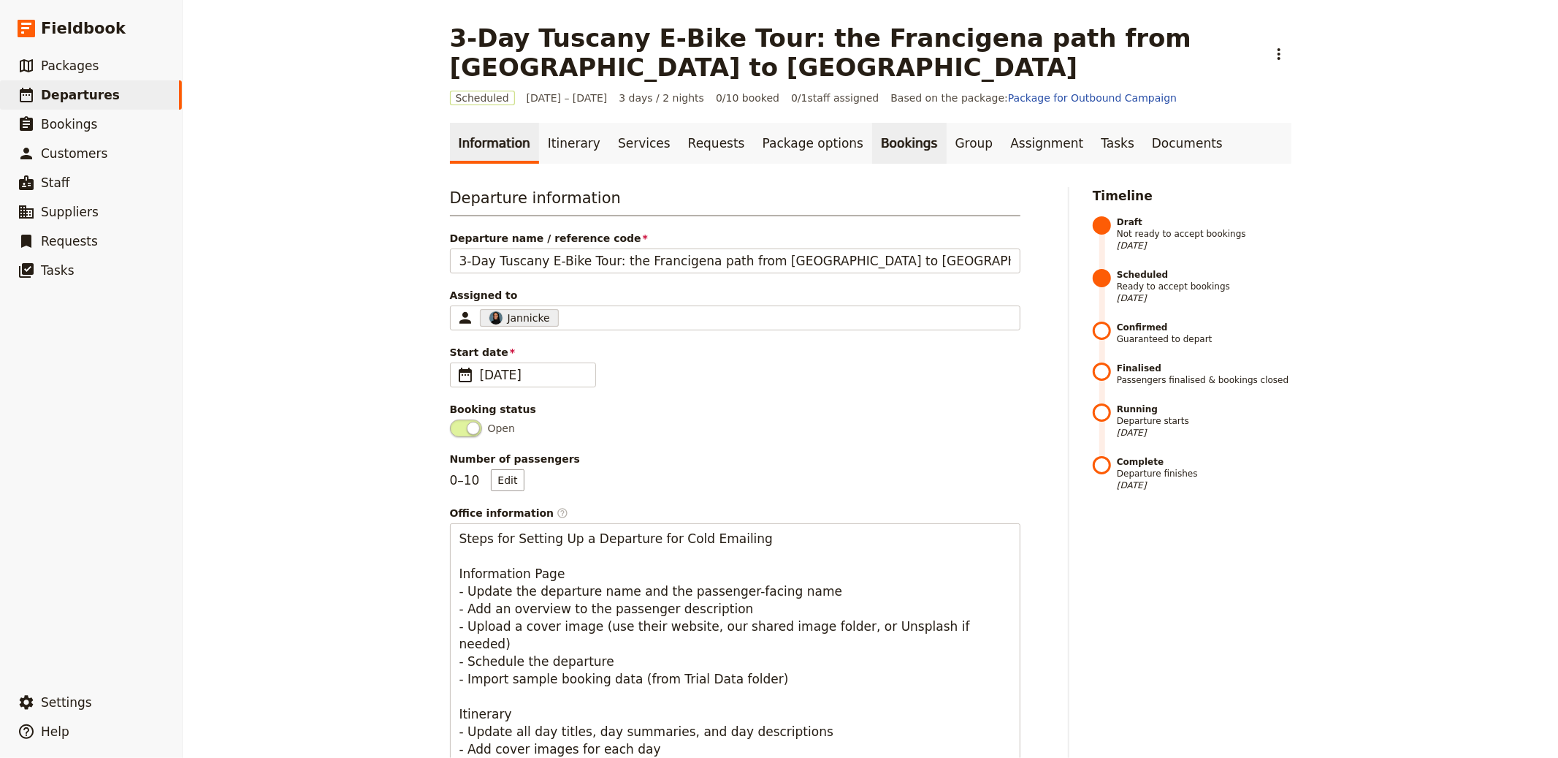
click at [872, 123] on link "Bookings" at bounding box center [909, 143] width 74 height 41
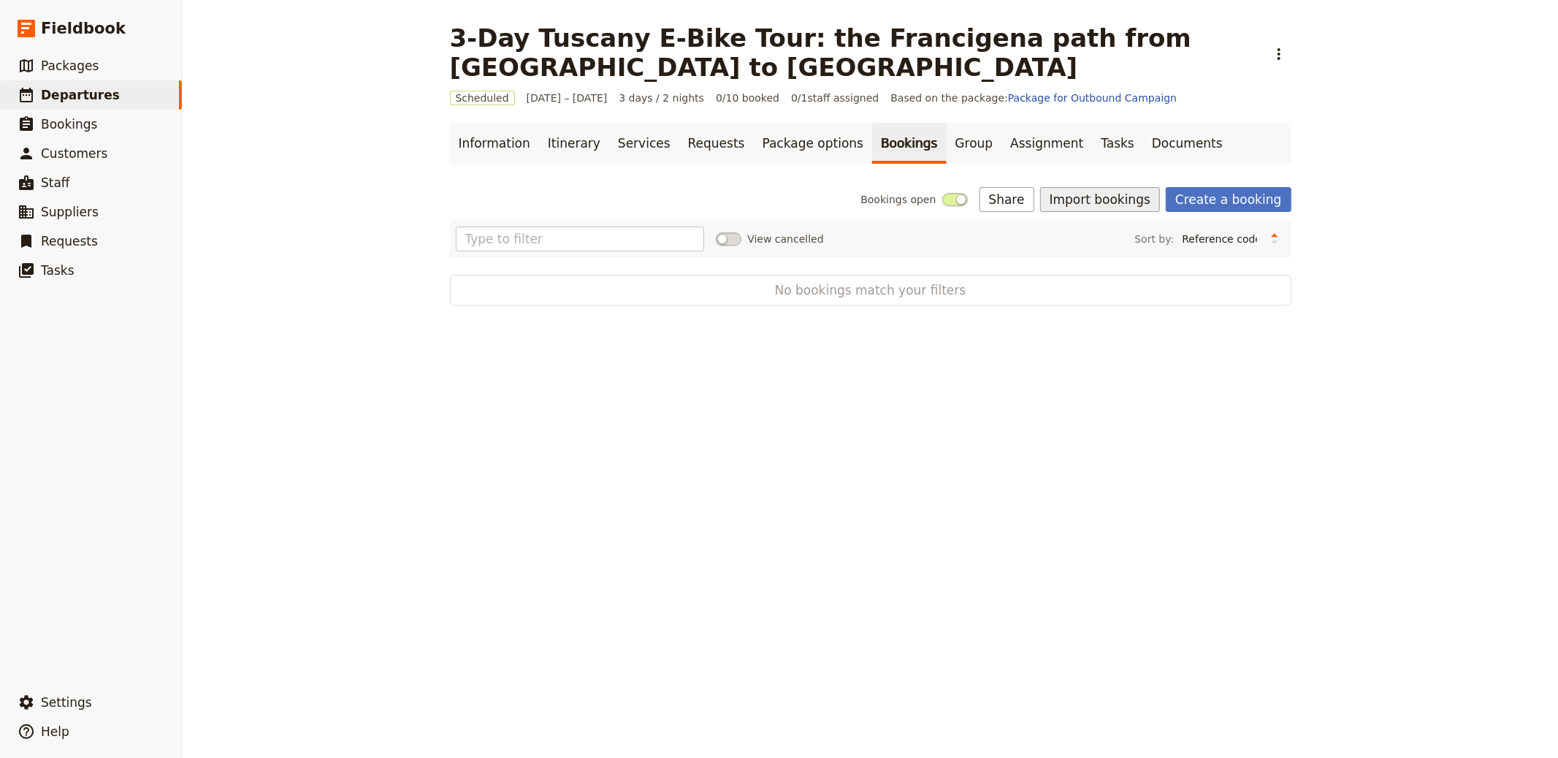
click at [1116, 187] on button "Import bookings" at bounding box center [1100, 199] width 120 height 25
click at [1152, 196] on span "Import Bookings" at bounding box center [1151, 202] width 181 height 15
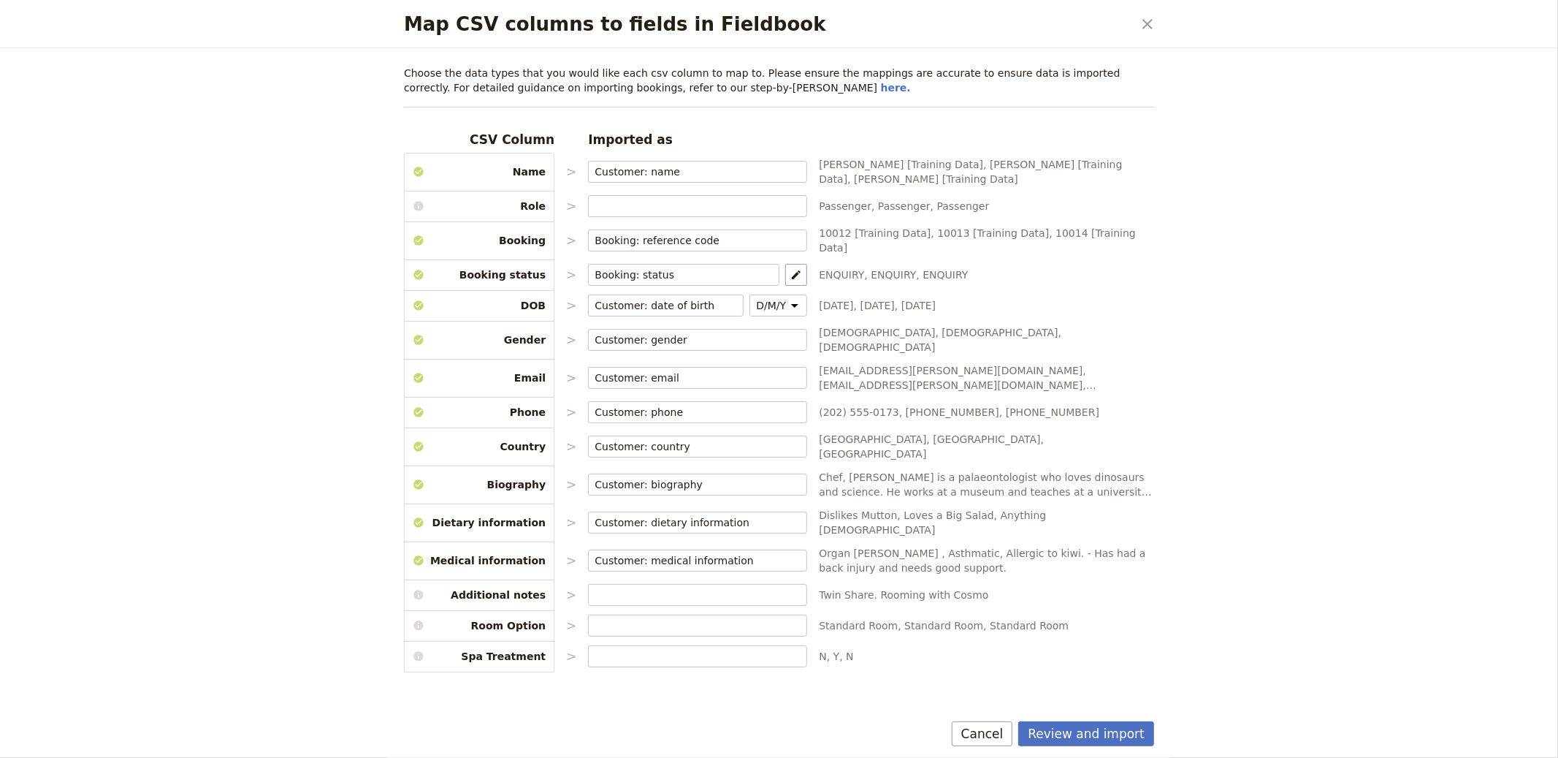
drag, startPoint x: 1119, startPoint y: 713, endPoint x: 1124, endPoint y: 720, distance: 8.5
click at [1119, 682] on div "Choose the data types that you would like each csv column to map to. Please ens…" at bounding box center [778, 381] width 785 height 667
click at [1124, 682] on div "Review and import Cancel" at bounding box center [778, 736] width 785 height 42
click at [1130, 682] on button "Review and import" at bounding box center [1086, 733] width 136 height 25
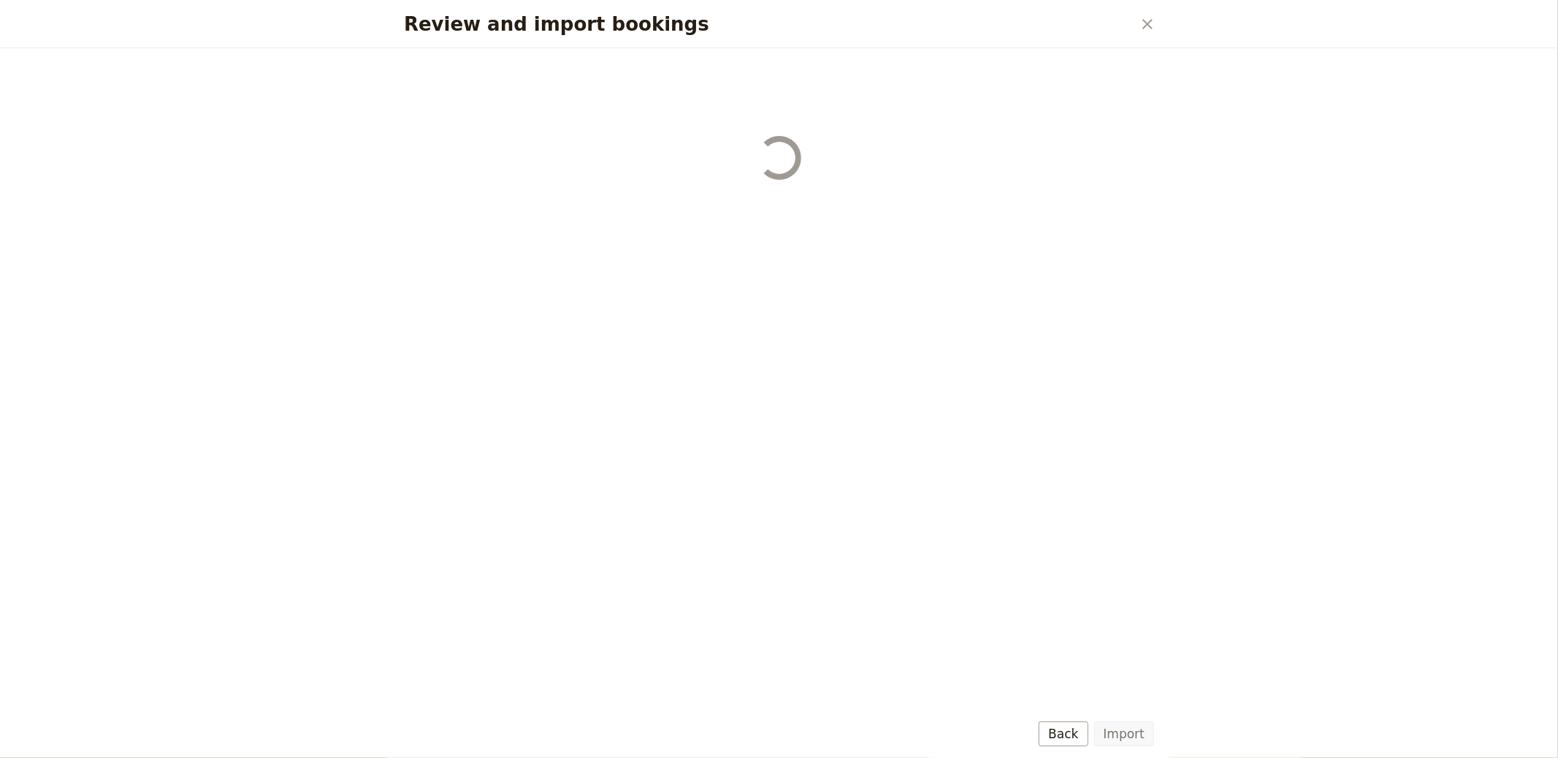
select select "655d56b39948720cb8e55355"
select select "655d57ca9948720cb8e553ec"
select select "655d57fa9948720cb8e553f3"
select select "655d58079948720cb8e553fa"
select select "655d584c9948720cb8e55401"
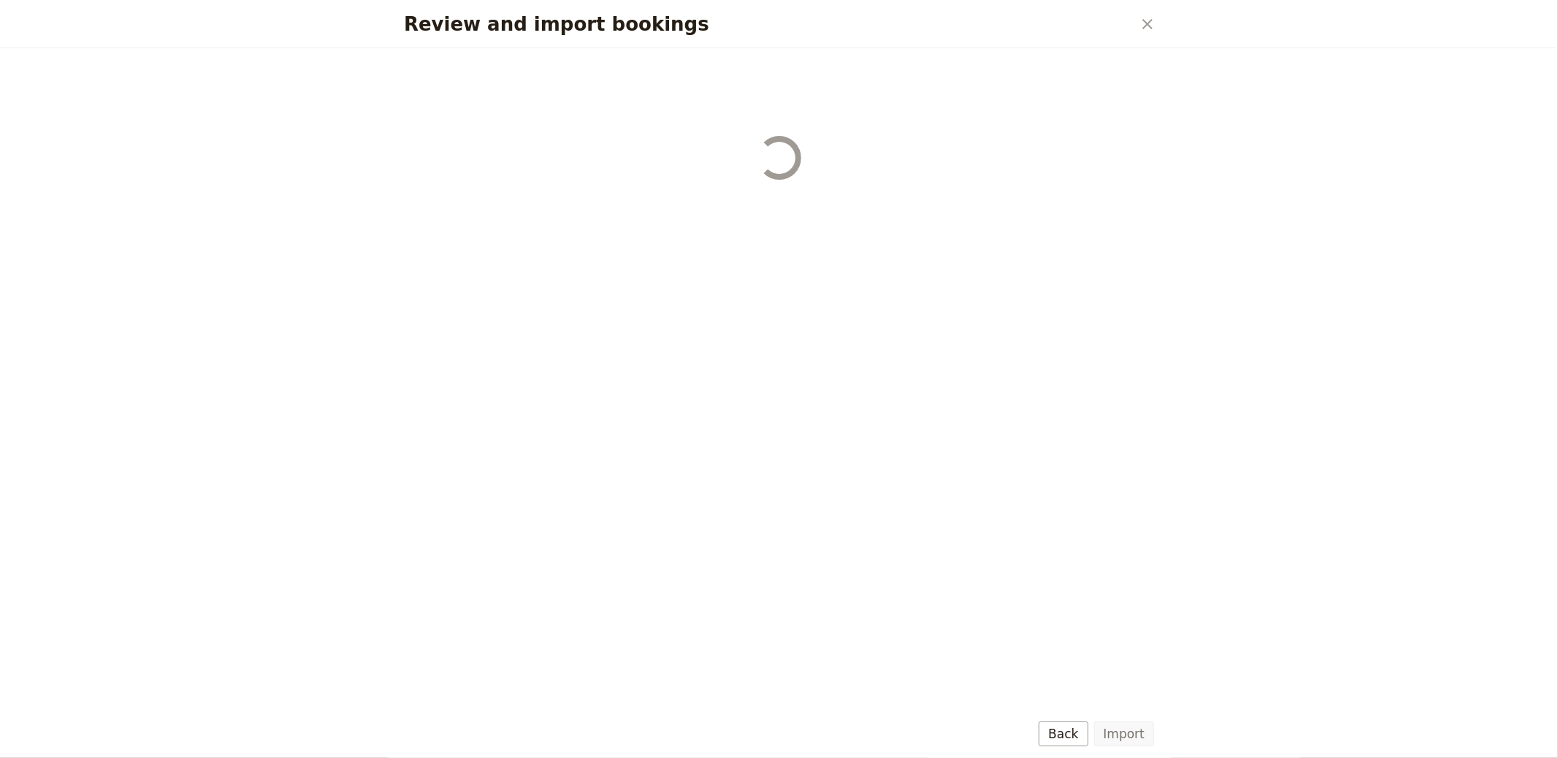
select select "655d58679948720cb8e5540d"
select select "650e6b6659641ed5ee156647"
select select "650e6b4b59641ed5ee156605"
select select "650e2104408bbede5b0c60fd"
select select "650e1d73408bbede5b0c60a6"
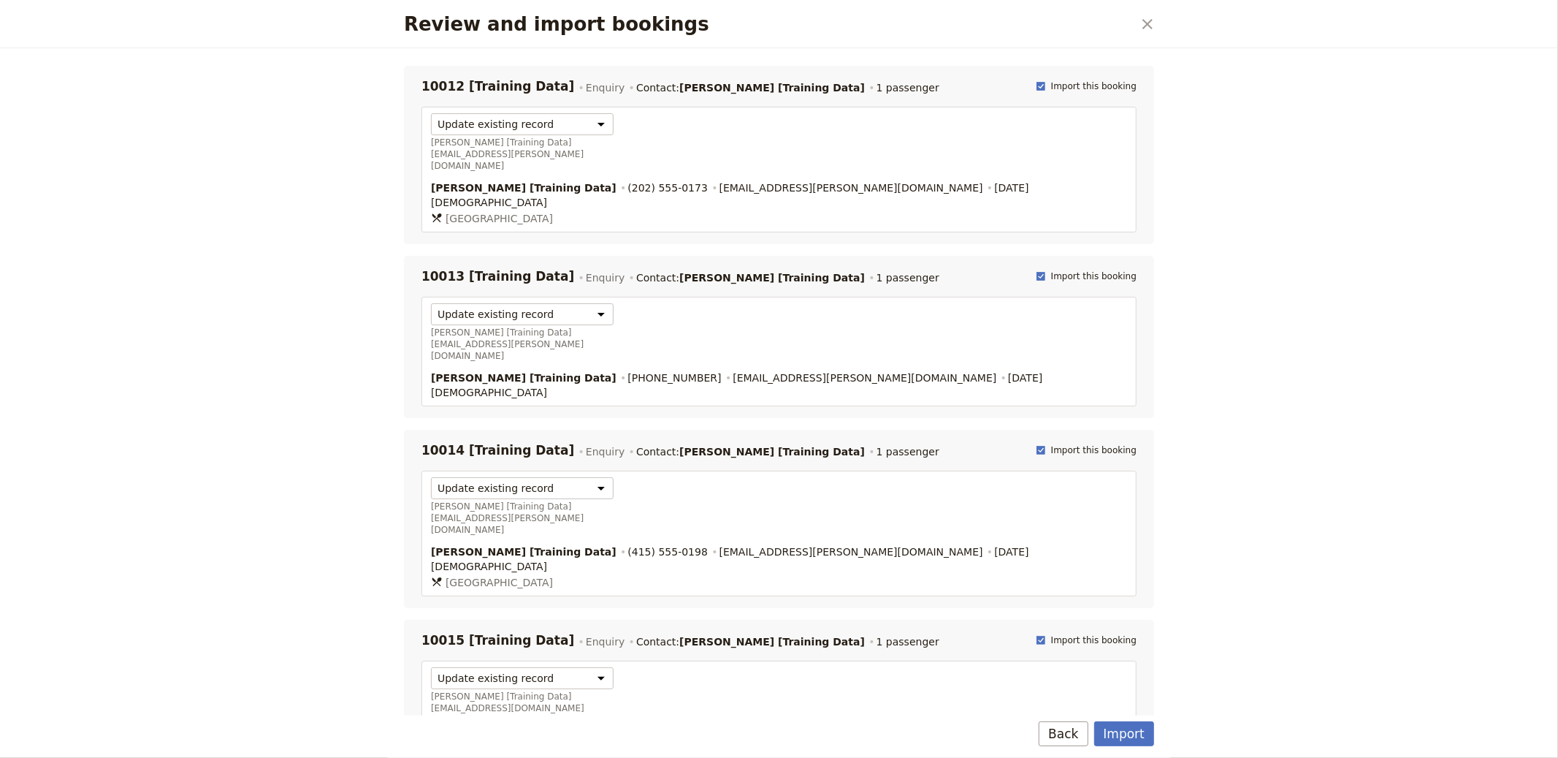
click at [1150, 682] on div "Import Back" at bounding box center [778, 736] width 785 height 42
click at [1135, 682] on button "Import" at bounding box center [1124, 733] width 60 height 25
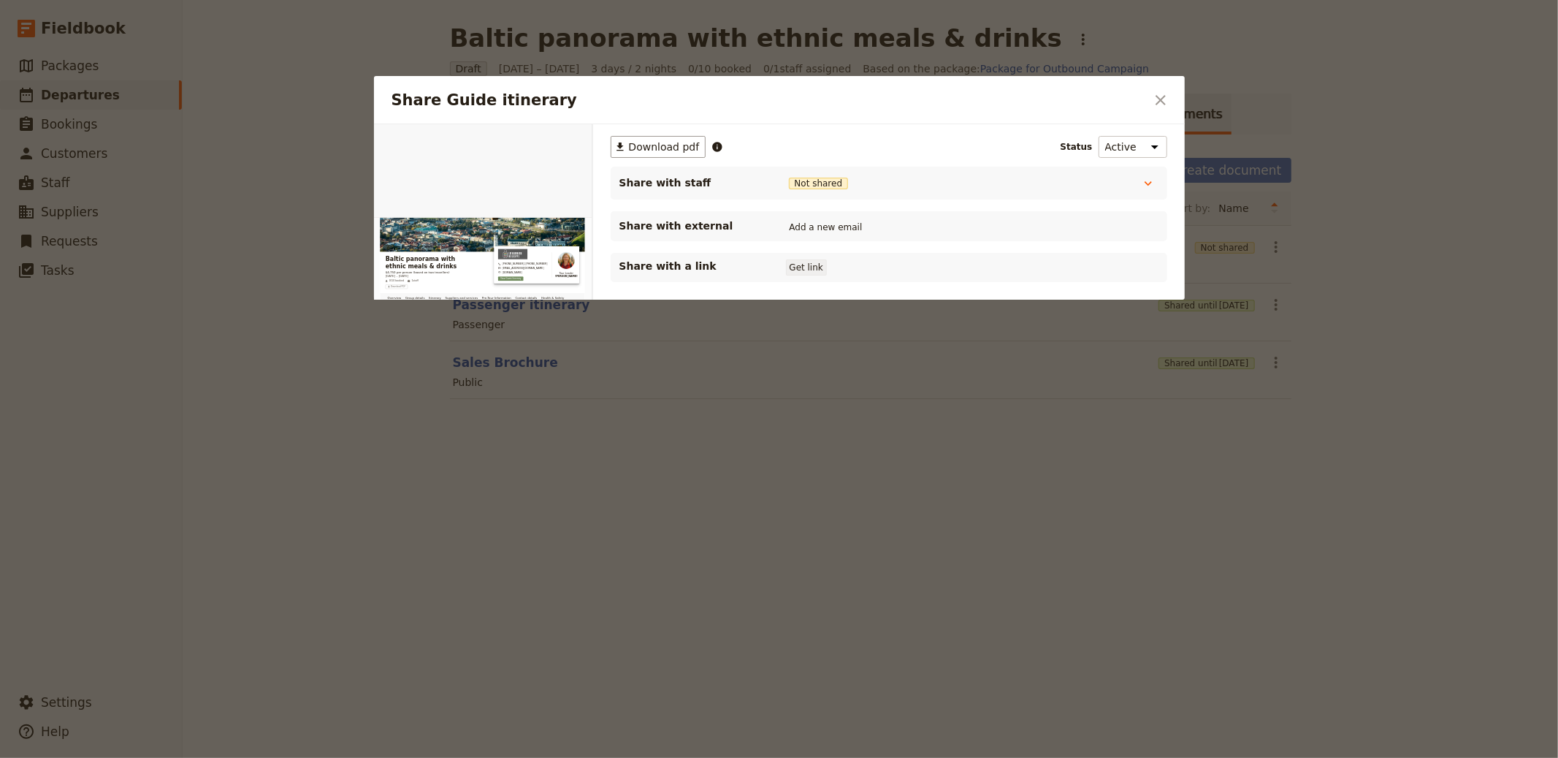
click at [810, 270] on button "Get link" at bounding box center [806, 267] width 41 height 16
click at [1164, 96] on icon "Close dialog" at bounding box center [1161, 100] width 10 height 10
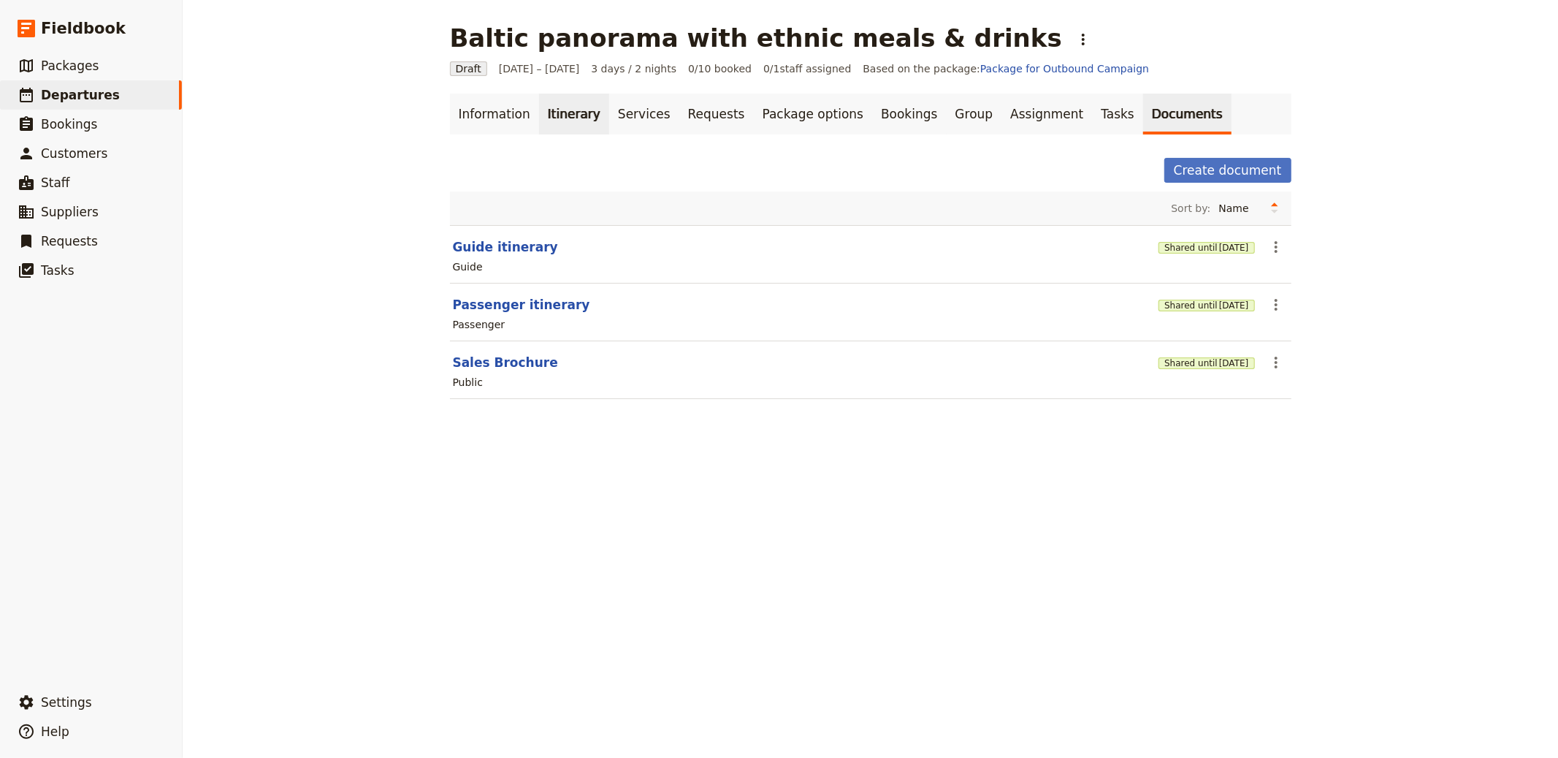
click at [553, 114] on link "Itinerary" at bounding box center [574, 114] width 70 height 41
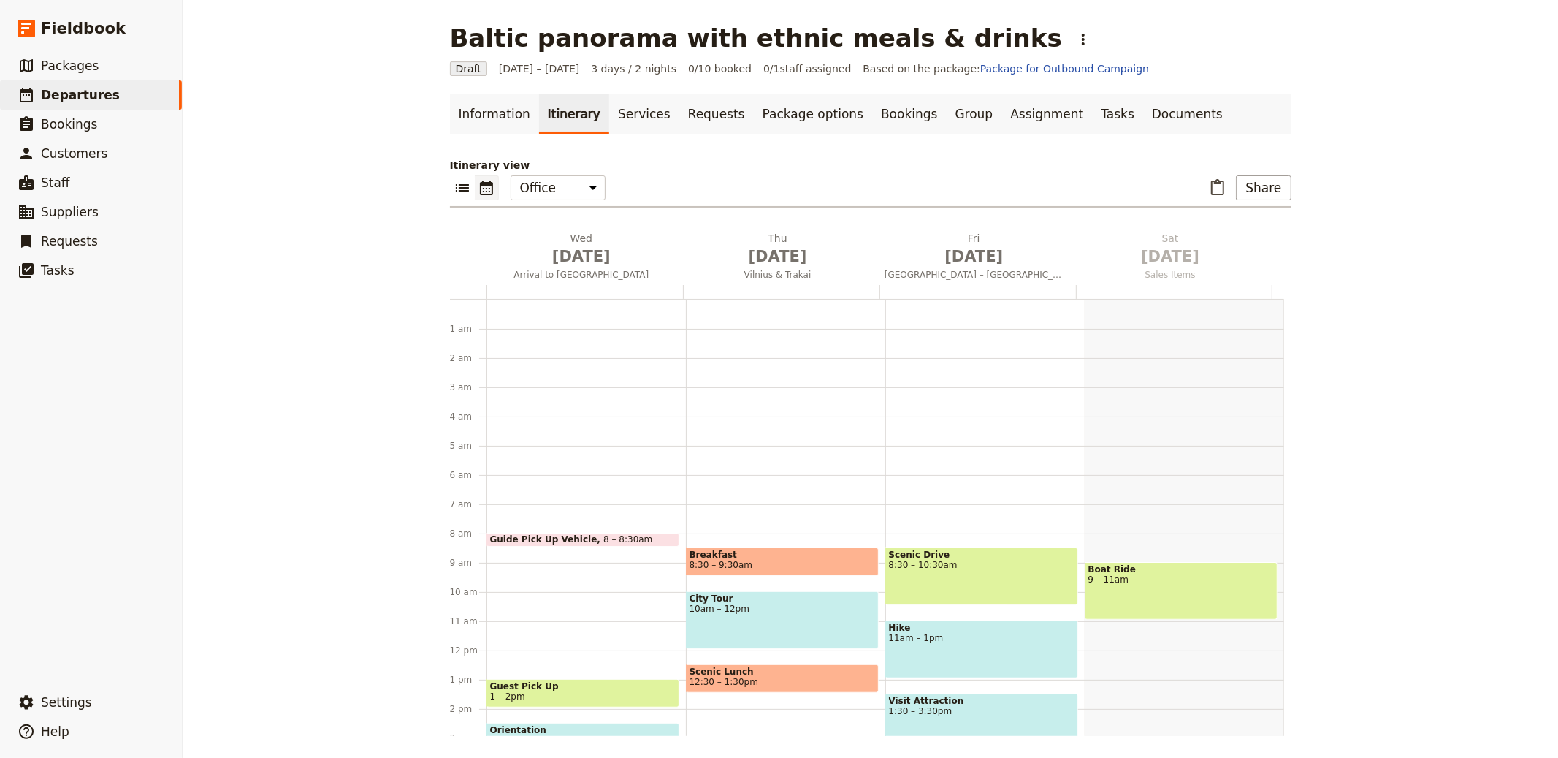
scroll to position [190, 0]
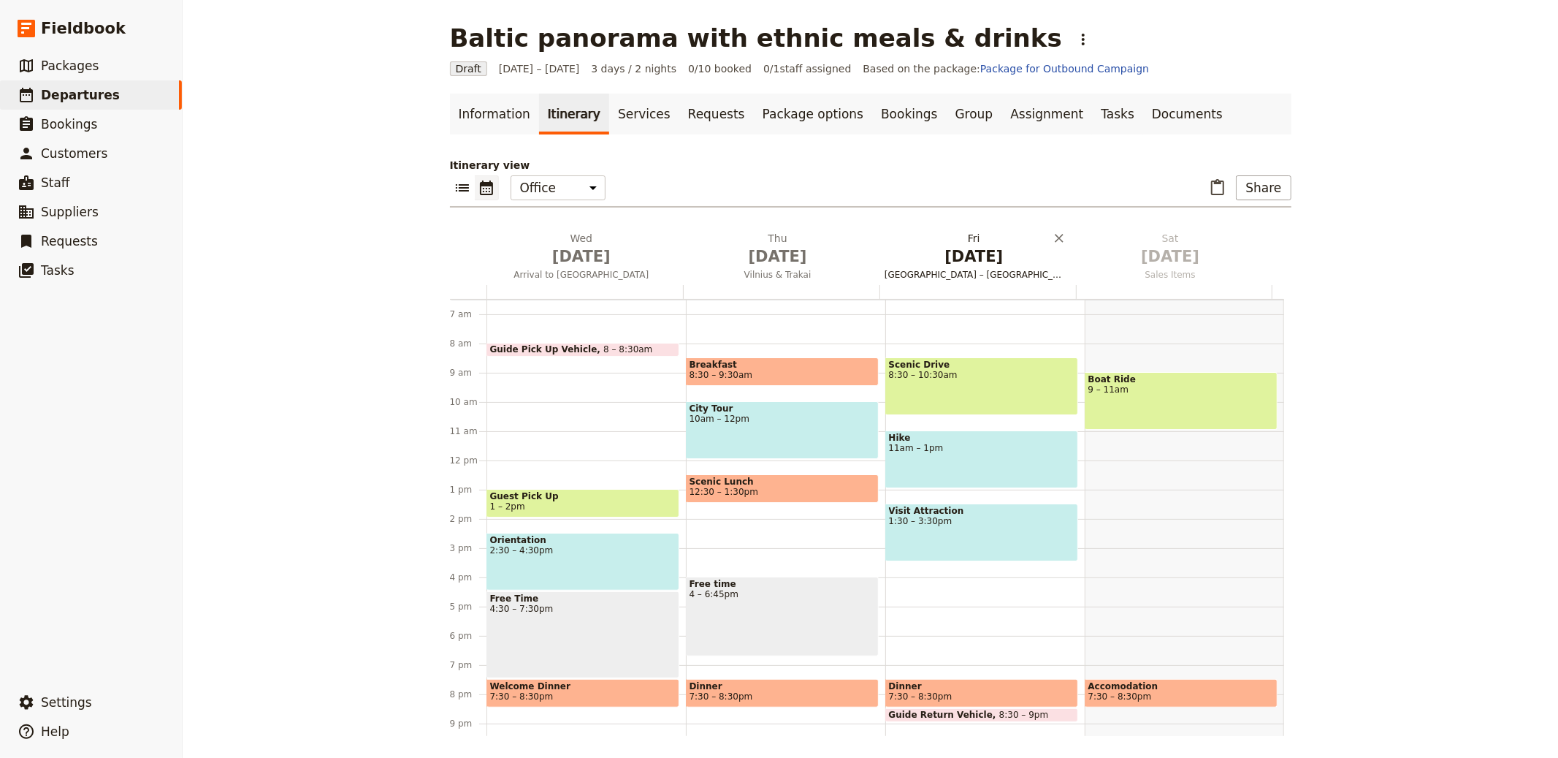
click at [989, 237] on h2 "[DATE] [GEOGRAPHIC_DATA] – [GEOGRAPHIC_DATA] – [GEOGRAPHIC_DATA] – [GEOGRAPHIC_…" at bounding box center [974, 249] width 179 height 37
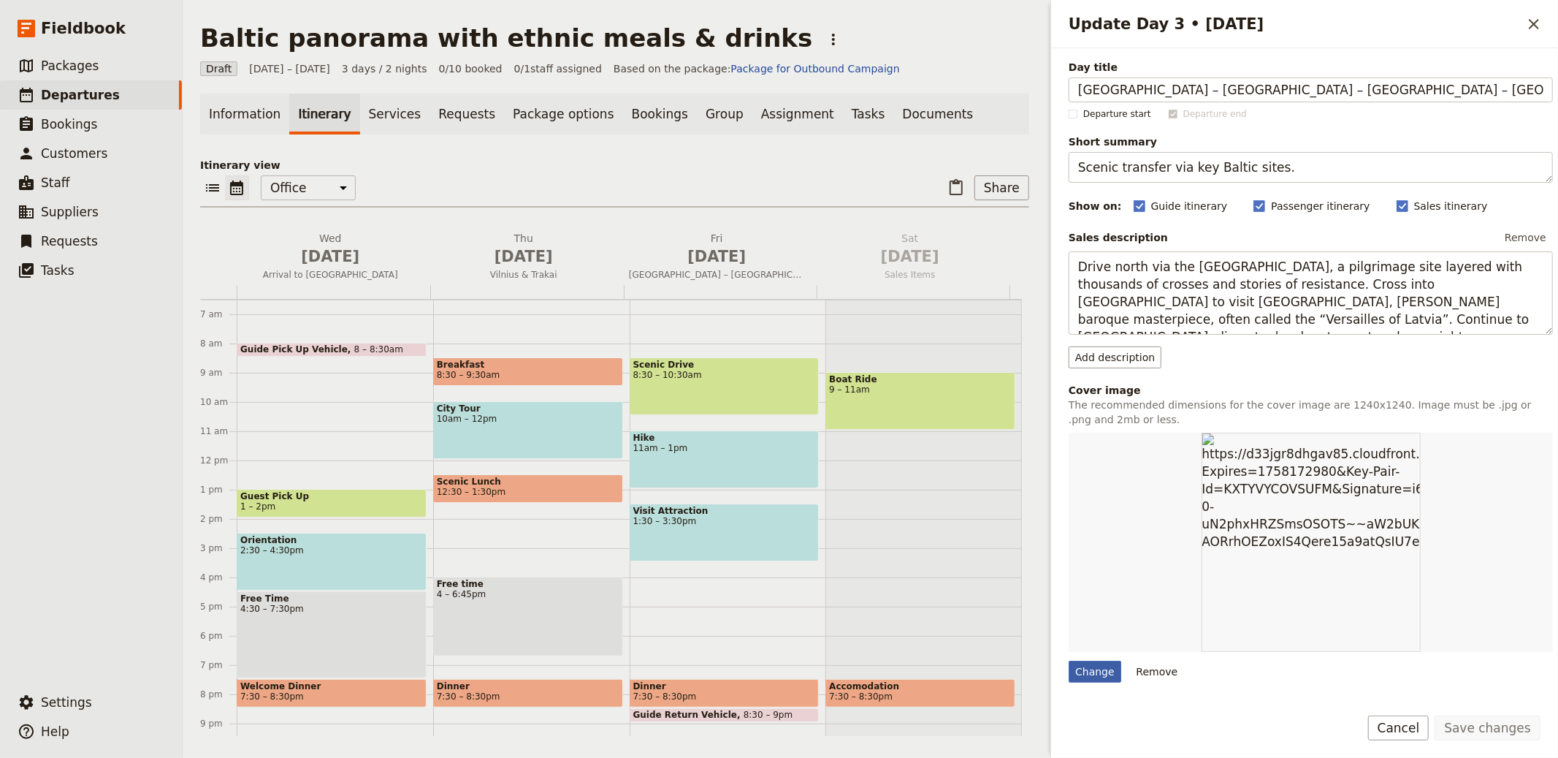
click at [1105, 673] on div "Change" at bounding box center [1095, 671] width 53 height 22
click at [1069, 660] on input "Change" at bounding box center [1068, 660] width 1 height 1
type input "C:\fakepath\LI - Trakai.jpg"
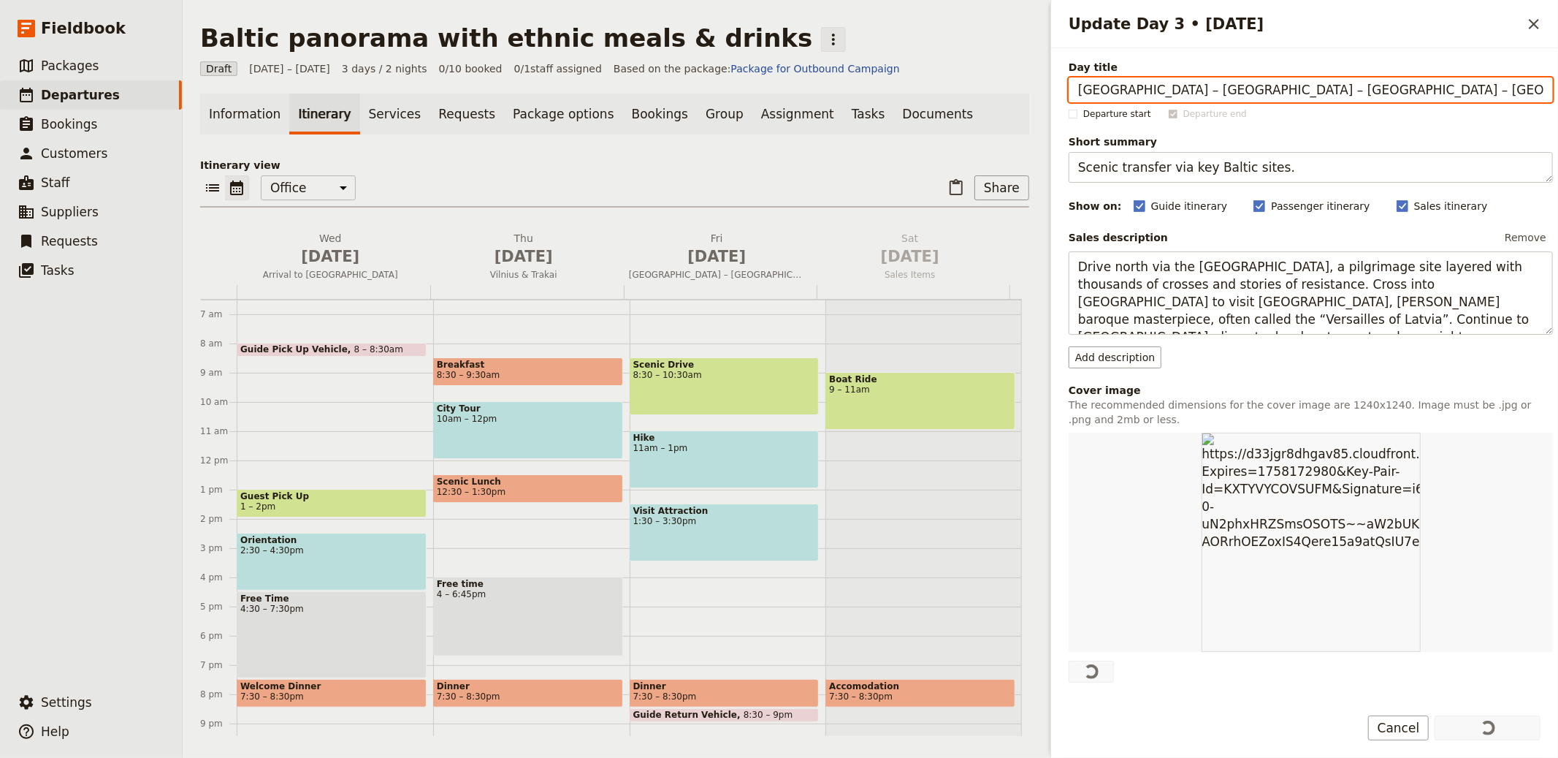
click at [825, 37] on icon "Actions" at bounding box center [834, 40] width 18 height 18
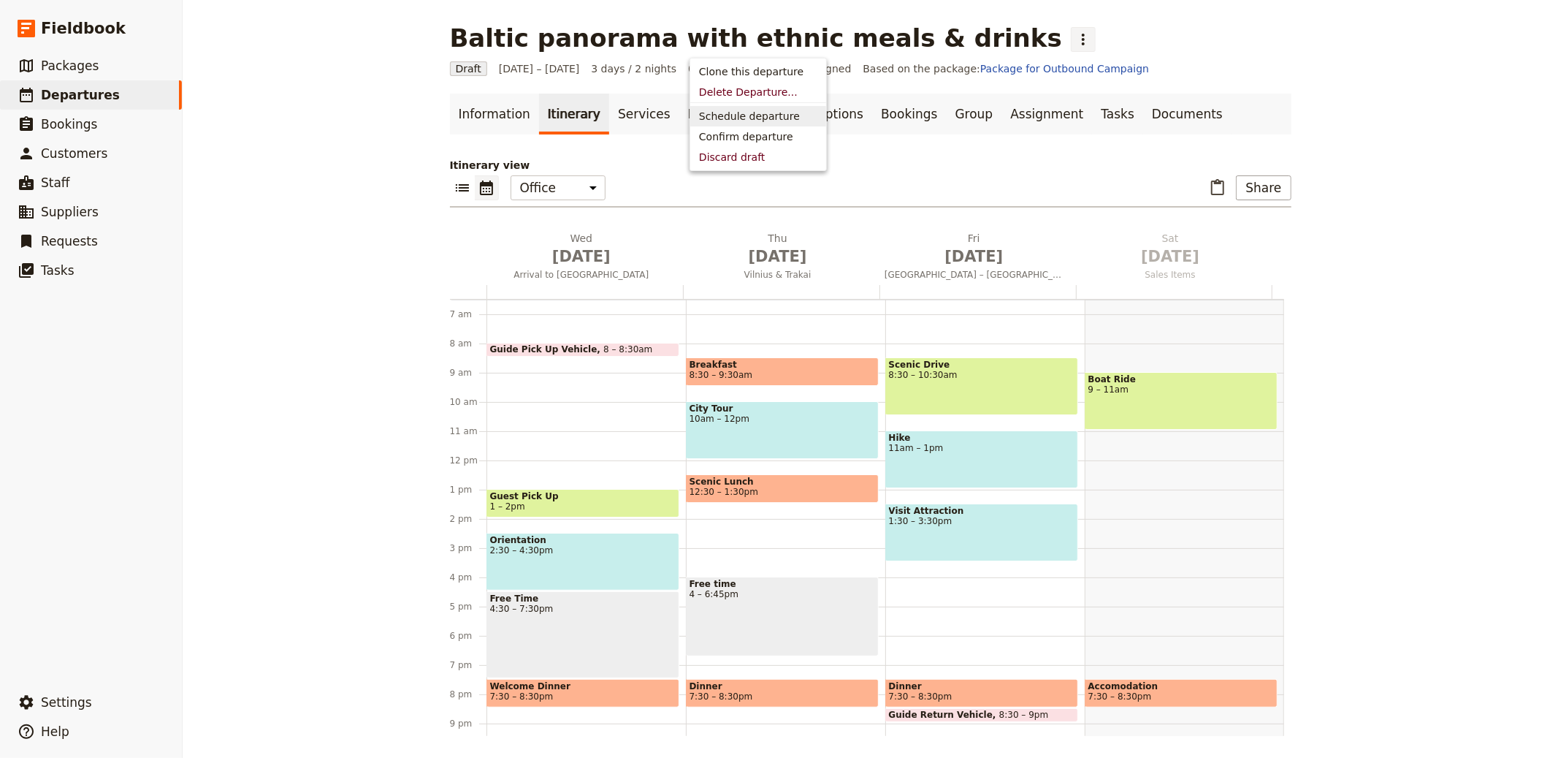
click at [760, 118] on span "Schedule departure" at bounding box center [749, 116] width 101 height 15
click at [873, 118] on link "Bookings" at bounding box center [909, 114] width 74 height 41
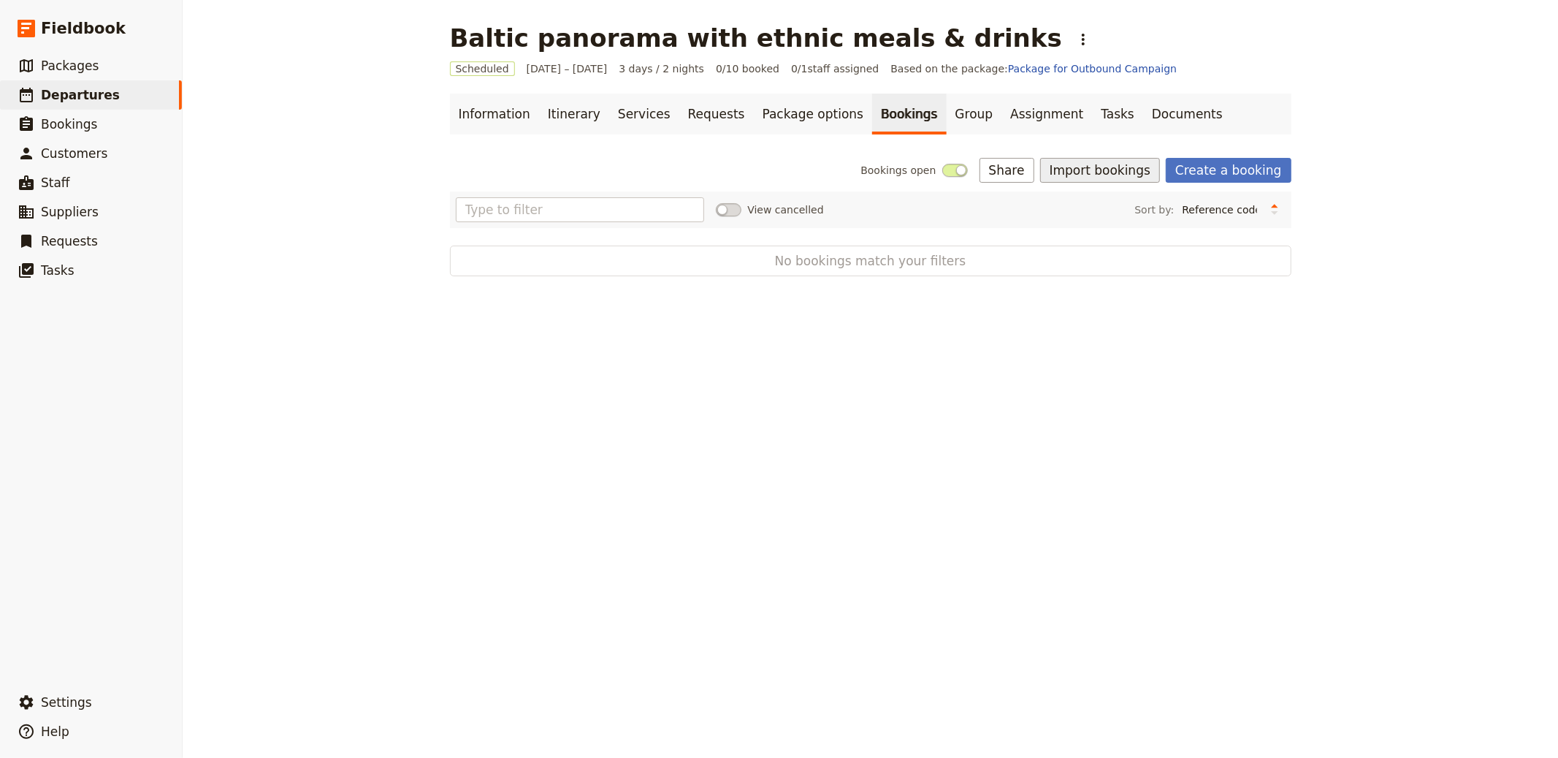
click at [1129, 171] on button "Import bookings" at bounding box center [1100, 170] width 120 height 25
click at [1115, 206] on span "Import Bookings" at bounding box center [1103, 202] width 84 height 15
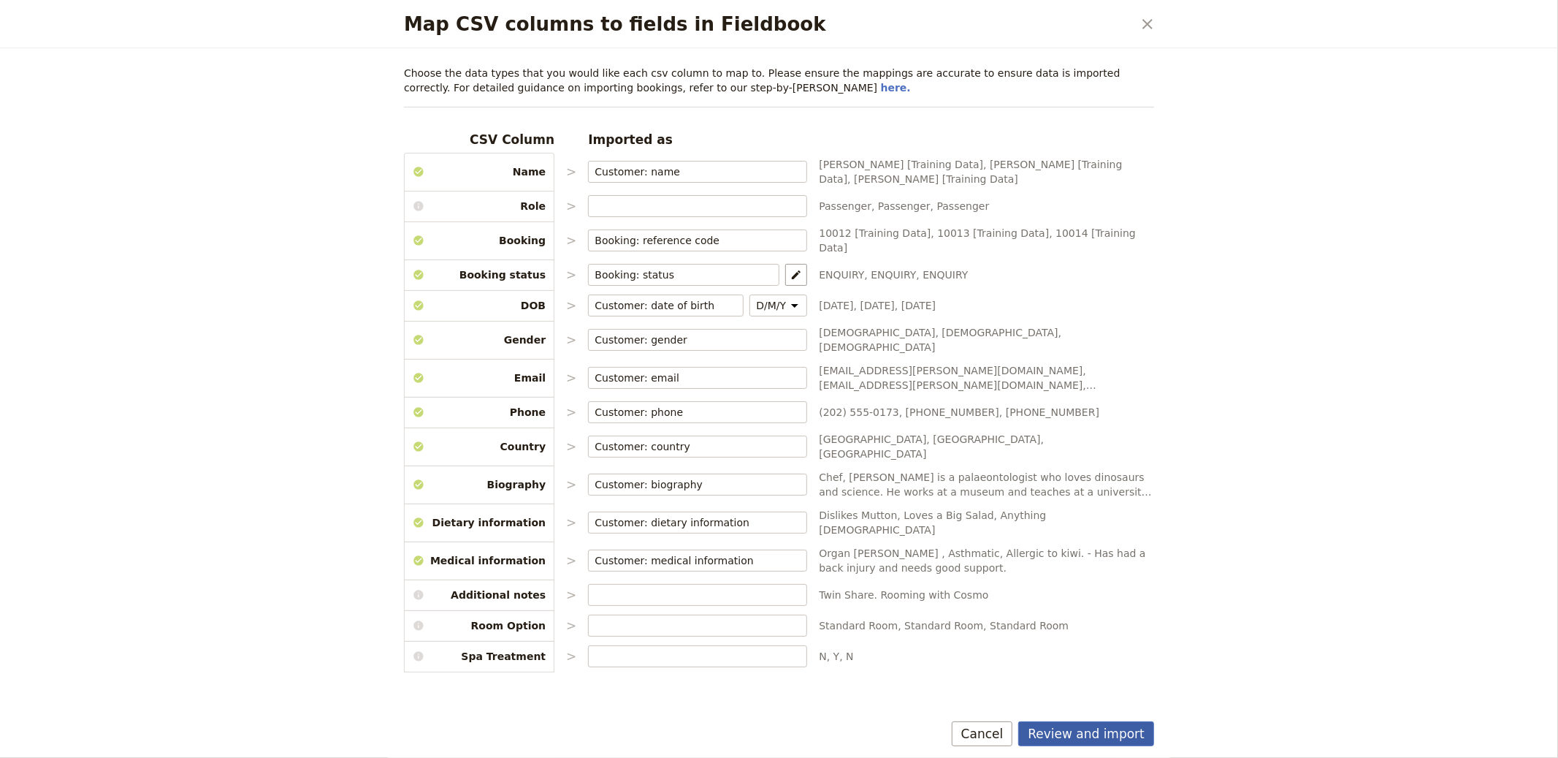
click at [1090, 731] on button "Review and import" at bounding box center [1086, 733] width 136 height 25
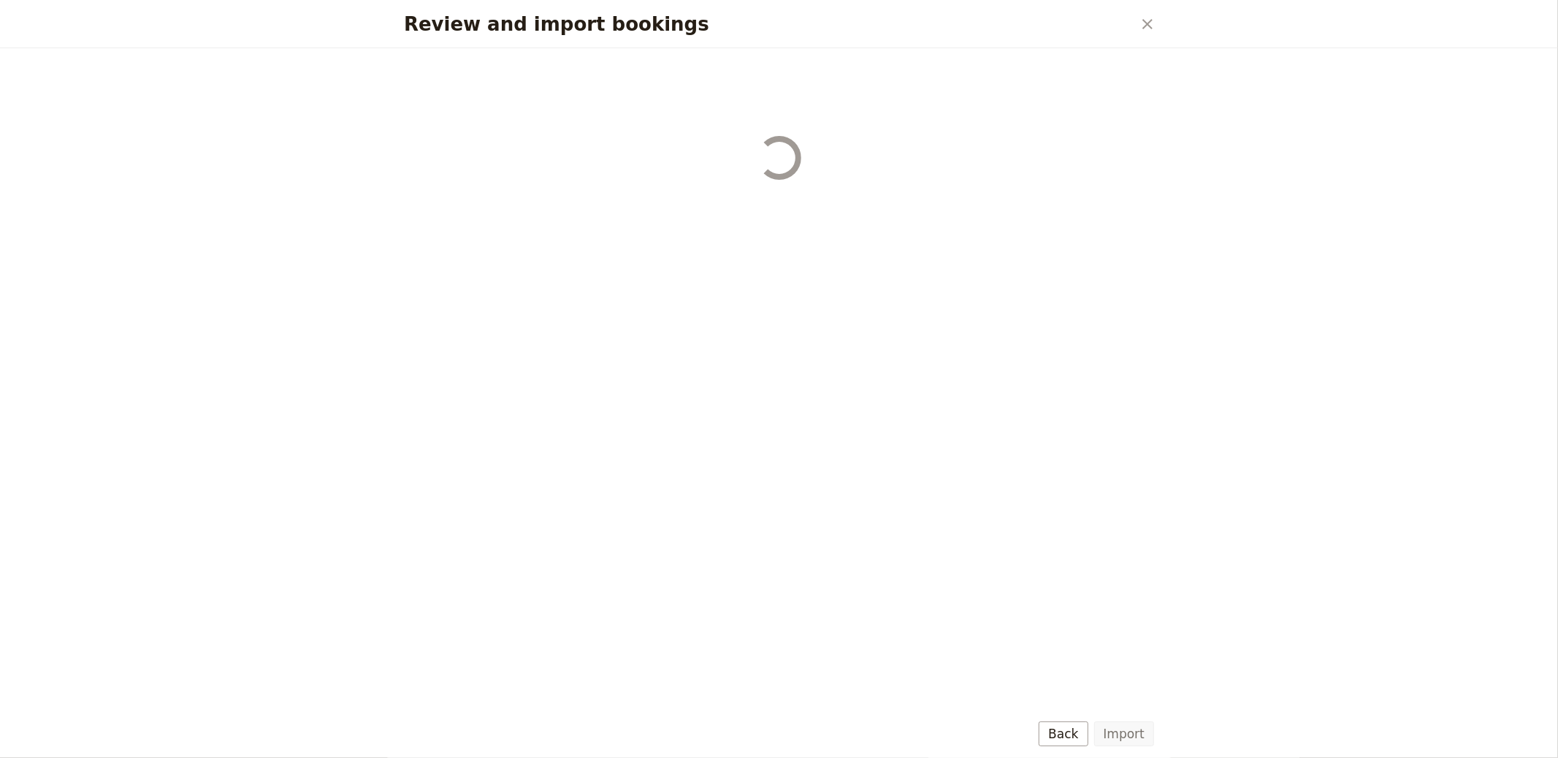
select select "655d56b39948720cb8e55355"
select select "655d57ca9948720cb8e553ec"
select select "655d57fa9948720cb8e553f3"
select select "655d58079948720cb8e553fa"
select select "655d584c9948720cb8e55401"
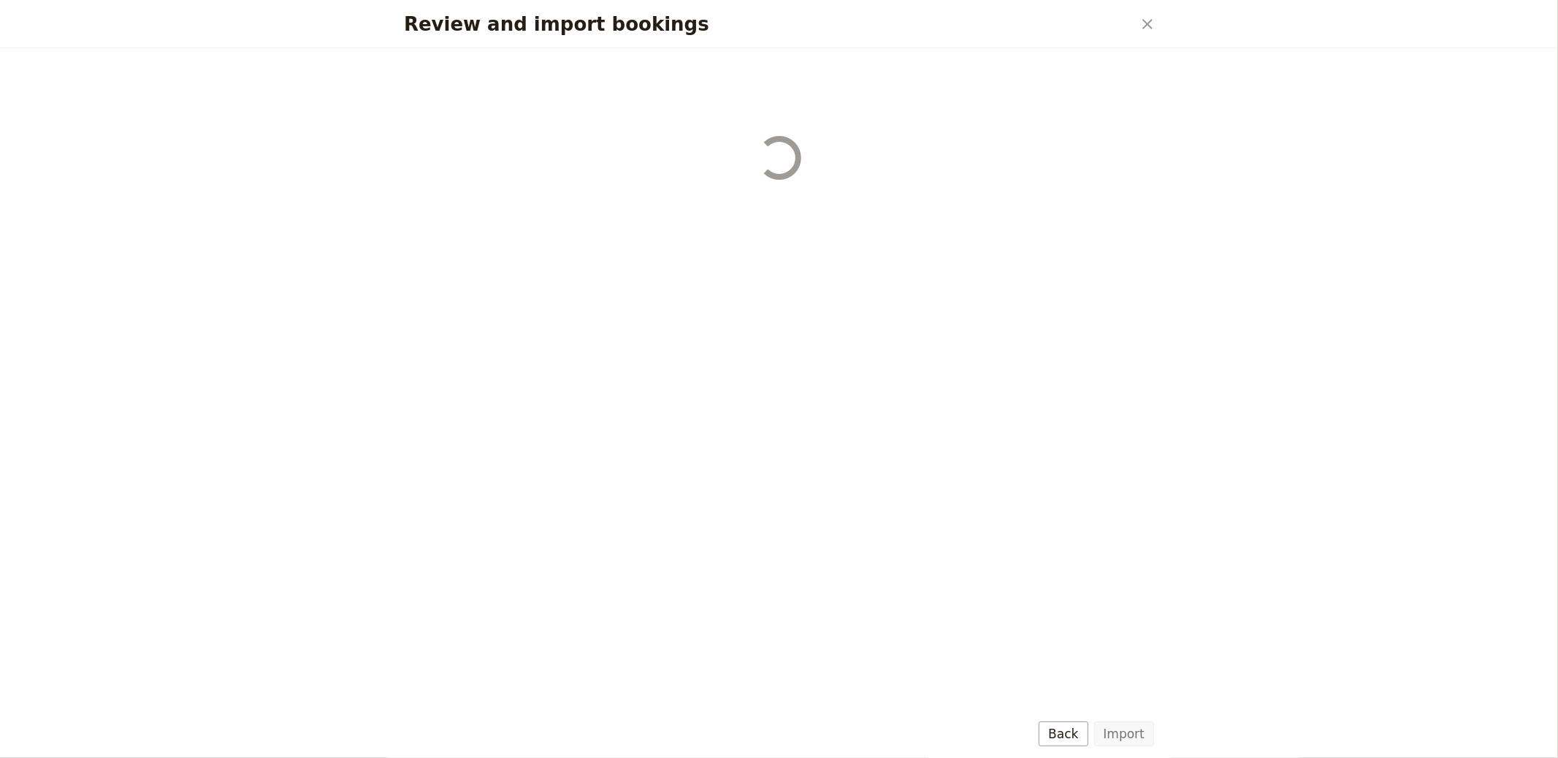
select select "655d58679948720cb8e5540d"
select select "650e6b6659641ed5ee156647"
select select "650e6b4b59641ed5ee156605"
select select "650e2104408bbede5b0c60fd"
select select "650e1d73408bbede5b0c60a6"
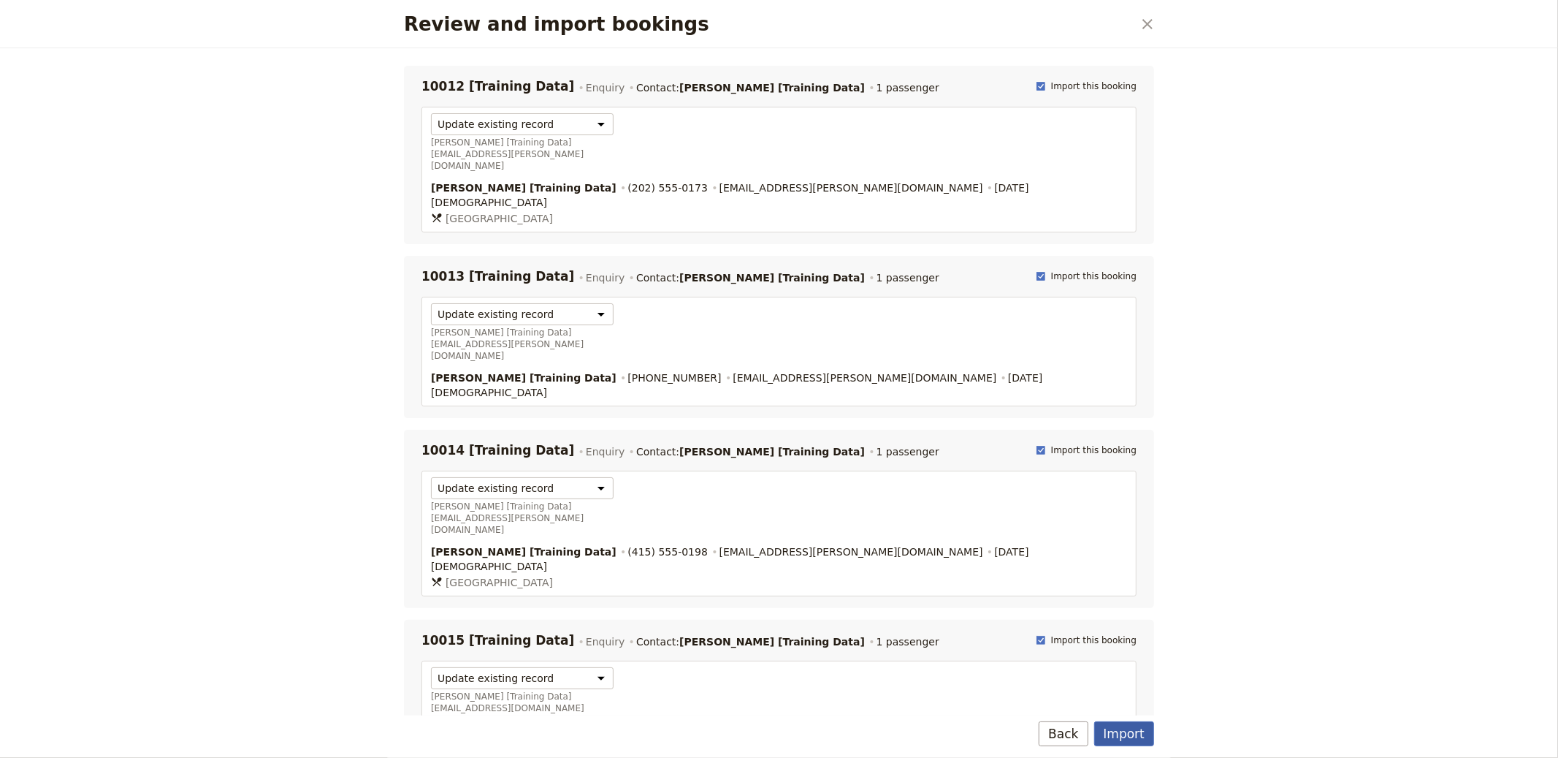
click at [1145, 740] on button "Import" at bounding box center [1124, 733] width 60 height 25
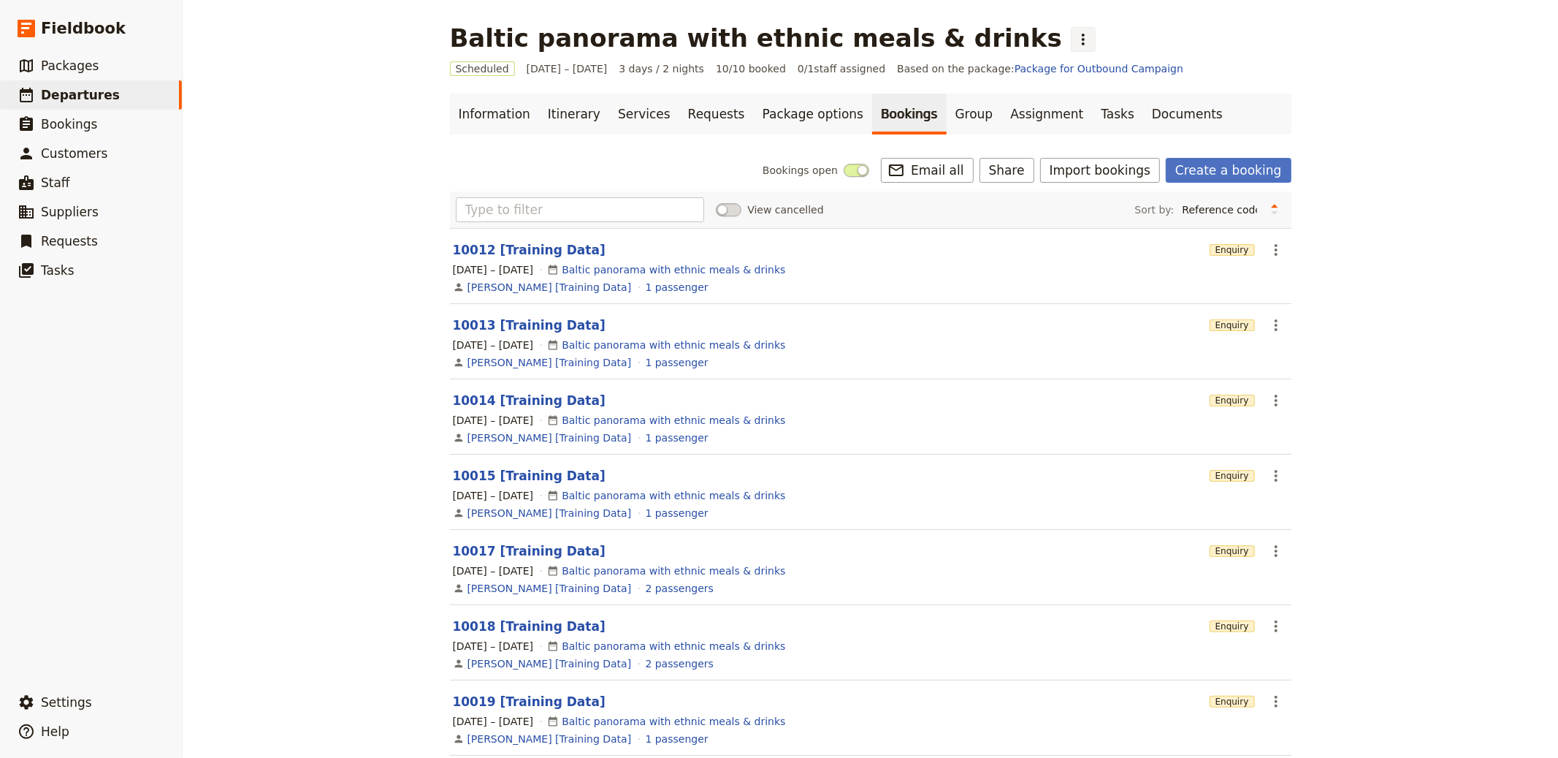
click at [1071, 29] on button "​" at bounding box center [1083, 39] width 25 height 25
click at [1010, 67] on span "Clone this departure" at bounding box center [994, 71] width 104 height 15
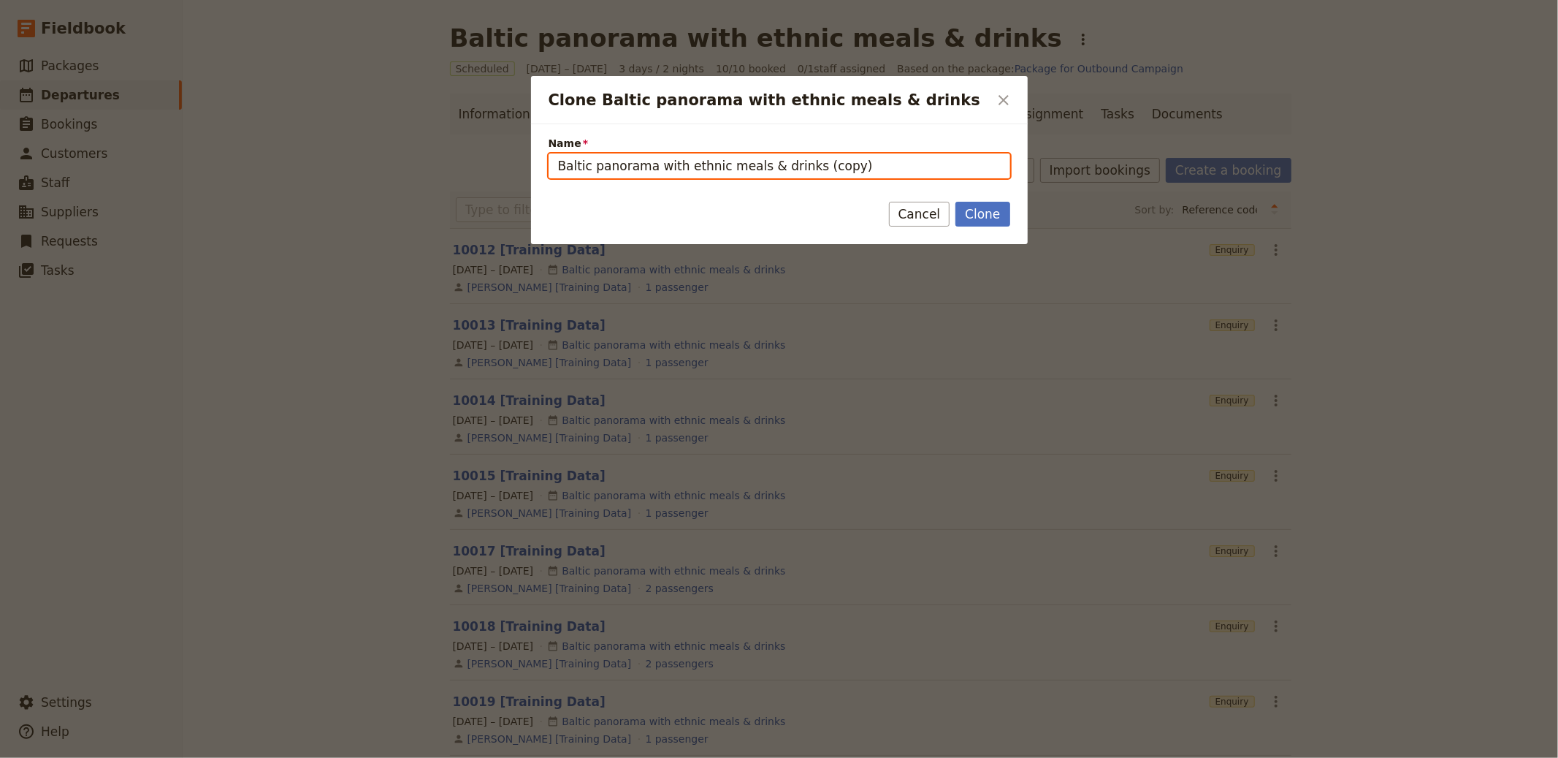
click at [756, 161] on input "Baltic panorama with ethnic meals & drinks (copy)" at bounding box center [780, 165] width 462 height 25
paste input "Sicilian Secrets – Tour of Sicily (collection"
type input "Sicilian Secrets – Tour of Sicily (collection)"
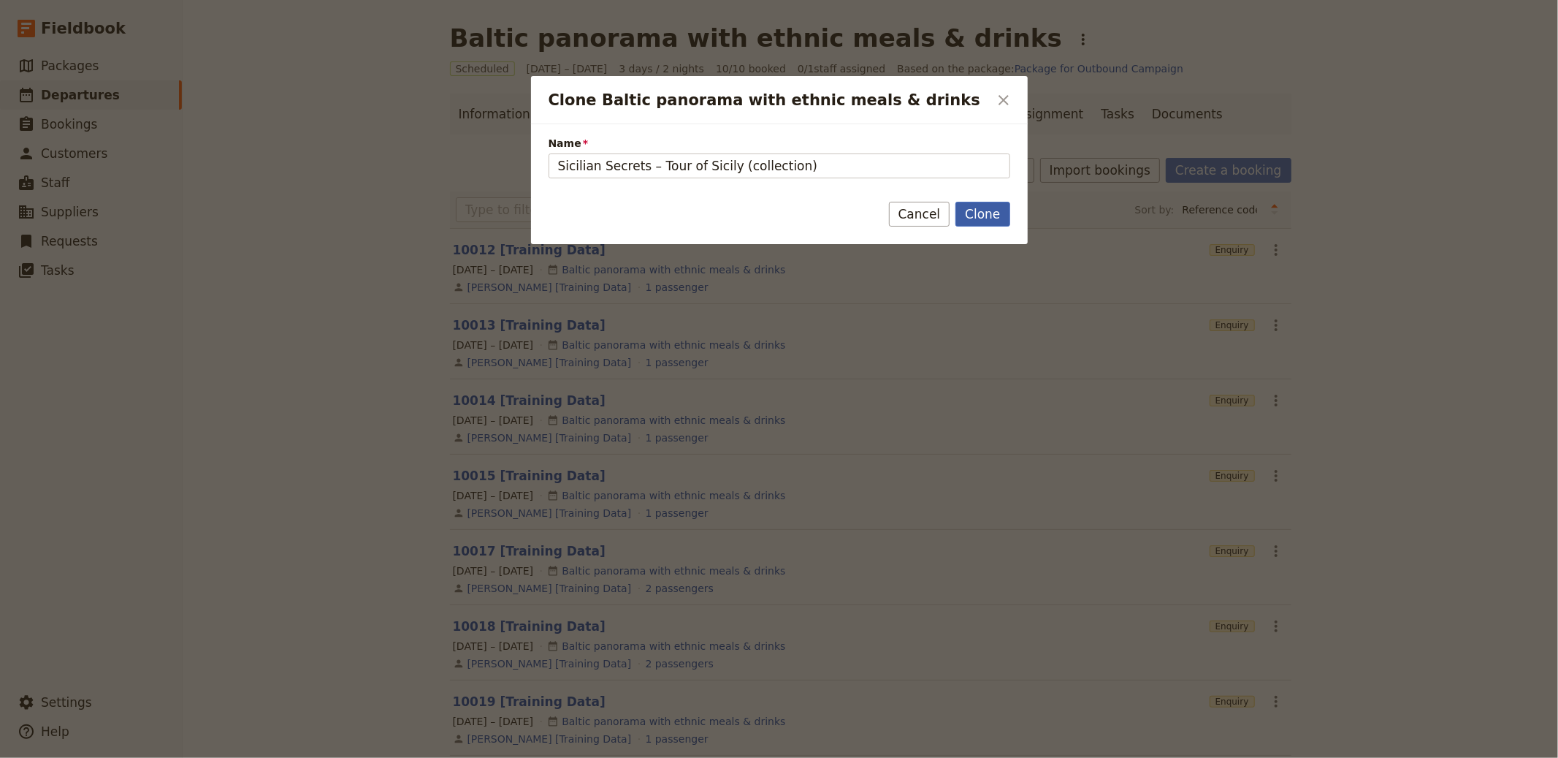
click at [991, 219] on button "Clone" at bounding box center [983, 214] width 54 height 25
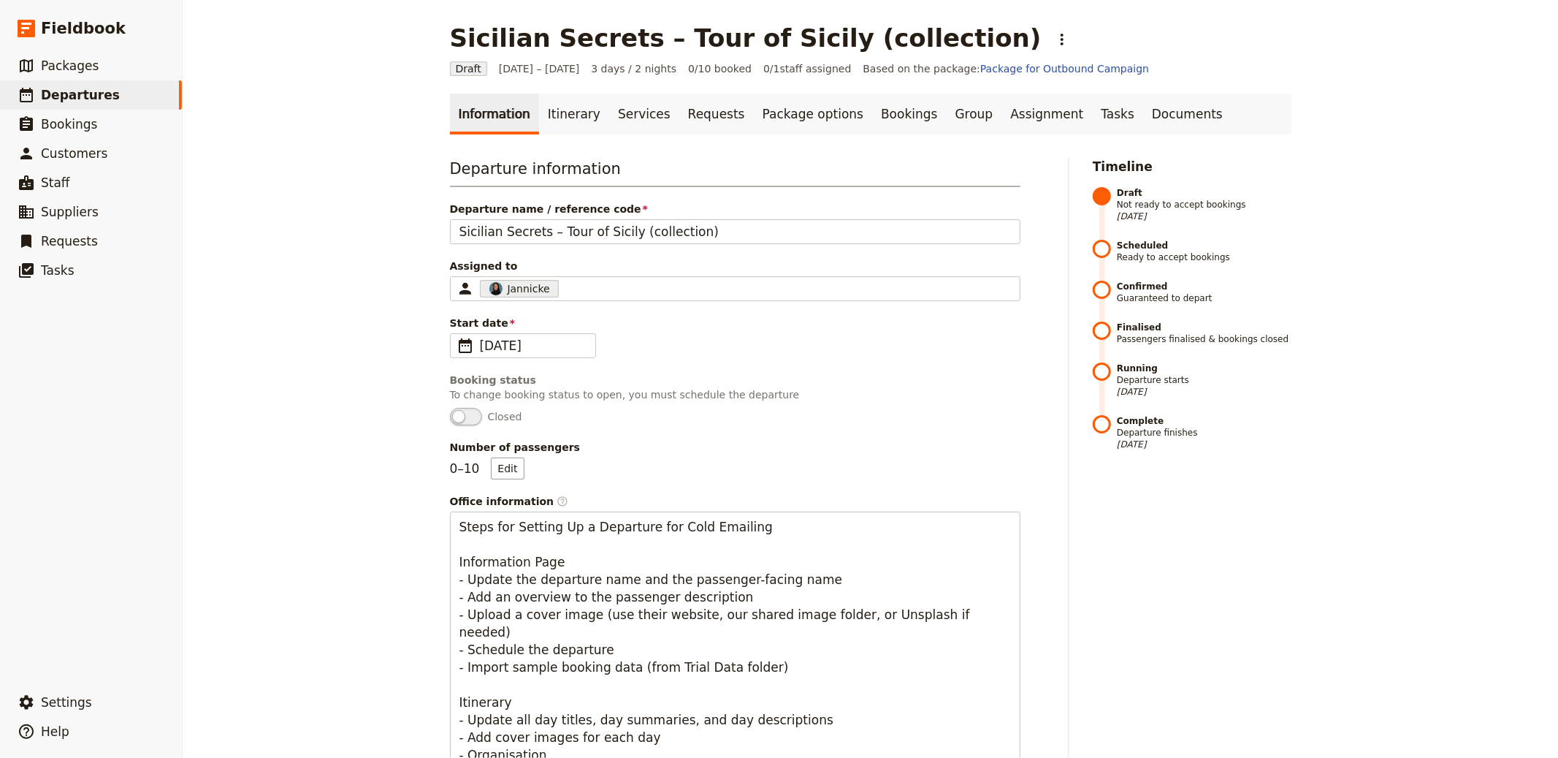
click at [671, 216] on div "Departure name / reference code Sicilian Secrets – Tour of Sicily (collection)" at bounding box center [735, 223] width 571 height 42
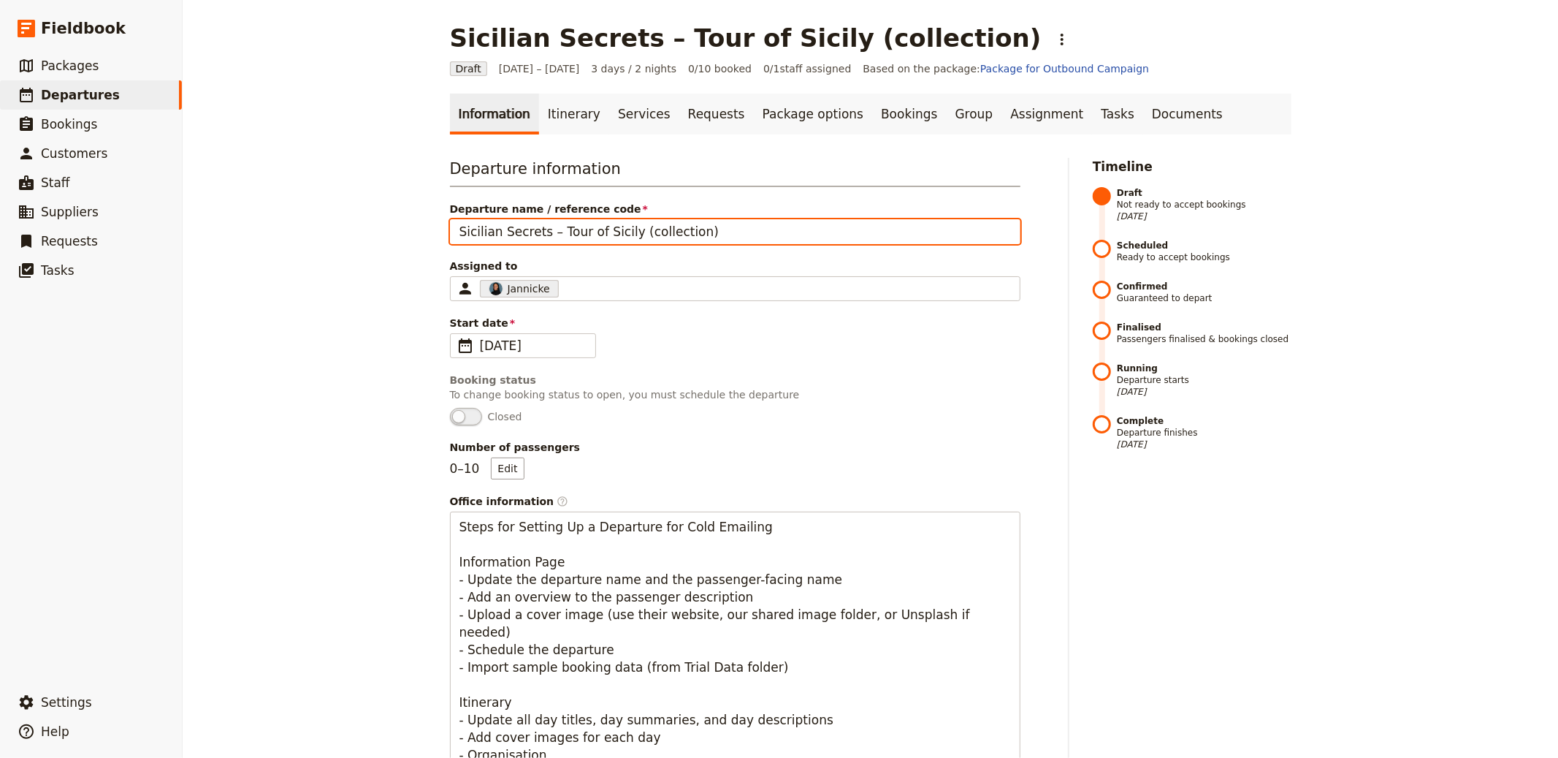
click at [630, 232] on input "Sicilian Secrets – Tour of Sicily (collection)" at bounding box center [735, 231] width 571 height 25
drag, startPoint x: 624, startPoint y: 234, endPoint x: 815, endPoint y: 241, distance: 191.5
click at [855, 230] on input "Sicilian Secrets – Tour of Sicily (collection)" at bounding box center [735, 231] width 571 height 25
type input "Sicilian Secrets – Tour of [GEOGRAPHIC_DATA]"
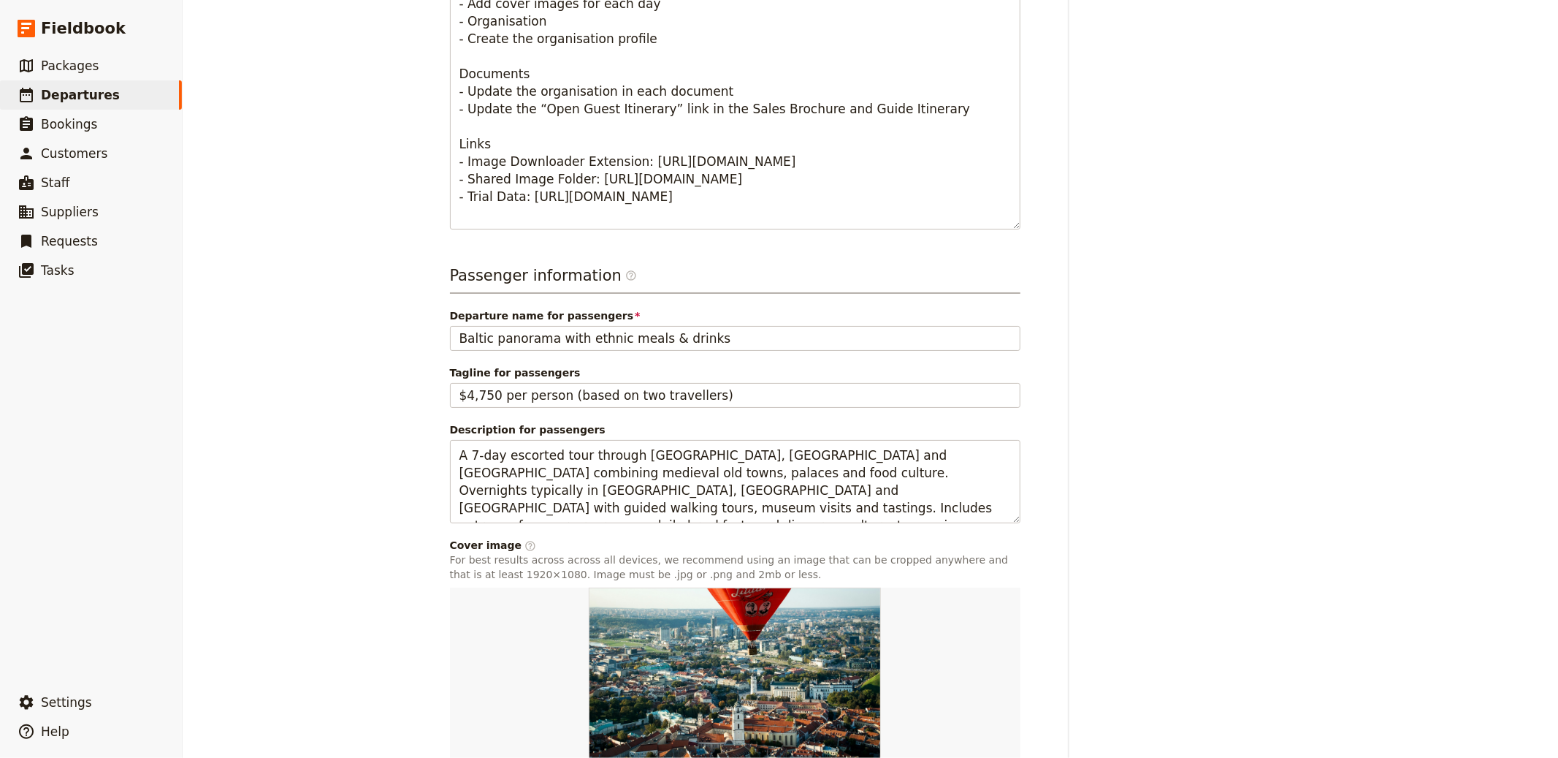
scroll to position [740, 0]
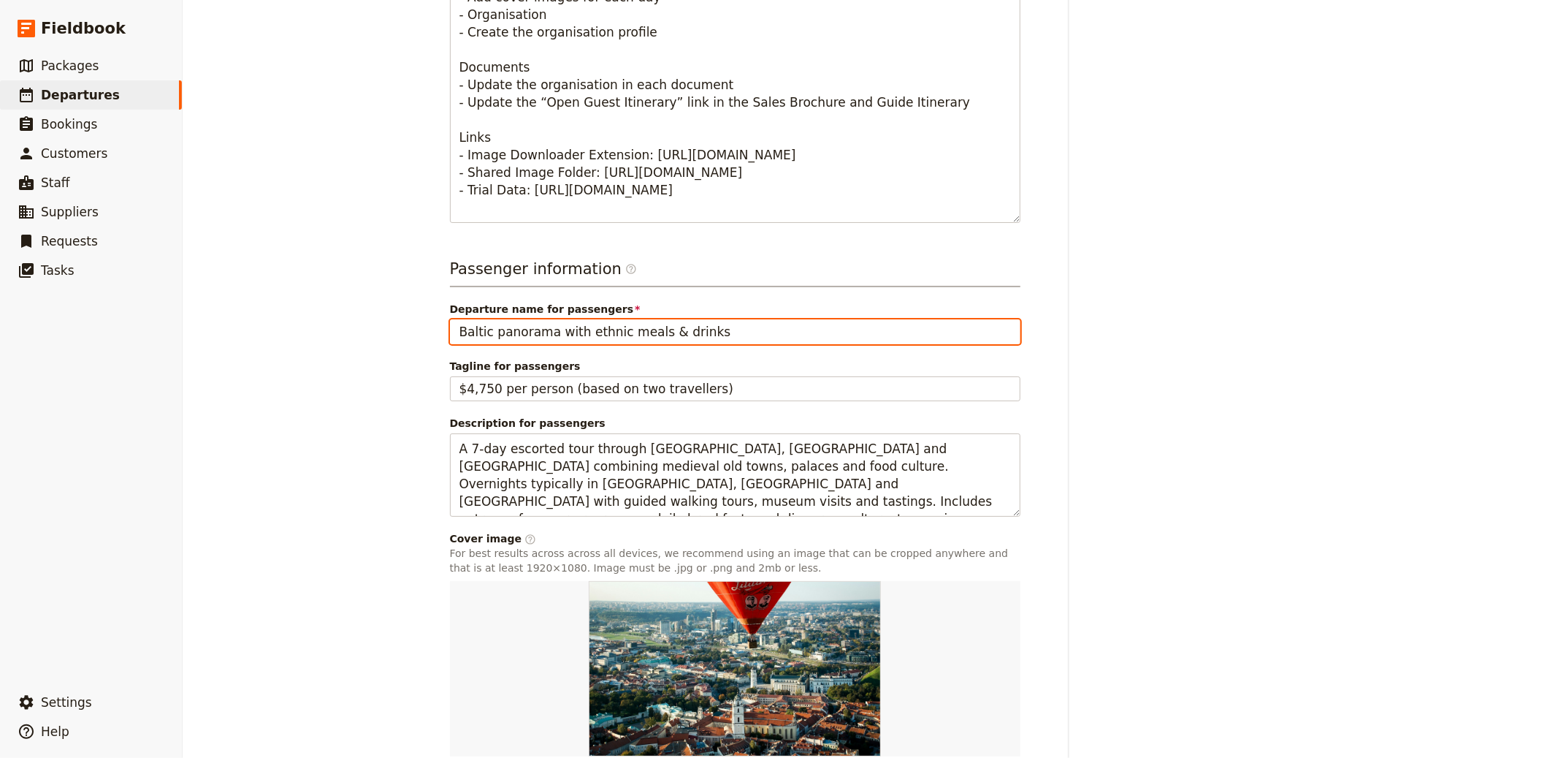
click at [579, 332] on input "Baltic panorama with ethnic meals & drinks" at bounding box center [735, 331] width 571 height 25
paste input "Sicilian Secrets – Tour of Sicily (collection)"
type input "Sicilian Secrets – Tour of Sicily (collection)"
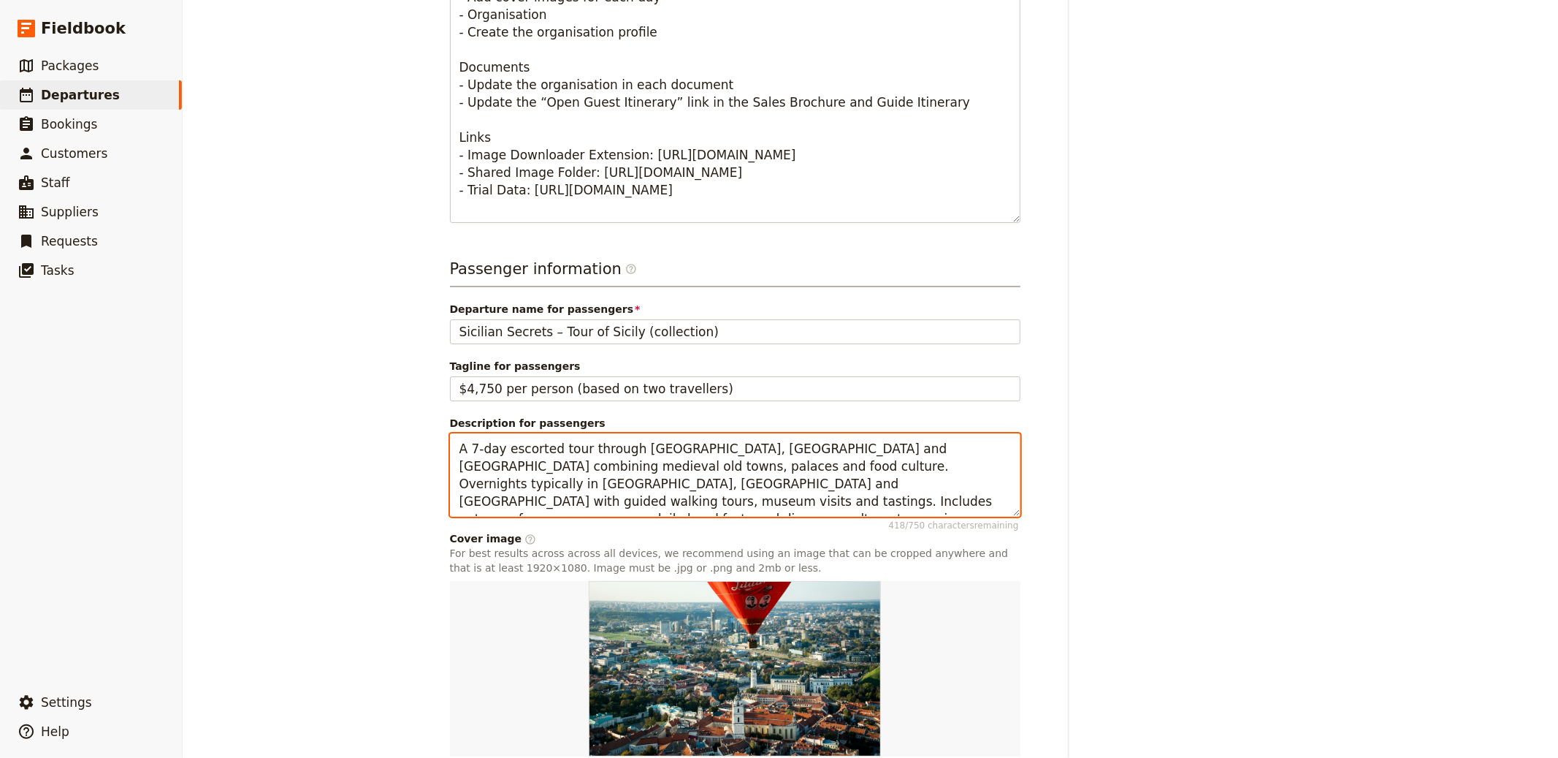
click at [622, 439] on textarea "A 7-day escorted tour through [GEOGRAPHIC_DATA], [GEOGRAPHIC_DATA] and [GEOGRAP…" at bounding box center [735, 474] width 571 height 83
paste textarea "Dimensione Sicilia’s “Sicilian Secrets” features guaranteed-departure escorted …"
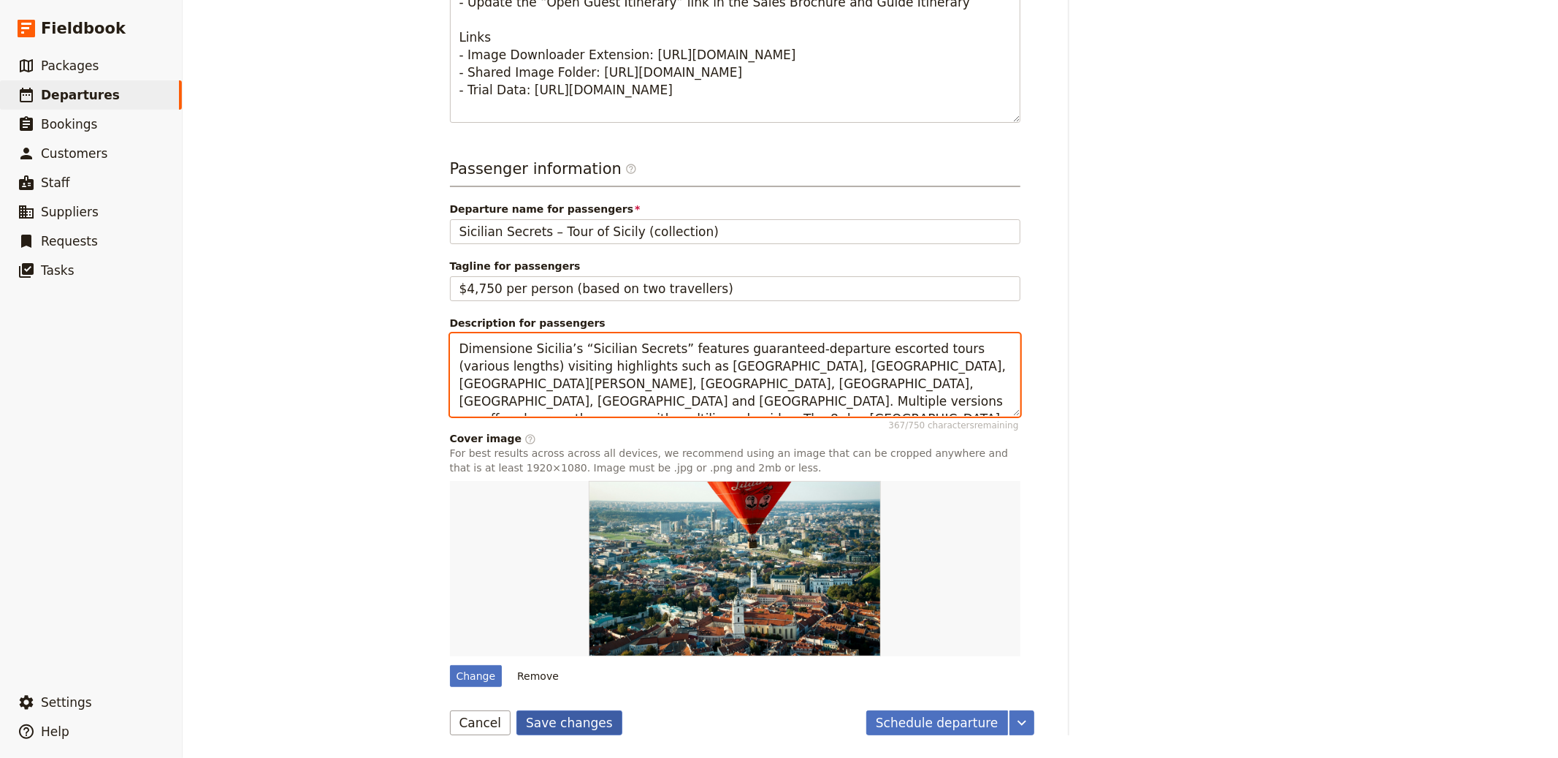
type textarea "Dimensione Sicilia’s “Sicilian Secrets” features guaranteed-departure escorted …"
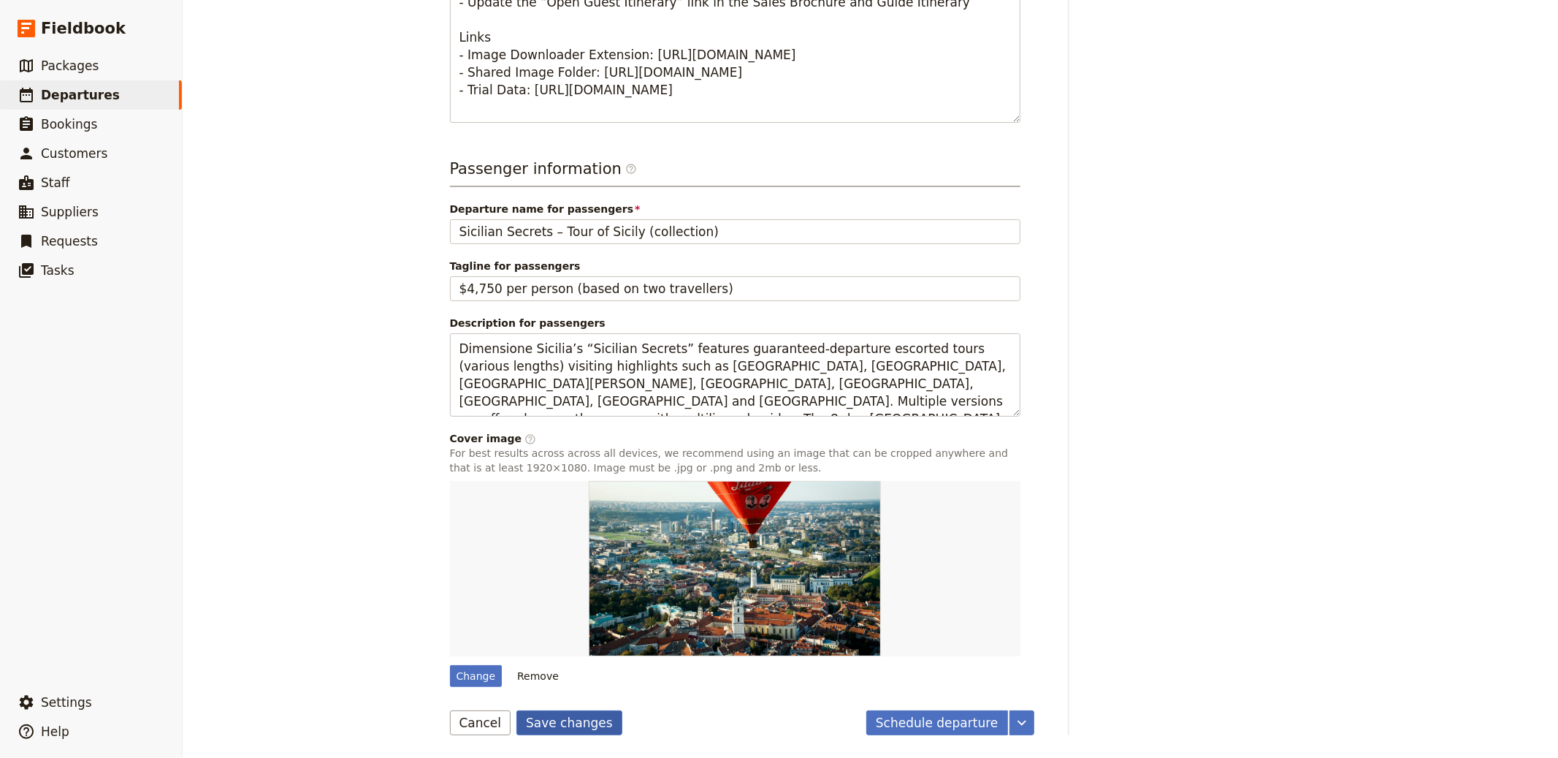
click at [562, 725] on button "Save changes" at bounding box center [569, 722] width 106 height 25
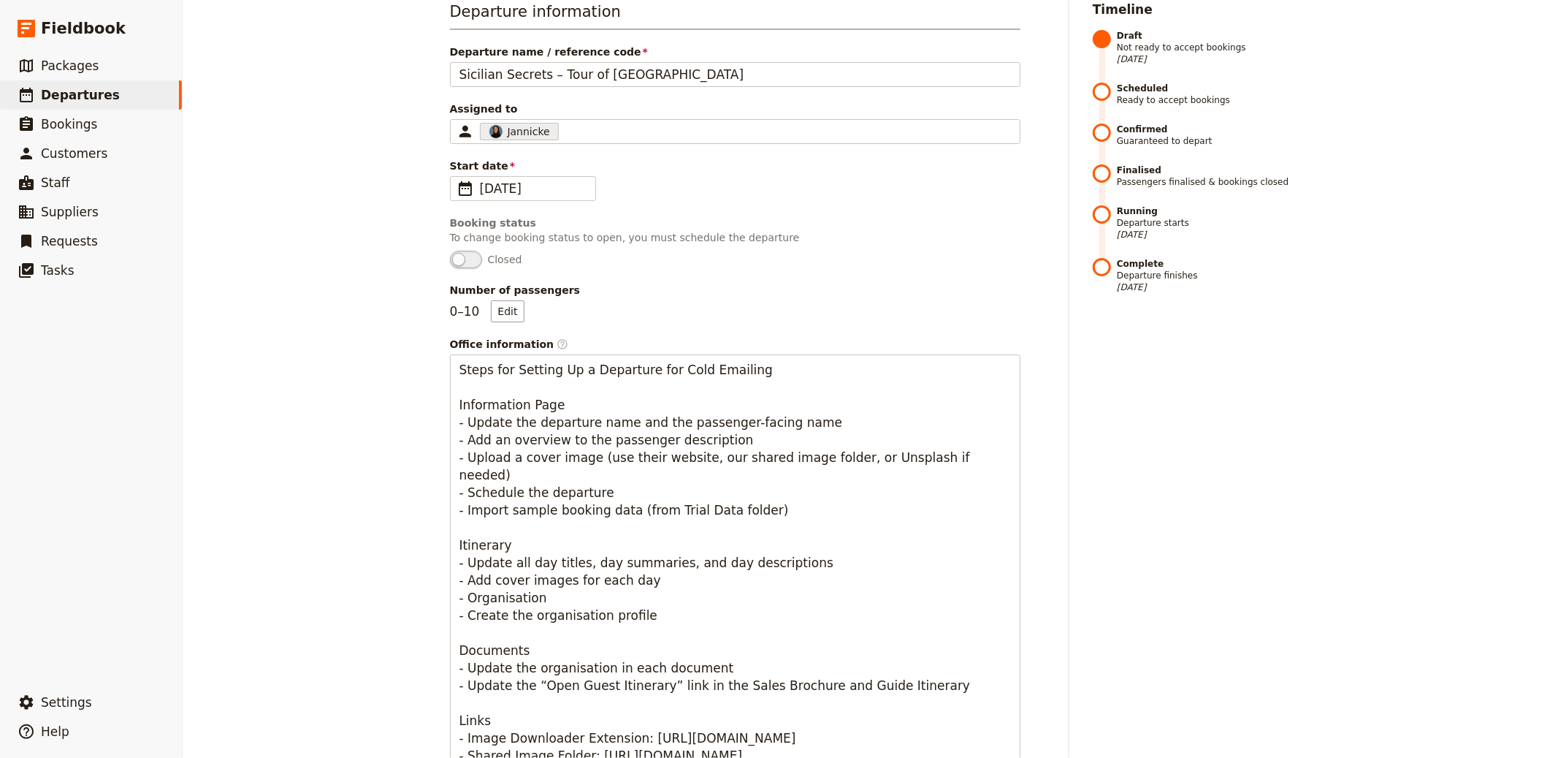
scroll to position [0, 0]
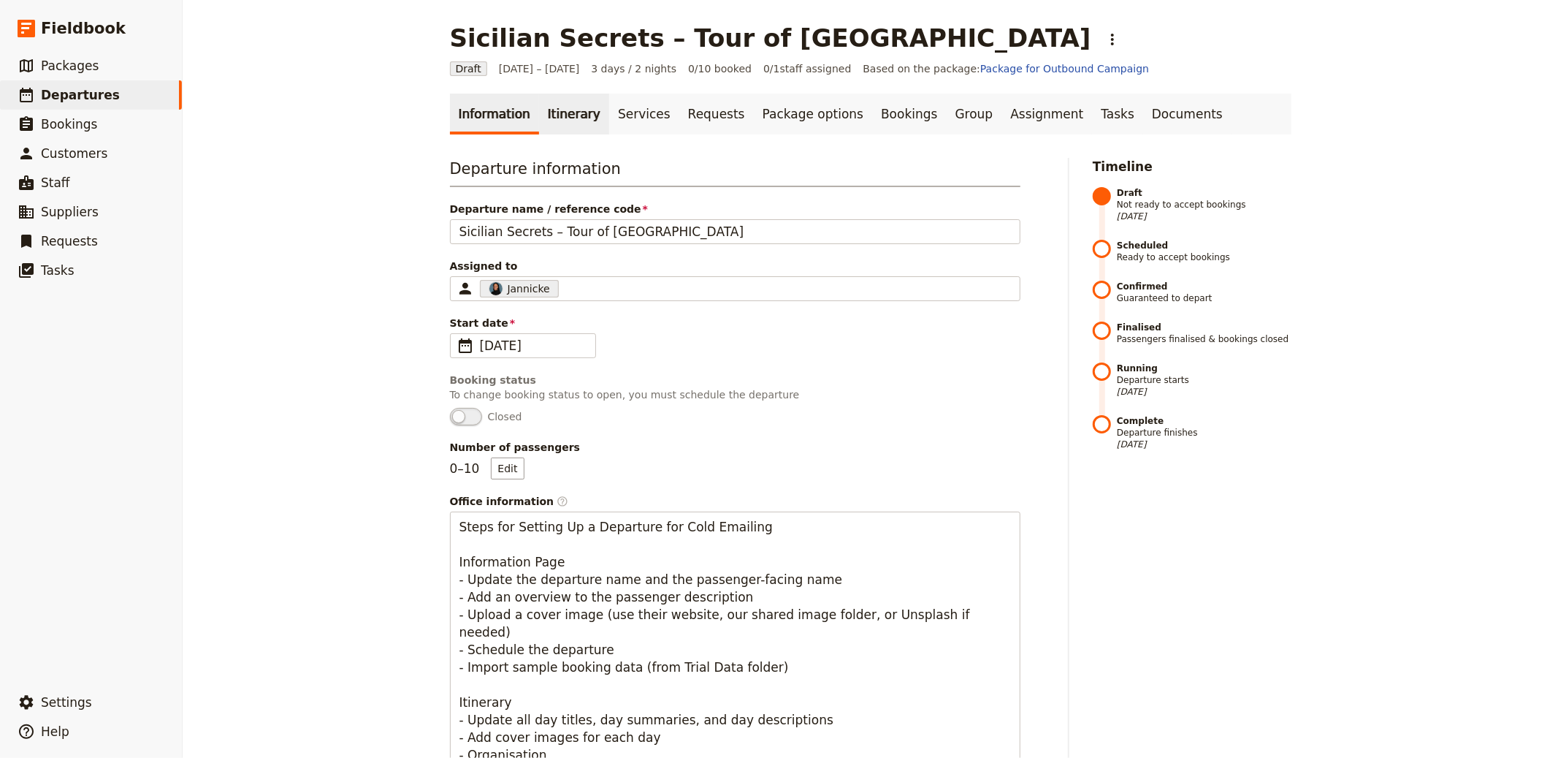
click at [539, 127] on link "Itinerary" at bounding box center [574, 114] width 70 height 41
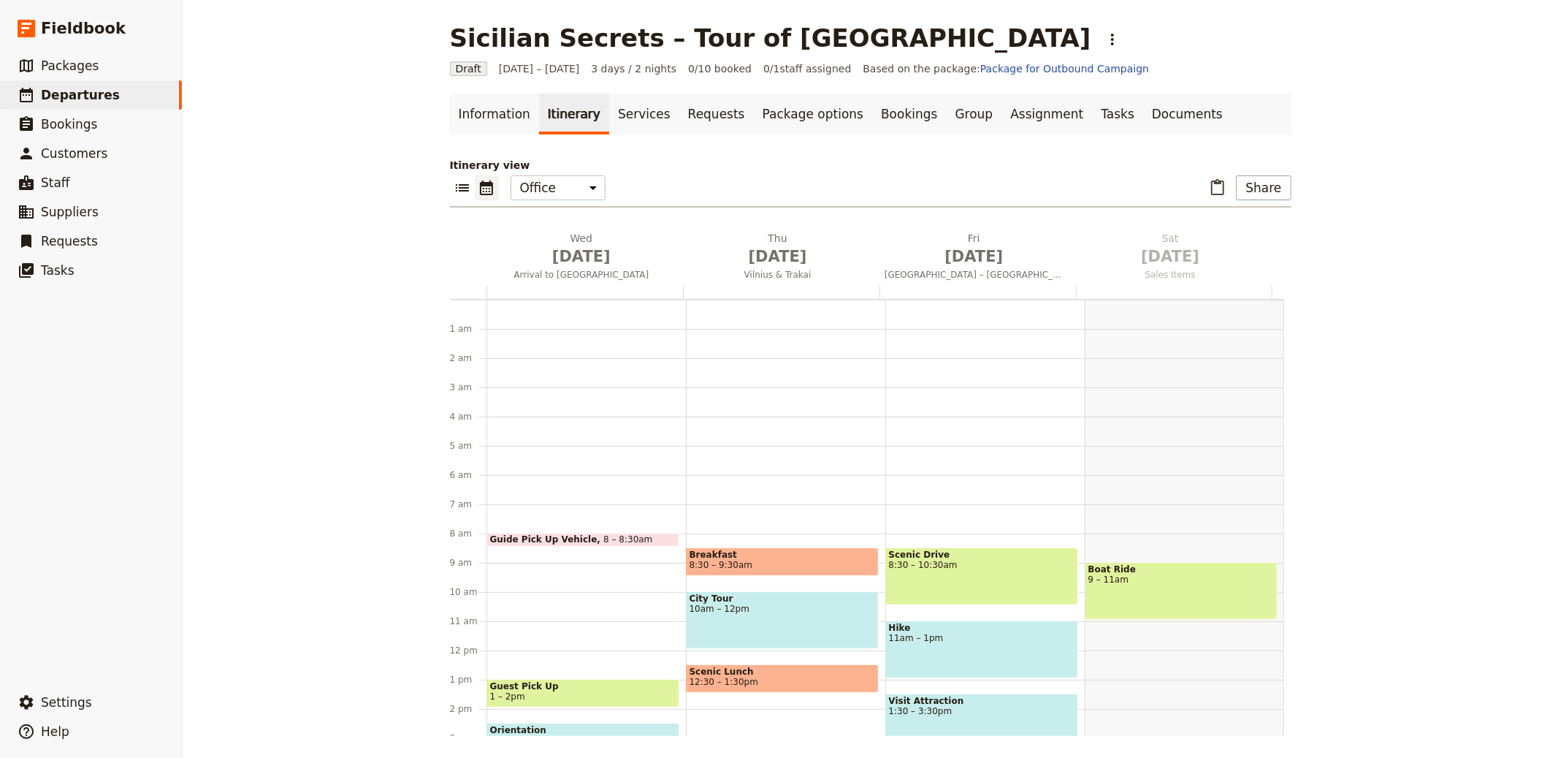
scroll to position [190, 0]
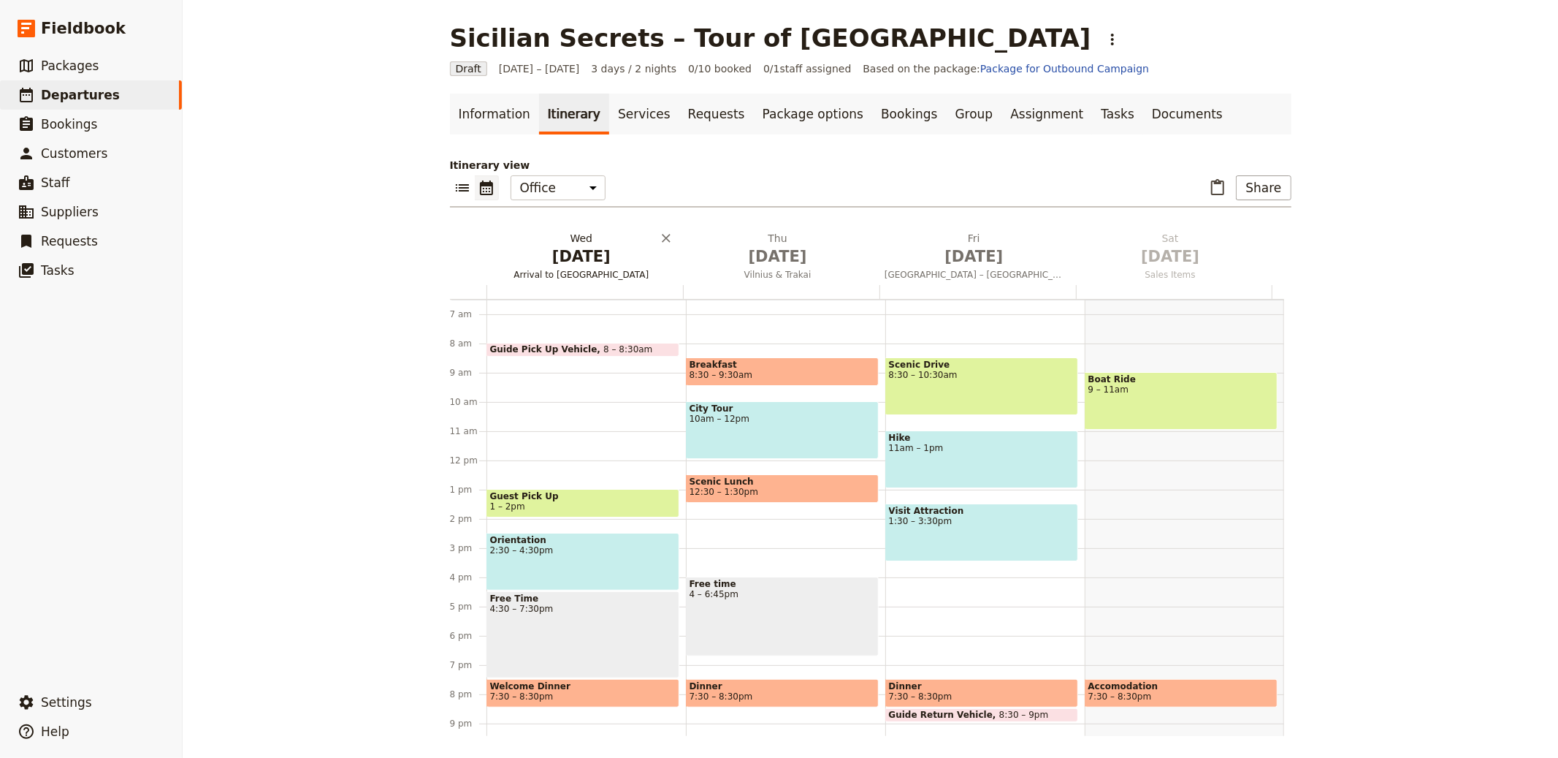
click at [575, 253] on span "[DATE]" at bounding box center [581, 256] width 179 height 22
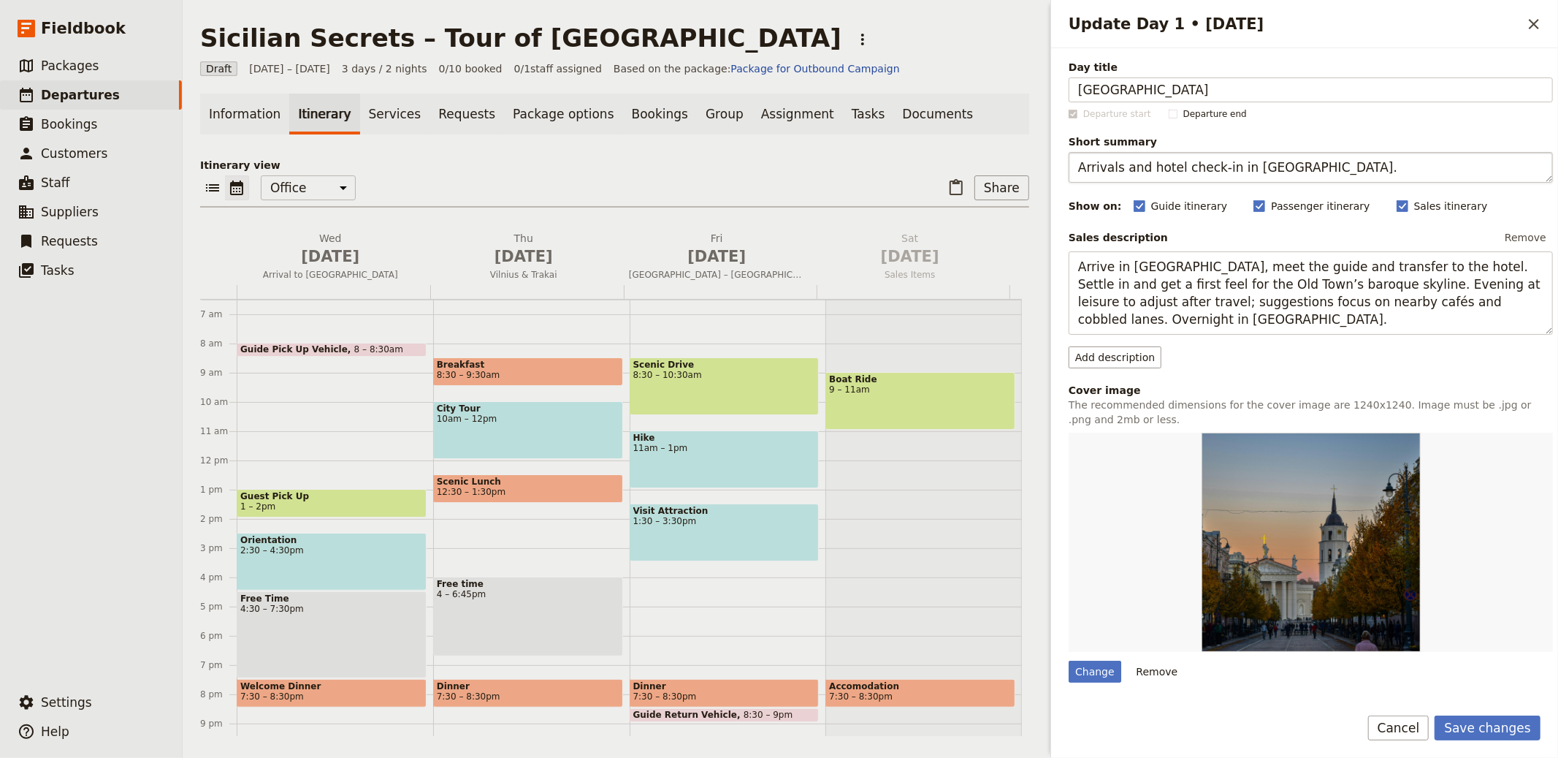
type input "[GEOGRAPHIC_DATA]"
click at [1162, 159] on textarea "Arrivals and hotel check-in in [GEOGRAPHIC_DATA]." at bounding box center [1311, 167] width 484 height 31
paste textarea "time at leisure"
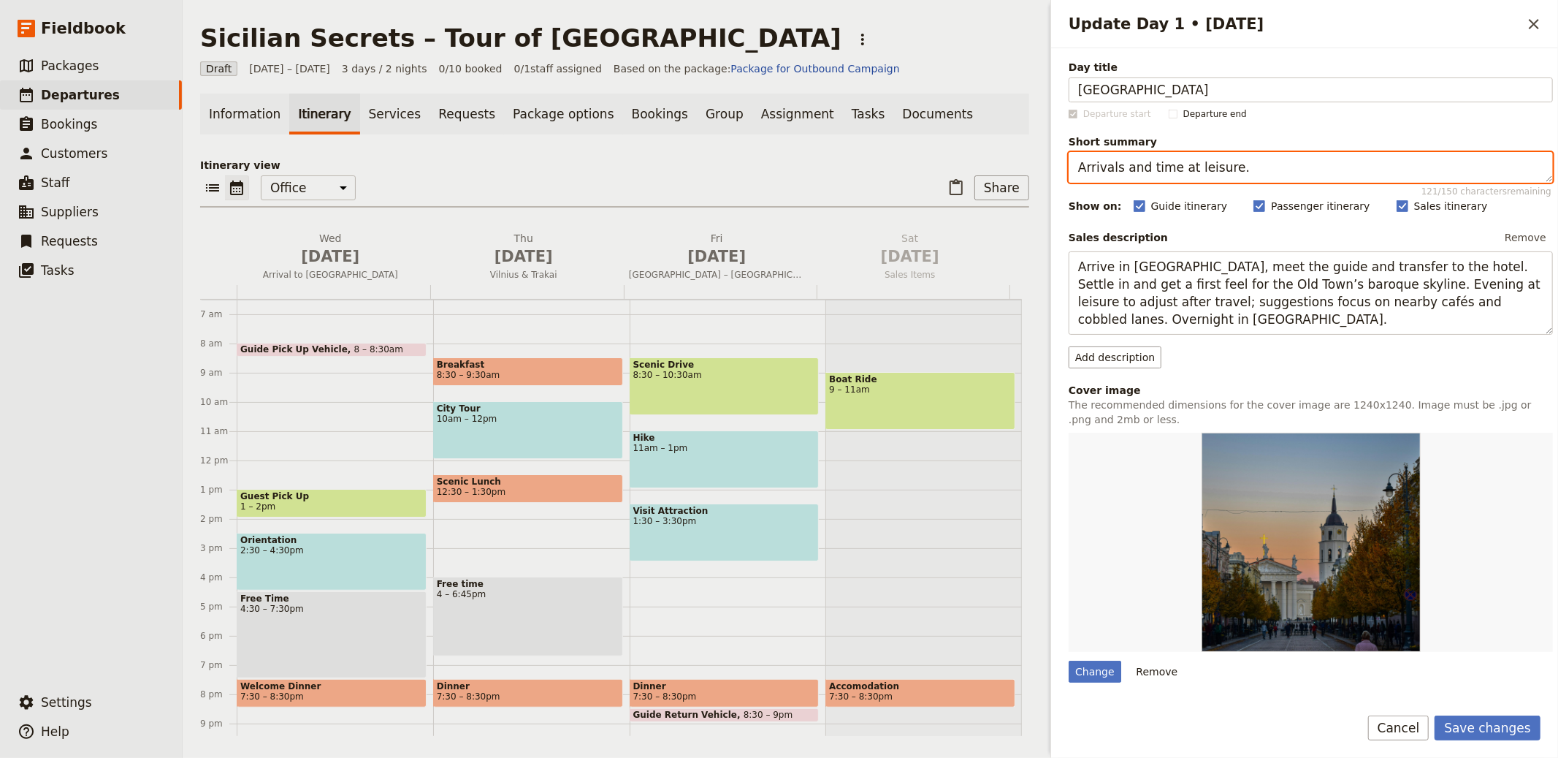
type textarea "Arrivals and time at leisure."
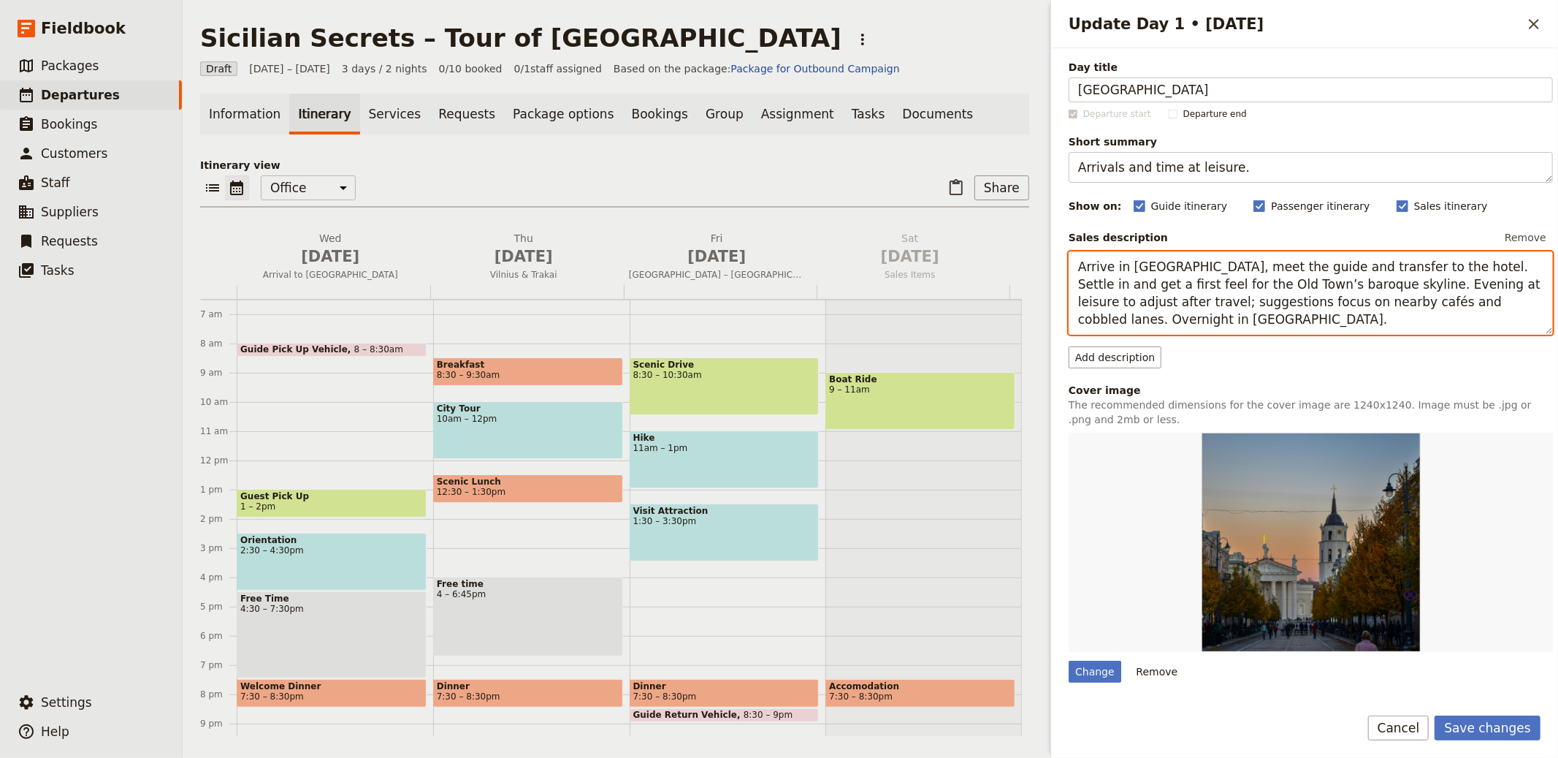
click at [1190, 286] on textarea "Arrive in [GEOGRAPHIC_DATA], meet the guide and transfer to the hotel. Settle i…" at bounding box center [1311, 292] width 484 height 83
paste textarea "Catania and transfer to the hotel. Use free time to stroll past lava-stone [PER…"
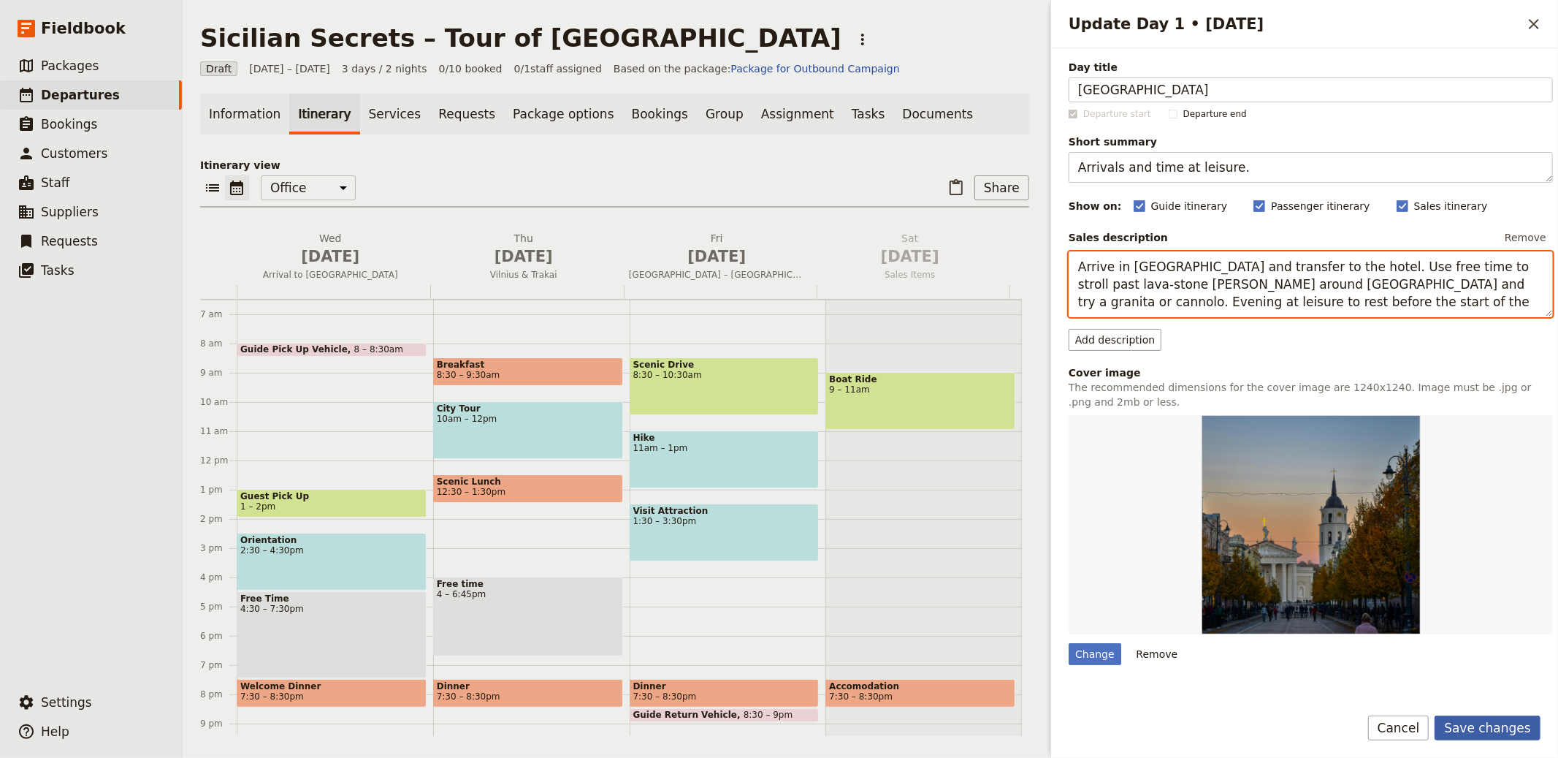
type textarea "Arrive in [GEOGRAPHIC_DATA] and transfer to the hotel. Use free time to stroll …"
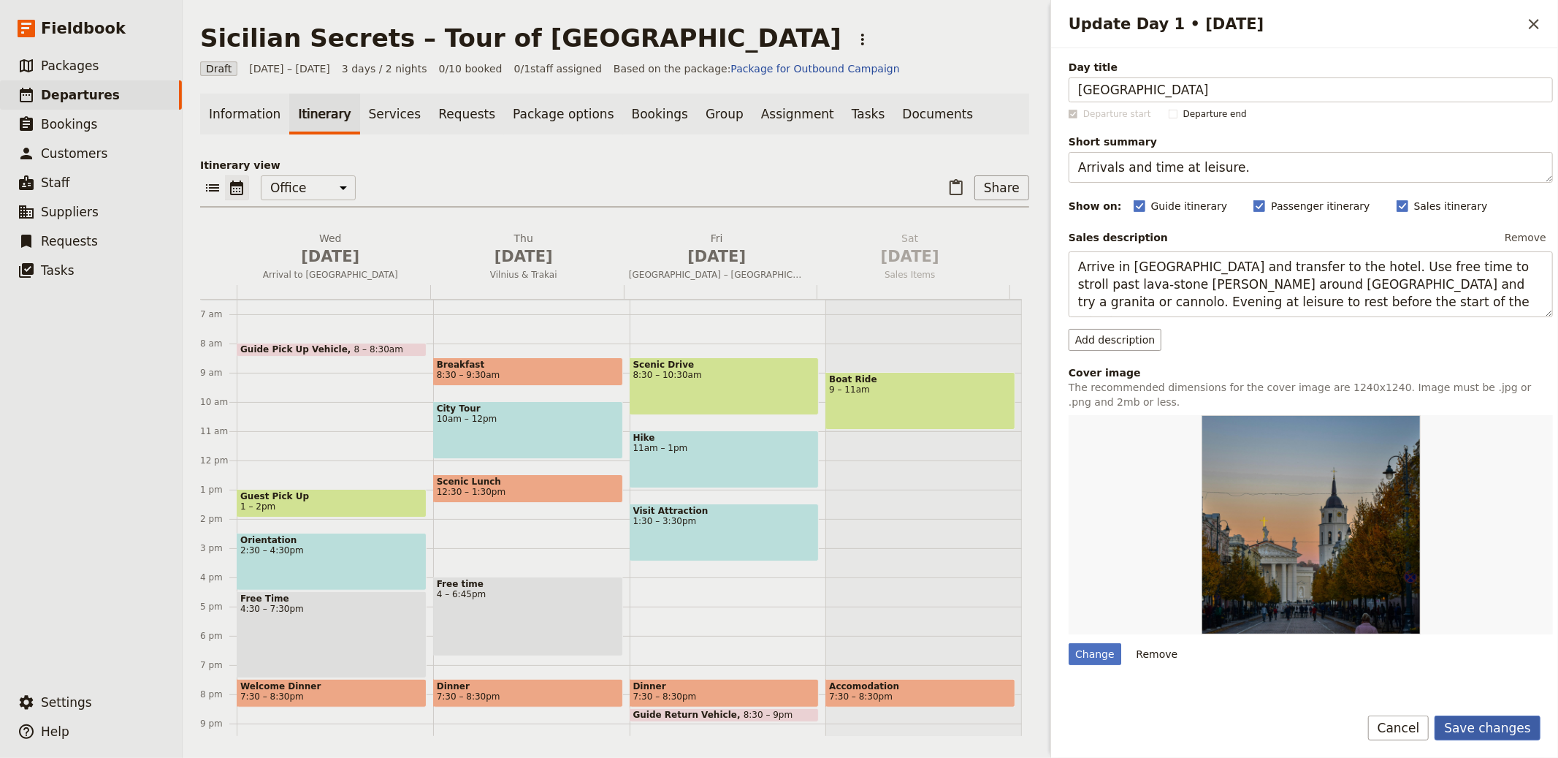
click at [1468, 728] on button "Save changes" at bounding box center [1488, 727] width 106 height 25
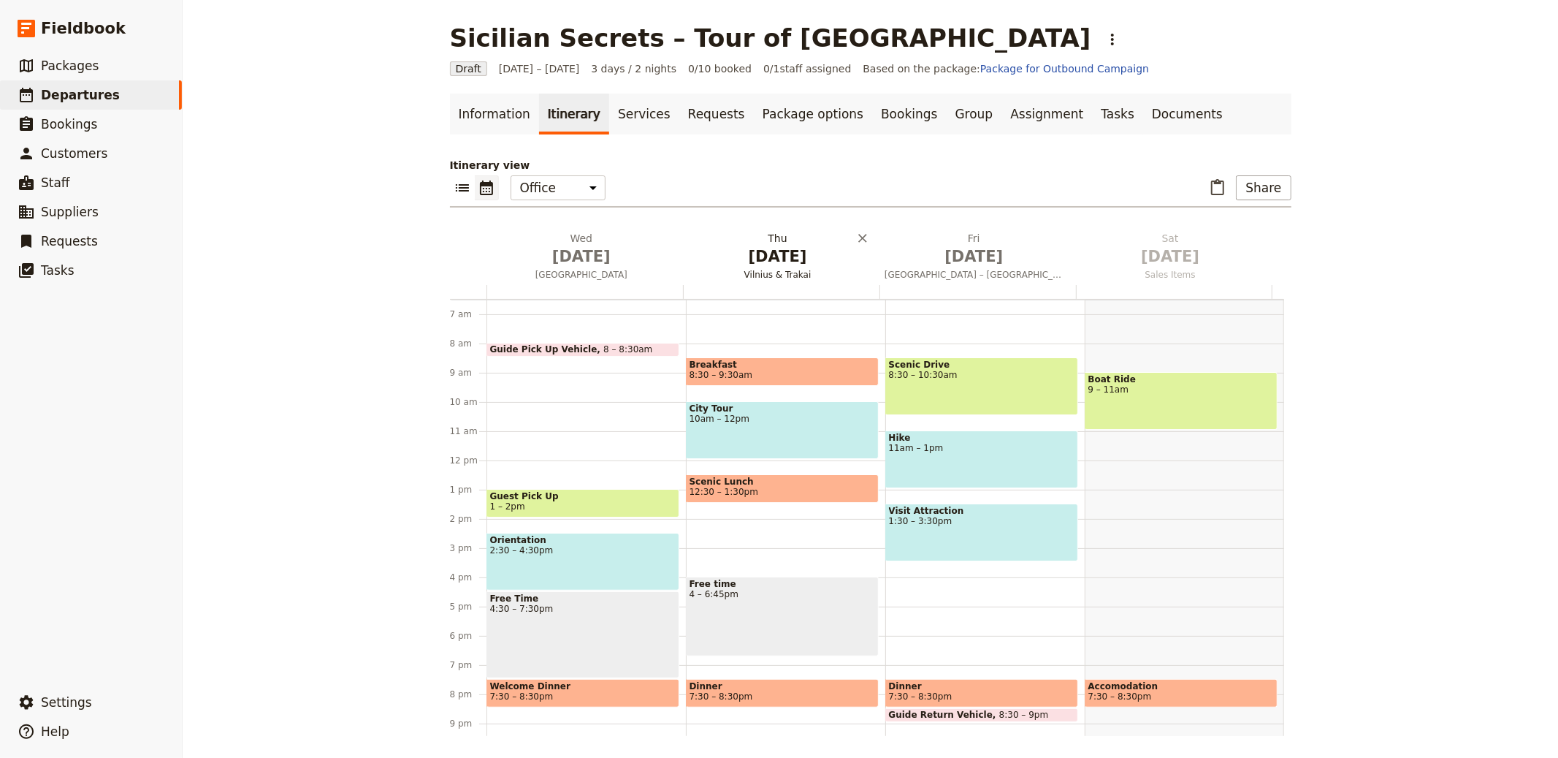
click at [763, 234] on h2 "[DATE] Vilnius & Trakai" at bounding box center [777, 249] width 179 height 37
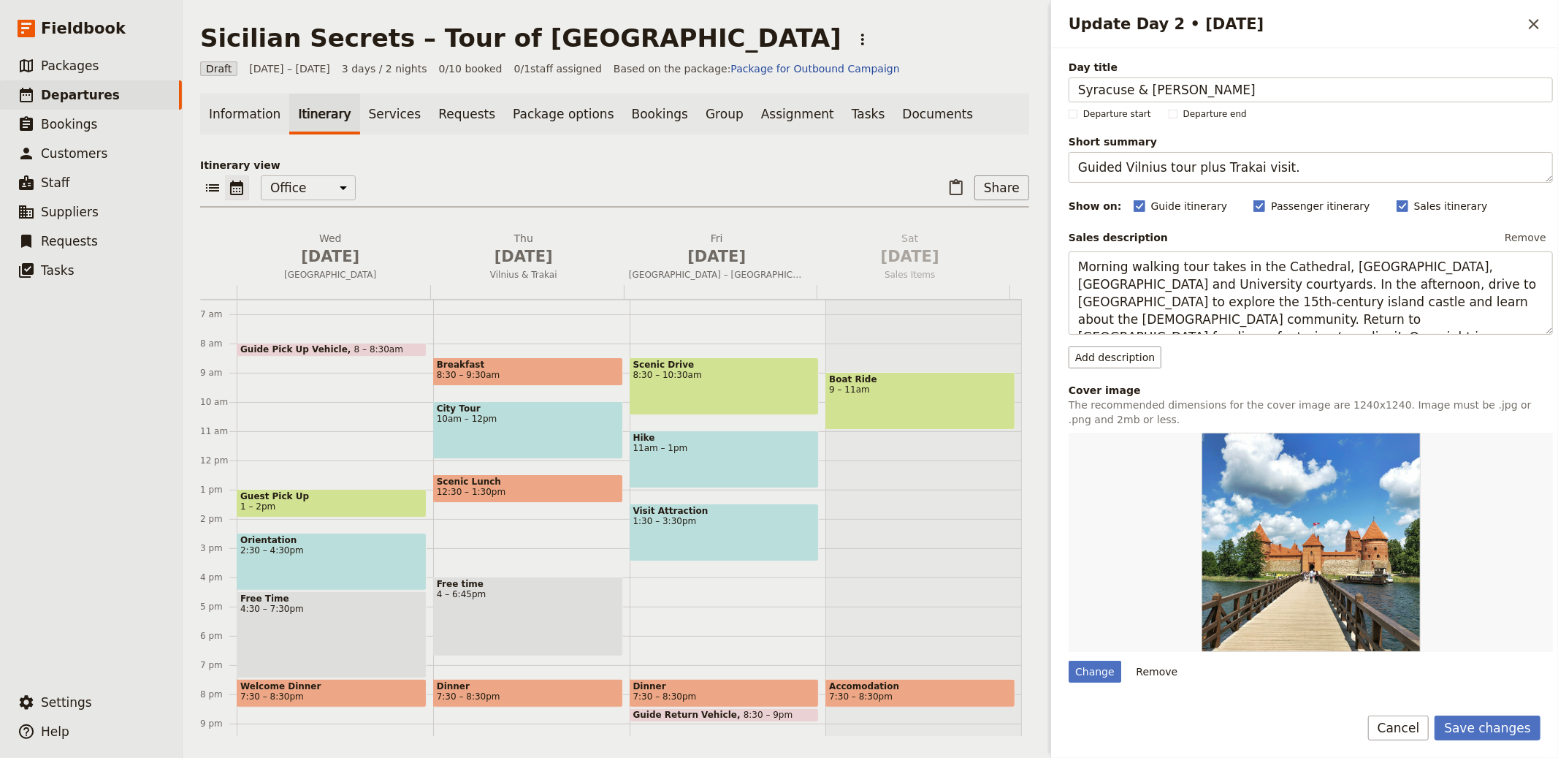
type input "Syracuse & [PERSON_NAME]"
click at [1196, 169] on textarea "Guided Vilnius tour plus Trakai visit." at bounding box center [1311, 167] width 484 height 31
paste textarea "Baroque towns and coastal history"
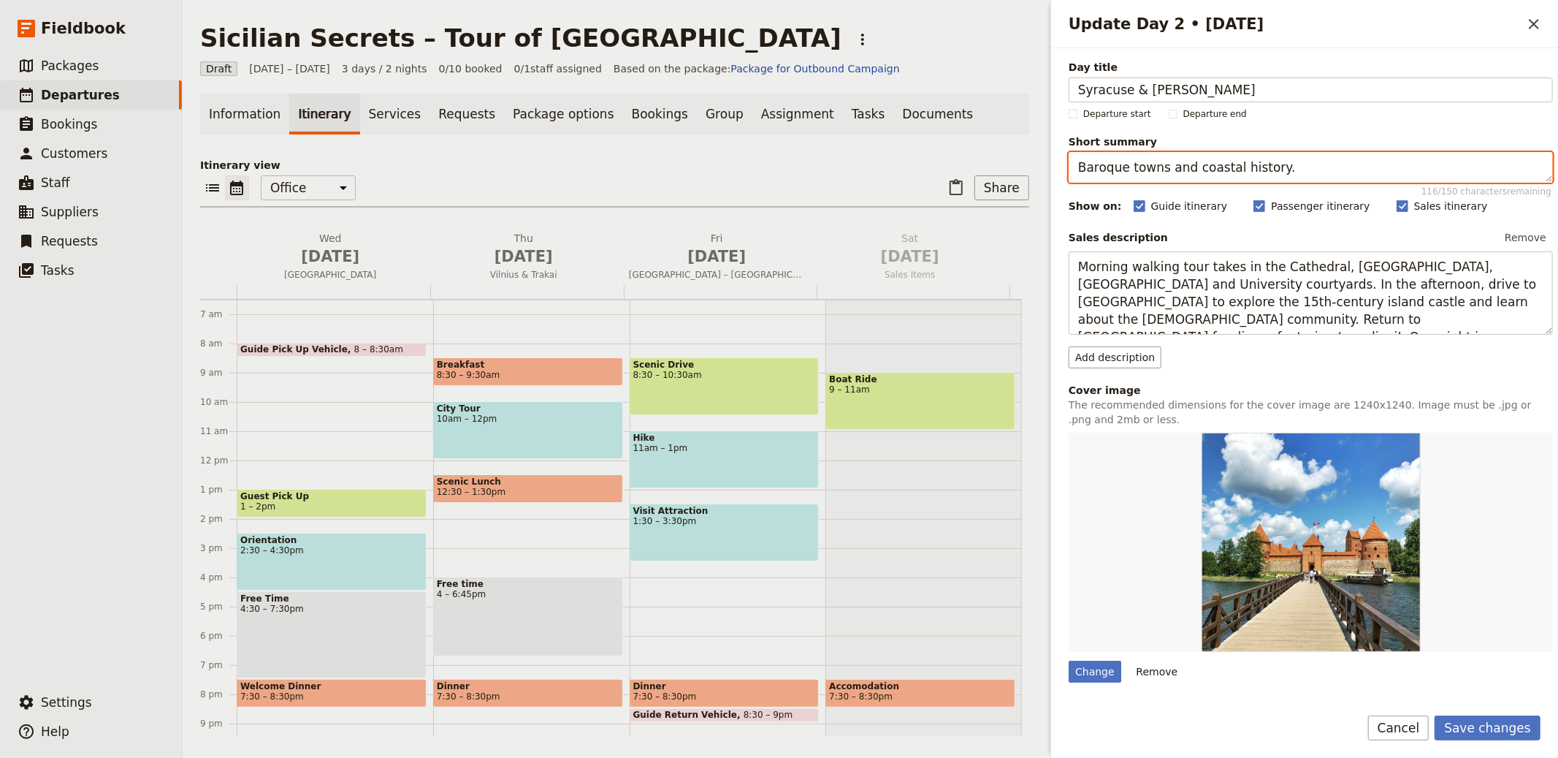
type textarea "Baroque towns and coastal history."
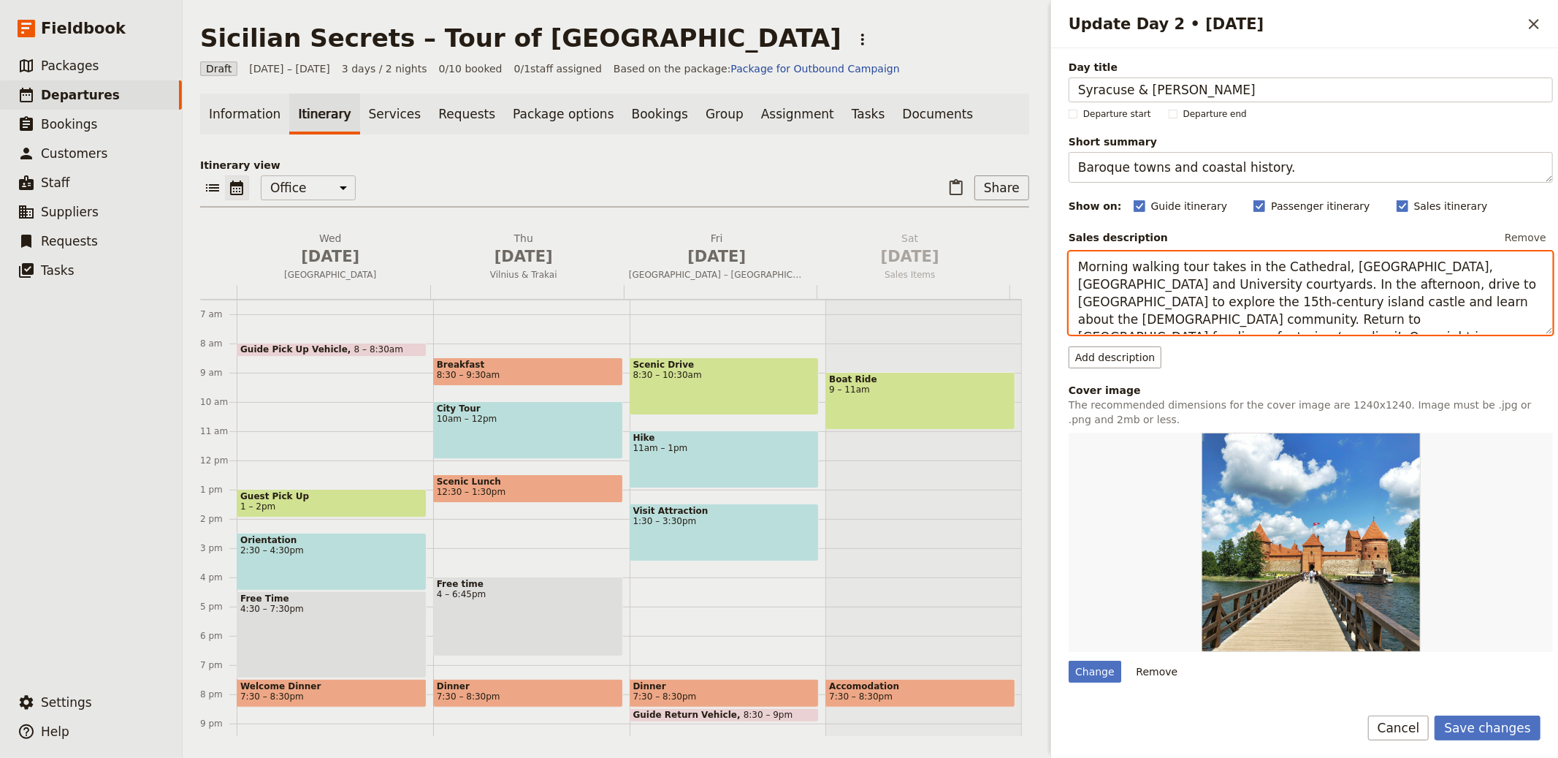
click at [1303, 304] on textarea "Morning walking tour takes in the Cathedral, [GEOGRAPHIC_DATA], [GEOGRAPHIC_DAT…" at bounding box center [1311, 292] width 484 height 83
paste textarea "Travel to [GEOGRAPHIC_DATA] for the archaeological park and Ortigia’s honey-col…"
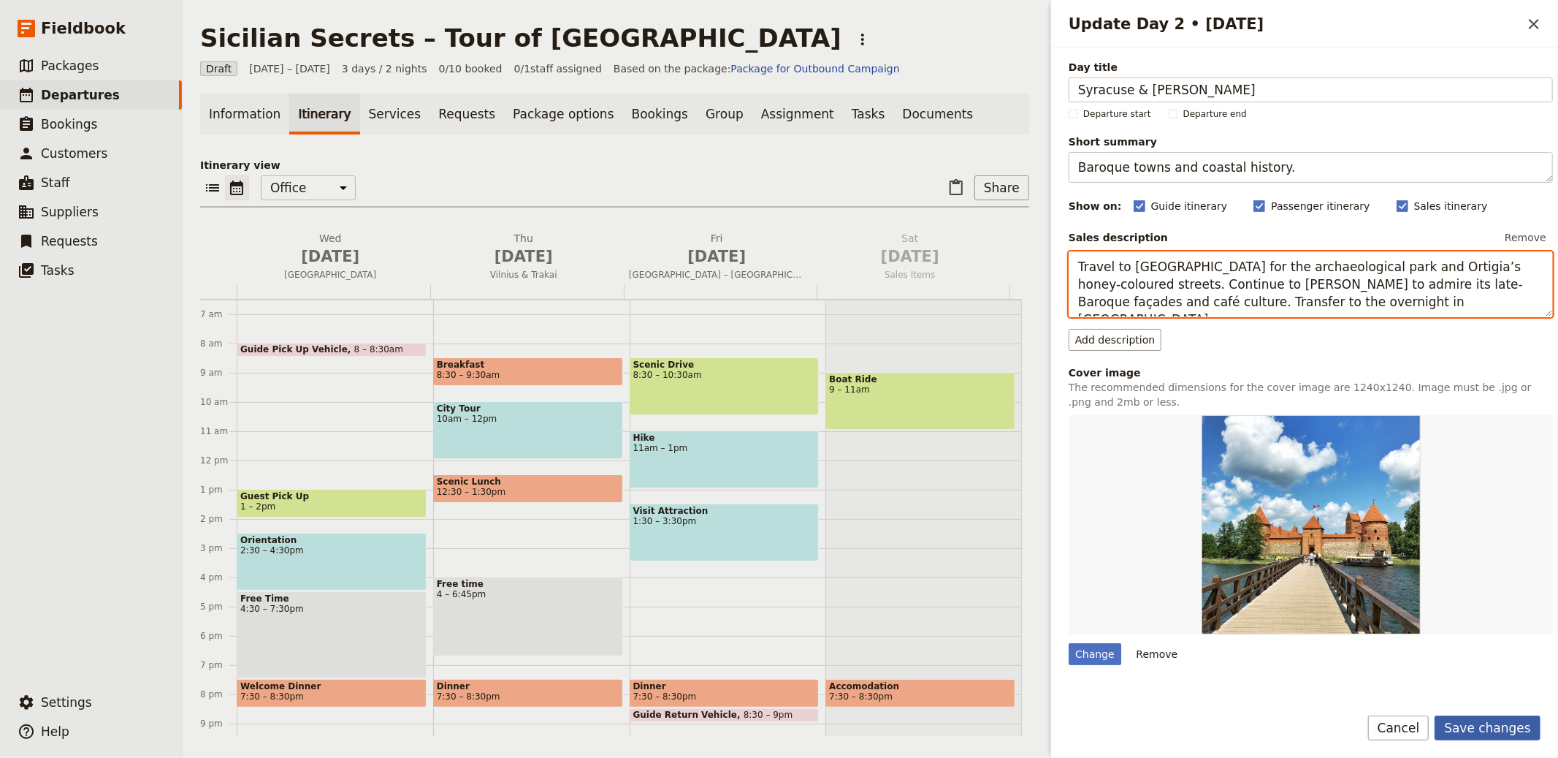
type textarea "Travel to [GEOGRAPHIC_DATA] for the archaeological park and Ortigia’s honey-col…"
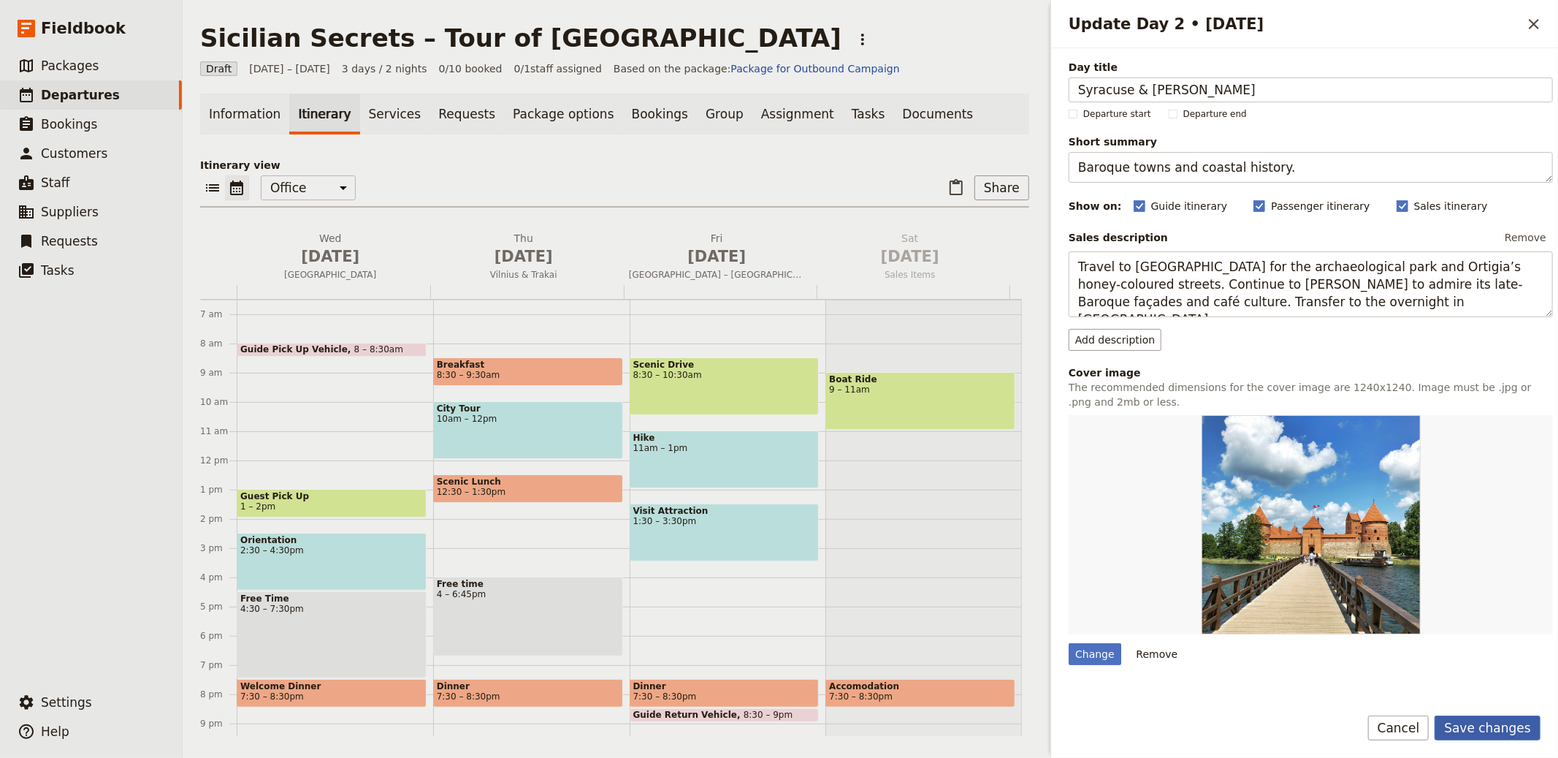
click at [1470, 722] on button "Save changes" at bounding box center [1488, 727] width 106 height 25
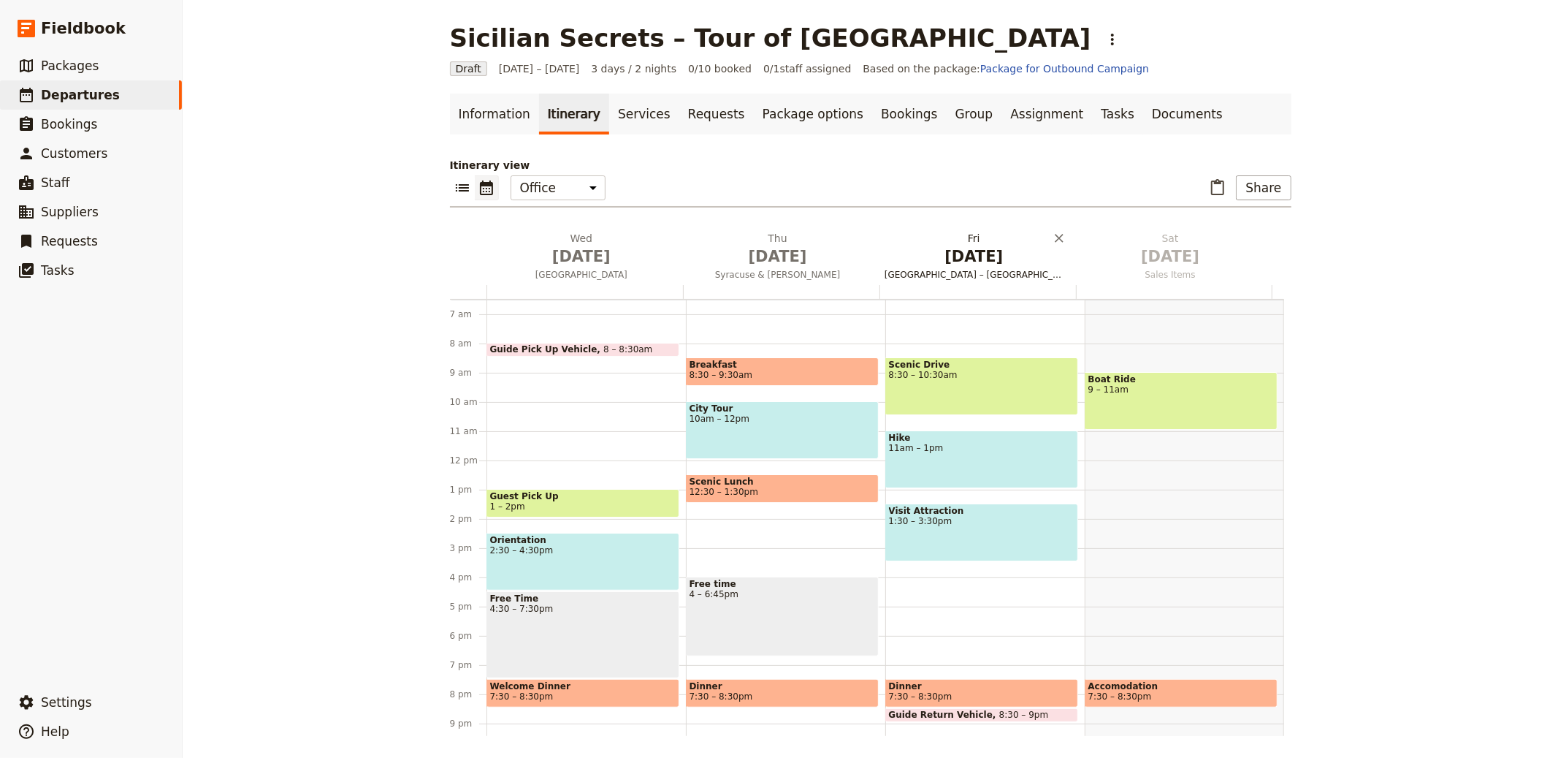
click at [920, 240] on h2 "[DATE] [GEOGRAPHIC_DATA] – [GEOGRAPHIC_DATA] – [GEOGRAPHIC_DATA] – [GEOGRAPHIC_…" at bounding box center [974, 249] width 179 height 37
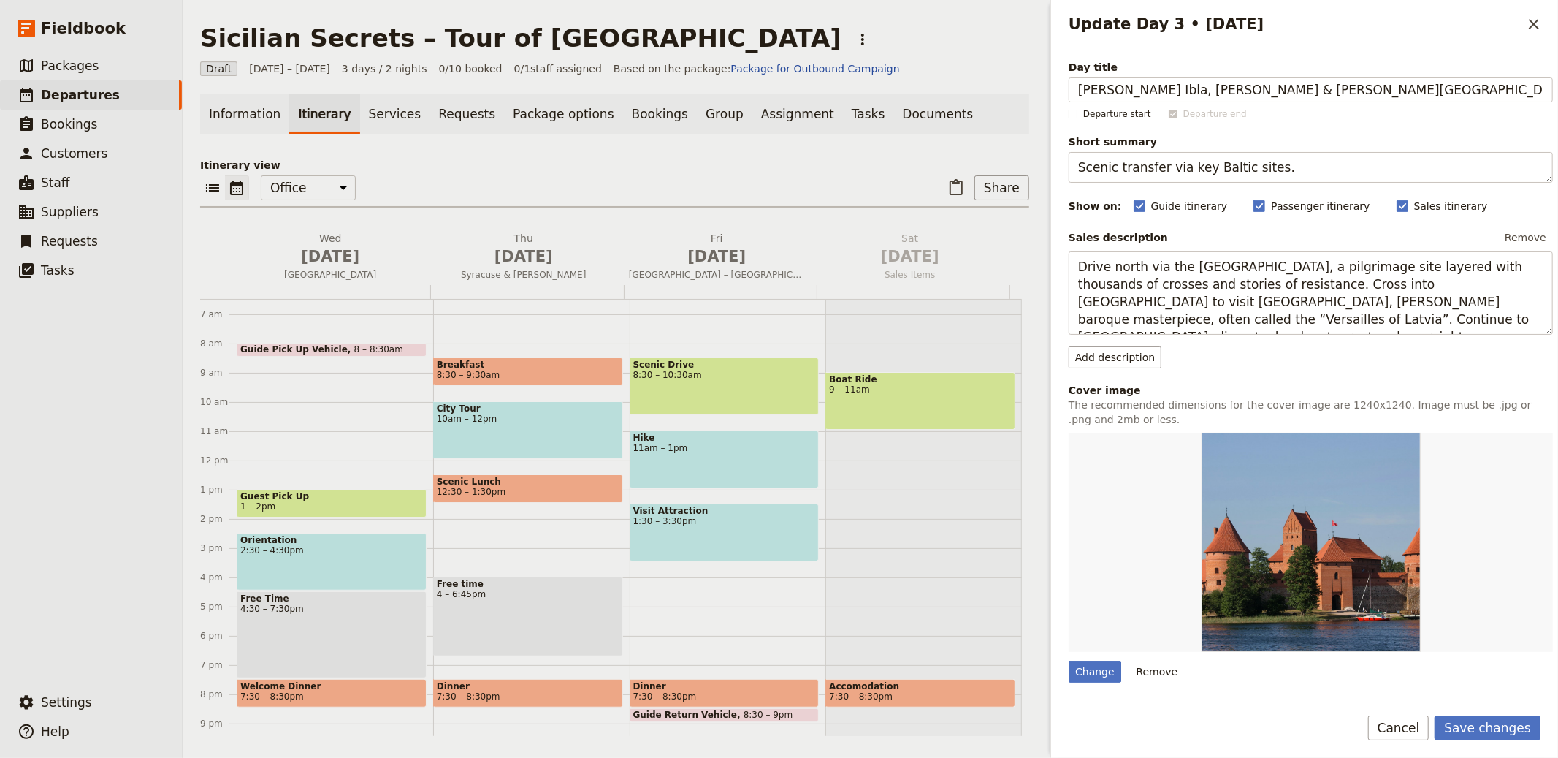
type input "[PERSON_NAME] Ibla, [PERSON_NAME] & [PERSON_NAME][GEOGRAPHIC_DATA]"
click at [1286, 174] on textarea "Scenic transfer via key Baltic sites." at bounding box center [1311, 167] width 484 height 31
click at [1285, 174] on textarea "Scenic transfer via key Baltic sites." at bounding box center [1311, 167] width 484 height 31
paste textarea "Chocolate, UNESCO towns and mosaic"
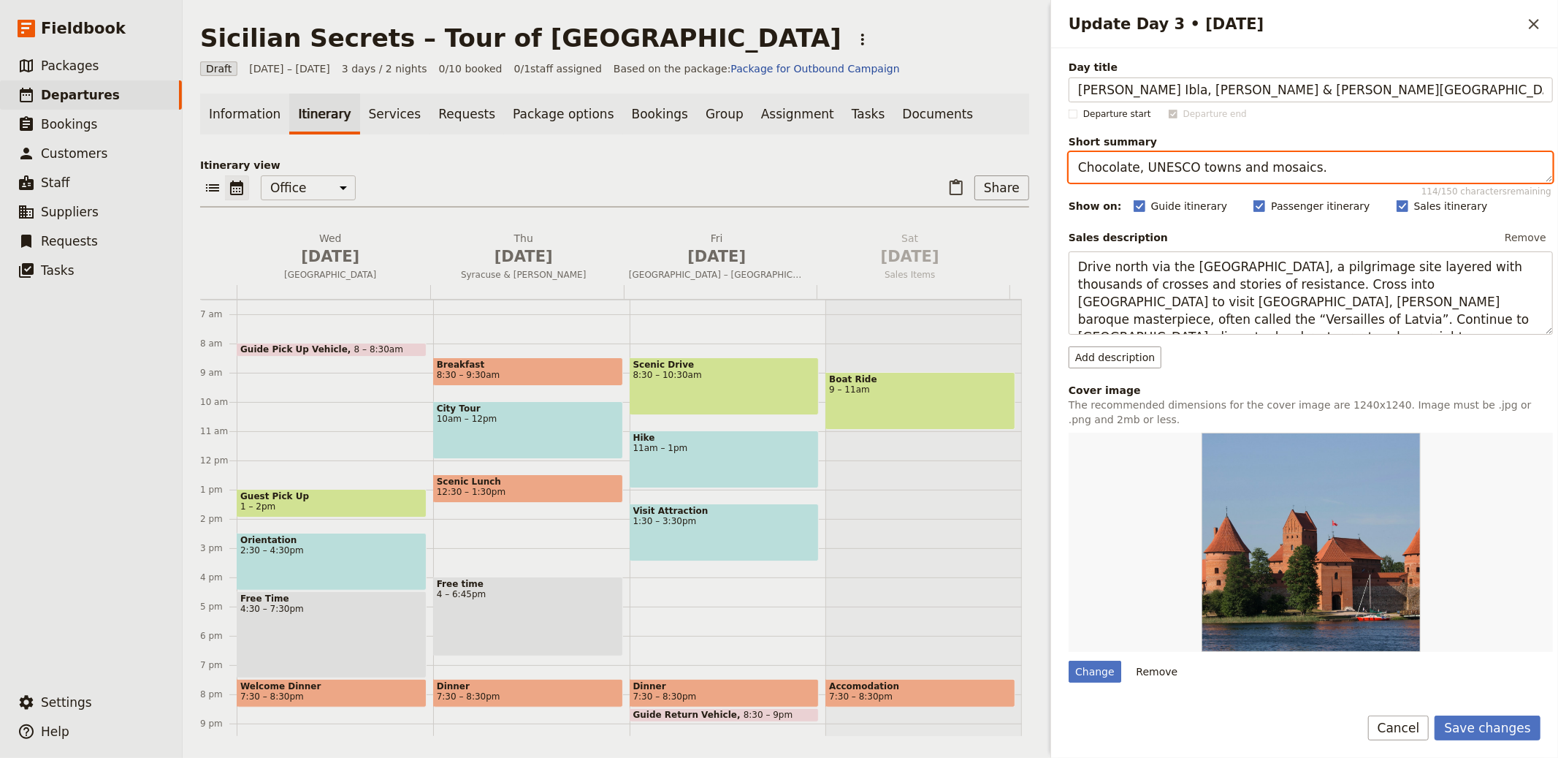
type textarea "Chocolate, UNESCO towns and mosaics."
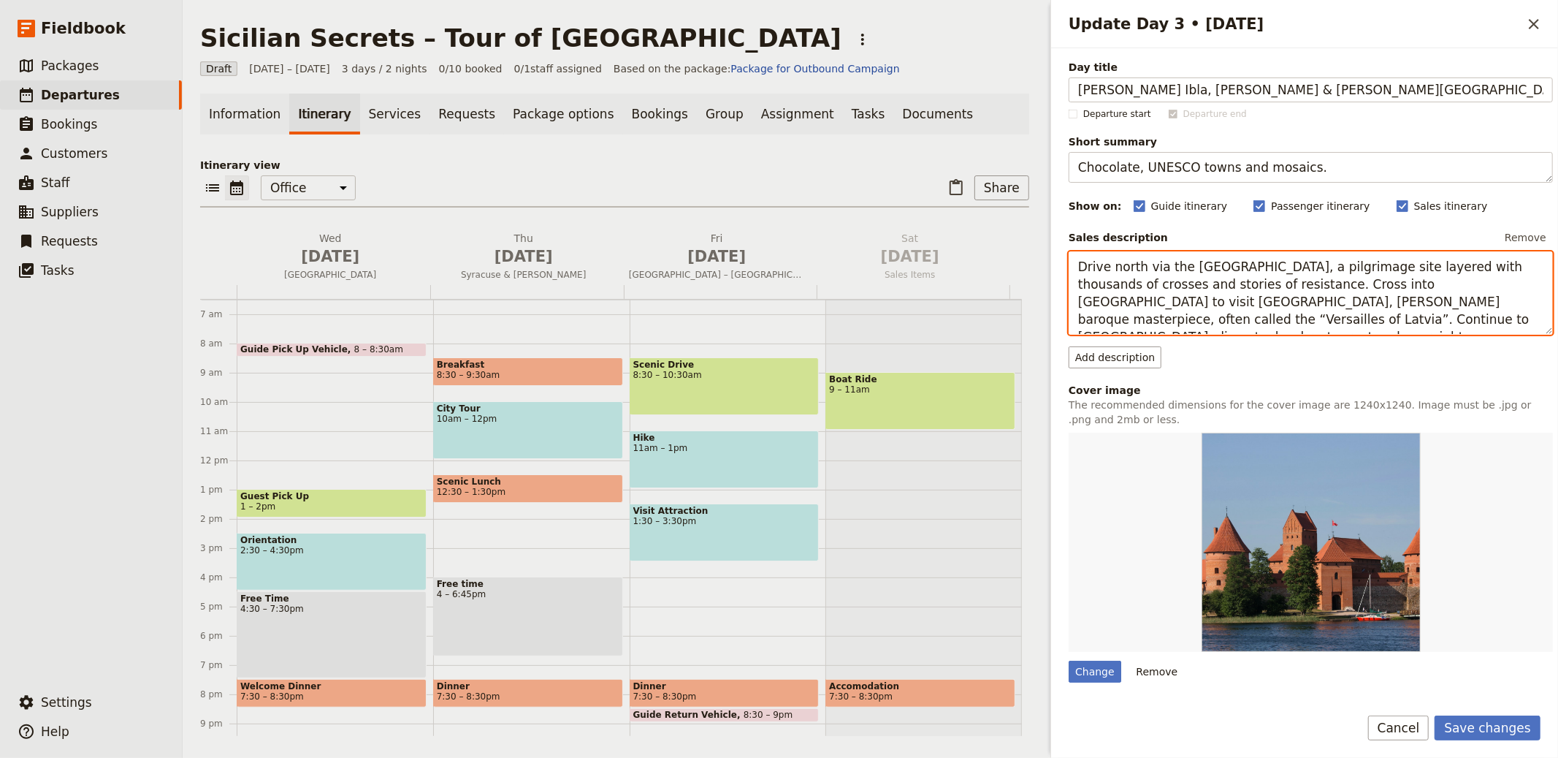
click at [1175, 287] on textarea "Drive north via the [GEOGRAPHIC_DATA], a pilgrimage site layered with thousands…" at bounding box center [1311, 292] width 484 height 83
paste textarea "Explore [PERSON_NAME] Ibla’s lanes and views, then continue to [GEOGRAPHIC_DATA…"
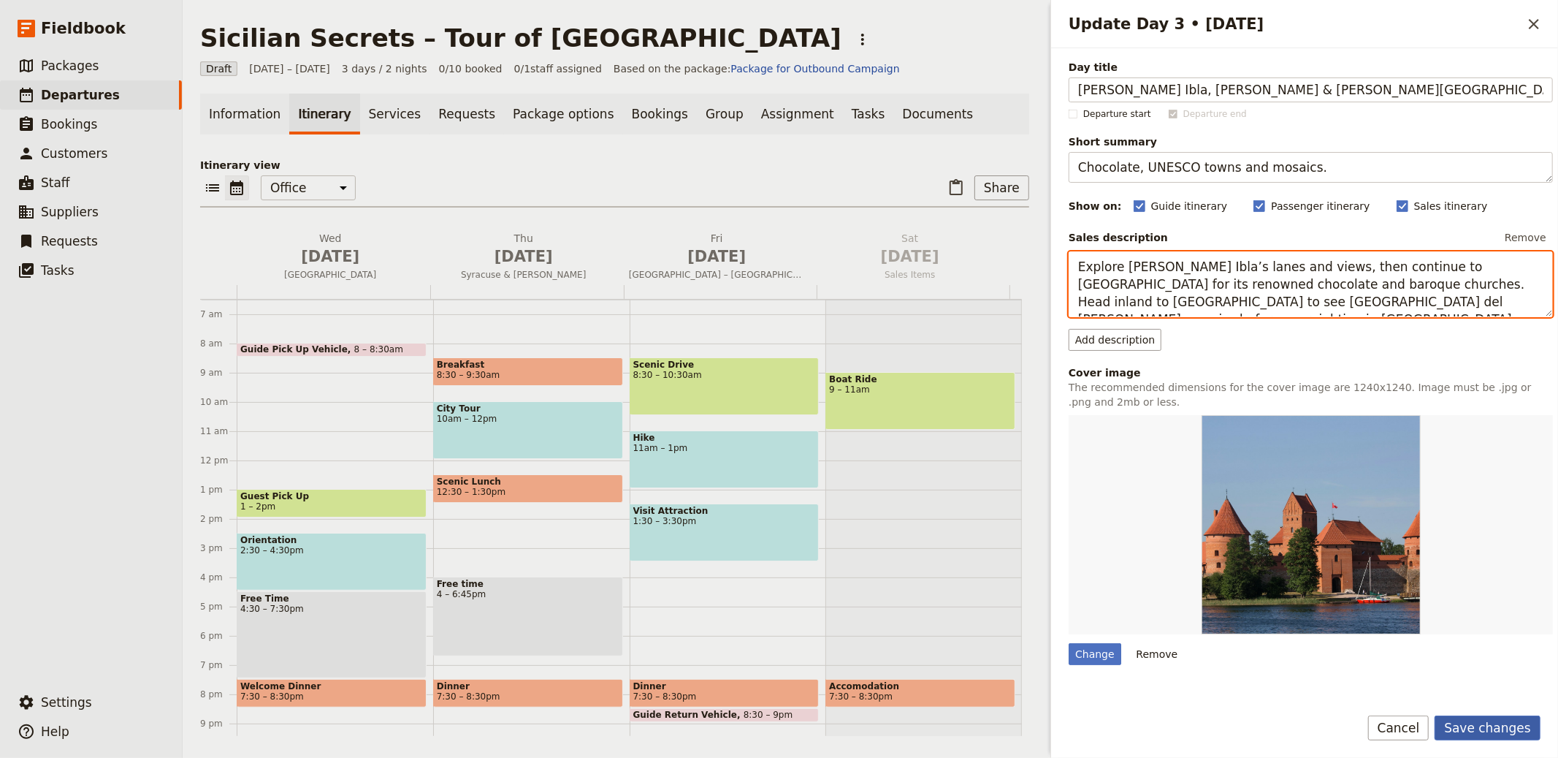
type textarea "Explore [PERSON_NAME] Ibla’s lanes and views, then continue to [GEOGRAPHIC_DATA…"
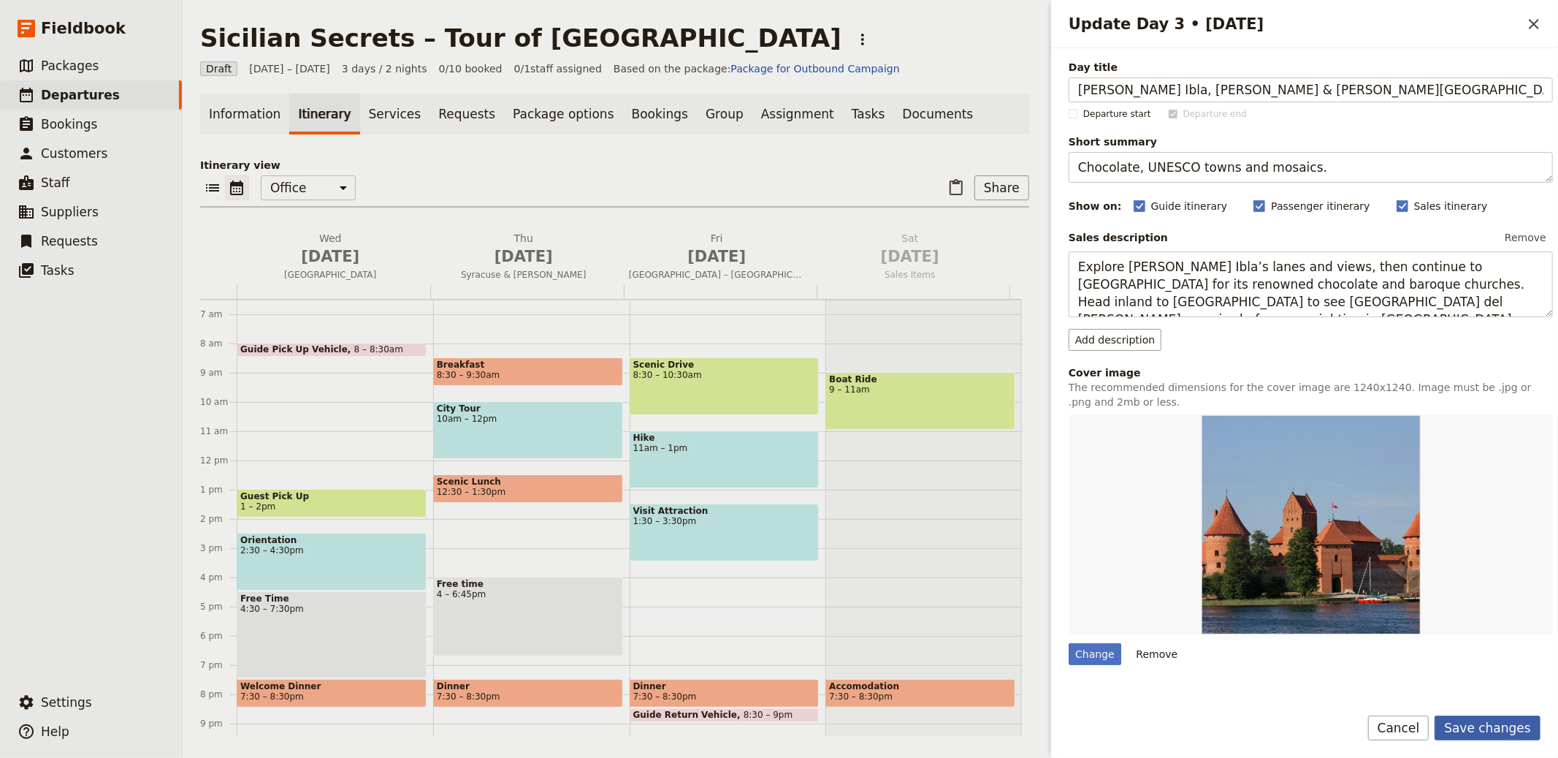
click at [1472, 725] on button "Save changes" at bounding box center [1488, 727] width 106 height 25
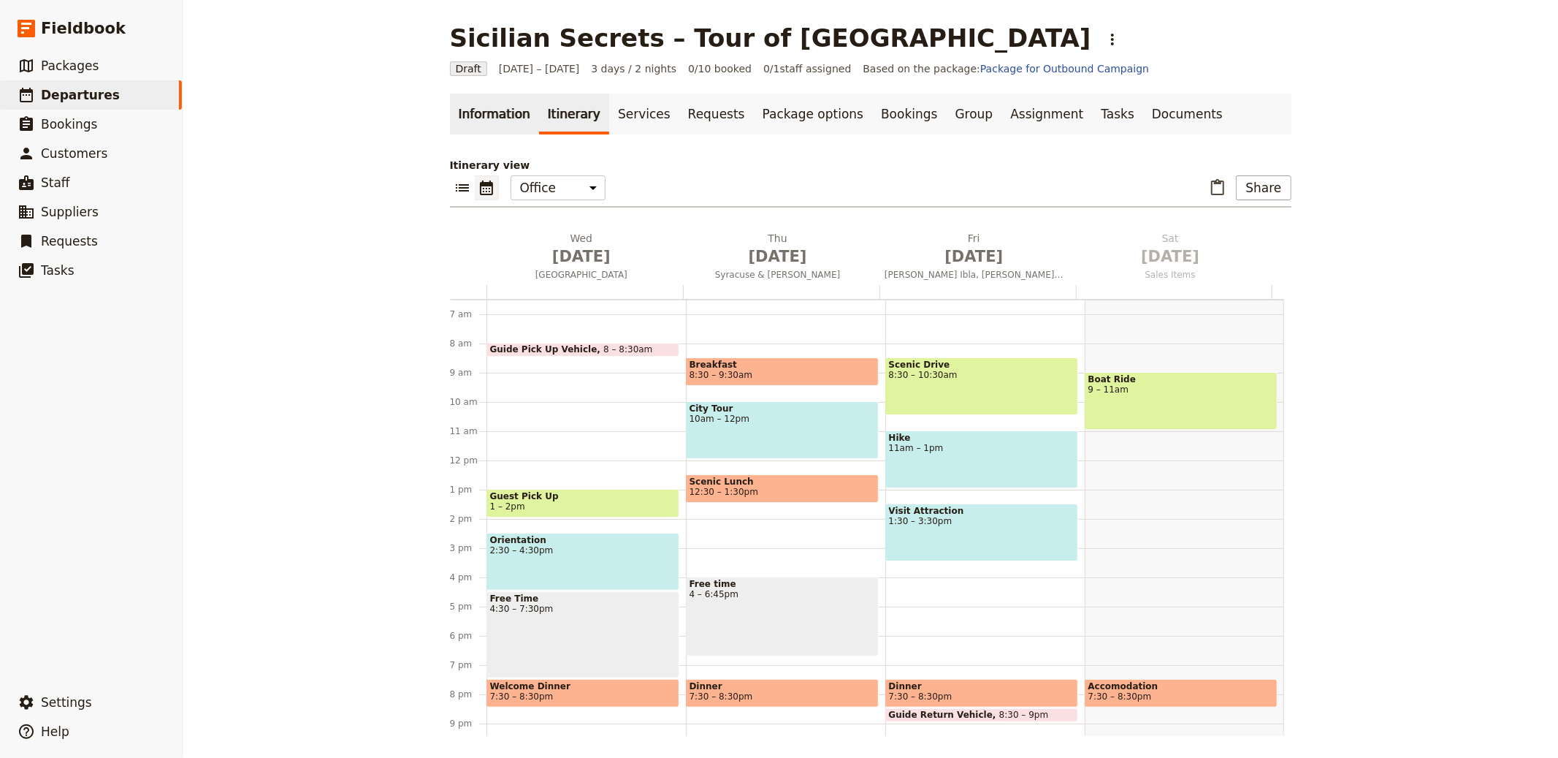
click at [490, 106] on link "Information" at bounding box center [494, 114] width 89 height 41
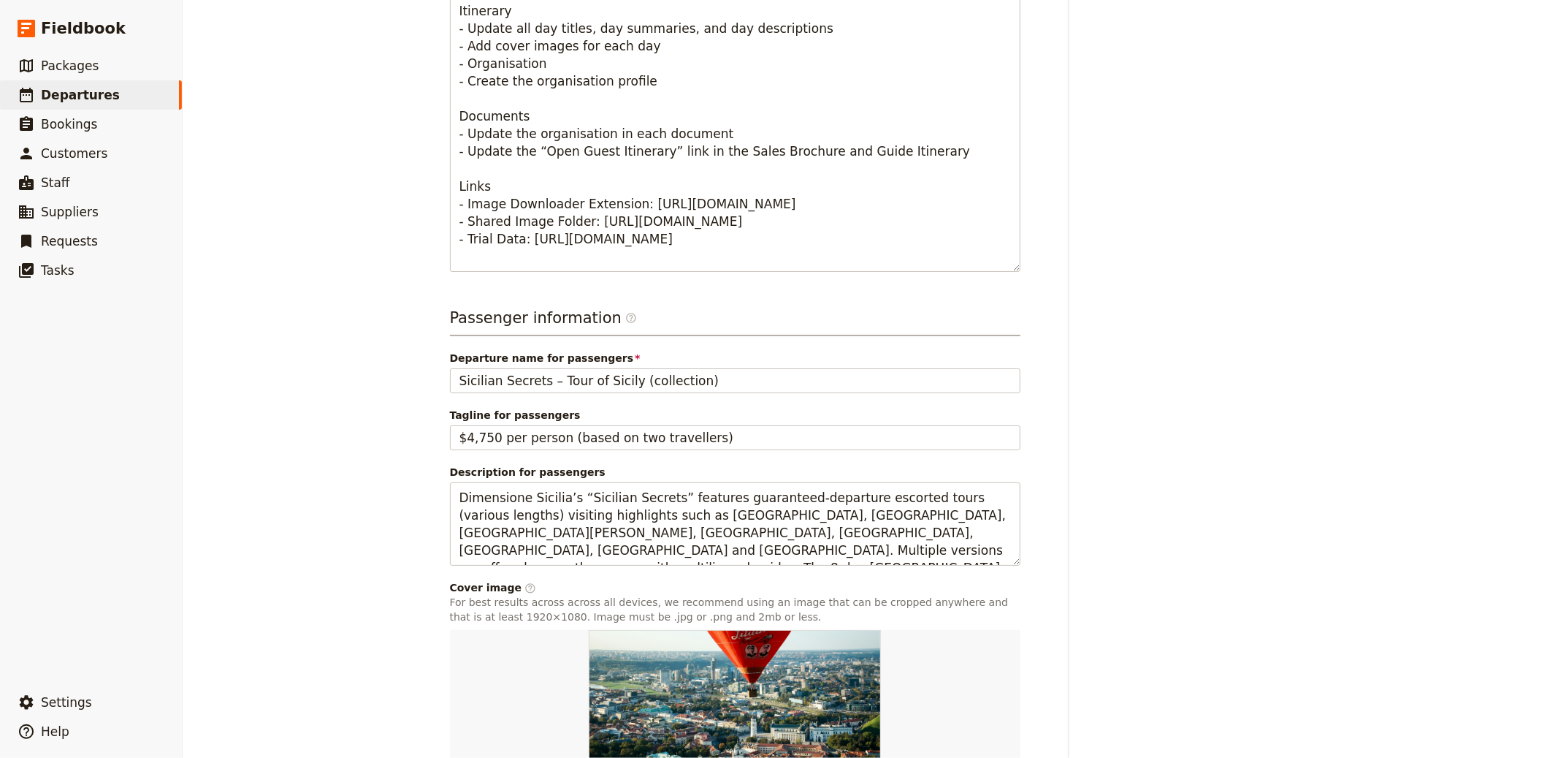
scroll to position [840, 0]
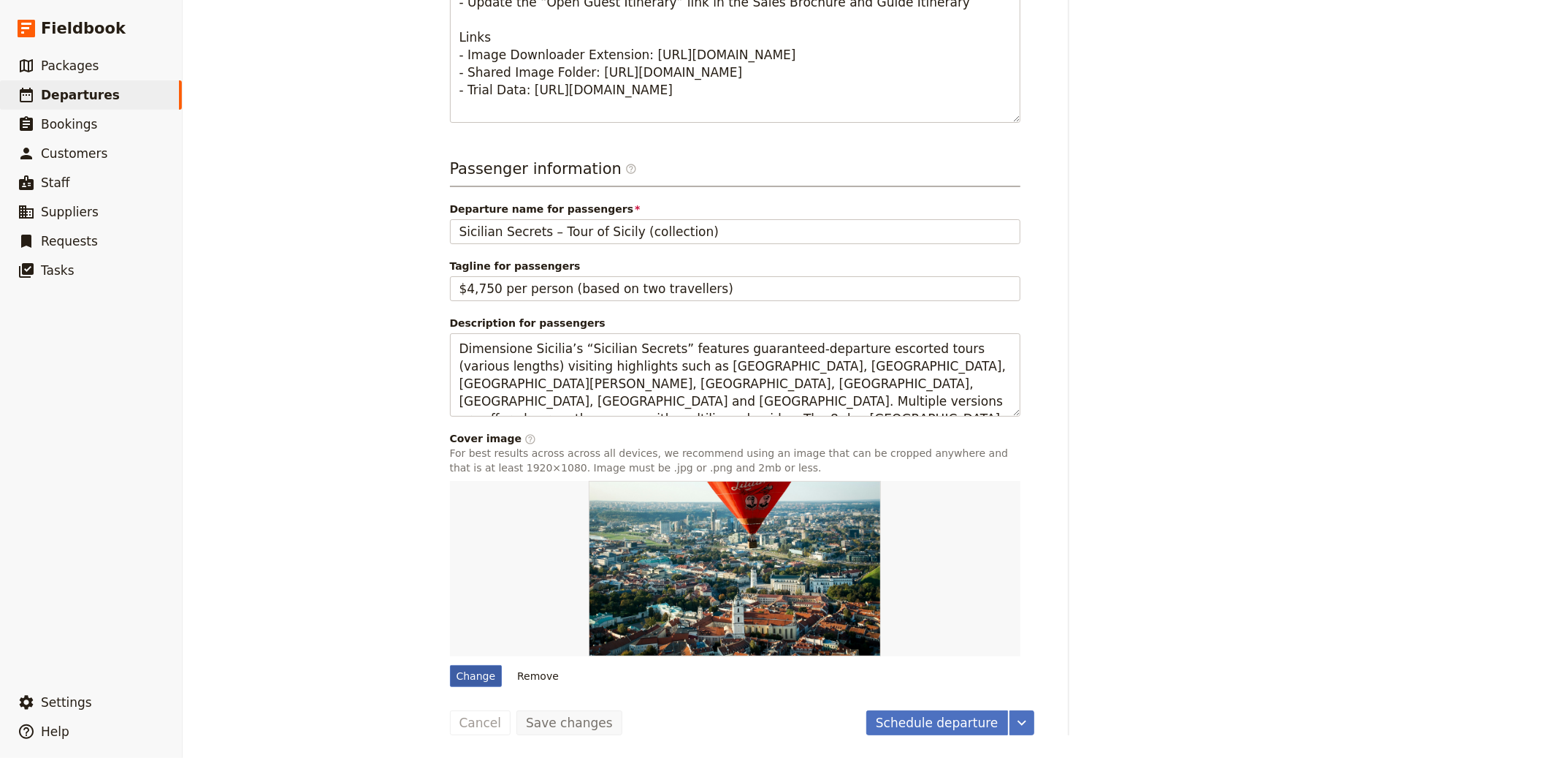
click at [455, 669] on div "Change" at bounding box center [476, 676] width 53 height 22
click at [450, 665] on input "Change" at bounding box center [449, 664] width 1 height 1
type input "C:\fakepath\[PERSON_NAME]-uNvgvo2cs7k-unsplash.jpg"
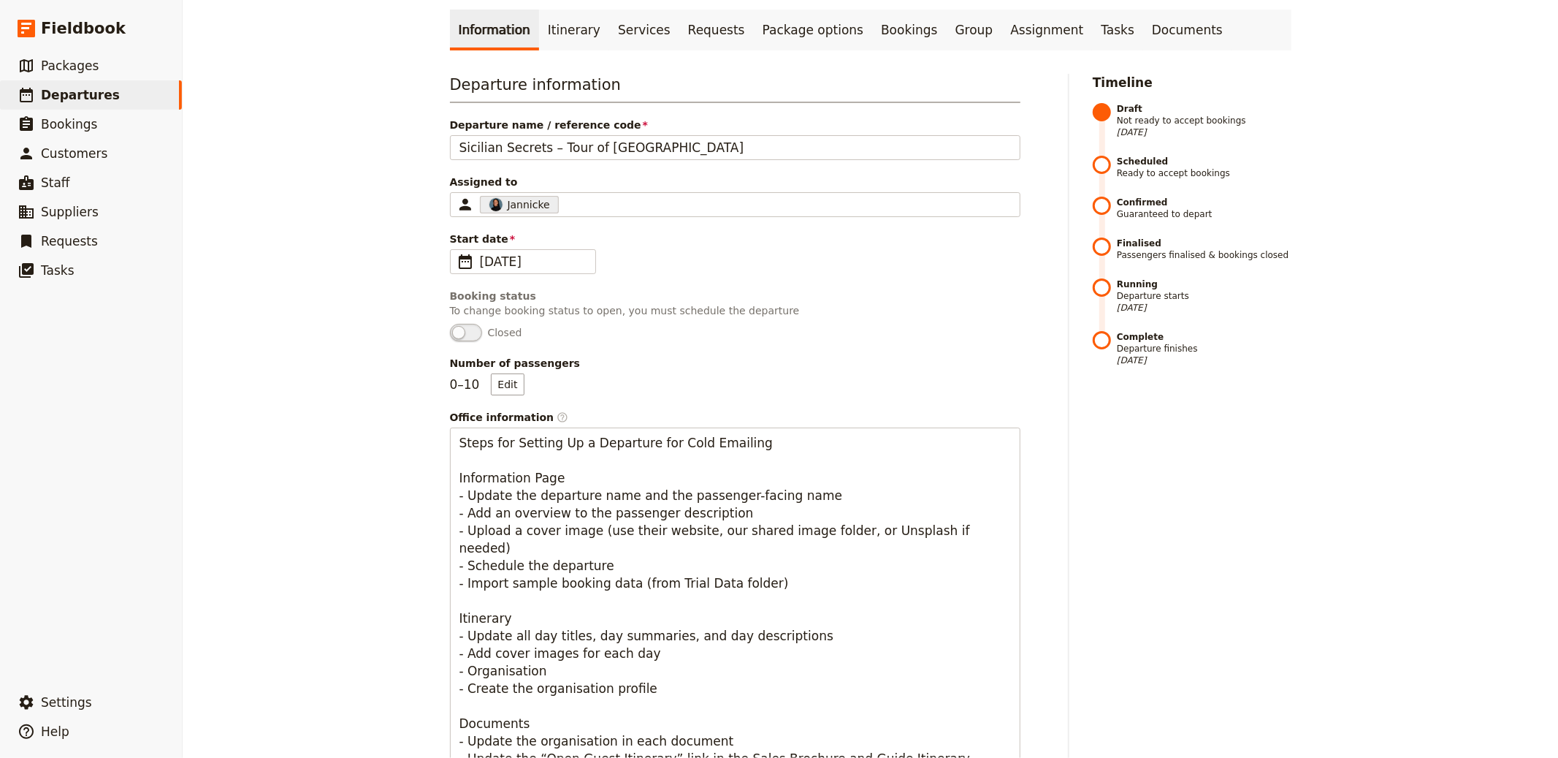
scroll to position [0, 0]
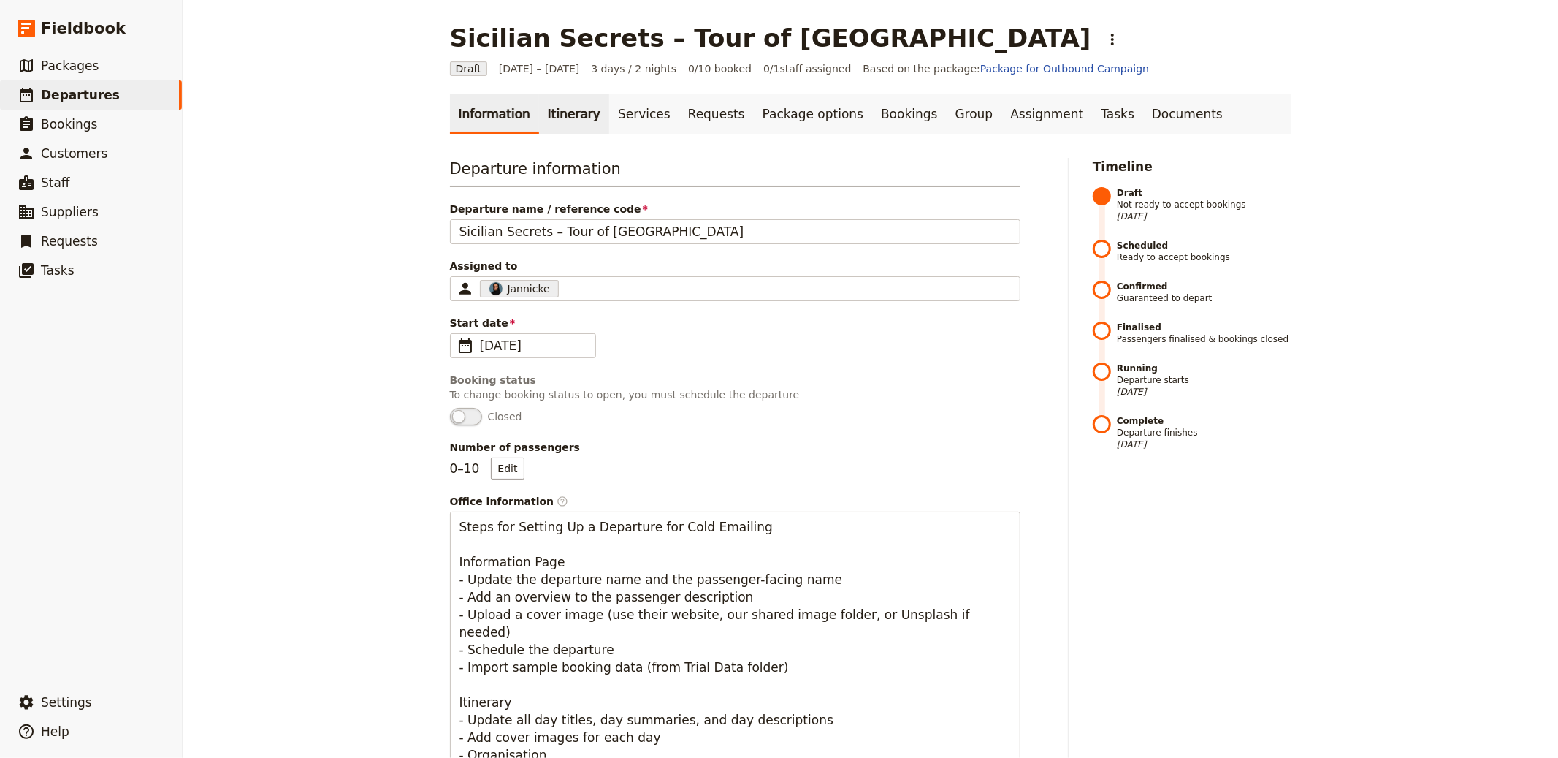
click at [556, 133] on link "Itinerary" at bounding box center [574, 114] width 70 height 41
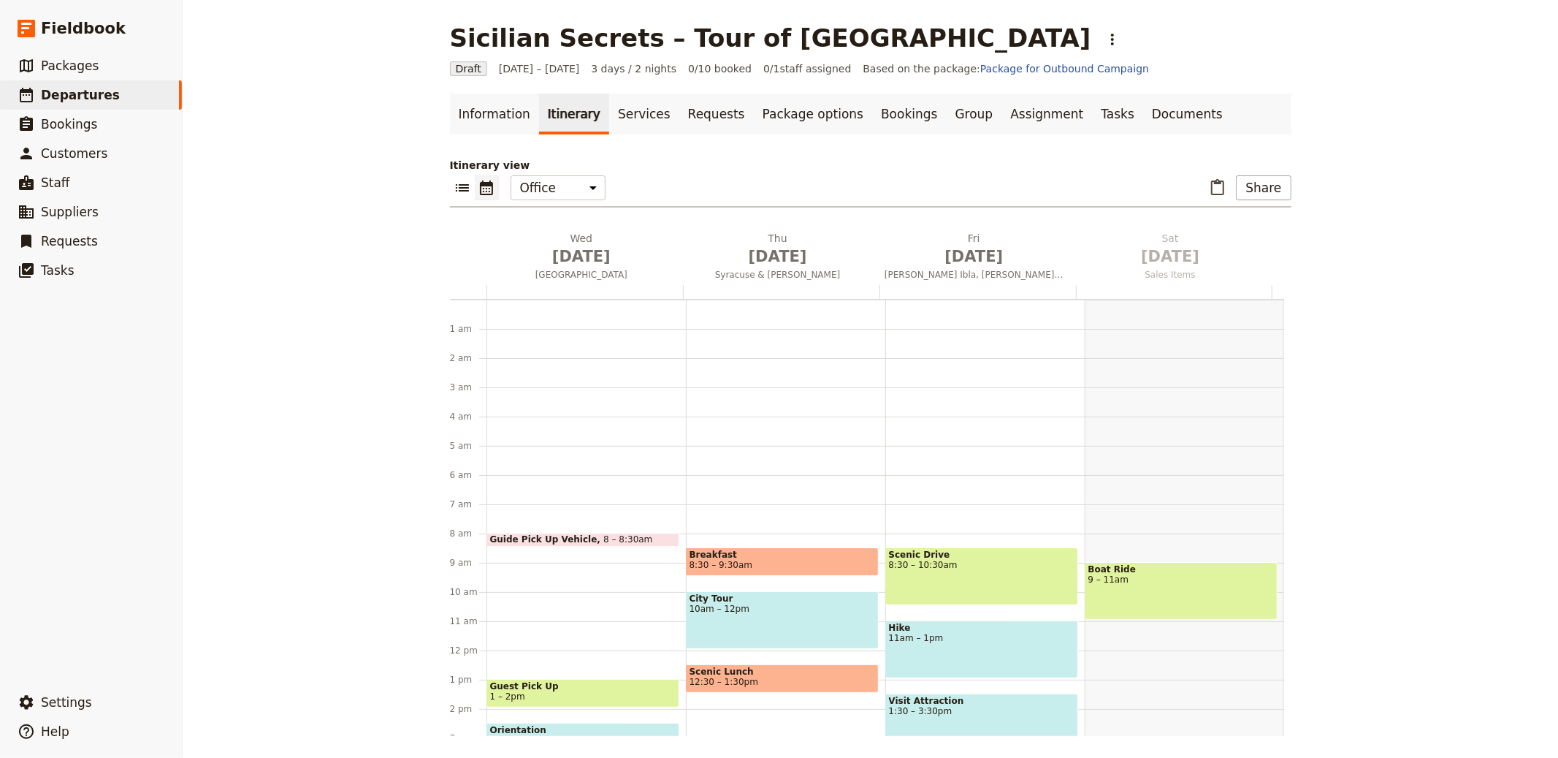
scroll to position [190, 0]
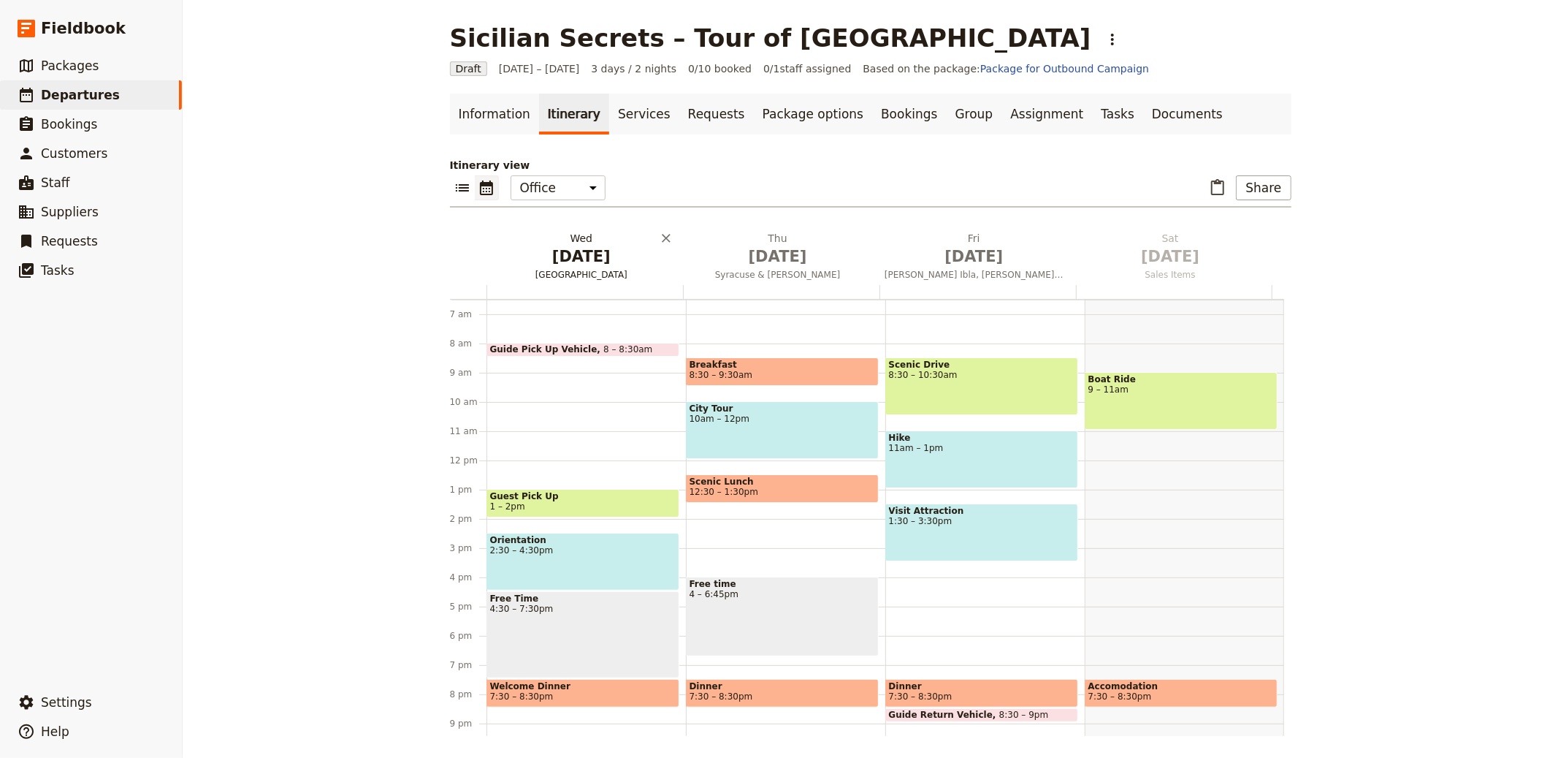
click at [553, 269] on span "Catania" at bounding box center [582, 275] width 191 height 12
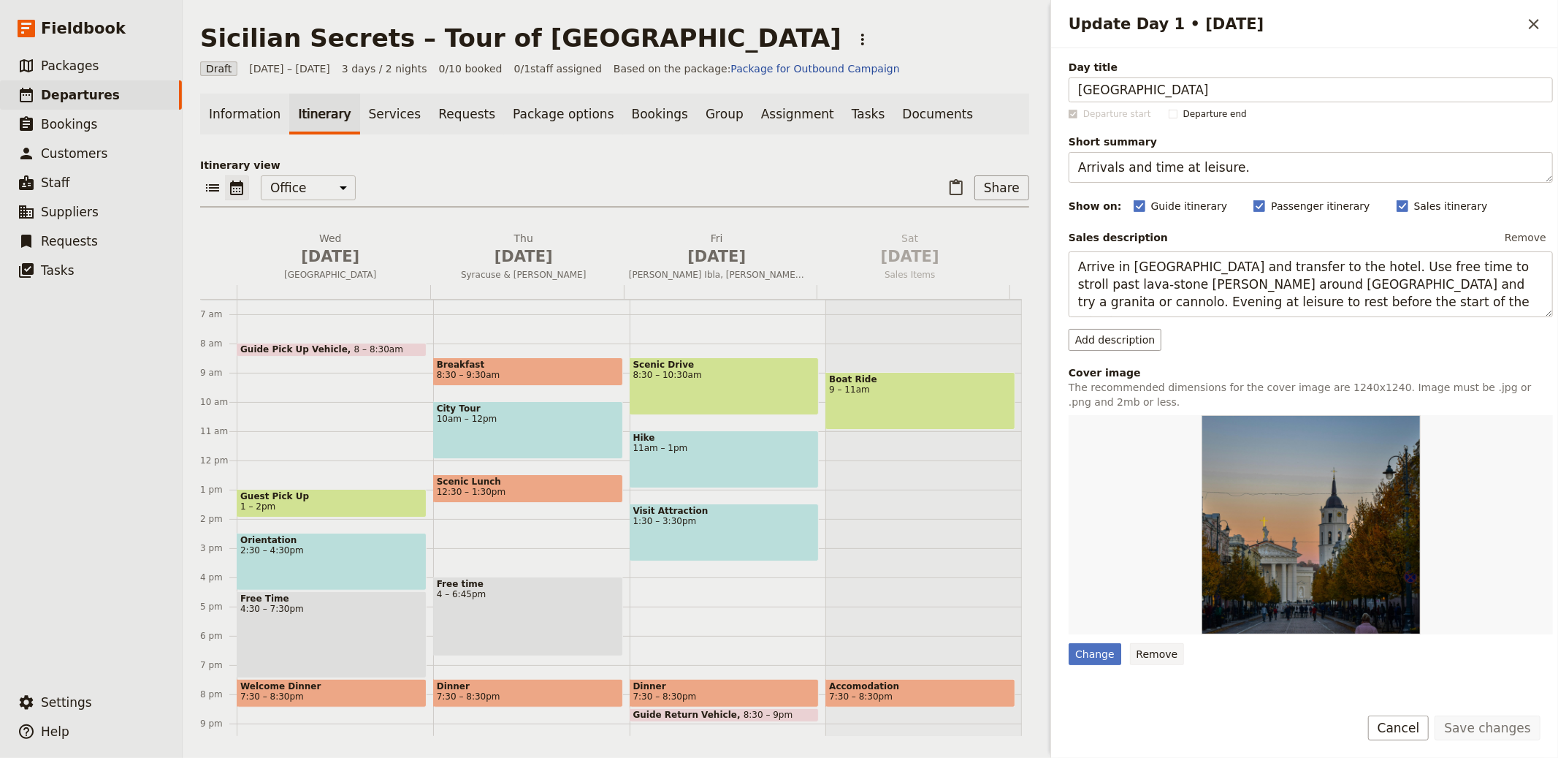
click at [1130, 660] on button "Remove" at bounding box center [1157, 654] width 55 height 22
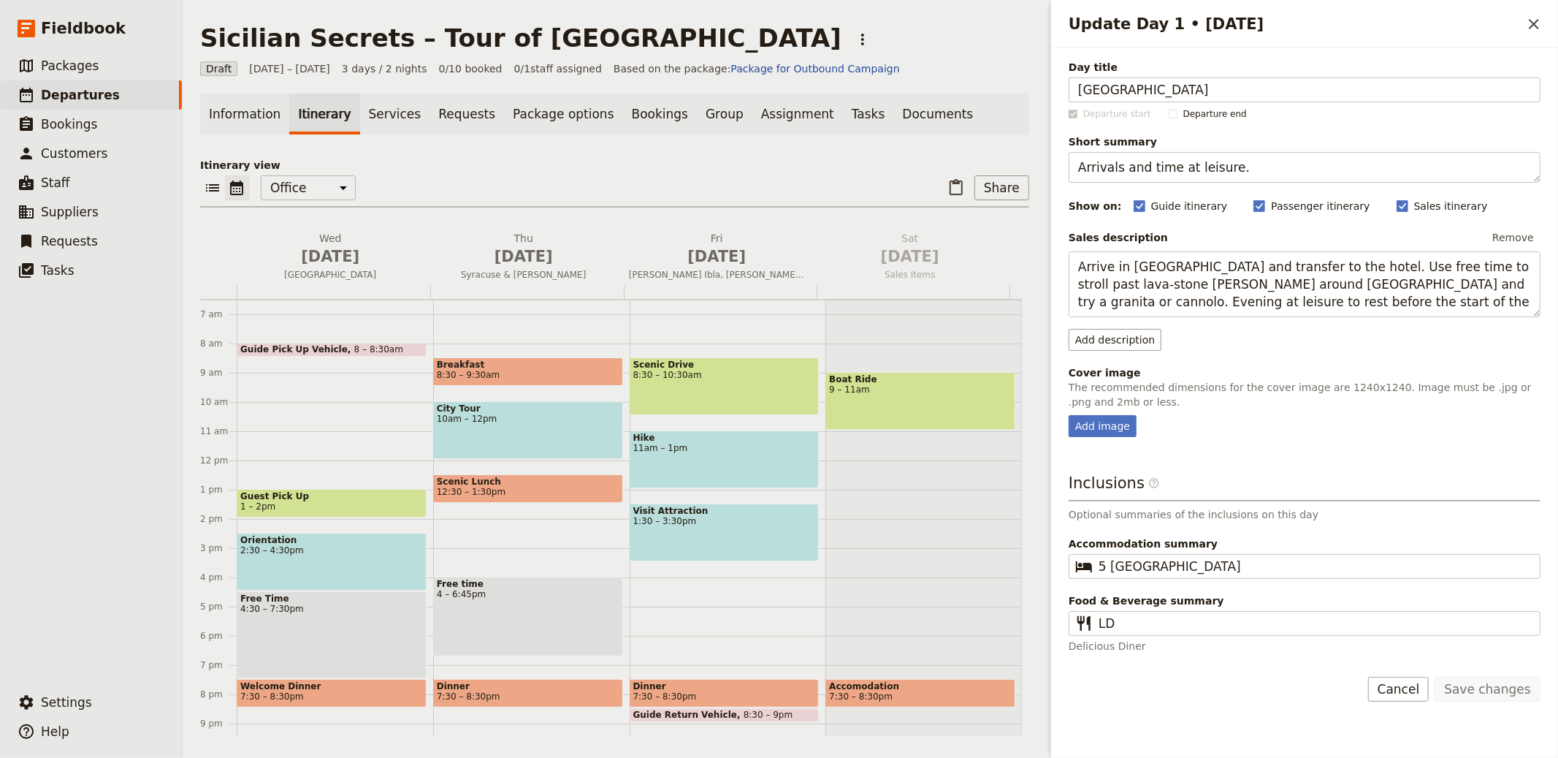
click at [1098, 656] on form "Day title Catania Departure start Departure end Short summary Arrivals and time…" at bounding box center [1304, 383] width 507 height 671
click at [1102, 416] on div "Add image" at bounding box center [1103, 426] width 68 height 22
click at [1069, 415] on input "Add image" at bounding box center [1068, 414] width 1 height 1
type input "C:\fakepath\IT - Catania.jpg"
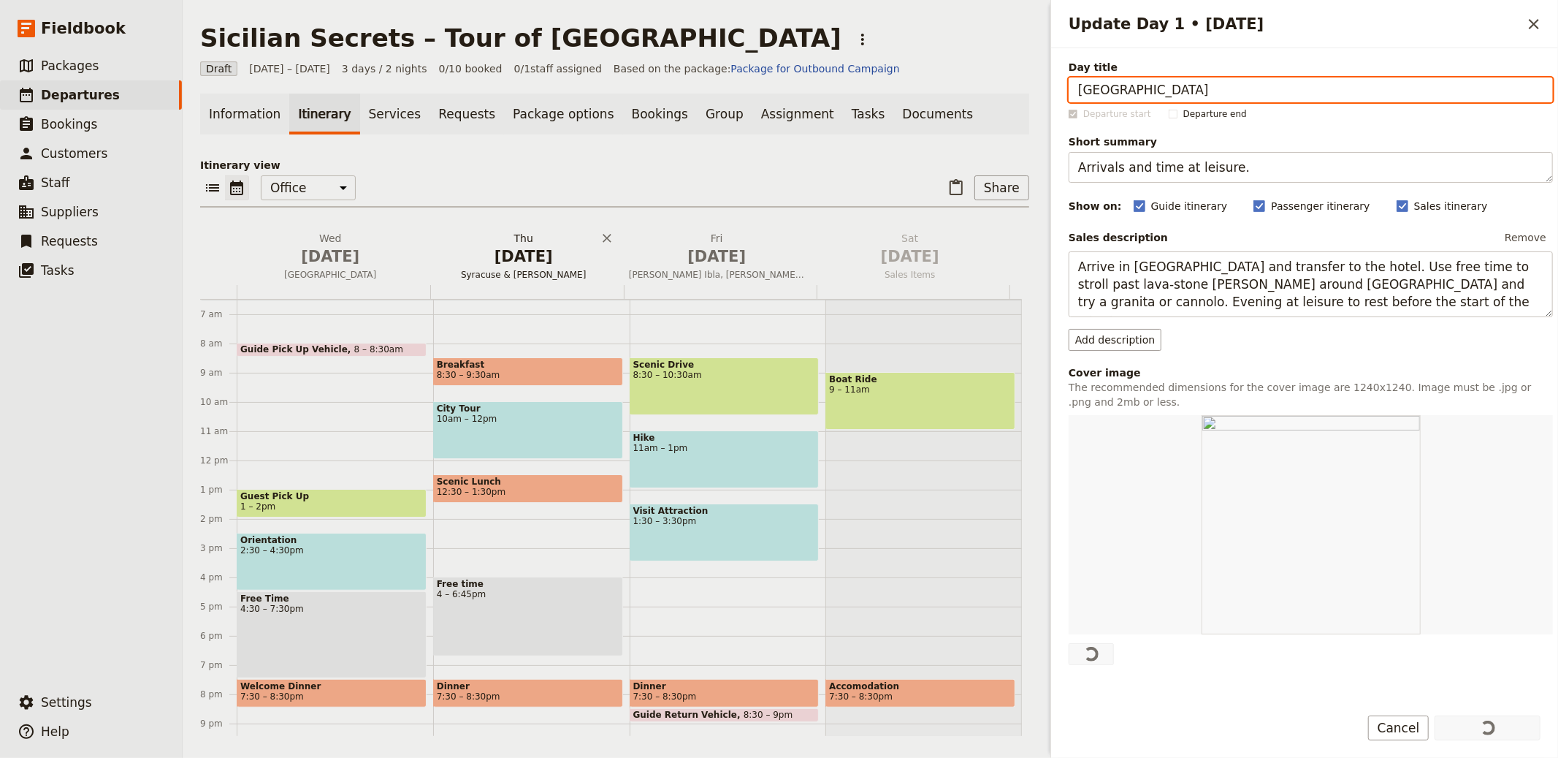
click at [509, 248] on span "Oct 2" at bounding box center [524, 256] width 176 height 22
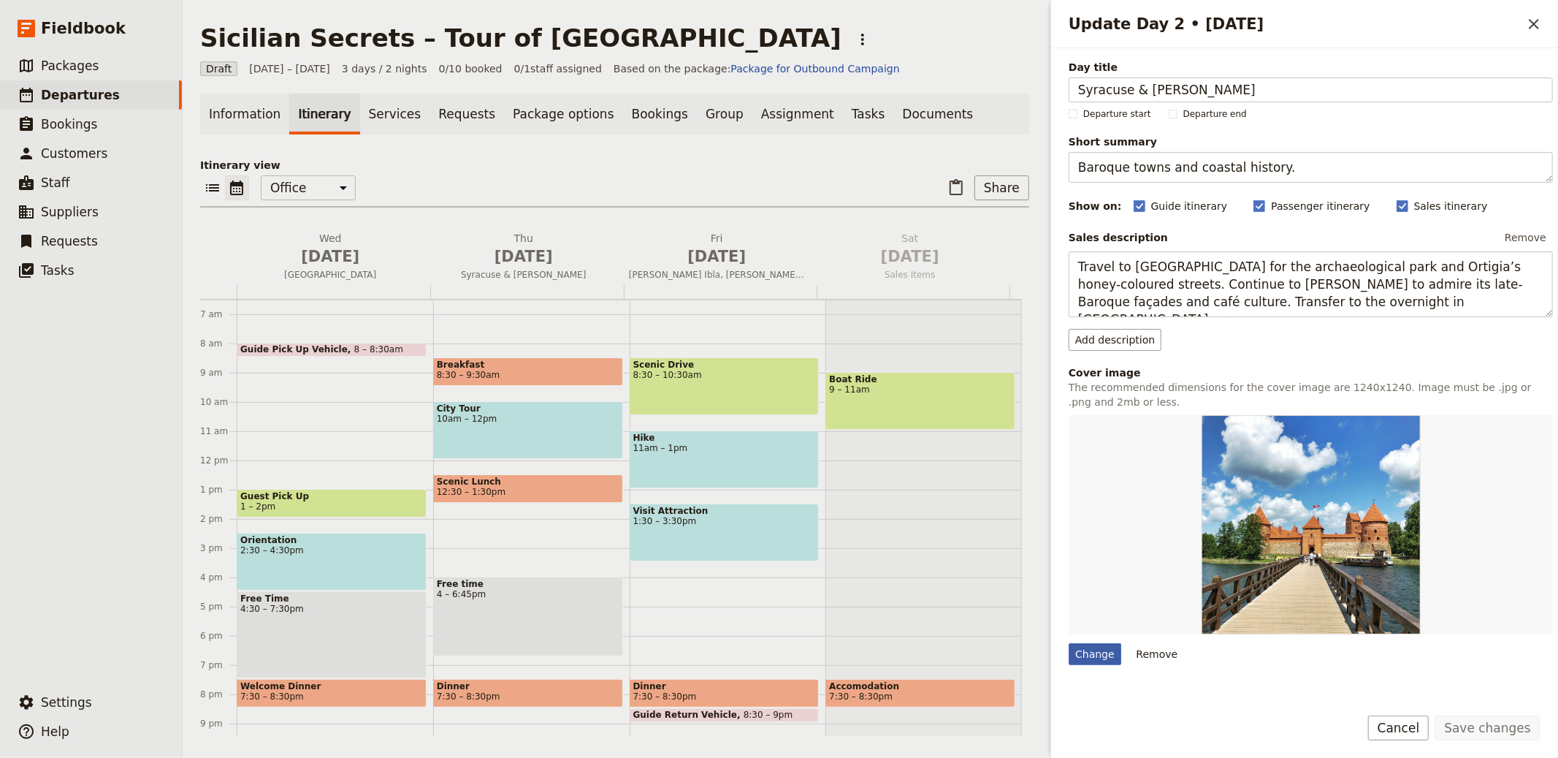
click at [1108, 655] on div "Change" at bounding box center [1095, 654] width 53 height 22
click at [1069, 643] on input "Change" at bounding box center [1068, 642] width 1 height 1
type input "C:\fakepath\alec-favale-PFmM7T4mMOk-unsplash.jpg"
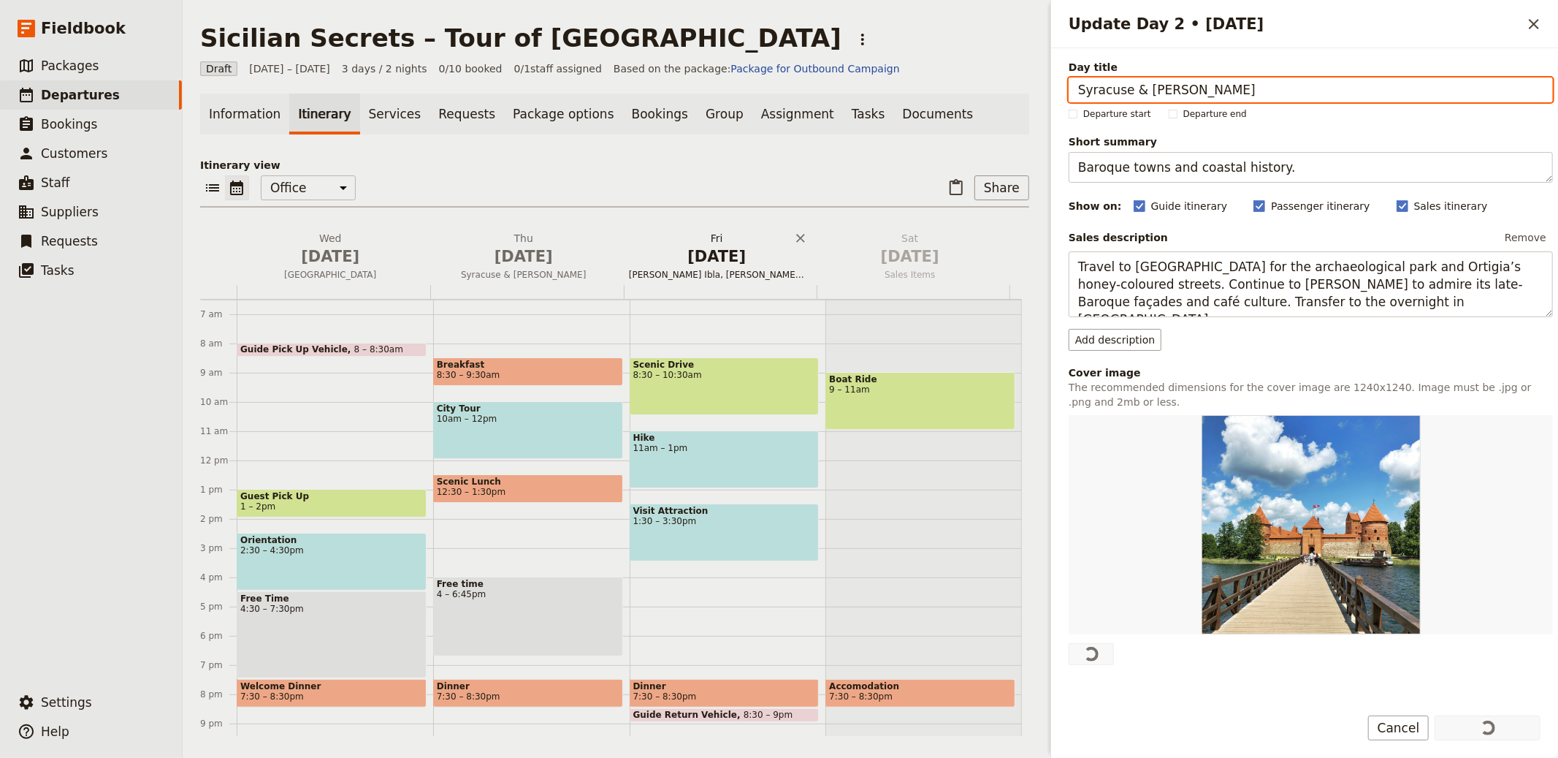
click at [720, 247] on span "Oct 3" at bounding box center [717, 256] width 176 height 22
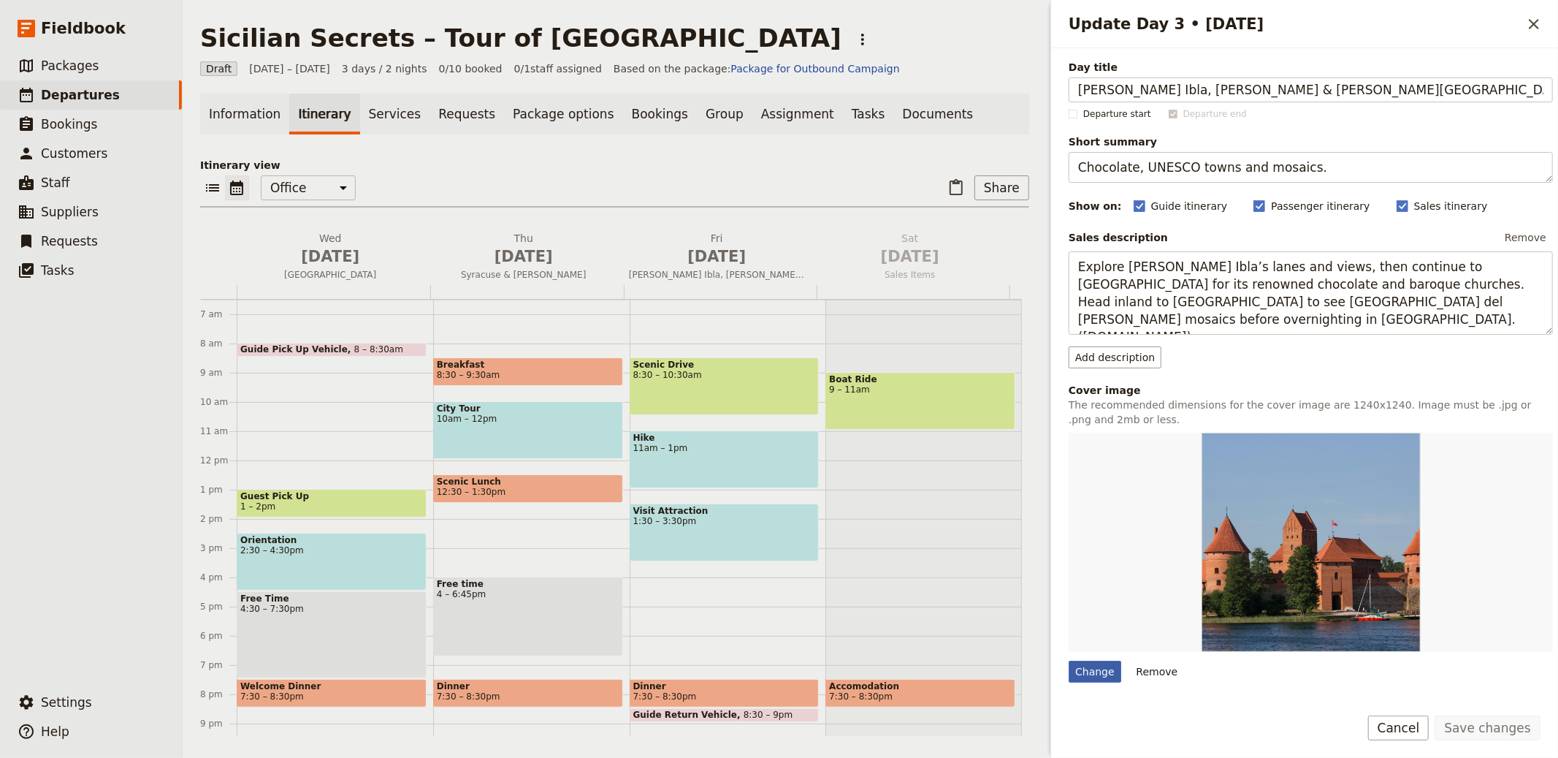
click at [1083, 671] on div "Change" at bounding box center [1095, 671] width 53 height 22
click at [1069, 660] on input "Change" at bounding box center [1068, 660] width 1 height 1
type input "C:\fakepath\diego-gennaro-Mz6T330_NTg-unsplash.jpg"
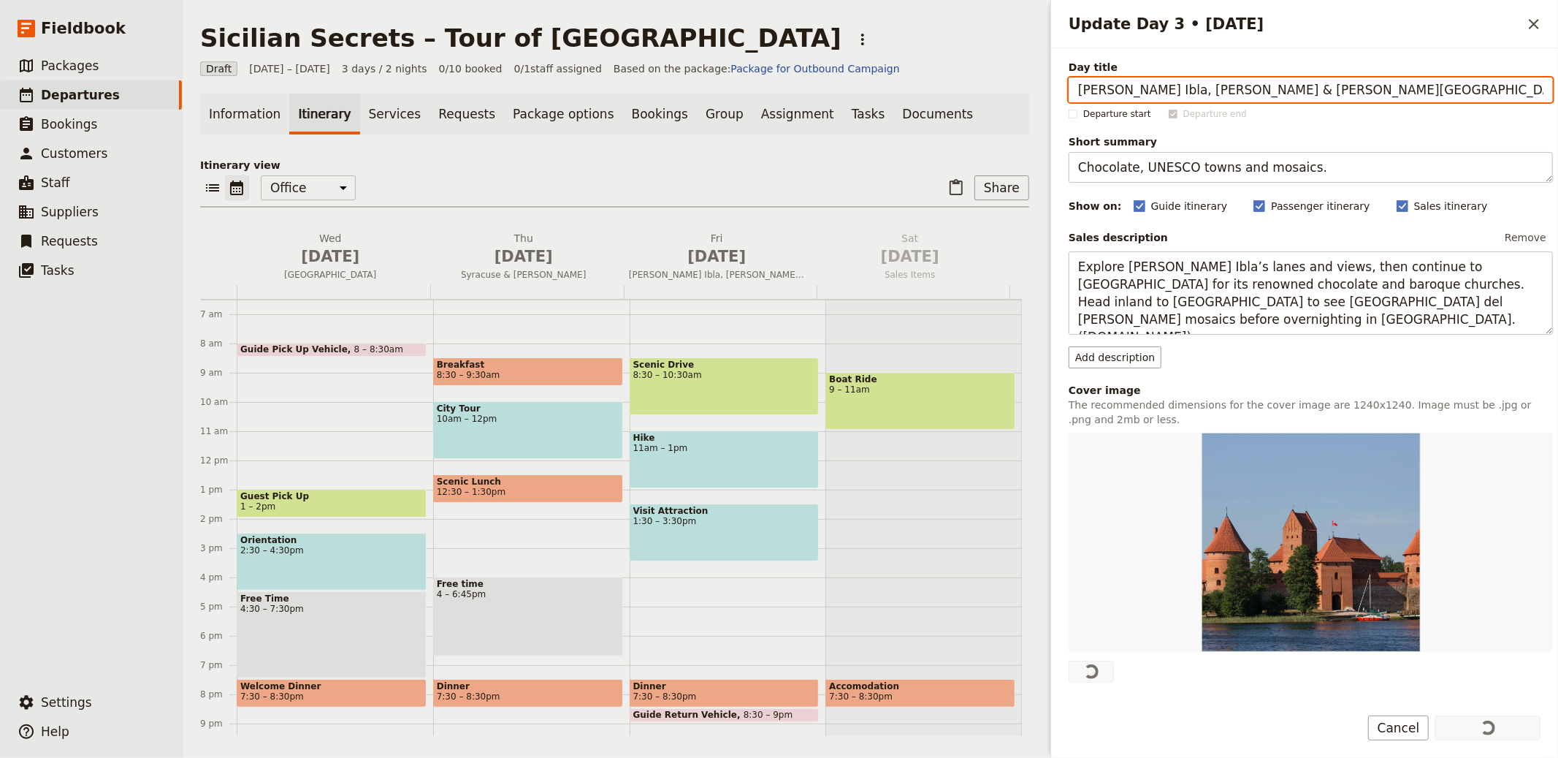
click at [905, 51] on div "Sicilian Secrets – Tour of Sicily ​" at bounding box center [614, 37] width 829 height 29
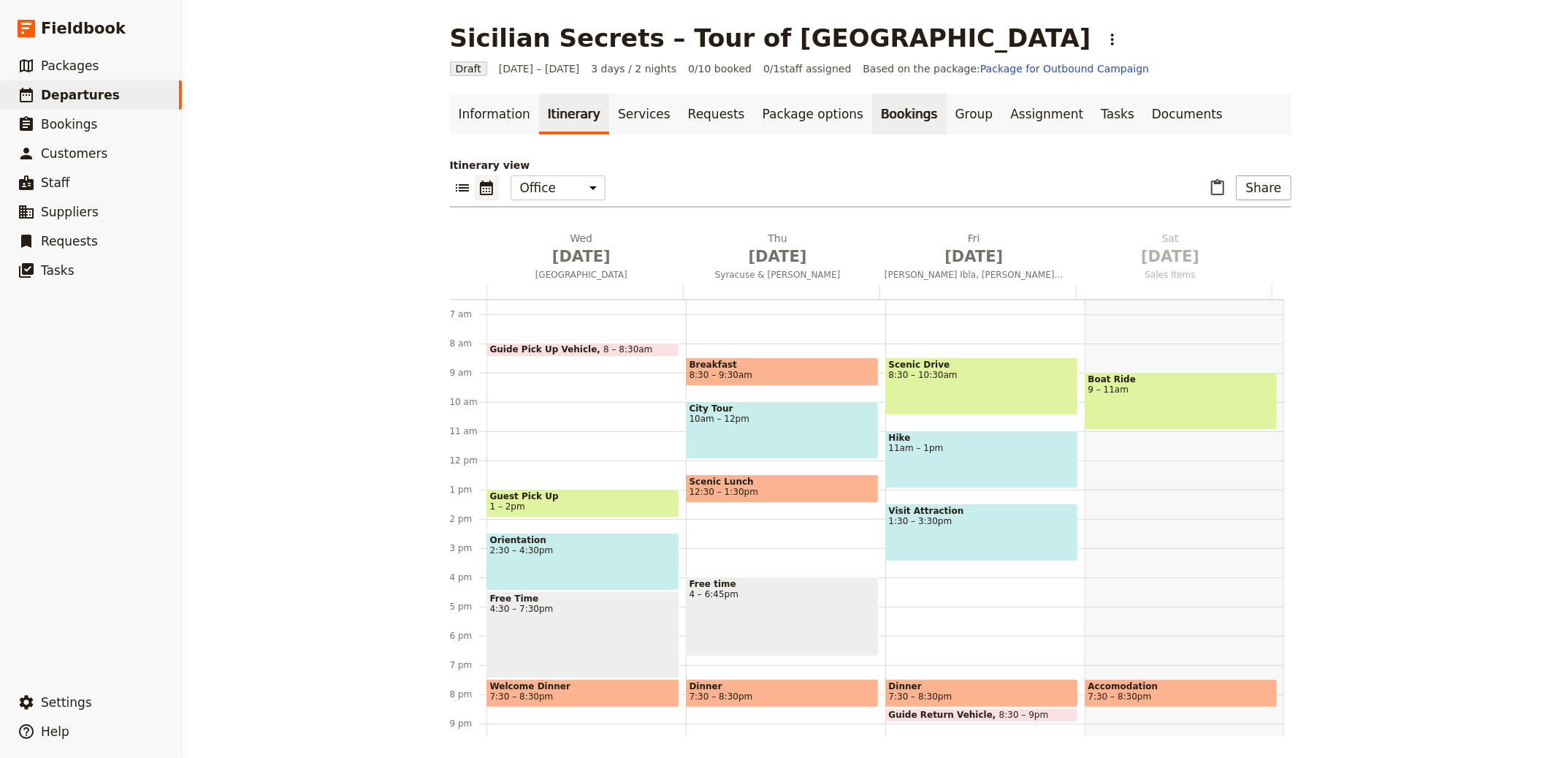
click at [872, 117] on link "Bookings" at bounding box center [909, 114] width 74 height 41
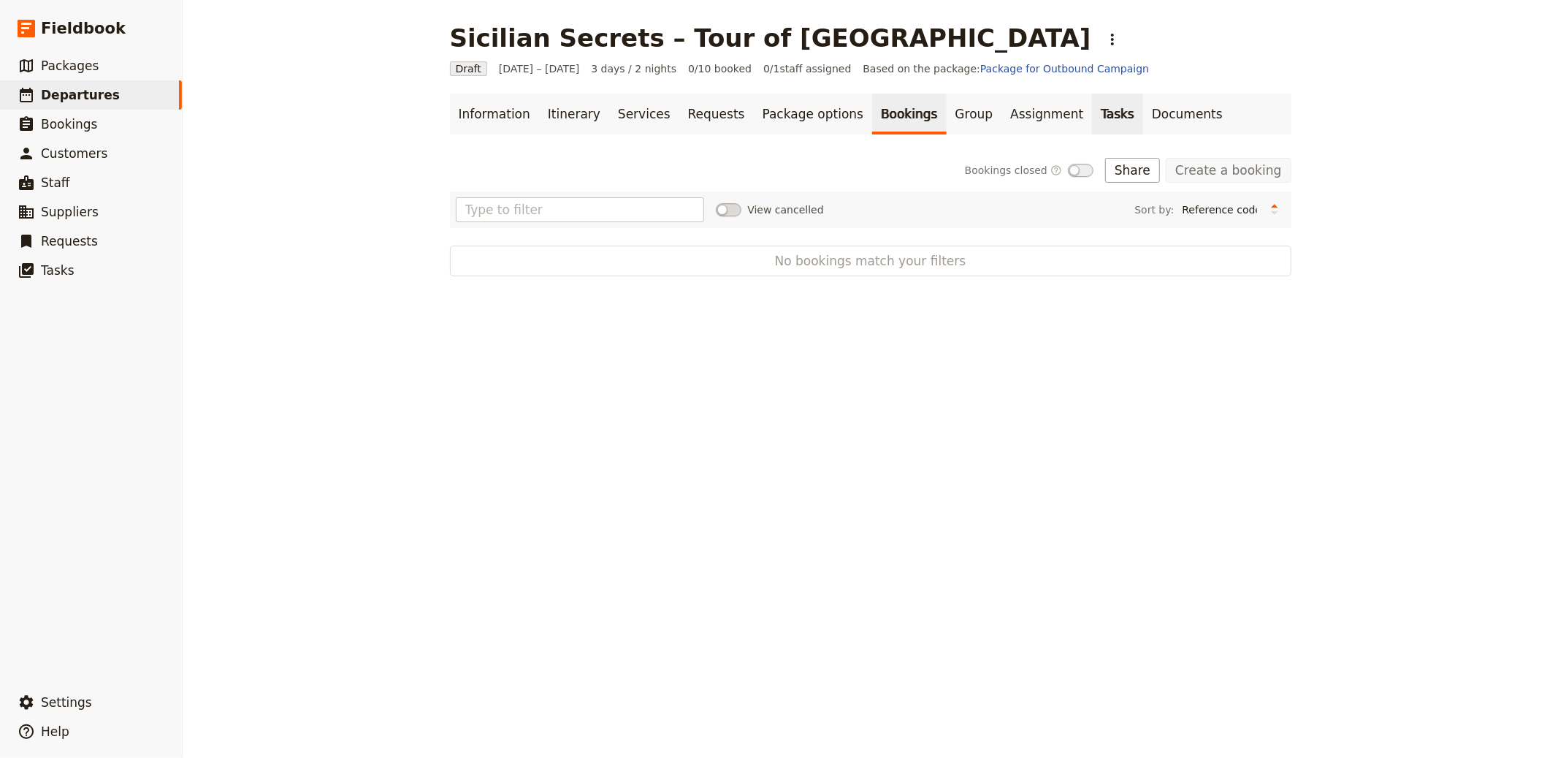
click at [1092, 99] on link "Tasks" at bounding box center [1117, 114] width 51 height 41
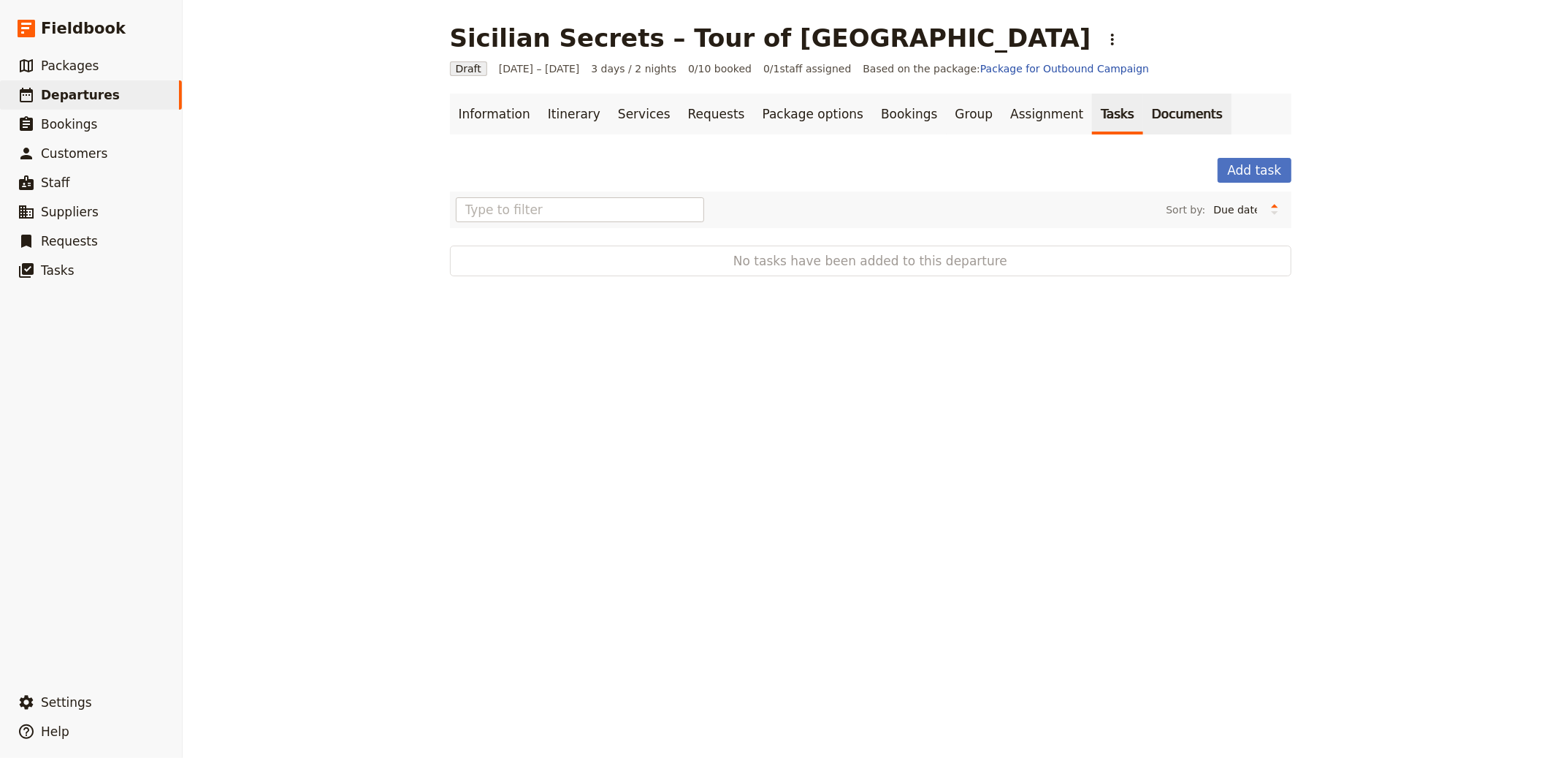
click at [1152, 113] on link "Documents" at bounding box center [1187, 114] width 88 height 41
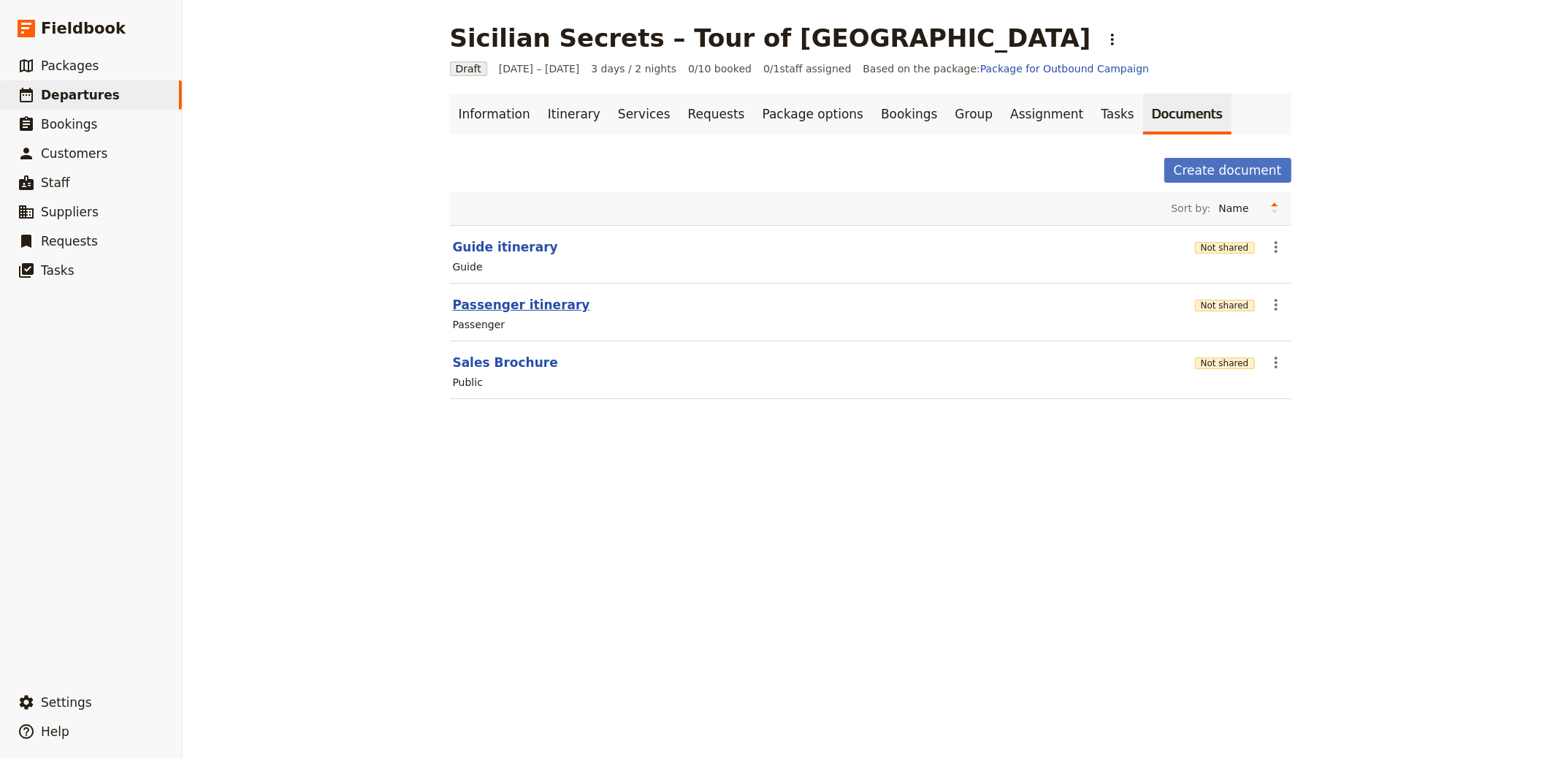
click at [540, 311] on button "Passenger itinerary" at bounding box center [521, 305] width 137 height 18
select select "PASSENGER"
select select "RUN_SHEET"
select select "LARGE"
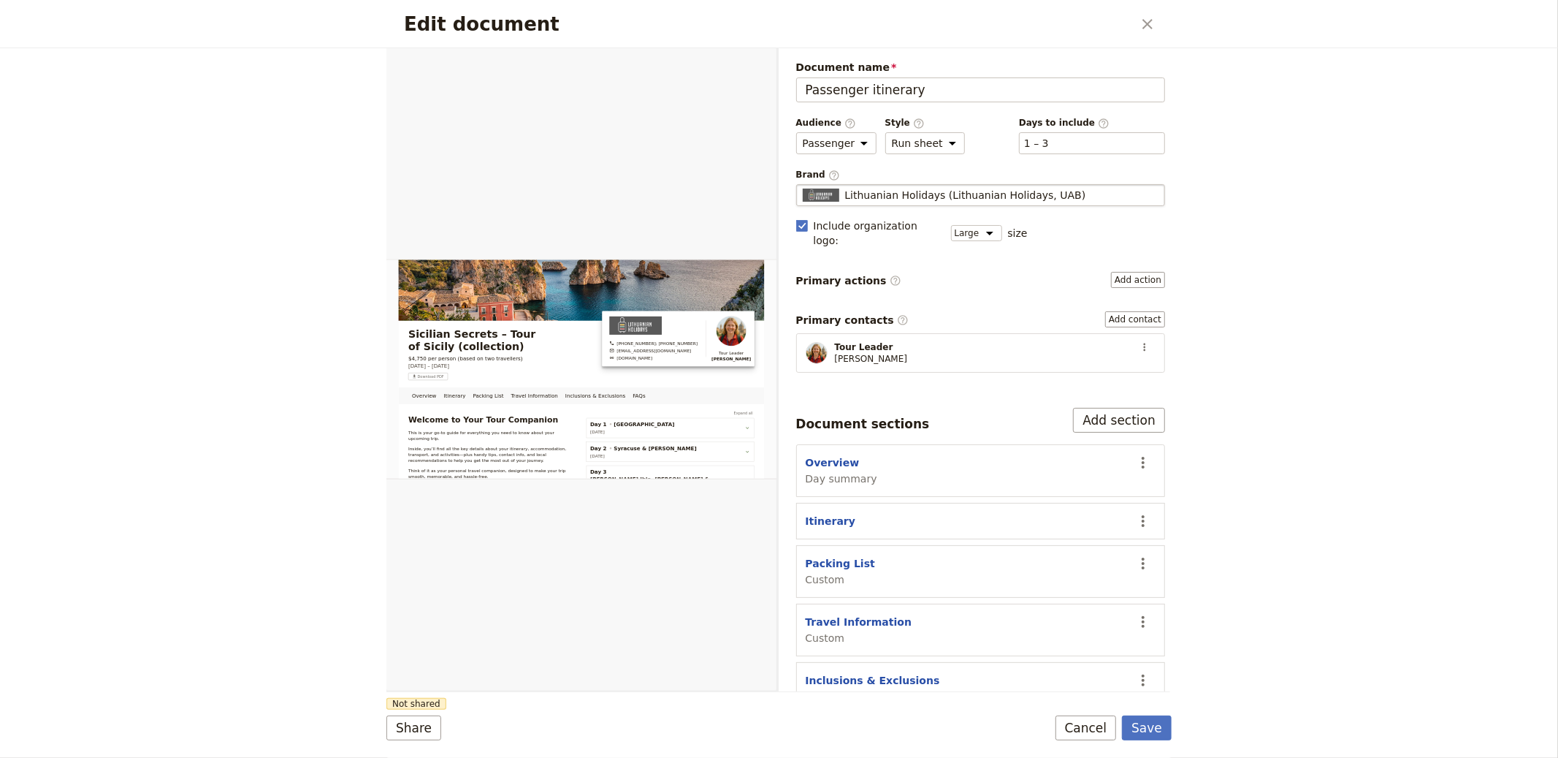
click at [1009, 196] on span "Lithuanian Holidays (Lithuanian Holidays, UAB)" at bounding box center [965, 195] width 241 height 15
click at [803, 185] on input "Lithuanian Holidays (Lithuanian Holidays, UAB)" at bounding box center [802, 184] width 1 height 1
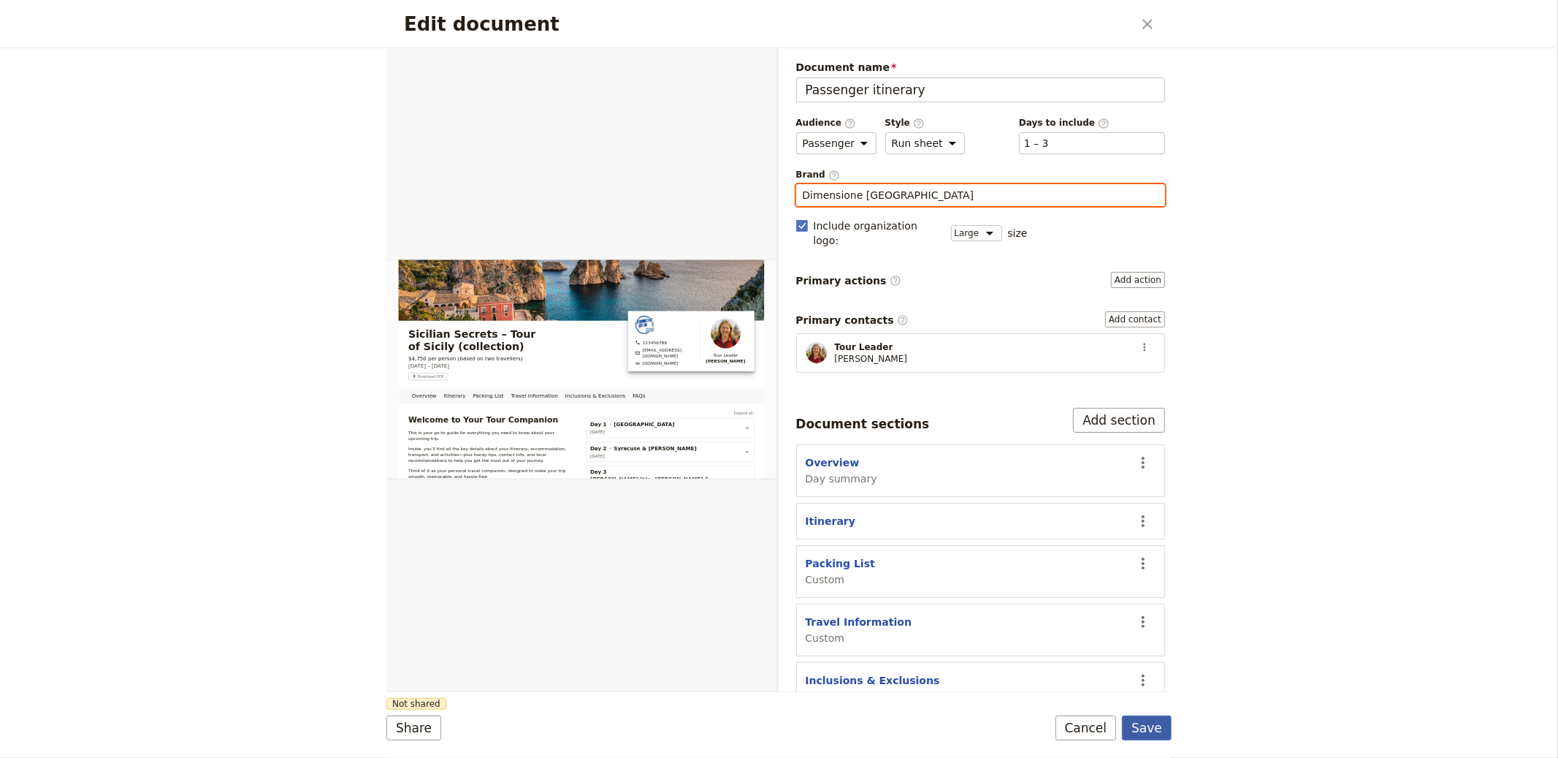
type input "Dimensione Sicilia"
click at [1153, 724] on button "Save" at bounding box center [1147, 727] width 50 height 25
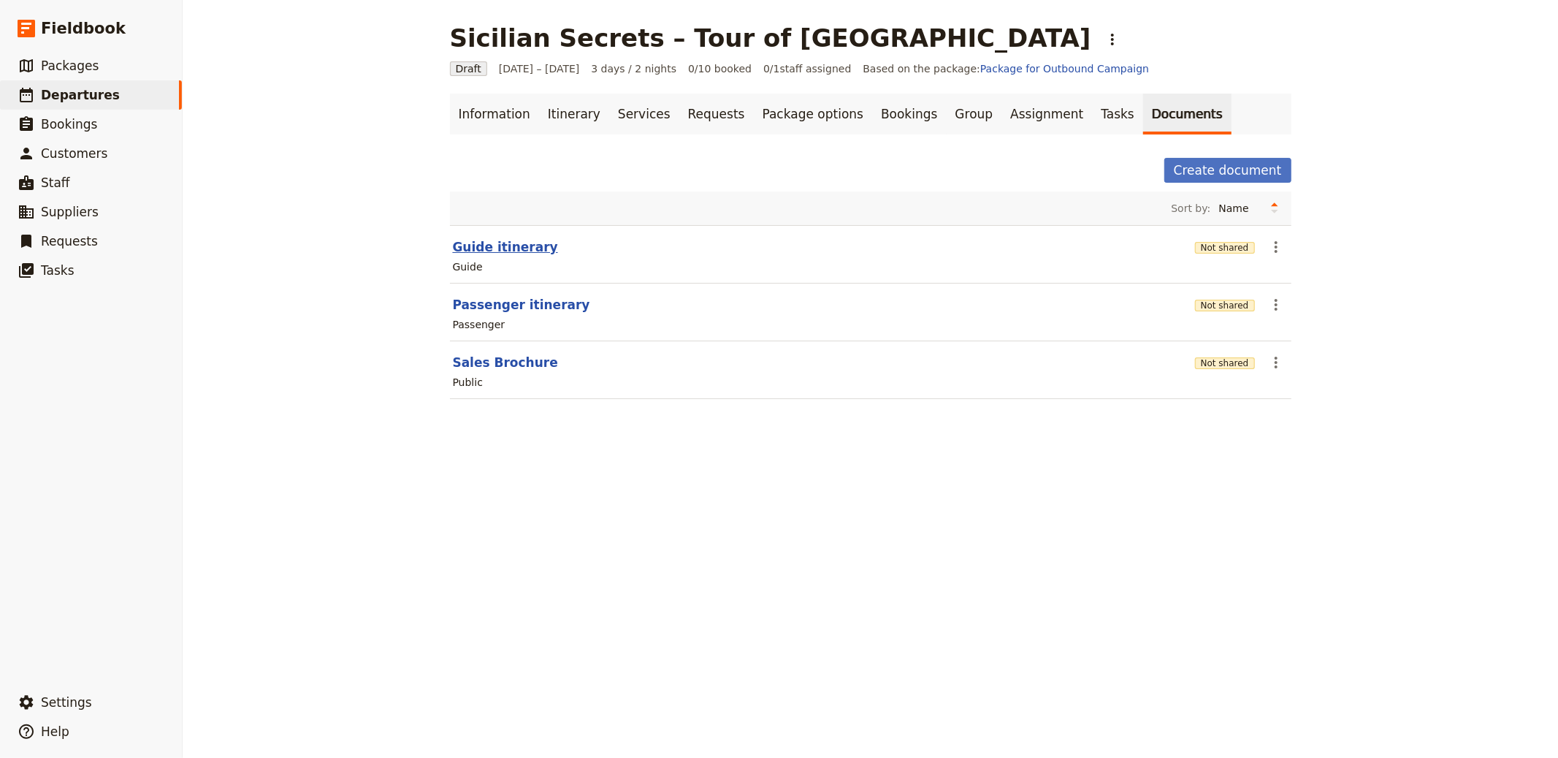
click at [503, 239] on button "Guide itinerary" at bounding box center [505, 247] width 105 height 18
select select "STAFF"
select select "RUN_SHEET"
select select "LARGE"
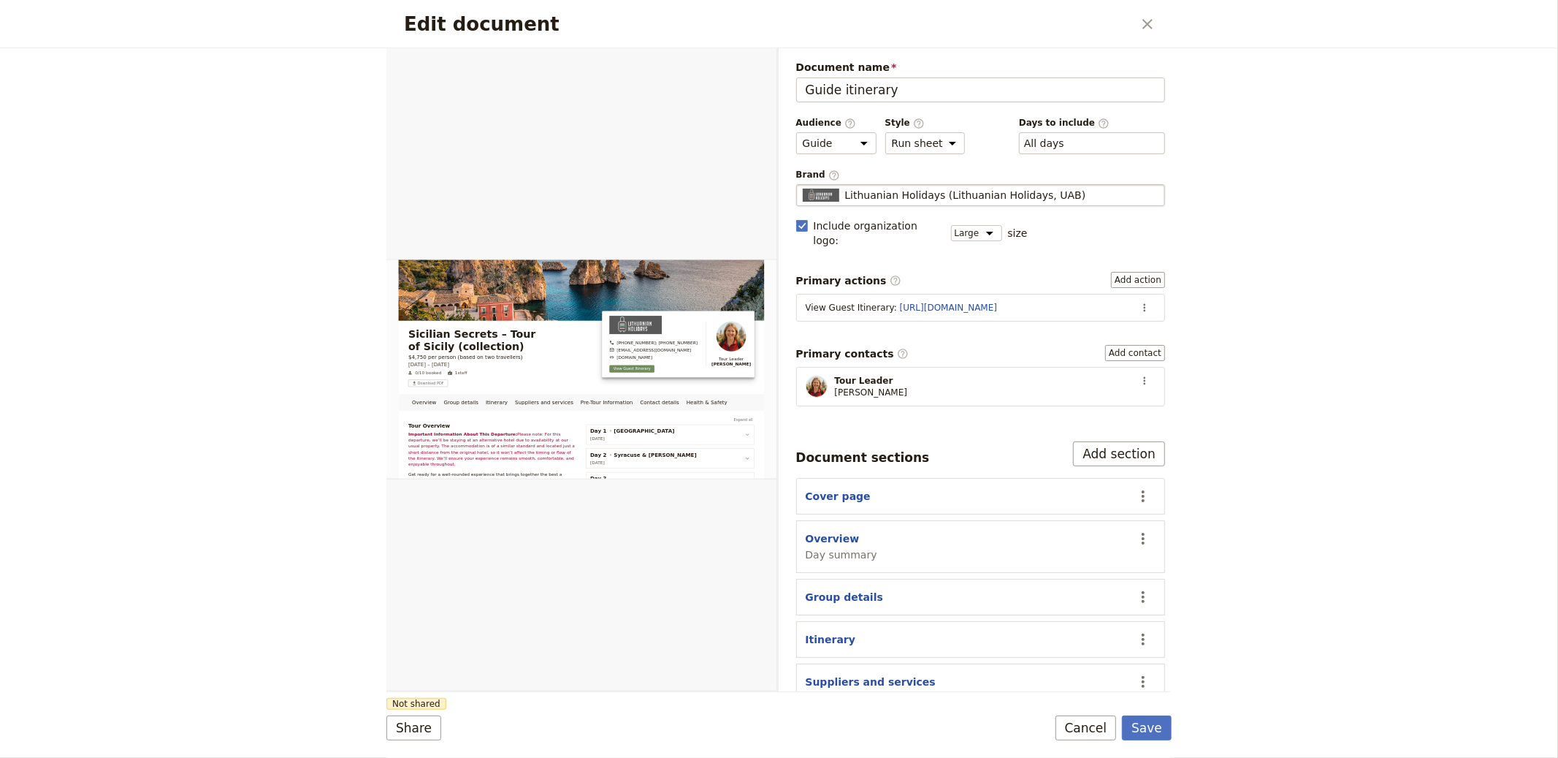
click at [942, 202] on span "Lithuanian Holidays (Lithuanian Holidays, UAB)" at bounding box center [965, 195] width 241 height 15
click at [803, 185] on input "Lithuanian Holidays (Lithuanian Holidays, UAB)" at bounding box center [802, 184] width 1 height 1
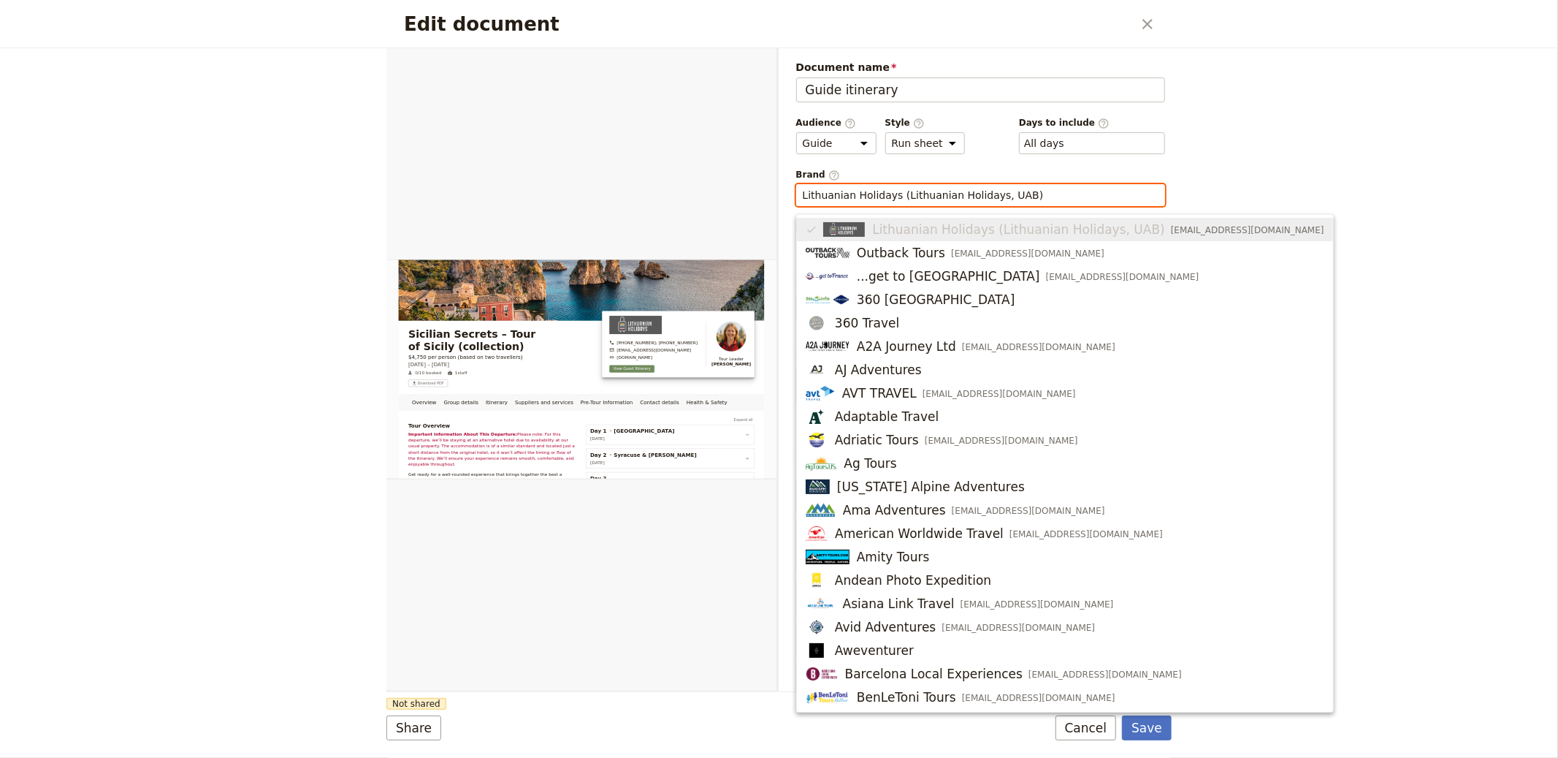
paste input "https://www.dimensionesicilia.com"
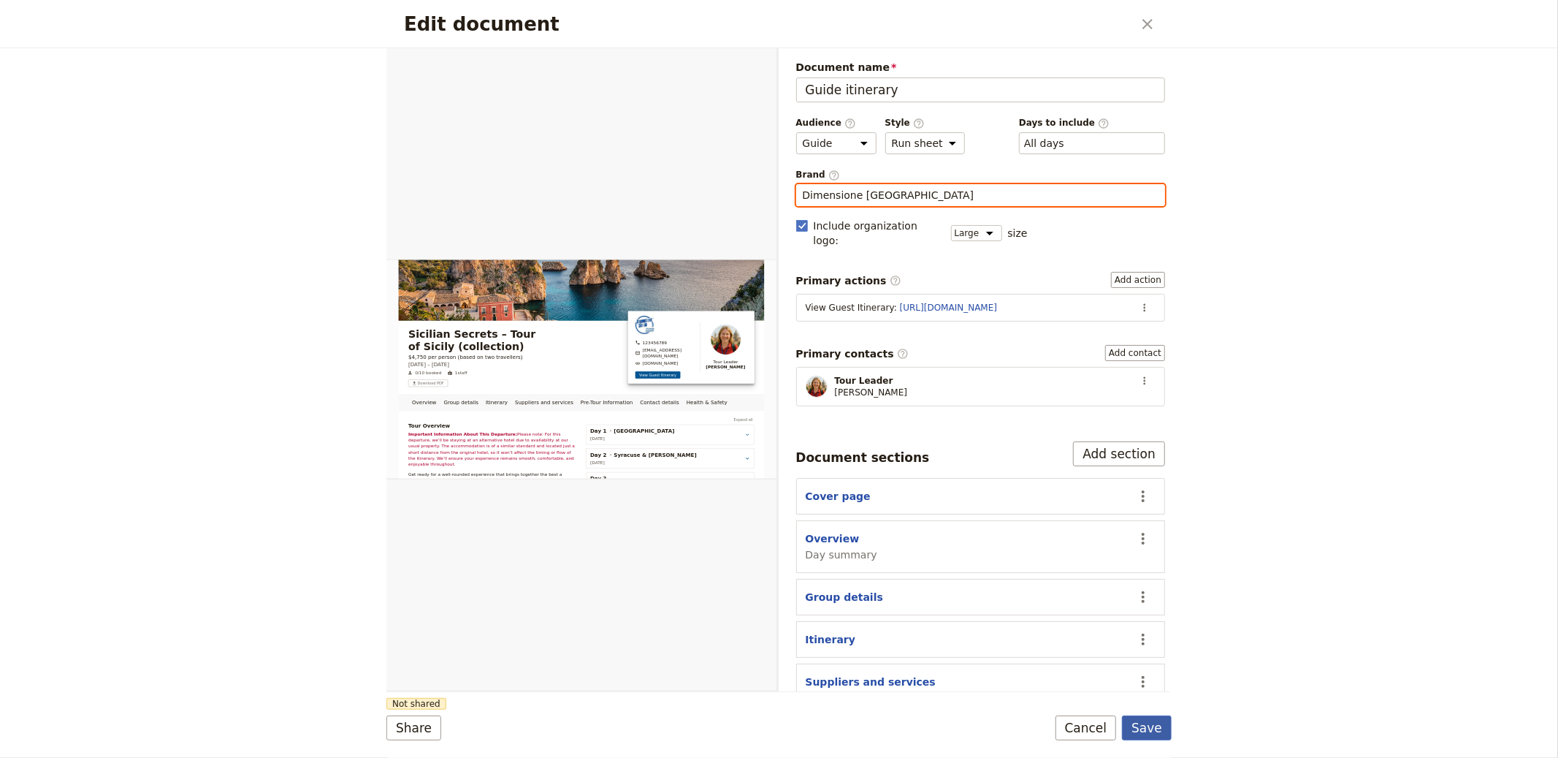
type input "Dimensione Sicilia"
click at [1142, 725] on button "Save" at bounding box center [1147, 727] width 50 height 25
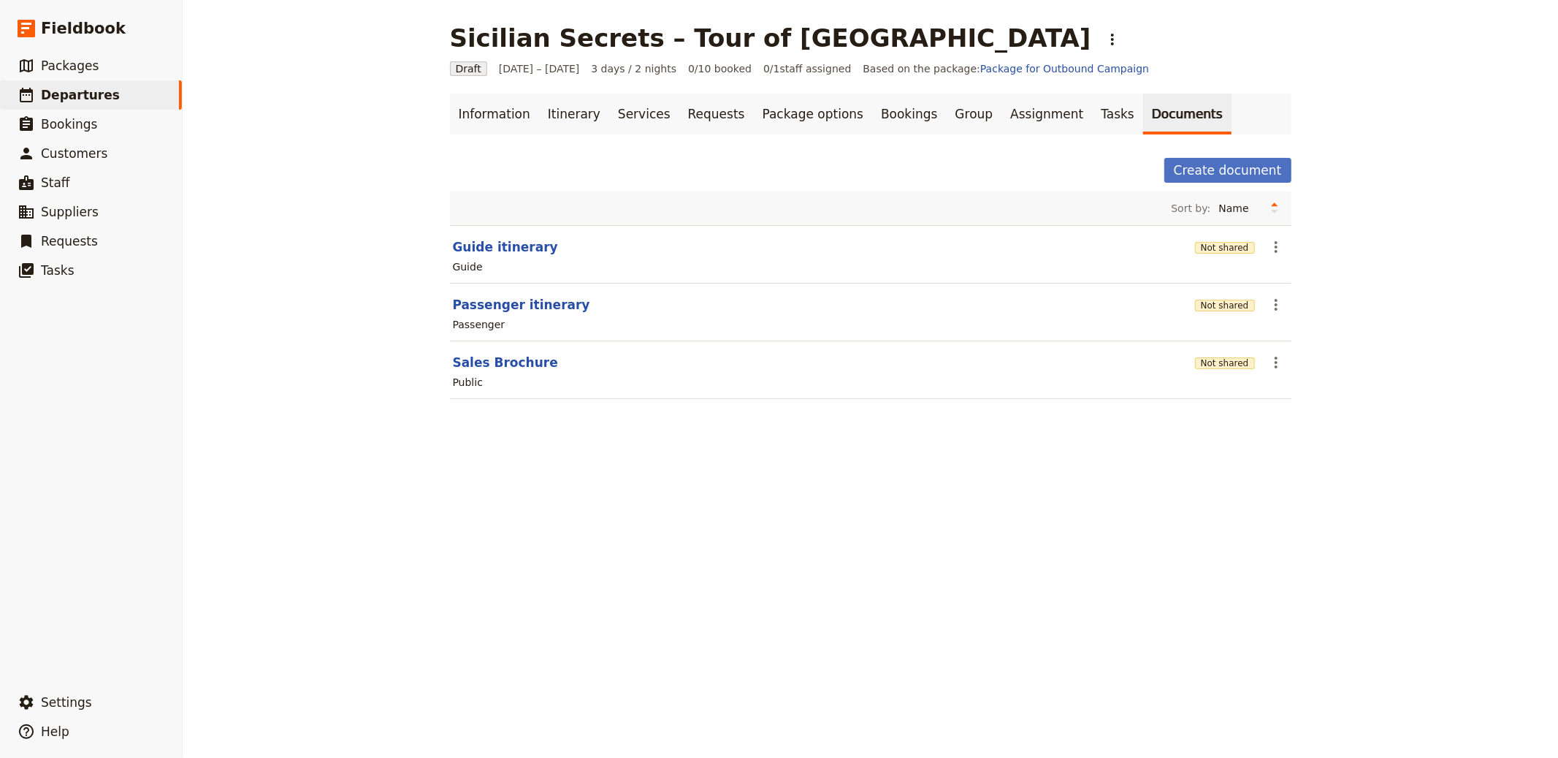
click at [477, 348] on section "Sales Brochure Not shared ​ Public" at bounding box center [871, 370] width 842 height 58
click at [508, 352] on section "Sales Brochure Not shared ​ Public" at bounding box center [871, 370] width 842 height 58
click at [507, 356] on button "Sales Brochure" at bounding box center [505, 363] width 105 height 18
select select "DEFAULT"
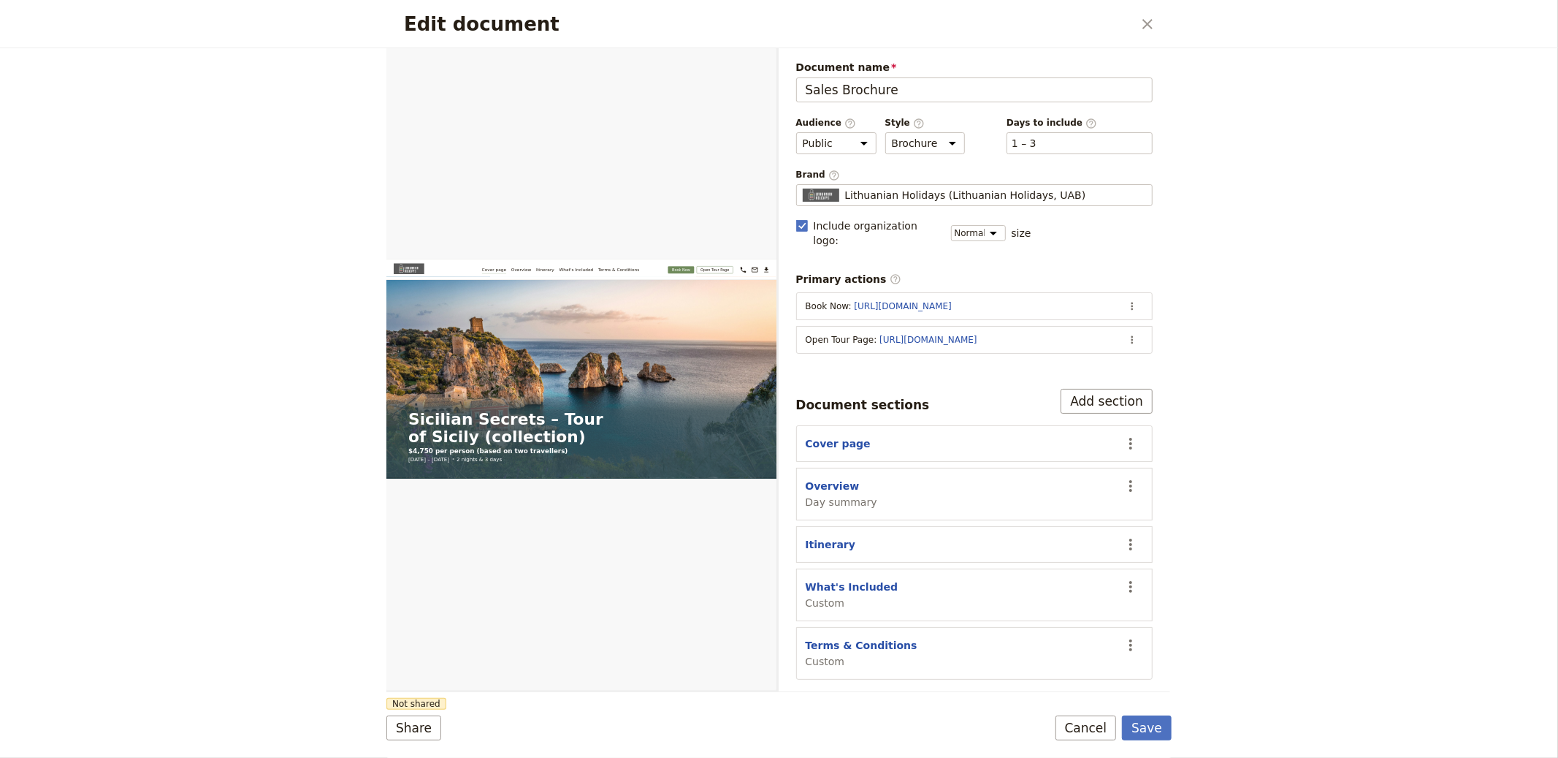
click at [861, 175] on span "Brand ​" at bounding box center [974, 175] width 357 height 12
click at [803, 184] on input "Lithuanian Holidays (Lithuanian Holidays, UAB)" at bounding box center [802, 184] width 1 height 1
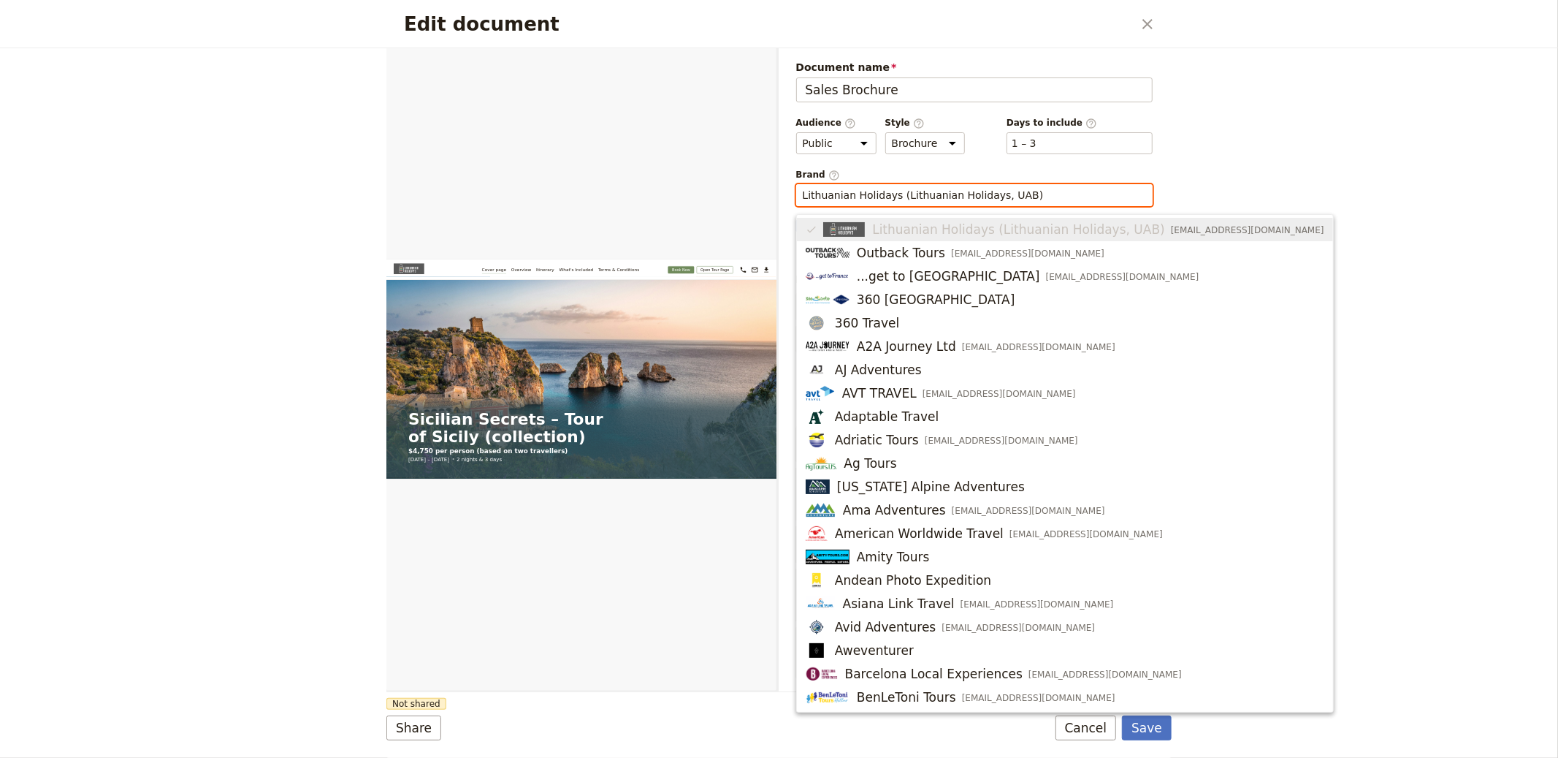
click at [864, 202] on input "Lithuanian Holidays (Lithuanian Holidays, UAB)" at bounding box center [975, 195] width 344 height 15
paste input "https://www.dimensionesicilia.com"
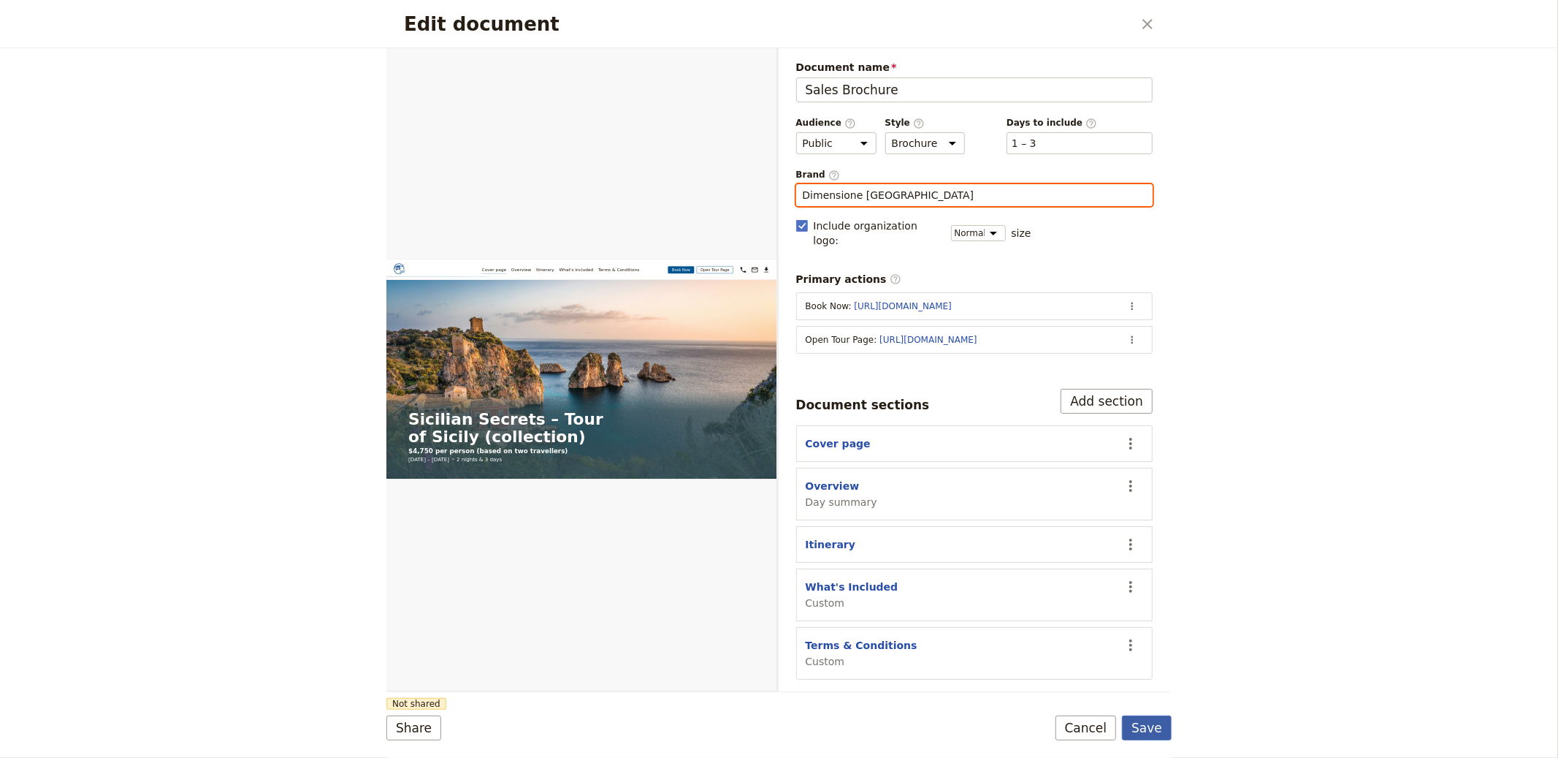
type input "Dimensione Sicilia"
click at [1154, 726] on button "Save" at bounding box center [1147, 727] width 50 height 25
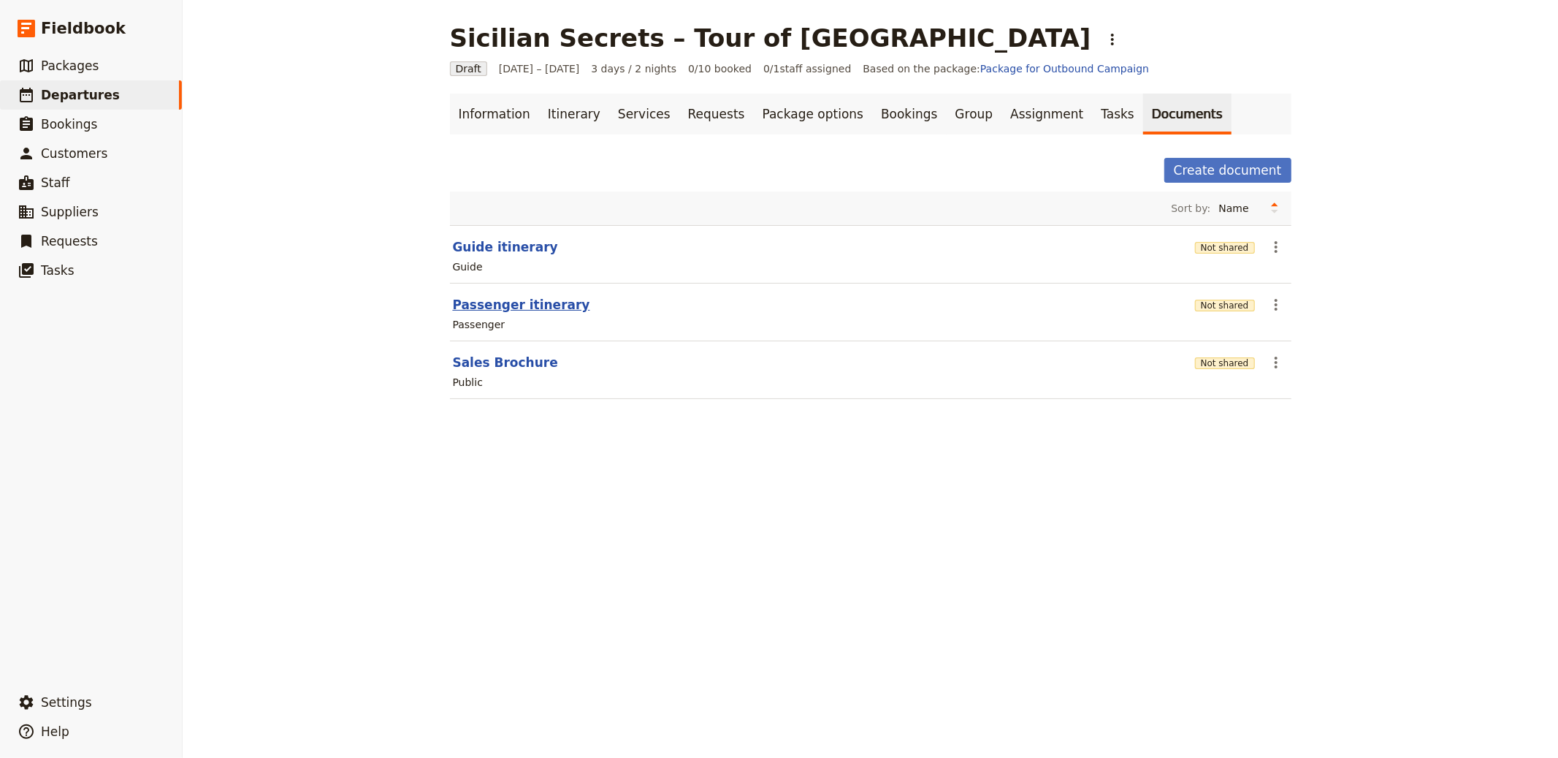
click at [508, 313] on button "Passenger itinerary" at bounding box center [521, 305] width 137 height 18
select select "PASSENGER"
select select "RUN_SHEET"
select select "LARGE"
click at [1214, 311] on div "Not shared" at bounding box center [1225, 304] width 60 height 15
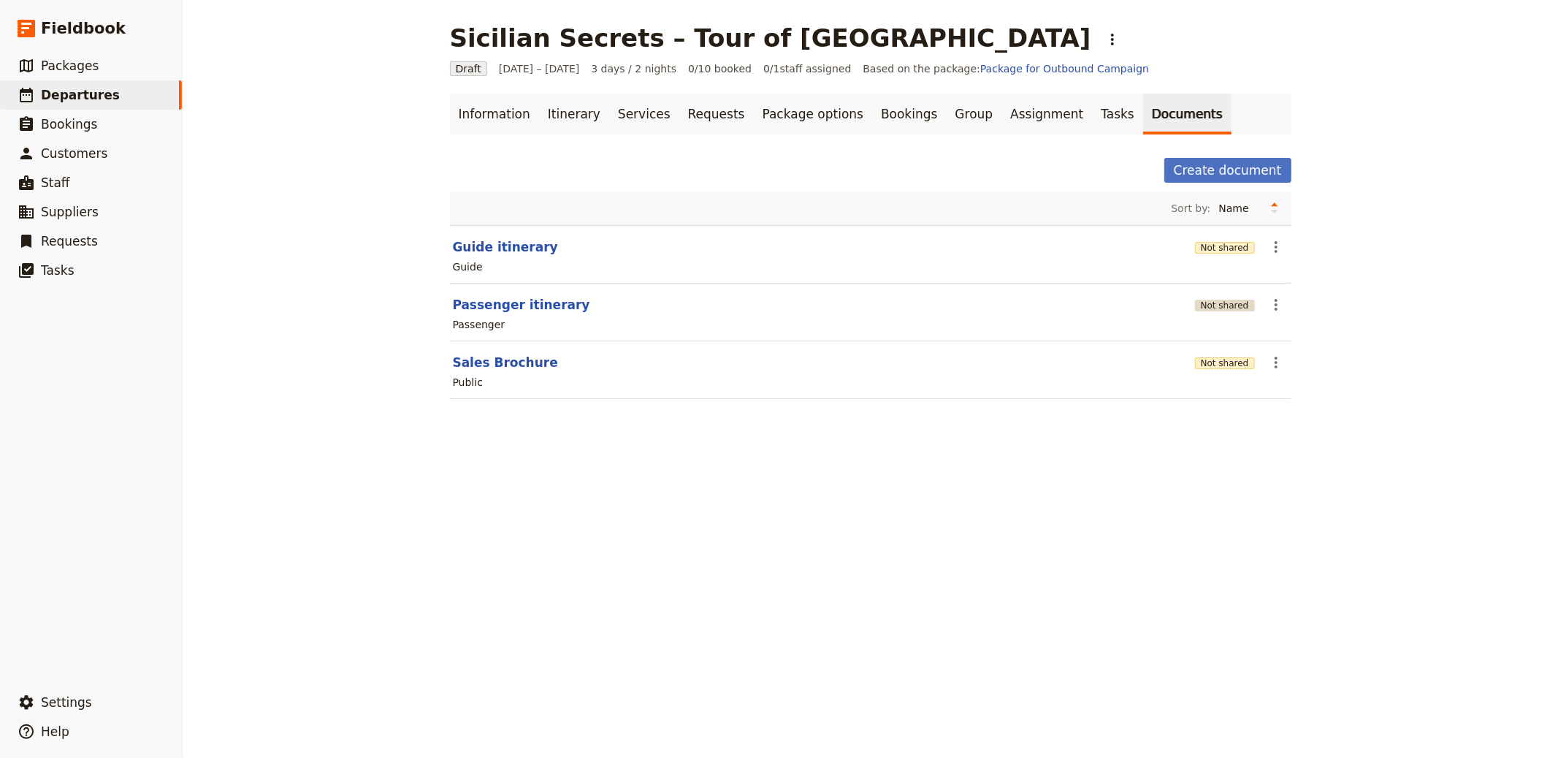
click at [1212, 307] on button "Not shared" at bounding box center [1225, 306] width 60 height 12
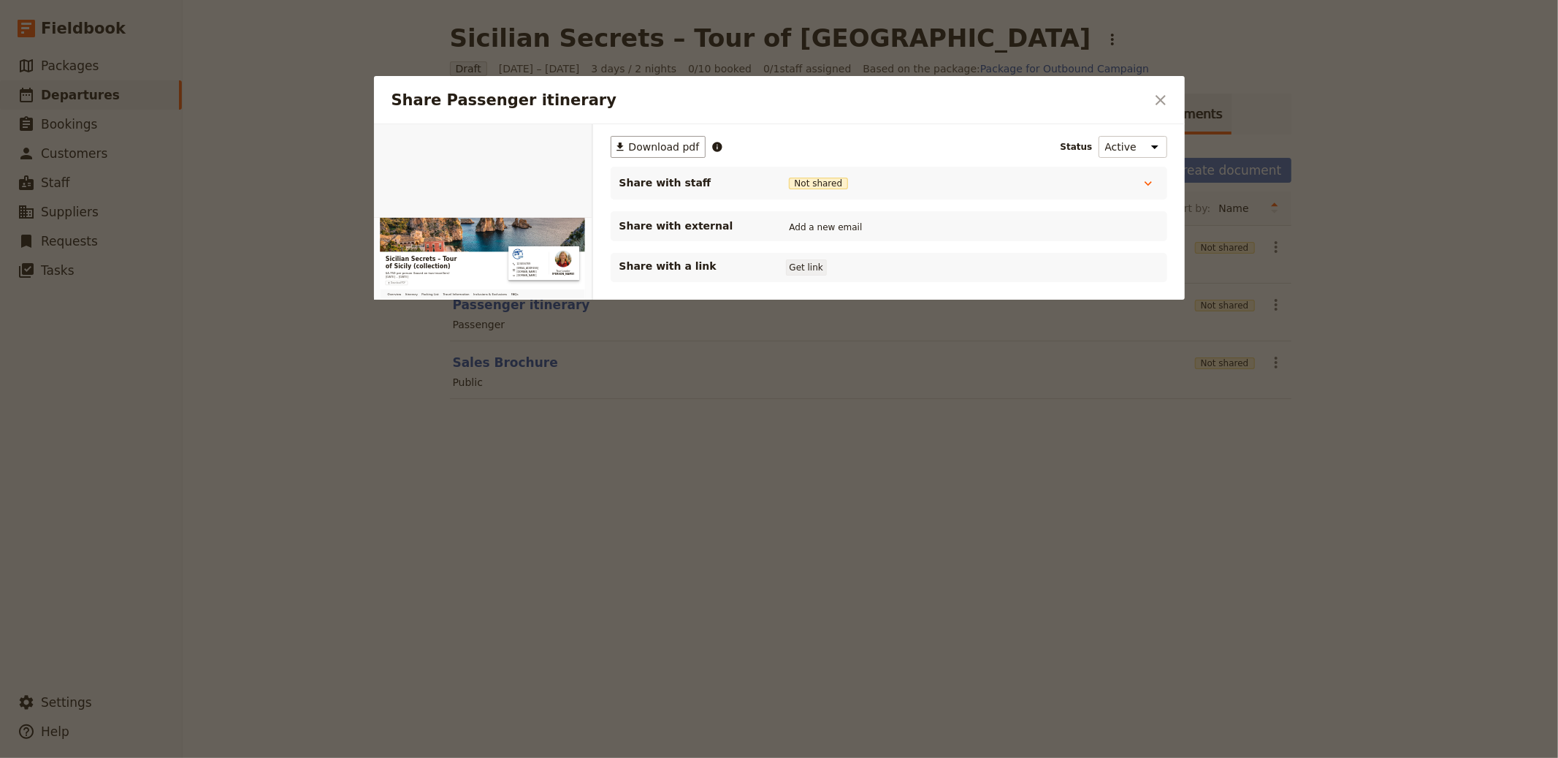
click at [813, 270] on button "Get link" at bounding box center [806, 267] width 41 height 16
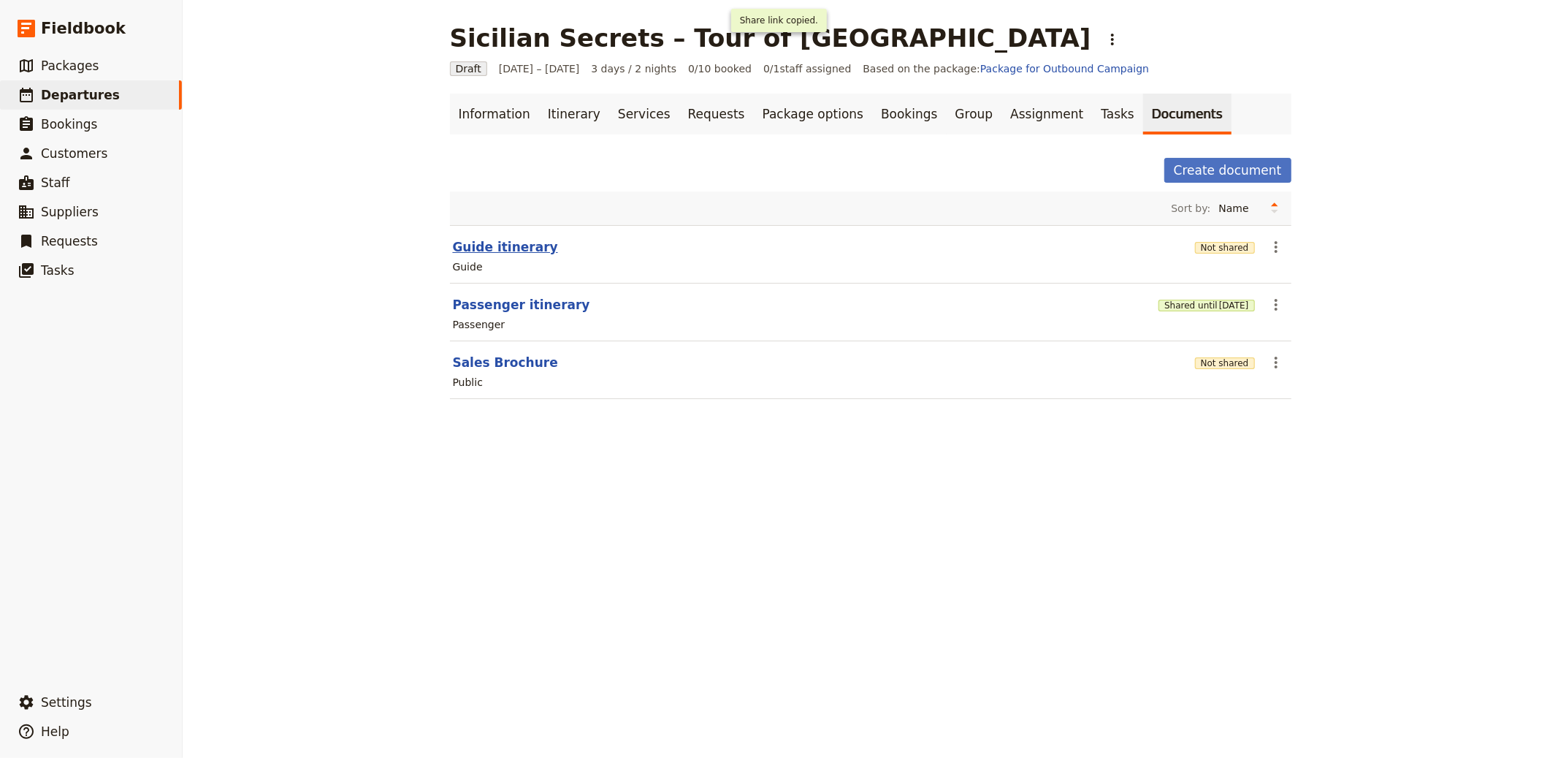
click at [508, 242] on button "Guide itinerary" at bounding box center [505, 247] width 105 height 18
select select "STAFF"
select select "RUN_SHEET"
select select "LARGE"
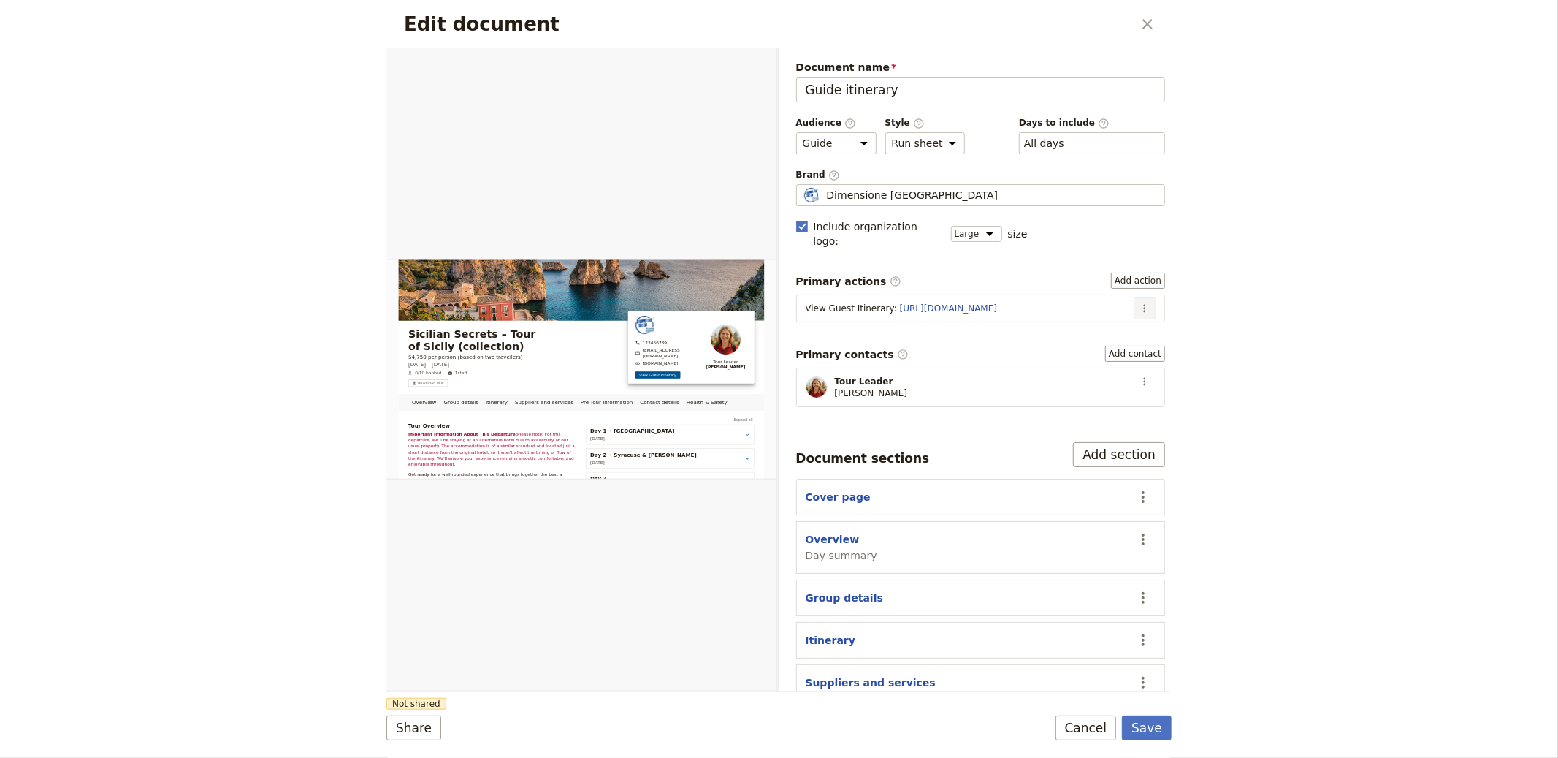
click at [1139, 302] on icon "Actions" at bounding box center [1145, 308] width 12 height 12
click at [1116, 316] on button "Edit action" at bounding box center [1096, 326] width 94 height 20
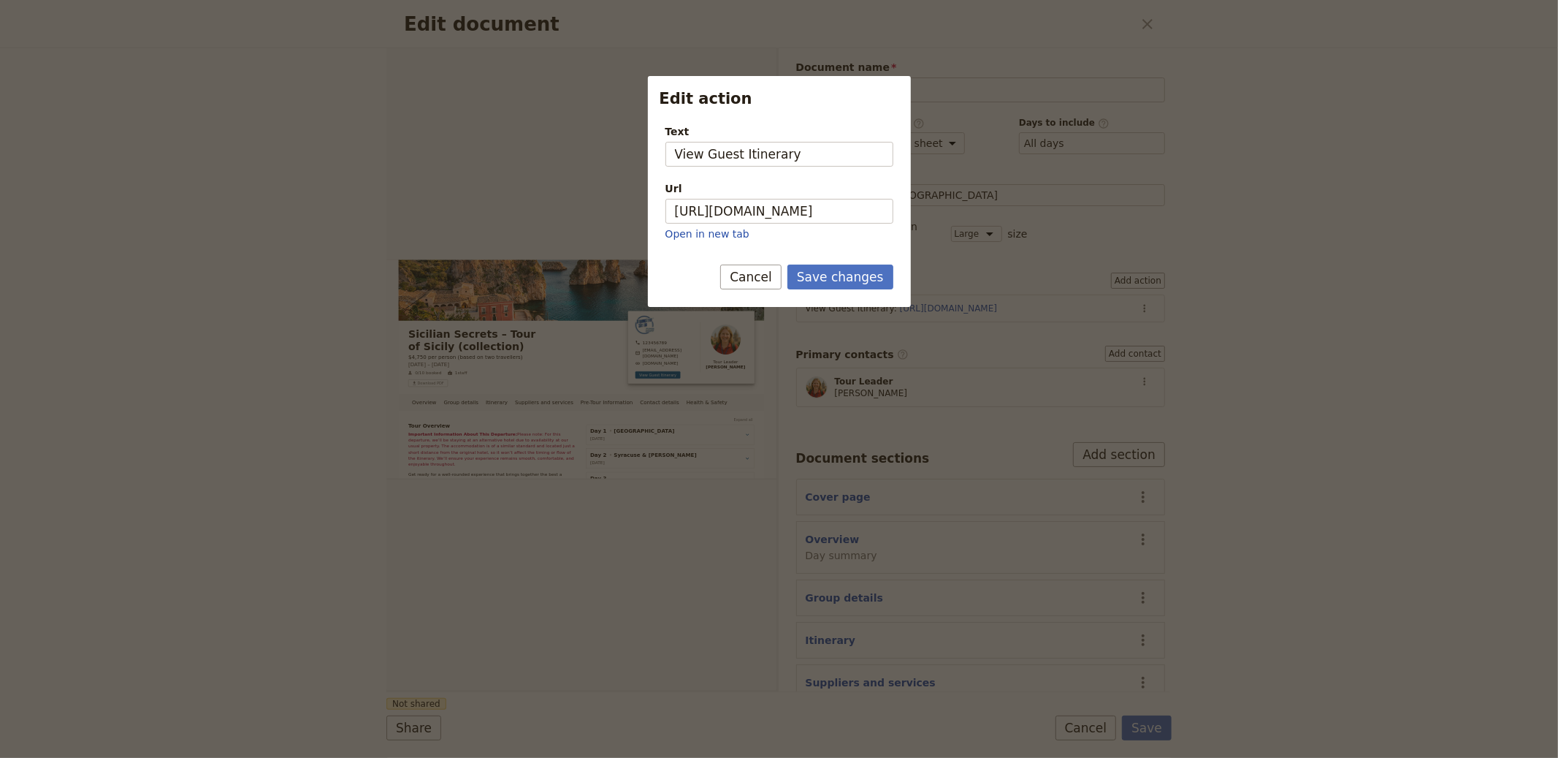
click at [755, 188] on div "Url" at bounding box center [780, 188] width 228 height 15
click at [755, 199] on input "https://trips.fieldbook.com/d/5LtasdbKMcD_OeM13U7Nj" at bounding box center [780, 211] width 228 height 25
click at [770, 210] on input "https://trips.fieldbook.com/d/5LtasdbKMcD_OeM13U7Nj" at bounding box center [780, 211] width 228 height 25
paste input "eWOOitFldAjuIXtFpaiJf"
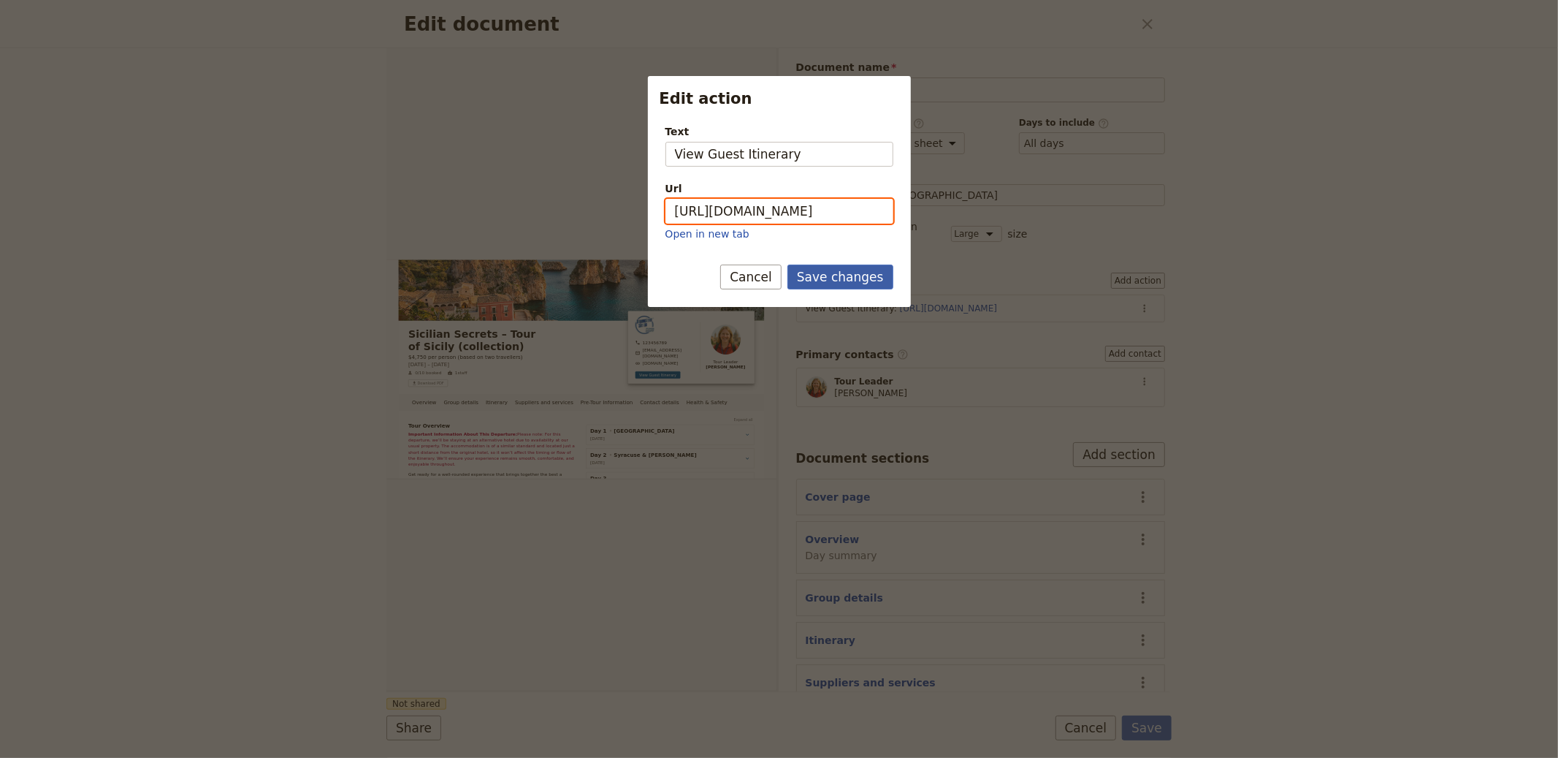
type input "https://trips.fieldbook.com/d/eWOOitFldAjuIXtFpaiJf"
click at [846, 272] on button "Save changes" at bounding box center [841, 276] width 106 height 25
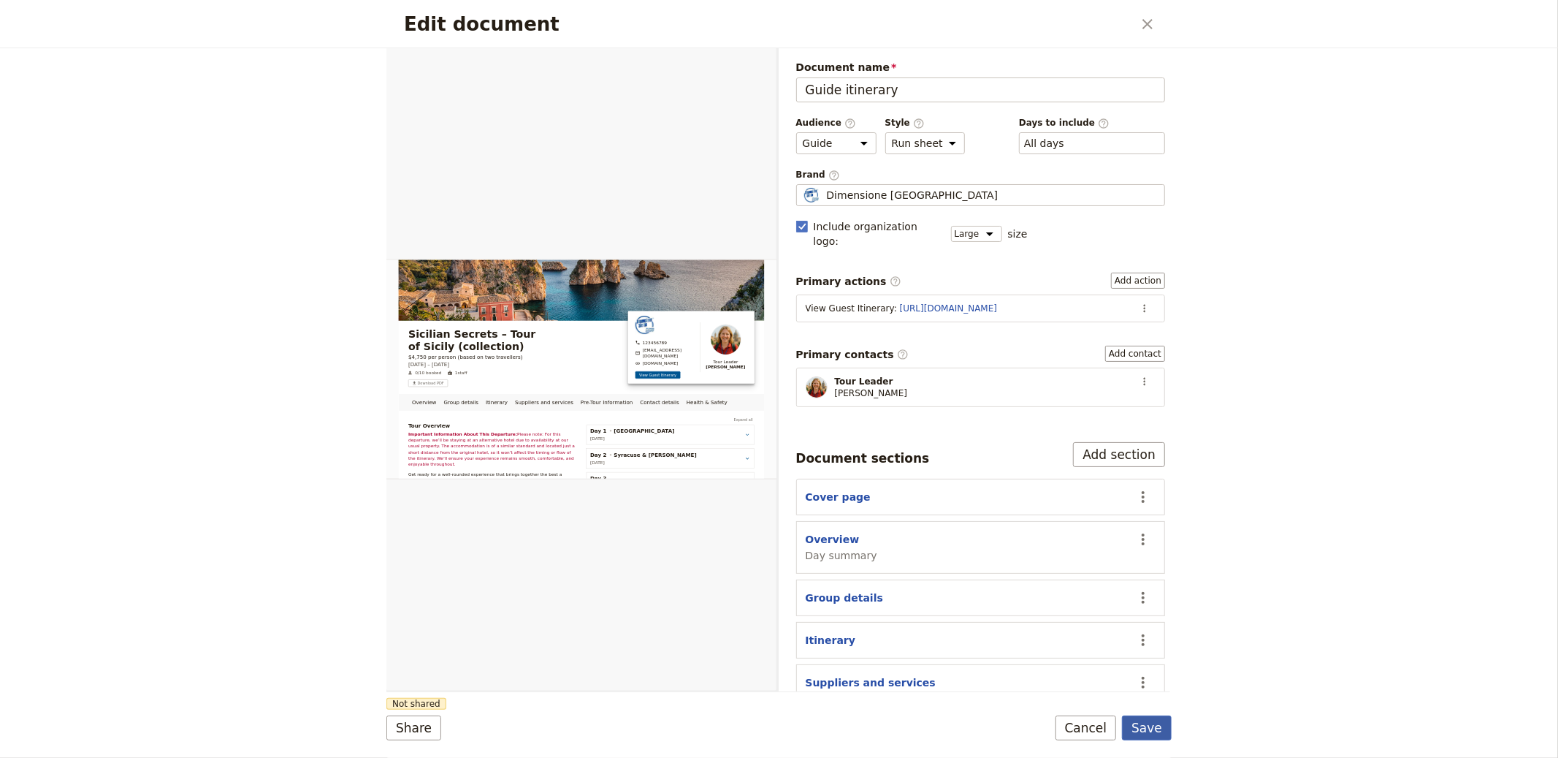
click at [1149, 718] on button "Save" at bounding box center [1147, 727] width 50 height 25
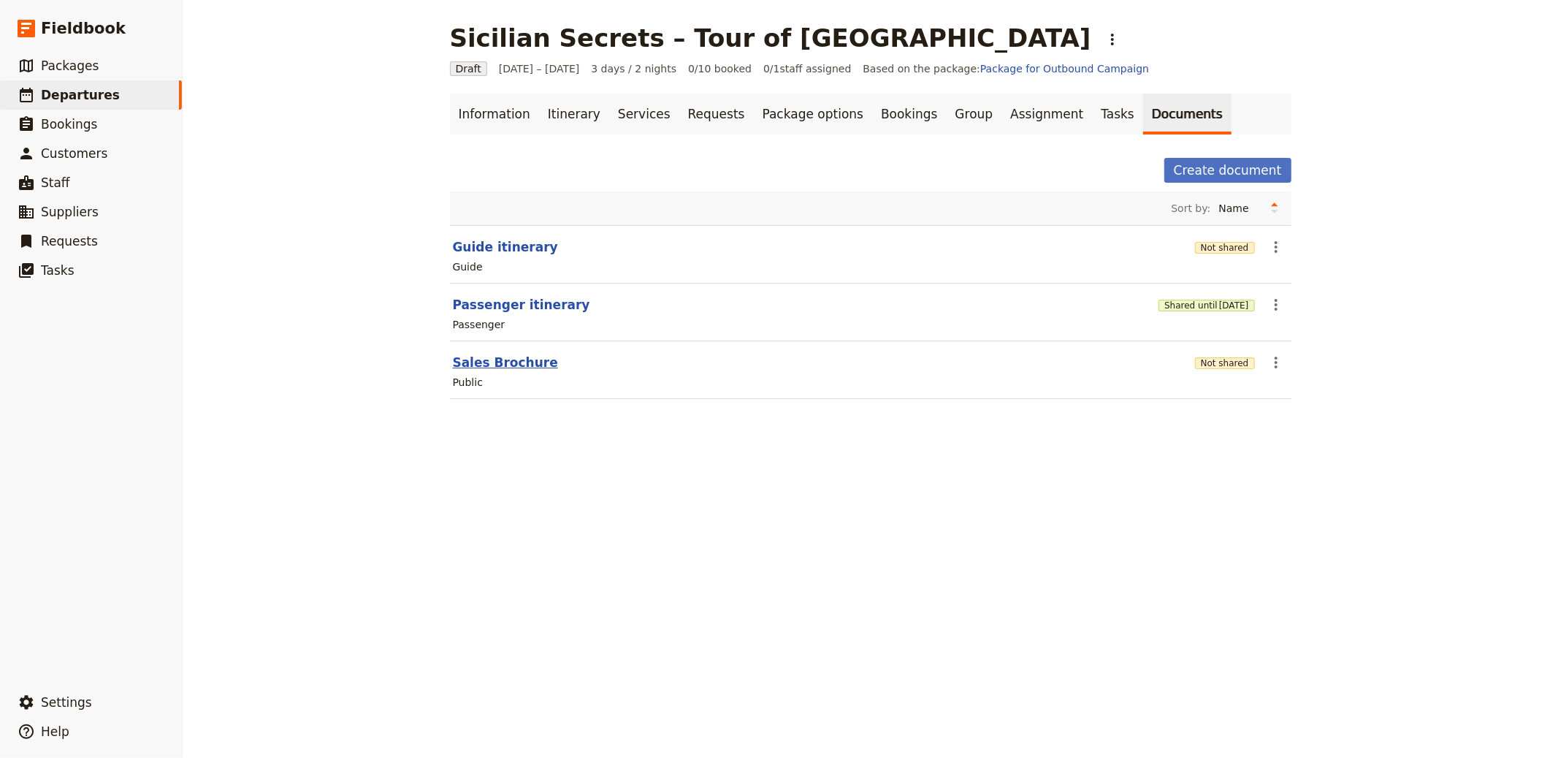
click at [519, 368] on button "Sales Brochure" at bounding box center [505, 363] width 105 height 18
select select "DEFAULT"
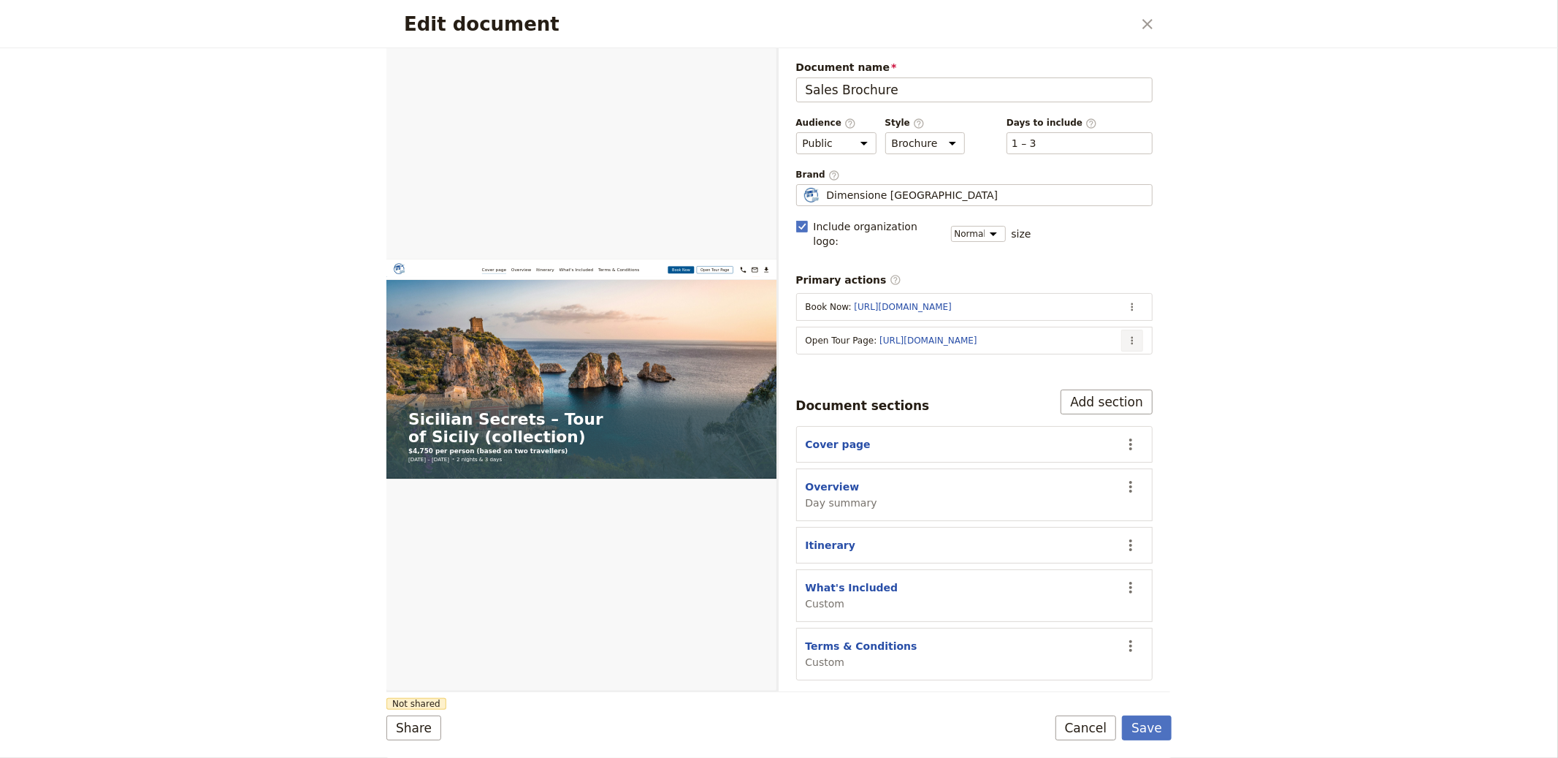
click at [1137, 335] on icon "Actions" at bounding box center [1132, 341] width 12 height 12
click at [1106, 357] on span "Edit action" at bounding box center [1074, 358] width 118 height 15
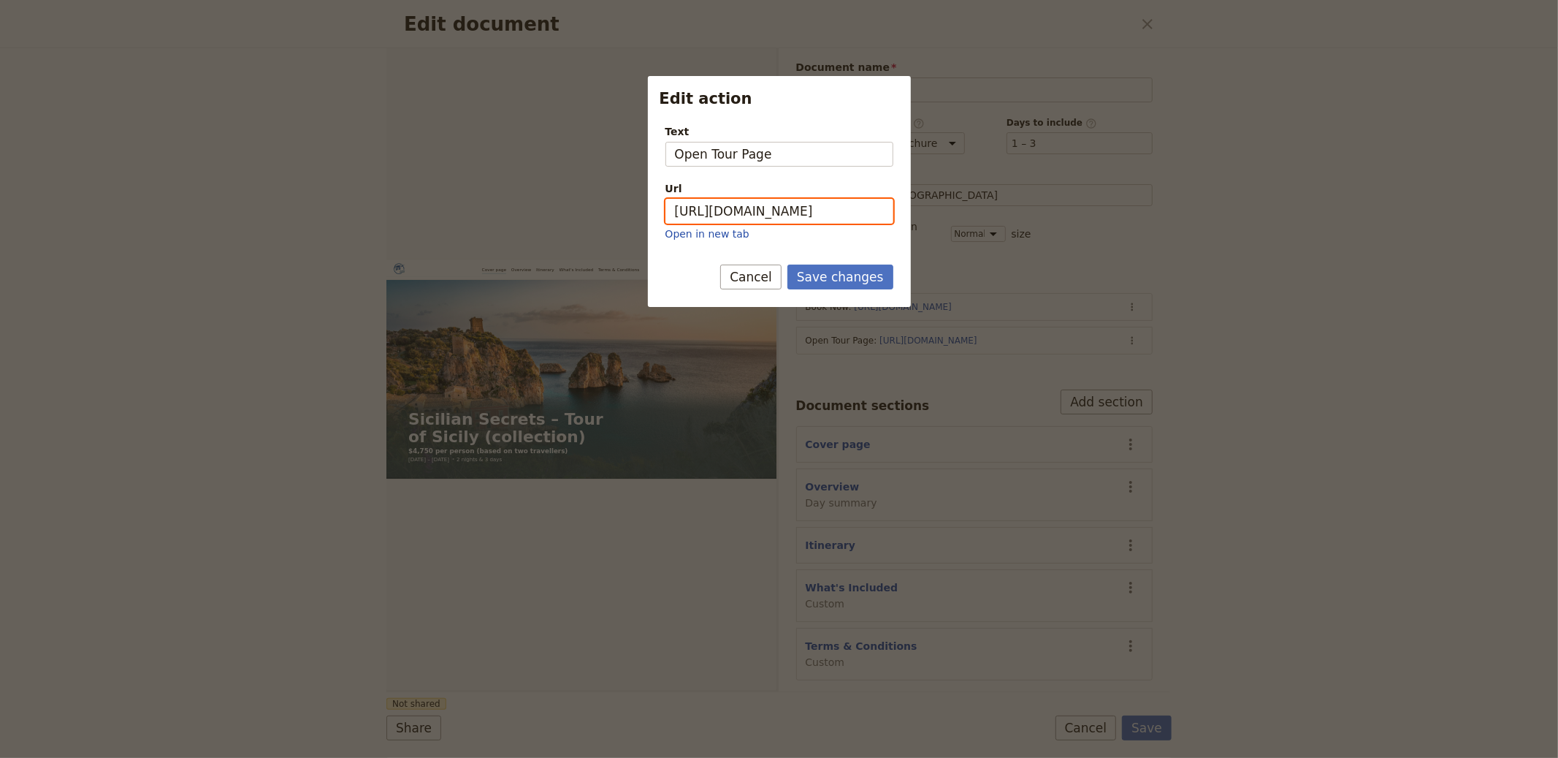
click at [779, 202] on input "https://trips.fieldbook.com/d/5LtasdbKMcD_OeM13U7Nj" at bounding box center [780, 211] width 228 height 25
paste input "eWOOitFldAjuIXtFpaiJf"
type input "https://trips.fieldbook.com/d/eWOOitFldAjuIXtFpaiJf"
click at [861, 280] on button "Save changes" at bounding box center [841, 276] width 106 height 25
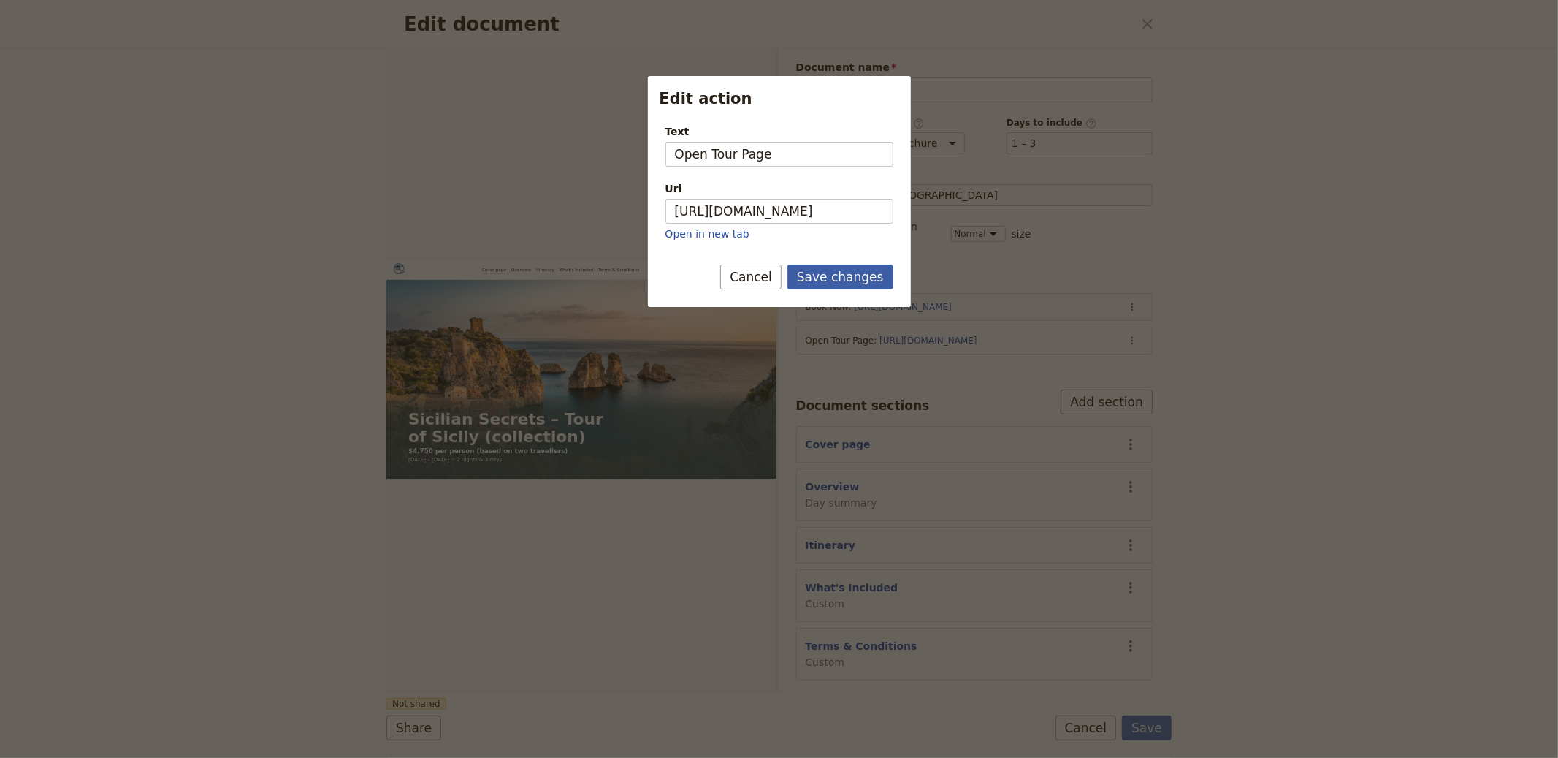
scroll to position [0, 0]
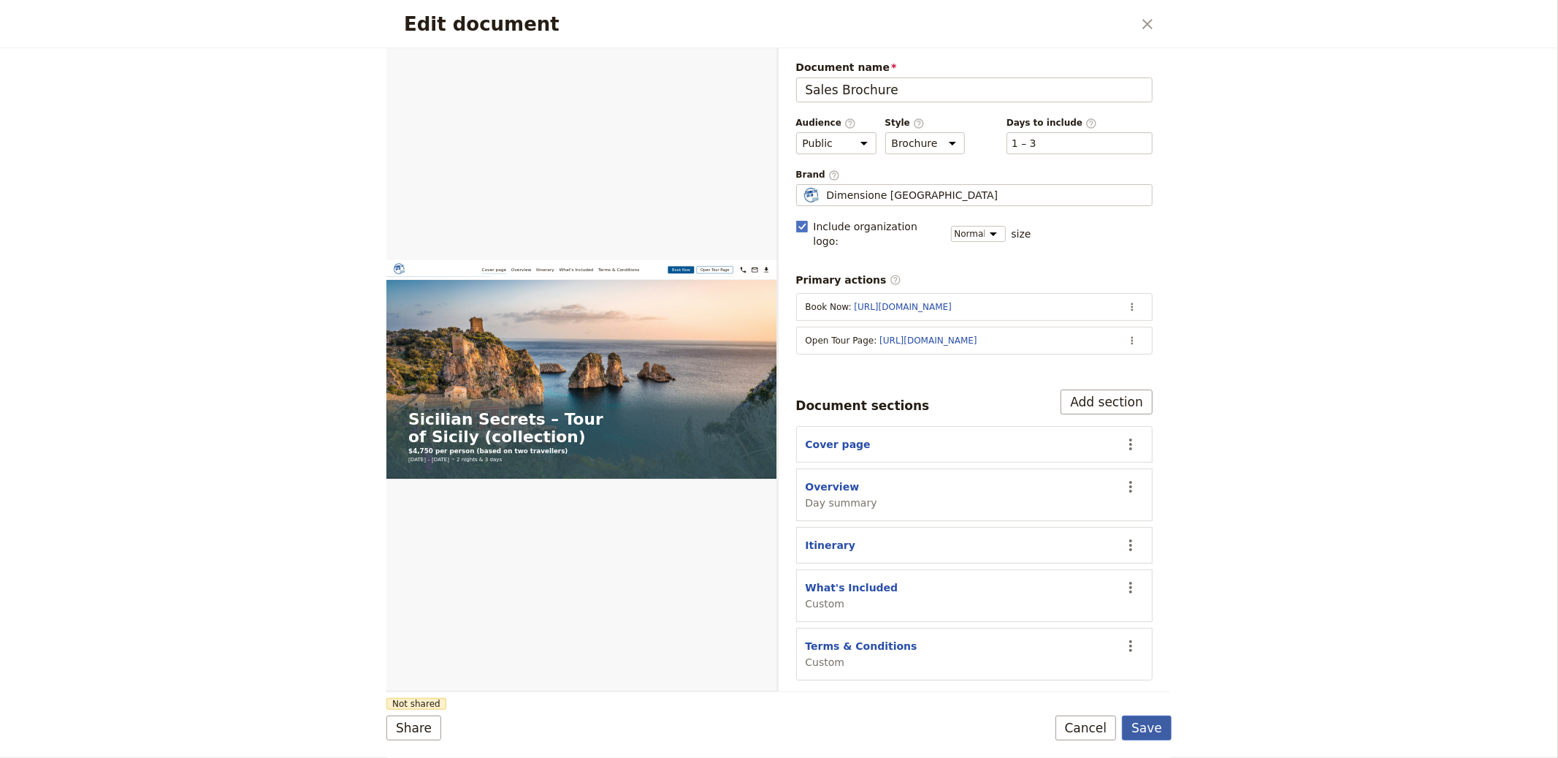
click at [1162, 720] on button "Save" at bounding box center [1147, 727] width 50 height 25
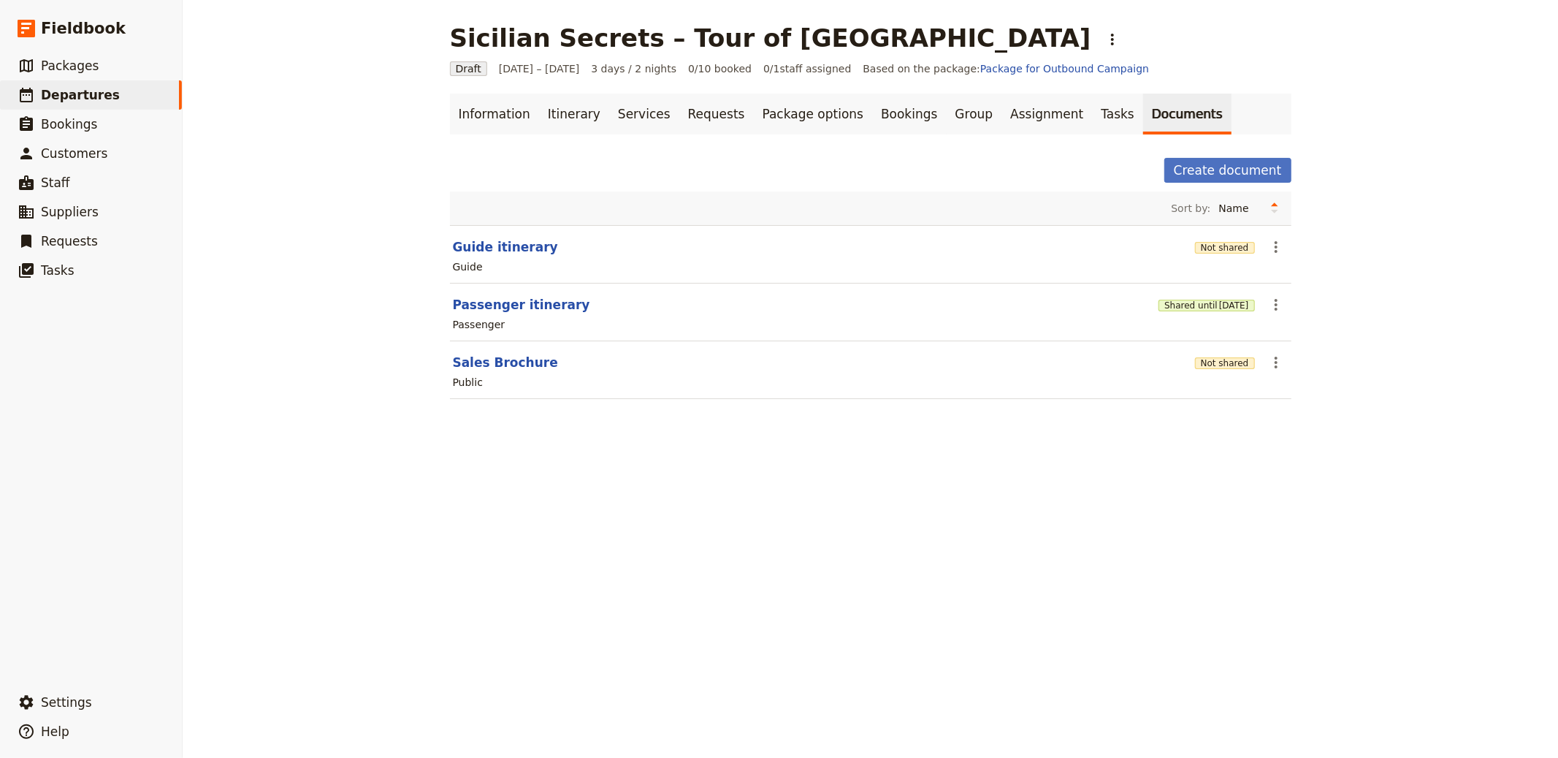
click at [1216, 351] on div "Not shared" at bounding box center [1225, 362] width 60 height 25
click at [1216, 357] on button "Not shared" at bounding box center [1225, 363] width 60 height 12
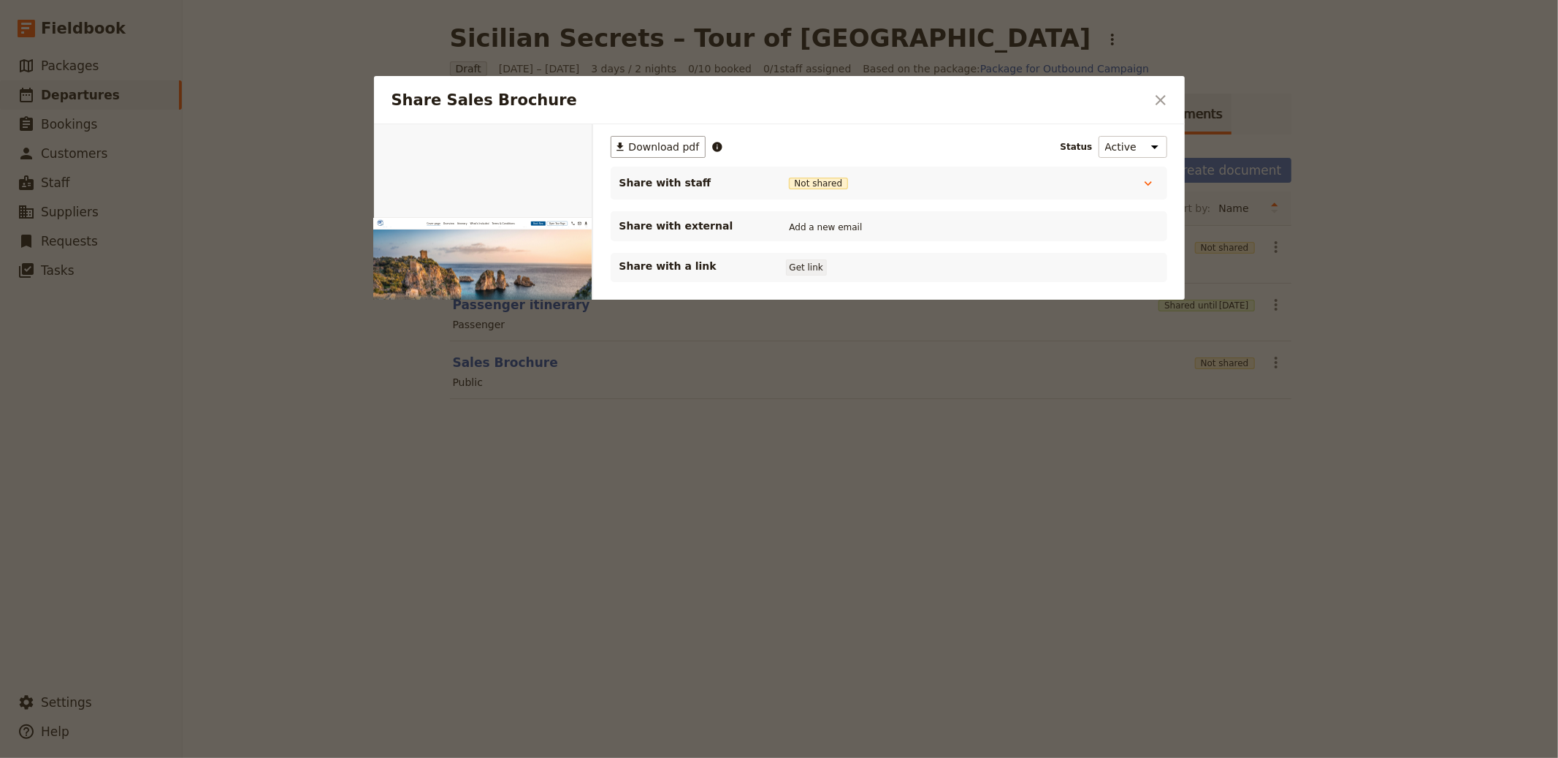
click at [807, 271] on button "Get link" at bounding box center [806, 267] width 41 height 16
click at [1155, 96] on icon "Close dialog" at bounding box center [1161, 100] width 18 height 18
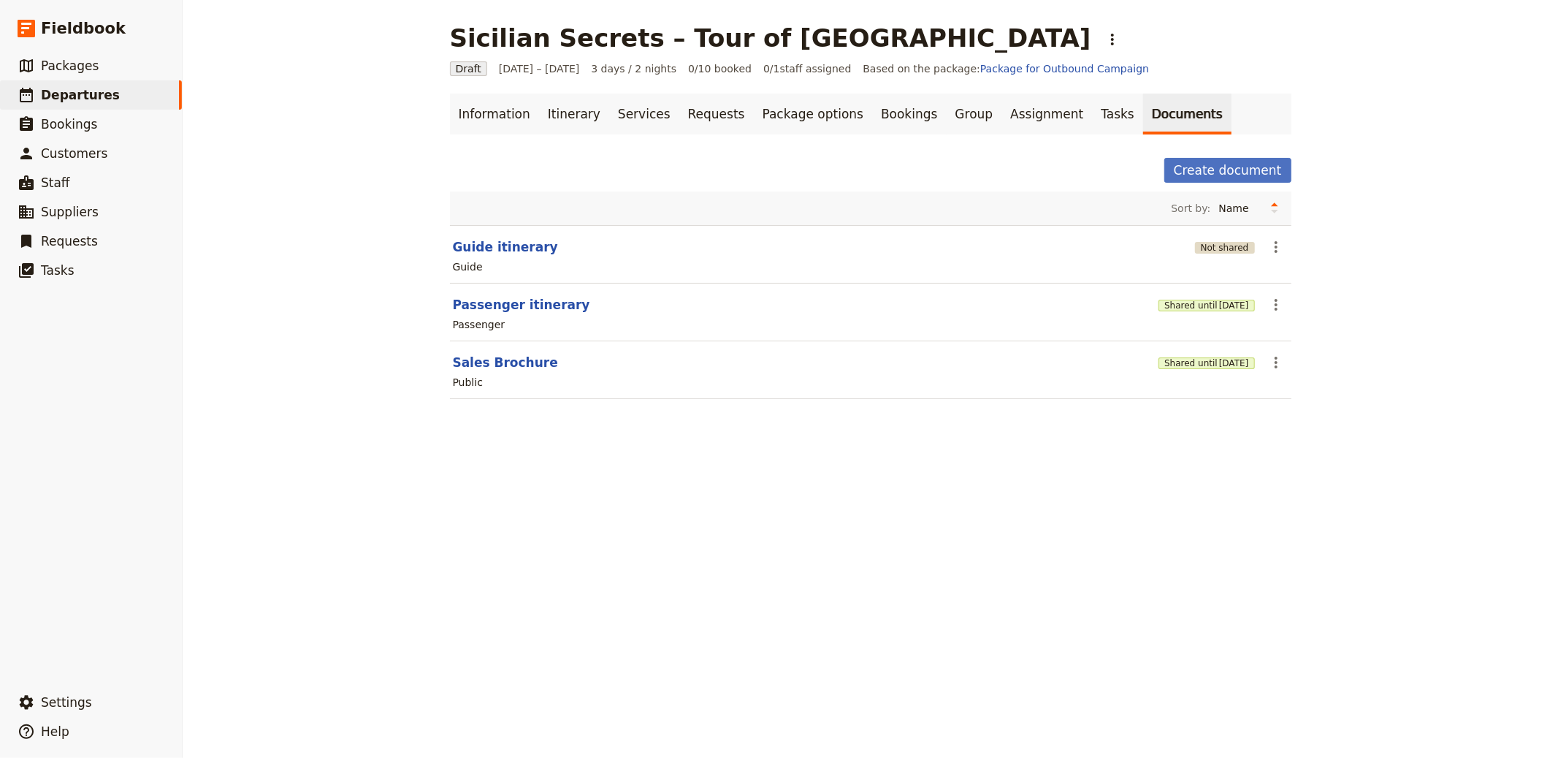
click at [1210, 243] on button "Not shared" at bounding box center [1225, 248] width 60 height 12
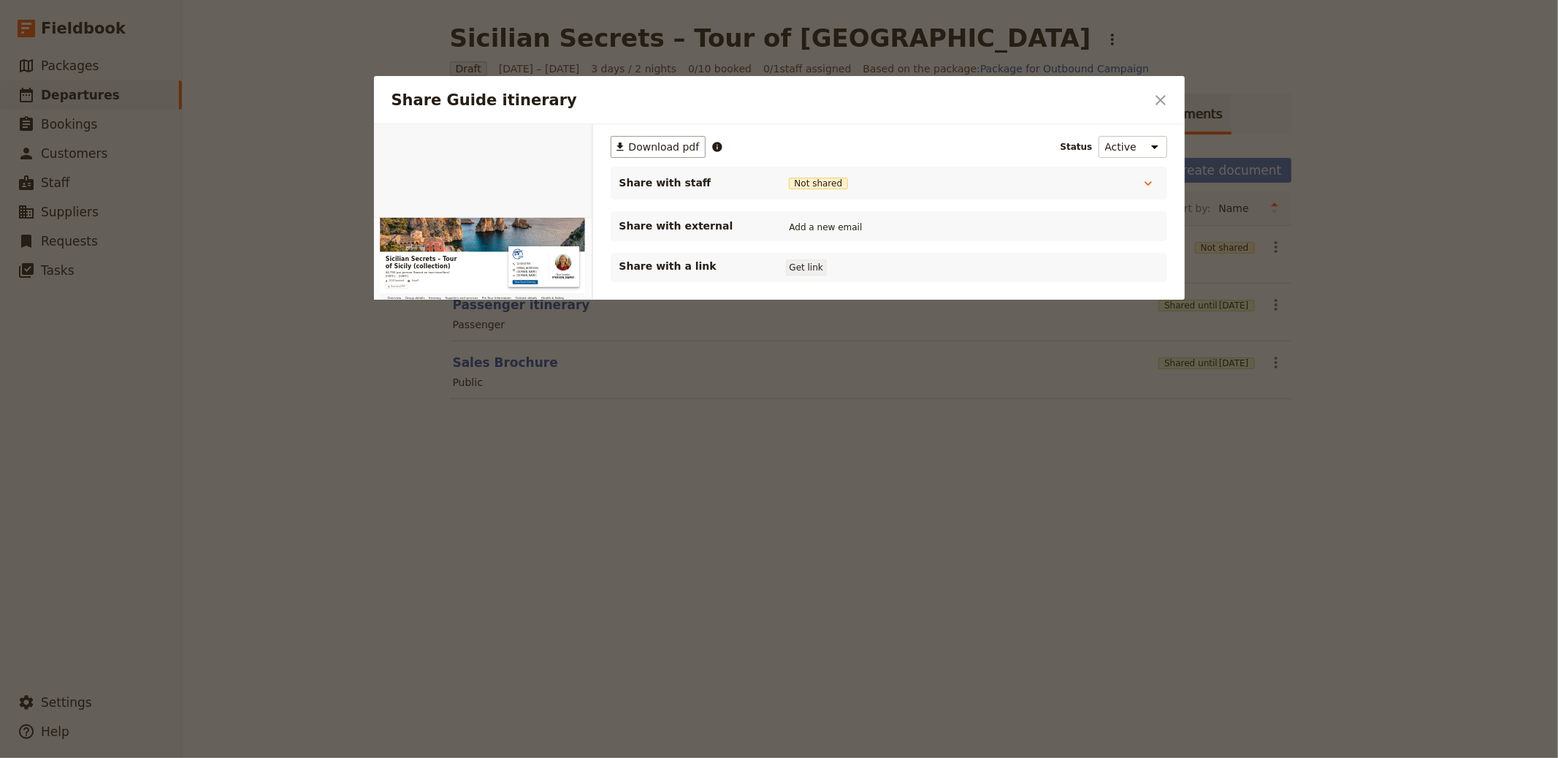
click at [811, 264] on button "Get link" at bounding box center [806, 267] width 41 height 16
click at [1162, 97] on icon "Close dialog" at bounding box center [1161, 100] width 10 height 10
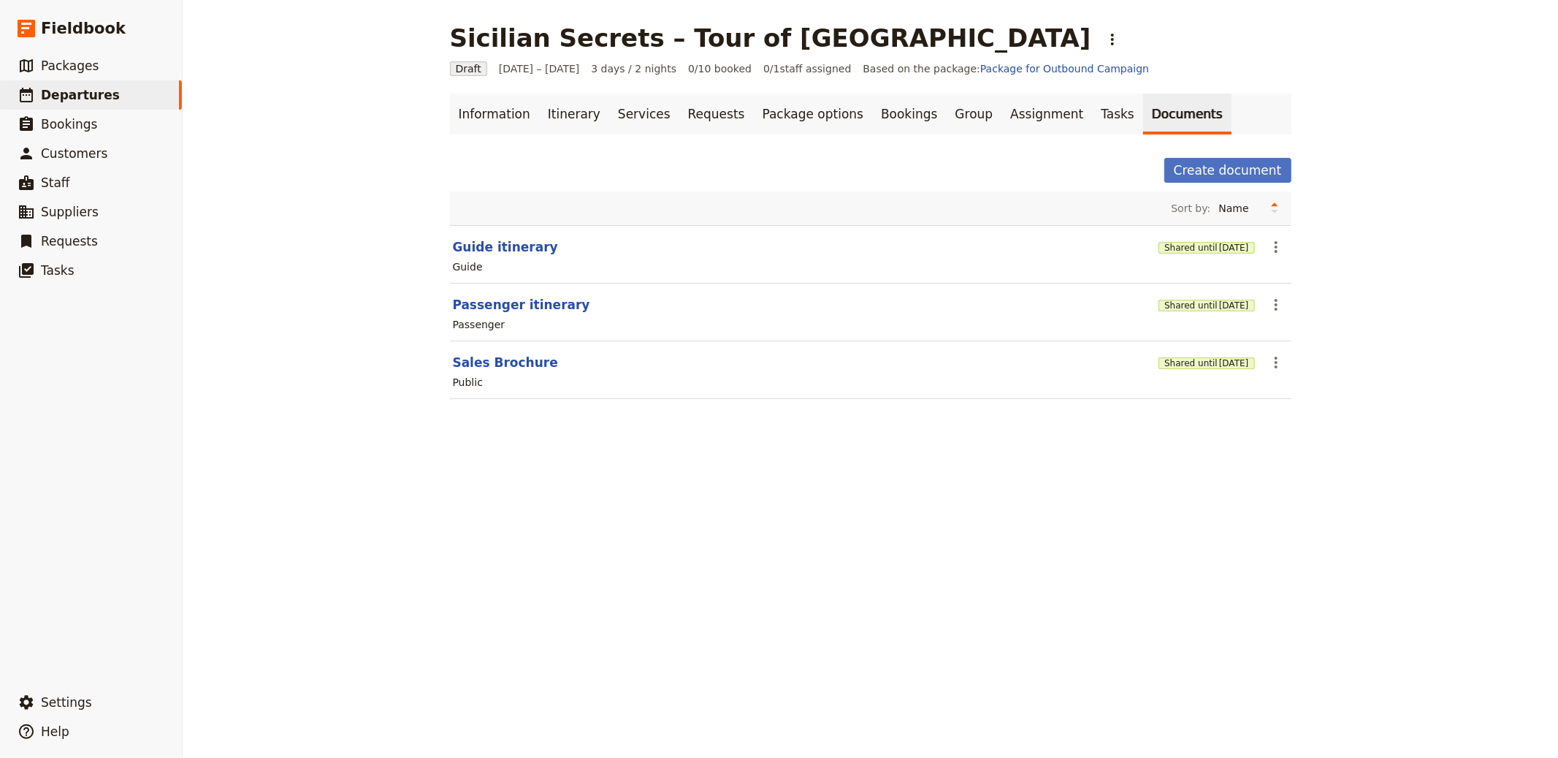
click at [1159, 242] on button "Shared until [DATE]" at bounding box center [1207, 248] width 96 height 12
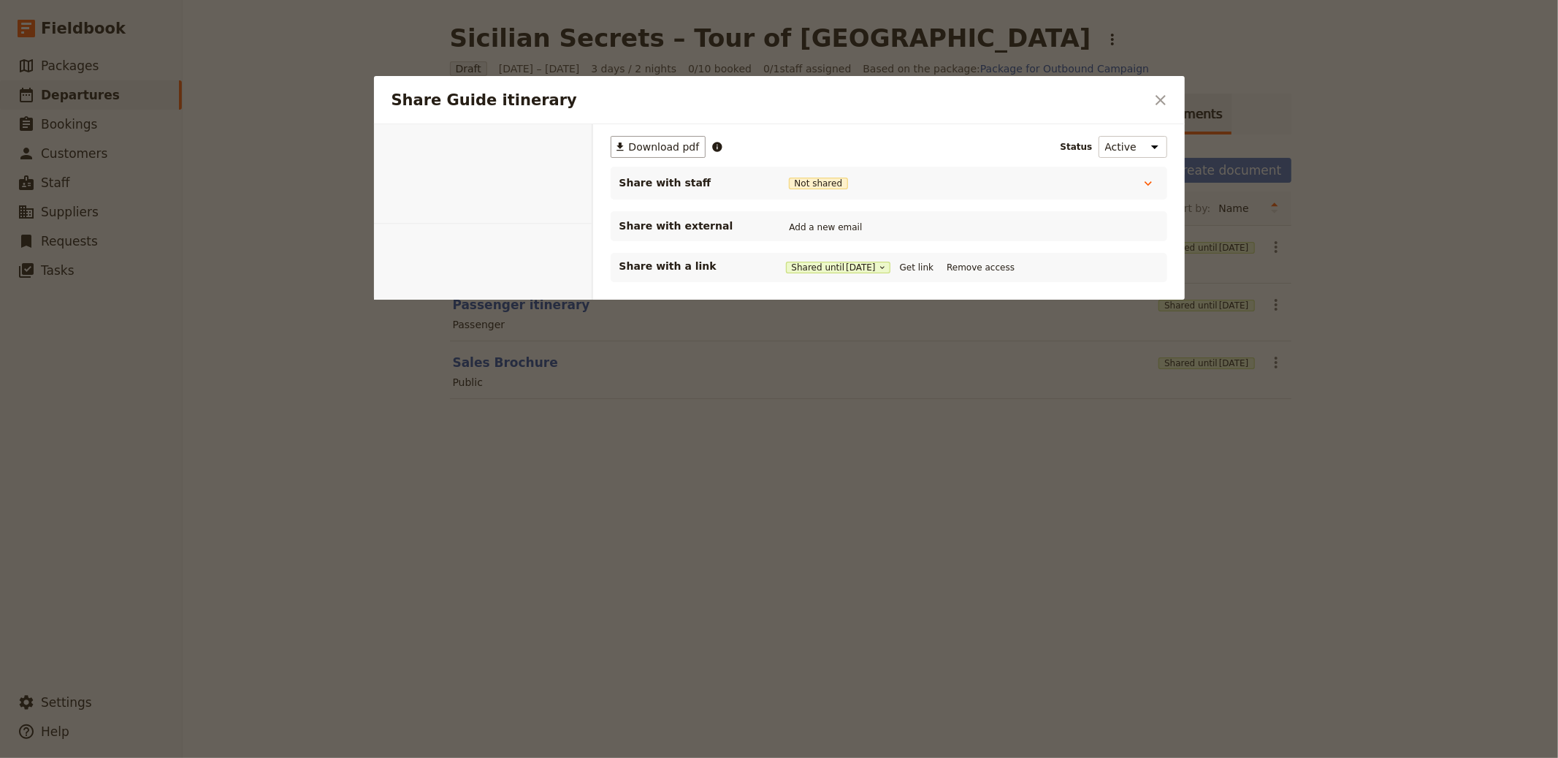
click at [611, 136] on button "​ Download pdf" at bounding box center [659, 147] width 96 height 22
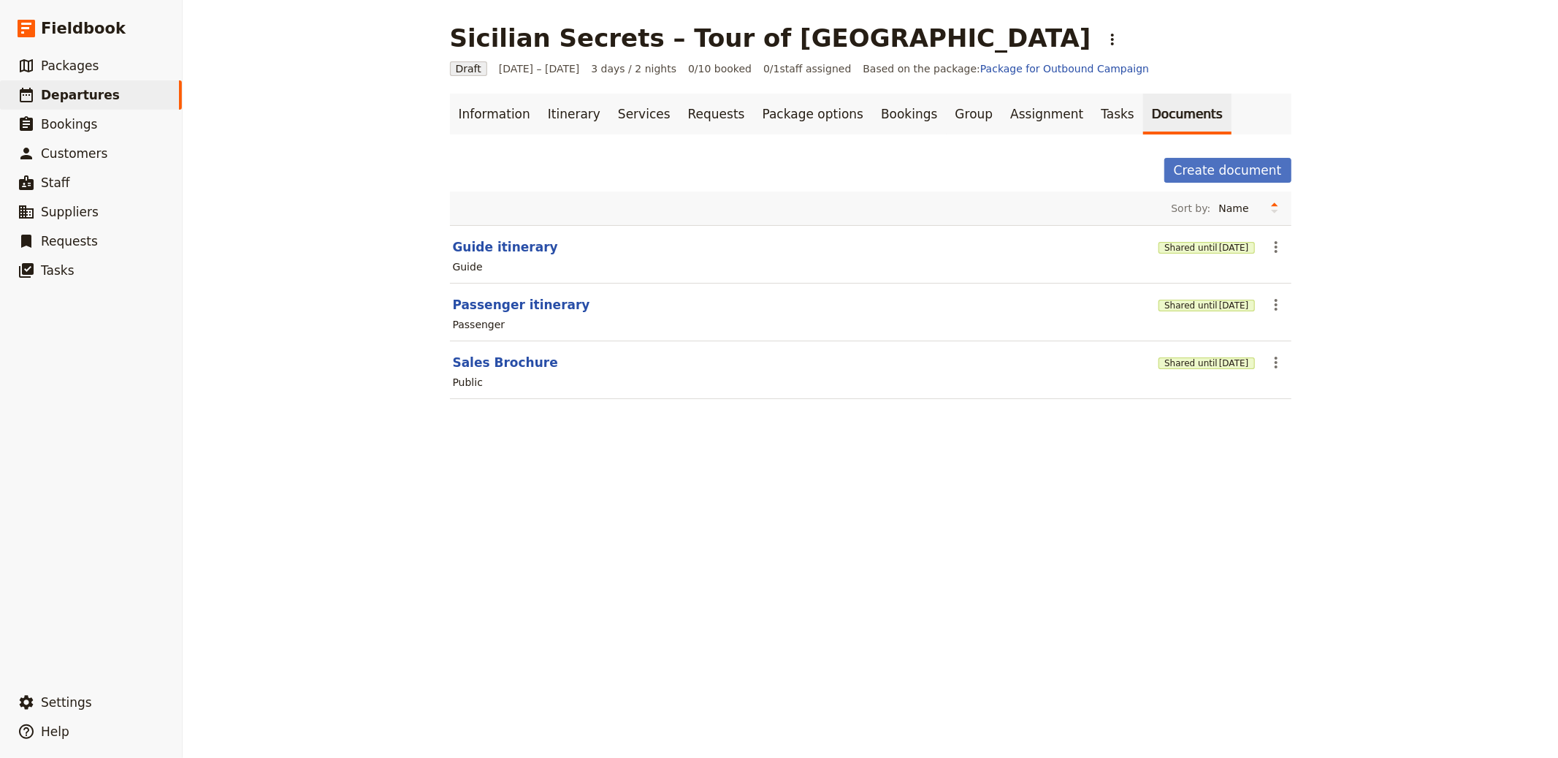
click at [1007, 524] on div "Sicilian Secrets – Tour of Sicily ​ Draft 1 – 3 Oct 2025 3 days / 2 nights 0/10…" at bounding box center [871, 379] width 1376 height 758
drag, startPoint x: 1392, startPoint y: 252, endPoint x: 1370, endPoint y: 186, distance: 69.3
click at [1392, 251] on div "Sicilian Secrets – Tour of Sicily ​ Draft 1 – 3 Oct 2025 3 days / 2 nights 0/10…" at bounding box center [871, 379] width 1376 height 758
click at [1104, 43] on icon "Actions" at bounding box center [1113, 40] width 18 height 18
click at [838, 109] on span "Schedule departure" at bounding box center [851, 116] width 101 height 15
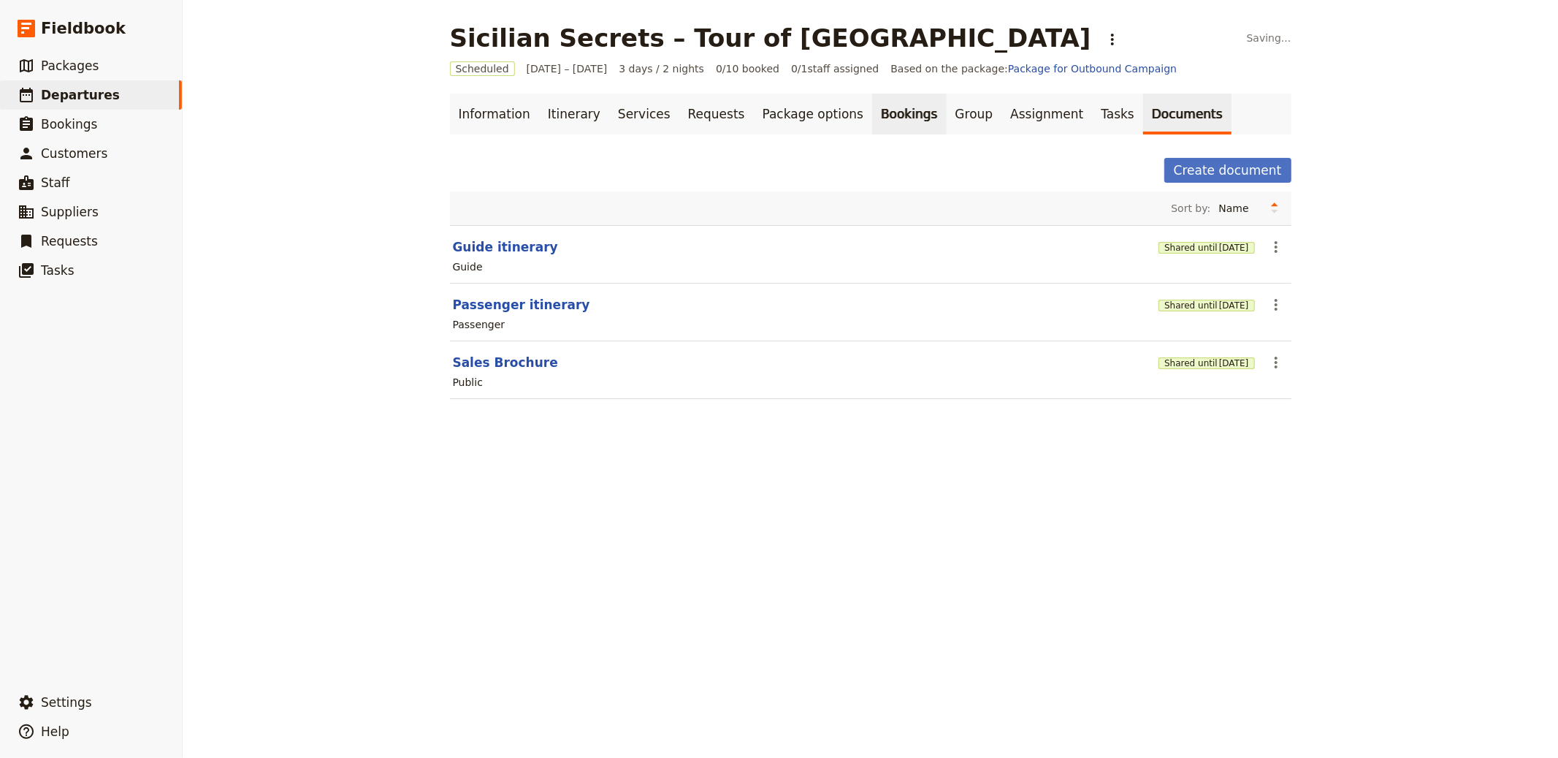
click at [872, 109] on link "Bookings" at bounding box center [909, 114] width 74 height 41
click at [889, 132] on link "Bookings" at bounding box center [909, 114] width 74 height 41
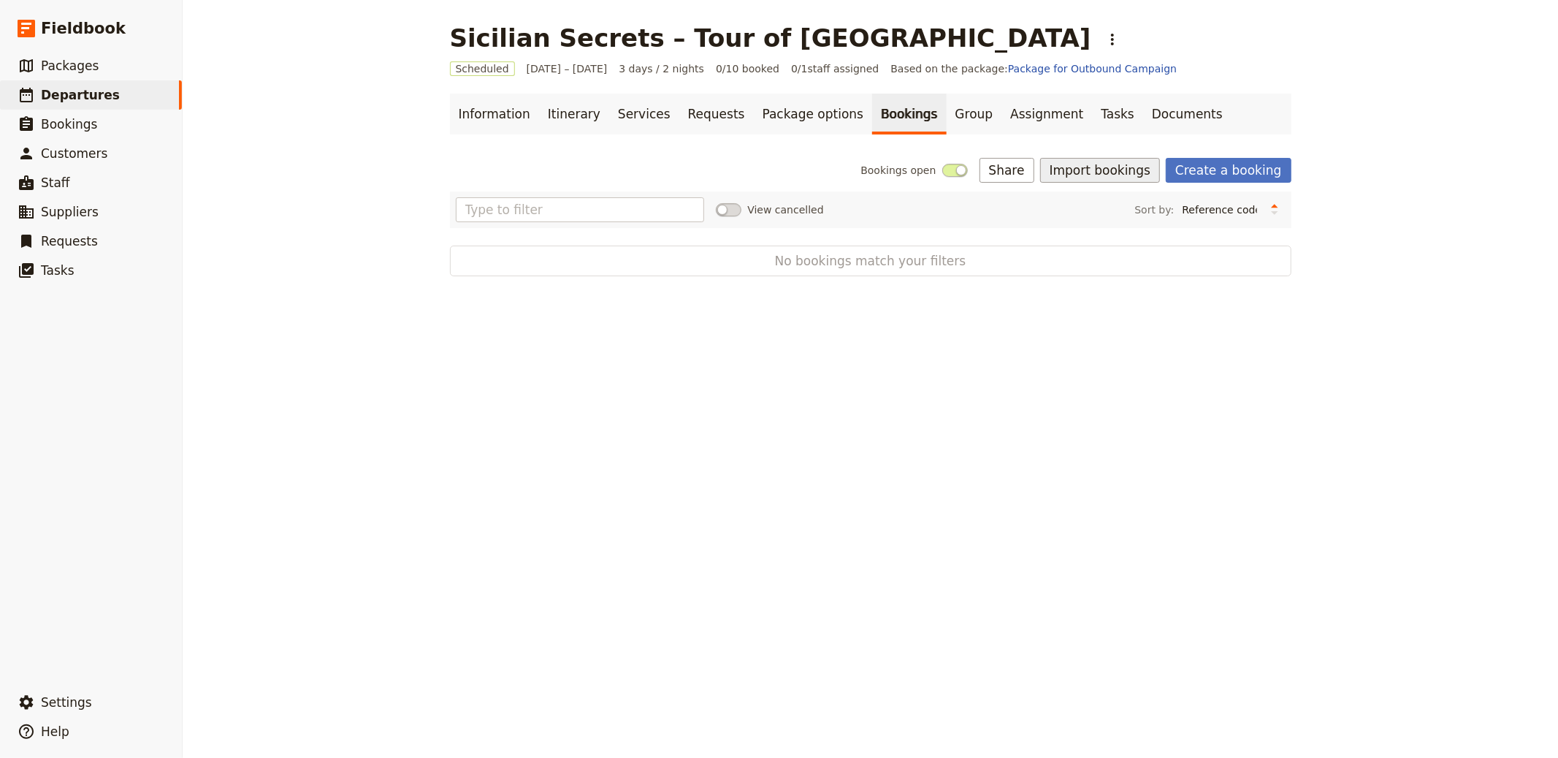
click at [1065, 168] on button "Import bookings" at bounding box center [1100, 170] width 120 height 25
click at [1099, 203] on span "Import Bookings" at bounding box center [1103, 202] width 84 height 15
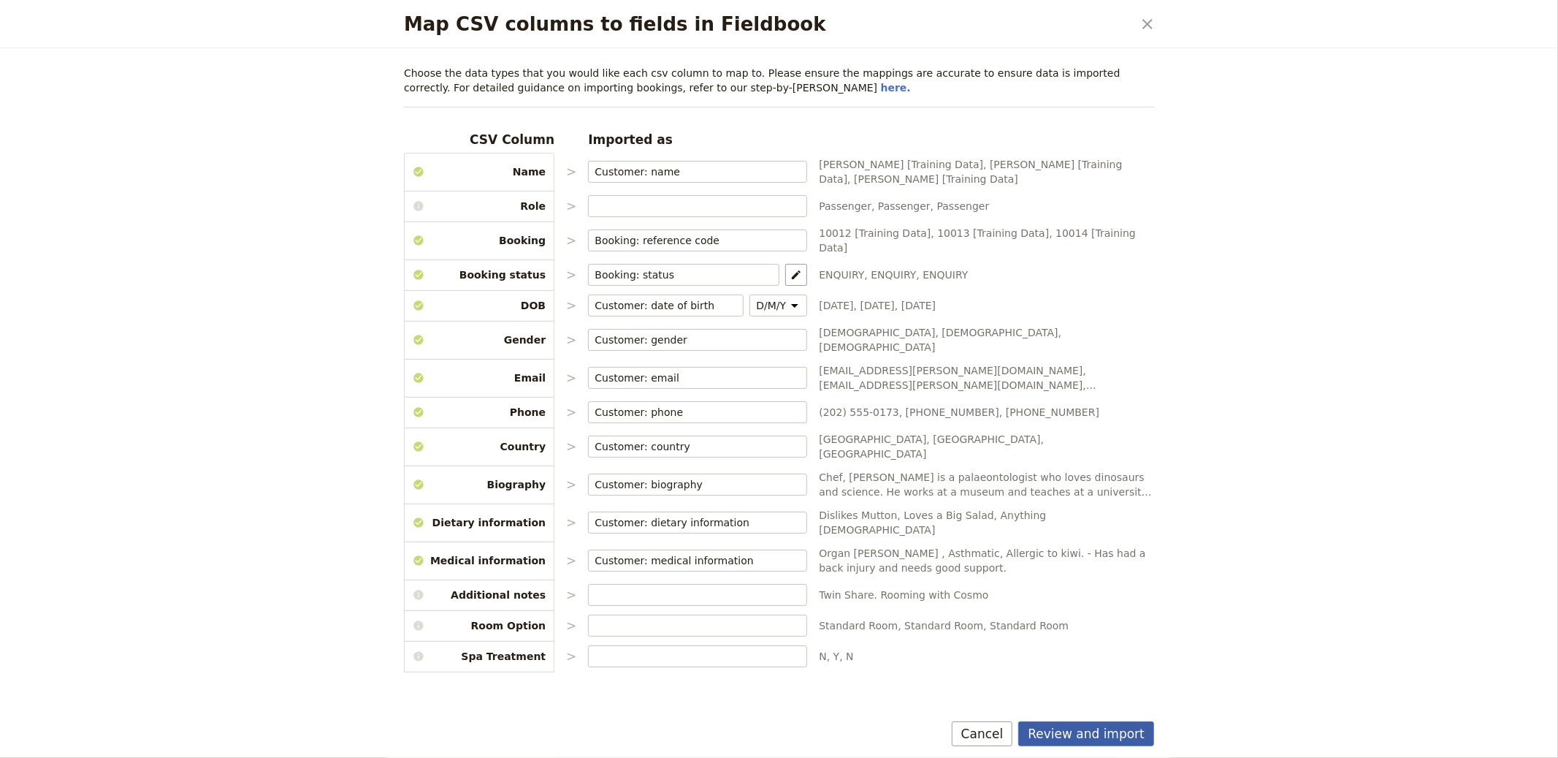
click at [1074, 733] on button "Review and import" at bounding box center [1086, 733] width 136 height 25
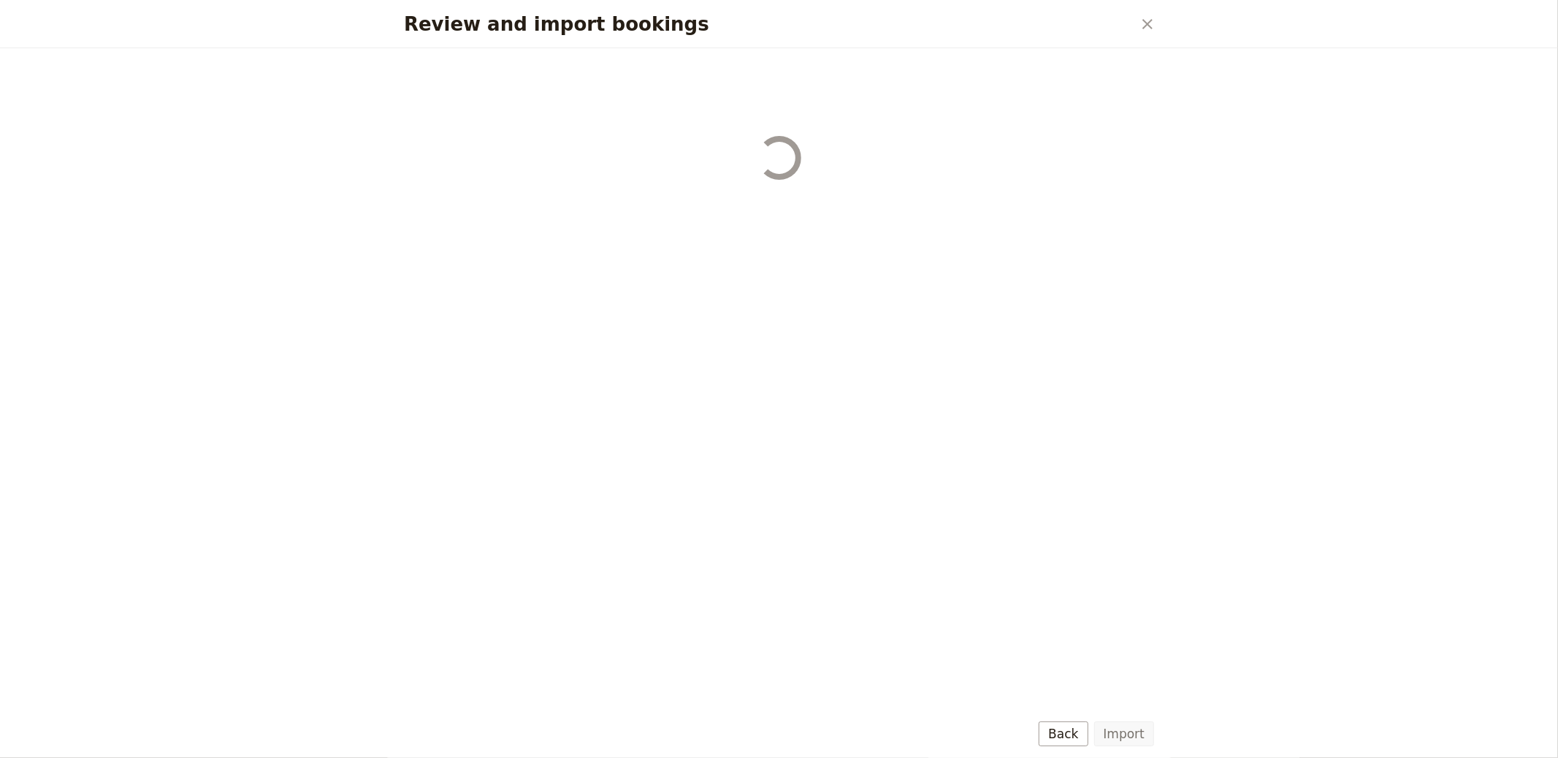
select select "655d56b39948720cb8e55355"
select select "655d57ca9948720cb8e553ec"
select select "655d57fa9948720cb8e553f3"
select select "655d58079948720cb8e553fa"
select select "655d584c9948720cb8e55401"
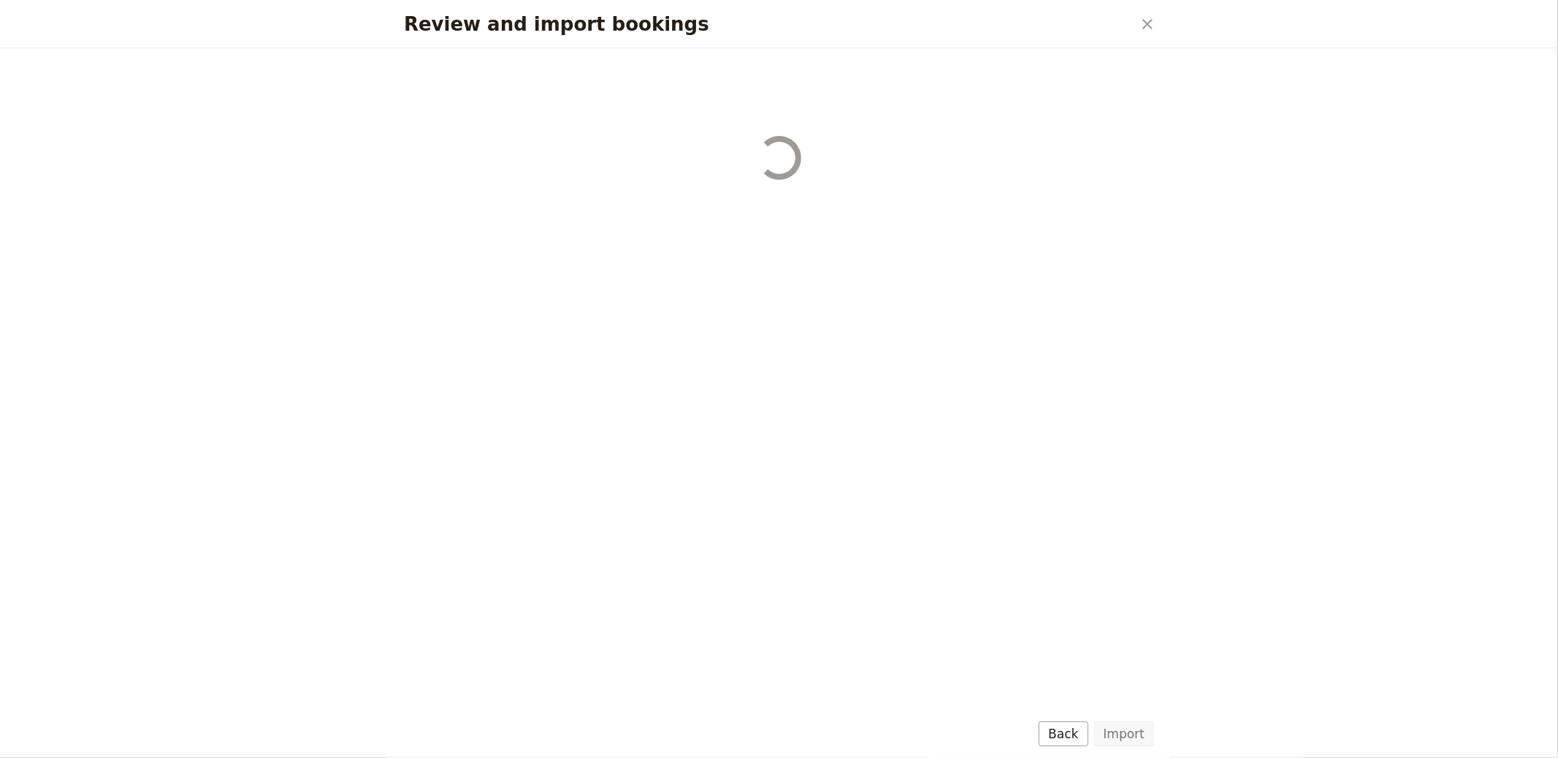
select select "655d58679948720cb8e5540d"
select select "650e6b6659641ed5ee156647"
select select "650e6b4b59641ed5ee156605"
select select "650e2104408bbede5b0c60fd"
select select "650e1d73408bbede5b0c60a6"
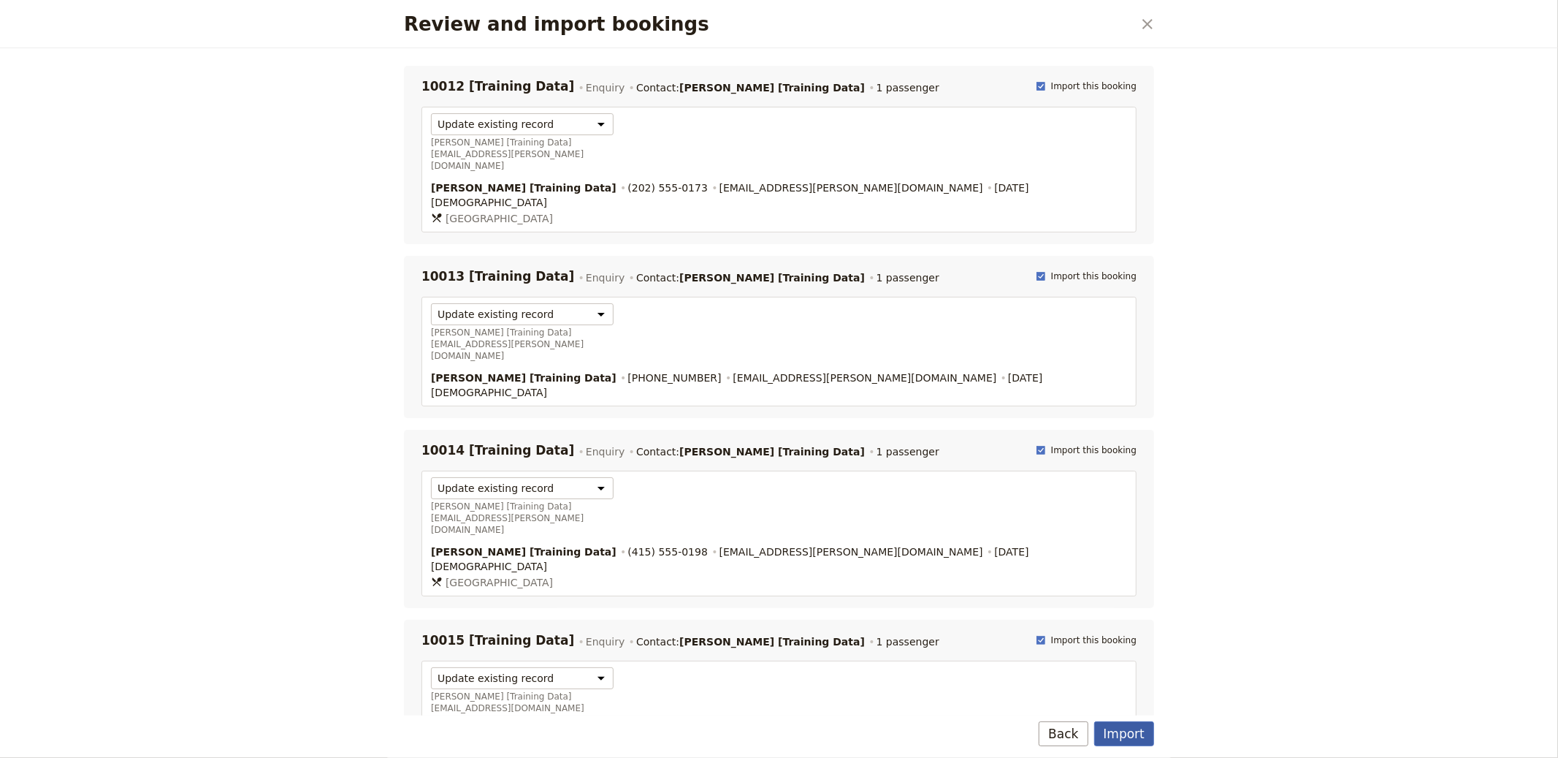
click at [1117, 737] on button "Import" at bounding box center [1124, 733] width 60 height 25
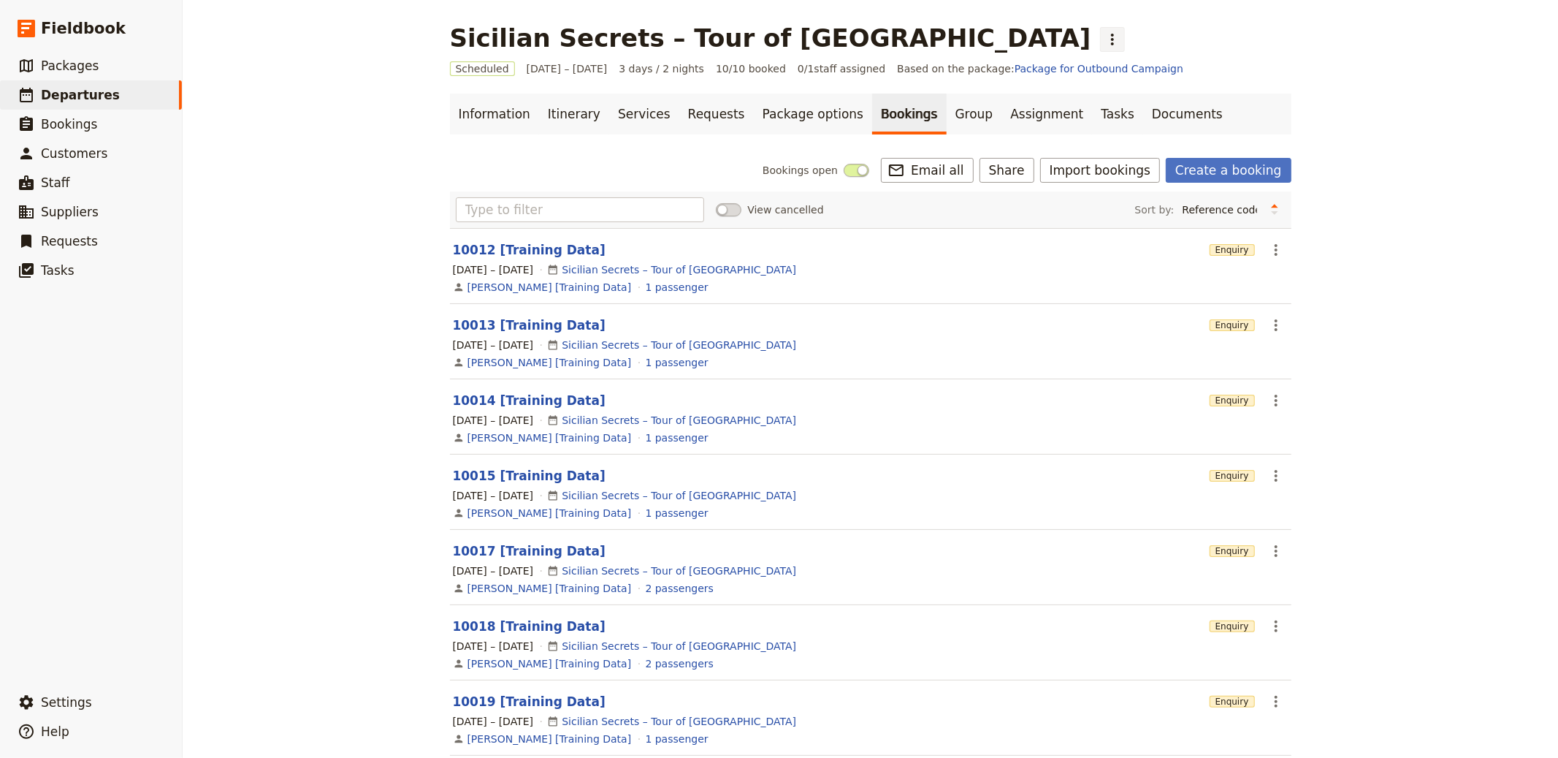
click at [1104, 45] on icon "Actions" at bounding box center [1113, 40] width 18 height 18
click at [828, 67] on span "Clone this departure" at bounding box center [853, 71] width 104 height 15
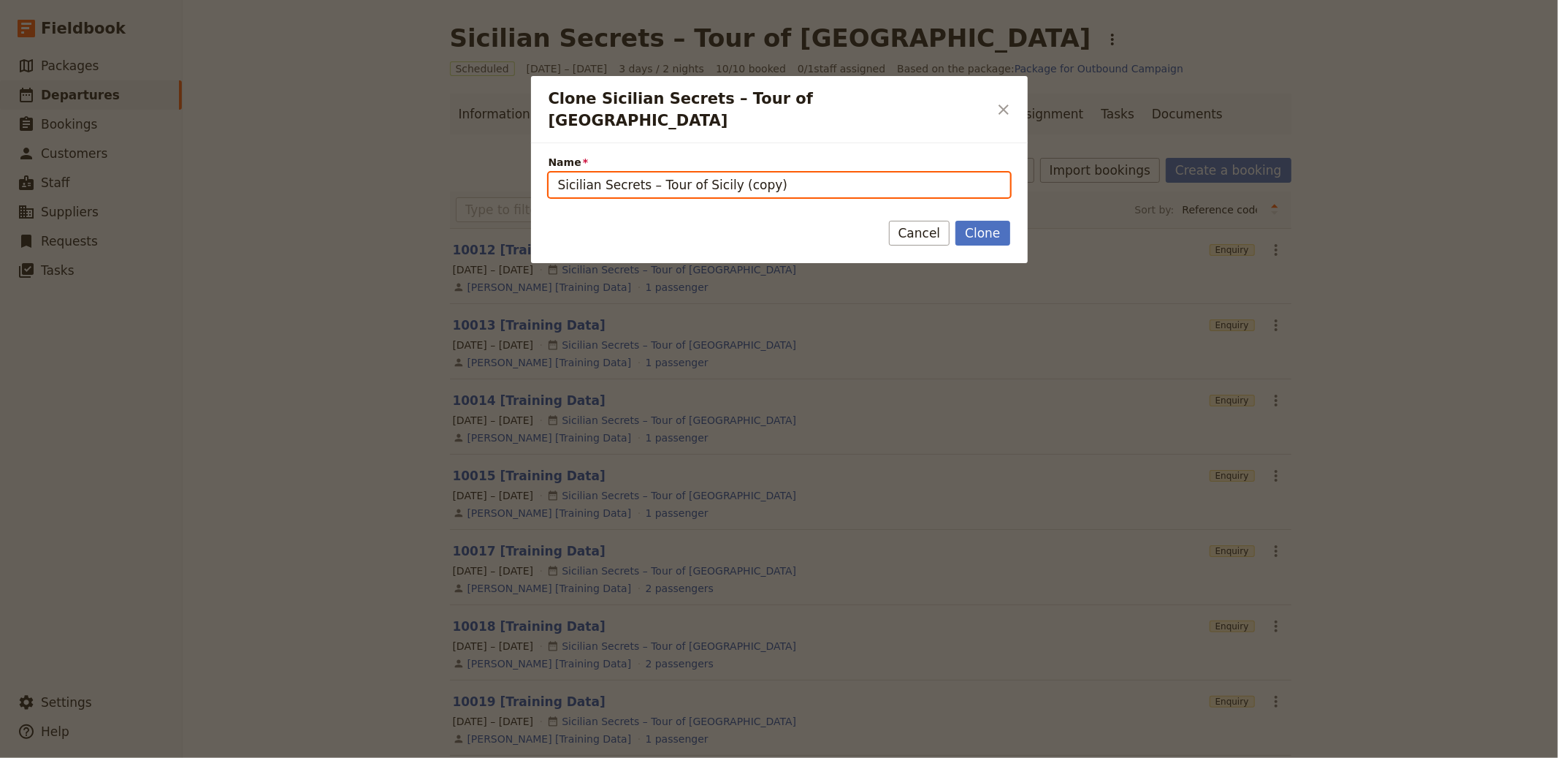
click at [701, 172] on input "Sicilian Secrets – Tour of Sicily (copy)" at bounding box center [780, 184] width 462 height 25
paste input "Berlin – “landet der forsvandt” (5-day bus tour"
type input "Berlin – “landet der forsvandt” (5-day bus tour)"
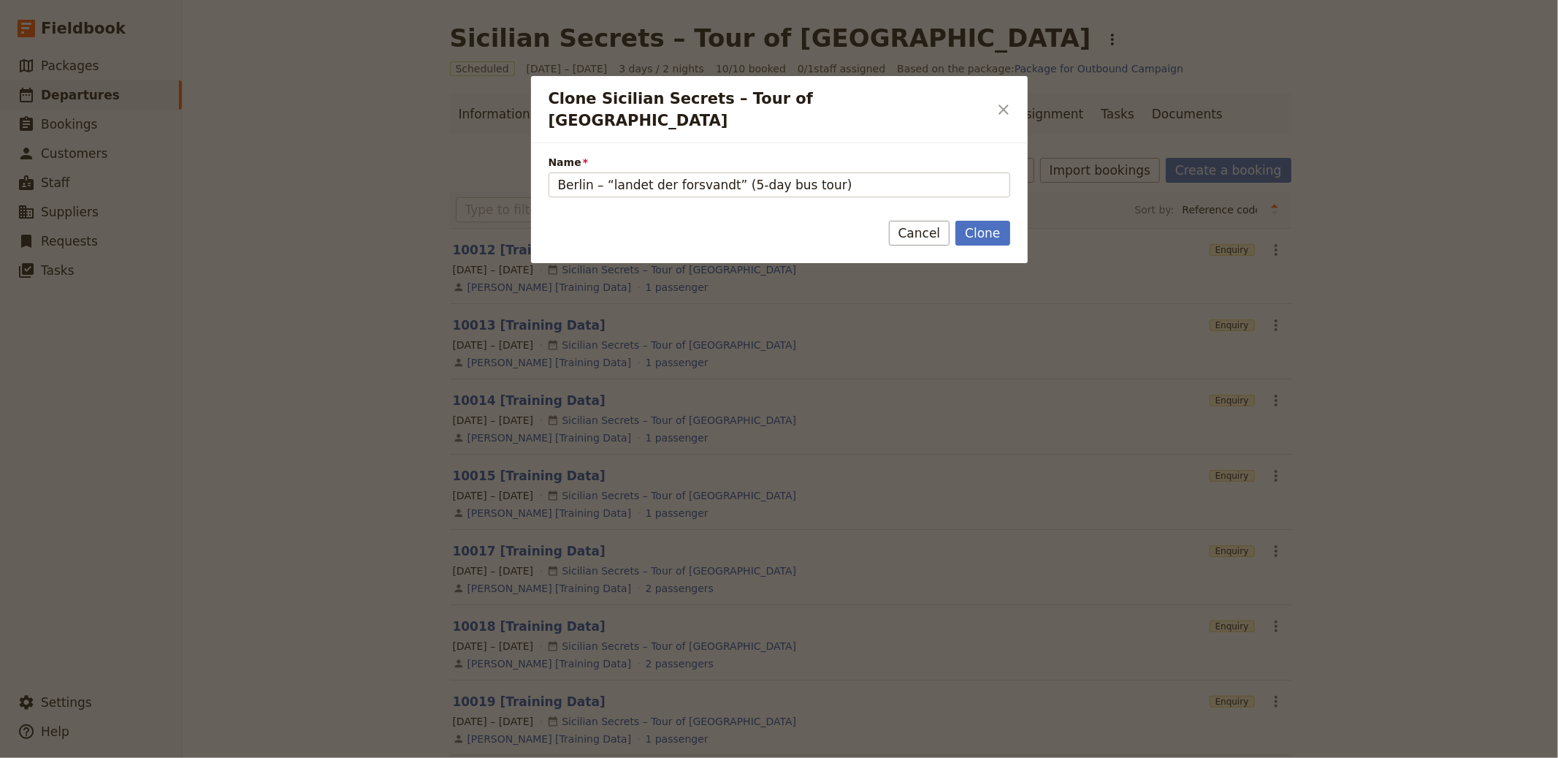
click at [981, 226] on div "Clone Cancel" at bounding box center [949, 233] width 121 height 25
click at [996, 221] on button "Clone" at bounding box center [983, 233] width 54 height 25
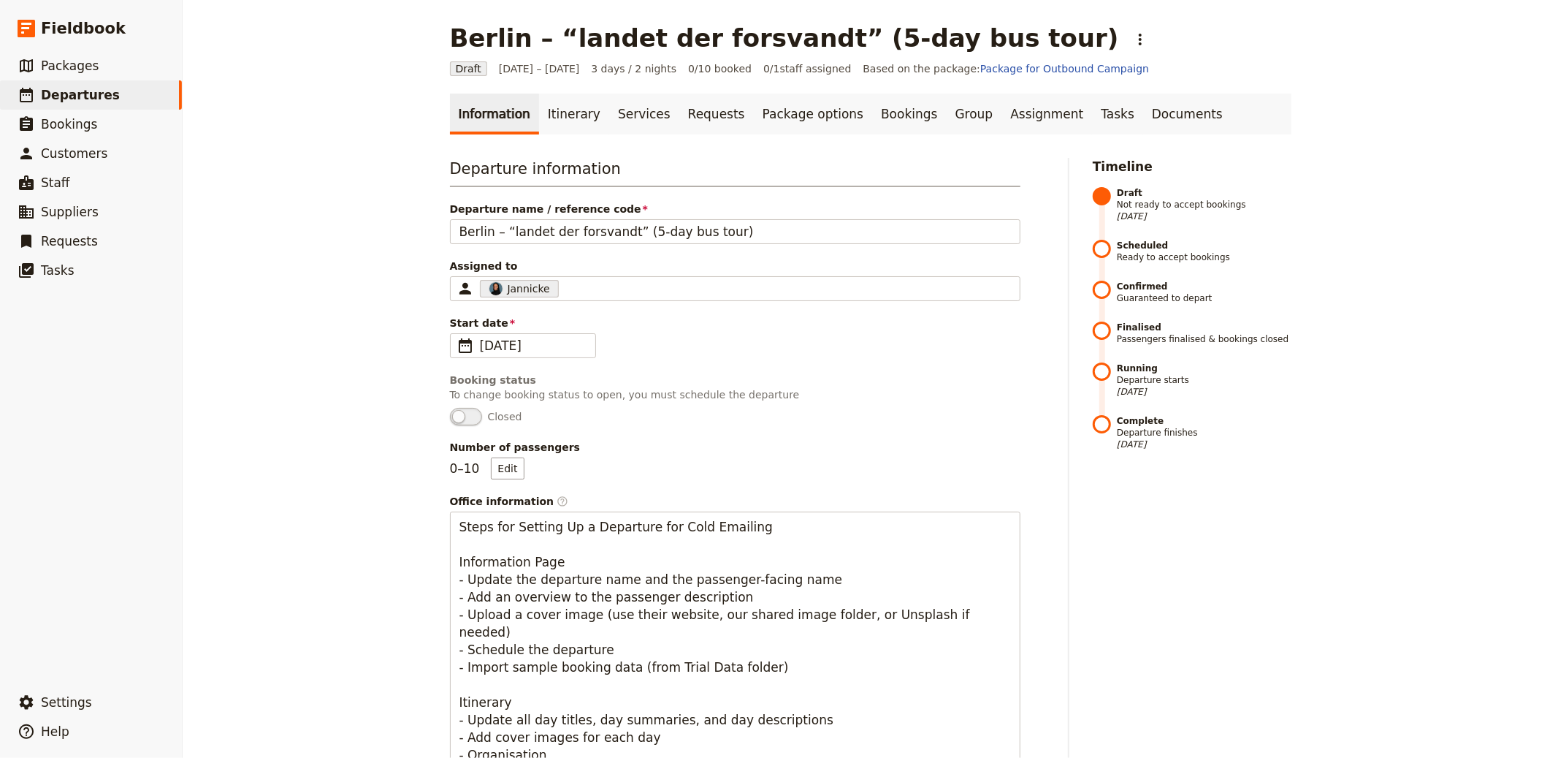
scroll to position [525, 0]
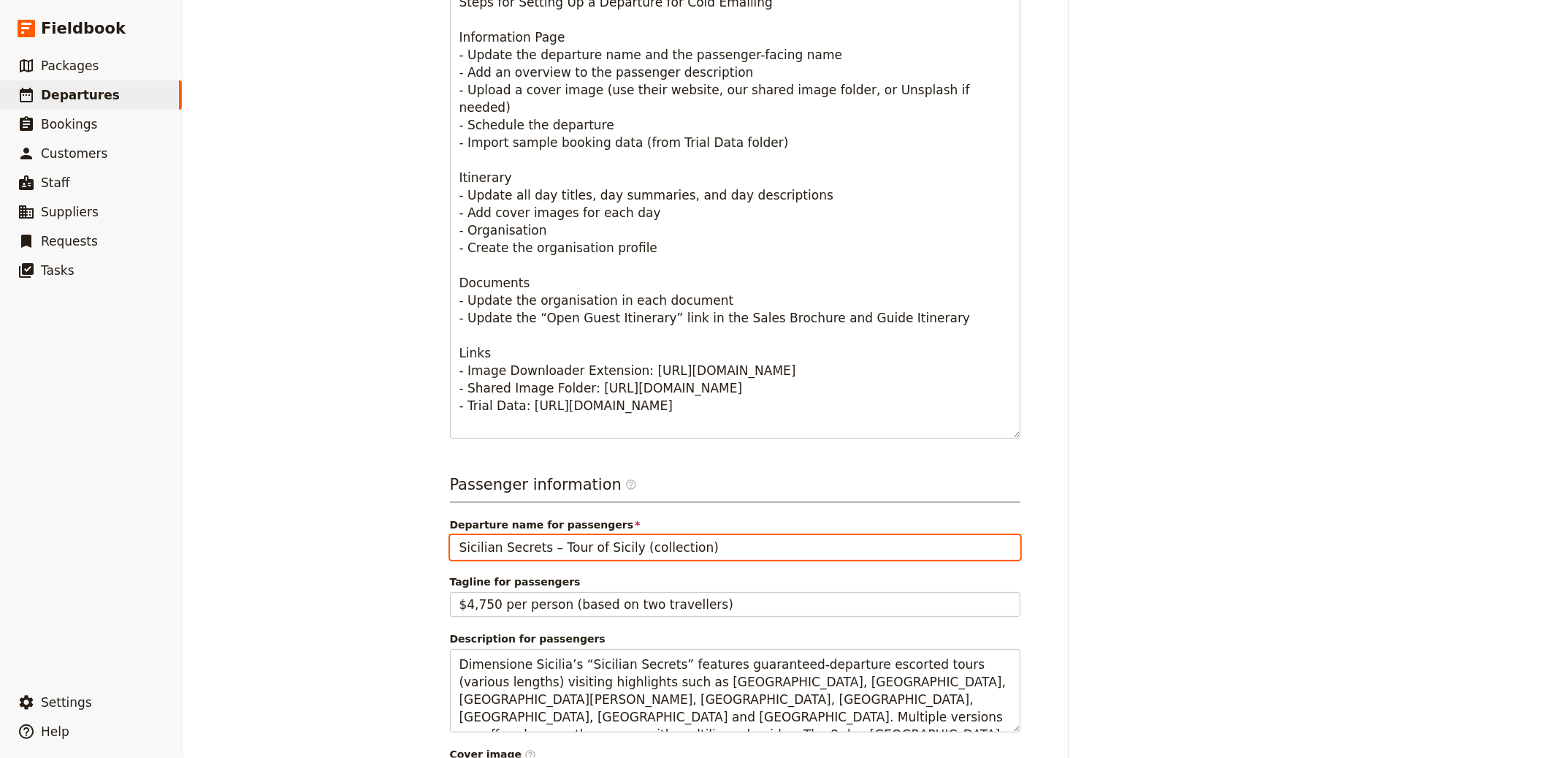
click at [572, 549] on input "Sicilian Secrets – Tour of Sicily (collection)" at bounding box center [735, 547] width 571 height 25
paste input "Berlin – “landet der forsvandt” (5-day bus tour"
type input "Berlin – “landet der forsvandt” (5-day bus tour)"
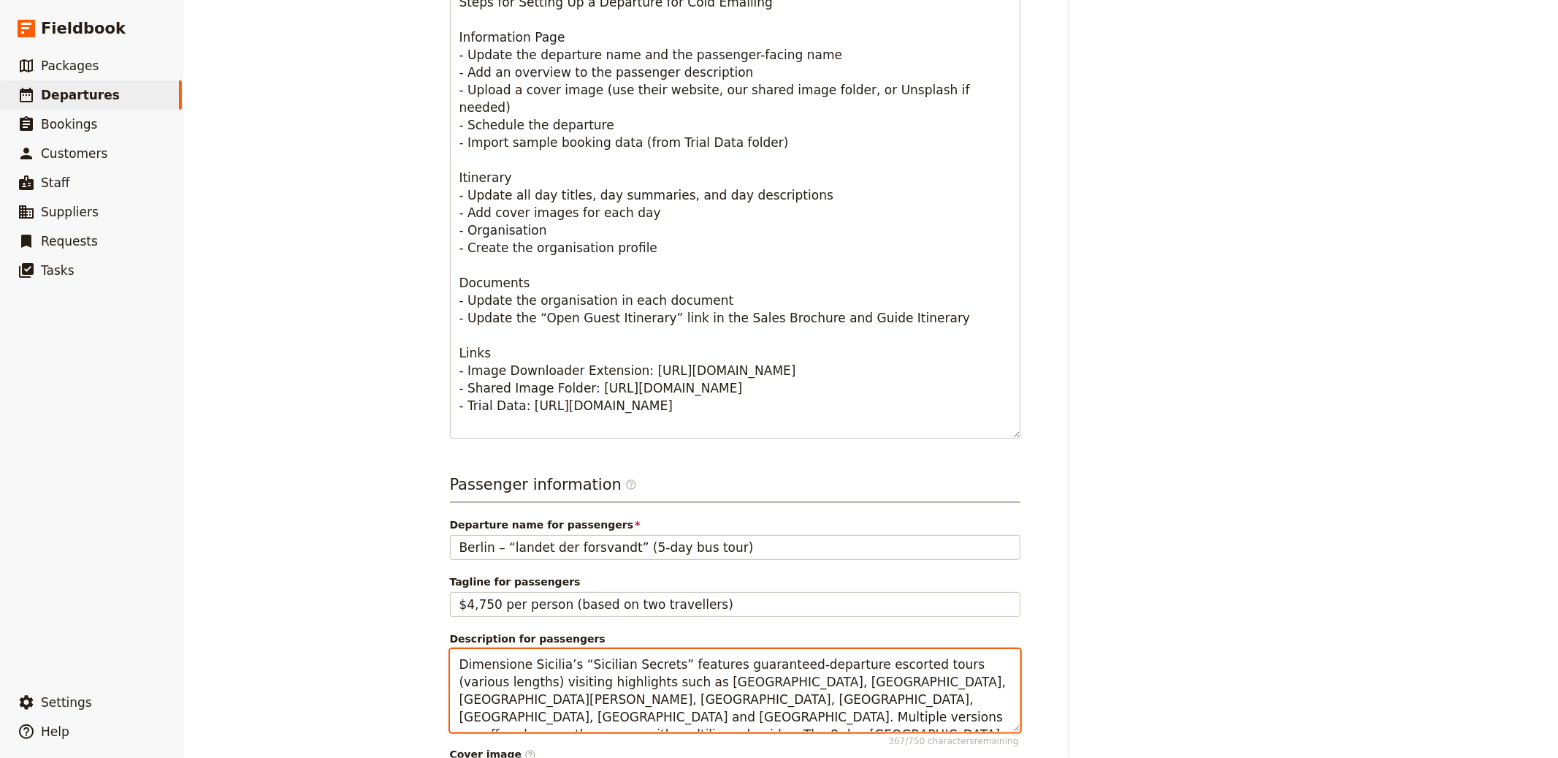
click at [667, 660] on textarea "Dimensione Sicilia’s “Sicilian Secrets” features guaranteed-departure escorted …" at bounding box center [735, 690] width 571 height 83
paste textarea "A history-focused five-day coach tour exploring DDR and East Berlin. Visits inc…"
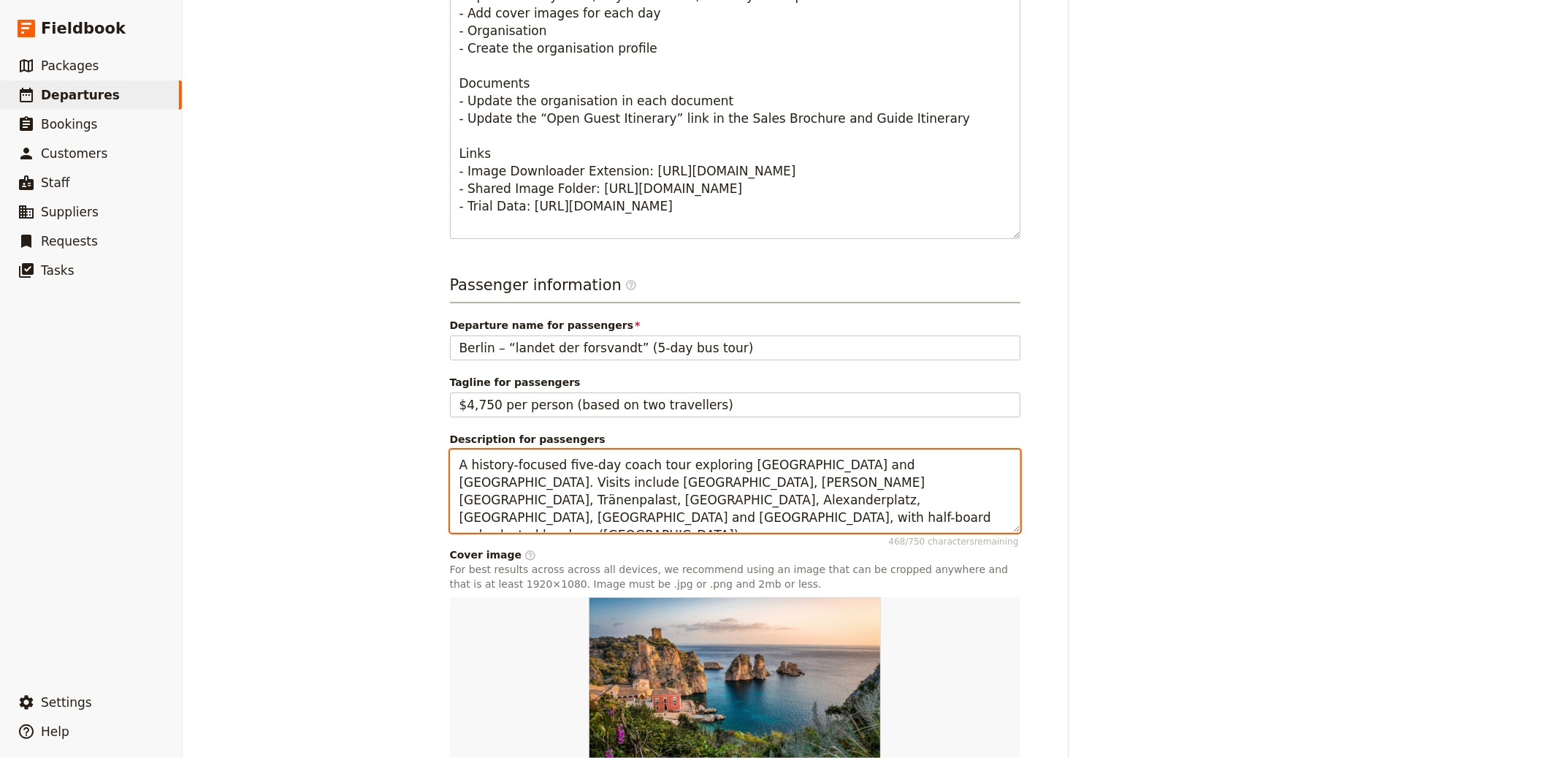
scroll to position [840, 0]
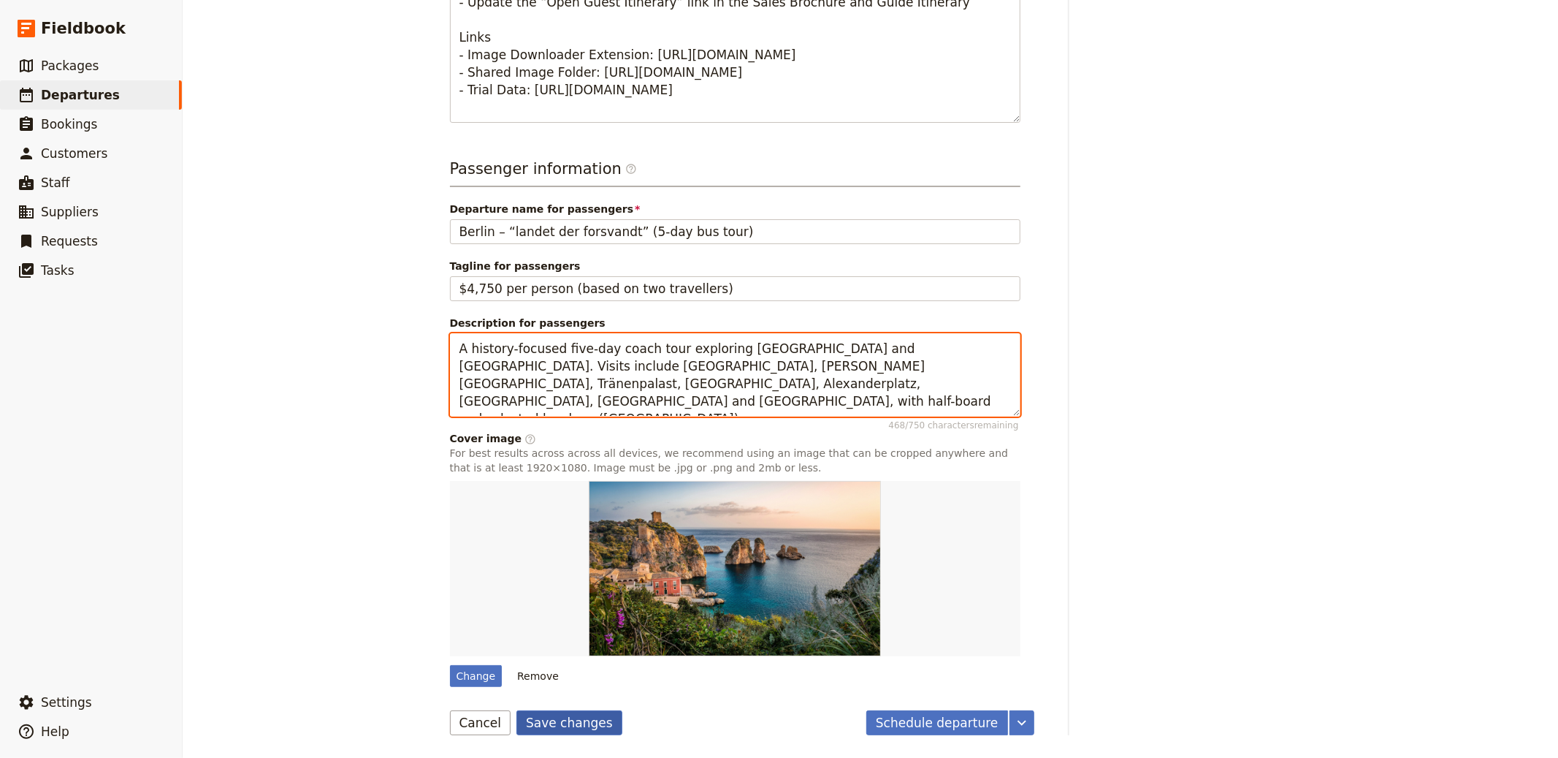
type textarea "A history-focused five-day coach tour exploring DDR and East Berlin. Visits inc…"
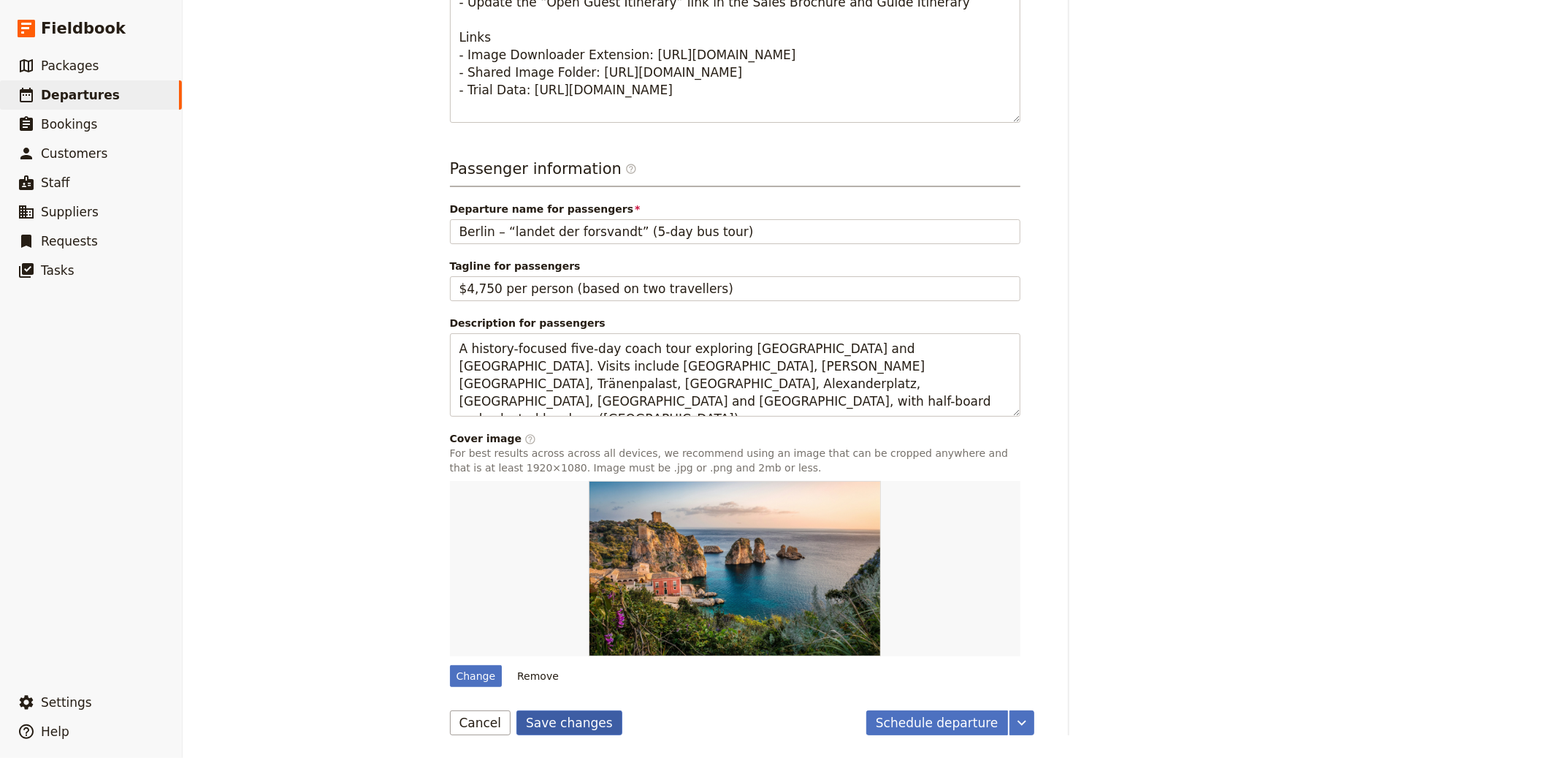
click at [559, 724] on button "Save changes" at bounding box center [569, 722] width 106 height 25
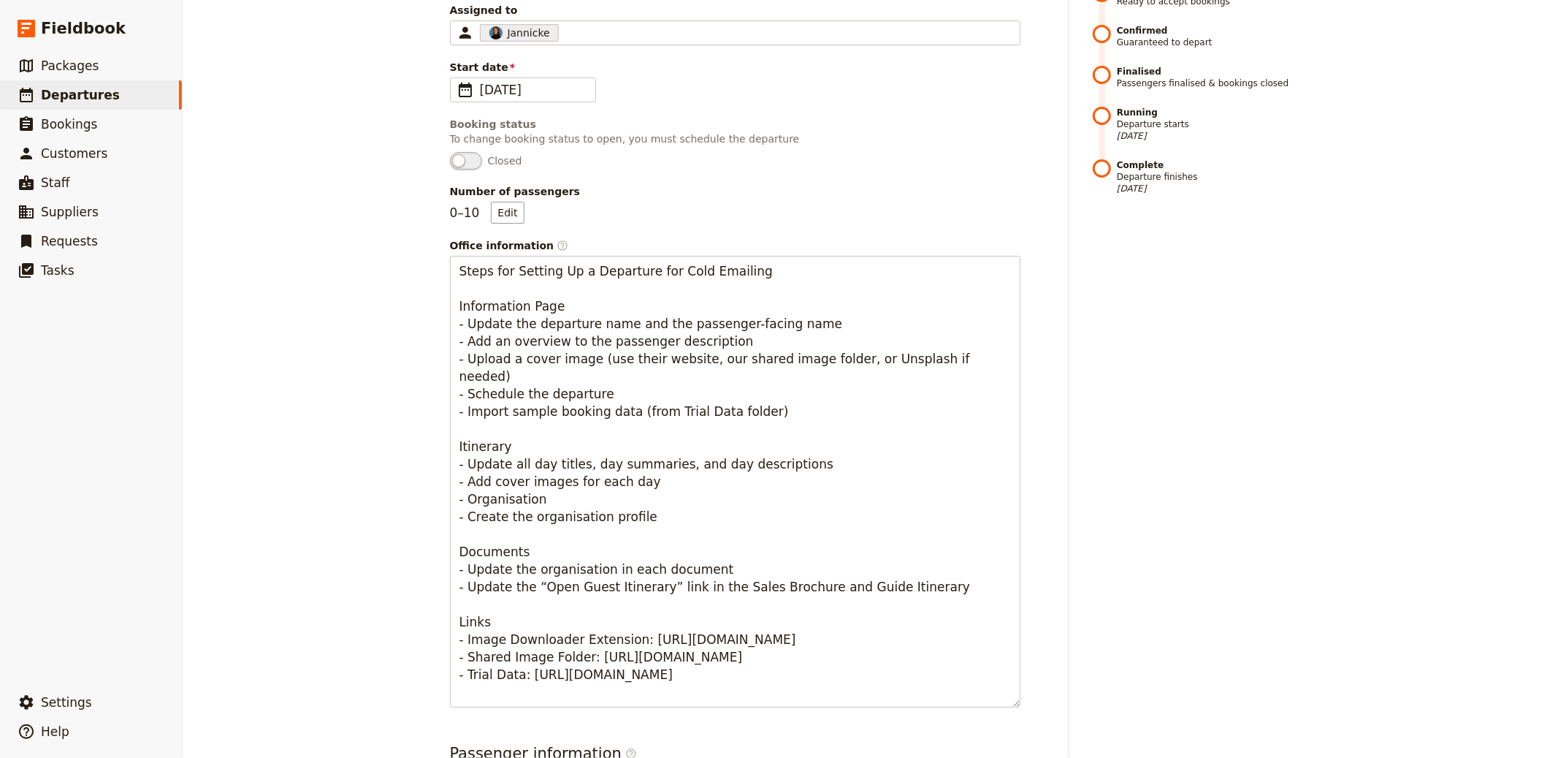
scroll to position [0, 0]
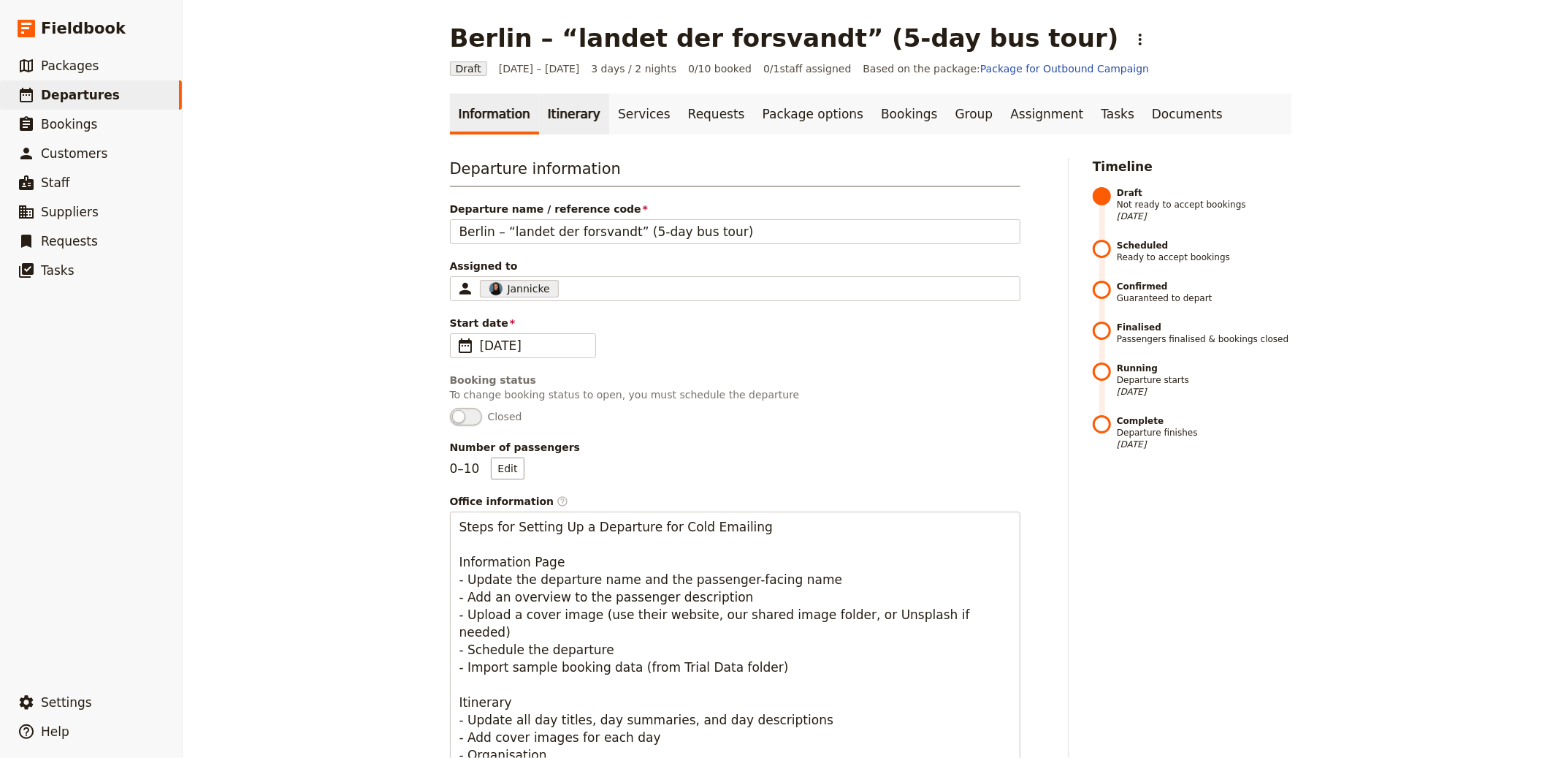
click at [567, 115] on link "Itinerary" at bounding box center [574, 114] width 70 height 41
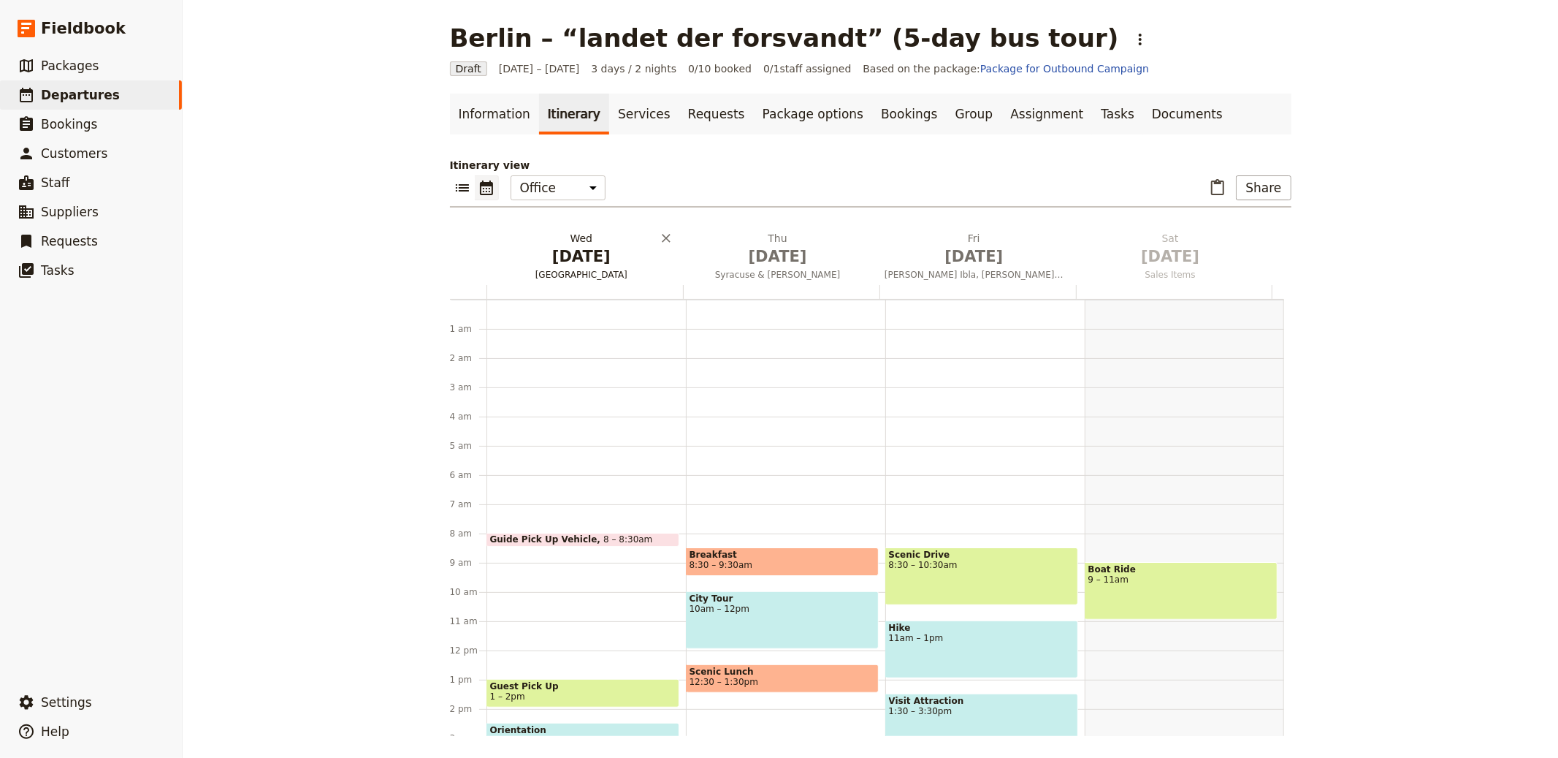
scroll to position [190, 0]
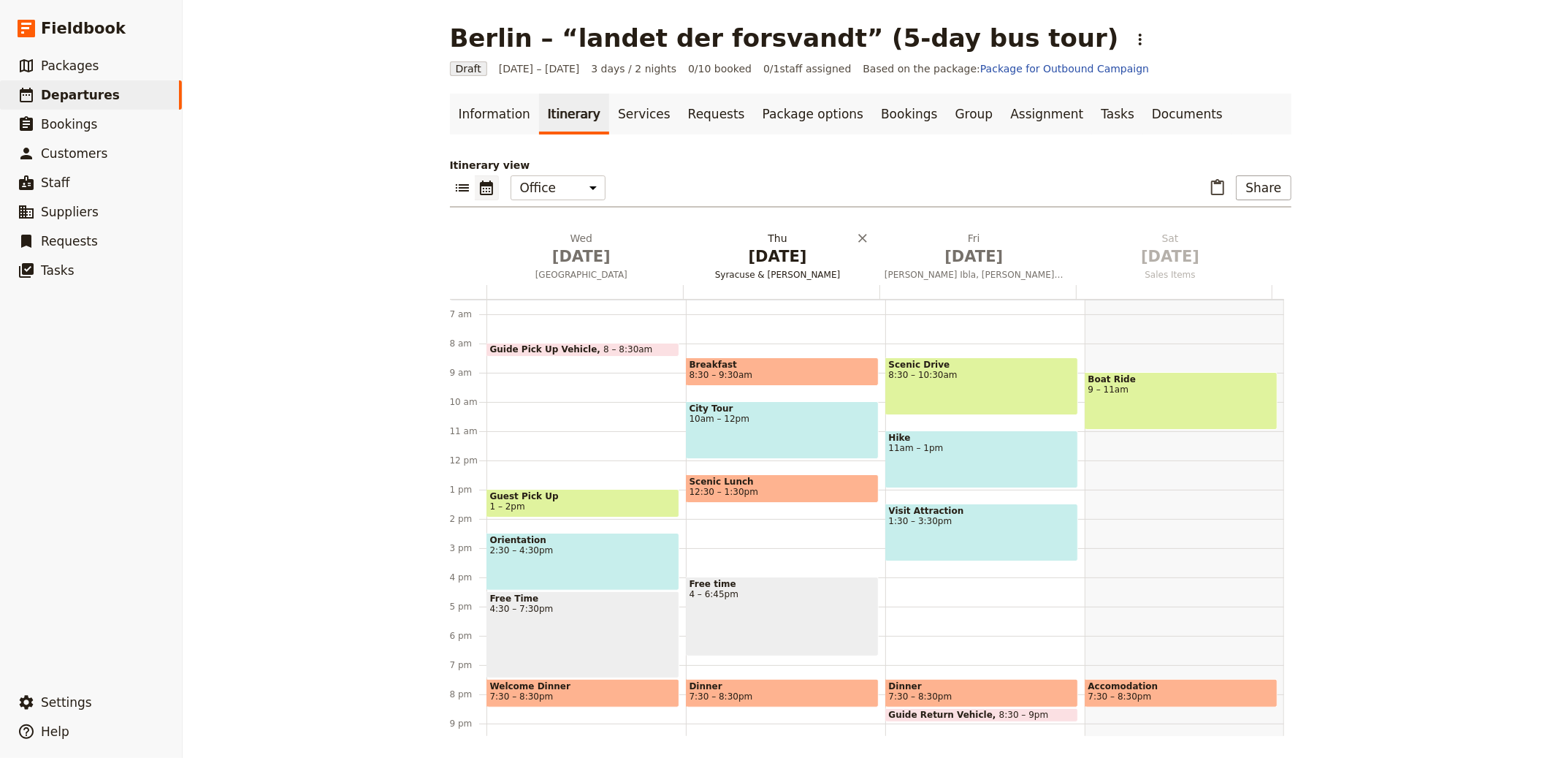
click at [565, 269] on span "Catania" at bounding box center [582, 275] width 191 height 12
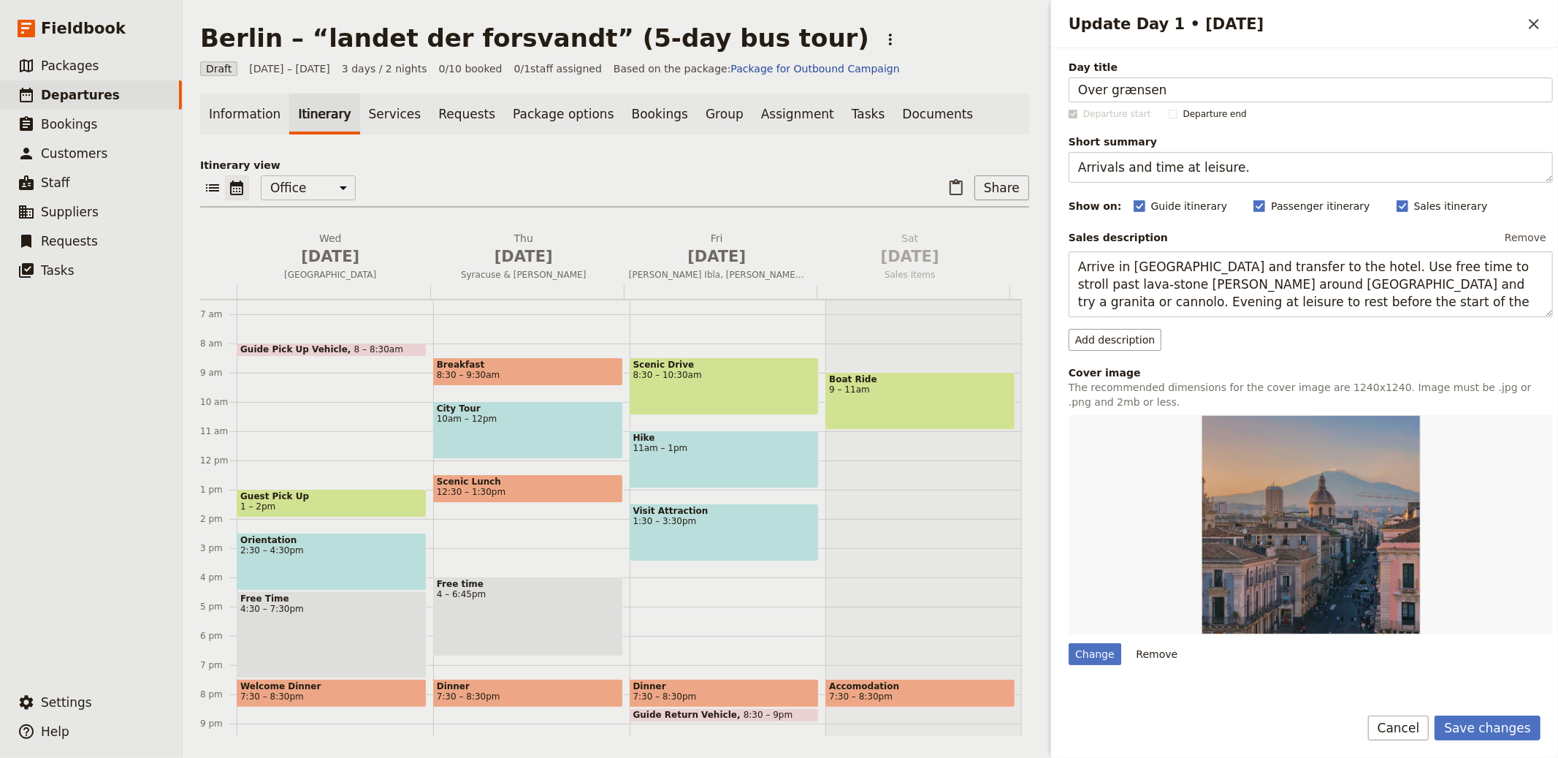
type input "Over grænsen"
click at [1116, 167] on textarea "Arrivals and time at leisure." at bounding box center [1311, 167] width 484 height 31
paste textarea "Transit to Berlin via Lübeck/Potsdam"
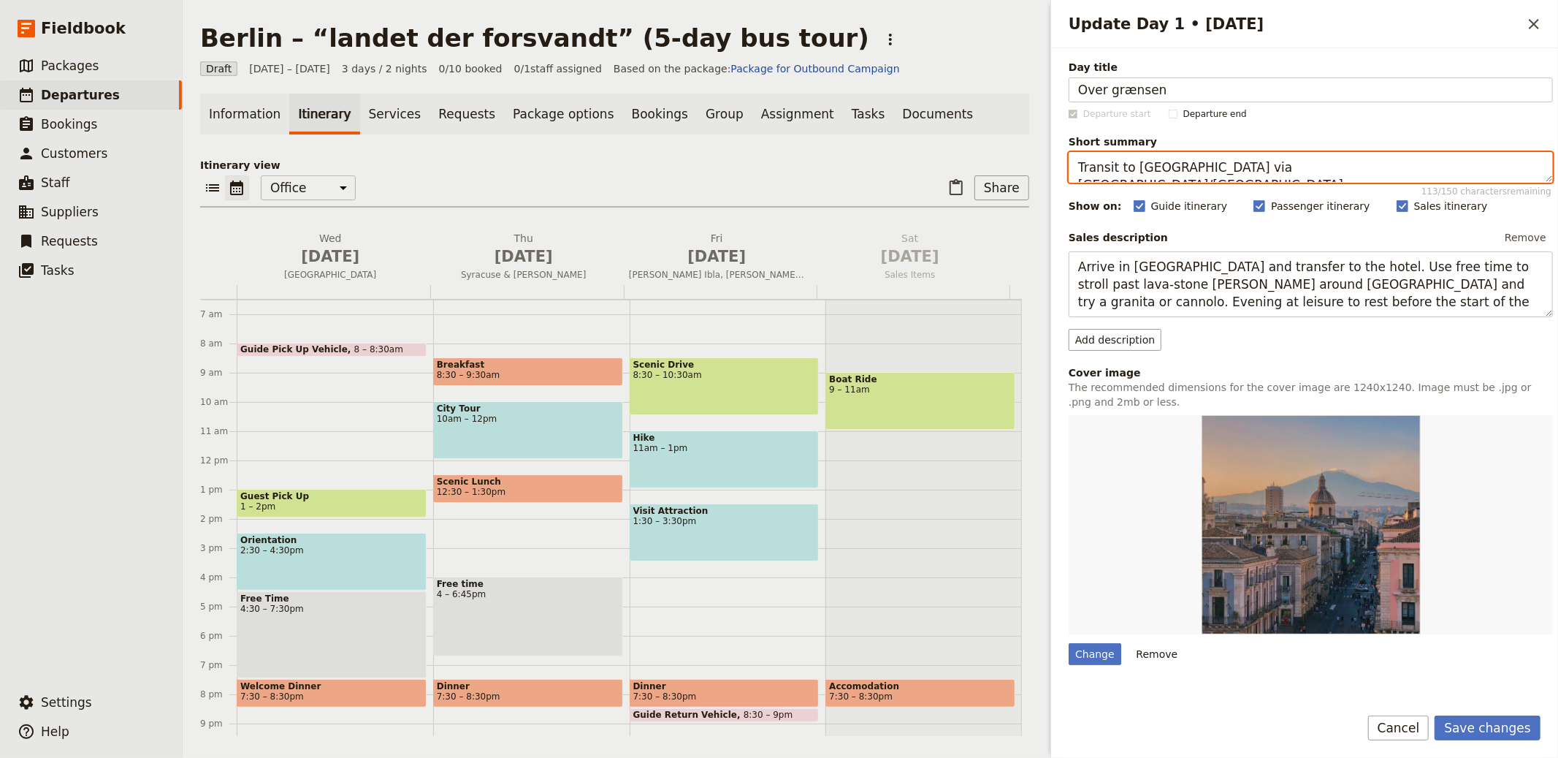
type textarea "Transit to Berlin via Lübeck/Potsdam."
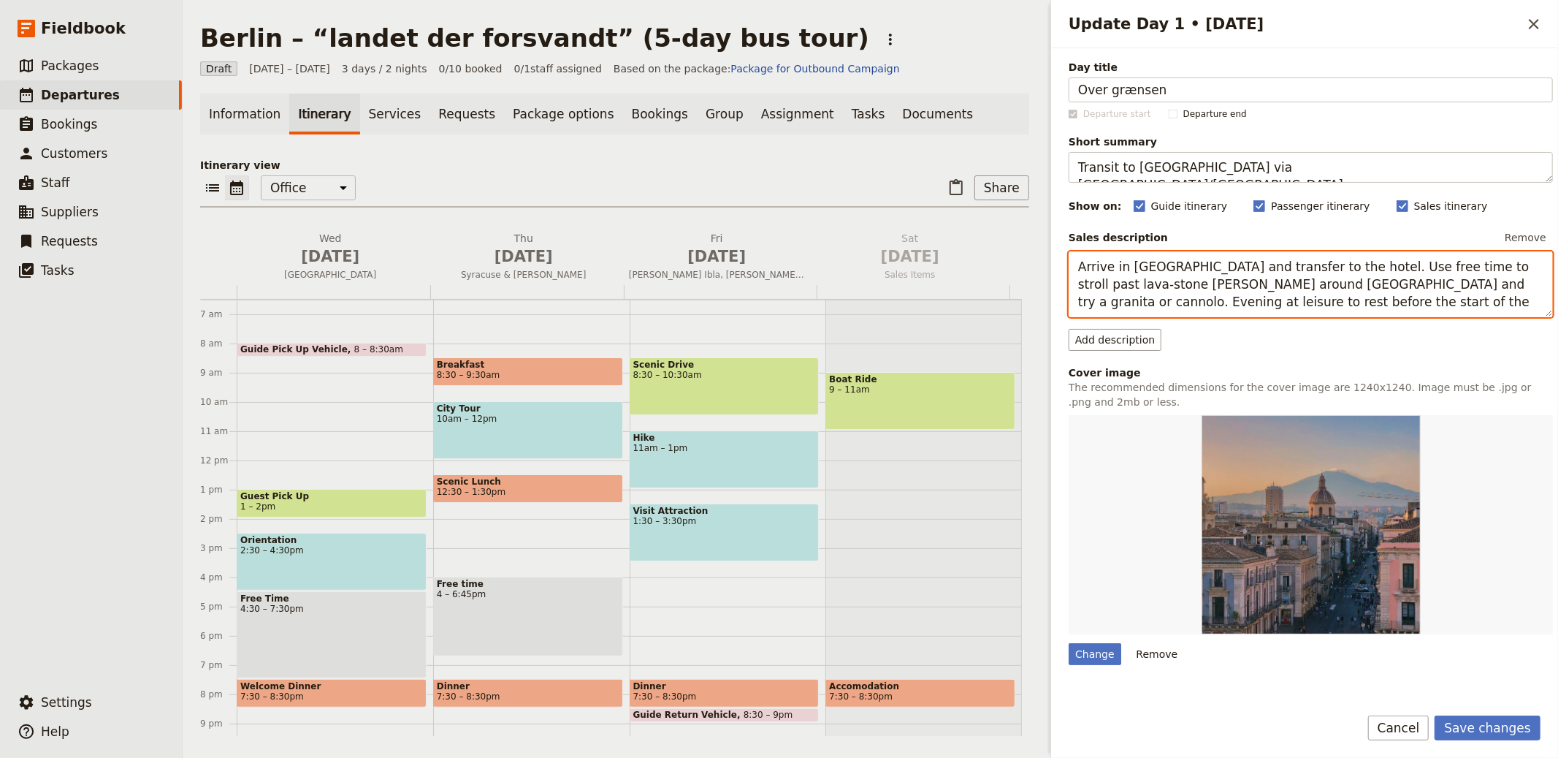
click at [1209, 266] on textarea "Arrive in Catania and transfer to the hotel. Use free time to stroll past lava-…" at bounding box center [1311, 284] width 484 height 66
paste textarea "Cross the border, follow the old “salt road” and detour via Potsdam and the “Sp…"
type textarea "Cross the border, follow the old “salt road” and detour via Potsdam and the “Sp…"
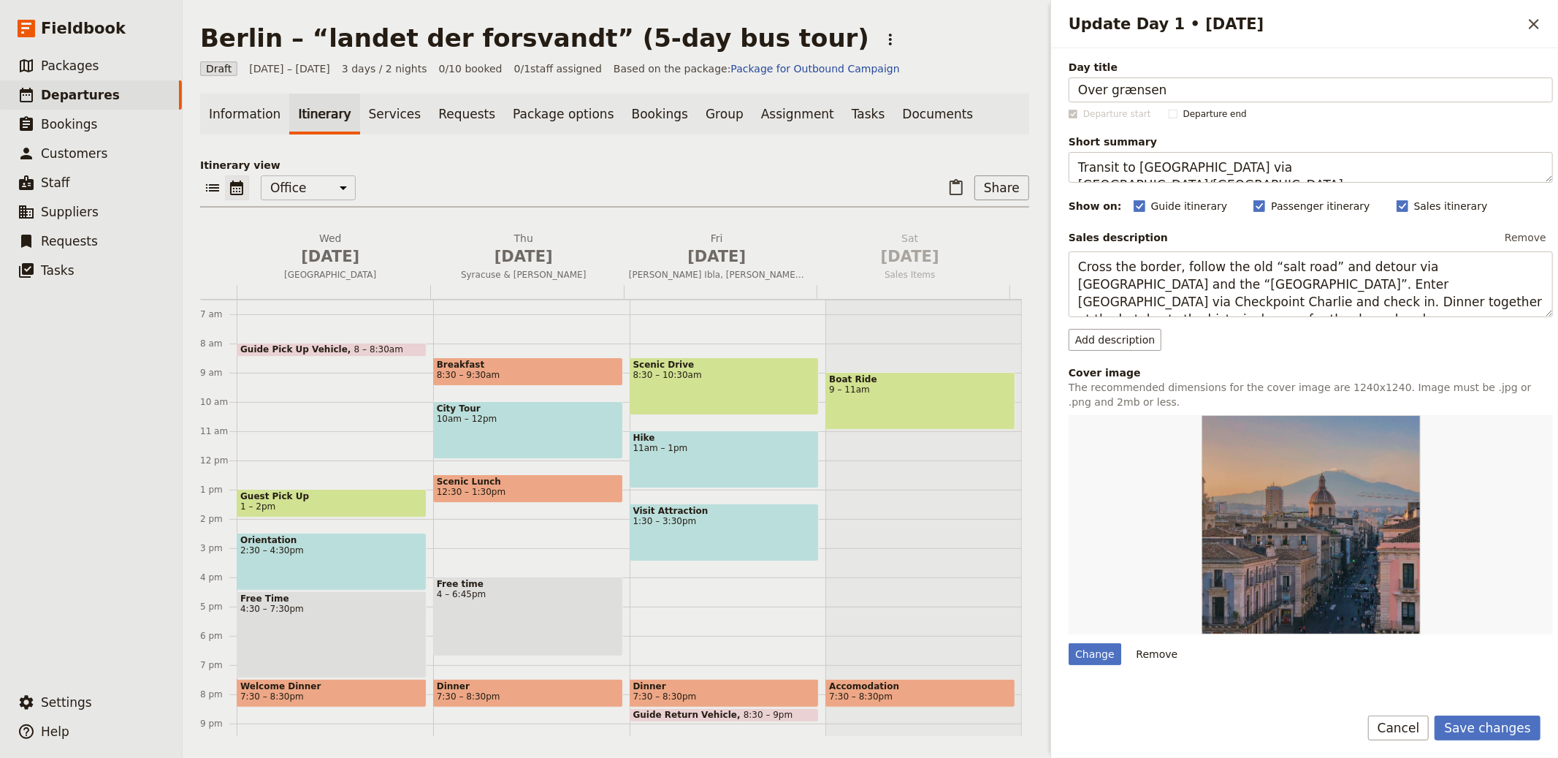
click at [1470, 727] on button "Save changes" at bounding box center [1488, 727] width 106 height 25
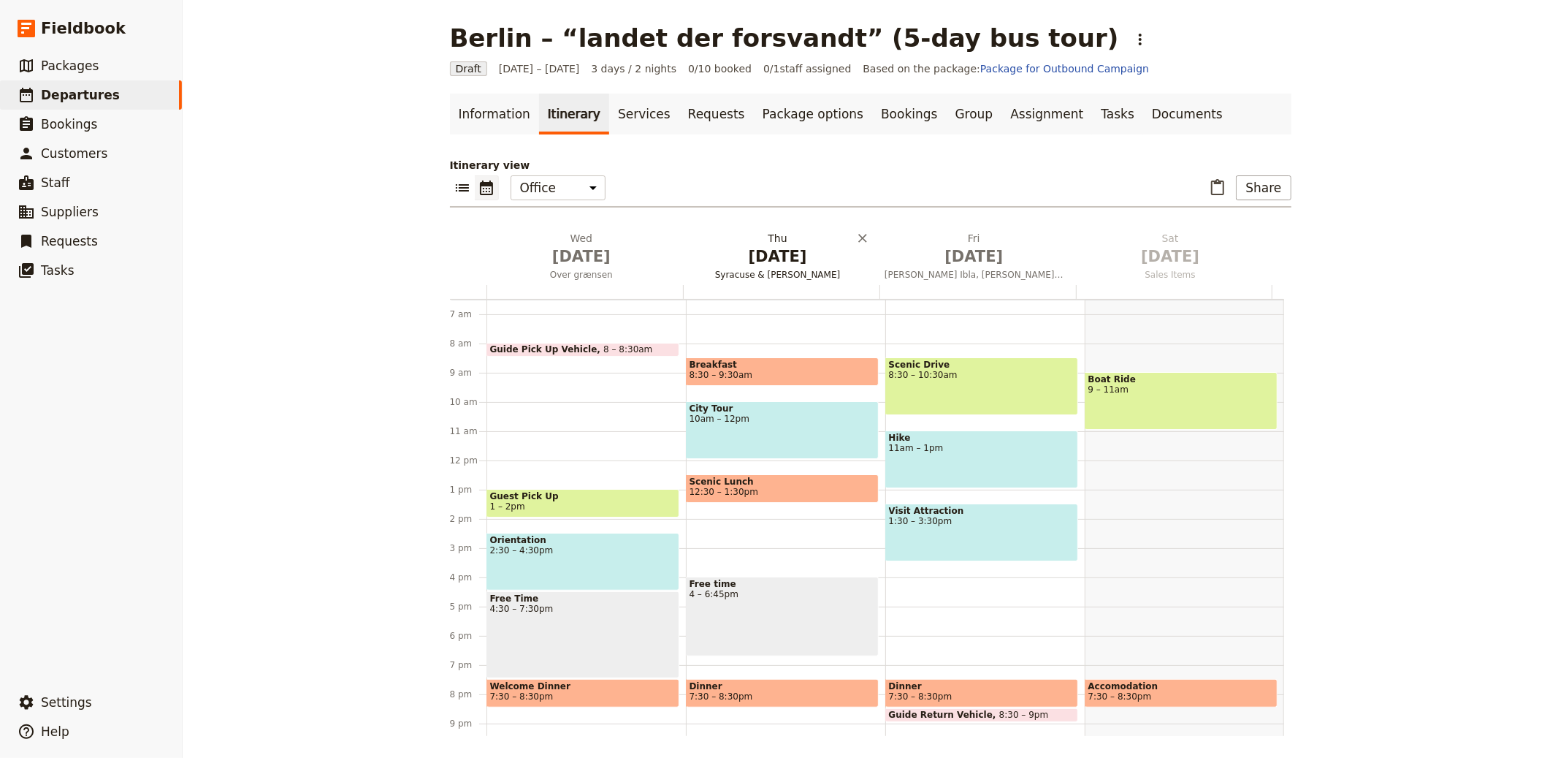
click at [693, 234] on h2 "Thu Oct 2 Syracuse & Noto" at bounding box center [777, 249] width 179 height 37
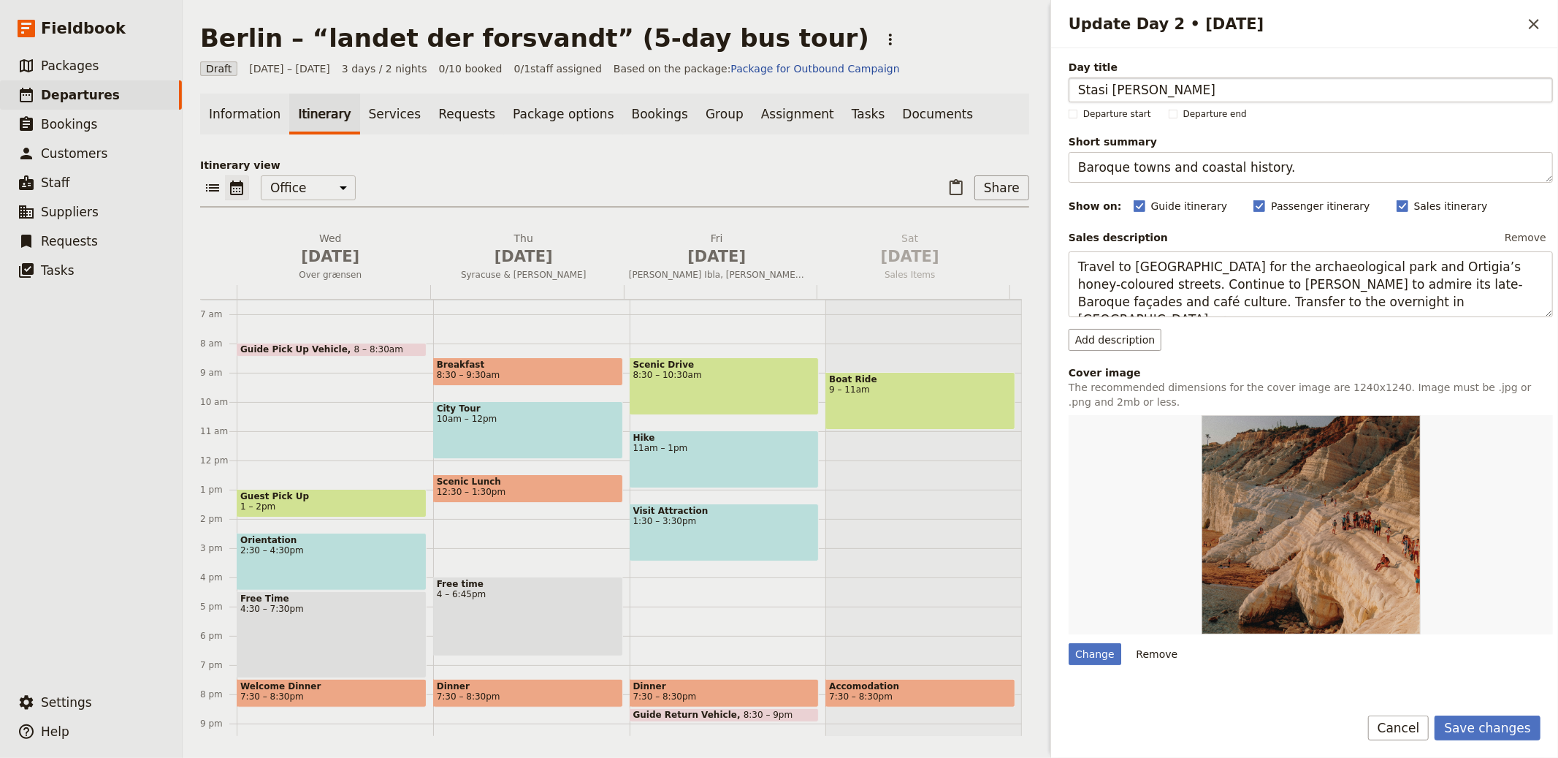
type input "Stasi og Muren"
click at [1227, 175] on textarea "Baroque towns and coastal history." at bounding box center [1311, 167] width 484 height 31
paste textarea "Stasi prison and Berlin Wall sites"
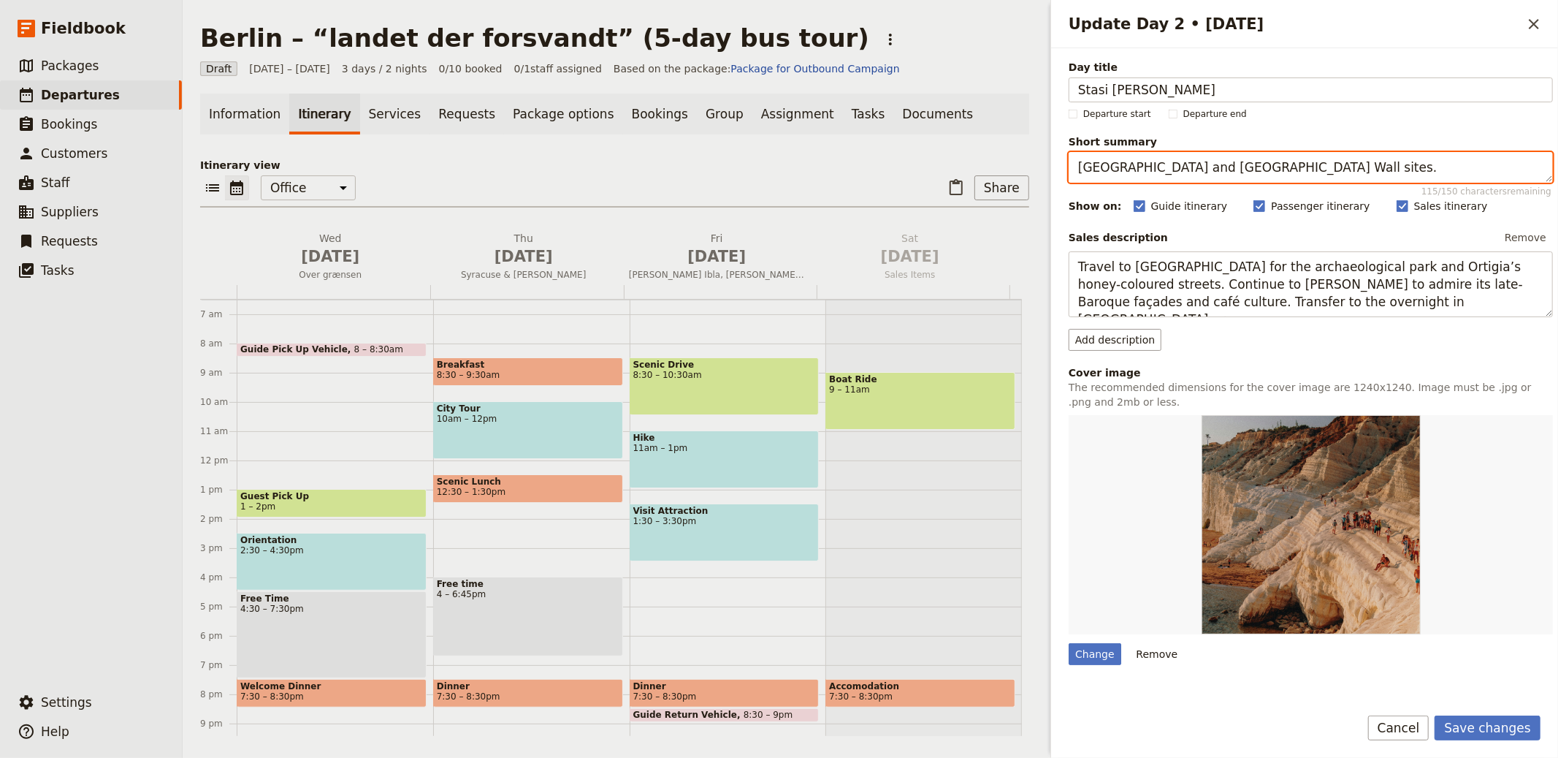
type textarea "Stasi prison and Berlin Wall sites."
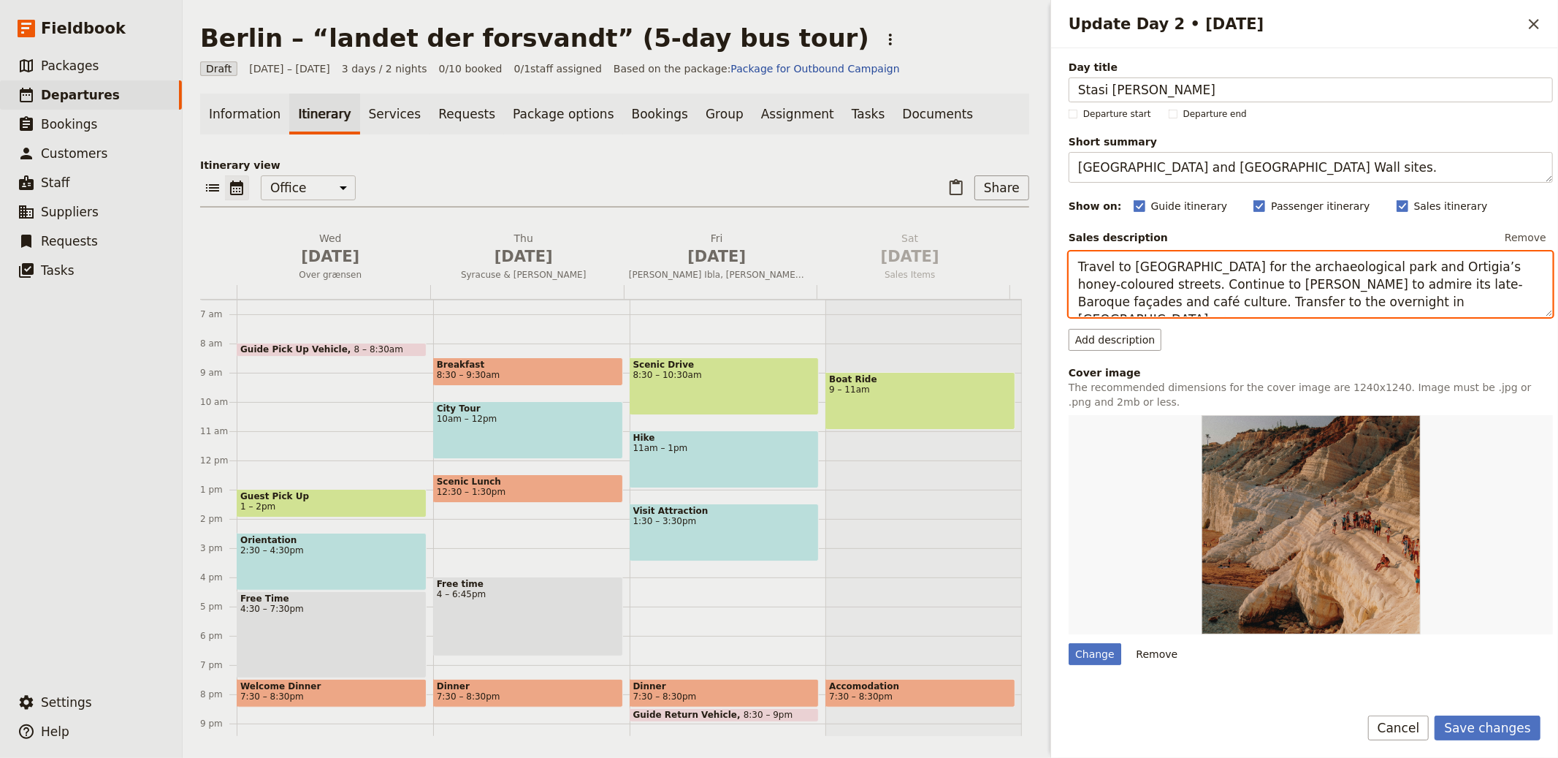
click at [1248, 294] on textarea "Travel to Syracuse for the archaeological park and Ortigia’s honey-coloured str…" at bounding box center [1311, 284] width 484 height 66
paste textarea "Visit Hohenschönhausen with audio guides, then continue to Bernauer Strasse to …"
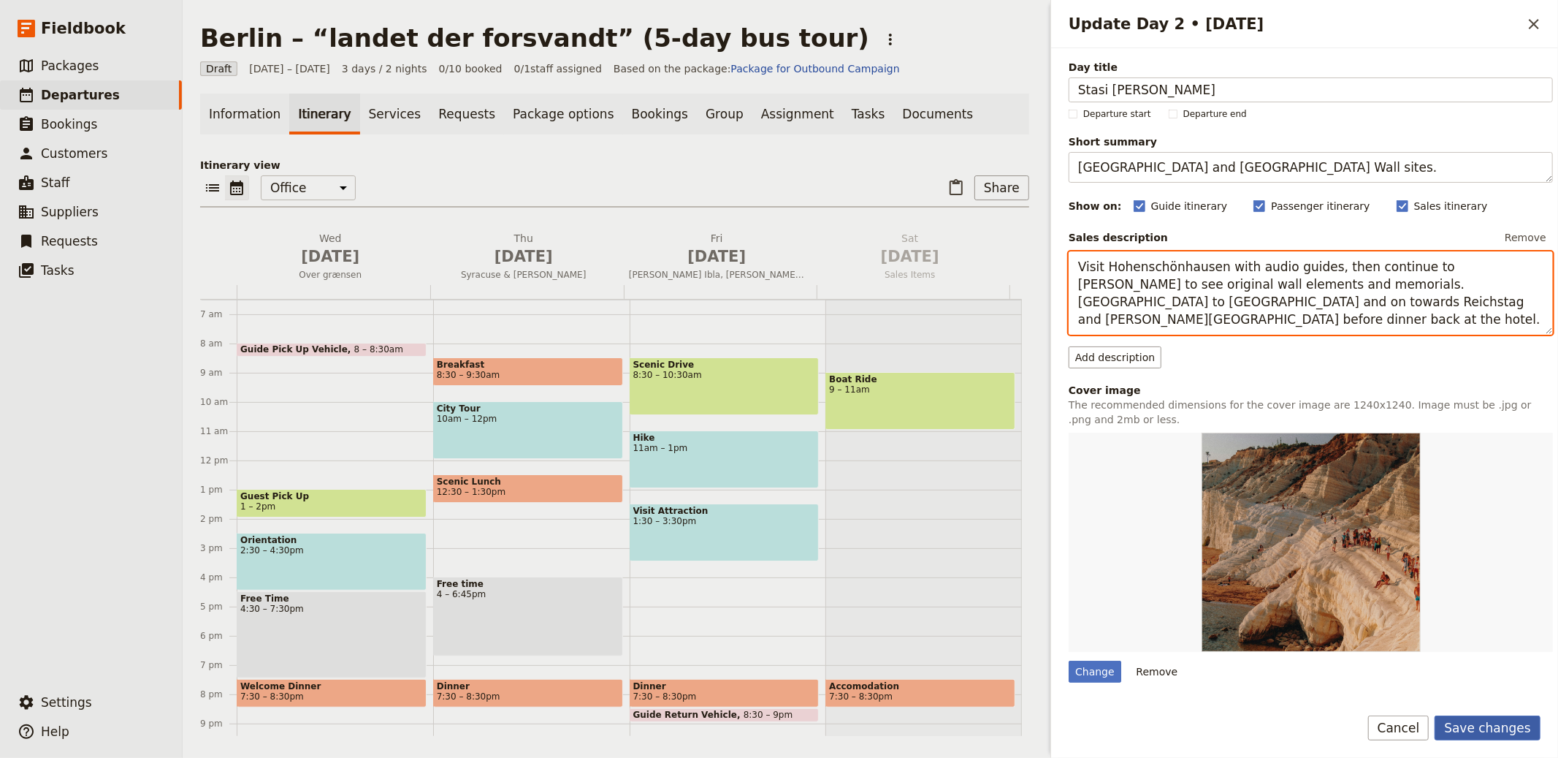
type textarea "Visit Hohenschönhausen with audio guides, then continue to Bernauer Strasse to …"
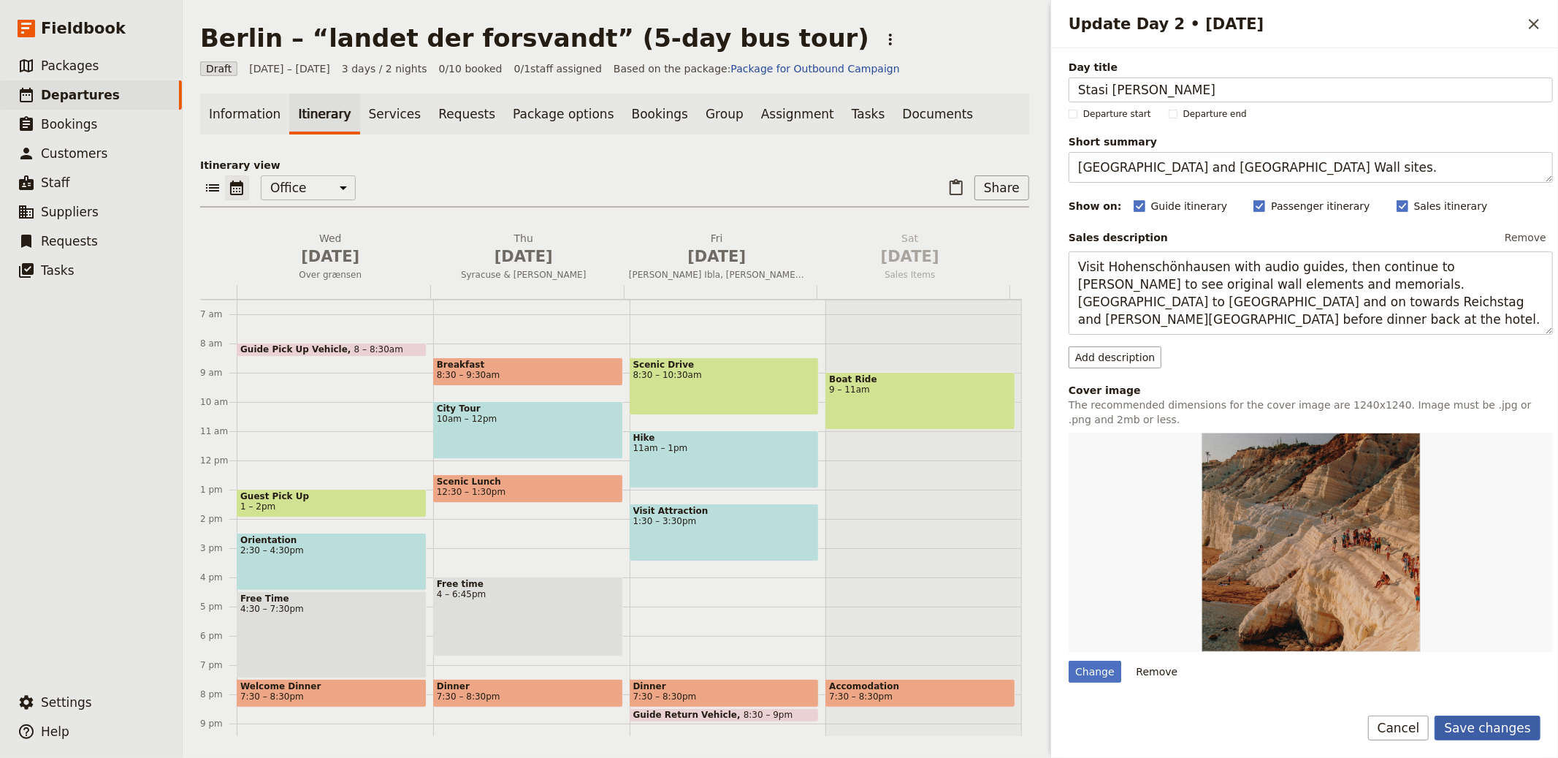
click at [1503, 736] on button "Save changes" at bounding box center [1488, 727] width 106 height 25
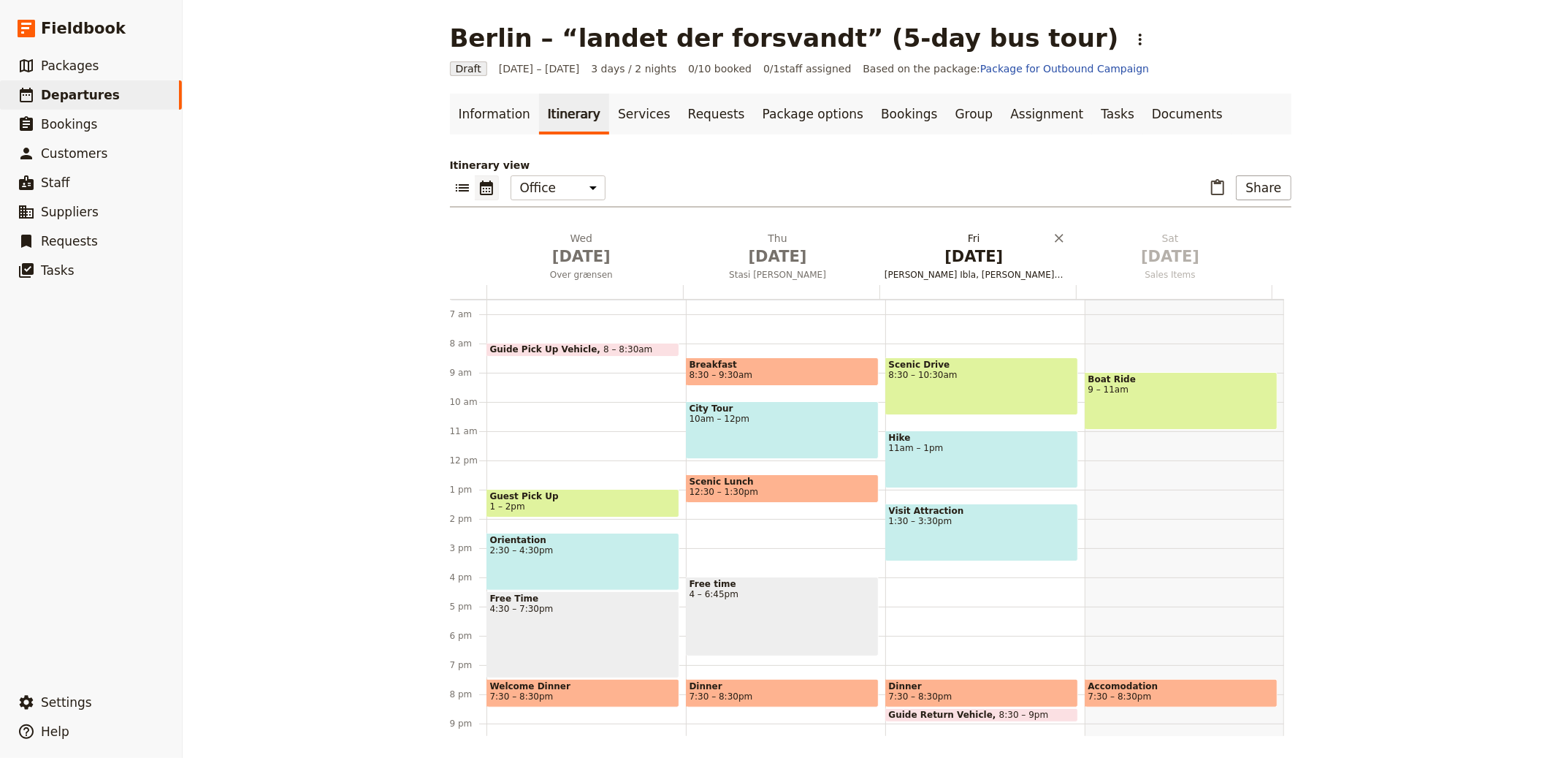
click at [923, 260] on span "Oct 3" at bounding box center [974, 256] width 179 height 22
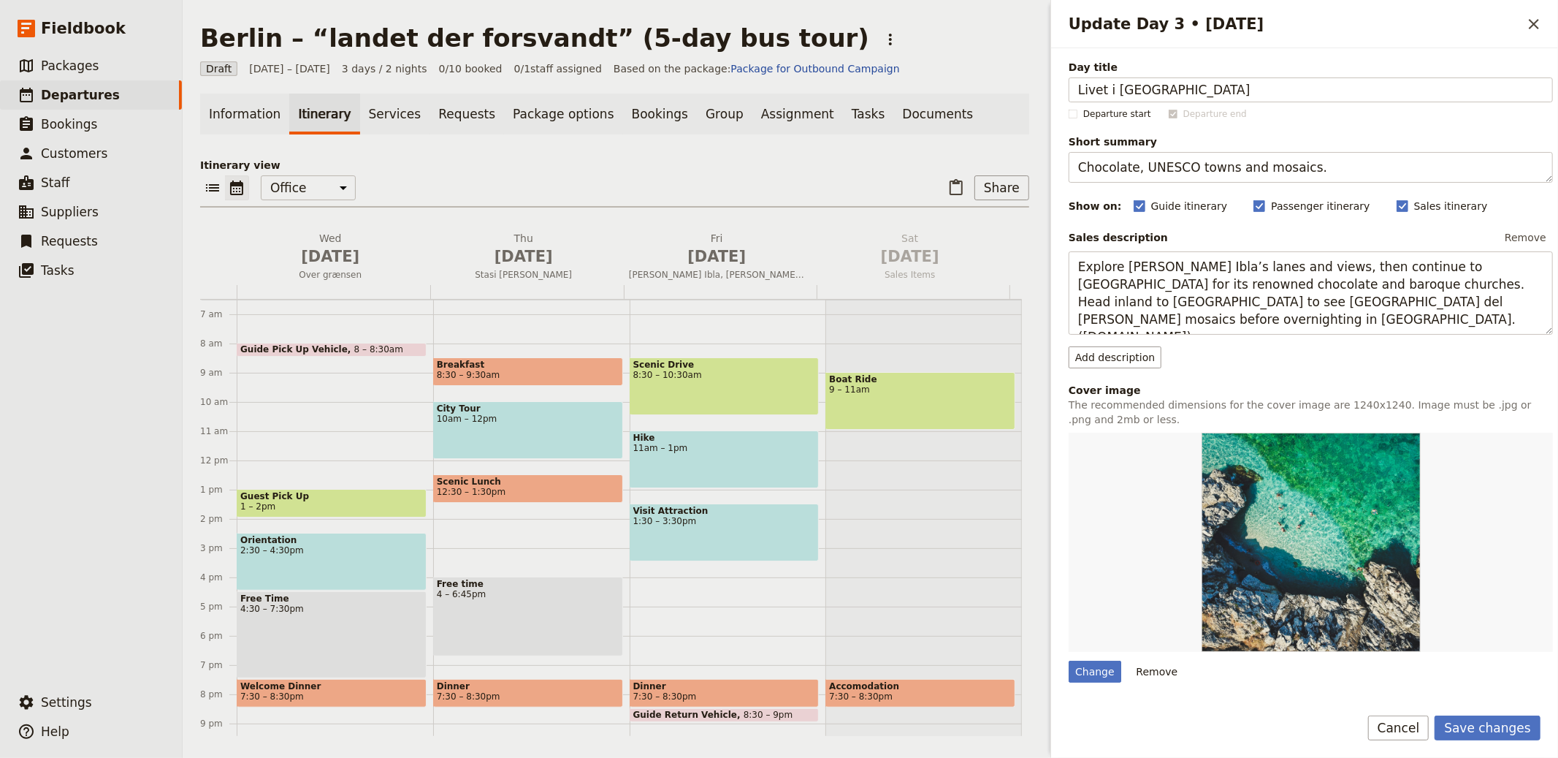
type input "Livet i DDR"
click at [1251, 175] on textarea "Chocolate, UNESCO towns and mosaics." at bounding box center [1311, 167] width 484 height 31
paste textarea "Everyday life and West Berlin contrast"
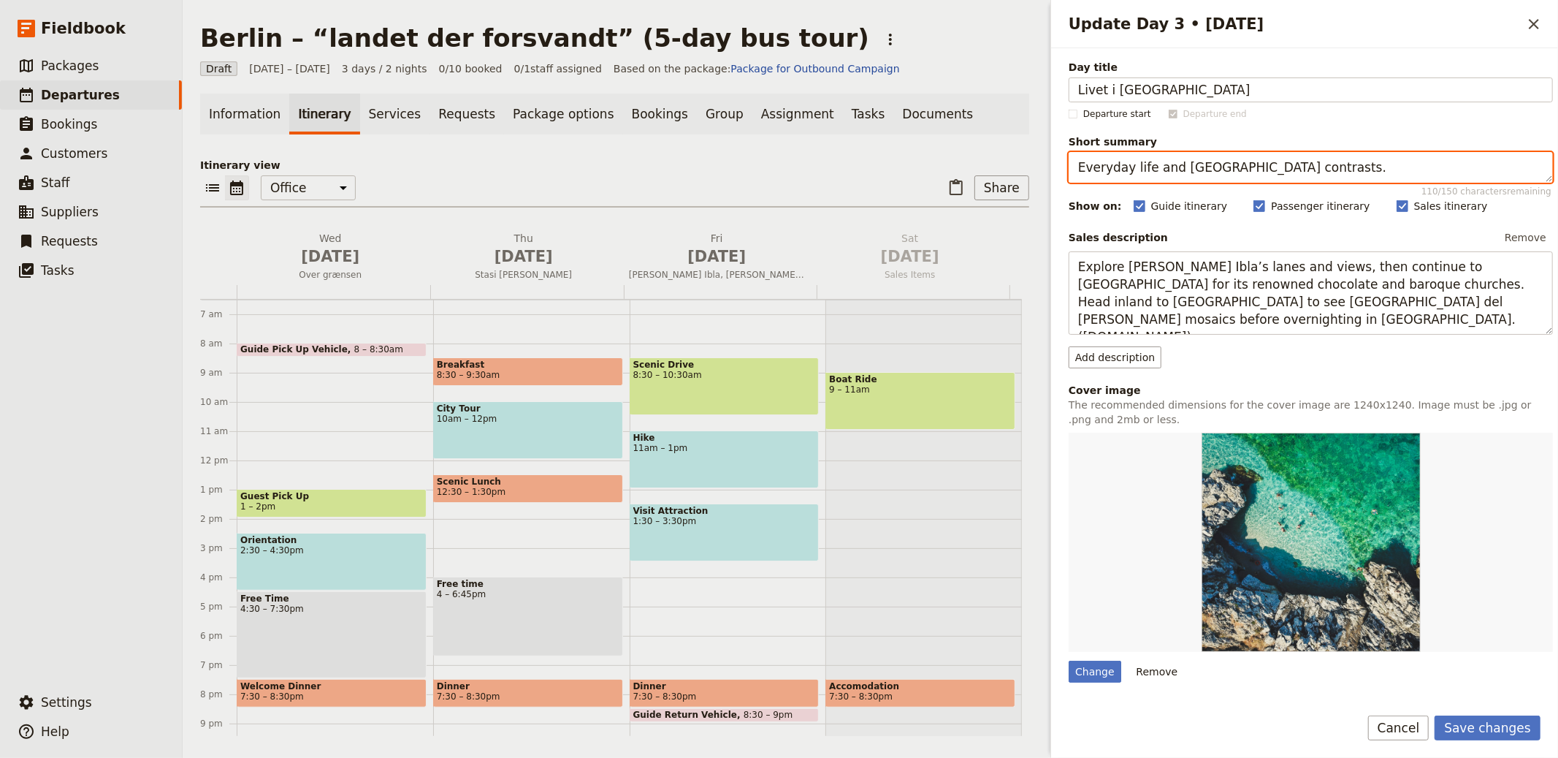
type textarea "Everyday life and West Berlin contrasts."
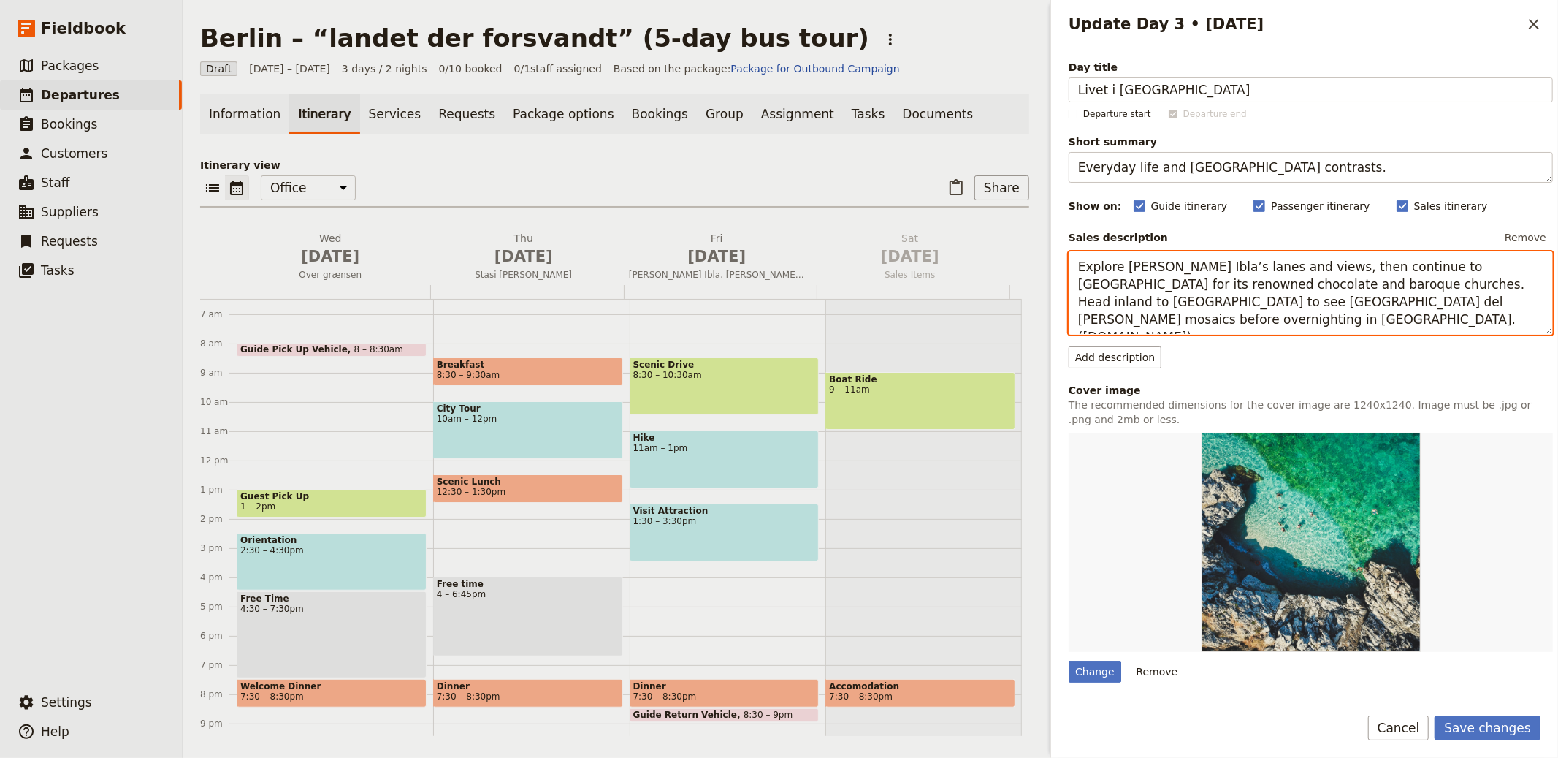
click at [1160, 297] on textarea "Explore Ragusa Ibla’s lanes and views, then continue to Modica for its renowned…" at bounding box center [1311, 292] width 484 height 83
paste textarea "the interactive DDR Museum, then walk through Nikolaiviertel to Alexanderplatz …"
type textarea "Explore the interactive DDR Museum, then walk through Nikolaiviertel to Alexand…"
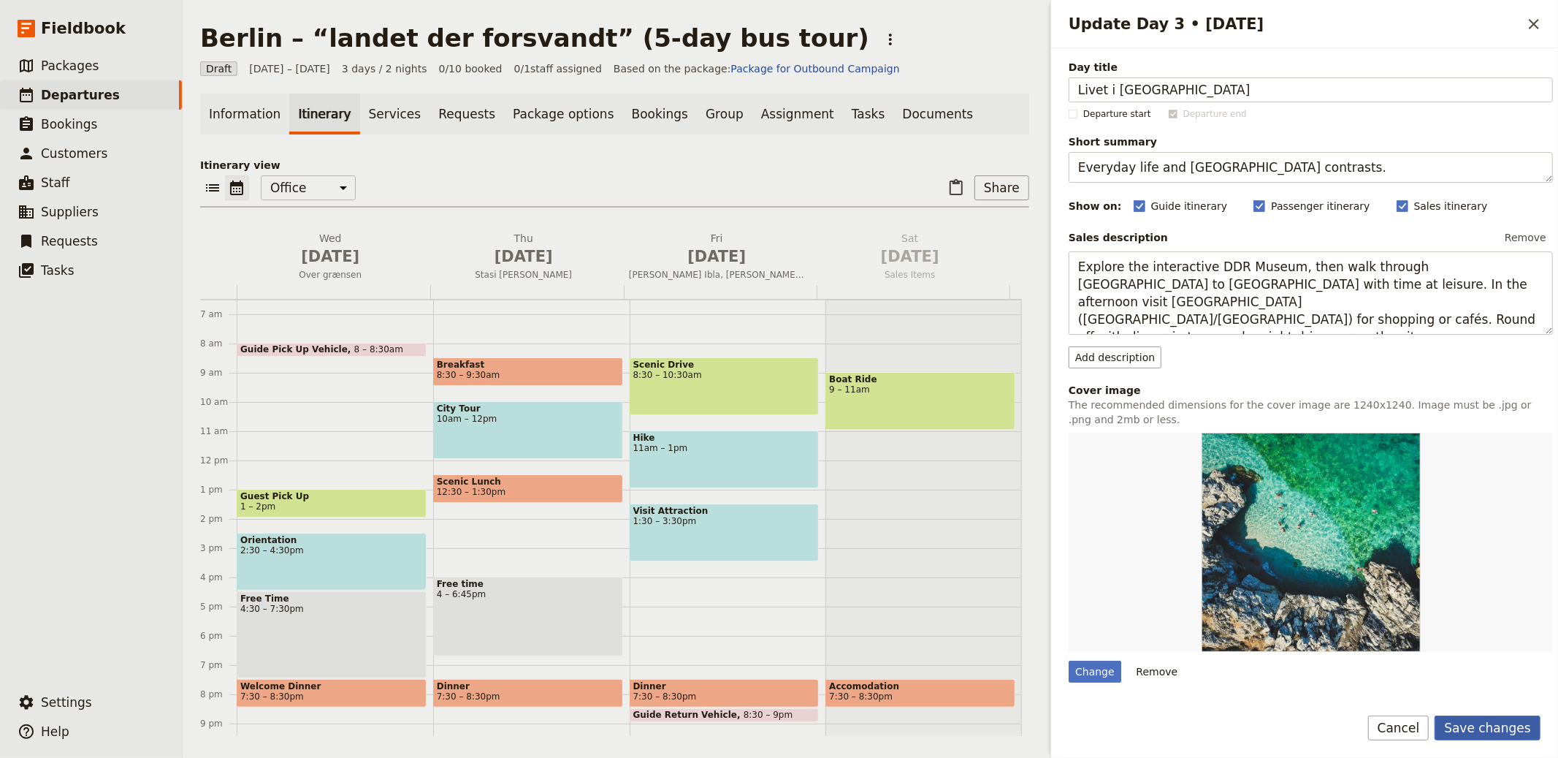
click at [1500, 733] on button "Save changes" at bounding box center [1488, 727] width 106 height 25
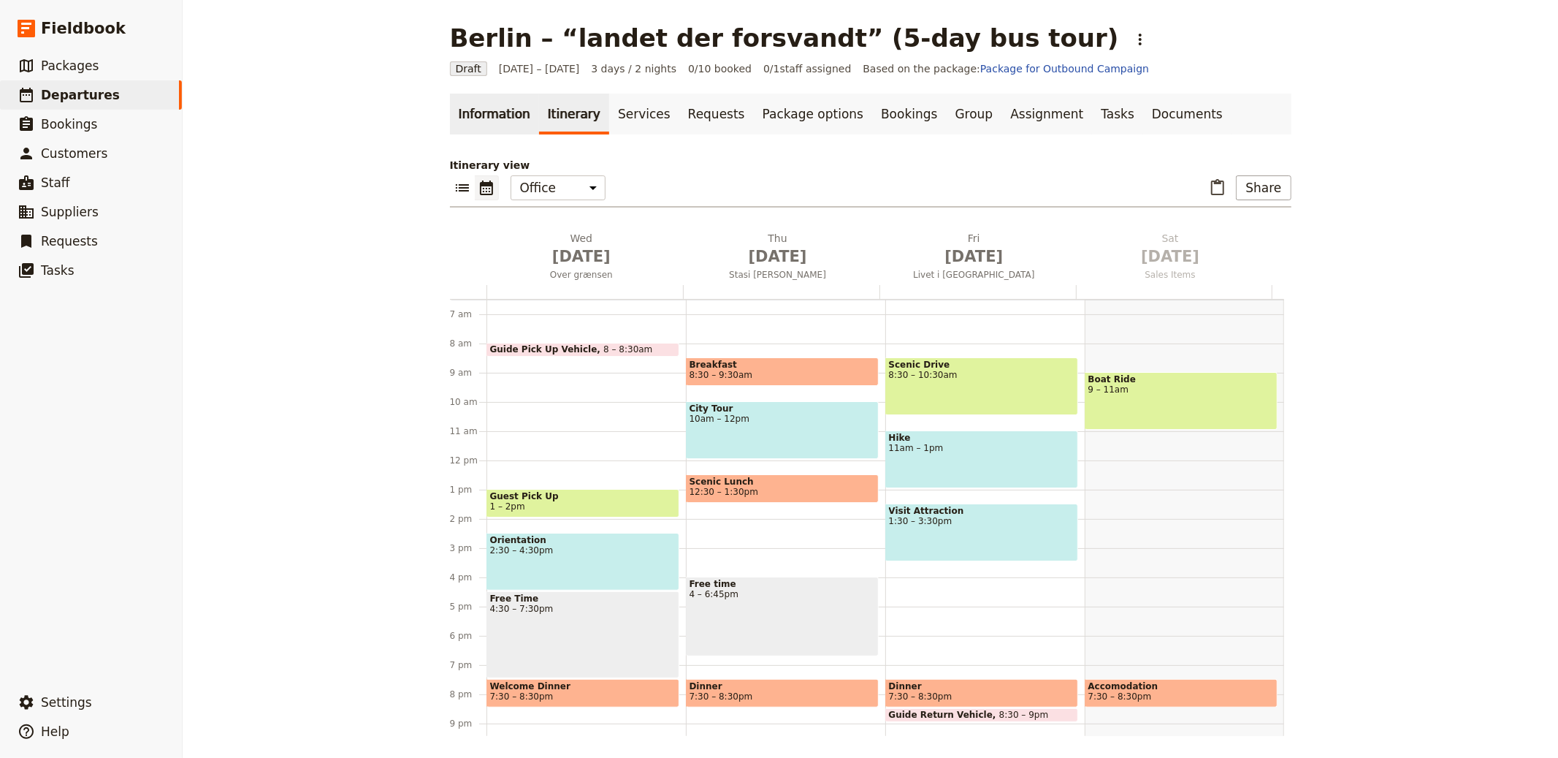
click at [485, 104] on link "Information" at bounding box center [494, 114] width 89 height 41
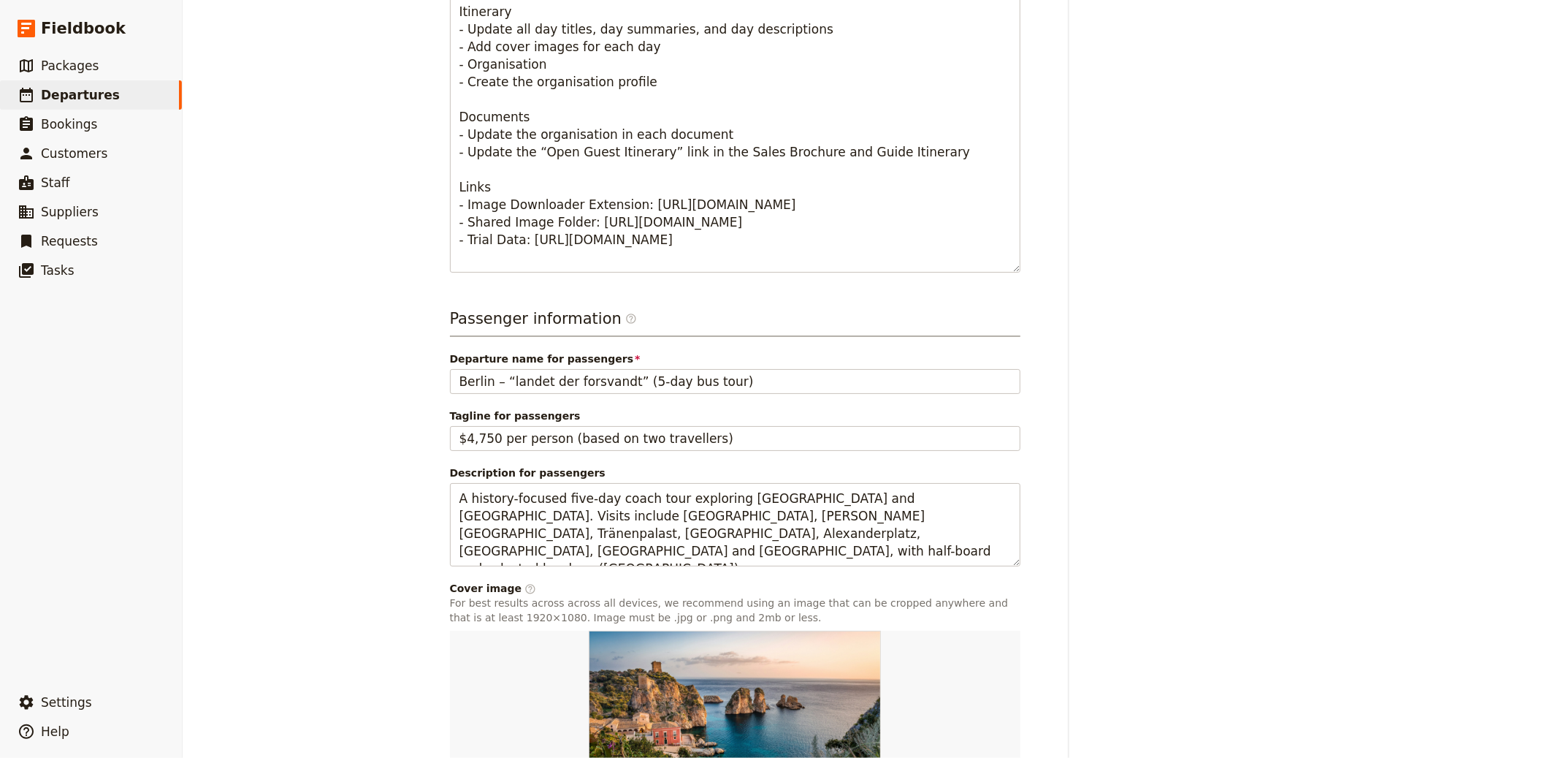
scroll to position [808, 0]
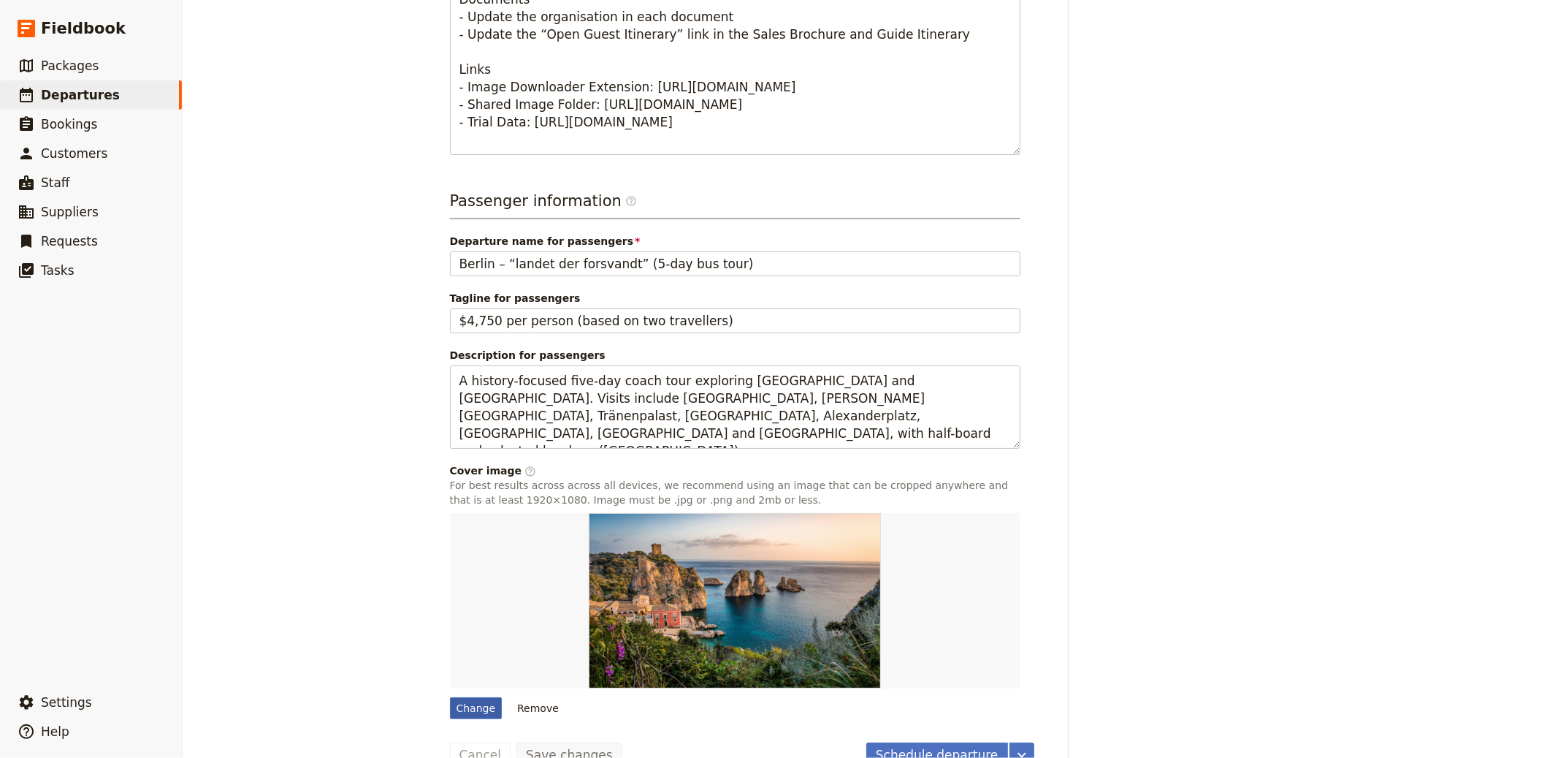
click at [459, 702] on div "Change" at bounding box center [476, 708] width 53 height 22
click at [450, 697] on input "Change" at bounding box center [449, 696] width 1 height 1
click at [478, 712] on div "Change" at bounding box center [476, 708] width 53 height 22
click at [450, 697] on input "Change" at bounding box center [449, 696] width 1 height 1
type input "C:\fakepath\GE - Berlin 1.jpg"
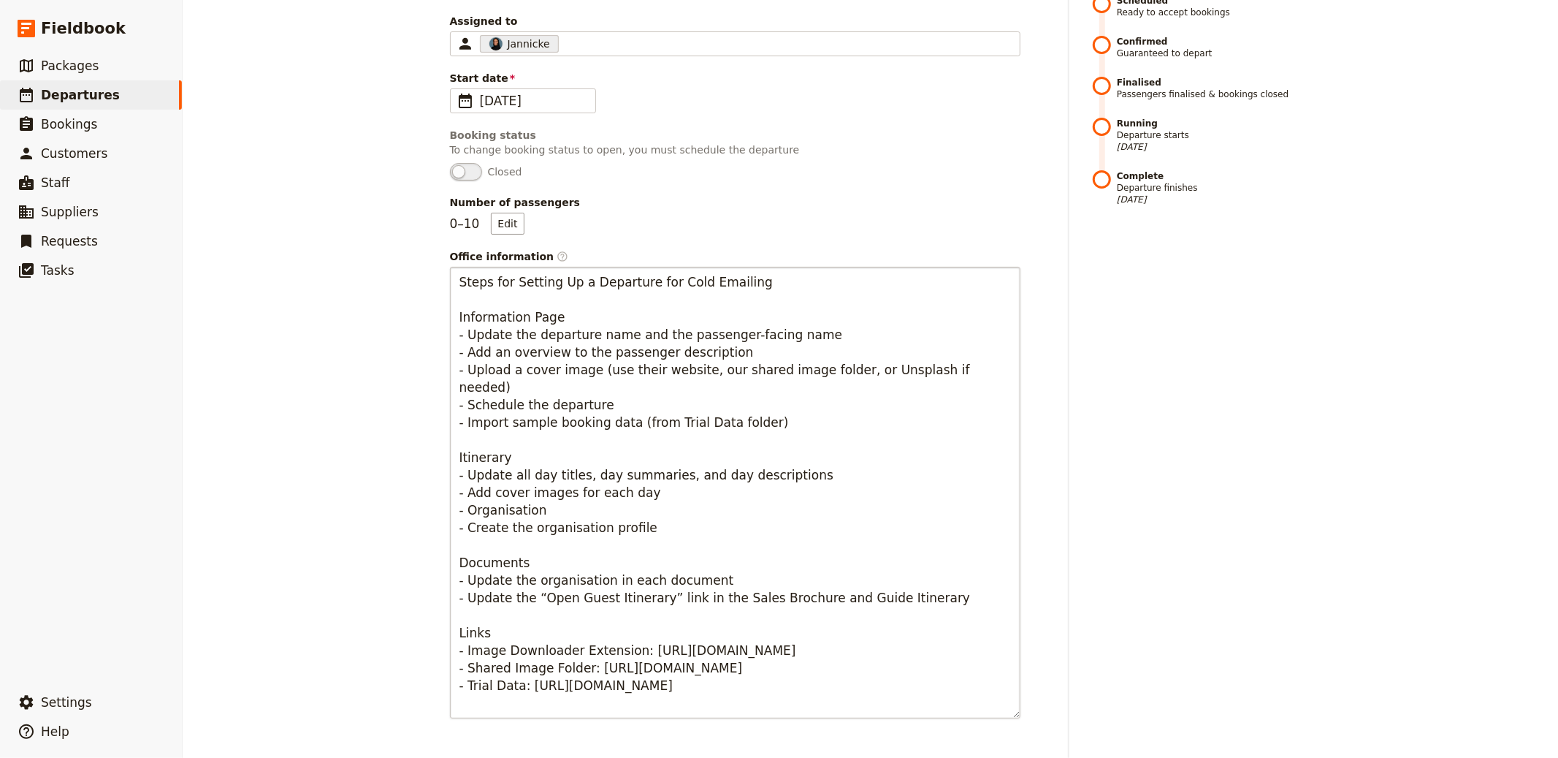
scroll to position [0, 0]
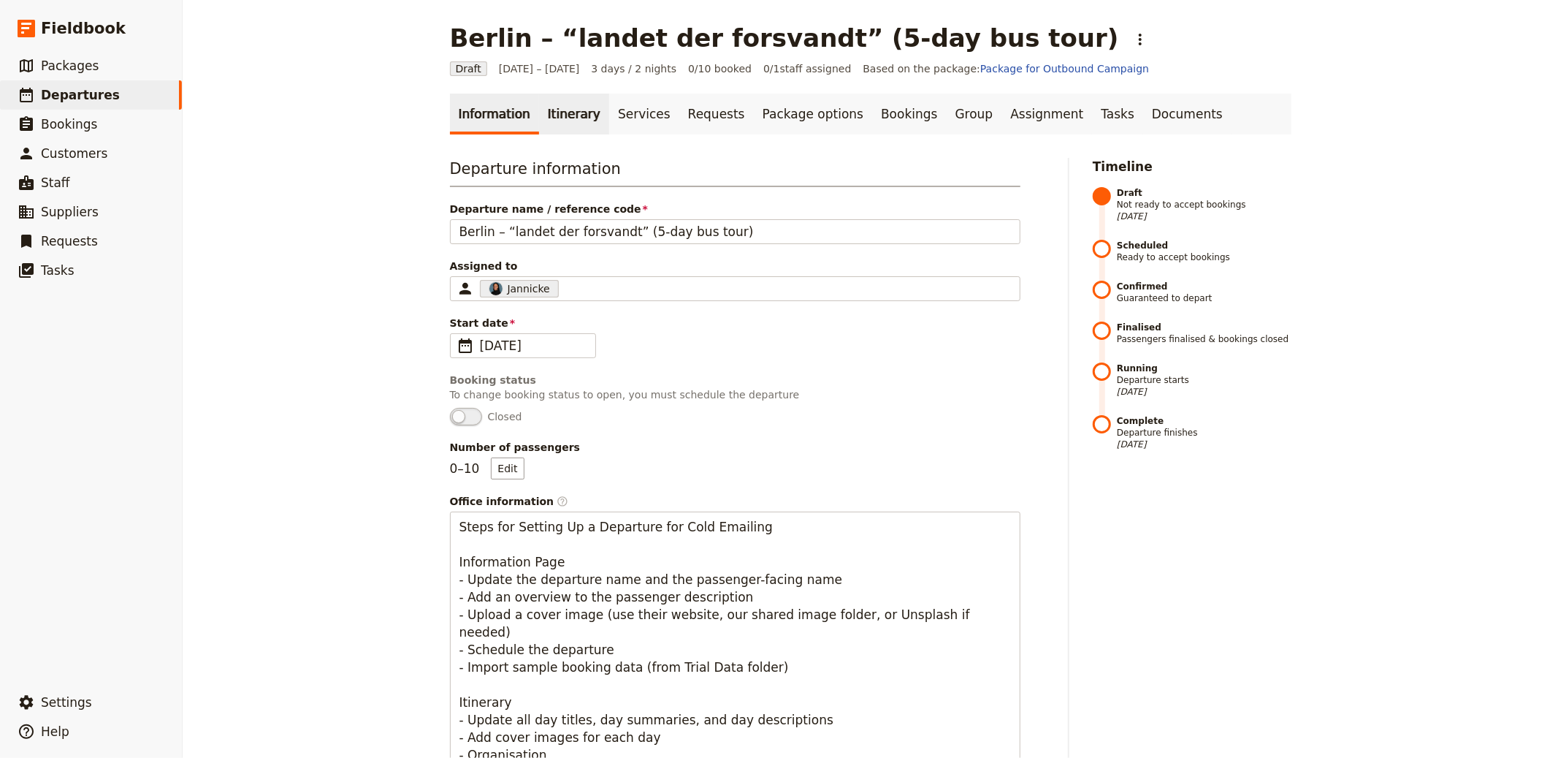
click at [542, 111] on link "Itinerary" at bounding box center [574, 114] width 70 height 41
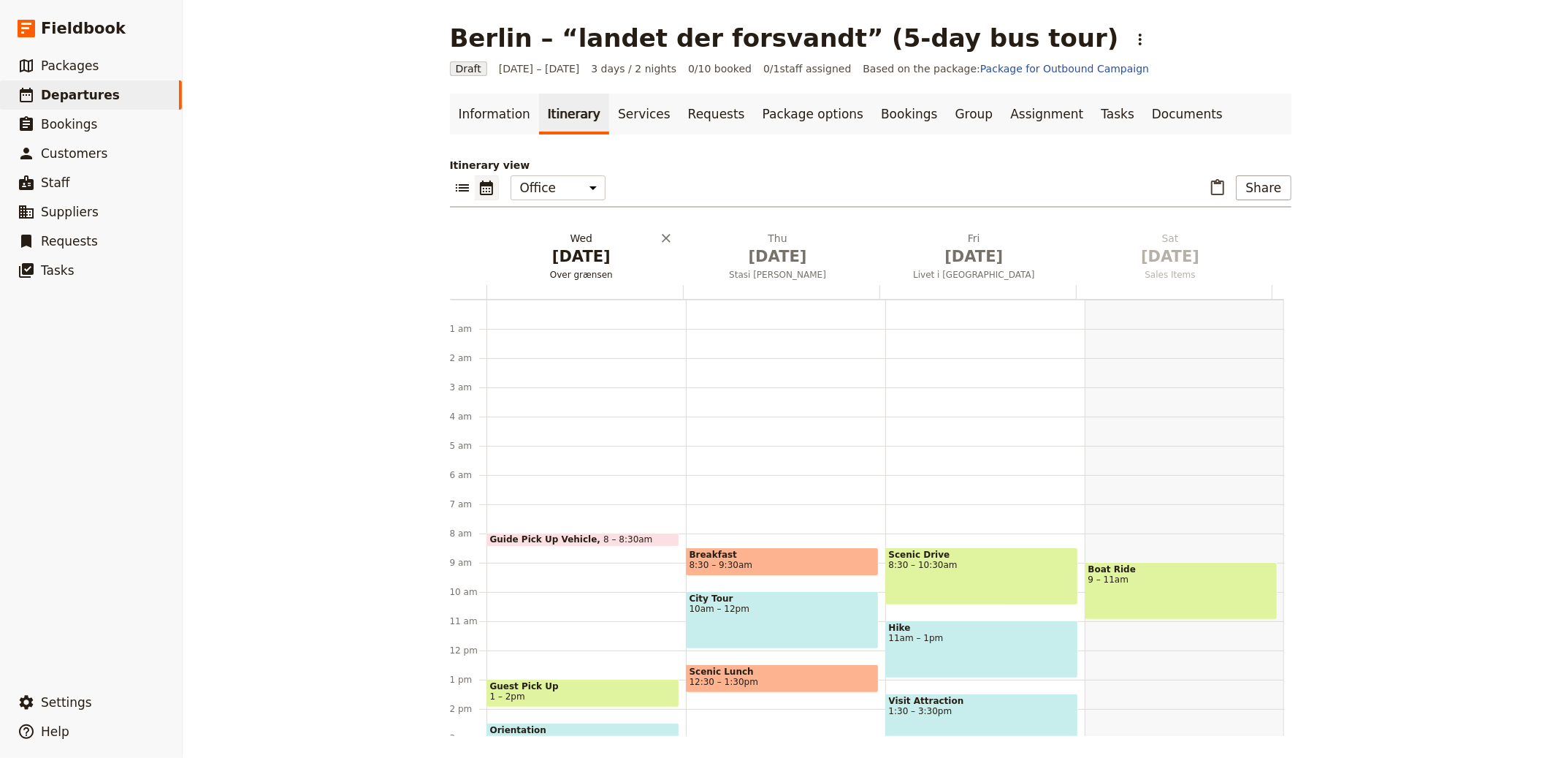
scroll to position [190, 0]
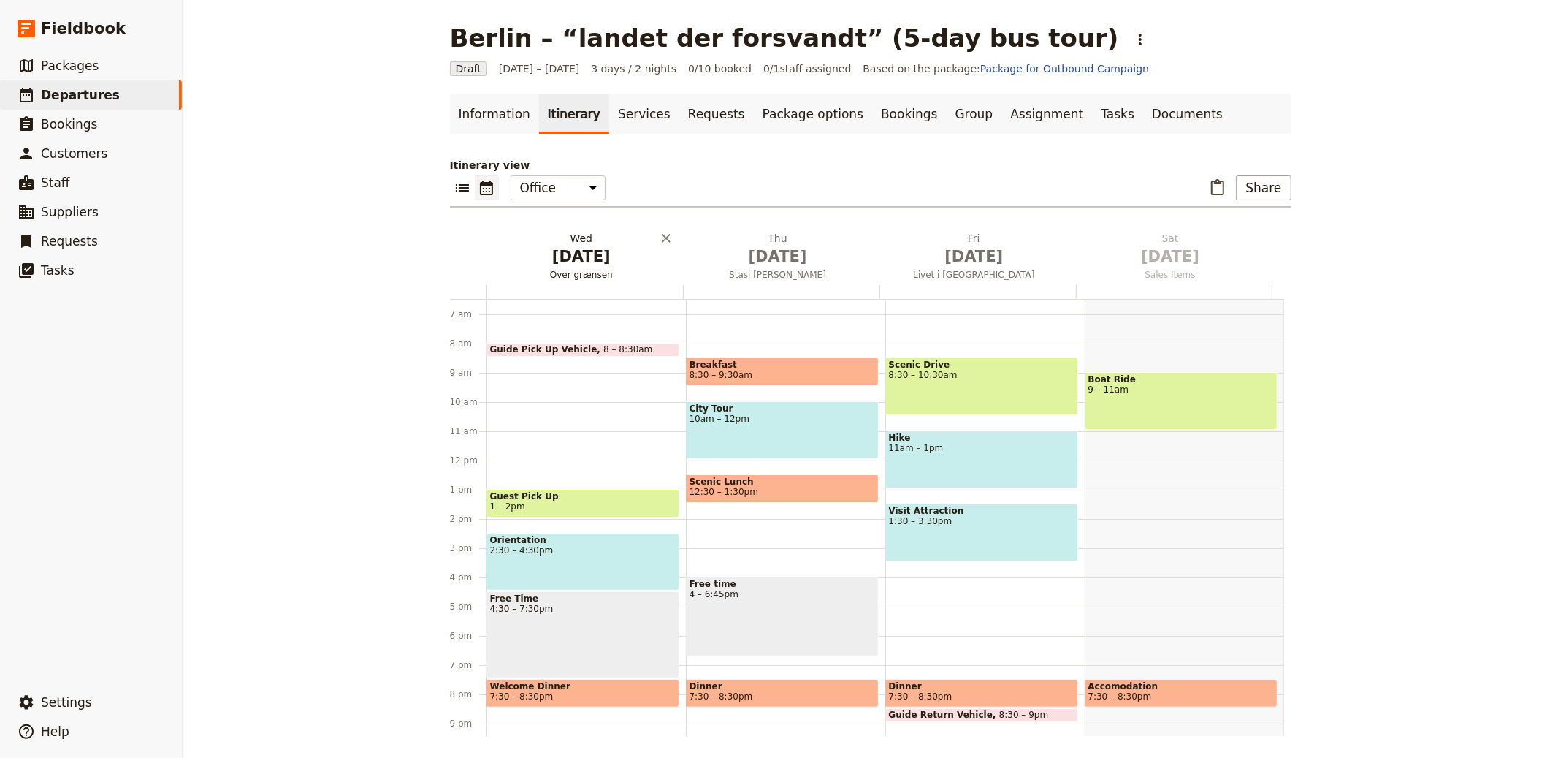
click at [581, 251] on span "Oct 1" at bounding box center [581, 256] width 179 height 22
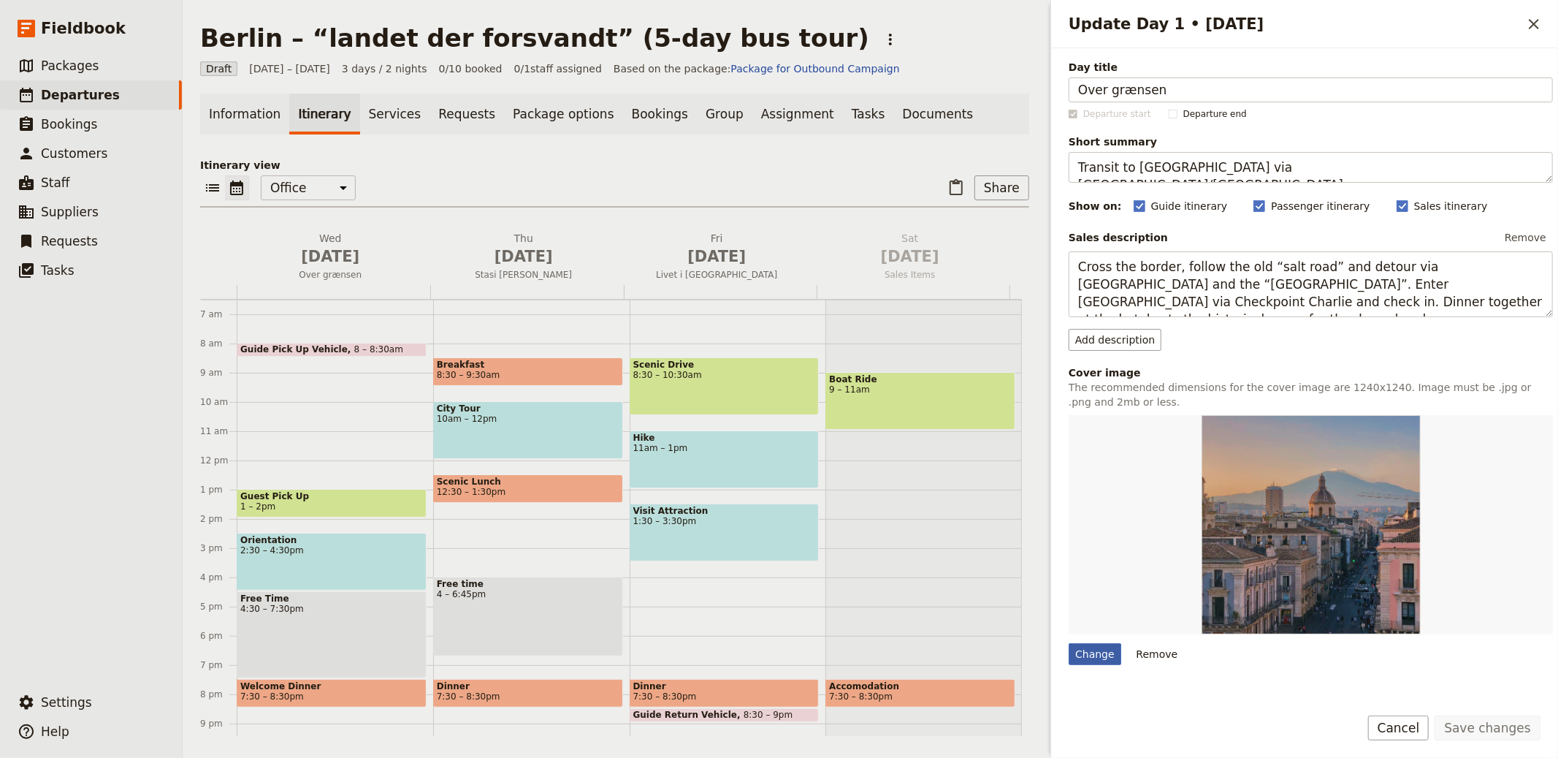
click at [1086, 644] on div "Change" at bounding box center [1095, 654] width 53 height 22
click at [1069, 643] on input "Change" at bounding box center [1068, 642] width 1 height 1
type input "C:\fakepath\GE - Berlin 4.jpg"
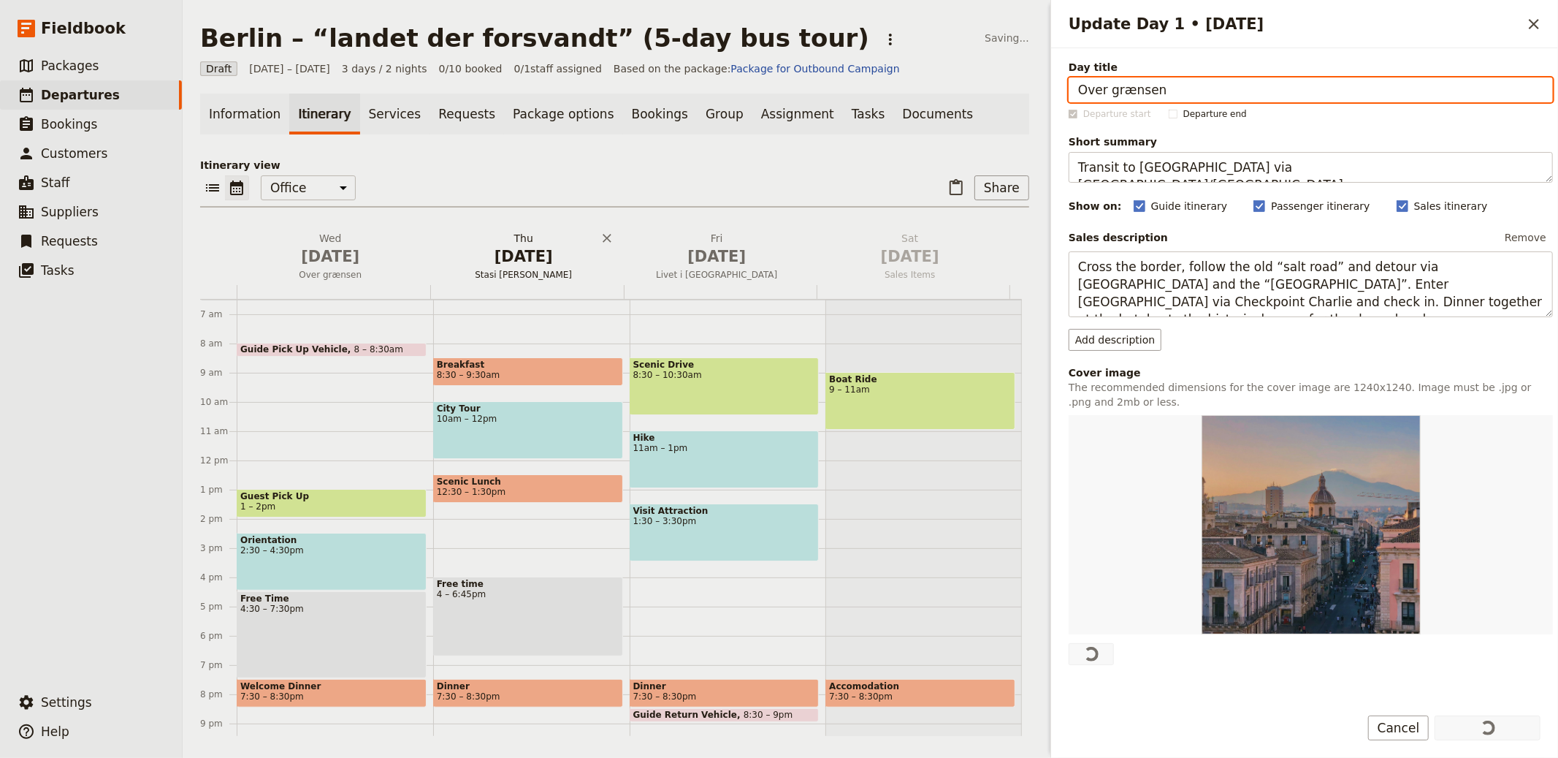
click at [522, 256] on span "Oct 2" at bounding box center [524, 256] width 176 height 22
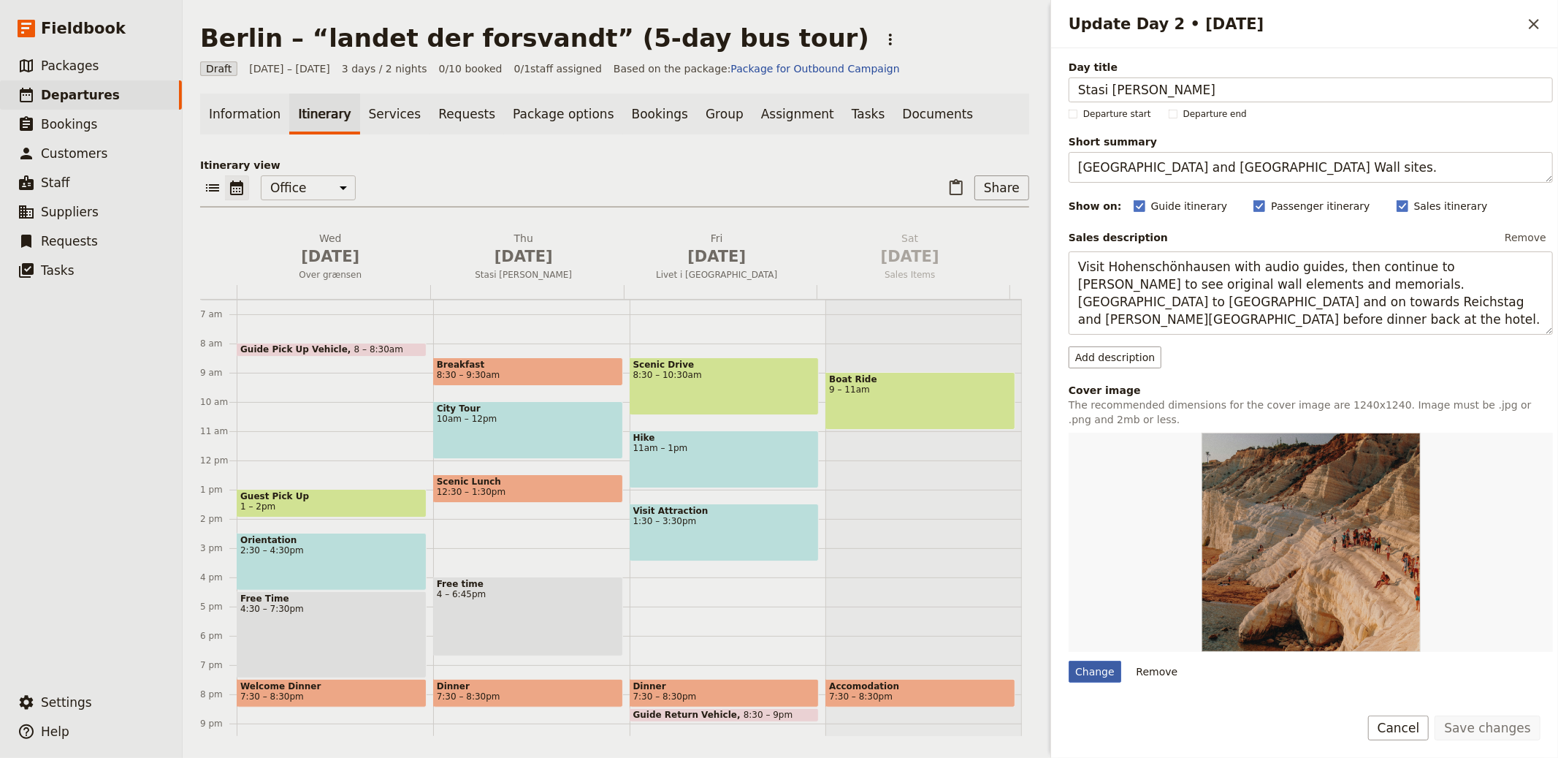
click at [1082, 675] on div "Change" at bounding box center [1095, 671] width 53 height 22
click at [1069, 660] on input "Change" at bounding box center [1068, 660] width 1 height 1
type input "C:\fakepath\GE - Berlin 2.jpg"
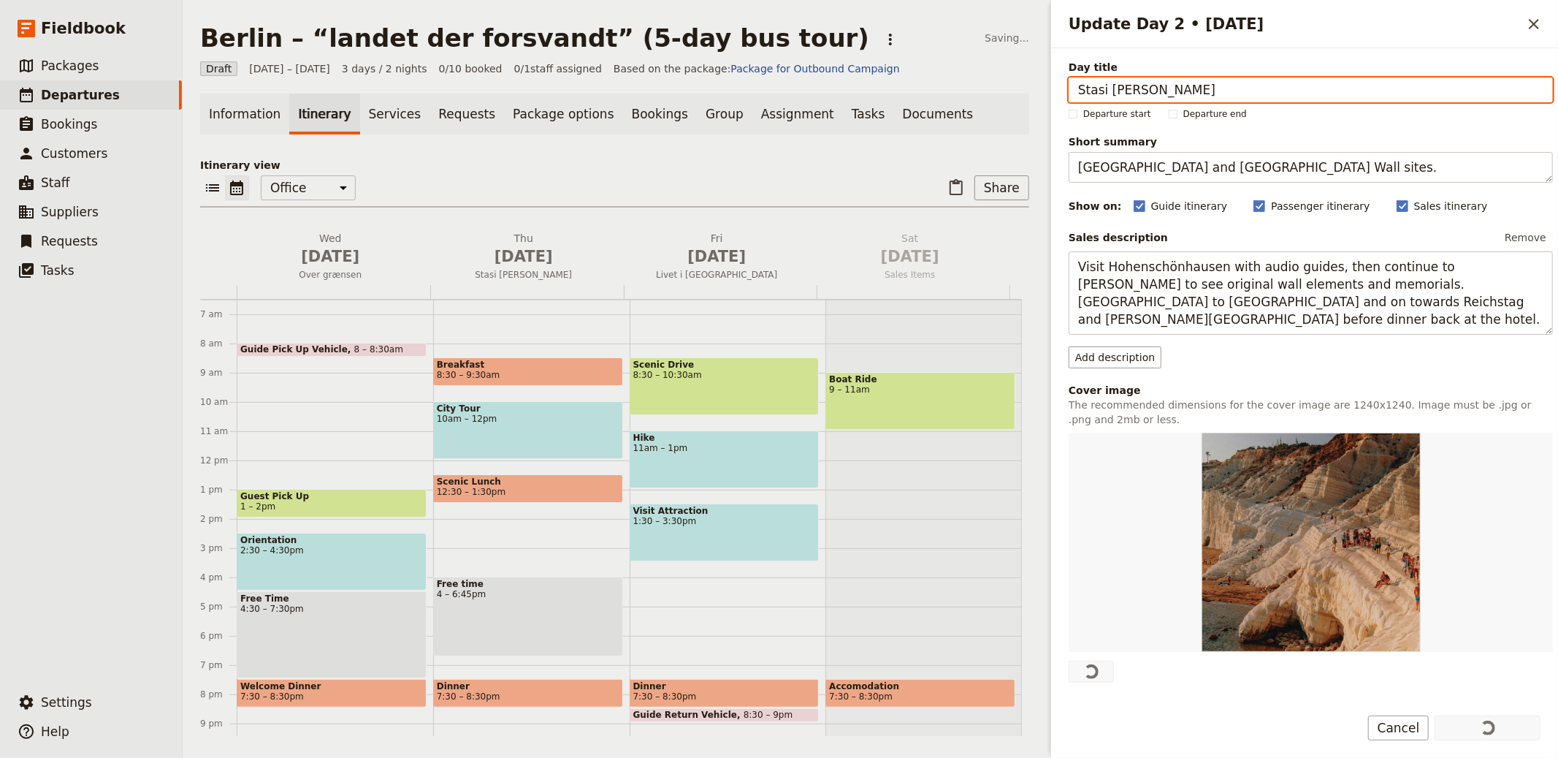
click at [678, 269] on span "Livet i DDR" at bounding box center [717, 275] width 188 height 12
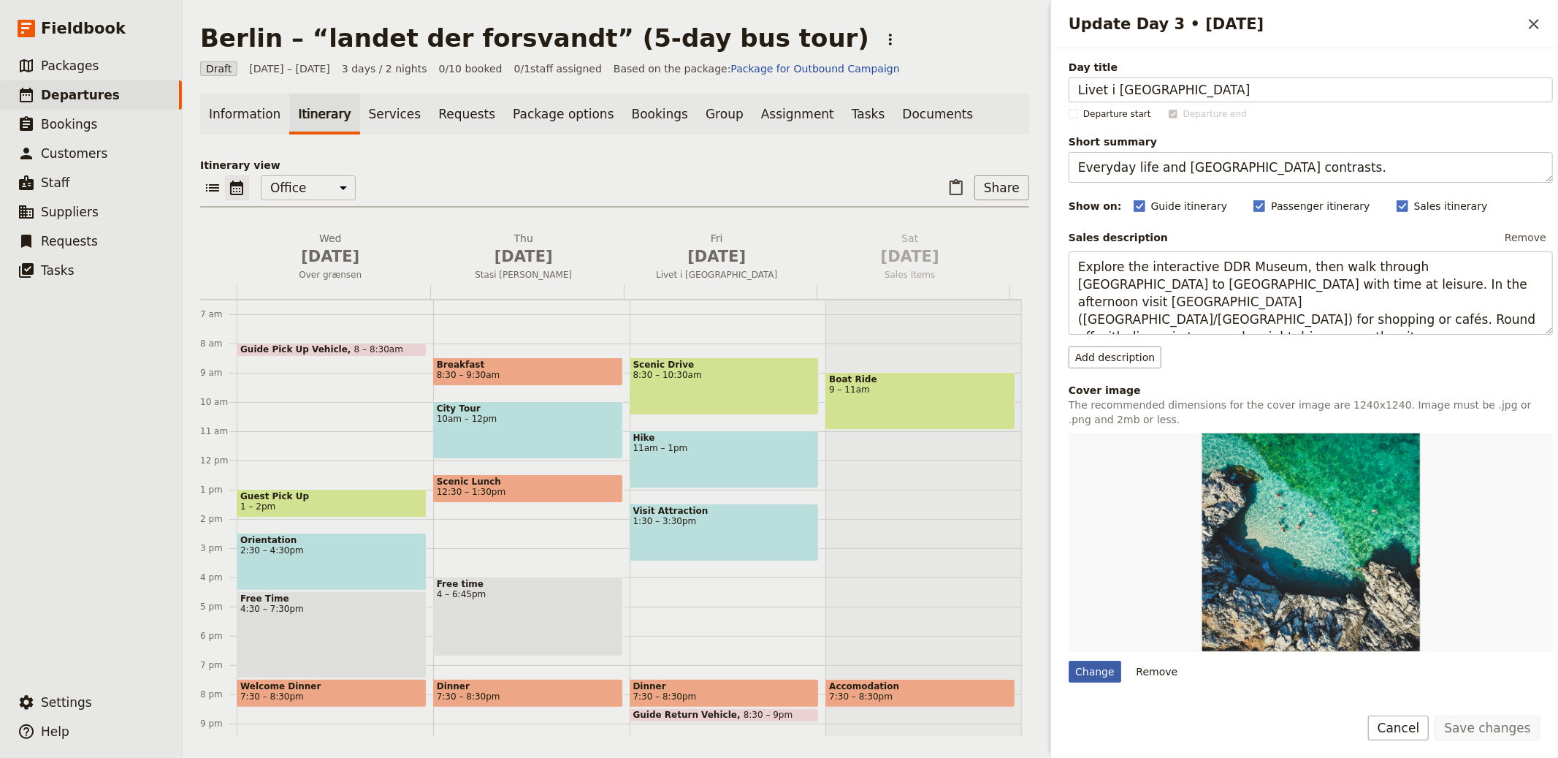
click at [1107, 681] on div "Change" at bounding box center [1095, 671] width 53 height 22
click at [1069, 660] on input "Change" at bounding box center [1068, 660] width 1 height 1
type input "C:\fakepath\GE - Berlin 5.jpg"
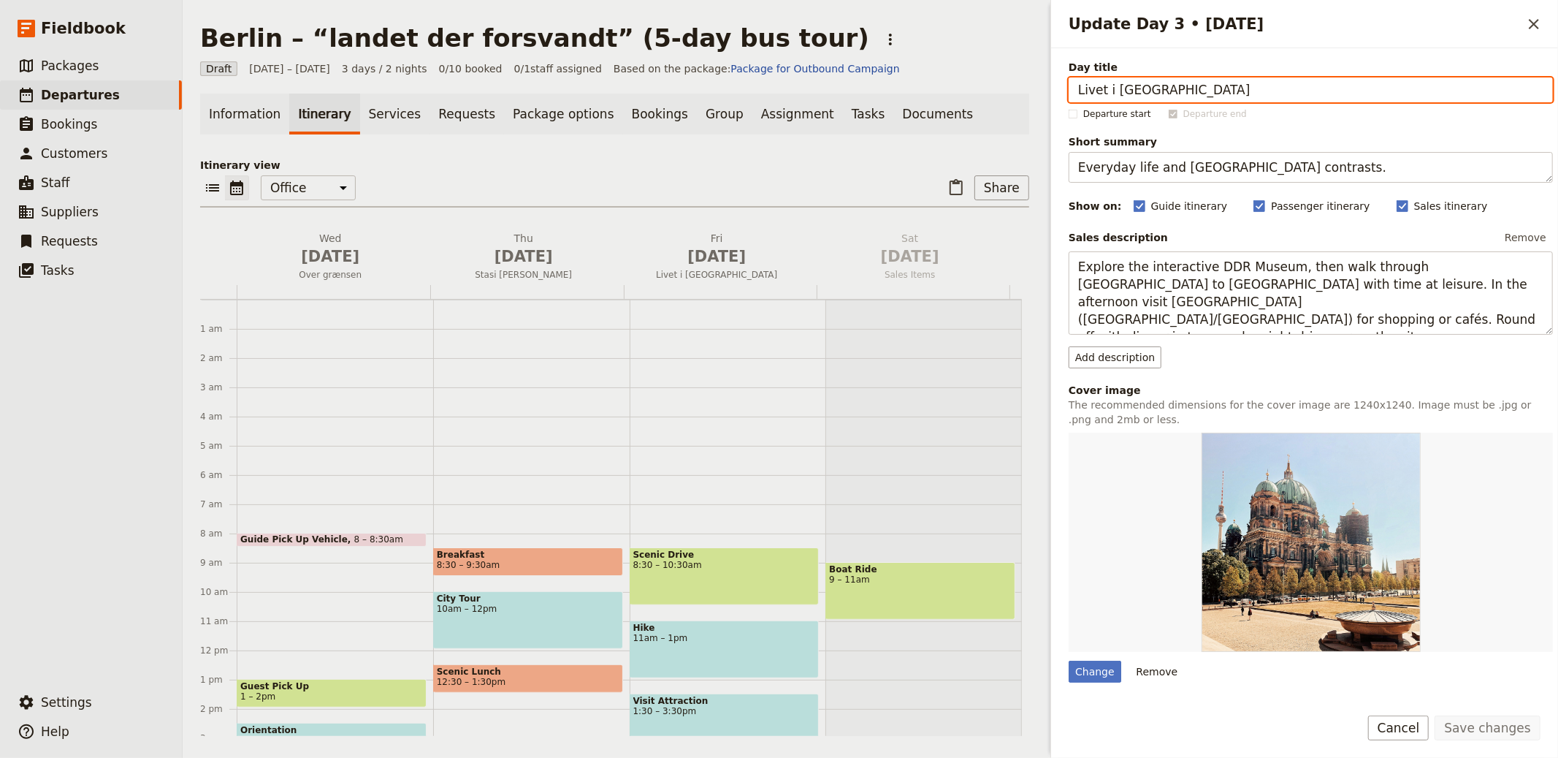
scroll to position [190, 0]
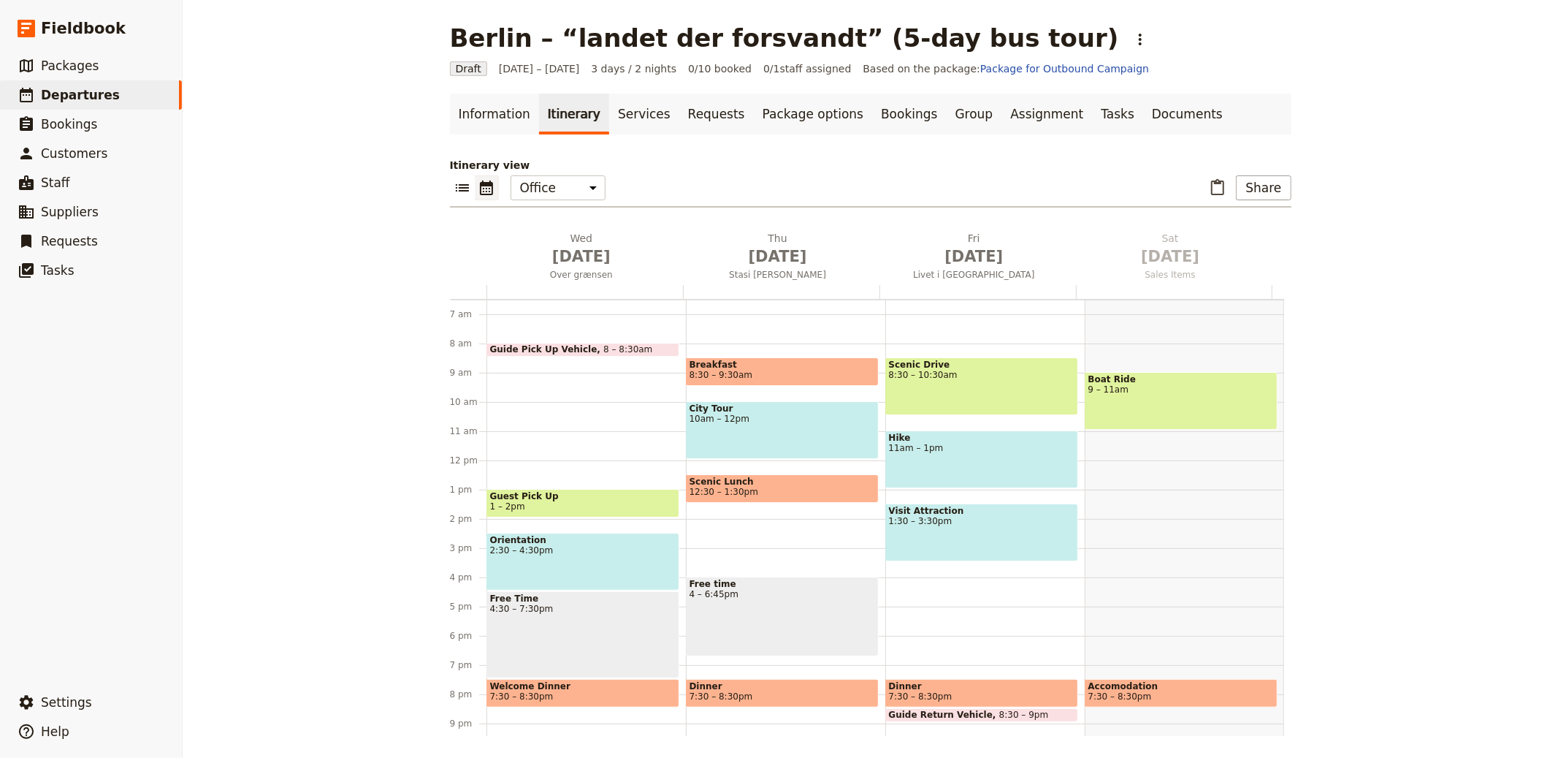
click at [698, 153] on div "Information Itinerary Services Requests Package options Bookings Group Assignme…" at bounding box center [871, 415] width 842 height 642
click at [1143, 114] on link "Documents" at bounding box center [1187, 114] width 88 height 41
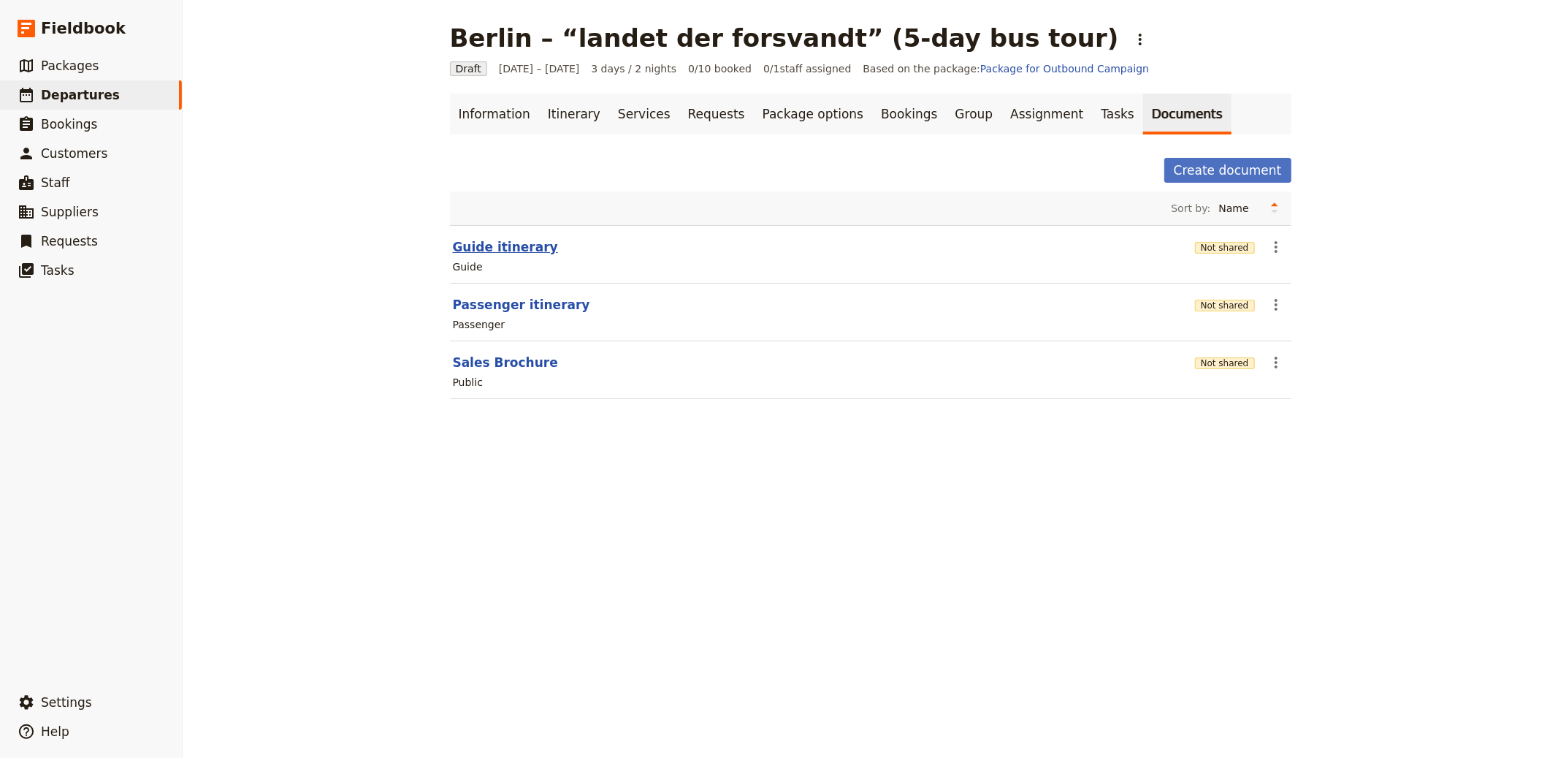
click at [523, 252] on button "Guide itinerary" at bounding box center [505, 247] width 105 height 18
select select "STAFF"
select select "RUN_SHEET"
select select "LARGE"
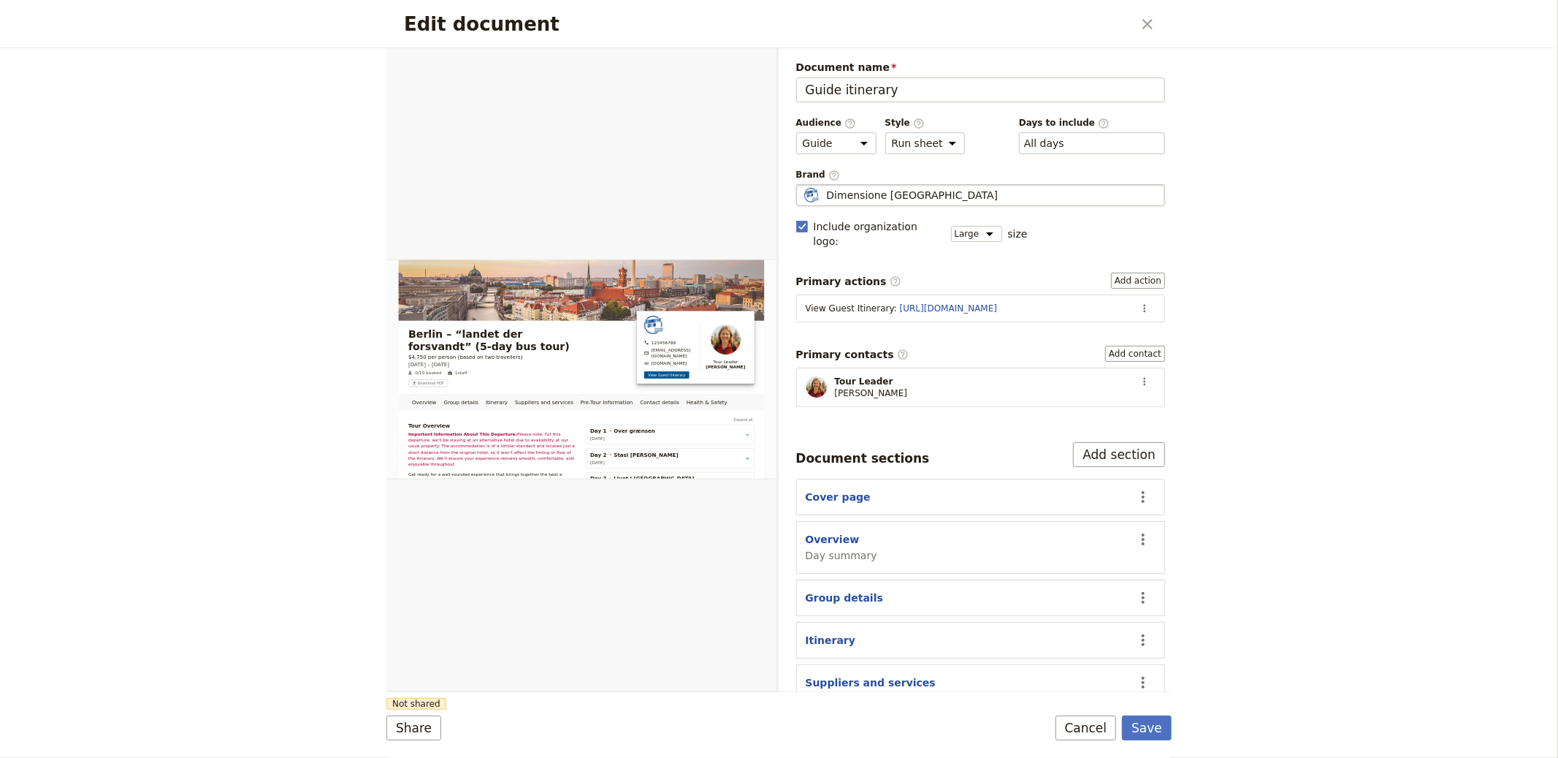
click at [898, 202] on span "Dimensione [GEOGRAPHIC_DATA]" at bounding box center [913, 195] width 172 height 15
click at [803, 185] on input "Dimensione [GEOGRAPHIC_DATA]" at bounding box center [802, 184] width 1 height 1
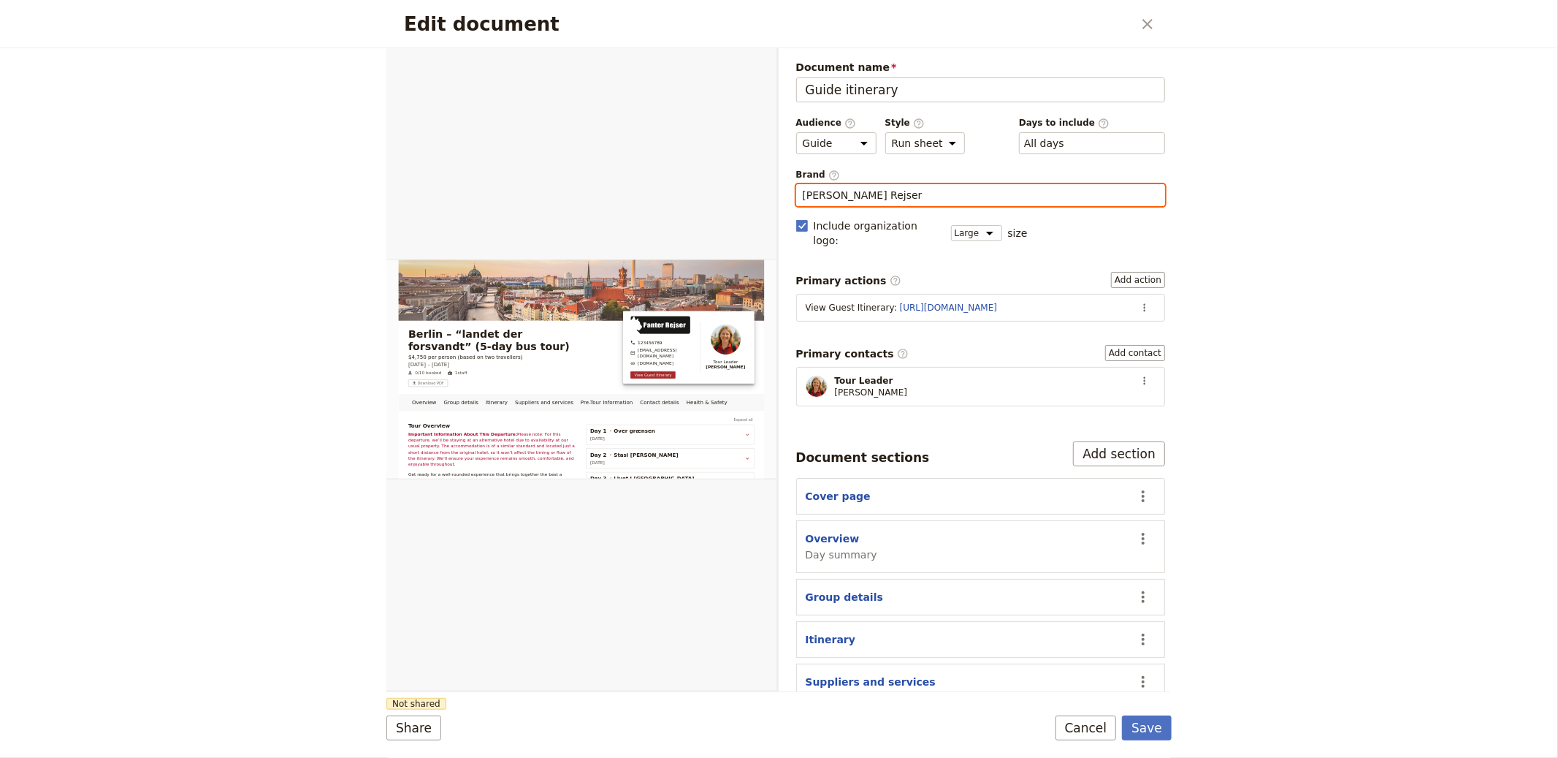
type input "[PERSON_NAME] Rejser"
click at [1122, 715] on button "Save" at bounding box center [1147, 727] width 50 height 25
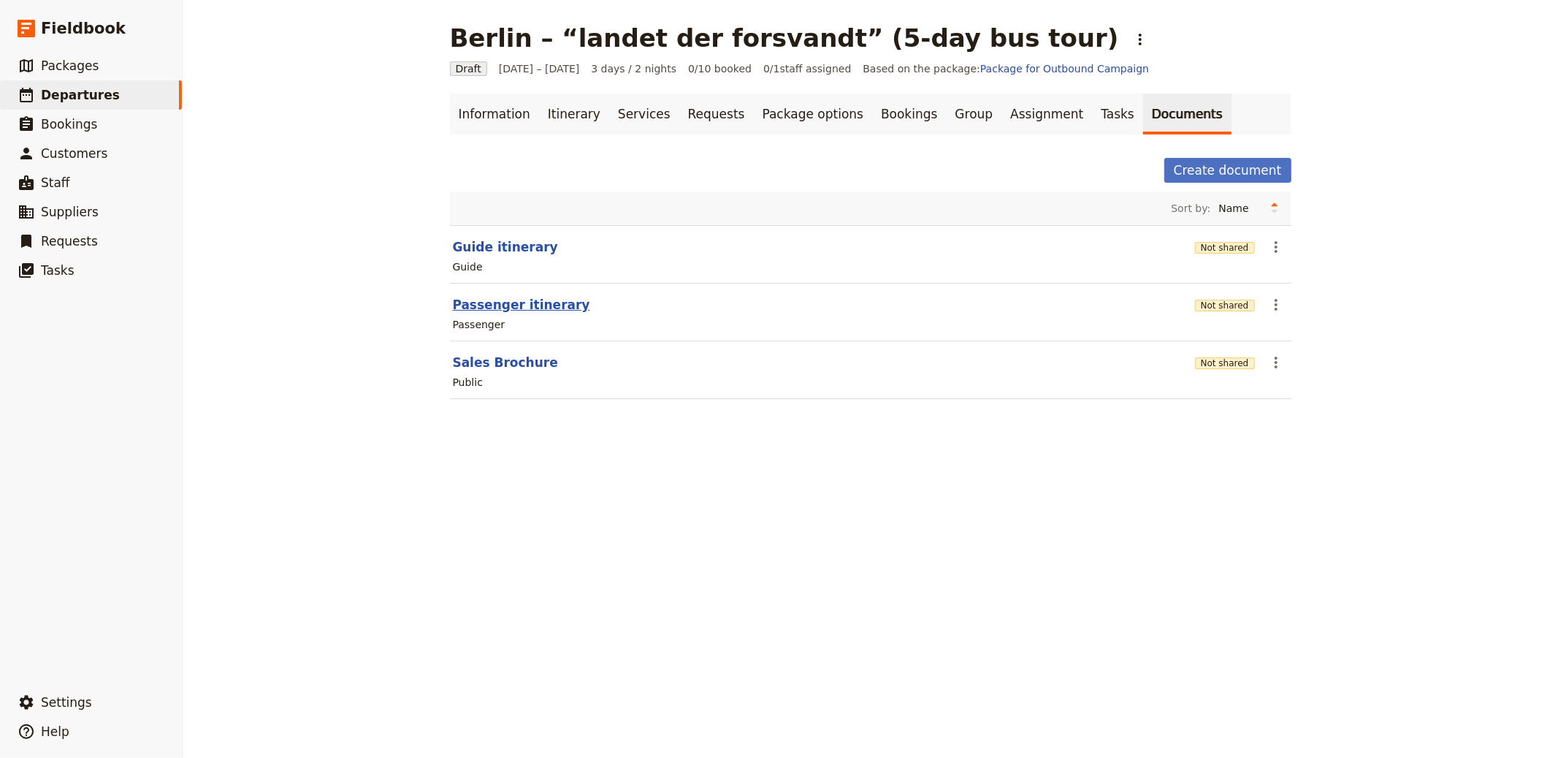
click at [493, 299] on button "Passenger itinerary" at bounding box center [521, 305] width 137 height 18
select select "PASSENGER"
select select "RUN_SHEET"
select select "LARGE"
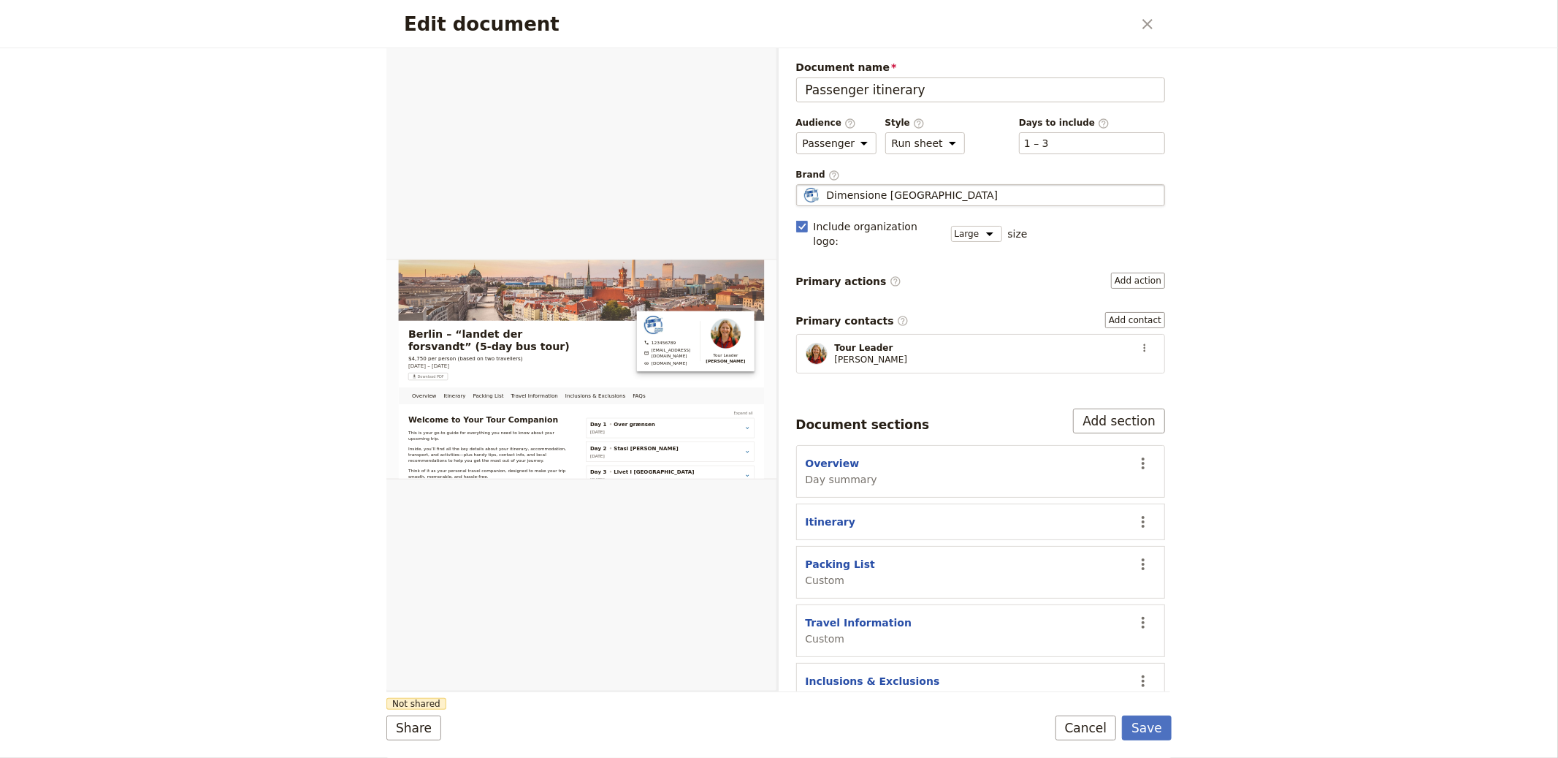
click at [833, 198] on span "Dimensione Sicilia" at bounding box center [913, 195] width 172 height 15
click at [803, 185] on input "Dimensione Sicilia" at bounding box center [802, 184] width 1 height 1
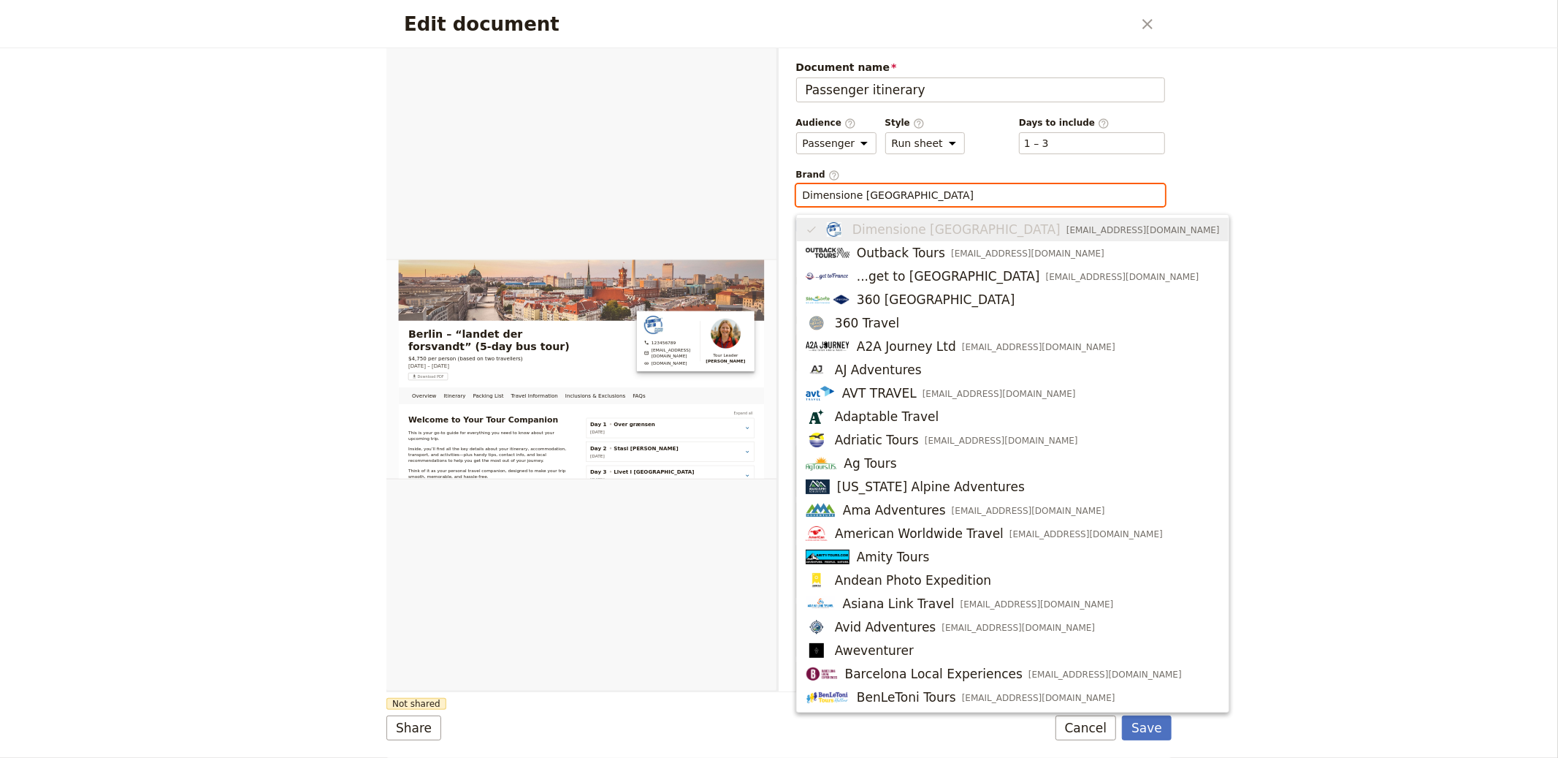
paste input "panter"
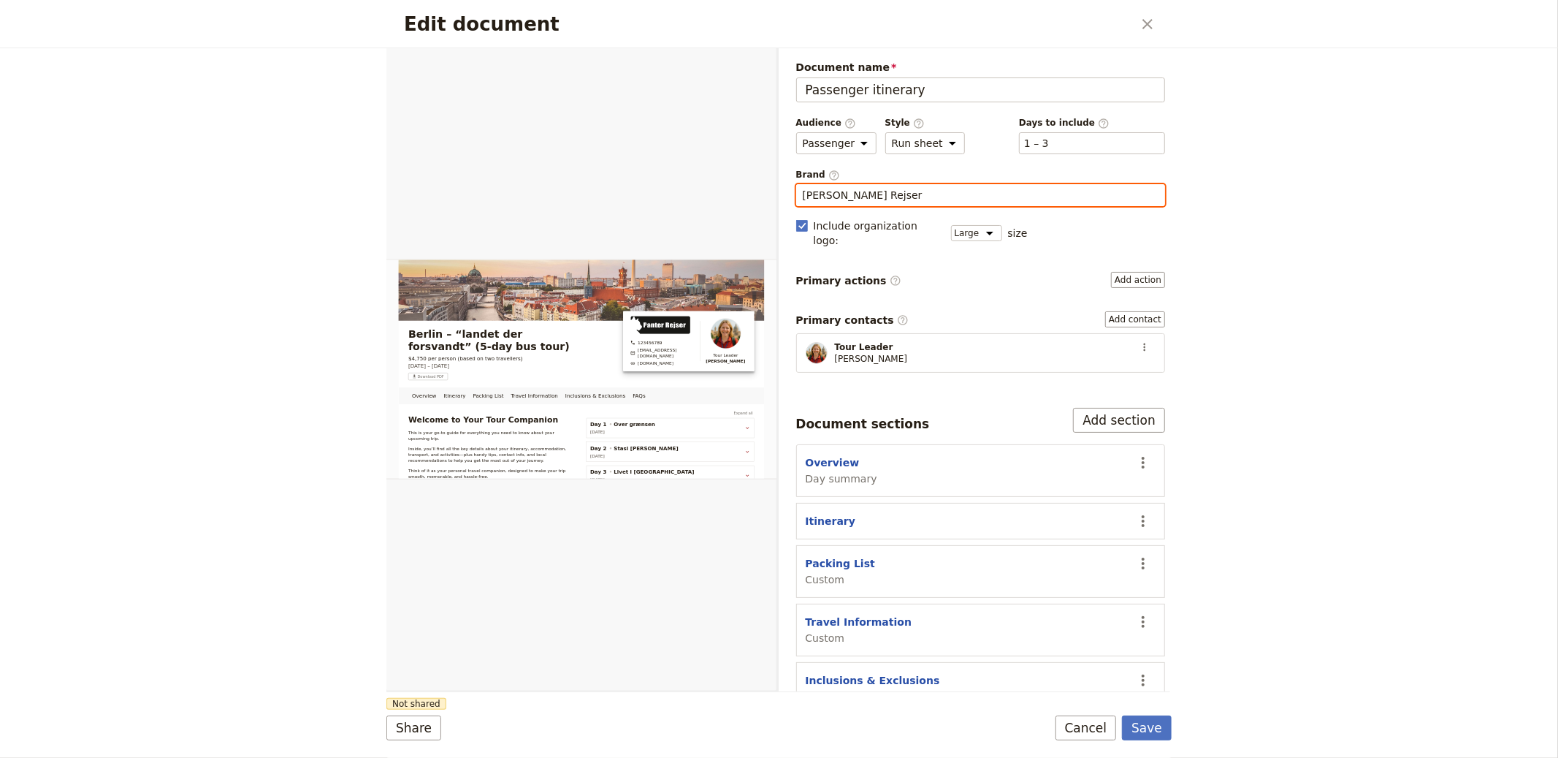
type input "Panter Rejser"
click at [1122, 715] on button "Save" at bounding box center [1147, 727] width 50 height 25
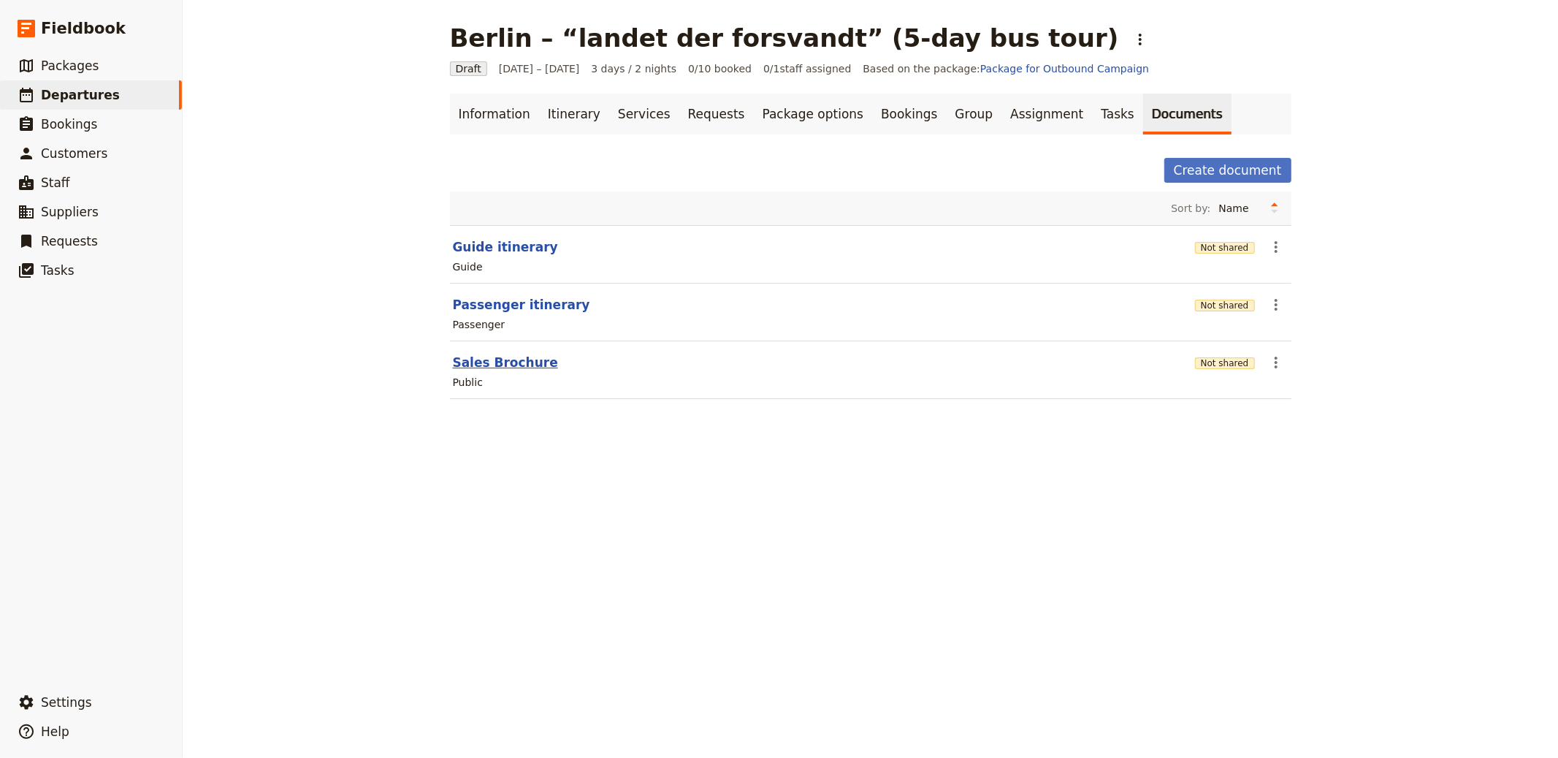
click at [459, 359] on button "Sales Brochure" at bounding box center [505, 363] width 105 height 18
select select "DEFAULT"
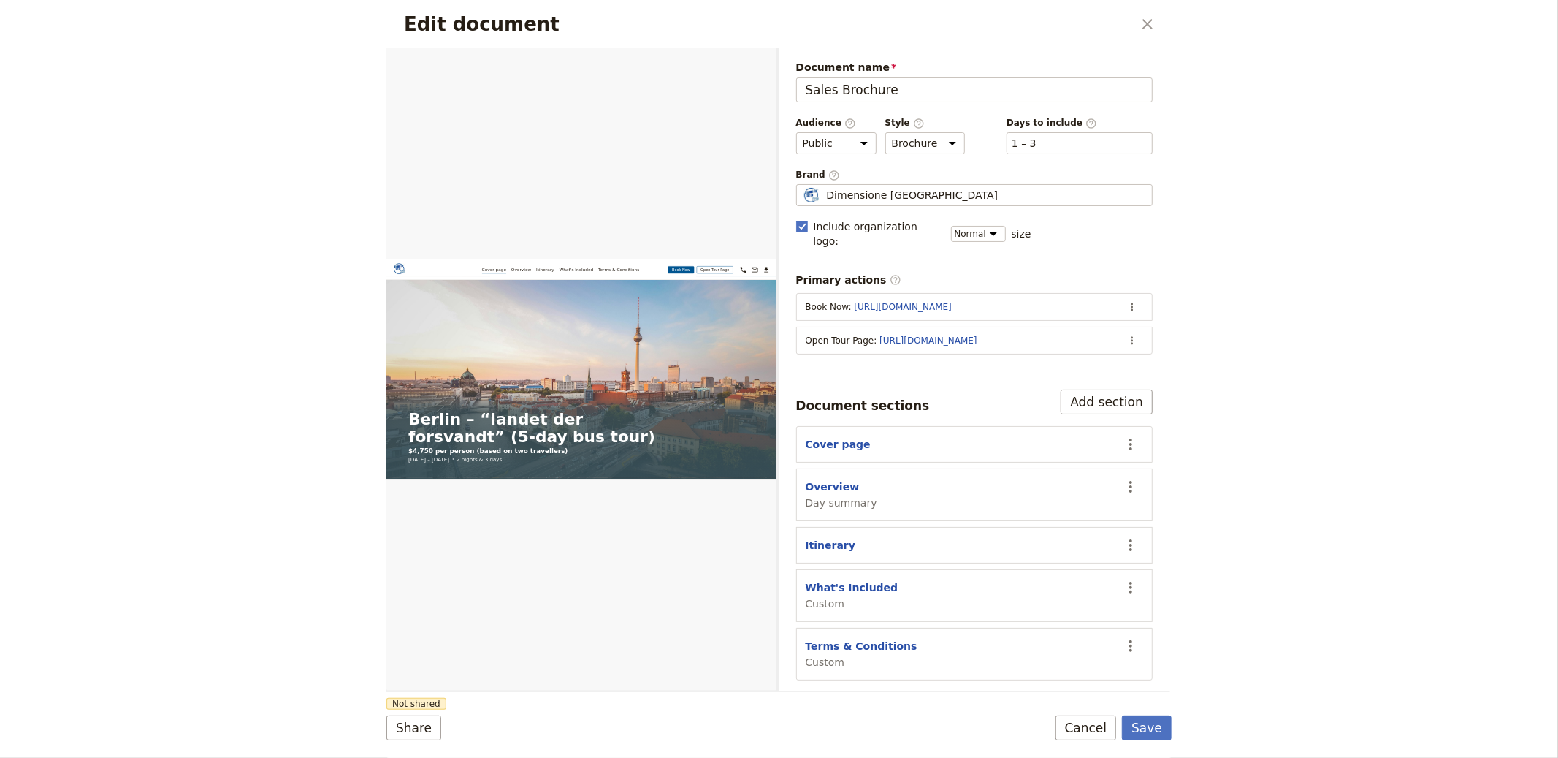
click at [928, 183] on div "Brand ​ Dimensione Sicilia Dimensione Sicilia" at bounding box center [974, 188] width 357 height 38
click at [928, 188] on div "Dimensione Sicilia" at bounding box center [975, 195] width 344 height 15
click at [803, 185] on input "Dimensione Sicilia" at bounding box center [802, 184] width 1 height 1
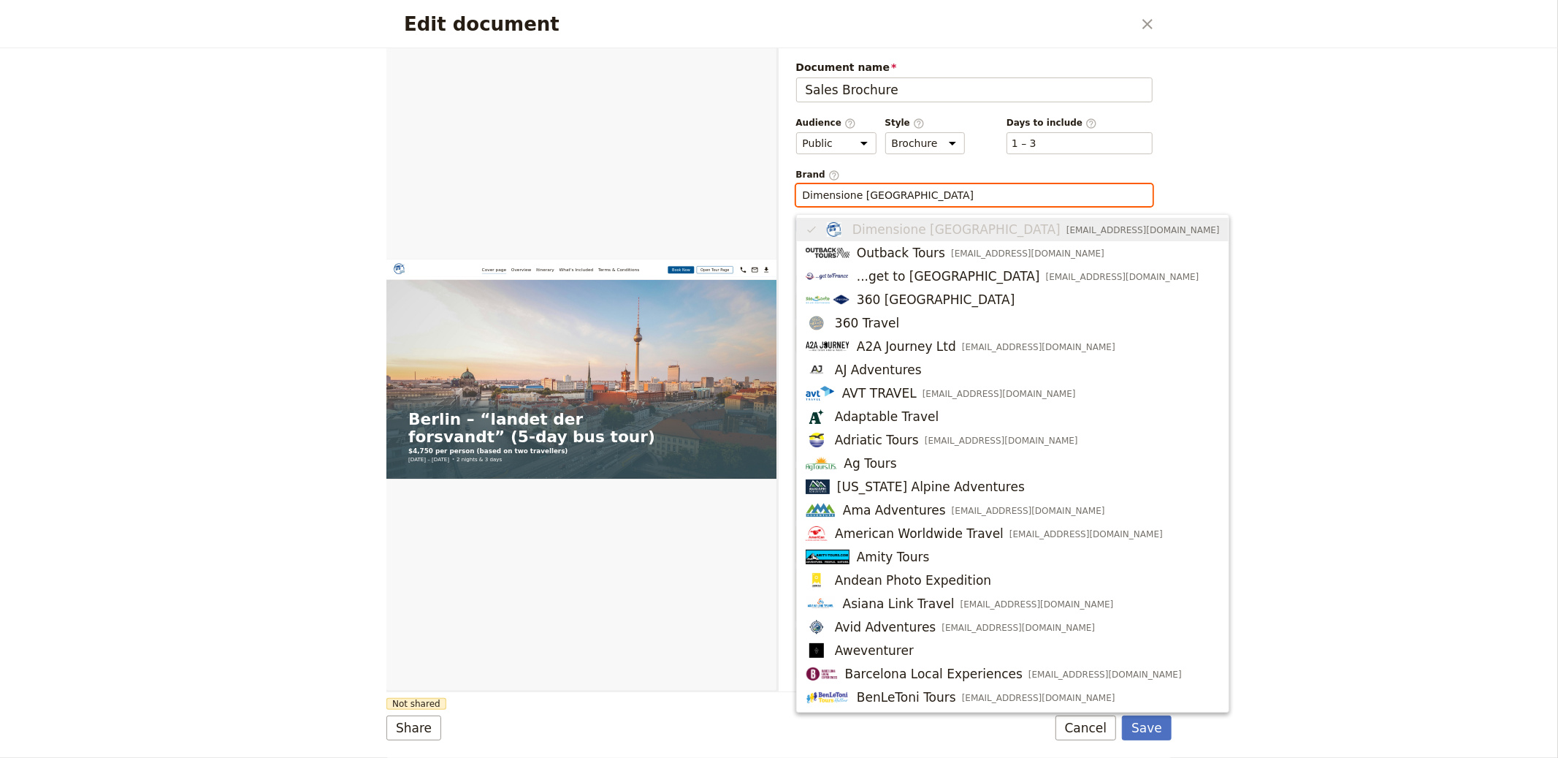
paste input "panter"
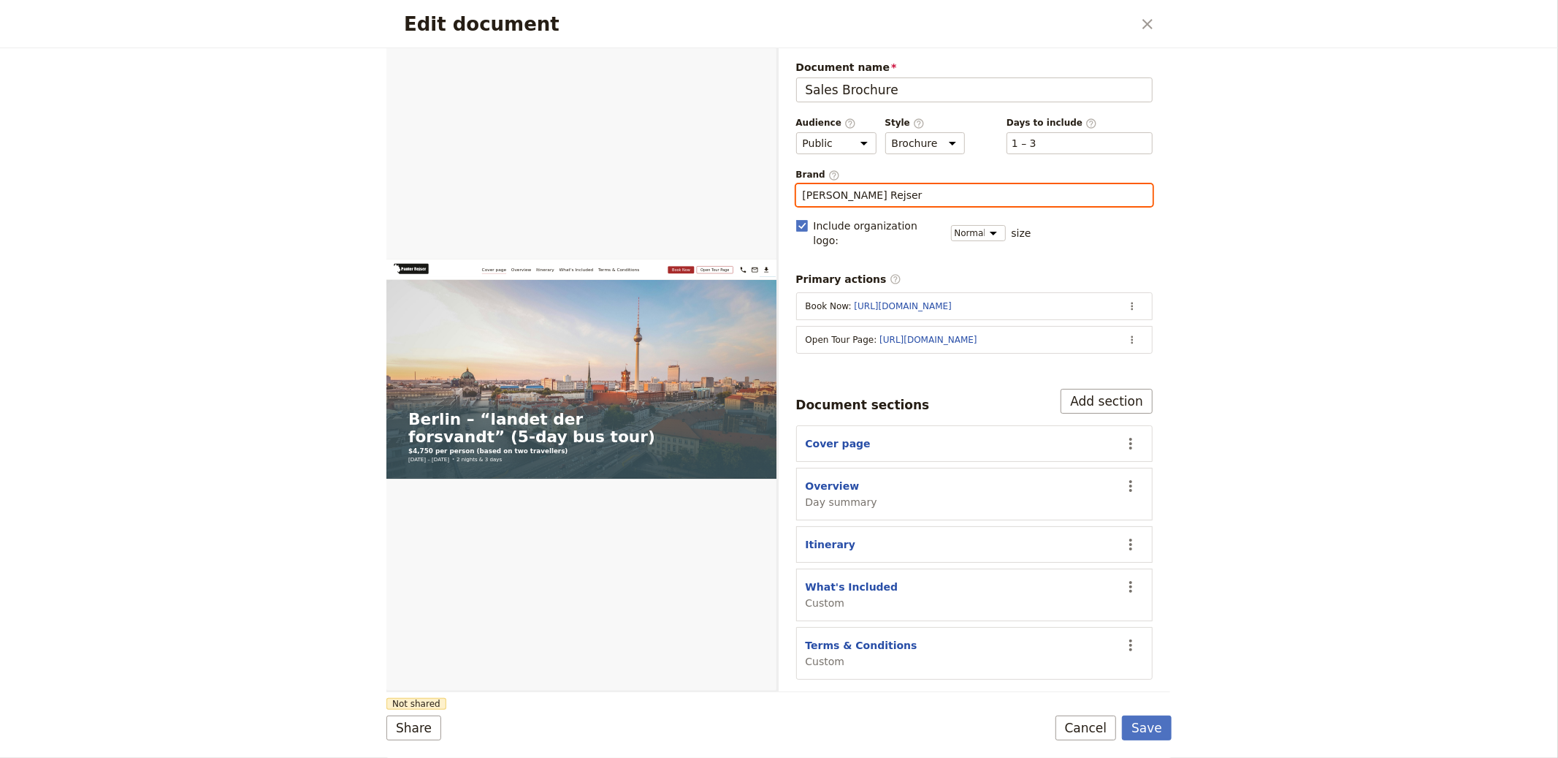
type input "Panter Rejser"
click at [1122, 715] on button "Save" at bounding box center [1147, 727] width 50 height 25
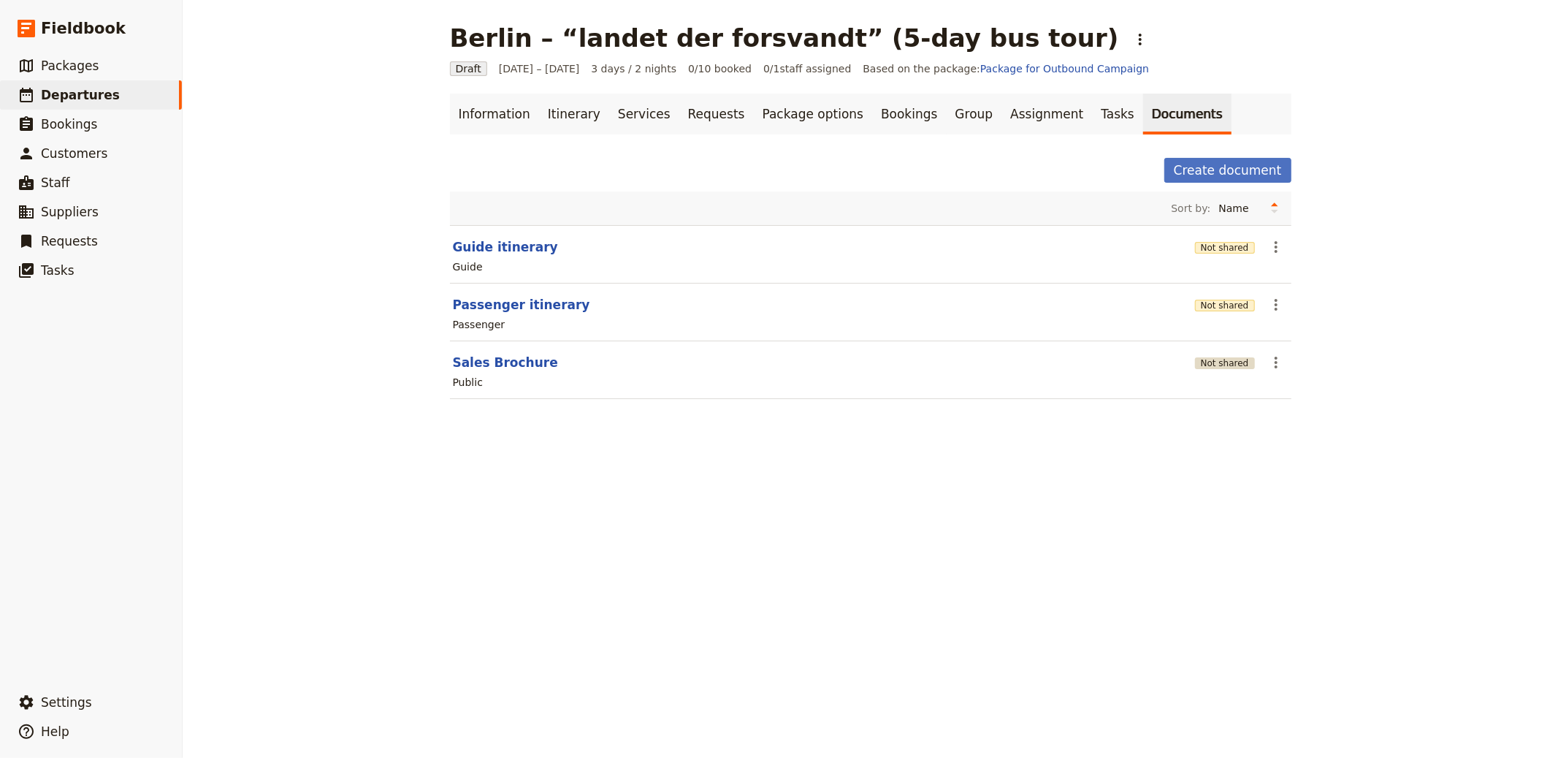
click at [1221, 363] on button "Not shared" at bounding box center [1225, 363] width 60 height 12
click at [1227, 297] on div "Not shared" at bounding box center [1225, 304] width 60 height 25
click at [1227, 303] on button "Not shared" at bounding box center [1225, 306] width 60 height 12
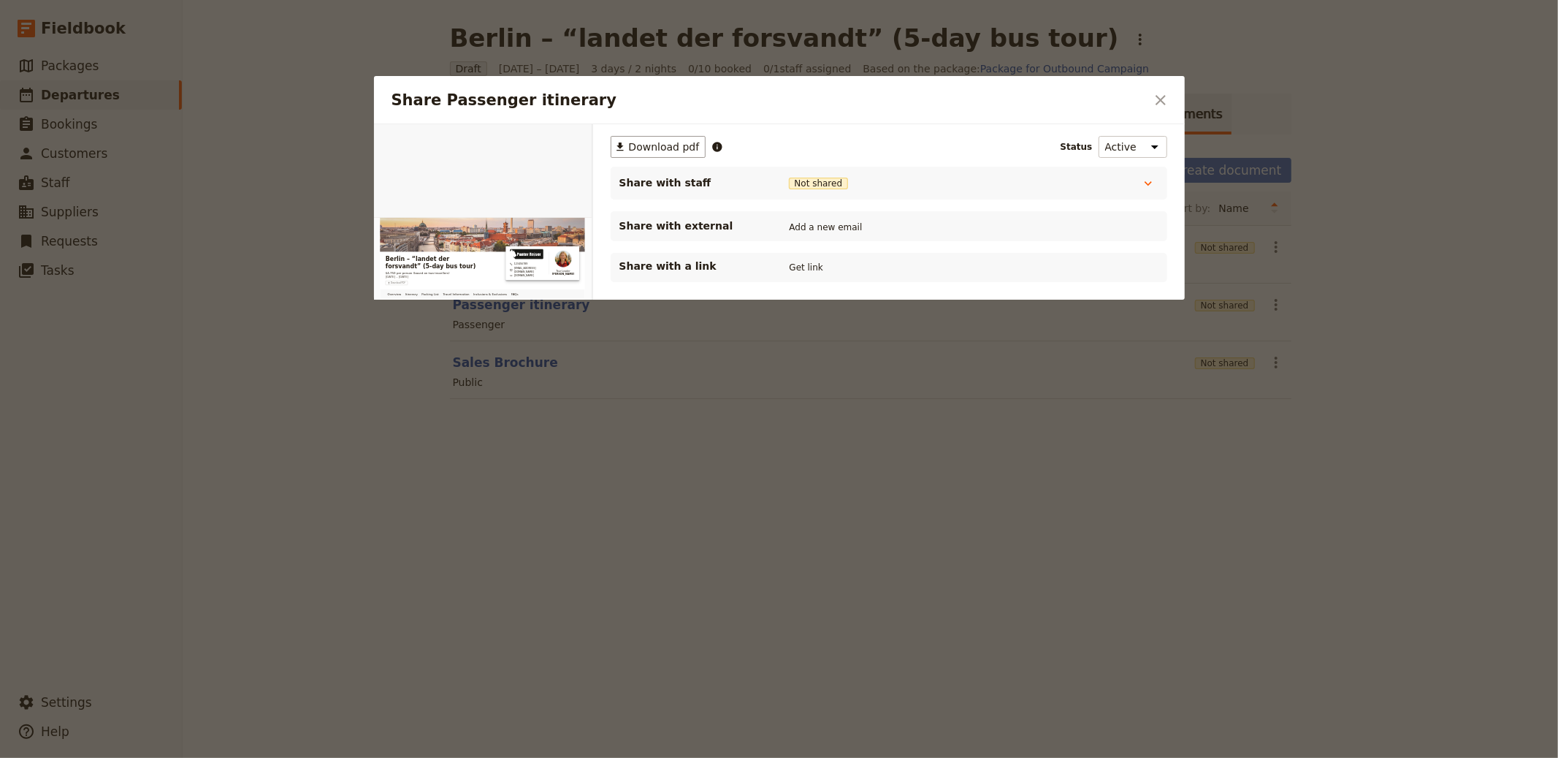
click at [830, 270] on div "Share with a link Get link" at bounding box center [888, 268] width 539 height 18
click at [812, 268] on button "Get link" at bounding box center [806, 267] width 41 height 16
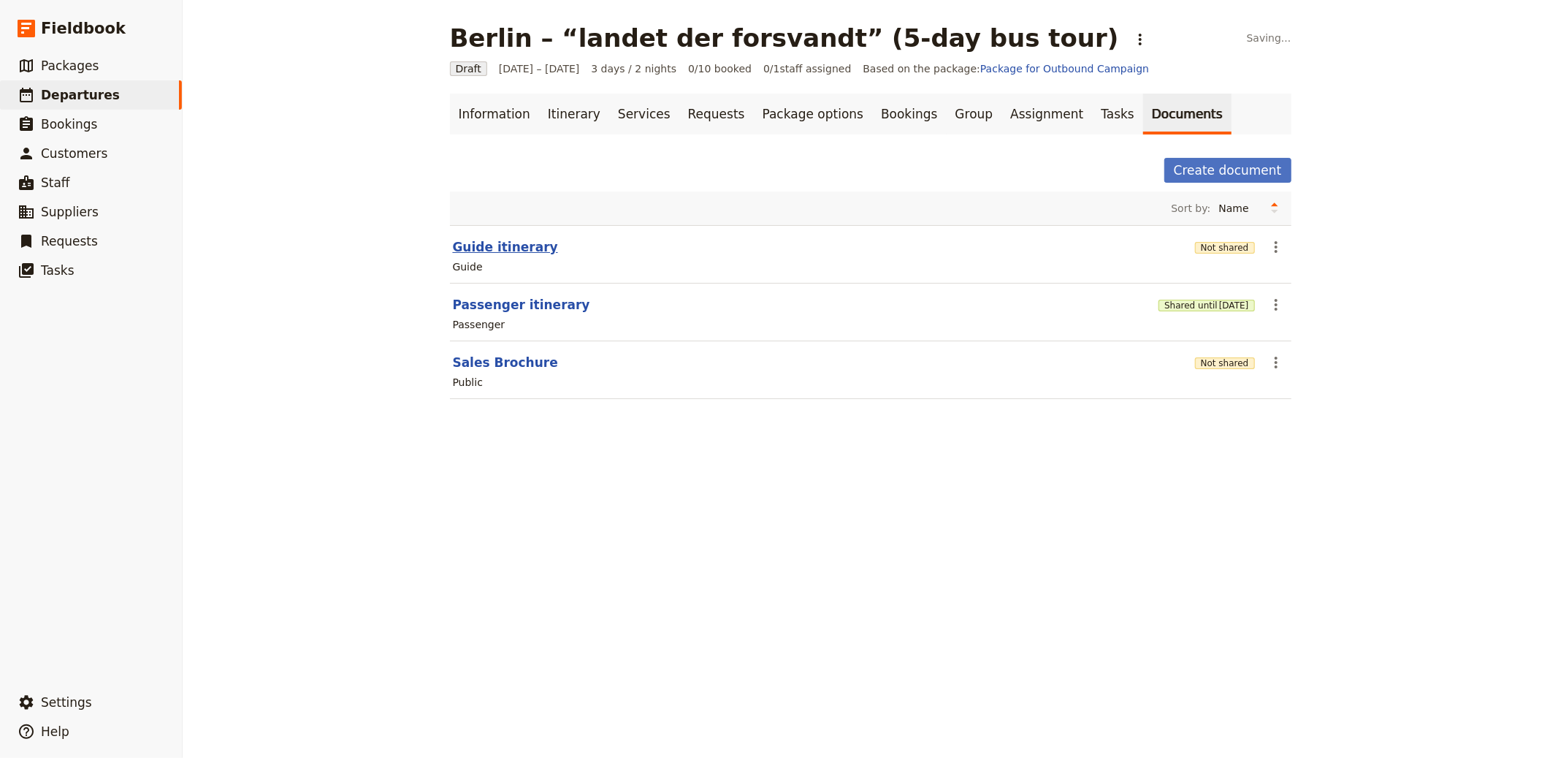
click at [513, 246] on button "Guide itinerary" at bounding box center [505, 247] width 105 height 18
select select "STAFF"
select select "RUN_SHEET"
select select "LARGE"
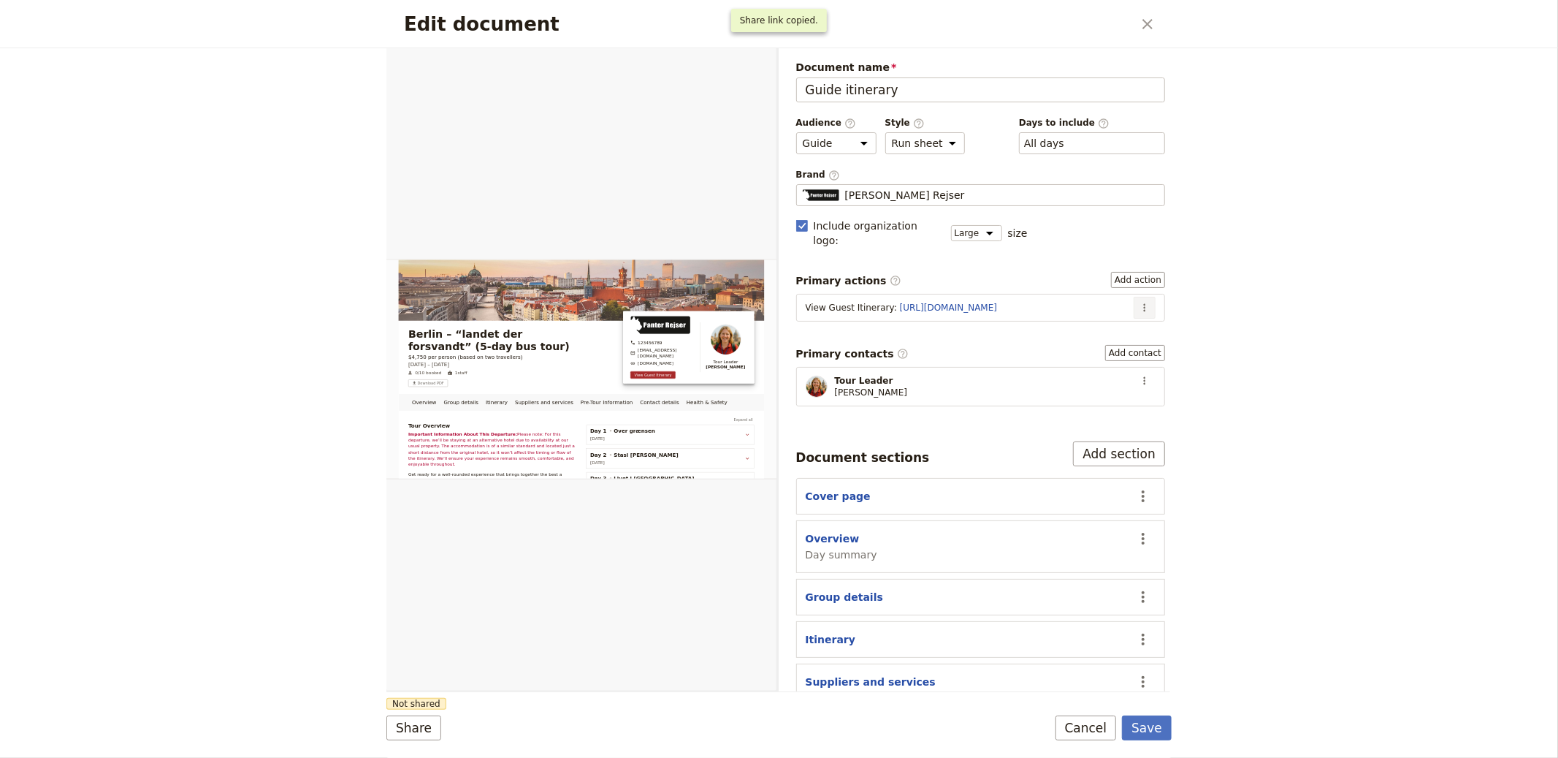
click at [1134, 297] on button "​" at bounding box center [1145, 308] width 22 height 22
click at [1109, 315] on button "Edit action" at bounding box center [1096, 325] width 94 height 20
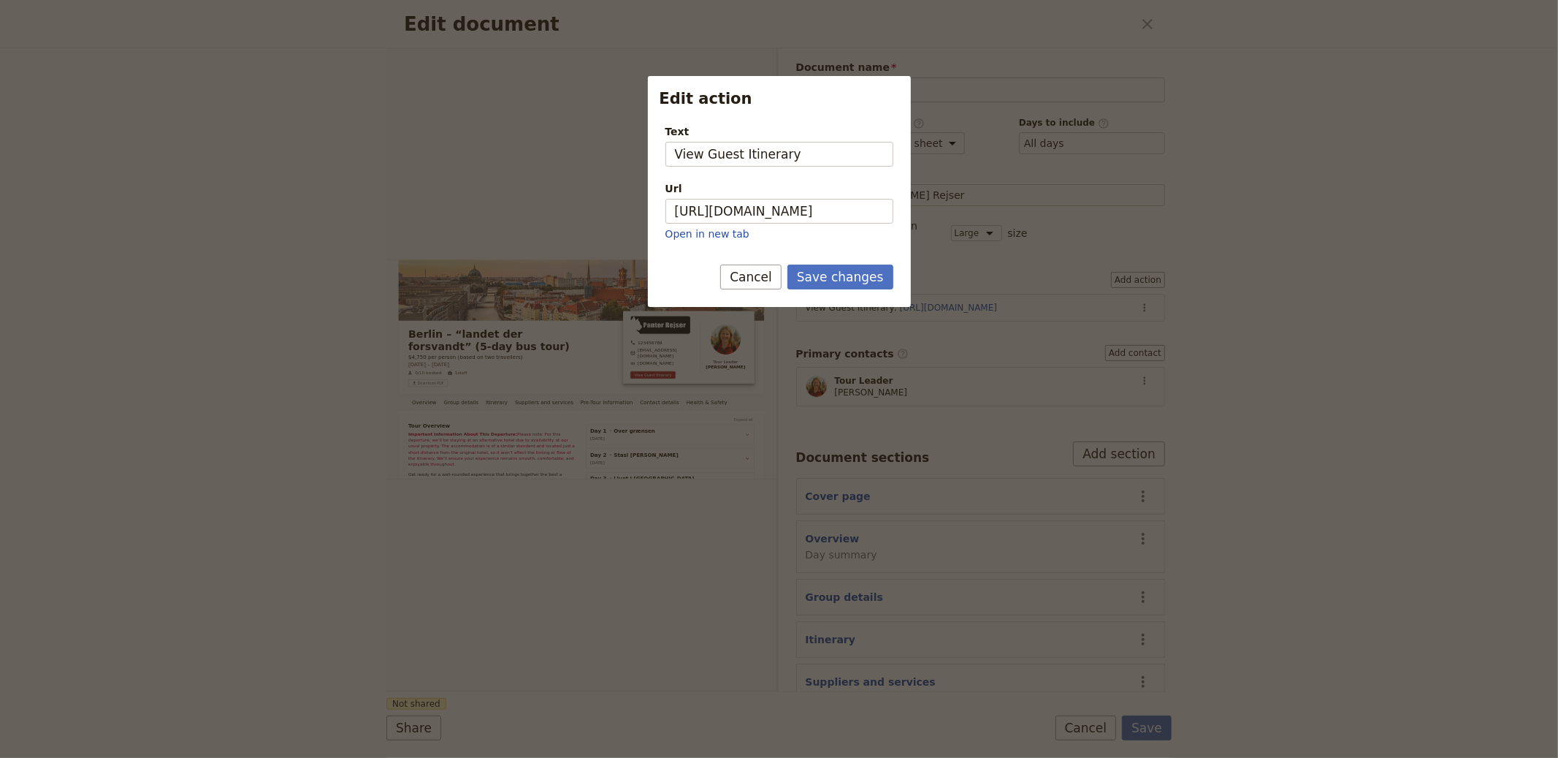
click at [777, 197] on div "Url https://trips.fieldbook.com/d/eWOOitFldAjuIXtFpaiJf Open in new tab" at bounding box center [780, 211] width 228 height 60
click at [779, 207] on input "https://trips.fieldbook.com/d/eWOOitFldAjuIXtFpaiJf" at bounding box center [780, 211] width 228 height 25
paste input "-pKPSj2KC-AfwicX9TdAF"
type input "https://trips.fieldbook.com/d/-pKPSj2KC-AfwicX9TdAF"
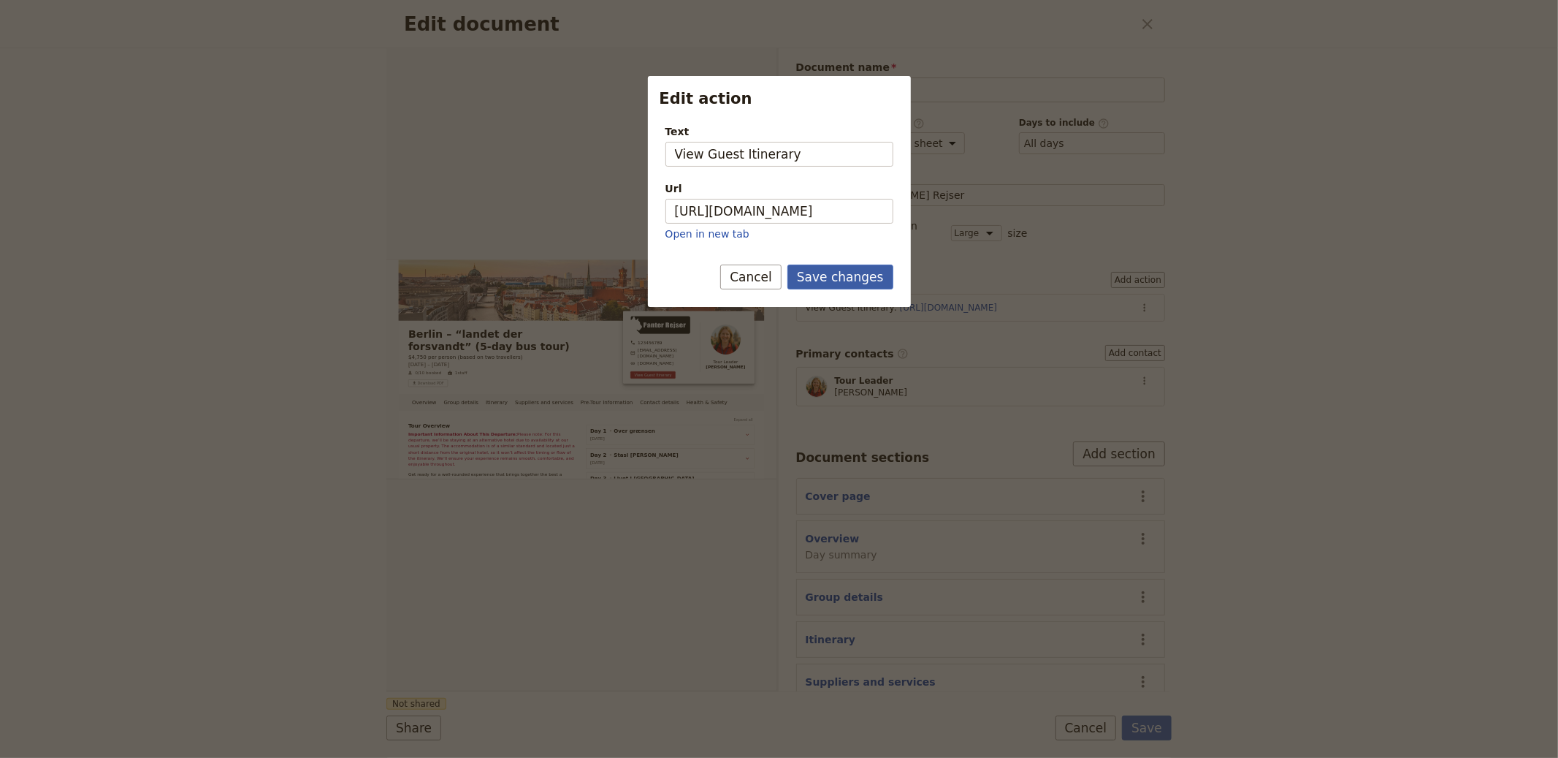
click at [815, 276] on button "Save changes" at bounding box center [841, 276] width 106 height 25
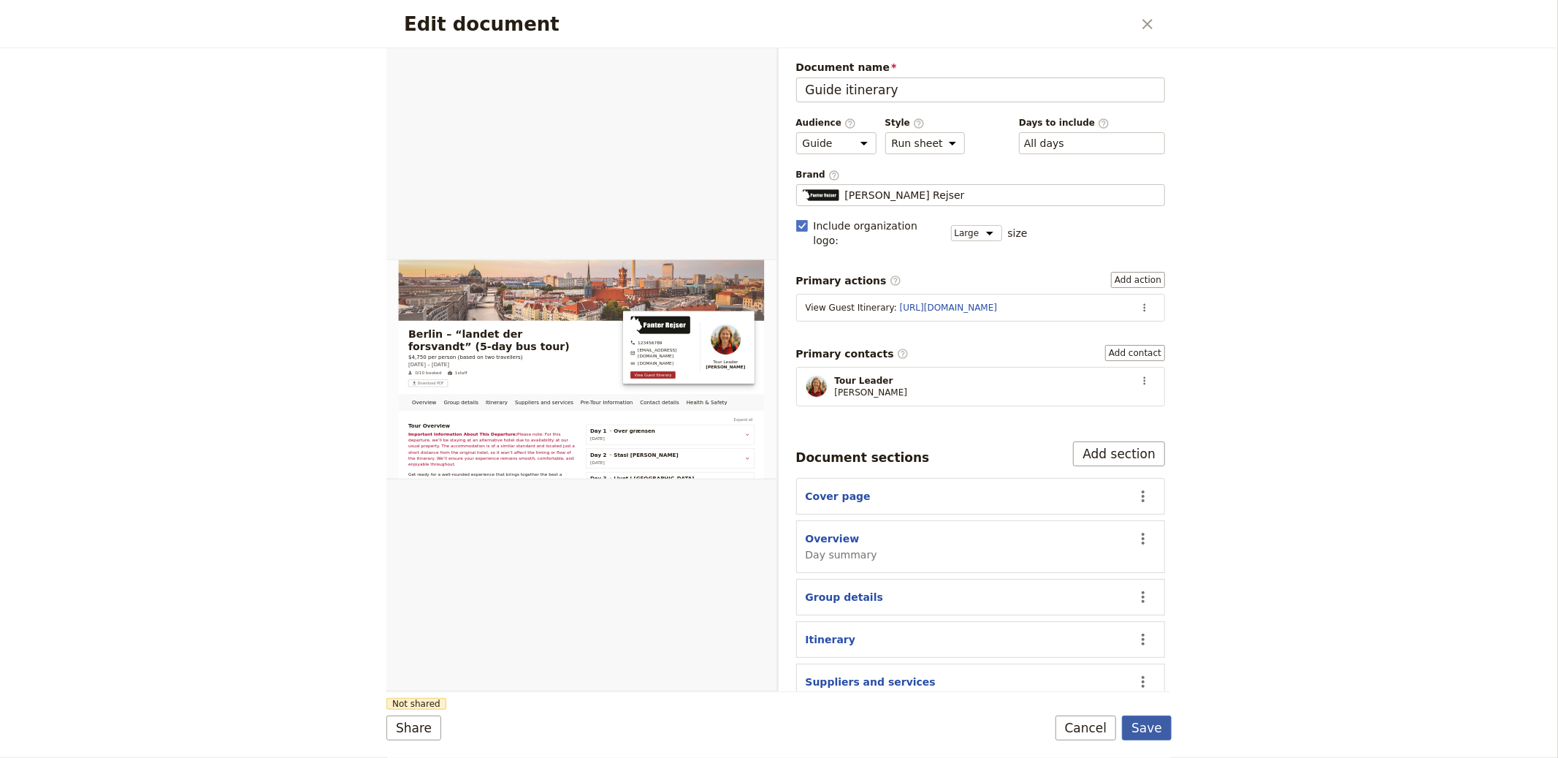
click at [1156, 725] on button "Save" at bounding box center [1147, 727] width 50 height 25
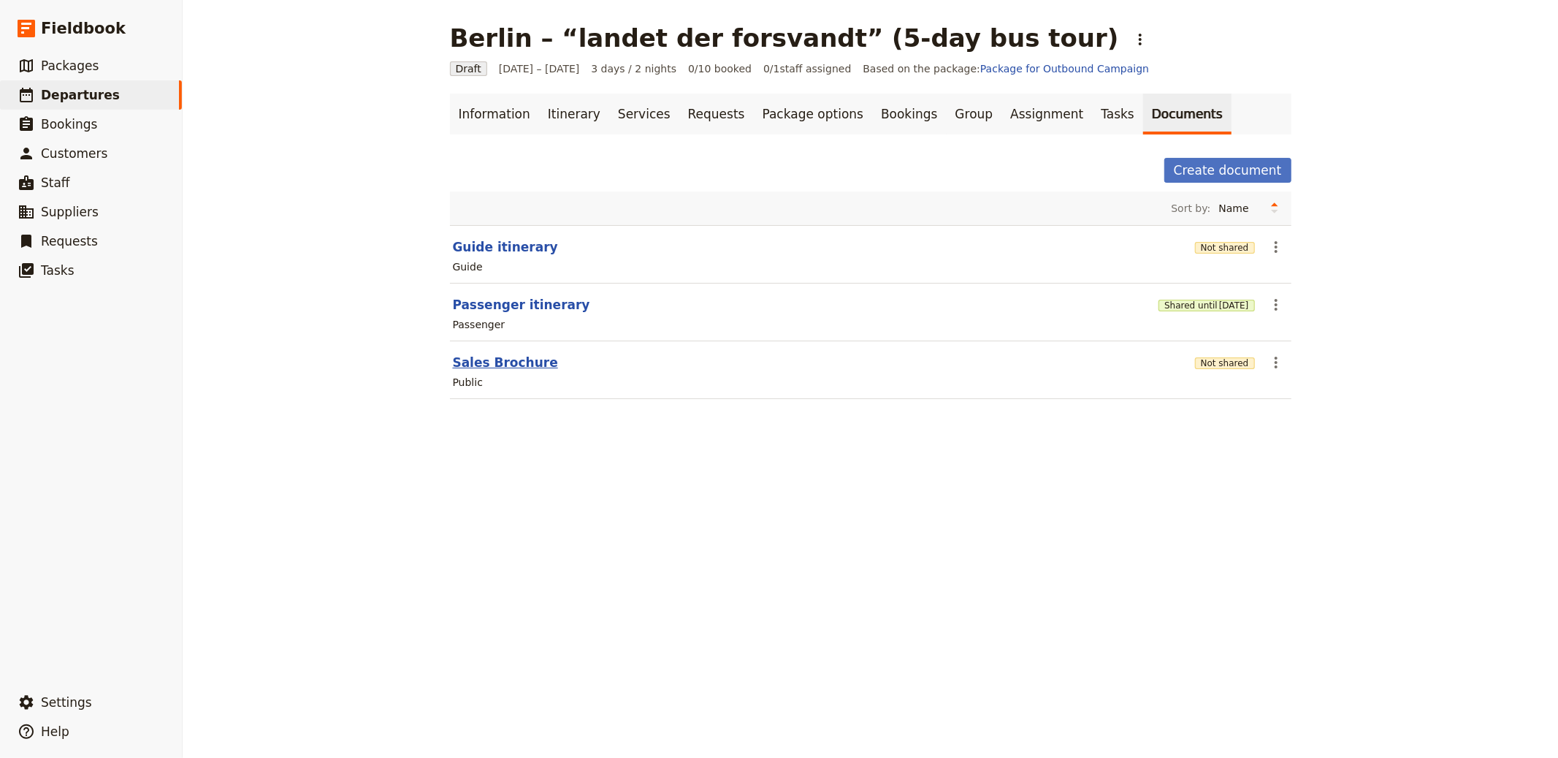
click at [481, 369] on button "Sales Brochure" at bounding box center [505, 363] width 105 height 18
select select "DEFAULT"
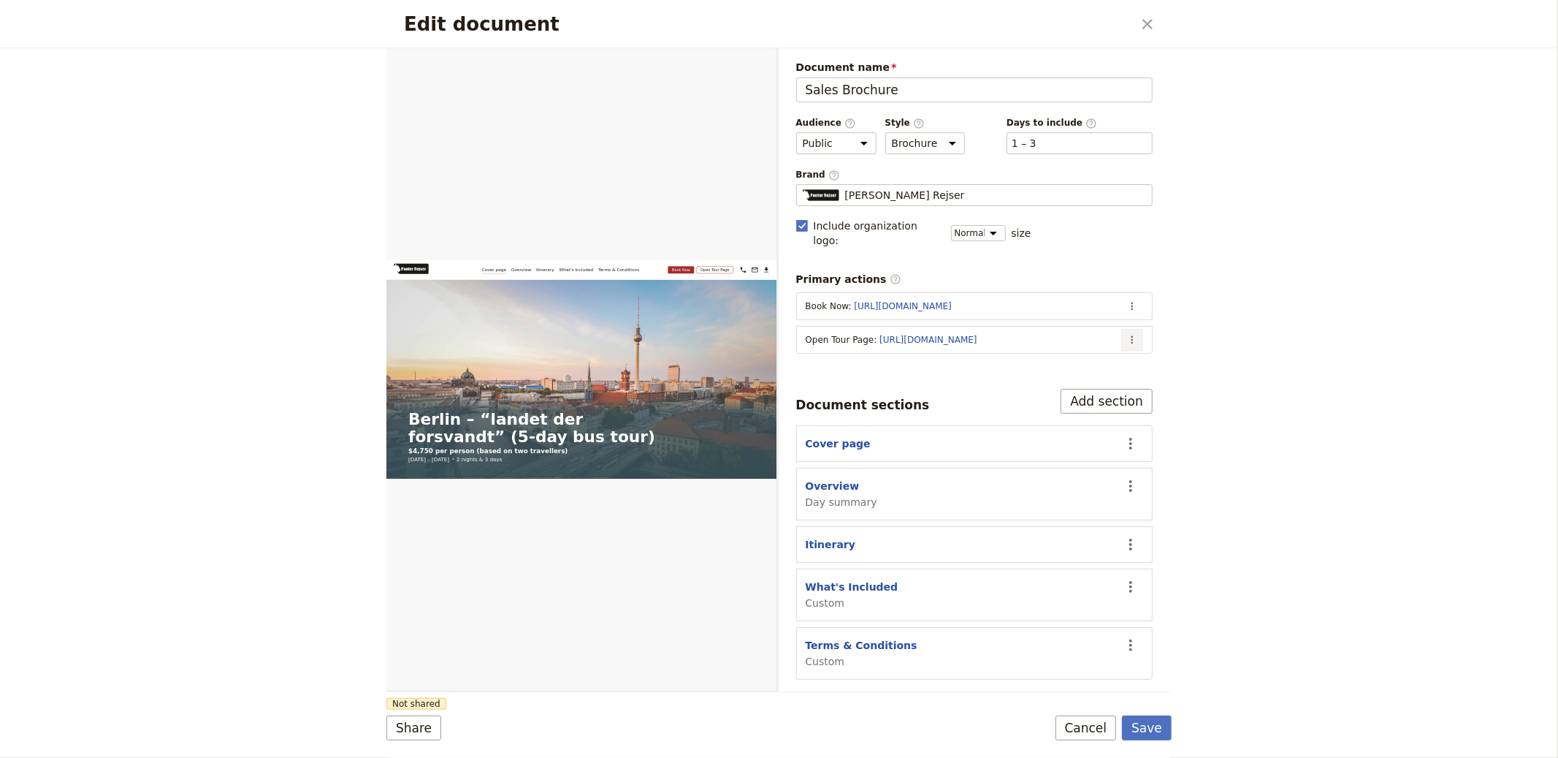
click at [1132, 334] on button "​" at bounding box center [1132, 340] width 22 height 22
click at [1110, 355] on span "Edit action" at bounding box center [1074, 357] width 118 height 15
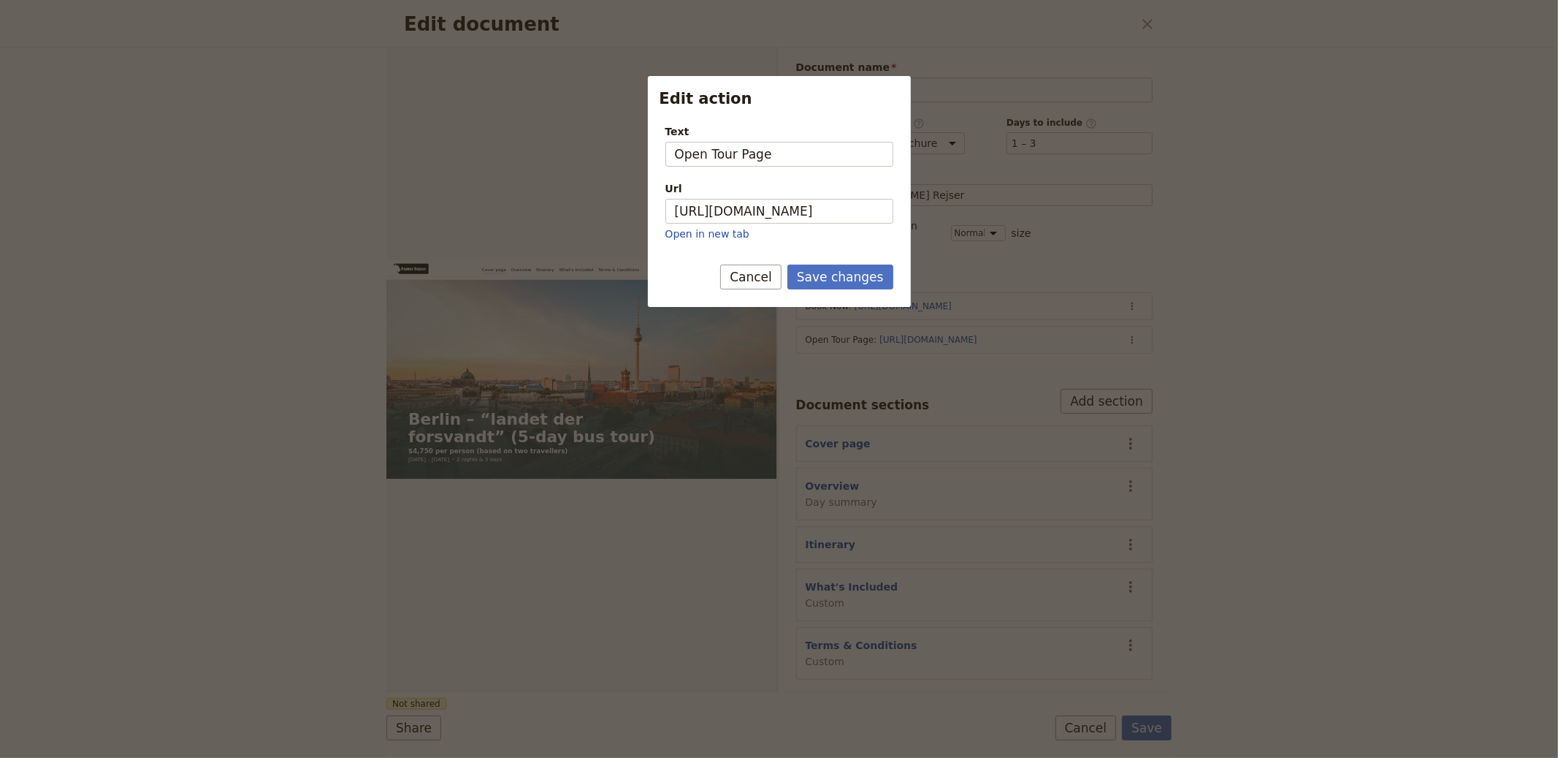
click at [822, 187] on div "Url" at bounding box center [780, 188] width 228 height 15
click at [822, 199] on input "https://trips.fieldbook.com/d/eWOOitFldAjuIXtFpaiJf" at bounding box center [780, 211] width 228 height 25
click at [830, 209] on input "https://trips.fieldbook.com/d/eWOOitFldAjuIXtFpaiJf" at bounding box center [780, 211] width 228 height 25
paste input "-pKPSj2KC-AfwicX9TdAF"
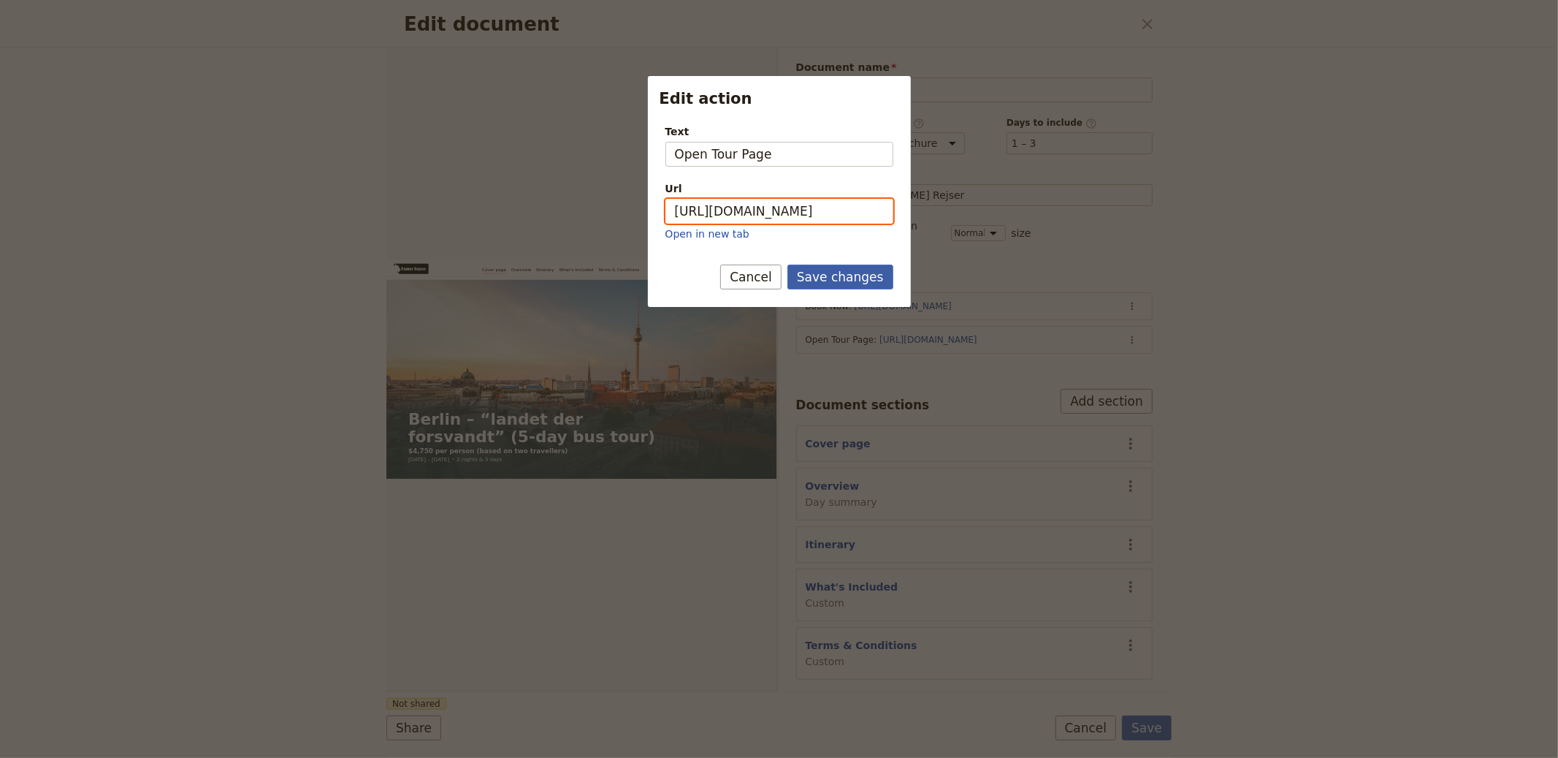
type input "https://trips.fieldbook.com/d/-pKPSj2KC-AfwicX9TdAF"
click at [856, 272] on button "Save changes" at bounding box center [841, 276] width 106 height 25
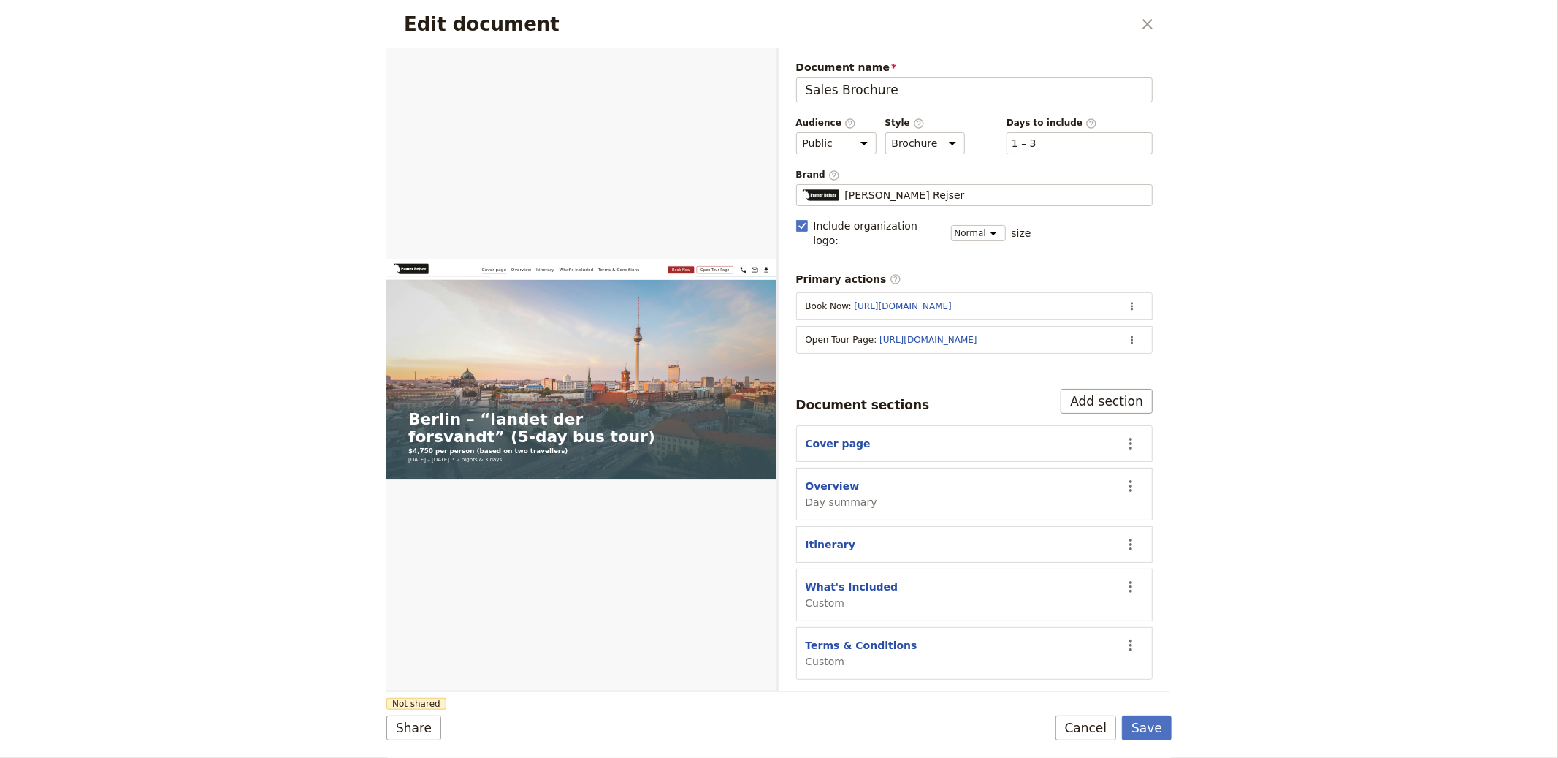
click at [1153, 725] on button "Save" at bounding box center [1147, 727] width 50 height 25
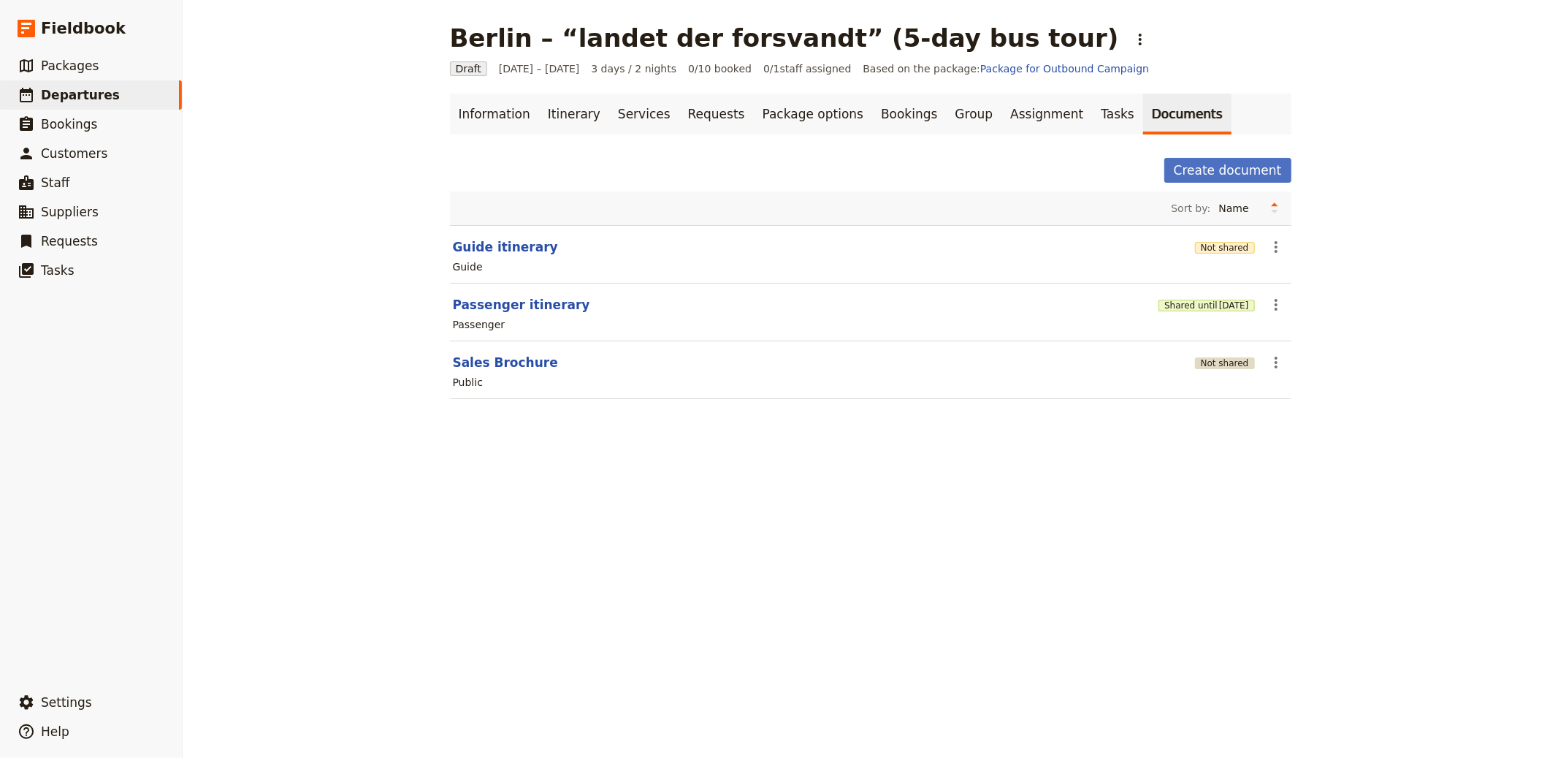
click at [1210, 368] on button "Not shared" at bounding box center [1225, 363] width 60 height 12
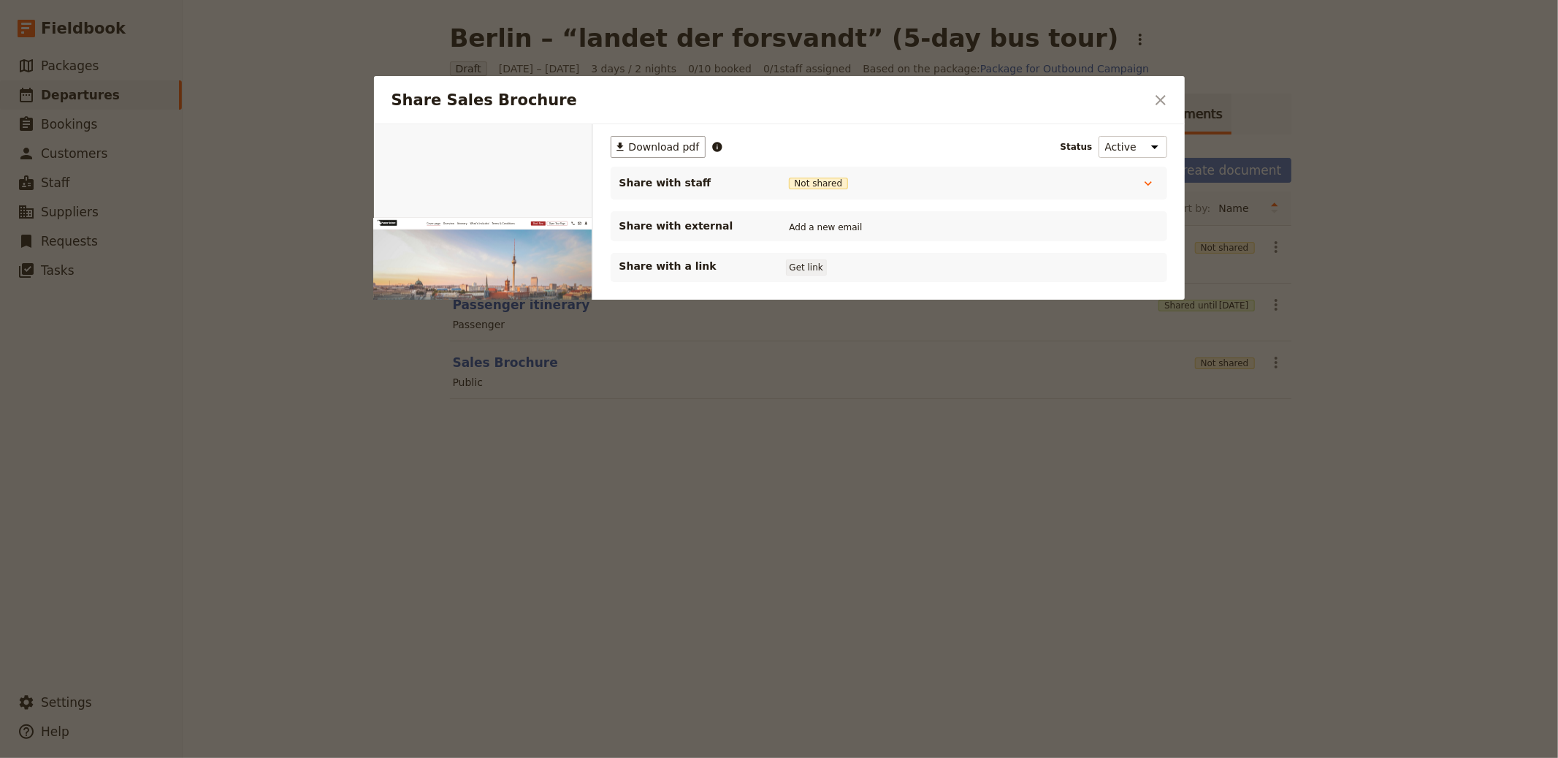
click at [804, 264] on button "Get link" at bounding box center [806, 267] width 41 height 16
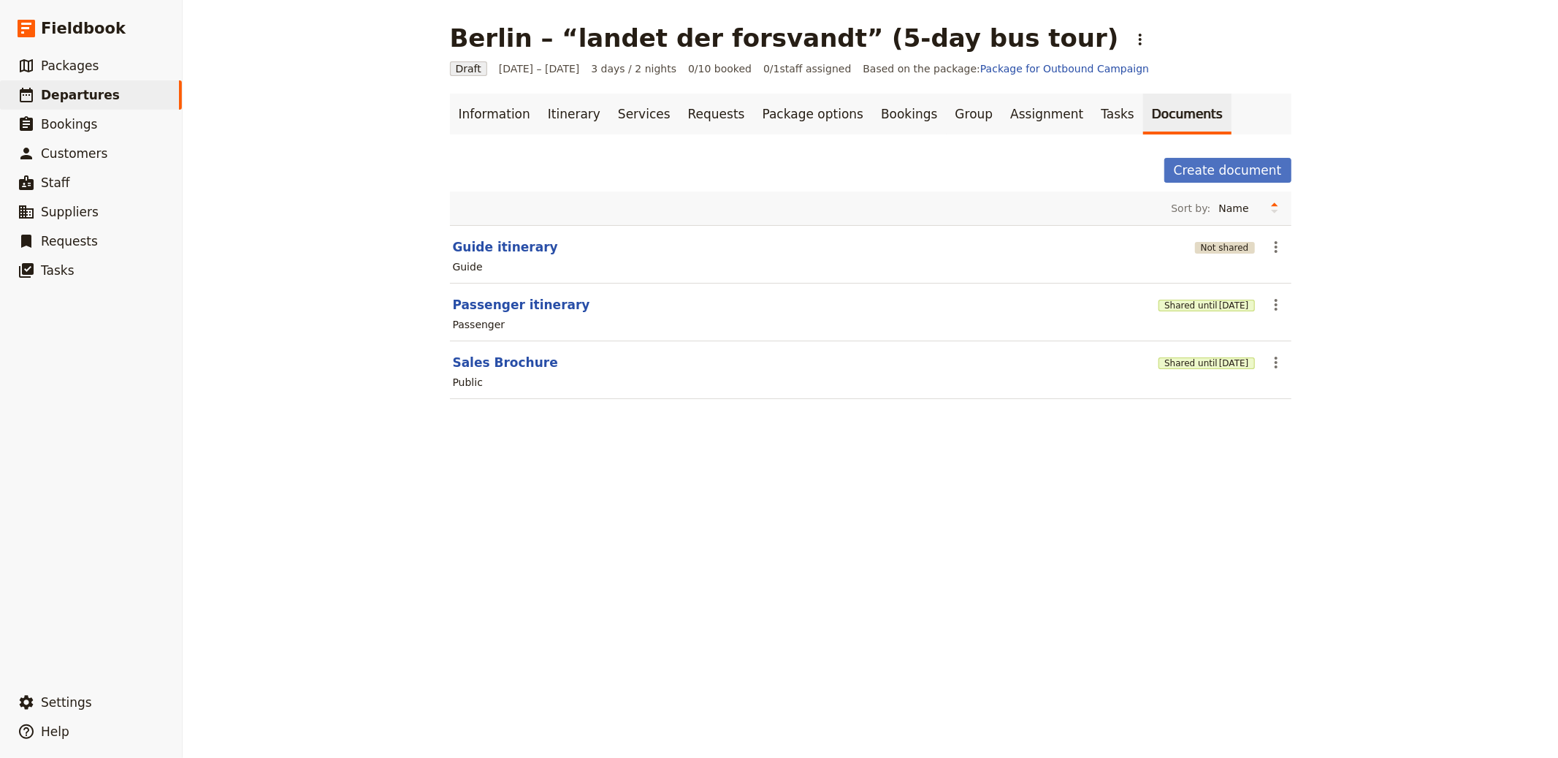
click at [1237, 245] on button "Not shared" at bounding box center [1225, 248] width 60 height 12
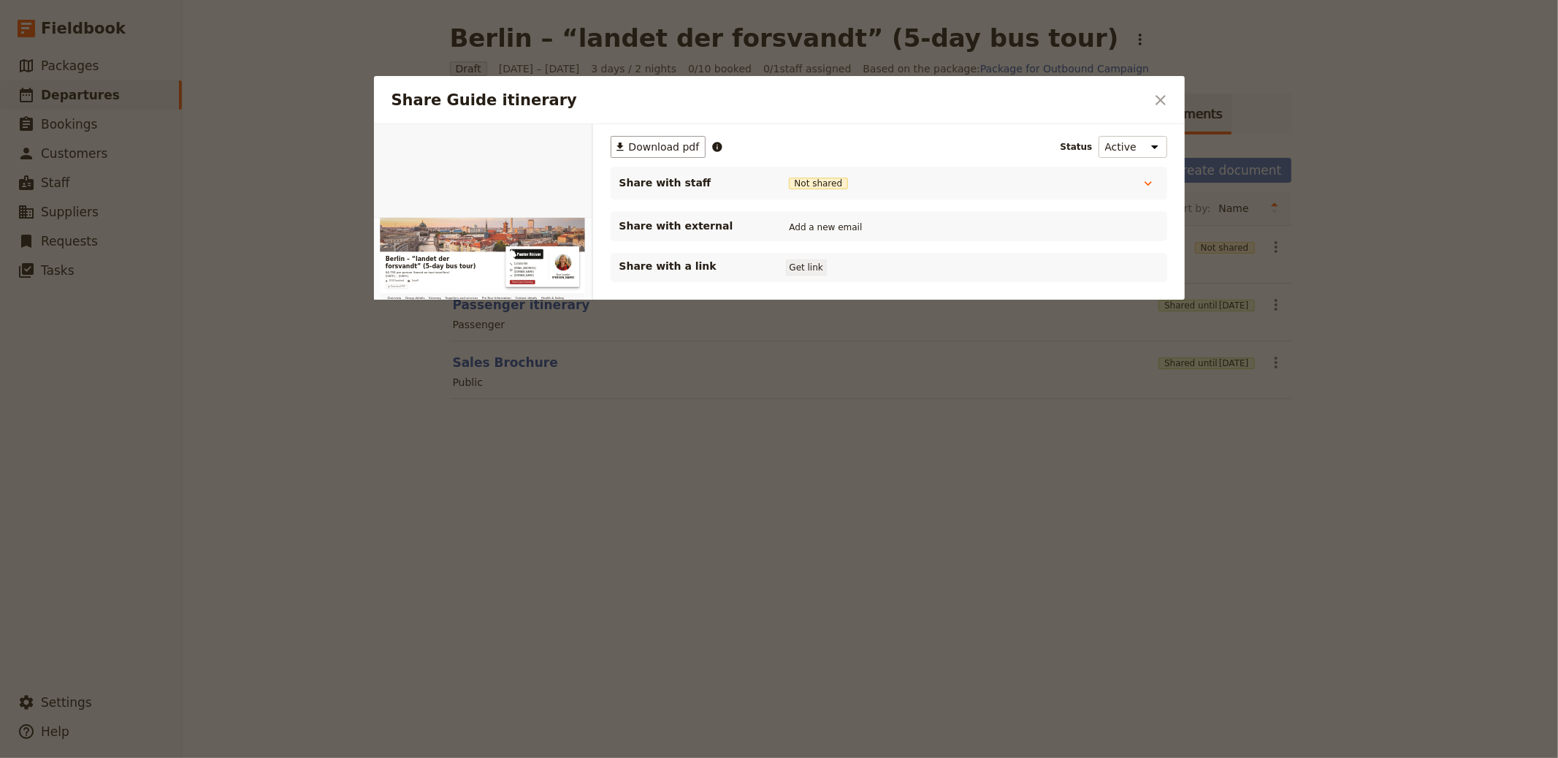
click at [797, 264] on button "Get link" at bounding box center [806, 267] width 41 height 16
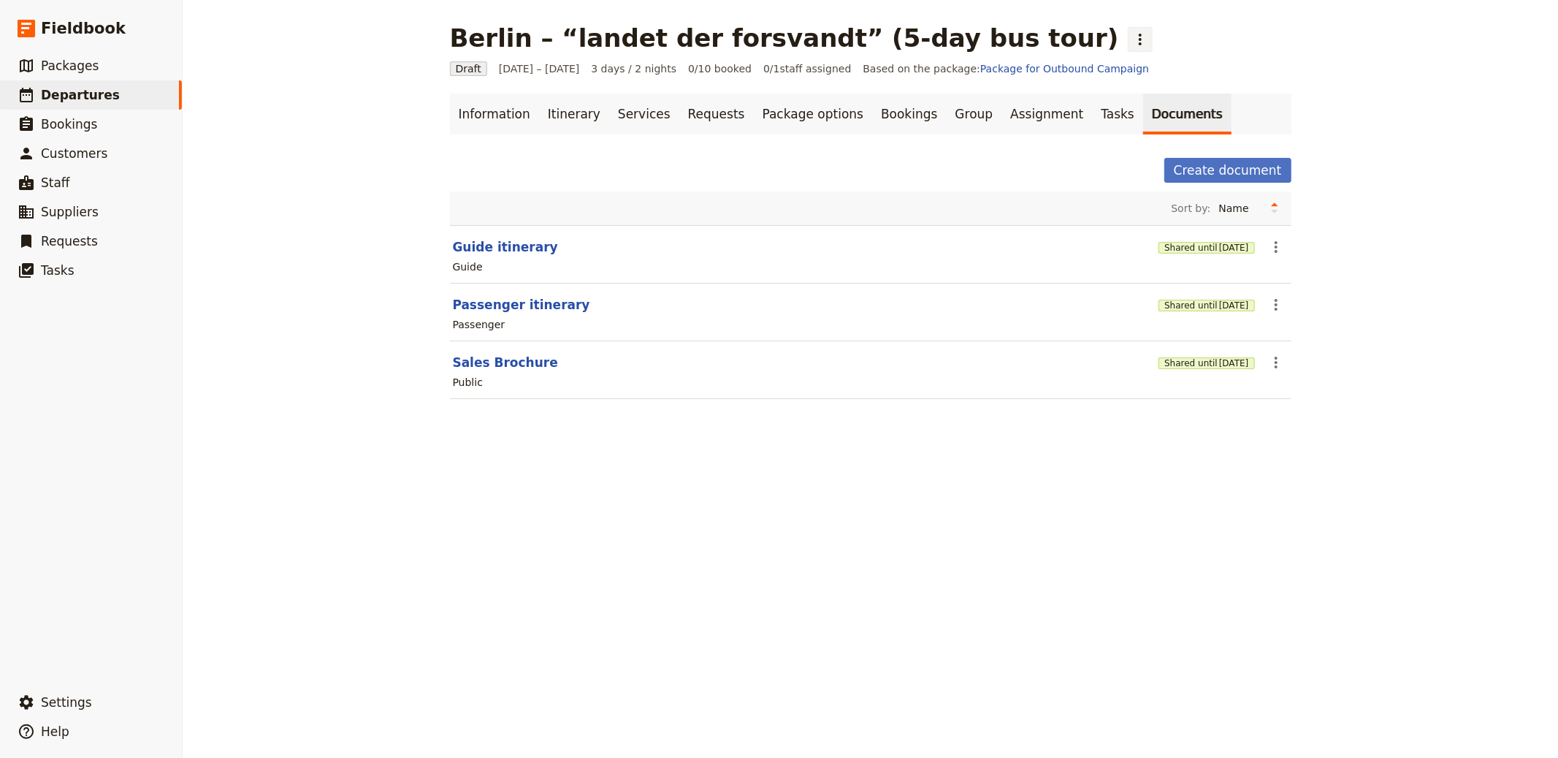
click at [1132, 37] on icon "Actions" at bounding box center [1141, 40] width 18 height 18
click at [450, 114] on link "Information" at bounding box center [494, 114] width 89 height 41
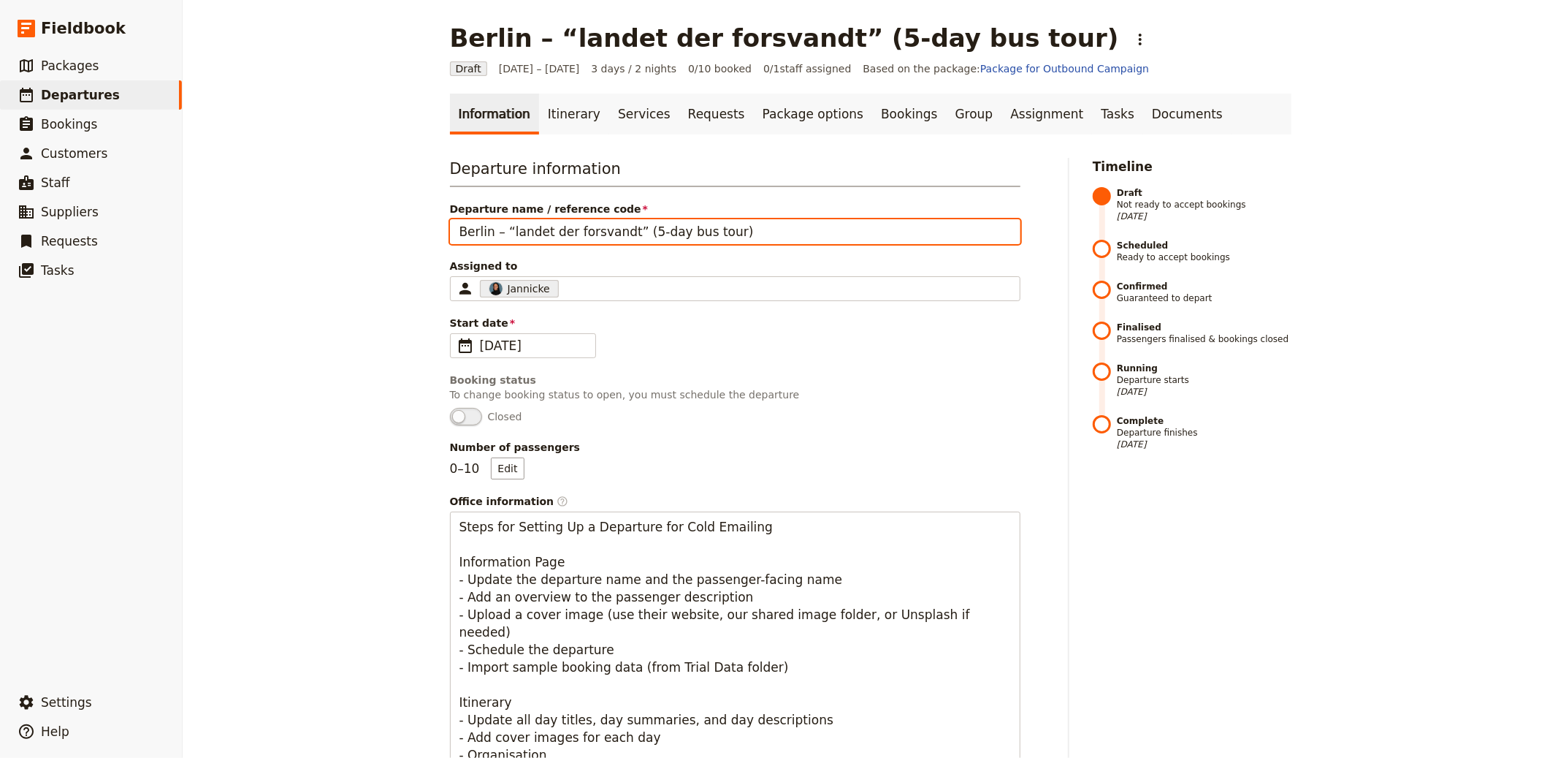
drag, startPoint x: 622, startPoint y: 232, endPoint x: 788, endPoint y: 240, distance: 166.1
click at [788, 241] on input "Berlin – “landet der forsvandt” (5-day bus tour)" at bounding box center [735, 231] width 571 height 25
type input "Berlin – “landet der forsvandt”"
click at [614, 226] on input "Berlin – “landet der forsvandt”" at bounding box center [735, 231] width 571 height 25
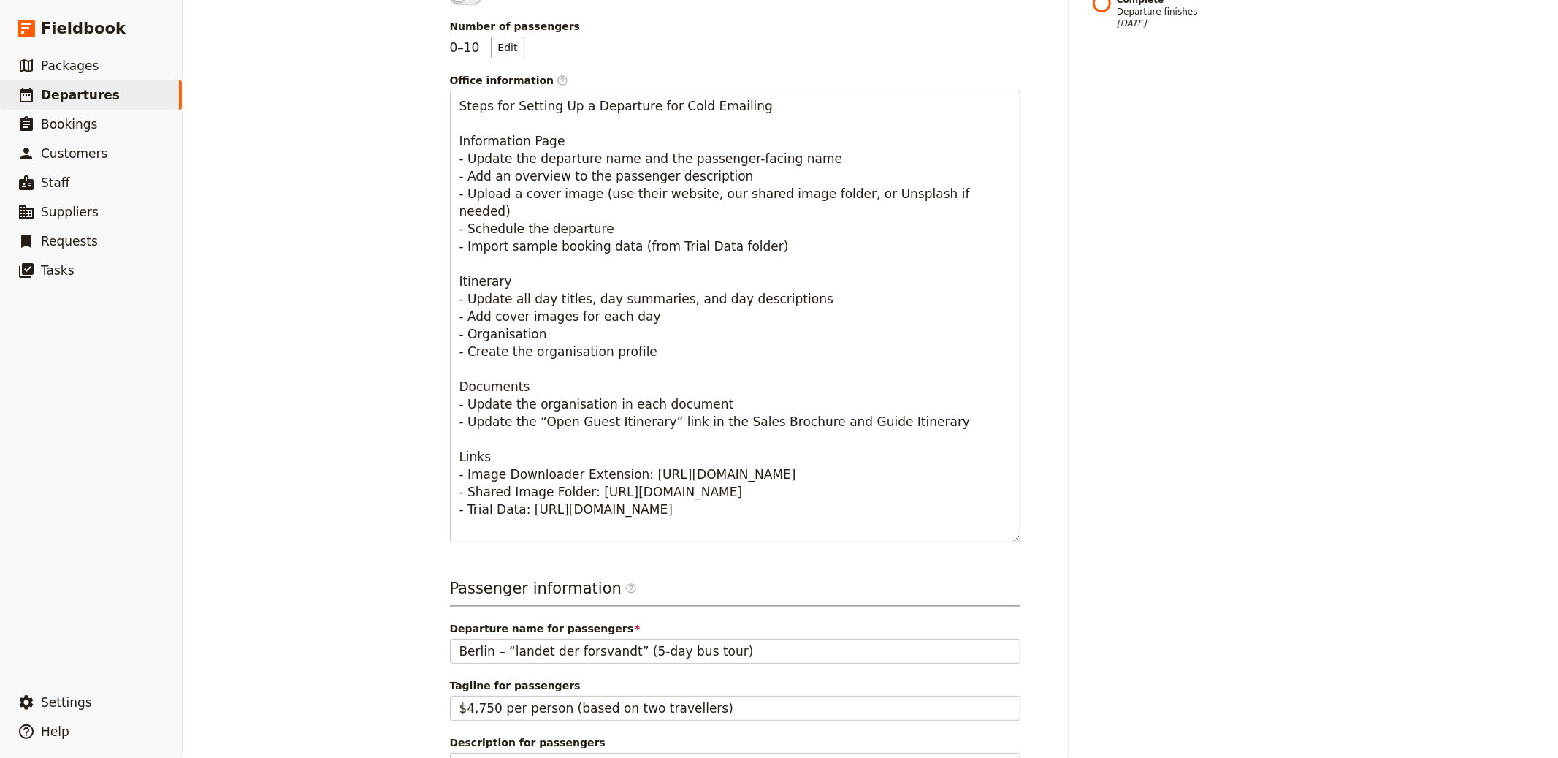
scroll to position [558, 0]
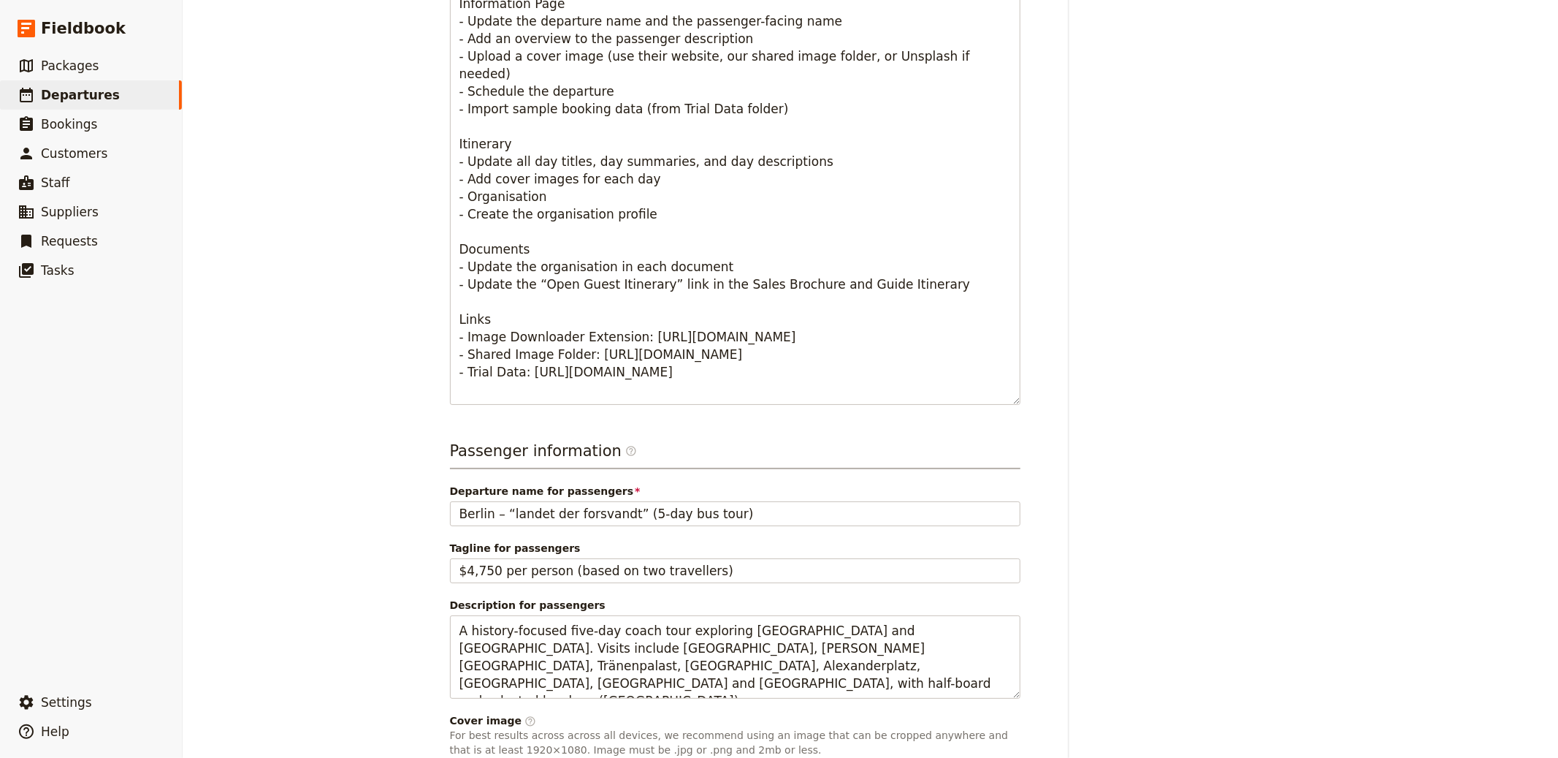
click at [612, 528] on div "Passenger information ​ Departure name for passengers Berlin – “landet der fors…" at bounding box center [735, 704] width 571 height 529
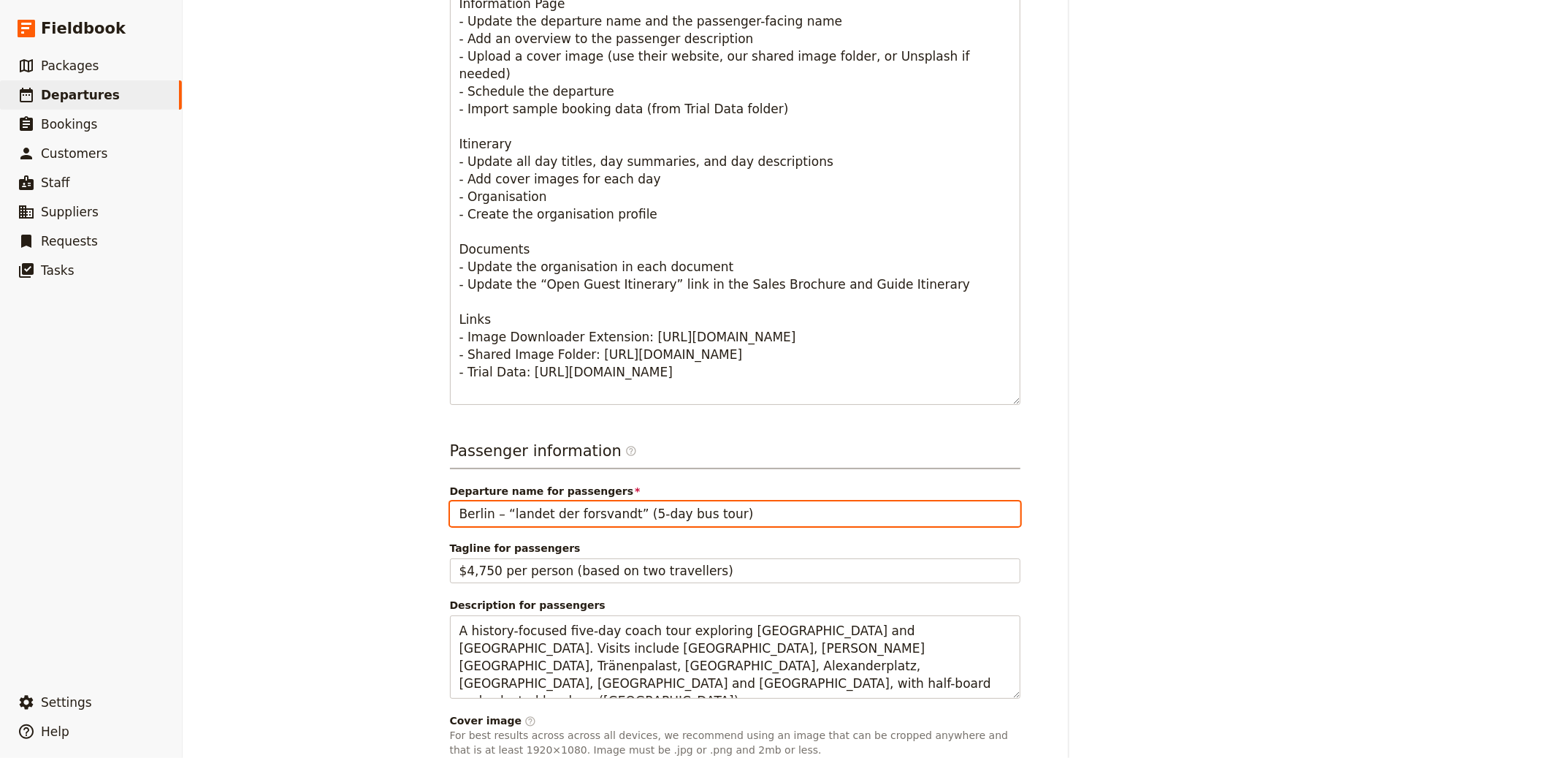
click at [614, 515] on input "Berlin – “landet der forsvandt” (5-day bus tour)" at bounding box center [735, 513] width 571 height 25
paste input "text"
type input "Berlin – “landet der forsvandt”"
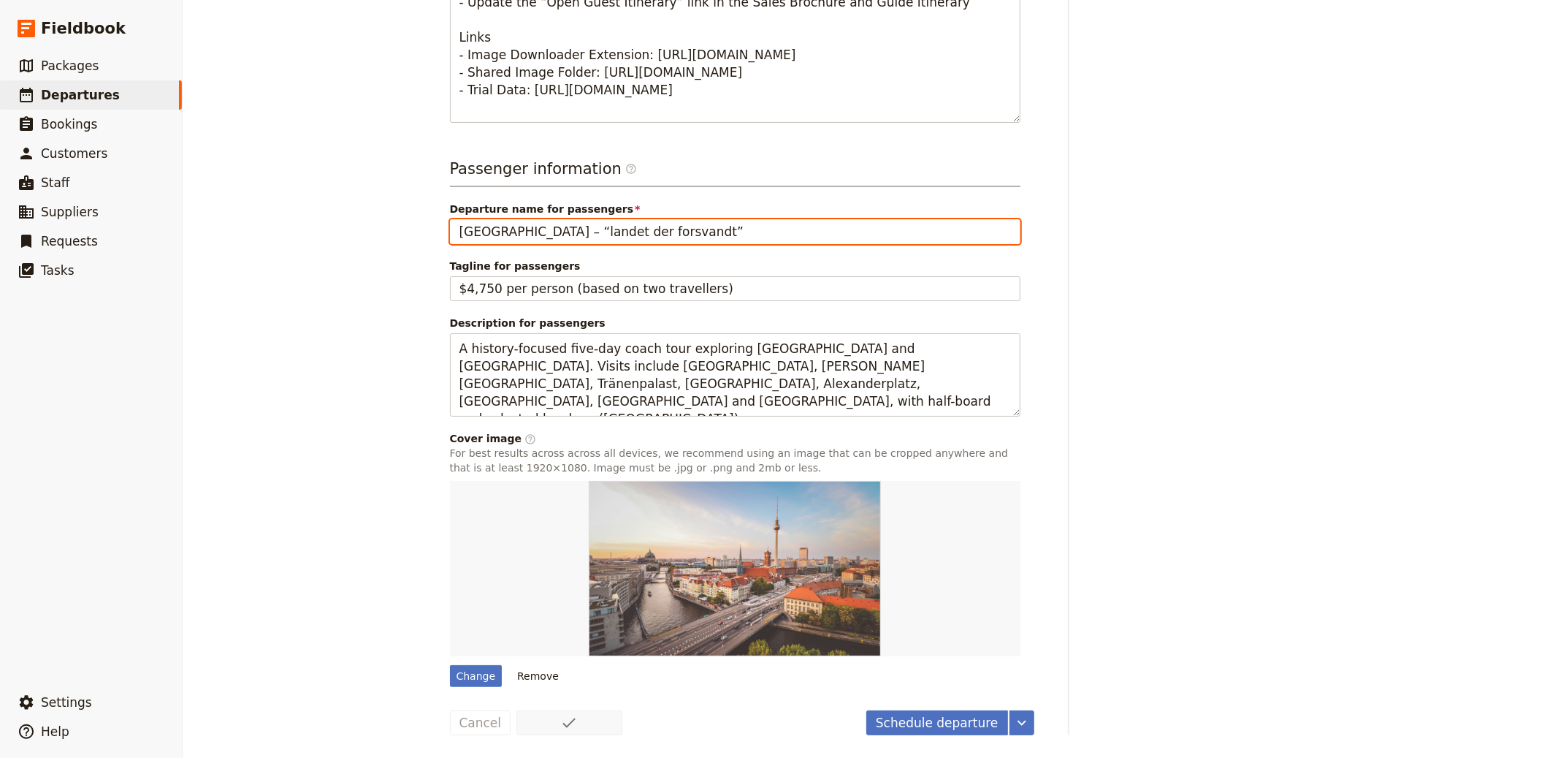
scroll to position [0, 0]
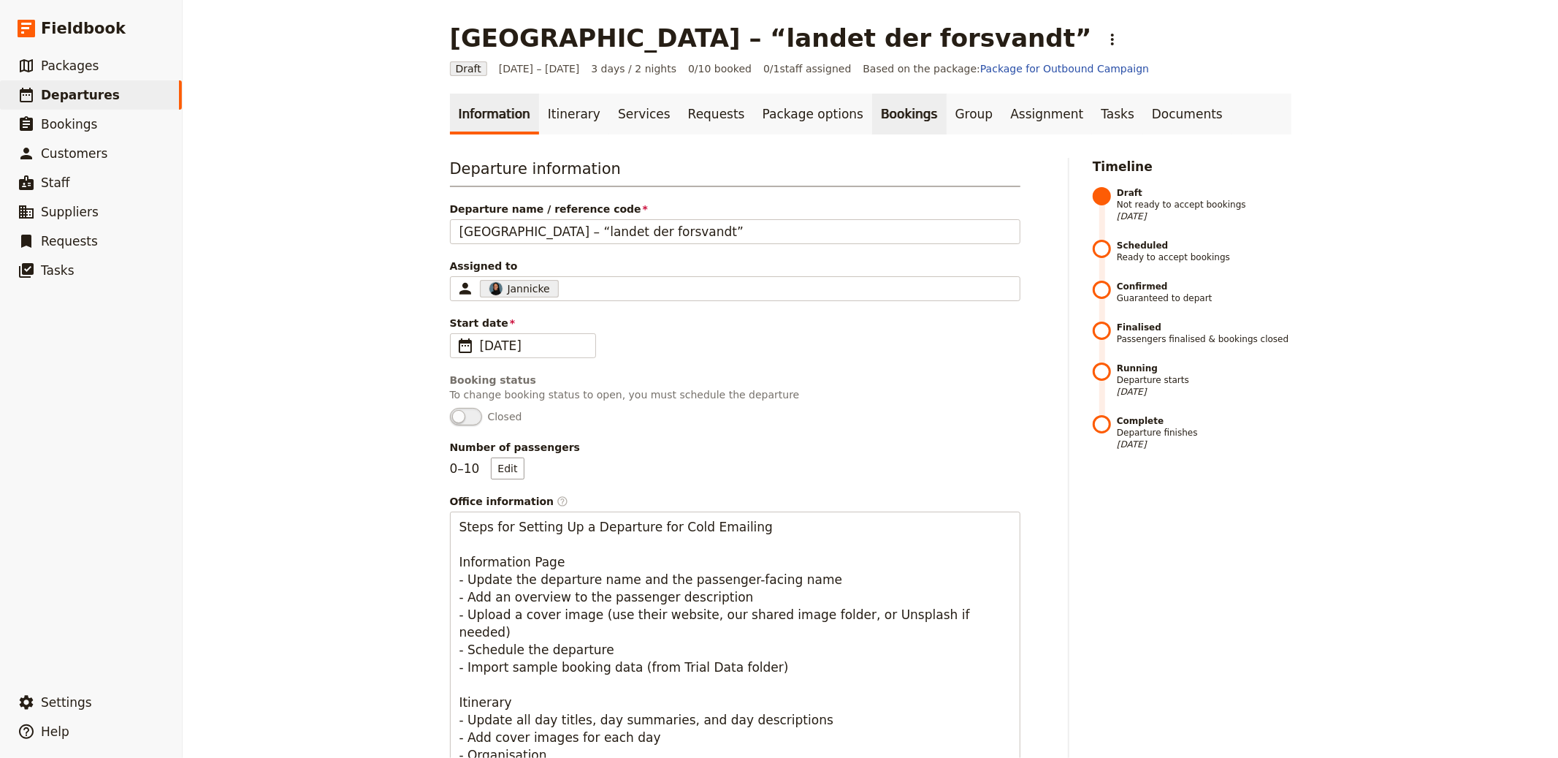
click at [876, 126] on link "Bookings" at bounding box center [909, 114] width 74 height 41
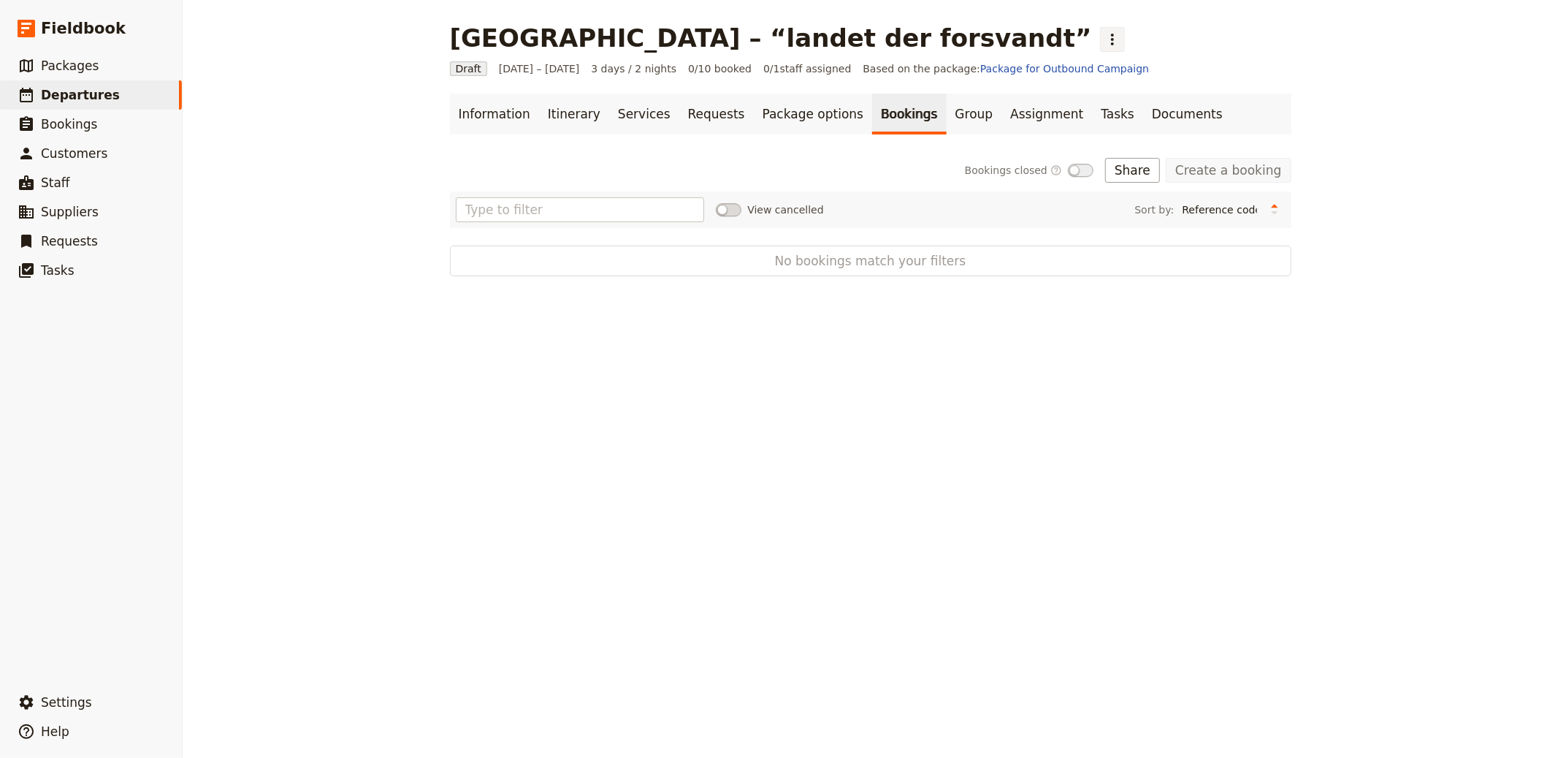
click at [1111, 44] on icon "Actions" at bounding box center [1112, 40] width 3 height 12
click at [880, 111] on span "Schedule departure" at bounding box center [847, 116] width 101 height 15
click at [1106, 173] on button "Import bookings" at bounding box center [1100, 170] width 120 height 25
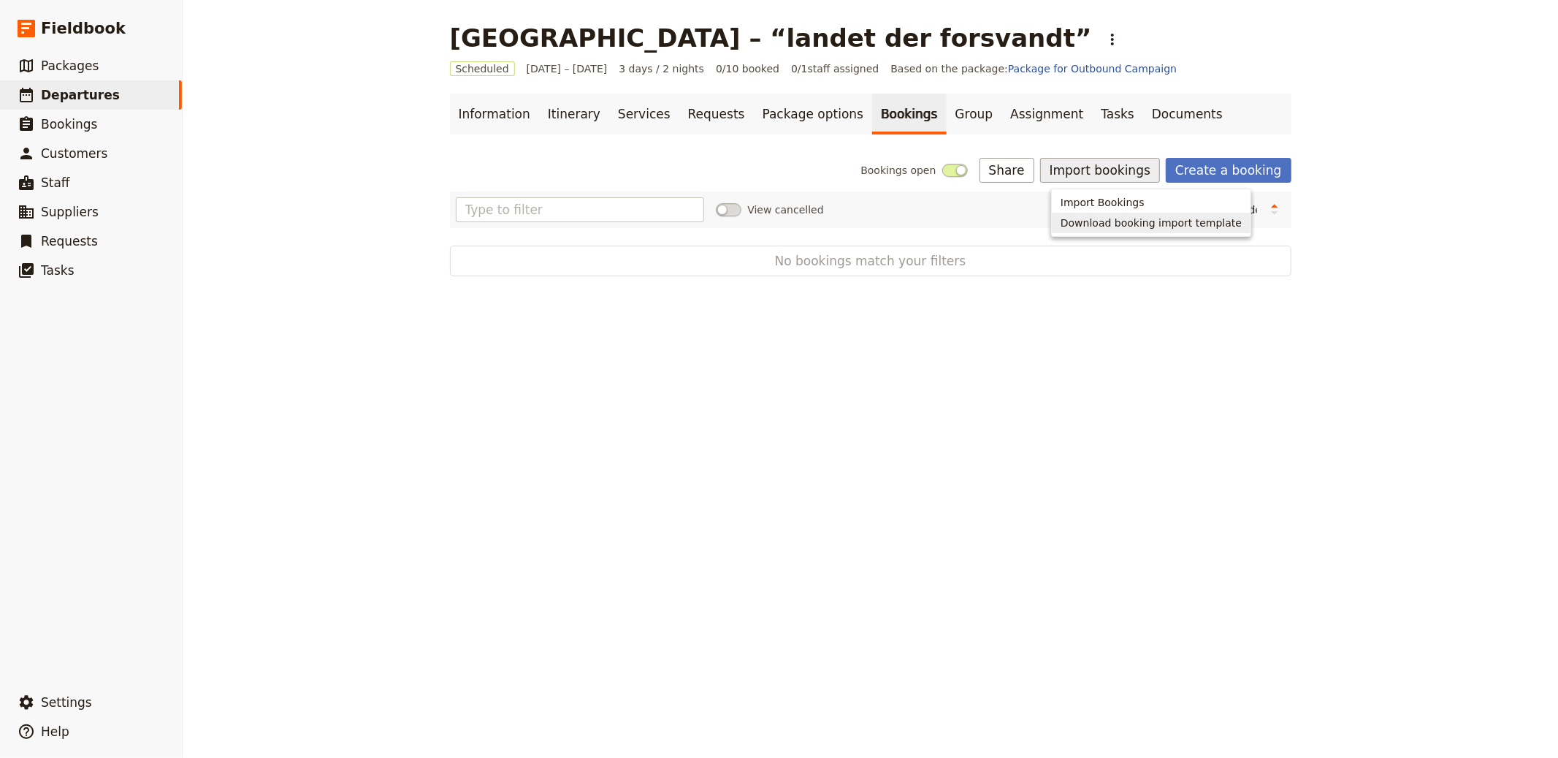
click at [1117, 196] on span "Import Bookings" at bounding box center [1103, 202] width 84 height 15
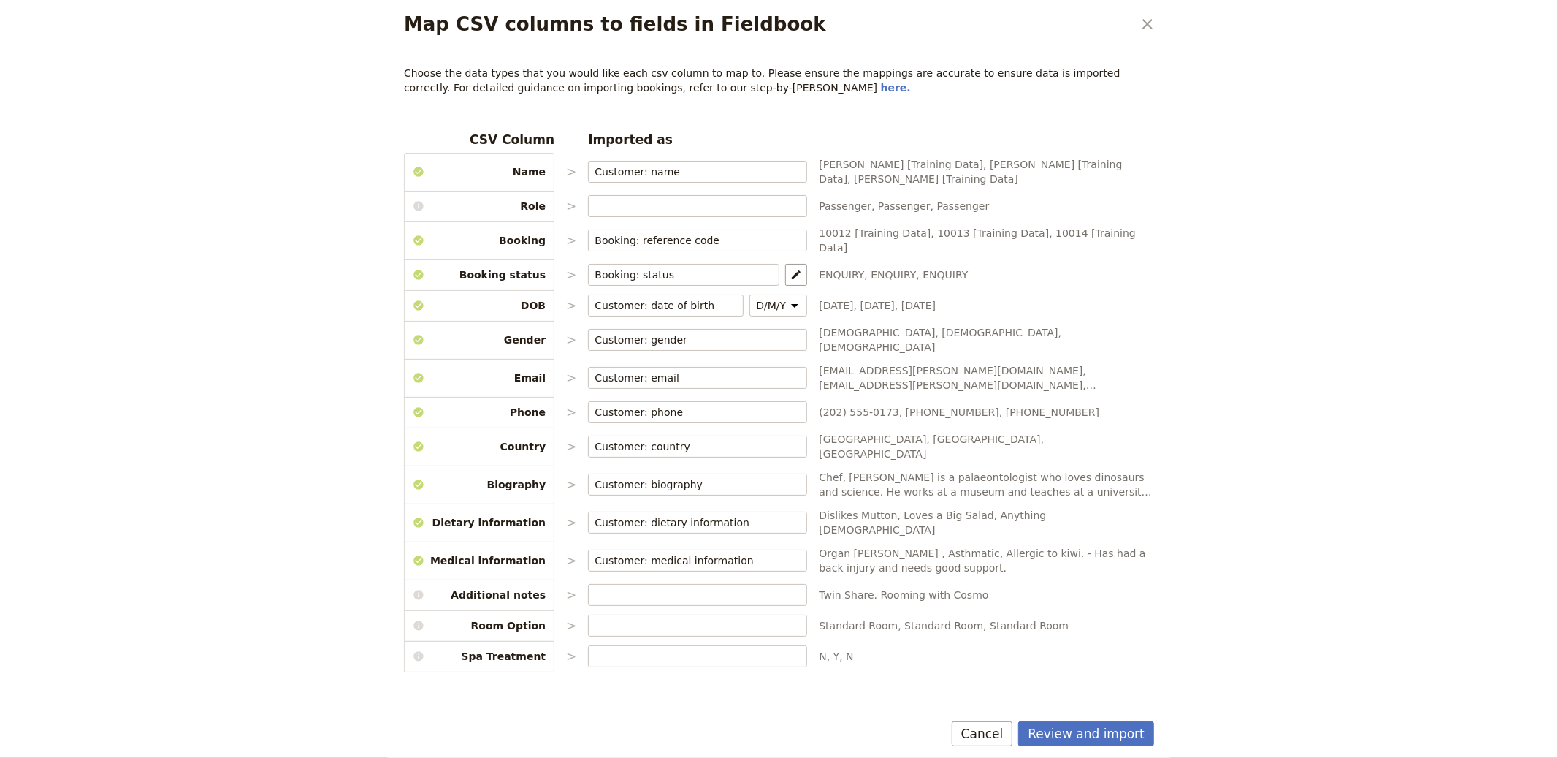
click at [881, 82] on link "here." at bounding box center [896, 88] width 30 height 12
click at [1086, 729] on button "Review and import" at bounding box center [1086, 733] width 136 height 25
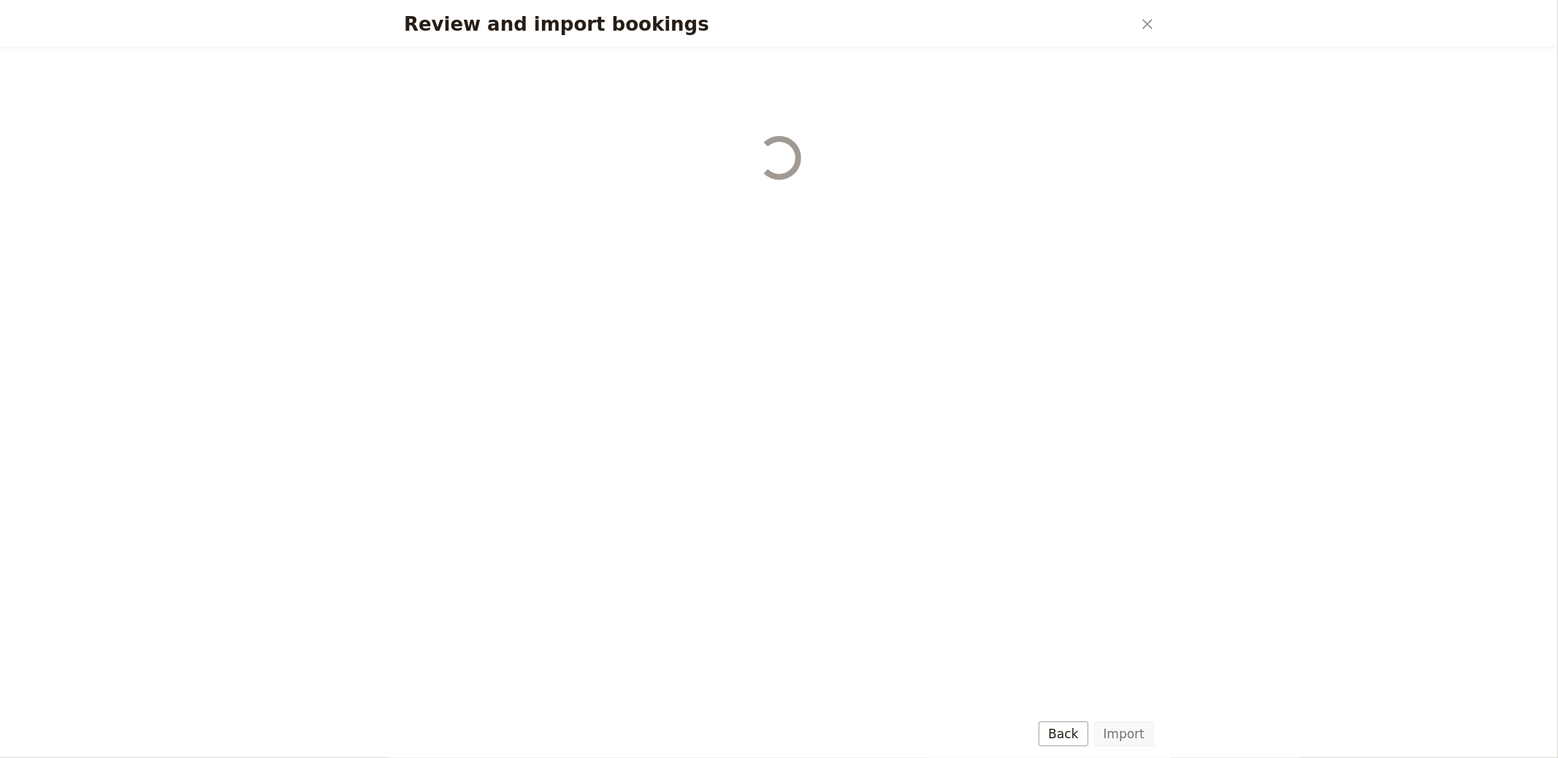
select select "655d56b39948720cb8e55355"
select select "655d57ca9948720cb8e553ec"
select select "655d57fa9948720cb8e553f3"
select select "655d58079948720cb8e553fa"
select select "655d584c9948720cb8e55401"
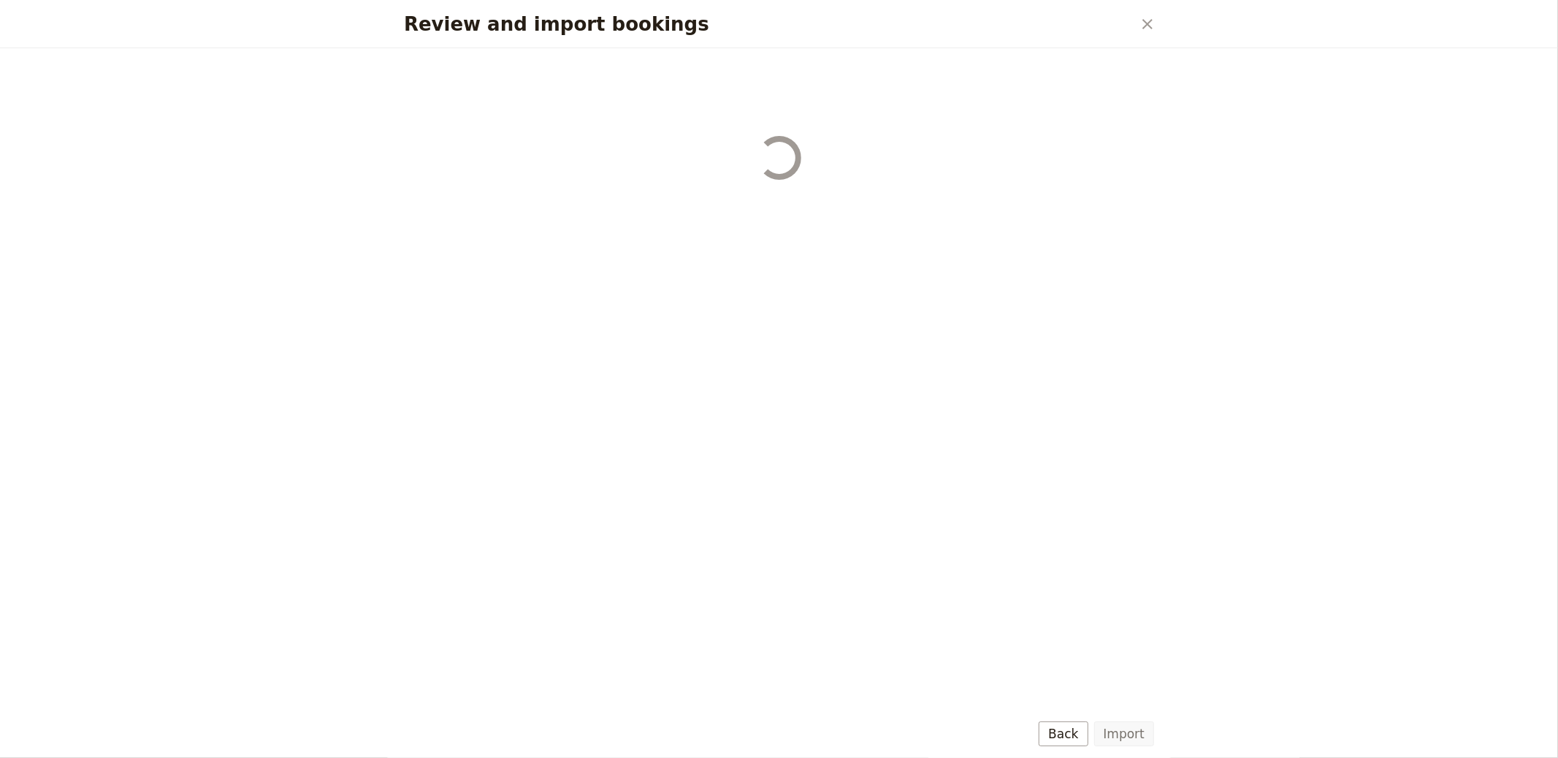
select select "655d58679948720cb8e5540d"
select select "650e6b6659641ed5ee156647"
select select "650e6b4b59641ed5ee156605"
select select "650e2104408bbede5b0c60fd"
select select "650e1d73408bbede5b0c60a6"
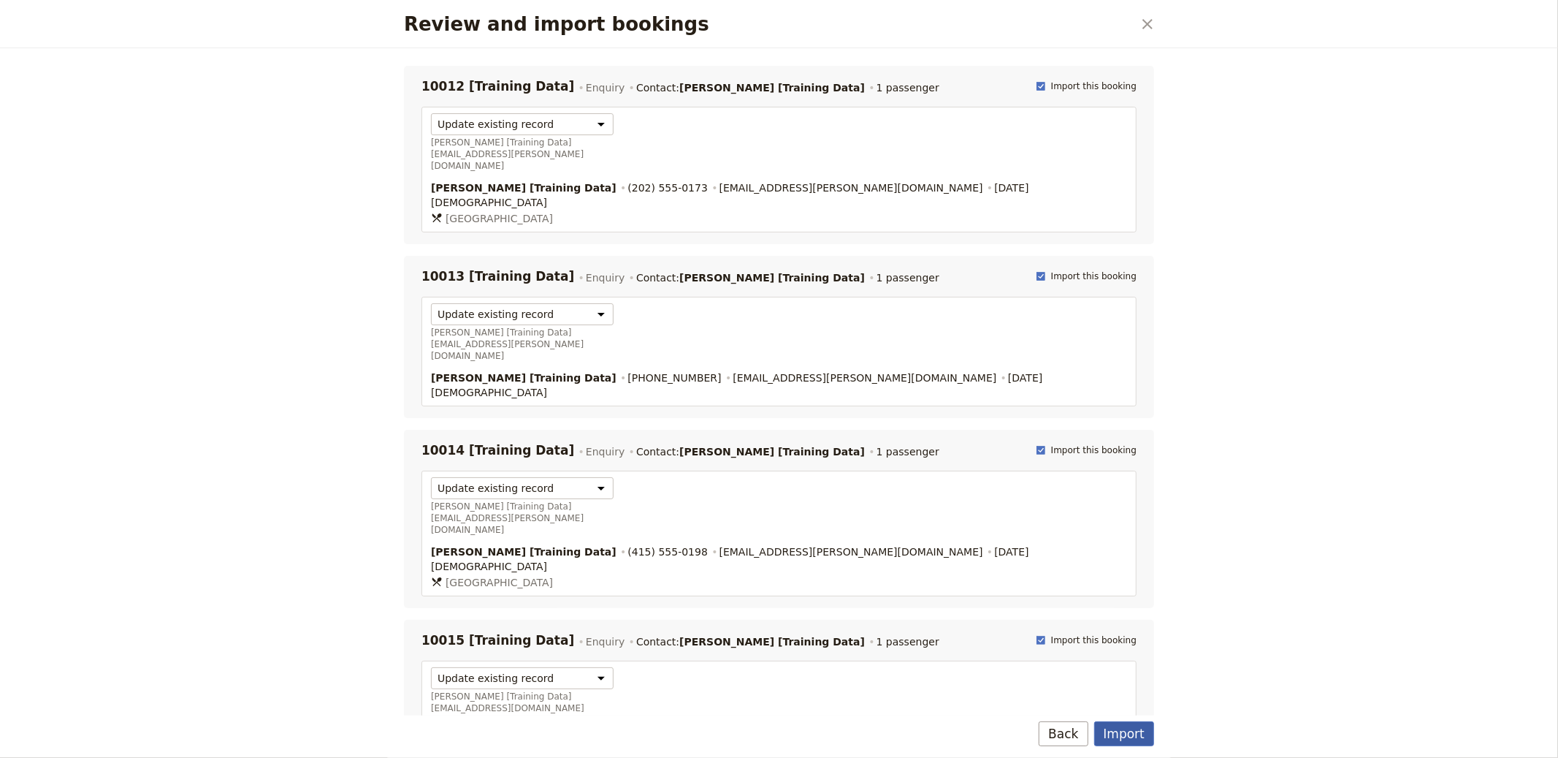
click at [1120, 734] on button "Import" at bounding box center [1124, 733] width 60 height 25
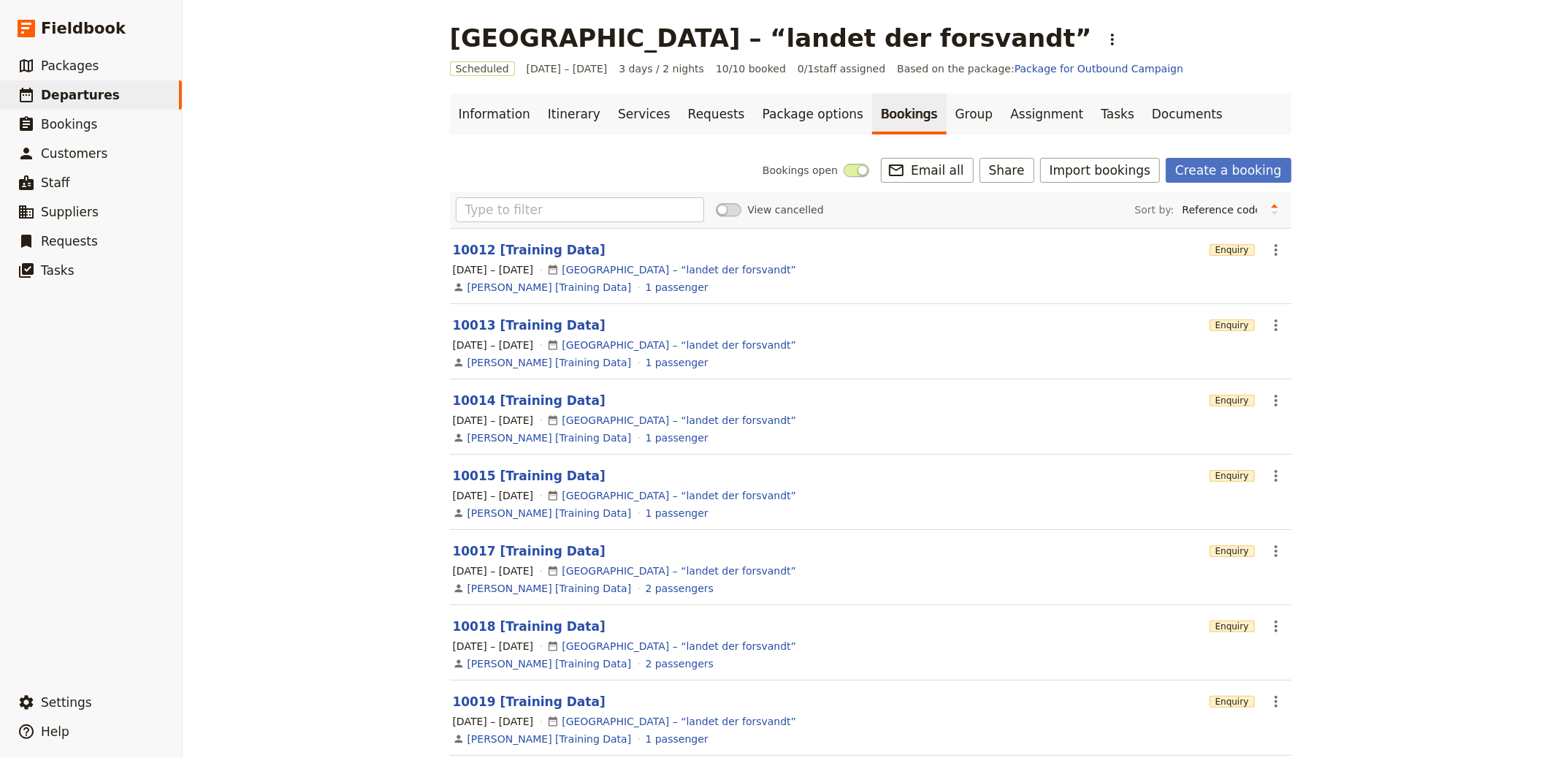
click at [782, 29] on div "Berlin – “landet der forsvandt” ​" at bounding box center [788, 37] width 676 height 29
click at [785, 30] on div "Berlin – “landet der forsvandt” ​" at bounding box center [788, 37] width 676 height 29
click at [1104, 32] on icon "Actions" at bounding box center [1113, 40] width 18 height 18
click at [851, 69] on span "Clone this departure" at bounding box center [849, 71] width 104 height 15
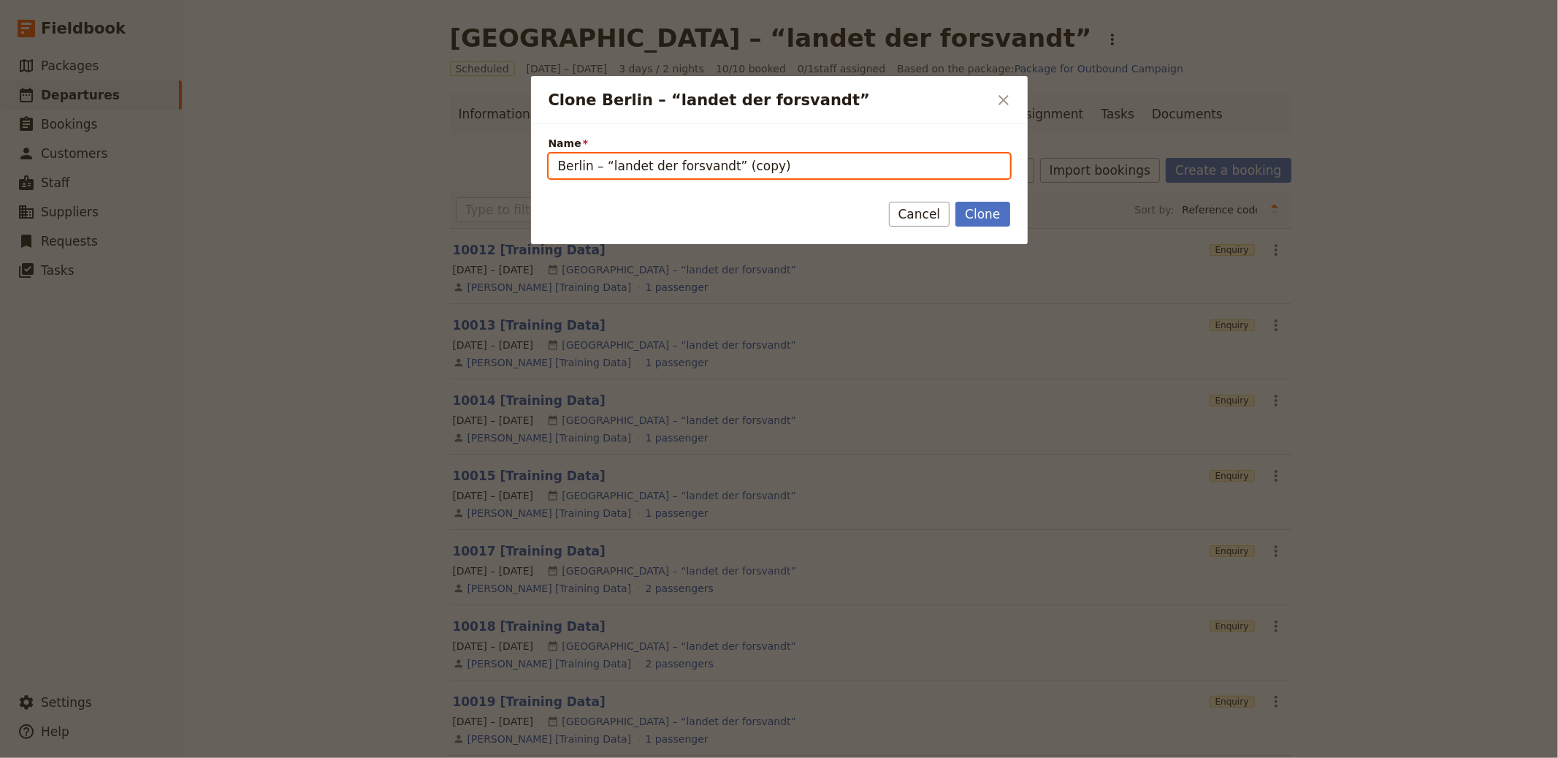
click at [780, 164] on input "Berlin – “landet der forsvandt” (copy)" at bounding box center [780, 165] width 462 height 25
paste input "Thailand, a journey through paradise (Luxè Week"
type input "[GEOGRAPHIC_DATA], a journey through paradise (Luxè Week)"
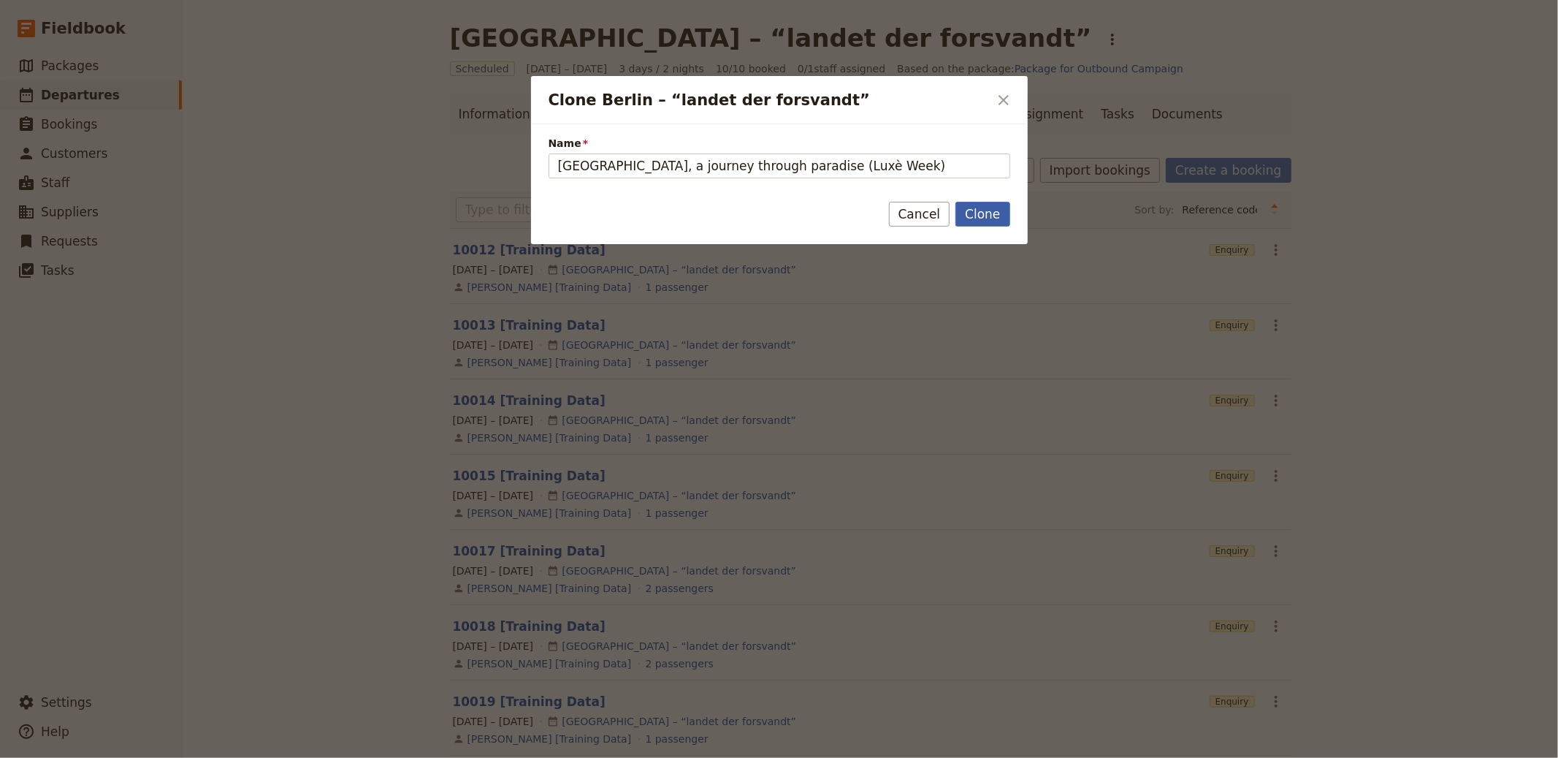
click at [986, 223] on button "Clone" at bounding box center [983, 214] width 54 height 25
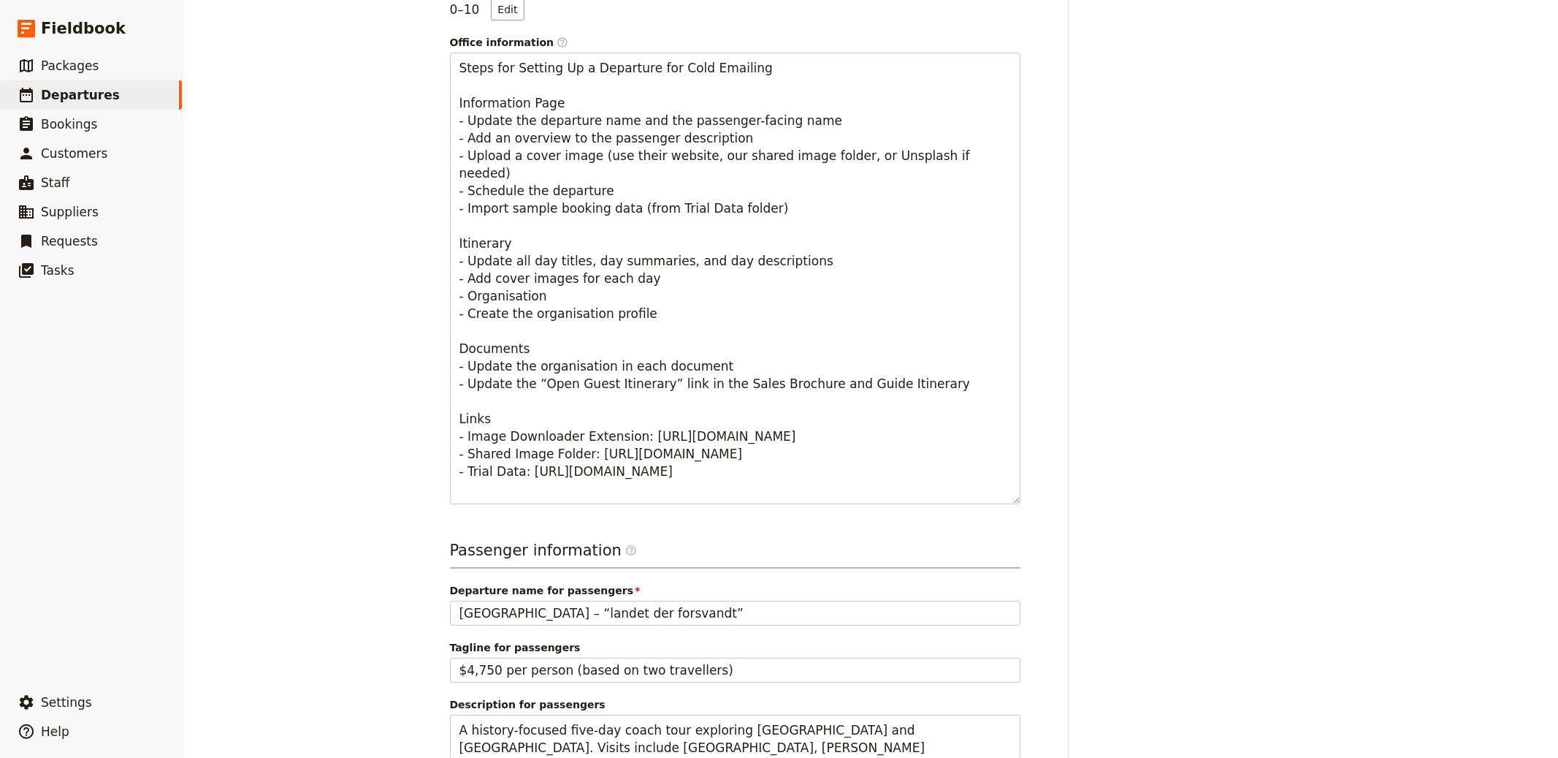
scroll to position [673, 0]
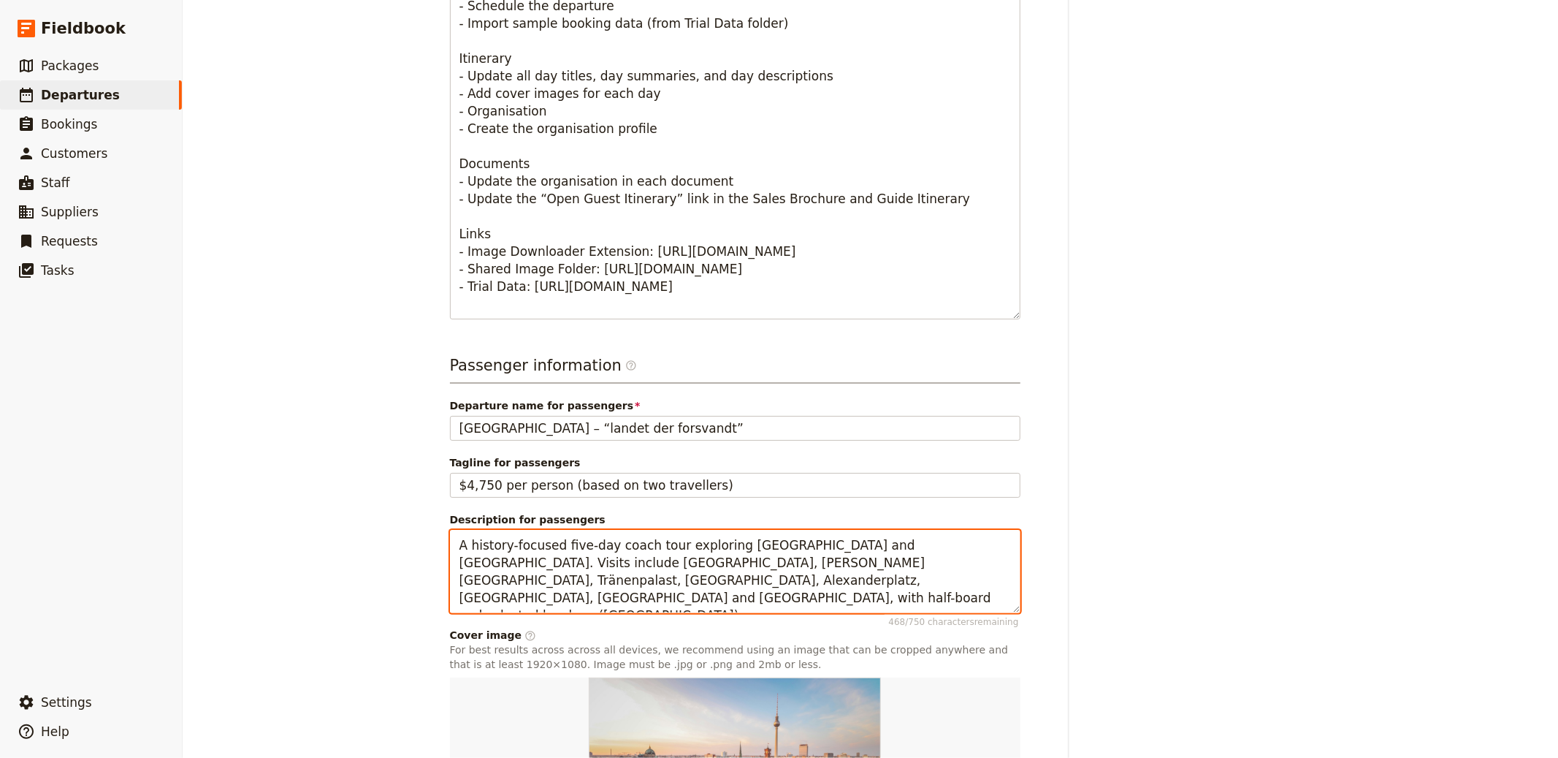
click at [547, 530] on textarea "A history-focused five-day coach tour exploring DDR and East Berlin. Visits inc…" at bounding box center [735, 571] width 571 height 83
paste textarea "7-day hosted week in Phuket blending luxury stays with island hopping, rafting,…"
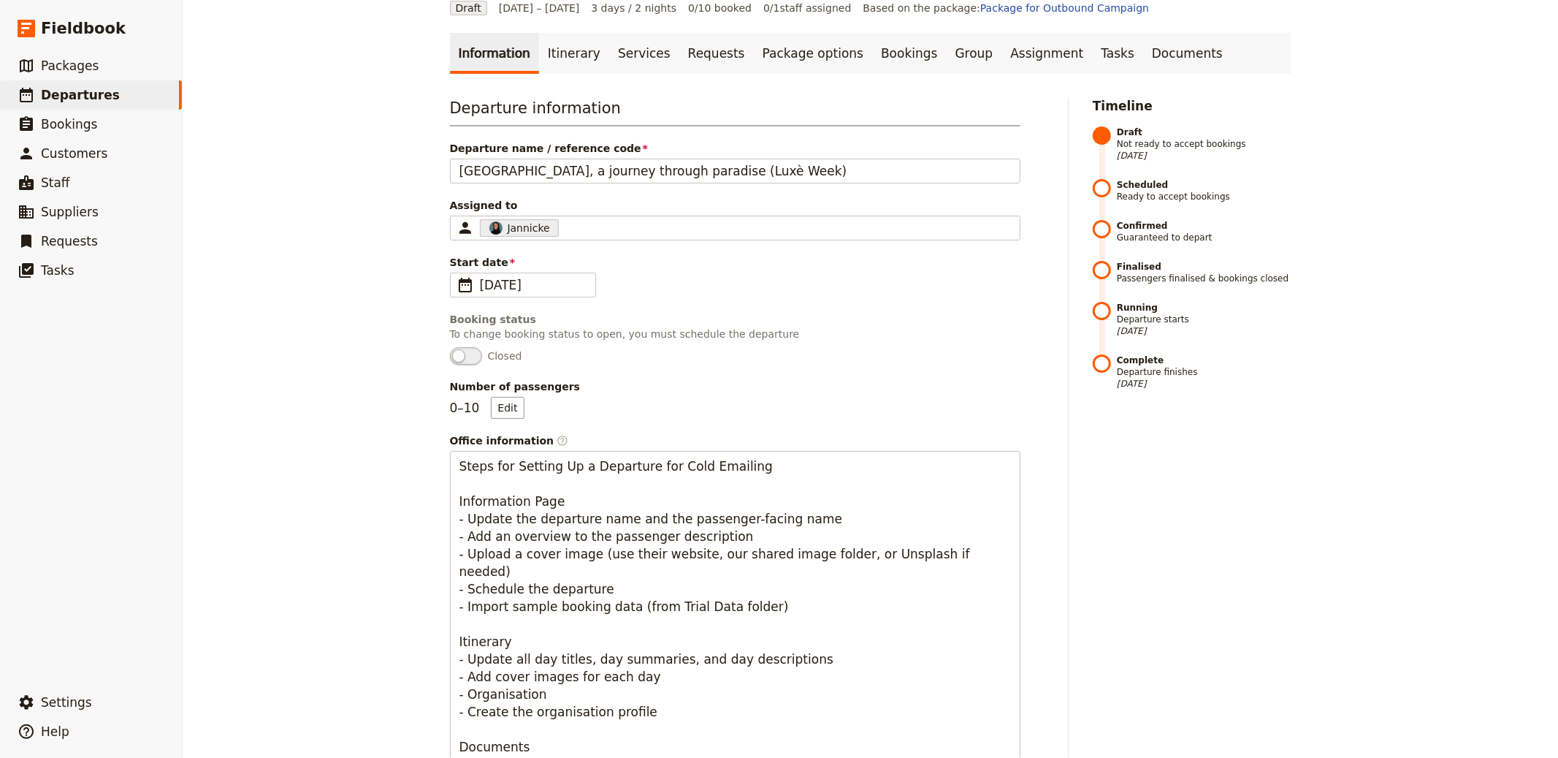
scroll to position [0, 0]
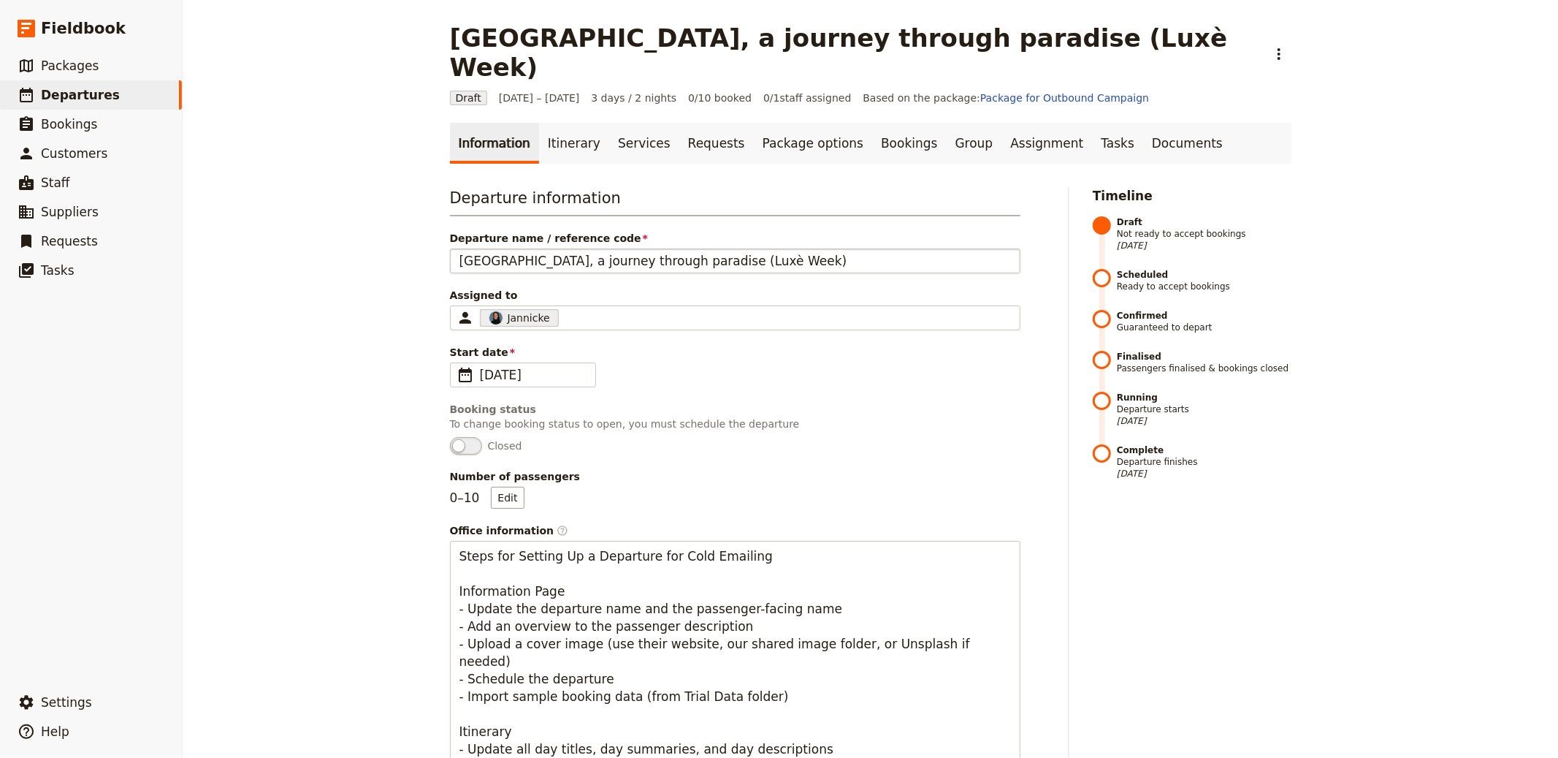
type textarea "A 7-day hosted week in Phuket blending luxury stays with island hopping, raftin…"
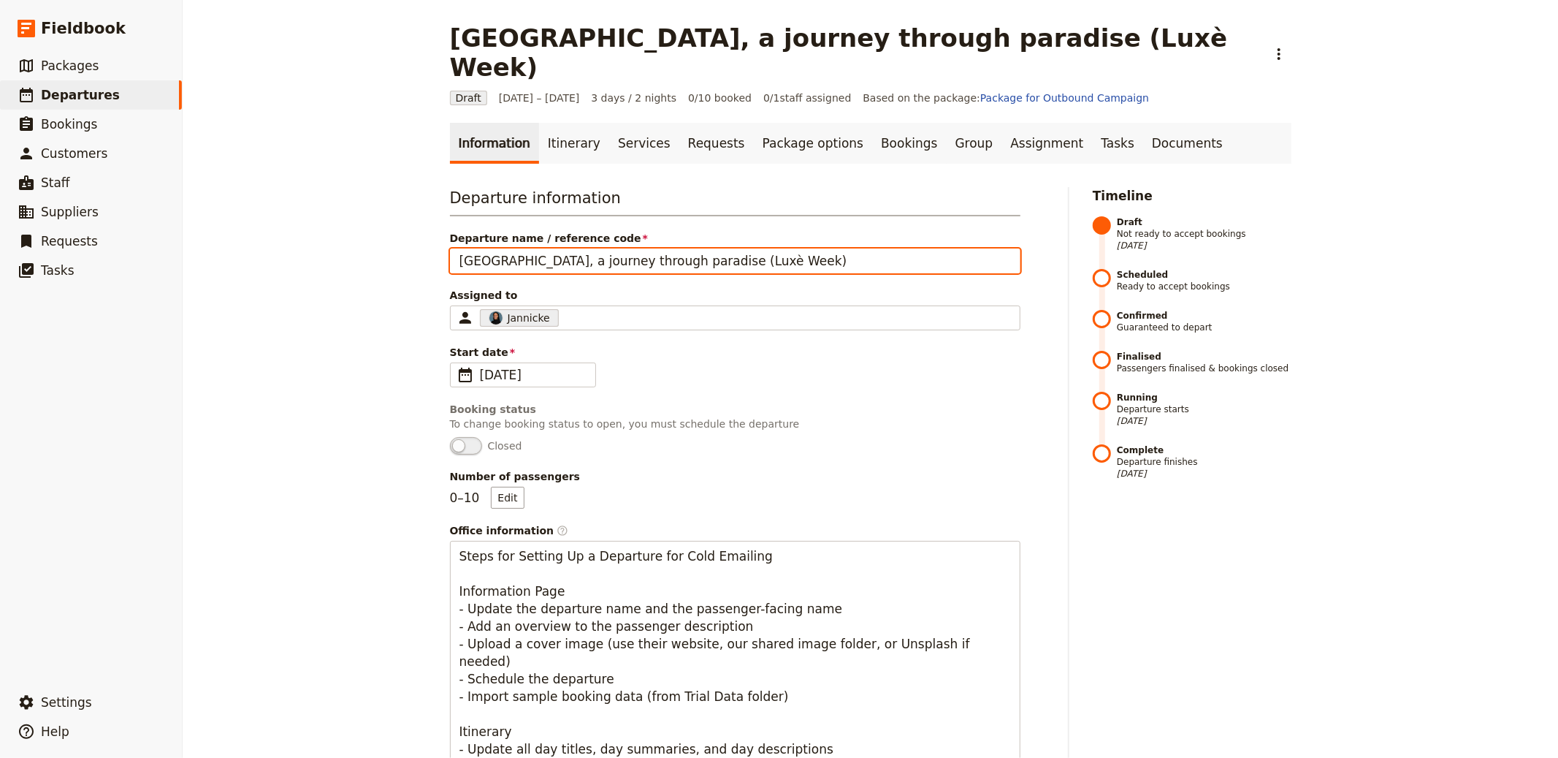
click at [584, 248] on input "[GEOGRAPHIC_DATA], a journey through paradise (Luxè Week)" at bounding box center [735, 260] width 571 height 25
click at [582, 248] on input "[GEOGRAPHIC_DATA], a journey through paradise (Luxè Week)" at bounding box center [735, 260] width 571 height 25
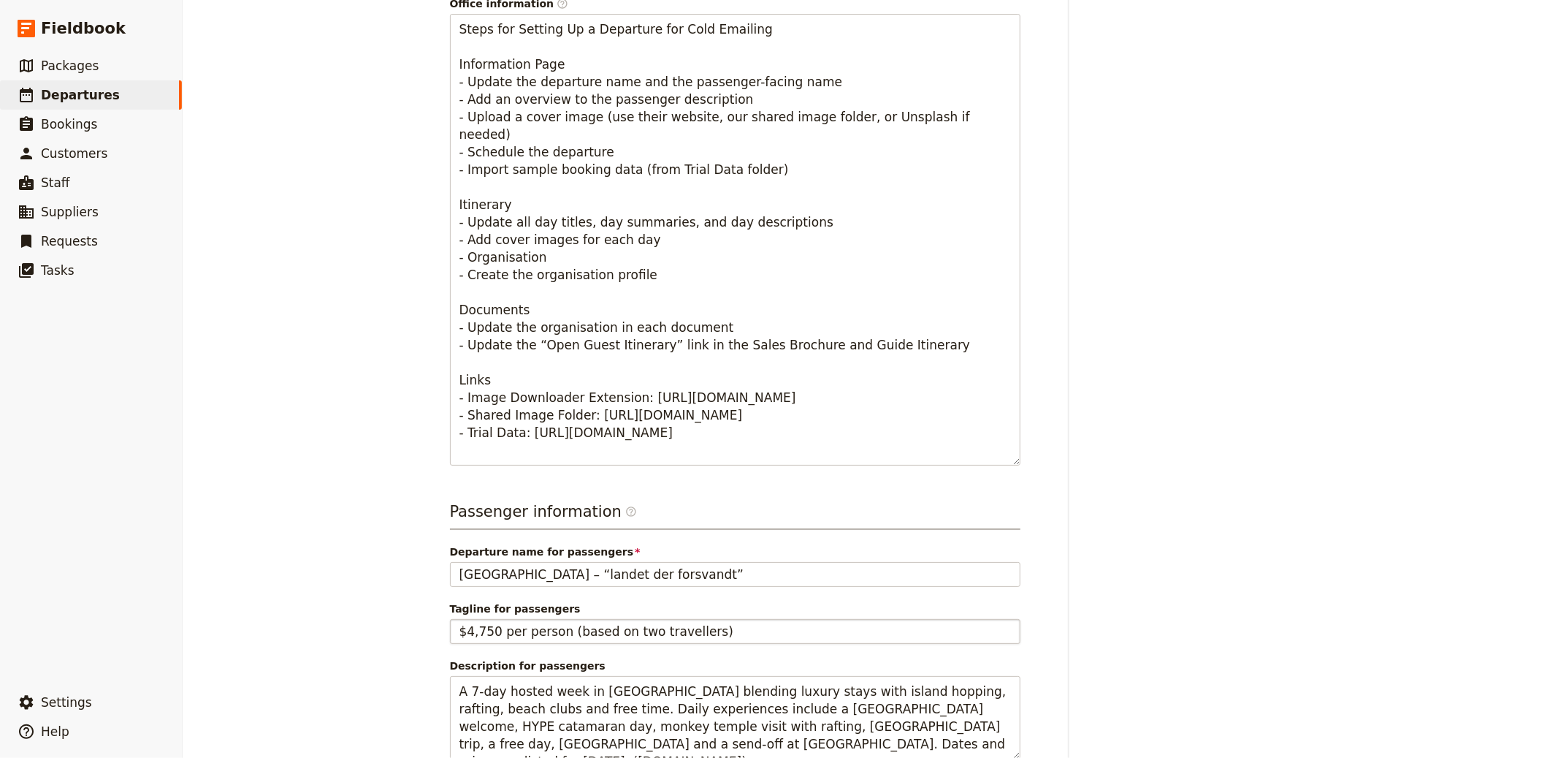
scroll to position [772, 0]
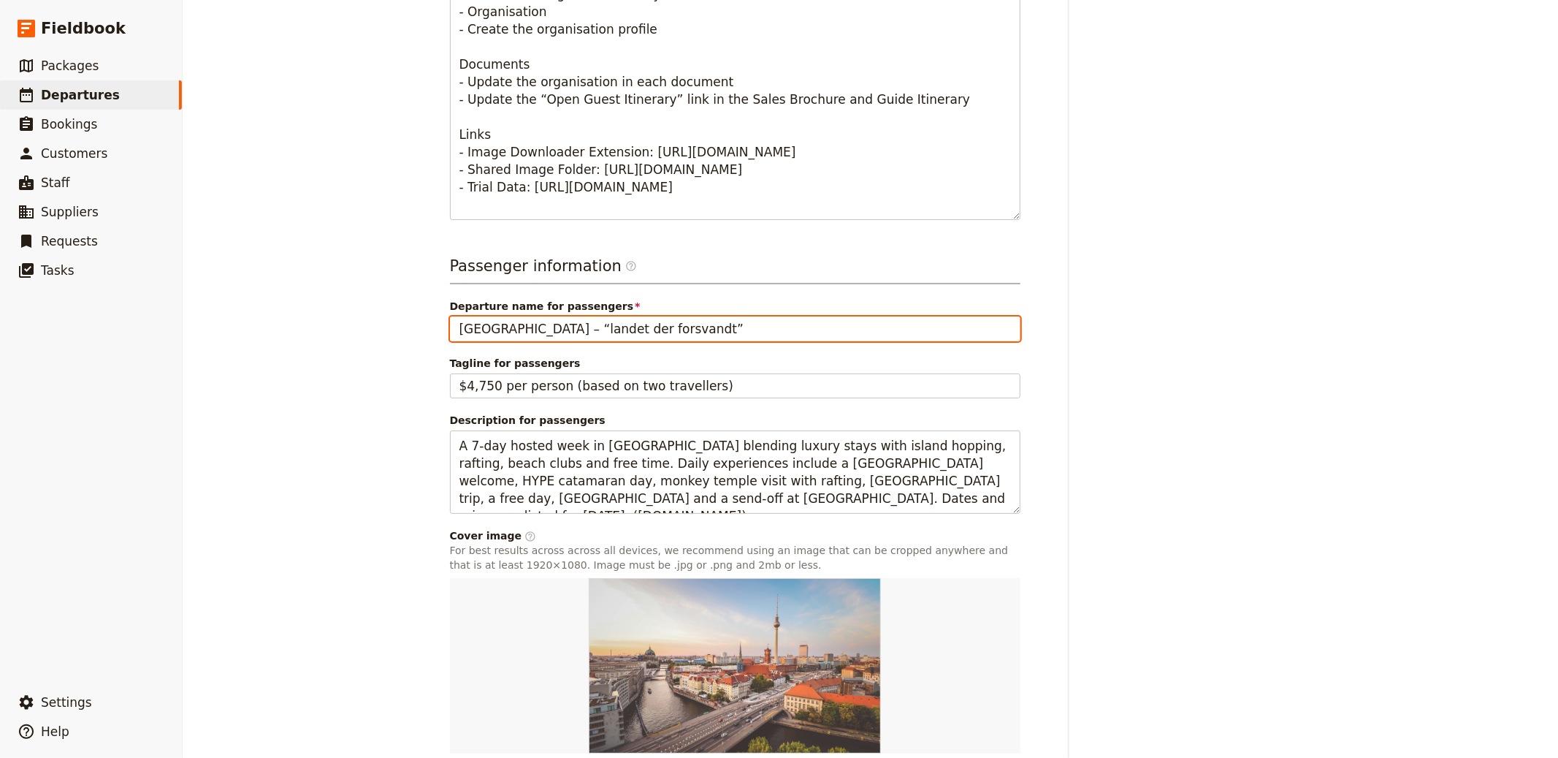
click at [610, 316] on input "Berlin – “landet der forsvandt”" at bounding box center [735, 328] width 571 height 25
paste input "[GEOGRAPHIC_DATA], a journey through paradise (Luxè Week)"
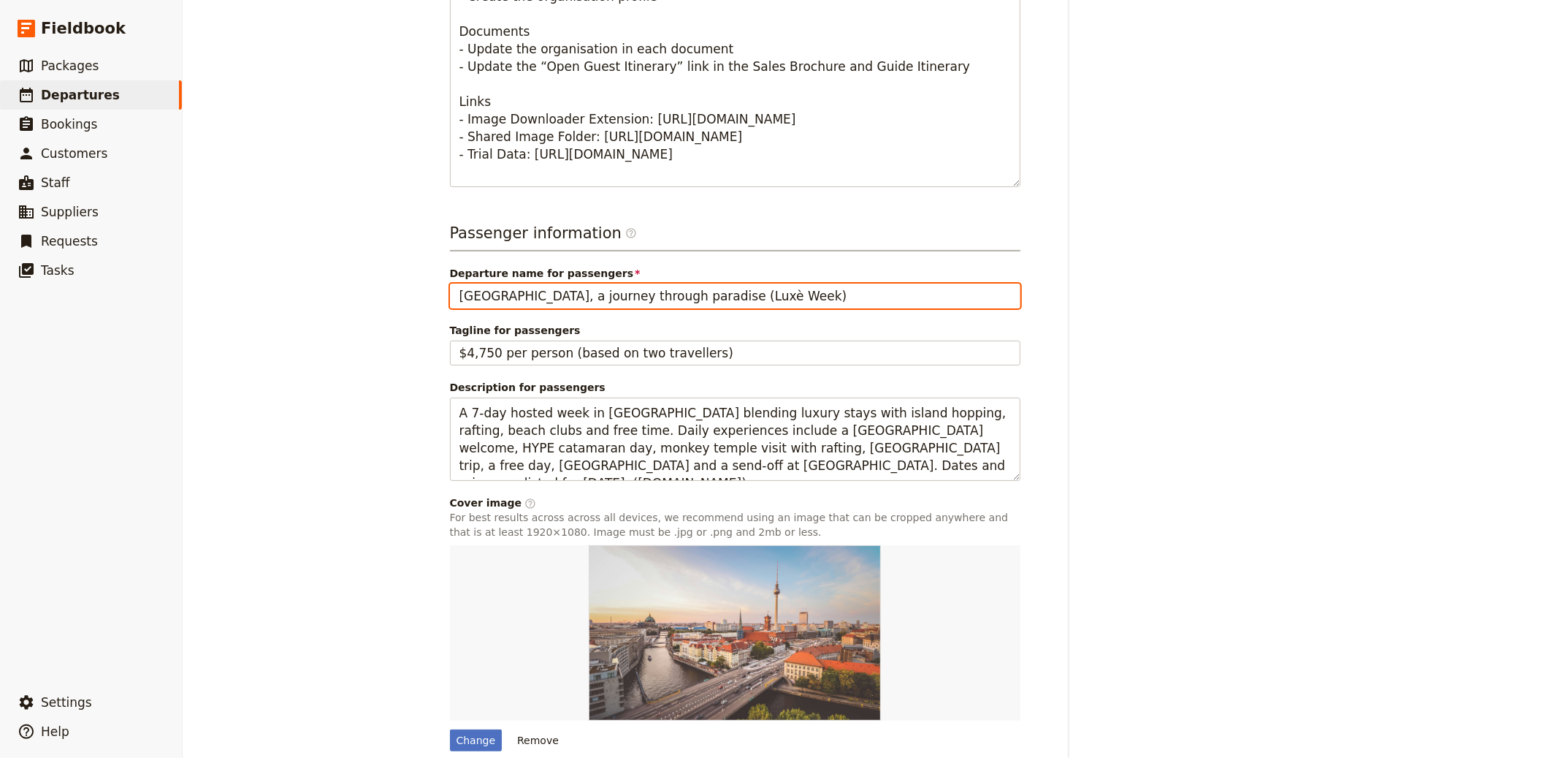
scroll to position [840, 0]
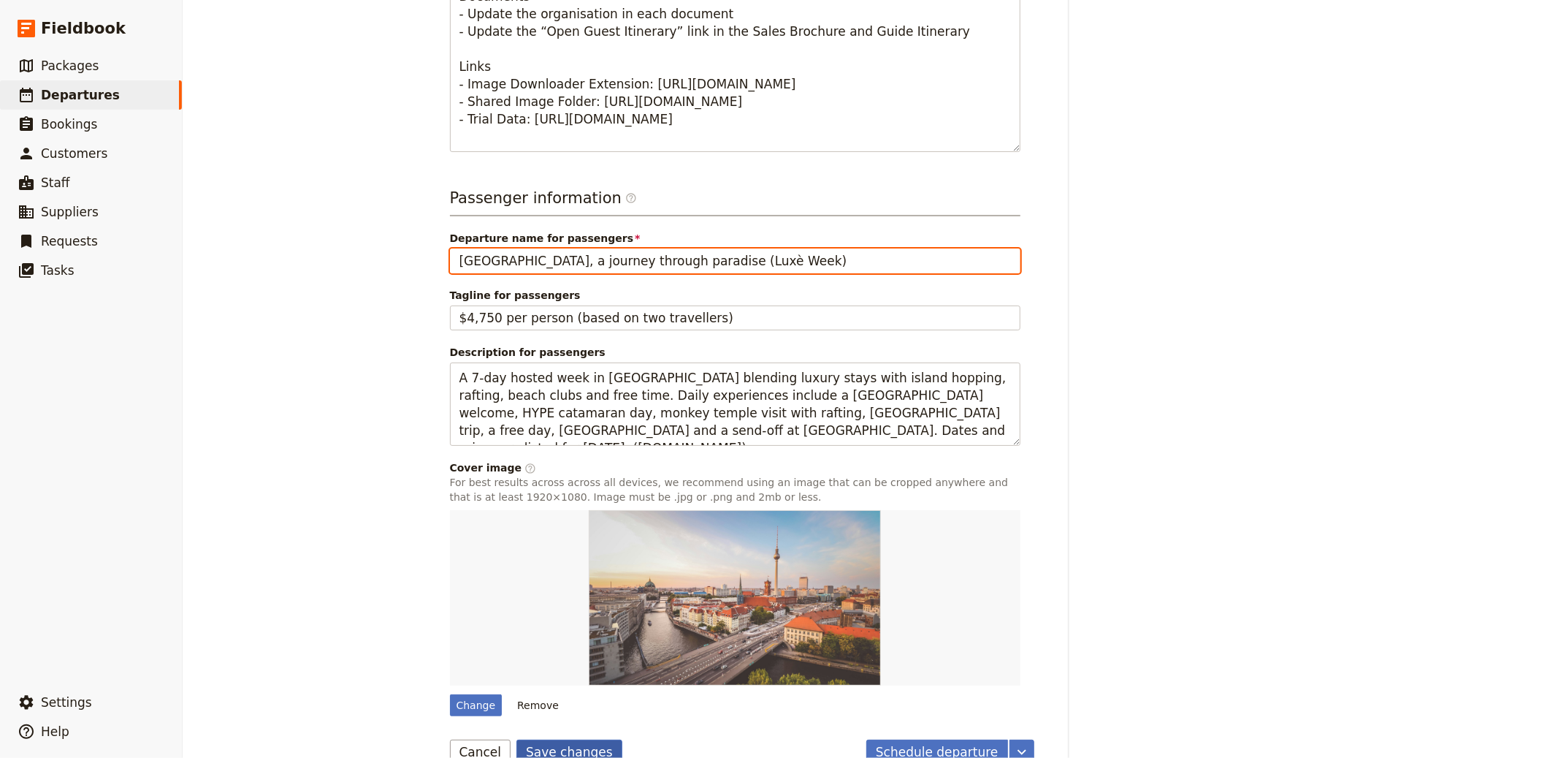
type input "[GEOGRAPHIC_DATA], a journey through paradise (Luxè Week)"
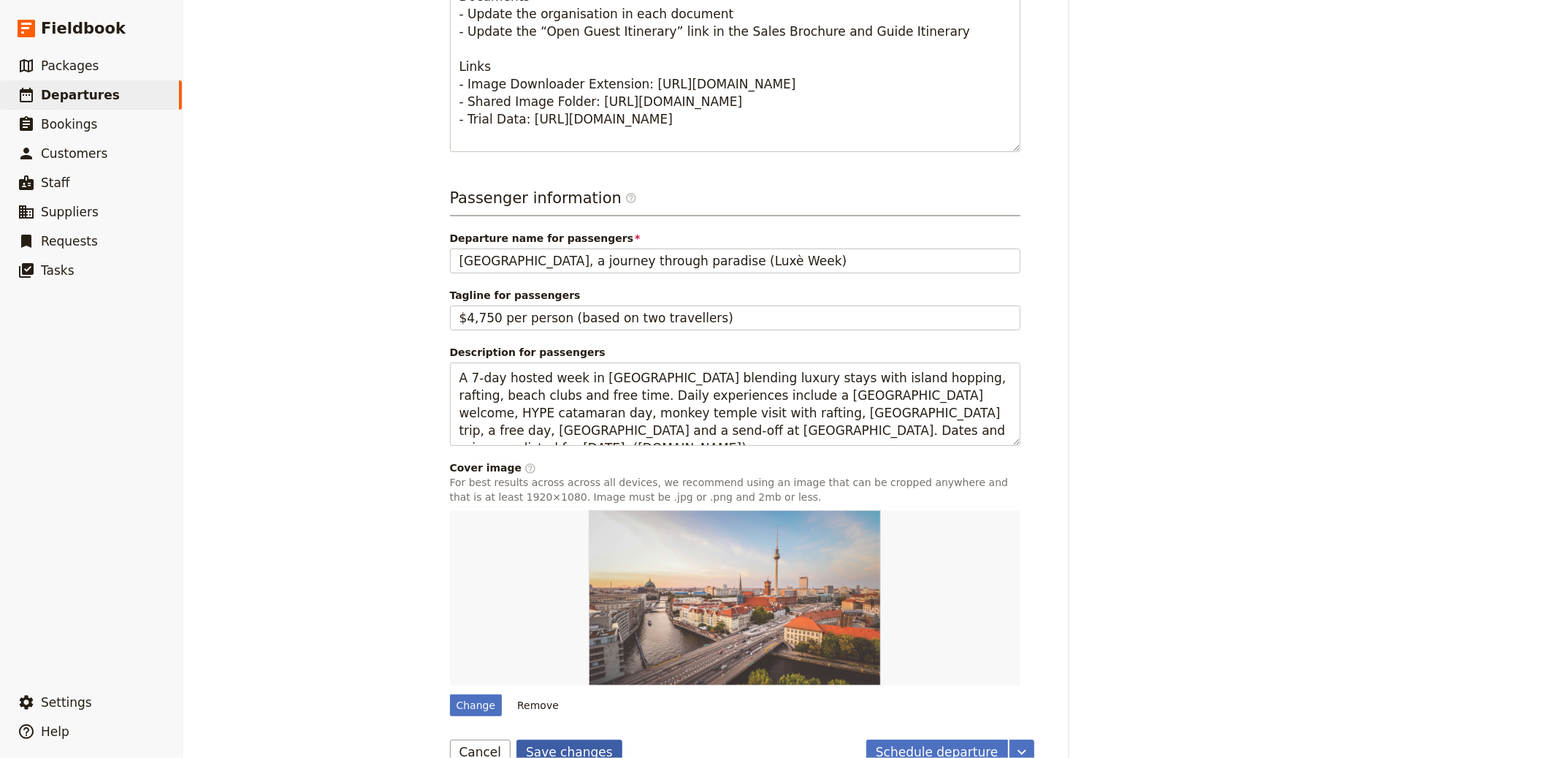
click at [567, 739] on button "Save changes" at bounding box center [569, 751] width 106 height 25
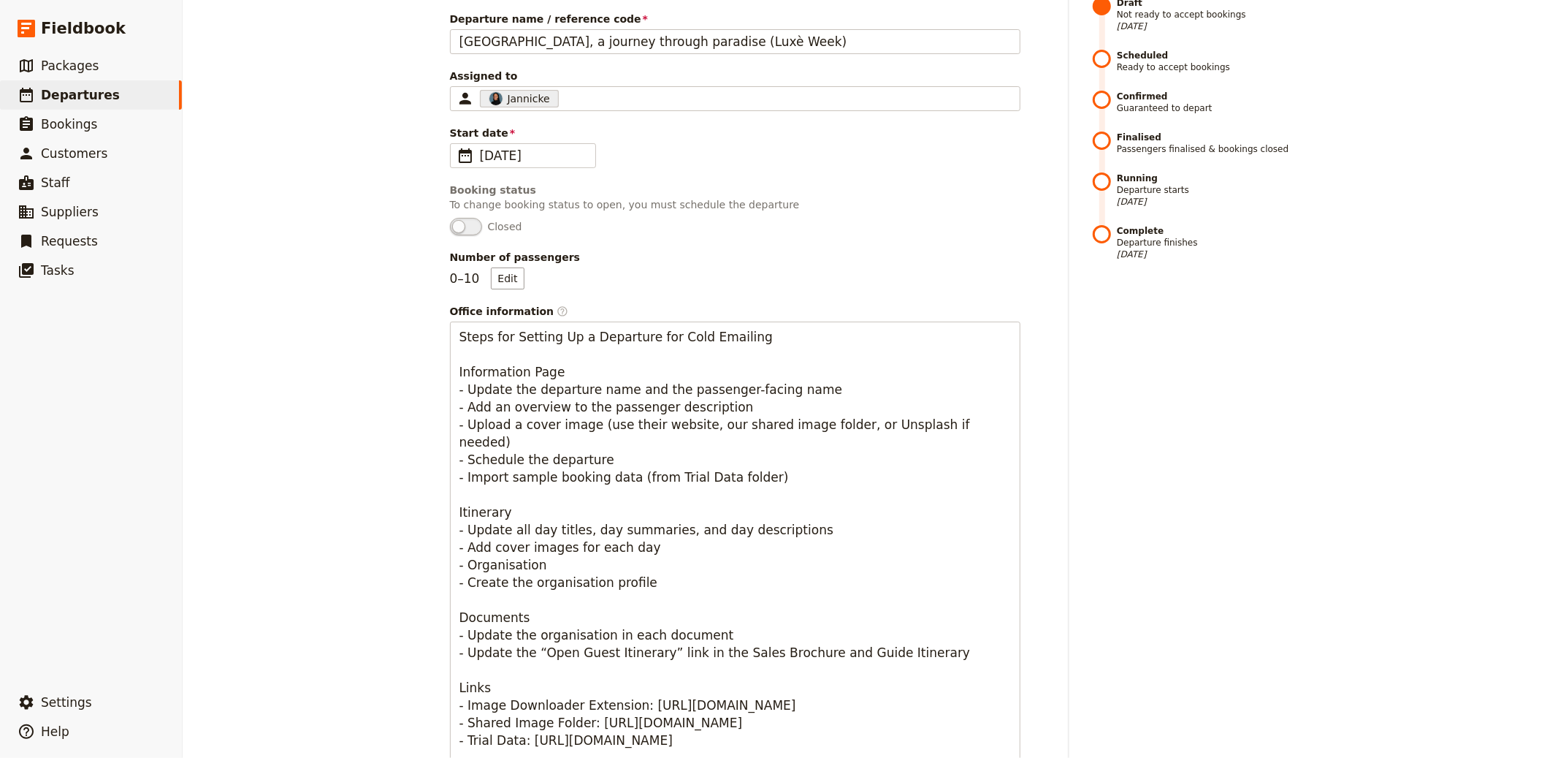
scroll to position [0, 0]
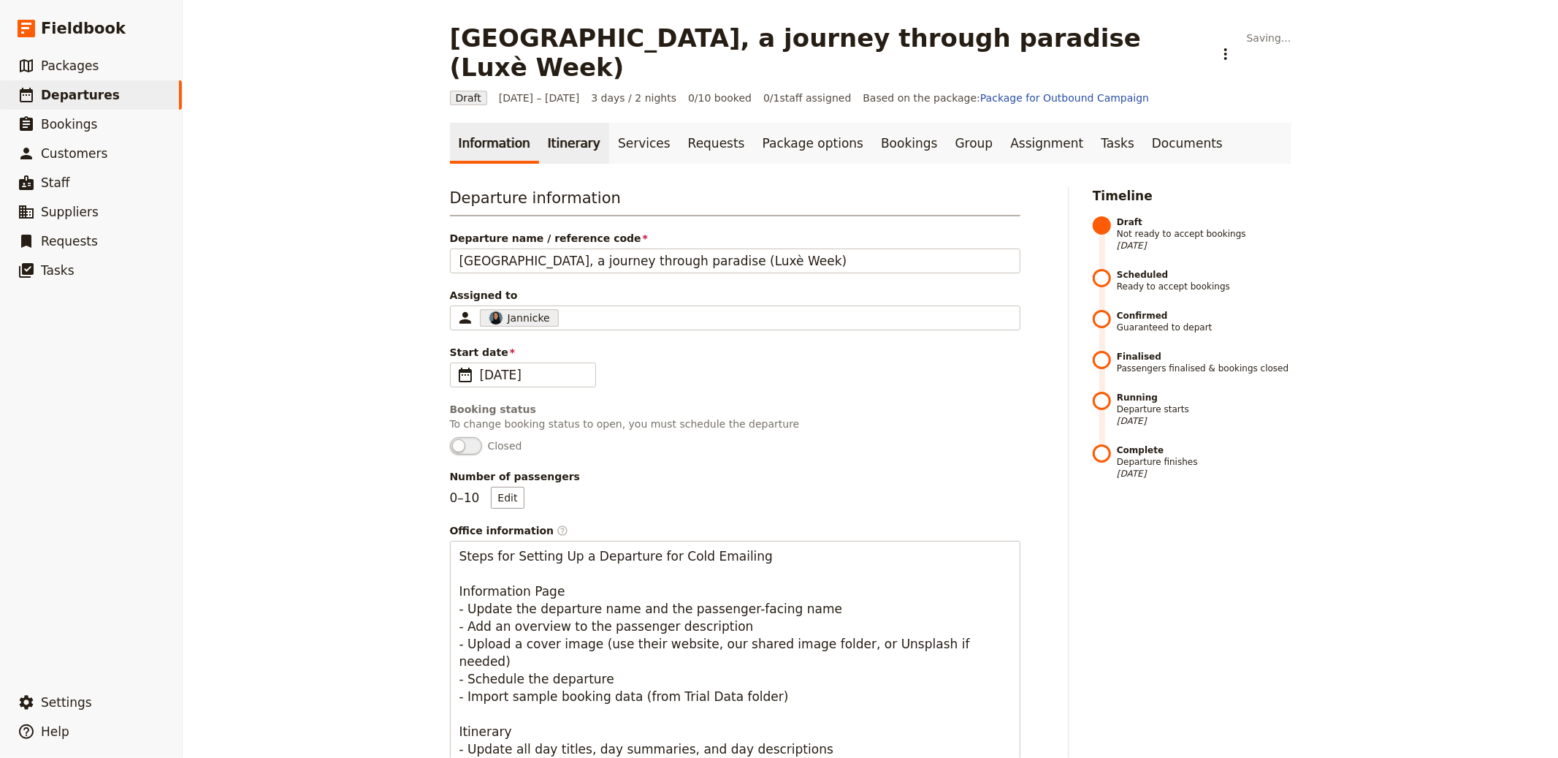
click at [581, 123] on link "Itinerary" at bounding box center [574, 143] width 70 height 41
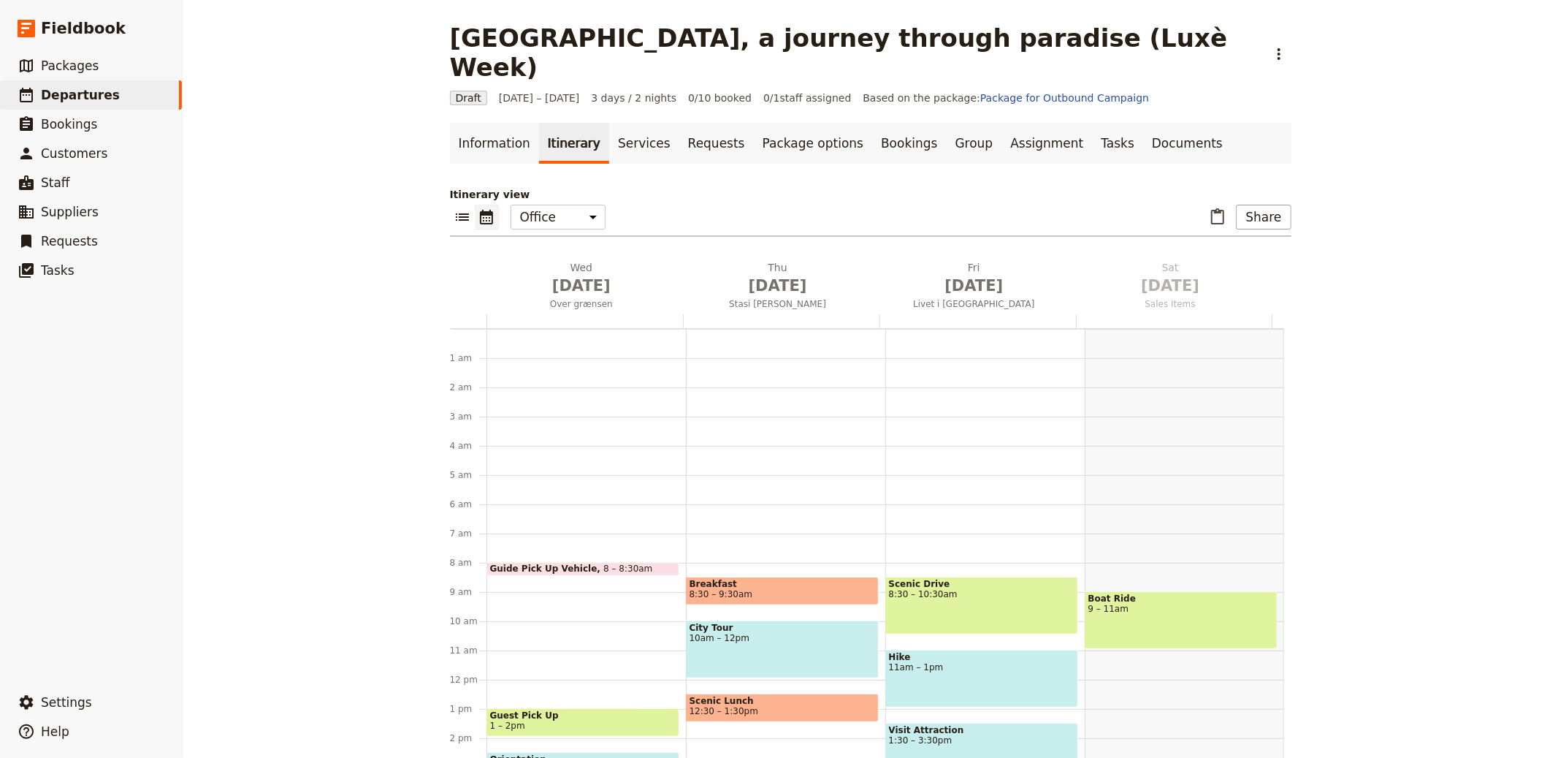
scroll to position [190, 0]
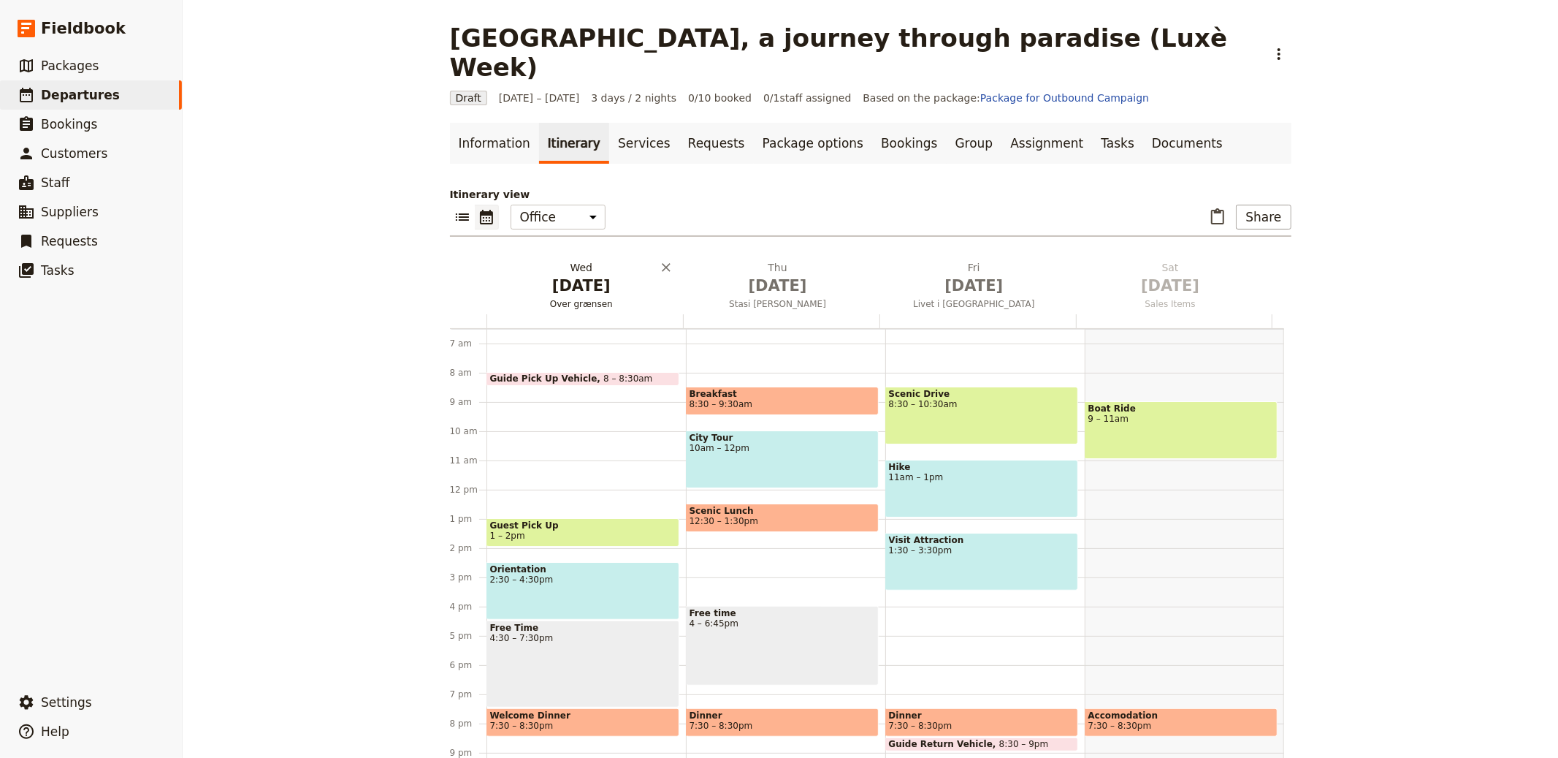
click at [587, 275] on span "Oct 1" at bounding box center [581, 286] width 179 height 22
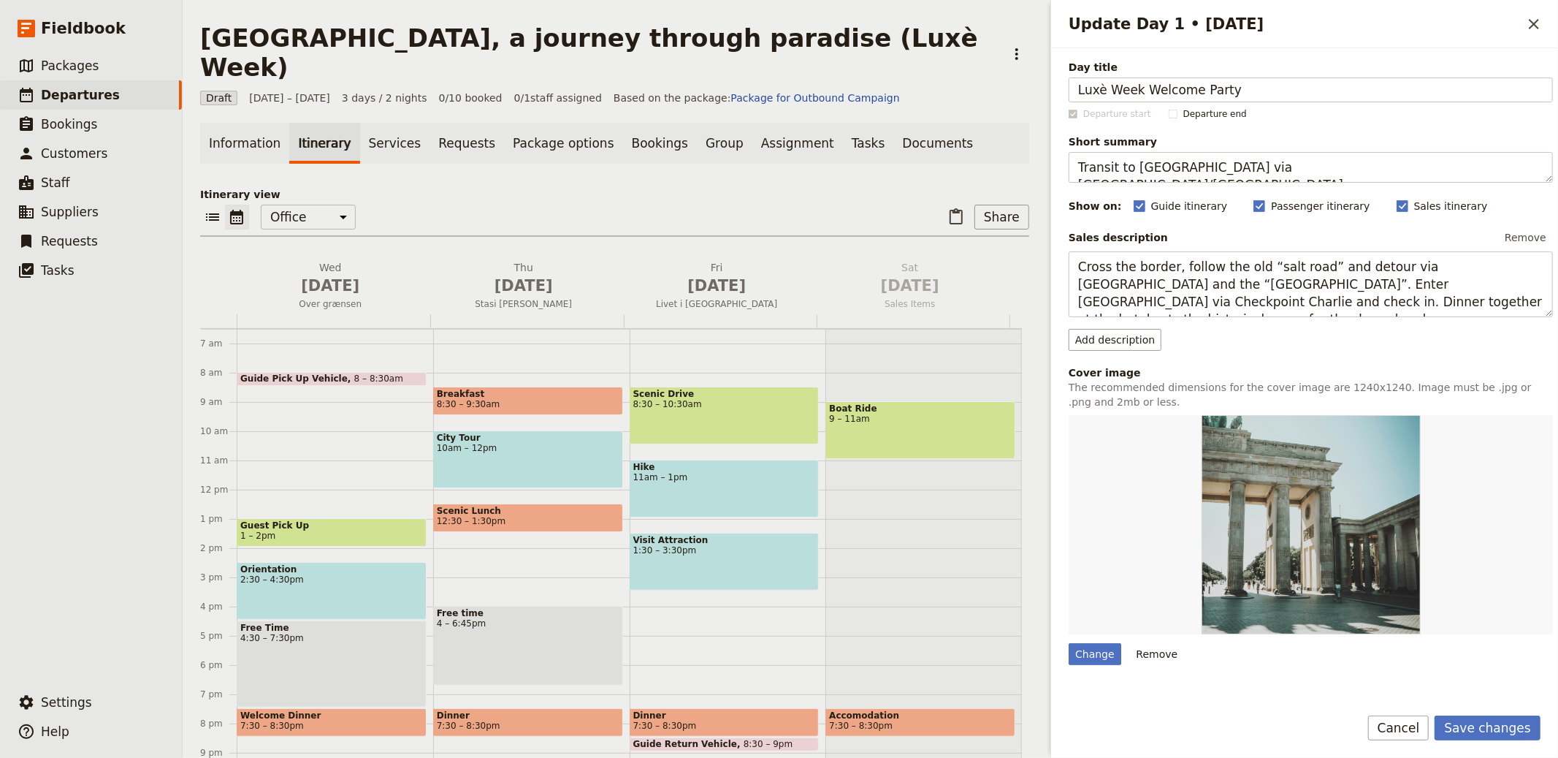
type input "Luxè Week Welcome Party"
click at [1159, 167] on textarea "Transit to Berlin via Lübeck/Potsdam." at bounding box center [1311, 167] width 484 height 31
paste textarea "Sunset welcome at Café del Mar"
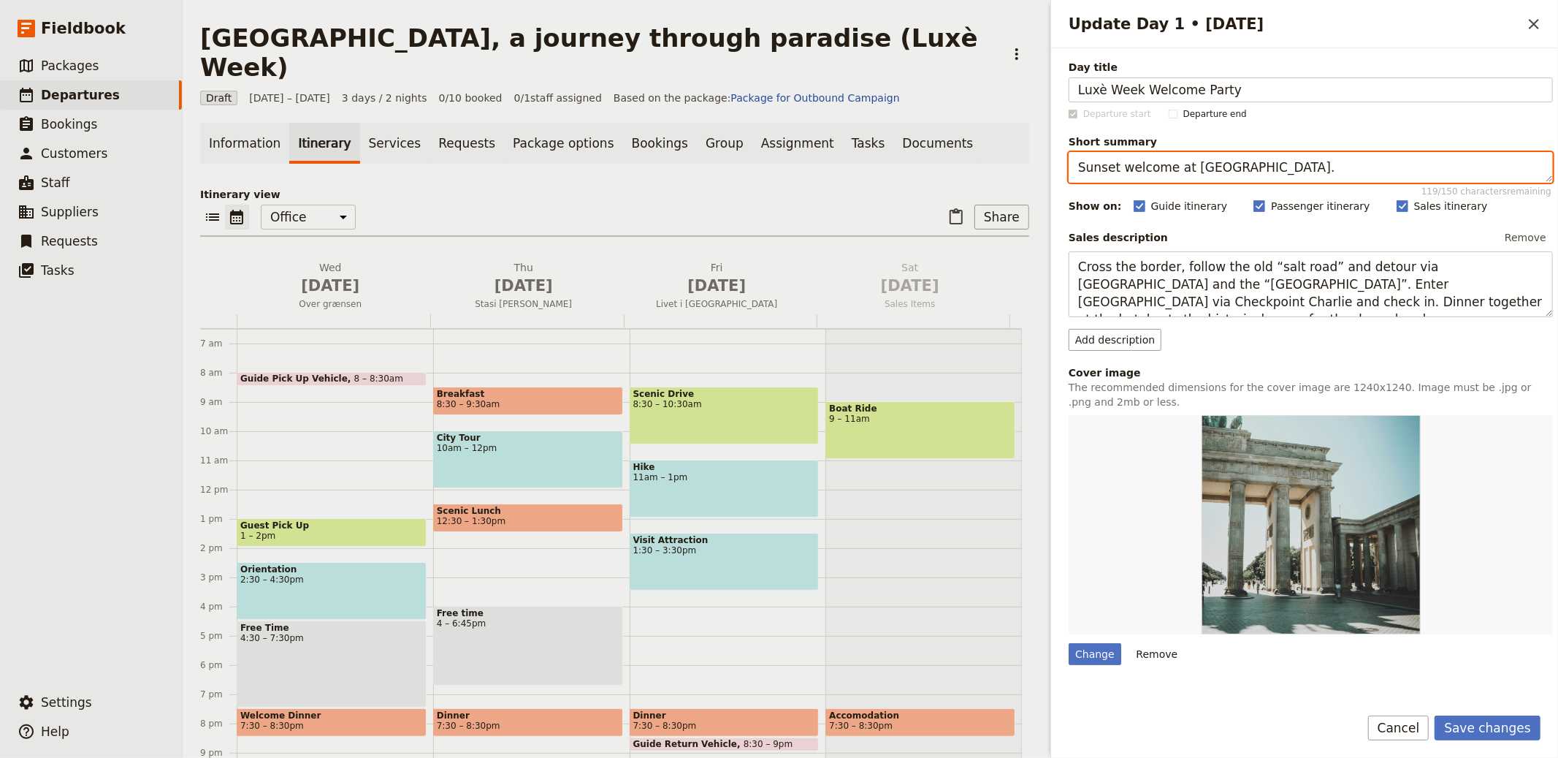
type textarea "Sunset welcome at Café del Mar."
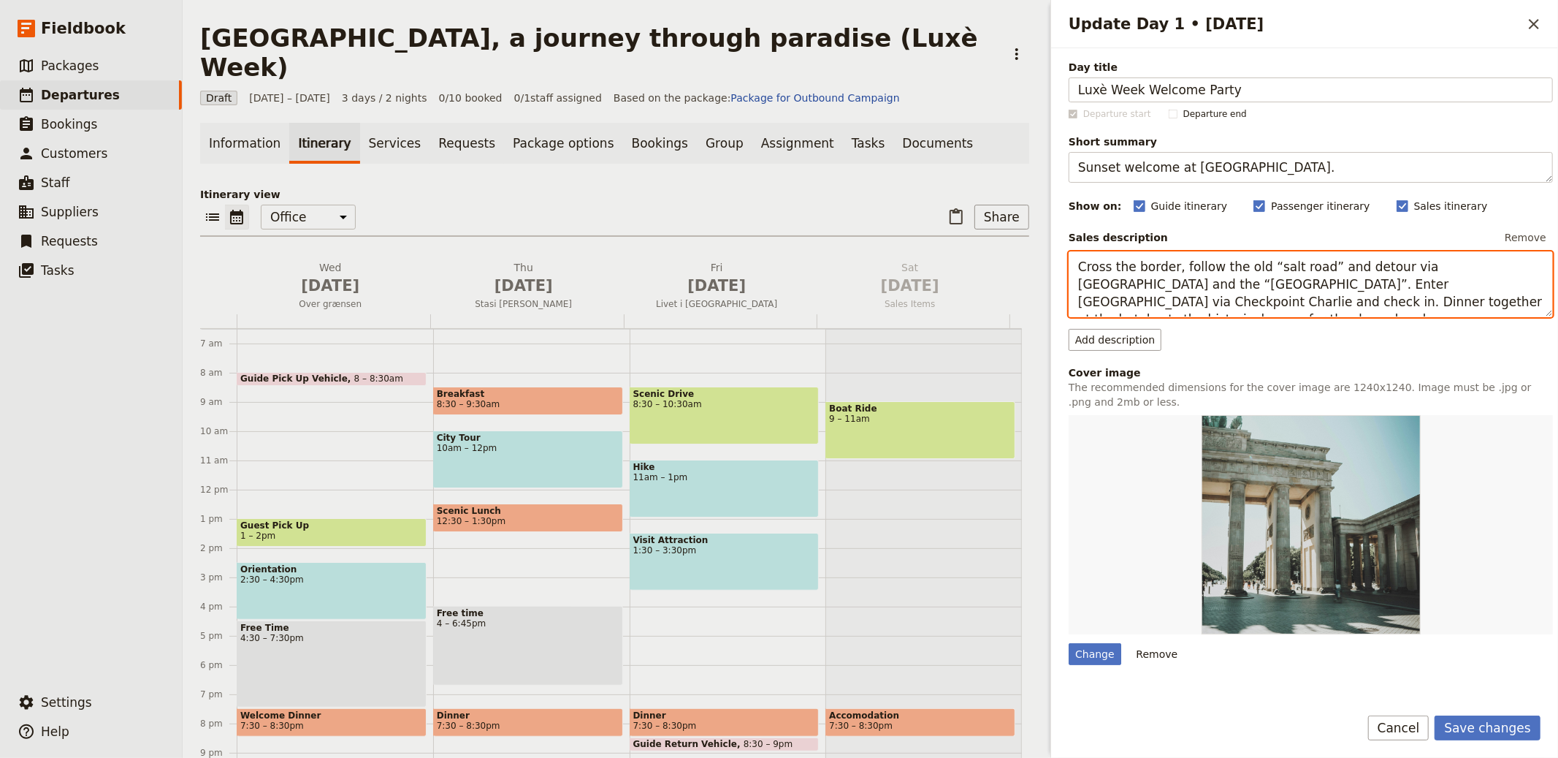
click at [1164, 283] on textarea "Cross the border, follow the old “salt road” and detour via Potsdam and the “Sp…" at bounding box center [1311, 284] width 484 height 66
paste textarea "Arrive in Phuket and ease into the week with a relaxed beach-club afternoon. Ex…"
type textarea "Arrive in Phuket and ease into the week with a relaxed beach-club afternoon. Ex…"
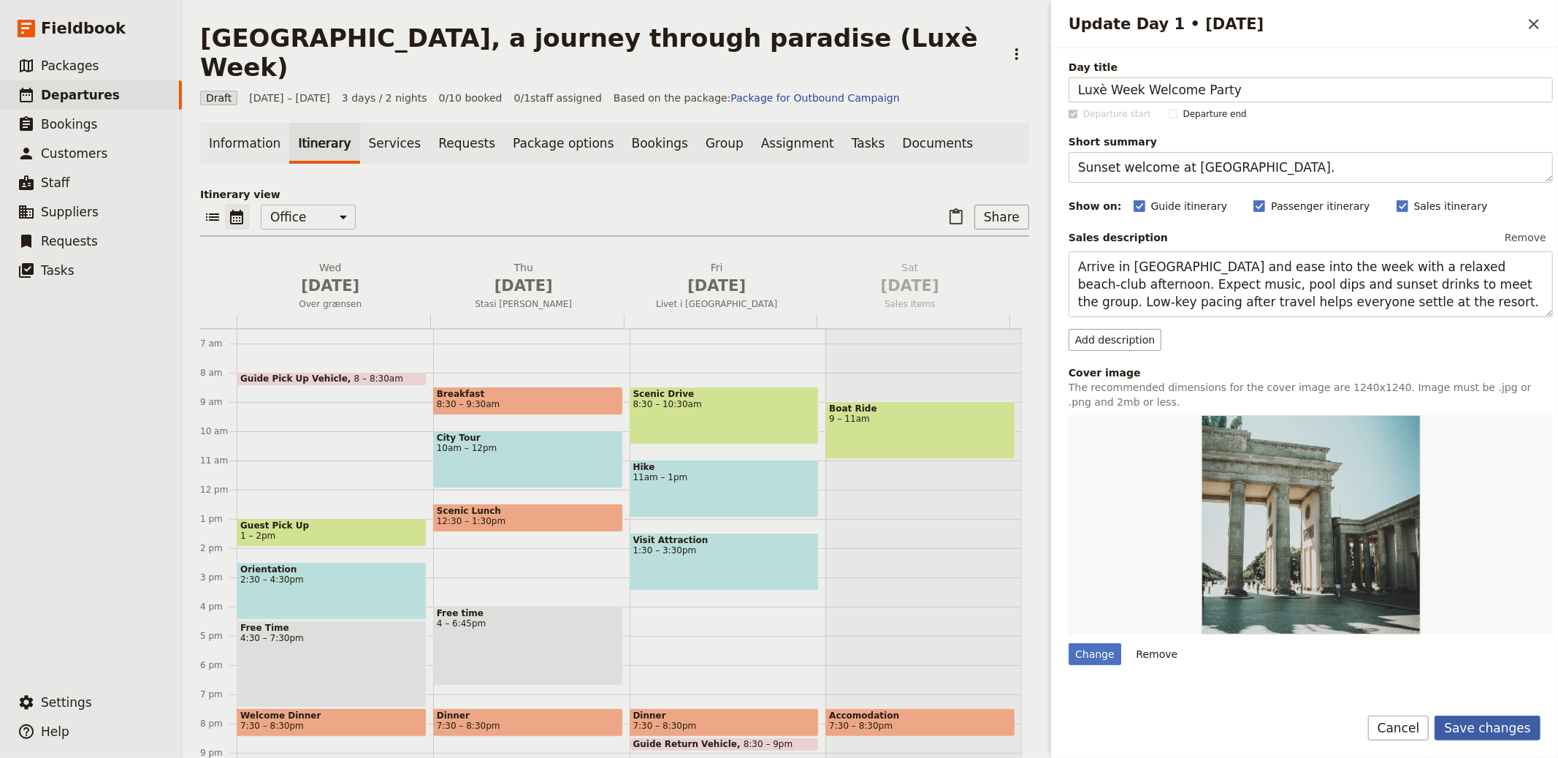
click at [1479, 722] on button "Save changes" at bounding box center [1488, 727] width 106 height 25
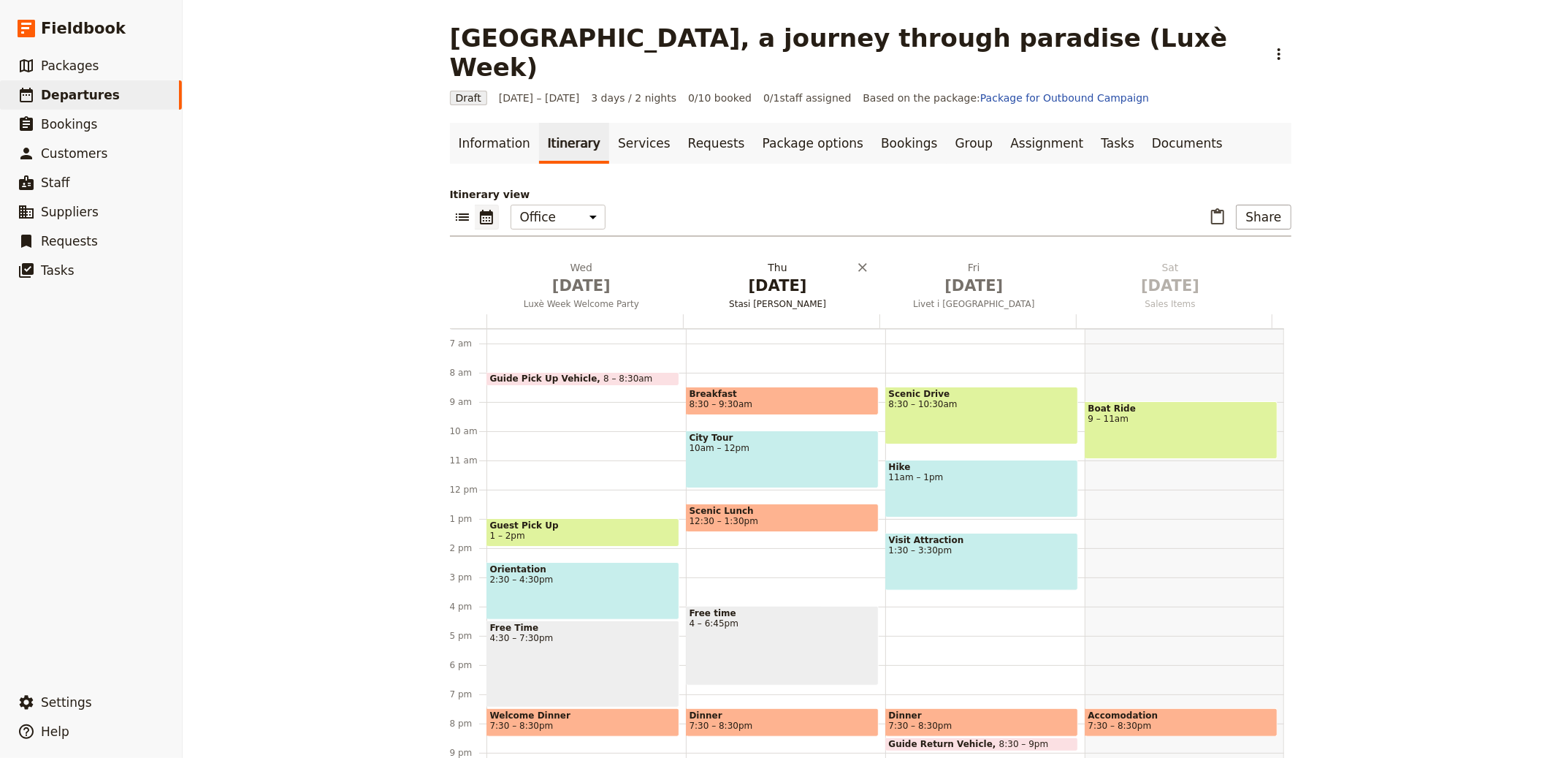
click at [799, 298] on span "Stasi og Muren" at bounding box center [777, 304] width 191 height 12
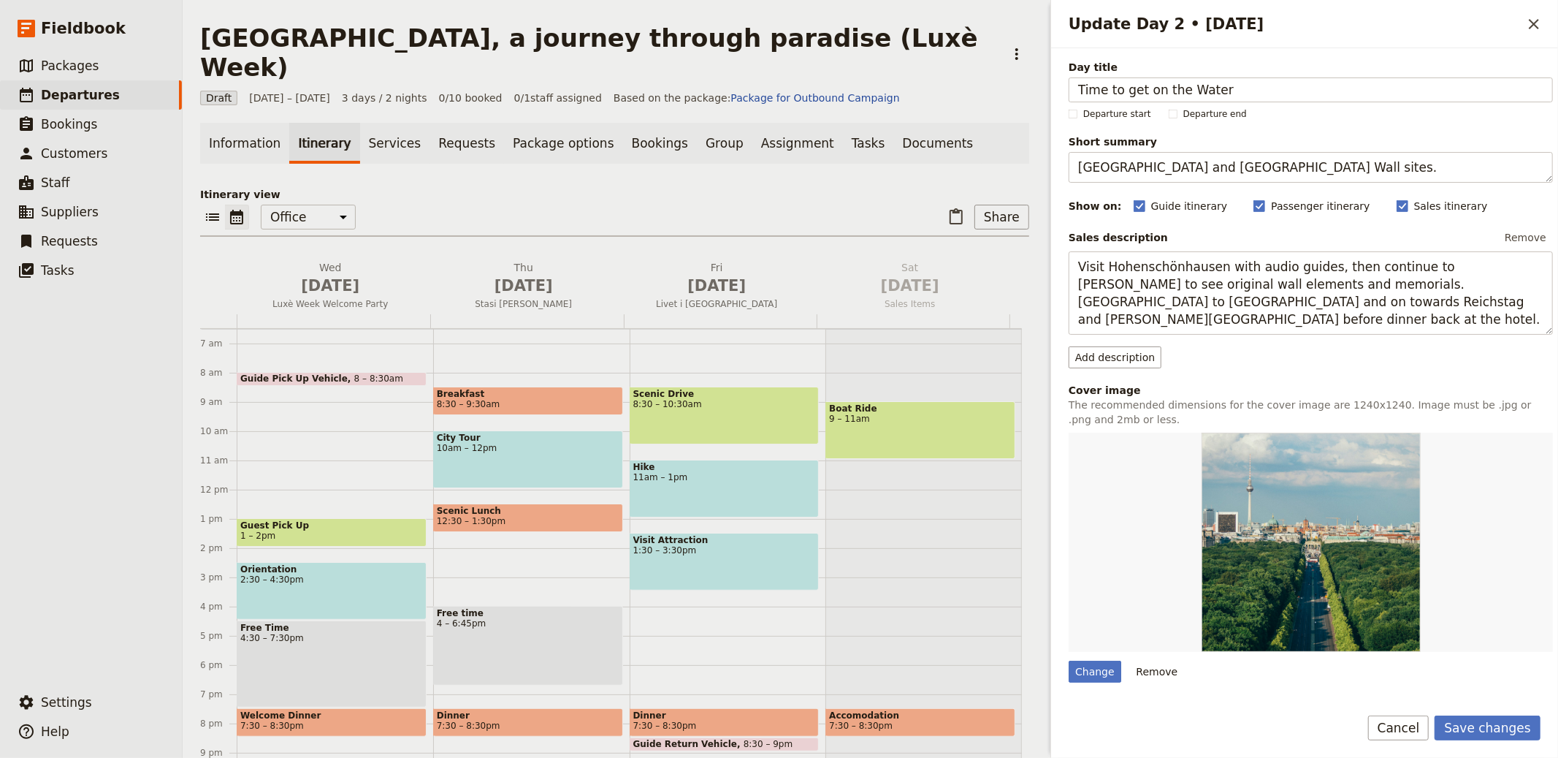
type input "Time to get on the Water"
click at [1133, 168] on textarea "Stasi prison and Berlin Wall sites." at bounding box center [1311, 167] width 484 height 31
paste textarea "HYPE Catamaran island-hopping day"
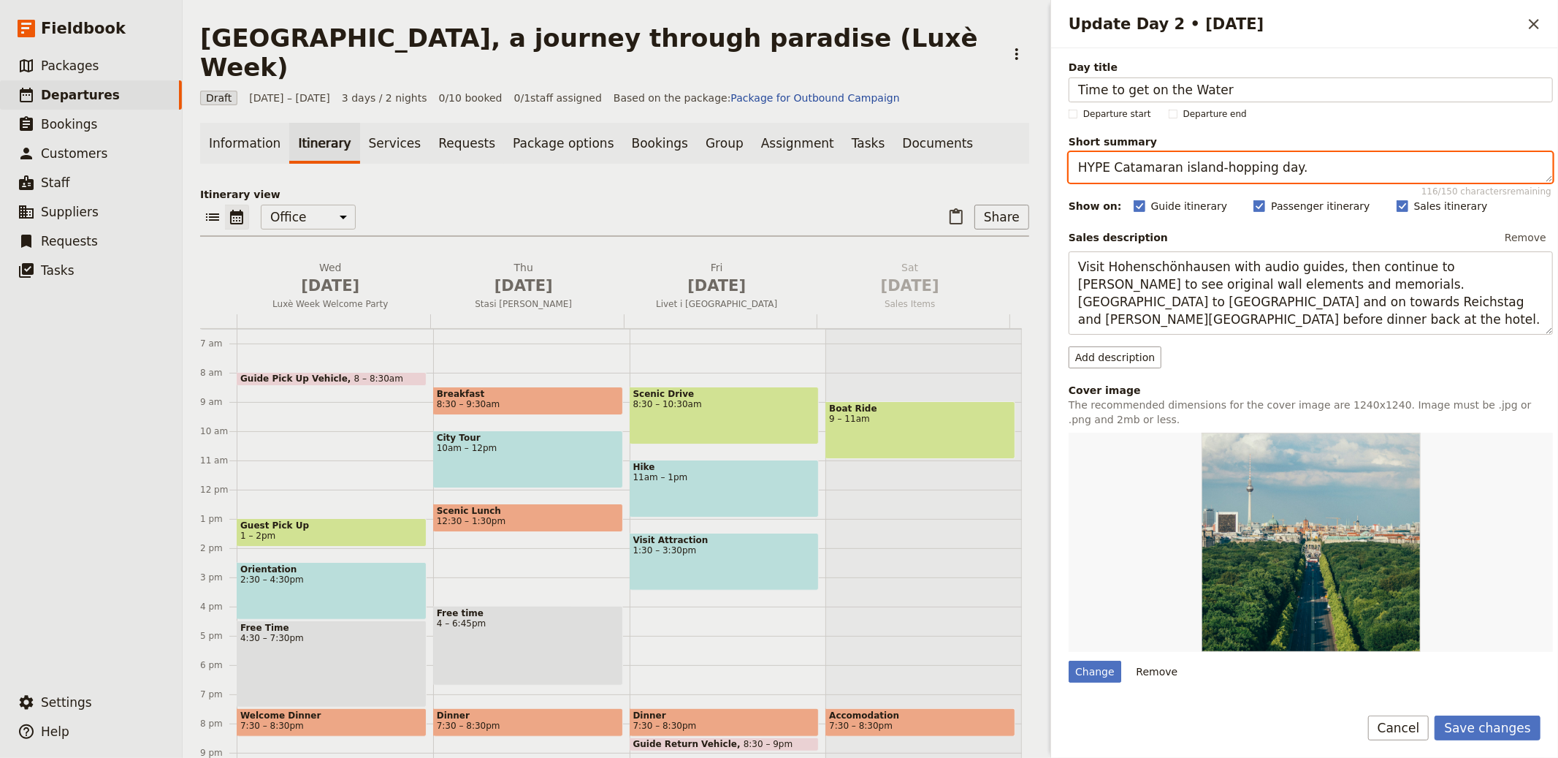
type textarea "HYPE Catamaran island-hopping day."
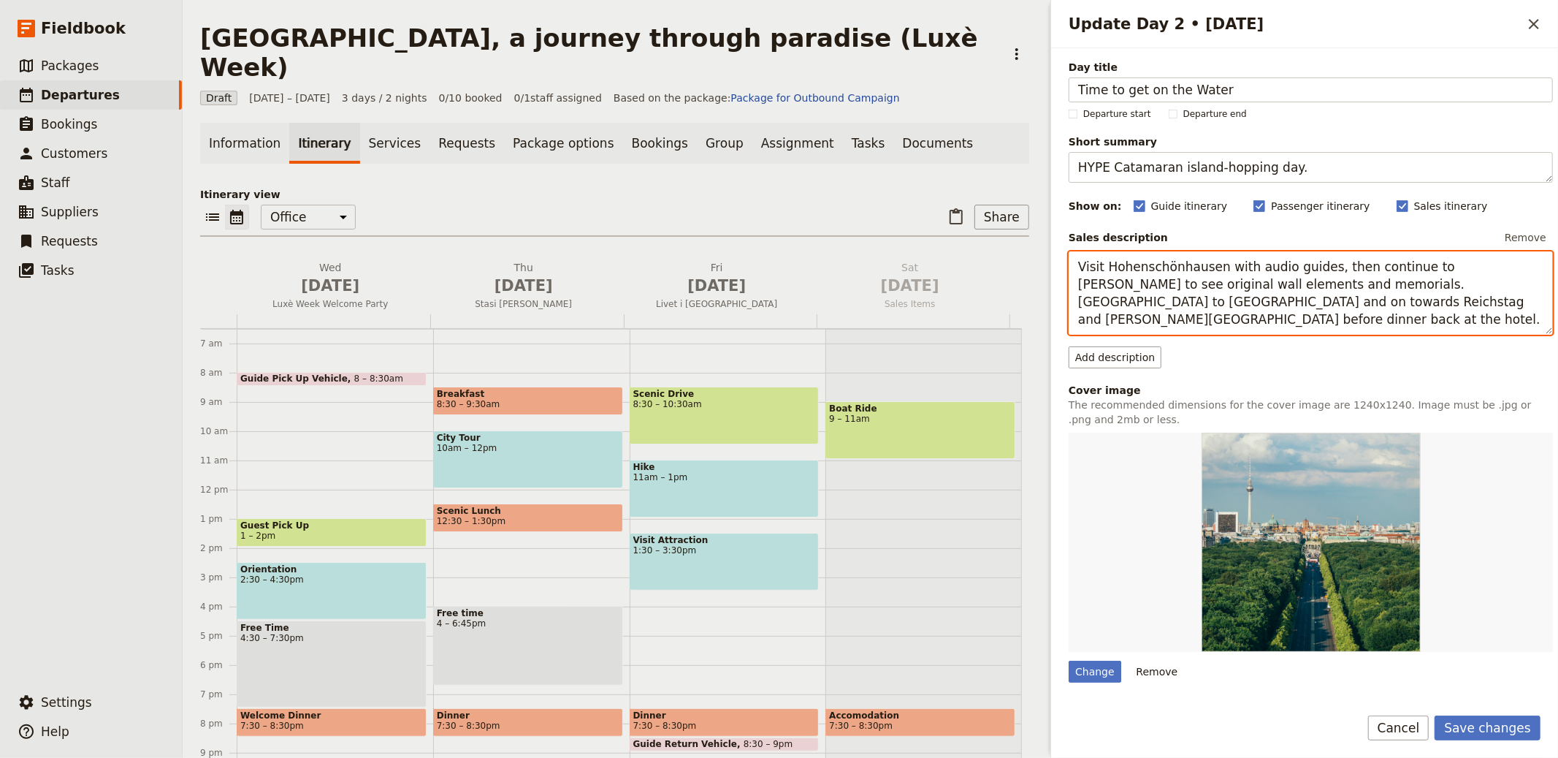
click at [1304, 259] on textarea "Visit Hohenschönhausen with audio guides, then continue to Bernauer Strasse to …" at bounding box center [1311, 292] width 484 height 83
paste textarea "Board the HYPE catamaran to cruise the Andaman Sea. Swim stops and island views…"
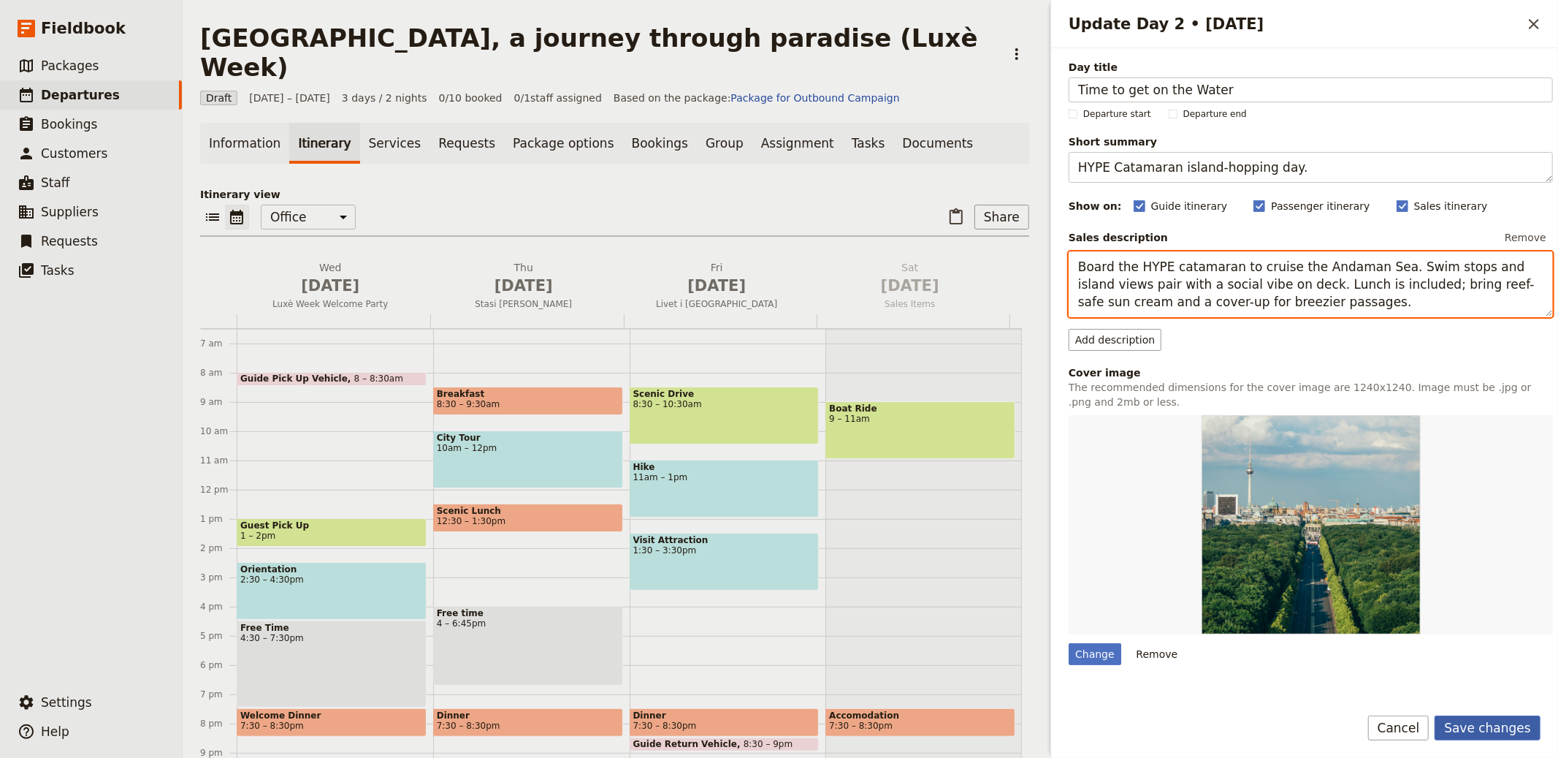
type textarea "Board the HYPE catamaran to cruise the Andaman Sea. Swim stops and island views…"
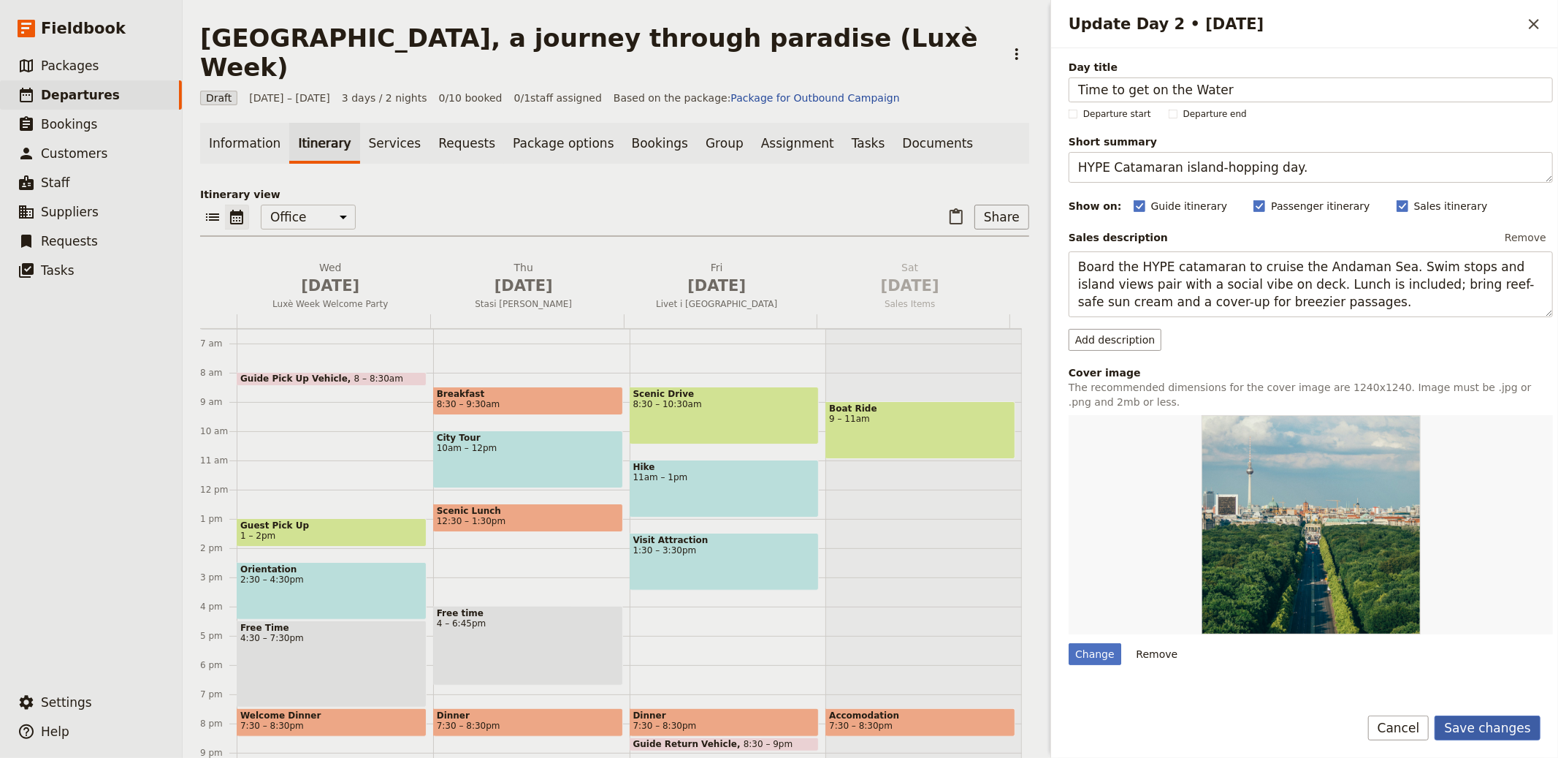
click at [1517, 733] on button "Save changes" at bounding box center [1488, 727] width 106 height 25
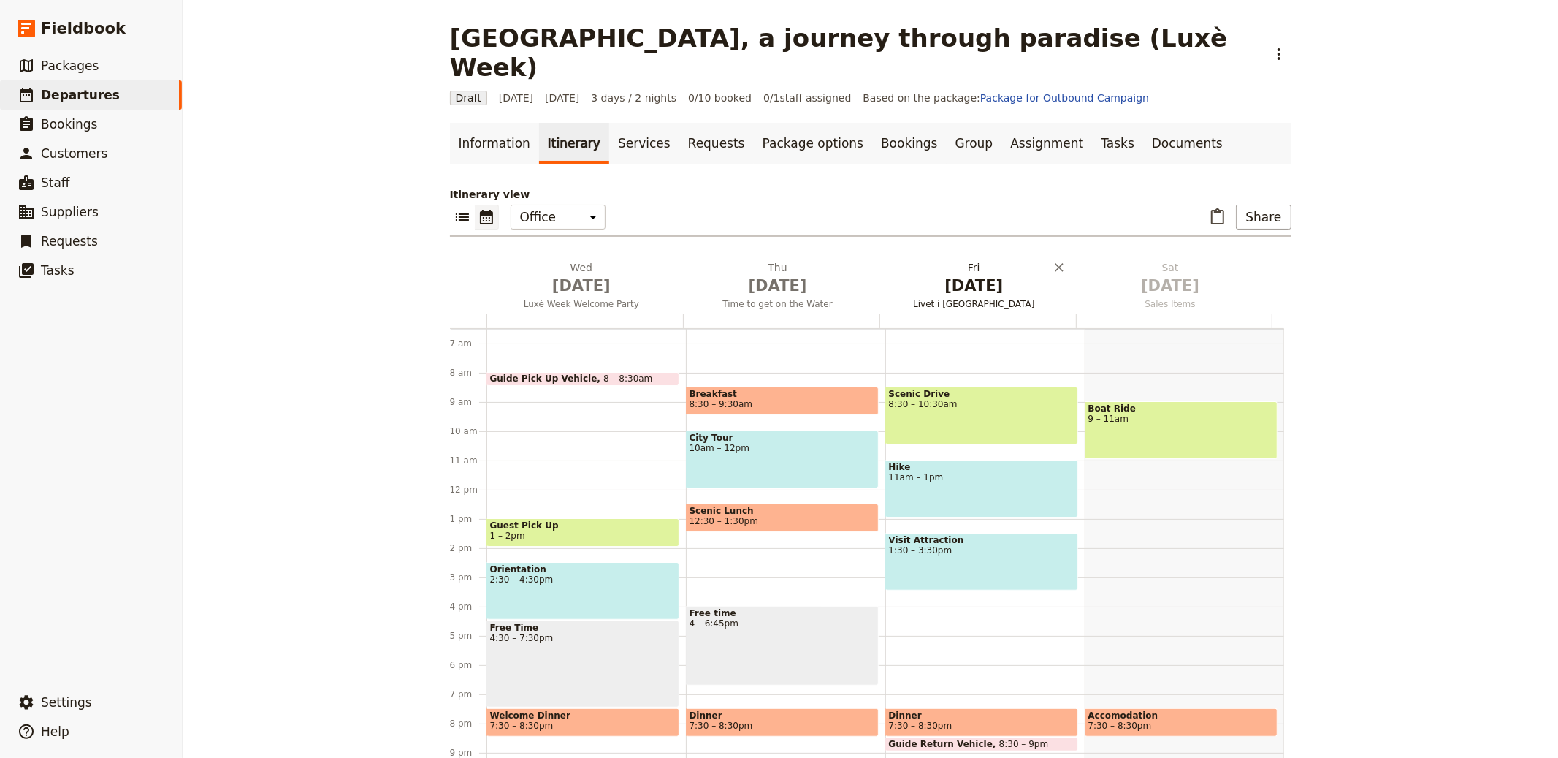
click at [996, 275] on span "Oct 3" at bounding box center [974, 286] width 179 height 22
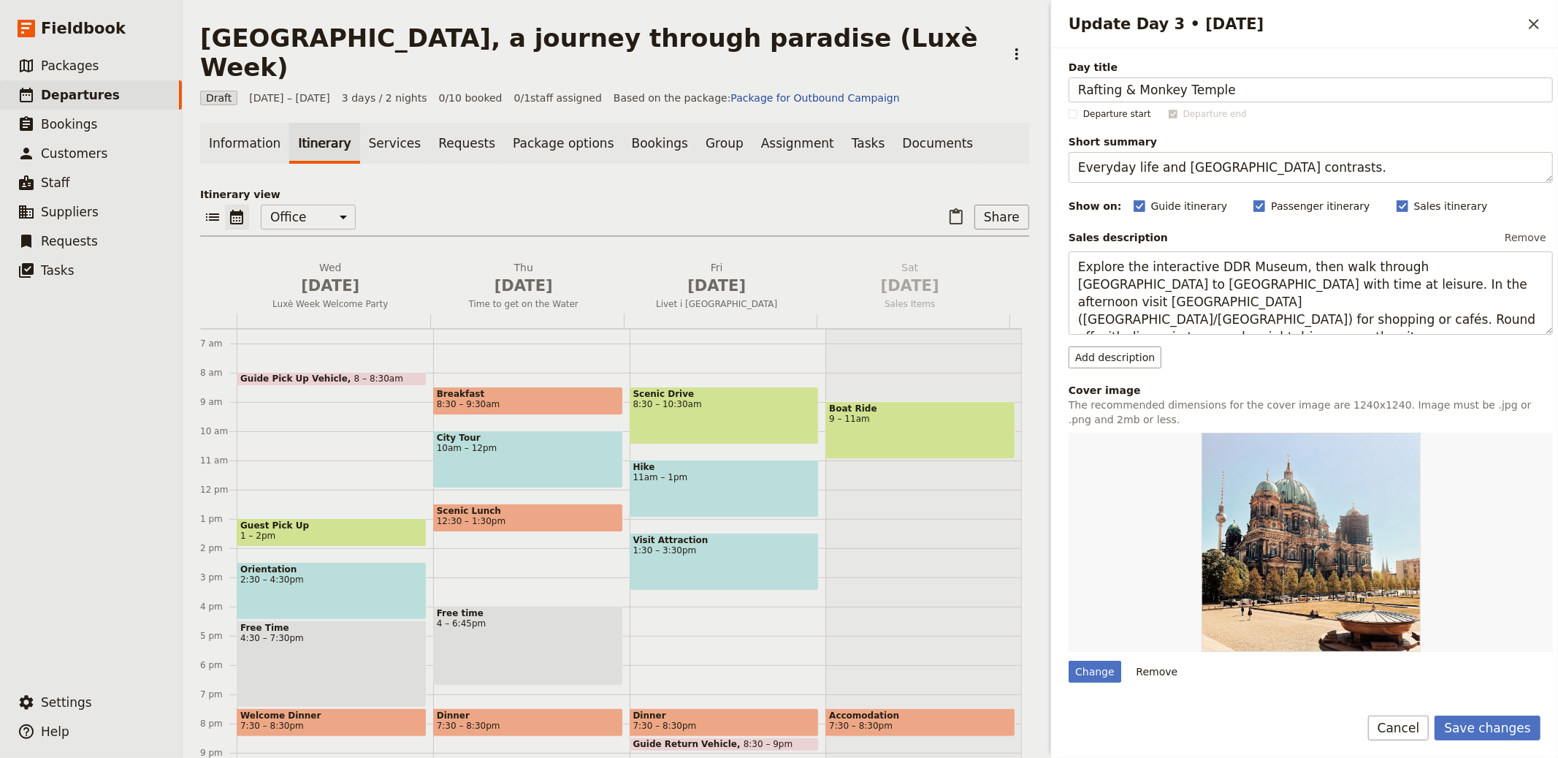
type input "Rafting & Monkey Temple"
click at [1289, 166] on textarea "Everyday life and West Berlin contrasts." at bounding box center [1311, 167] width 484 height 31
paste textarea "Temples and jungle rapid"
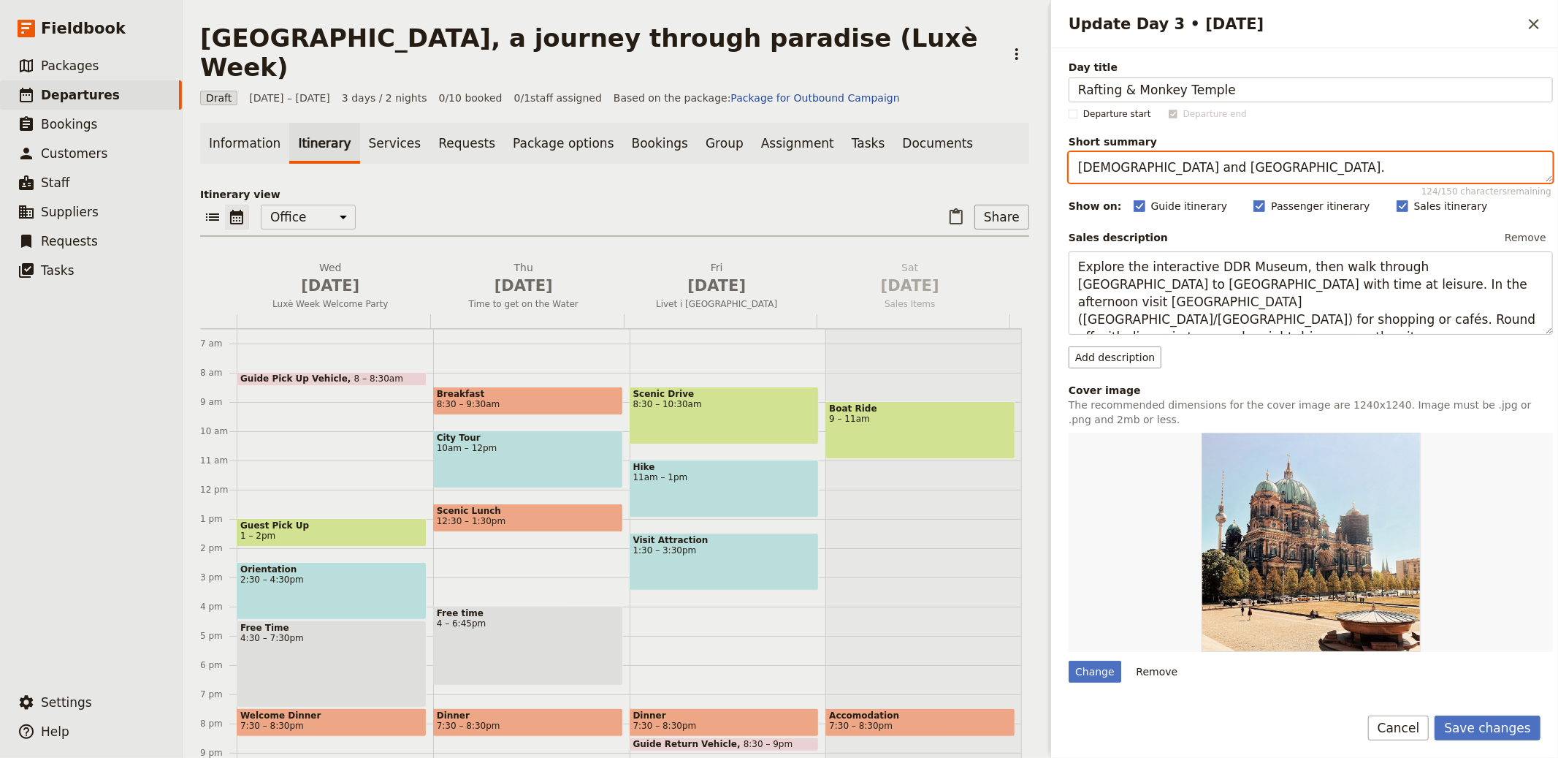
type textarea "Temples and jungle rapids."
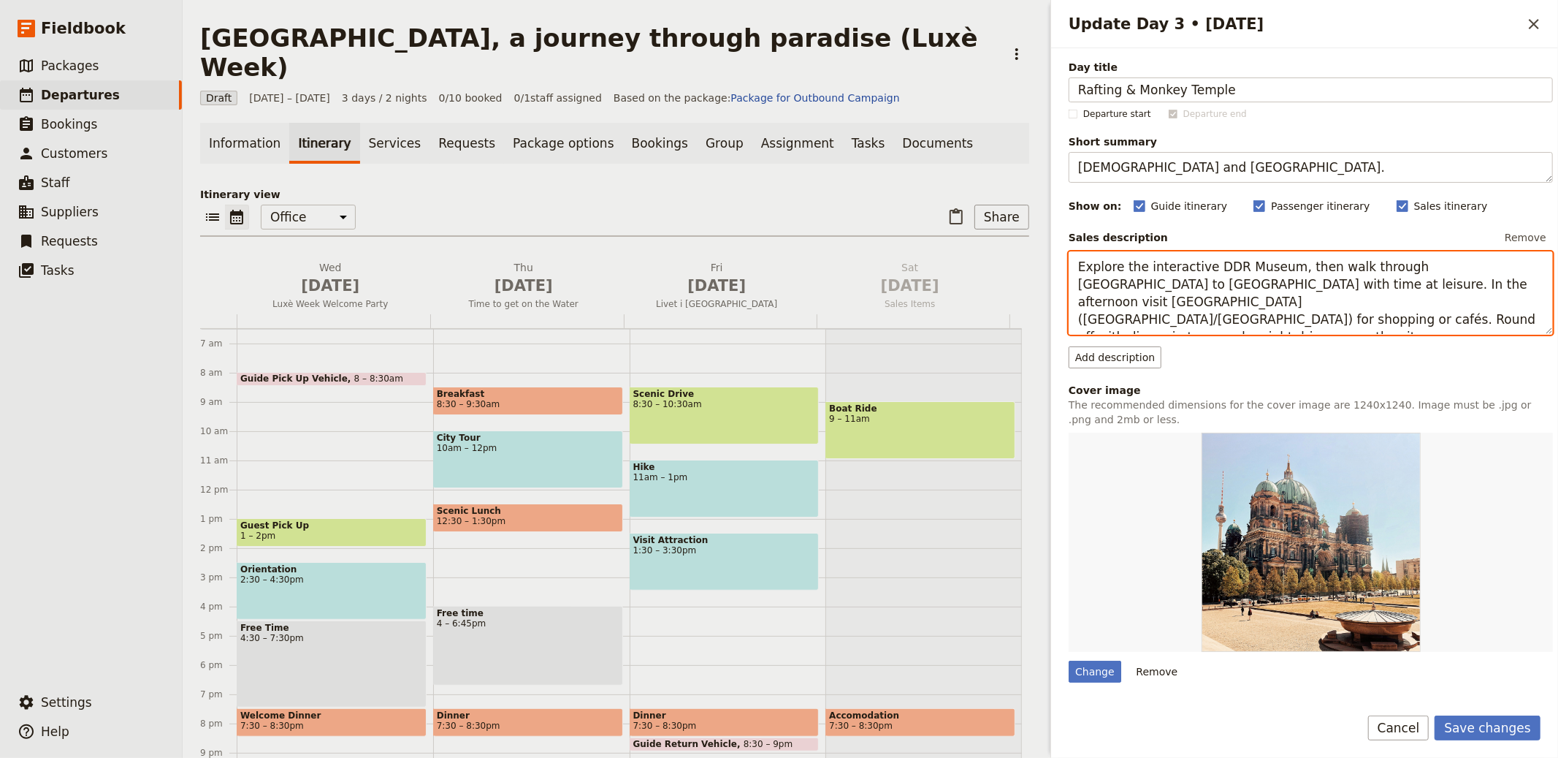
click at [1397, 278] on textarea "Explore the interactive DDR Museum, then walk through Nikolaiviertel to Alexand…" at bounding box center [1311, 292] width 484 height 83
paste textarea "Start at a monkey temple to admire architecture and cheeky residents (mind your…"
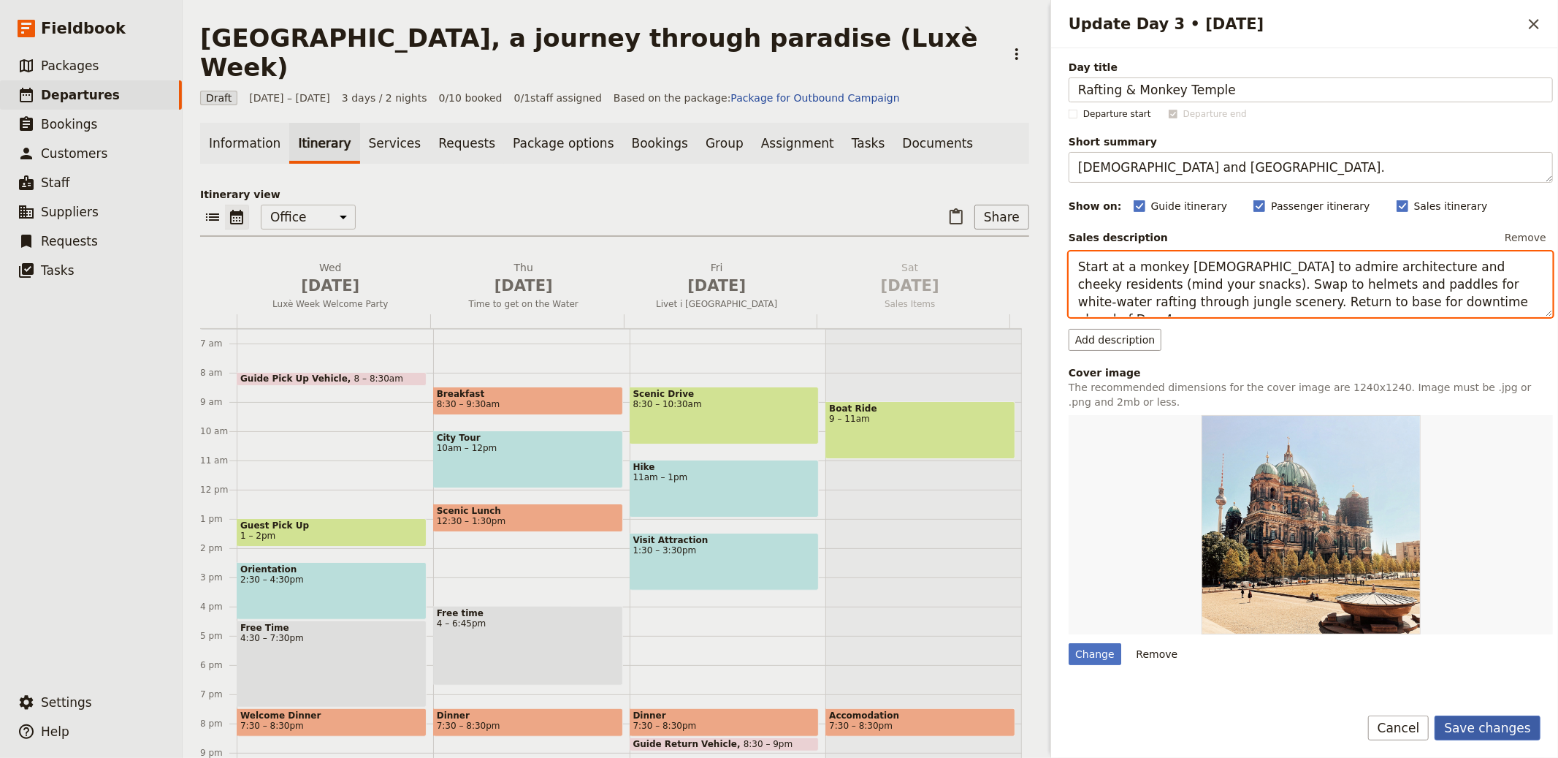
type textarea "Start at a monkey temple to admire architecture and cheeky residents (mind your…"
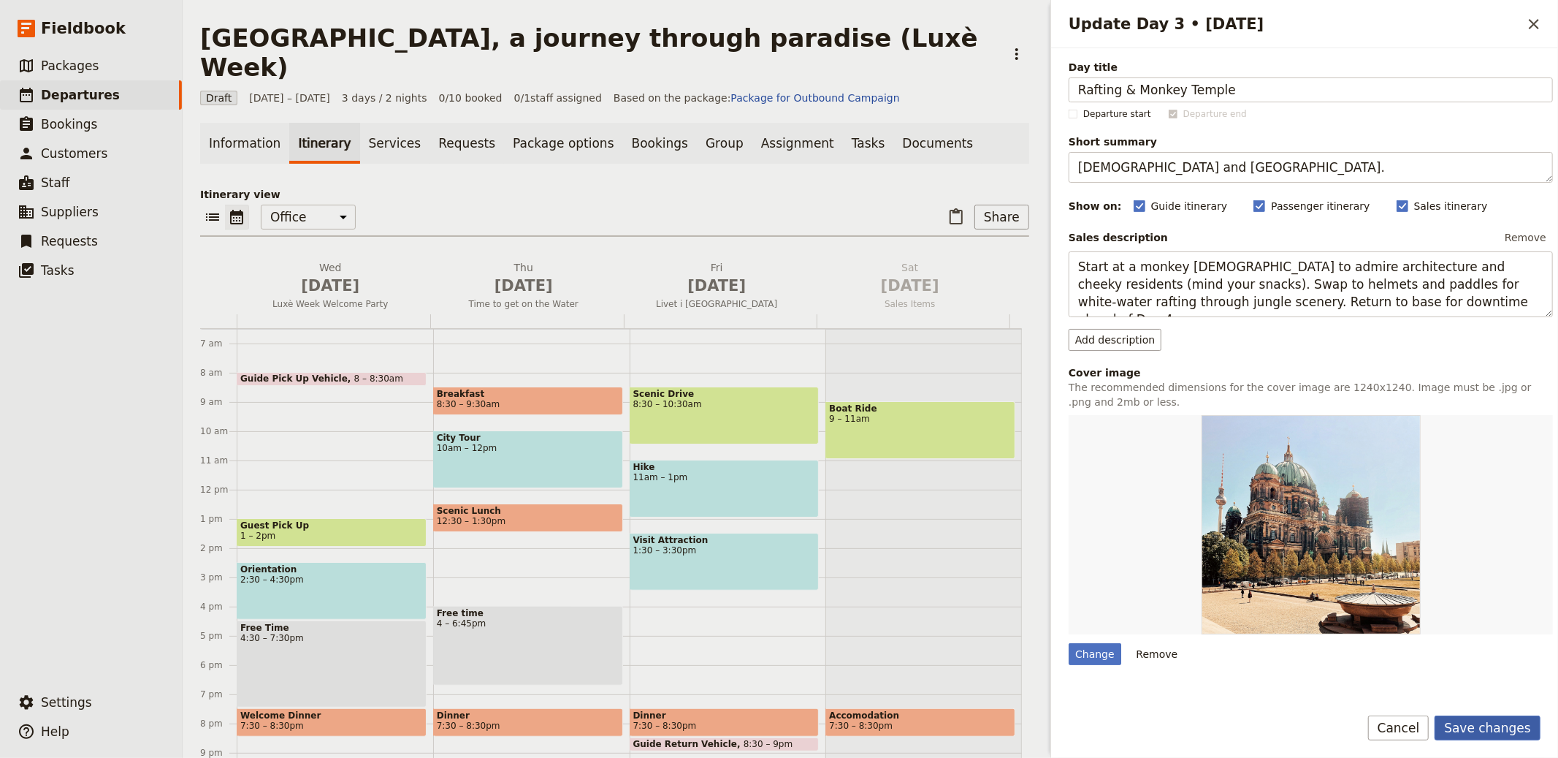
click at [1482, 721] on button "Save changes" at bounding box center [1488, 727] width 106 height 25
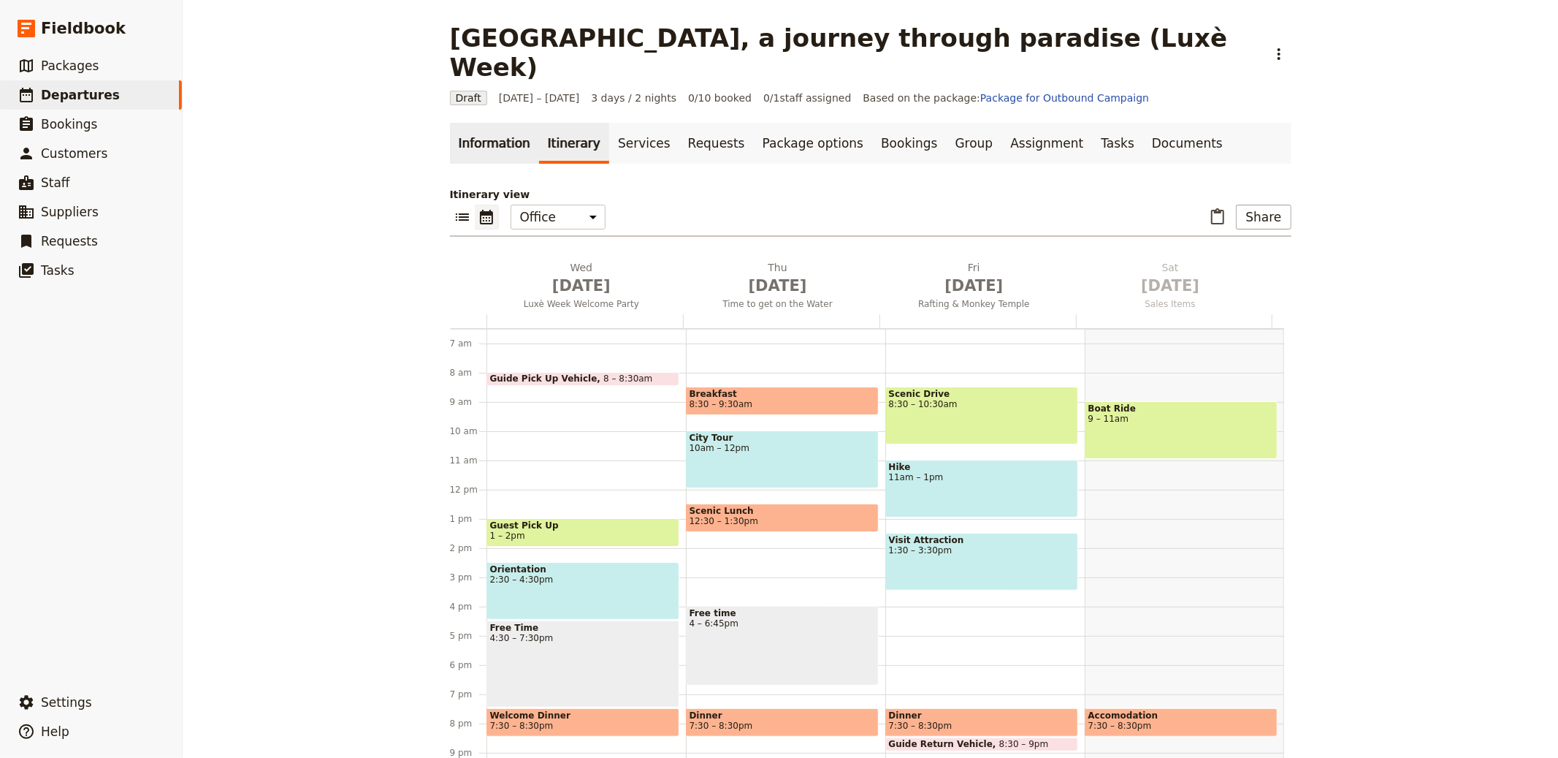
click at [470, 123] on link "Information" at bounding box center [494, 143] width 89 height 41
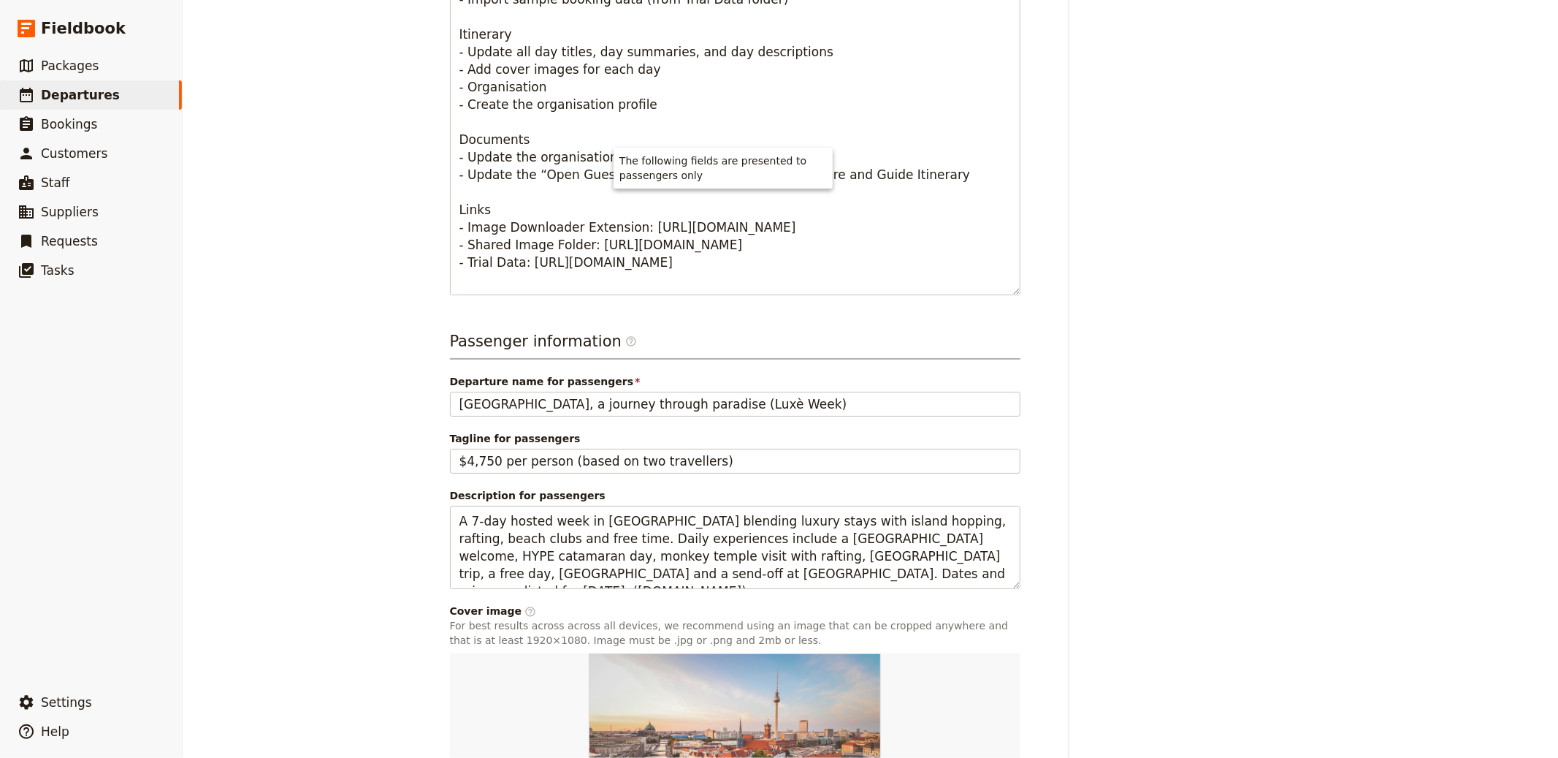
scroll to position [840, 0]
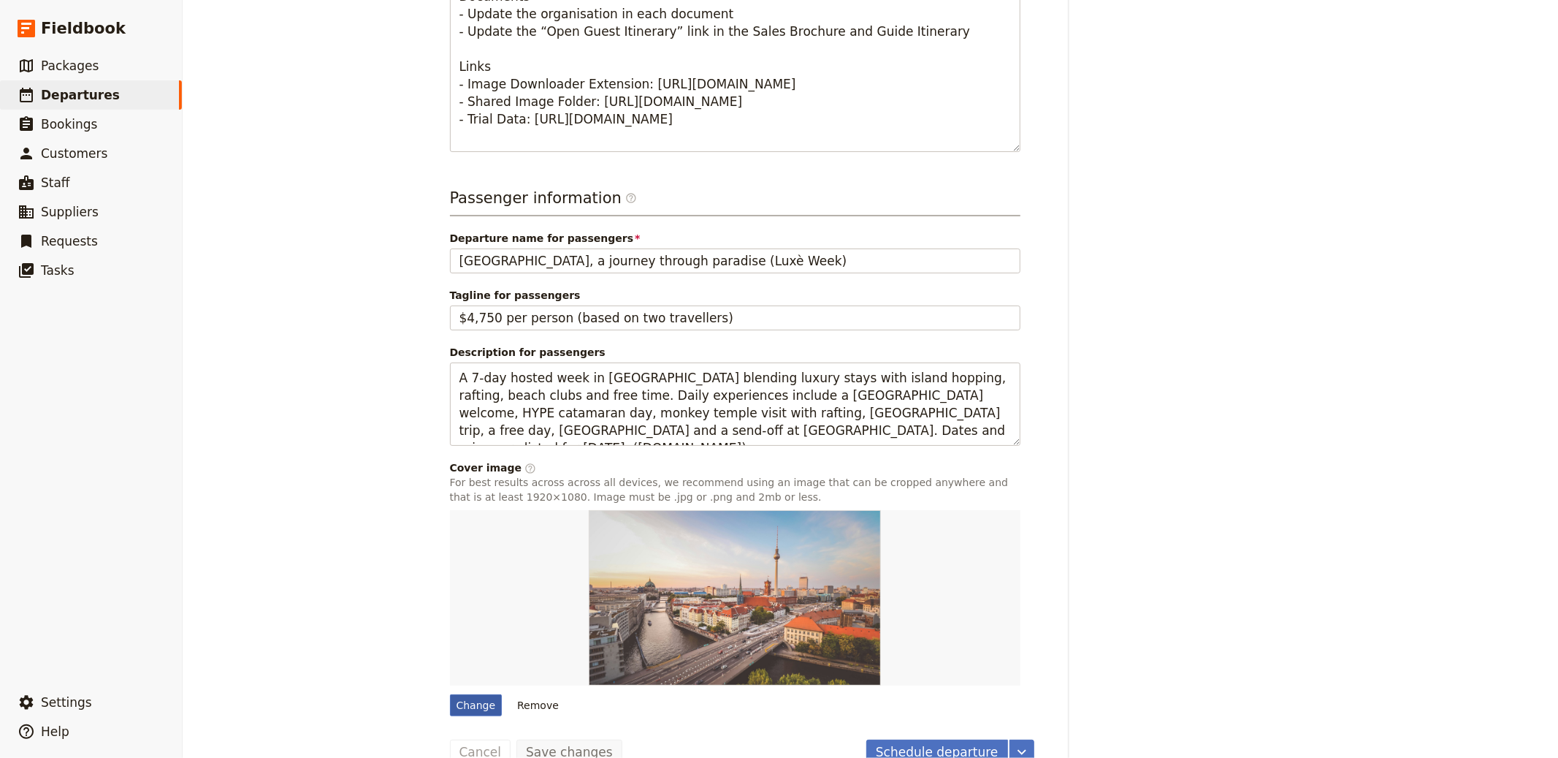
click at [456, 694] on div "Change" at bounding box center [476, 705] width 53 height 22
click at [450, 693] on input "Change" at bounding box center [449, 693] width 1 height 1
type input "C:\fakepath\Untitled_design_2025_01_30_T135225_LE_upscale_balanced_x2_5b76b0469…"
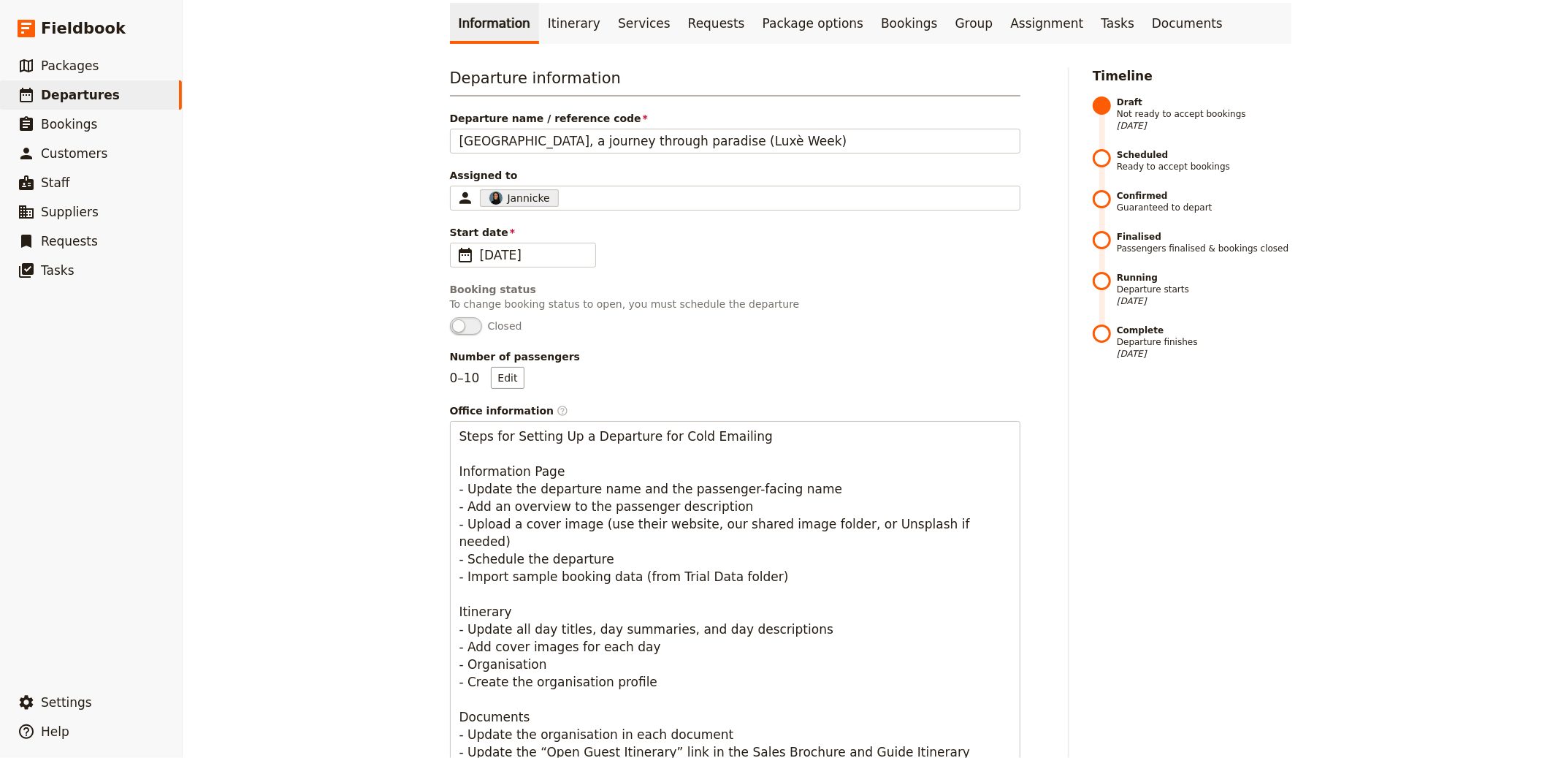
scroll to position [0, 0]
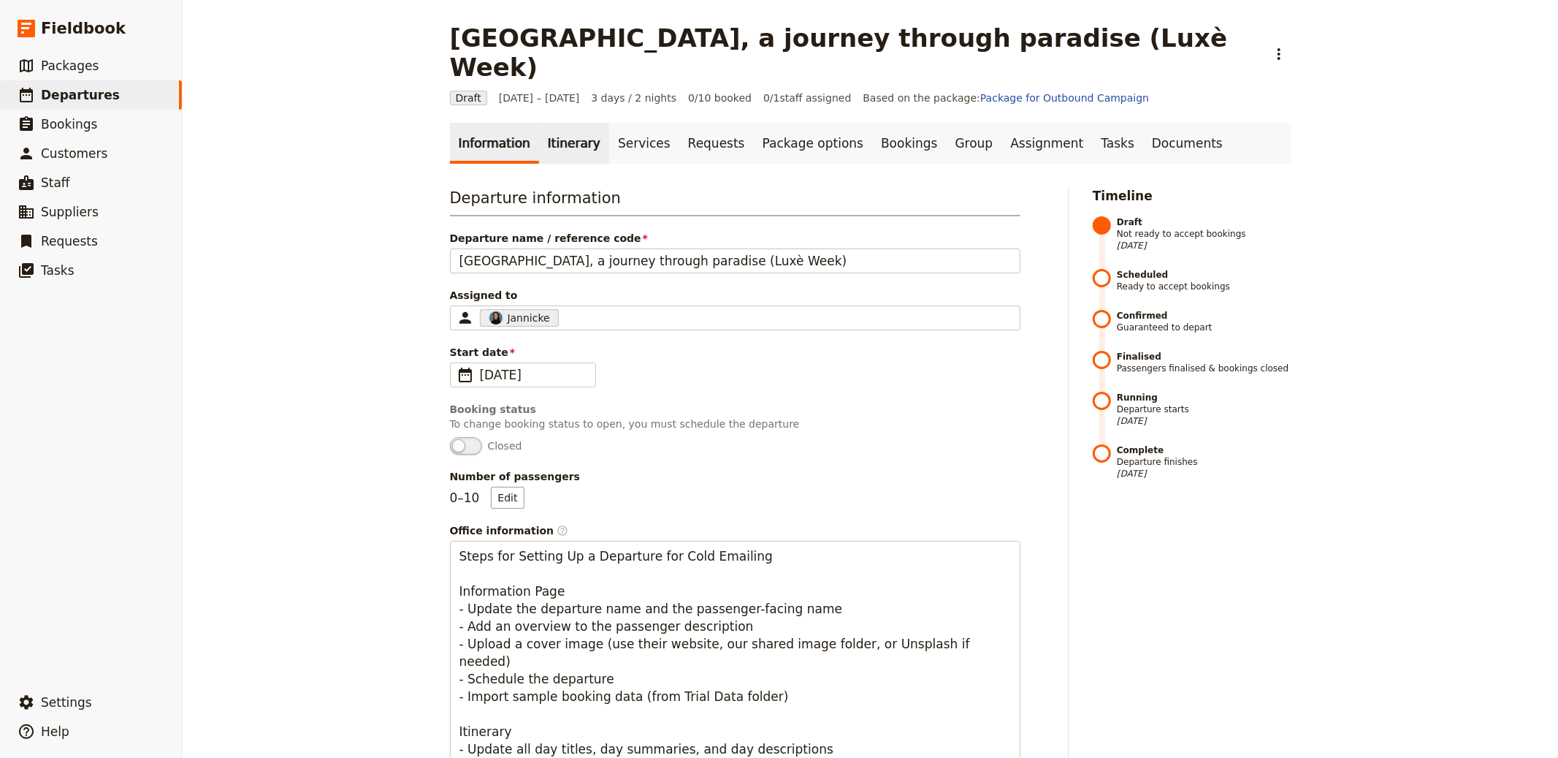
click at [565, 123] on link "Itinerary" at bounding box center [574, 143] width 70 height 41
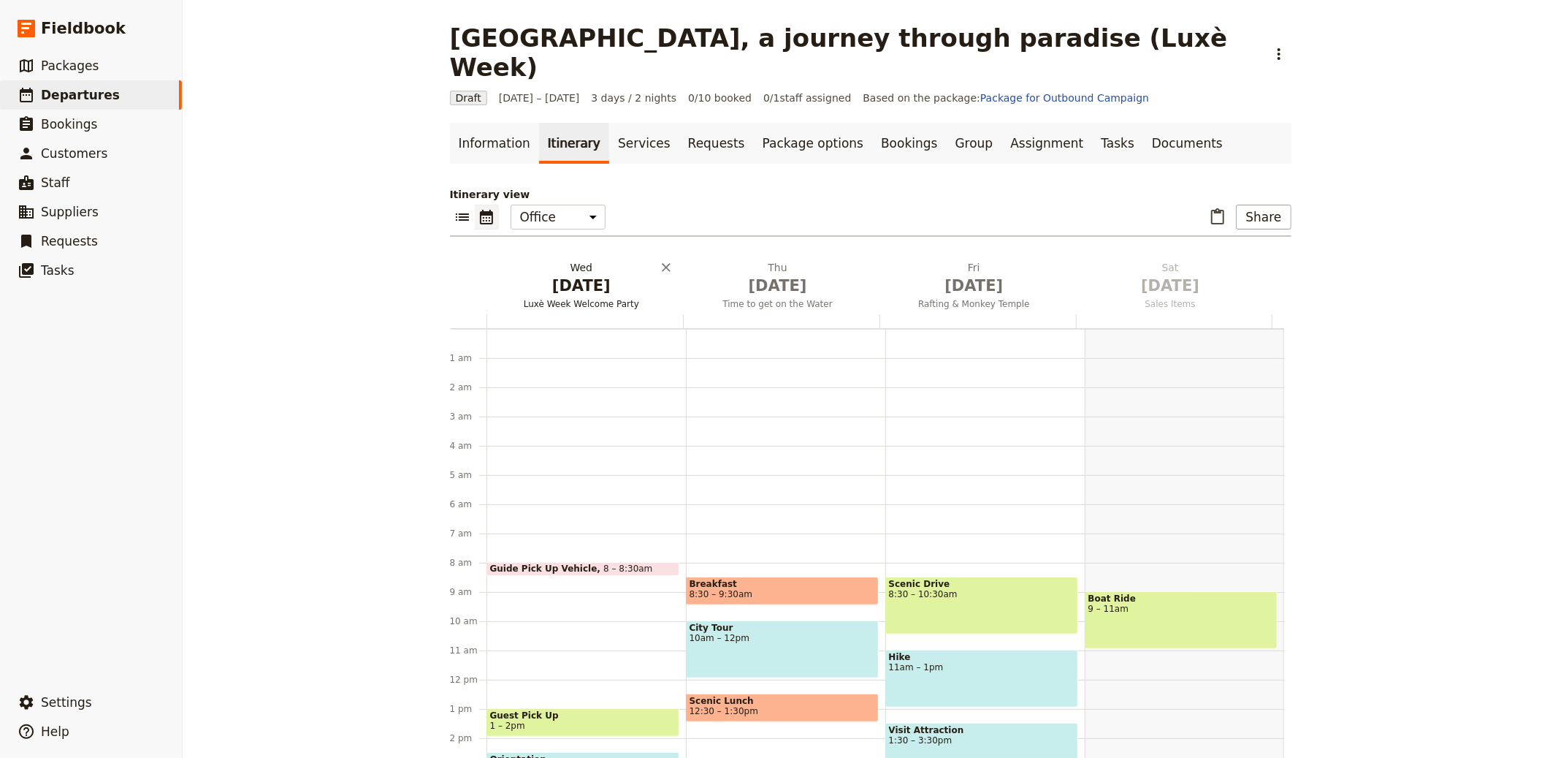
scroll to position [190, 0]
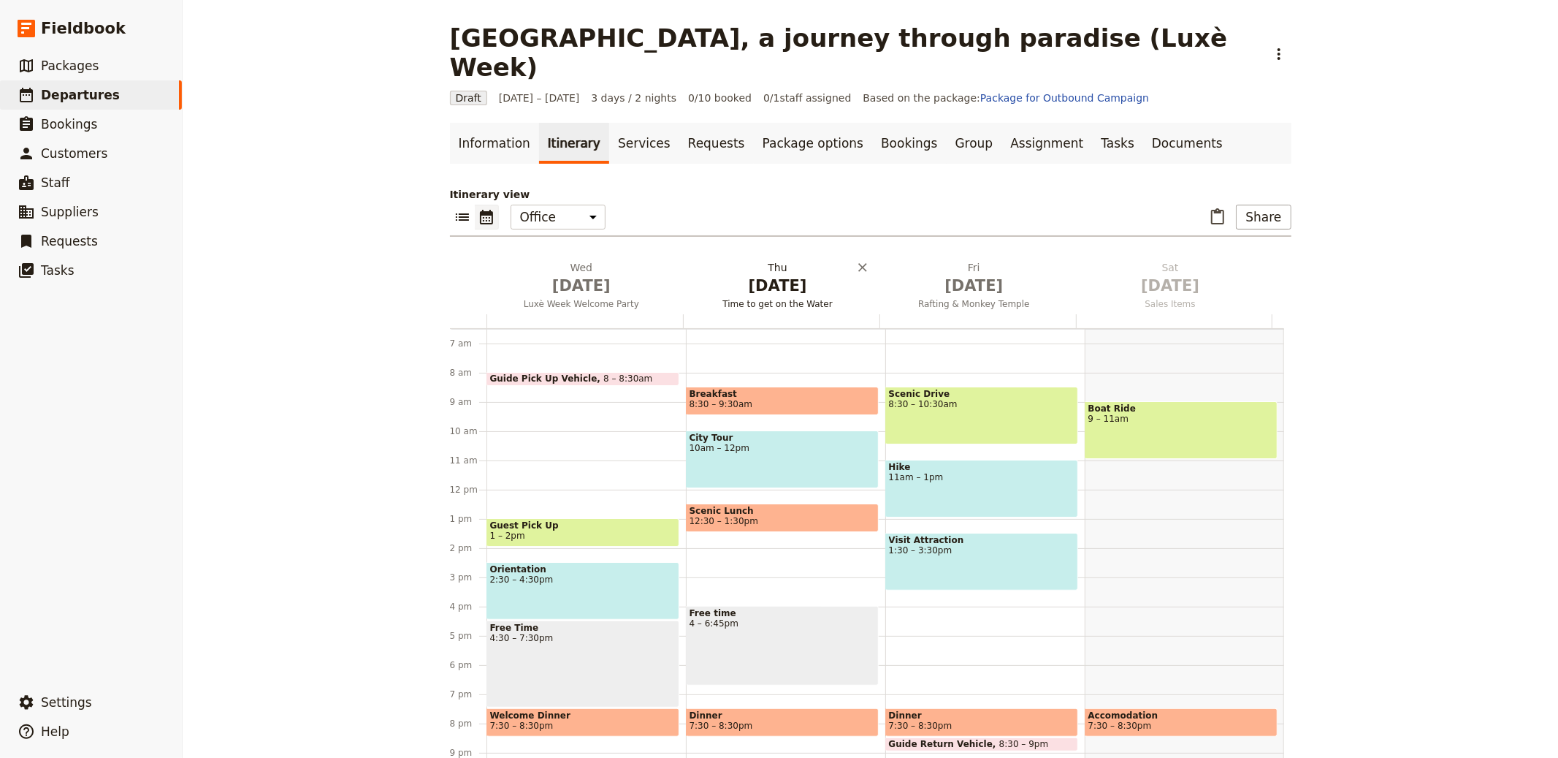
click at [600, 298] on span "Luxè Week Welcome Party" at bounding box center [582, 304] width 191 height 12
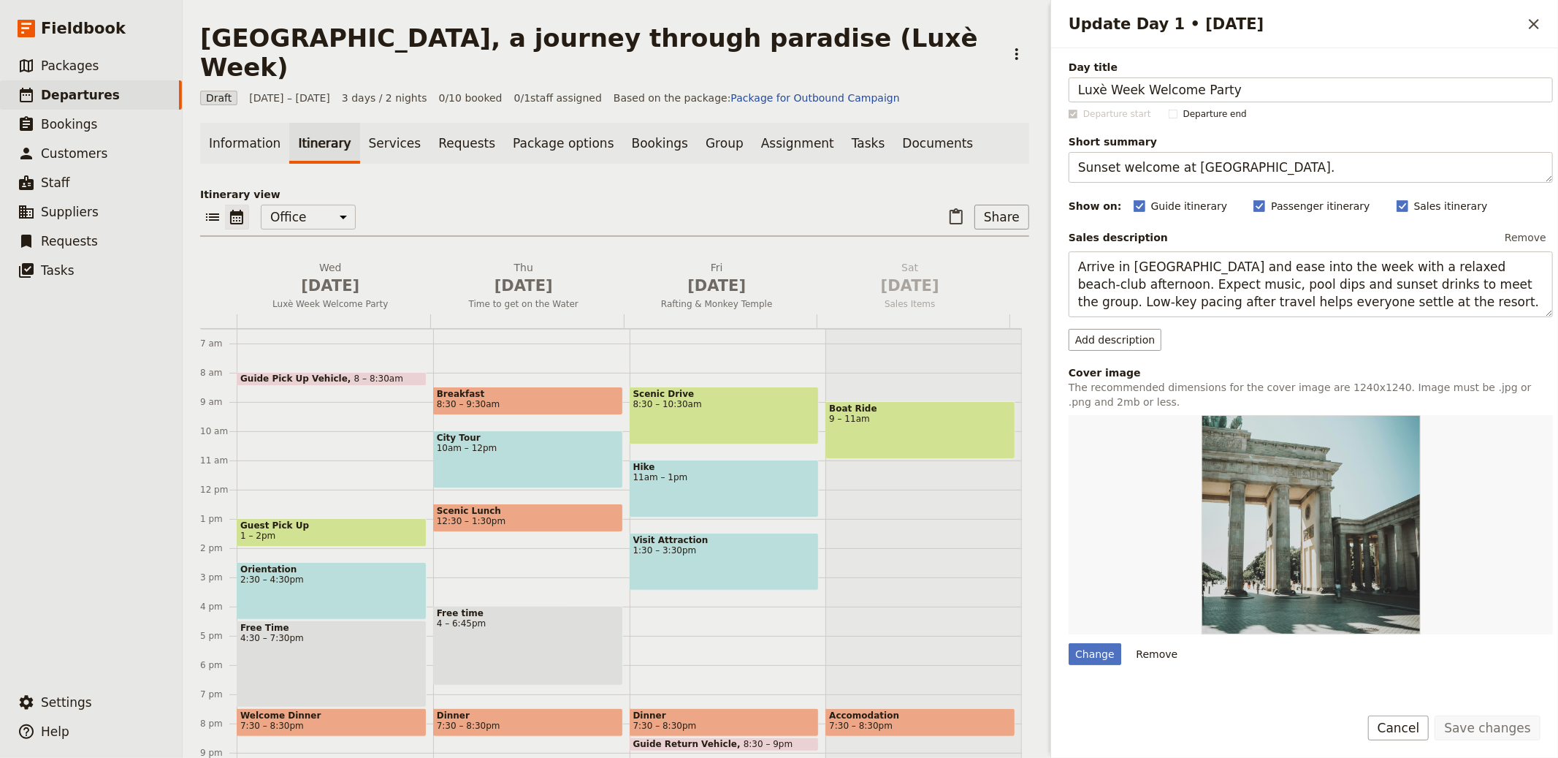
click at [1091, 638] on div "Change Remove" at bounding box center [1311, 540] width 484 height 250
click at [1086, 649] on div "Change" at bounding box center [1095, 654] width 53 height 22
click at [1069, 643] on input "Change" at bounding box center [1068, 642] width 1 height 1
type input "C:\fakepath\image (4).png"
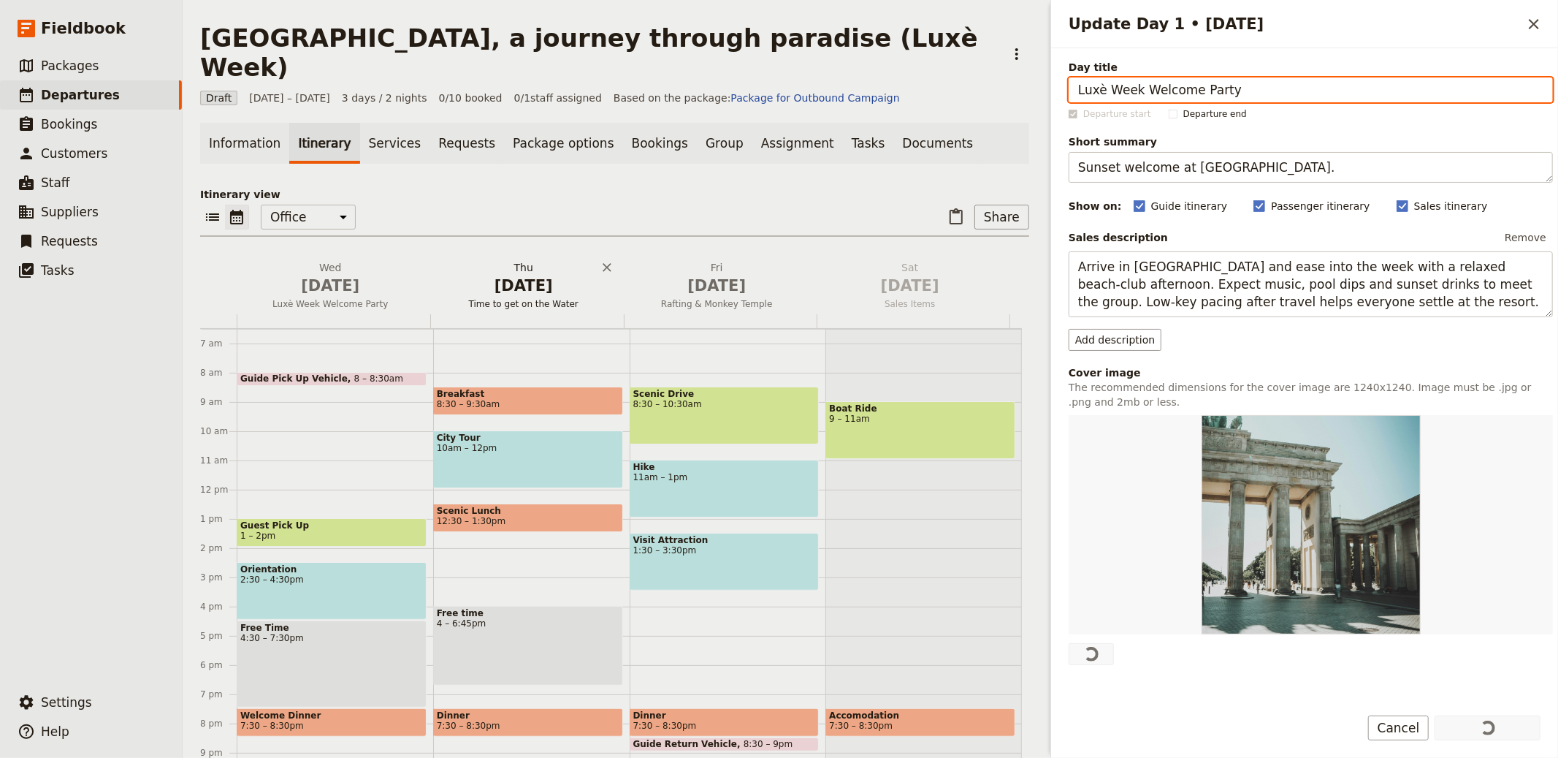
click at [497, 275] on span "Oct 2" at bounding box center [524, 286] width 176 height 22
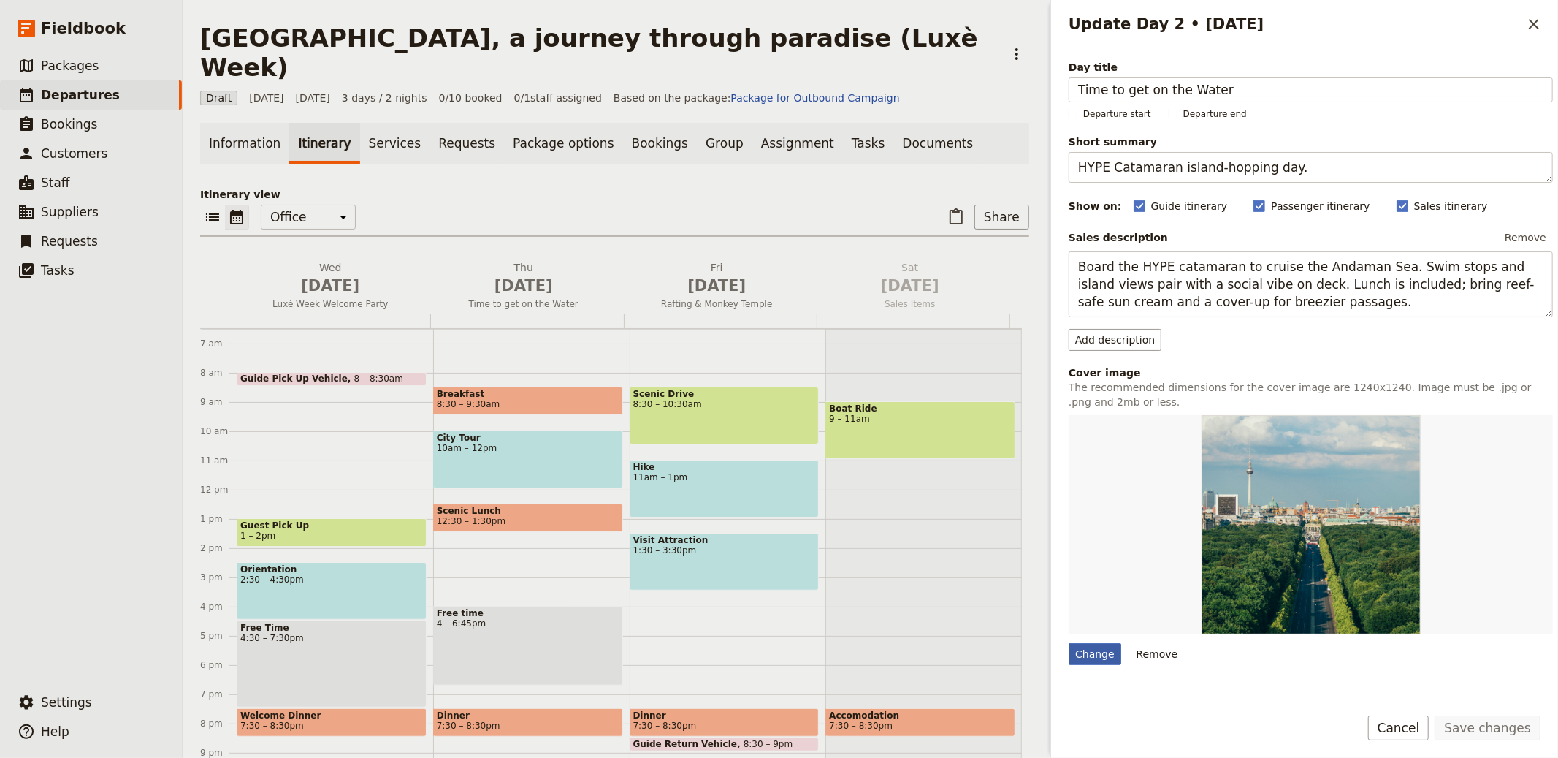
click at [1075, 657] on div "Change" at bounding box center [1095, 654] width 53 height 22
click at [1069, 643] on input "Change" at bounding box center [1068, 642] width 1 height 1
type input "C:\fakepath\image (1).jpeg"
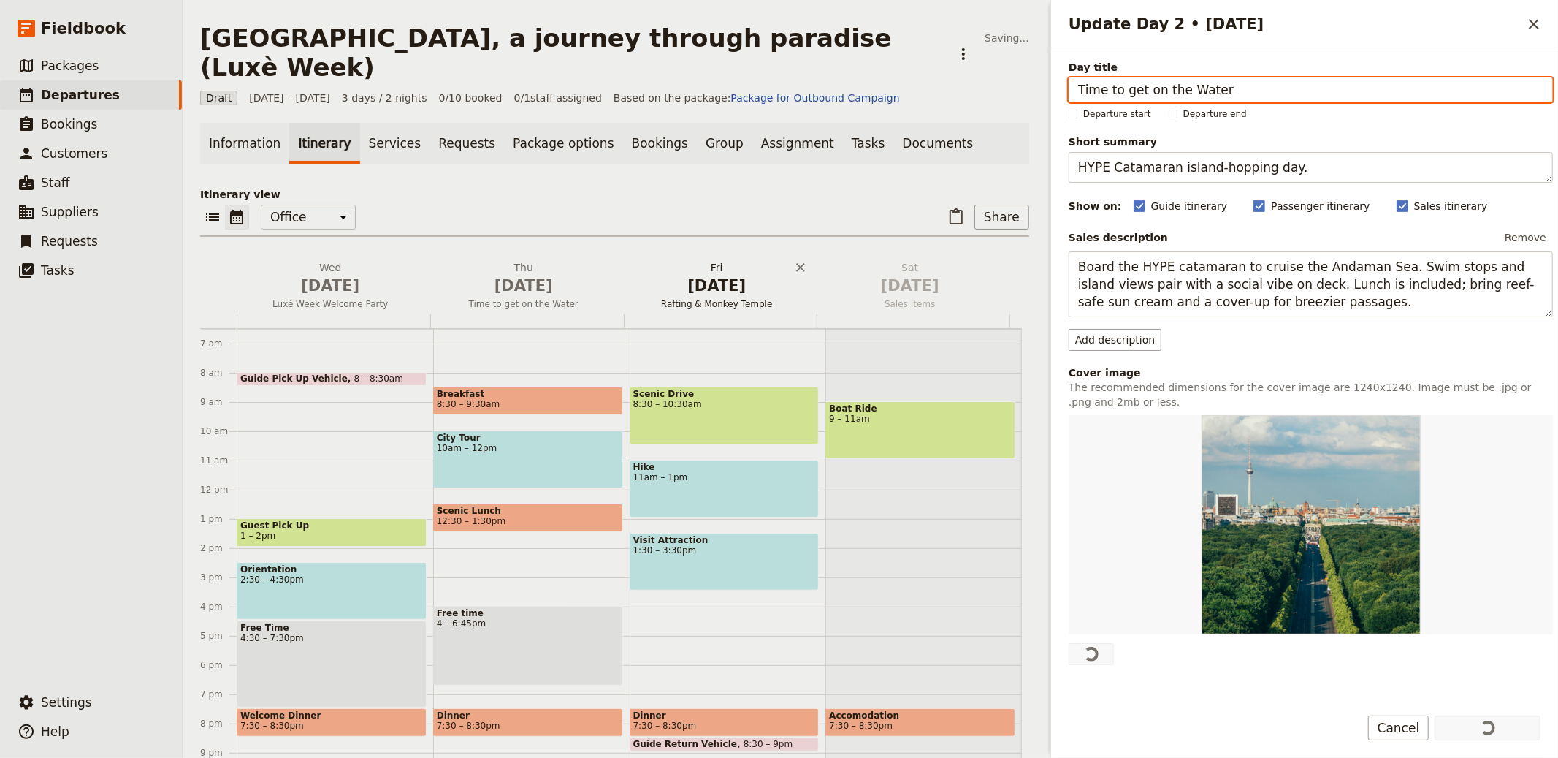
click at [717, 275] on span "Oct 3" at bounding box center [717, 286] width 176 height 22
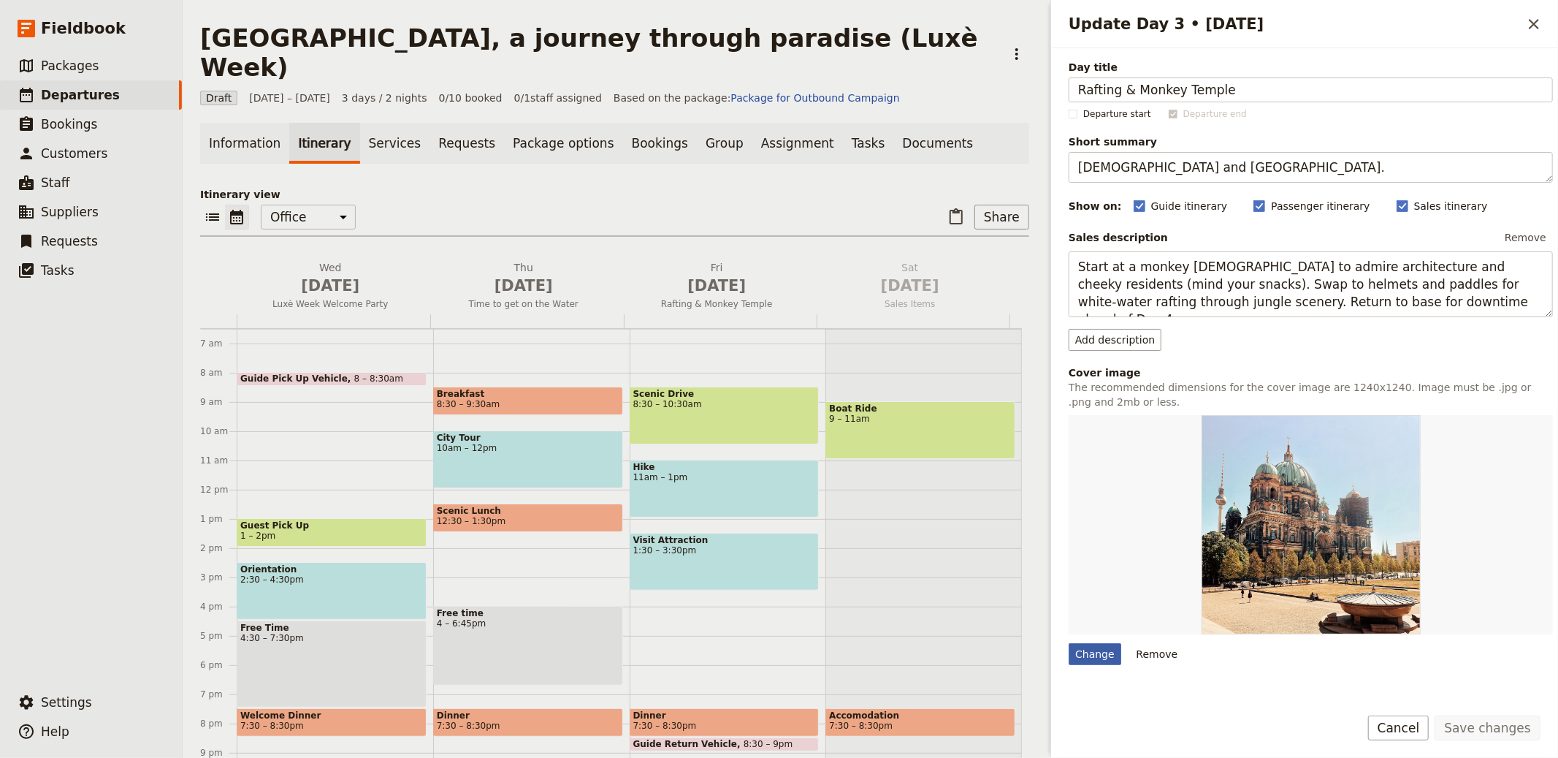
click at [1099, 652] on div "Change" at bounding box center [1095, 654] width 53 height 22
click at [1069, 643] on input "Change" at bounding box center [1068, 642] width 1 height 1
type input "C:\fakepath\image (1).png"
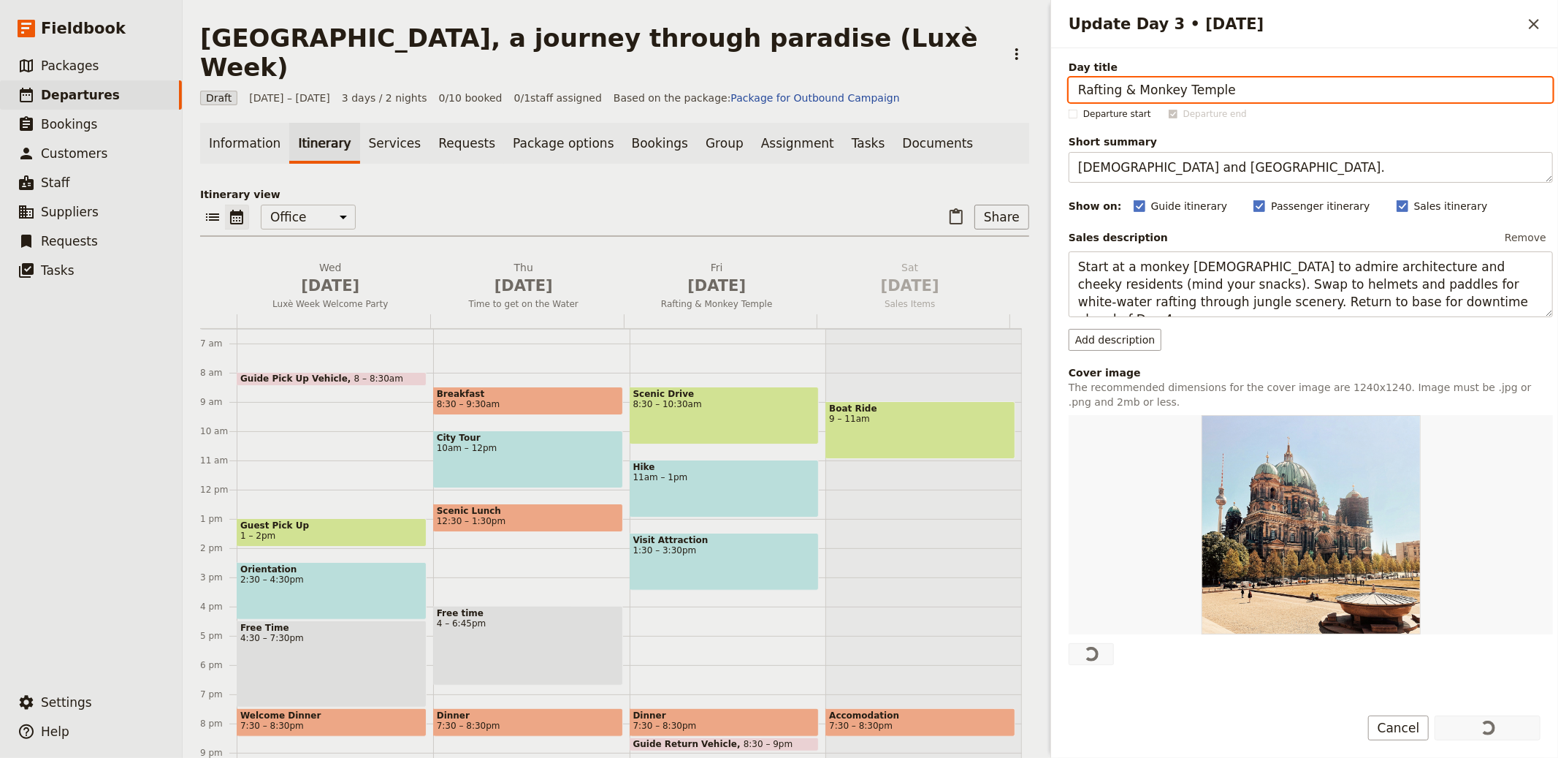
click at [679, 187] on p "Itinerary view" at bounding box center [614, 194] width 829 height 15
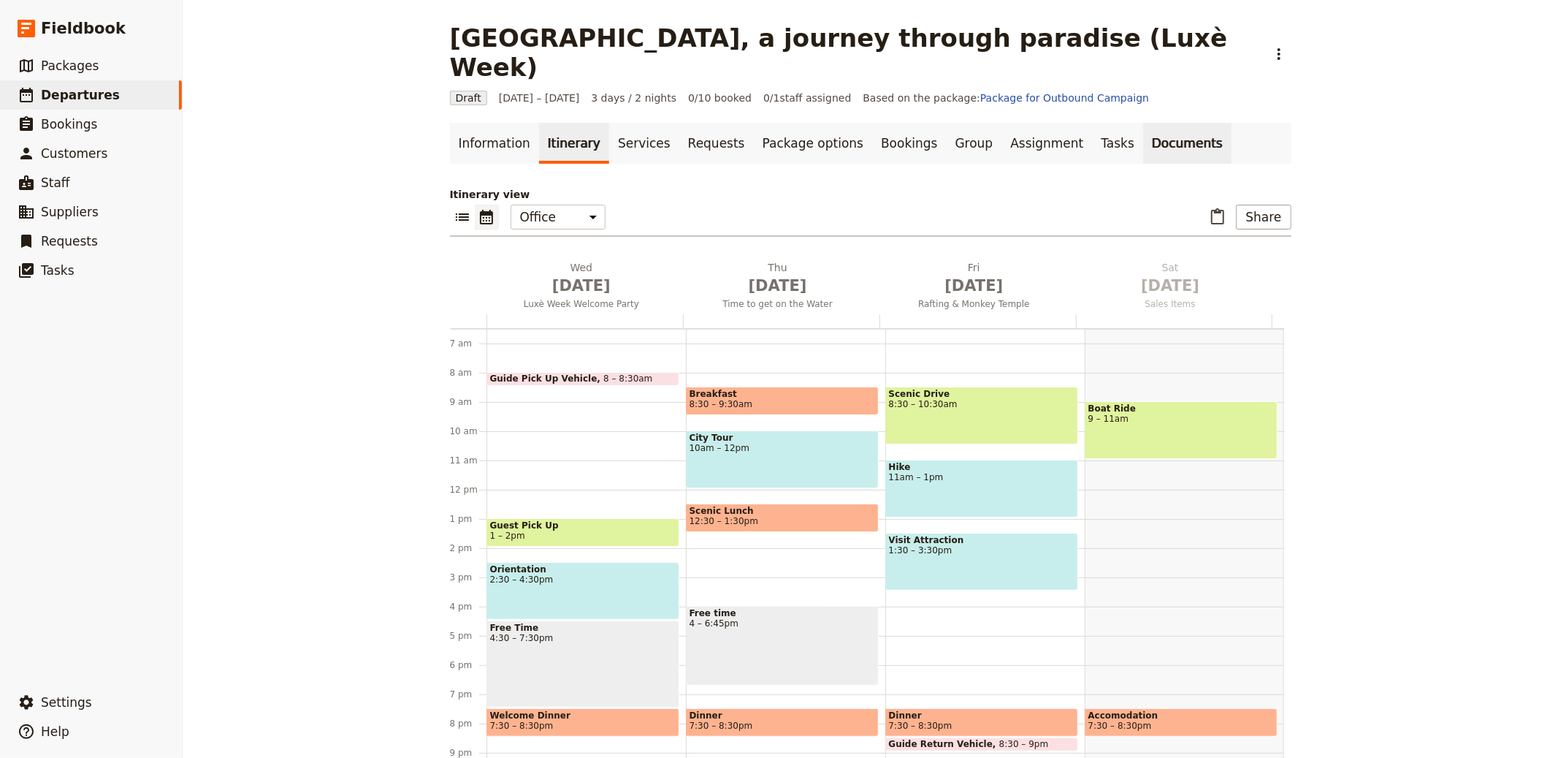
click at [1164, 123] on link "Documents" at bounding box center [1187, 143] width 88 height 41
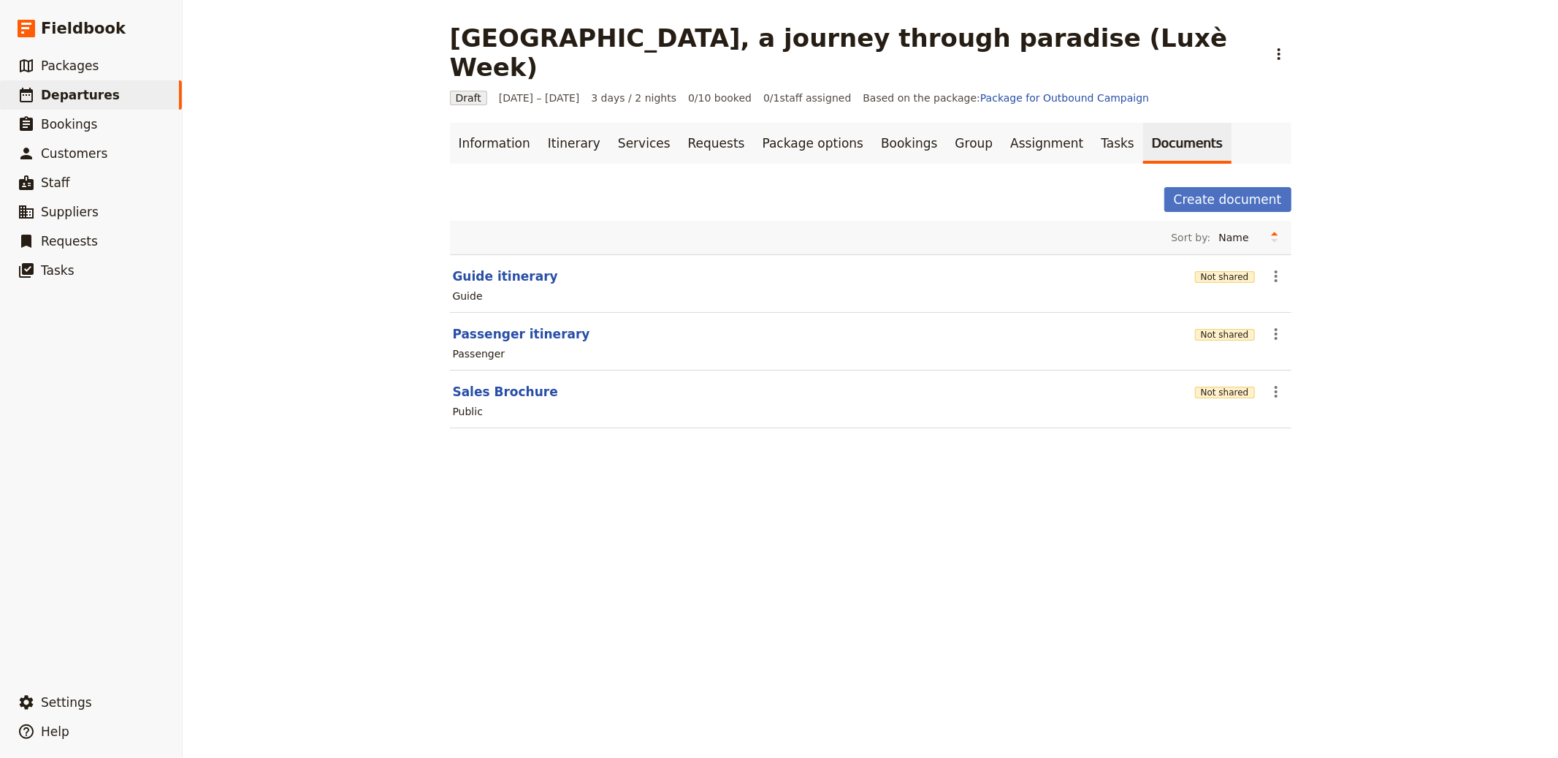
click at [1219, 327] on div "Not shared" at bounding box center [1225, 334] width 60 height 15
click at [1220, 329] on button "Not shared" at bounding box center [1225, 335] width 60 height 12
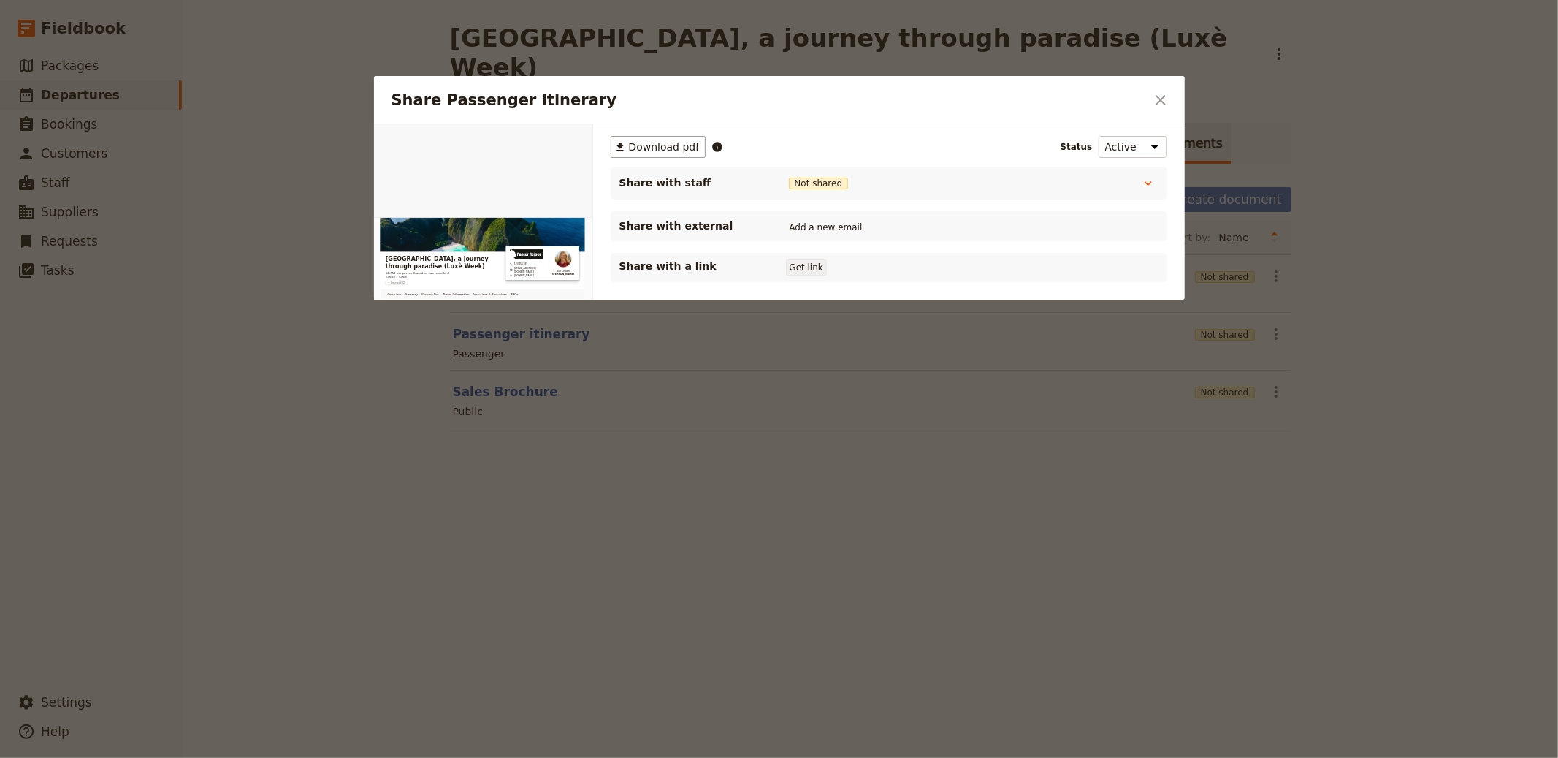
click at [810, 264] on button "Get link" at bounding box center [806, 267] width 41 height 16
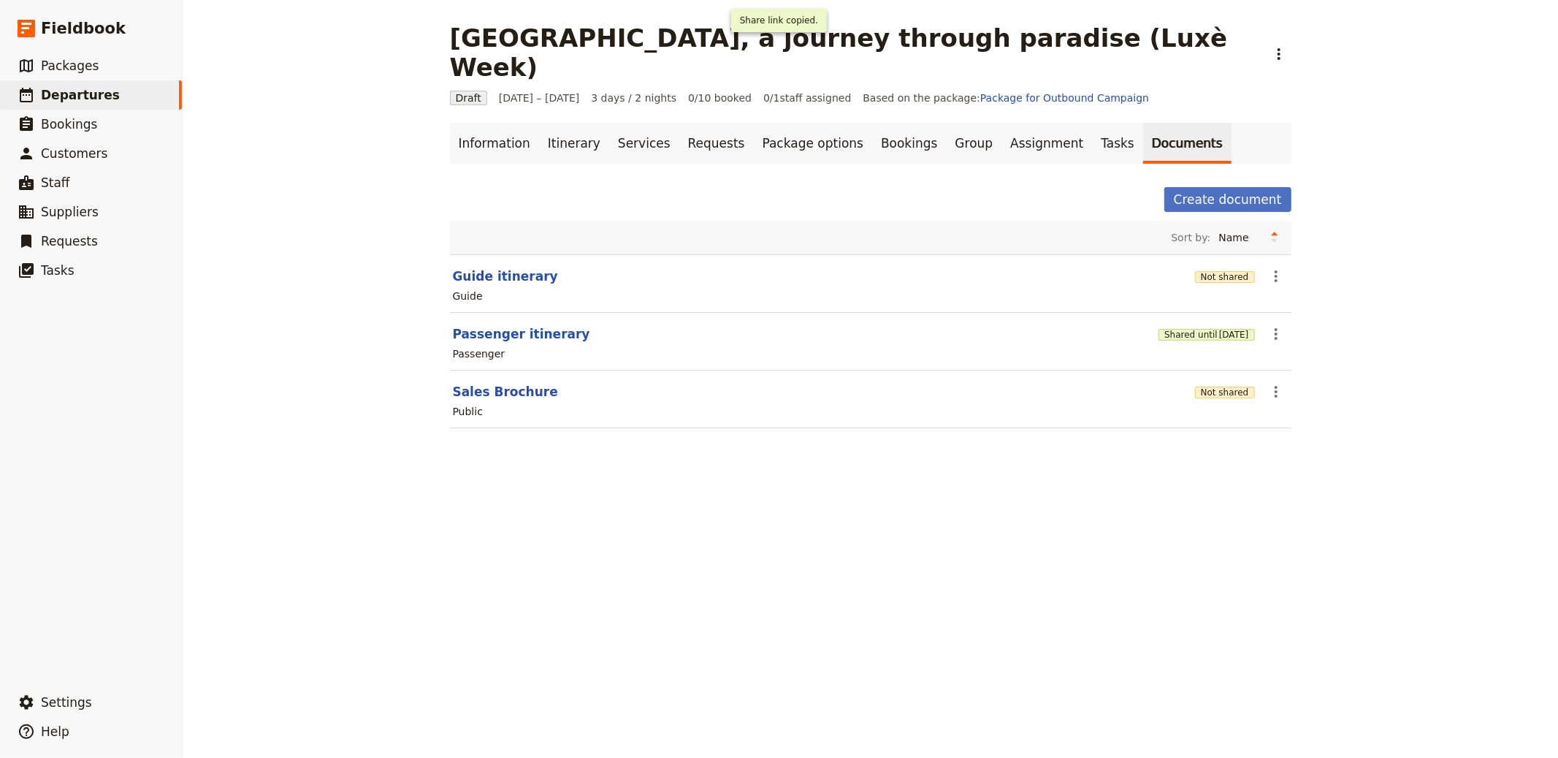
click at [456, 313] on section "Passenger itinerary Shared until 3 Nov 2025 ​ Passenger" at bounding box center [871, 342] width 842 height 58
click at [461, 313] on section "Passenger itinerary Shared until 3 Nov 2025 ​ Passenger" at bounding box center [871, 342] width 842 height 58
click at [499, 325] on button "Passenger itinerary" at bounding box center [521, 334] width 137 height 18
select select "PASSENGER"
select select "RUN_SHEET"
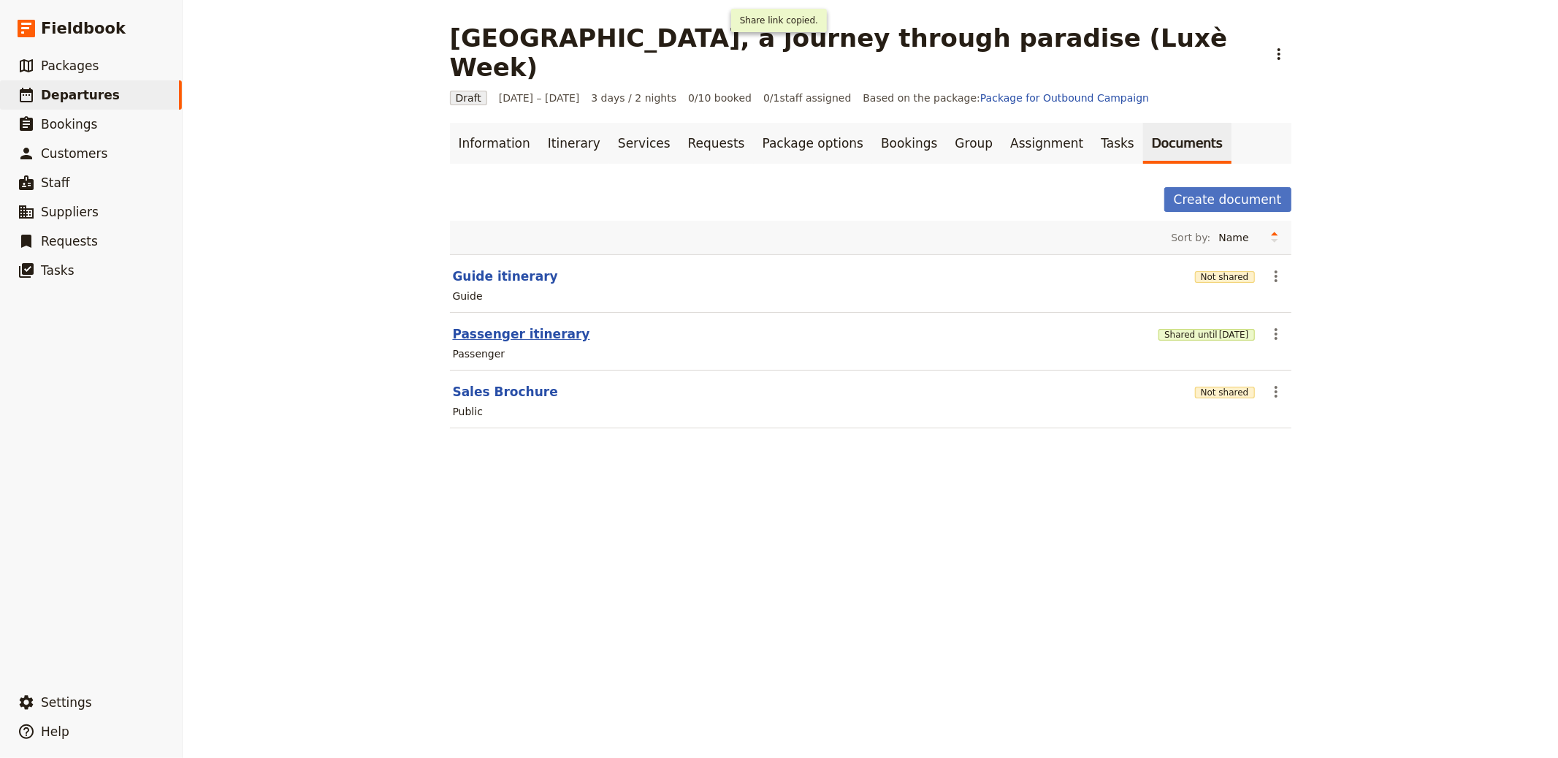
select select "LARGE"
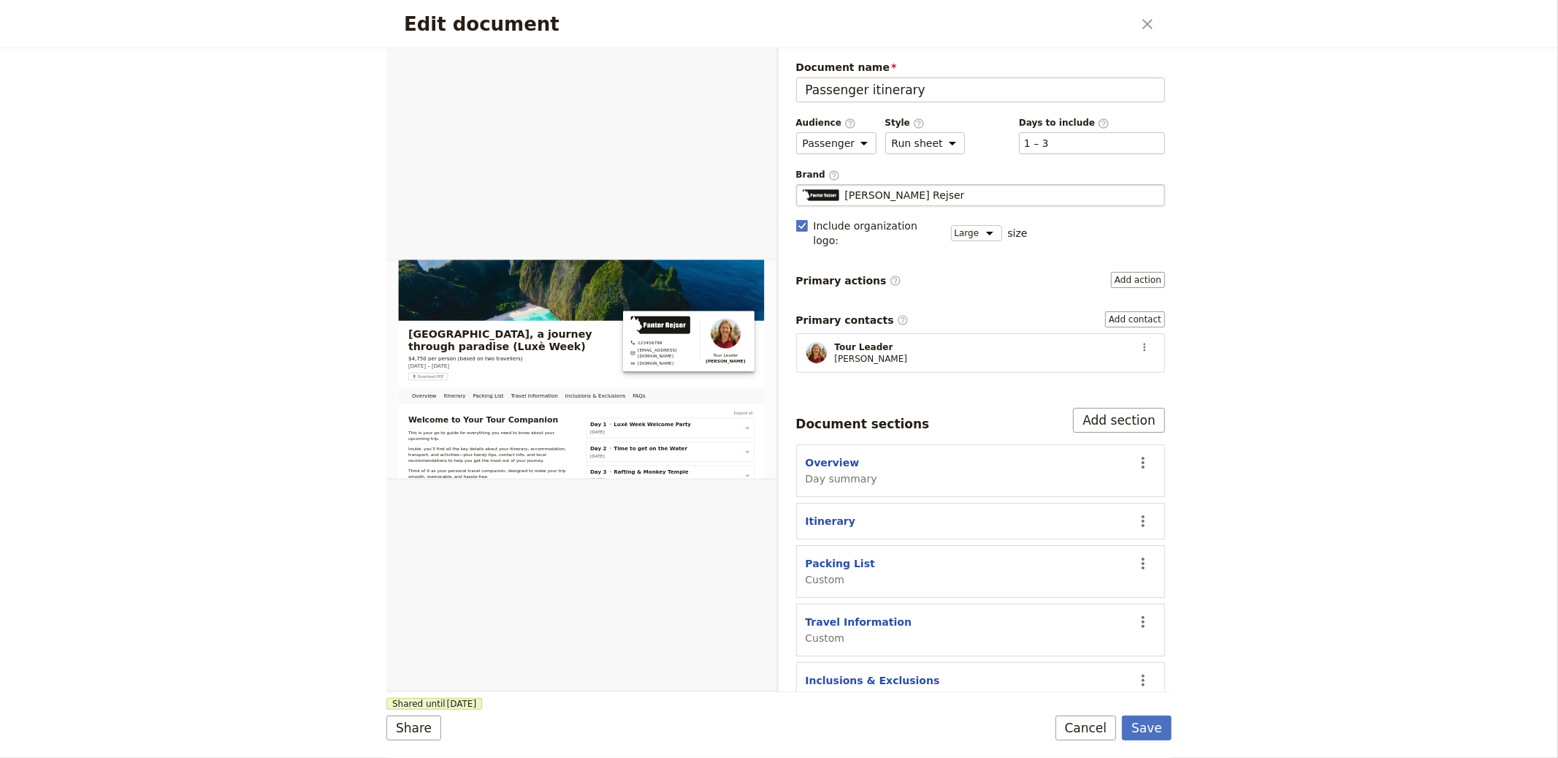
click at [1051, 205] on fieldset "Panter Rejser Panter Rejser" at bounding box center [981, 195] width 370 height 22
click at [803, 185] on input "Panter Rejser" at bounding box center [802, 184] width 1 height 1
type input "The Luxè Week"
click at [1122, 715] on button "Save" at bounding box center [1147, 727] width 50 height 25
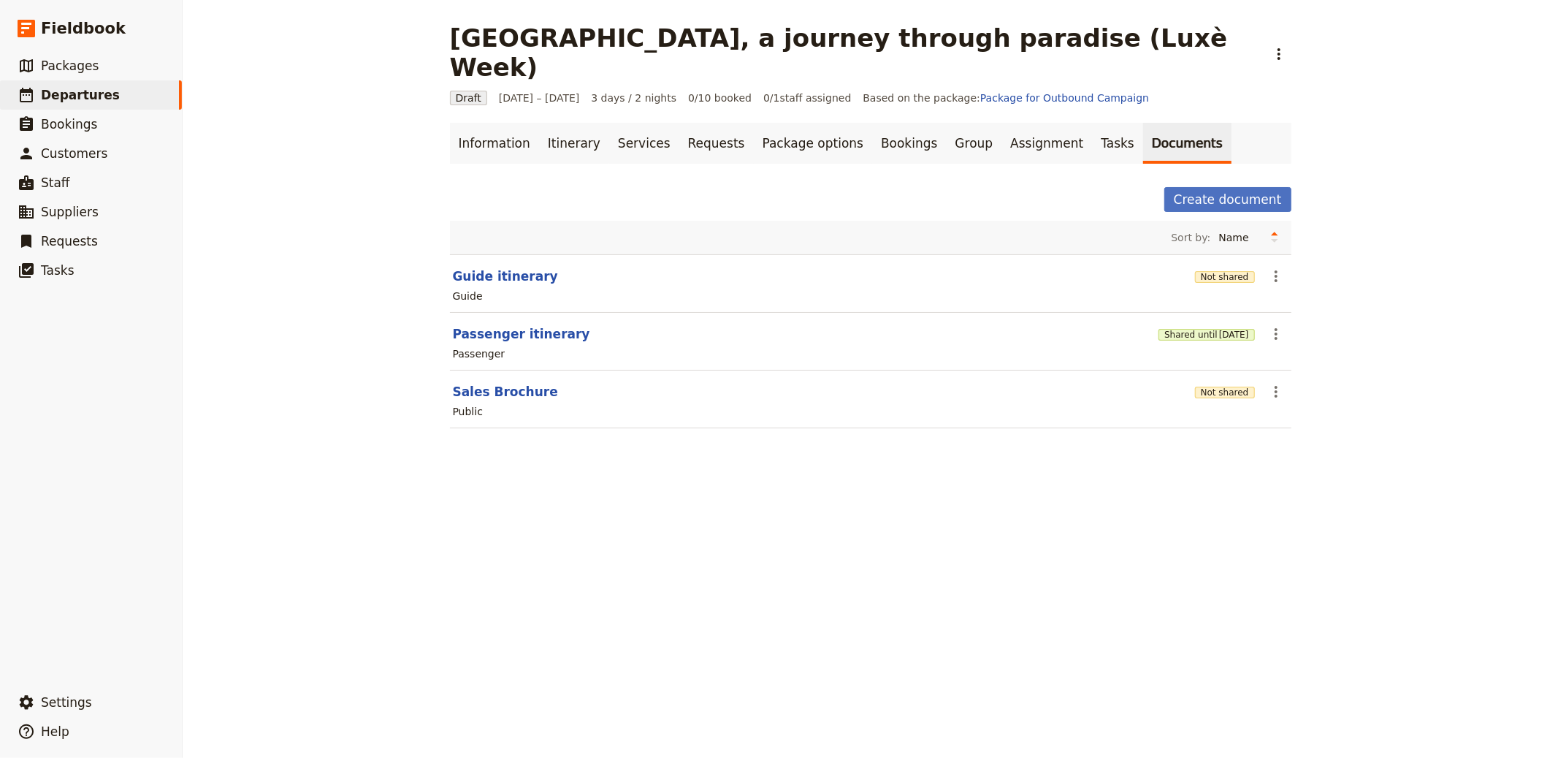
click at [504, 254] on section "Guide itinerary Not shared ​ Guide" at bounding box center [871, 283] width 842 height 58
click at [492, 267] on button "Guide itinerary" at bounding box center [505, 276] width 105 height 18
select select "STAFF"
select select "RUN_SHEET"
select select "LARGE"
